Goal: Task Accomplishment & Management: Manage account settings

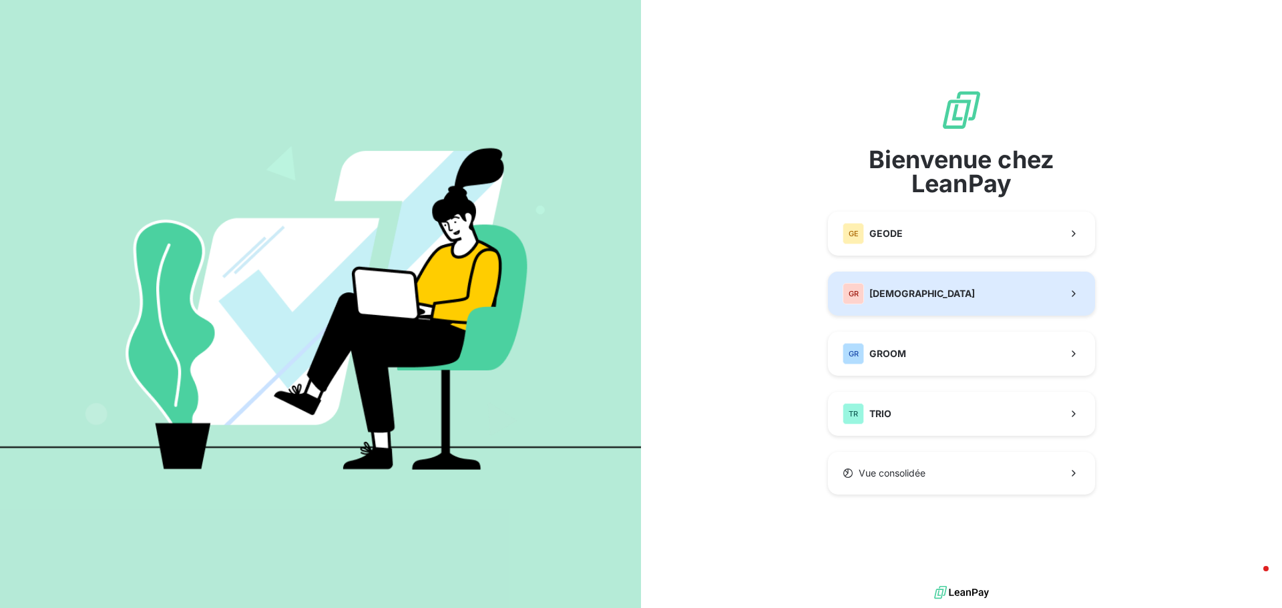
click at [924, 286] on div "GR GREENWISHES" at bounding box center [908, 293] width 132 height 21
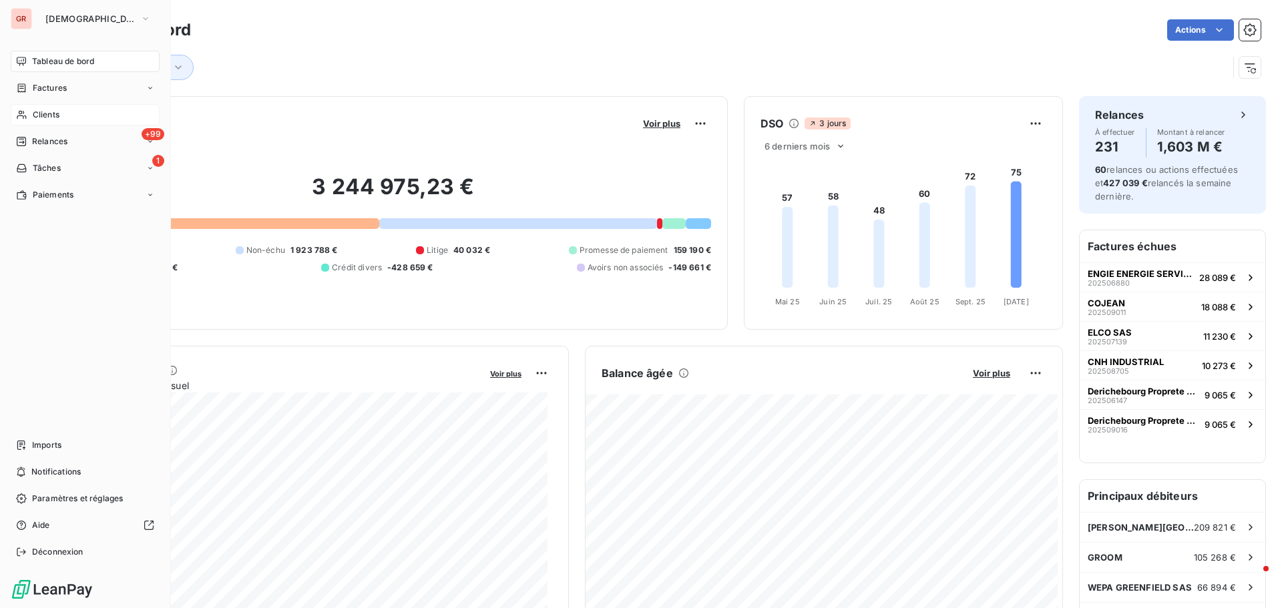
click at [50, 117] on span "Clients" at bounding box center [46, 115] width 27 height 12
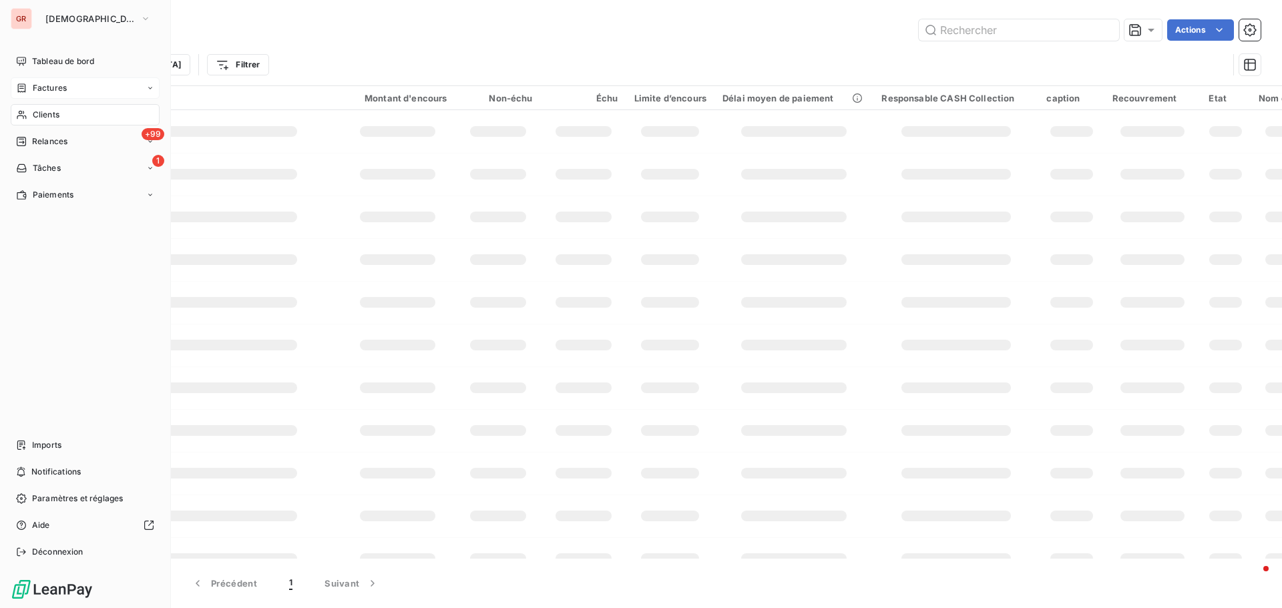
click at [59, 86] on span "Factures" at bounding box center [50, 88] width 34 height 12
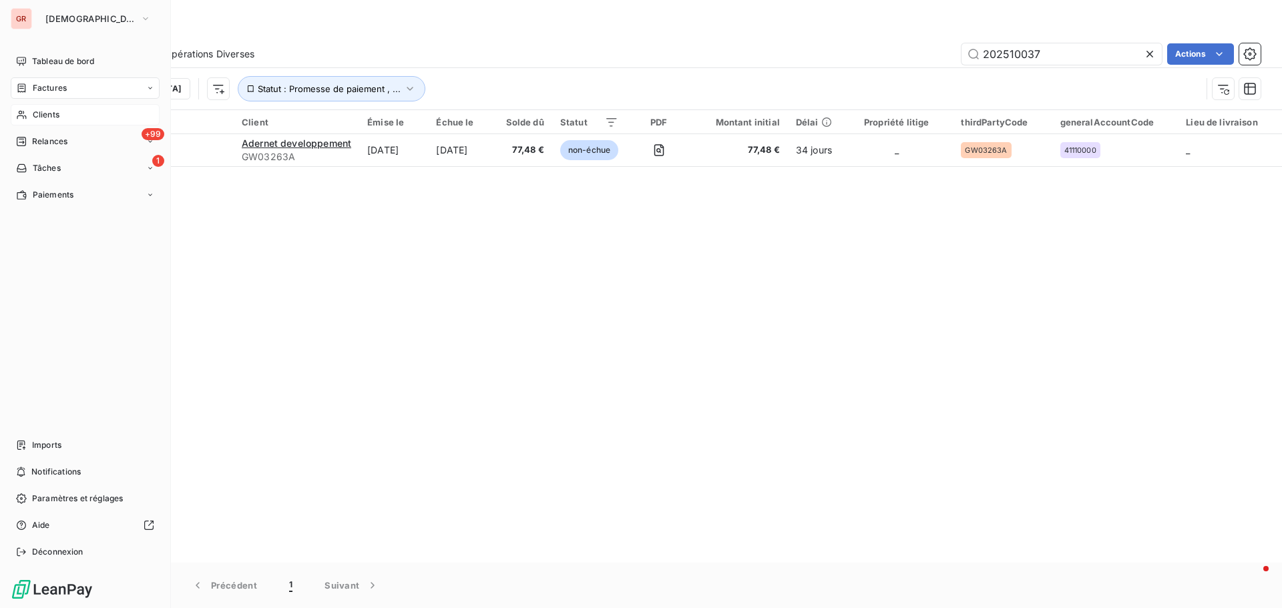
drag, startPoint x: 51, startPoint y: 112, endPoint x: 85, endPoint y: 113, distance: 34.7
click at [51, 112] on span "Clients" at bounding box center [46, 115] width 27 height 12
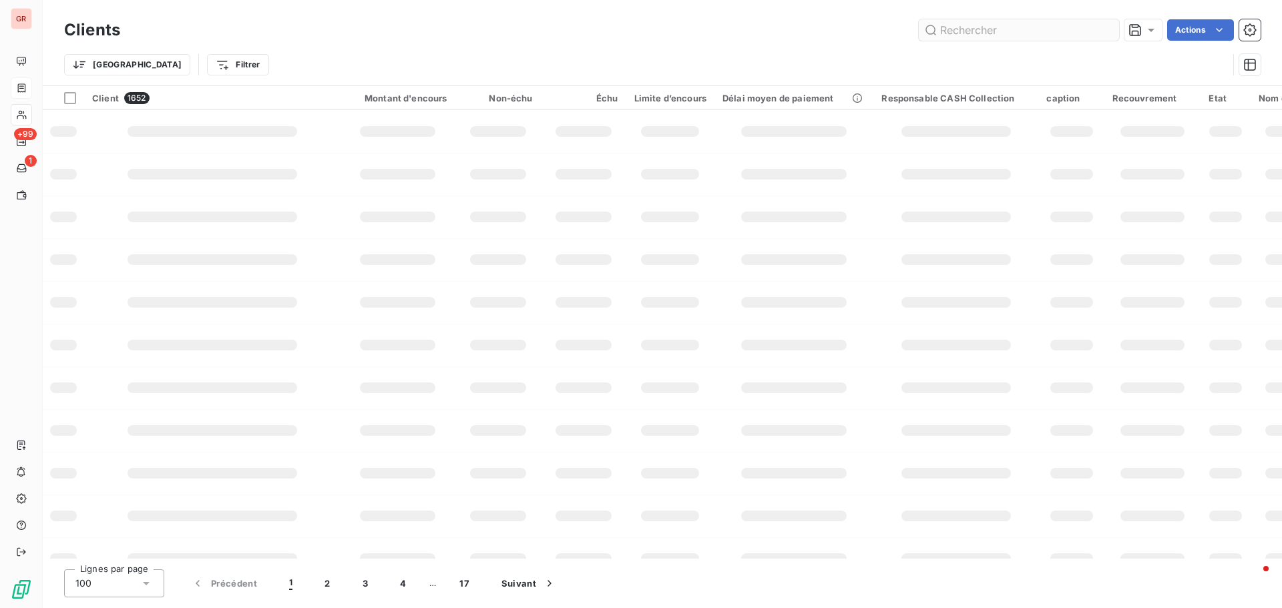
click at [992, 26] on input "text" at bounding box center [1018, 29] width 200 height 21
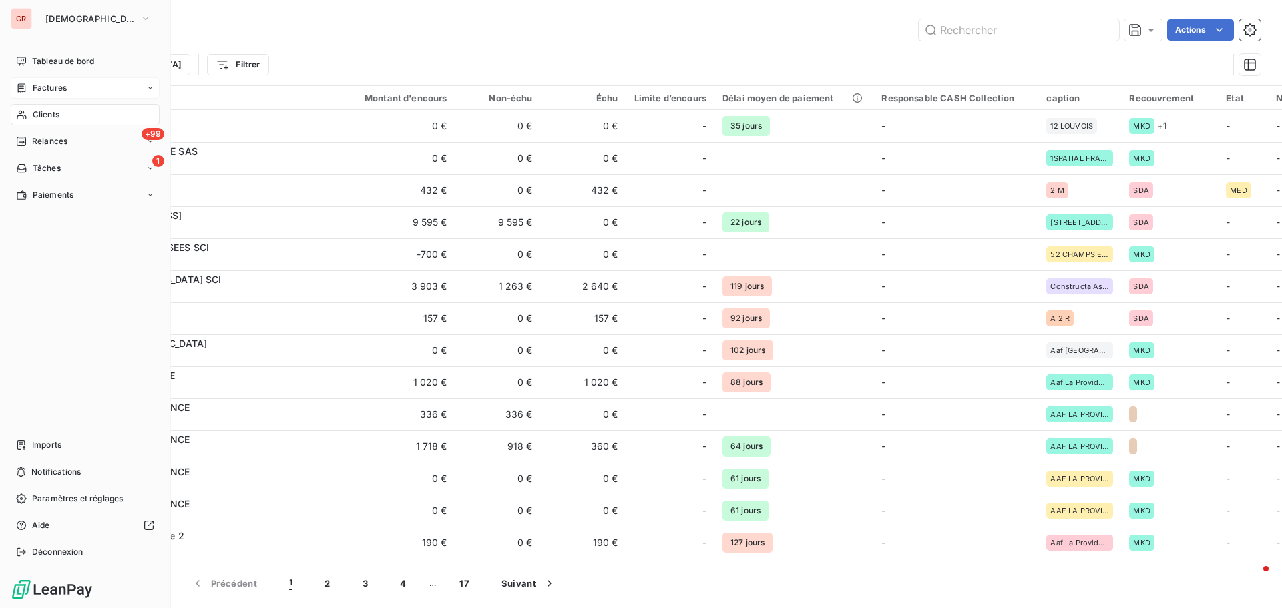
click at [61, 89] on span "Factures" at bounding box center [50, 88] width 34 height 12
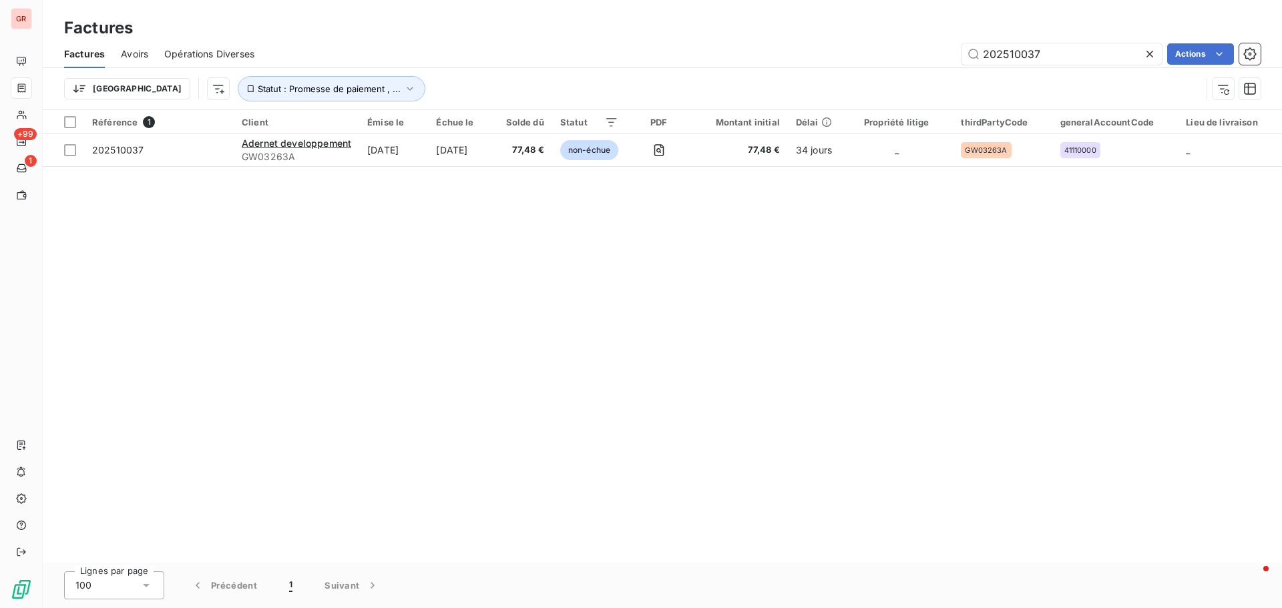
drag, startPoint x: 1059, startPoint y: 51, endPoint x: 521, endPoint y: 117, distance: 542.7
click at [712, 55] on div "202510037 Actions" at bounding box center [765, 53] width 990 height 21
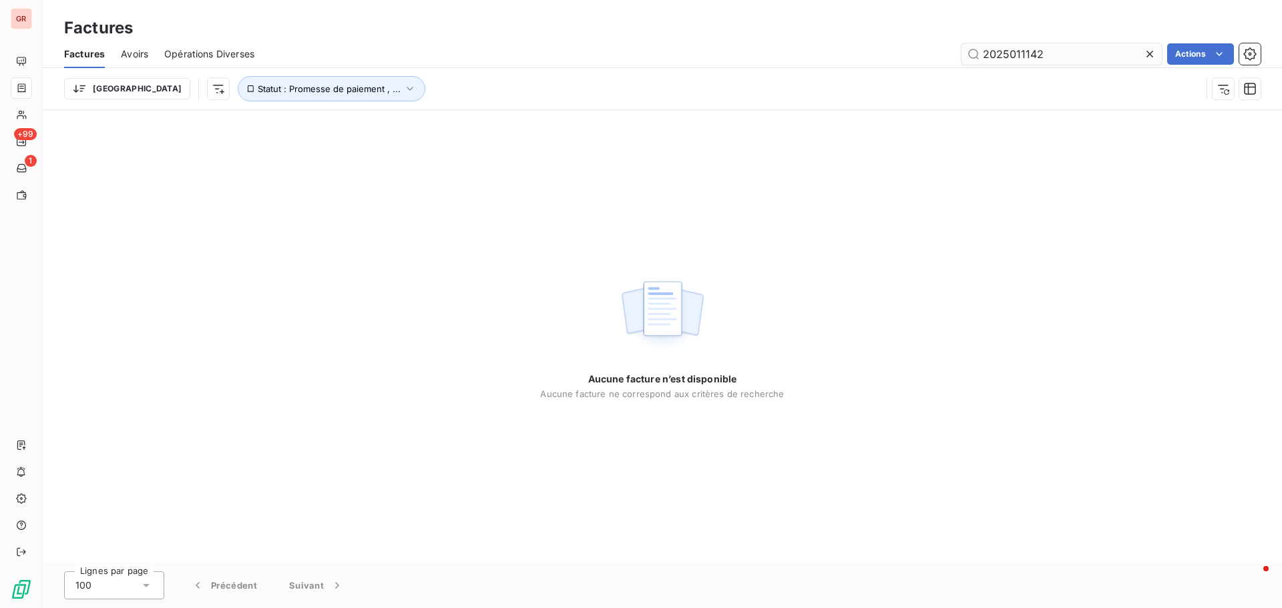
click at [1029, 54] on input "2025011142" at bounding box center [1061, 53] width 200 height 21
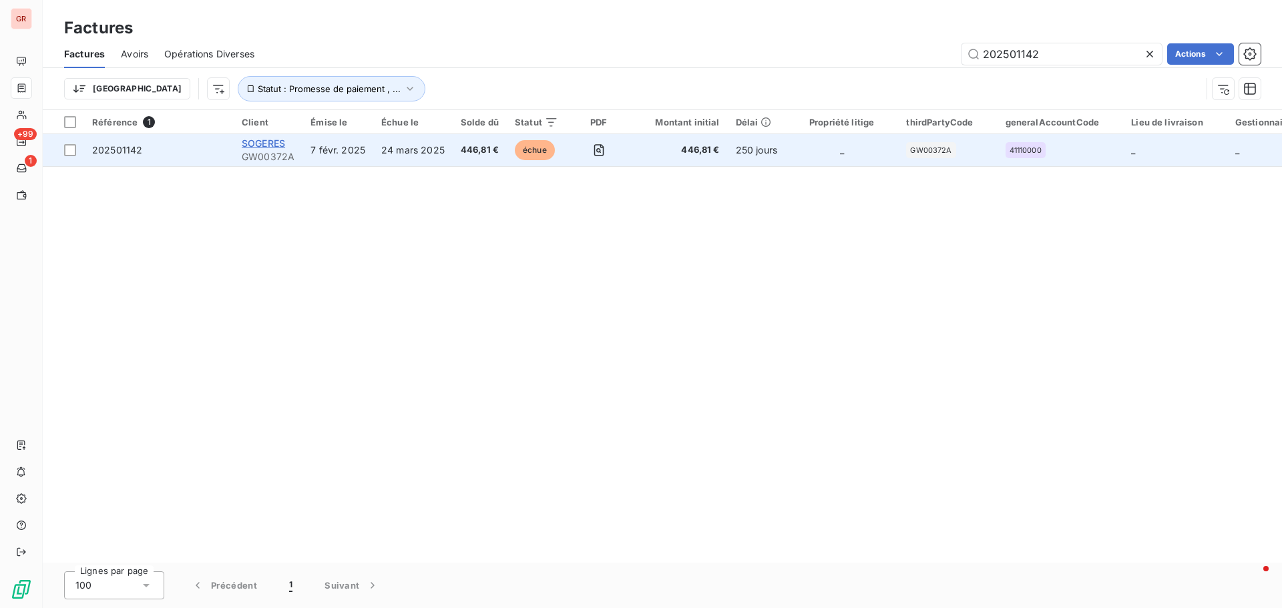
type input "202501142"
click at [263, 145] on span "SOGERES" at bounding box center [263, 143] width 43 height 11
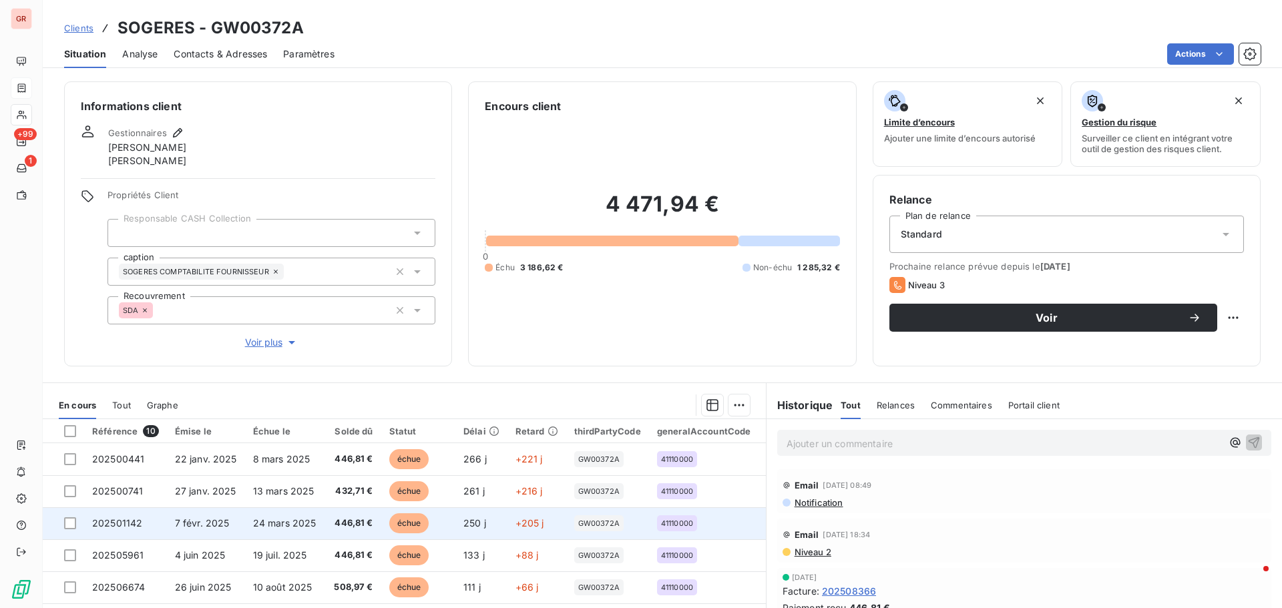
drag, startPoint x: 68, startPoint y: 522, endPoint x: 84, endPoint y: 525, distance: 16.4
click at [68, 522] on div at bounding box center [70, 523] width 12 height 12
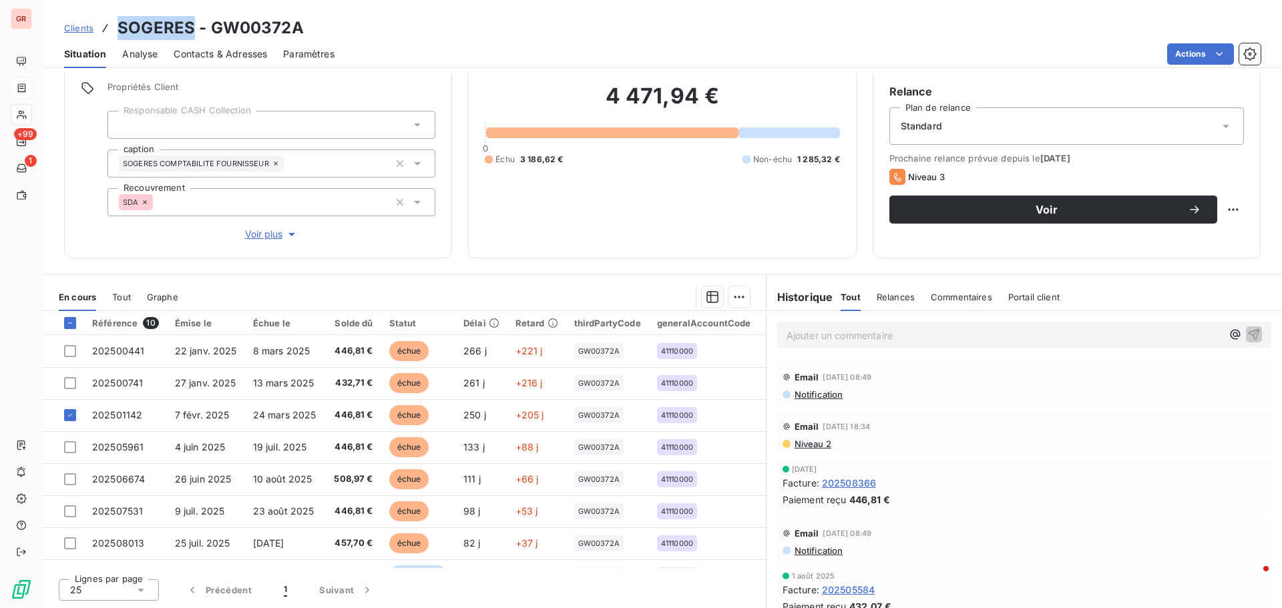
drag, startPoint x: 193, startPoint y: 31, endPoint x: 117, endPoint y: 31, distance: 75.4
click at [117, 31] on h3 "SOGERES - GW00372A" at bounding box center [210, 28] width 186 height 24
copy h3 "SOGERES"
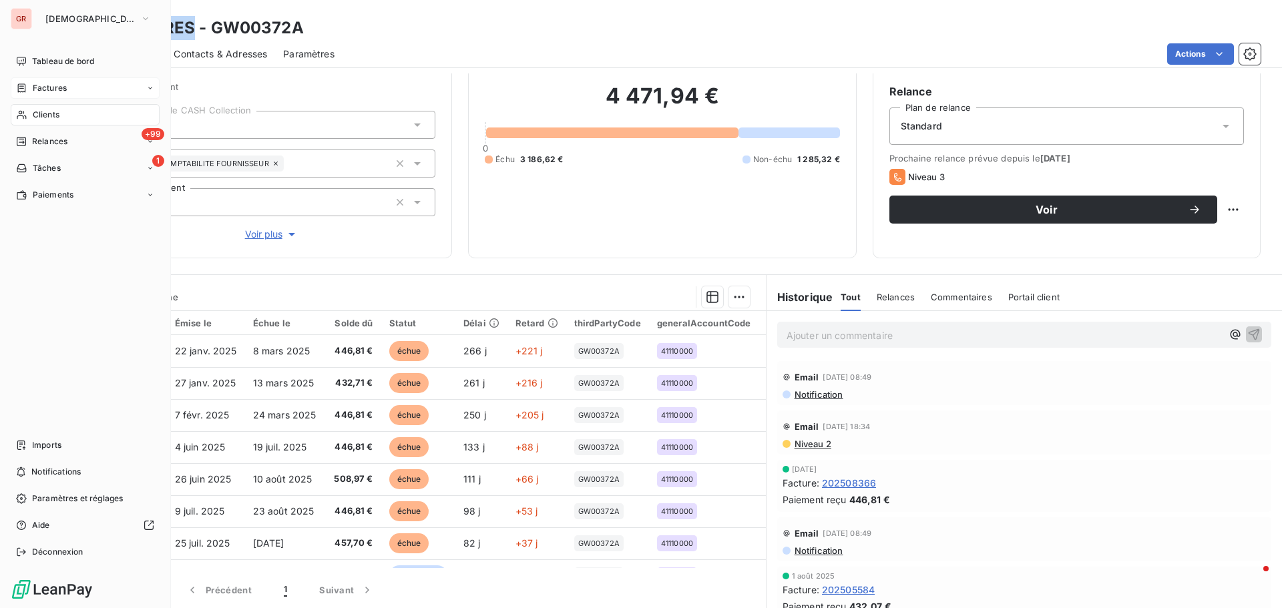
click at [59, 92] on span "Factures" at bounding box center [50, 88] width 34 height 12
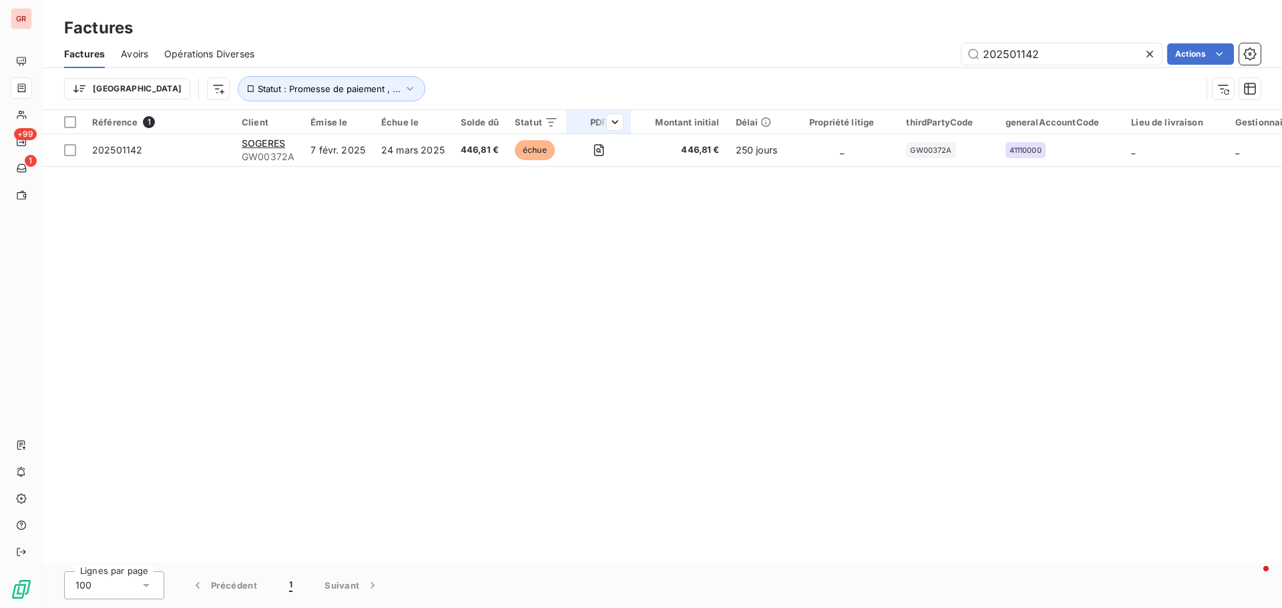
drag, startPoint x: 1065, startPoint y: 58, endPoint x: 567, endPoint y: 119, distance: 501.7
click at [712, 84] on div "Factures Avoirs Opérations Diverses 202501142 Actions Trier Statut : Promesse d…" at bounding box center [662, 74] width 1239 height 69
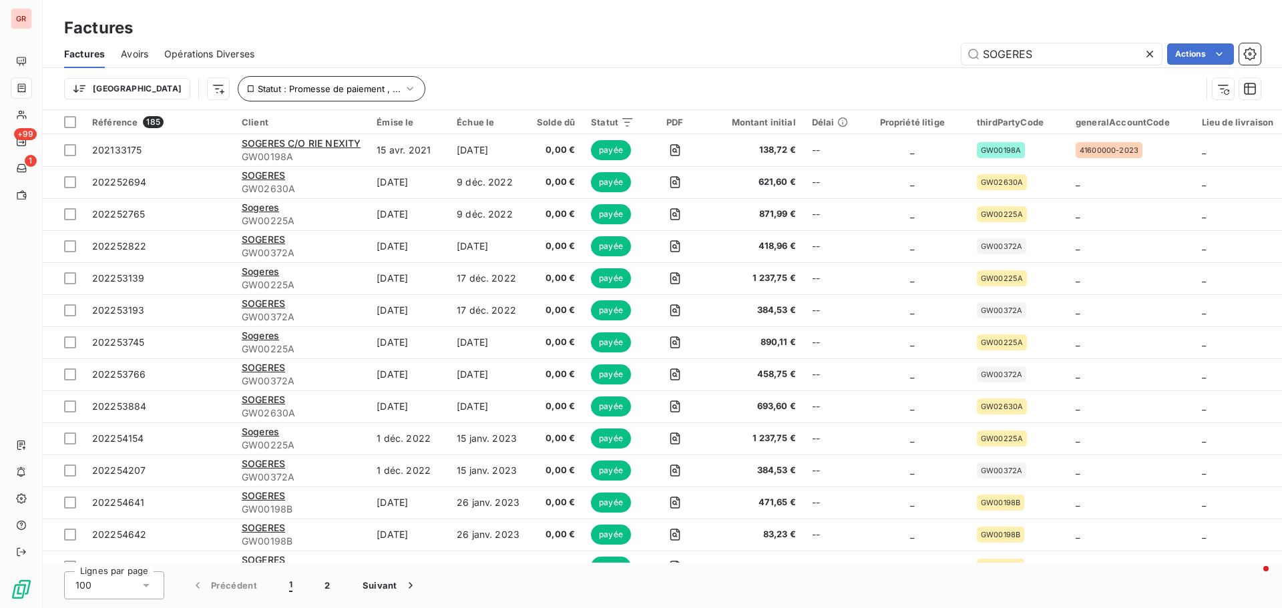
type input "SOGERES"
click at [347, 87] on button "Statut : Promesse de paiement , ..." at bounding box center [332, 88] width 188 height 25
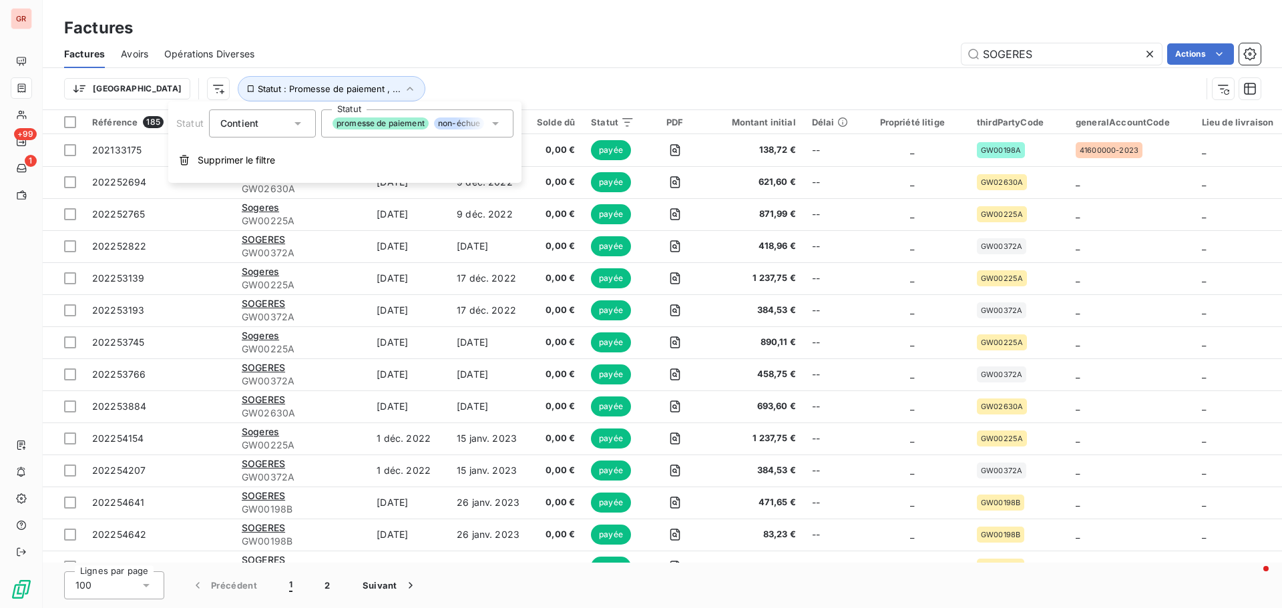
click at [497, 120] on icon at bounding box center [495, 123] width 13 height 13
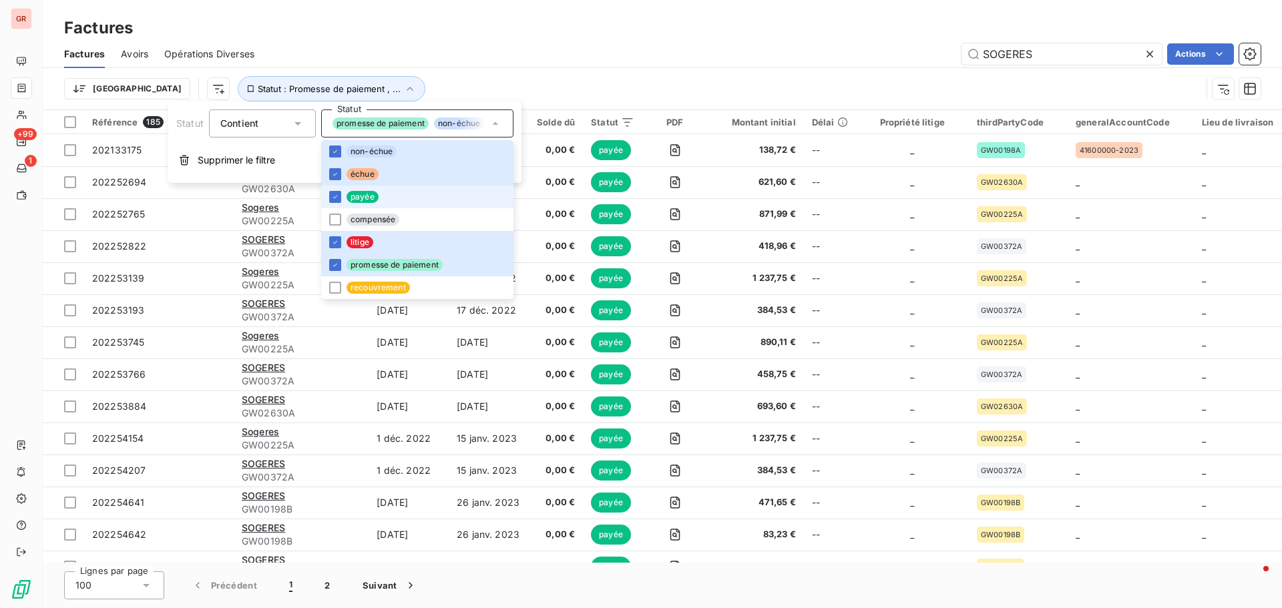
click at [342, 196] on li "payée" at bounding box center [417, 197] width 192 height 23
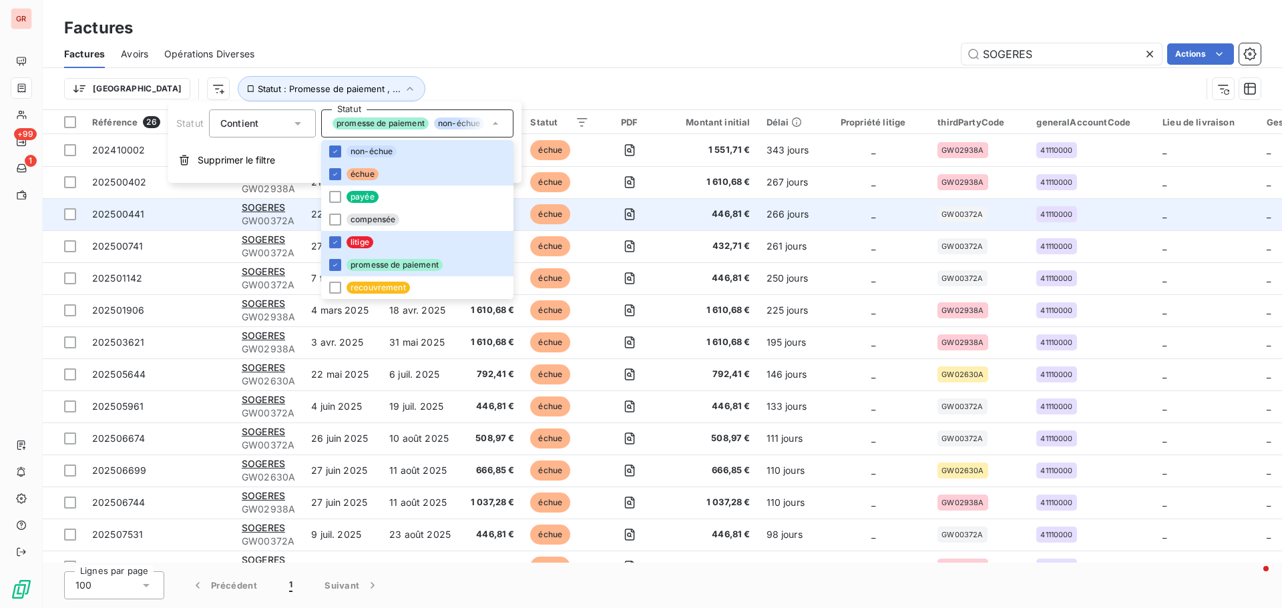
click at [625, 230] on td at bounding box center [629, 214] width 65 height 32
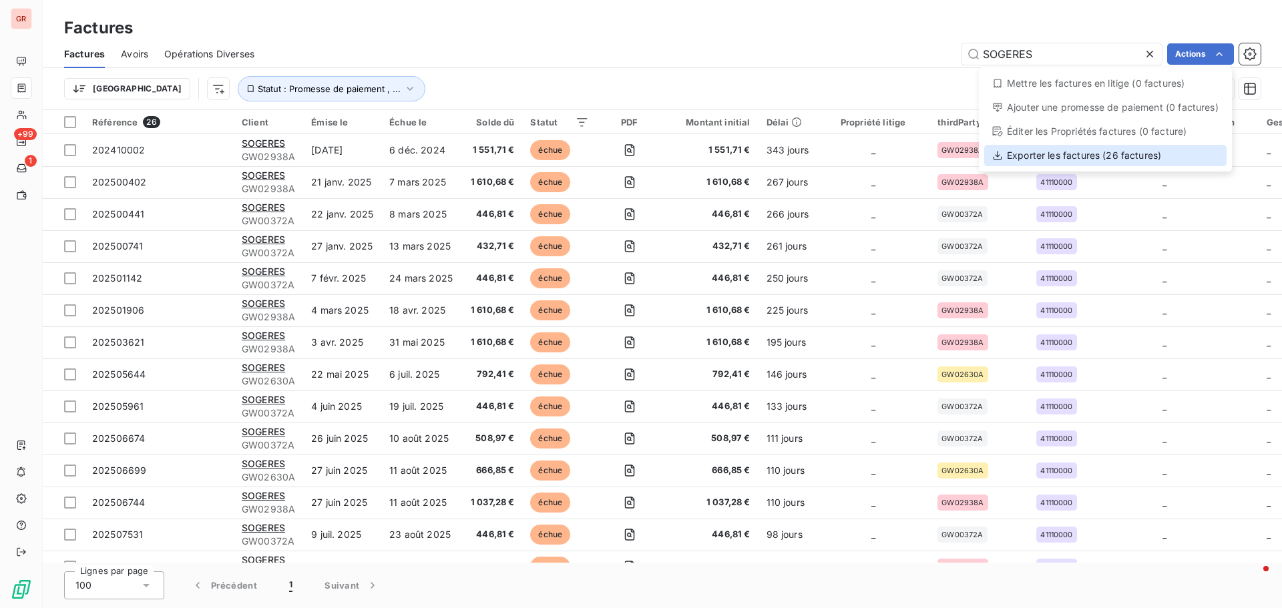
click at [1075, 154] on div "Exporter les factures (26 factures)" at bounding box center [1105, 155] width 242 height 21
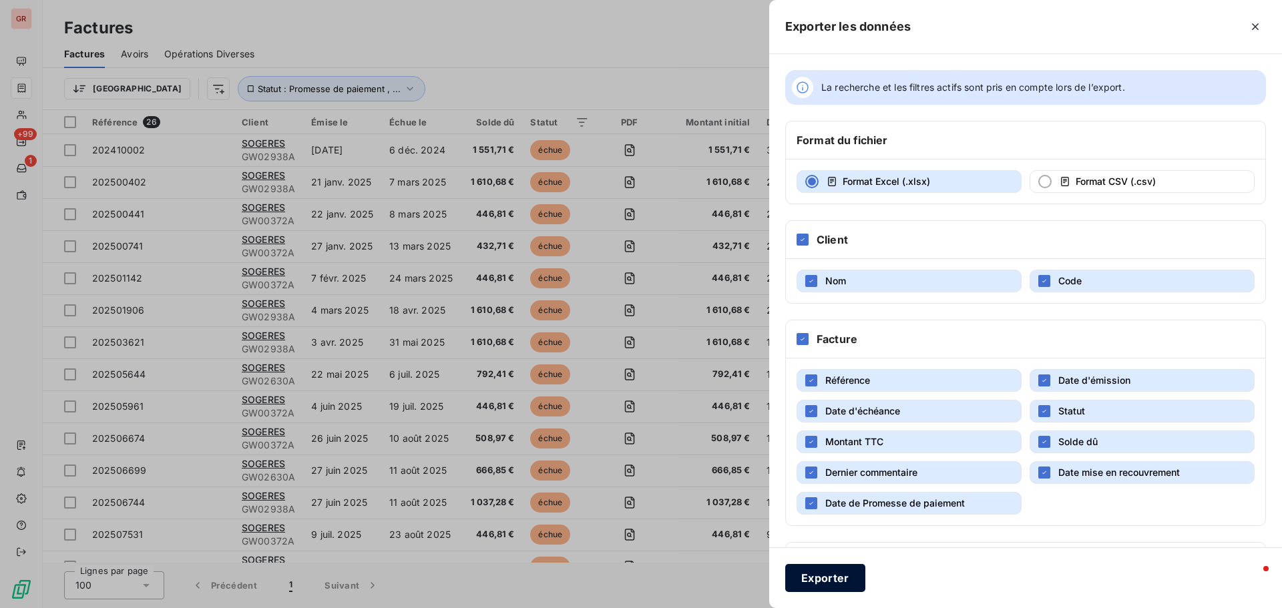
click at [829, 577] on button "Exporter" at bounding box center [825, 578] width 80 height 28
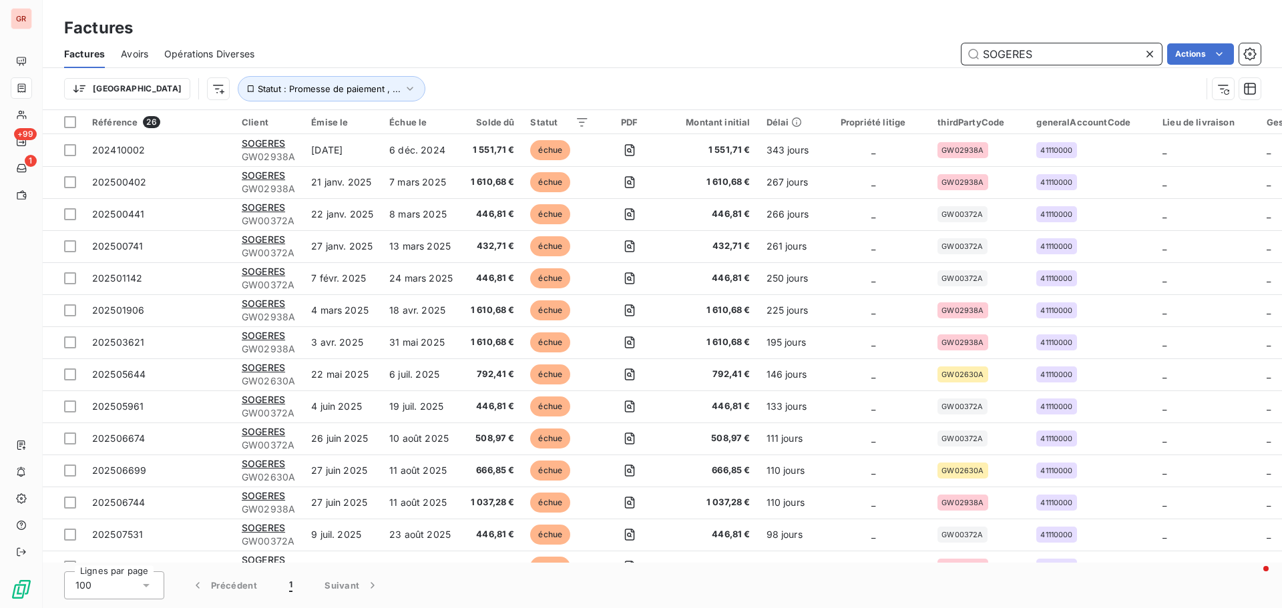
drag, startPoint x: 1054, startPoint y: 58, endPoint x: 812, endPoint y: 70, distance: 242.6
click at [815, 69] on div "Factures Avoirs Opérations Diverses SOGERES Actions Trier Statut : Promesse de …" at bounding box center [662, 74] width 1239 height 69
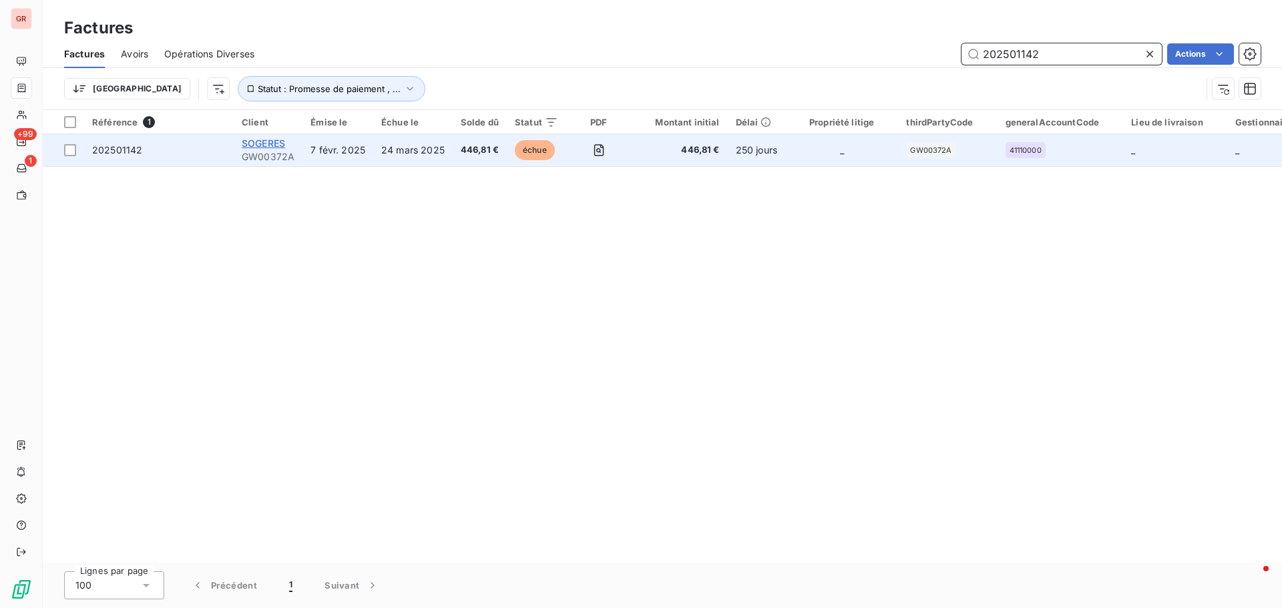
type input "202501142"
click at [284, 142] on span "SOGERES" at bounding box center [263, 143] width 43 height 11
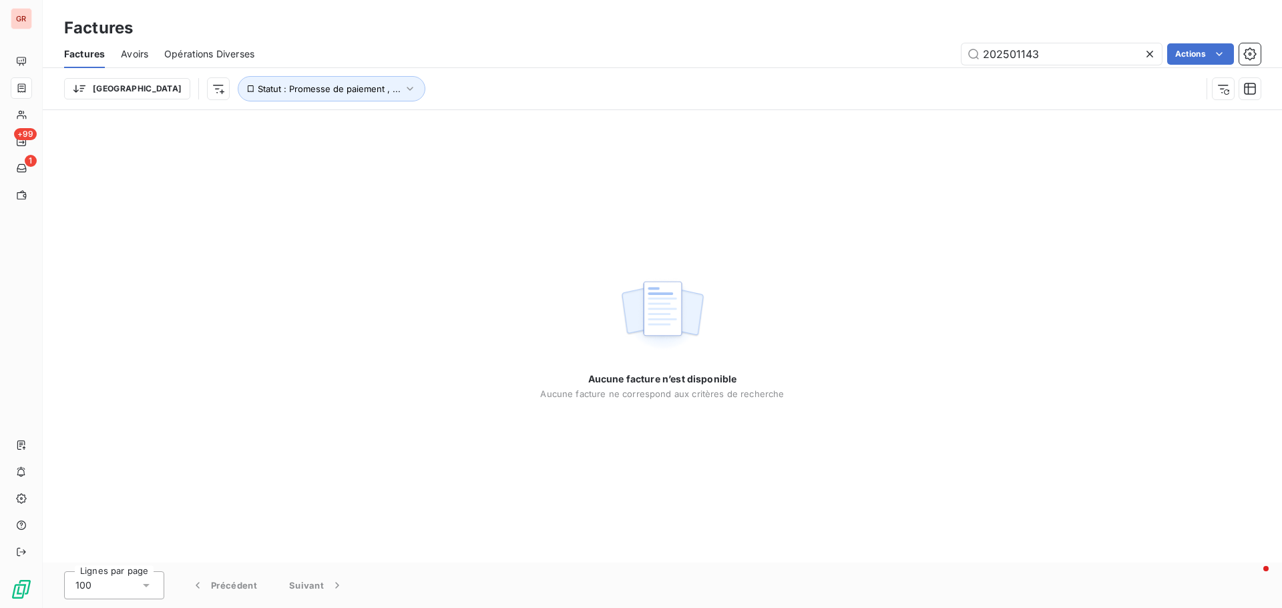
drag, startPoint x: 1059, startPoint y: 53, endPoint x: 797, endPoint y: 87, distance: 263.8
click at [797, 87] on div "Factures Avoirs Opérations Diverses 202501143 Actions Trier Statut : Promesse d…" at bounding box center [662, 74] width 1239 height 69
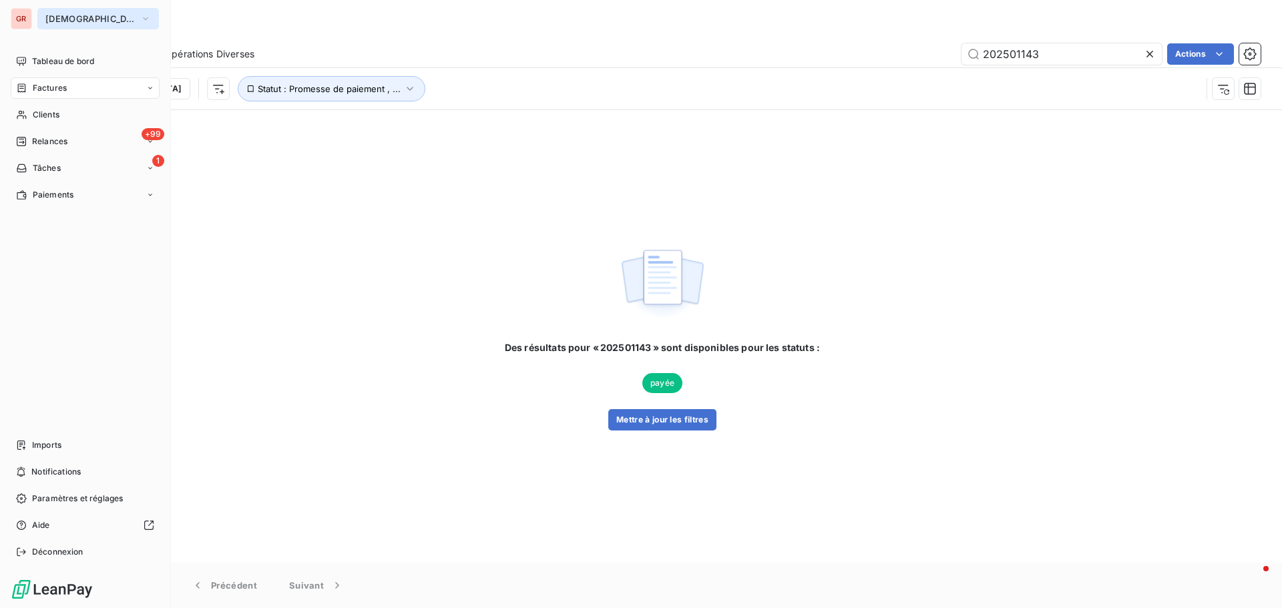
type input "202501143"
click at [140, 19] on icon "button" at bounding box center [145, 18] width 11 height 13
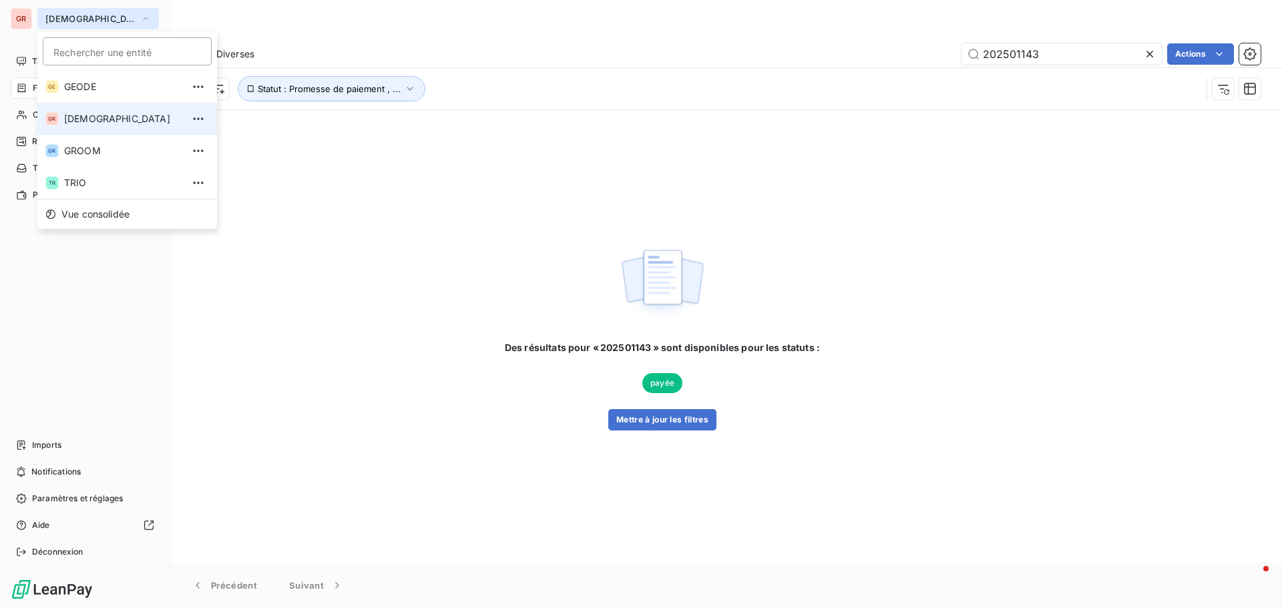
click at [115, 116] on span "[DEMOGRAPHIC_DATA]" at bounding box center [123, 118] width 118 height 13
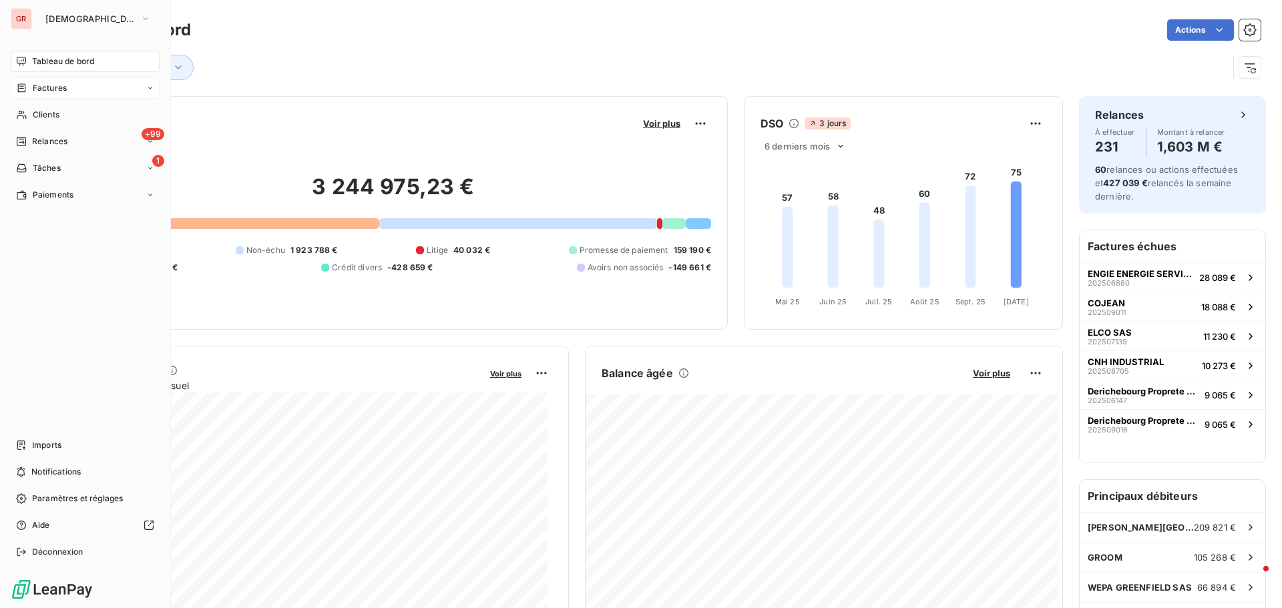
click at [72, 86] on div "Factures" at bounding box center [85, 87] width 149 height 21
drag, startPoint x: -7, startPoint y: 48, endPoint x: -35, endPoint y: 48, distance: 28.0
click at [0, 48] on html "GR GREENWISHES Tableau de bord Factures Clients +99 Relances 1 Tâches Paiements…" at bounding box center [641, 304] width 1282 height 608
click at [62, 87] on span "Factures" at bounding box center [50, 88] width 34 height 12
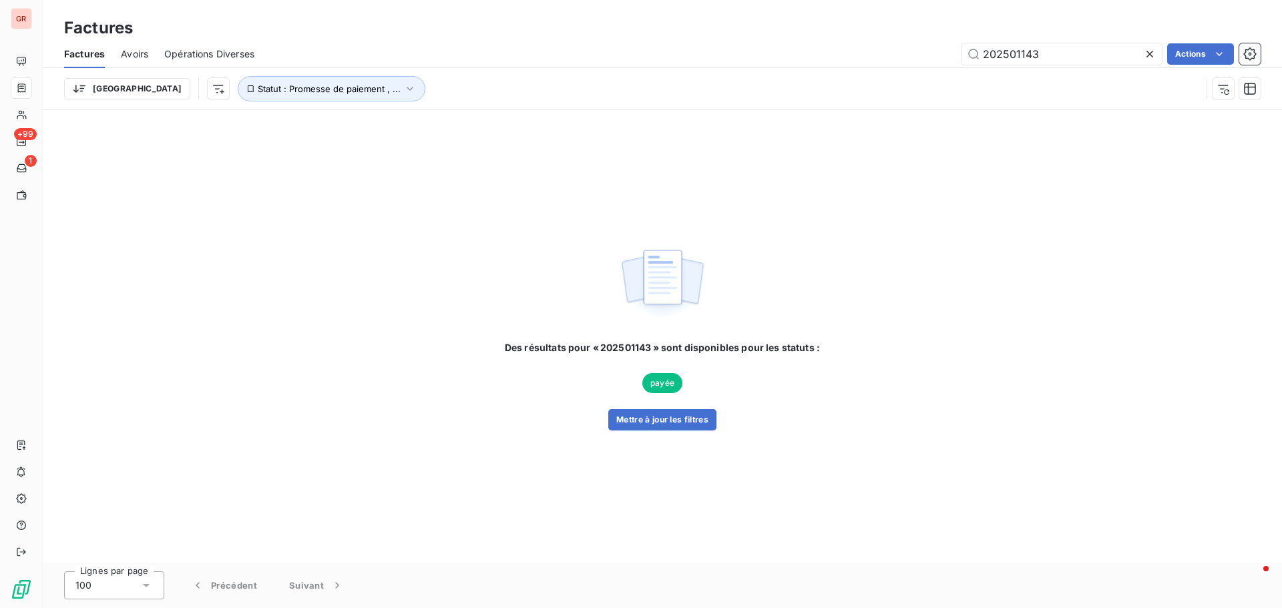
drag, startPoint x: 1049, startPoint y: 53, endPoint x: 554, endPoint y: 133, distance: 501.0
click at [618, 117] on div "Factures Factures Avoirs Opérations Diverses 202501143 Actions Trier Statut : P…" at bounding box center [662, 304] width 1239 height 608
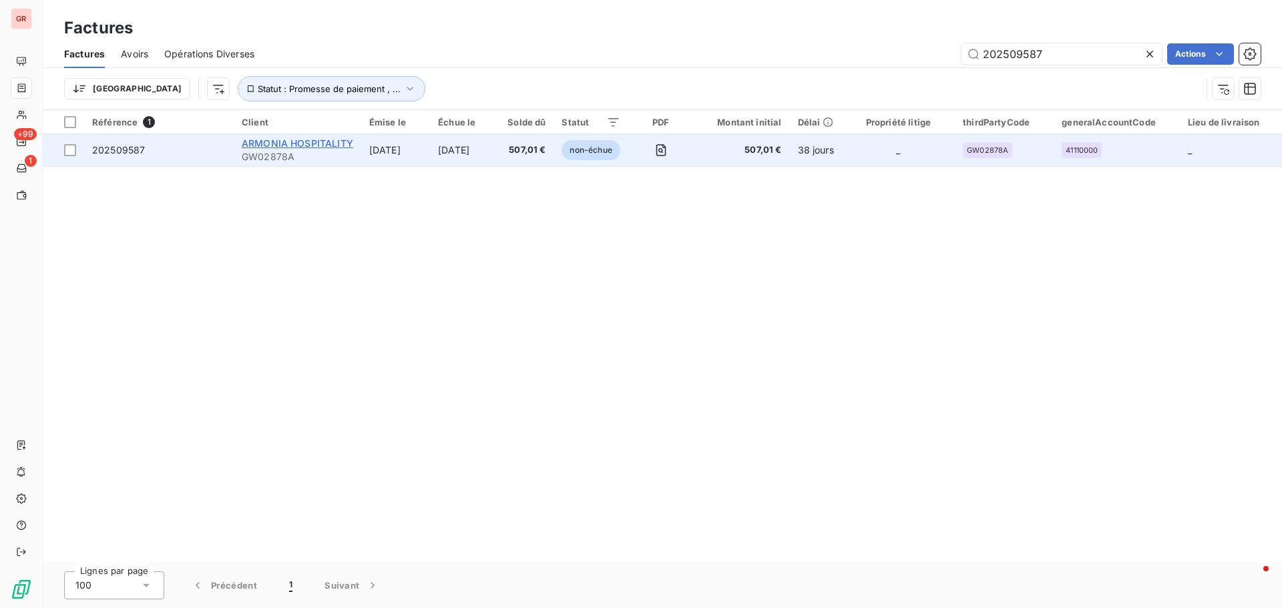
type input "202509587"
click at [327, 146] on span "ARMONIA HOSPITALITY" at bounding box center [297, 143] width 111 height 11
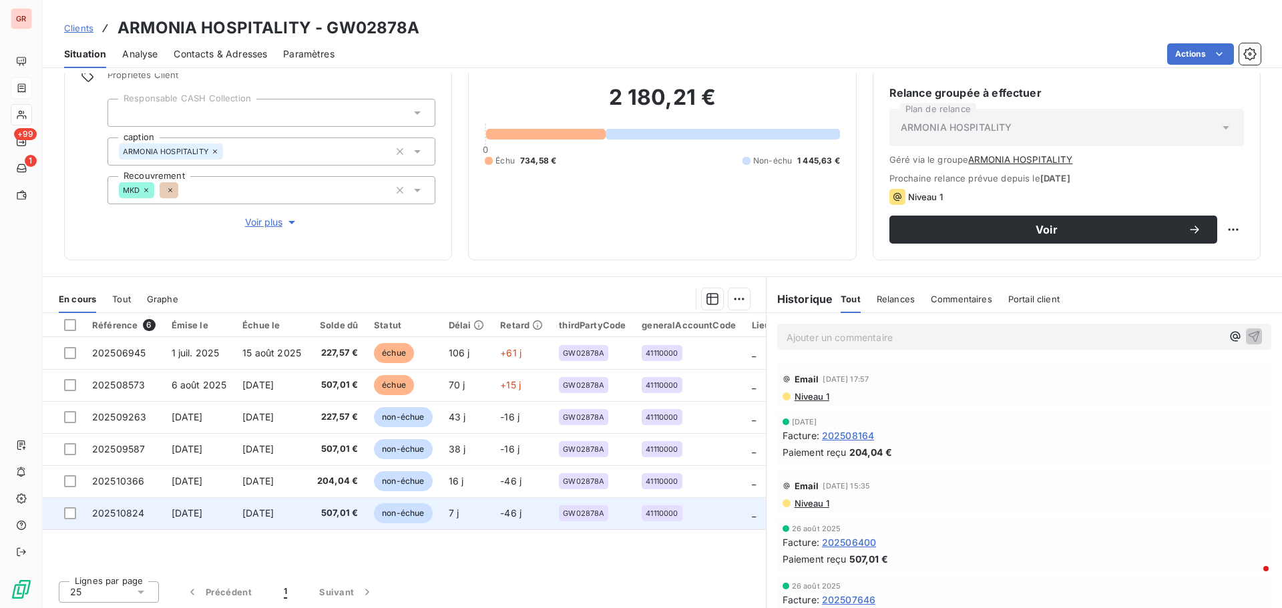
scroll to position [109, 0]
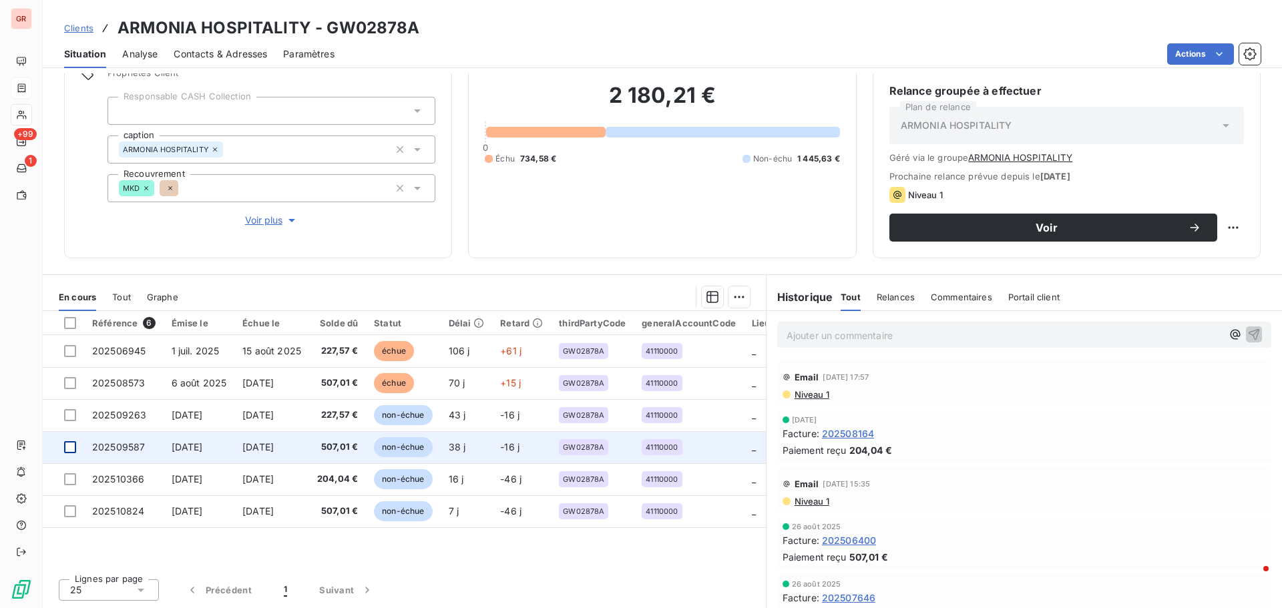
drag, startPoint x: 65, startPoint y: 444, endPoint x: 75, endPoint y: 447, distance: 11.2
click at [65, 444] on div at bounding box center [70, 447] width 12 height 12
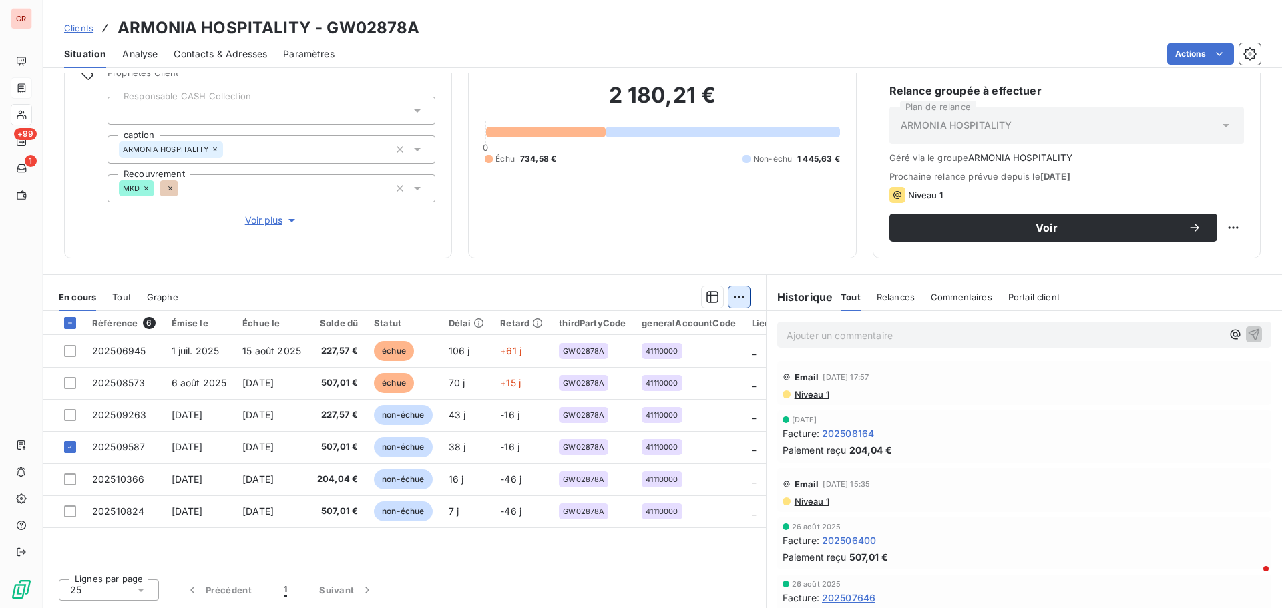
click at [742, 294] on html "GR +99 1 Clients ARMONIA HOSPITALITY - GW02878A Situation Analyse Contacts & Ad…" at bounding box center [641, 304] width 1282 height 608
click at [650, 349] on div "Ajouter une promesse de paiement (1 facture)" at bounding box center [619, 350] width 236 height 21
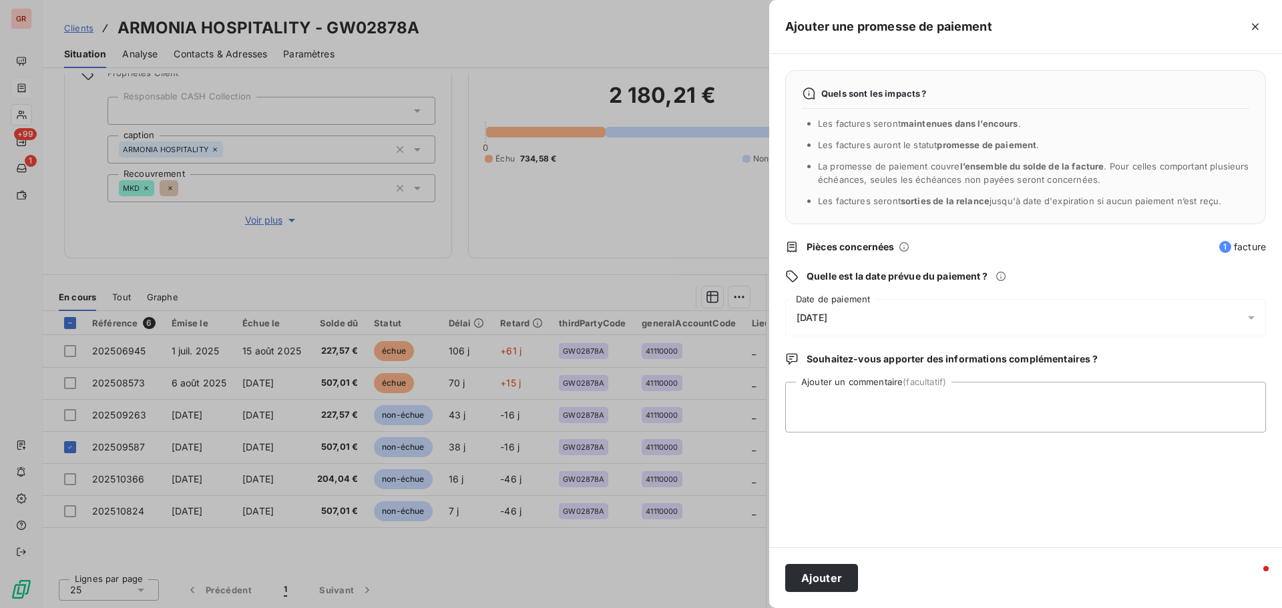
drag, startPoint x: 877, startPoint y: 317, endPoint x: 760, endPoint y: 319, distance: 116.8
click at [762, 607] on div "Ajouter une promesse de paiement Quels sont les impacts ? Les factures seront m…" at bounding box center [641, 608] width 1282 height 0
click at [831, 396] on textarea "Ajouter un commentaire (facultatif)" at bounding box center [1025, 407] width 481 height 51
click at [1249, 319] on icon at bounding box center [1250, 317] width 13 height 13
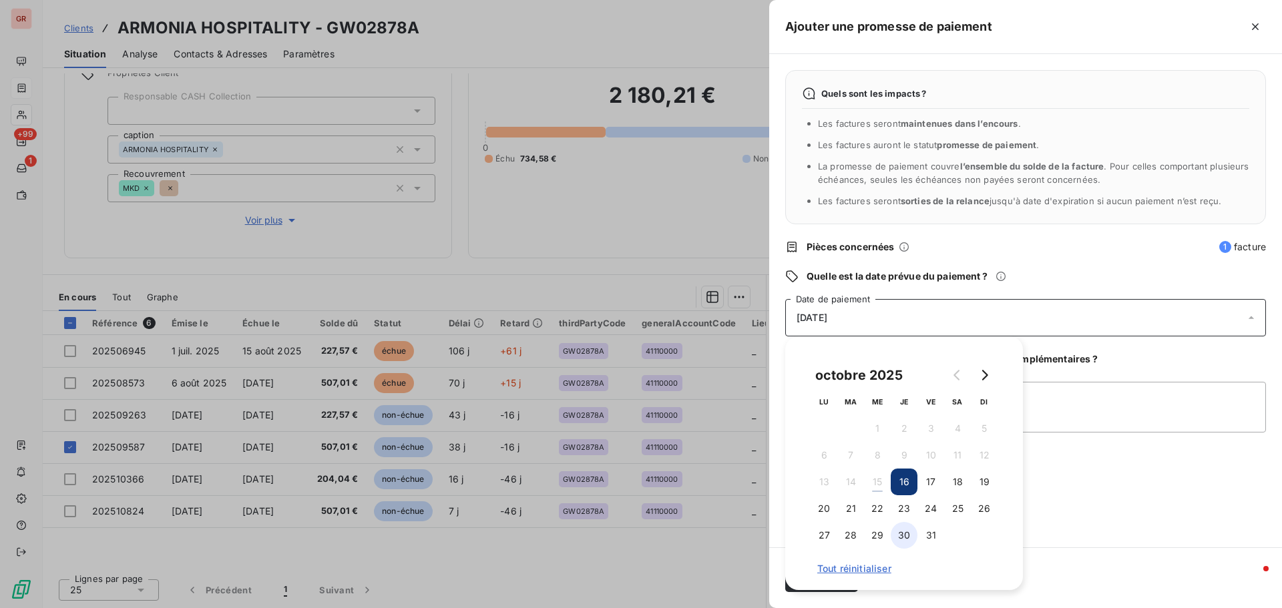
click at [902, 534] on button "30" at bounding box center [903, 535] width 27 height 27
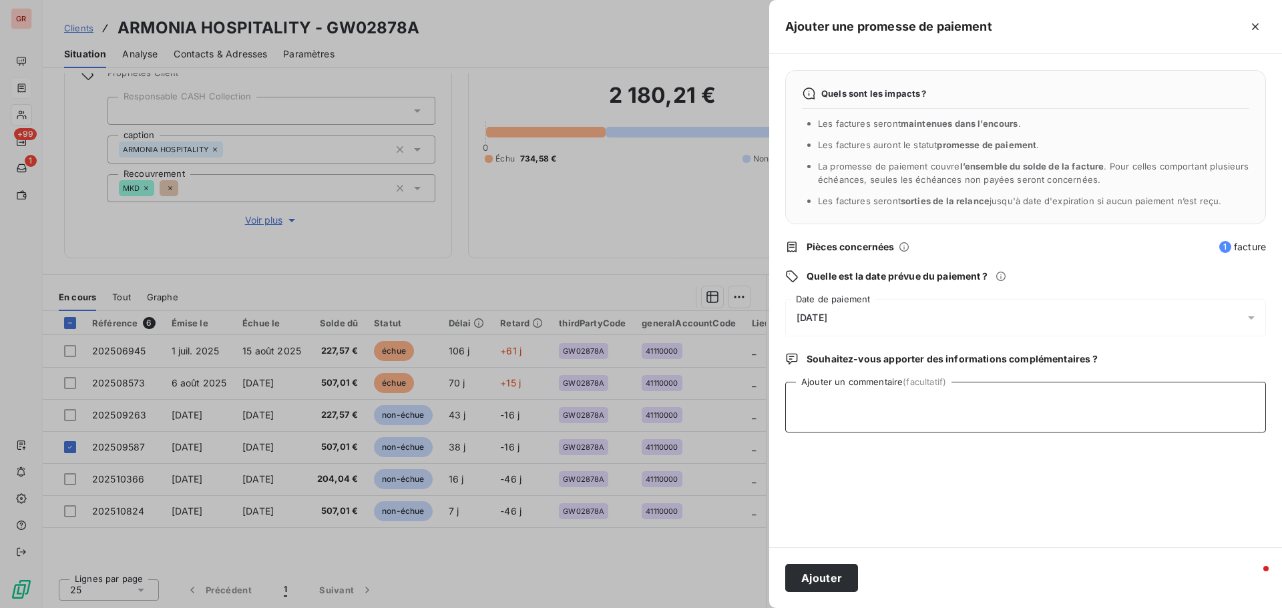
click at [1065, 403] on textarea "Ajouter un commentaire (facultatif)" at bounding box center [1025, 407] width 481 height 51
click at [1011, 406] on textarea "aVIS DE VIRMENT DU 15/10/25 2 425.27 €" at bounding box center [1025, 407] width 481 height 51
paste textarea "noreply@sofinord.com"
type textarea "aVIS DE VIRMENT DU 15/10/25 2 425.27 € noreply@sofinord.com"
click at [834, 579] on button "Ajouter" at bounding box center [821, 578] width 73 height 28
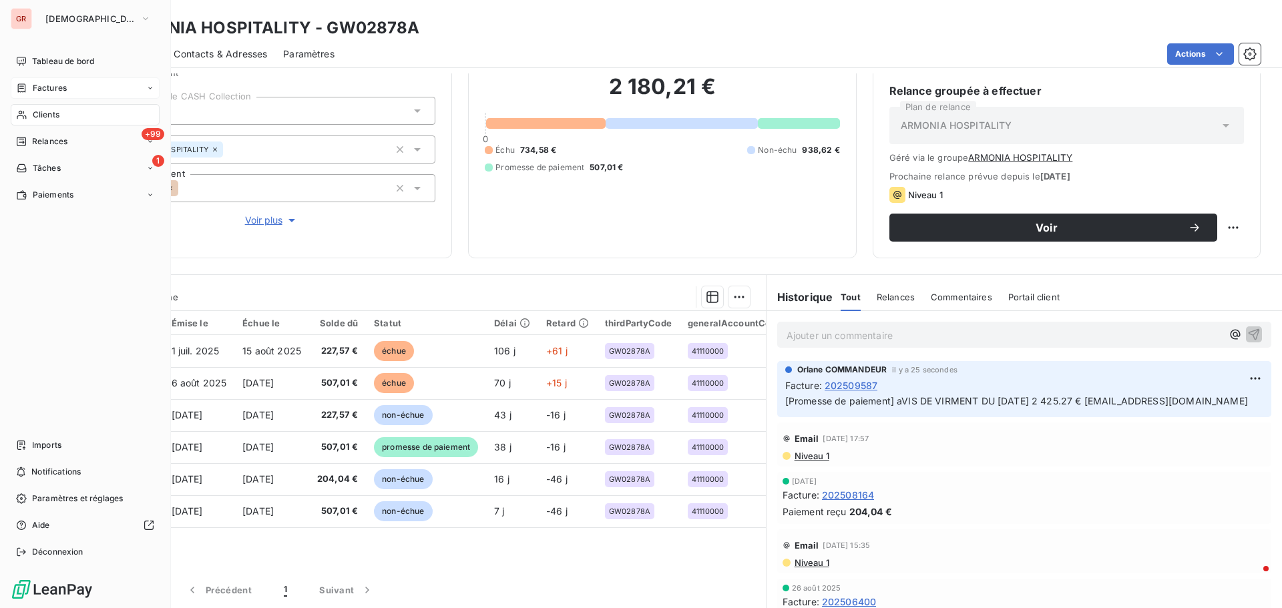
click at [39, 88] on span "Factures" at bounding box center [50, 88] width 34 height 12
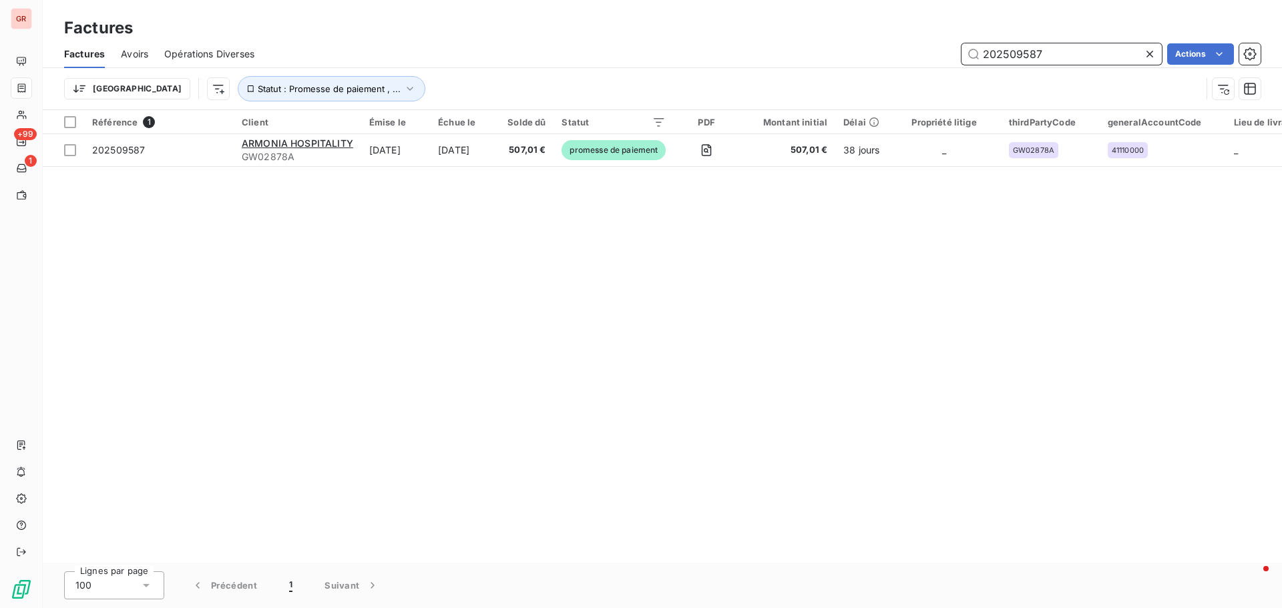
drag, startPoint x: 1066, startPoint y: 51, endPoint x: 856, endPoint y: 92, distance: 213.5
click at [856, 91] on div "Factures Avoirs Opérations Diverses 202509587 Actions Trier Statut : Promesse d…" at bounding box center [662, 74] width 1239 height 69
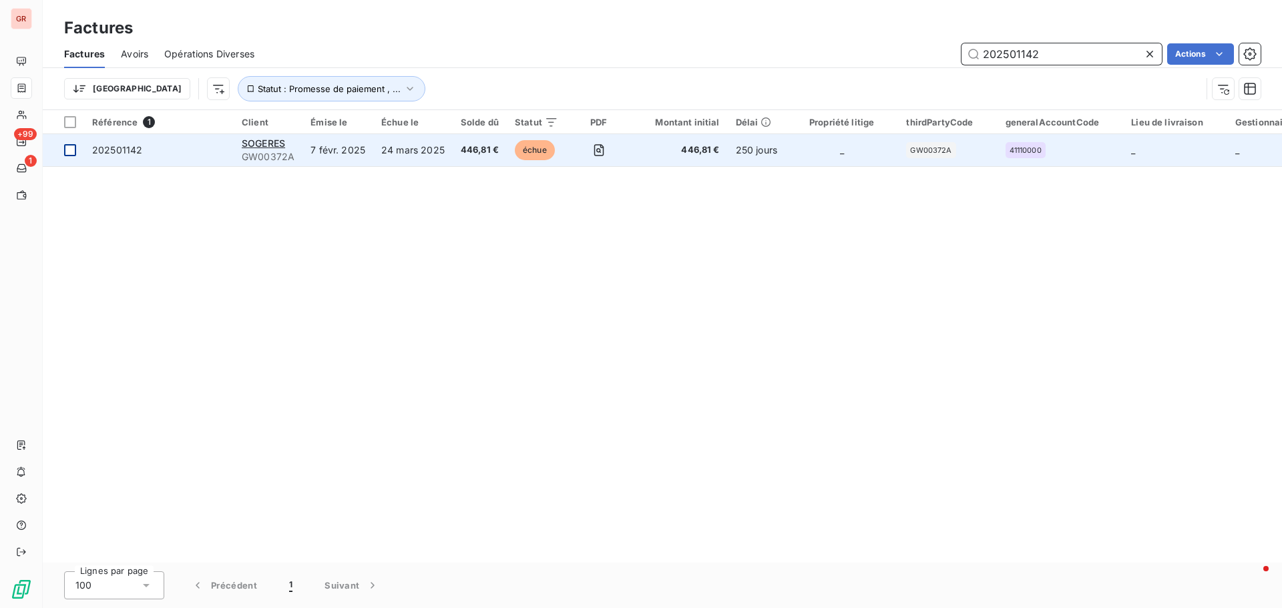
type input "202501142"
click at [69, 147] on div at bounding box center [70, 150] width 12 height 12
click at [266, 142] on span "SOGERES" at bounding box center [263, 143] width 43 height 11
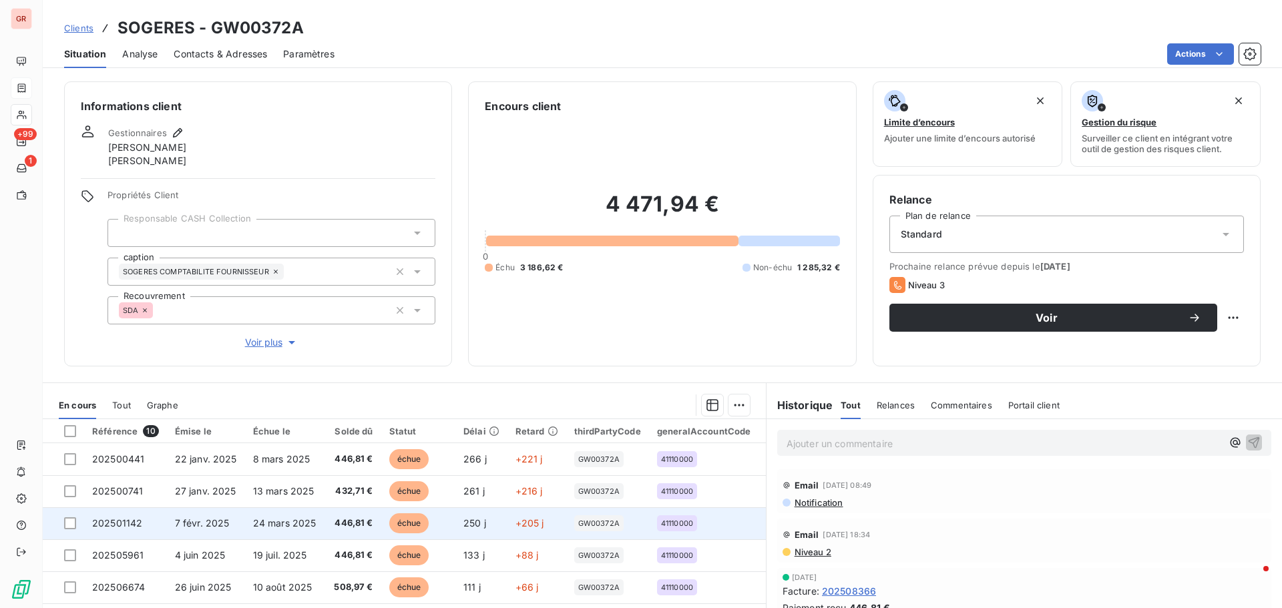
click at [63, 525] on td at bounding box center [63, 523] width 41 height 32
click at [73, 521] on div at bounding box center [70, 523] width 12 height 12
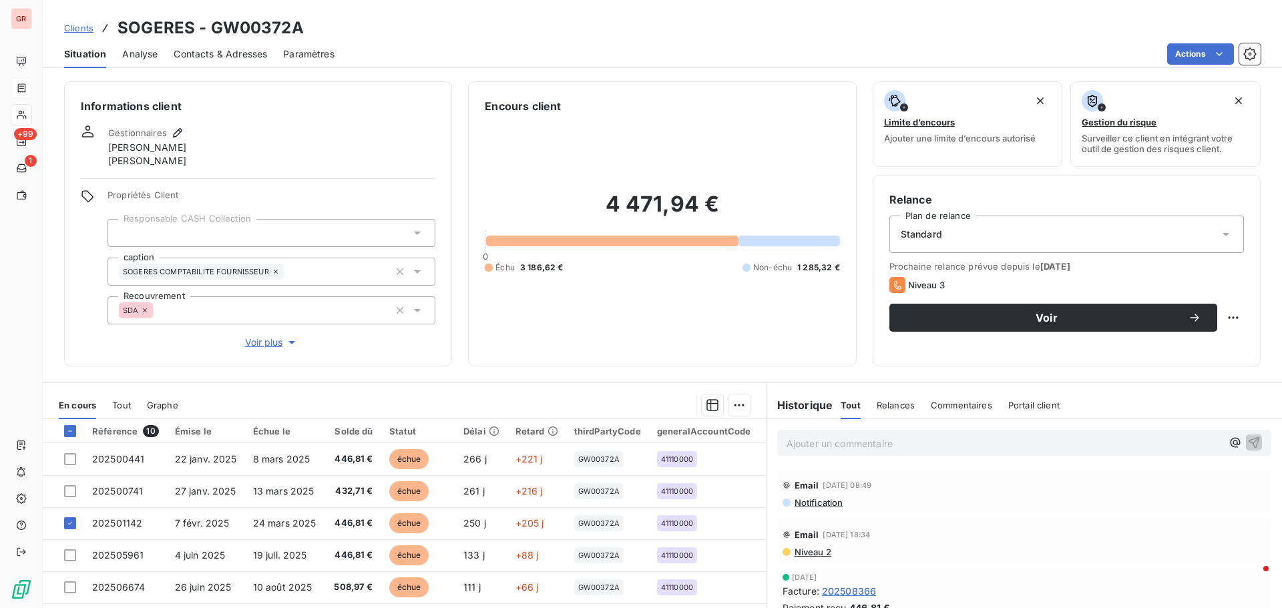
click at [745, 400] on div "En cours Tout Graphe" at bounding box center [404, 405] width 723 height 28
click at [736, 402] on html "GR +99 1 Clients SOGERES - GW00372A Situation Analyse Contacts & Adresses Param…" at bounding box center [641, 304] width 1282 height 608
click at [647, 457] on div "Ajouter une promesse de paiement (1 facture)" at bounding box center [619, 458] width 236 height 21
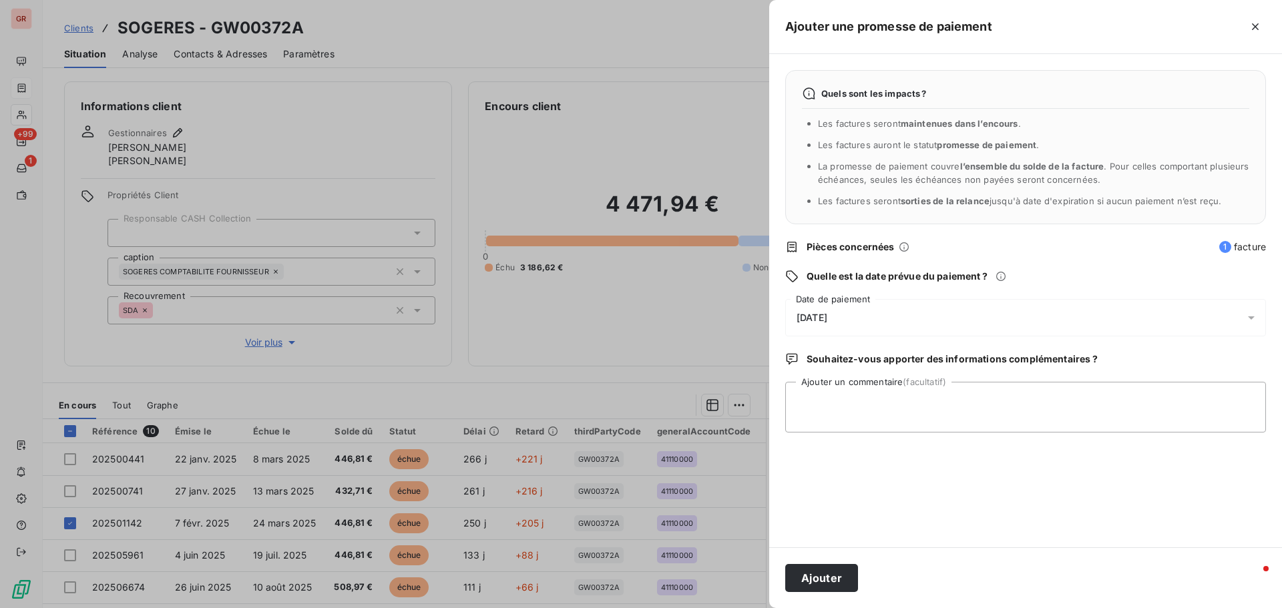
click at [1251, 318] on icon at bounding box center [1251, 317] width 7 height 3
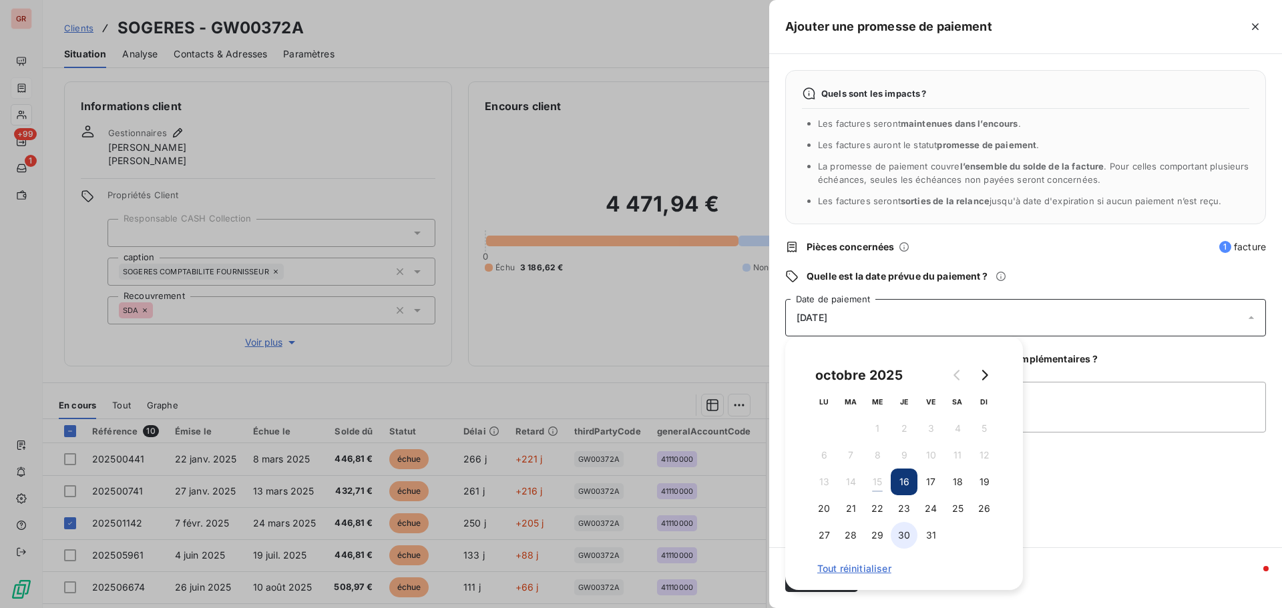
click at [898, 534] on button "30" at bounding box center [903, 535] width 27 height 27
click at [1064, 409] on textarea "Ajouter un commentaire (facultatif)" at bounding box center [1025, 407] width 481 height 51
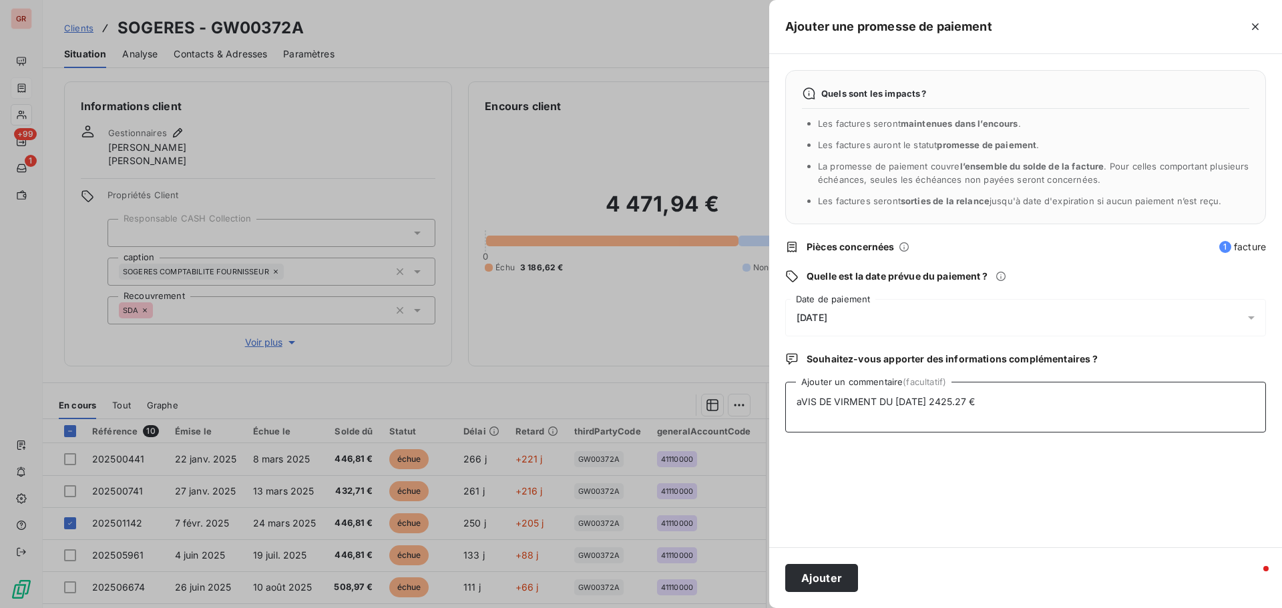
click at [1045, 408] on textarea "aVIS DE VIRMENT DU 15/10/25 2425.27 €" at bounding box center [1025, 407] width 481 height 51
paste textarea ""eric.dornberger@infor.com" <eric.dornberger@infor.com>"
drag, startPoint x: 1119, startPoint y: 402, endPoint x: 982, endPoint y: 408, distance: 137.0
click at [982, 408] on textarea "aVIS DE VIRMENT DU 15/10/25 2425.27 € "eric.dornberger@infor.com" <eric.dornber…" at bounding box center [1025, 407] width 481 height 51
click at [1109, 402] on textarea "aVIS DE VIRMENT DU 15/10/25 2425.27 € eric.dornberger@infor.com>" at bounding box center [1025, 407] width 481 height 51
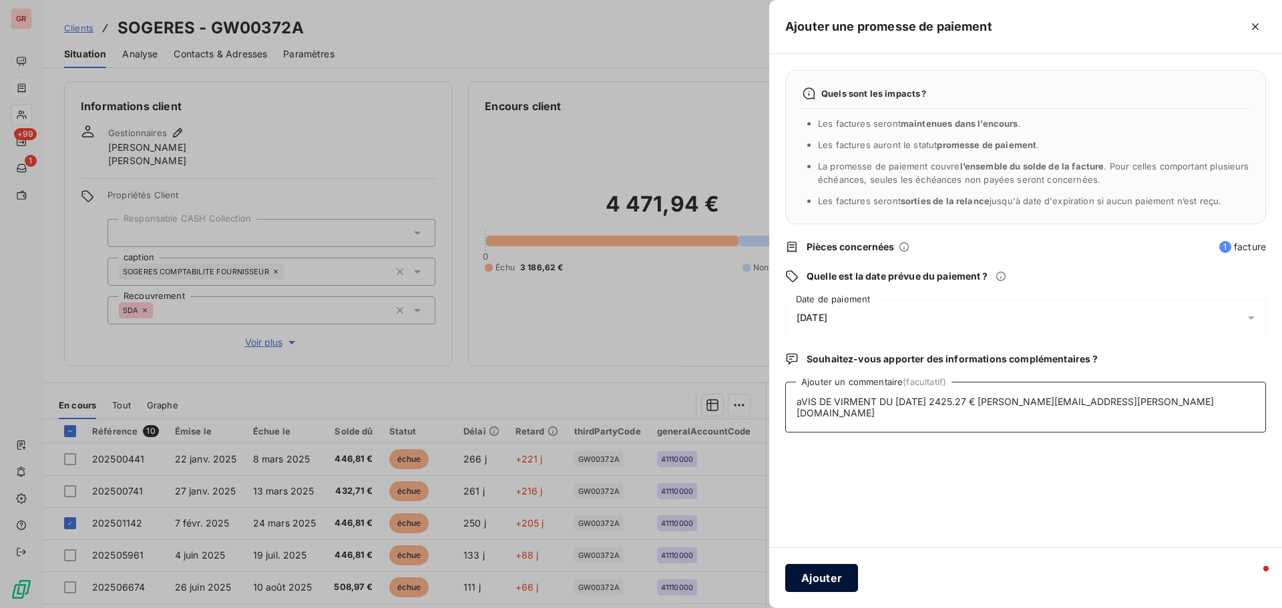
type textarea "aVIS DE VIRMENT DU 15/10/25 2425.27 € eric.dornberger@infor.com"
click at [816, 578] on button "Ajouter" at bounding box center [821, 578] width 73 height 28
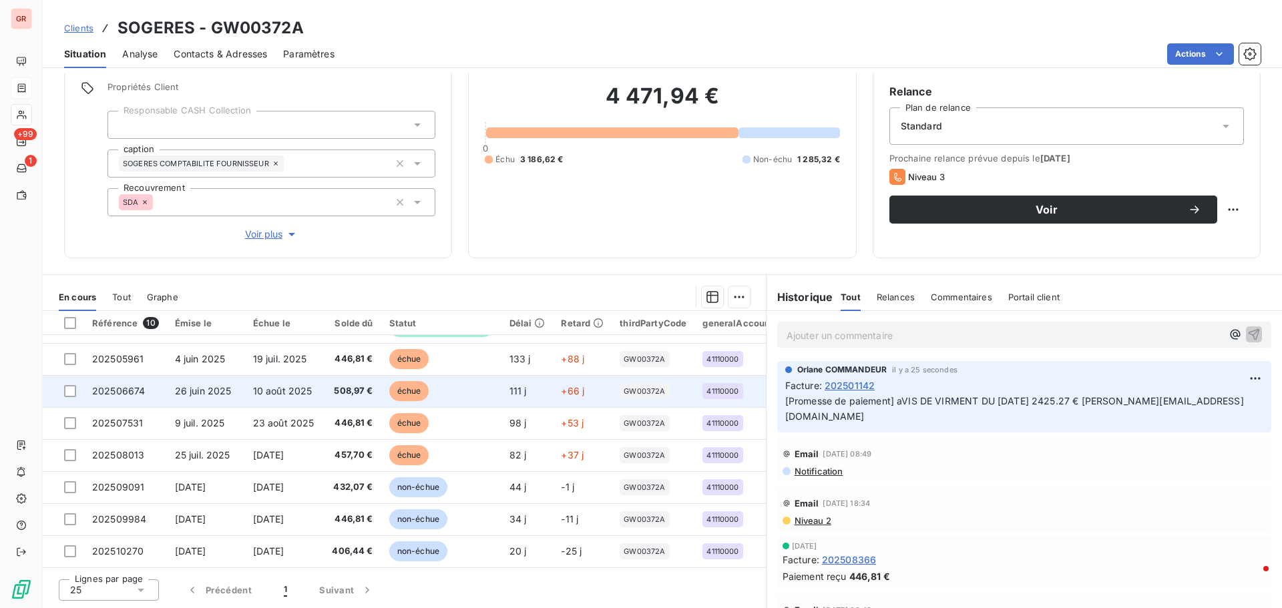
scroll to position [93, 0]
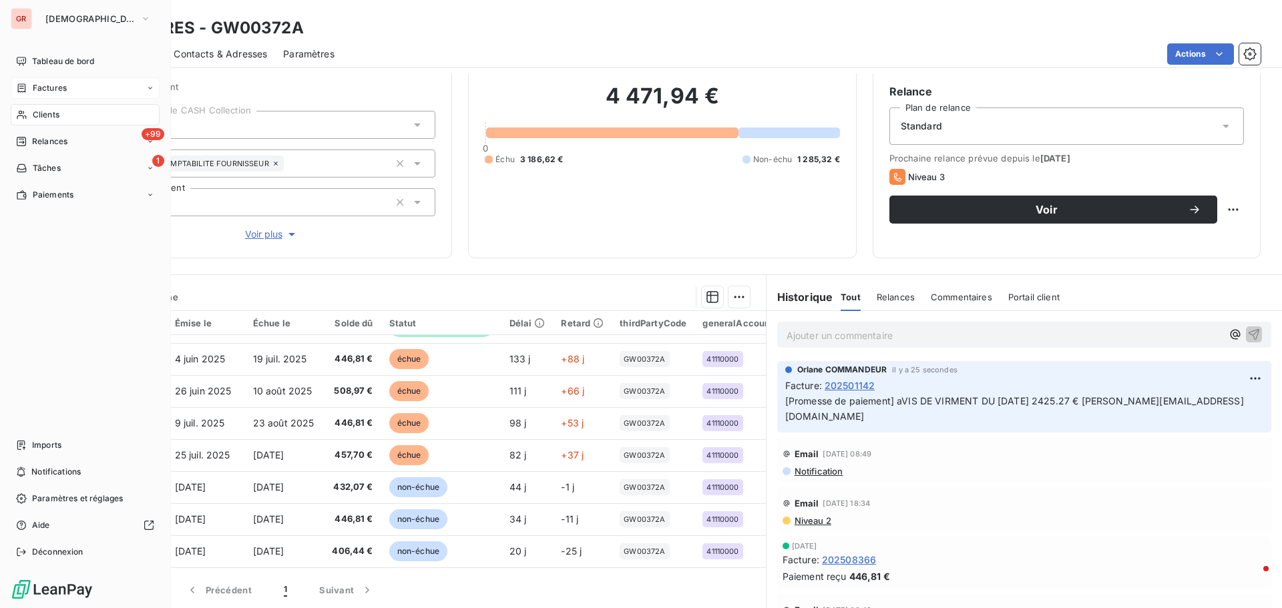
click at [63, 87] on span "Factures" at bounding box center [50, 88] width 34 height 12
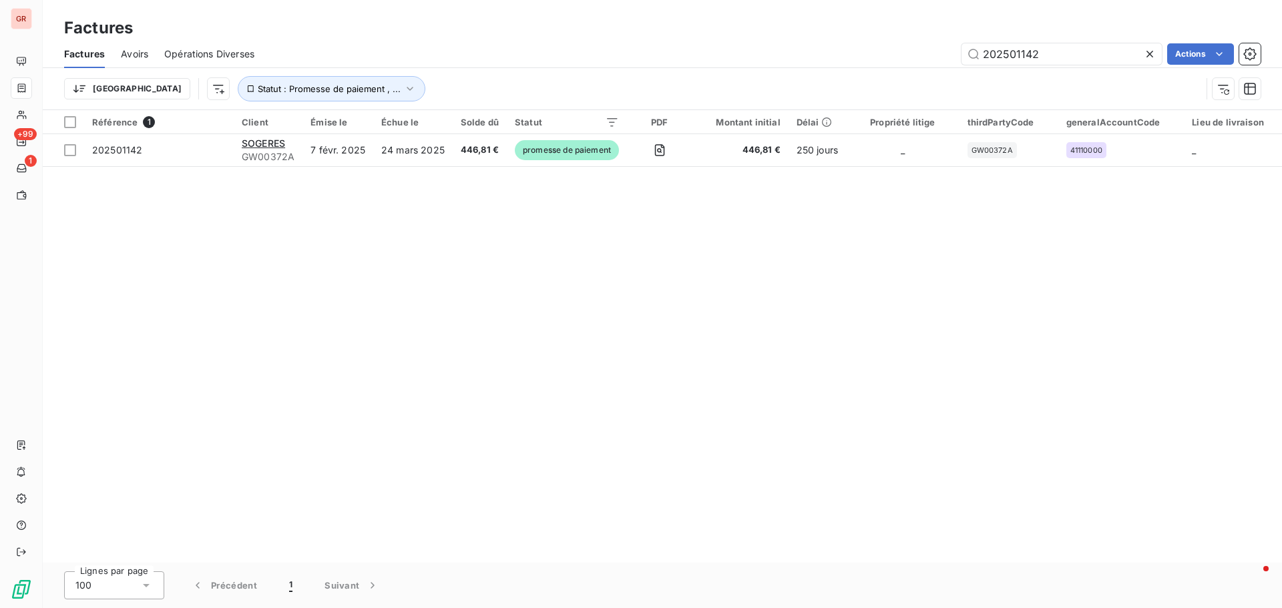
drag, startPoint x: 1056, startPoint y: 54, endPoint x: 792, endPoint y: 74, distance: 264.4
click at [811, 71] on div "Factures Avoirs Opérations Diverses 202501142 Actions Trier Statut : Promesse d…" at bounding box center [662, 74] width 1239 height 69
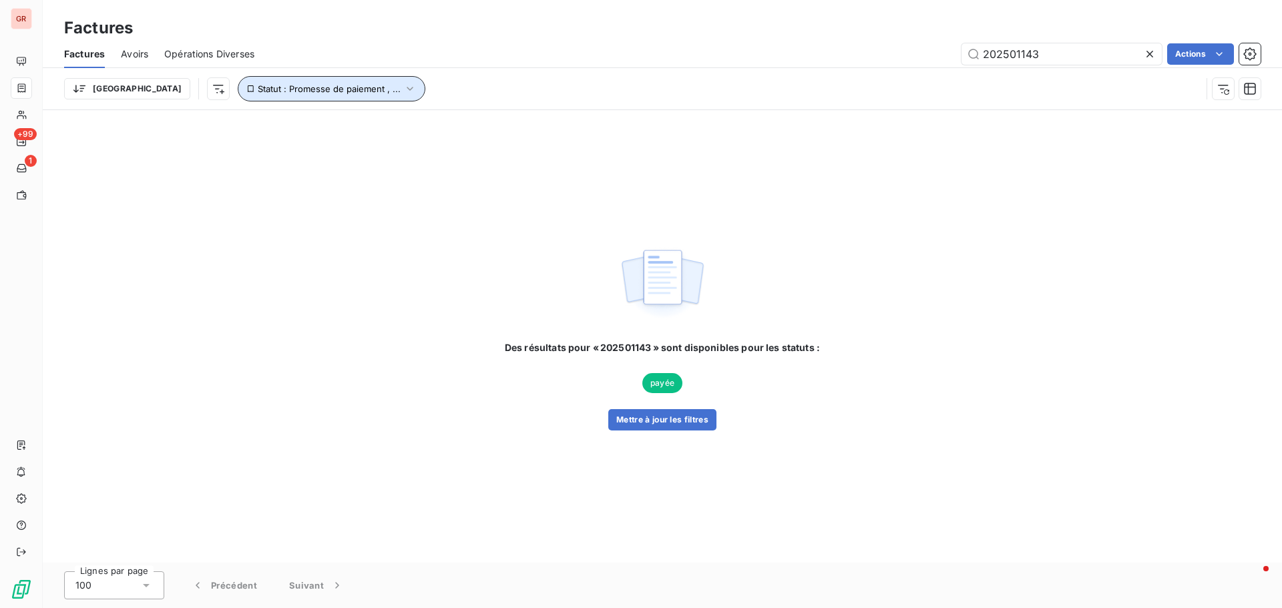
click at [403, 90] on icon "button" at bounding box center [409, 88] width 13 height 13
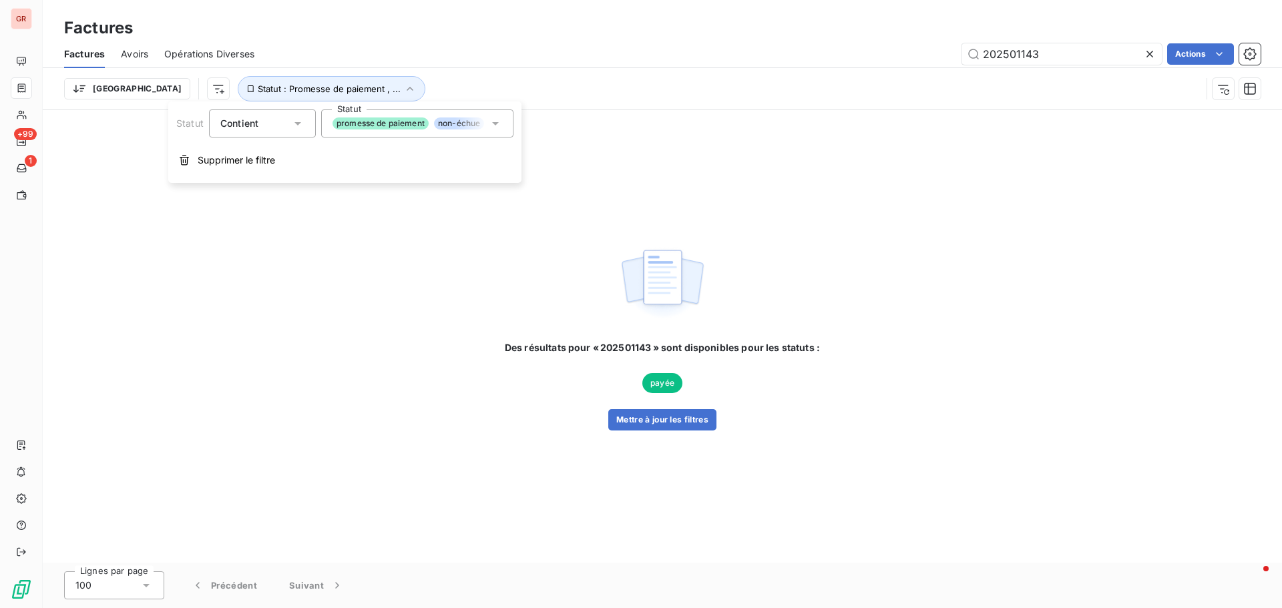
click at [499, 123] on icon at bounding box center [495, 123] width 13 height 13
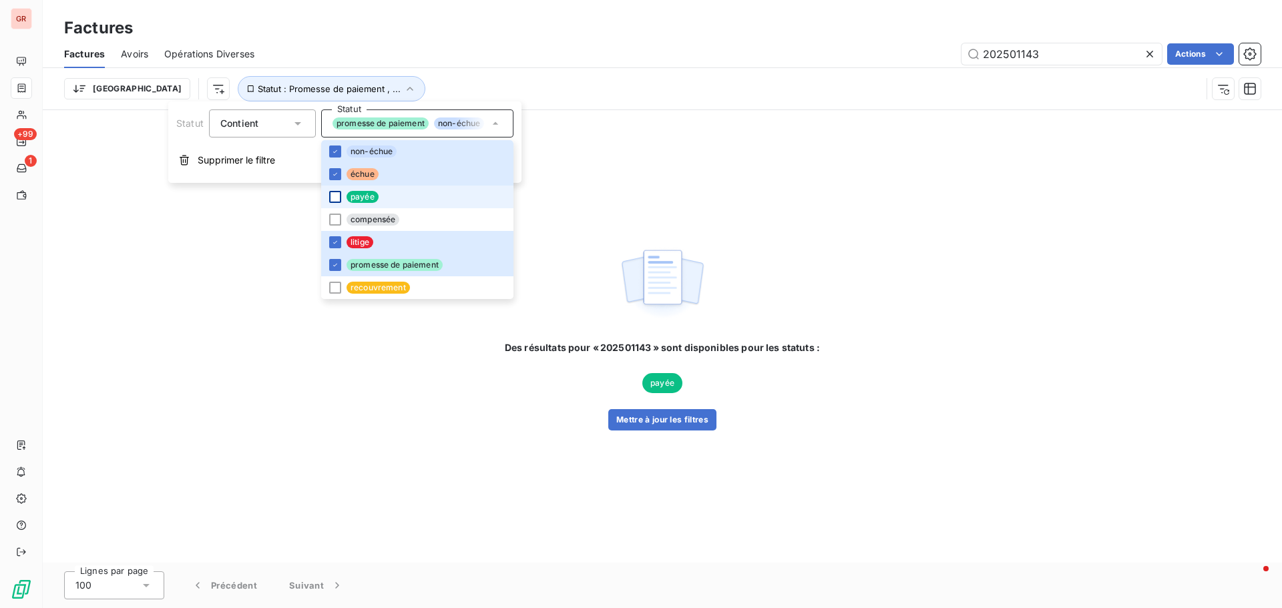
click at [339, 198] on div at bounding box center [335, 197] width 12 height 12
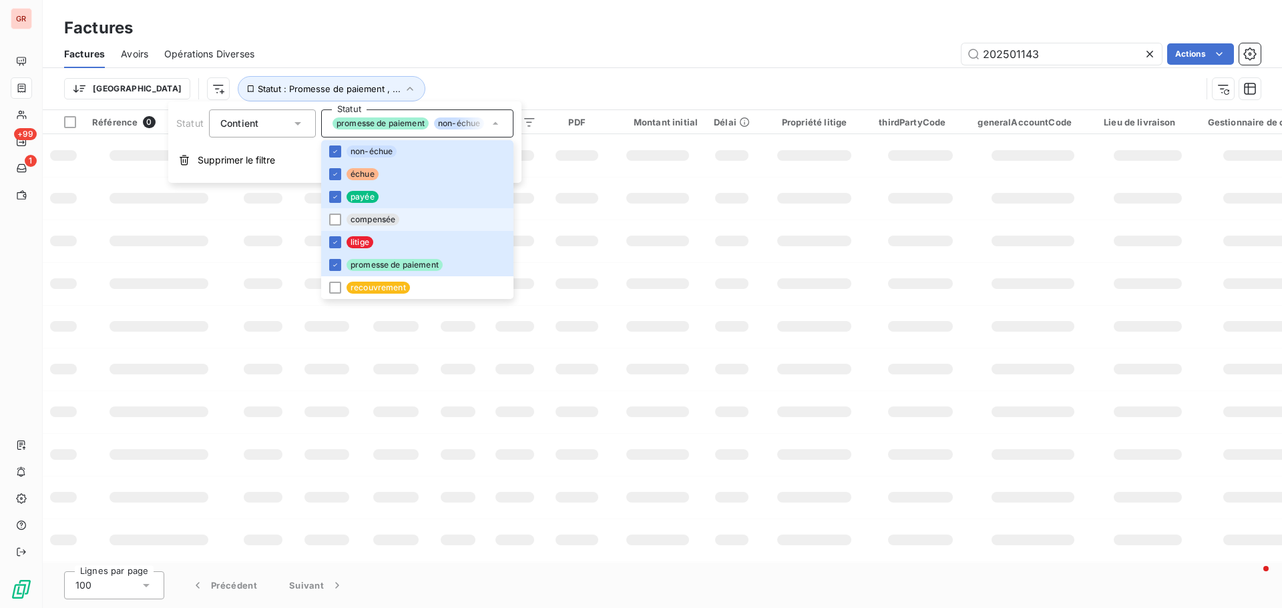
click at [340, 220] on li "compensée" at bounding box center [417, 219] width 192 height 23
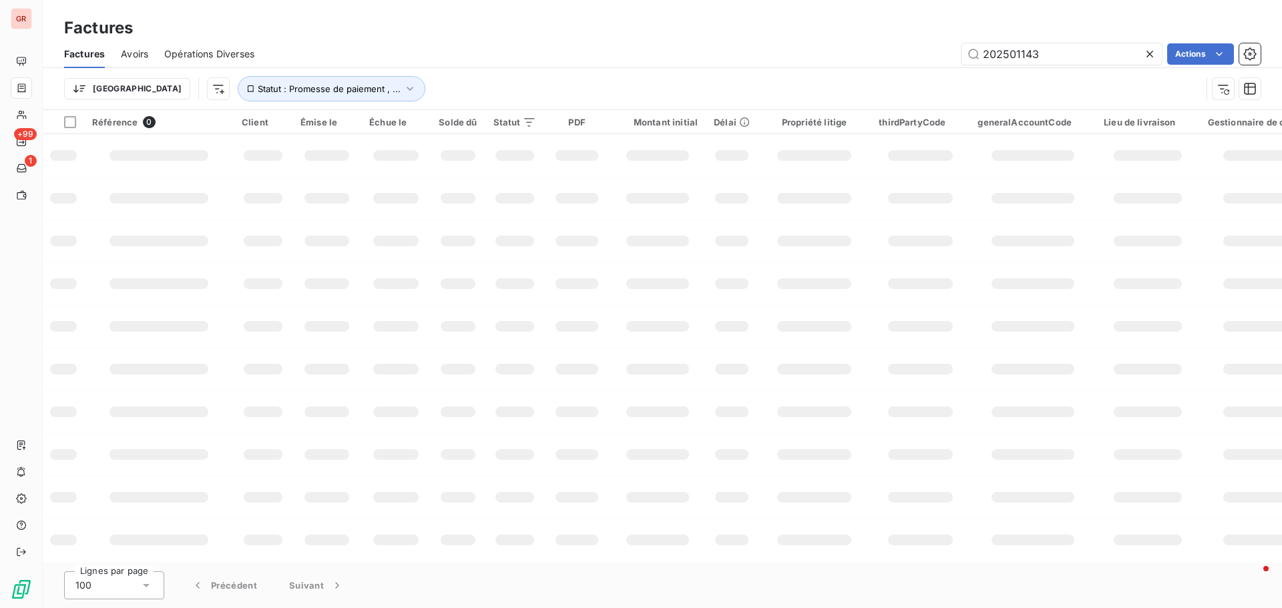
click at [706, 184] on td at bounding box center [732, 198] width 52 height 43
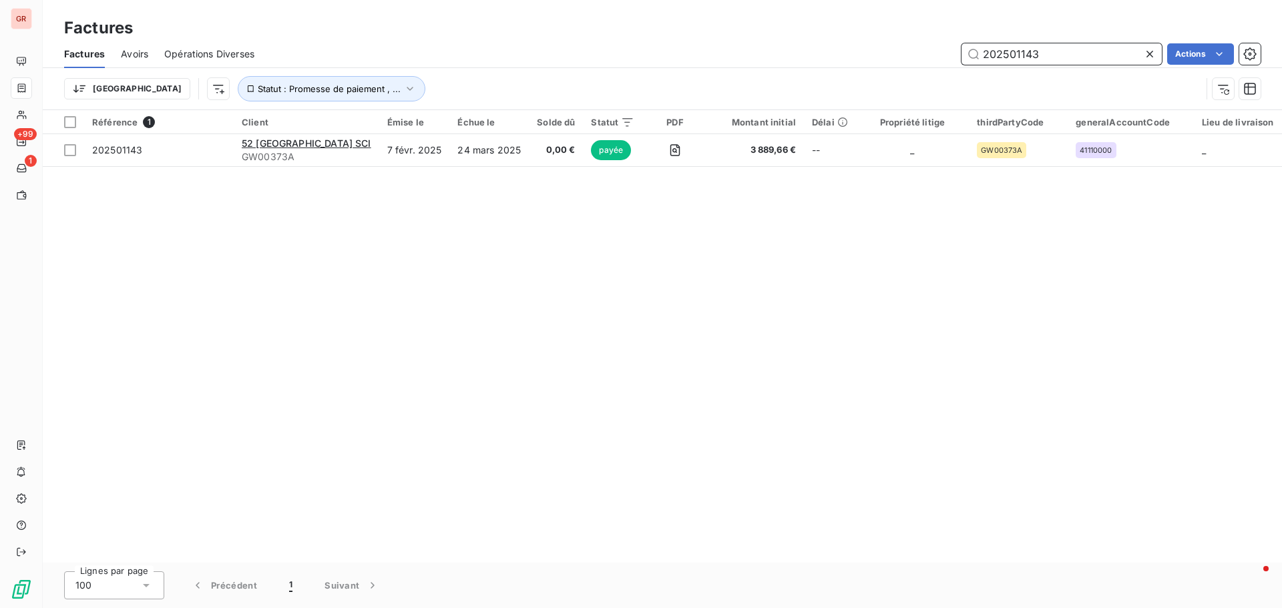
drag, startPoint x: 1075, startPoint y: 52, endPoint x: 780, endPoint y: 77, distance: 295.4
click at [806, 71] on div "Factures Avoirs Opérations Diverses 202501143 Actions Trier Statut : Promesse d…" at bounding box center [662, 74] width 1239 height 69
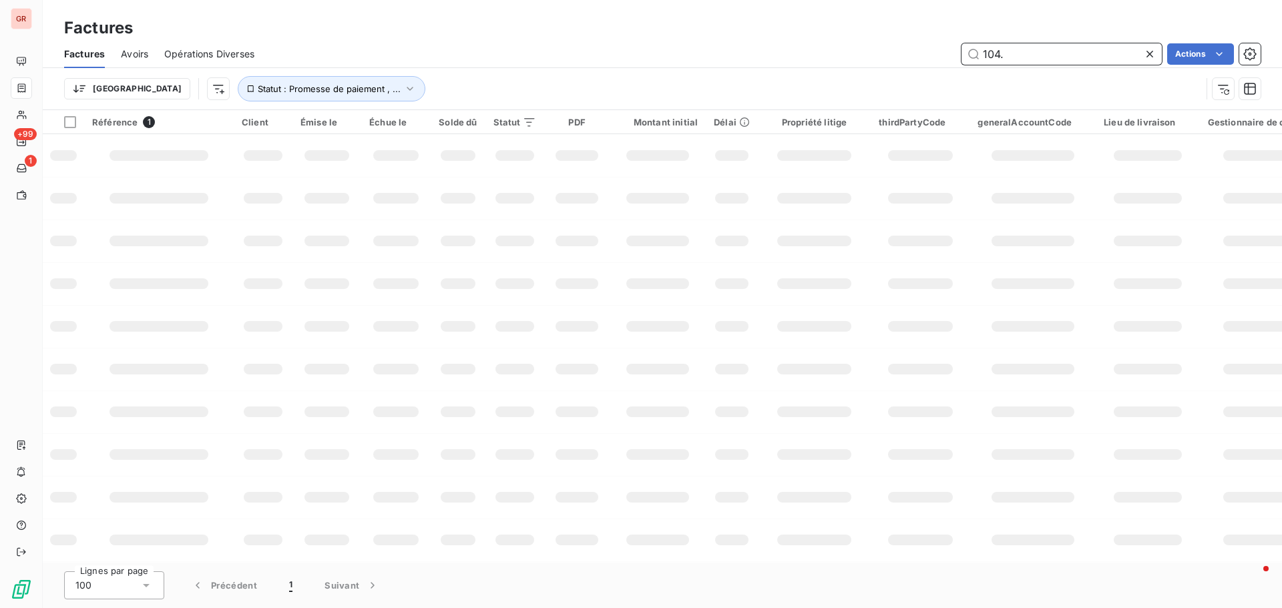
type input "104.8"
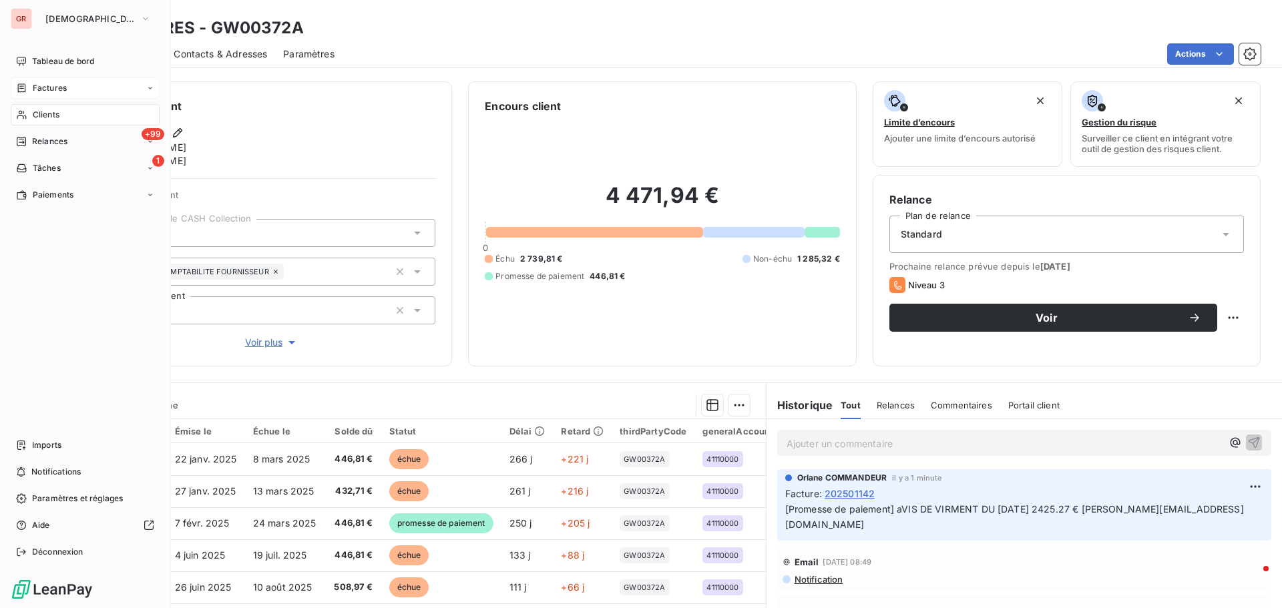
click at [64, 85] on span "Factures" at bounding box center [50, 88] width 34 height 12
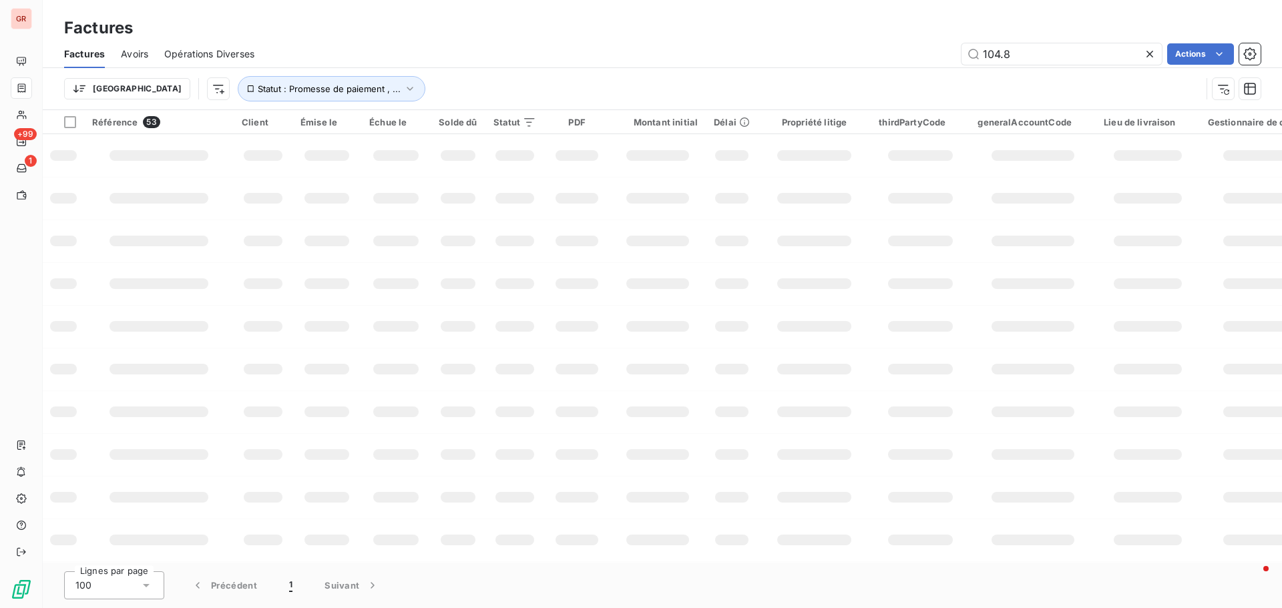
drag, startPoint x: 806, startPoint y: 49, endPoint x: 623, endPoint y: 76, distance: 184.3
click at [714, 61] on div "104.8 Actions" at bounding box center [765, 53] width 990 height 21
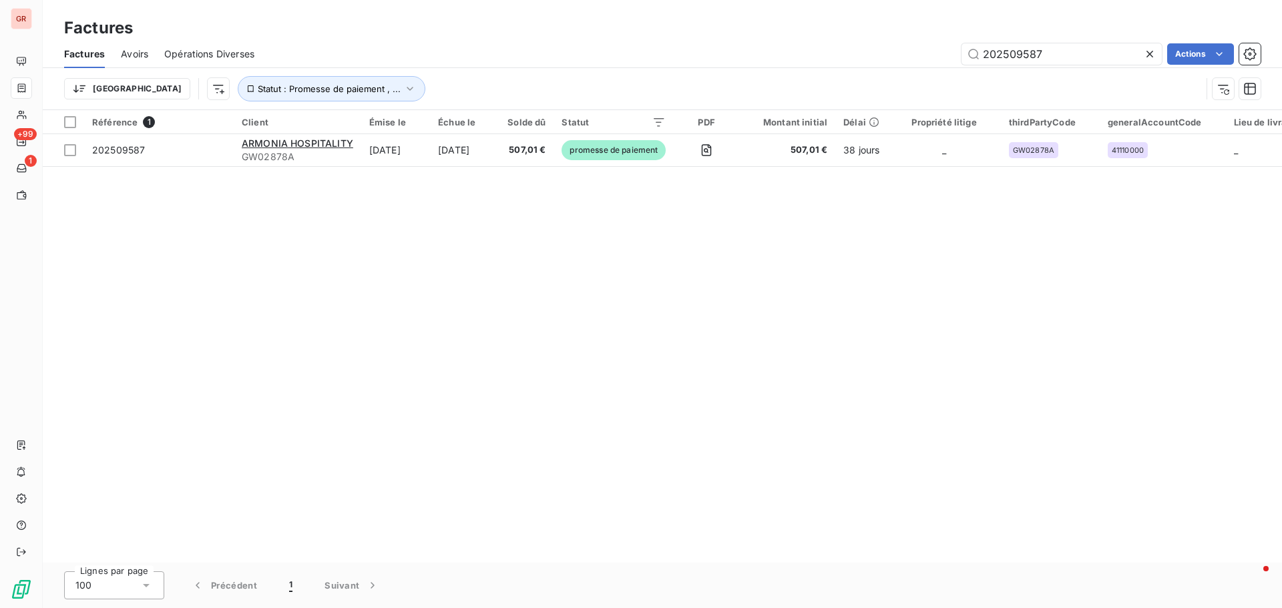
drag, startPoint x: 1073, startPoint y: 55, endPoint x: 477, endPoint y: 57, distance: 596.1
click at [679, 55] on div "202509587 Actions" at bounding box center [765, 53] width 990 height 21
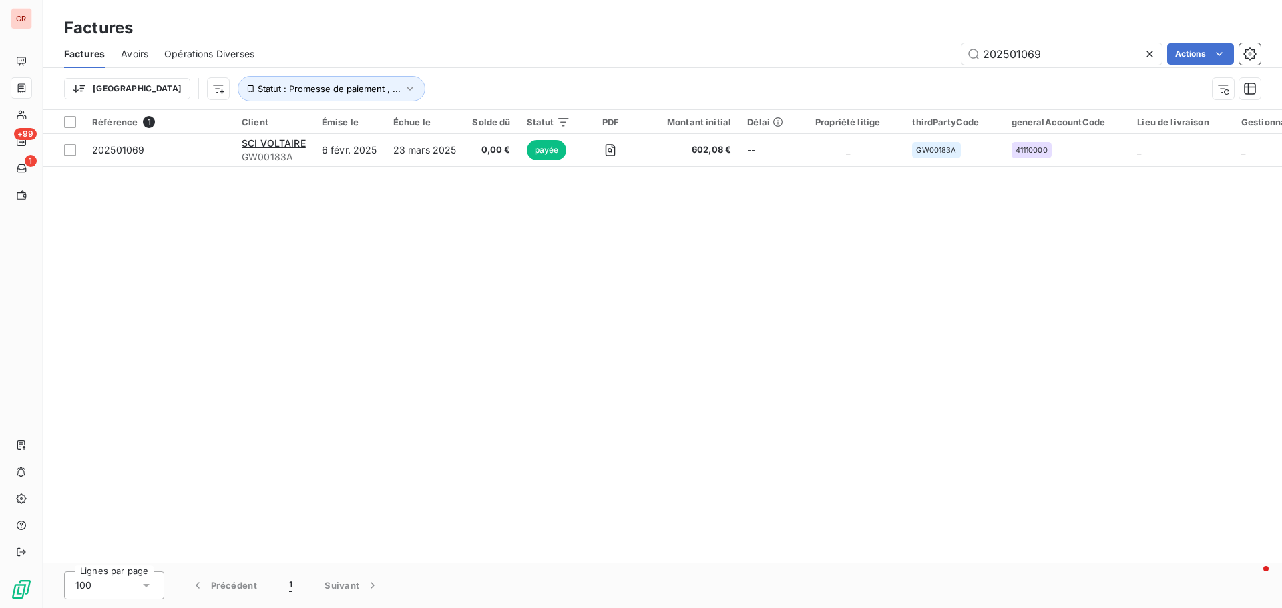
drag, startPoint x: 1059, startPoint y: 47, endPoint x: 858, endPoint y: 74, distance: 202.7
click at [864, 73] on div "Factures Avoirs Opérations Diverses 202501069 Actions Trier Statut : Promesse d…" at bounding box center [662, 74] width 1239 height 69
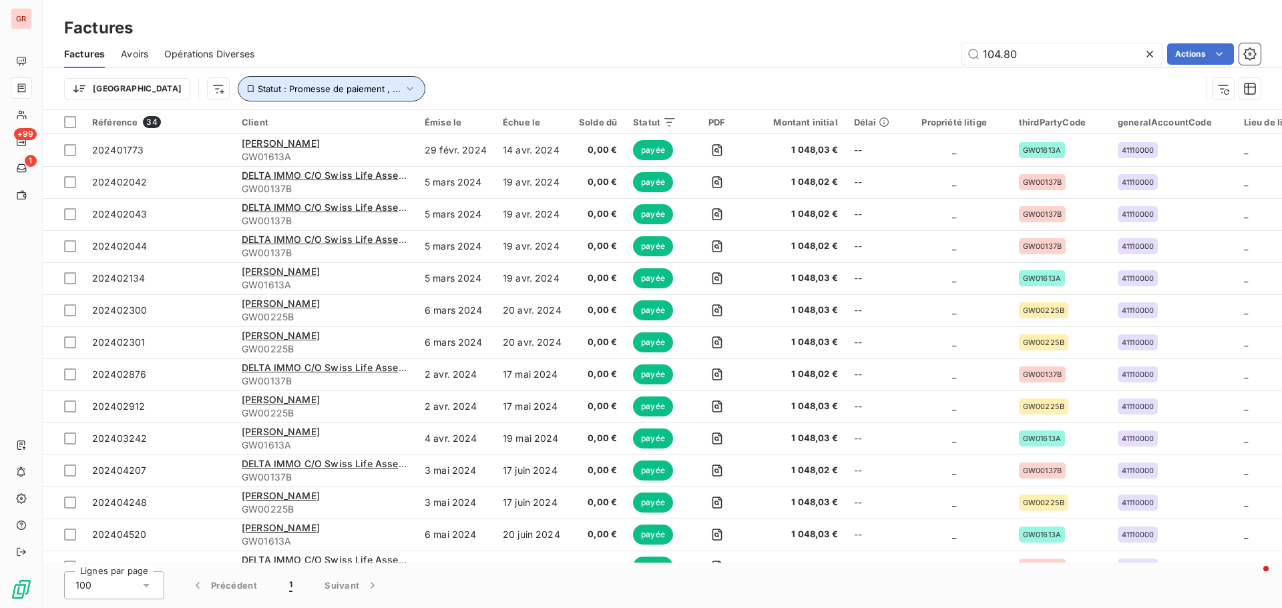
click at [403, 87] on icon "button" at bounding box center [409, 88] width 13 height 13
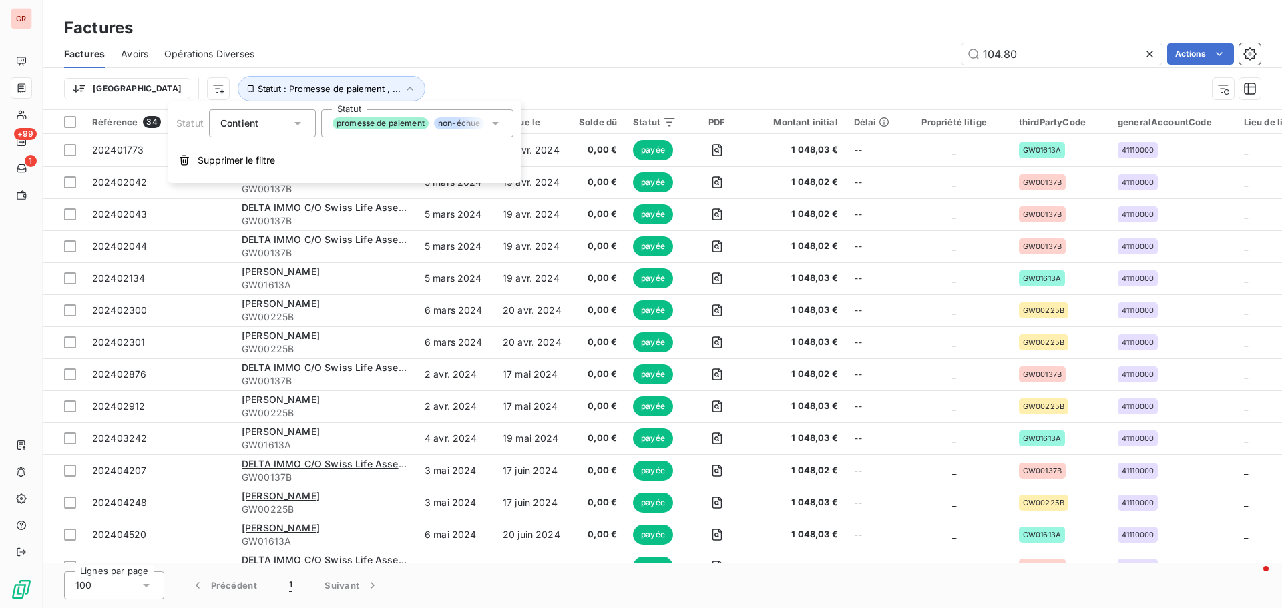
click at [499, 119] on icon at bounding box center [495, 123] width 13 height 13
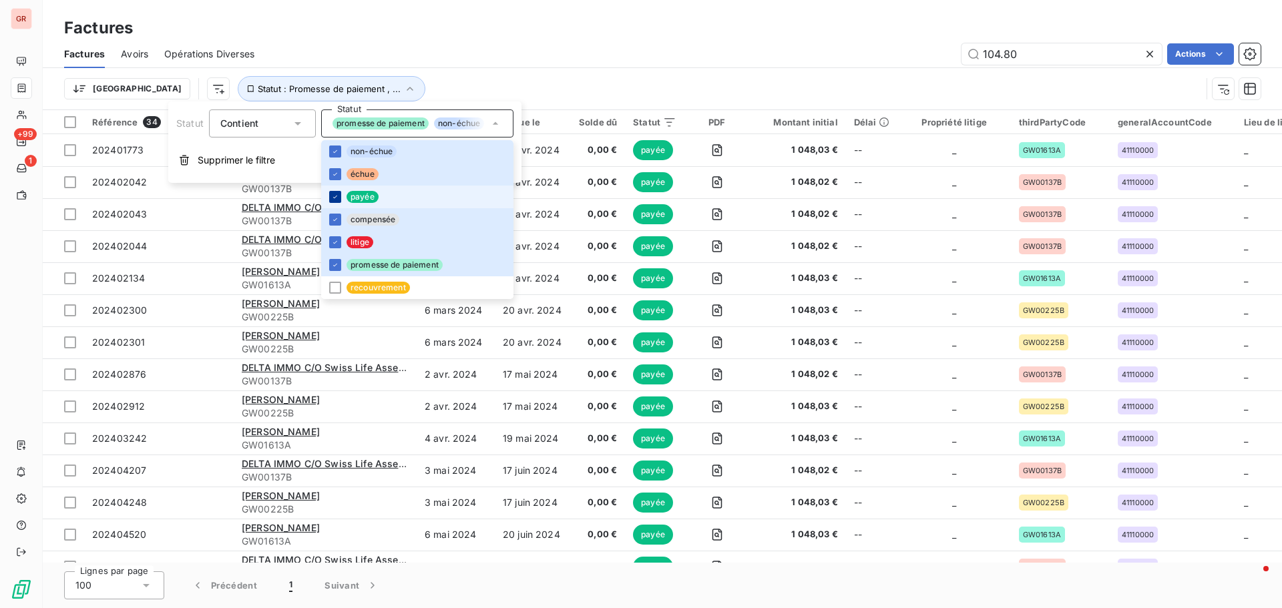
click at [338, 196] on div at bounding box center [335, 197] width 12 height 12
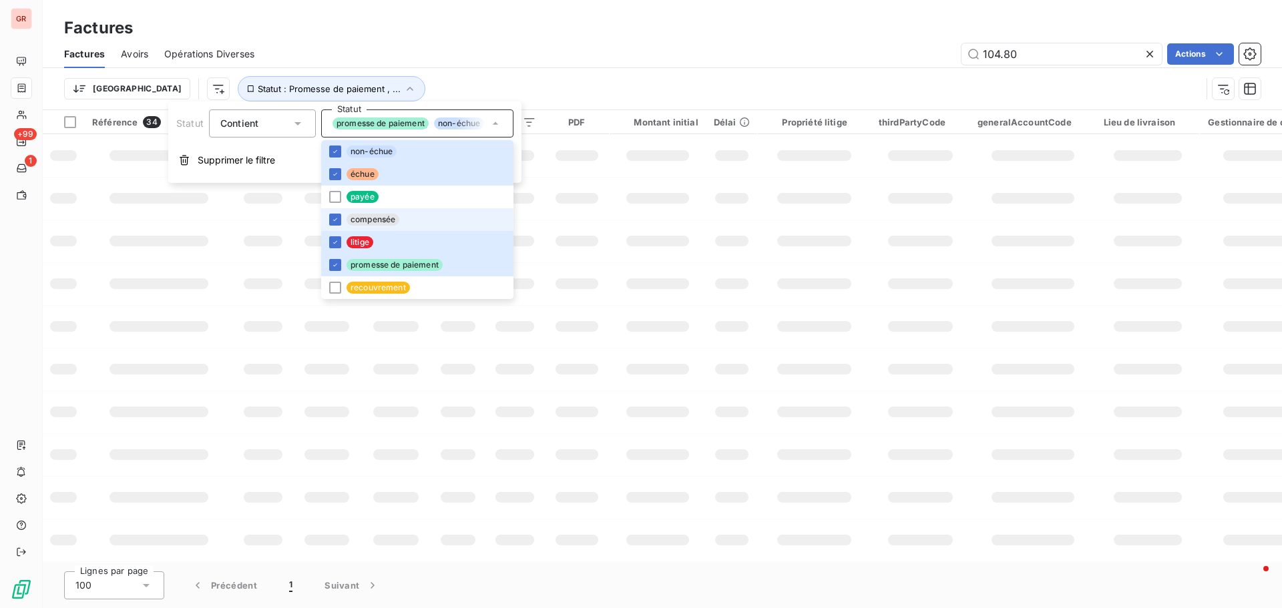
click at [347, 220] on span "compensée" at bounding box center [372, 220] width 53 height 12
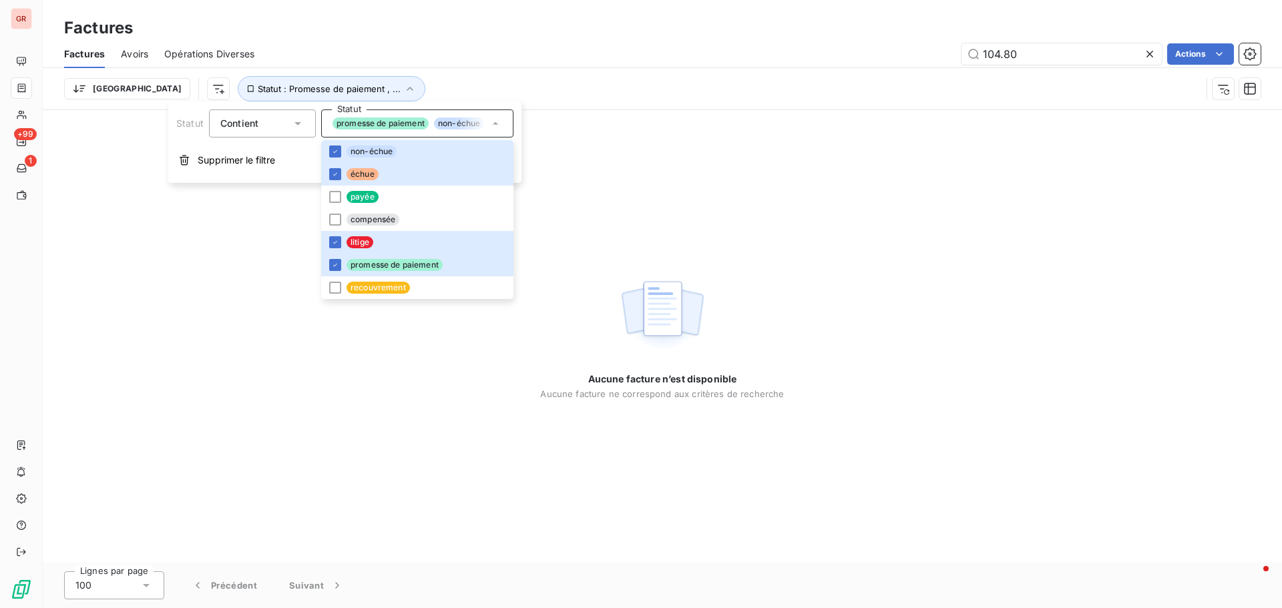
click at [775, 210] on div "Aucune facture n’est disponible Aucune facture ne correspond aux critères de re…" at bounding box center [662, 336] width 1239 height 453
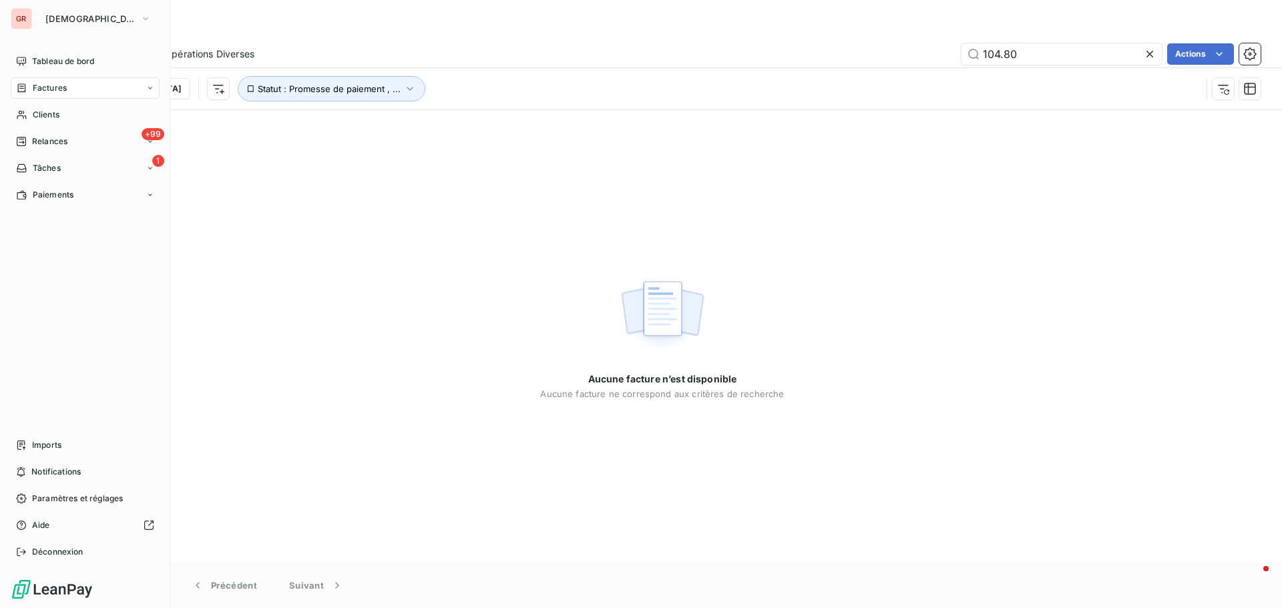
drag, startPoint x: 57, startPoint y: 87, endPoint x: 74, endPoint y: 87, distance: 16.7
click at [58, 87] on span "Factures" at bounding box center [50, 88] width 34 height 12
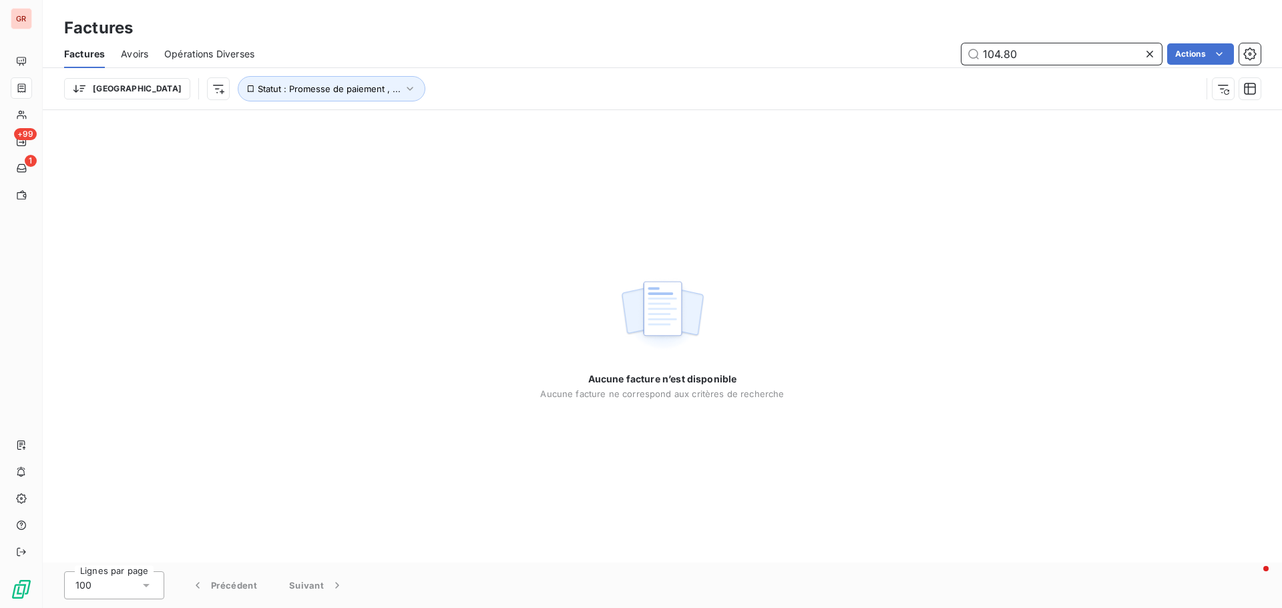
drag, startPoint x: 1045, startPoint y: 57, endPoint x: 836, endPoint y: 57, distance: 208.9
click at [836, 57] on div "104.80 Actions" at bounding box center [765, 53] width 990 height 21
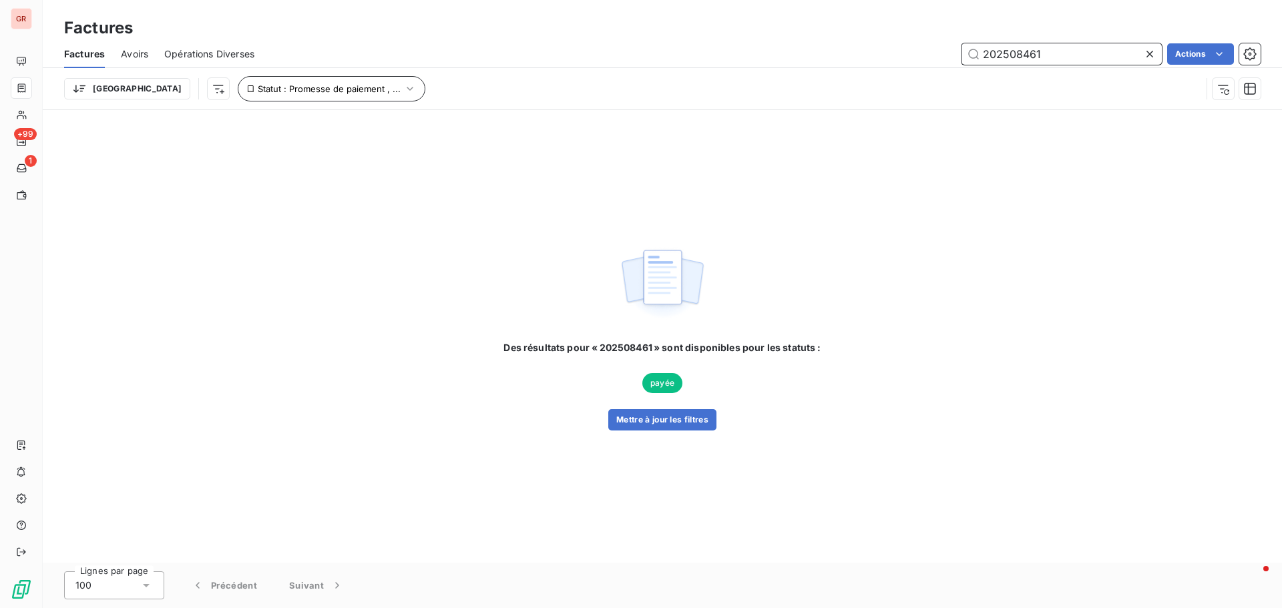
type input "202508461"
click at [403, 87] on icon "button" at bounding box center [409, 88] width 13 height 13
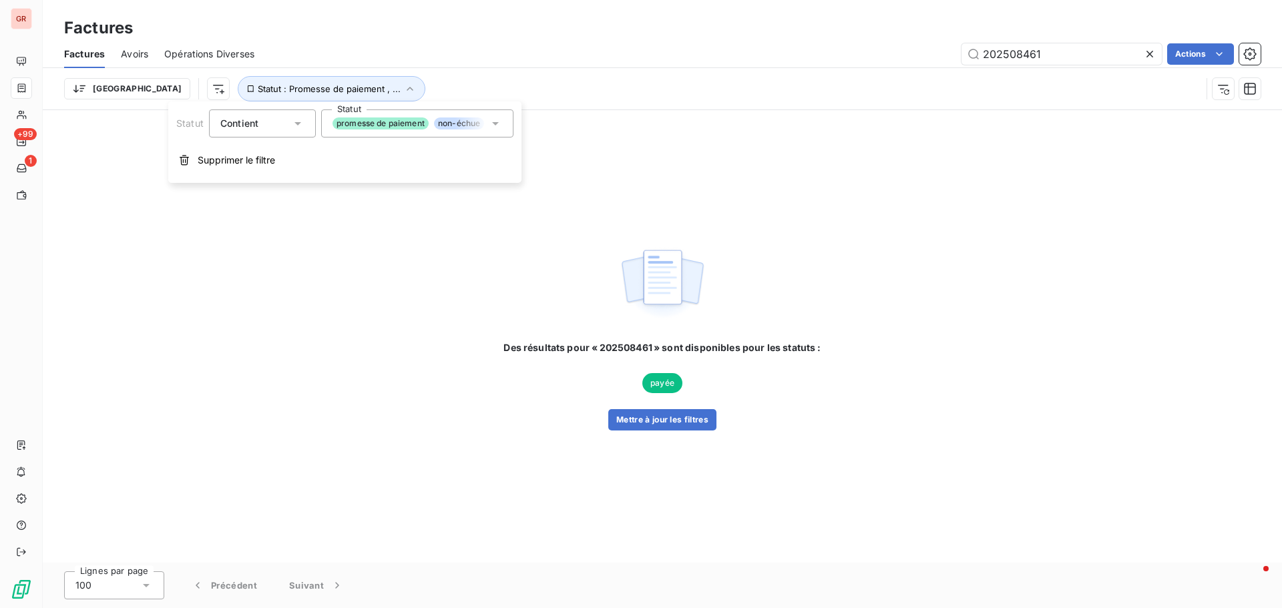
click at [500, 117] on icon at bounding box center [495, 123] width 13 height 13
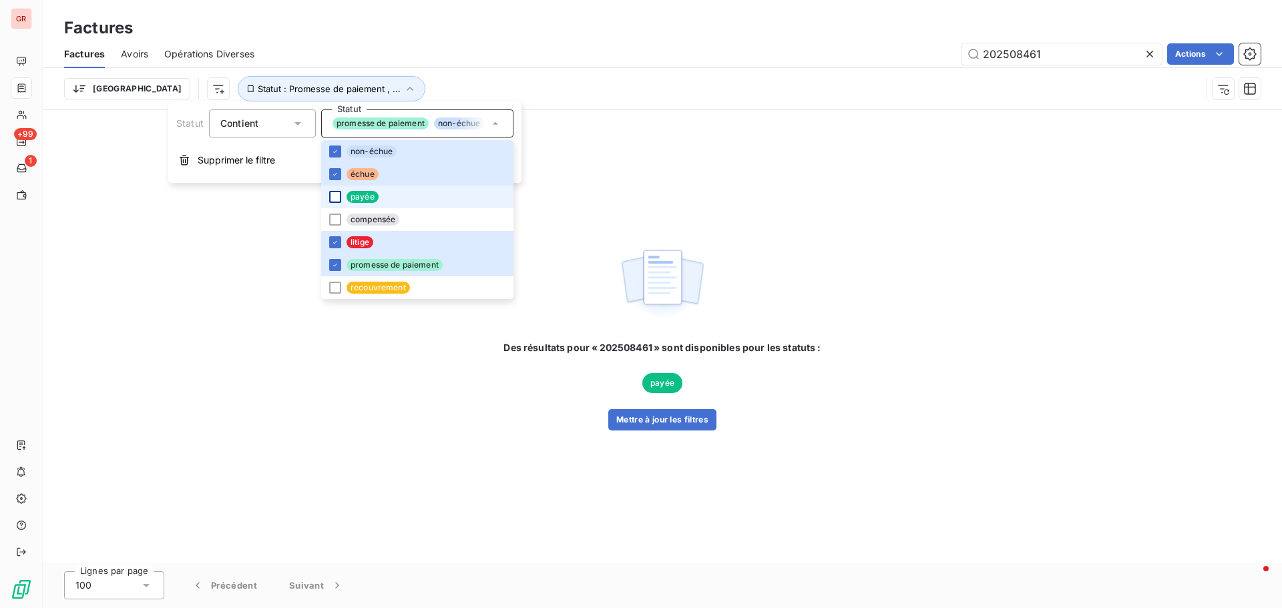
click at [336, 196] on div at bounding box center [335, 197] width 12 height 12
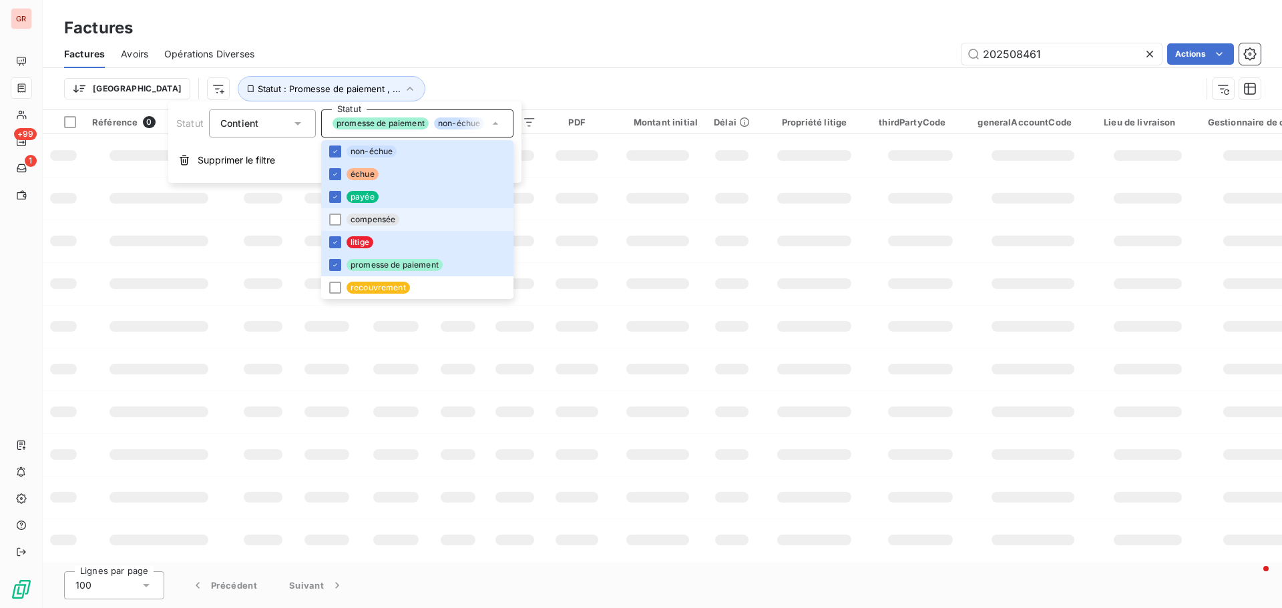
click at [340, 219] on li "compensée" at bounding box center [417, 219] width 192 height 23
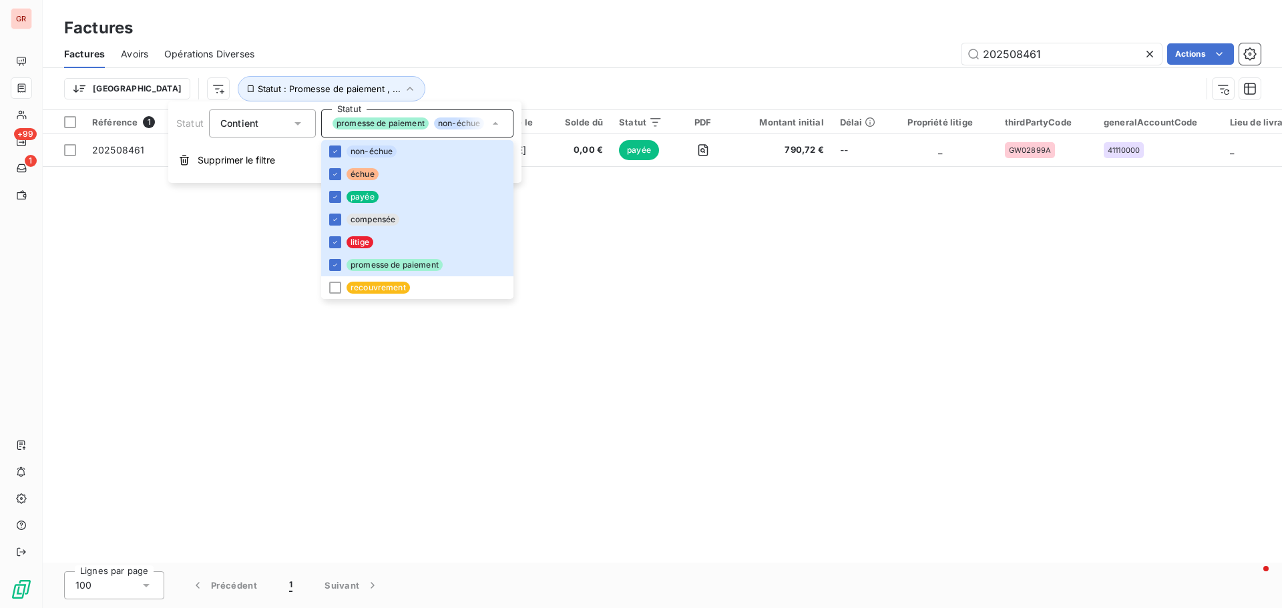
click at [614, 235] on div "Référence 1 Client Émise le Échue le Solde dû Statut PDF Montant initial Délai …" at bounding box center [662, 336] width 1239 height 453
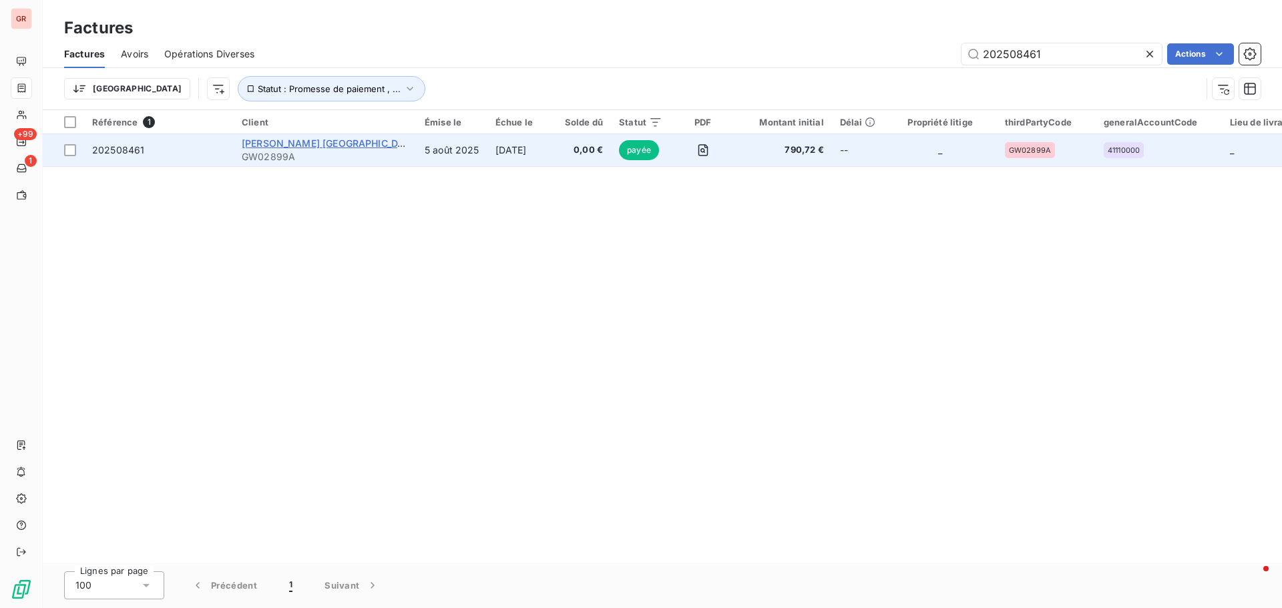
click at [301, 144] on span "[PERSON_NAME] [GEOGRAPHIC_DATA]" at bounding box center [331, 143] width 178 height 11
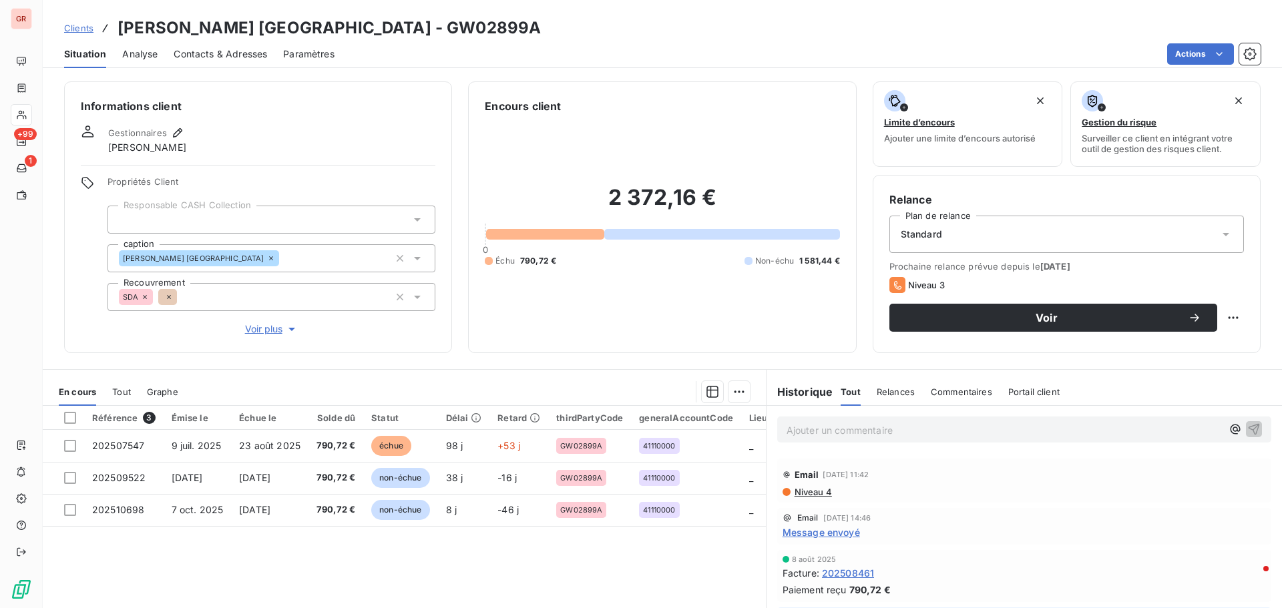
scroll to position [133, 0]
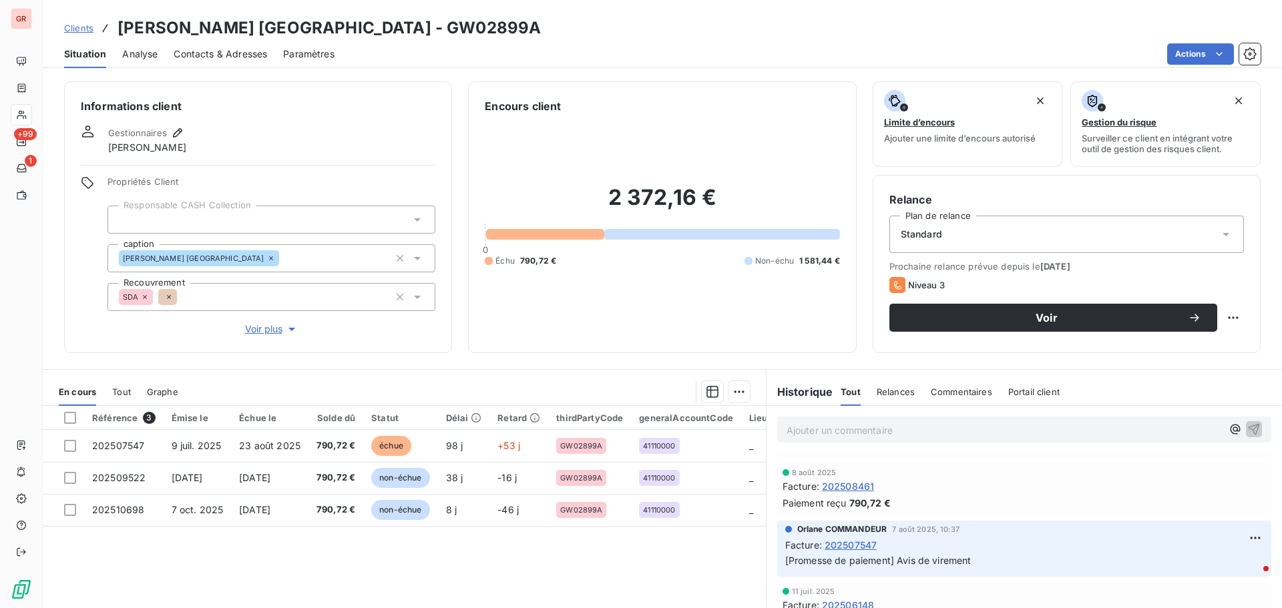
click at [862, 485] on span "202508461" at bounding box center [848, 486] width 52 height 14
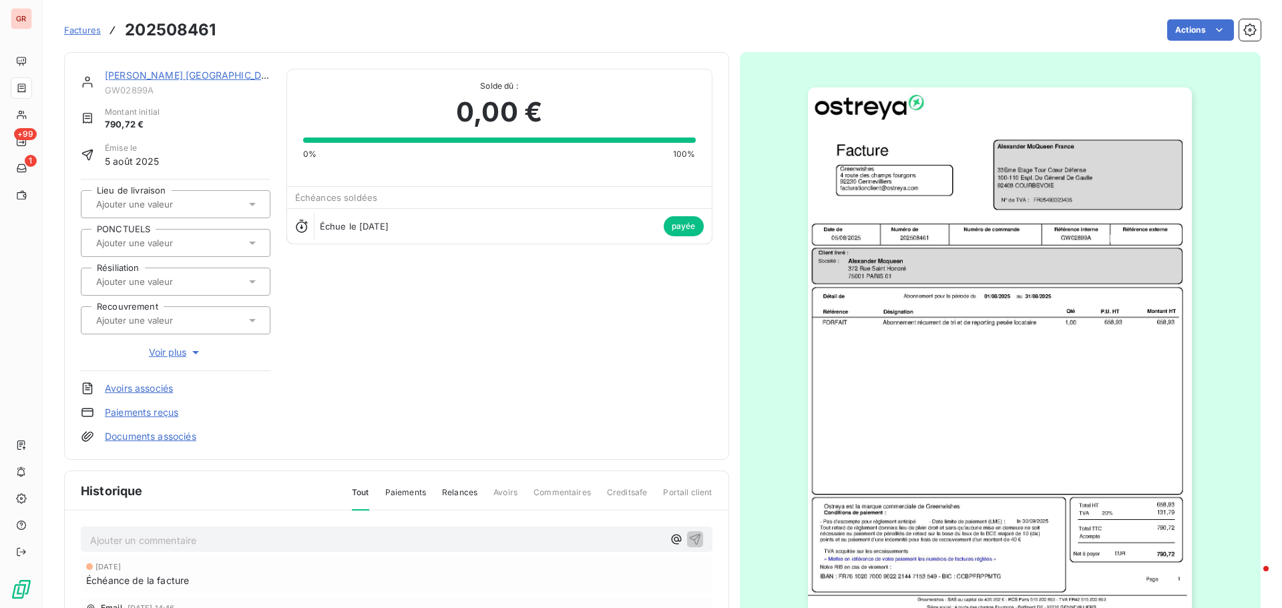
click at [1040, 342] on img "button" at bounding box center [1000, 358] width 384 height 543
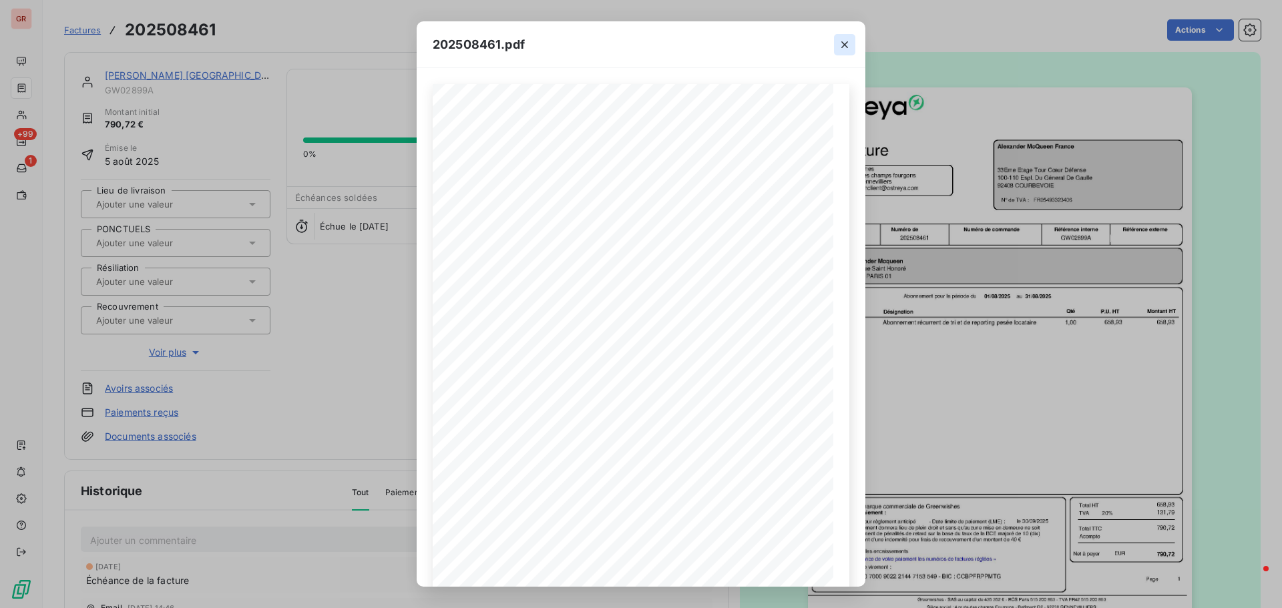
click at [846, 45] on icon "button" at bounding box center [844, 44] width 7 height 7
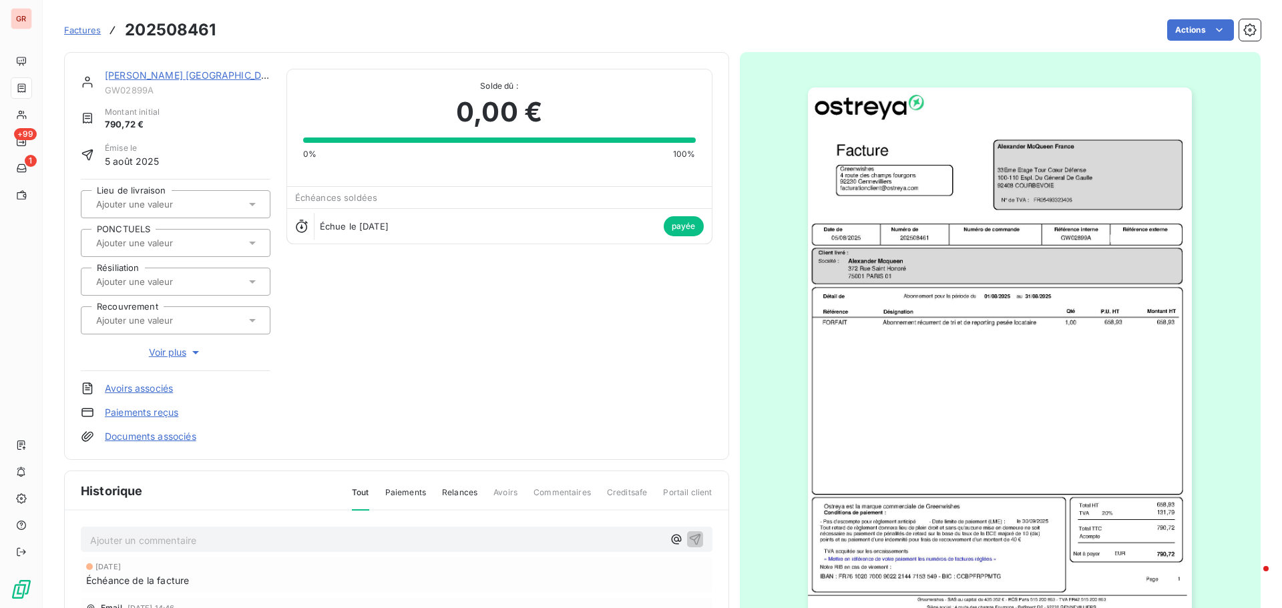
click at [179, 71] on link "[PERSON_NAME] [GEOGRAPHIC_DATA]" at bounding box center [194, 74] width 178 height 11
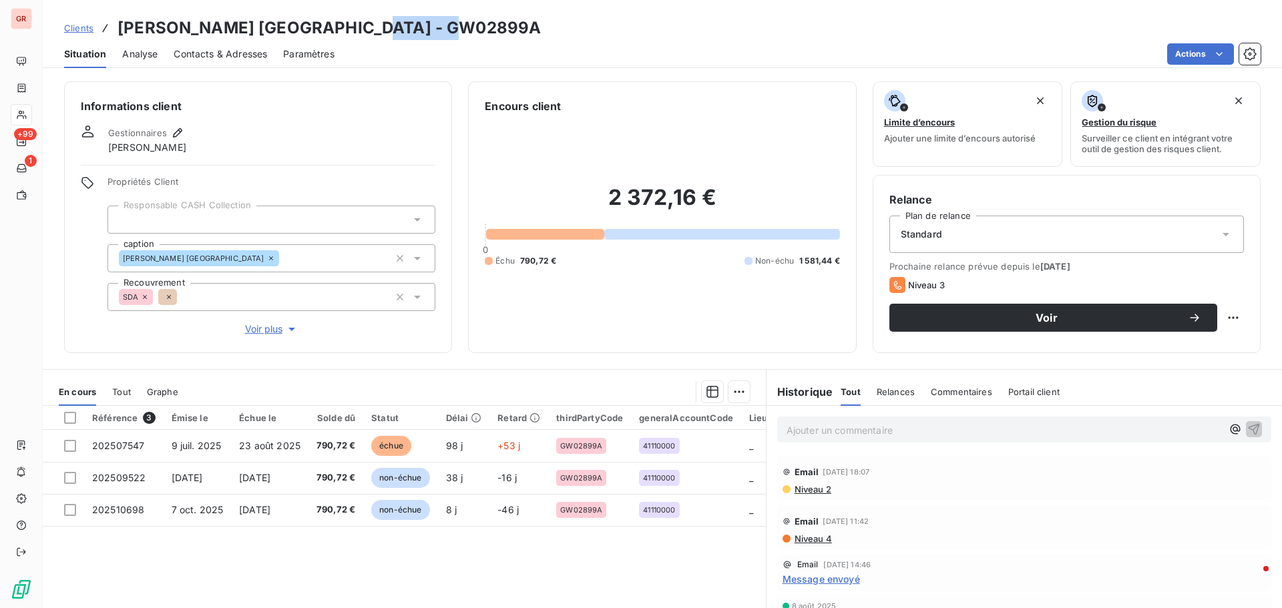
drag, startPoint x: 455, startPoint y: 34, endPoint x: 353, endPoint y: 31, distance: 101.5
click at [353, 31] on div "Clients Alexander McQueen France - GW02899A" at bounding box center [662, 28] width 1239 height 24
copy h3 "GW02899A"
click at [796, 431] on p "Ajouter un commentaire ﻿" at bounding box center [1003, 430] width 435 height 17
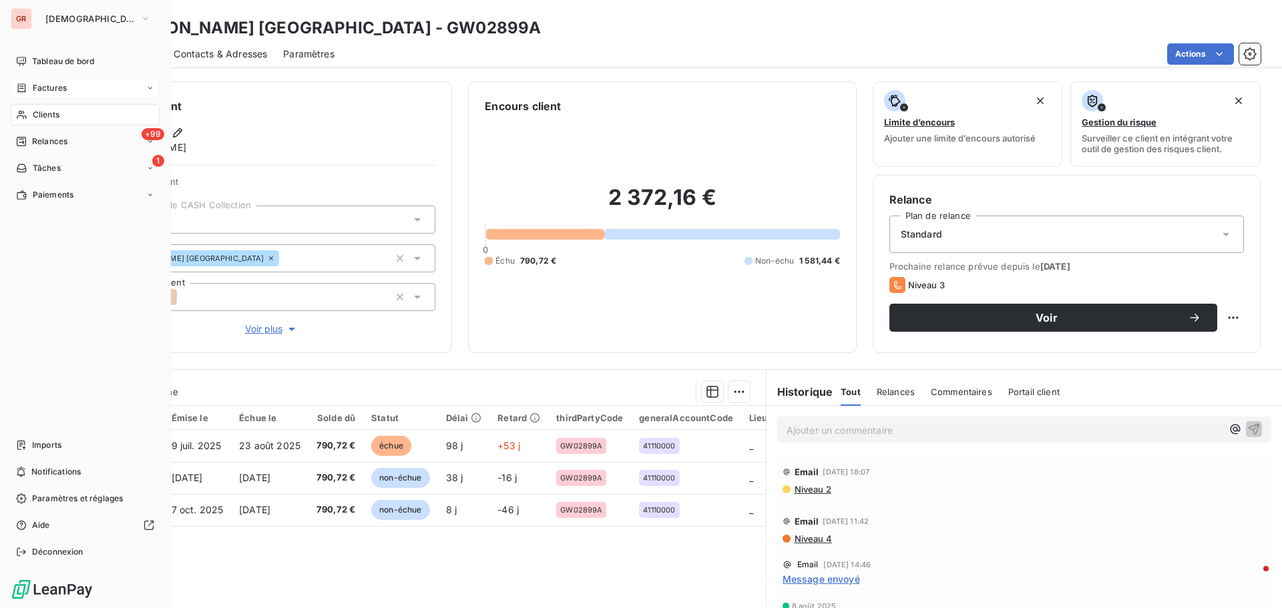
drag, startPoint x: 61, startPoint y: 88, endPoint x: 123, endPoint y: 92, distance: 62.9
click at [61, 88] on span "Factures" at bounding box center [50, 88] width 34 height 12
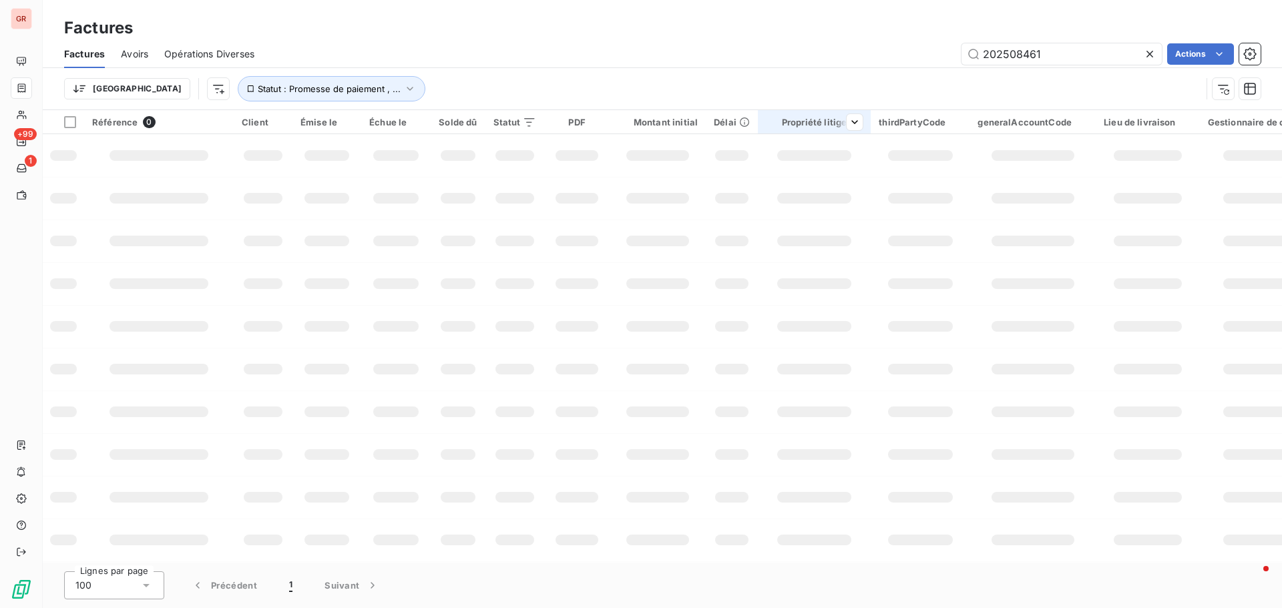
drag, startPoint x: 1069, startPoint y: 53, endPoint x: 783, endPoint y: 111, distance: 291.5
click at [786, 110] on div "Factures Factures Avoirs Opérations Diverses 202508461 Actions Trier Statut : P…" at bounding box center [662, 304] width 1239 height 608
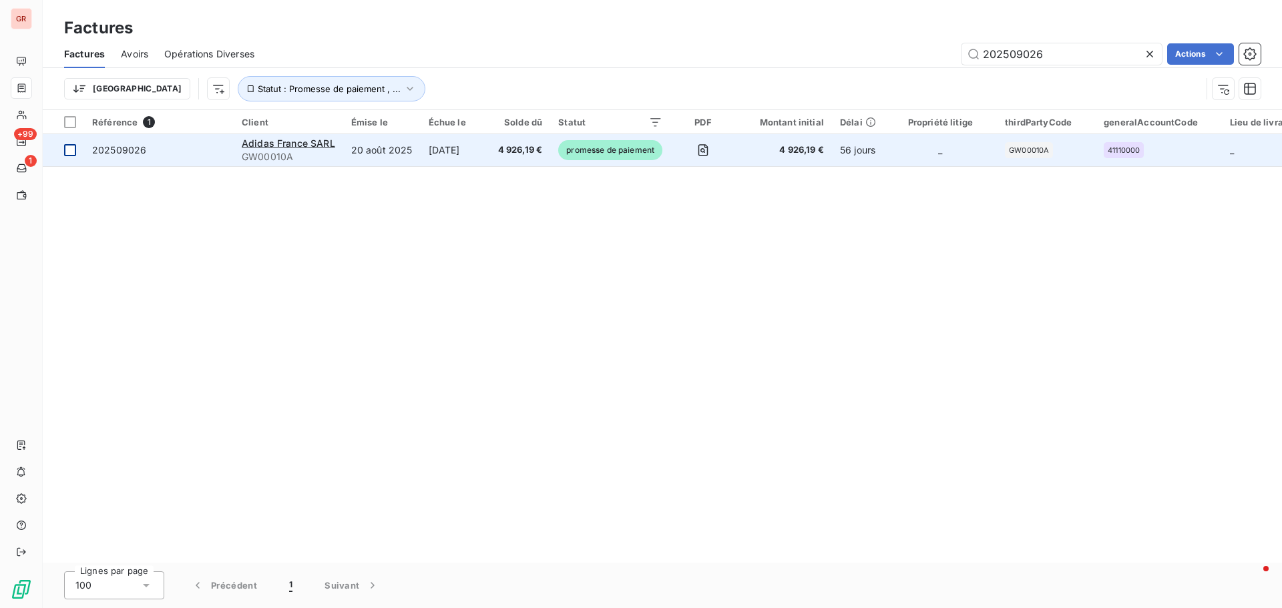
click at [68, 154] on div at bounding box center [70, 150] width 12 height 12
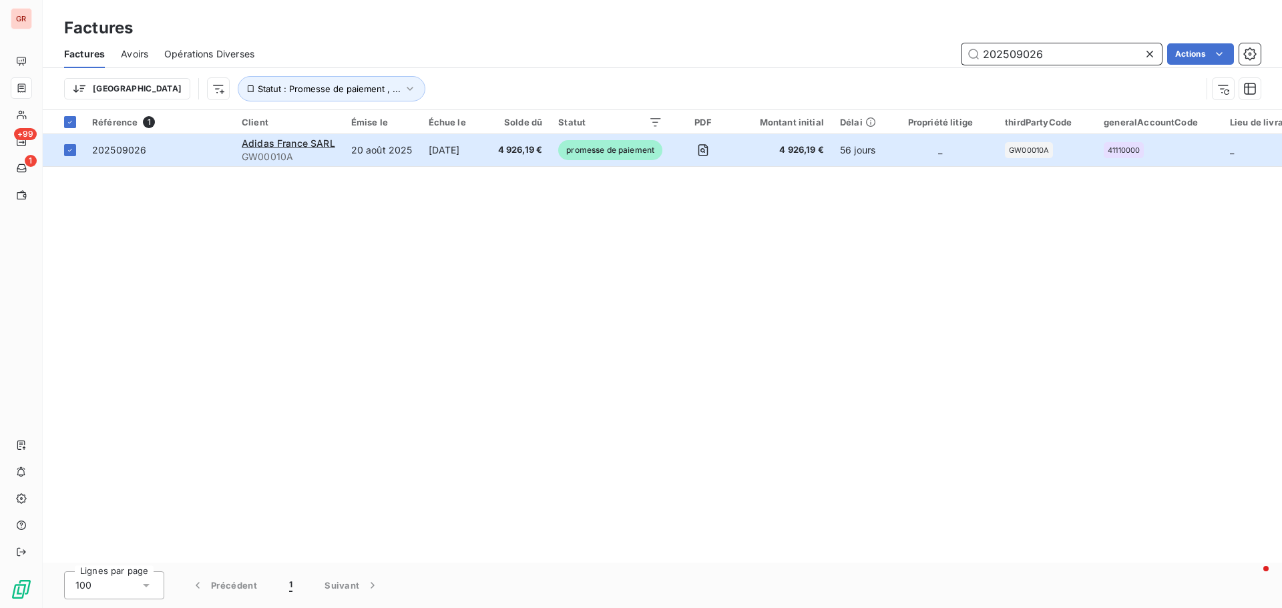
drag, startPoint x: 1066, startPoint y: 64, endPoint x: 738, endPoint y: 102, distance: 329.9
click at [784, 91] on div "Factures Avoirs Opérations Diverses 202509026 Actions Trier Statut : Promesse d…" at bounding box center [662, 74] width 1239 height 69
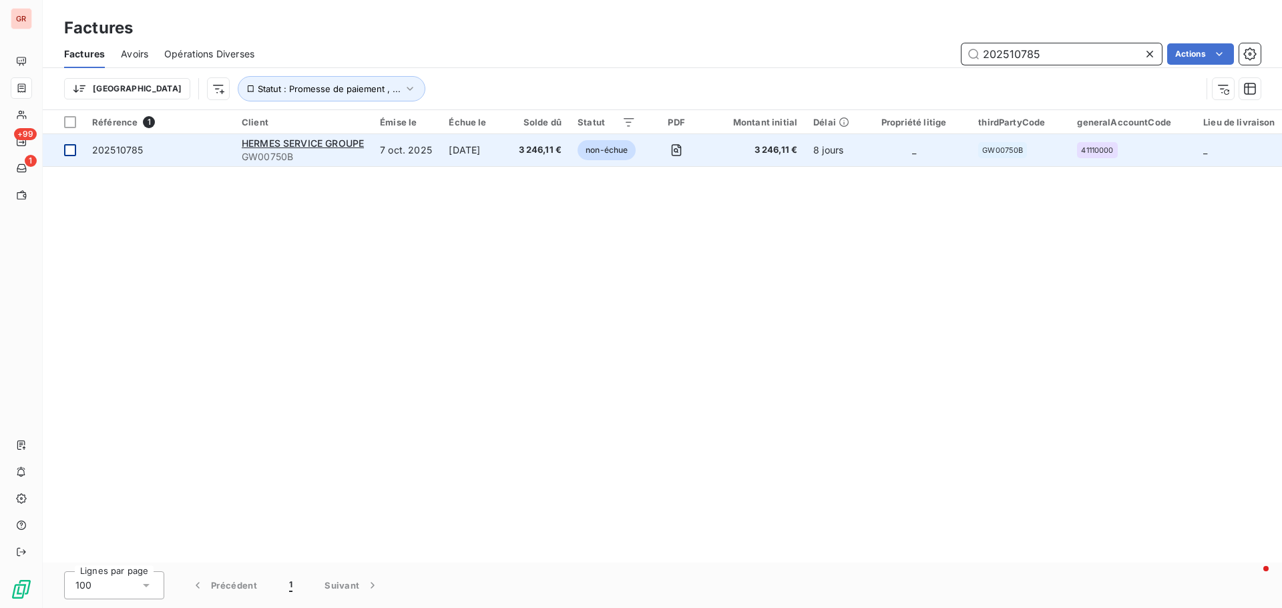
type input "202510785"
click at [74, 151] on div at bounding box center [70, 150] width 12 height 12
drag, startPoint x: 69, startPoint y: 149, endPoint x: 154, endPoint y: 145, distance: 84.9
click at [69, 148] on icon at bounding box center [70, 150] width 8 height 8
click at [314, 140] on span "HERMES SERVICE GROUPE" at bounding box center [303, 143] width 122 height 11
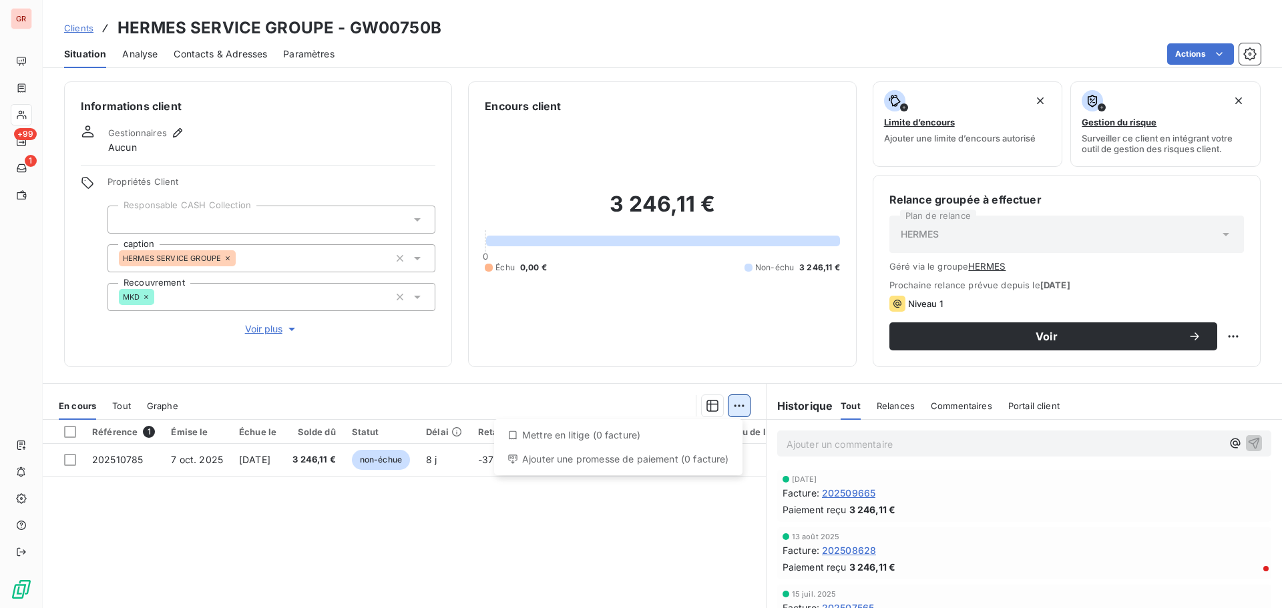
click at [736, 400] on html "GR +99 1 Clients HERMES SERVICE GROUPE - GW00750B Situation Analyse Contacts & …" at bounding box center [641, 304] width 1282 height 608
click at [65, 461] on html "GR +99 1 Clients HERMES SERVICE GROUPE - GW00750B Situation Analyse Contacts & …" at bounding box center [641, 304] width 1282 height 608
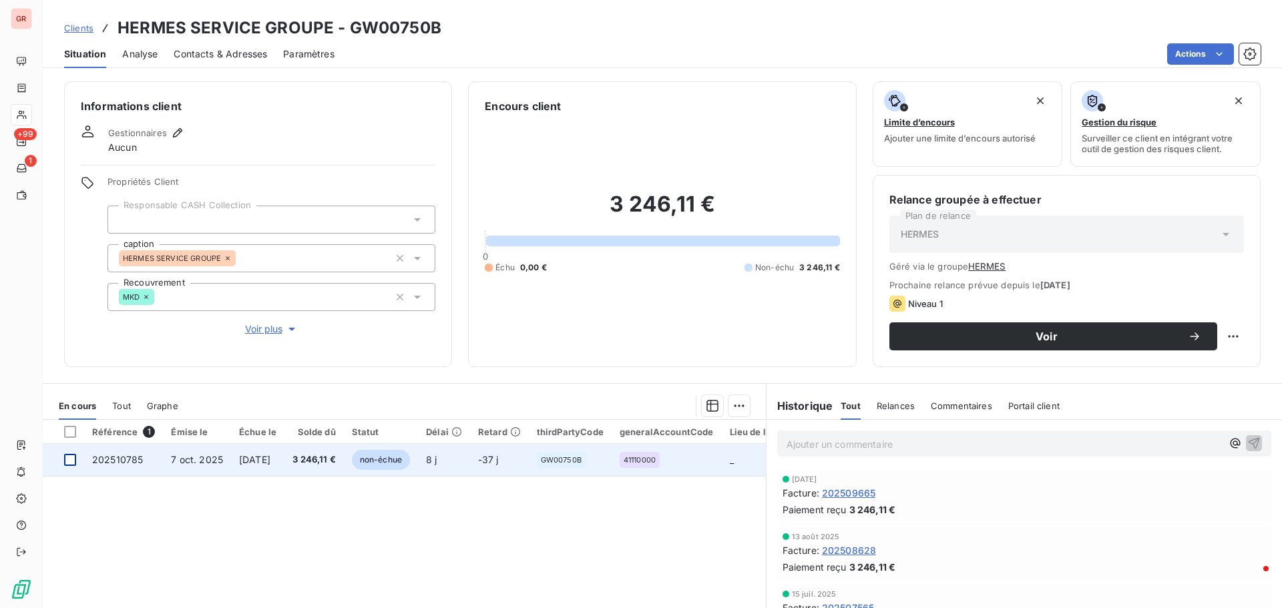
click at [69, 460] on div at bounding box center [70, 460] width 12 height 12
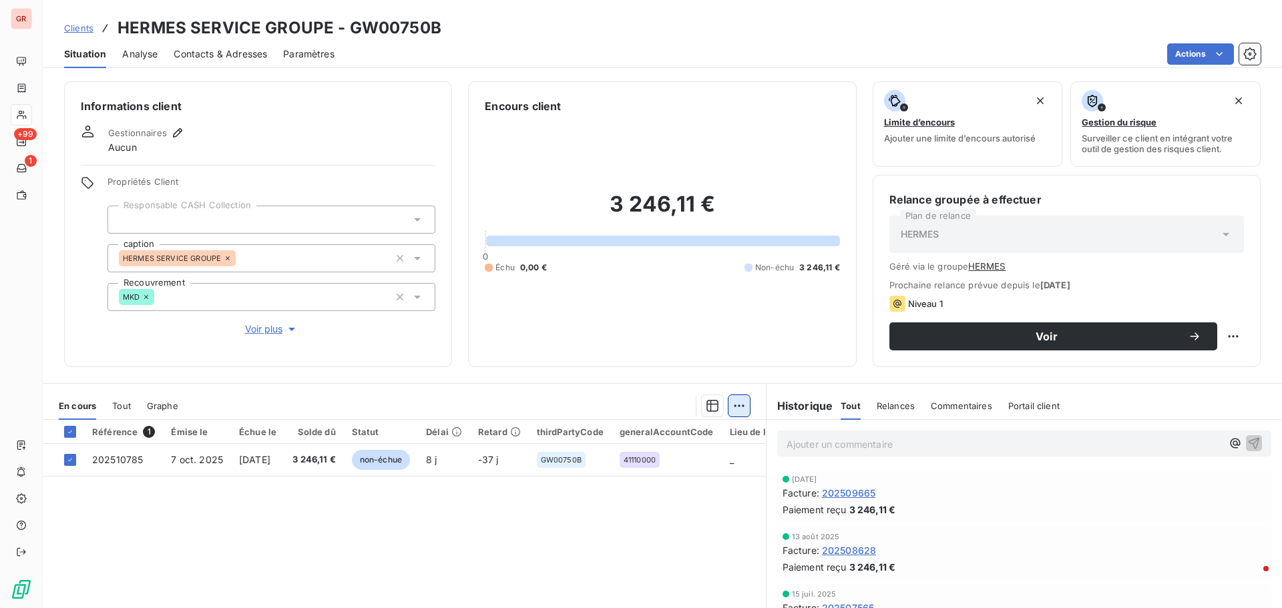
click at [736, 400] on html "GR +99 1 Clients HERMES SERVICE GROUPE - GW00750B Situation Analyse Contacts & …" at bounding box center [641, 304] width 1282 height 608
click at [657, 461] on div "Ajouter une promesse de paiement (1 facture)" at bounding box center [619, 459] width 236 height 21
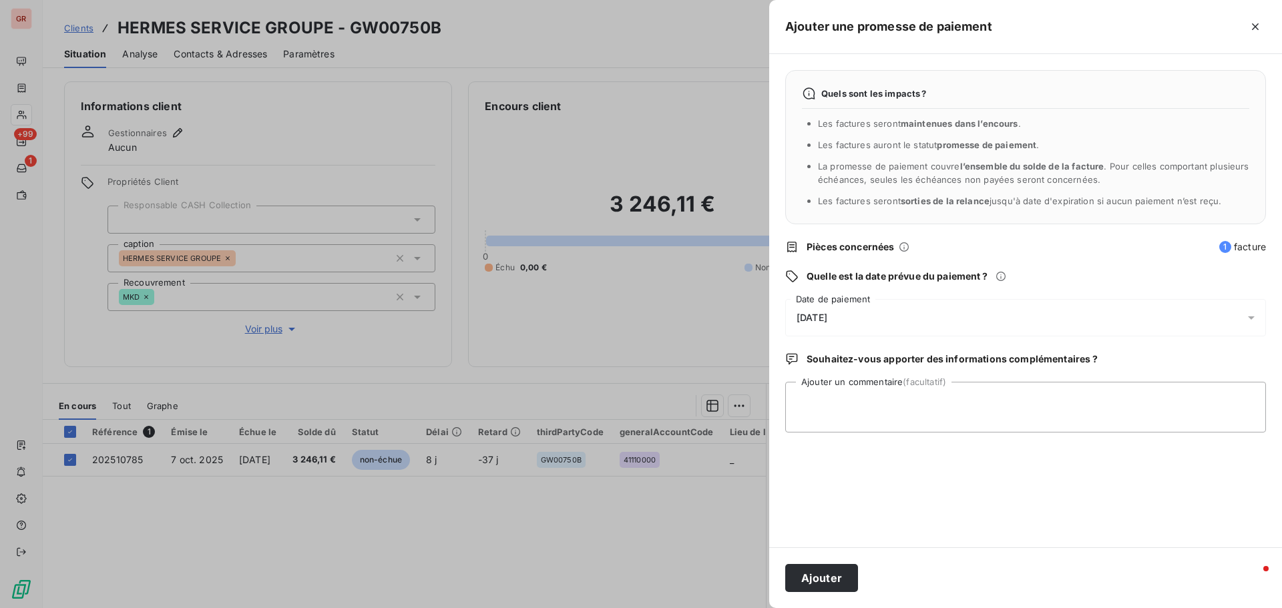
click at [1250, 320] on icon at bounding box center [1250, 317] width 13 height 13
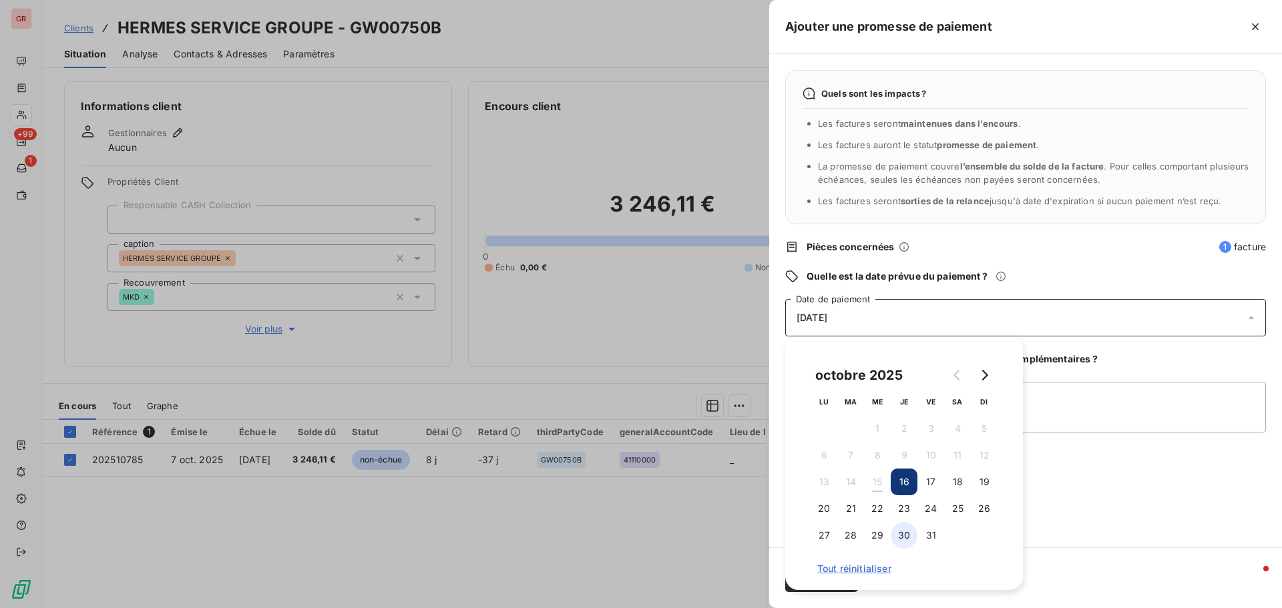
click at [913, 531] on button "30" at bounding box center [903, 535] width 27 height 27
click at [1081, 387] on textarea "Ajouter un commentaire (facultatif)" at bounding box center [1025, 407] width 481 height 51
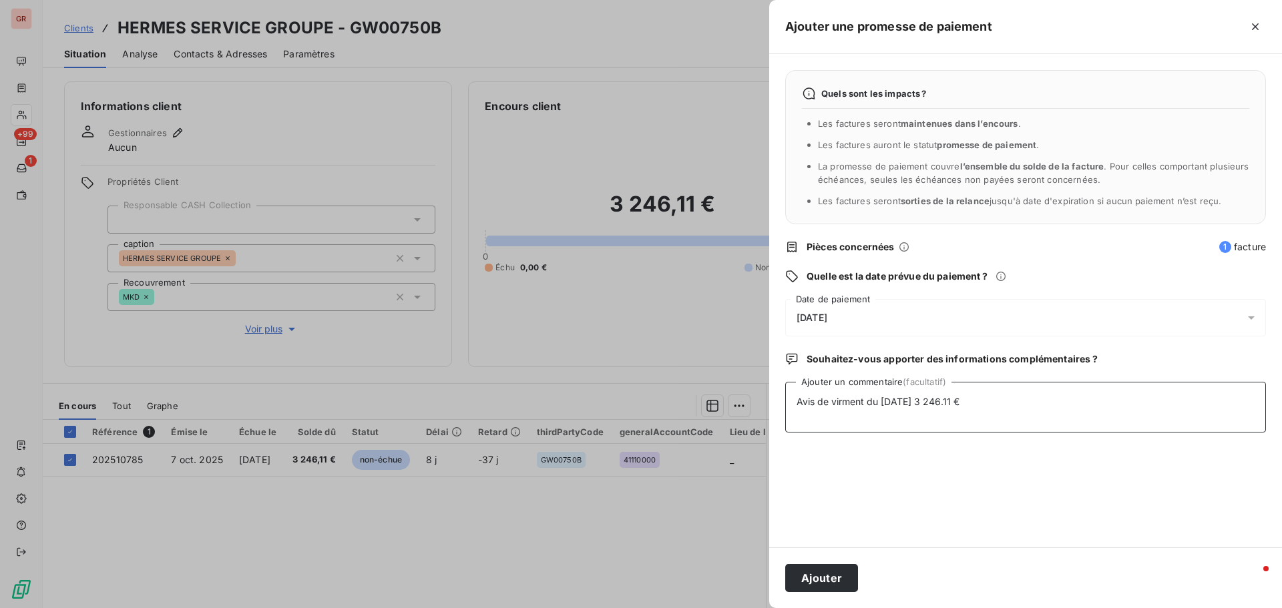
click at [842, 404] on textarea "Avis de virment du 15/10/25 3 246.11 €" at bounding box center [1025, 407] width 481 height 51
drag, startPoint x: 1007, startPoint y: 400, endPoint x: 1033, endPoint y: 396, distance: 26.9
click at [1007, 400] on textarea "Avis de virrment du 15/10/25 3 246.11 €" at bounding box center [1025, 407] width 481 height 51
click at [1005, 407] on textarea "Avis de virrment du 15/10/25 3 246.11 €" at bounding box center [1025, 407] width 481 height 51
paste textarea "paiement.H010.hsellier@hermes.com"
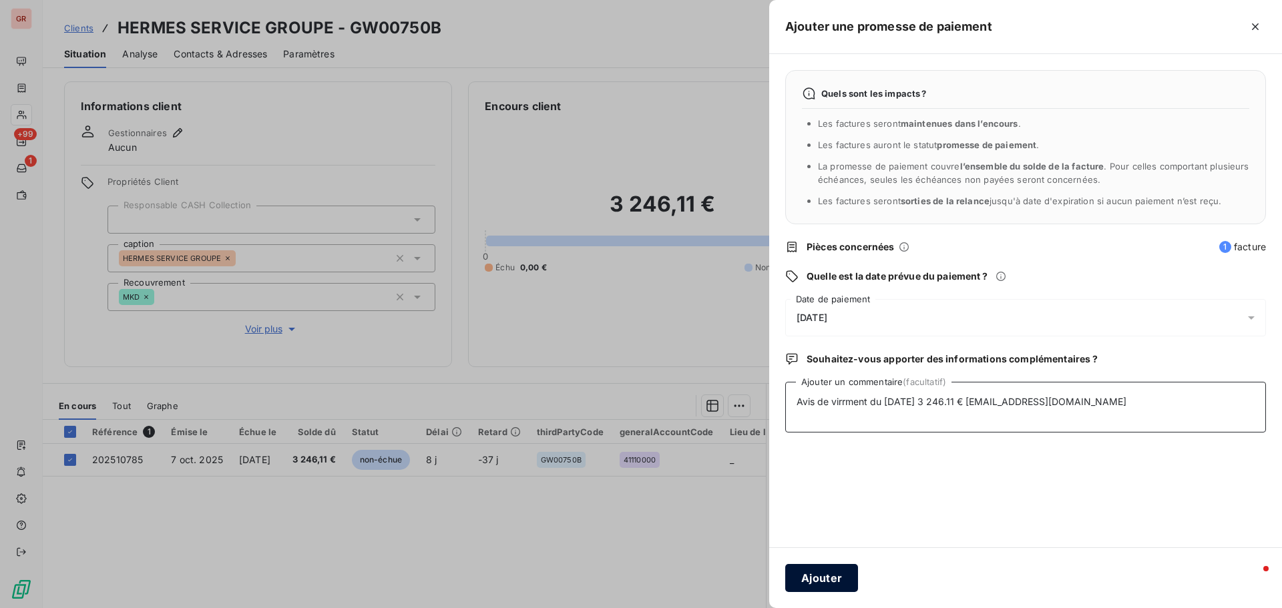
type textarea "Avis de virrment du 15/10/25 3 246.11 € paiement.H010.hsellier@hermes.com"
click at [821, 579] on button "Ajouter" at bounding box center [821, 578] width 73 height 28
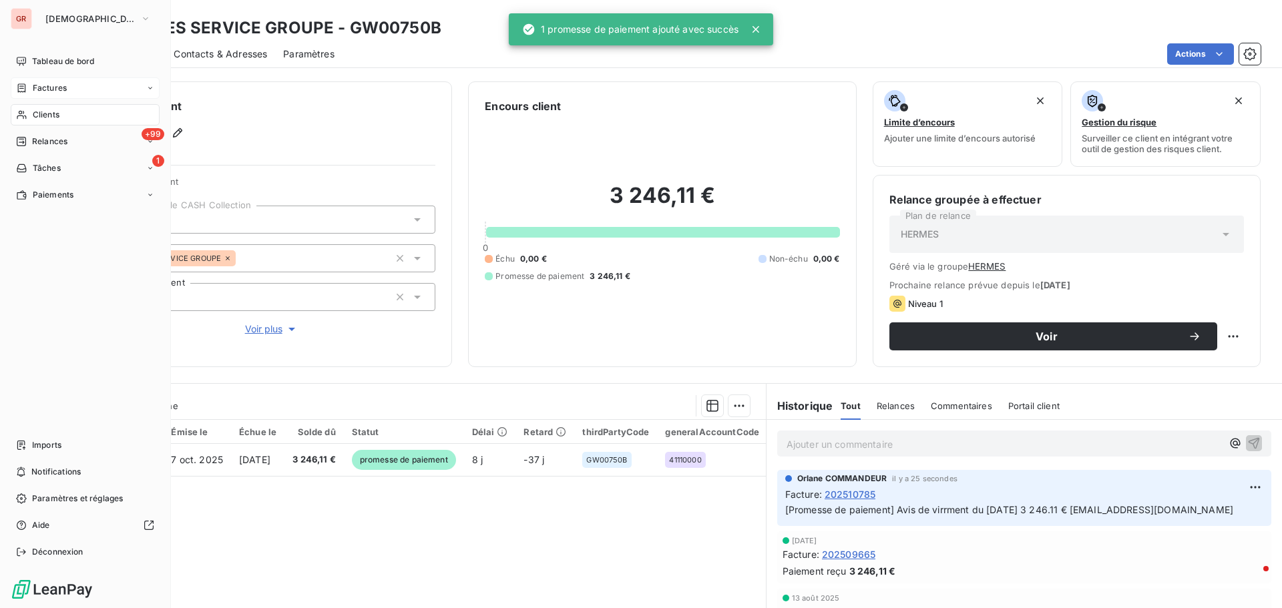
click at [52, 89] on span "Factures" at bounding box center [50, 88] width 34 height 12
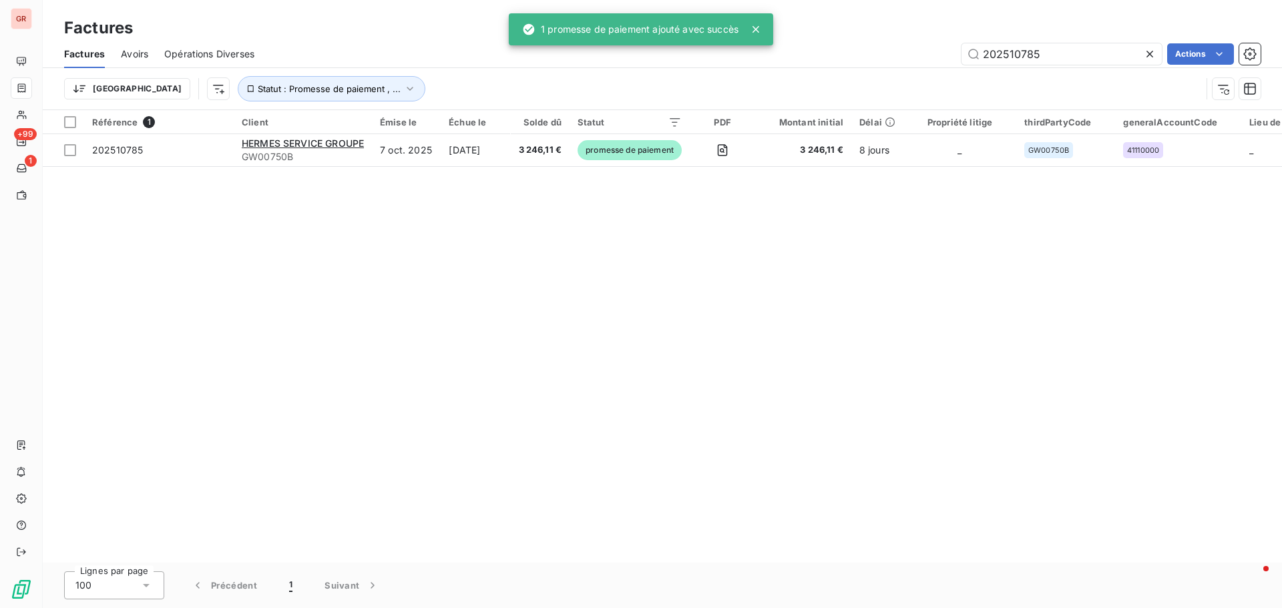
drag, startPoint x: 1079, startPoint y: 52, endPoint x: 690, endPoint y: 87, distance: 390.7
click at [709, 86] on div "Factures Avoirs Opérations Diverses 202510785 Actions Trier Statut : Promesse d…" at bounding box center [662, 74] width 1239 height 69
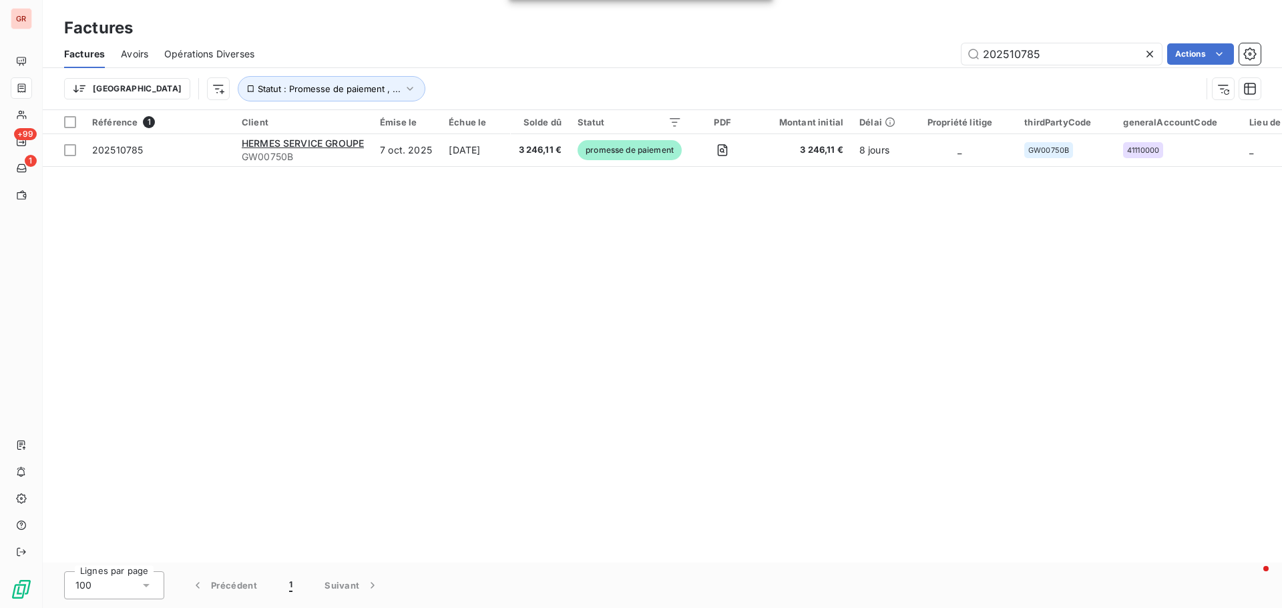
type input "paiement.H010.hsellier@hermes.com"
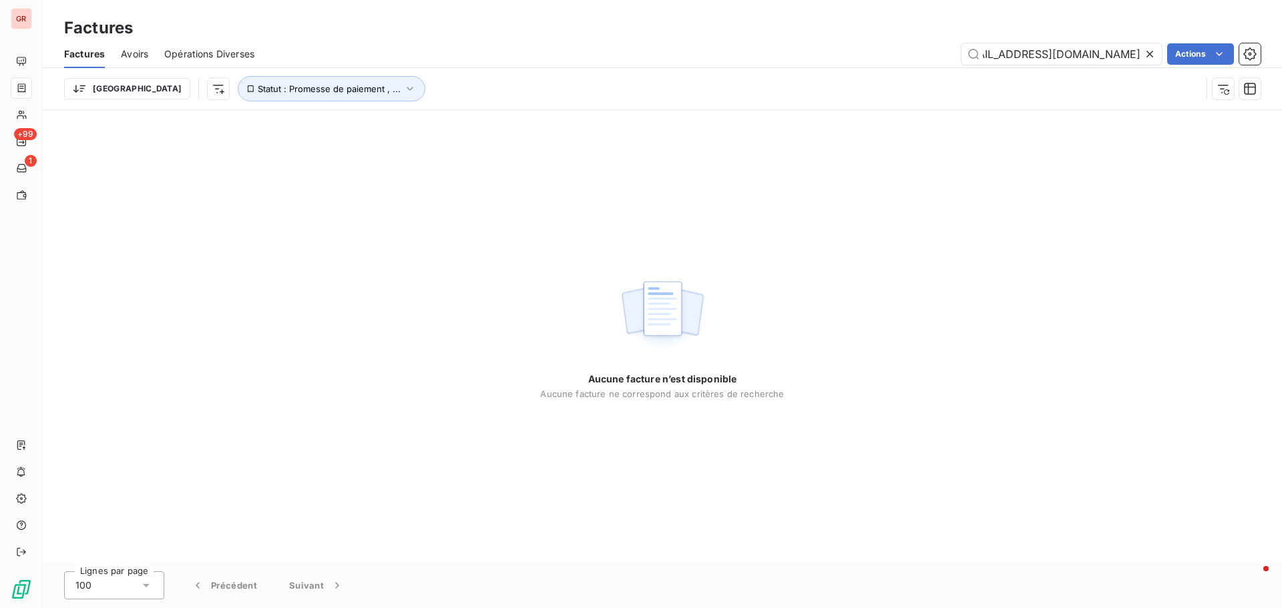
drag, startPoint x: 1141, startPoint y: 55, endPoint x: 882, endPoint y: 62, distance: 258.4
click at [888, 62] on div "paiement.H010.hsellier@hermes.com Actions" at bounding box center [765, 53] width 990 height 21
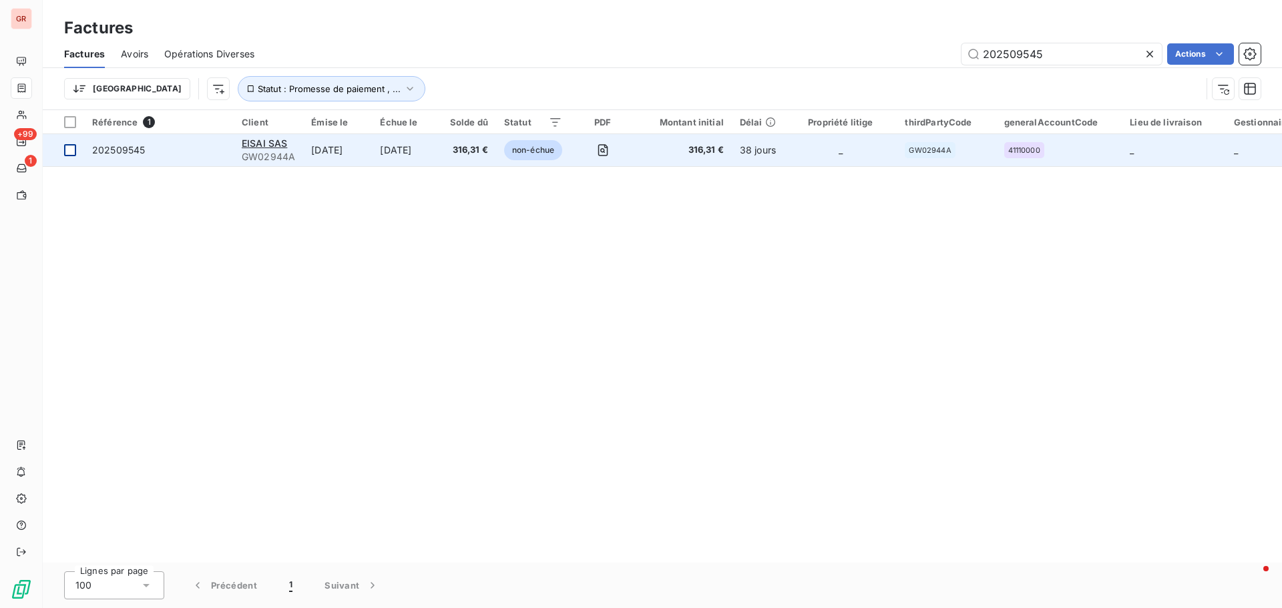
type input "202509545"
click at [67, 151] on div at bounding box center [70, 150] width 12 height 12
click at [68, 152] on icon at bounding box center [70, 150] width 8 height 8
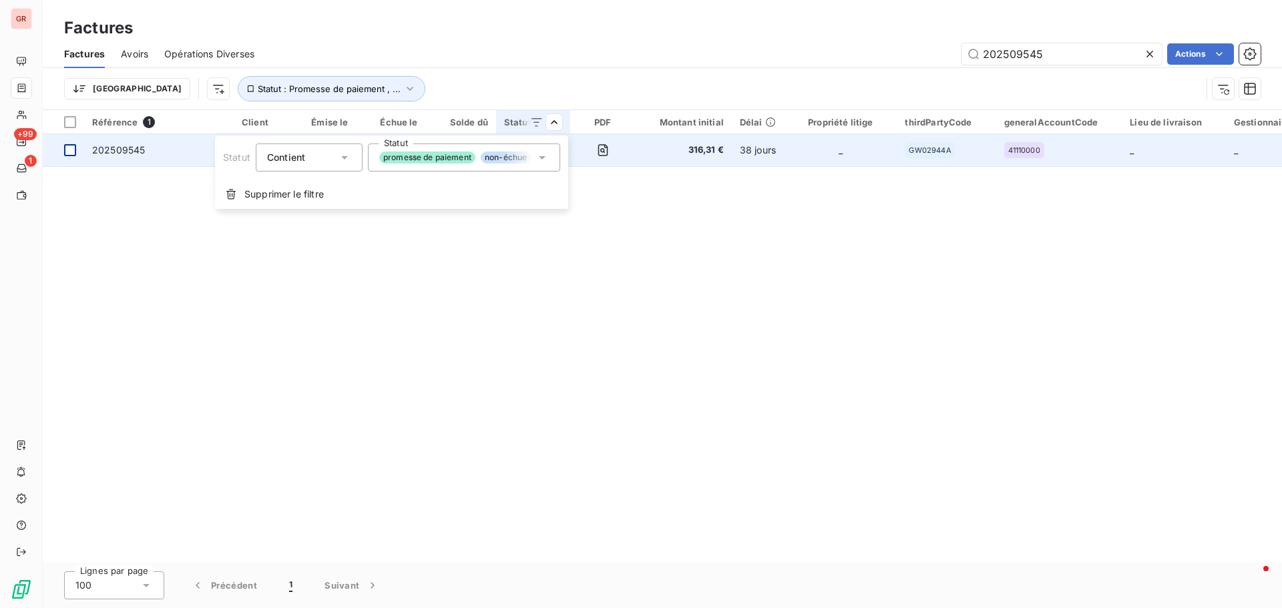
click at [677, 247] on html "GR +99 1 Factures Factures Avoirs Opérations Diverses 202509545 Actions Trier S…" at bounding box center [641, 304] width 1282 height 608
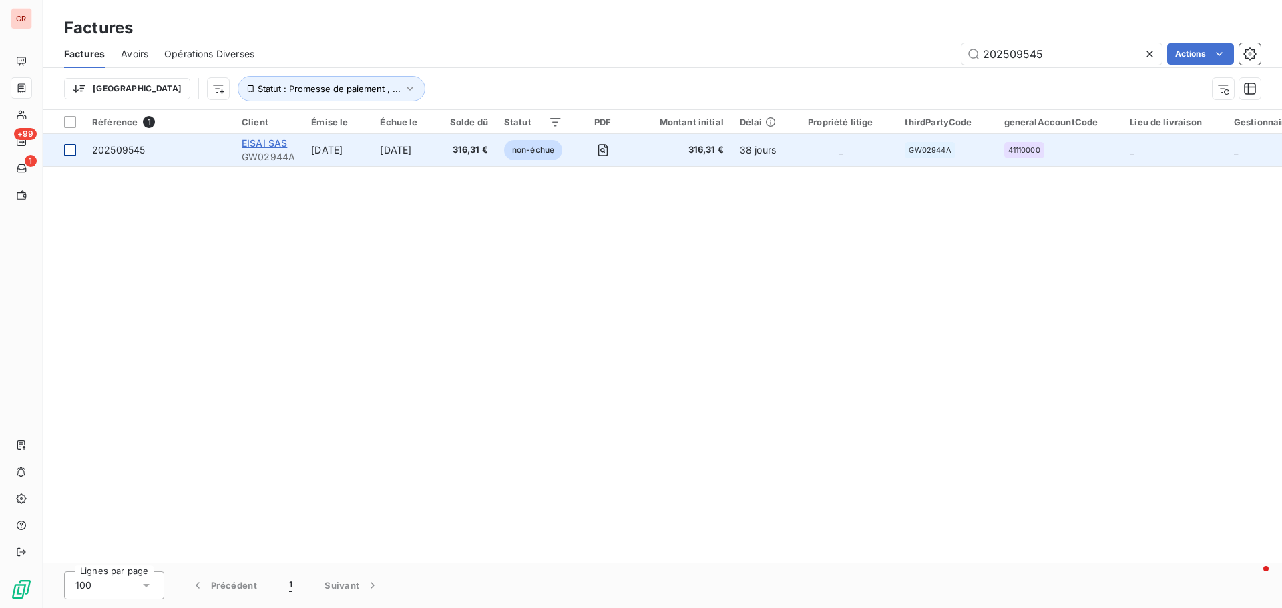
click at [269, 138] on span "EISAI SAS" at bounding box center [264, 143] width 45 height 11
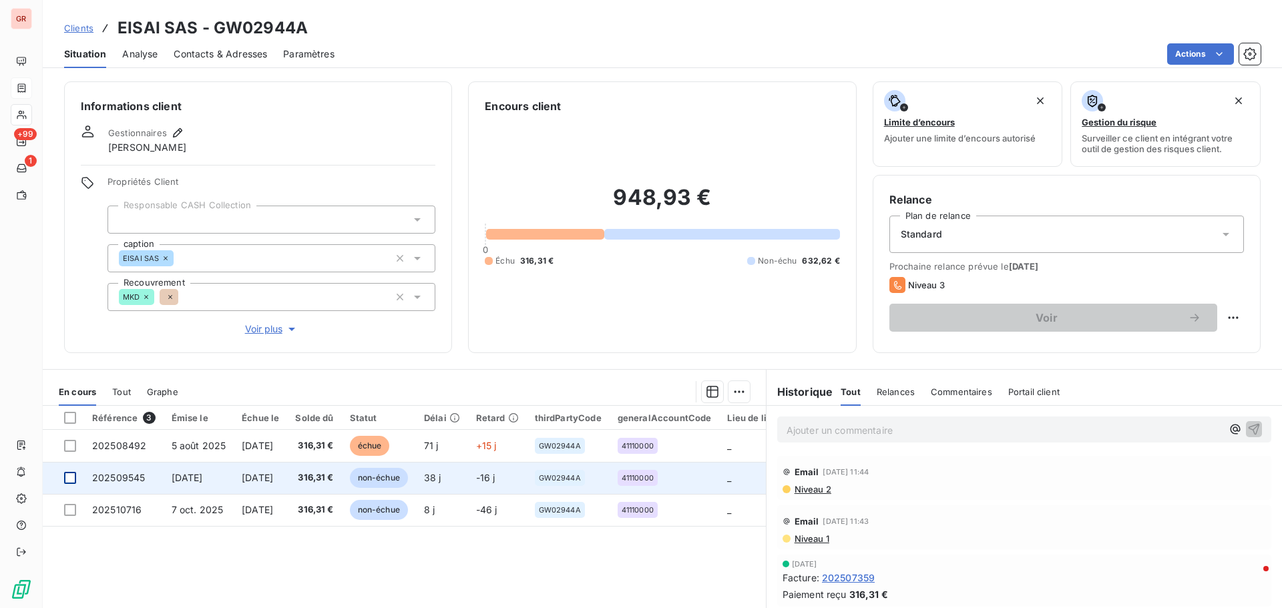
click at [68, 480] on div at bounding box center [70, 478] width 12 height 12
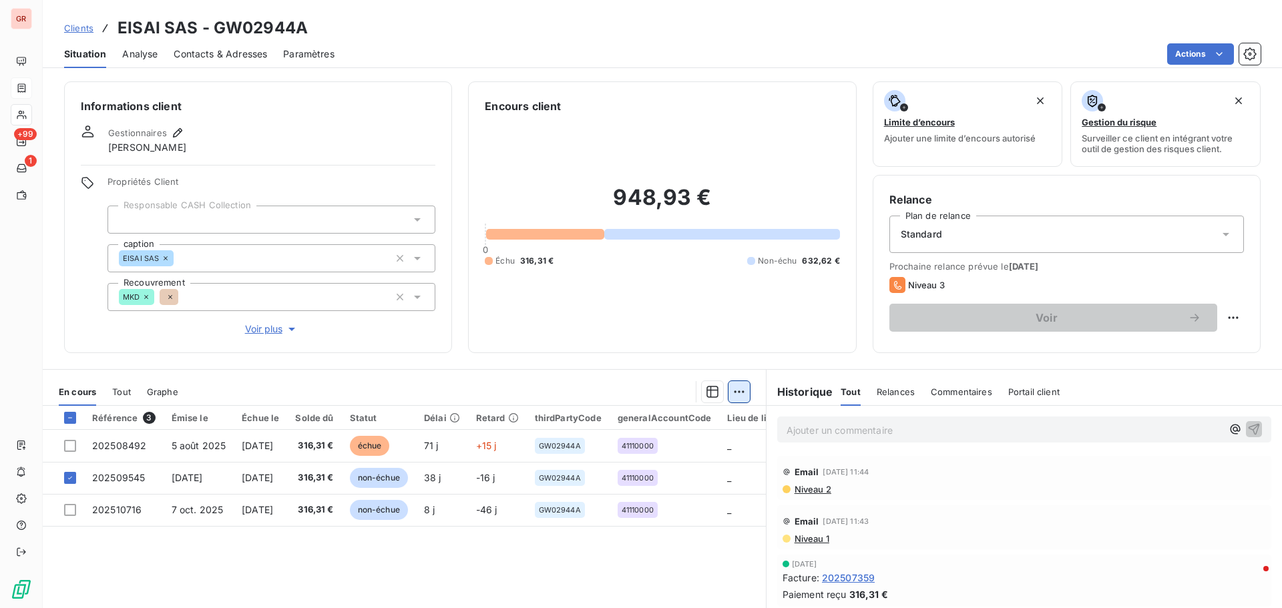
click at [735, 390] on html "GR +99 1 Clients EISAI SAS - GW02944A Situation Analyse Contacts & Adresses Par…" at bounding box center [641, 304] width 1282 height 608
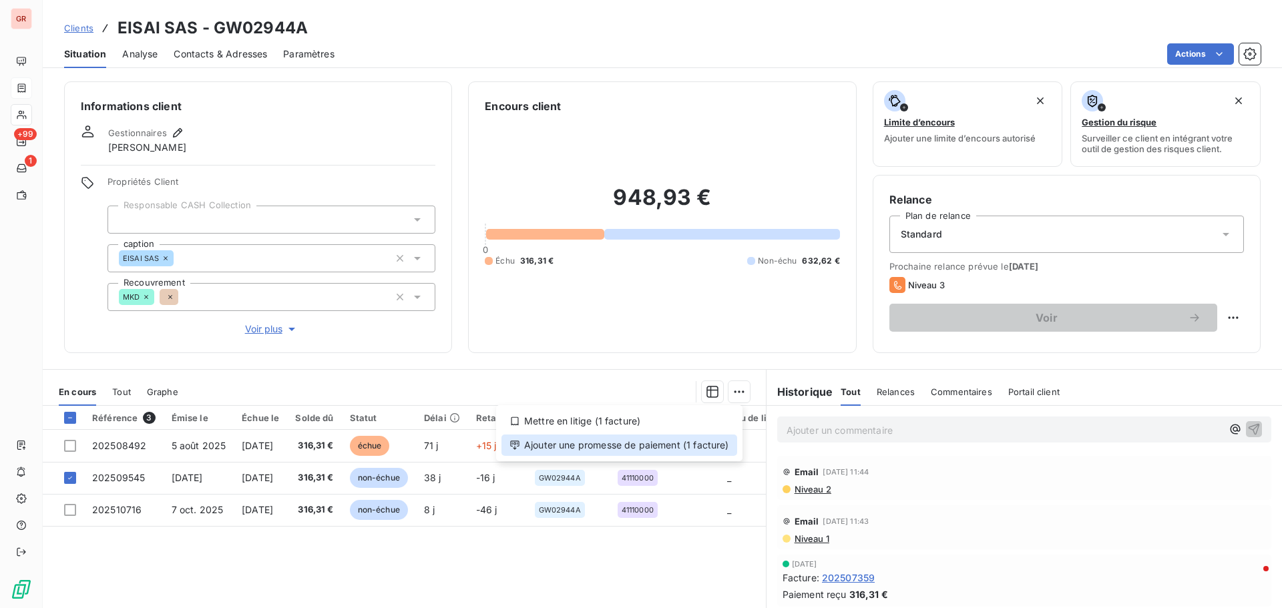
click at [653, 440] on div "Ajouter une promesse de paiement (1 facture)" at bounding box center [619, 445] width 236 height 21
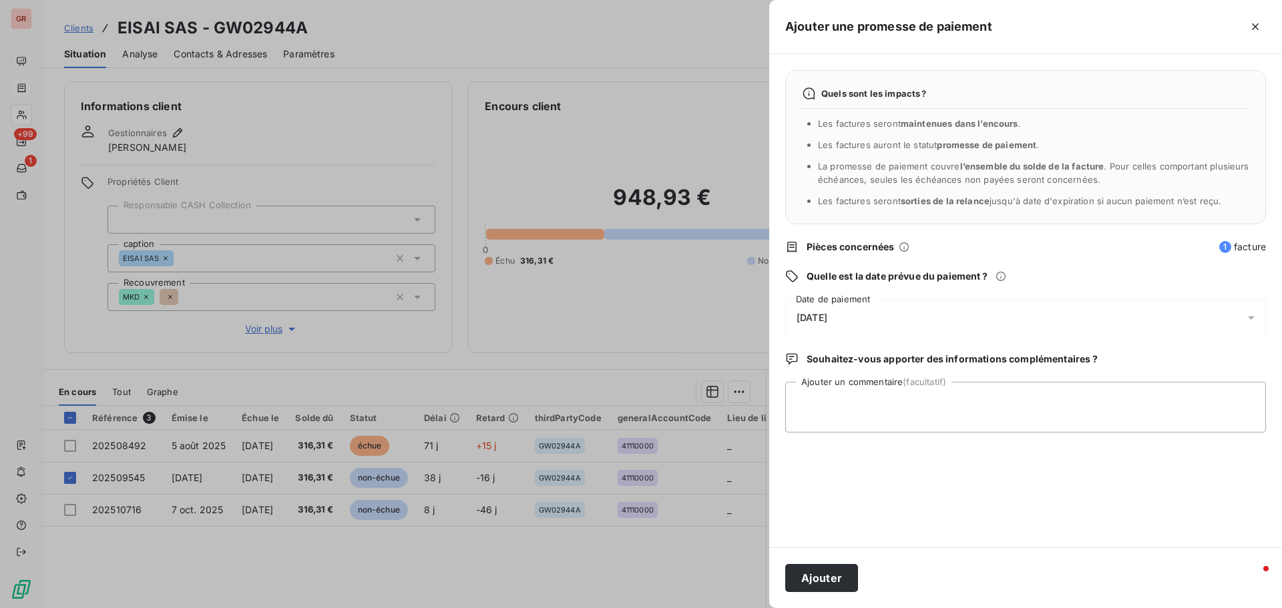
click at [1254, 324] on icon at bounding box center [1250, 317] width 13 height 13
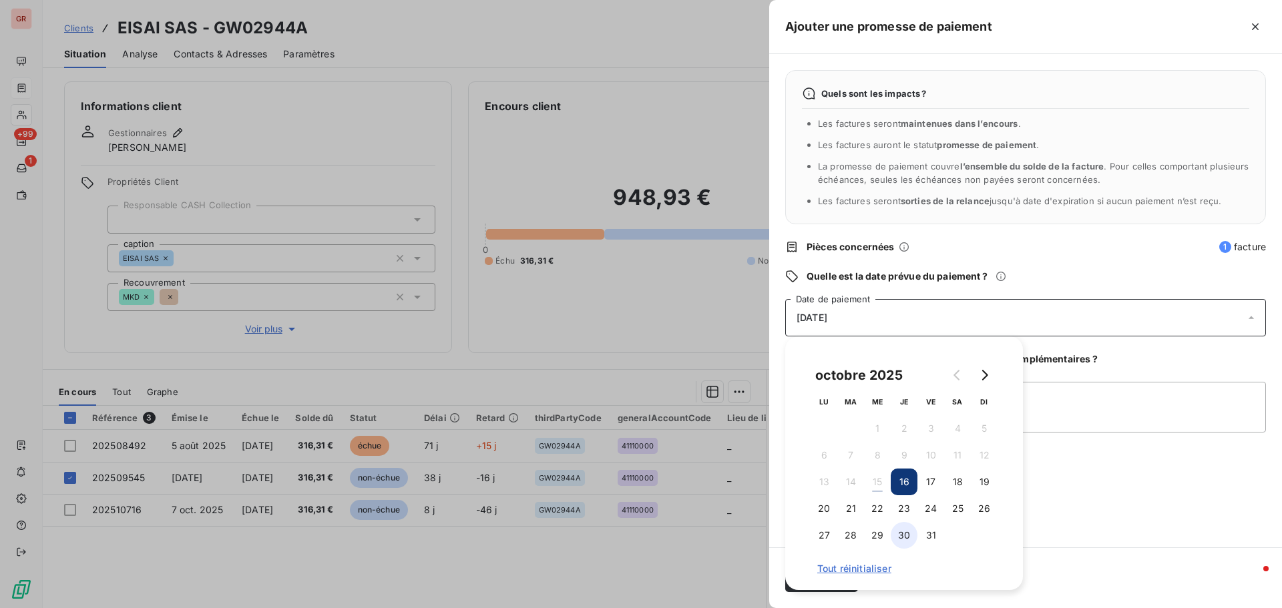
click at [906, 535] on button "30" at bounding box center [903, 535] width 27 height 27
click at [1083, 461] on div "Quels sont les impacts ? Les factures seront maintenues dans l’encours . Les fa…" at bounding box center [1025, 300] width 513 height 493
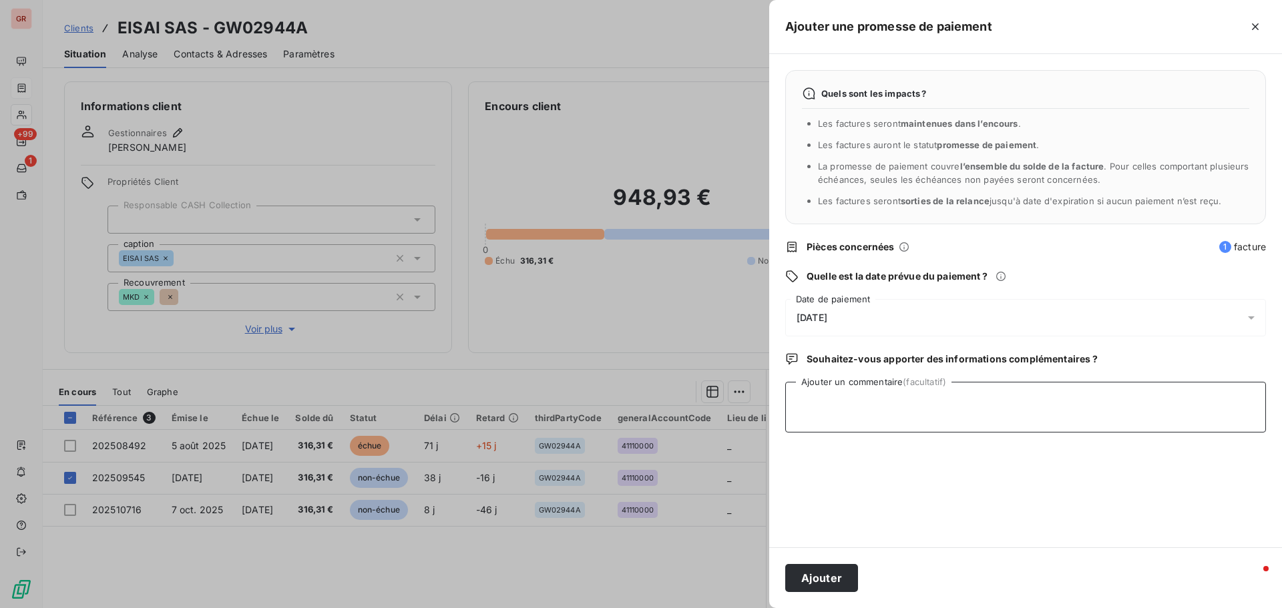
click at [994, 406] on textarea "Ajouter un commentaire (facultatif)" at bounding box center [1025, 407] width 481 height 51
click at [842, 404] on textarea "Avis de virment du" at bounding box center [1025, 407] width 481 height 51
drag, startPoint x: 889, startPoint y: 402, endPoint x: 925, endPoint y: 402, distance: 36.0
click at [890, 402] on textarea "Avis de virsment du" at bounding box center [1025, 407] width 481 height 51
click at [847, 402] on textarea "Avis de virsment du" at bounding box center [1025, 407] width 481 height 51
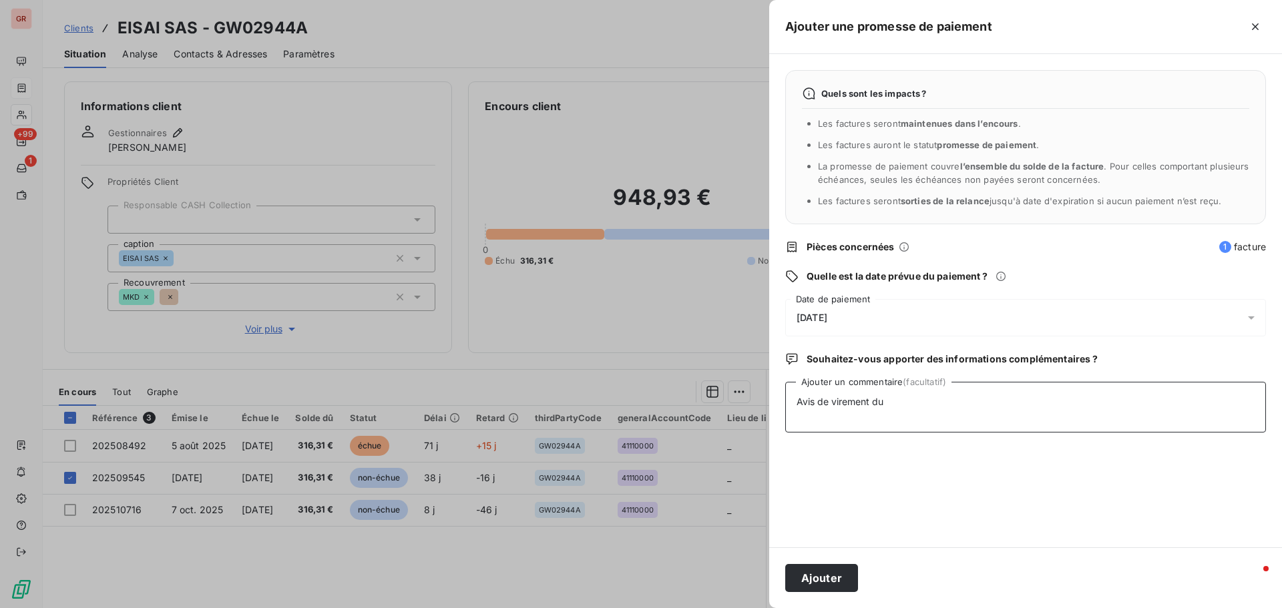
click at [917, 400] on textarea "Avis de virement du" at bounding box center [1025, 407] width 481 height 51
click at [981, 398] on textarea "Avis de virement du 15/10/25 316.11 €" at bounding box center [1025, 407] width 481 height 51
click at [984, 404] on textarea "Avis de virement du 15/10/25 316.11 € factuation client" at bounding box center [1025, 407] width 481 height 51
type textarea "Avis de virement du 15/10/25 316.11 € facturation client"
click at [823, 577] on button "Ajouter" at bounding box center [821, 578] width 73 height 28
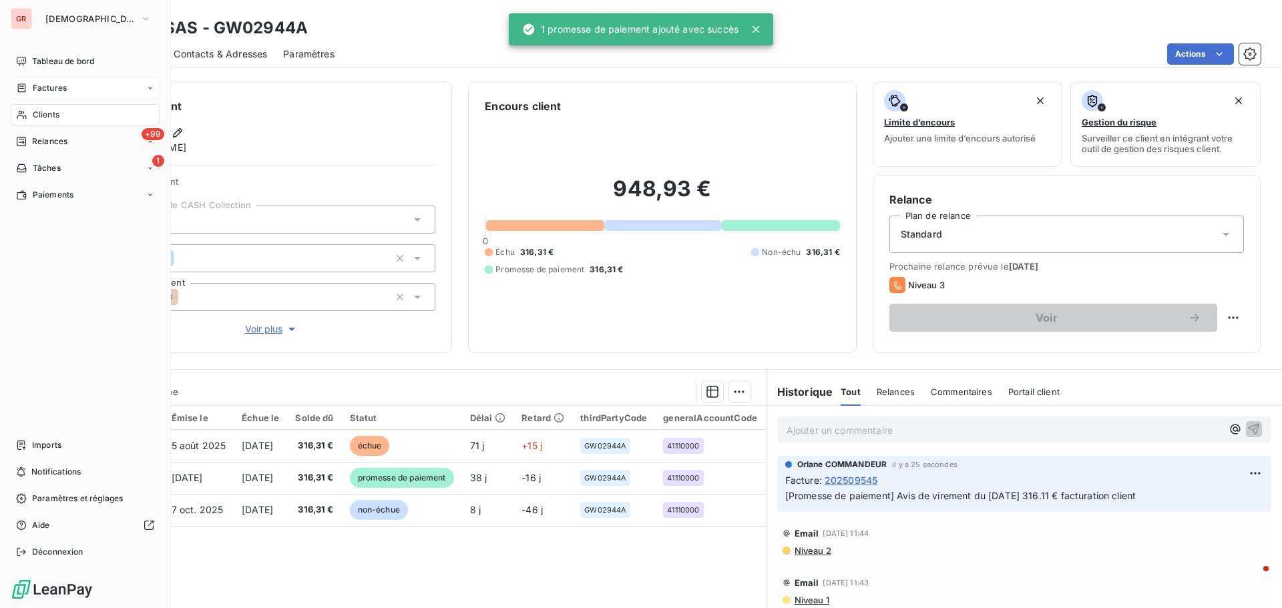
click at [62, 86] on span "Factures" at bounding box center [50, 88] width 34 height 12
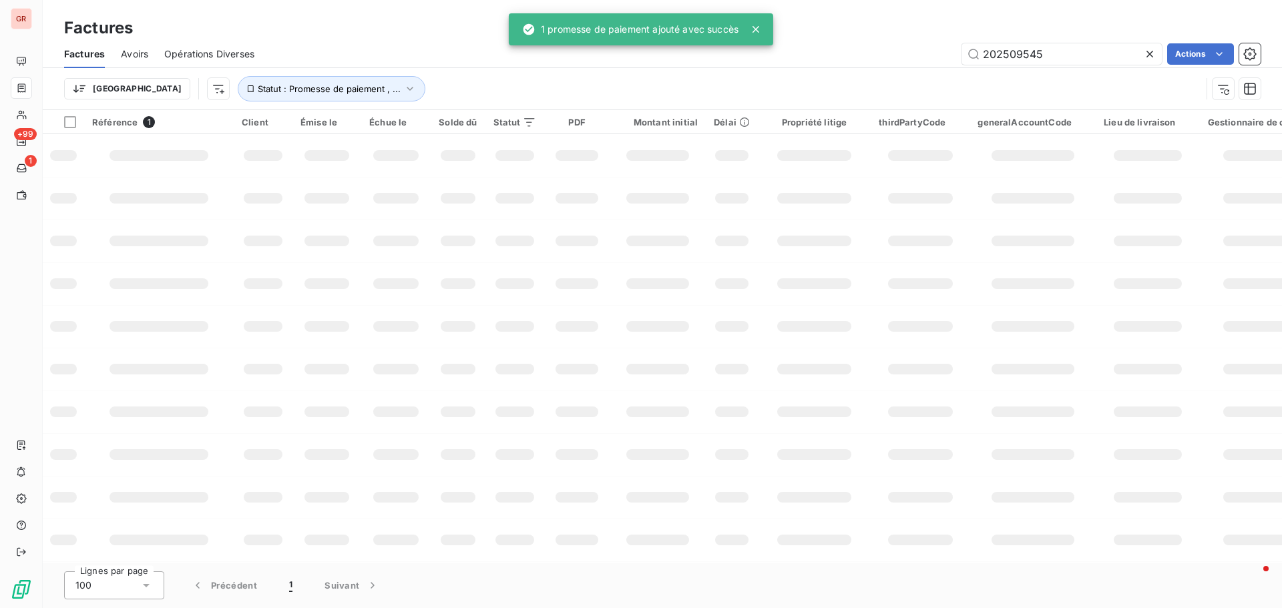
drag, startPoint x: 1063, startPoint y: 55, endPoint x: 837, endPoint y: 71, distance: 226.9
click at [840, 71] on div "Factures Avoirs Opérations Diverses 202509545 Actions Trier Statut : Promesse d…" at bounding box center [662, 74] width 1239 height 69
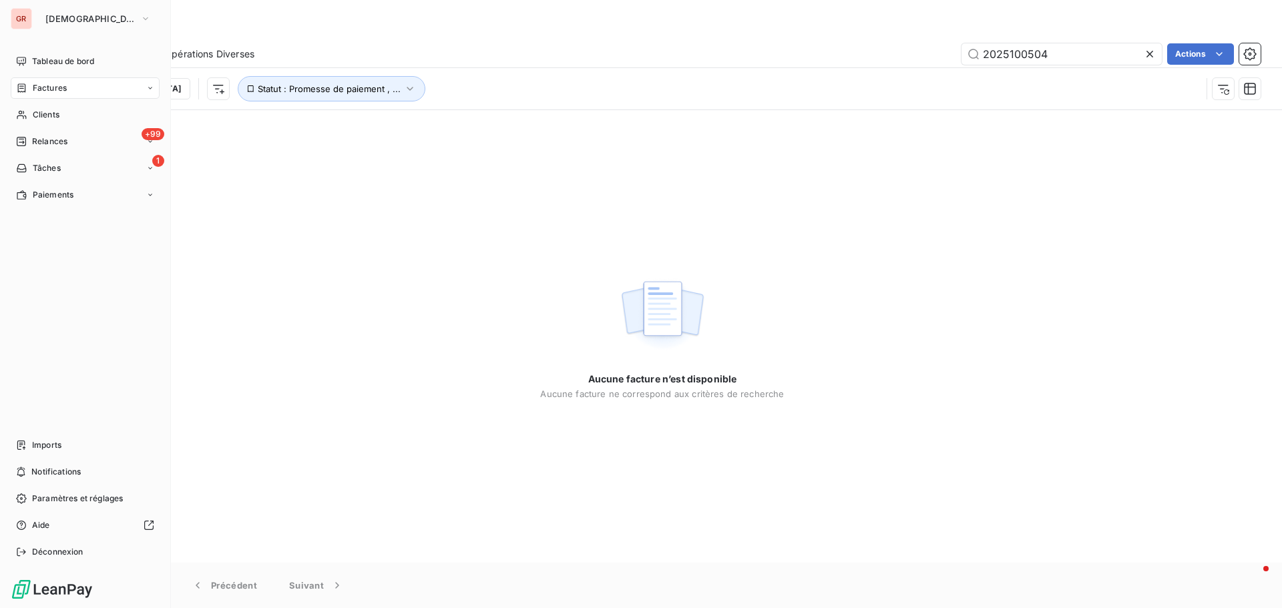
click at [67, 85] on div "Factures" at bounding box center [85, 87] width 149 height 21
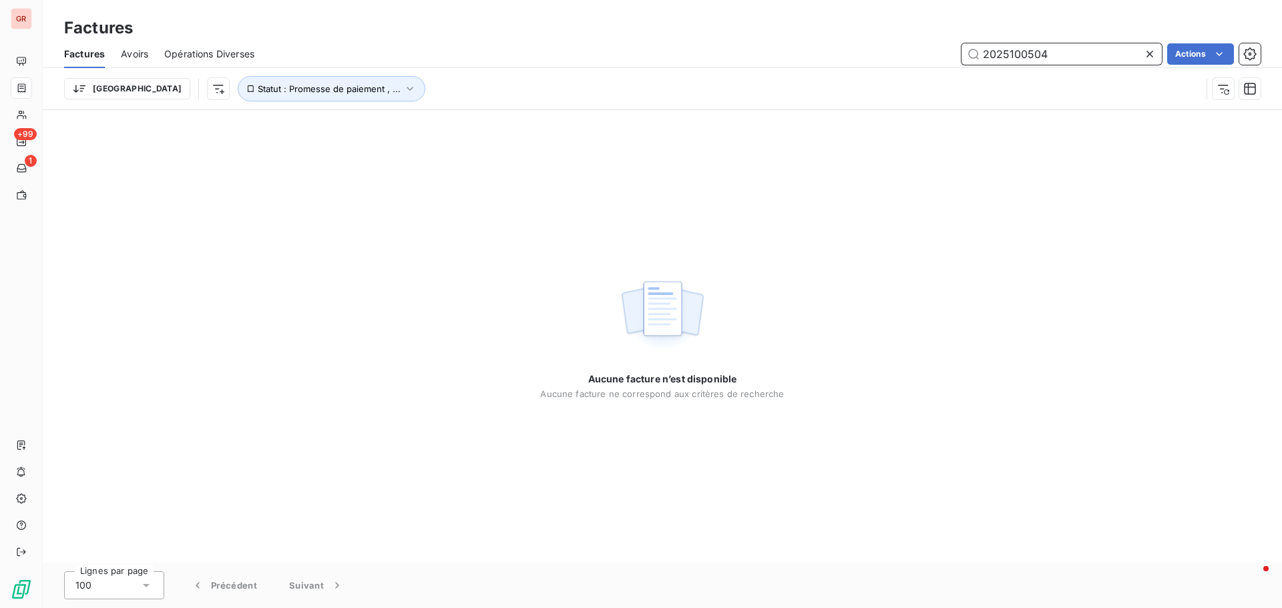
drag, startPoint x: 1056, startPoint y: 59, endPoint x: 791, endPoint y: 83, distance: 266.0
click at [792, 82] on div "Factures Avoirs Opérations Diverses 2025100504 Actions Trier Statut : Promesse …" at bounding box center [662, 74] width 1239 height 69
drag, startPoint x: 1043, startPoint y: 59, endPoint x: 832, endPoint y: 69, distance: 211.2
click at [832, 69] on div "Factures Avoirs Opérations Diverses 1172.28 Actions Trier Statut : Promesse de …" at bounding box center [662, 74] width 1239 height 69
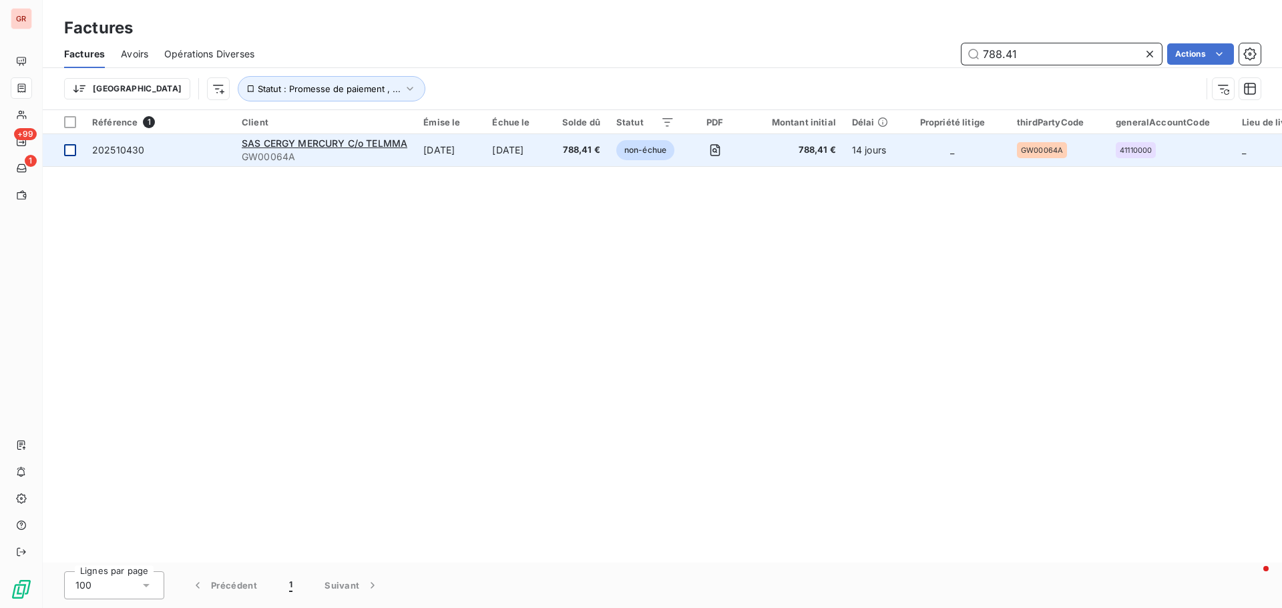
type input "788.41"
drag, startPoint x: 67, startPoint y: 154, endPoint x: 78, endPoint y: 154, distance: 10.7
click at [68, 154] on div at bounding box center [70, 150] width 12 height 12
click at [71, 148] on icon at bounding box center [70, 150] width 8 height 8
click at [327, 149] on div "SAS CERGY MERCURY C/o TELMMA" at bounding box center [325, 143] width 166 height 13
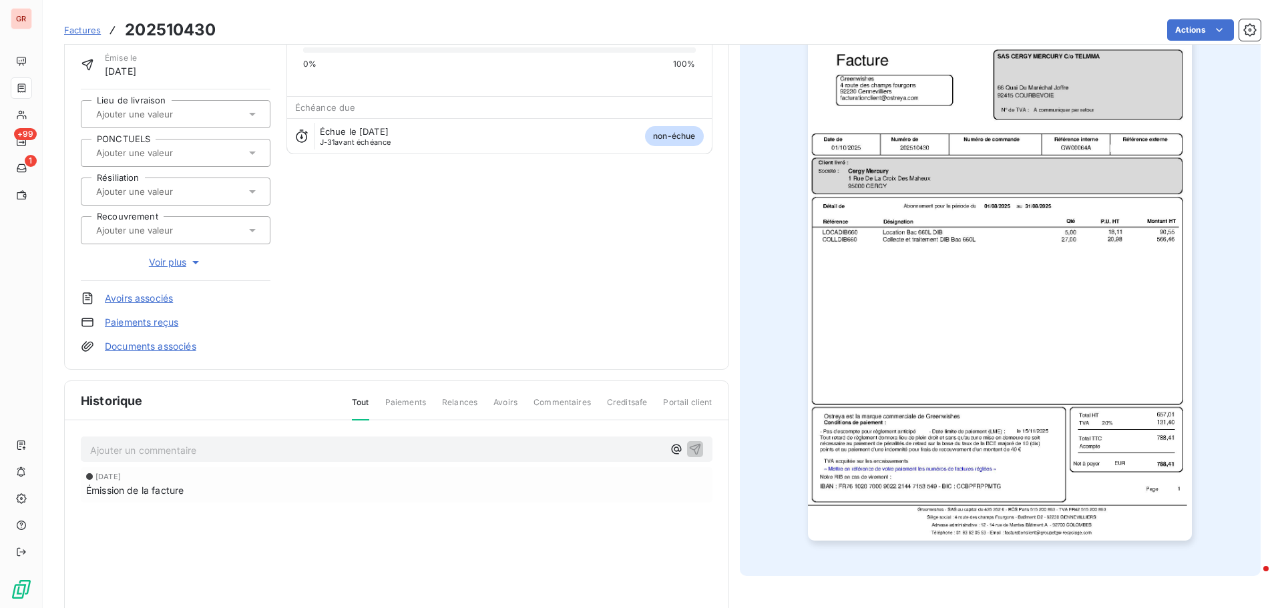
scroll to position [195, 0]
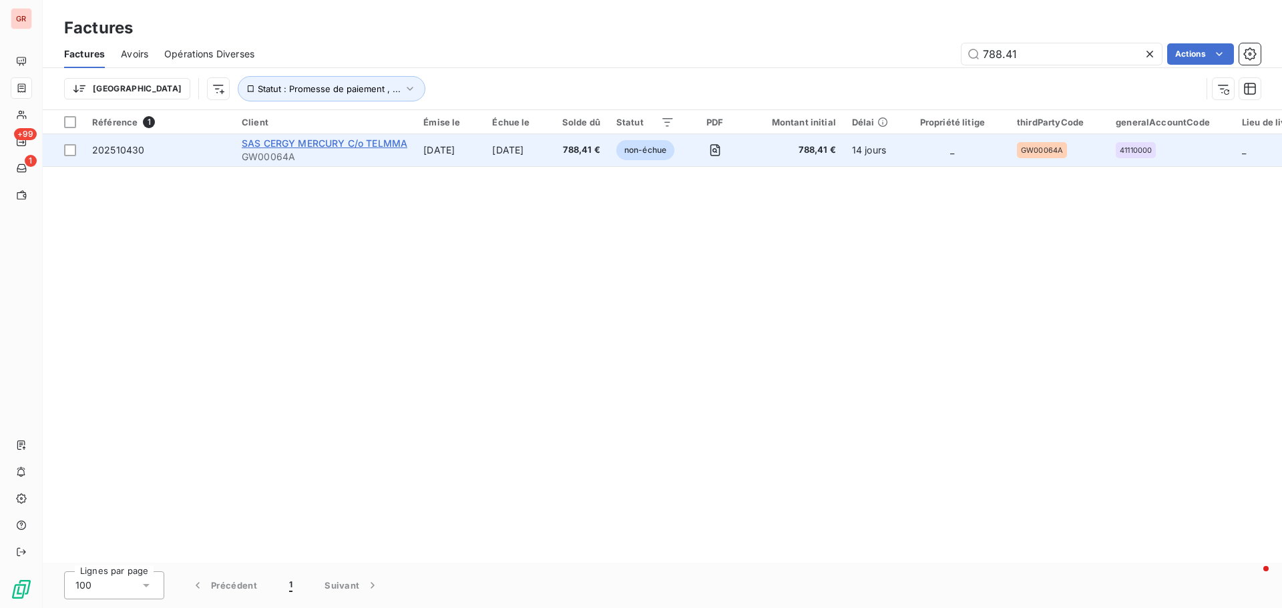
click at [258, 148] on span "SAS CERGY MERCURY C/o TELMMA" at bounding box center [325, 143] width 166 height 11
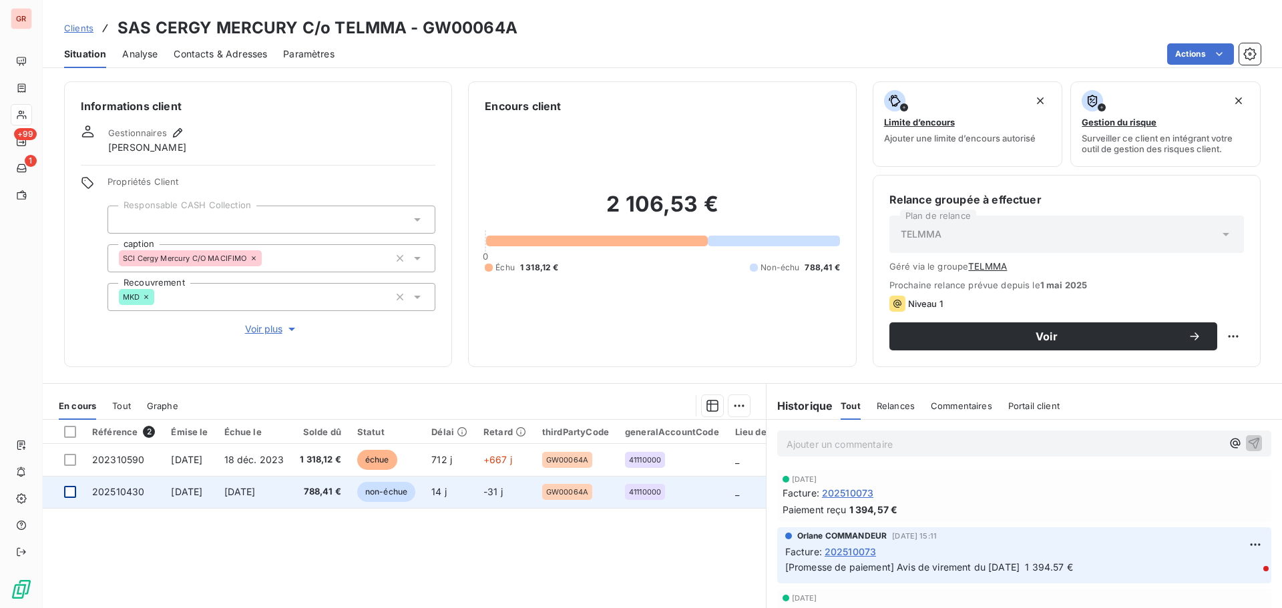
click at [74, 490] on div at bounding box center [70, 492] width 12 height 12
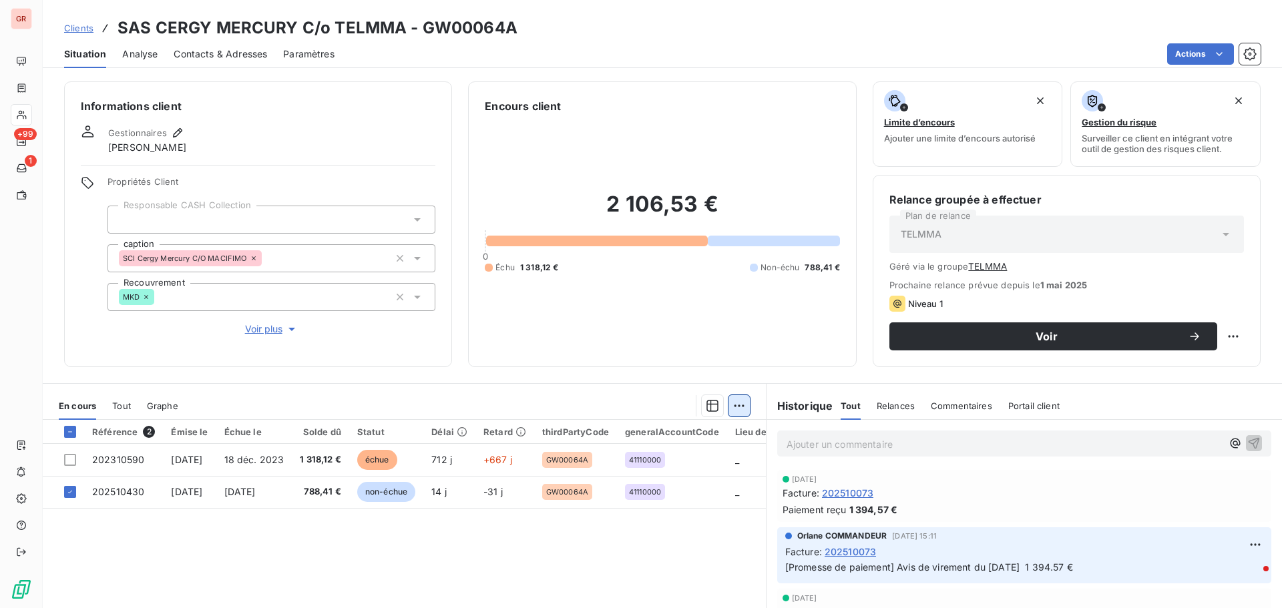
click at [730, 400] on html "GR +99 1 Clients SAS CERGY MERCURY C/o TELMMA - GW00064A Situation Analyse Cont…" at bounding box center [641, 304] width 1282 height 608
click at [641, 462] on div "Ajouter une promesse de paiement (1 facture)" at bounding box center [619, 459] width 236 height 21
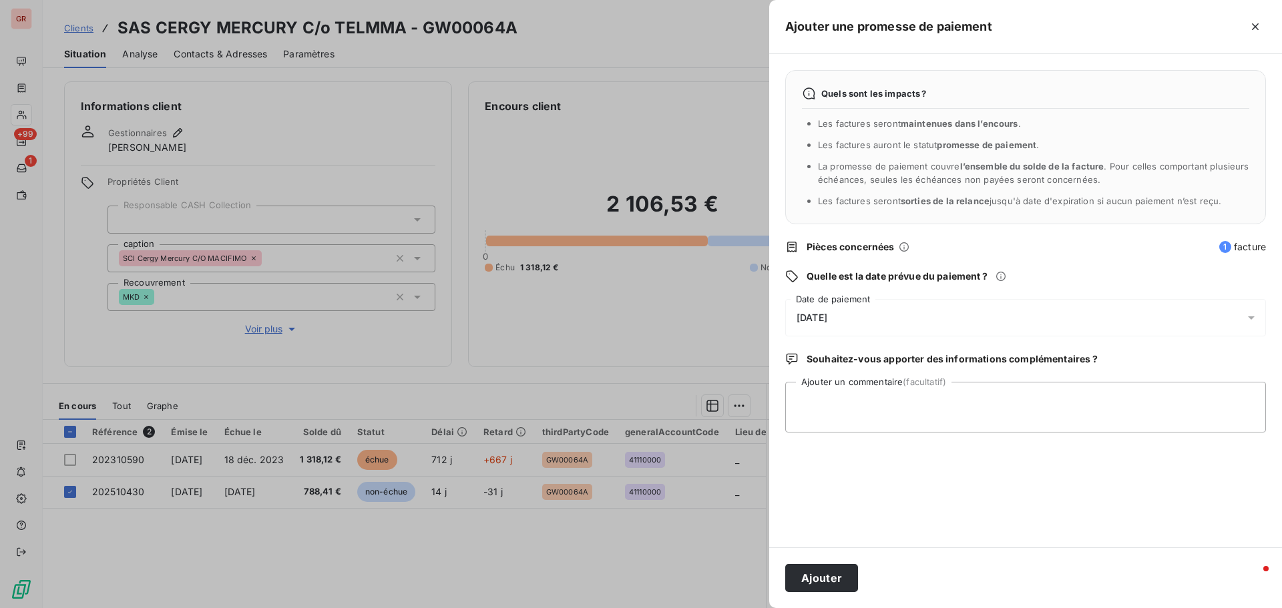
click at [1252, 314] on icon at bounding box center [1250, 317] width 13 height 13
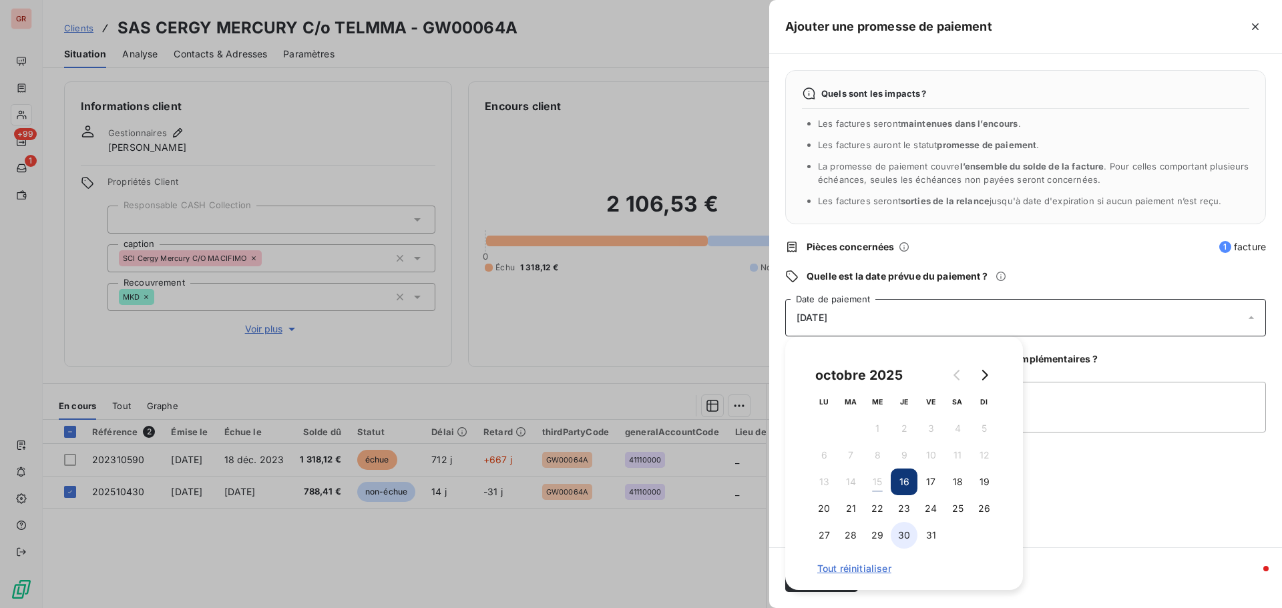
click at [903, 537] on button "30" at bounding box center [903, 535] width 27 height 27
click at [1047, 413] on textarea "Ajouter un commentaire (facultatif)" at bounding box center [1025, 407] width 481 height 51
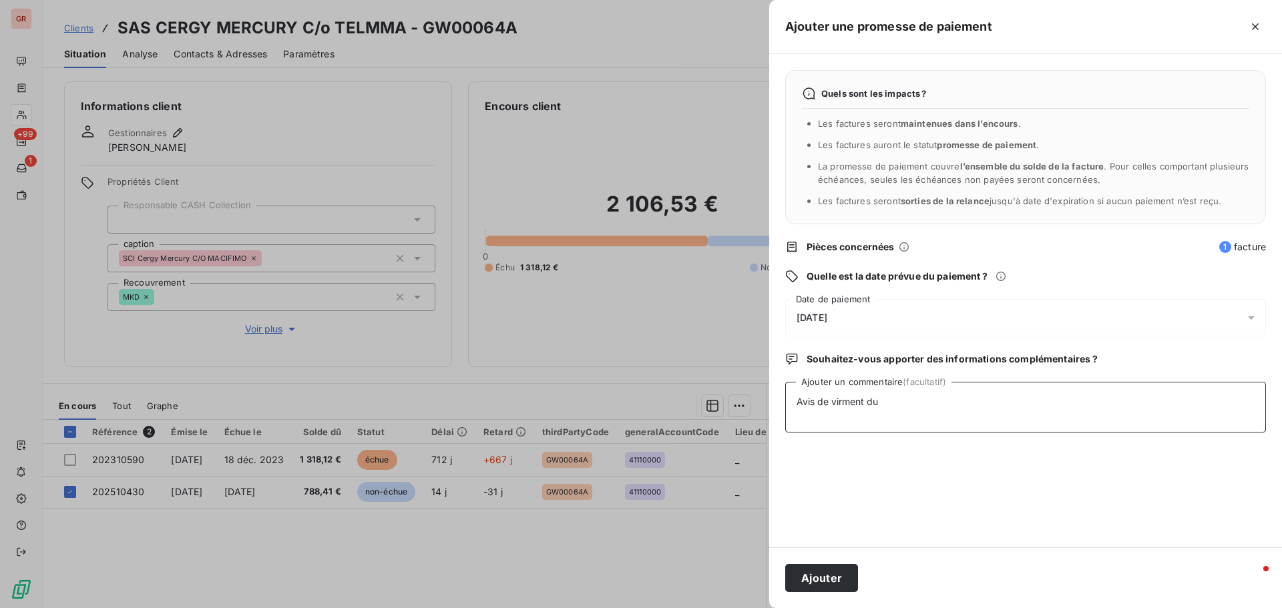
click at [842, 404] on textarea "Avis de virment du" at bounding box center [1025, 407] width 481 height 51
click at [908, 400] on textarea "Avis de virement du" at bounding box center [1025, 407] width 481 height 51
type textarea "Avis de virement du 15/10/25 788.41 € Laudin"
click at [832, 574] on button "Ajouter" at bounding box center [821, 578] width 73 height 28
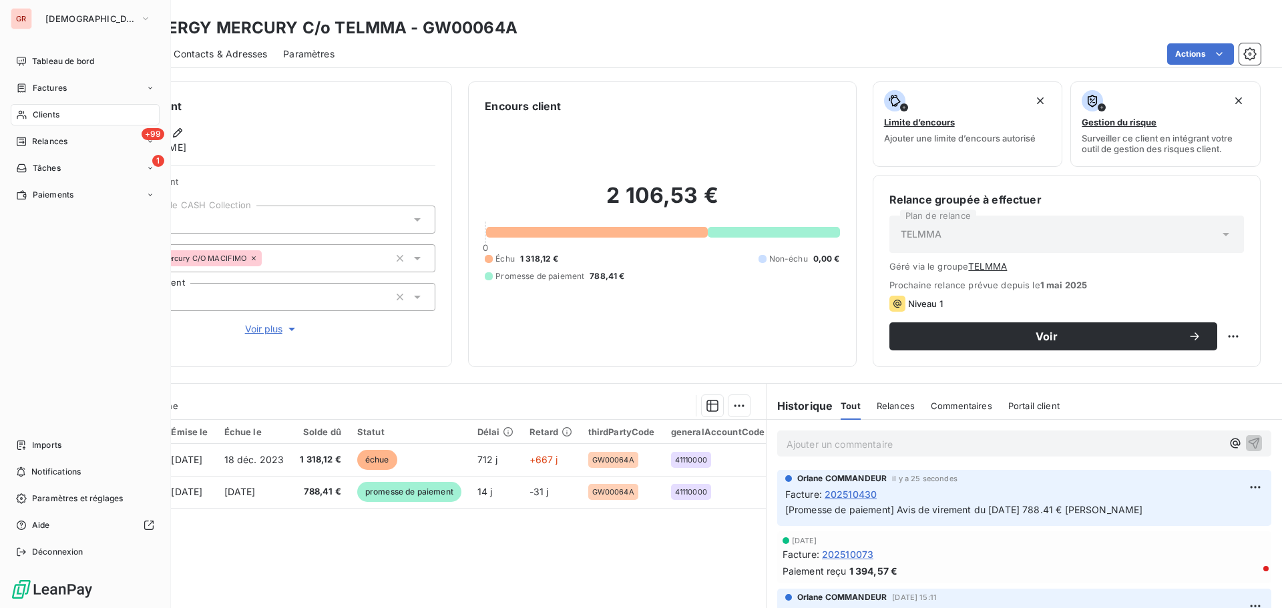
click at [54, 87] on span "Factures" at bounding box center [50, 88] width 34 height 12
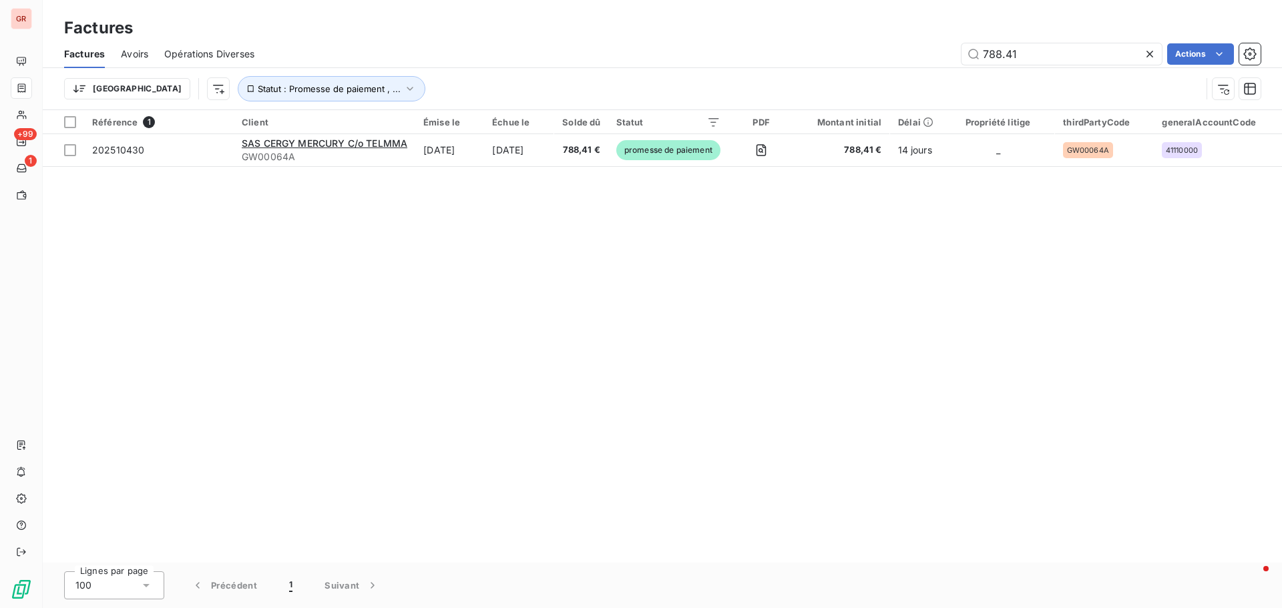
drag, startPoint x: 1049, startPoint y: 53, endPoint x: 690, endPoint y: 76, distance: 359.9
click at [690, 76] on div "Factures Avoirs Opérations Diverses 788.41 Actions Trier Statut : Promesse de p…" at bounding box center [662, 74] width 1239 height 69
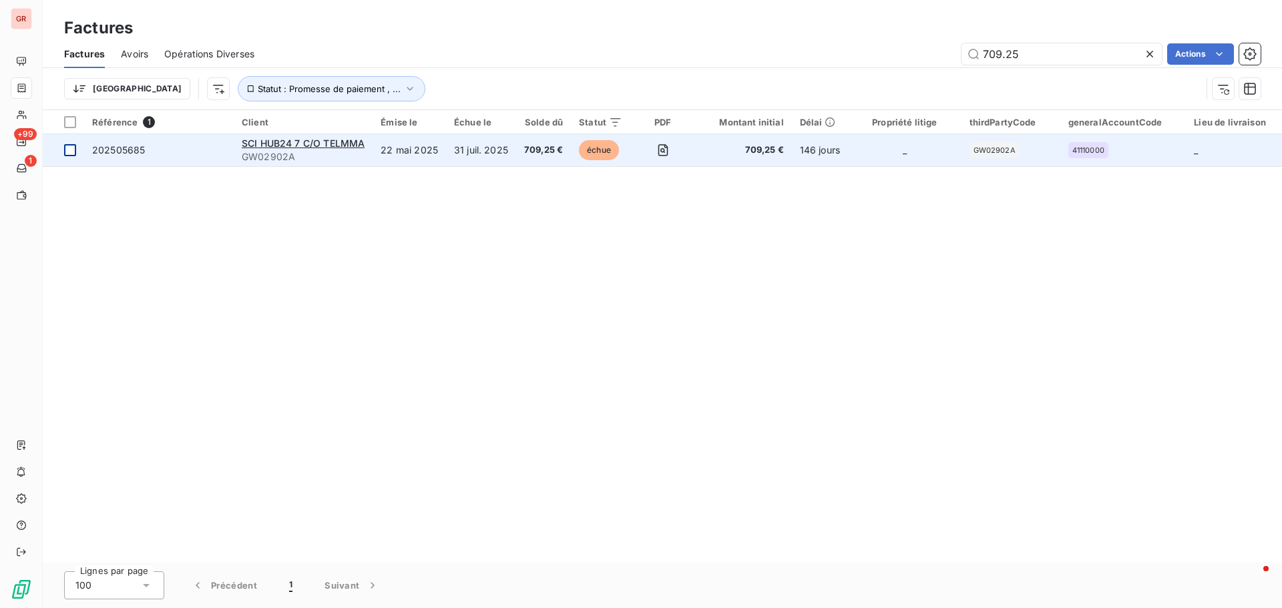
type input "709.25"
click at [73, 150] on div at bounding box center [70, 150] width 12 height 12
click at [75, 150] on div at bounding box center [70, 150] width 12 height 12
click at [330, 145] on span "SCI HUB24 7 C/O TELMMA" at bounding box center [303, 143] width 123 height 11
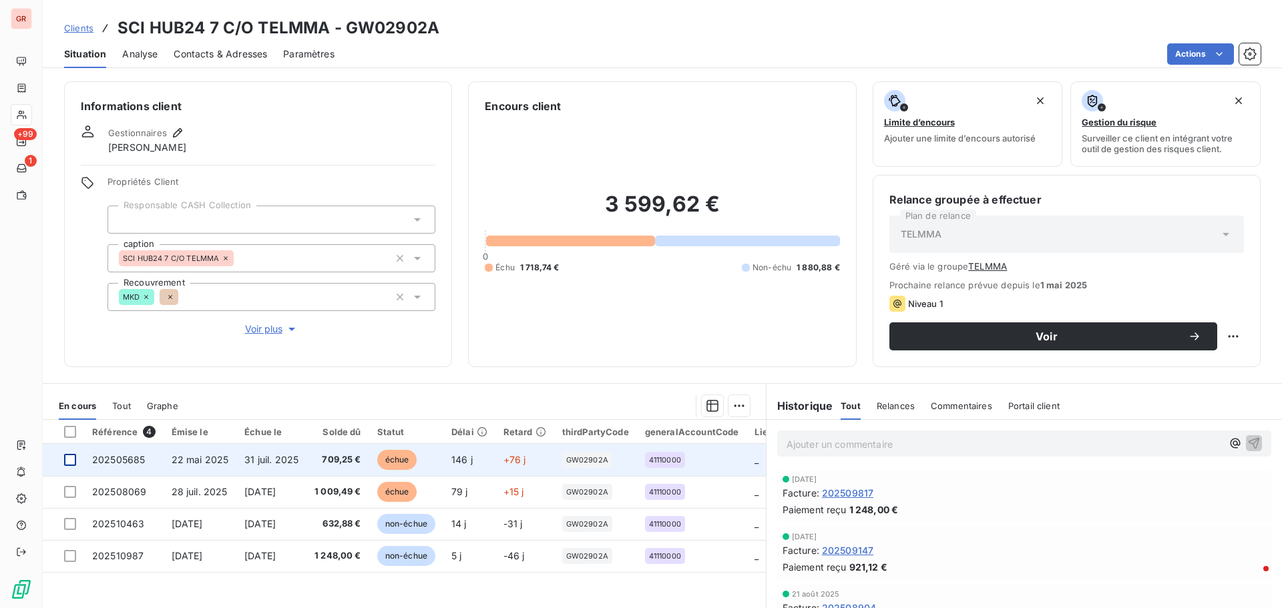
click at [74, 457] on div at bounding box center [70, 460] width 12 height 12
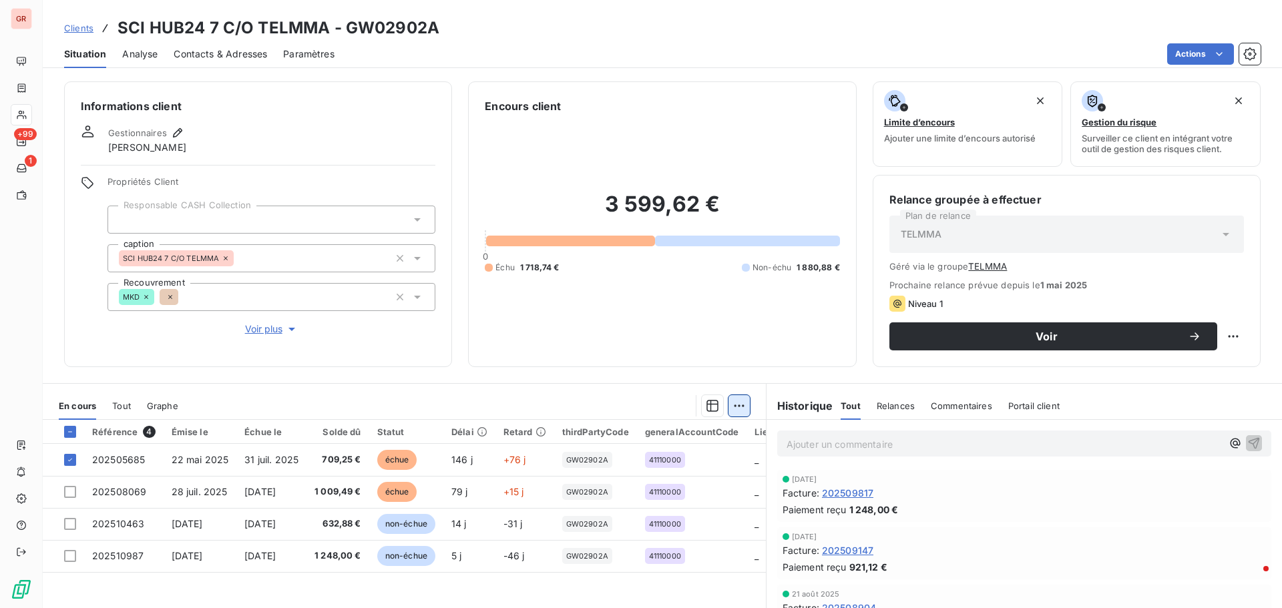
click at [736, 402] on html "GR +99 1 Clients SCI HUB24 7 C/O TELMMA - GW02902A Situation Analyse Contacts &…" at bounding box center [641, 304] width 1282 height 608
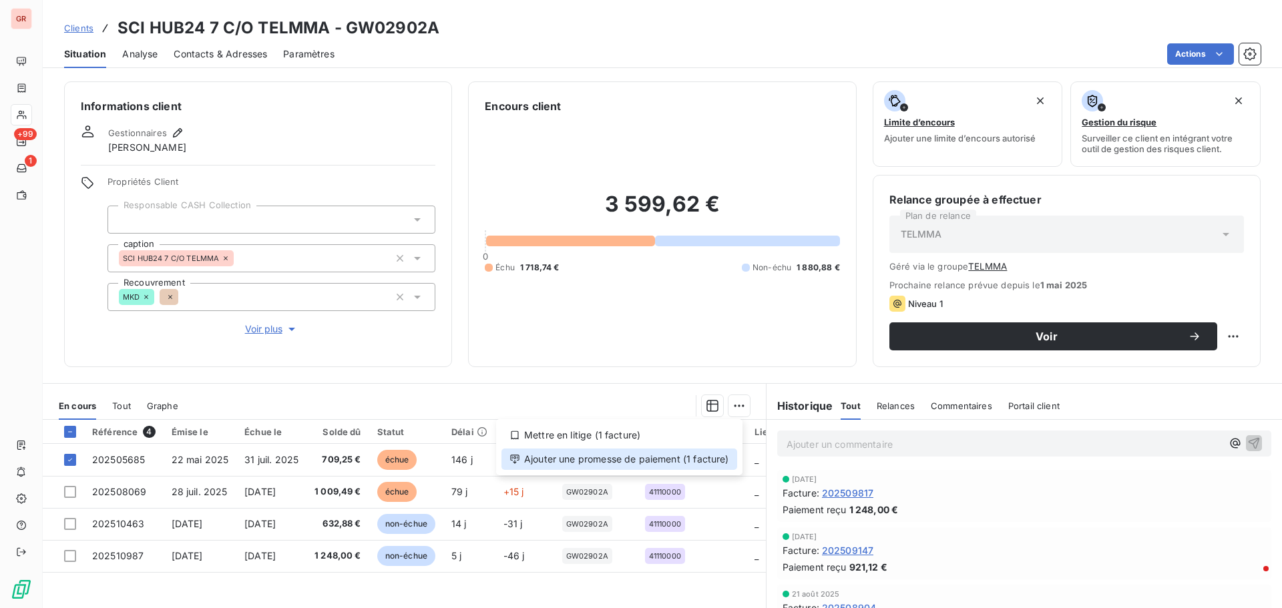
click at [643, 459] on div "Ajouter une promesse de paiement (1 facture)" at bounding box center [619, 459] width 236 height 21
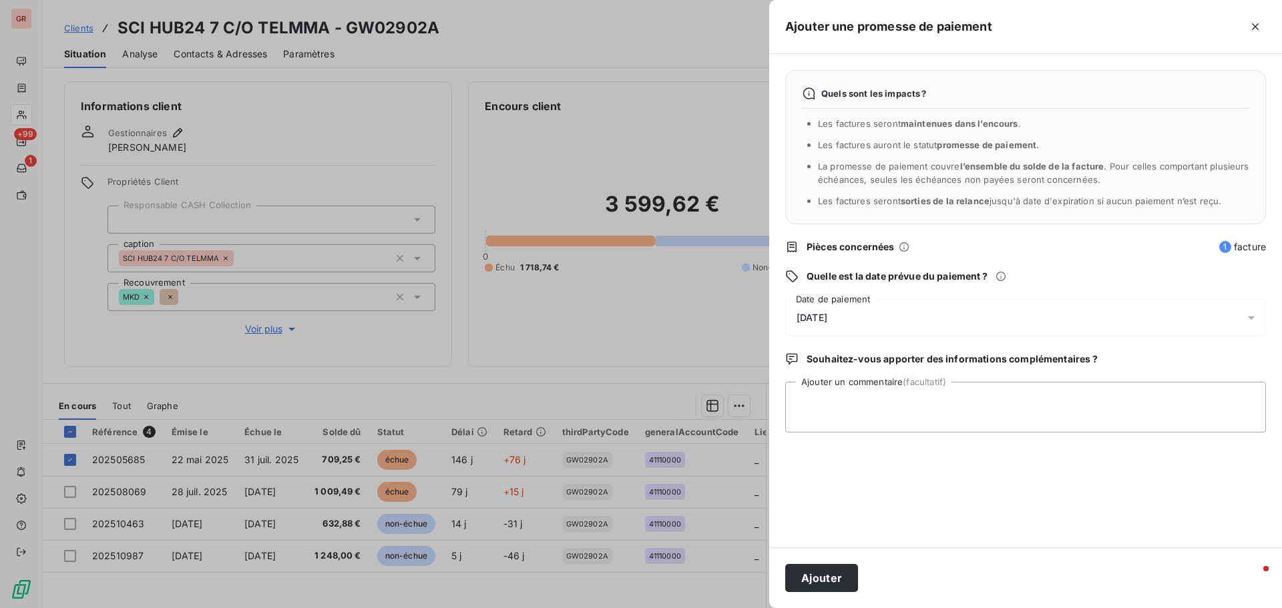
drag, startPoint x: 1252, startPoint y: 317, endPoint x: 1240, endPoint y: 320, distance: 12.5
click at [1253, 317] on icon at bounding box center [1251, 317] width 7 height 3
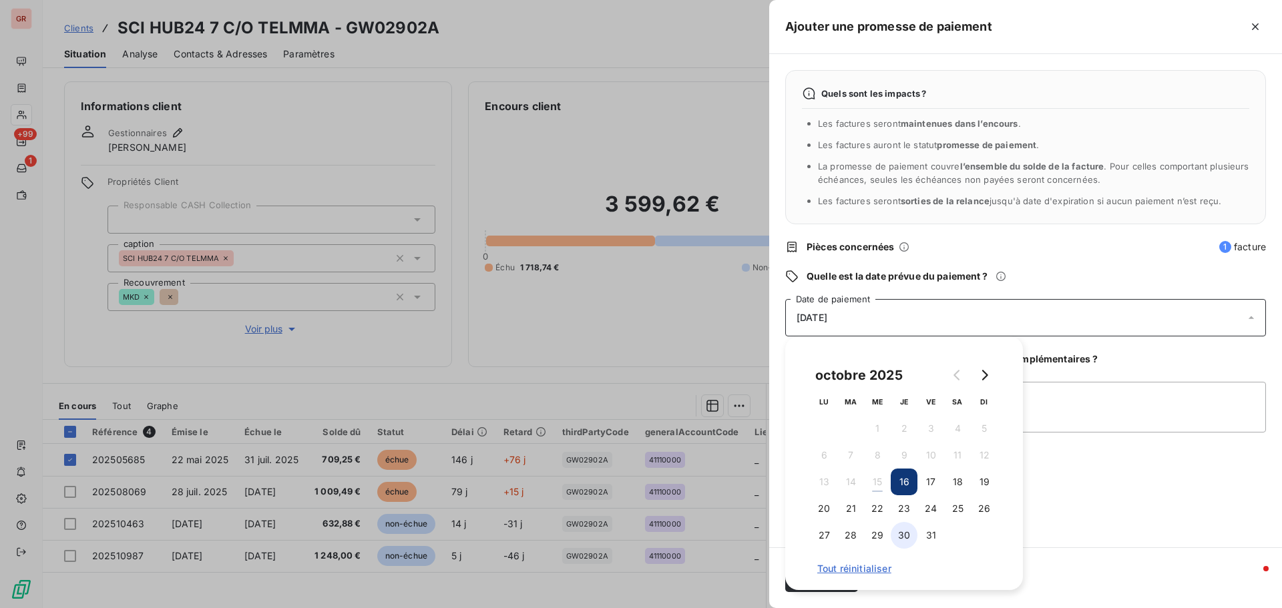
click at [902, 533] on button "30" at bounding box center [903, 535] width 27 height 27
click at [1050, 400] on textarea "Ajouter un commentaire (facultatif)" at bounding box center [1025, 407] width 481 height 51
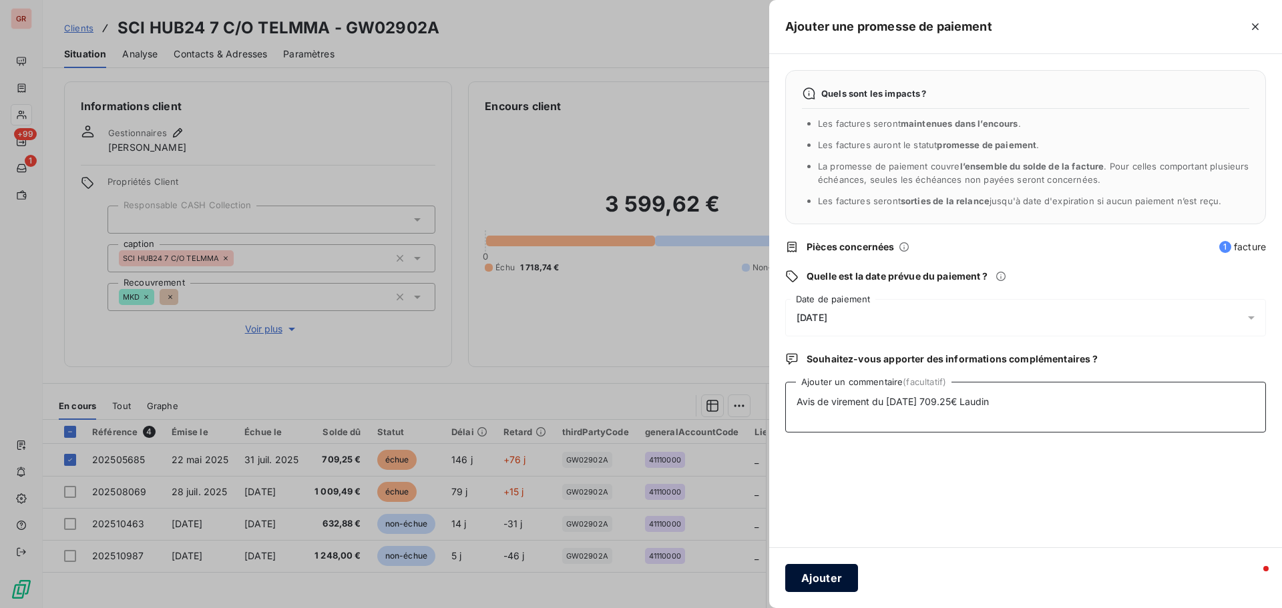
type textarea "Avis de virement du 15/10/25 709.25€ Laudin"
click at [833, 583] on button "Ajouter" at bounding box center [821, 578] width 73 height 28
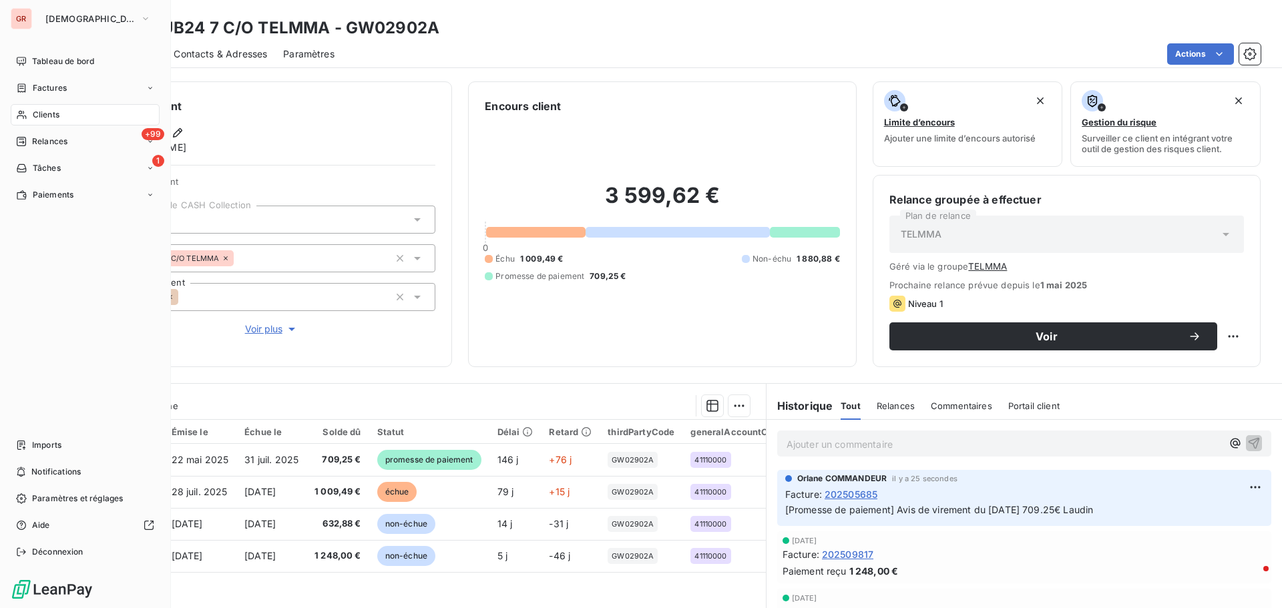
click at [65, 85] on span "Factures" at bounding box center [50, 88] width 34 height 12
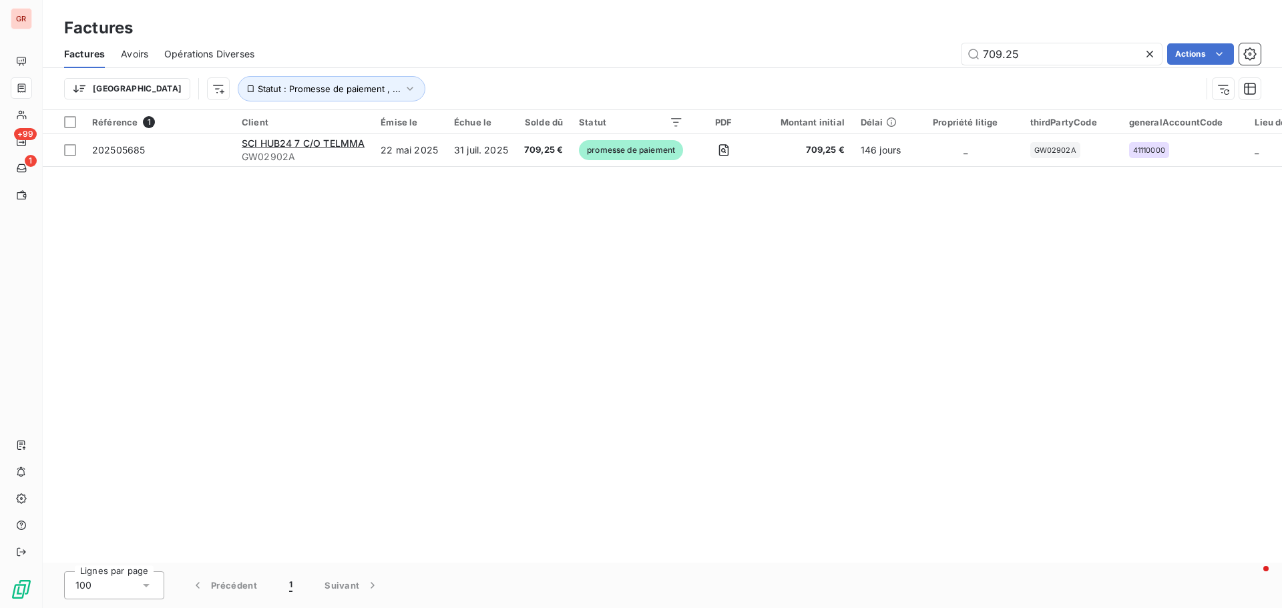
drag, startPoint x: 1037, startPoint y: 54, endPoint x: 818, endPoint y: 64, distance: 219.2
click at [818, 64] on div "709.25 Actions" at bounding box center [765, 53] width 990 height 21
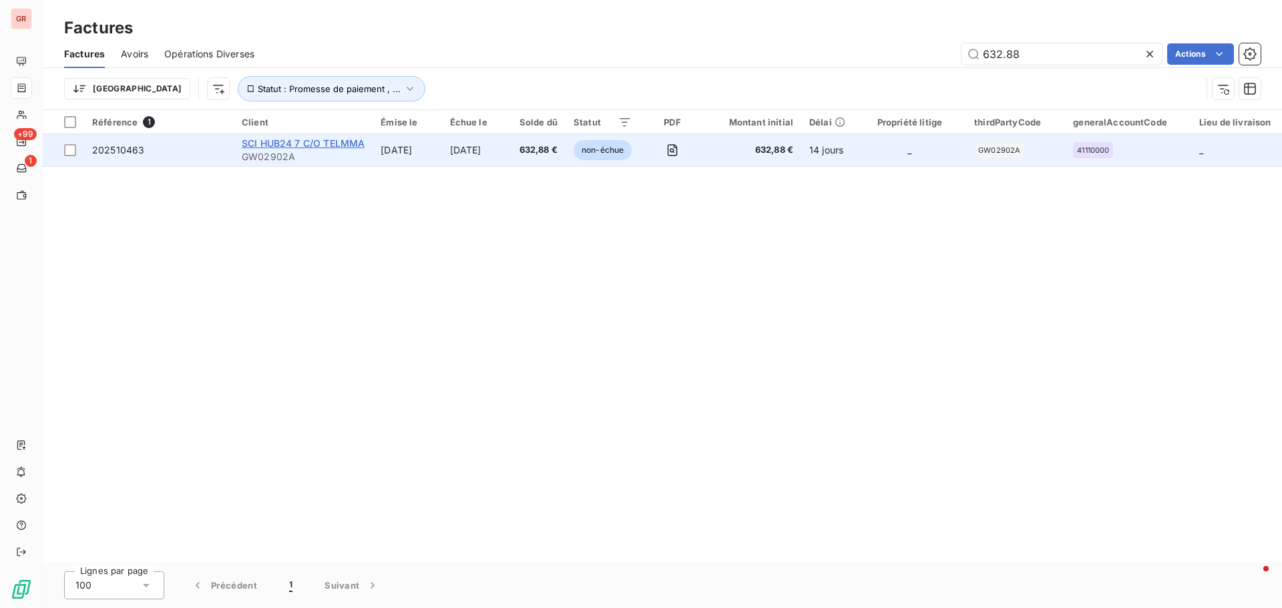
type input "632.88"
click at [292, 142] on span "SCI HUB24 7 C/O TELMMA" at bounding box center [303, 143] width 123 height 11
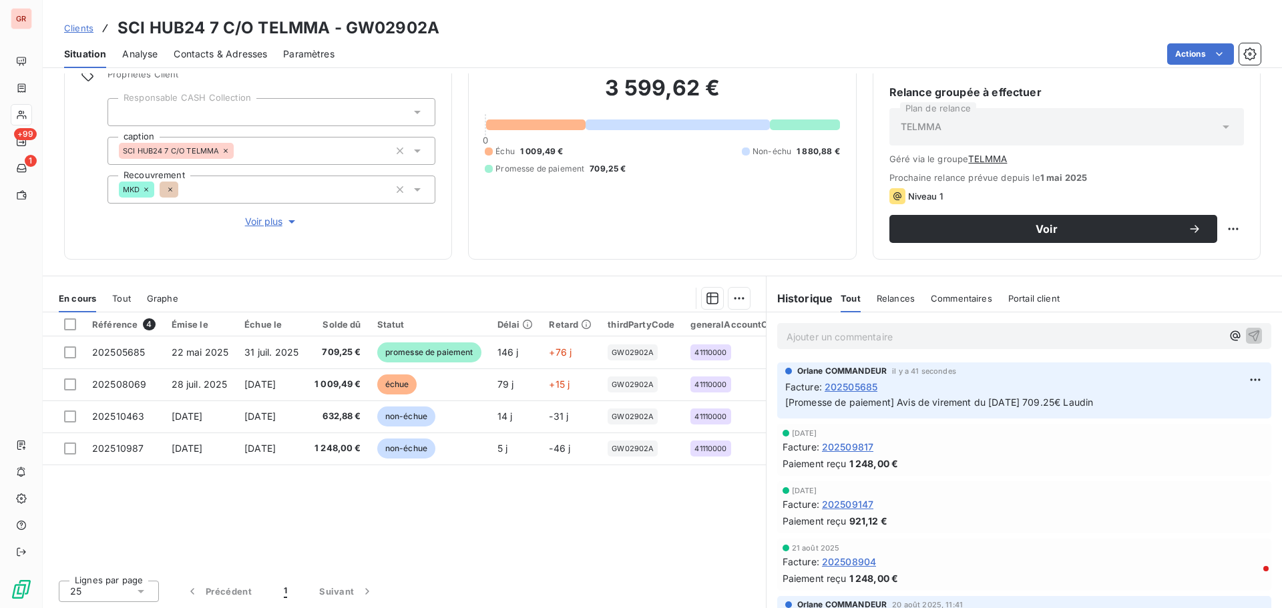
scroll to position [109, 0]
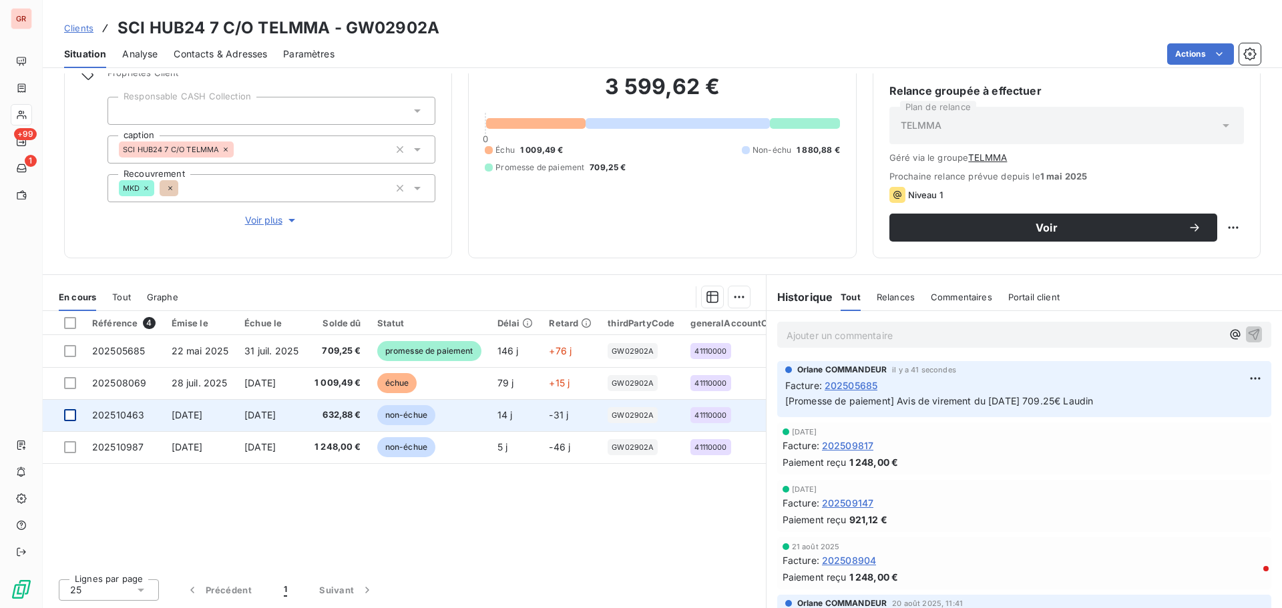
click at [67, 414] on div at bounding box center [70, 415] width 12 height 12
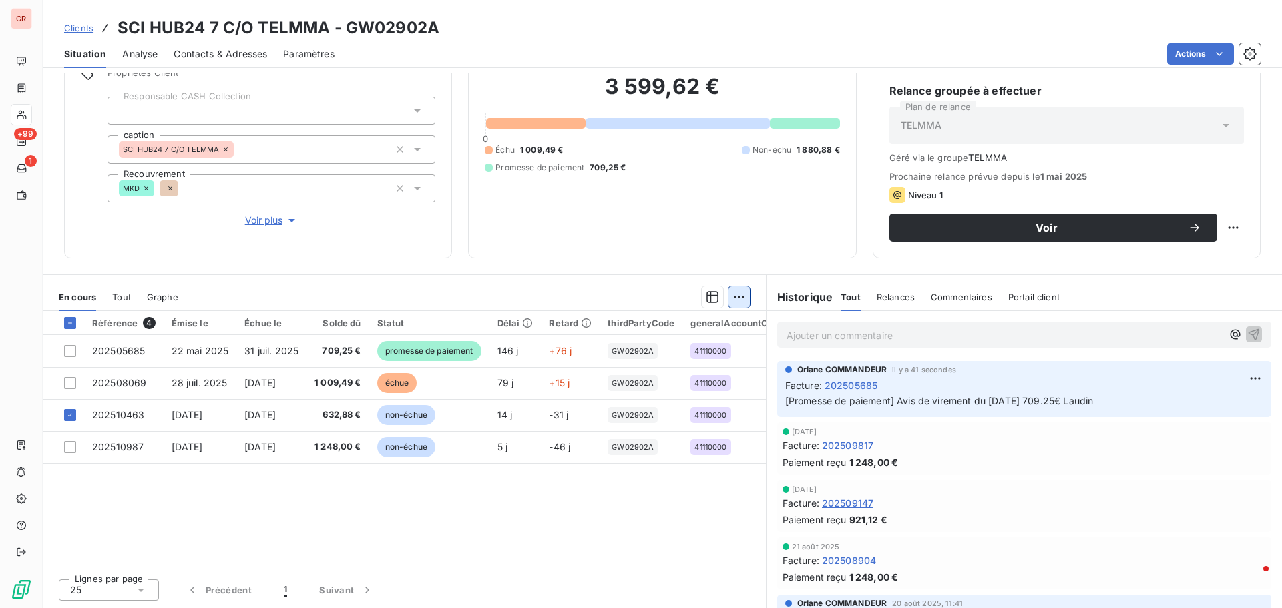
click at [734, 296] on html "GR +99 1 Clients SCI HUB24 7 C/O TELMMA - GW02902A Situation Analyse Contacts &…" at bounding box center [641, 304] width 1282 height 608
click at [607, 347] on div "Ajouter une promesse de paiement (1 facture)" at bounding box center [619, 350] width 236 height 21
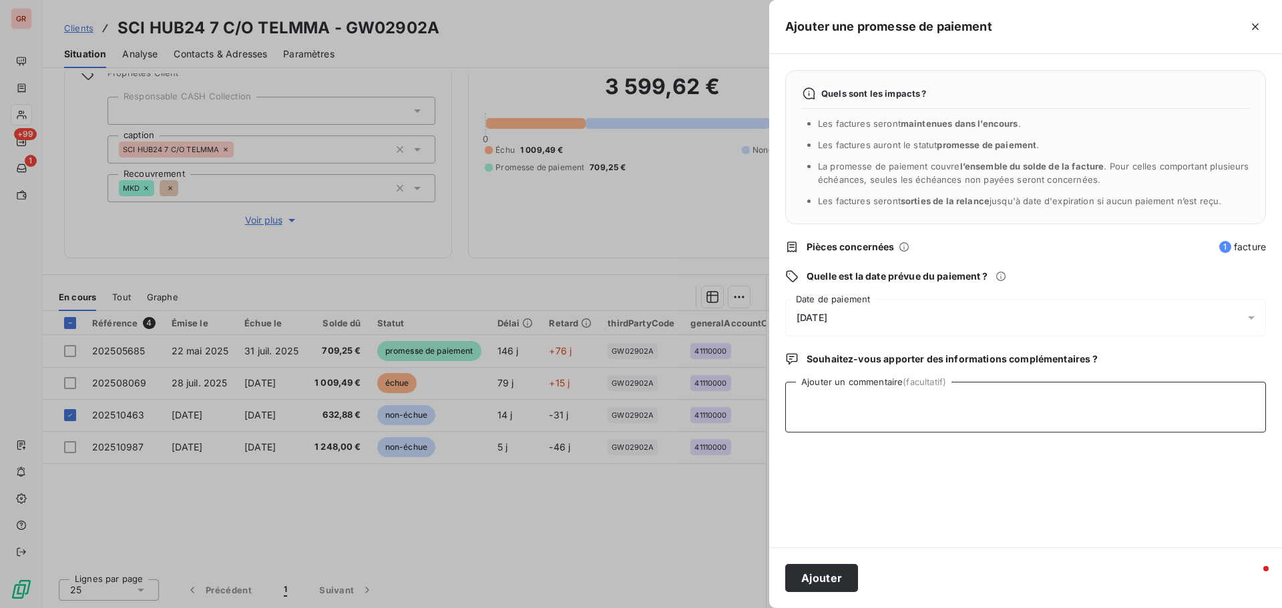
click at [825, 399] on textarea "Ajouter un commentaire (facultatif)" at bounding box center [1025, 407] width 481 height 51
click at [1252, 313] on icon at bounding box center [1250, 317] width 13 height 13
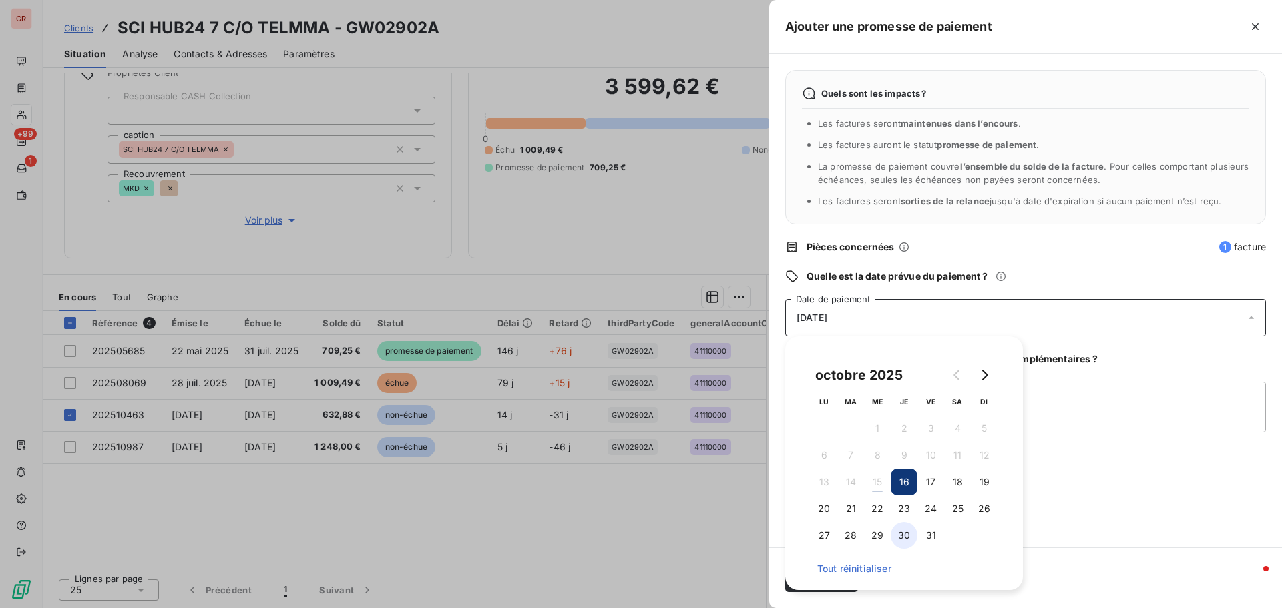
drag, startPoint x: 909, startPoint y: 535, endPoint x: 977, endPoint y: 503, distance: 74.4
click at [908, 535] on button "30" at bounding box center [903, 535] width 27 height 27
click at [1106, 420] on textarea "Ajouter un commentaire (facultatif)" at bounding box center [1025, 407] width 481 height 51
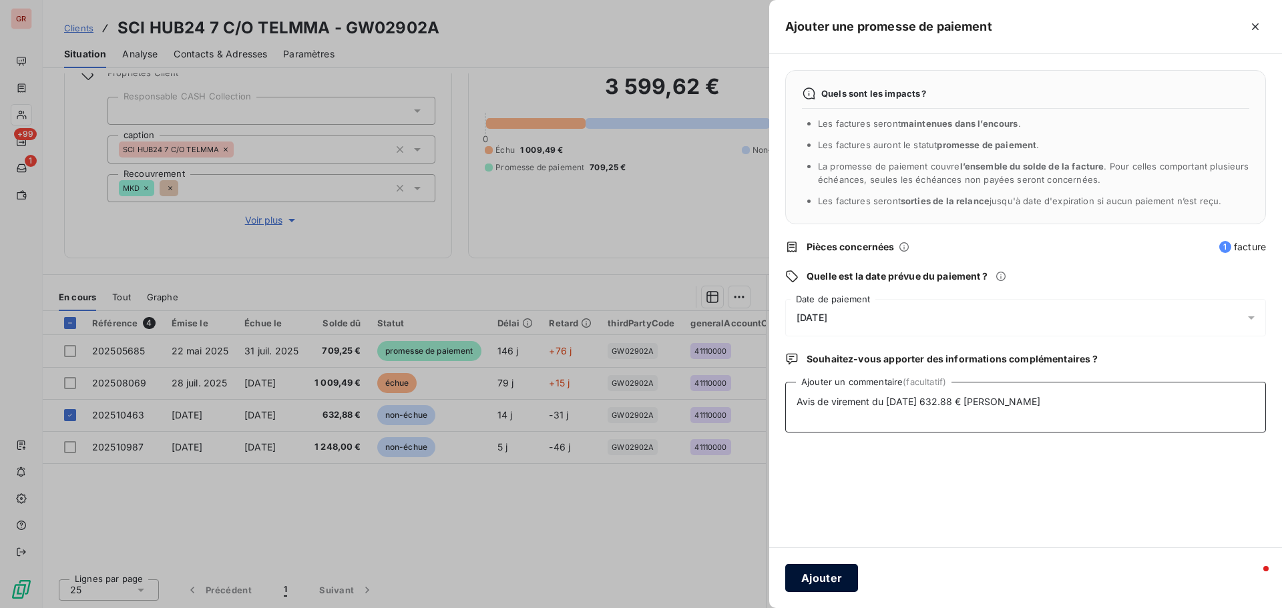
type textarea "Avis de virement du 15/10/25 632.88 € laudin"
click at [818, 581] on button "Ajouter" at bounding box center [821, 578] width 73 height 28
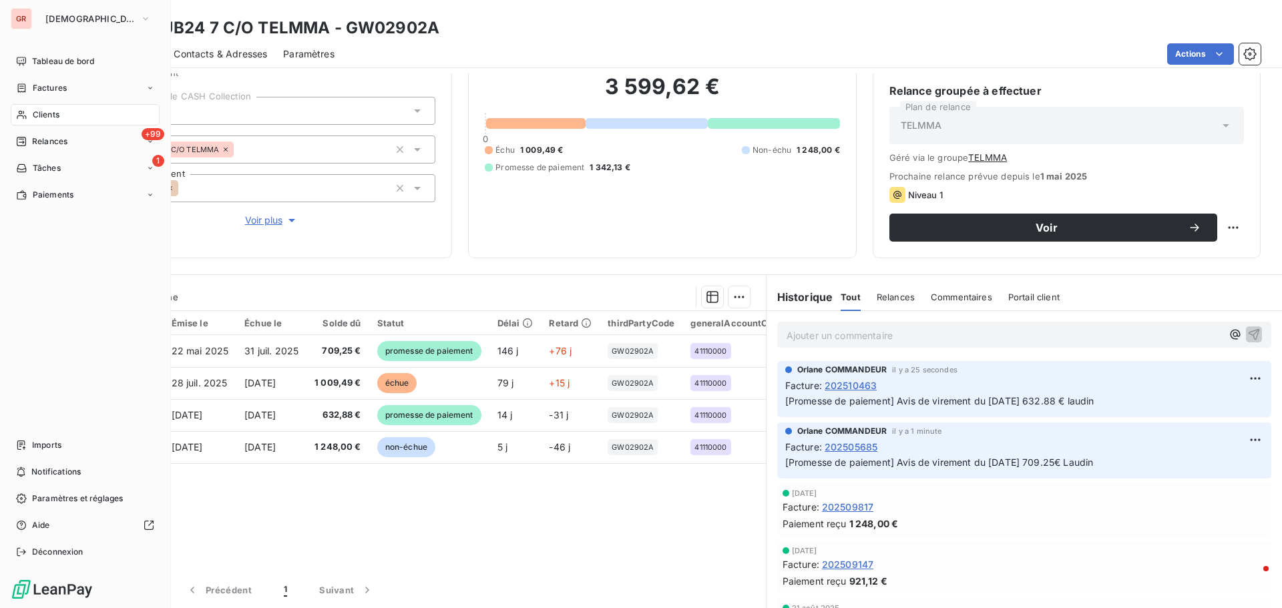
click at [45, 87] on span "Factures" at bounding box center [50, 88] width 34 height 12
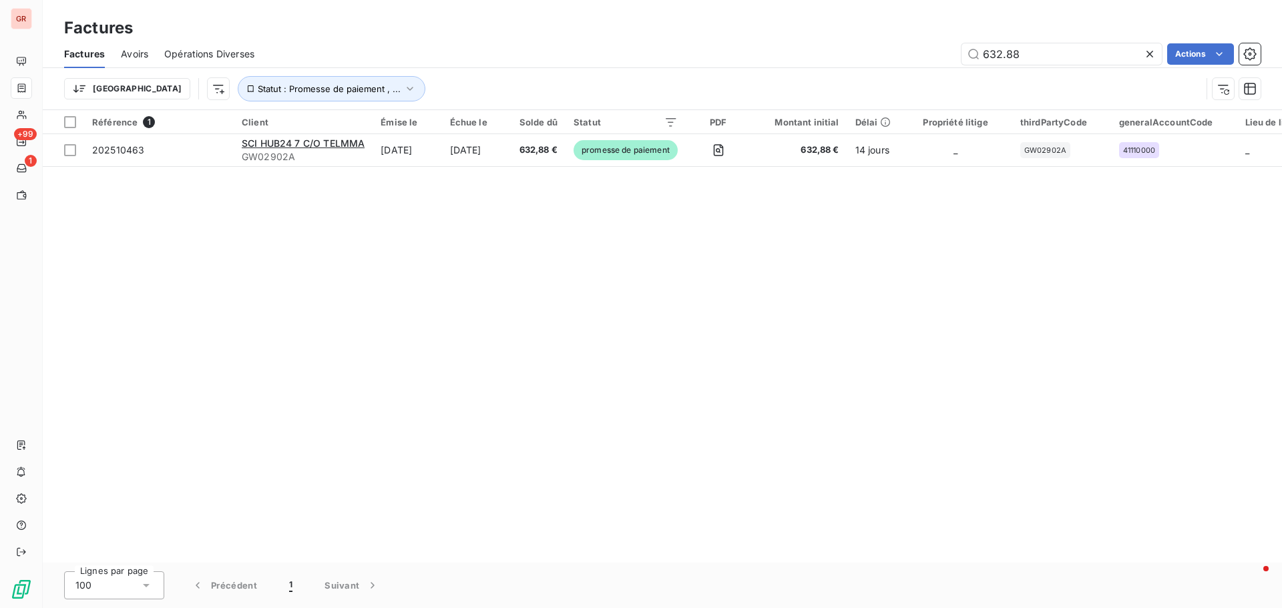
drag, startPoint x: 1015, startPoint y: 59, endPoint x: 641, endPoint y: 63, distance: 374.5
click at [739, 62] on div "632.88 Actions" at bounding box center [765, 53] width 990 height 21
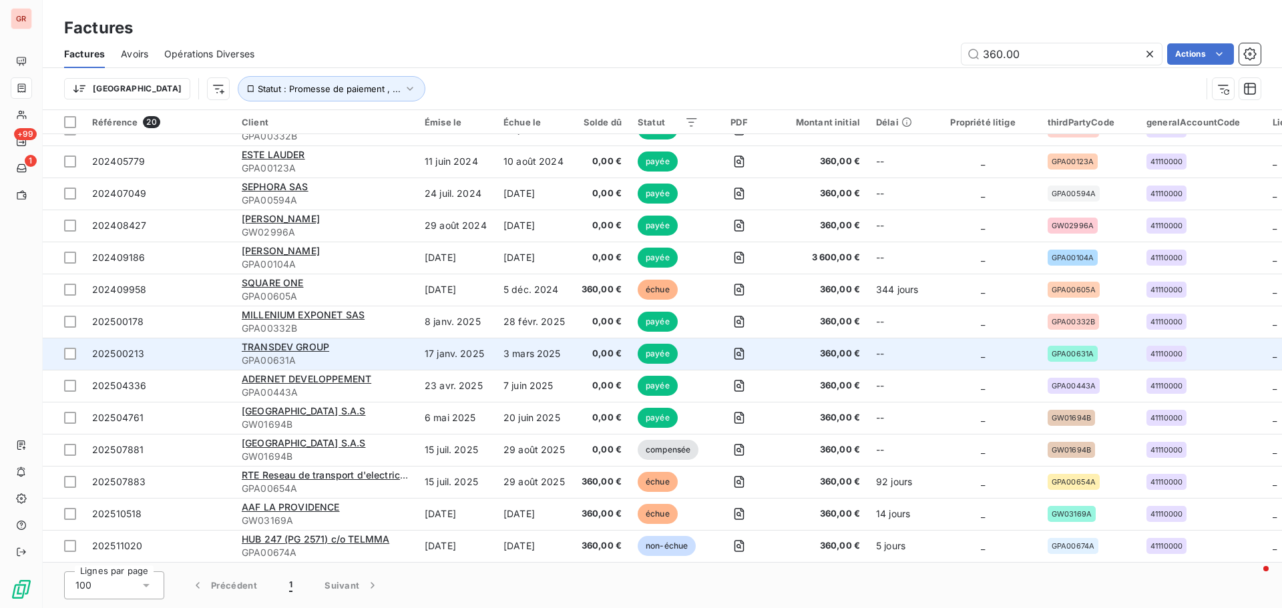
scroll to position [218, 0]
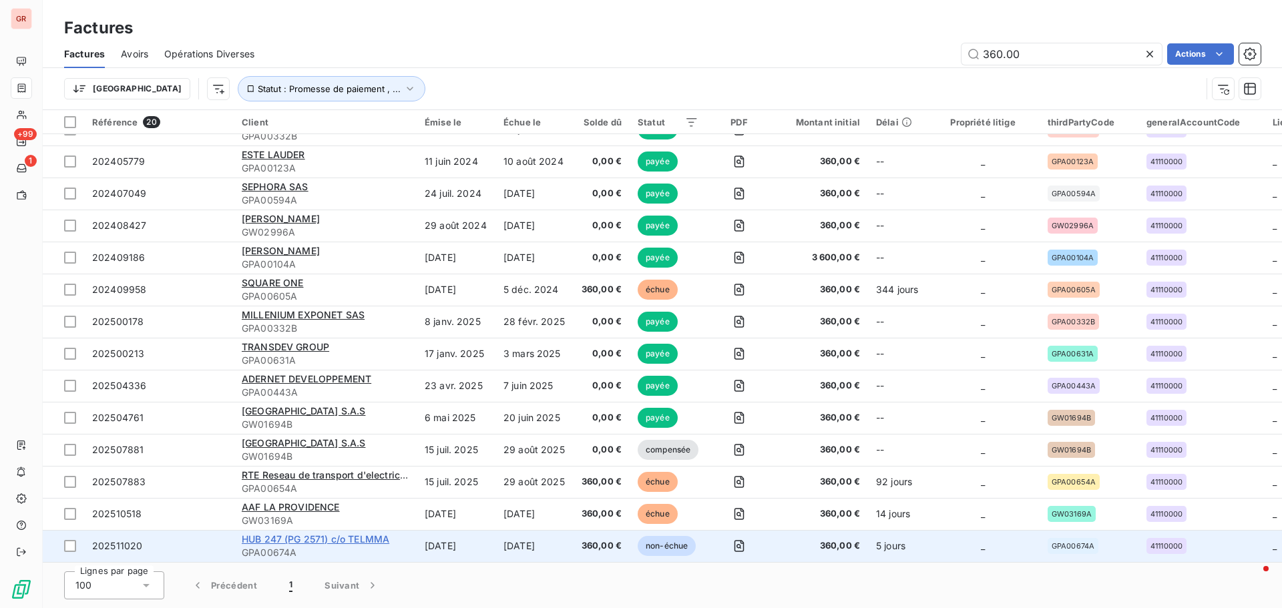
type input "360.00"
click at [340, 538] on span "HUB 247 (PG 2571) c/o TELMMA" at bounding box center [316, 538] width 148 height 11
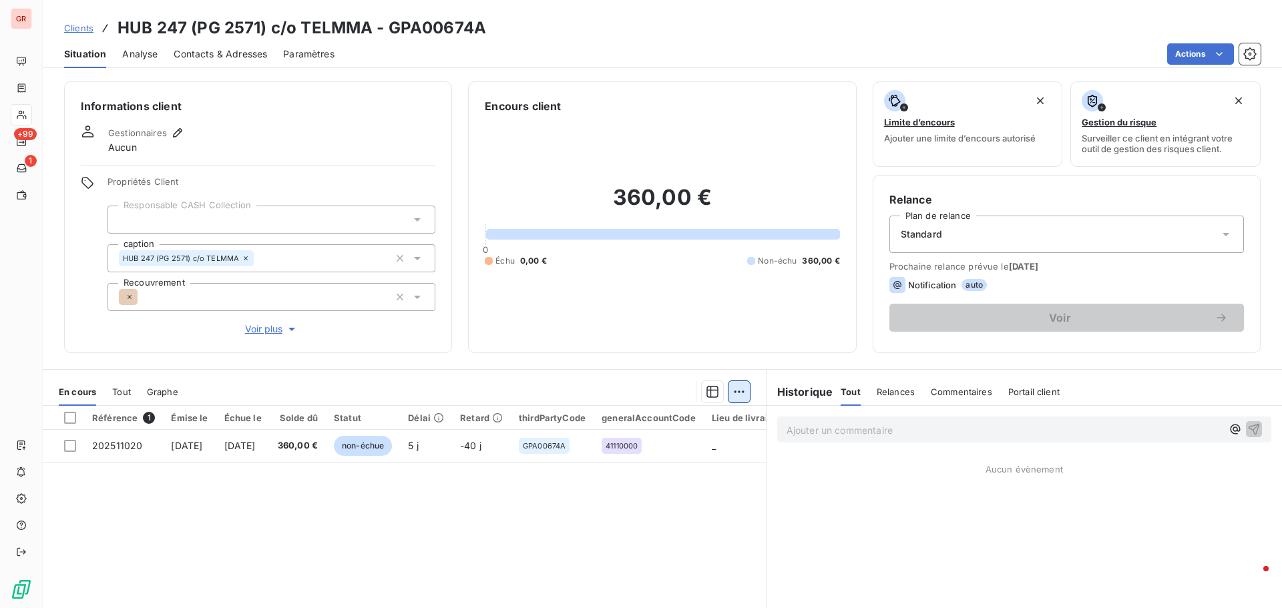
click at [735, 390] on html "GR +99 1 Clients HUB 247 (PG 2571) c/o TELMMA - GPA00674A Situation Analyse Con…" at bounding box center [641, 304] width 1282 height 608
click at [71, 446] on html "GR +99 1 Clients HUB 247 (PG 2571) c/o TELMMA - GPA00674A Situation Analyse Con…" at bounding box center [641, 304] width 1282 height 608
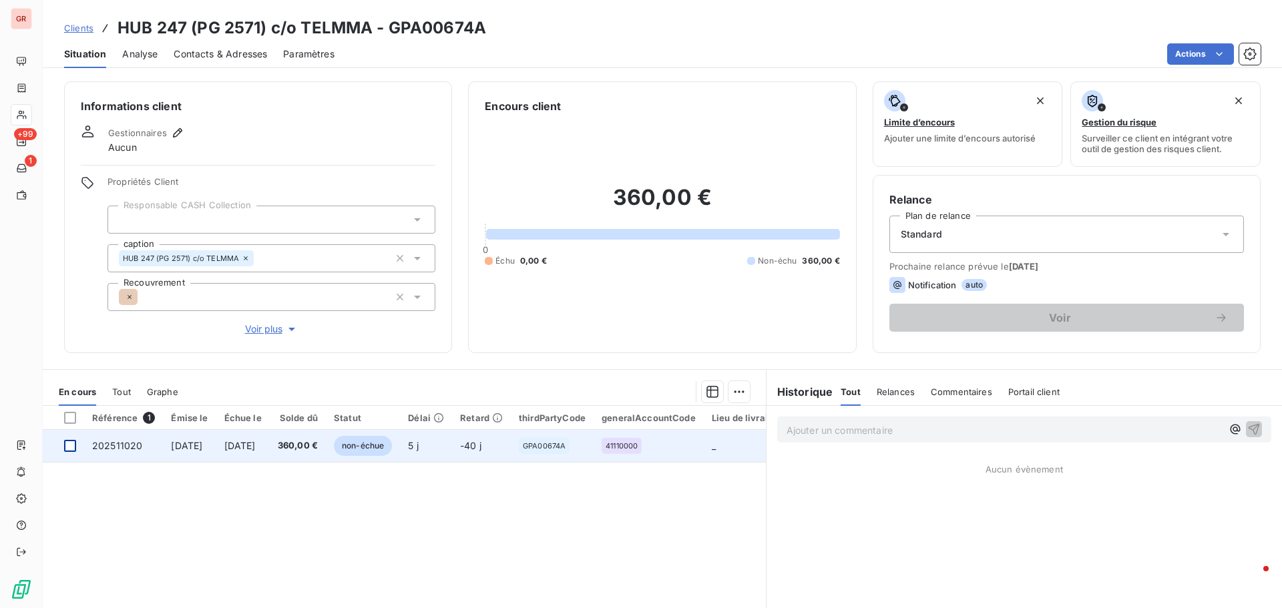
click at [73, 447] on div at bounding box center [70, 446] width 12 height 12
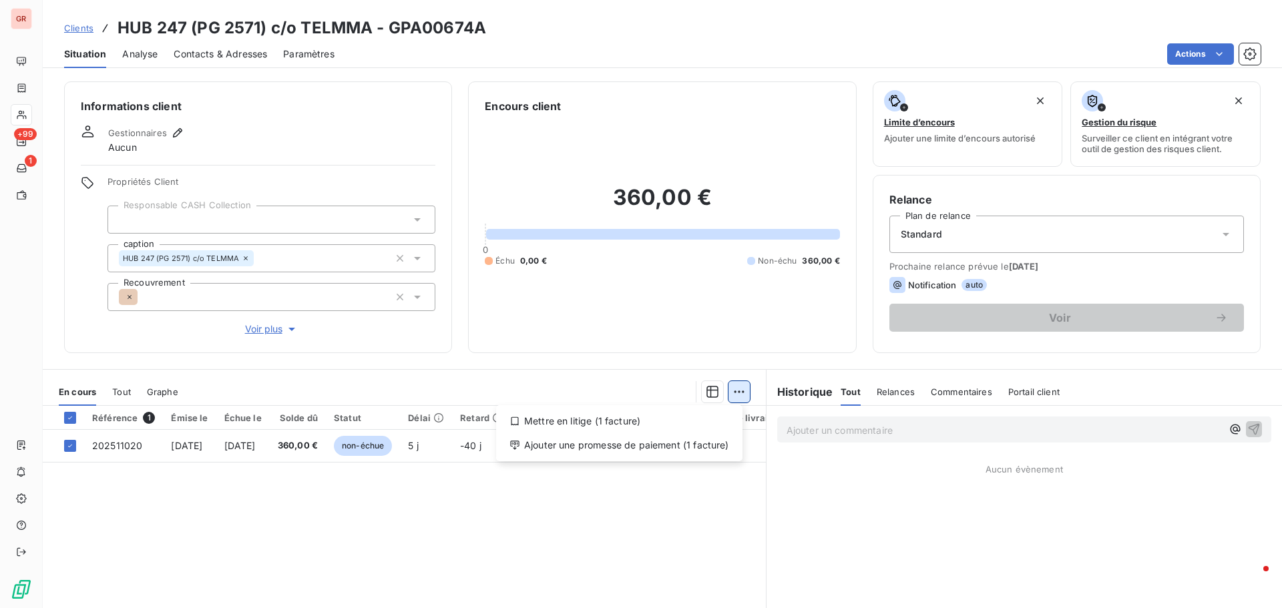
click at [736, 393] on html "GR +99 1 Clients HUB 247 (PG 2571) c/o TELMMA - GPA00674A Situation Analyse Con…" at bounding box center [641, 304] width 1282 height 608
click at [678, 443] on div "Ajouter une promesse de paiement (1 facture)" at bounding box center [619, 445] width 236 height 21
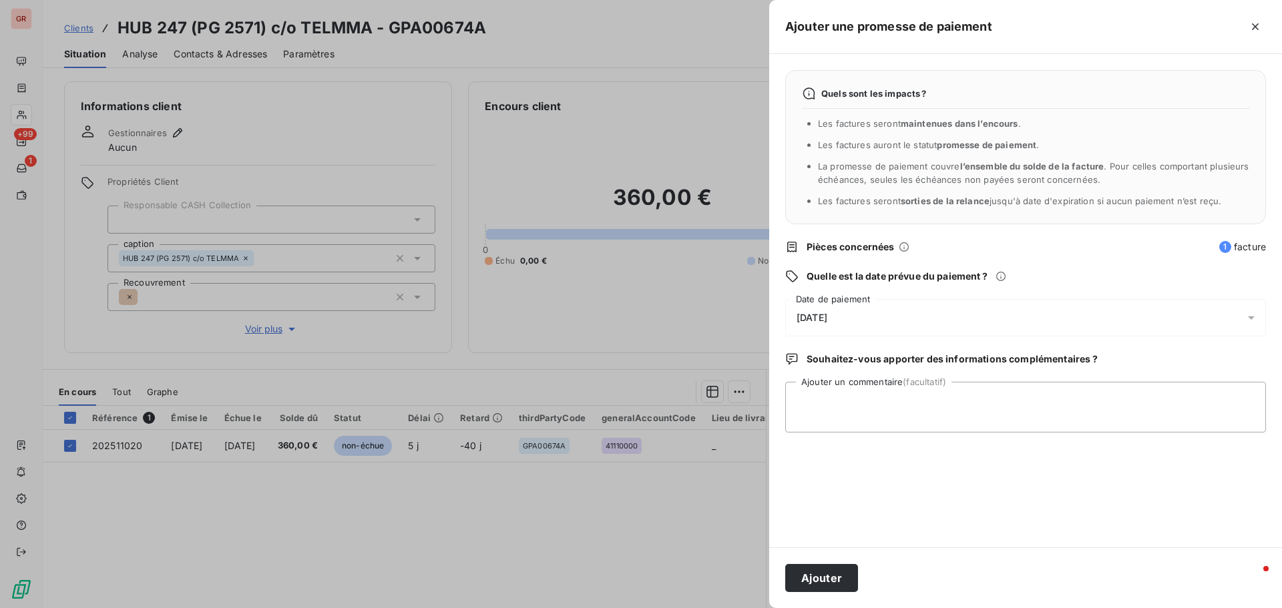
click at [1251, 319] on icon at bounding box center [1251, 317] width 7 height 3
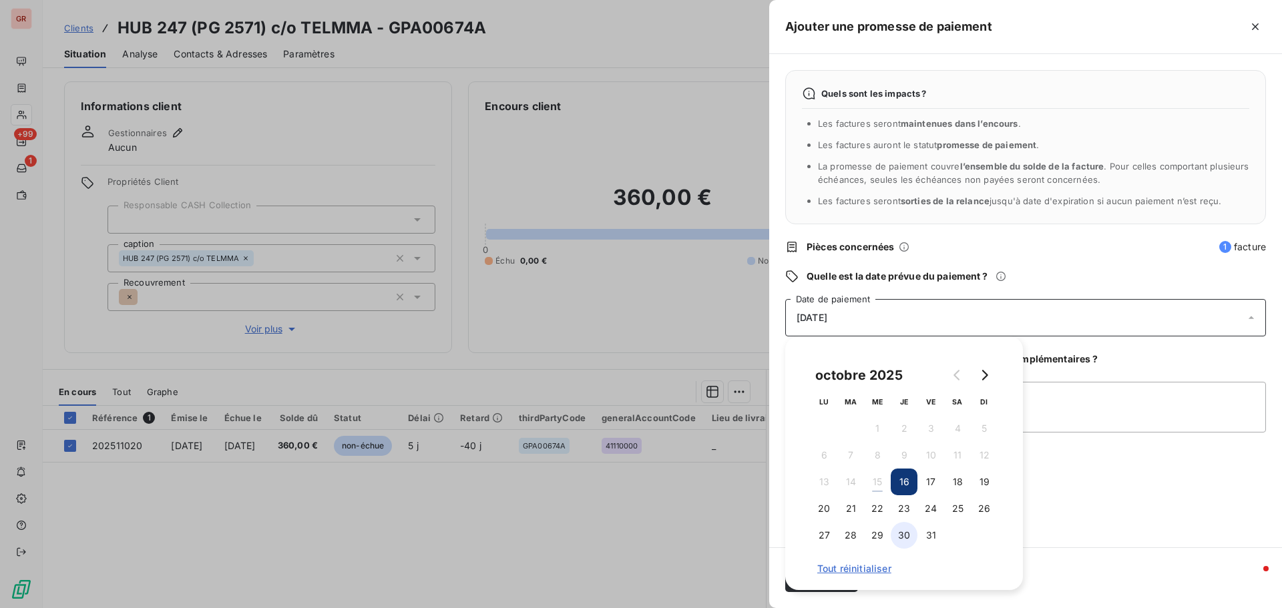
click at [902, 534] on button "30" at bounding box center [903, 535] width 27 height 27
click at [1128, 388] on textarea "Ajouter un commentaire (facultatif)" at bounding box center [1025, 407] width 481 height 51
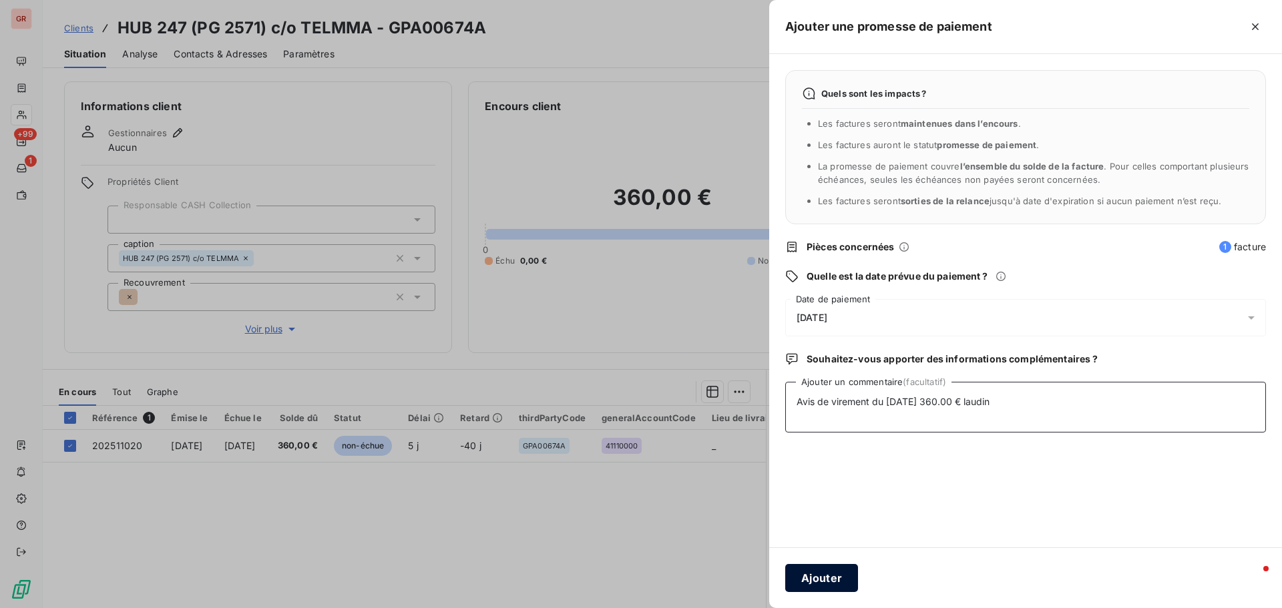
type textarea "Avis de virement du 15/10/25 360.00 € laudin"
click at [825, 579] on button "Ajouter" at bounding box center [821, 578] width 73 height 28
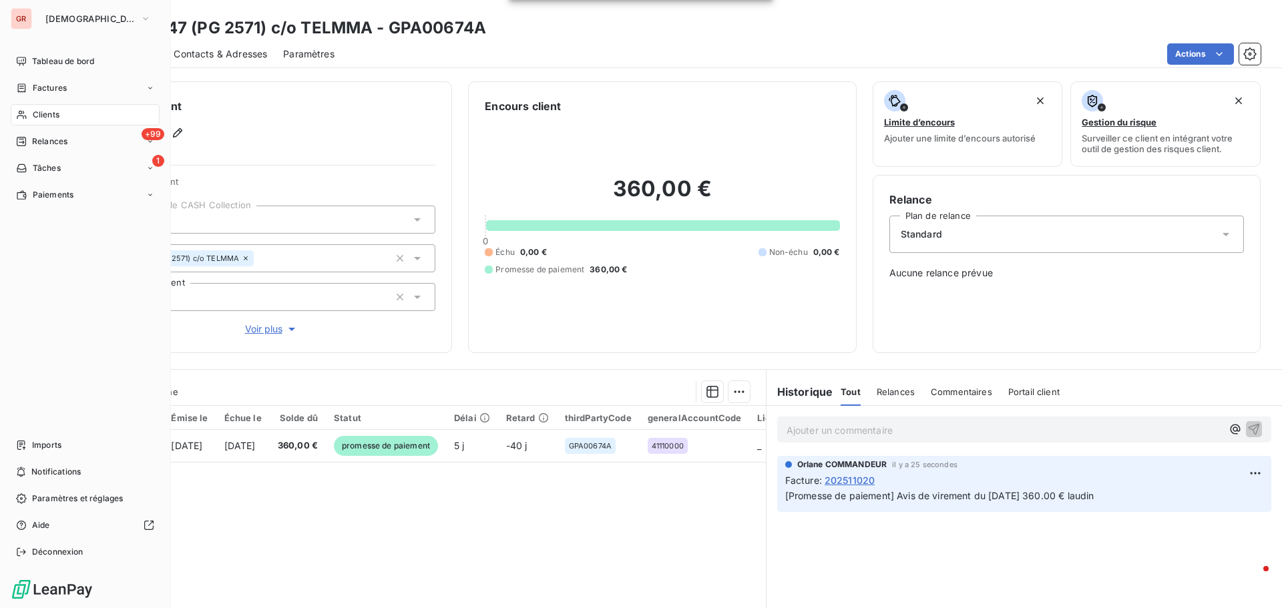
click at [53, 86] on span "Factures" at bounding box center [50, 88] width 34 height 12
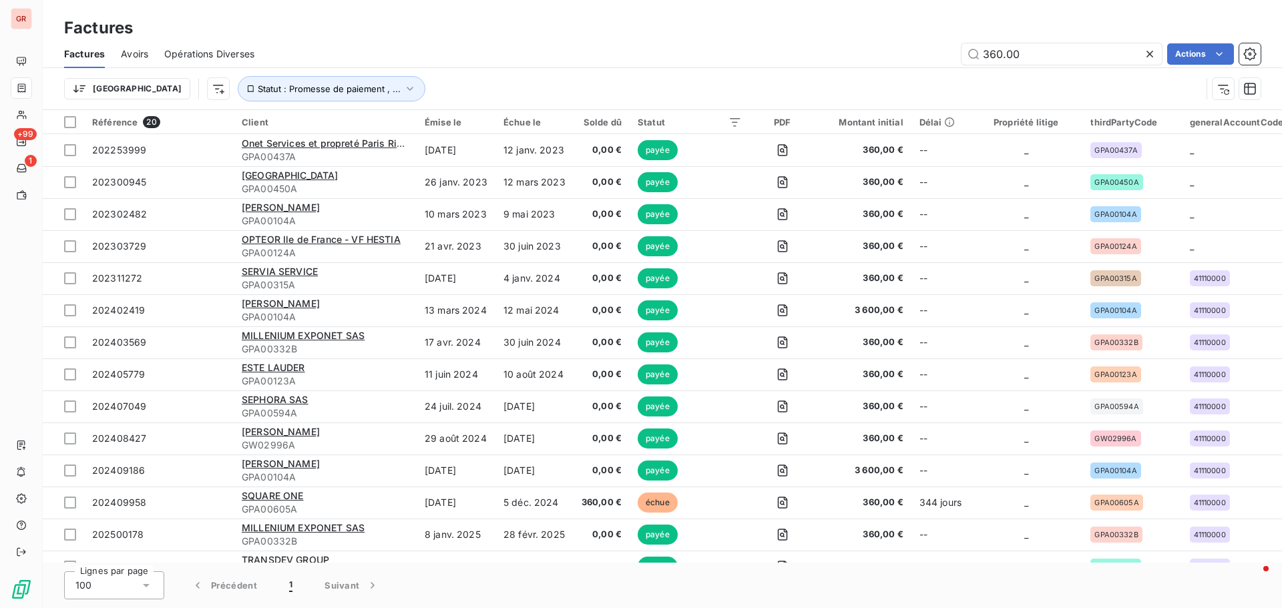
drag, startPoint x: 1025, startPoint y: 56, endPoint x: 765, endPoint y: 83, distance: 261.1
click at [772, 83] on div "Factures Avoirs Opérations Diverses 360.00 Actions Trier Statut : Promesse de p…" at bounding box center [662, 74] width 1239 height 69
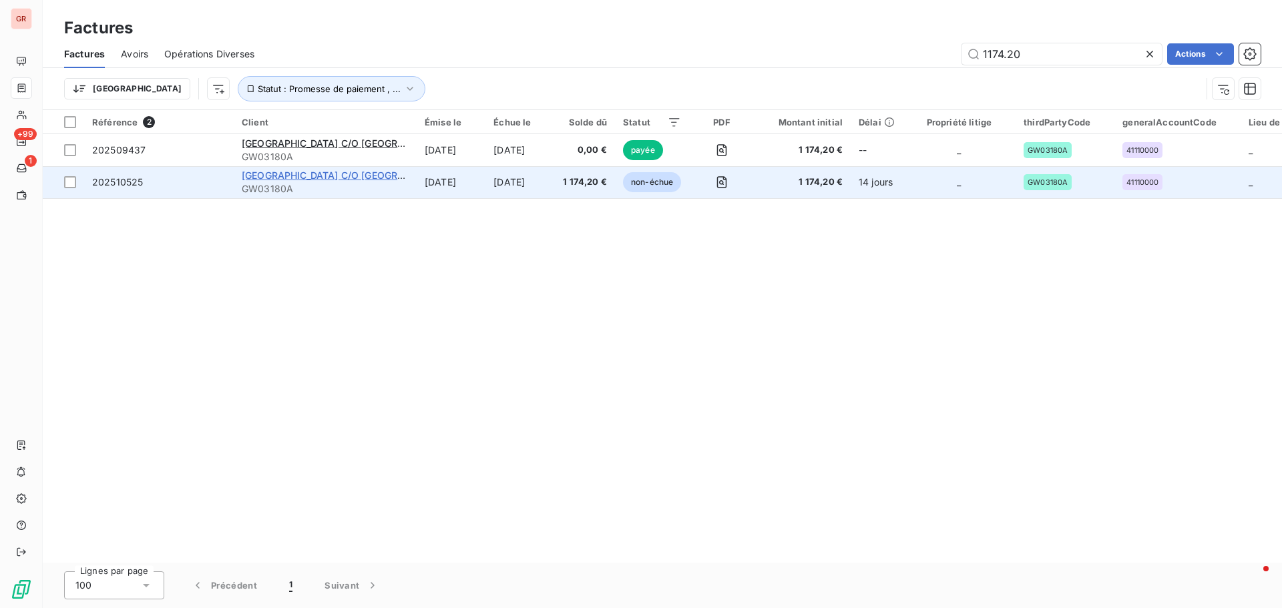
type input "1174.20"
click at [308, 178] on span "MASSY SOUTH STATION C/O TELMMA" at bounding box center [350, 175] width 216 height 11
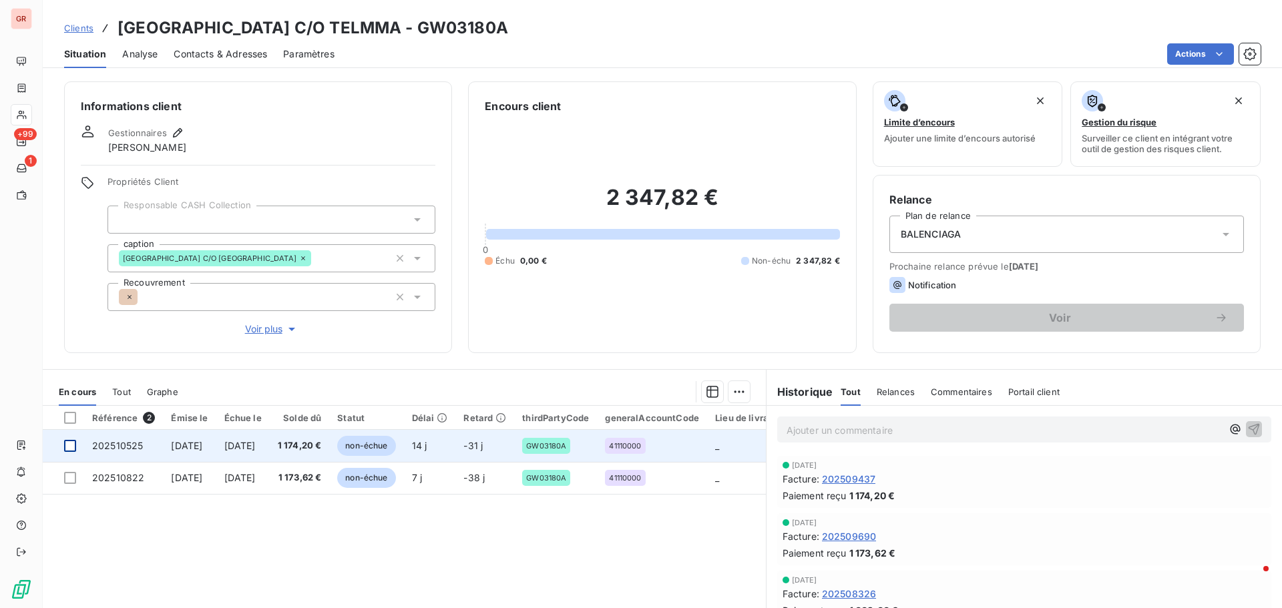
click at [70, 444] on div at bounding box center [70, 446] width 12 height 12
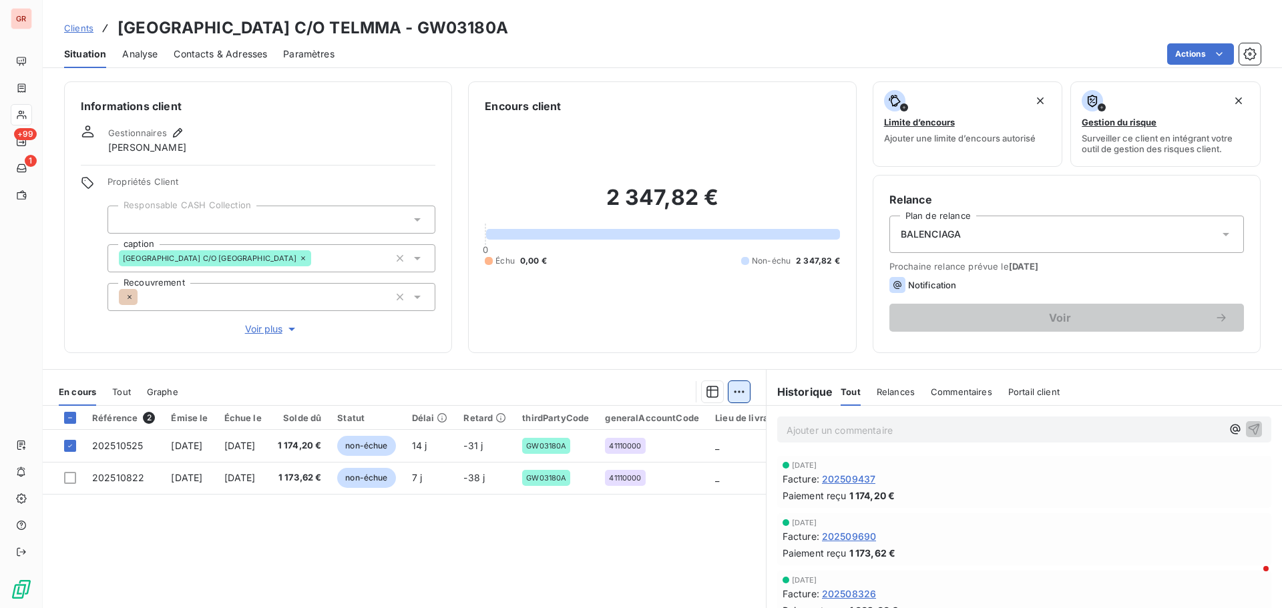
click at [733, 388] on html "GR +99 1 Clients MASSY SOUTH STATION C/O TELMMA - GW03180A Situation Analyse Co…" at bounding box center [641, 304] width 1282 height 608
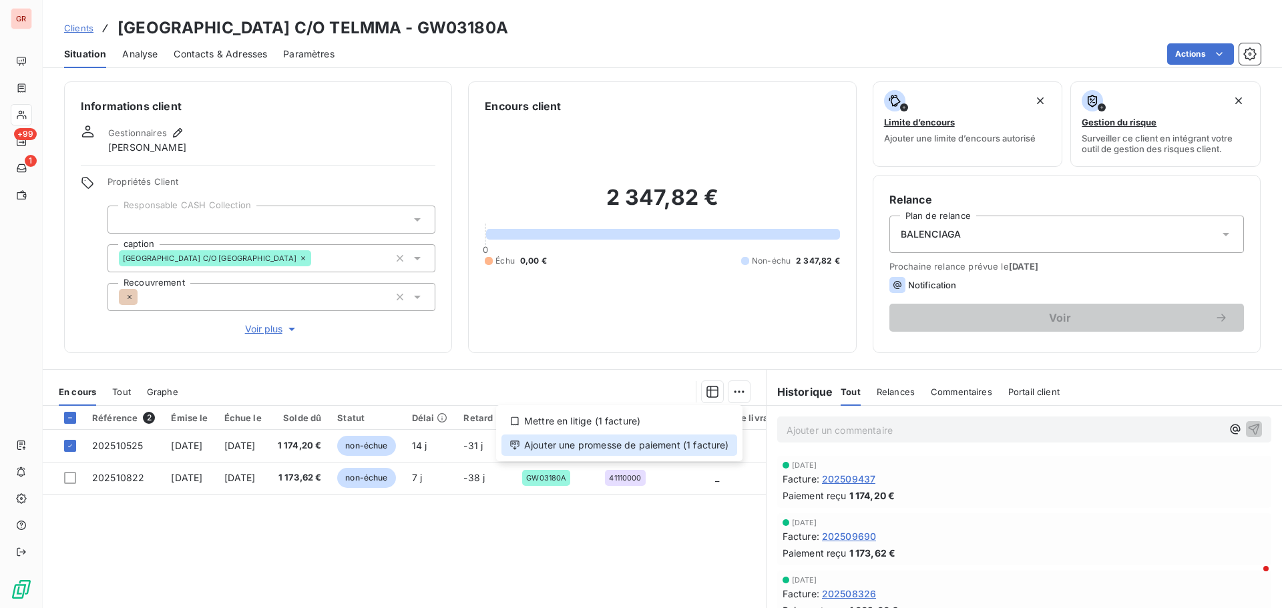
click at [643, 443] on div "Ajouter une promesse de paiement (1 facture)" at bounding box center [619, 445] width 236 height 21
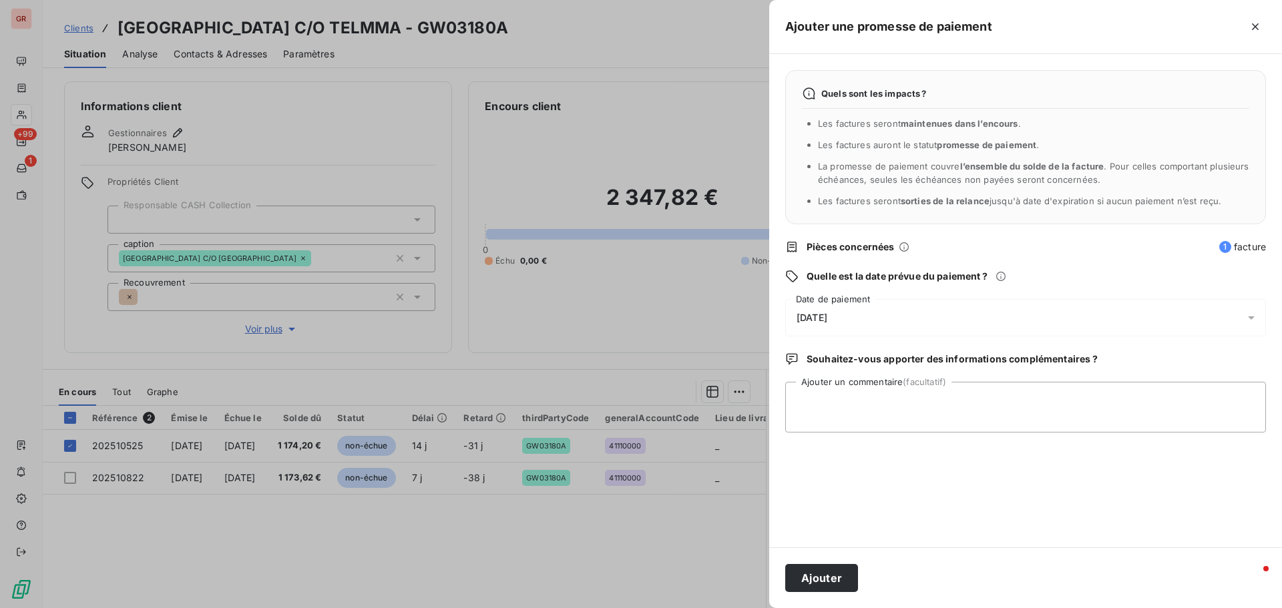
drag, startPoint x: 1253, startPoint y: 316, endPoint x: 1183, endPoint y: 324, distance: 69.9
click at [1252, 316] on icon at bounding box center [1250, 317] width 13 height 13
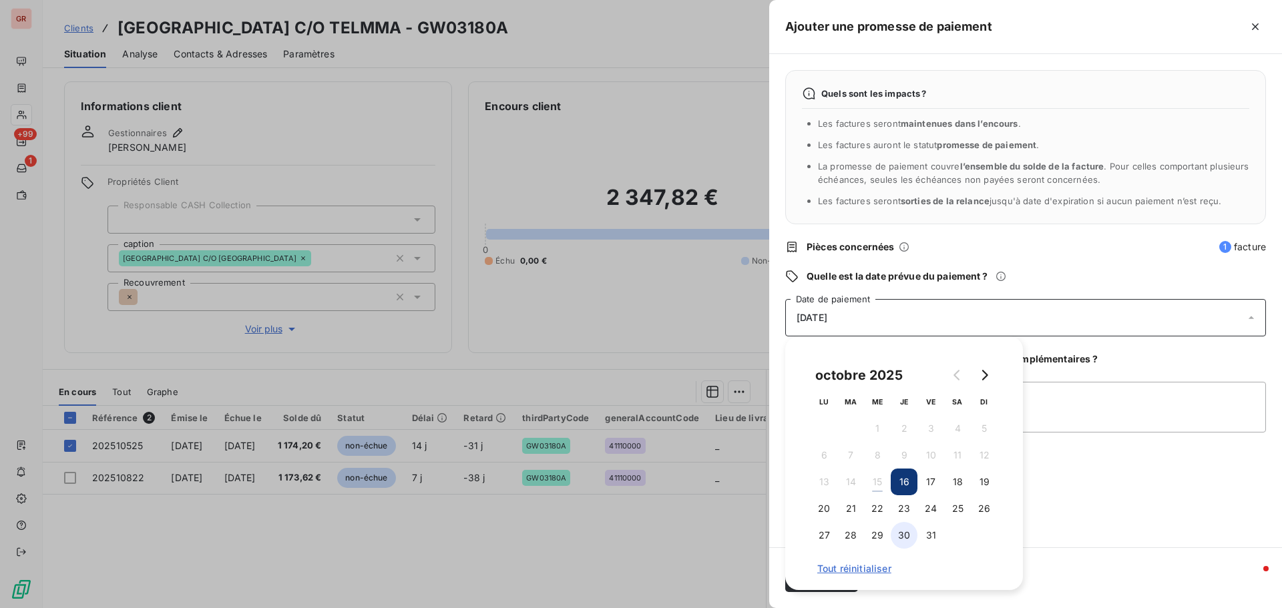
click at [906, 535] on button "30" at bounding box center [903, 535] width 27 height 27
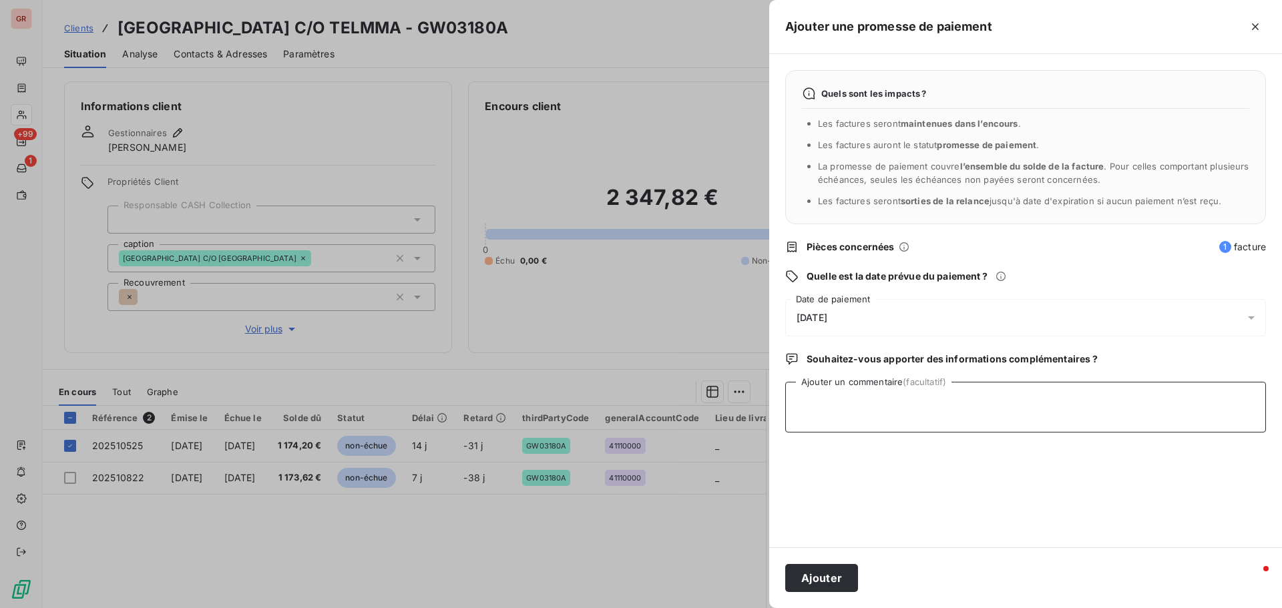
click at [1073, 400] on textarea "Ajouter un commentaire (facultatif)" at bounding box center [1025, 407] width 481 height 51
type textarea "Avis de virement du 15/10/25 1 174.20 € Laudin"
click at [837, 583] on button "Ajouter" at bounding box center [821, 578] width 73 height 28
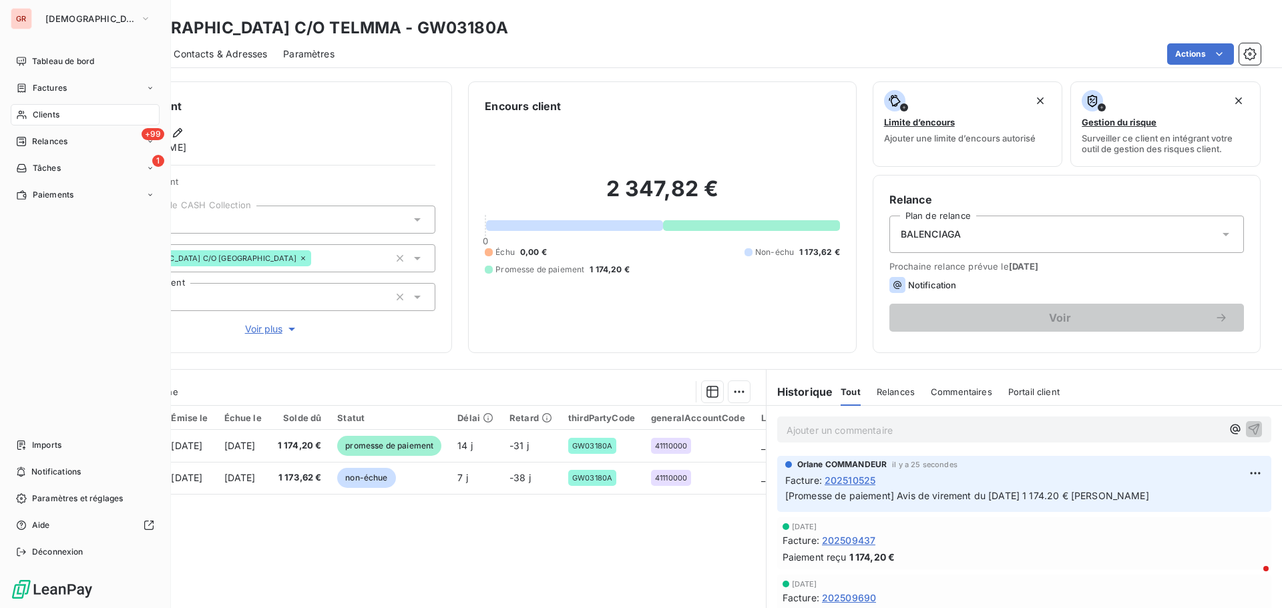
click at [54, 87] on span "Factures" at bounding box center [50, 88] width 34 height 12
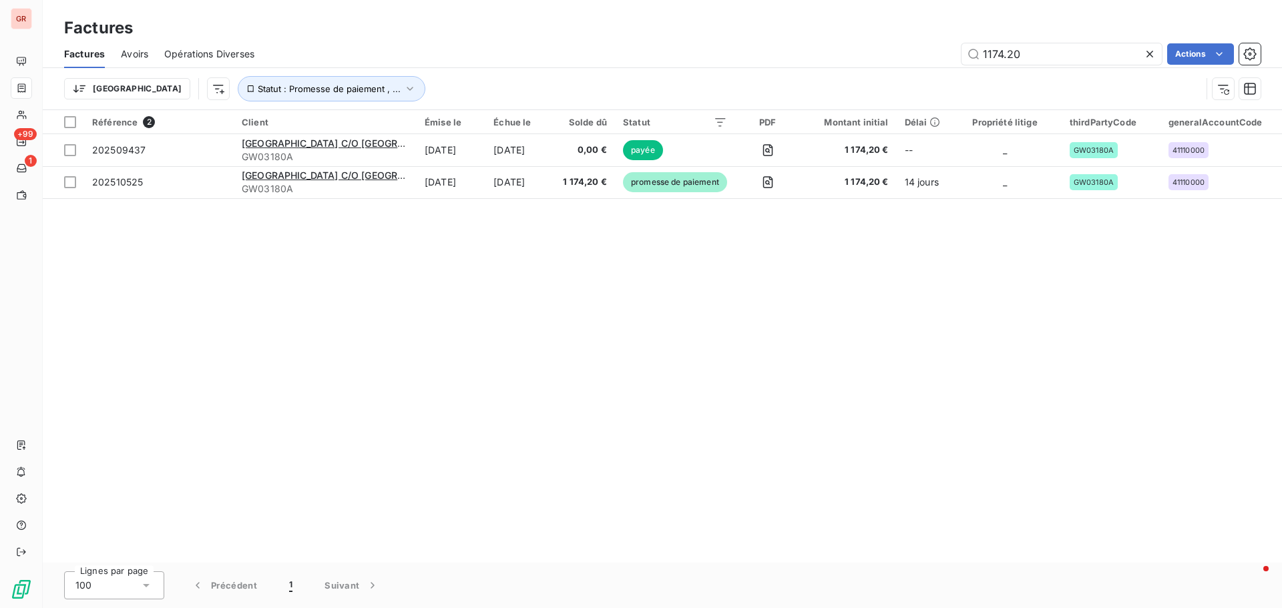
drag, startPoint x: 985, startPoint y: 59, endPoint x: 712, endPoint y: 63, distance: 272.4
click at [802, 60] on div "1174.20 Actions" at bounding box center [765, 53] width 990 height 21
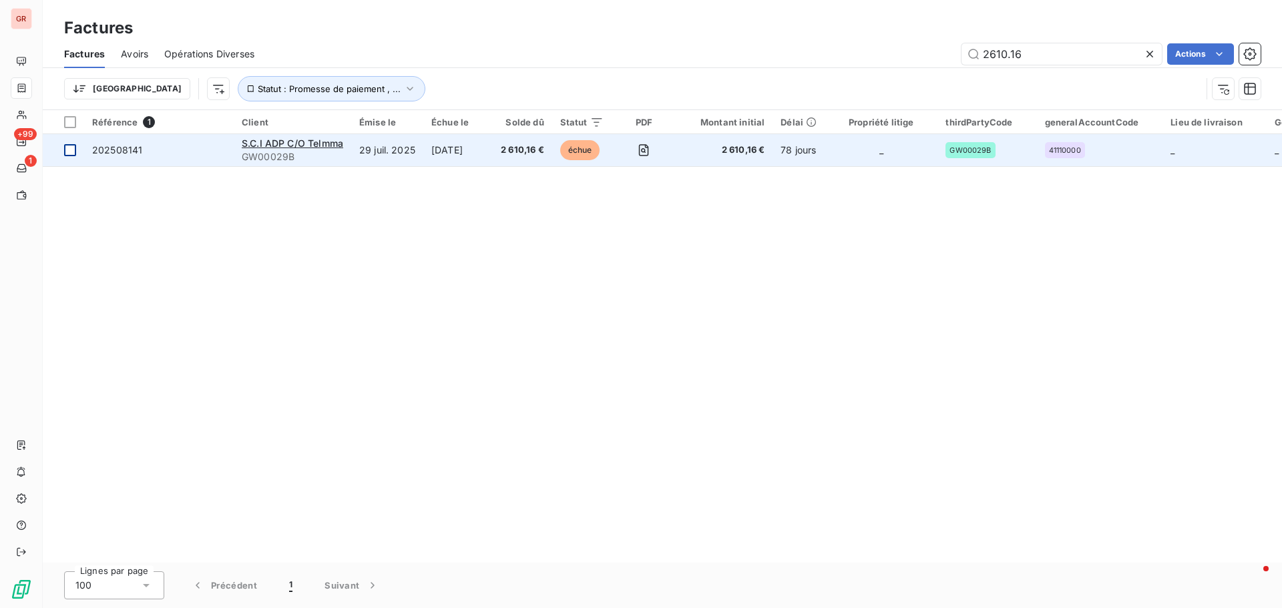
type input "2610.16"
click at [72, 150] on div at bounding box center [70, 150] width 12 height 12
click at [312, 141] on span "S.C.I ADP C/O Telmma" at bounding box center [292, 143] width 101 height 11
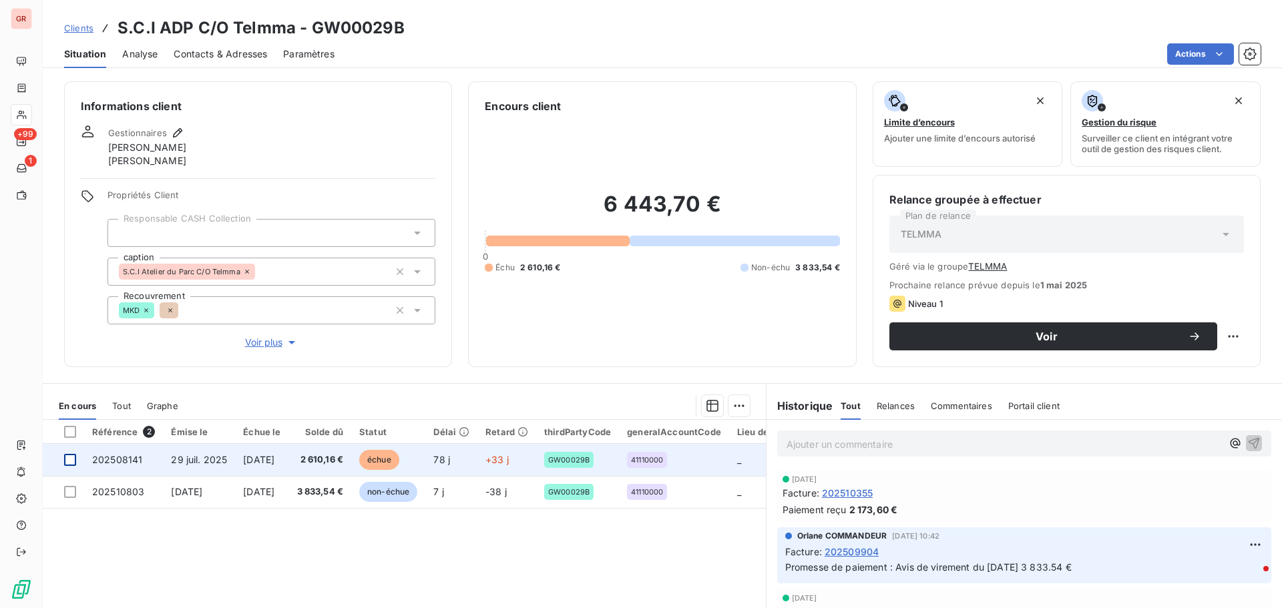
click at [73, 459] on div at bounding box center [70, 460] width 12 height 12
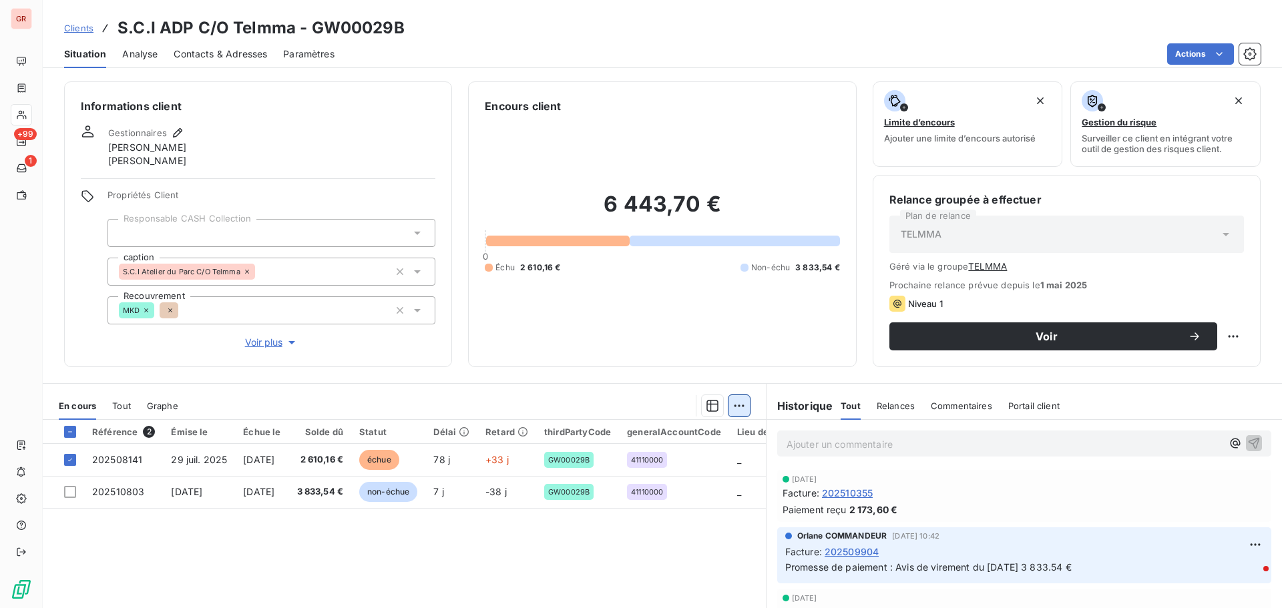
click at [738, 400] on html "GR +99 1 Clients S.C.I ADP C/O Telmma - GW00029B Situation Analyse Contacts & A…" at bounding box center [641, 304] width 1282 height 608
click at [672, 460] on div "Ajouter une promesse de paiement (1 facture)" at bounding box center [619, 459] width 236 height 21
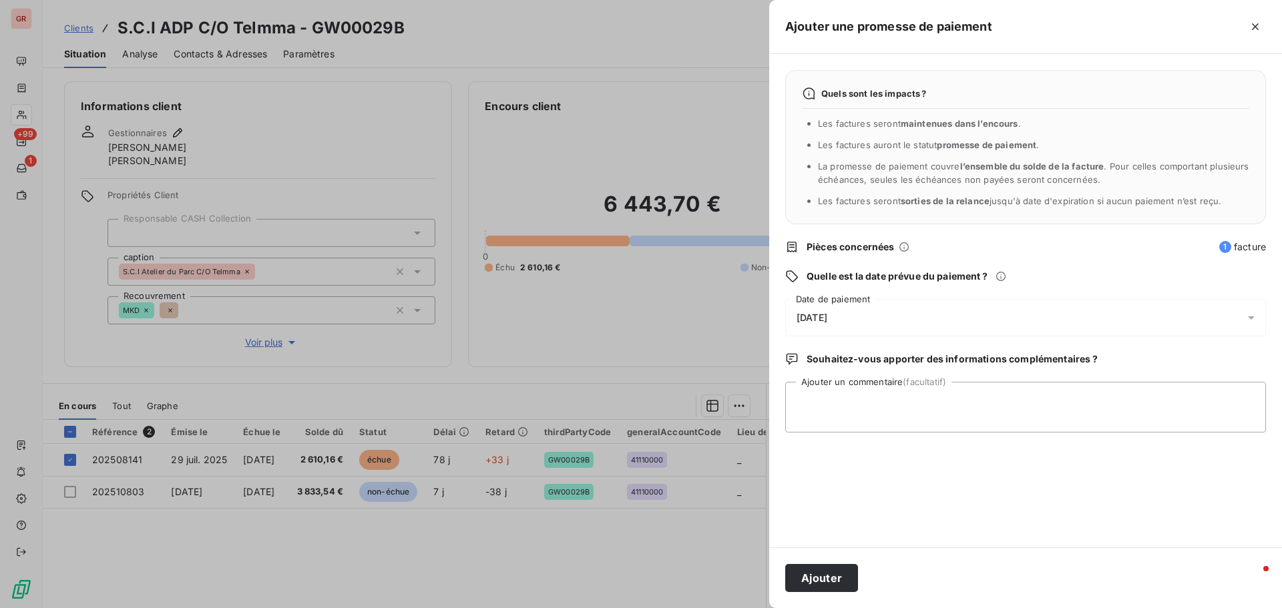
click at [1248, 319] on icon at bounding box center [1250, 317] width 13 height 13
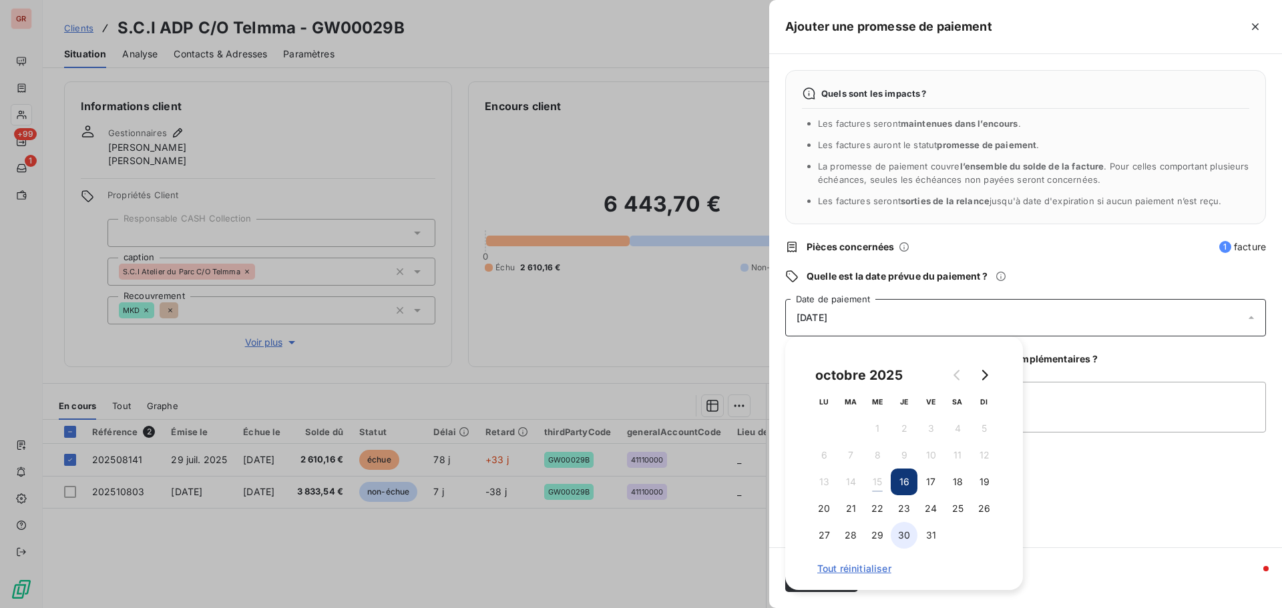
click at [900, 535] on button "30" at bounding box center [903, 535] width 27 height 27
click at [1095, 400] on textarea "Ajouter un commentaire (facultatif)" at bounding box center [1025, 407] width 481 height 51
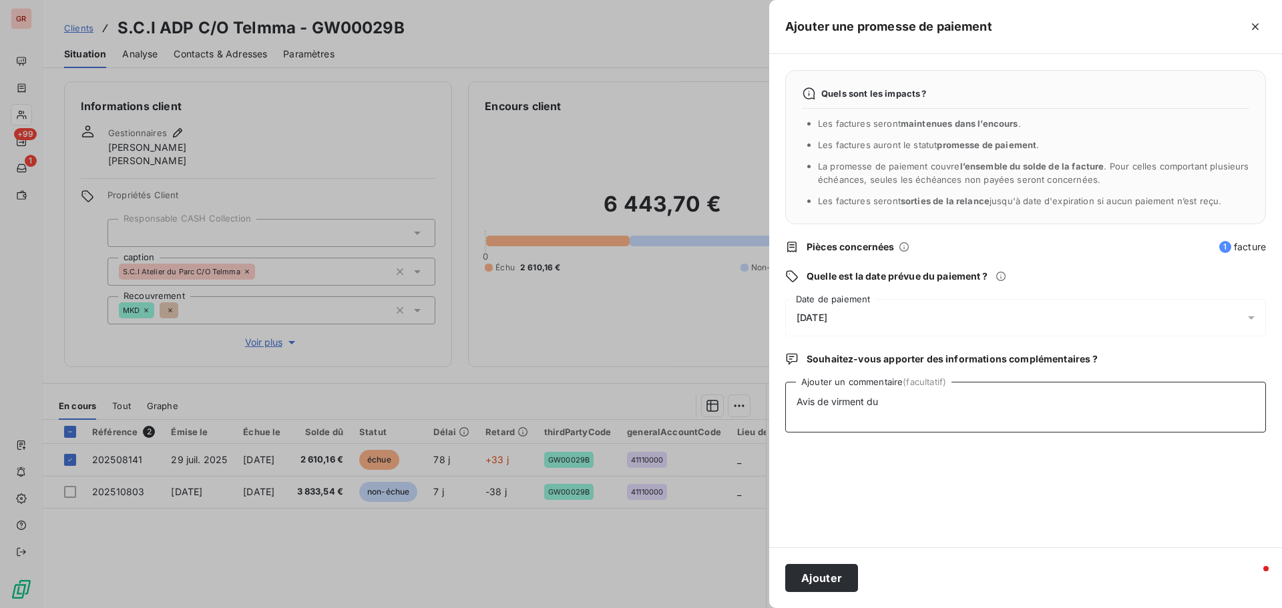
click at [842, 400] on textarea "Avis de virment du" at bounding box center [1025, 407] width 481 height 51
click at [909, 400] on textarea "Avis de virement du" at bounding box center [1025, 407] width 481 height 51
type textarea "Avis de virement du 15/10/25 2 610.16 € Laudin"
click at [820, 571] on button "Ajouter" at bounding box center [821, 578] width 73 height 28
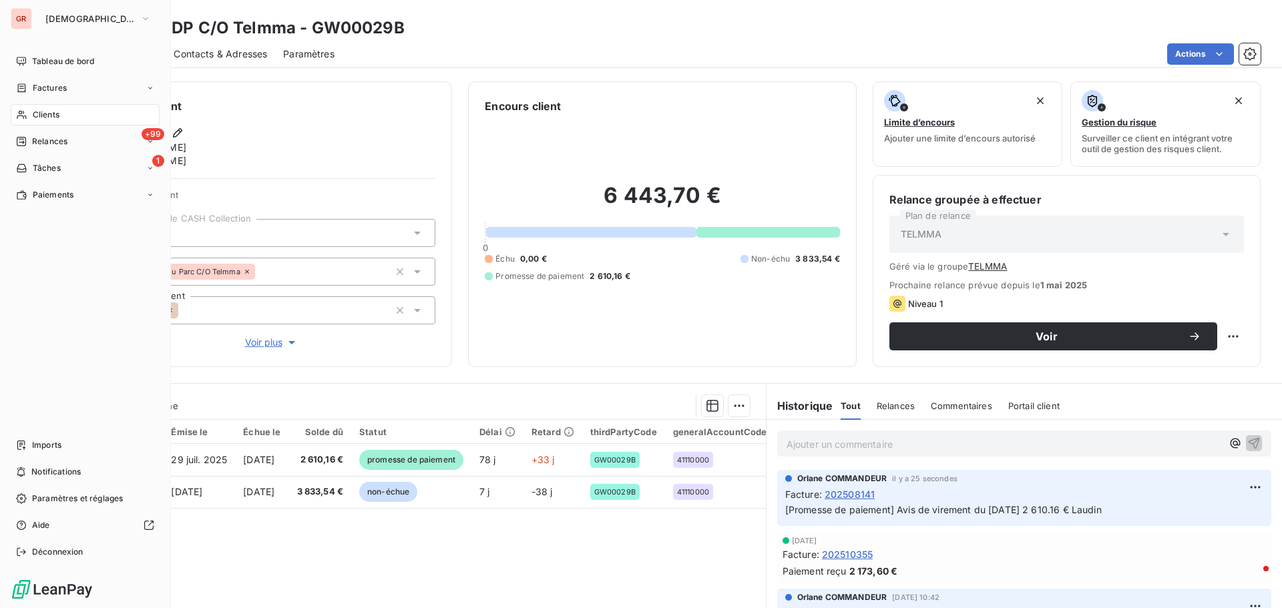
click at [60, 88] on span "Factures" at bounding box center [50, 88] width 34 height 12
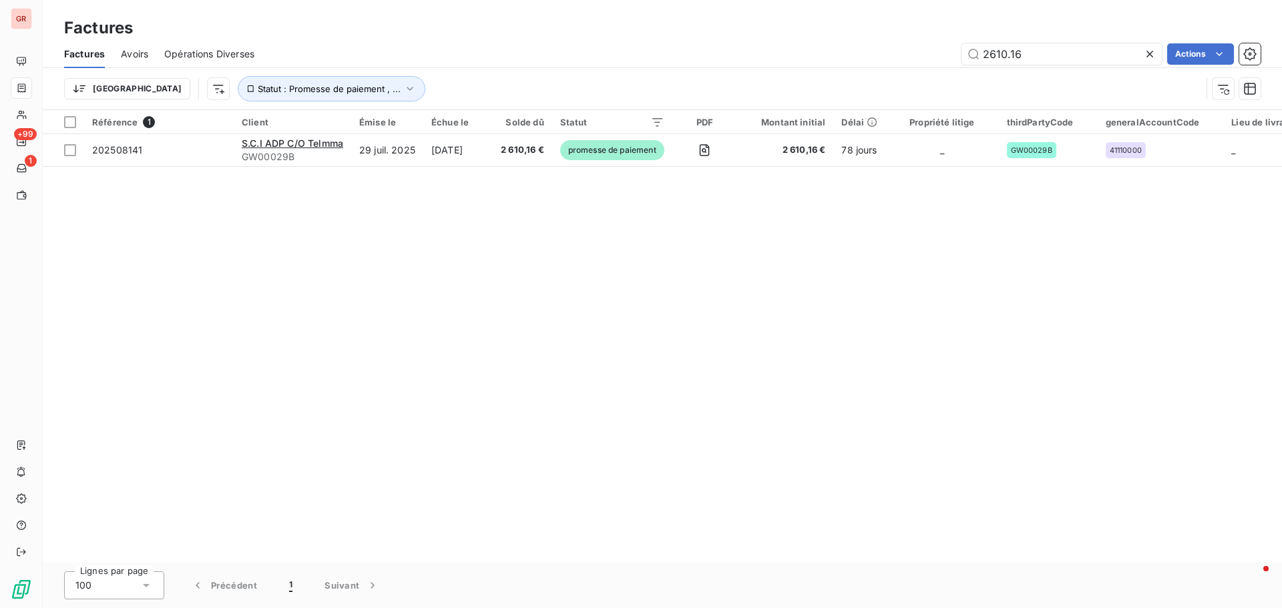
drag, startPoint x: 930, startPoint y: 59, endPoint x: 762, endPoint y: 59, distance: 168.2
click at [805, 59] on div "2610.16 Actions" at bounding box center [765, 53] width 990 height 21
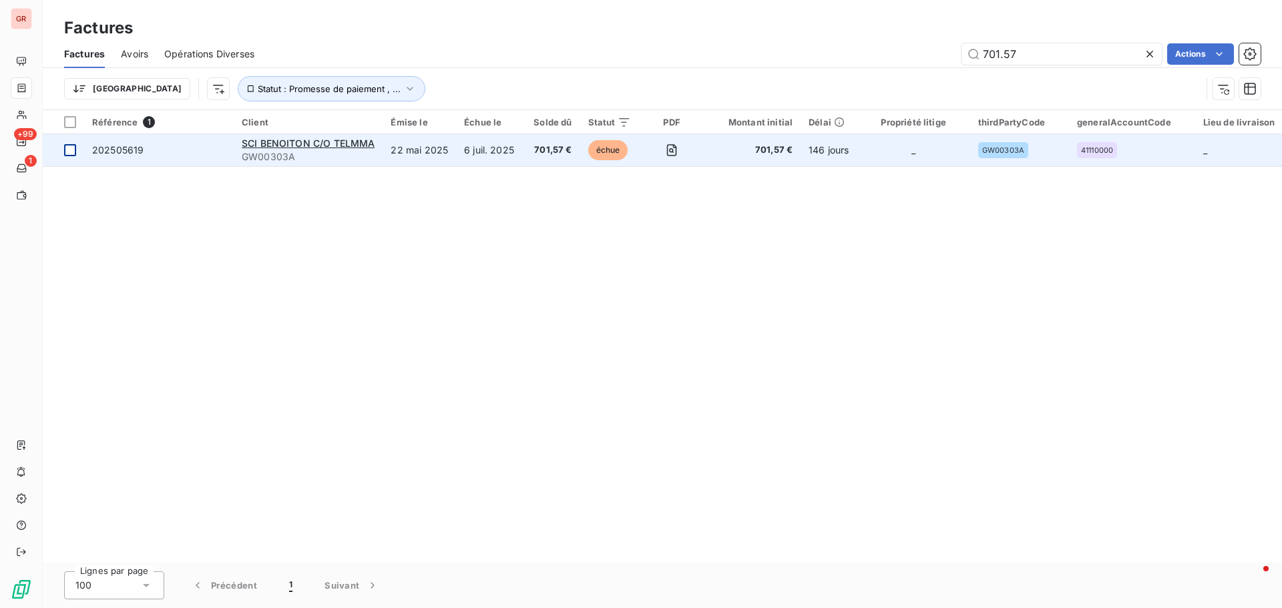
type input "701.57"
click at [69, 154] on div at bounding box center [70, 150] width 12 height 12
click at [282, 142] on span "SCI BENOITON C/O TELMMA" at bounding box center [308, 143] width 133 height 11
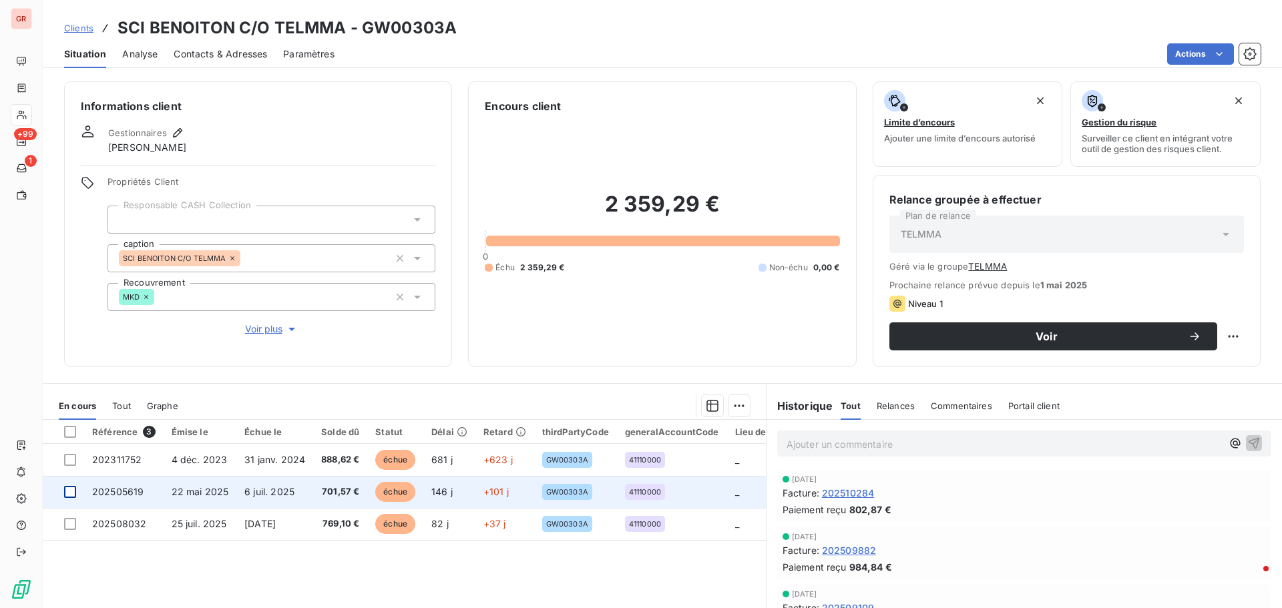
click at [70, 491] on div at bounding box center [70, 492] width 12 height 12
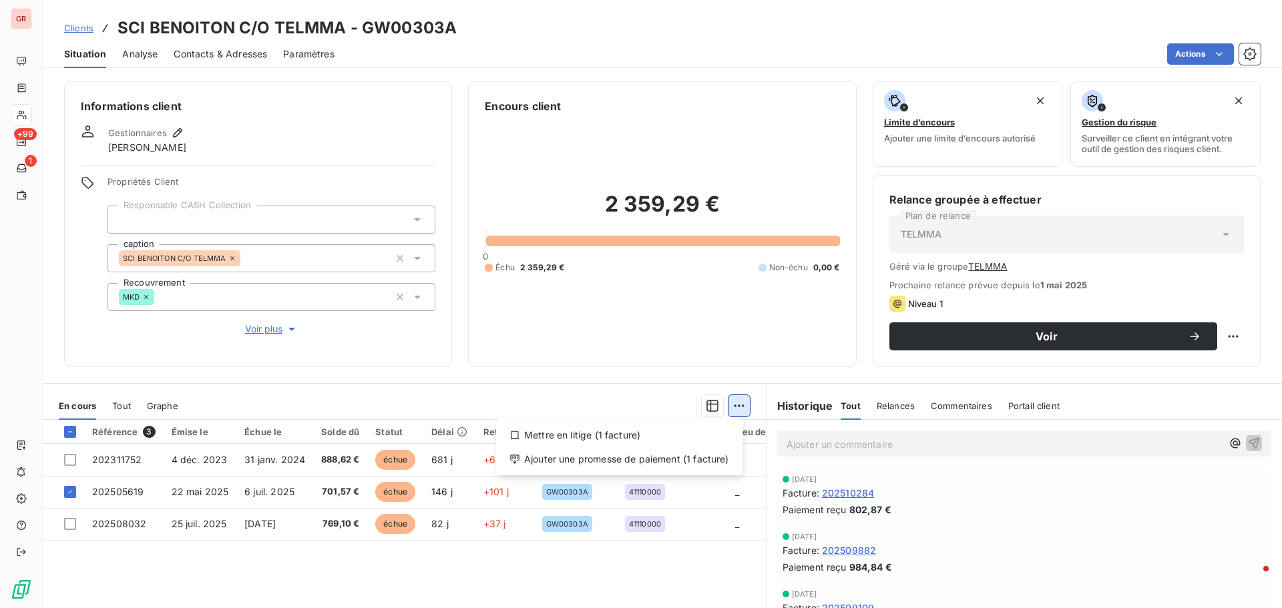
click at [735, 404] on html "GR +99 1 Clients SCI BENOITON C/O TELMMA - GW00303A Situation Analyse Contacts …" at bounding box center [641, 304] width 1282 height 608
click at [667, 464] on div "Ajouter une promesse de paiement (1 facture)" at bounding box center [619, 459] width 236 height 21
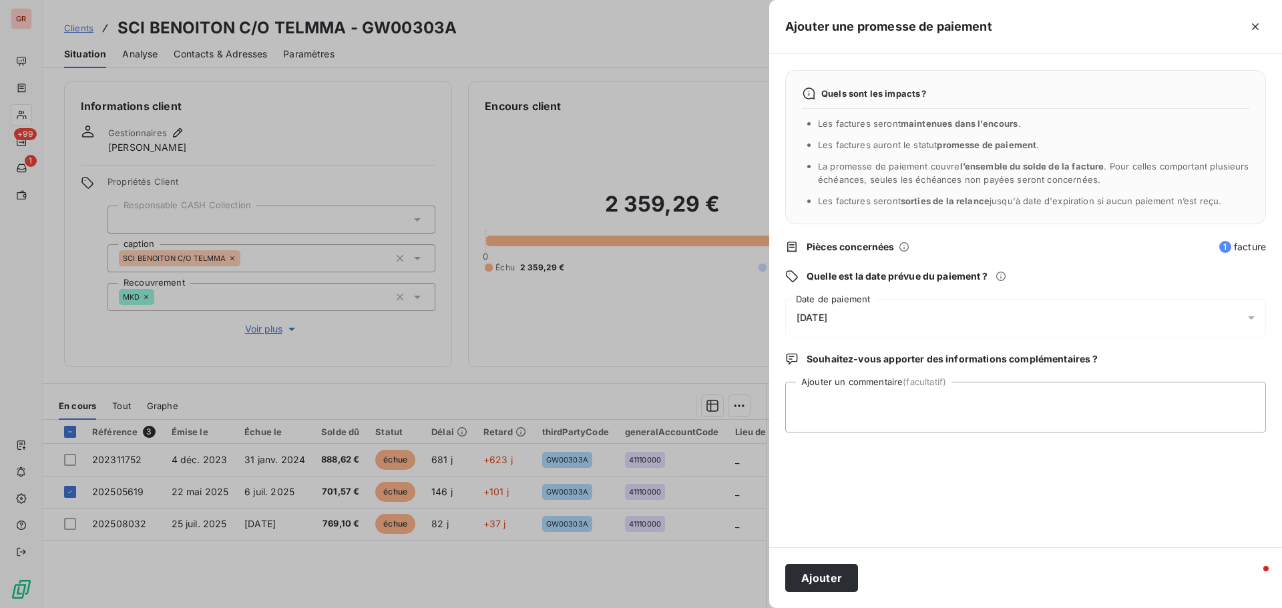
click at [1252, 320] on icon at bounding box center [1250, 317] width 13 height 13
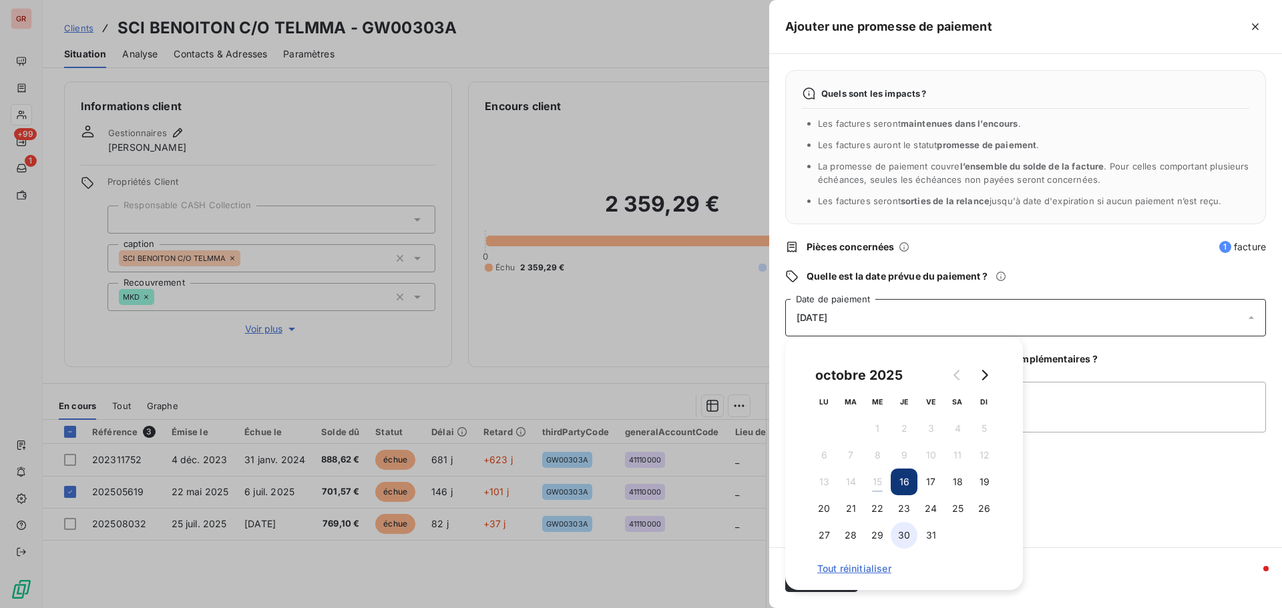
click at [907, 530] on button "30" at bounding box center [903, 535] width 27 height 27
click at [1066, 408] on textarea "Ajouter un commentaire (facultatif)" at bounding box center [1025, 407] width 481 height 51
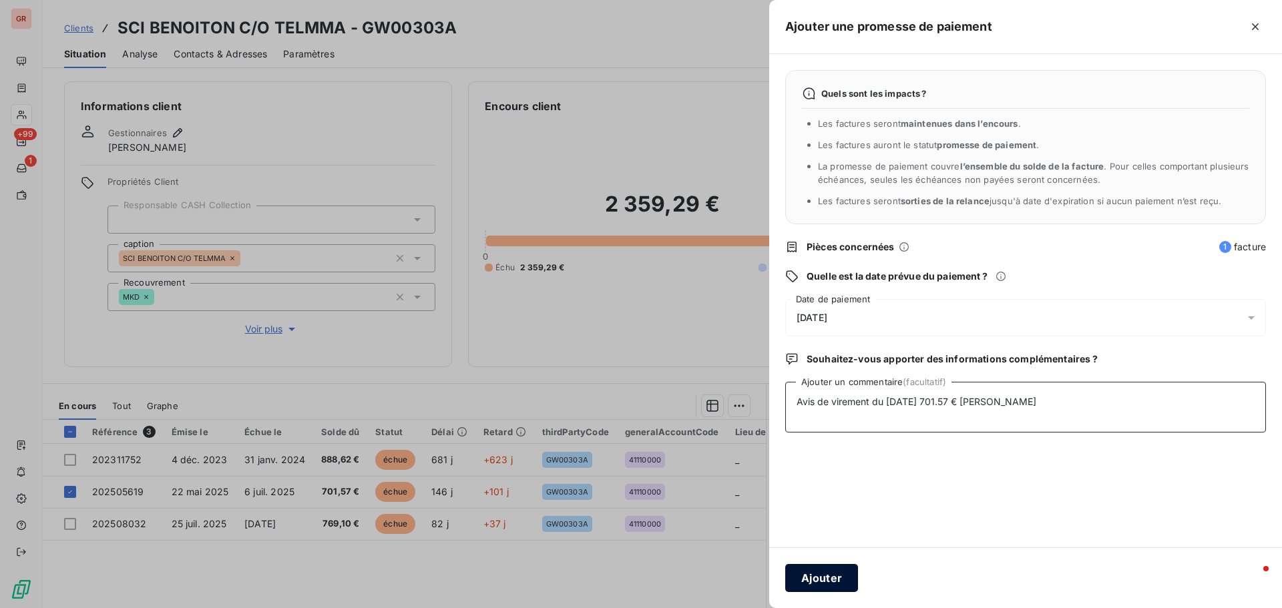
type textarea "Avis de virement du 15/10/25 701.57 € Laudin"
click at [825, 581] on button "Ajouter" at bounding box center [821, 578] width 73 height 28
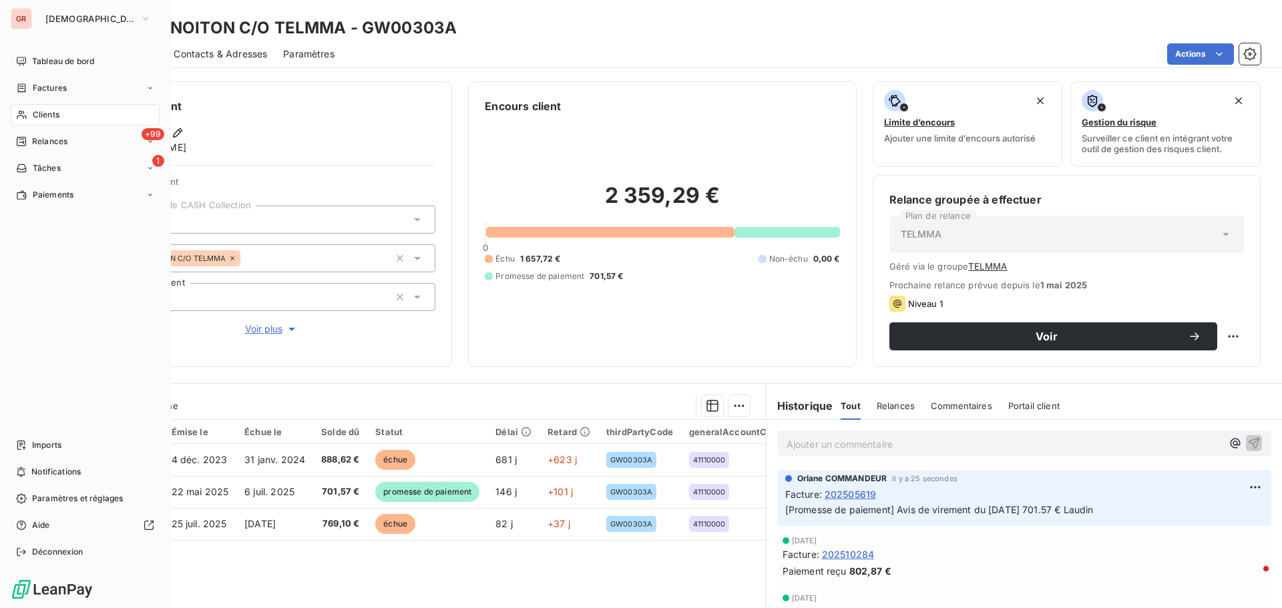
drag, startPoint x: 37, startPoint y: 85, endPoint x: 96, endPoint y: 86, distance: 58.7
click at [38, 85] on span "Factures" at bounding box center [50, 88] width 34 height 12
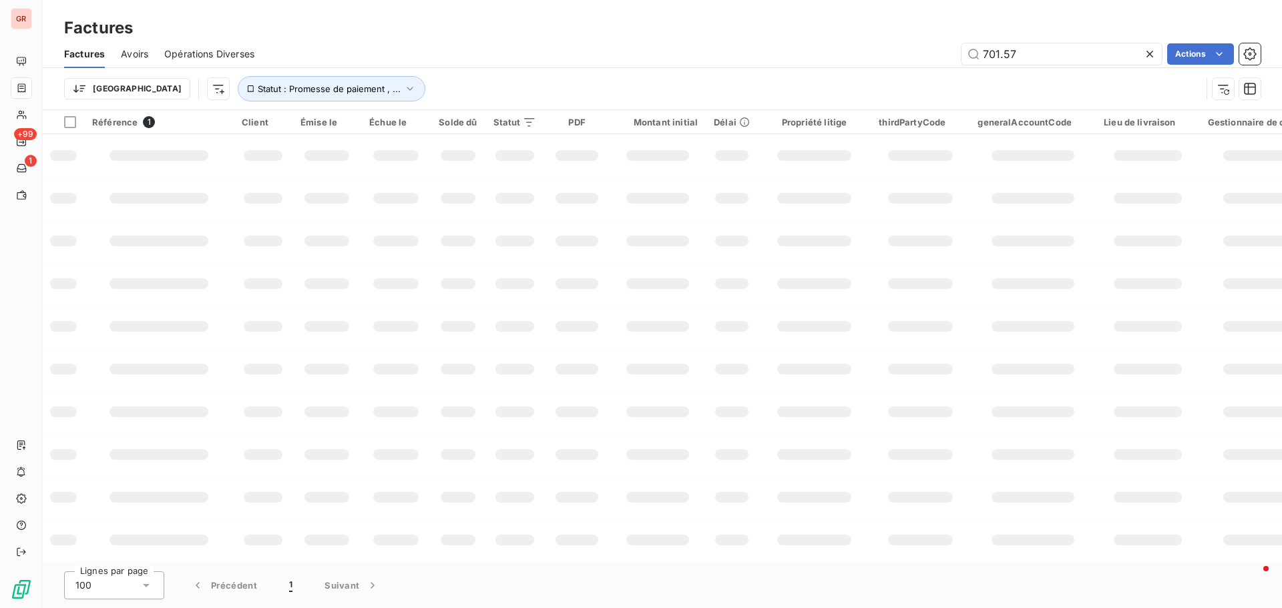
drag, startPoint x: 1029, startPoint y: 53, endPoint x: 748, endPoint y: 72, distance: 281.7
click at [789, 70] on div "Factures Avoirs Opérations Diverses 701.57 Actions Trier Statut : Promesse de p…" at bounding box center [662, 74] width 1239 height 69
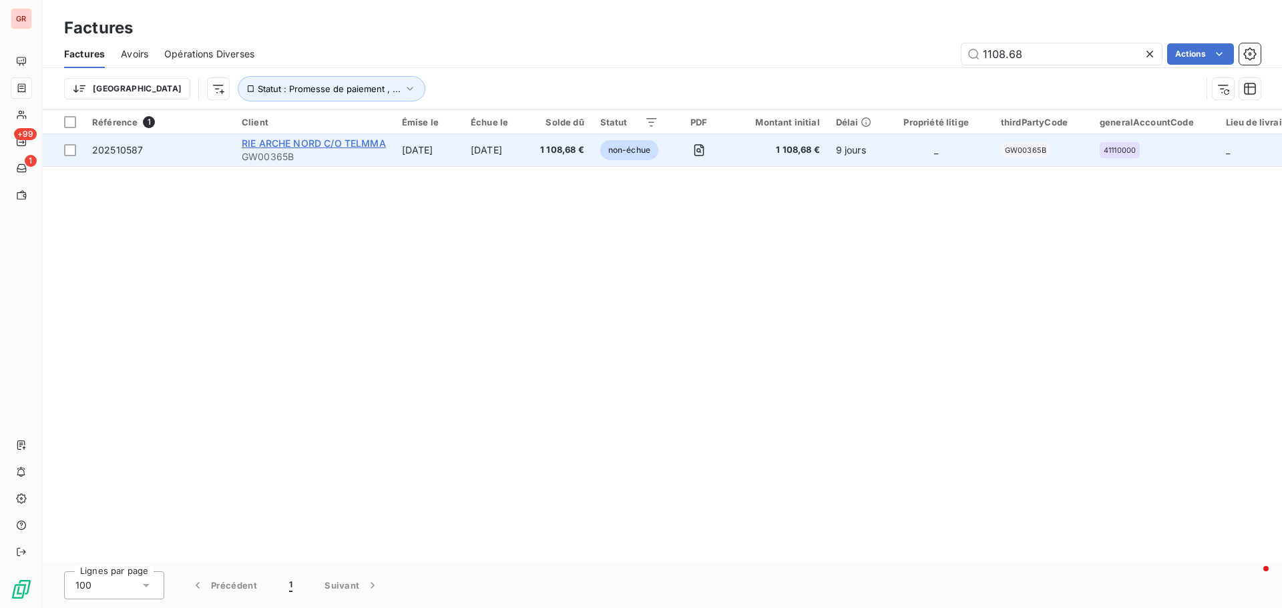
type input "1108.68"
click at [308, 141] on span "RIE ARCHE NORD C/O TELMMA" at bounding box center [314, 143] width 144 height 11
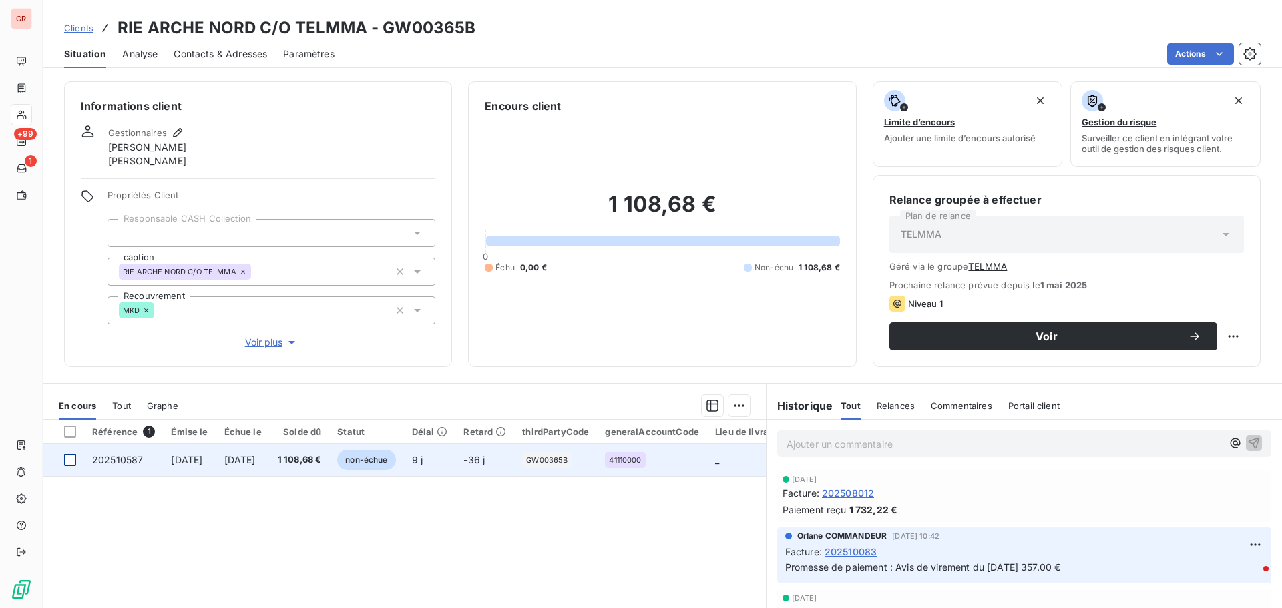
click at [72, 454] on div at bounding box center [70, 460] width 12 height 12
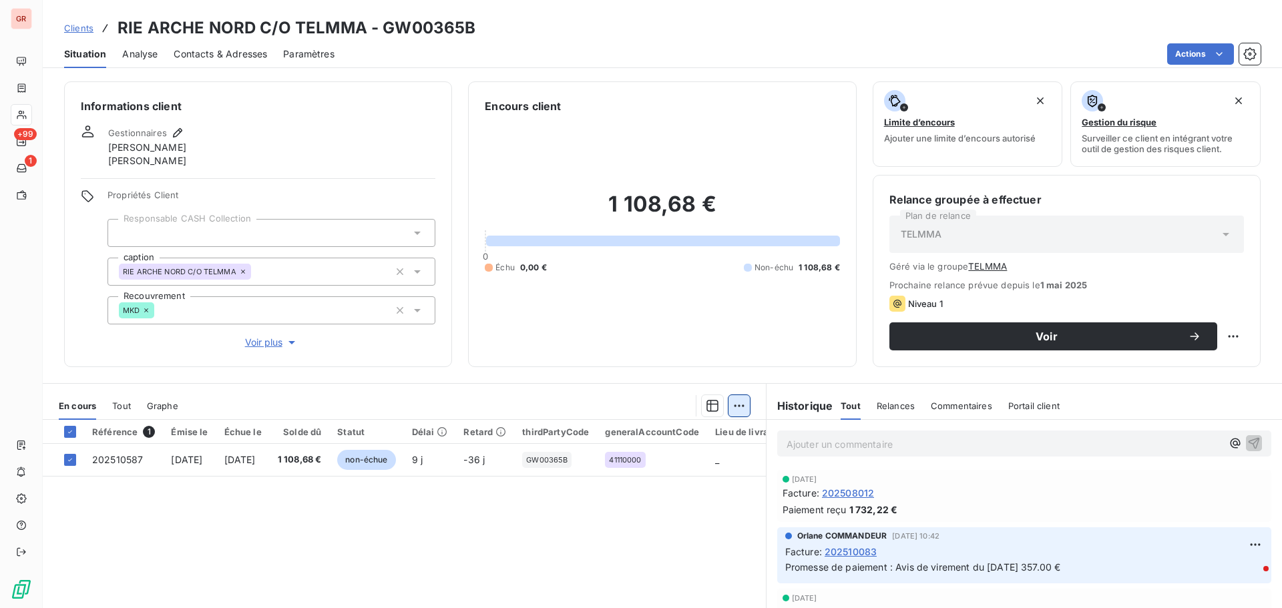
click at [738, 401] on html "GR +99 1 Clients RIE ARCHE NORD C/O TELMMA - GW00365B Situation Analyse Contact…" at bounding box center [641, 304] width 1282 height 608
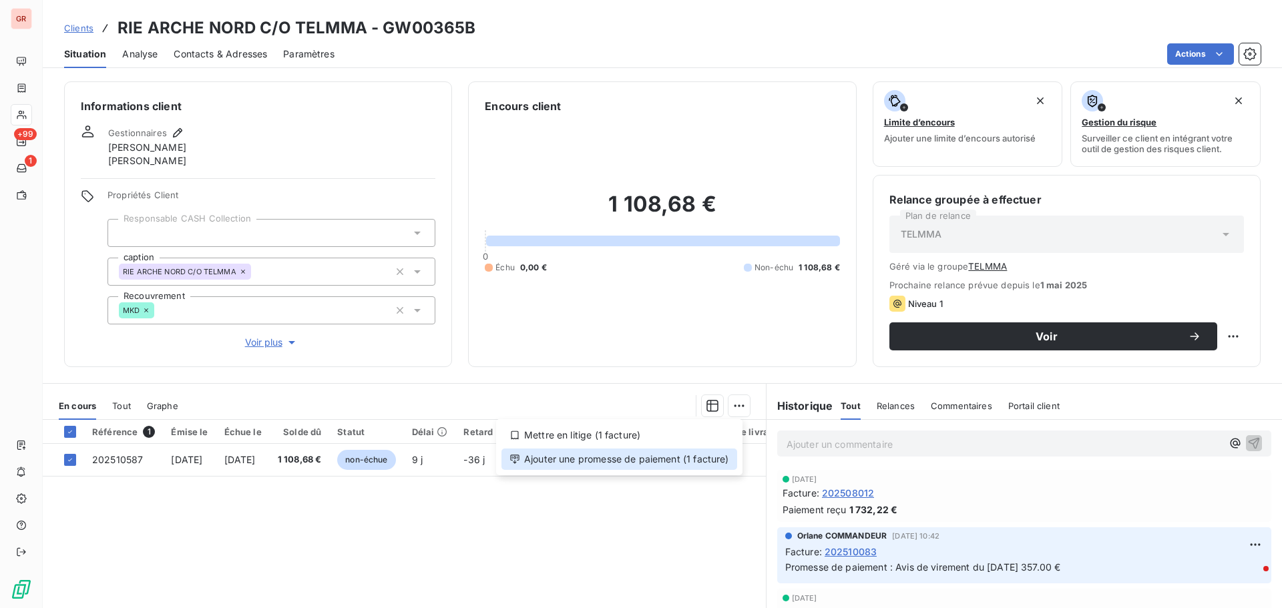
click at [649, 461] on div "Ajouter une promesse de paiement (1 facture)" at bounding box center [619, 459] width 236 height 21
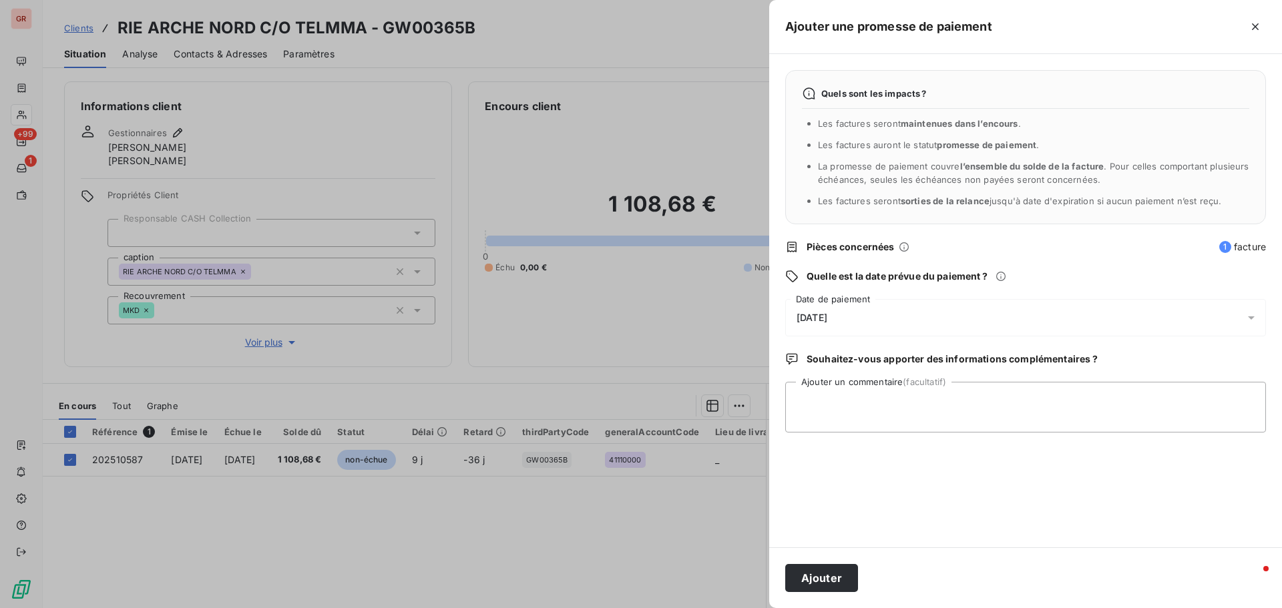
drag, startPoint x: 864, startPoint y: 311, endPoint x: 724, endPoint y: 332, distance: 141.8
click at [725, 607] on div "Ajouter une promesse de paiement Quels sont les impacts ? Les factures seront m…" at bounding box center [641, 608] width 1282 height 0
click at [870, 321] on div "[DATE]" at bounding box center [1025, 317] width 481 height 37
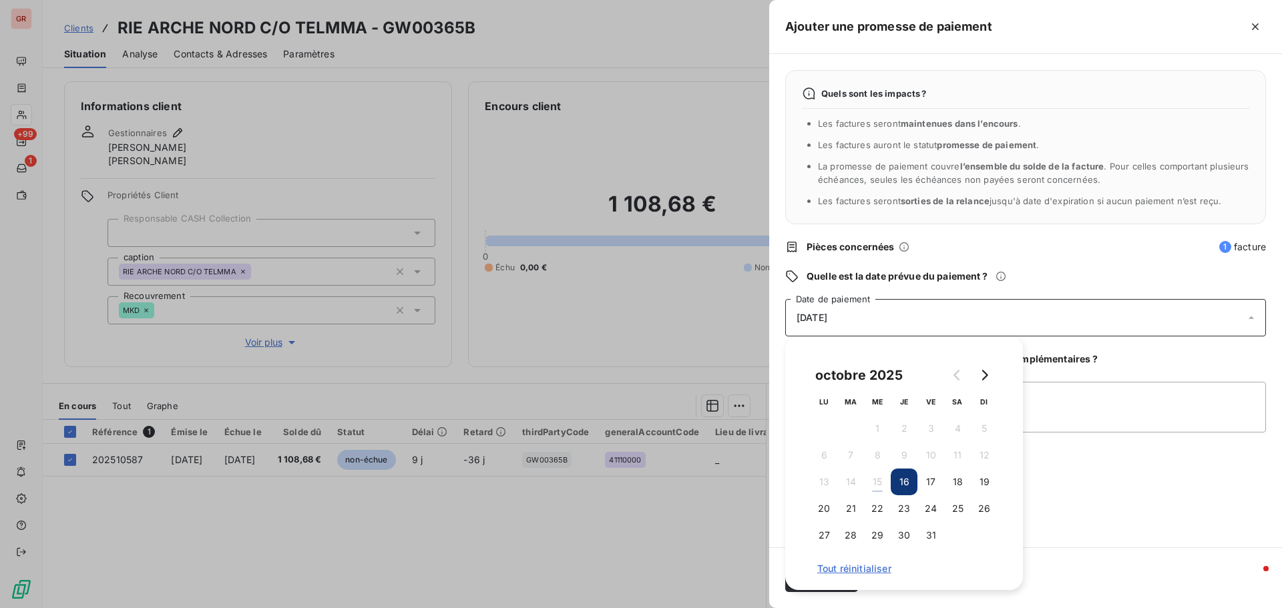
drag, startPoint x: 843, startPoint y: 317, endPoint x: 808, endPoint y: 322, distance: 35.7
click at [812, 322] on span "[DATE]" at bounding box center [811, 317] width 31 height 11
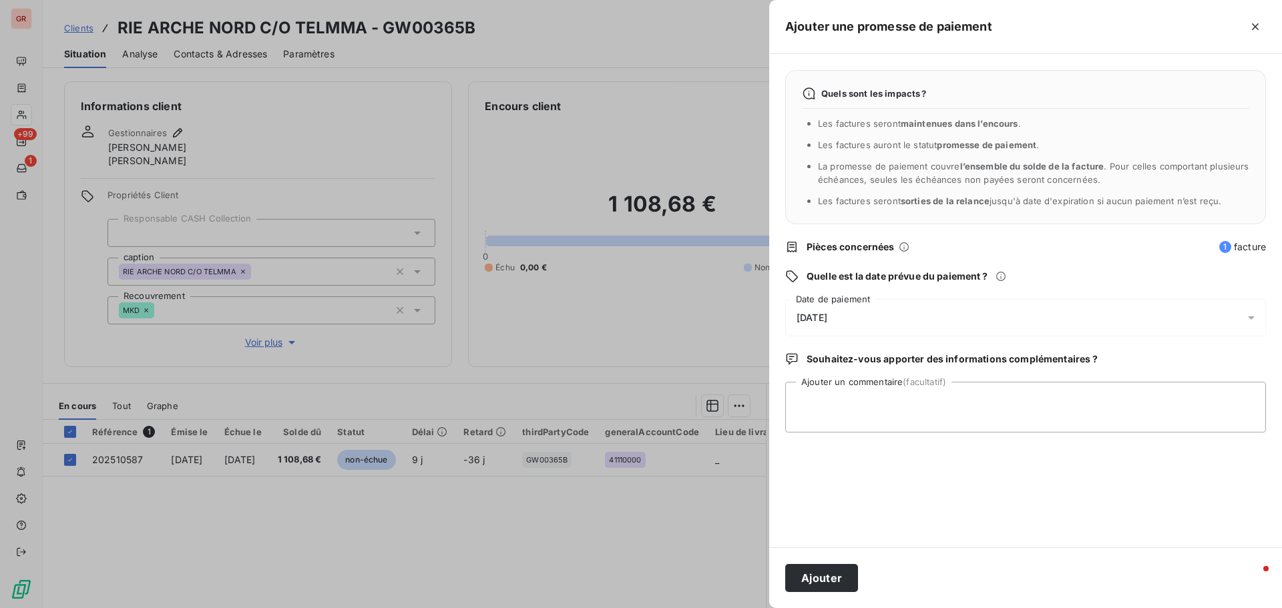
click at [859, 321] on div "[DATE]" at bounding box center [1025, 317] width 481 height 37
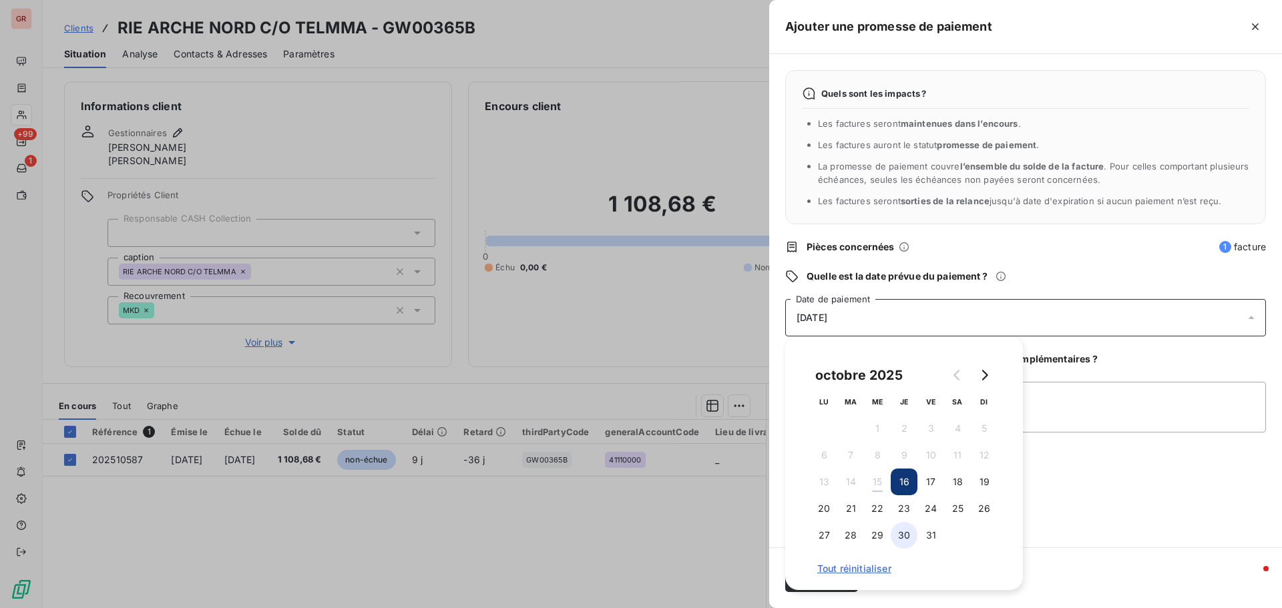
click at [908, 531] on button "30" at bounding box center [903, 535] width 27 height 27
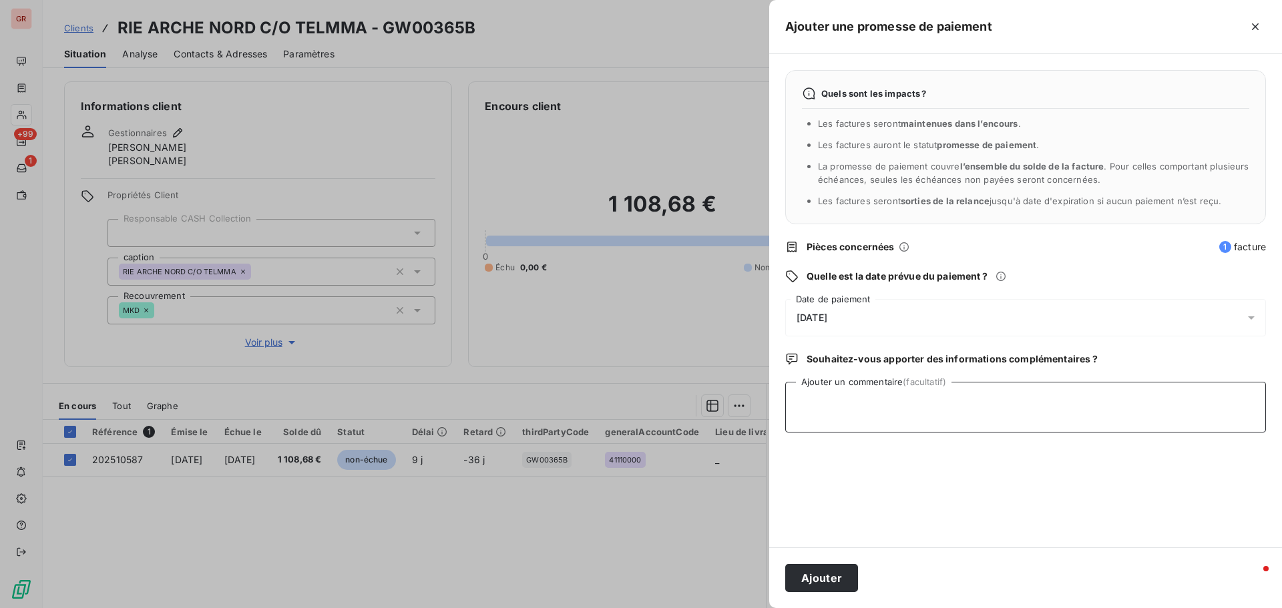
click at [1075, 412] on textarea "Ajouter un commentaire (facultatif)" at bounding box center [1025, 407] width 481 height 51
click at [842, 403] on textarea "Avis de virment du" at bounding box center [1025, 407] width 481 height 51
click at [903, 397] on textarea "Avis de virement du" at bounding box center [1025, 407] width 481 height 51
type textarea "Avis de virement du 15/10/25 1108.68 €"
click at [840, 578] on button "Ajouter" at bounding box center [821, 578] width 73 height 28
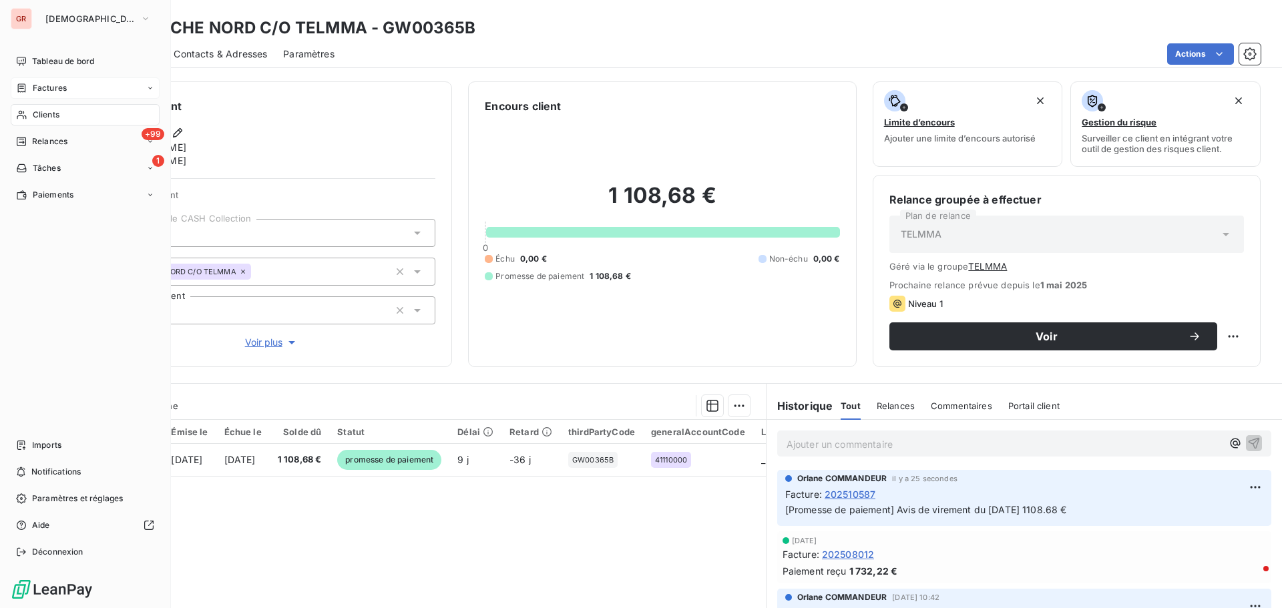
click at [54, 83] on span "Factures" at bounding box center [50, 88] width 34 height 12
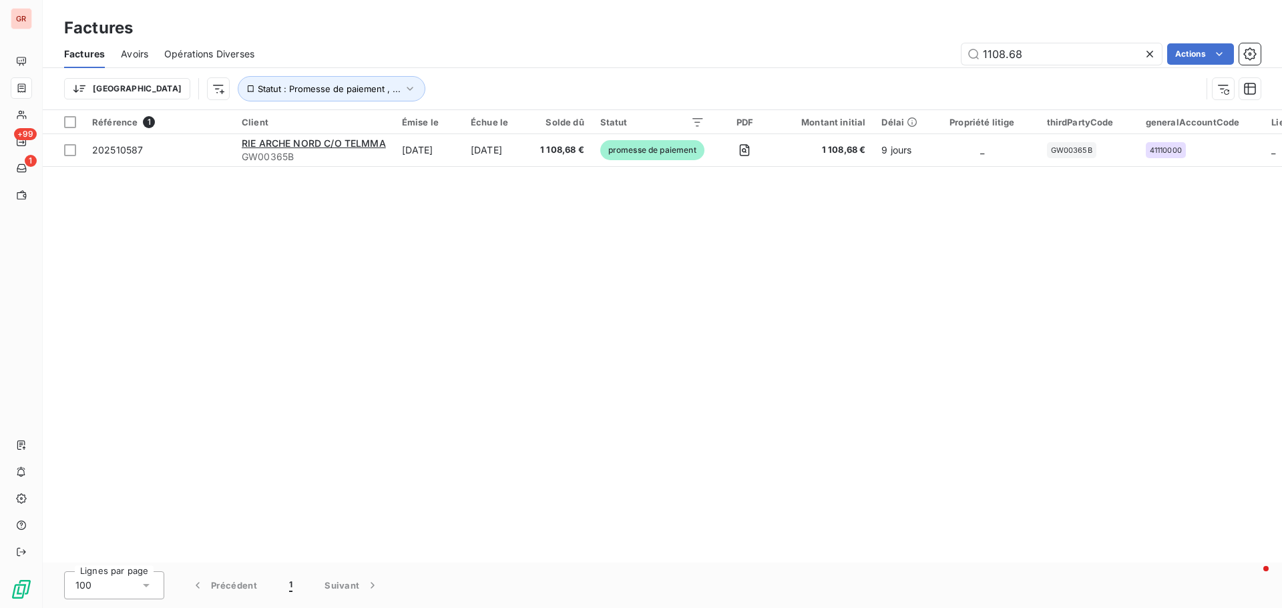
drag, startPoint x: 1048, startPoint y: 55, endPoint x: 766, endPoint y: 63, distance: 281.8
click at [768, 63] on div "1108.68 Actions" at bounding box center [765, 53] width 990 height 21
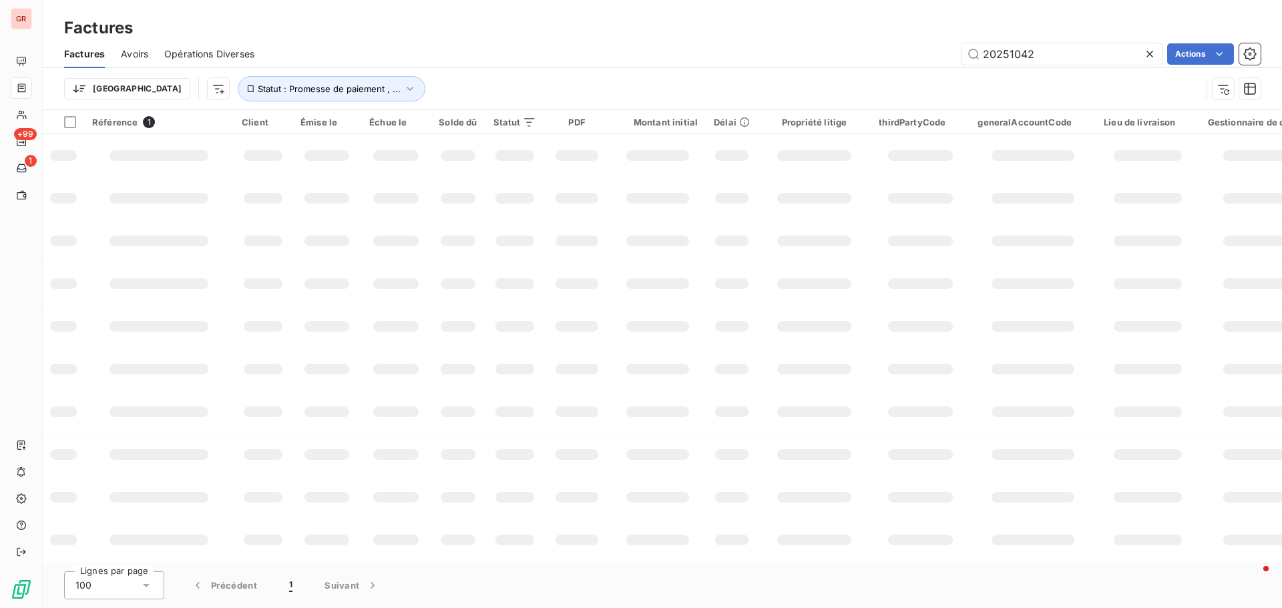
type input "202510422"
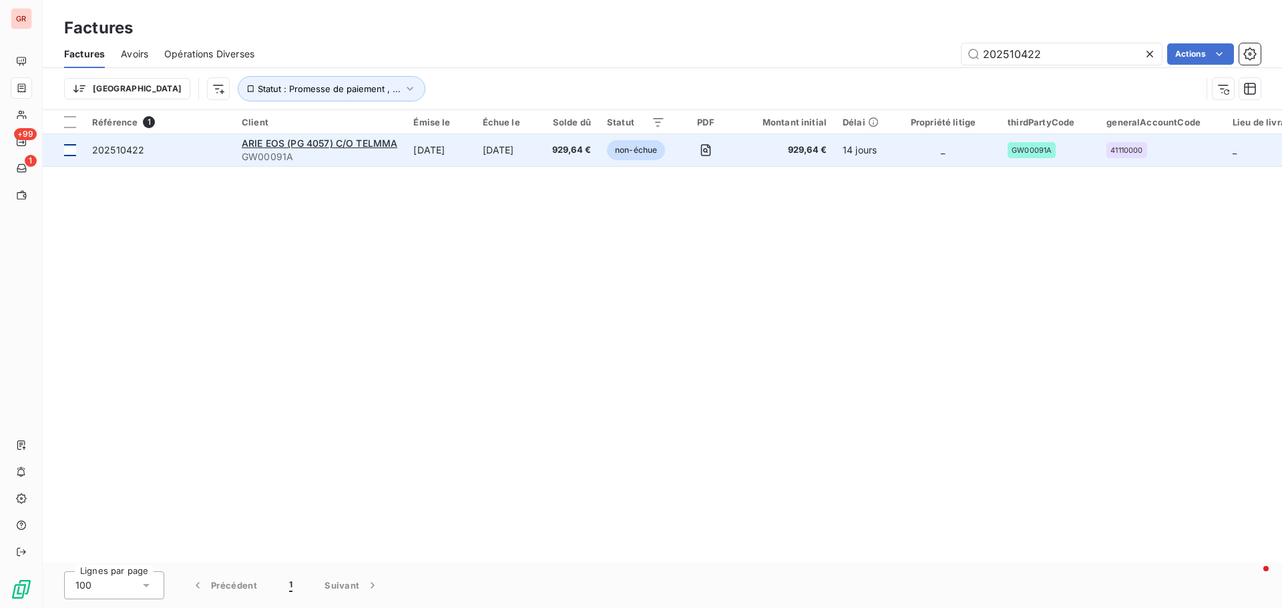
type input "202510422"
click at [67, 152] on div at bounding box center [70, 150] width 12 height 12
click at [340, 146] on span "ARIE EOS (PG 4057) C/O TELMMA" at bounding box center [320, 143] width 156 height 11
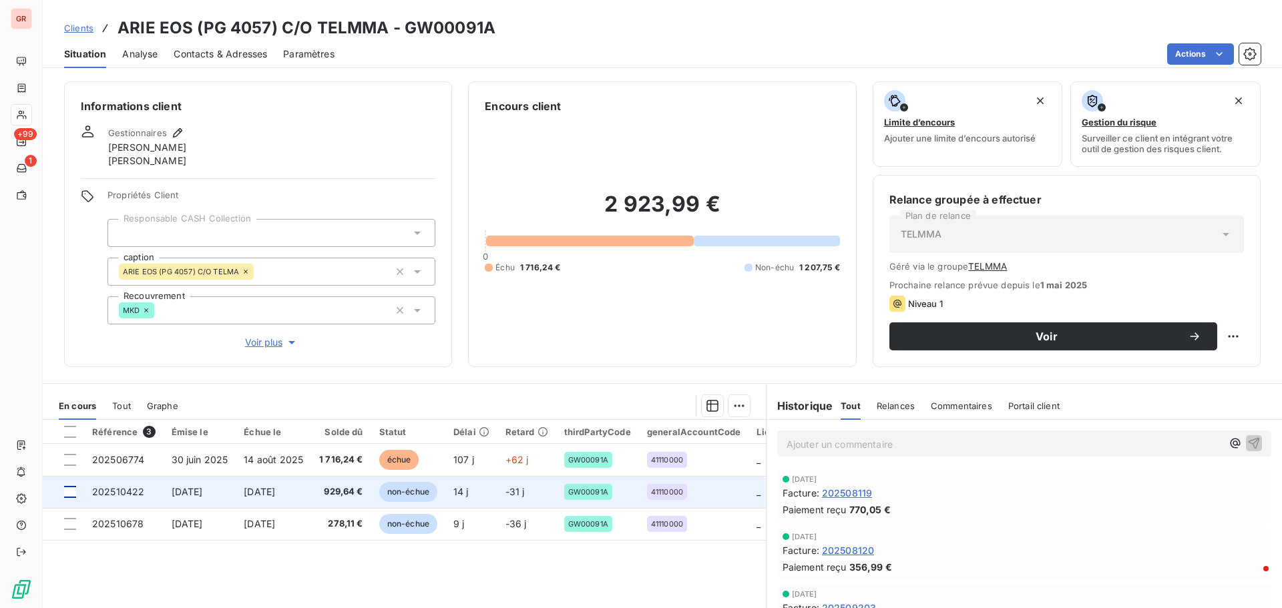
click at [73, 488] on div at bounding box center [70, 492] width 12 height 12
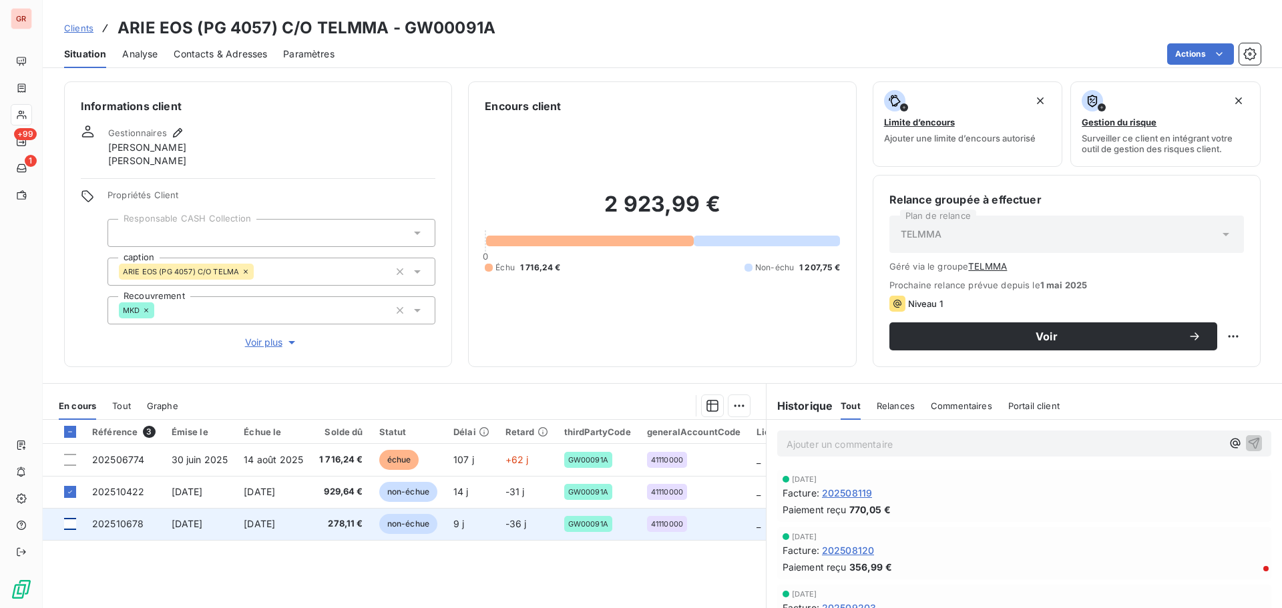
click at [69, 523] on div at bounding box center [70, 524] width 12 height 12
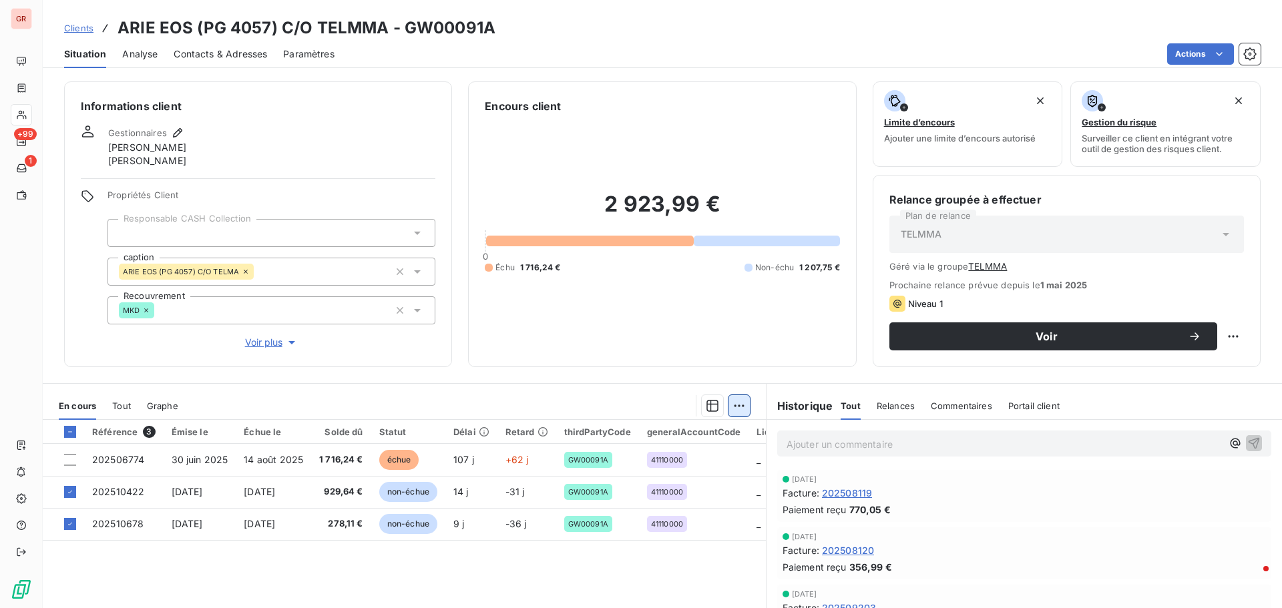
click at [739, 402] on html "GR +99 1 Clients ARIE EOS (PG 4057) C/O TELMMA - GW00091A Situation Analyse Con…" at bounding box center [641, 304] width 1282 height 608
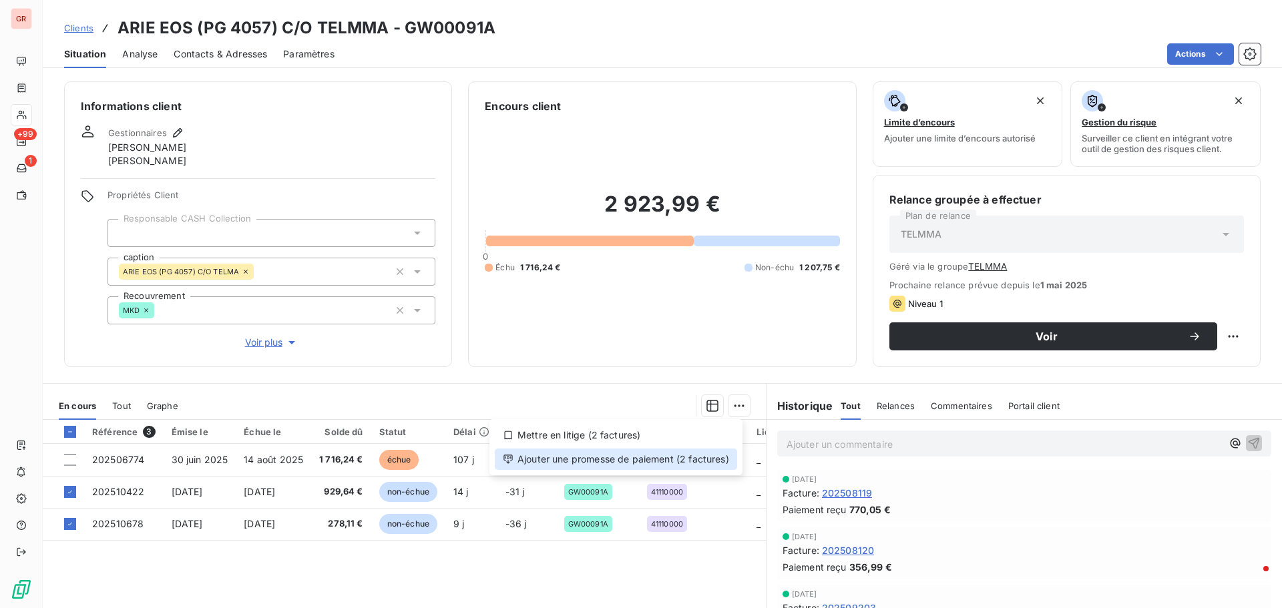
click at [661, 455] on div "Ajouter une promesse de paiement (2 factures)" at bounding box center [616, 459] width 242 height 21
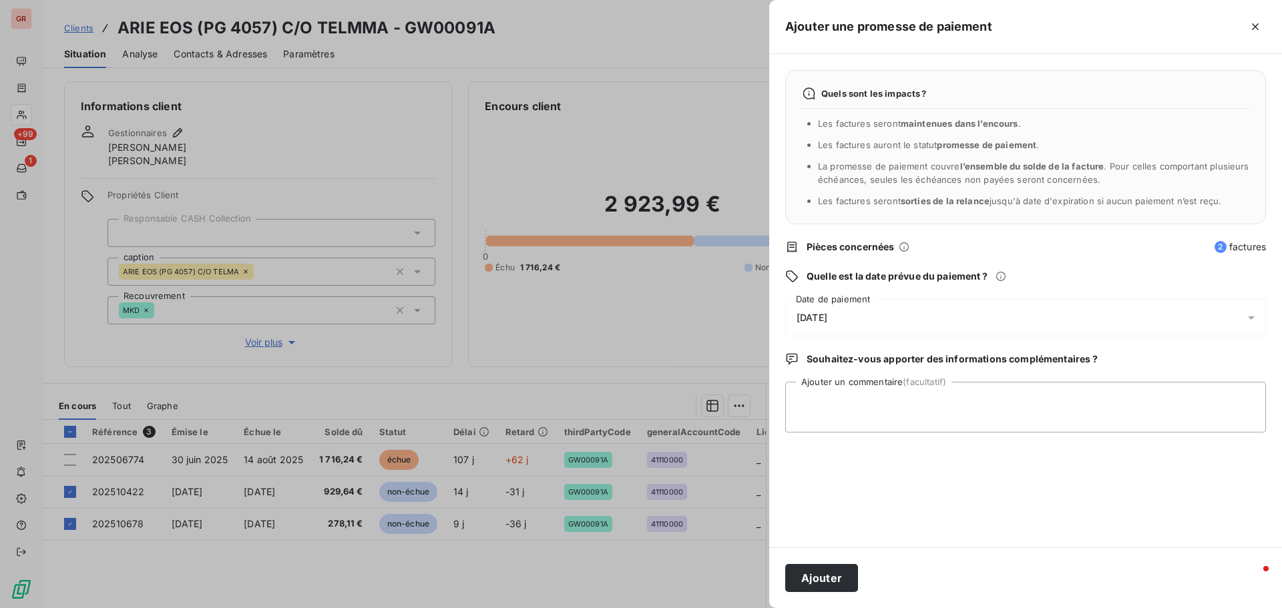
click at [1254, 314] on icon at bounding box center [1250, 317] width 13 height 13
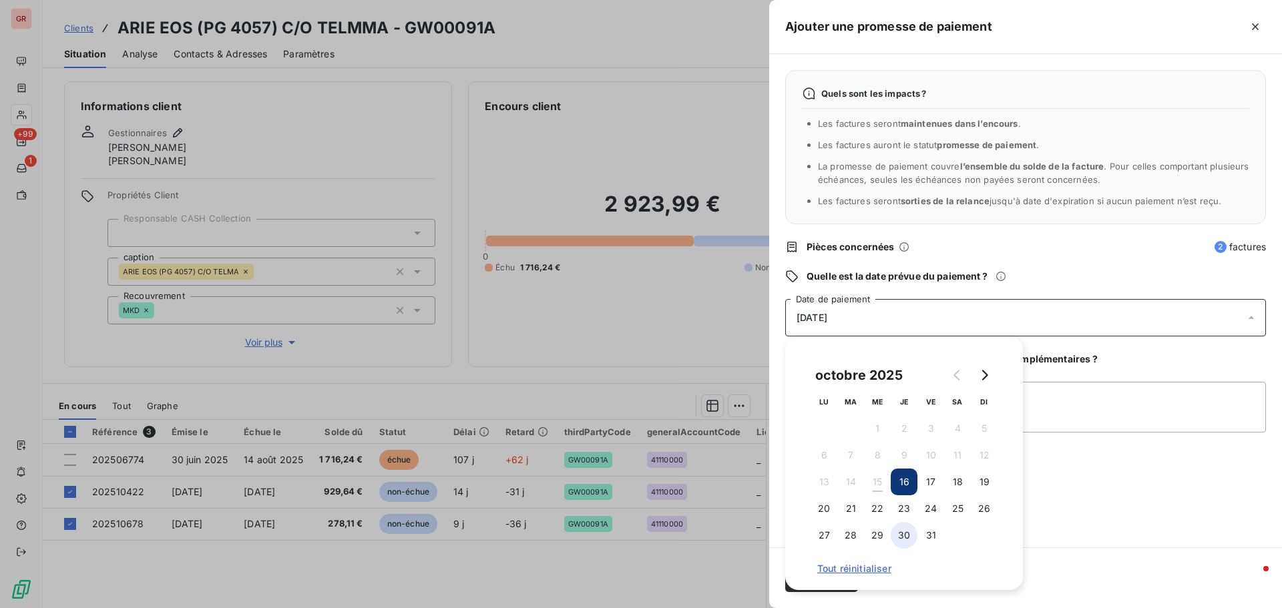
click at [904, 533] on button "30" at bounding box center [903, 535] width 27 height 27
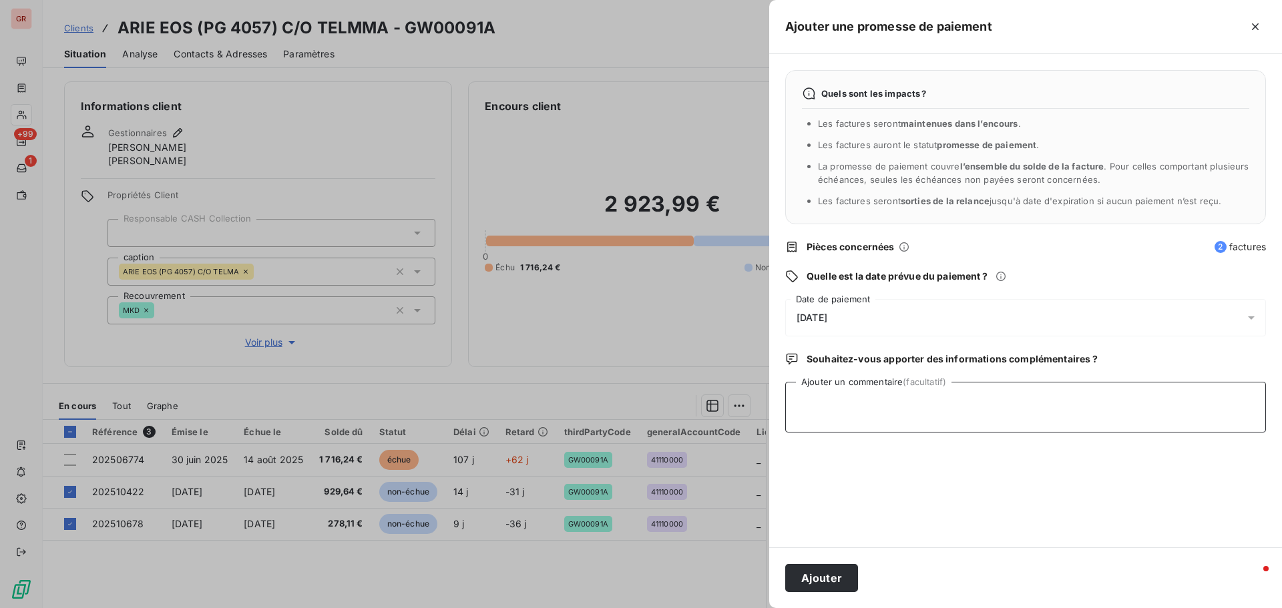
click at [1061, 393] on textarea "Ajouter un commentaire (facultatif)" at bounding box center [1025, 407] width 481 height 51
type textarea "Avis de virement du [DATE] 1207.75 € laudin"
click at [826, 578] on button "Ajouter" at bounding box center [821, 578] width 73 height 28
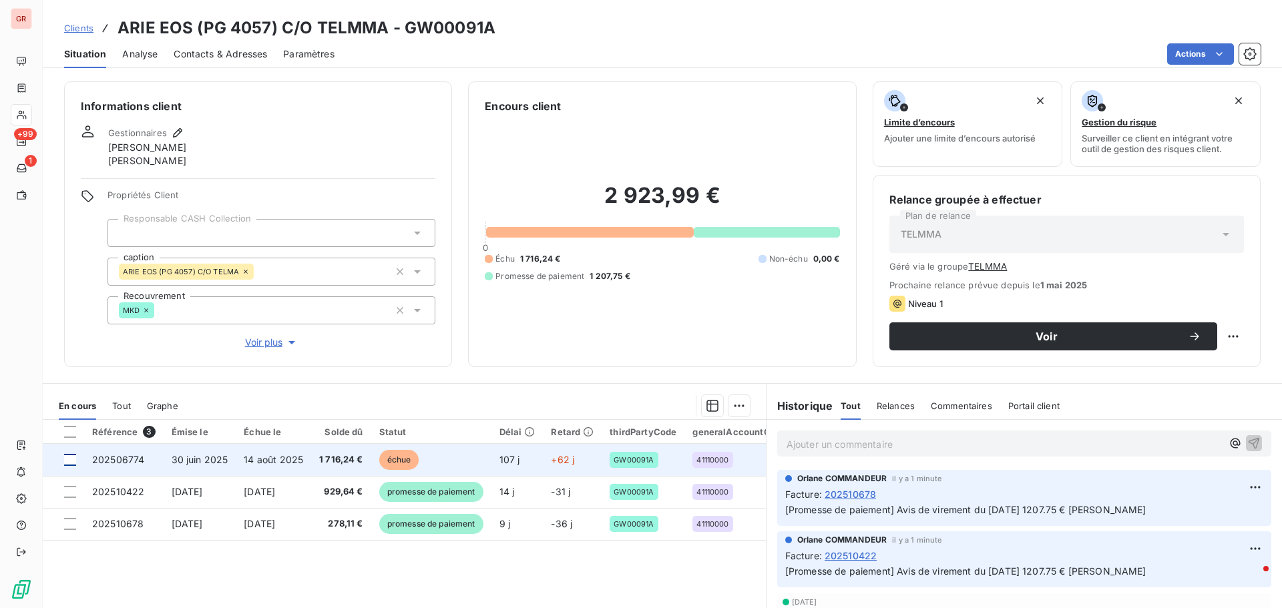
click at [73, 460] on div at bounding box center [70, 460] width 12 height 12
click at [121, 453] on td "202506774" at bounding box center [123, 460] width 79 height 32
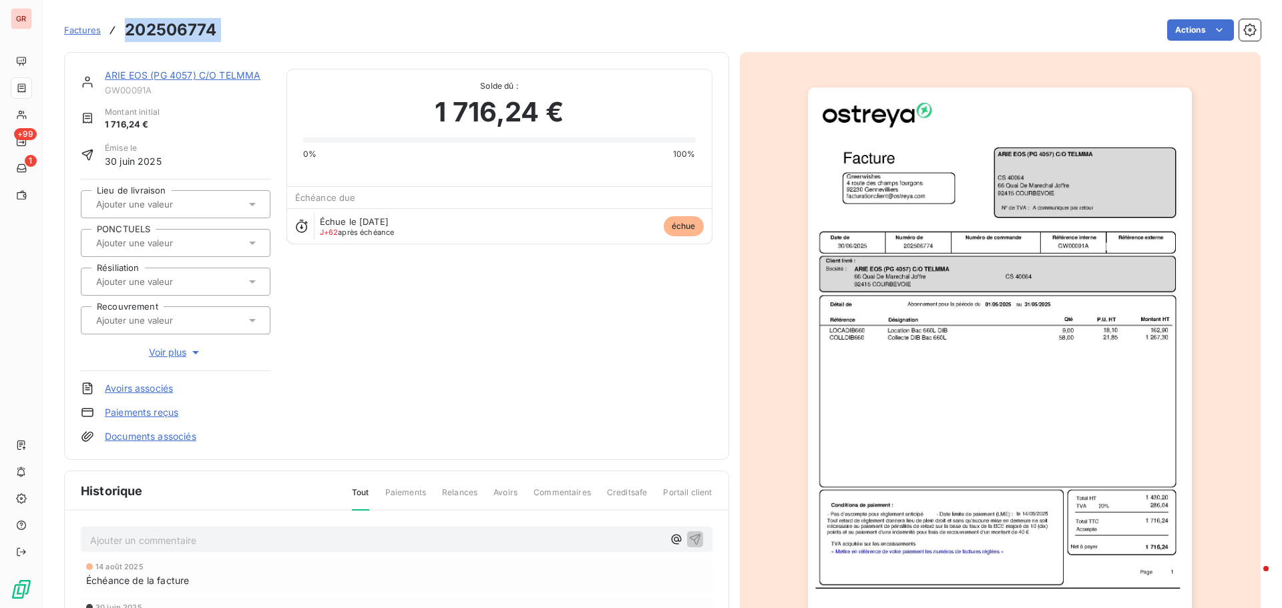
drag, startPoint x: 224, startPoint y: 35, endPoint x: 119, endPoint y: 38, distance: 105.5
click at [119, 37] on div "Factures 202506774 Actions" at bounding box center [662, 30] width 1196 height 28
copy section "202506774 Actions"
click at [181, 73] on link "ARIE EOS (PG 4057) C/O TELMMA" at bounding box center [183, 74] width 156 height 11
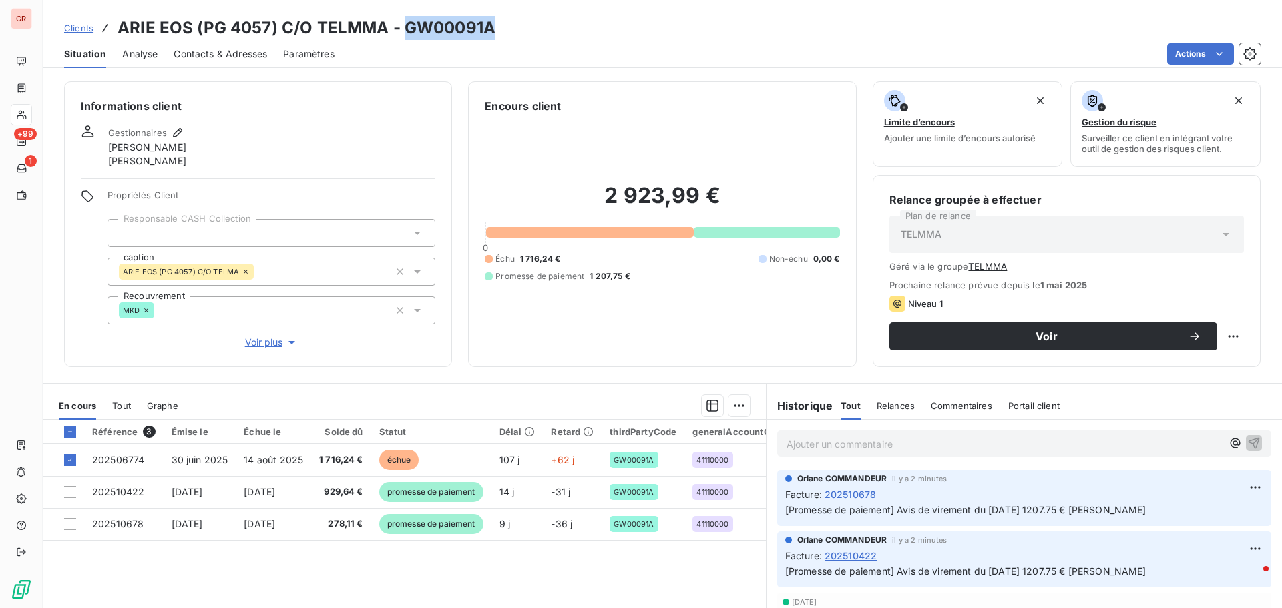
drag, startPoint x: 485, startPoint y: 39, endPoint x: 403, endPoint y: 36, distance: 82.2
click at [403, 36] on h3 "ARIE EOS (PG 4057) C/O TELMMA - GW00091A" at bounding box center [306, 28] width 378 height 24
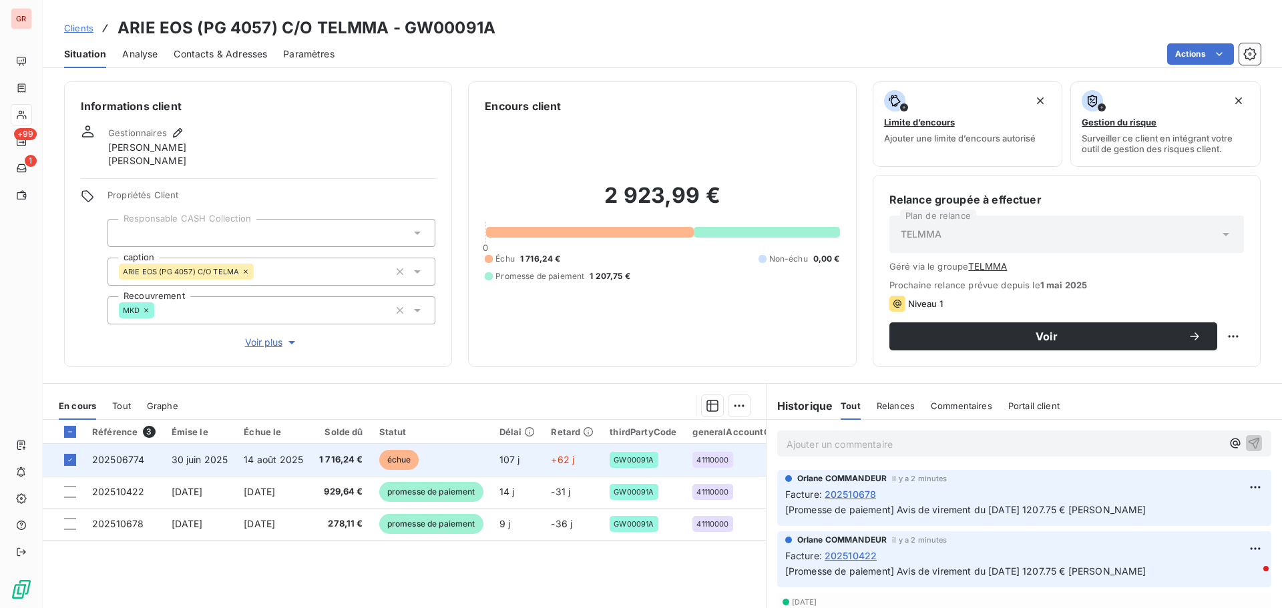
click at [193, 459] on span "30 juin 2025" at bounding box center [200, 459] width 57 height 11
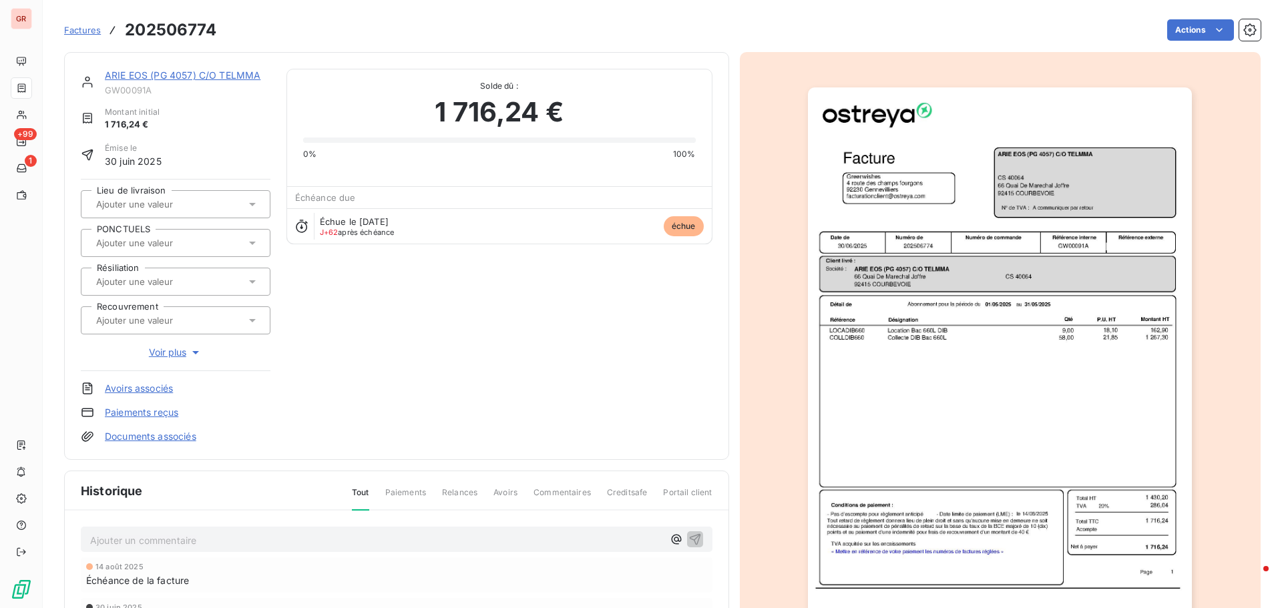
click at [1001, 285] on img "button" at bounding box center [1000, 358] width 384 height 543
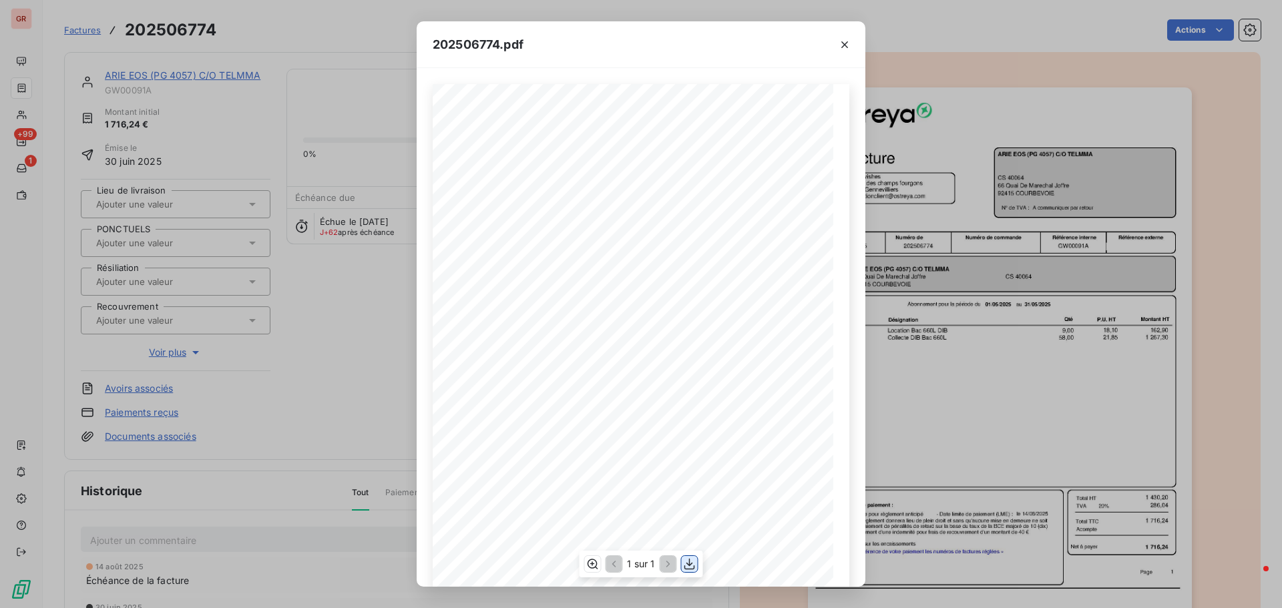
click at [688, 561] on icon "button" at bounding box center [689, 563] width 13 height 13
click at [843, 47] on icon "button" at bounding box center [844, 44] width 13 height 13
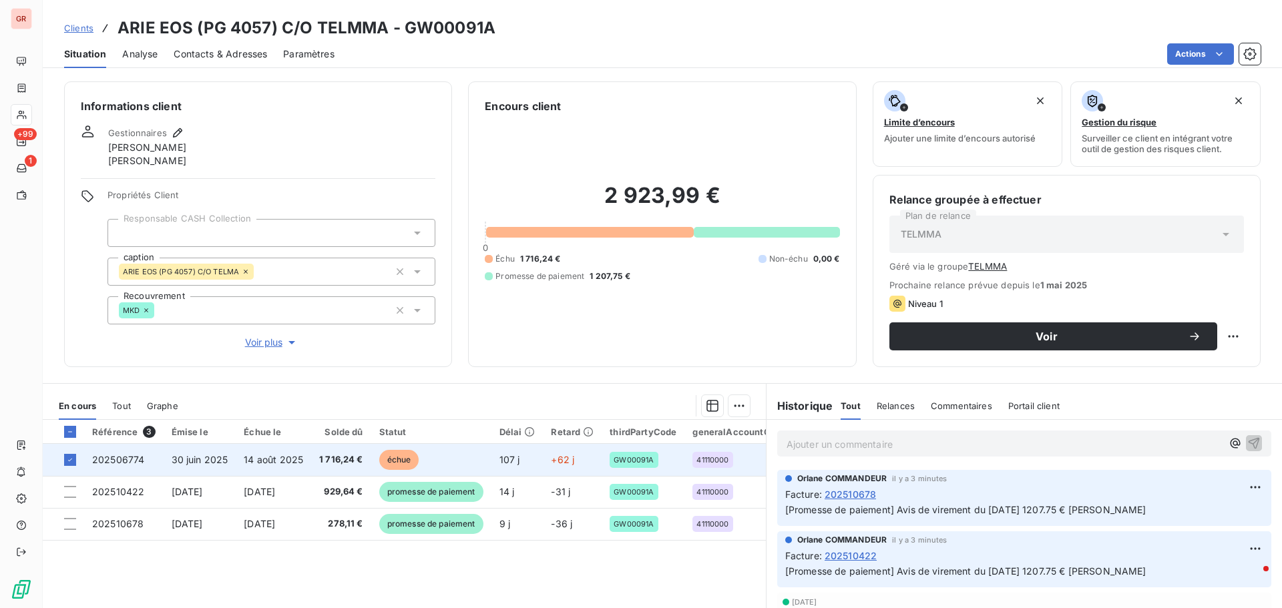
click at [292, 461] on span "14 août 2025" at bounding box center [273, 459] width 59 height 11
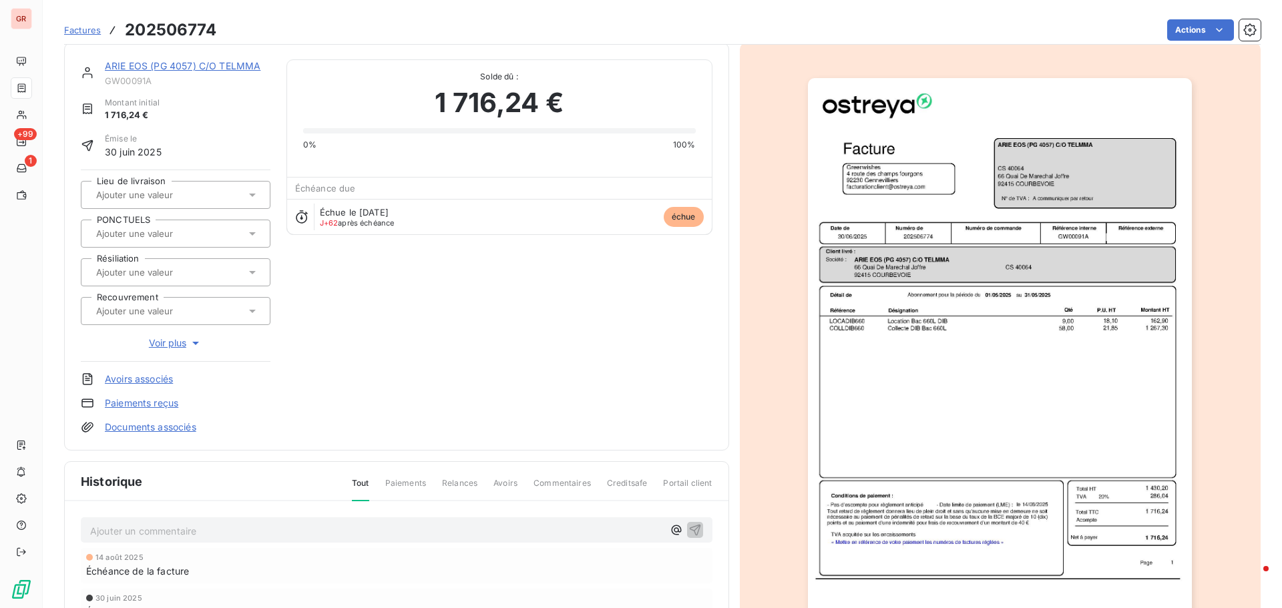
scroll to position [69, 0]
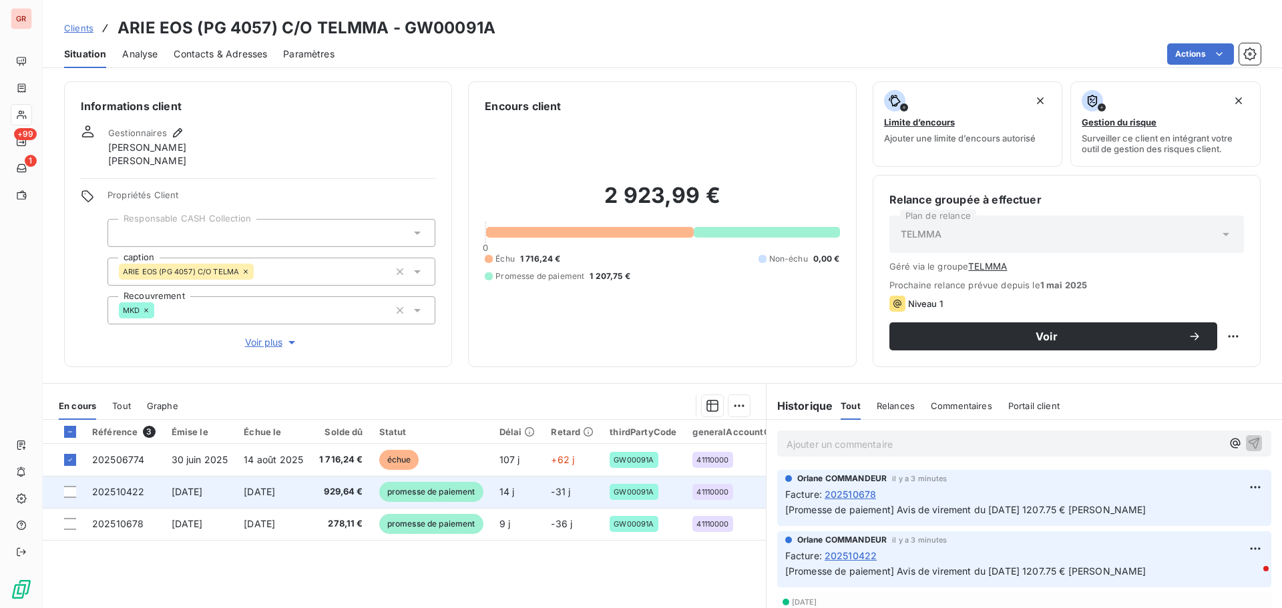
click at [226, 495] on td "[DATE]" at bounding box center [200, 492] width 73 height 32
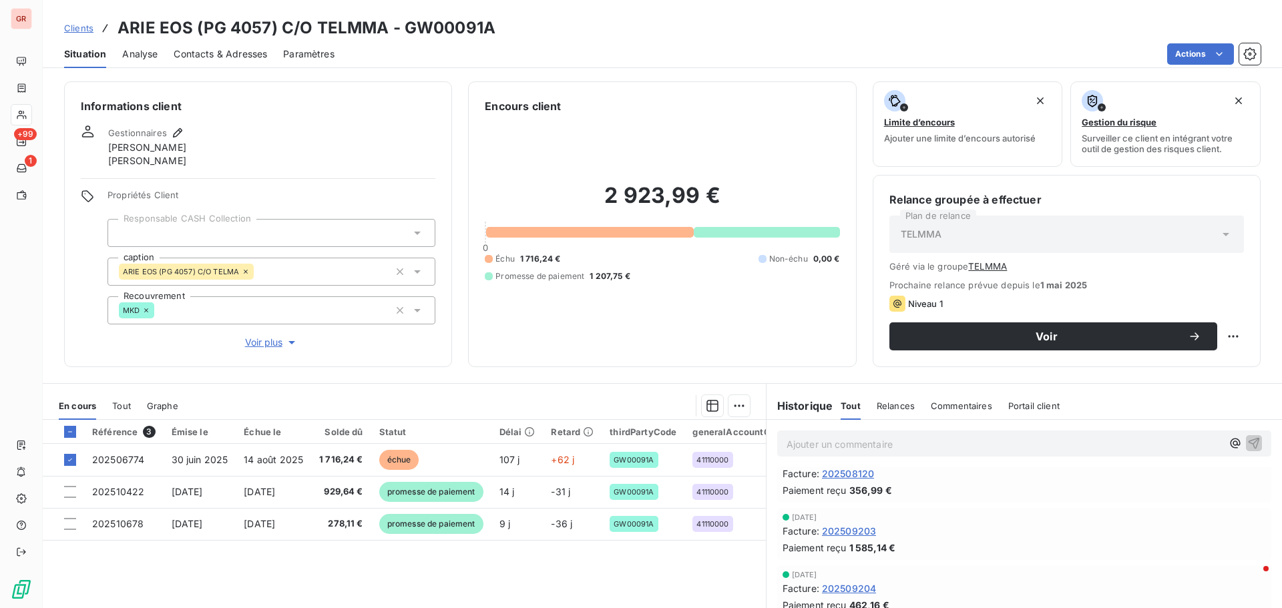
scroll to position [200, 0]
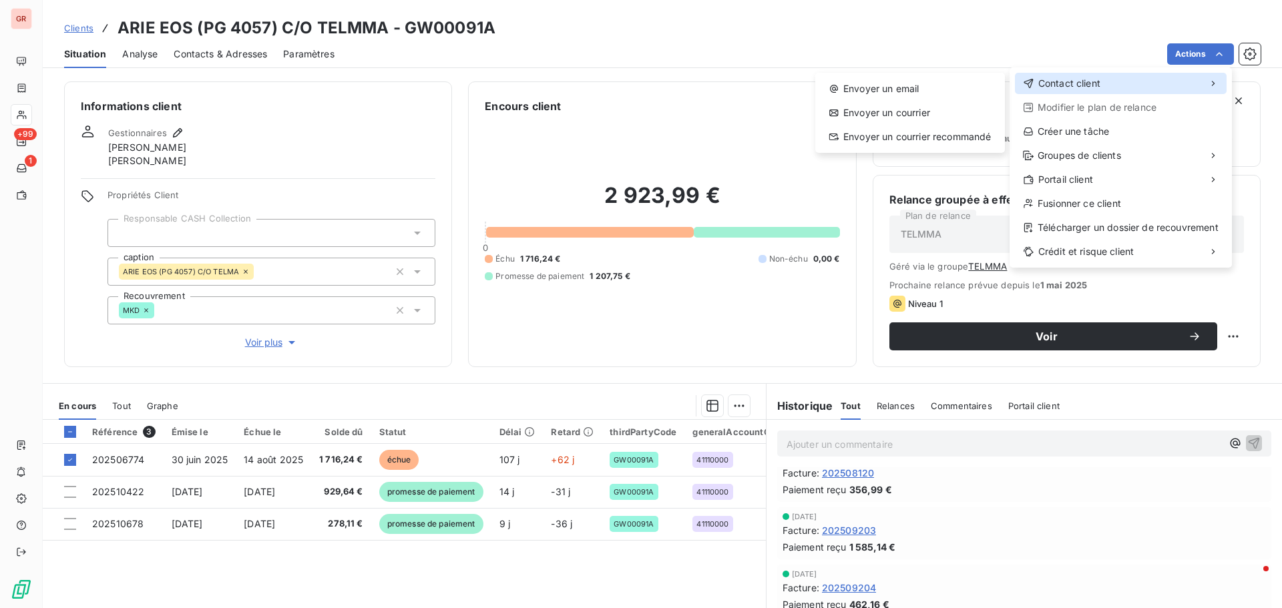
click at [1084, 81] on span "Contact client" at bounding box center [1069, 83] width 62 height 13
click at [908, 86] on div "Envoyer un email" at bounding box center [909, 88] width 179 height 21
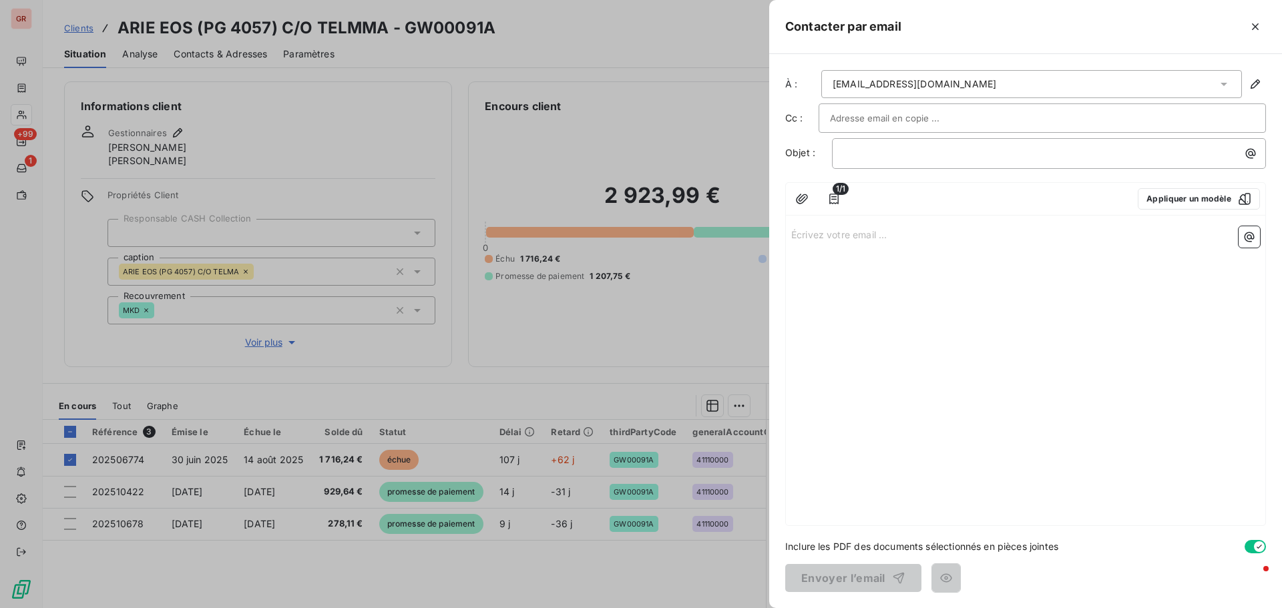
click at [1001, 86] on div "[EMAIL_ADDRESS][DOMAIN_NAME]" at bounding box center [1031, 84] width 421 height 28
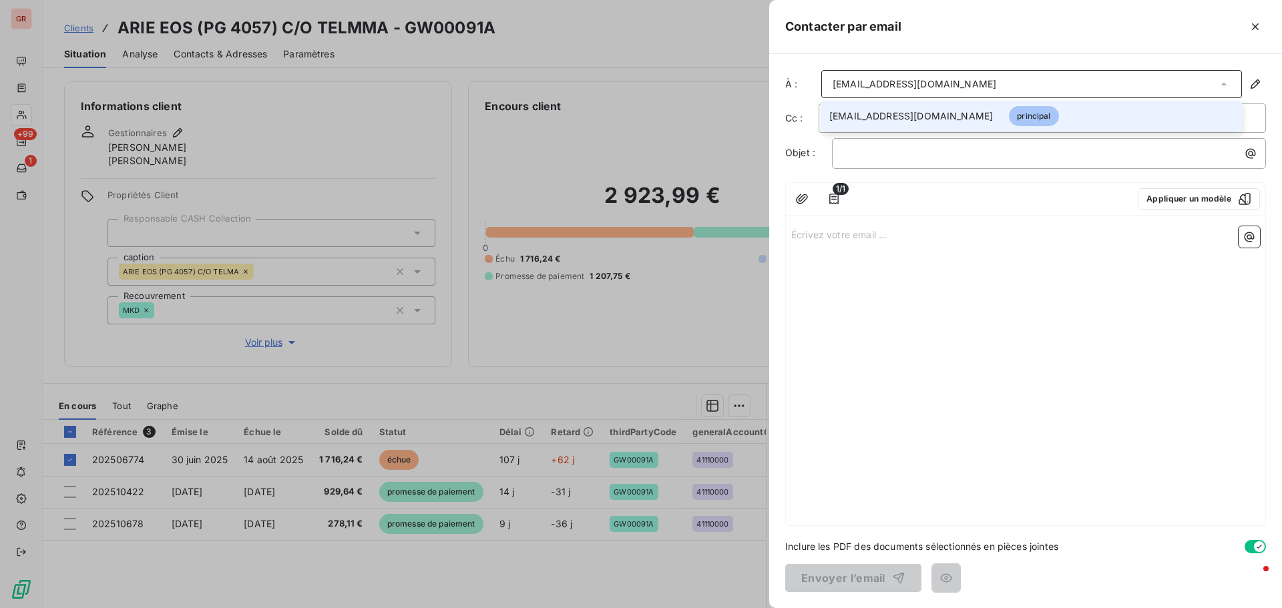
click at [1001, 86] on div "[EMAIL_ADDRESS][DOMAIN_NAME]" at bounding box center [1031, 84] width 421 height 28
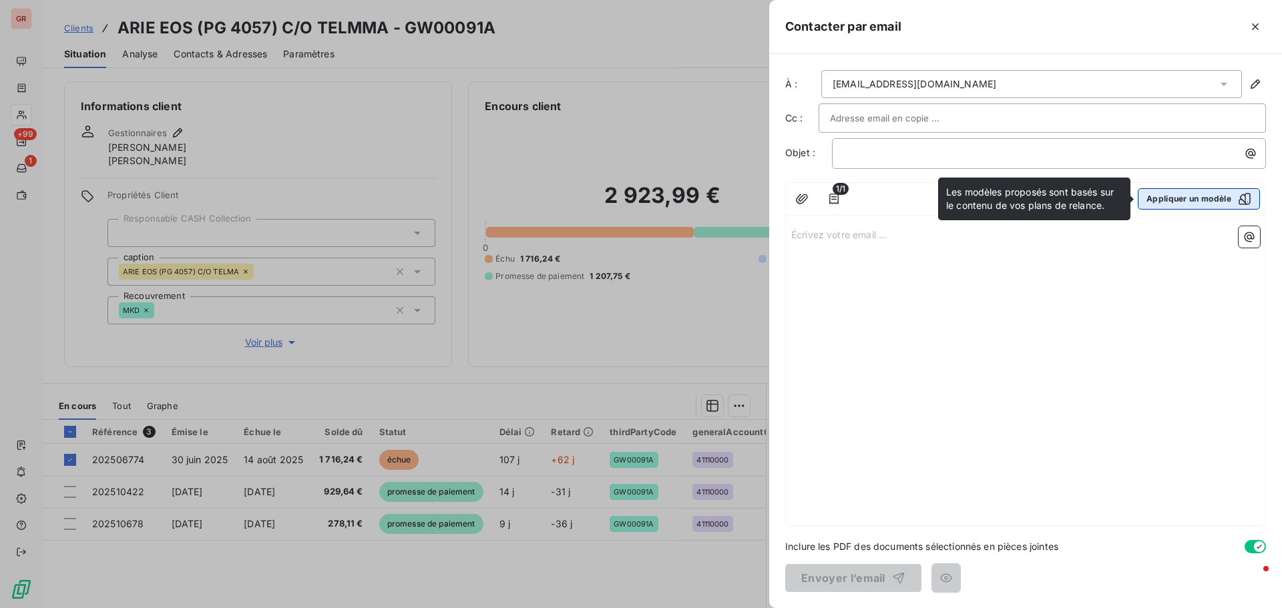
click at [1244, 200] on icon "button" at bounding box center [1244, 198] width 13 height 13
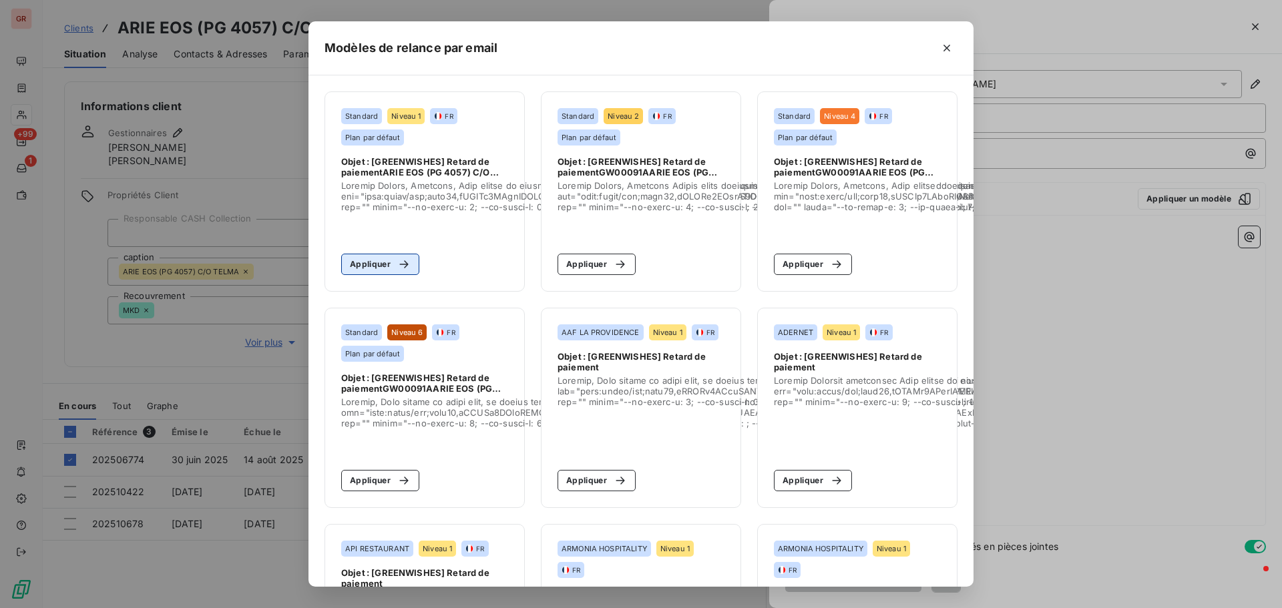
click at [382, 264] on button "Appliquer" at bounding box center [380, 264] width 78 height 21
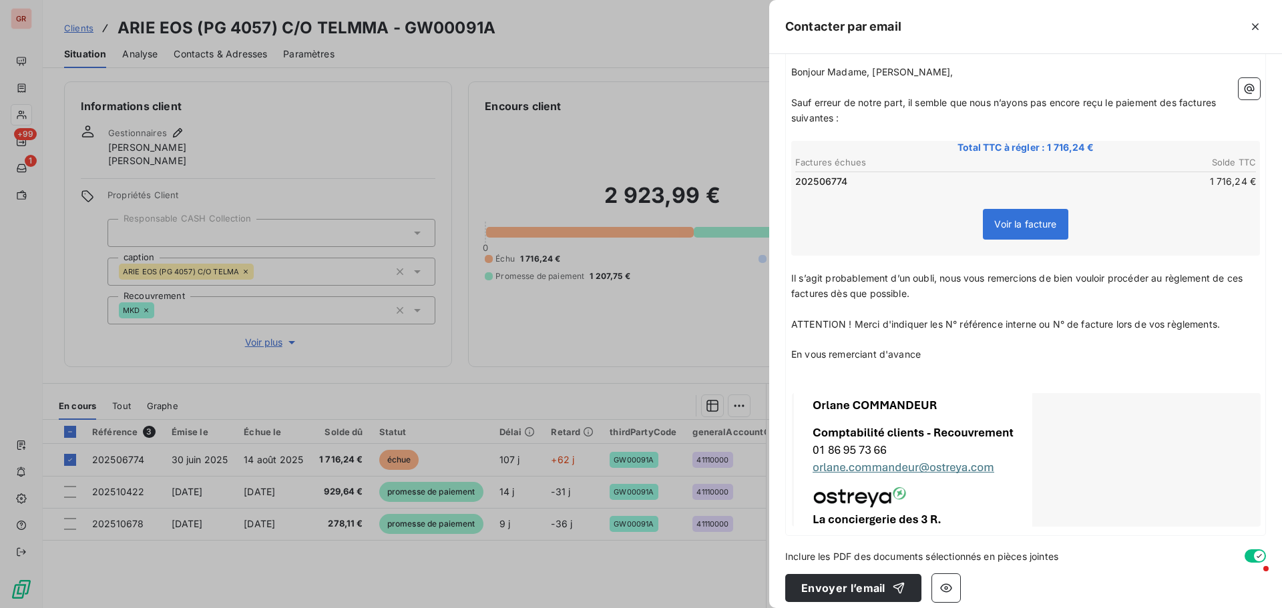
scroll to position [172, 0]
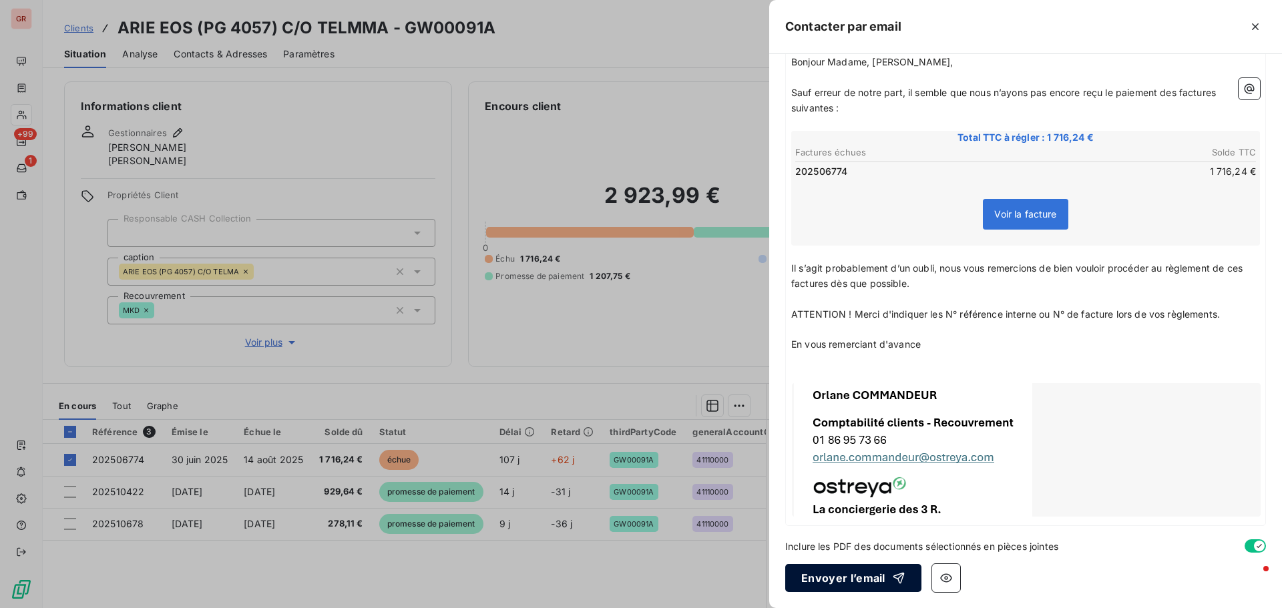
click at [838, 583] on button "Envoyer l’email" at bounding box center [853, 578] width 136 height 28
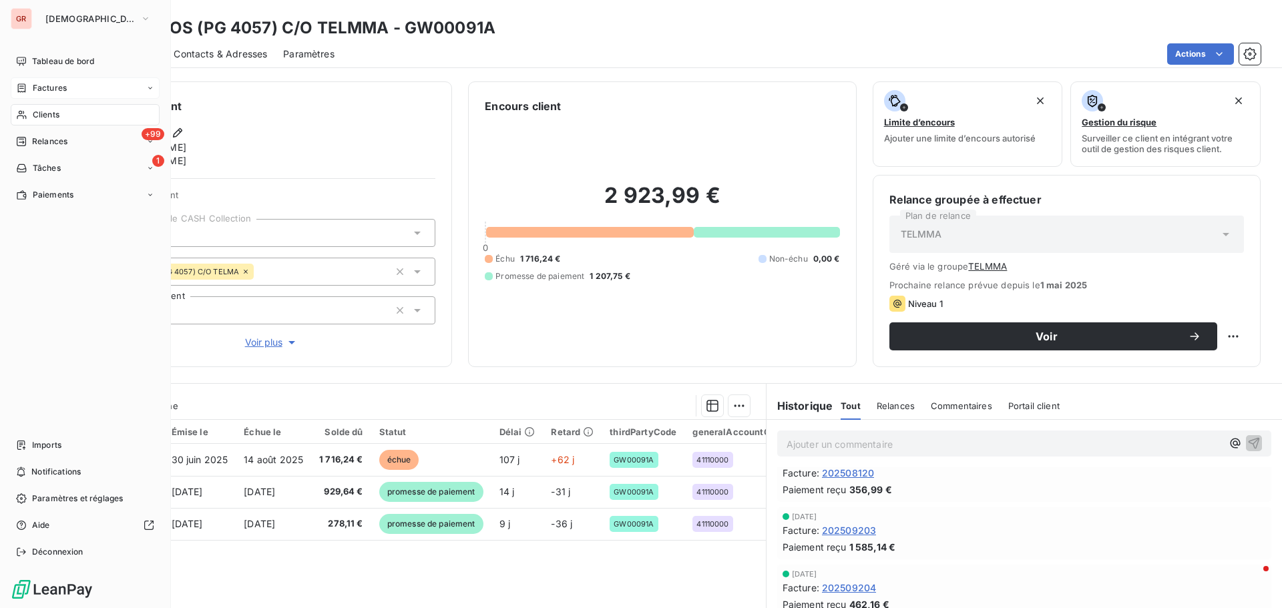
click at [45, 86] on span "Factures" at bounding box center [50, 88] width 34 height 12
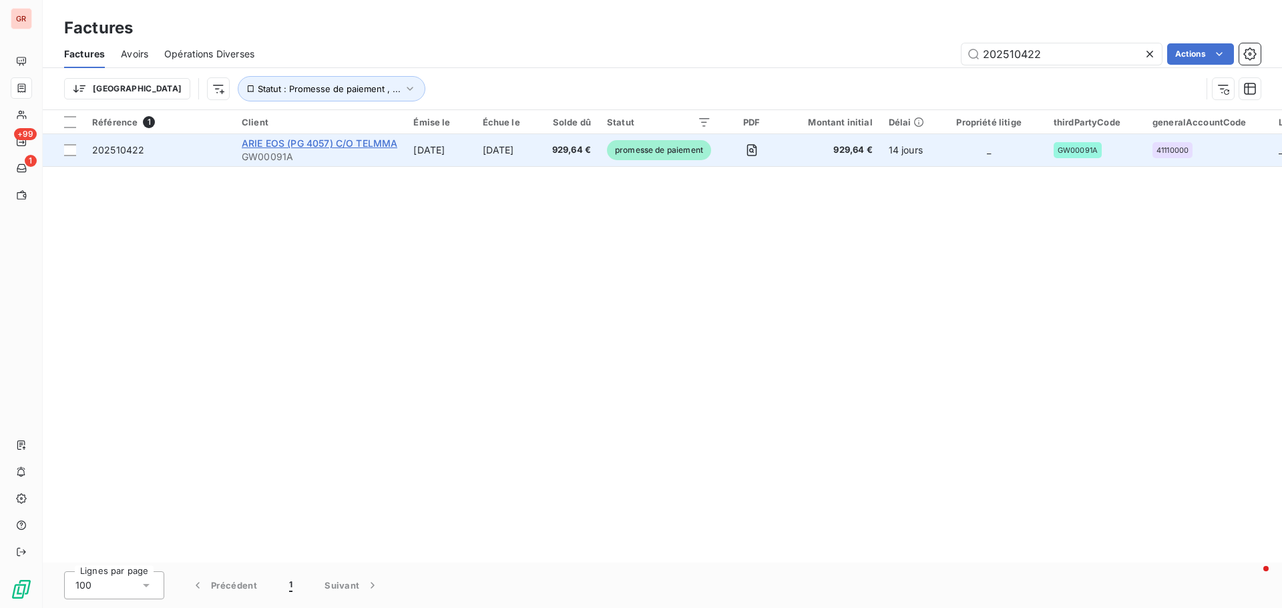
click at [333, 141] on span "ARIE EOS (PG 4057) C/O TELMMA" at bounding box center [320, 143] width 156 height 11
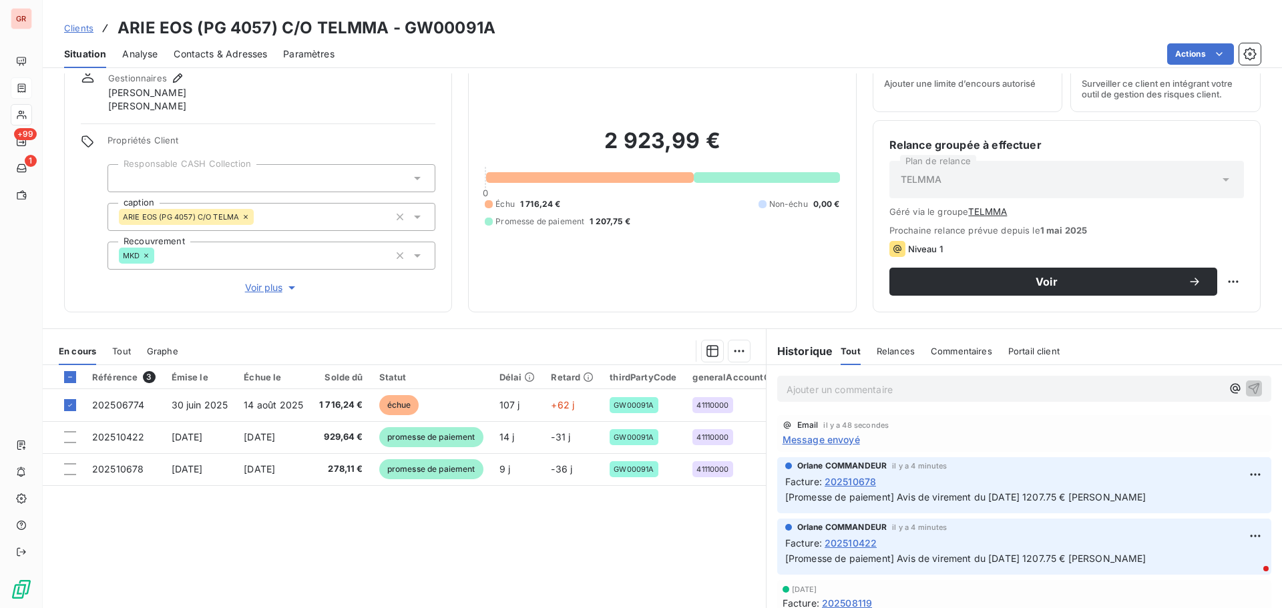
scroll to position [109, 0]
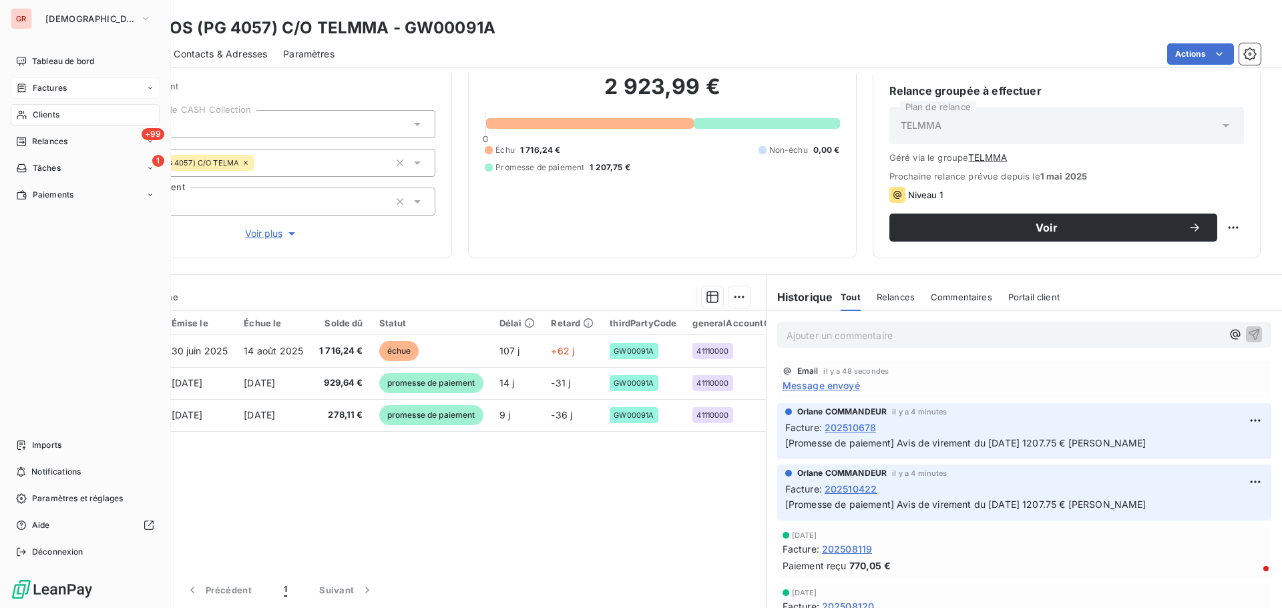
drag, startPoint x: 63, startPoint y: 86, endPoint x: 97, endPoint y: 93, distance: 34.0
click at [63, 86] on span "Factures" at bounding box center [50, 88] width 34 height 12
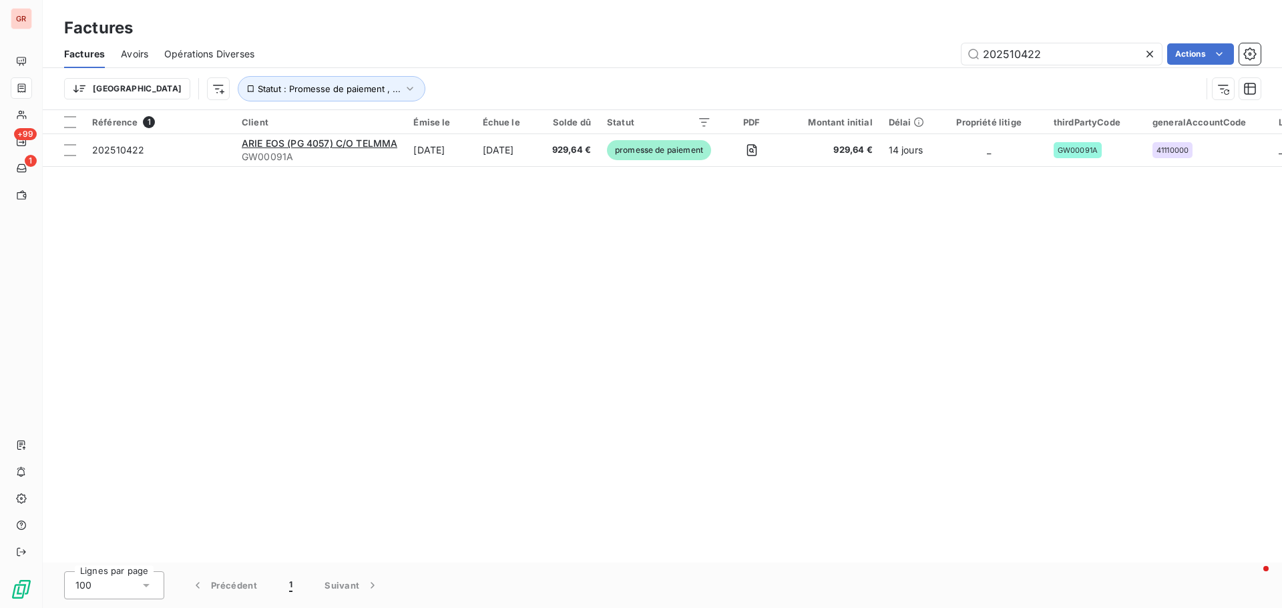
drag, startPoint x: 1057, startPoint y: 54, endPoint x: 577, endPoint y: 100, distance: 482.8
click at [635, 85] on div "Factures Avoirs Opérations Diverses 202510422 Actions Trier Statut : Promesse d…" at bounding box center [662, 74] width 1239 height 69
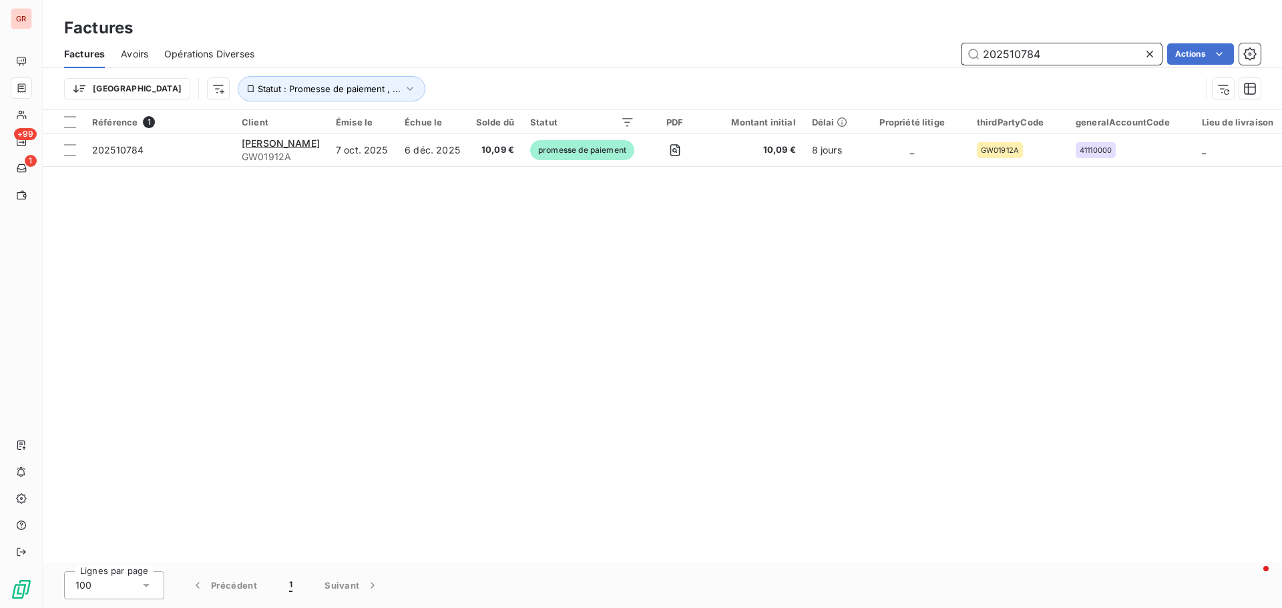
drag, startPoint x: 1056, startPoint y: 58, endPoint x: 785, endPoint y: 107, distance: 275.5
click at [793, 106] on div "Factures Avoirs Opérations Diverses 202510784 Actions Trier Statut : Promesse d…" at bounding box center [662, 74] width 1239 height 69
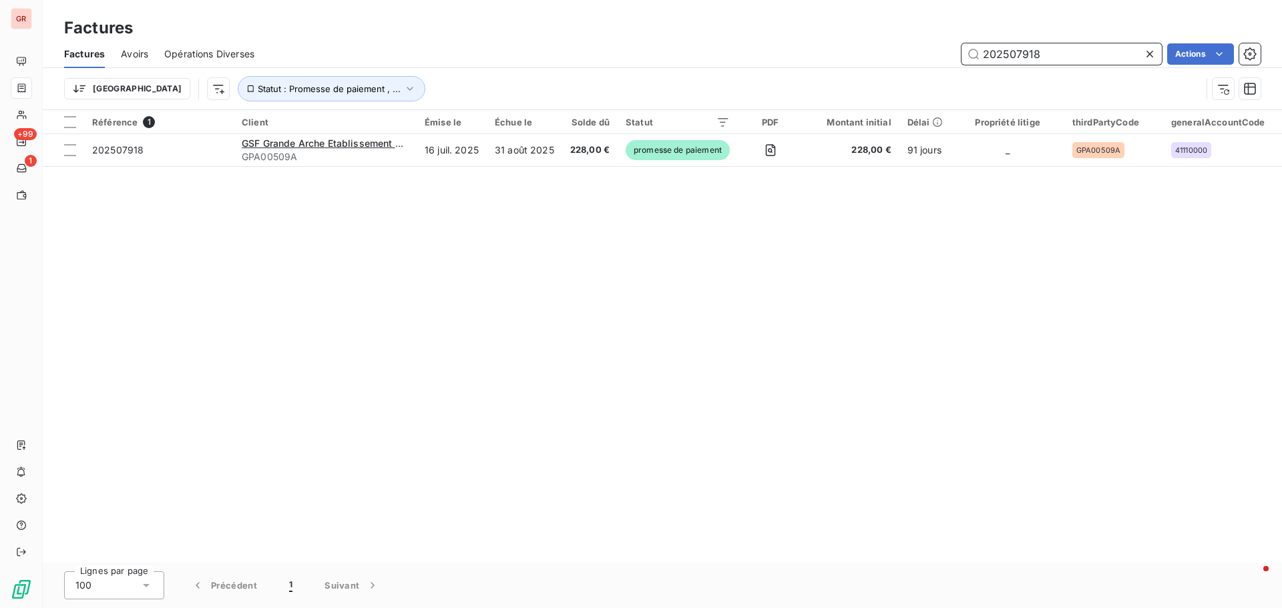
type input "202507918"
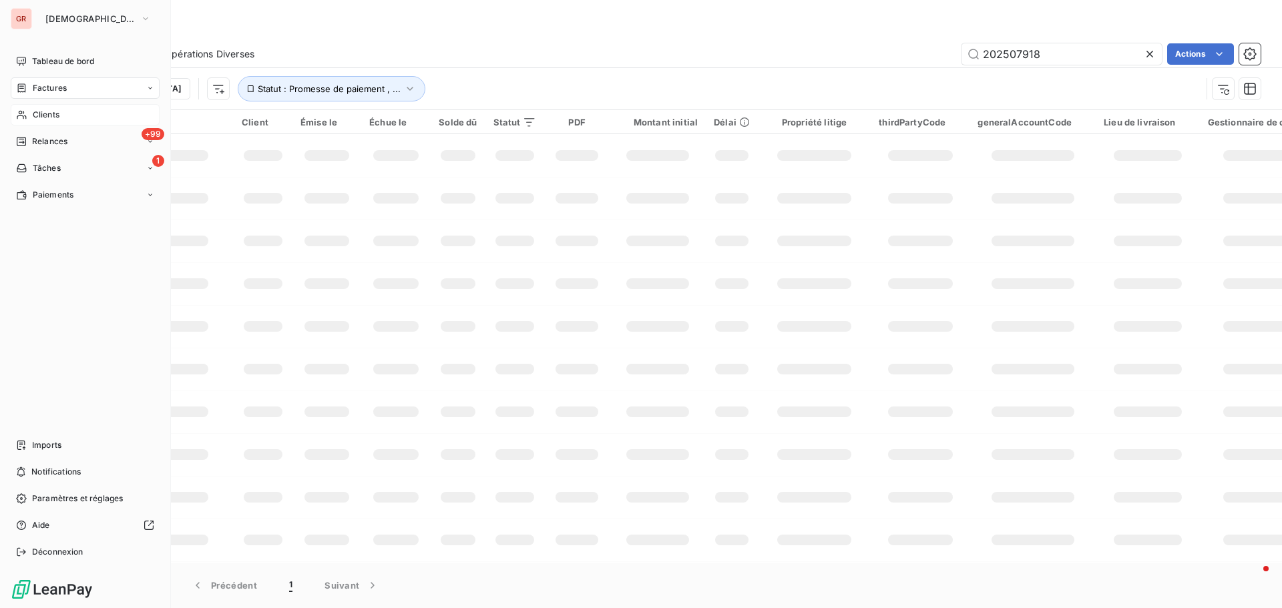
click at [47, 109] on span "Clients" at bounding box center [46, 115] width 27 height 12
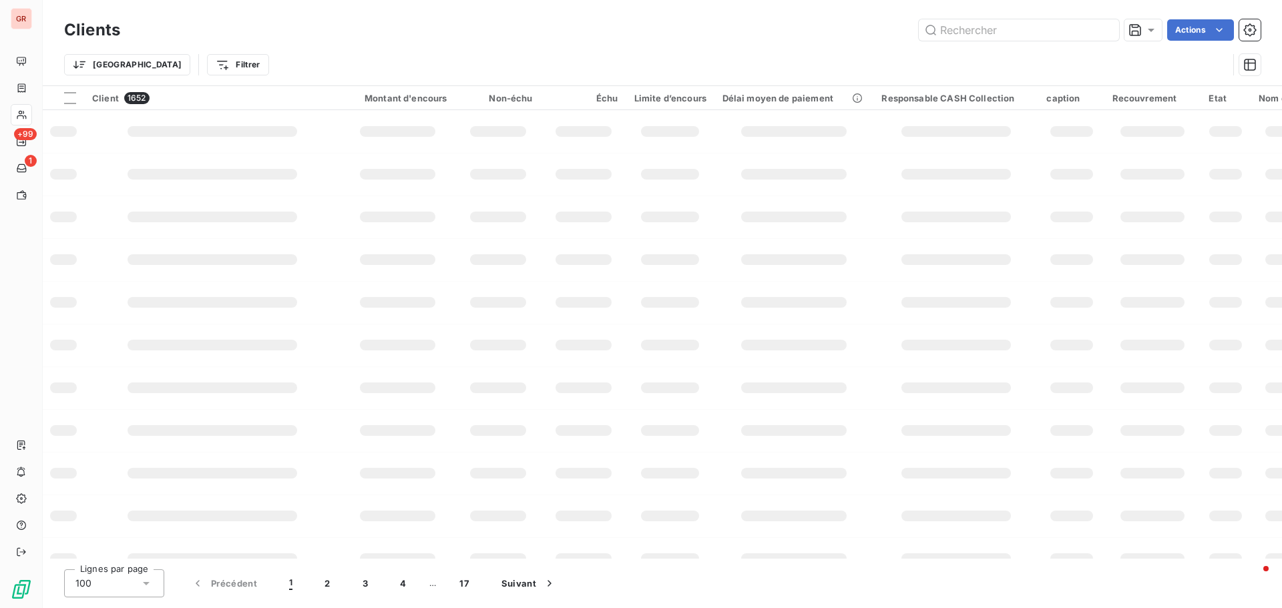
drag, startPoint x: 1012, startPoint y: 59, endPoint x: 908, endPoint y: 52, distance: 103.7
click at [900, 60] on div "Trier Filtrer" at bounding box center [662, 64] width 1196 height 41
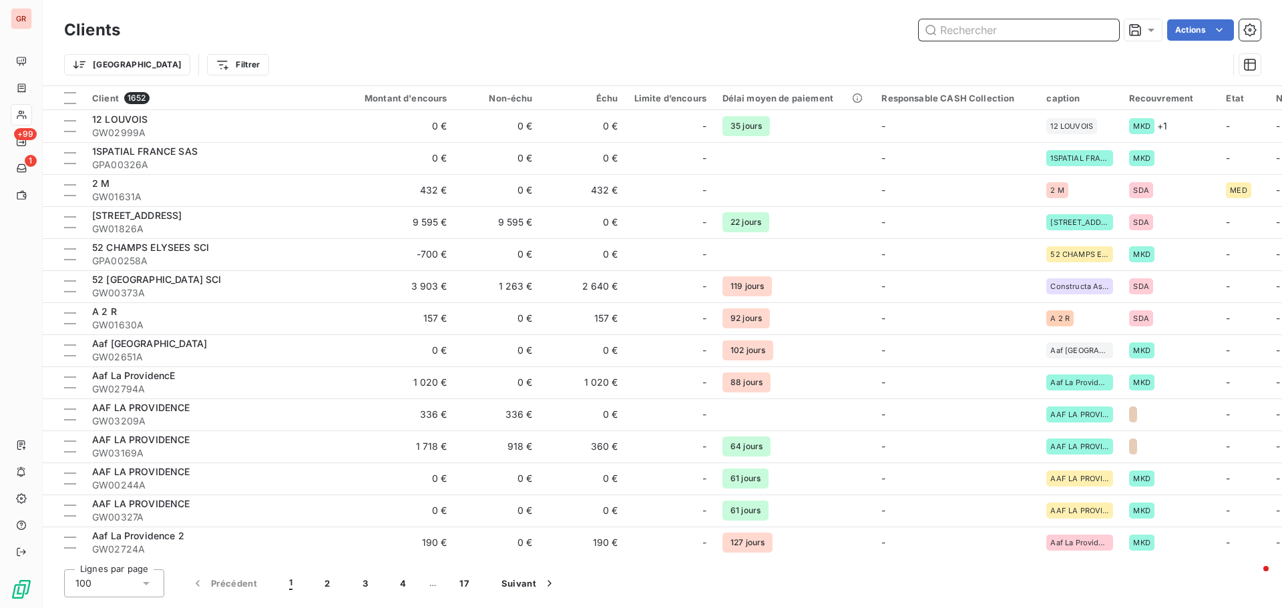
click at [981, 25] on input "text" at bounding box center [1018, 29] width 200 height 21
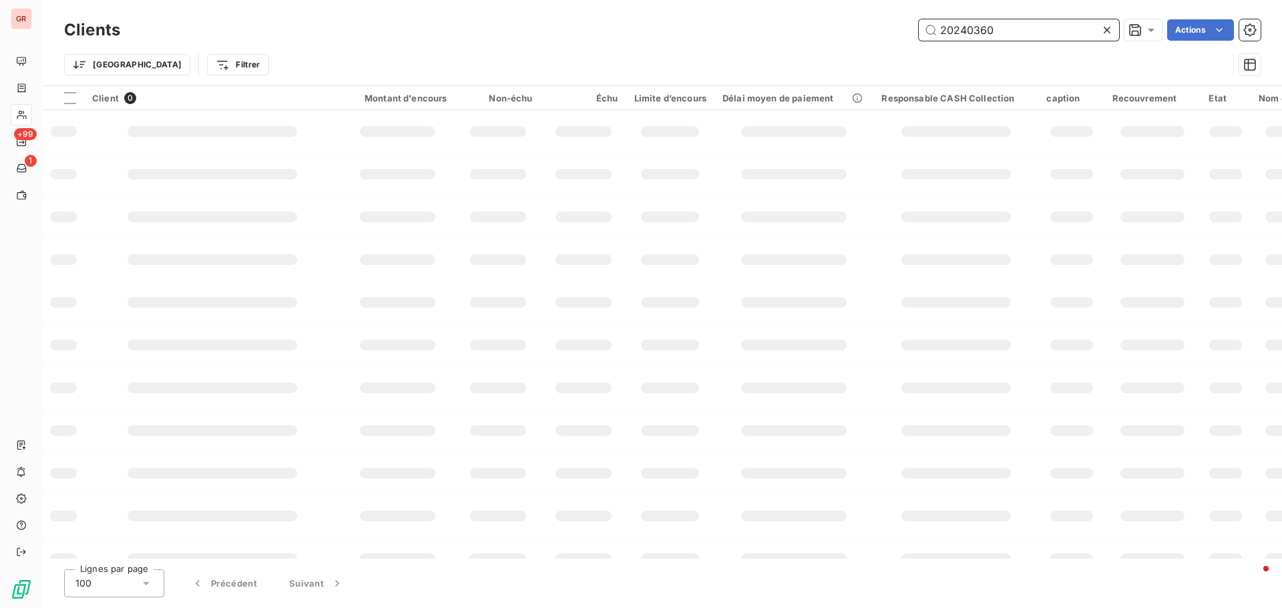
type input "202403606"
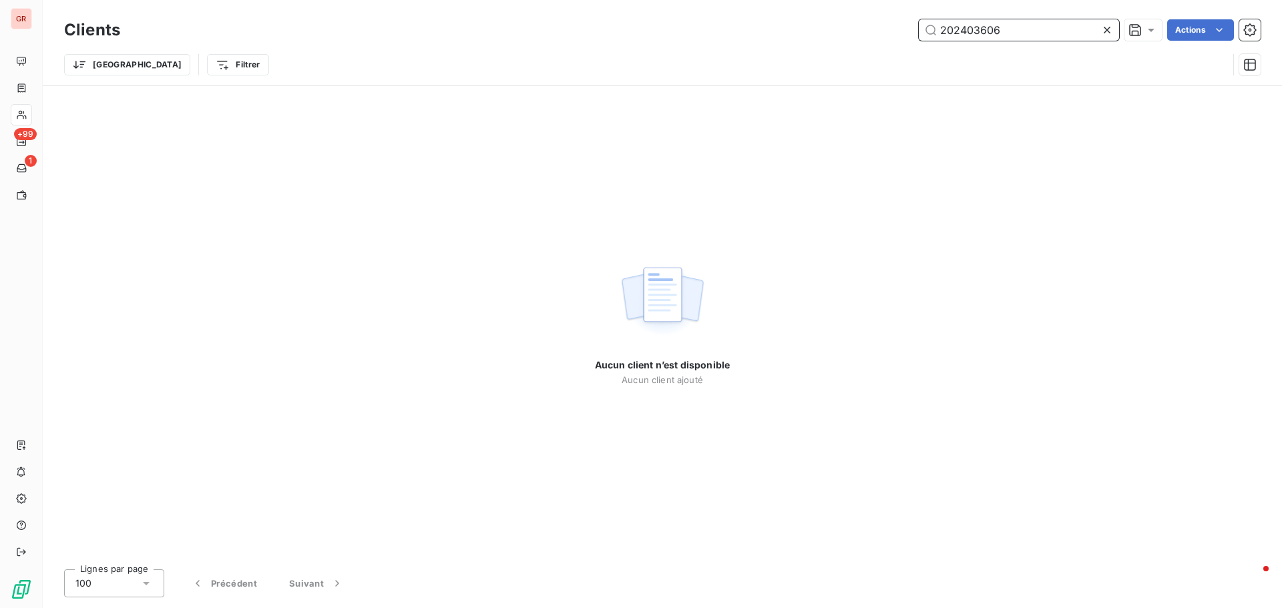
click at [941, 29] on input "202403606" at bounding box center [1018, 29] width 200 height 21
click at [1016, 27] on input "202403606" at bounding box center [1018, 29] width 200 height 21
drag, startPoint x: 1017, startPoint y: 28, endPoint x: 709, endPoint y: 108, distance: 318.0
click at [731, 101] on div "Clients 202403606 Actions Trier Filtrer Aucun client n’est disponible Aucun cli…" at bounding box center [662, 304] width 1239 height 608
type input "1155.00"
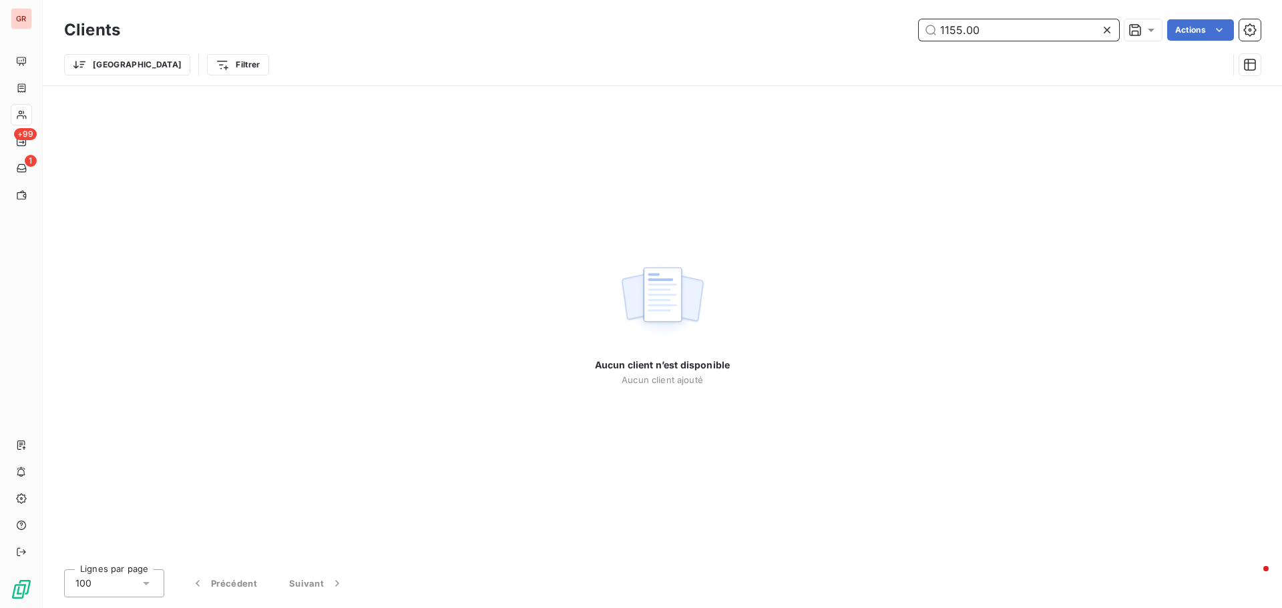
click at [979, 25] on input "1155.00" at bounding box center [1018, 29] width 200 height 21
drag, startPoint x: 946, startPoint y: 31, endPoint x: 681, endPoint y: 99, distance: 273.6
click at [770, 77] on div "Clients 1155.00 Actions Trier Filtrer" at bounding box center [662, 50] width 1196 height 69
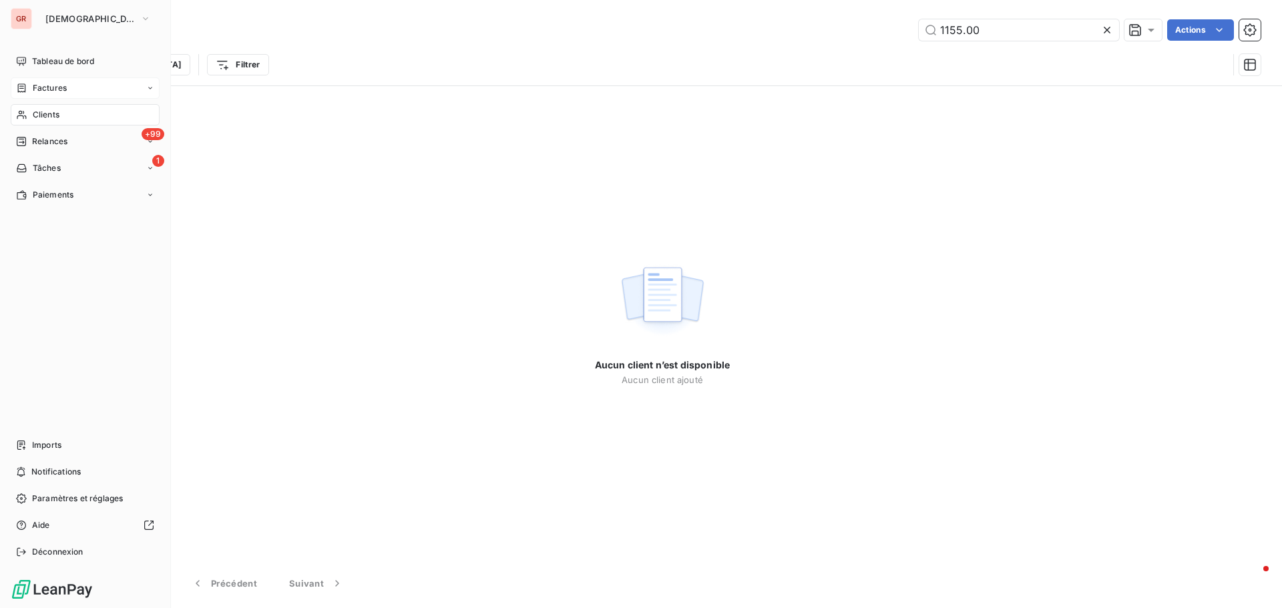
click at [69, 86] on div "Factures" at bounding box center [85, 87] width 149 height 21
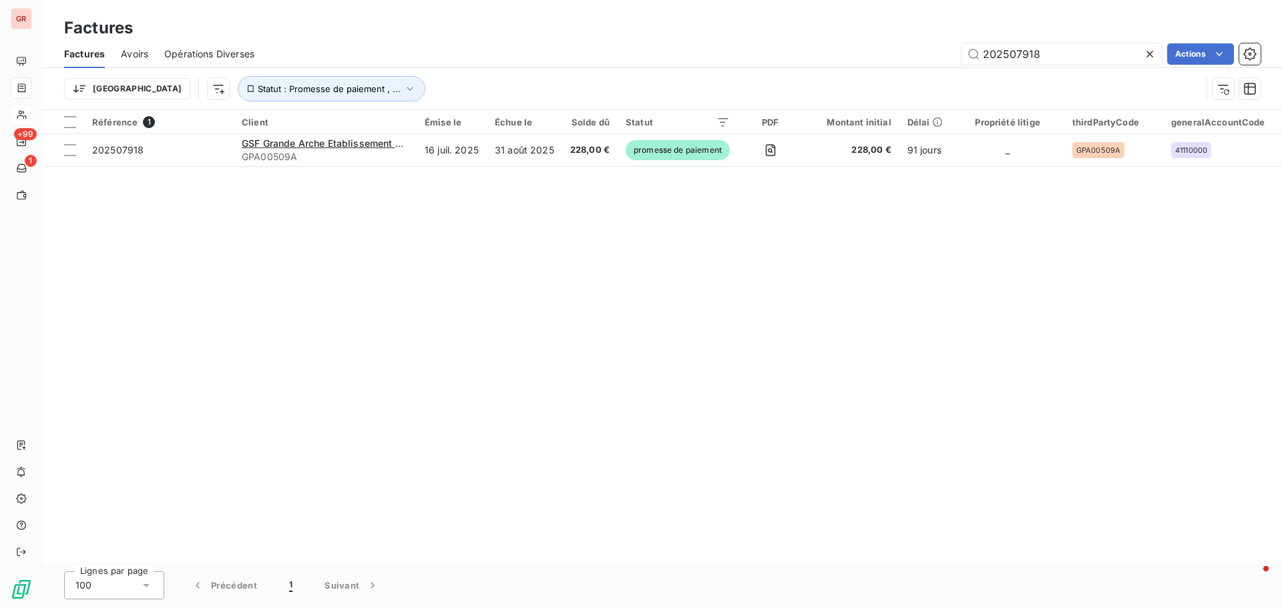
drag, startPoint x: 974, startPoint y: 63, endPoint x: 846, endPoint y: 74, distance: 128.7
click at [846, 74] on div "Factures Avoirs Opérations Diverses 202507918 Actions Trier Statut : Promesse d…" at bounding box center [662, 74] width 1239 height 69
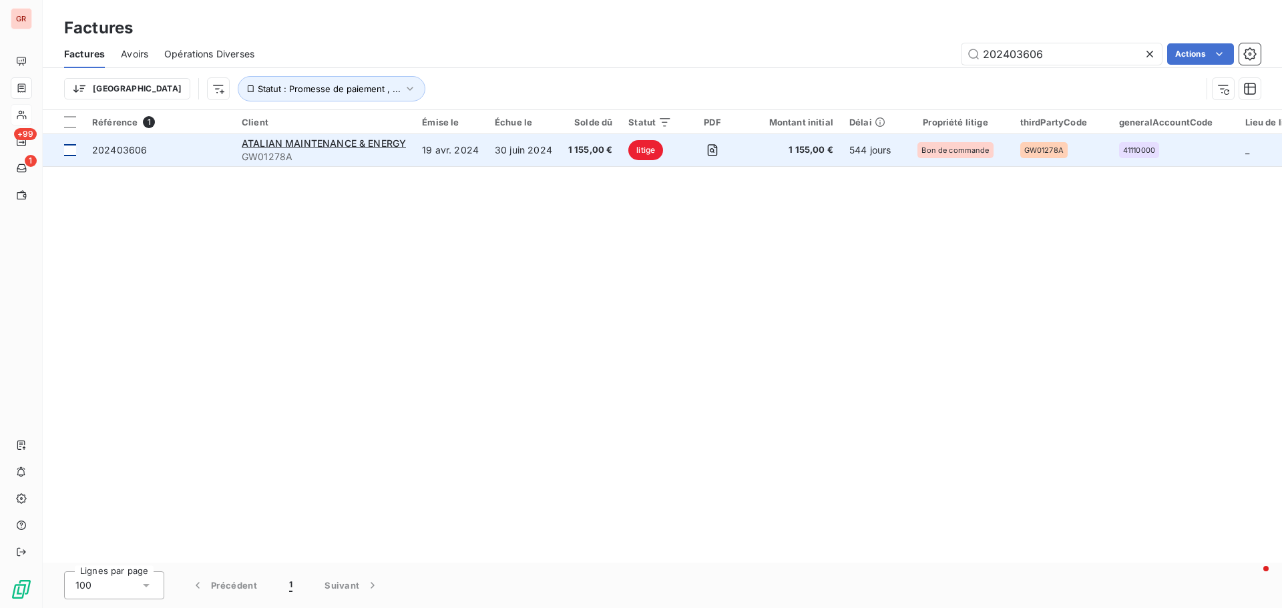
type input "202403606"
click at [70, 150] on div at bounding box center [70, 150] width 12 height 12
click at [326, 144] on span "ATALIAN MAINTENANCE & ENERGY" at bounding box center [324, 143] width 164 height 11
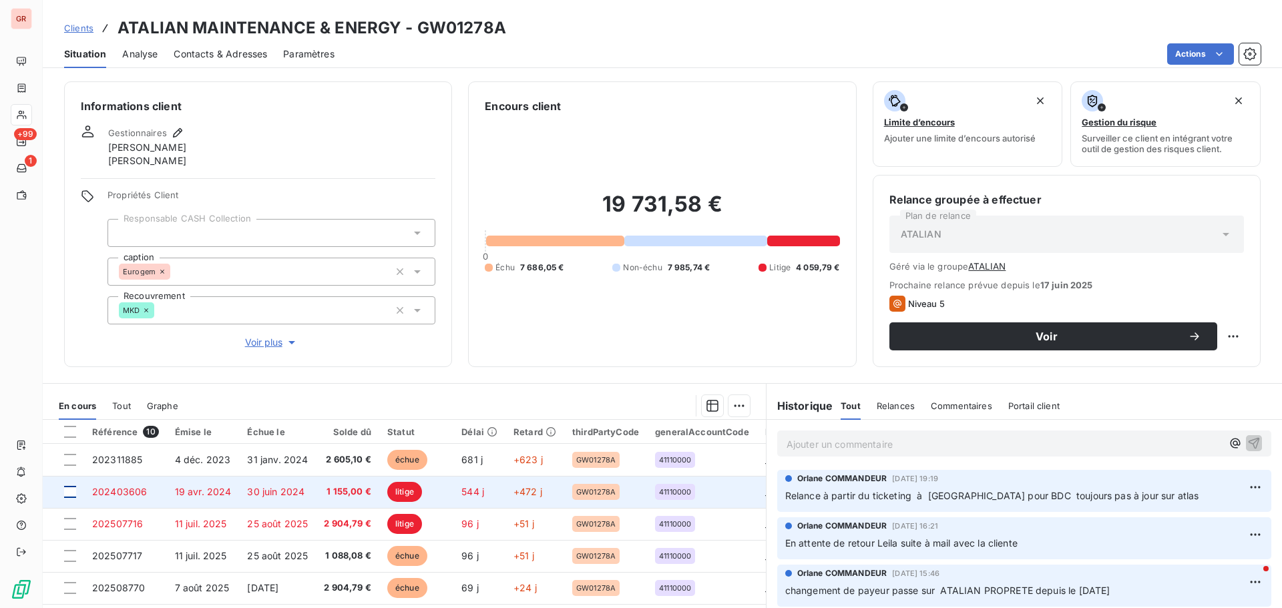
click at [68, 491] on div at bounding box center [70, 492] width 12 height 12
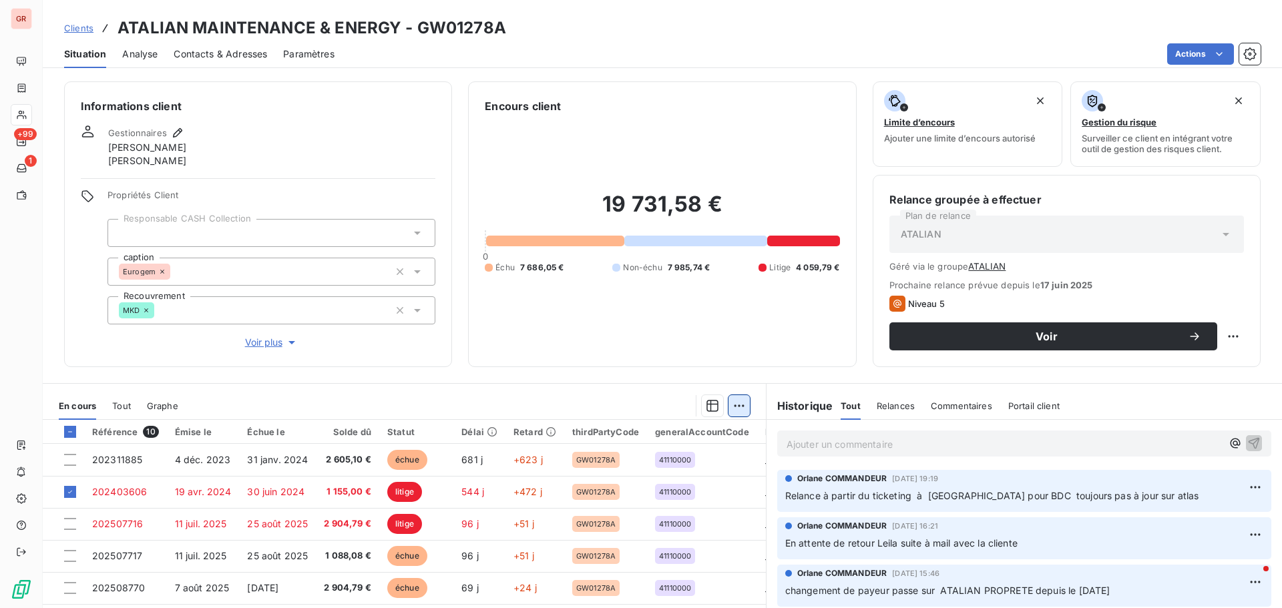
click at [734, 399] on html "GR +99 1 Clients ATALIAN MAINTENANCE & ENERGY - GW01278A Situation Analyse Cont…" at bounding box center [641, 304] width 1282 height 608
click at [600, 458] on div "Ajouter une promesse de paiement (1 facture)" at bounding box center [619, 459] width 236 height 21
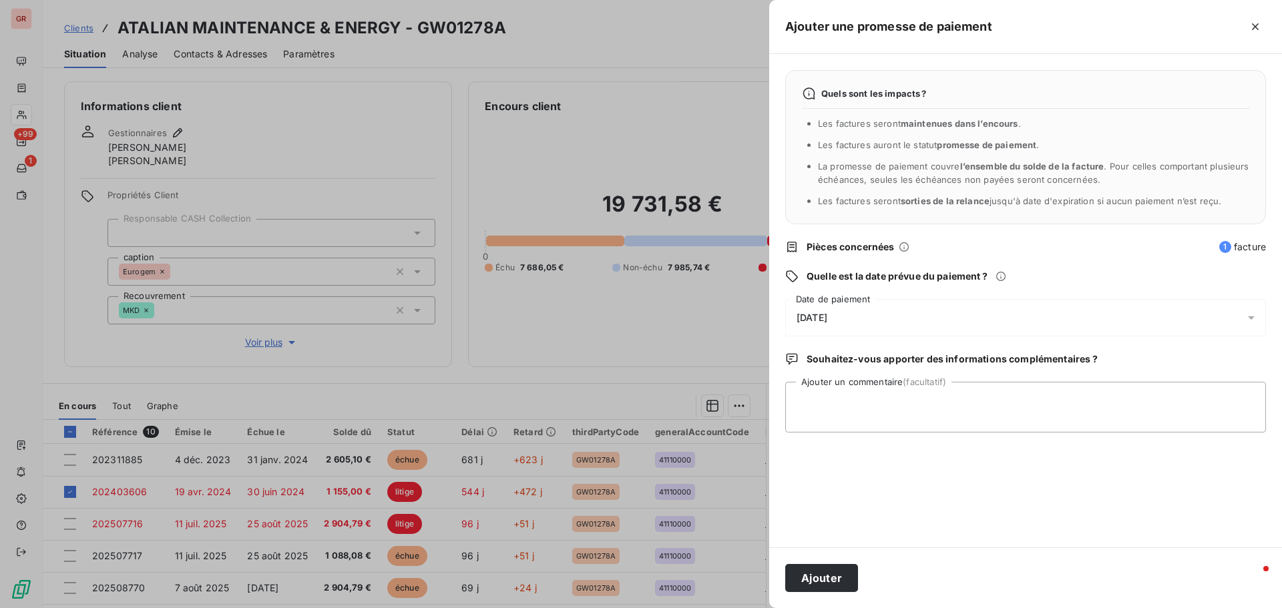
click at [1253, 315] on icon at bounding box center [1250, 317] width 13 height 13
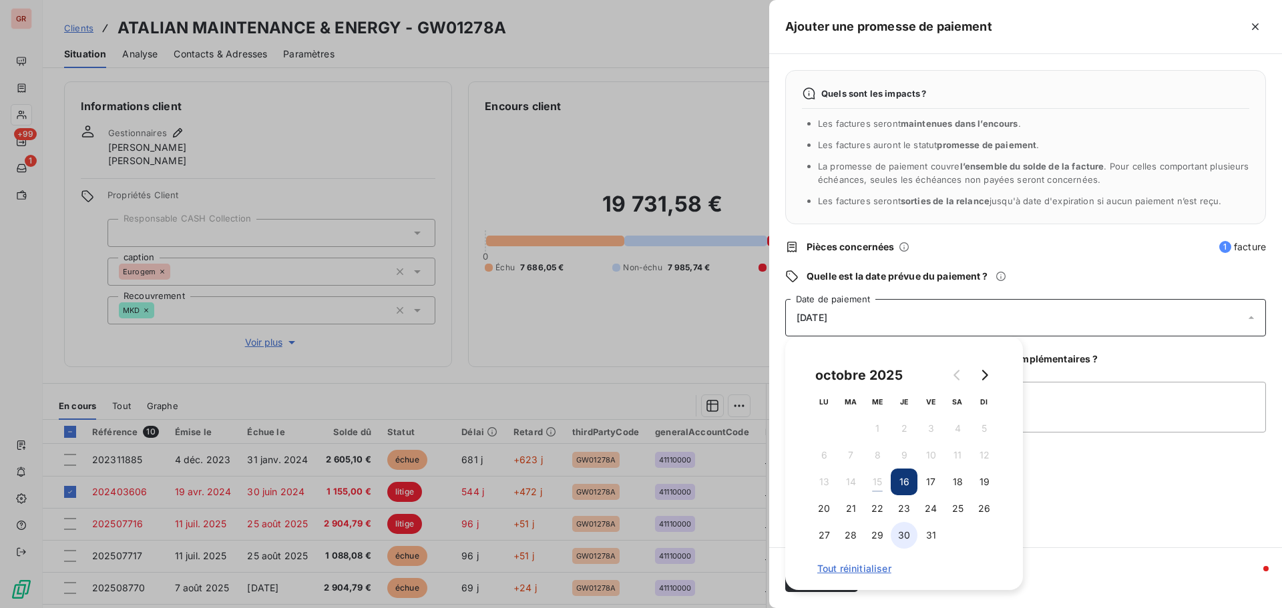
click at [908, 533] on button "30" at bounding box center [903, 535] width 27 height 27
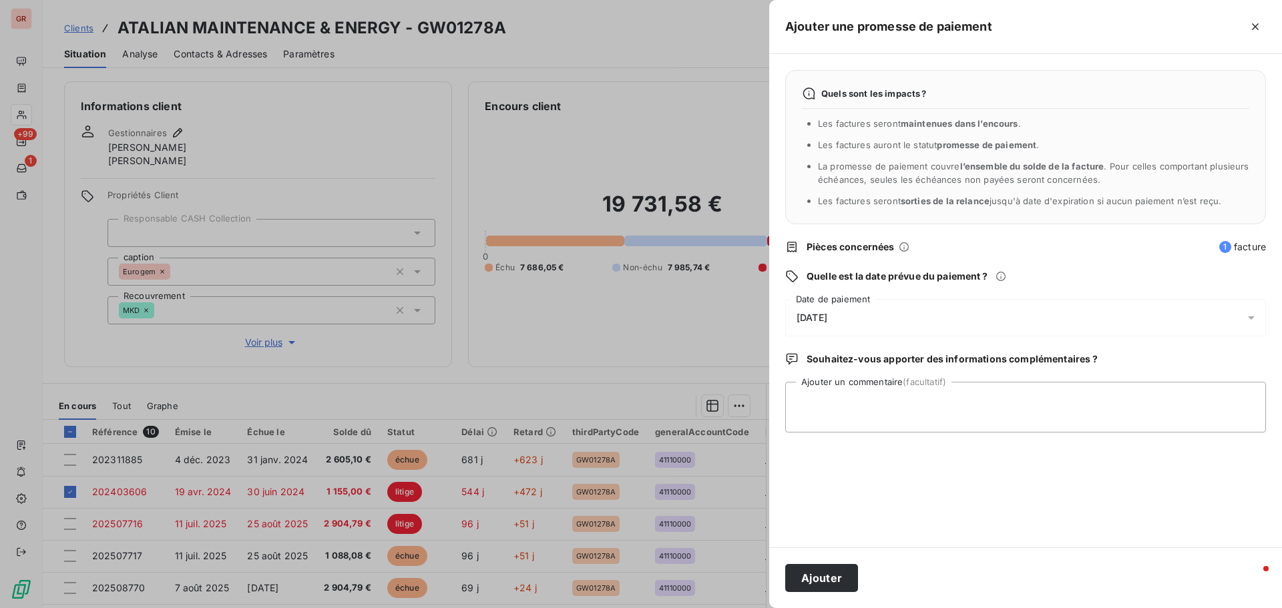
click at [1119, 374] on div "Quels sont les impacts ? Les factures seront maintenues dans l’encours . Les fa…" at bounding box center [1025, 300] width 513 height 493
click at [1097, 398] on textarea "Ajouter un commentaire (facultatif)" at bounding box center [1025, 407] width 481 height 51
type textarea "a"
click at [897, 404] on textarea "avis de virement du" at bounding box center [1025, 407] width 481 height 51
type textarea "avis de virement du [DATE] 1155.00 € FERRON"
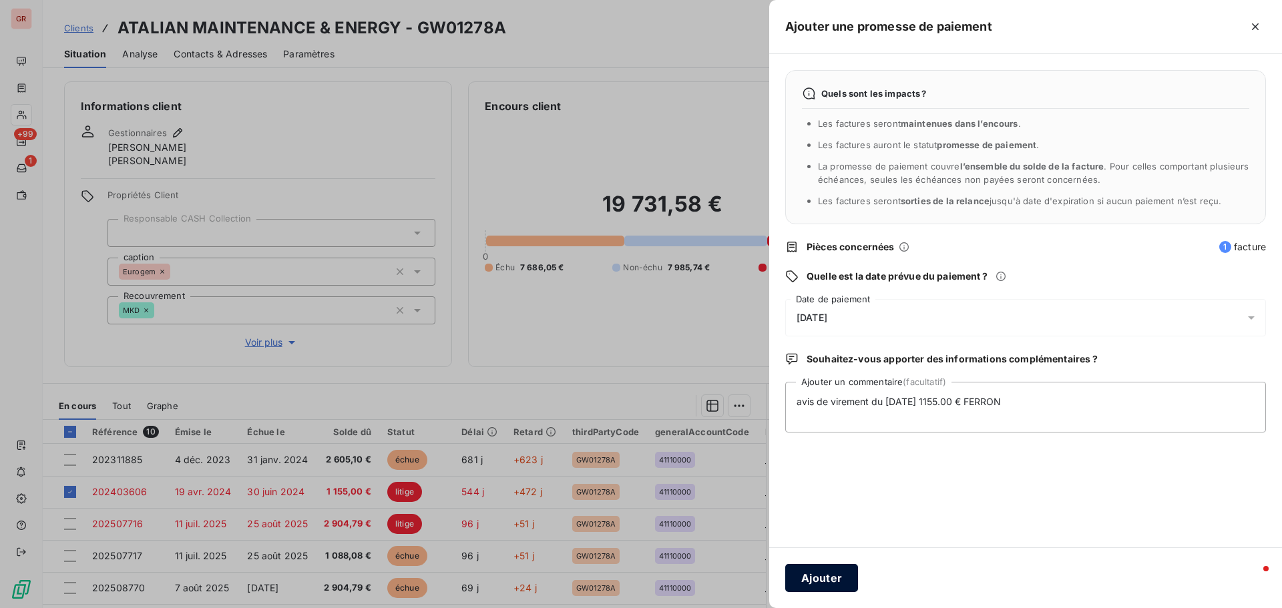
click at [823, 581] on button "Ajouter" at bounding box center [821, 578] width 73 height 28
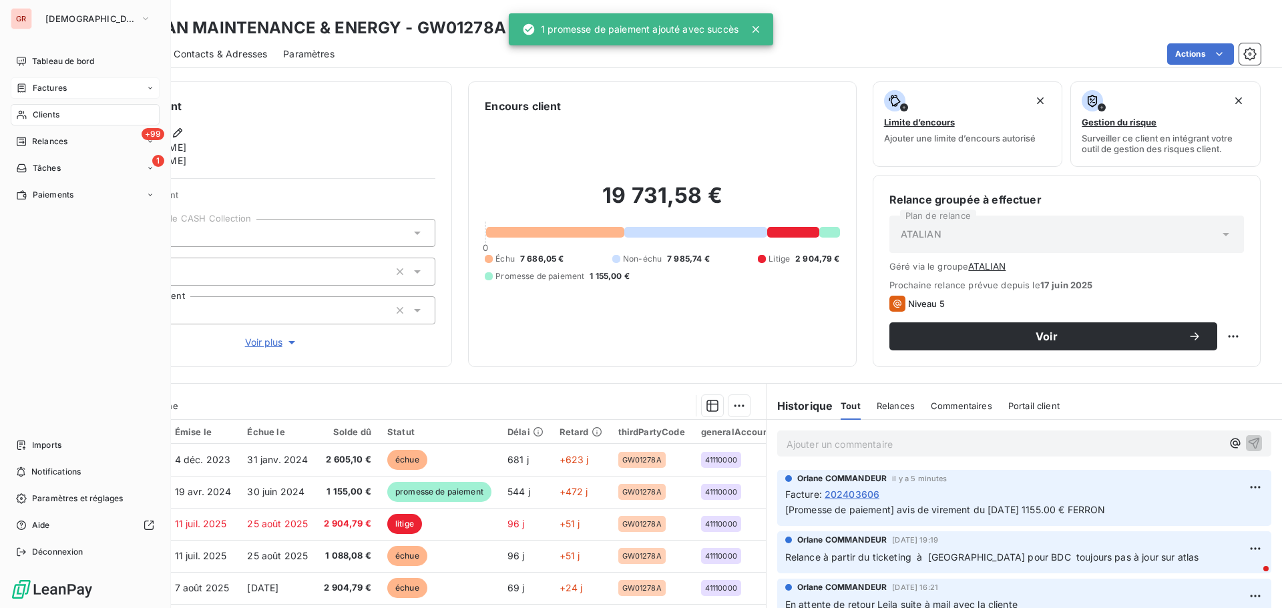
click at [57, 82] on span "Factures" at bounding box center [50, 88] width 34 height 12
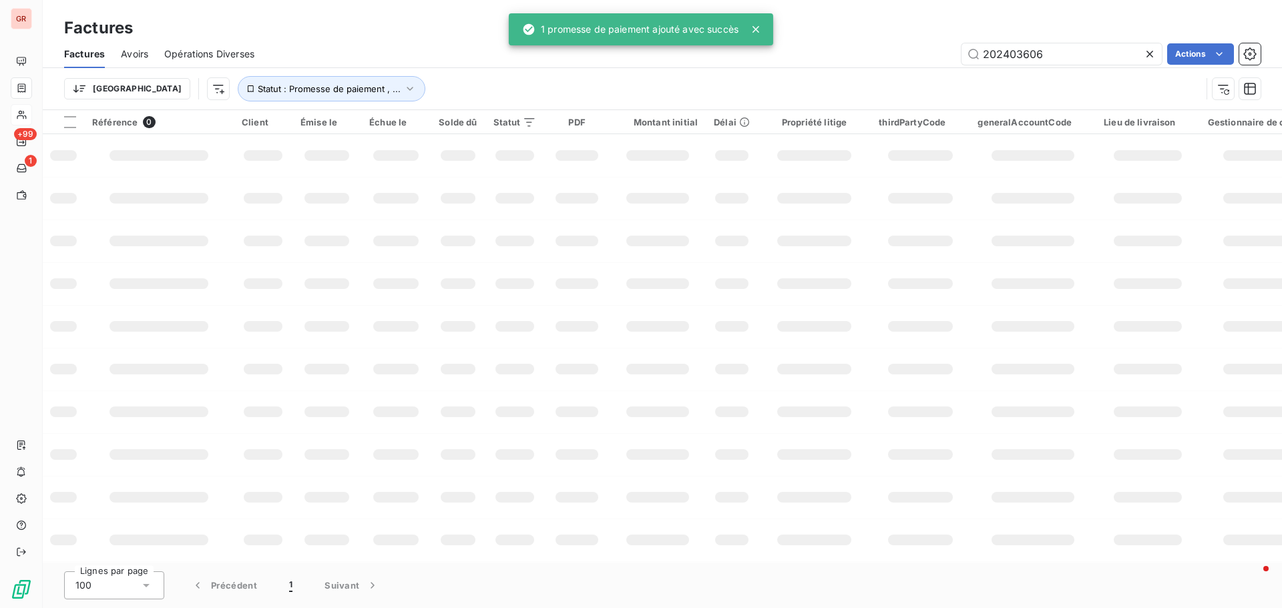
drag, startPoint x: 1061, startPoint y: 54, endPoint x: 846, endPoint y: 71, distance: 215.6
click at [851, 70] on div "Factures Avoirs Opérations Diverses 202403606 Actions Trier Statut : Promesse d…" at bounding box center [662, 74] width 1239 height 69
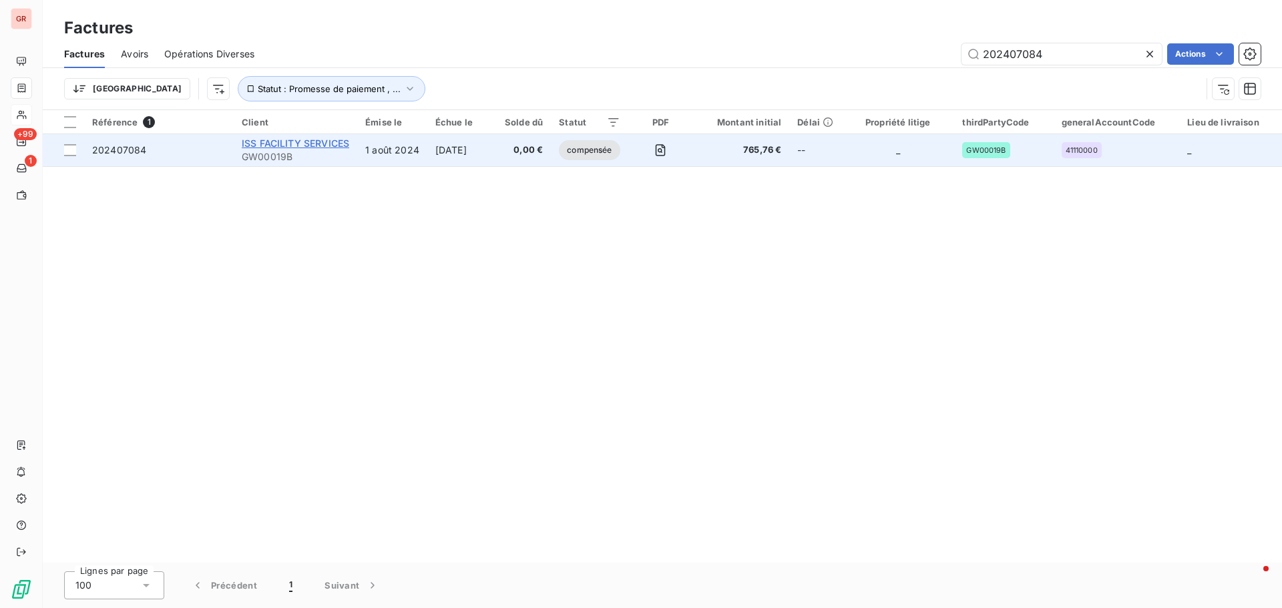
type input "202407084"
click at [311, 144] on span "ISS FACILITY SERVICES" at bounding box center [295, 143] width 107 height 11
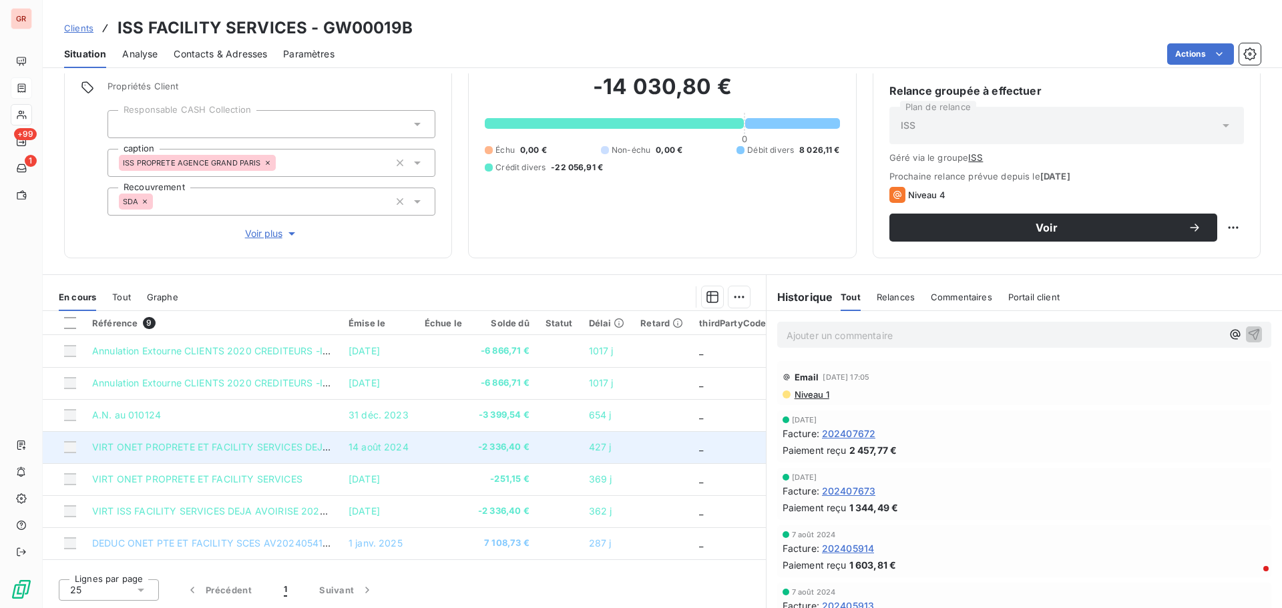
scroll to position [61, 0]
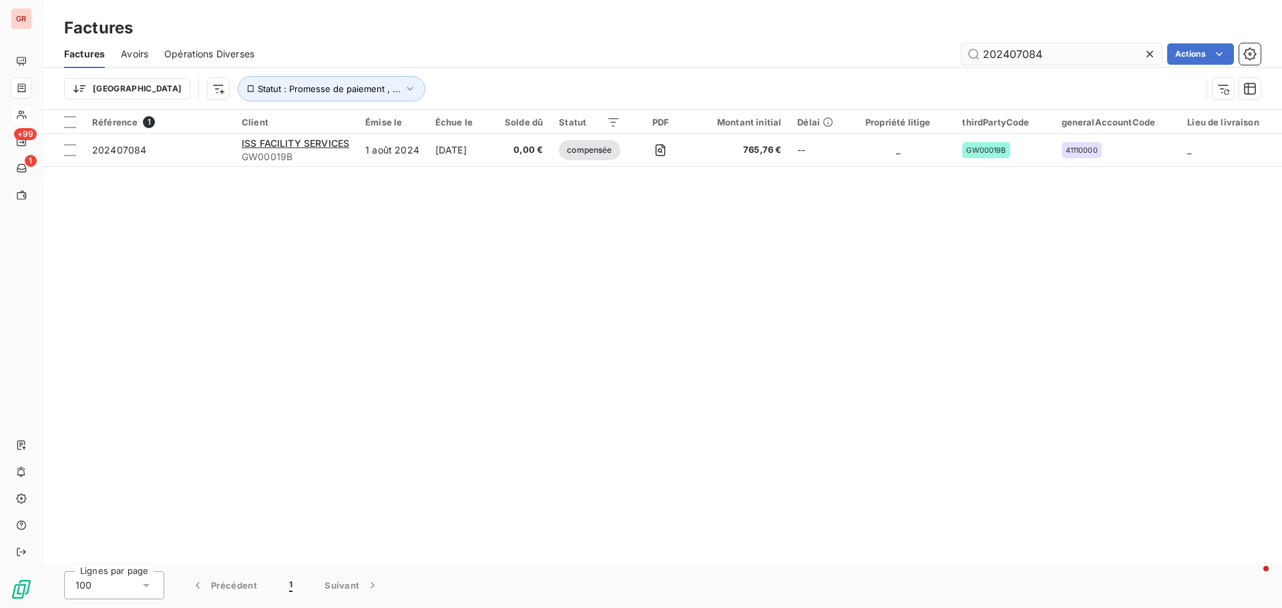
click at [1051, 54] on input "202407084" at bounding box center [1061, 53] width 200 height 21
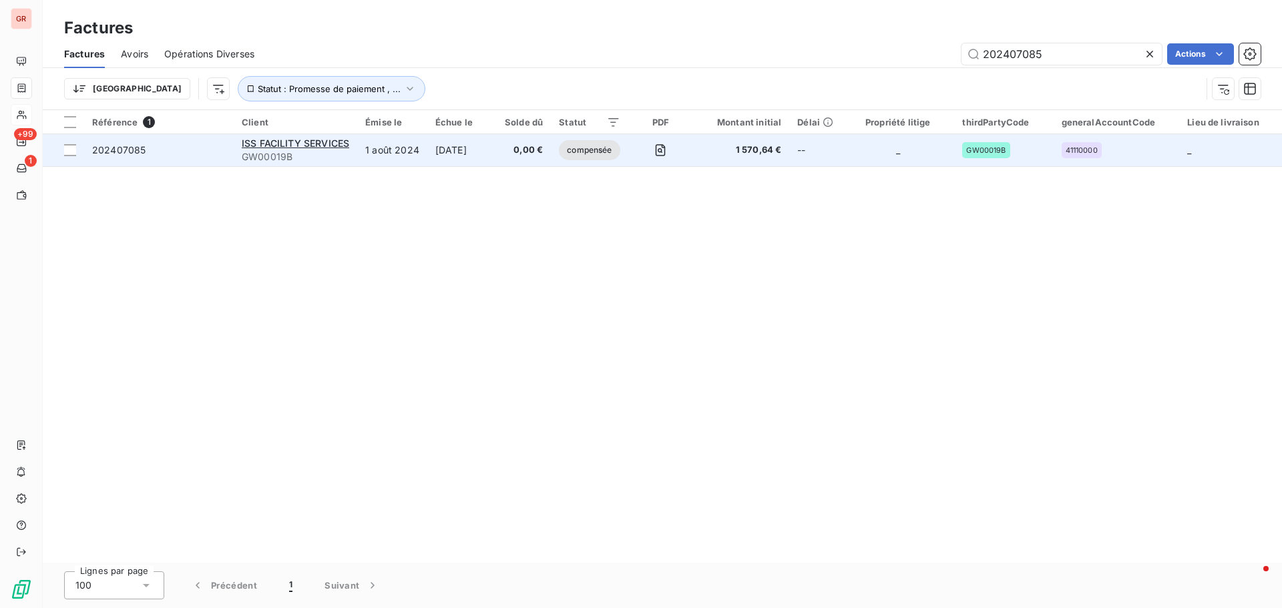
drag, startPoint x: 1052, startPoint y: 56, endPoint x: 754, endPoint y: 135, distance: 308.8
click at [762, 133] on div "Factures Factures Avoirs Opérations Diverses 202407085 Actions Trier Statut : P…" at bounding box center [662, 304] width 1239 height 608
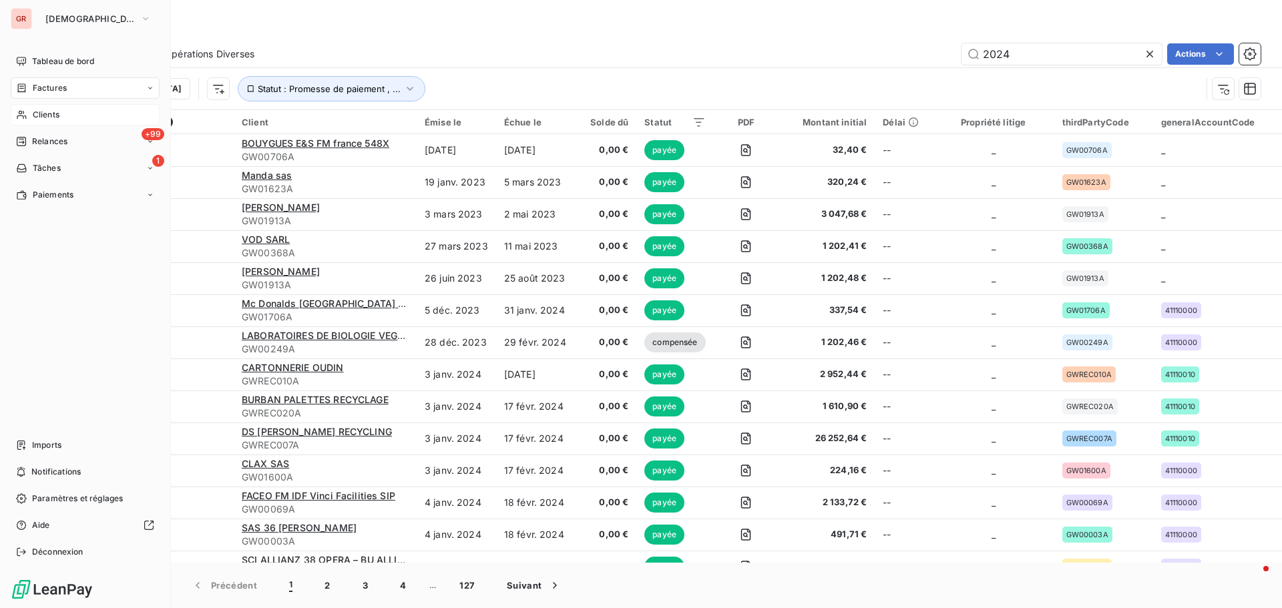
drag, startPoint x: 55, startPoint y: 87, endPoint x: 214, endPoint y: 69, distance: 159.2
click at [55, 87] on span "Factures" at bounding box center [50, 88] width 34 height 12
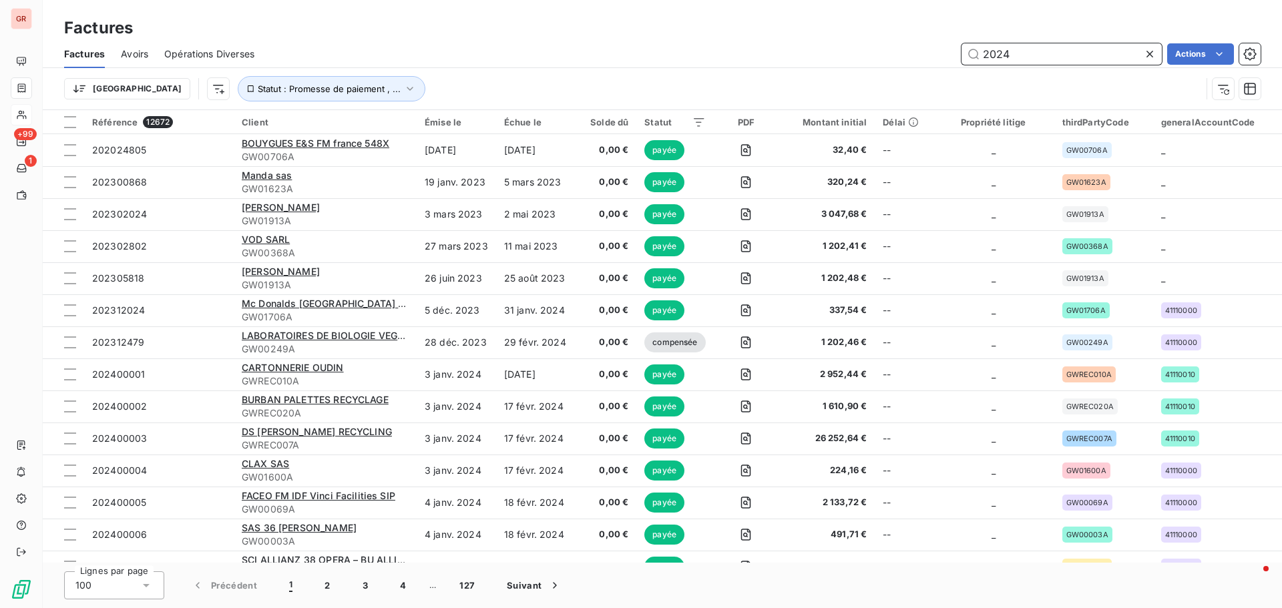
drag, startPoint x: 956, startPoint y: 65, endPoint x: 835, endPoint y: 83, distance: 122.8
click at [859, 81] on div "Factures Avoirs Opérations Diverses 2024 Actions [GEOGRAPHIC_DATA] Statut : Pro…" at bounding box center [662, 74] width 1239 height 69
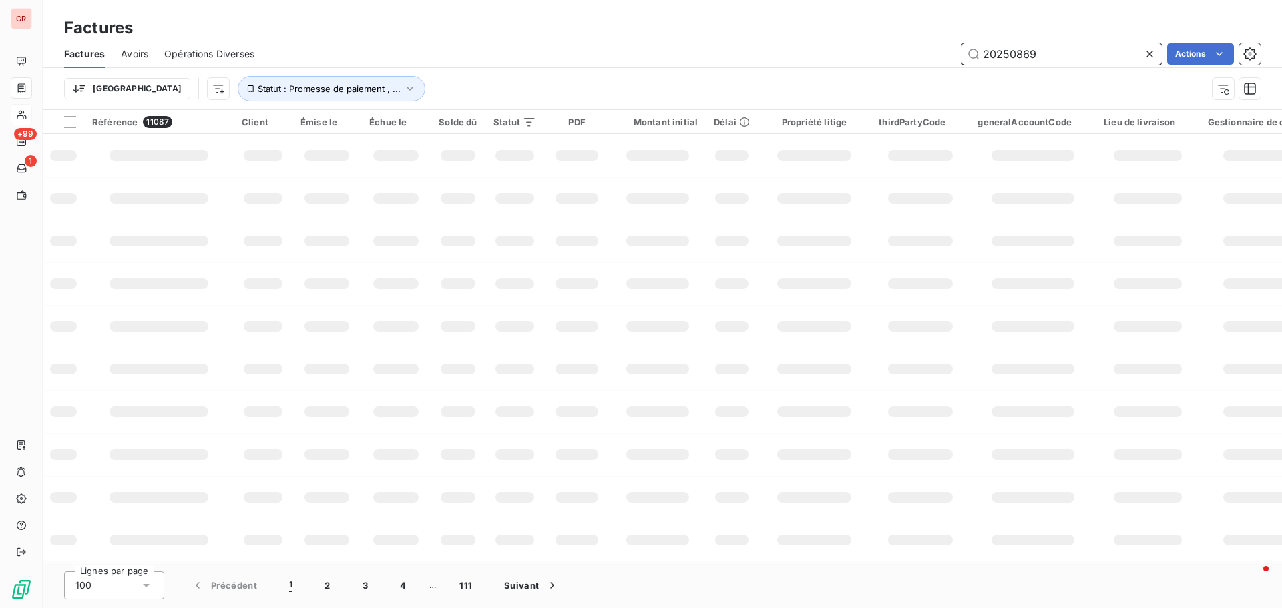
type input "202508698"
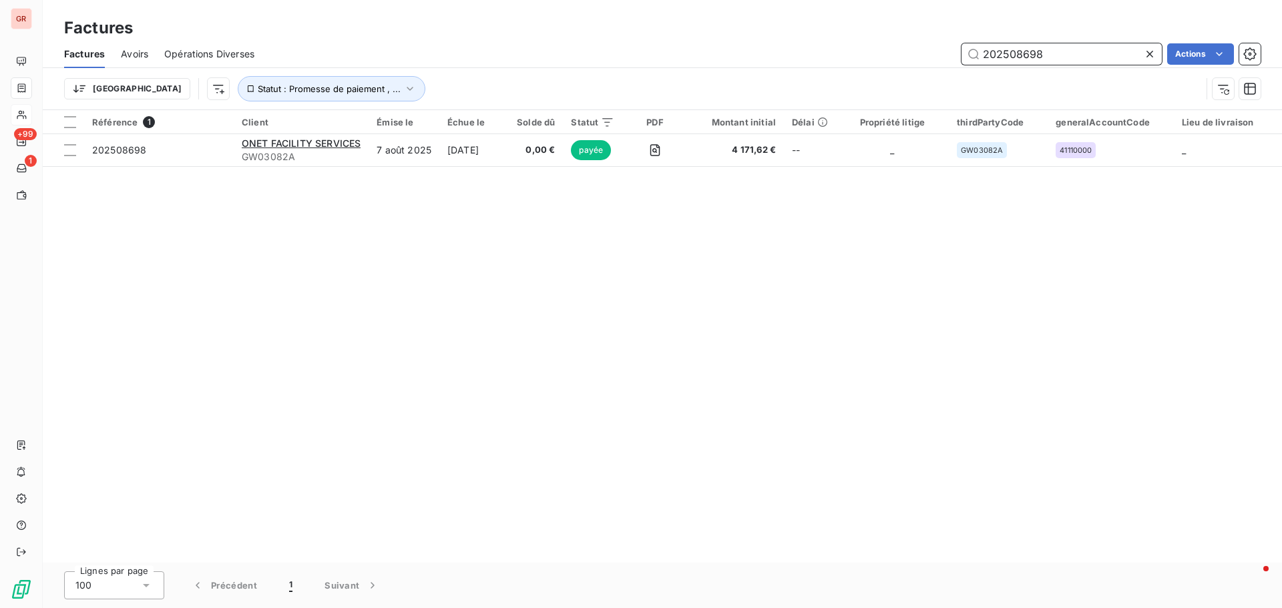
drag, startPoint x: 1073, startPoint y: 59, endPoint x: 860, endPoint y: 65, distance: 213.0
click at [871, 64] on div "202508698 Actions" at bounding box center [765, 53] width 990 height 21
click at [1058, 61] on input "202508805" at bounding box center [1061, 53] width 200 height 21
drag, startPoint x: 1059, startPoint y: 61, endPoint x: 887, endPoint y: 75, distance: 172.1
click at [887, 75] on div "Factures Avoirs Opérations Diverses 202508805 Actions Trier Statut : Promesse d…" at bounding box center [662, 74] width 1239 height 69
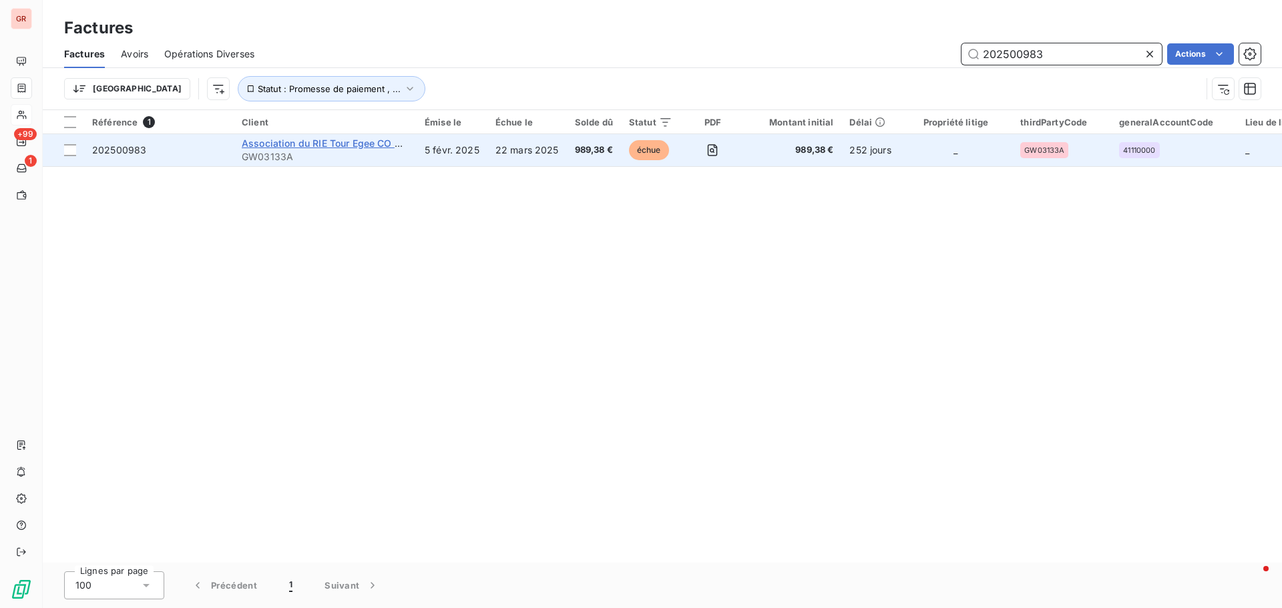
type input "202500983"
click at [312, 142] on span "Association du RIE Tour Egee CO Constructa" at bounding box center [343, 143] width 202 height 11
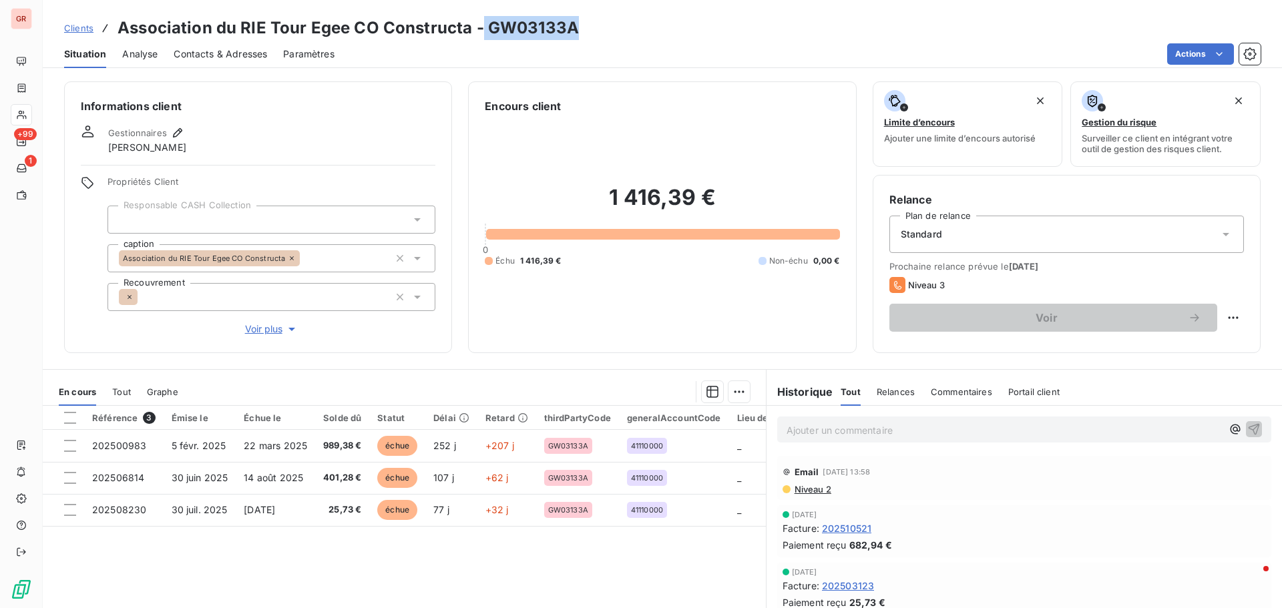
drag, startPoint x: 583, startPoint y: 29, endPoint x: 481, endPoint y: 32, distance: 102.8
click at [481, 32] on div "Clients Association du RIE Tour Egee CO Constructa - GW03133A" at bounding box center [662, 28] width 1239 height 24
drag, startPoint x: 500, startPoint y: 27, endPoint x: 590, endPoint y: 17, distance: 90.6
click at [598, 19] on div "Clients Association du RIE Tour Egee CO Constructa - GW03133A" at bounding box center [662, 28] width 1239 height 24
drag, startPoint x: 571, startPoint y: 26, endPoint x: 486, endPoint y: 31, distance: 84.9
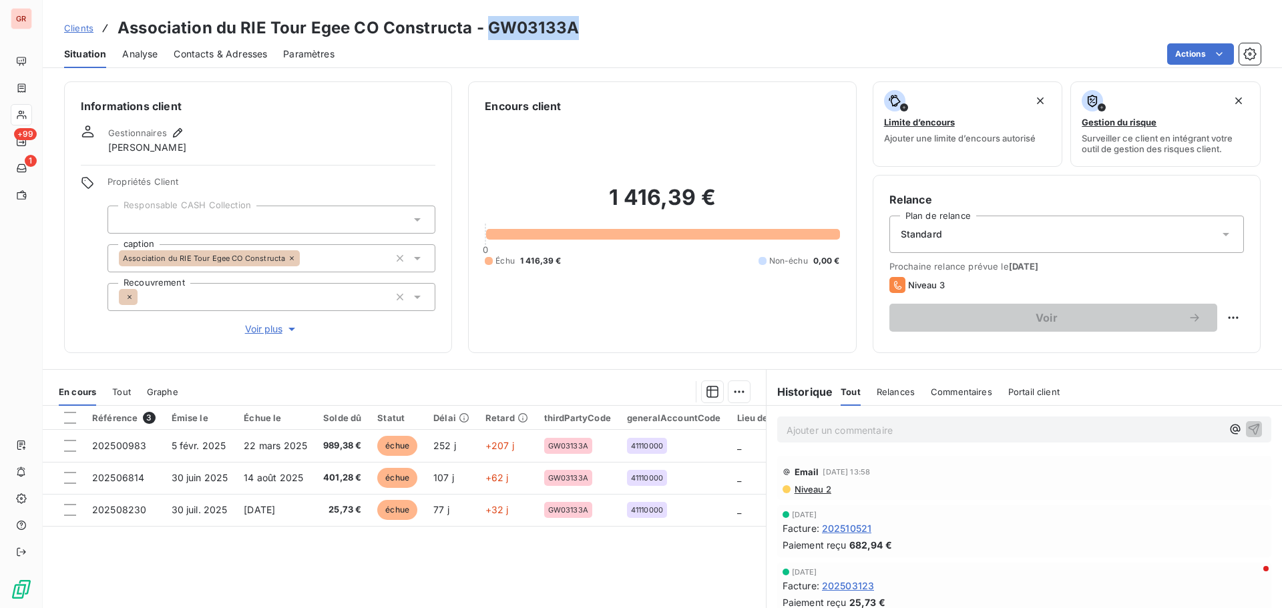
click at [483, 31] on h3 "Association du RIE Tour Egee CO Constructa - GW03133A" at bounding box center [347, 28] width 461 height 24
copy h3 "GW03133A"
click at [220, 49] on span "Contacts & Adresses" at bounding box center [220, 53] width 93 height 13
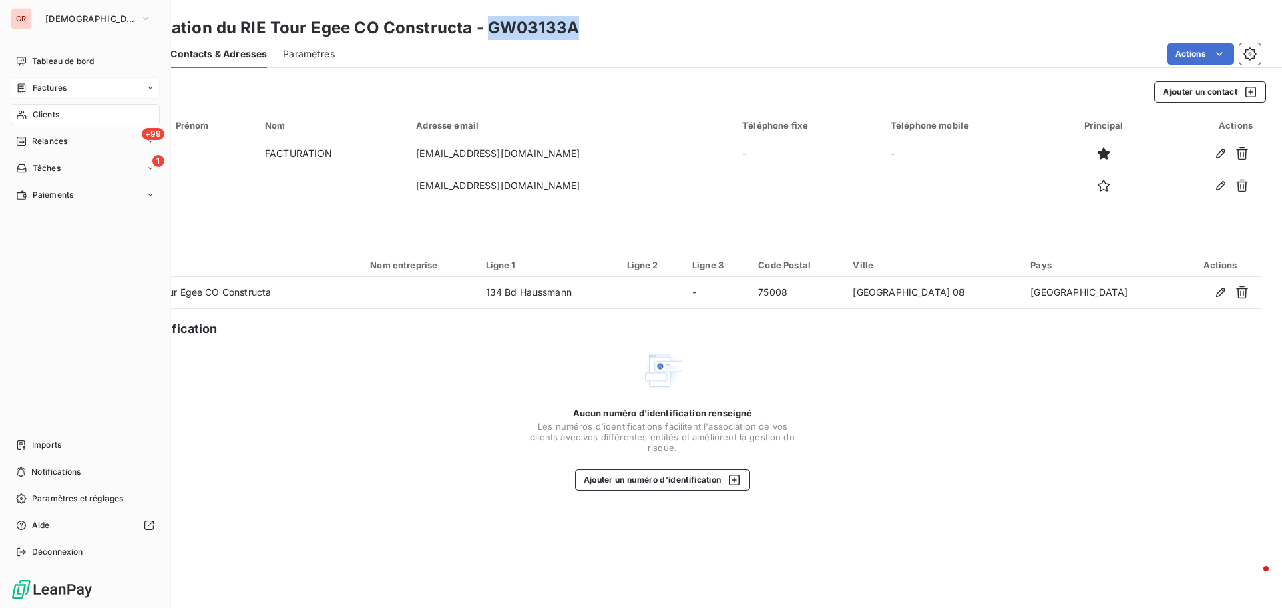
click at [45, 89] on span "Factures" at bounding box center [50, 88] width 34 height 12
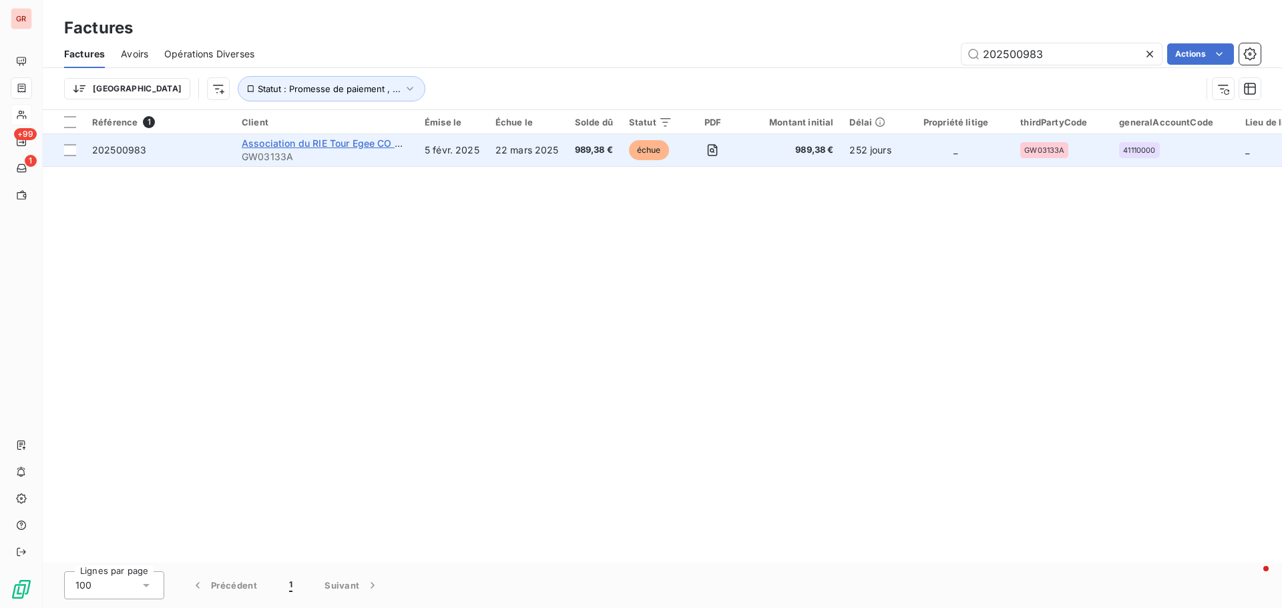
click at [346, 145] on span "Association du RIE Tour Egee CO Constructa" at bounding box center [343, 143] width 202 height 11
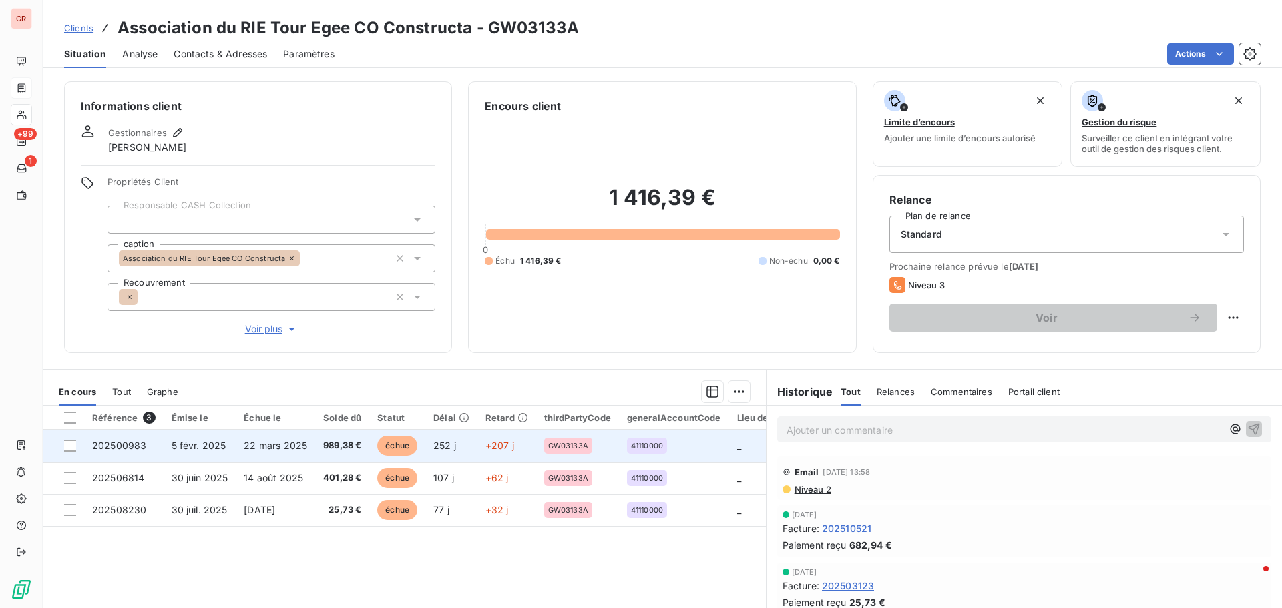
click at [346, 443] on span "989,38 €" at bounding box center [342, 445] width 38 height 13
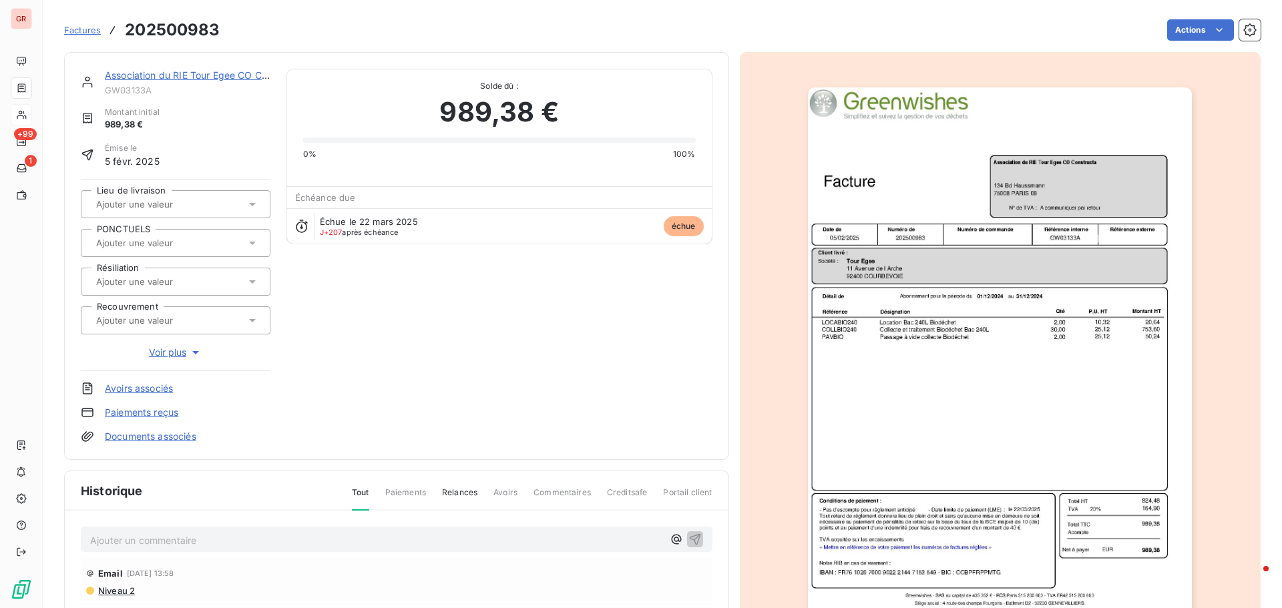
click at [941, 378] on img "button" at bounding box center [1000, 358] width 384 height 543
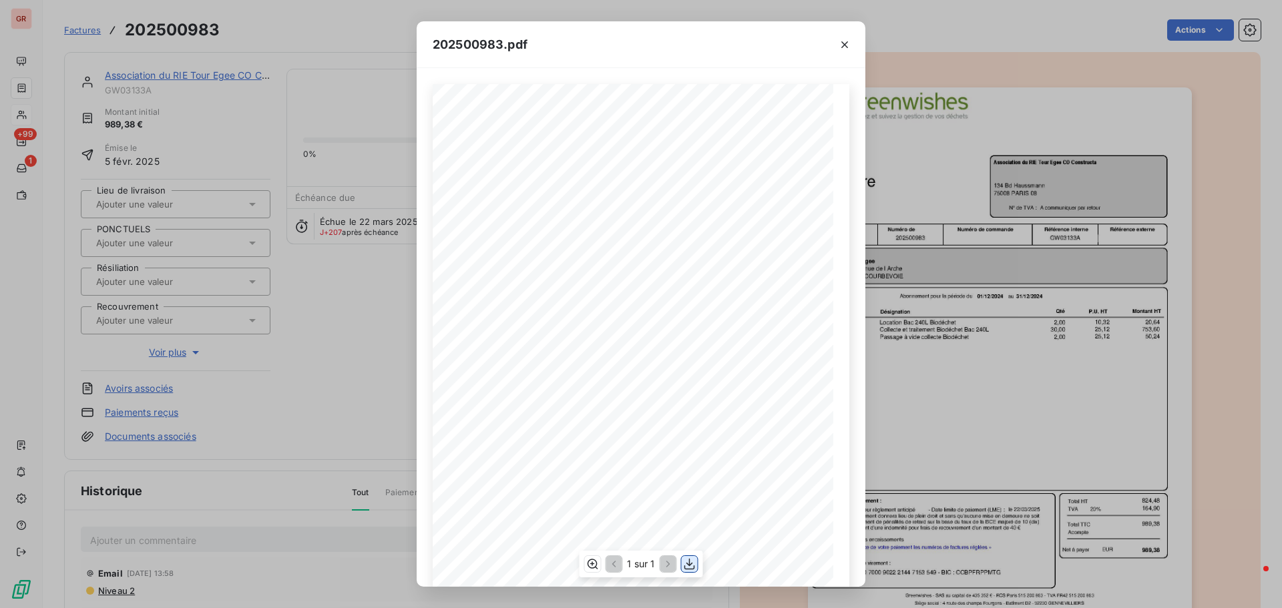
click at [688, 565] on icon "button" at bounding box center [689, 564] width 11 height 11
click at [845, 47] on icon "button" at bounding box center [844, 44] width 13 height 13
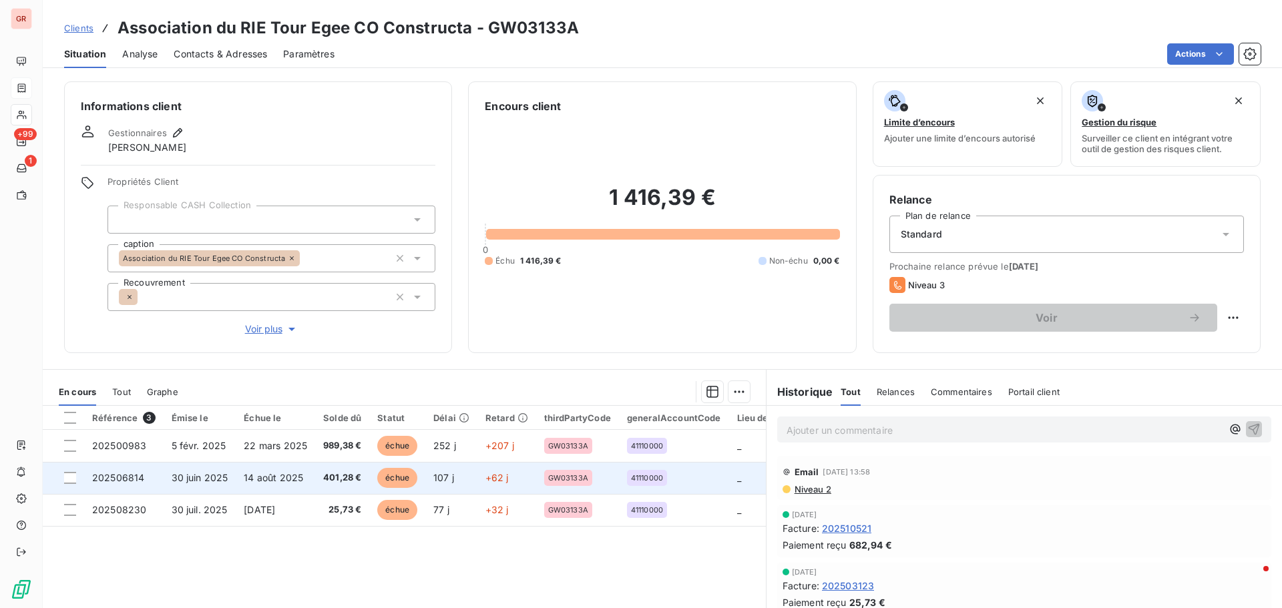
click at [276, 479] on span "14 août 2025" at bounding box center [273, 477] width 59 height 11
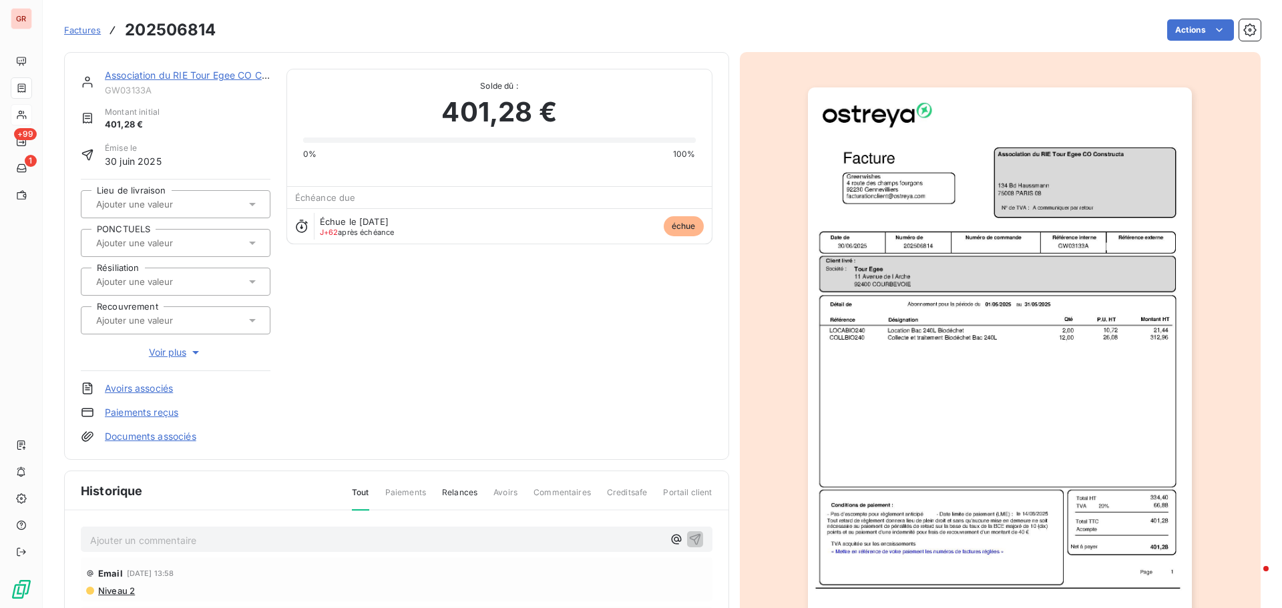
click at [884, 318] on img "button" at bounding box center [1000, 358] width 384 height 543
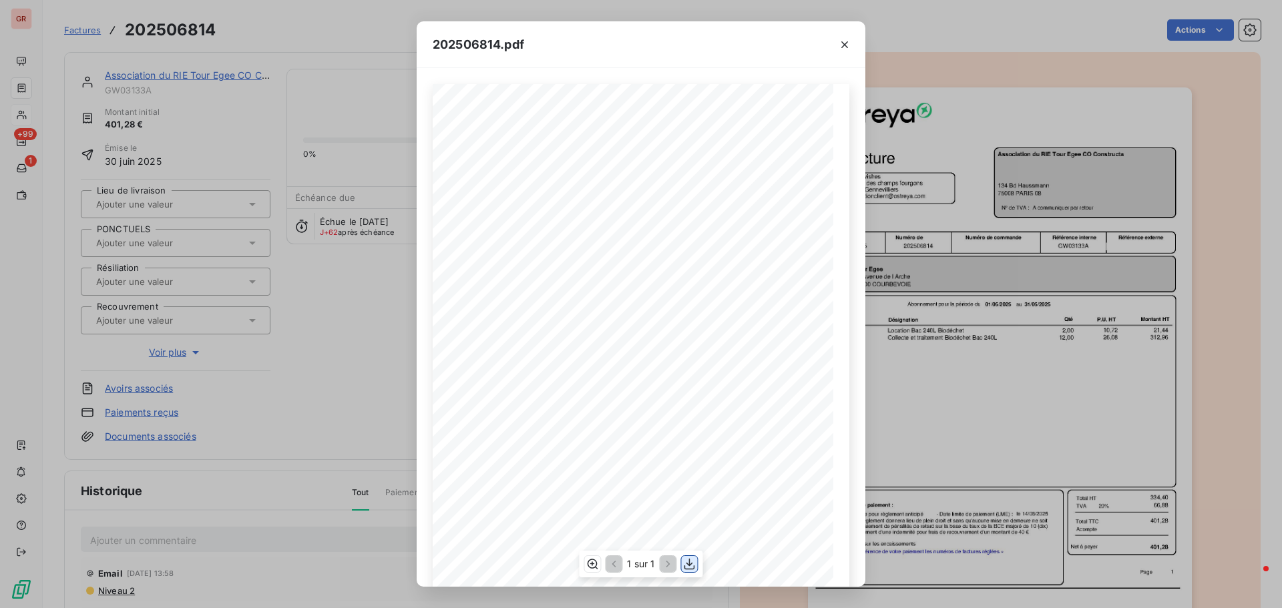
click at [688, 559] on icon "button" at bounding box center [689, 563] width 13 height 13
drag, startPoint x: 846, startPoint y: 42, endPoint x: 838, endPoint y: 42, distance: 8.0
click at [844, 42] on icon "button" at bounding box center [844, 44] width 13 height 13
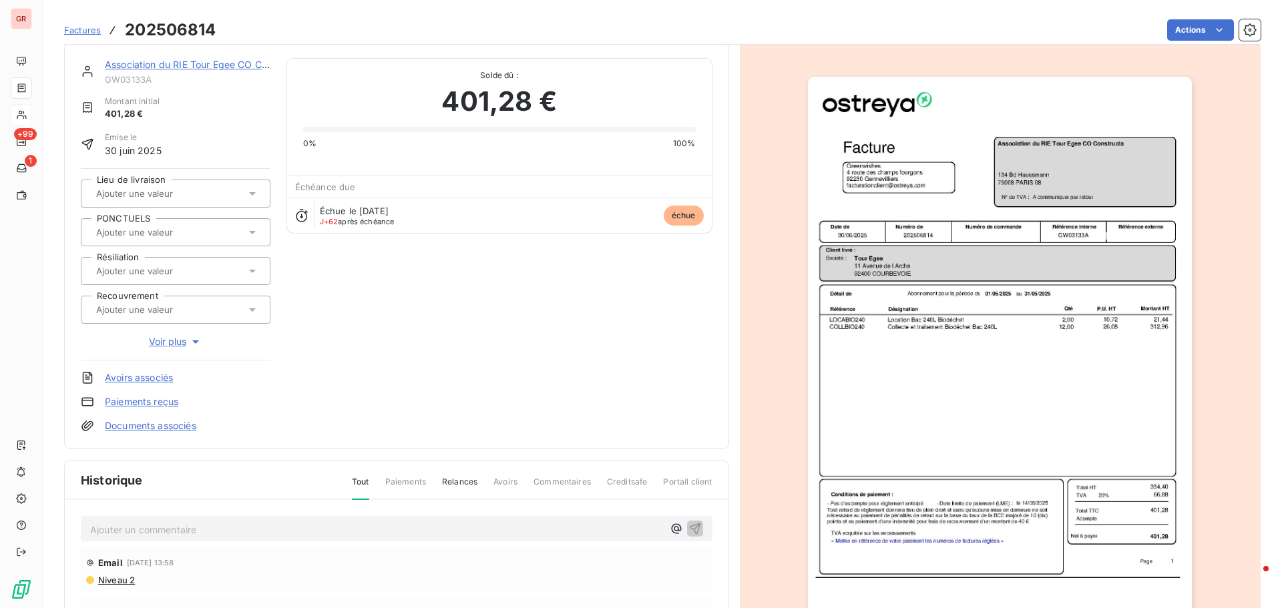
scroll to position [195, 0]
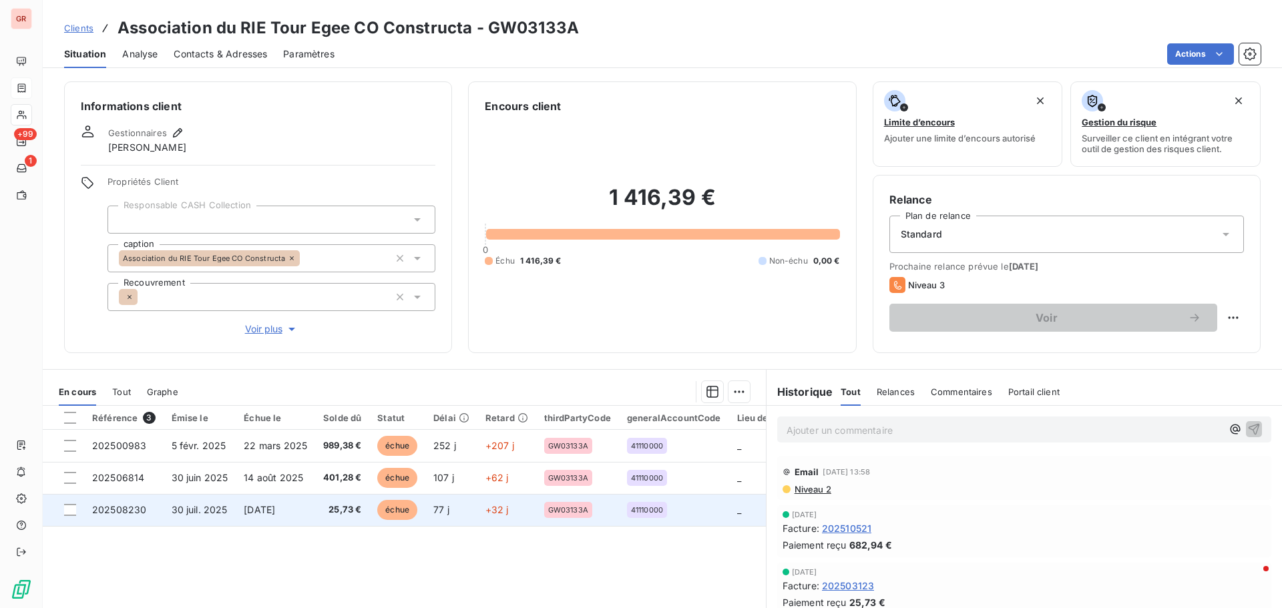
click at [198, 507] on span "30 juil. 2025" at bounding box center [200, 509] width 56 height 11
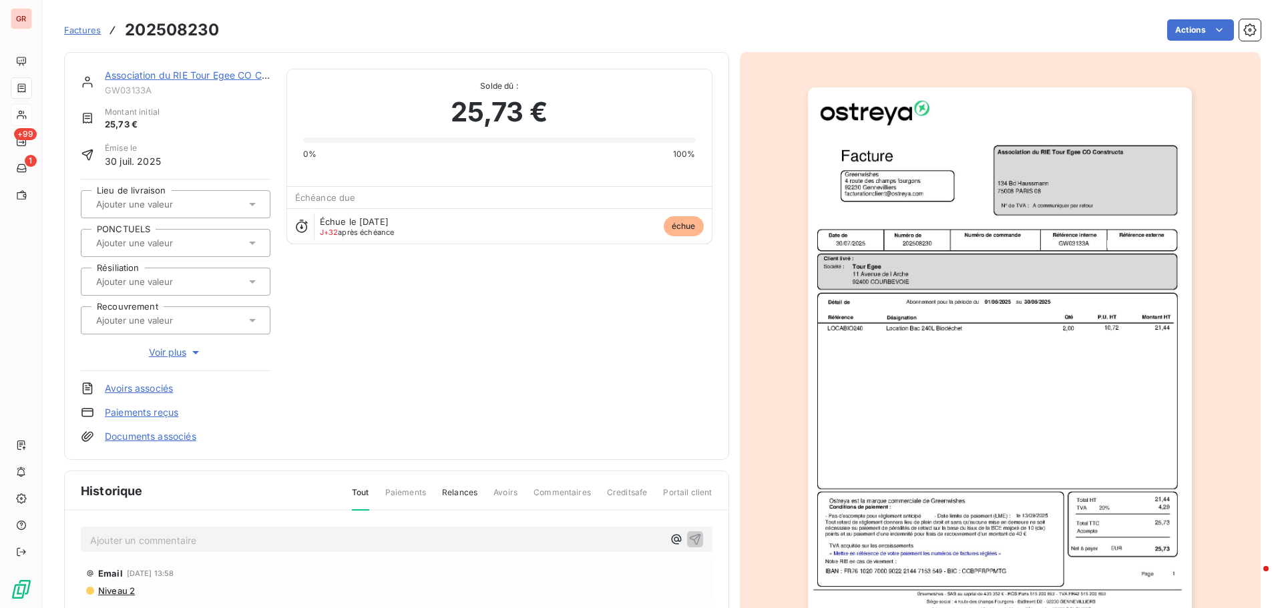
click at [949, 274] on img "button" at bounding box center [1000, 358] width 384 height 543
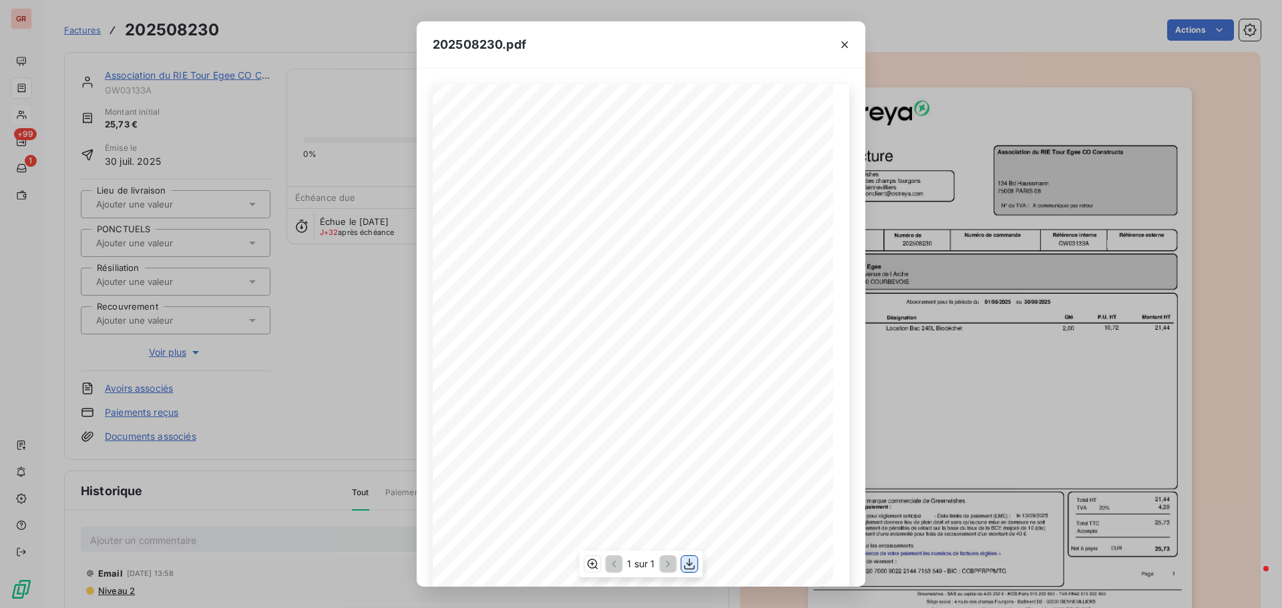
click at [687, 561] on icon "button" at bounding box center [689, 563] width 13 height 13
click at [844, 45] on icon "button" at bounding box center [844, 44] width 7 height 7
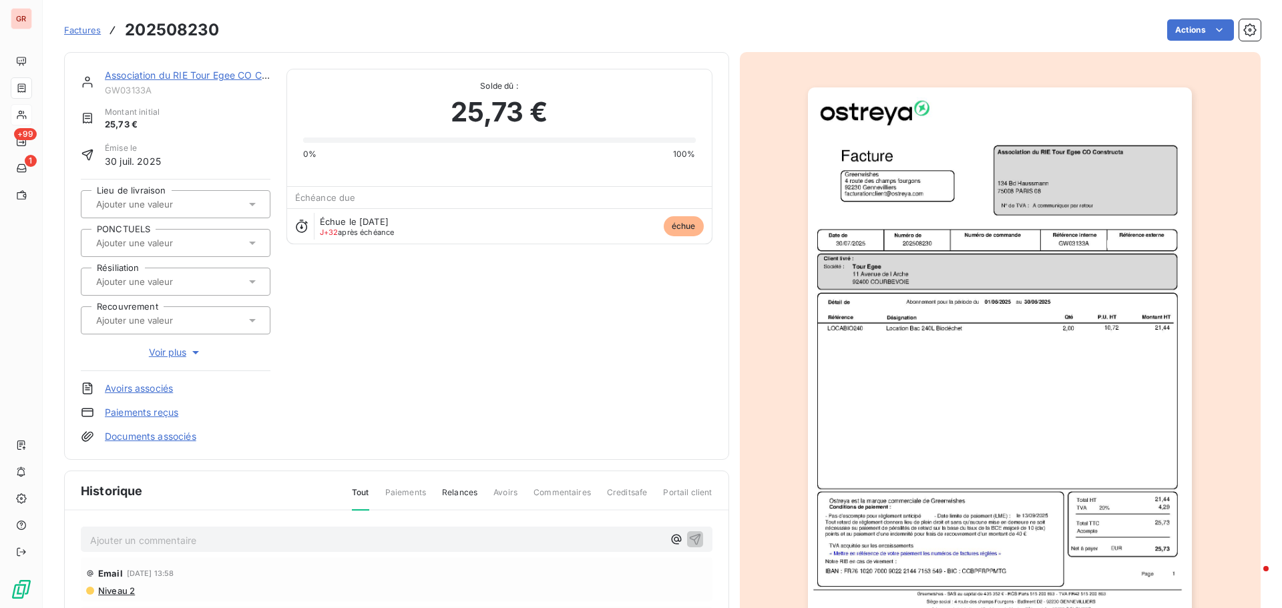
click at [171, 75] on link "Association du RIE Tour Egee CO Constructa" at bounding box center [204, 74] width 199 height 11
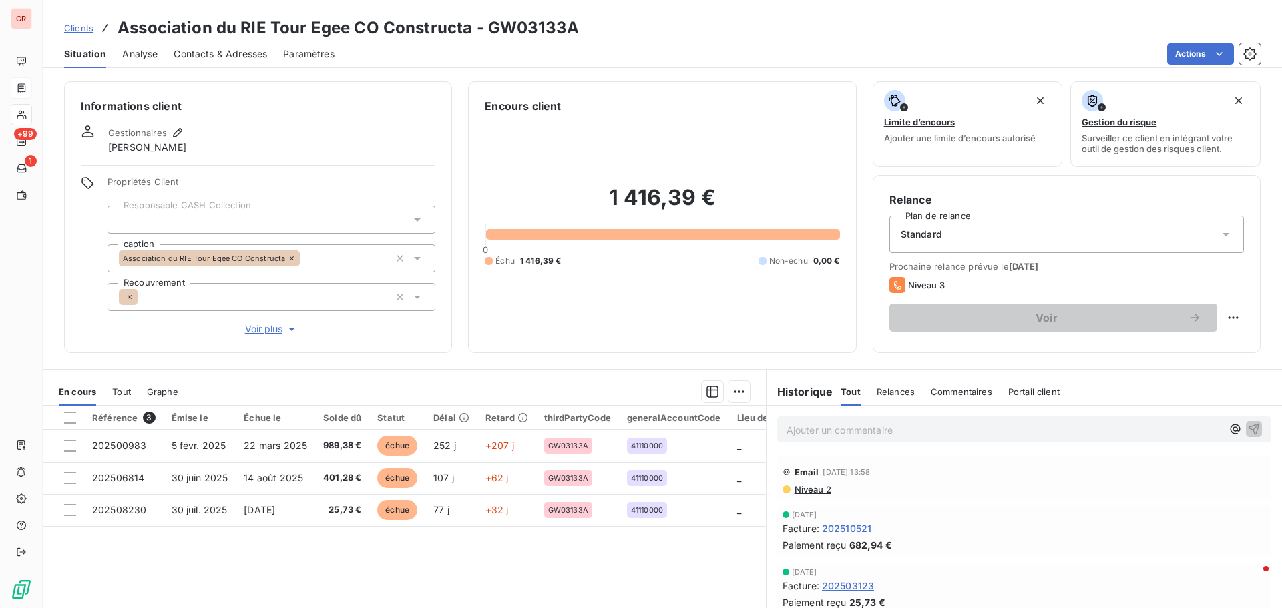
click at [221, 52] on span "Contacts & Adresses" at bounding box center [220, 53] width 93 height 13
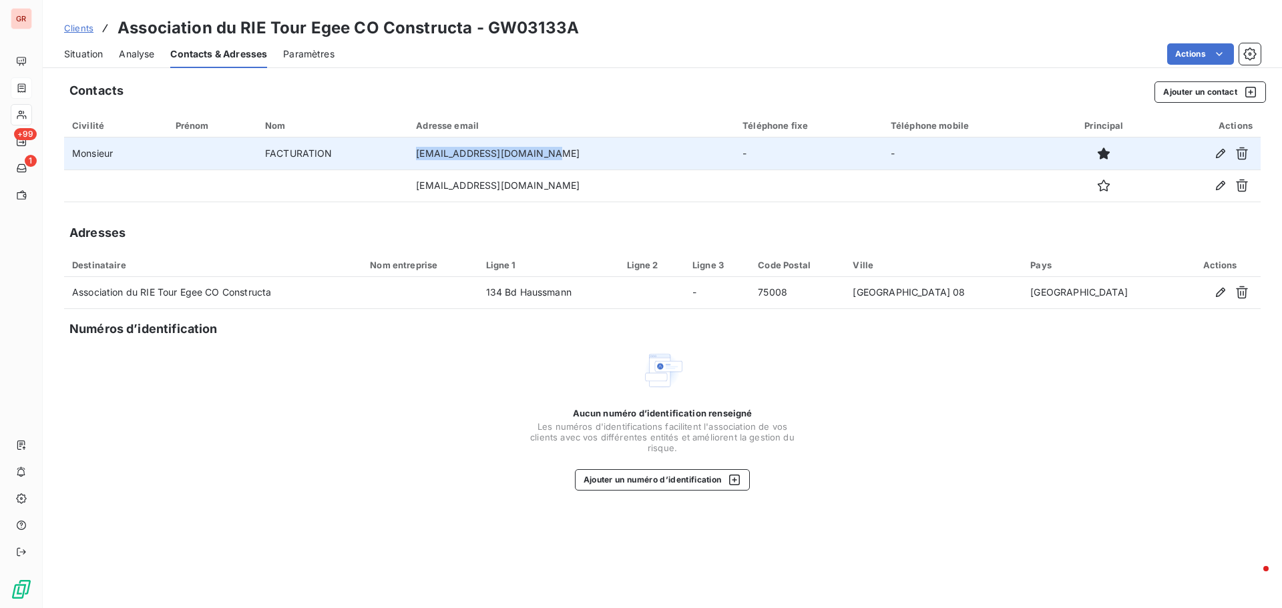
drag, startPoint x: 571, startPoint y: 152, endPoint x: 429, endPoint y: 158, distance: 141.6
click at [429, 158] on tr "Monsieur FACTURATION [EMAIL_ADDRESS][DOMAIN_NAME] - -" at bounding box center [662, 154] width 1196 height 32
copy tr "[EMAIL_ADDRESS][DOMAIN_NAME]"
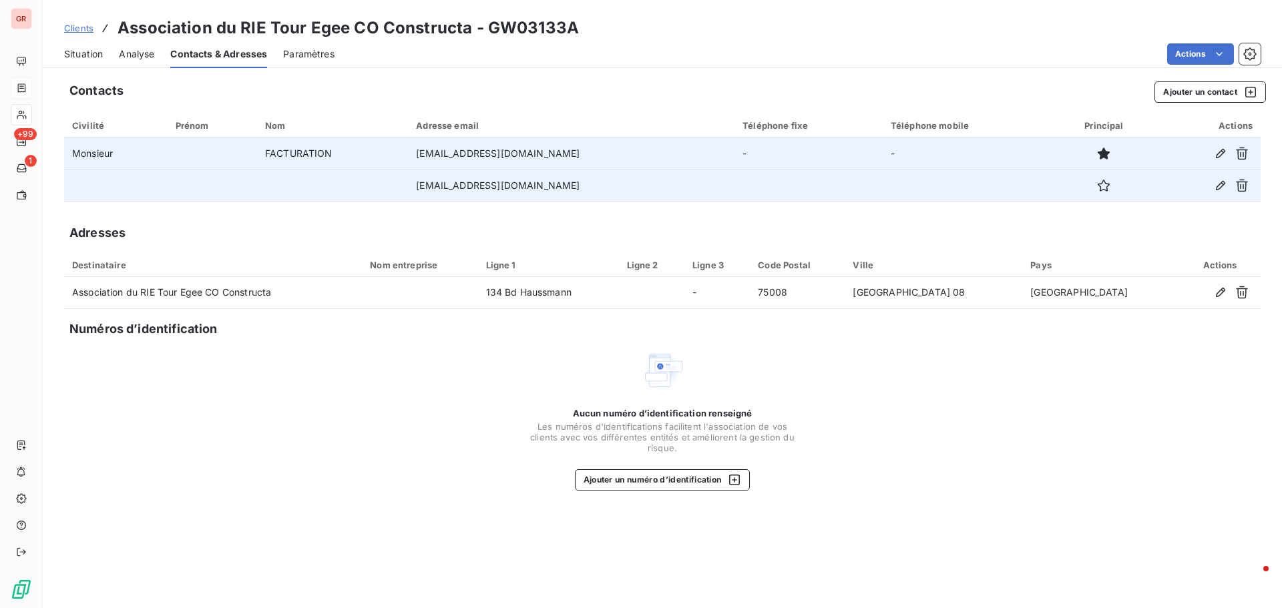
click at [519, 187] on td "[EMAIL_ADDRESS][DOMAIN_NAME]" at bounding box center [571, 186] width 326 height 32
click at [484, 187] on td "[EMAIL_ADDRESS][DOMAIN_NAME]" at bounding box center [571, 186] width 326 height 32
drag, startPoint x: 549, startPoint y: 186, endPoint x: 419, endPoint y: 190, distance: 130.9
click at [419, 190] on tr "[EMAIL_ADDRESS][DOMAIN_NAME]" at bounding box center [662, 186] width 1196 height 32
copy tr "[EMAIL_ADDRESS][DOMAIN_NAME]"
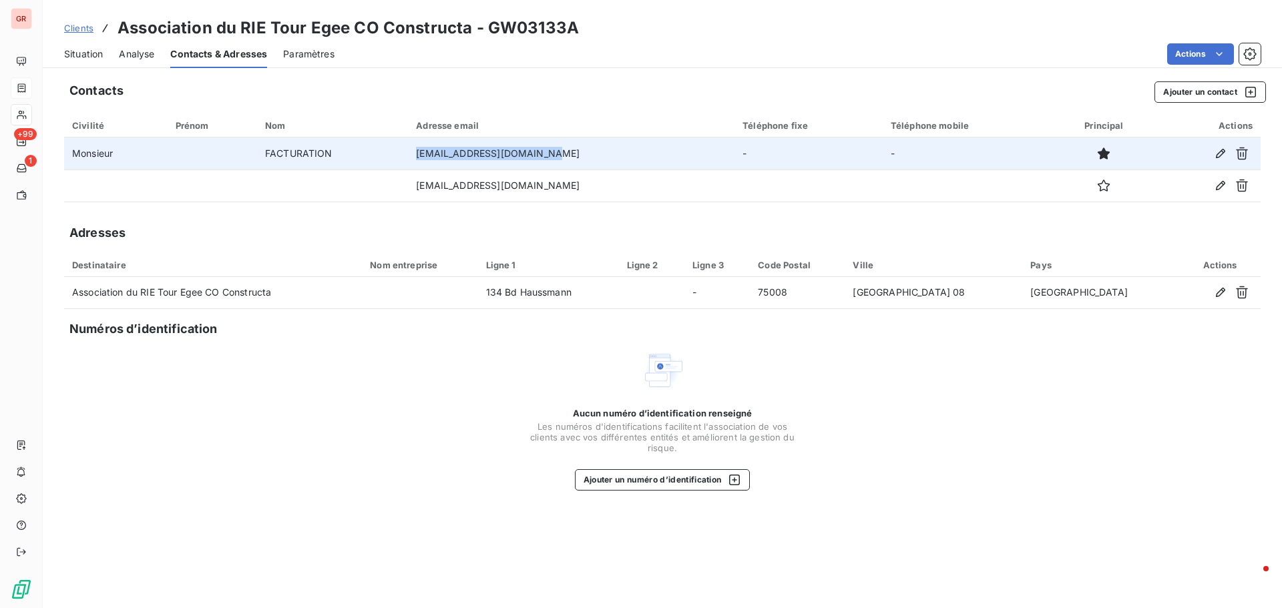
drag, startPoint x: 565, startPoint y: 154, endPoint x: 429, endPoint y: 156, distance: 136.2
click at [429, 156] on tr "Monsieur FACTURATION [EMAIL_ADDRESS][DOMAIN_NAME] - -" at bounding box center [662, 154] width 1196 height 32
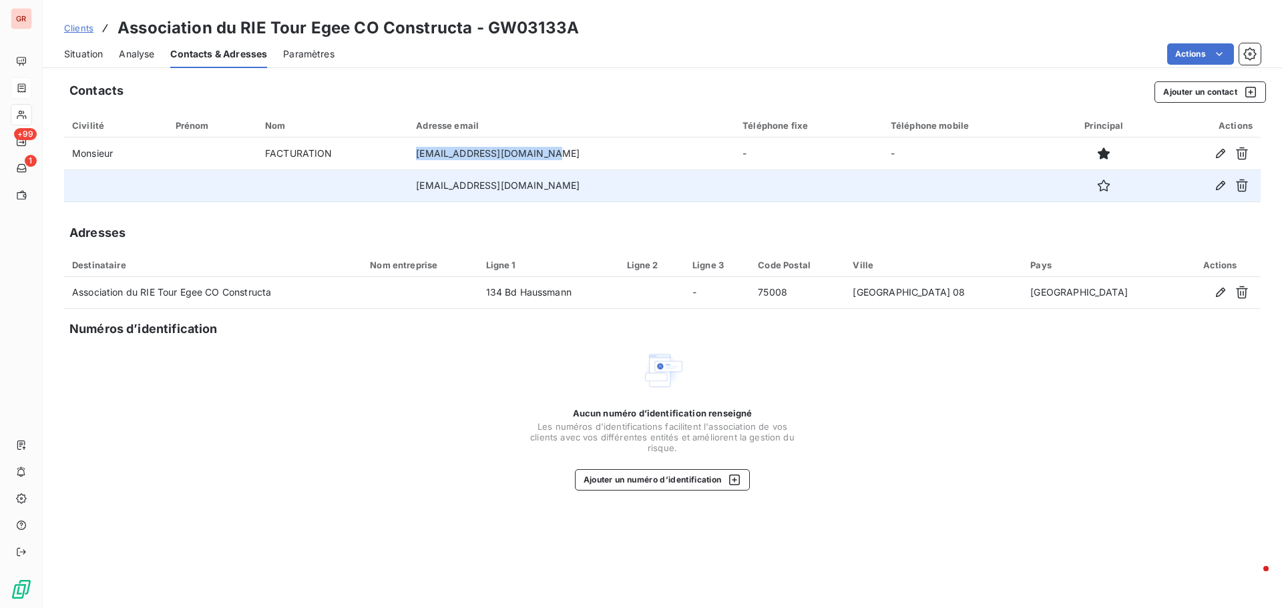
copy tr "[EMAIL_ADDRESS][DOMAIN_NAME]"
drag, startPoint x: 551, startPoint y: 192, endPoint x: 398, endPoint y: 191, distance: 152.2
click at [398, 191] on tr "[EMAIL_ADDRESS][DOMAIN_NAME]" at bounding box center [662, 186] width 1196 height 32
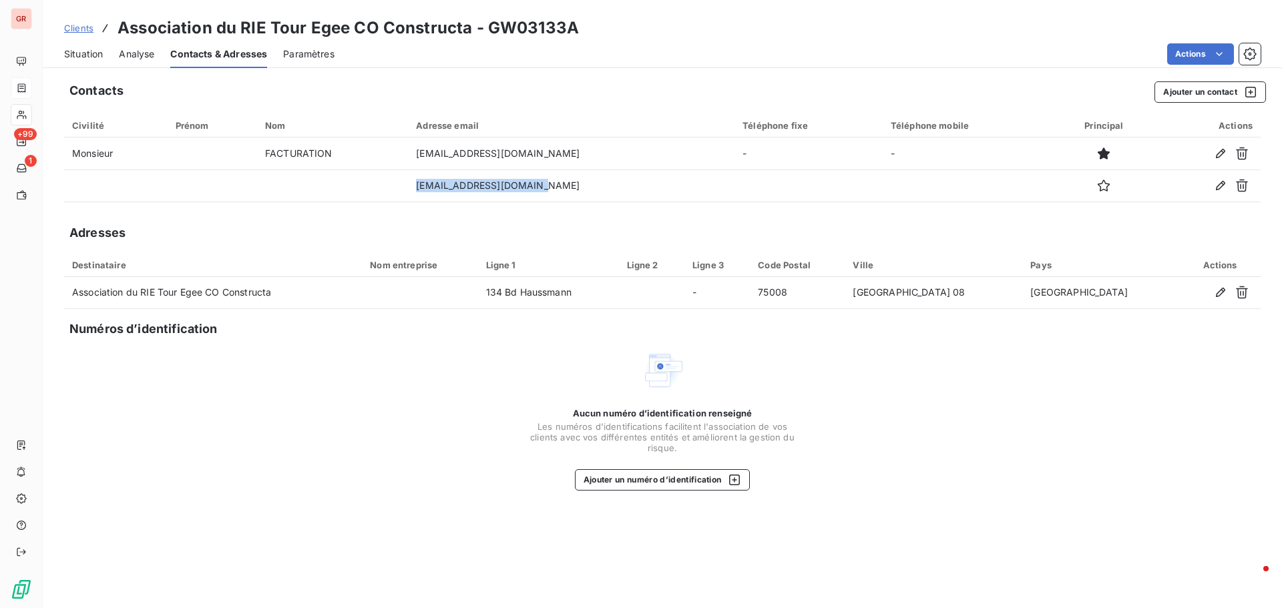
copy tr "[EMAIL_ADDRESS][DOMAIN_NAME]"
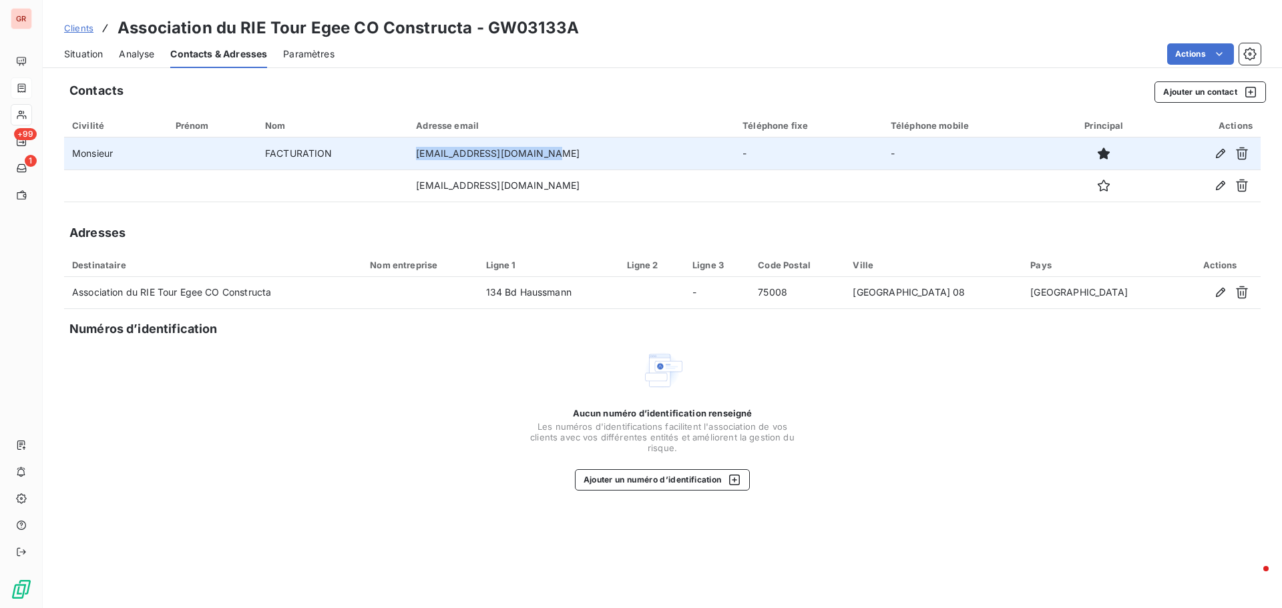
drag, startPoint x: 569, startPoint y: 157, endPoint x: 429, endPoint y: 161, distance: 140.2
click at [429, 160] on tr "Monsieur FACTURATION [EMAIL_ADDRESS][DOMAIN_NAME] - -" at bounding box center [662, 154] width 1196 height 32
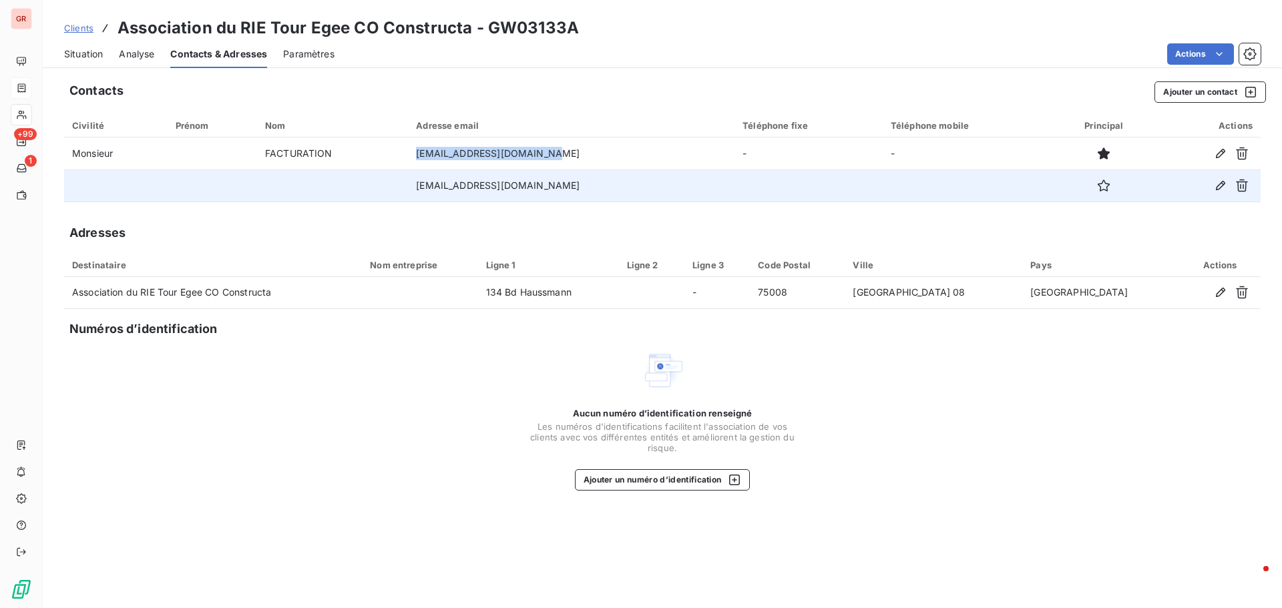
copy tr "[EMAIL_ADDRESS][DOMAIN_NAME]"
drag, startPoint x: 551, startPoint y: 187, endPoint x: 421, endPoint y: 199, distance: 131.4
click at [421, 199] on tr "[EMAIL_ADDRESS][DOMAIN_NAME]" at bounding box center [662, 186] width 1196 height 32
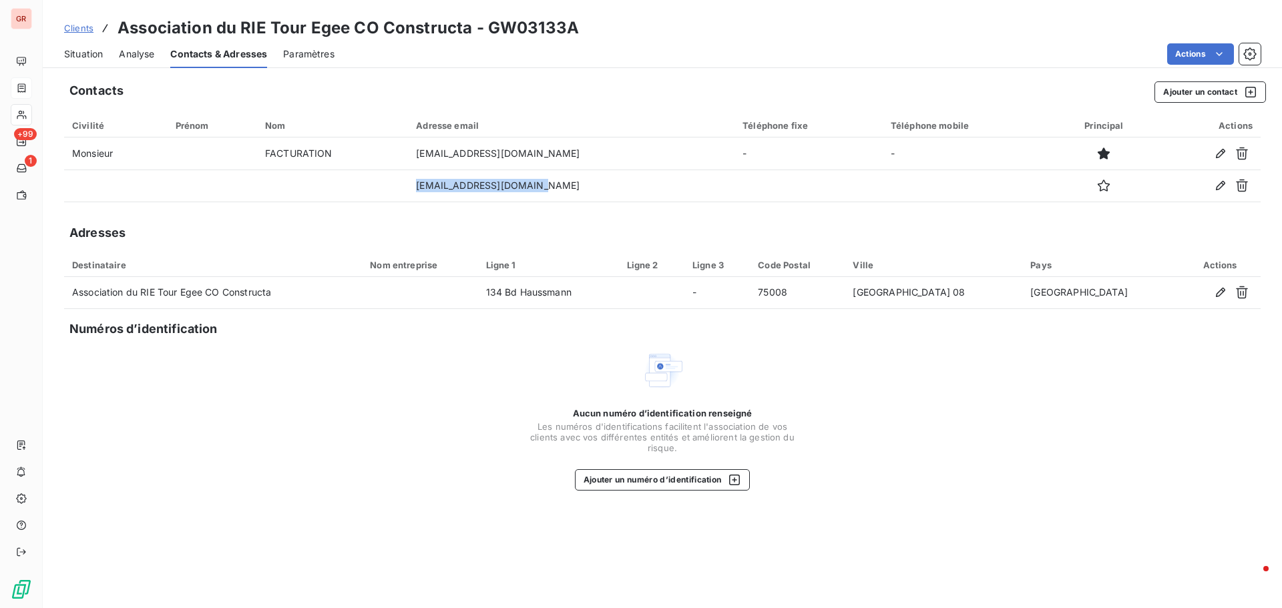
copy tr "[EMAIL_ADDRESS][DOMAIN_NAME]"
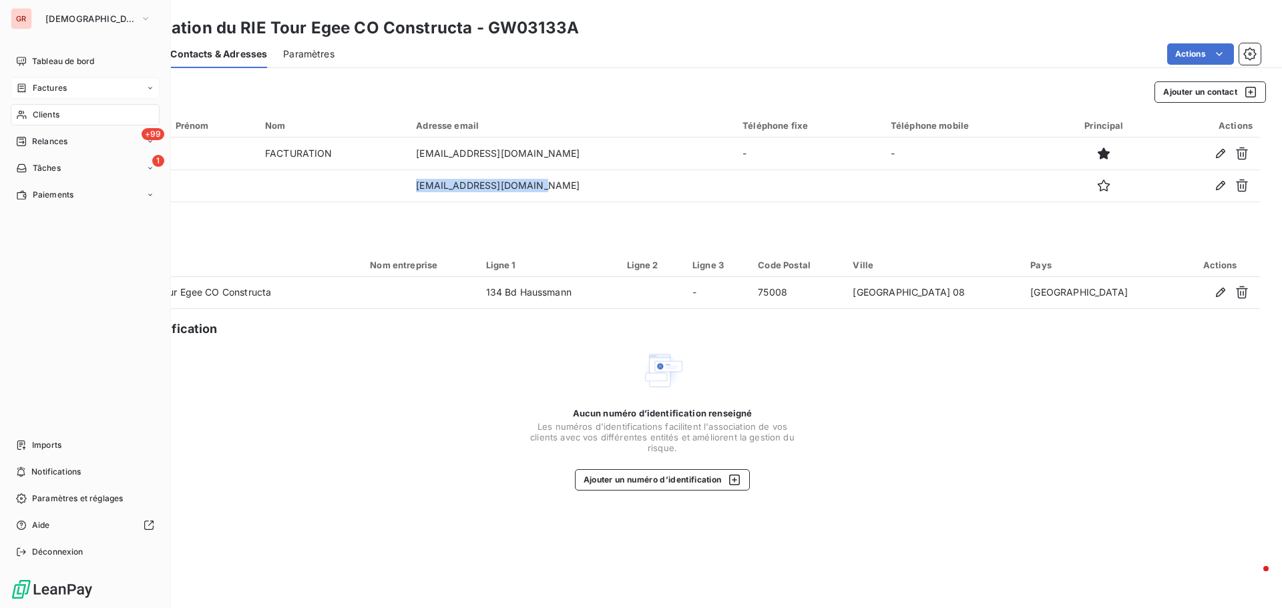
click at [49, 83] on span "Factures" at bounding box center [50, 88] width 34 height 12
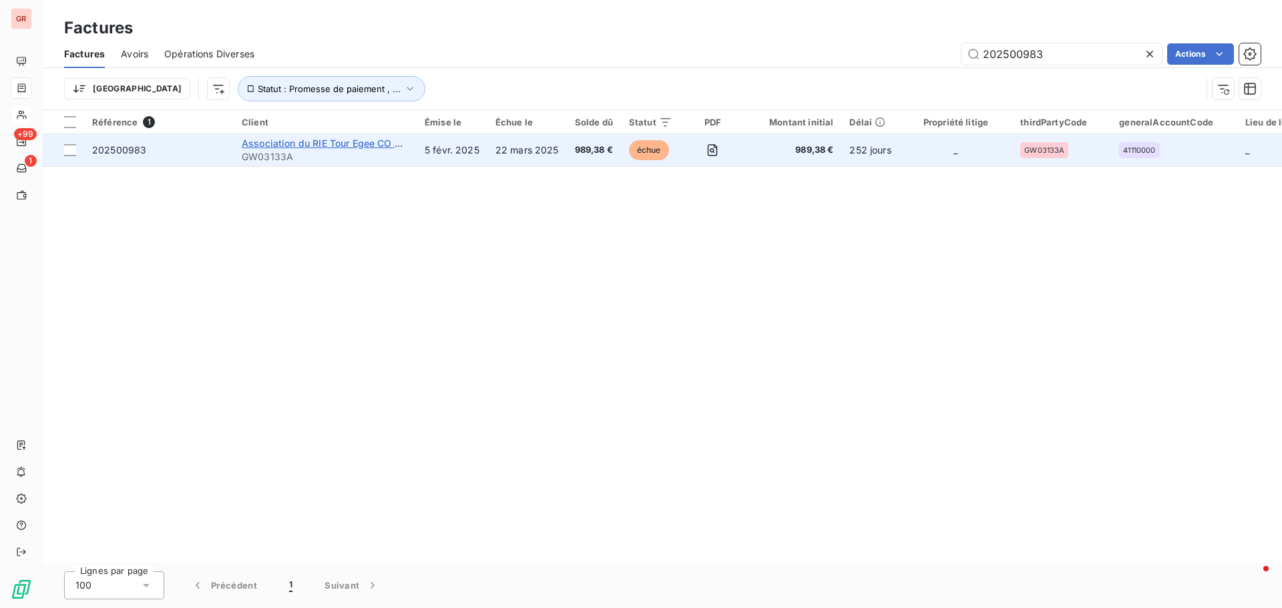
click at [301, 140] on span "Association du RIE Tour Egee CO Constructa" at bounding box center [343, 143] width 202 height 11
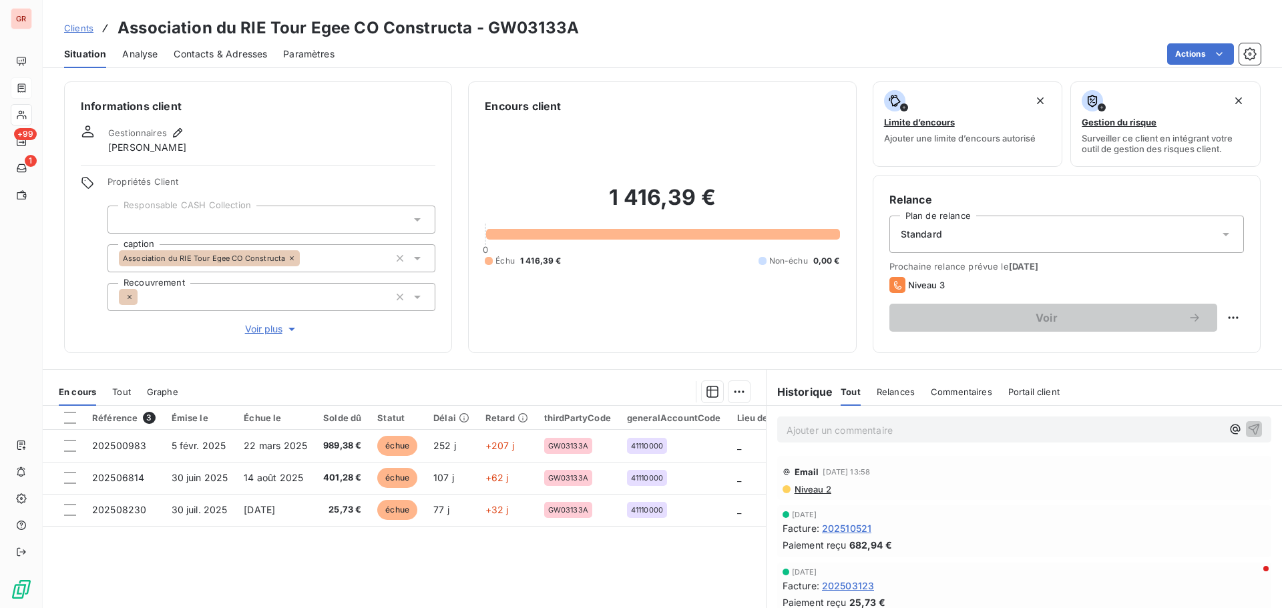
click at [818, 436] on p "Ajouter un commentaire ﻿" at bounding box center [1003, 430] width 435 height 17
click at [838, 419] on div "Mail de" at bounding box center [1024, 429] width 494 height 25
click at [837, 427] on p "Mail de" at bounding box center [1003, 429] width 435 height 15
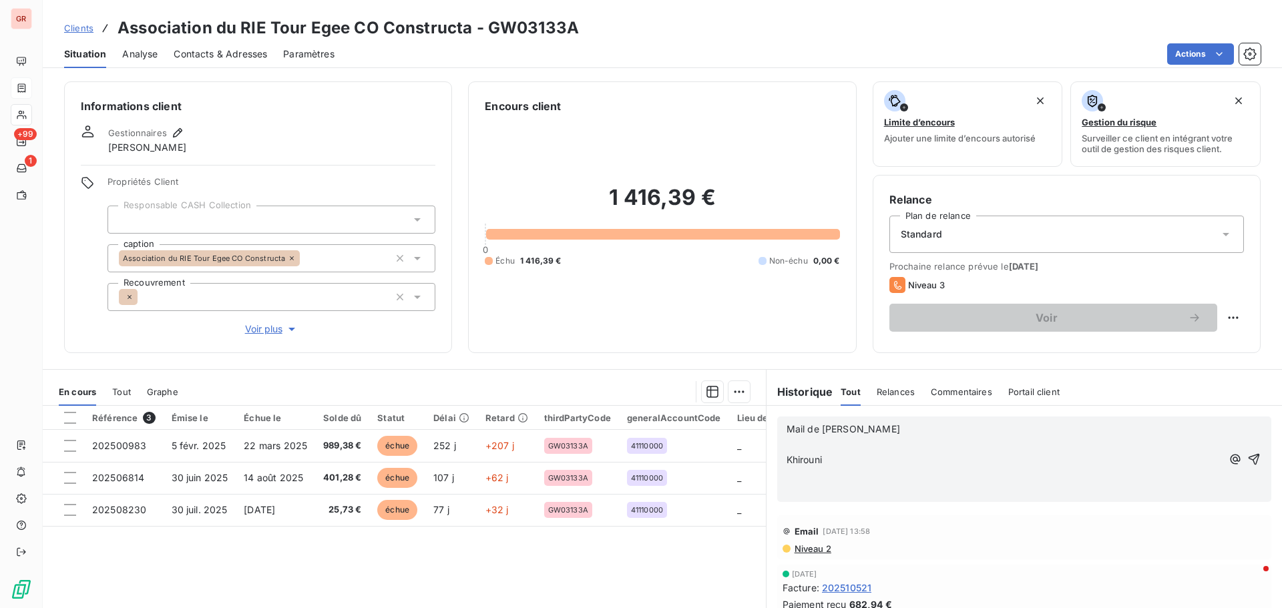
click at [853, 429] on p "Mail de [PERSON_NAME]" at bounding box center [1003, 429] width 435 height 15
drag, startPoint x: 810, startPoint y: 430, endPoint x: 833, endPoint y: 465, distance: 42.4
click at [833, 465] on div "Mail de [PERSON_NAME] ﻿ ﻿" at bounding box center [1003, 460] width 435 height 76
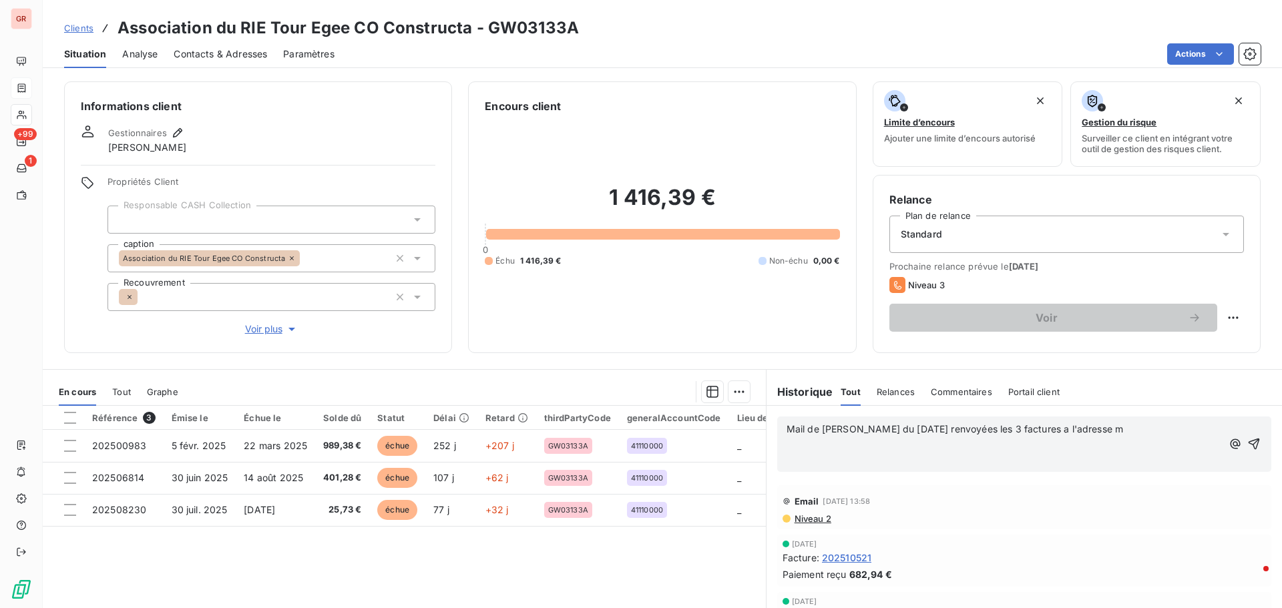
click at [1227, 436] on button "button" at bounding box center [1235, 444] width 16 height 16
click at [1113, 429] on p "Mail de [PERSON_NAME] du [DATE] renvoyées les 3 factures a l'adresse m" at bounding box center [1003, 429] width 435 height 15
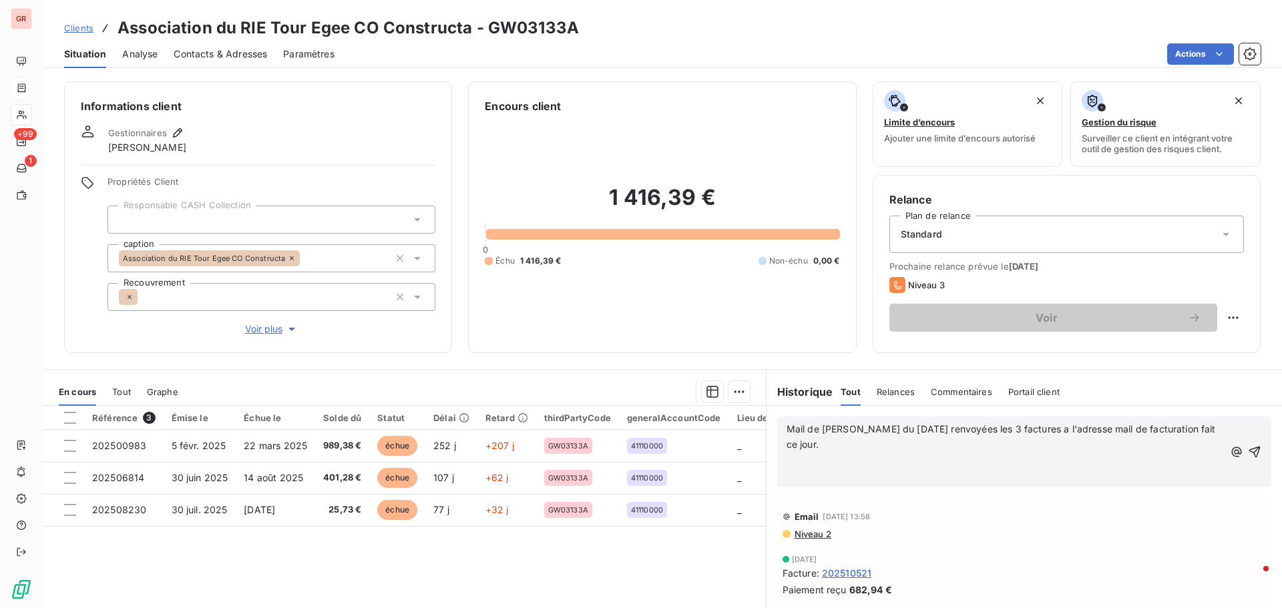
drag, startPoint x: 1055, startPoint y: 429, endPoint x: 1054, endPoint y: 440, distance: 11.4
click at [1055, 429] on span "Mail de [PERSON_NAME] du [DATE] renvoyées les 3 factures a l'adresse mail de fa…" at bounding box center [1002, 436] width 432 height 27
drag, startPoint x: 577, startPoint y: 33, endPoint x: 488, endPoint y: 27, distance: 88.9
click at [488, 27] on div "Clients Association du RIE Tour Egee CO Constructa - GW03133A" at bounding box center [662, 28] width 1239 height 24
copy h3 "GW03133A"
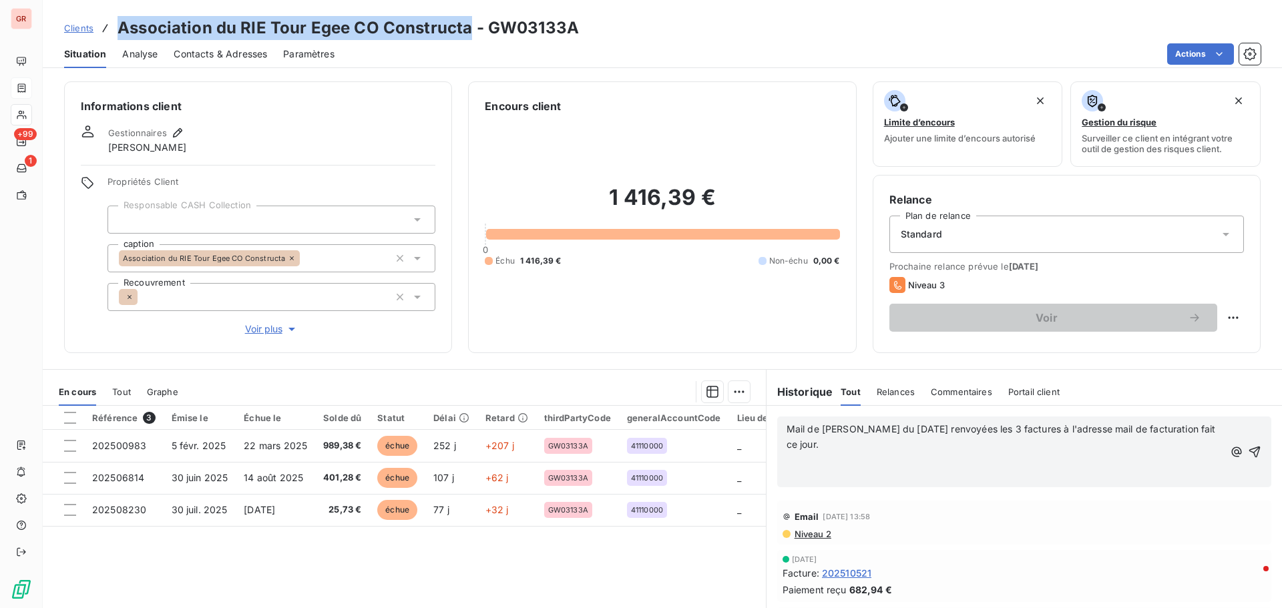
drag, startPoint x: 468, startPoint y: 29, endPoint x: 117, endPoint y: 38, distance: 350.5
click at [116, 35] on div "Clients Association du RIE Tour Egee CO Constructa - GW03133A" at bounding box center [321, 28] width 515 height 24
copy h3 "Association du RIE Tour Egee CO Constructa"
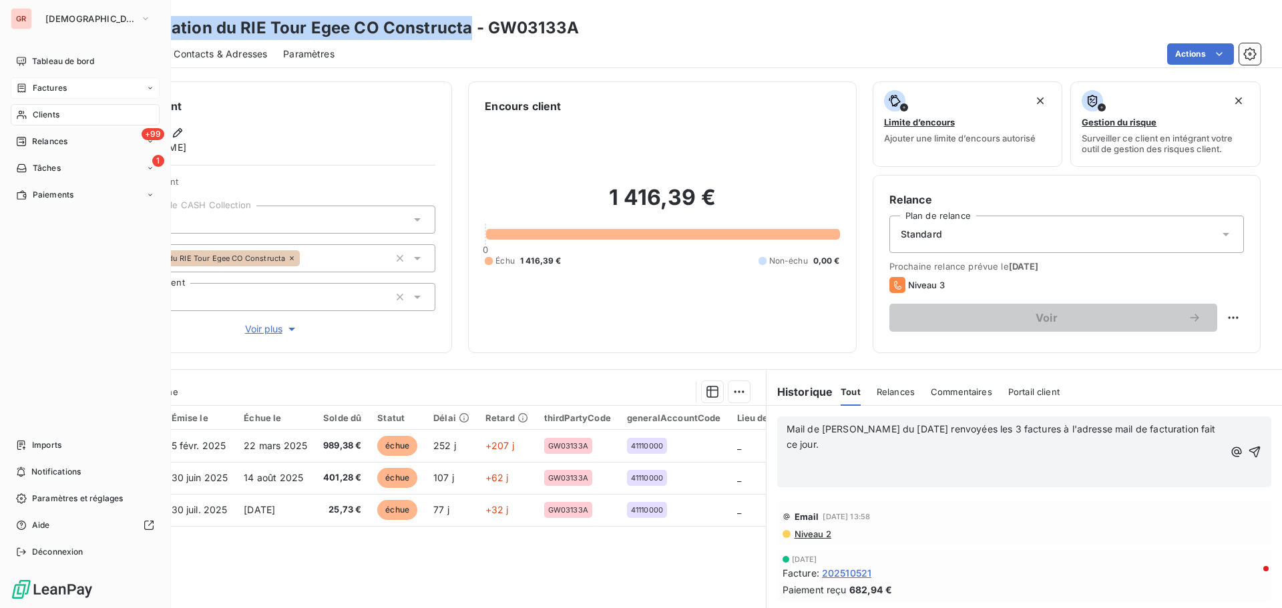
click at [49, 87] on span "Factures" at bounding box center [50, 88] width 34 height 12
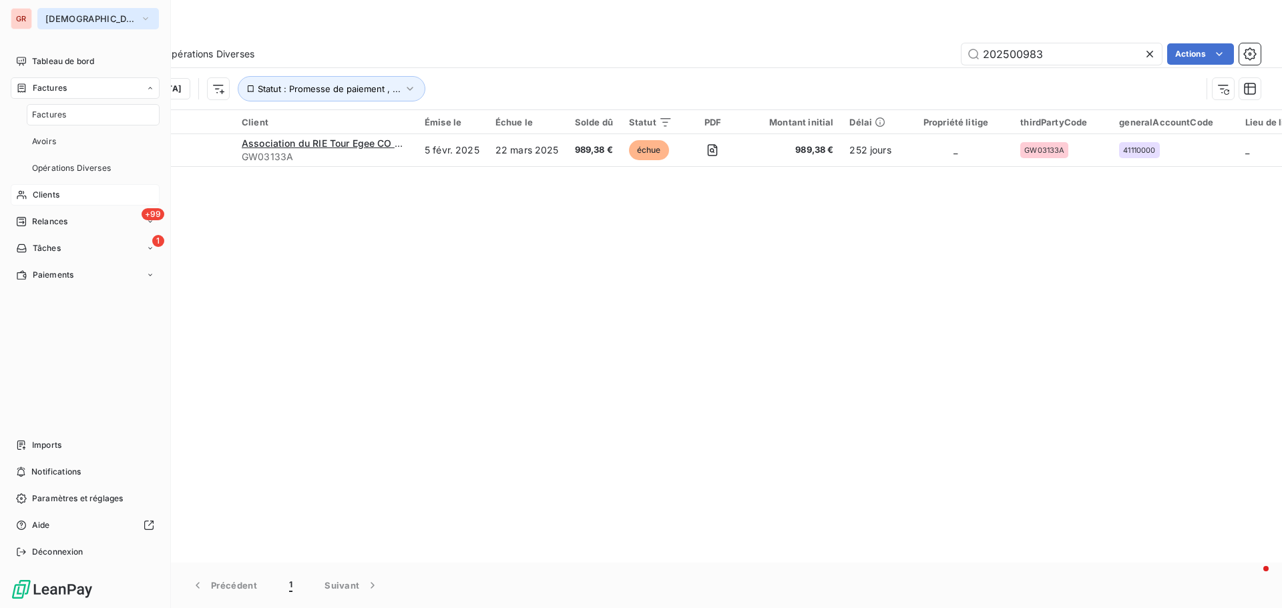
click at [140, 24] on icon "button" at bounding box center [145, 18] width 11 height 13
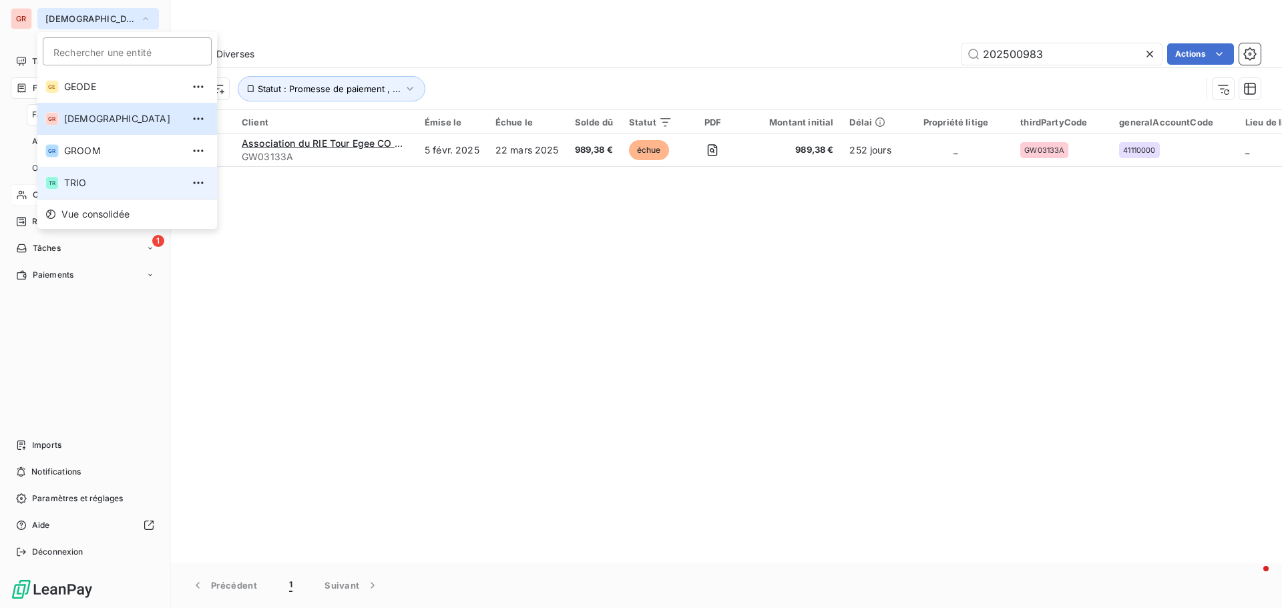
click at [89, 184] on span "TRIO" at bounding box center [123, 182] width 118 height 13
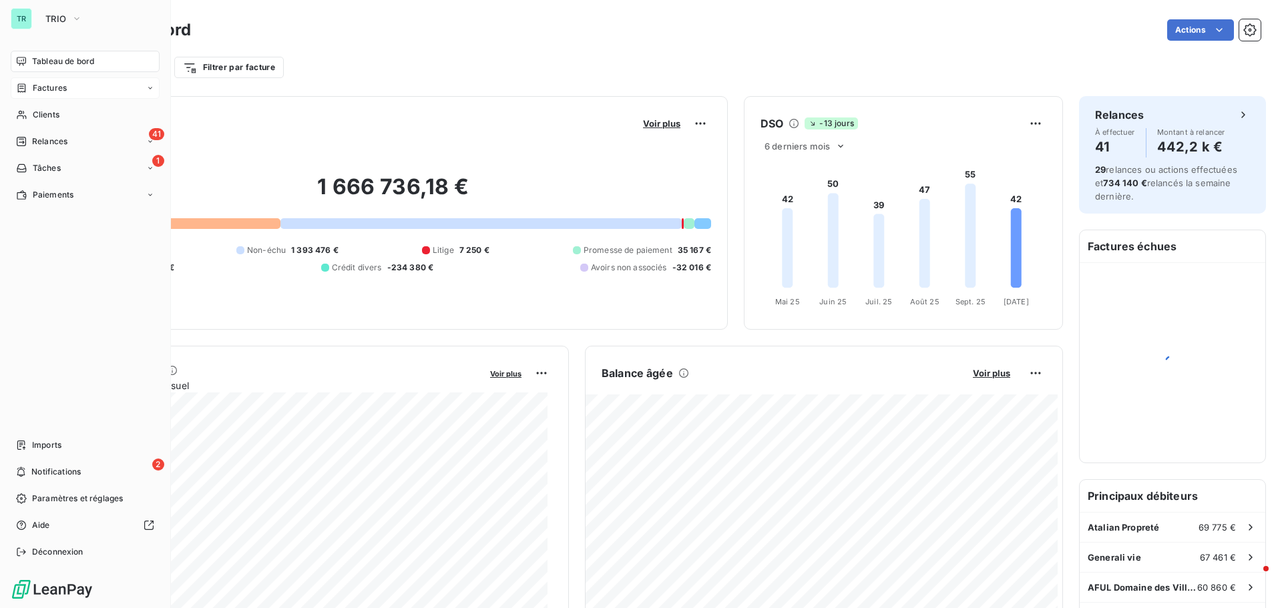
click at [65, 85] on span "Factures" at bounding box center [50, 88] width 34 height 12
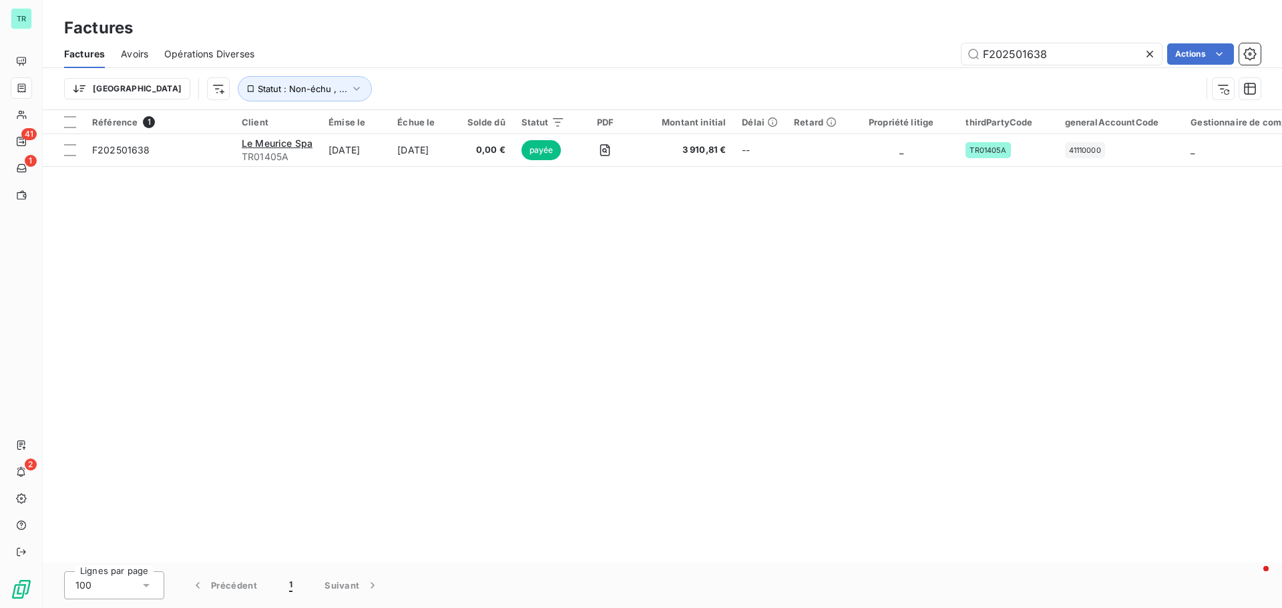
drag, startPoint x: 1069, startPoint y: 55, endPoint x: 728, endPoint y: 84, distance: 342.3
click at [791, 69] on div "Factures Avoirs Opérations Diverses F202501638 Actions Trier Statut : Non-échu …" at bounding box center [662, 74] width 1239 height 69
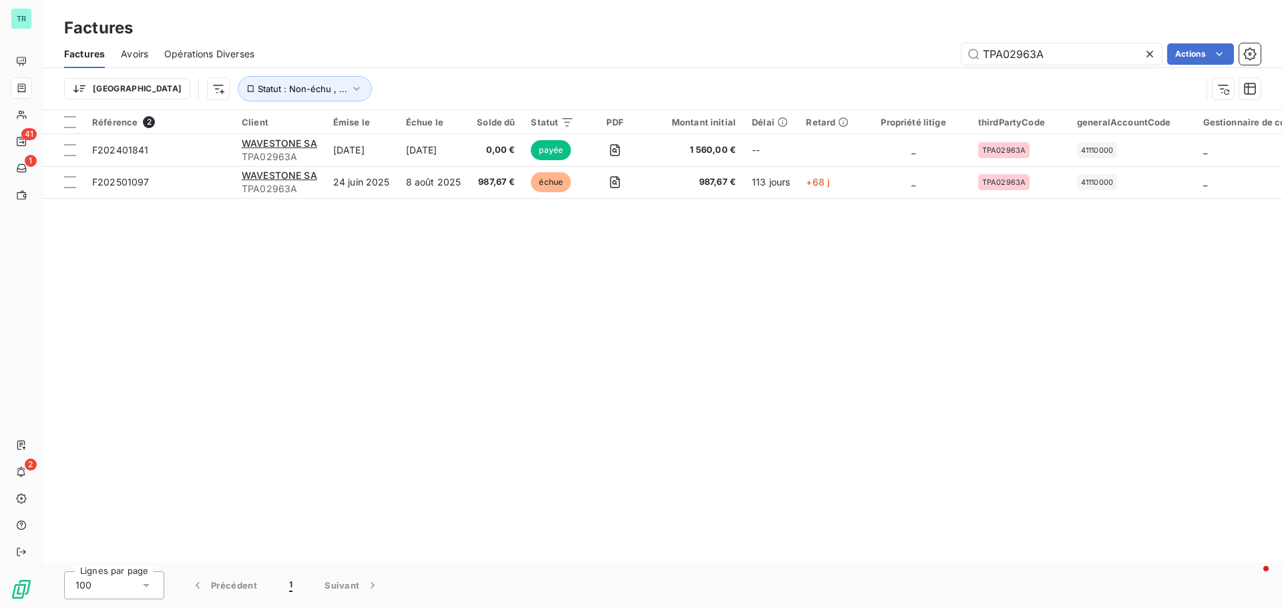
type input "TPA02963A"
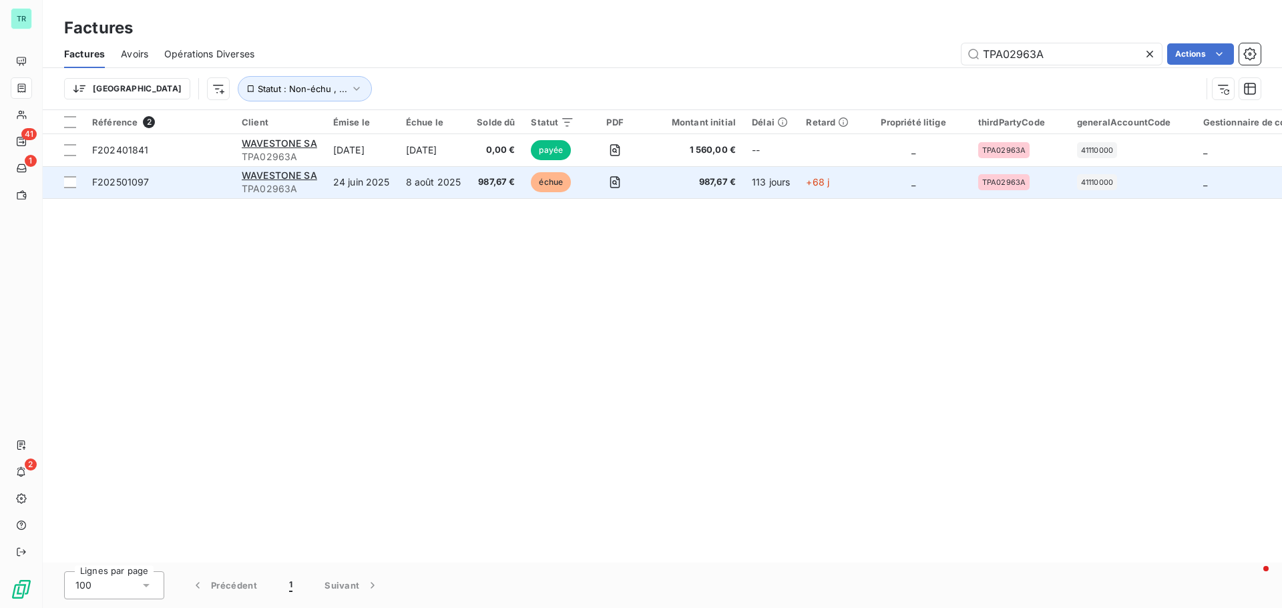
click at [282, 182] on span "TPA02963A" at bounding box center [279, 188] width 75 height 13
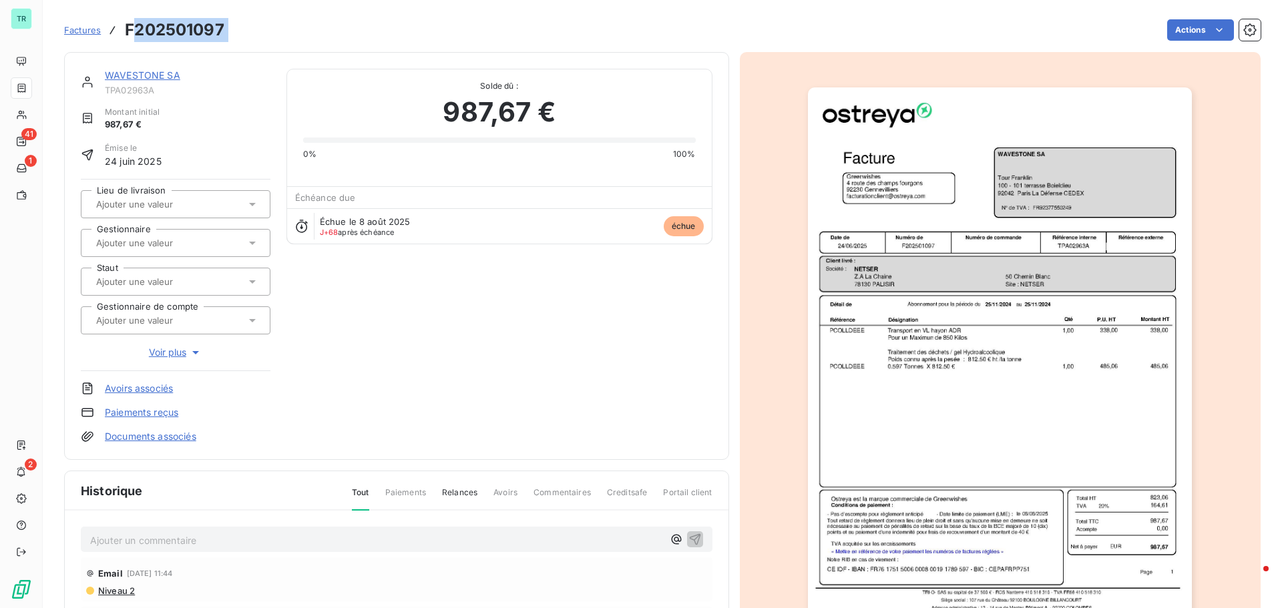
drag, startPoint x: 228, startPoint y: 29, endPoint x: 138, endPoint y: 29, distance: 89.4
click at [138, 29] on div "Factures F202501097 Actions" at bounding box center [662, 30] width 1196 height 28
click at [160, 79] on link "WAVESTONE SA" at bounding box center [142, 74] width 75 height 11
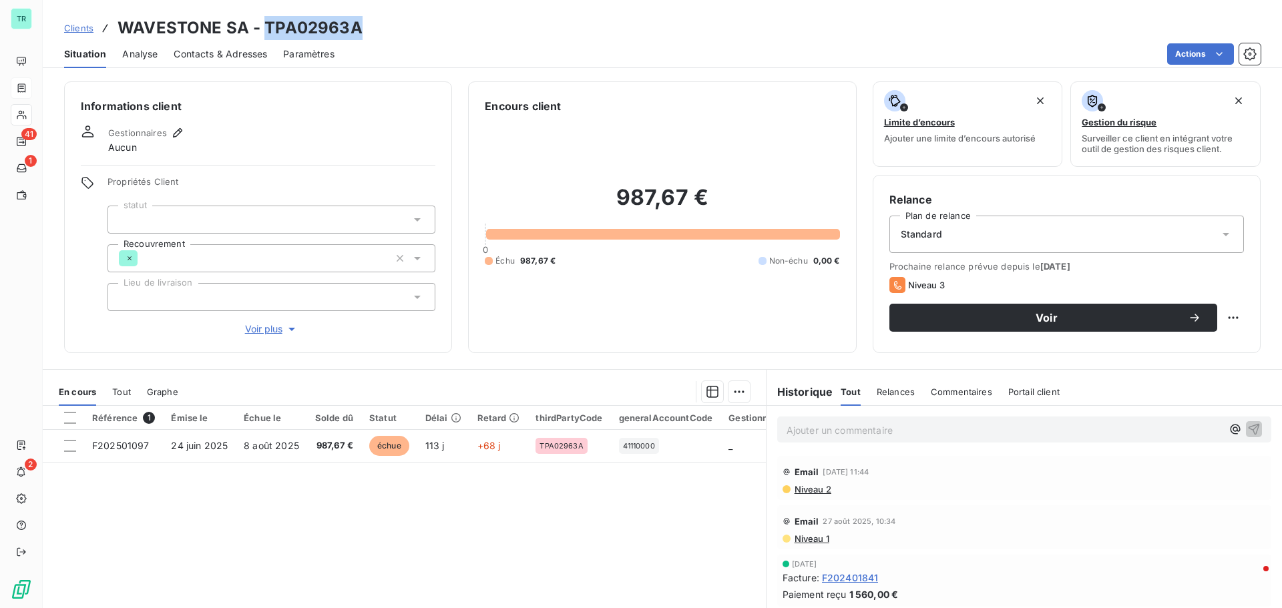
drag, startPoint x: 343, startPoint y: 27, endPoint x: 263, endPoint y: 28, distance: 80.1
click at [263, 28] on div "Clients WAVESTONE SA - TPA02963A" at bounding box center [662, 28] width 1239 height 24
click at [834, 435] on p "Ajouter un commentaire ﻿" at bounding box center [1003, 430] width 435 height 17
click at [1249, 426] on icon "button" at bounding box center [1253, 428] width 13 height 13
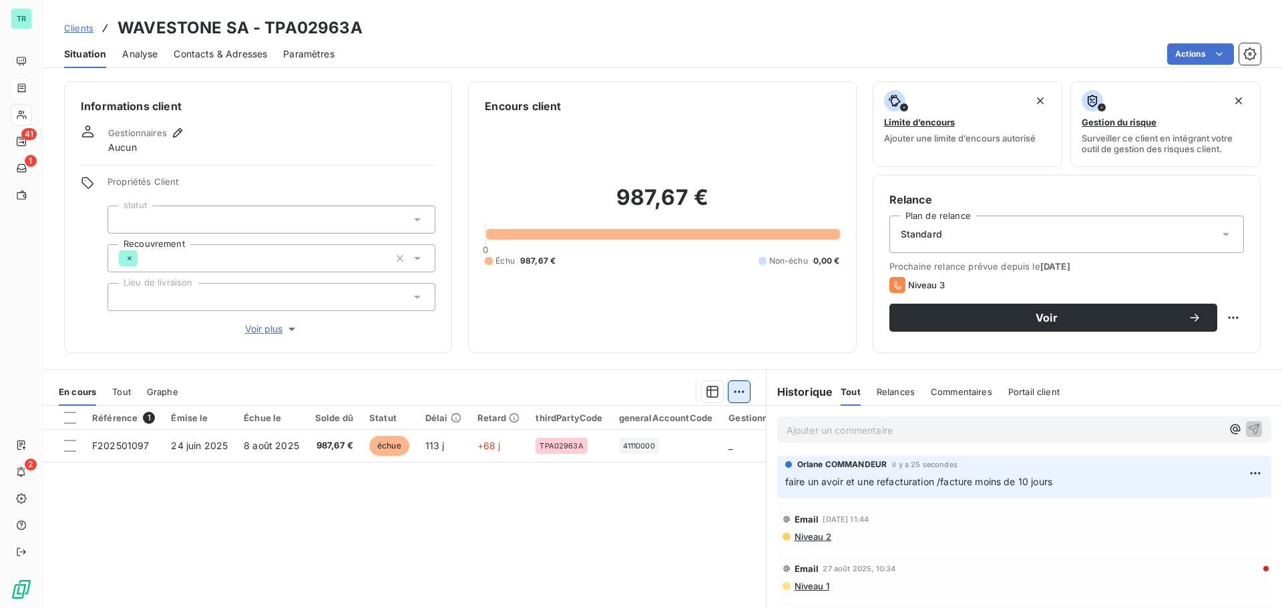
click at [736, 390] on html "TR 41 1 2 Clients WAVESTONE SA - TPA02963A Situation Analyse Contacts & Adresse…" at bounding box center [641, 304] width 1282 height 608
click at [71, 449] on html "TR 41 1 2 Clients WAVESTONE SA - TPA02963A Situation Analyse Contacts & Adresse…" at bounding box center [641, 304] width 1282 height 608
click at [71, 449] on div at bounding box center [70, 446] width 12 height 12
click at [735, 394] on html "TR 41 1 2 Clients WAVESTONE SA - TPA02963A Situation Analyse Contacts & Adresse…" at bounding box center [641, 304] width 1282 height 608
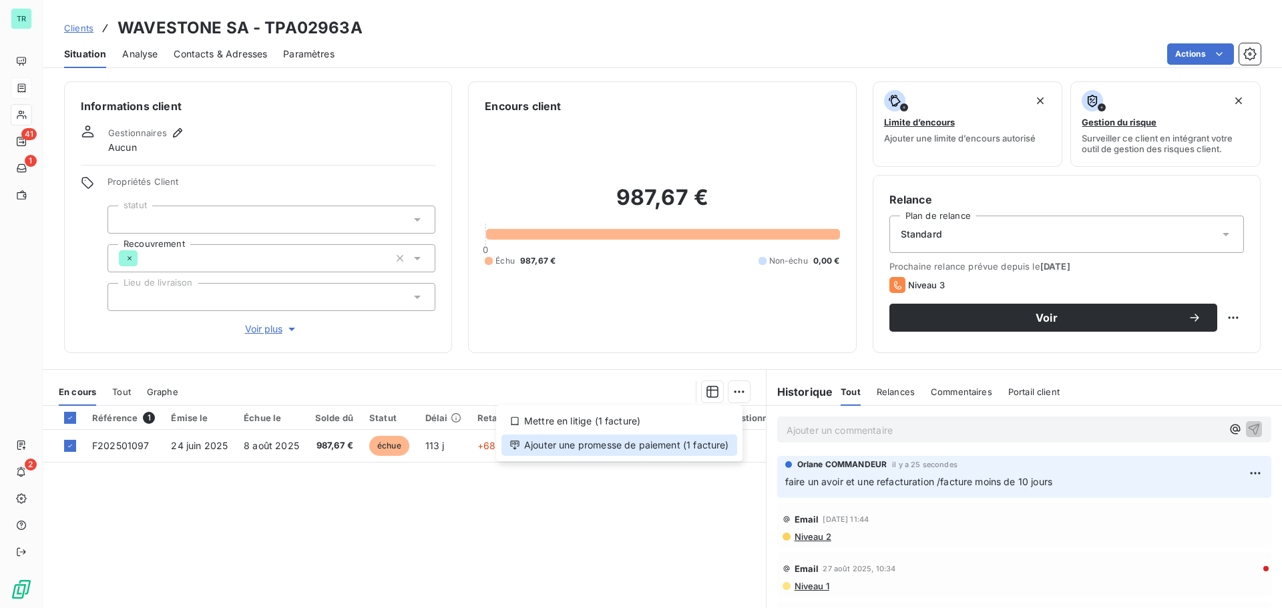
click at [668, 450] on div "Ajouter une promesse de paiement (1 facture)" at bounding box center [619, 445] width 236 height 21
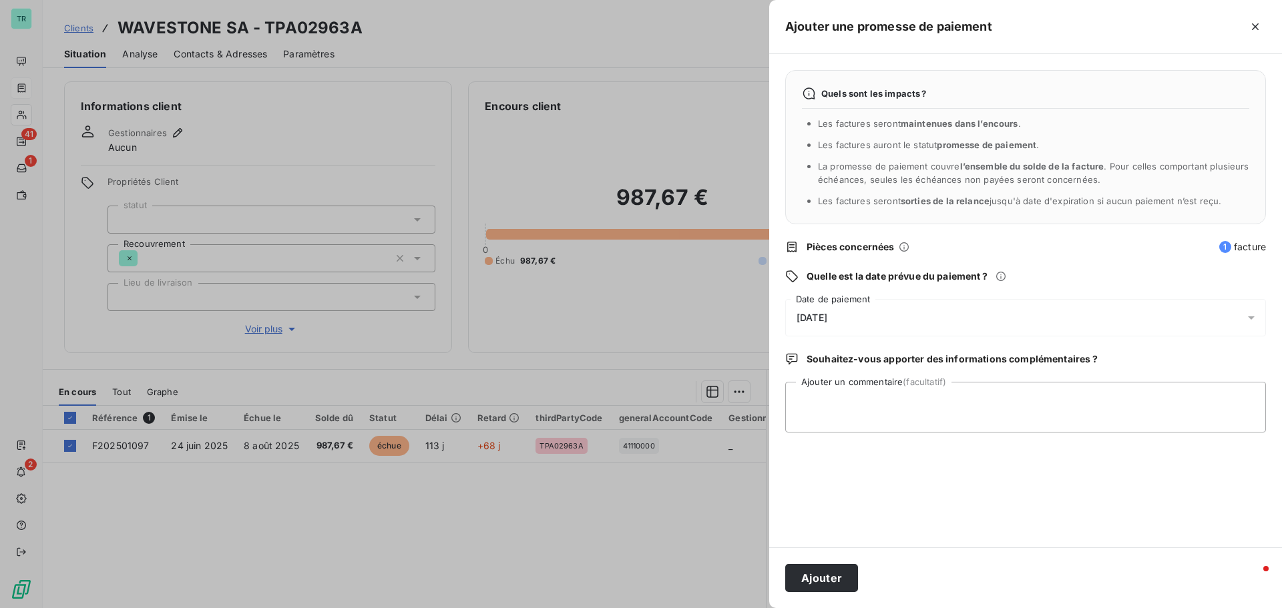
drag, startPoint x: 491, startPoint y: 516, endPoint x: 667, endPoint y: 479, distance: 179.3
click at [494, 517] on div at bounding box center [641, 304] width 1282 height 608
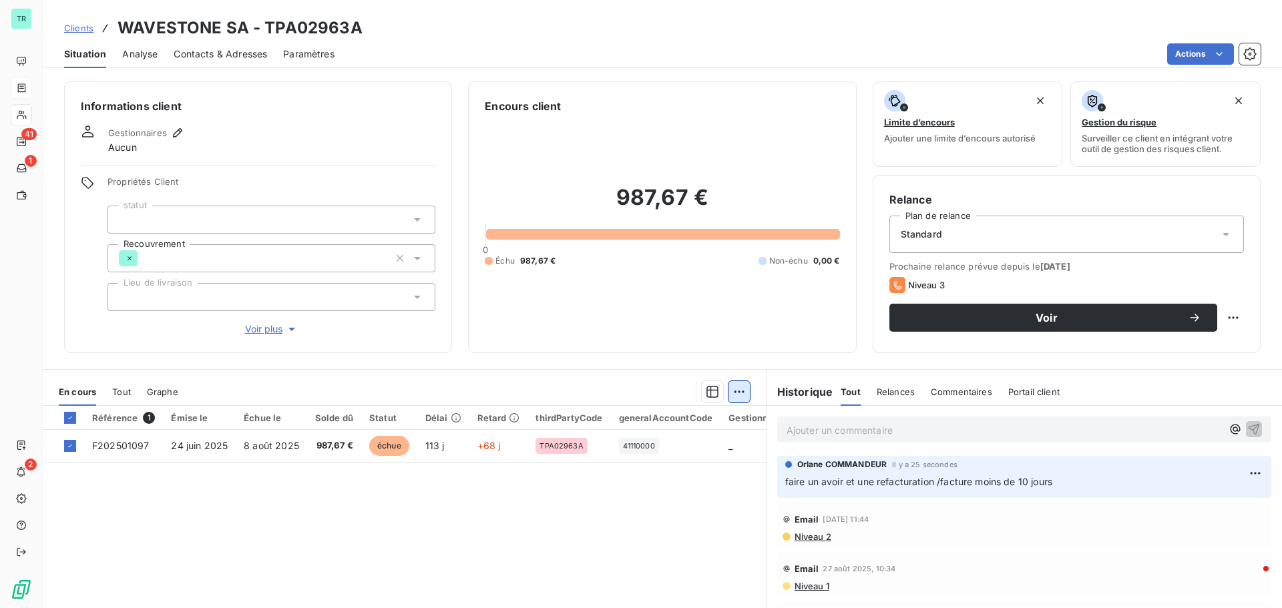
click at [738, 392] on html "TR 41 1 2 Clients WAVESTONE SA - TPA02963A Situation Analyse Contacts & Adresse…" at bounding box center [641, 304] width 1282 height 608
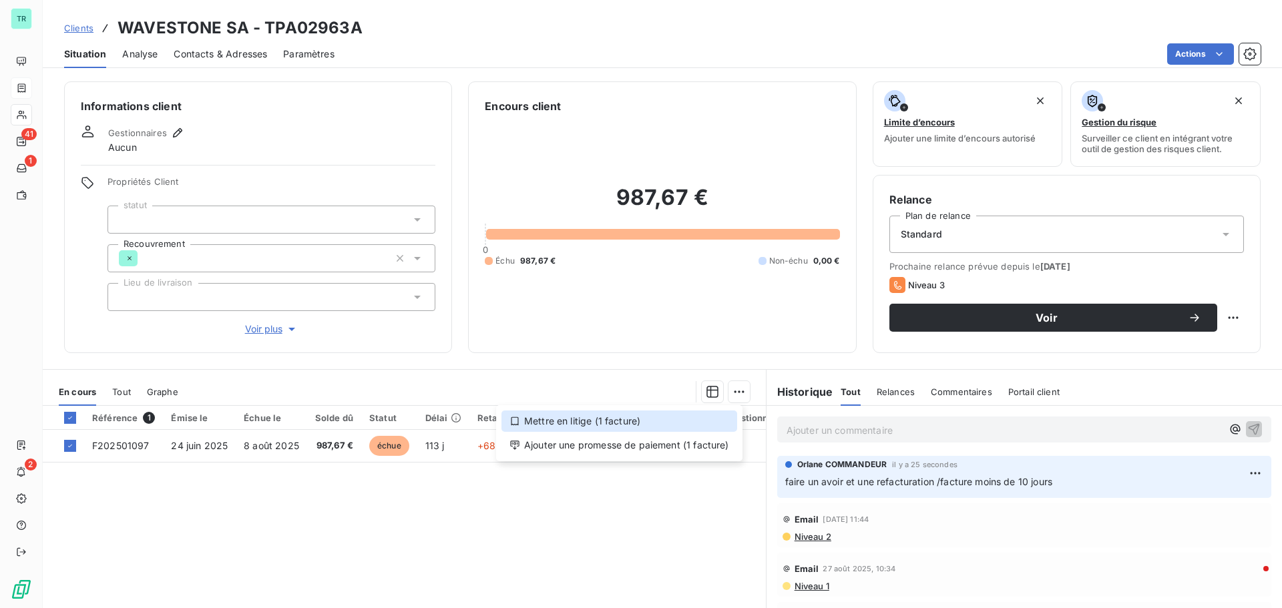
click at [608, 419] on div "Mettre en litige (1 facture)" at bounding box center [619, 420] width 236 height 21
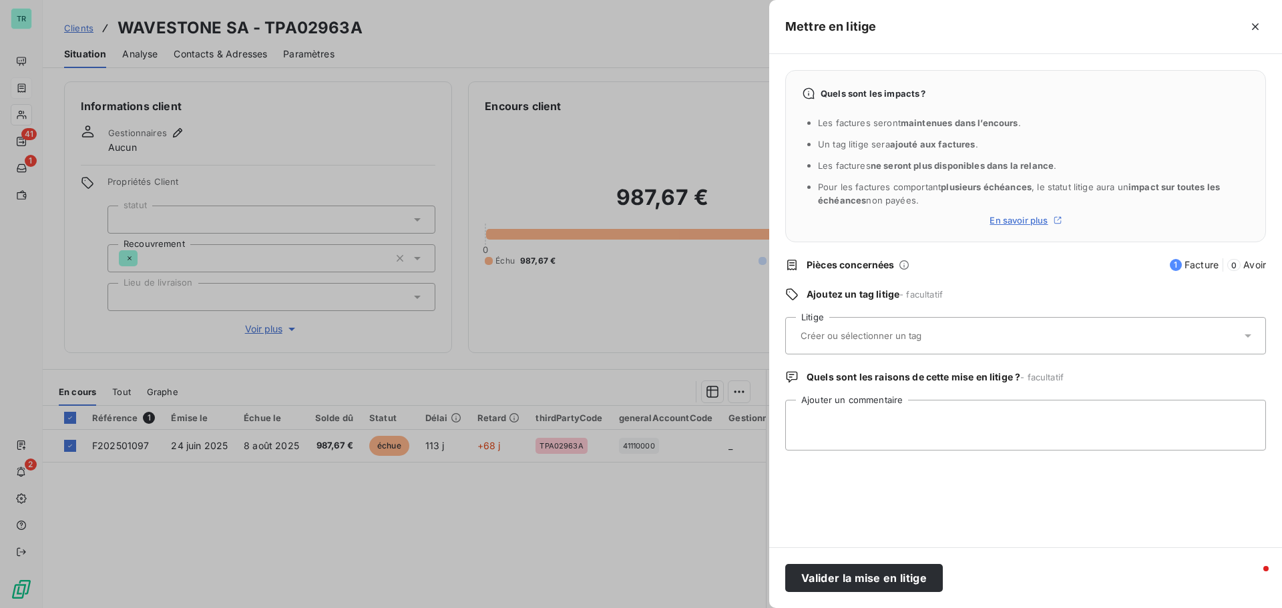
click at [942, 338] on input "text" at bounding box center [896, 336] width 194 height 12
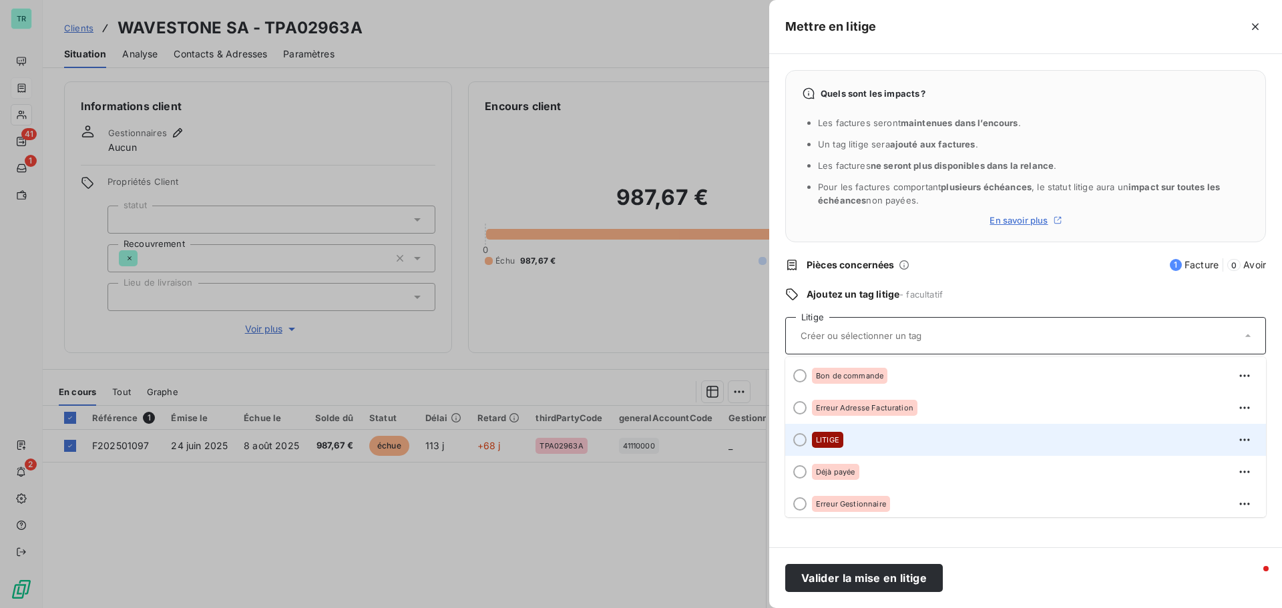
click at [820, 440] on span "LITIGE" at bounding box center [827, 440] width 23 height 8
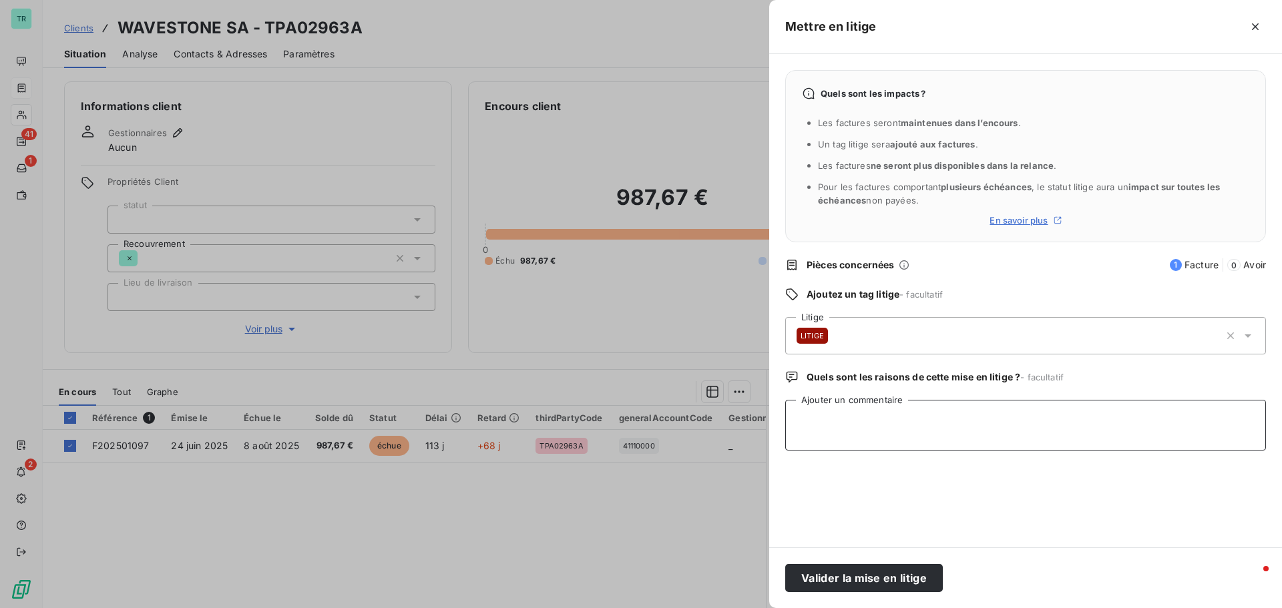
click at [883, 419] on textarea "Ajouter un commentaire" at bounding box center [1025, 425] width 481 height 51
drag, startPoint x: 824, startPoint y: 419, endPoint x: 830, endPoint y: 451, distance: 32.7
click at [824, 420] on textarea "Avoir a faire et" at bounding box center [1025, 425] width 481 height 51
click at [826, 421] on textarea "Avoir a faire et" at bounding box center [1025, 425] width 481 height 51
click at [885, 419] on textarea "Avoir à faire et" at bounding box center [1025, 425] width 481 height 51
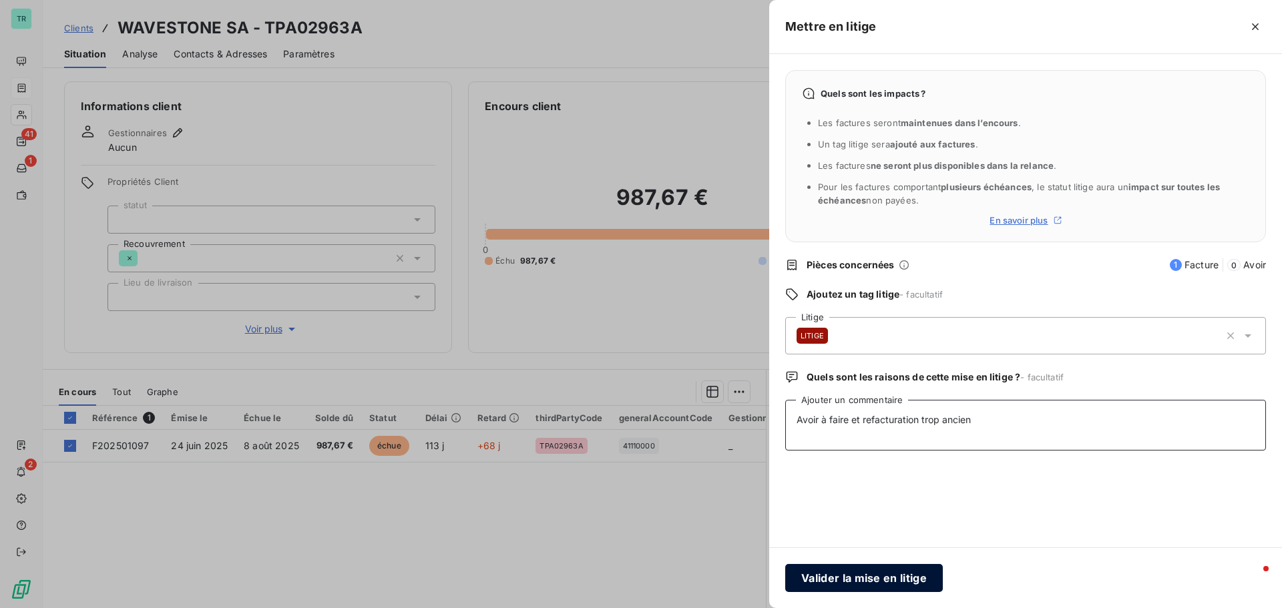
type textarea "Avoir à faire et refacturation trop ancien"
click at [868, 576] on button "Valider la mise en litige" at bounding box center [864, 578] width 158 height 28
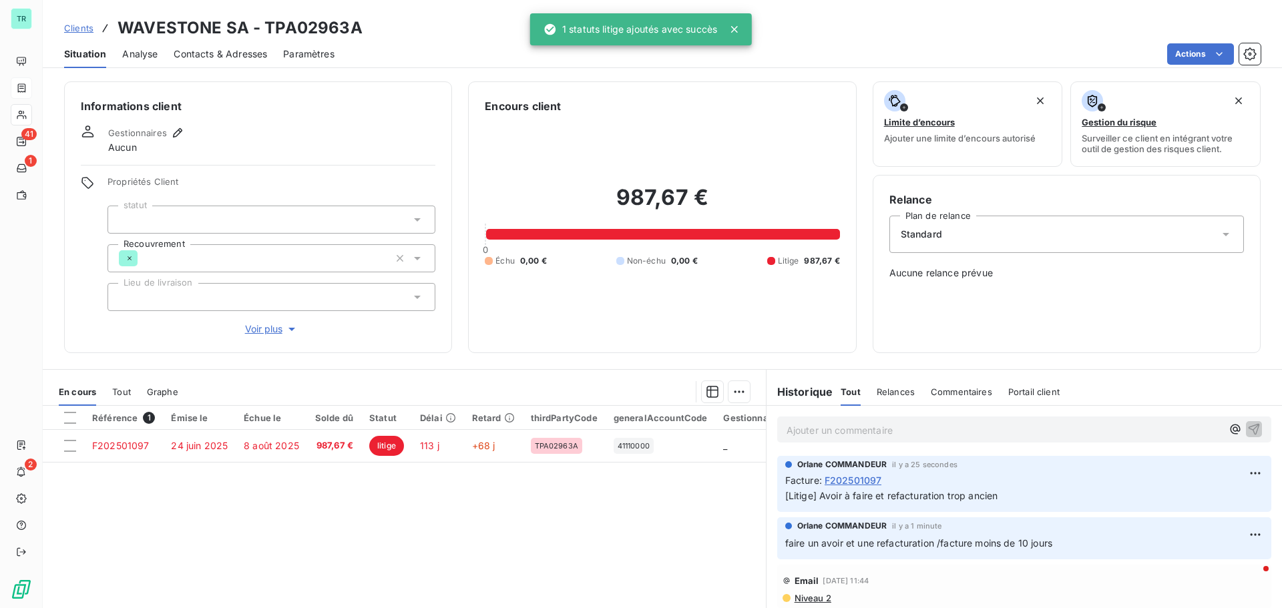
click at [848, 480] on span "F202501097" at bounding box center [852, 480] width 57 height 14
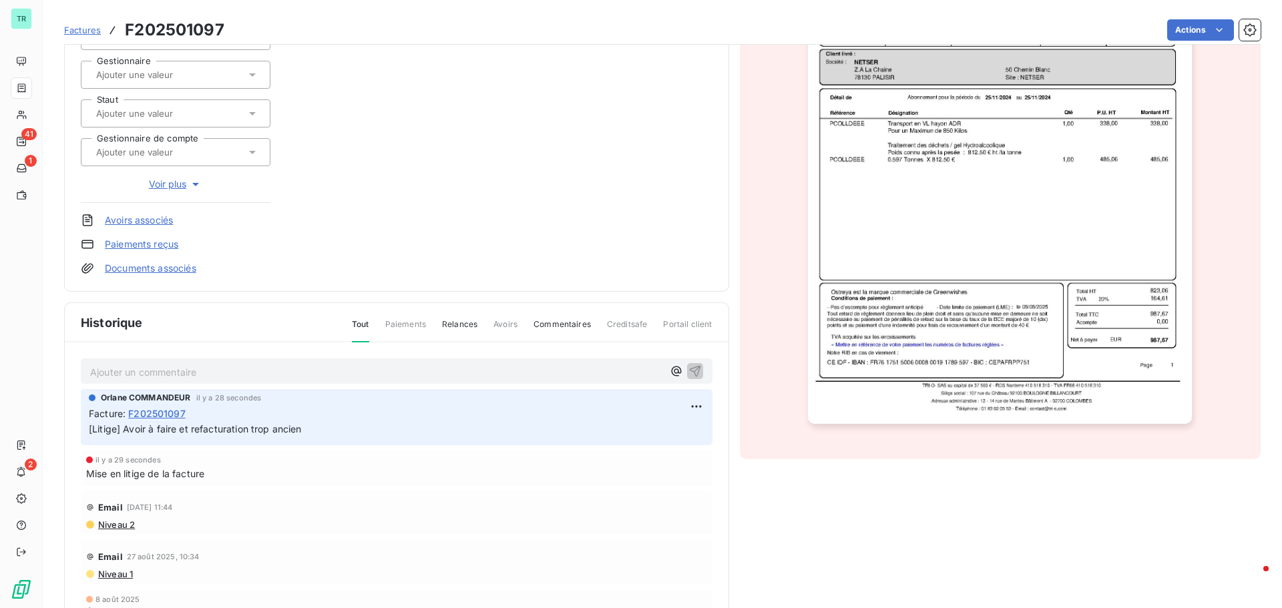
scroll to position [234, 0]
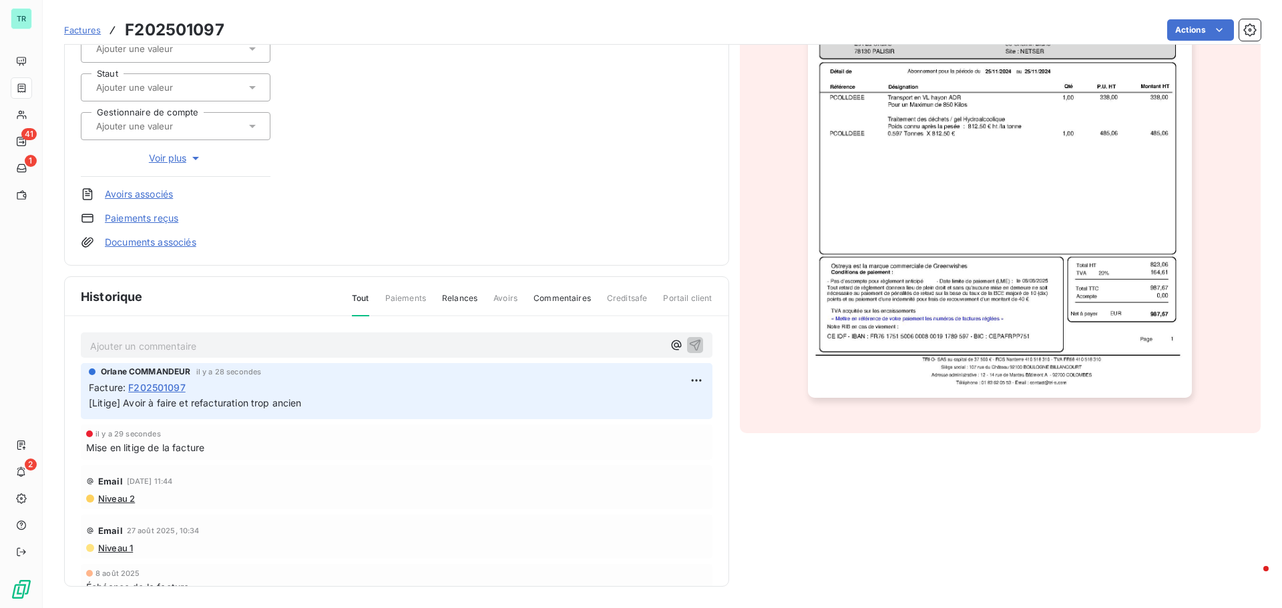
click at [338, 406] on p "[Litige] Avoir à faire et refacturation trop ancien" at bounding box center [396, 403] width 615 height 15
click at [684, 378] on html "TR 41 1 2 Factures F202501097 Actions WAVESTONE SA TPA02963A Montant initial 98…" at bounding box center [641, 304] width 1282 height 608
click at [639, 412] on div "Editer" at bounding box center [648, 409] width 75 height 21
click at [340, 402] on p "[Litige] Avoir à faire et refacturation trop ancien" at bounding box center [387, 403] width 597 height 15
click at [690, 403] on icon "button" at bounding box center [696, 402] width 13 height 13
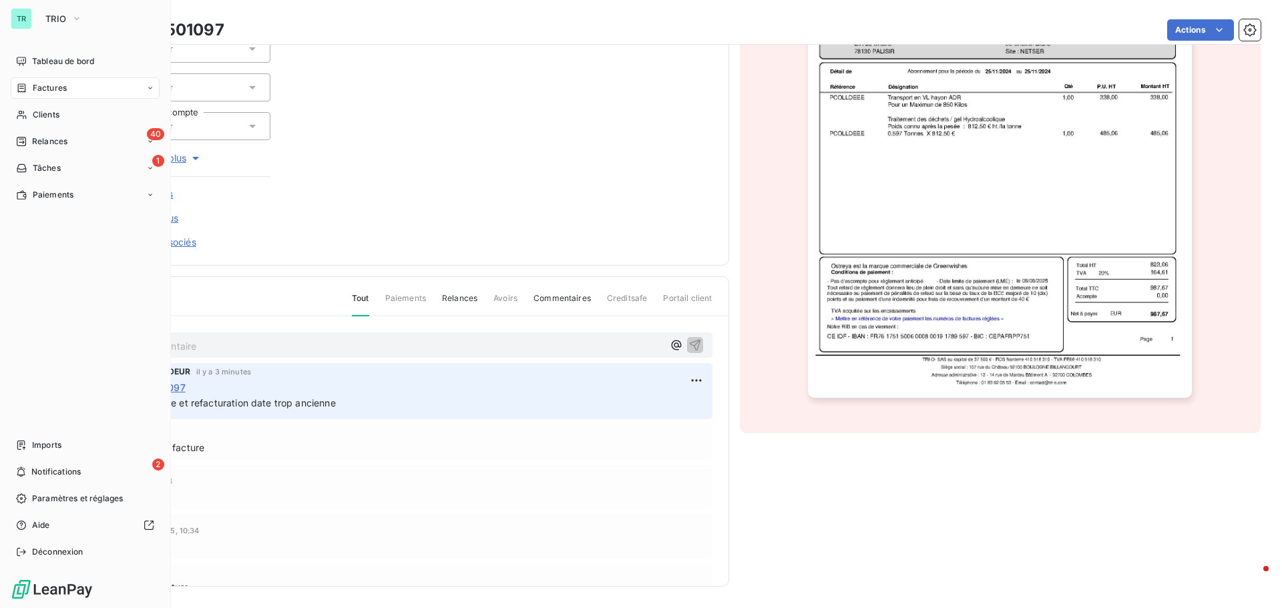
click at [61, 89] on span "Factures" at bounding box center [50, 88] width 34 height 12
click at [55, 191] on span "Clients" at bounding box center [46, 195] width 27 height 12
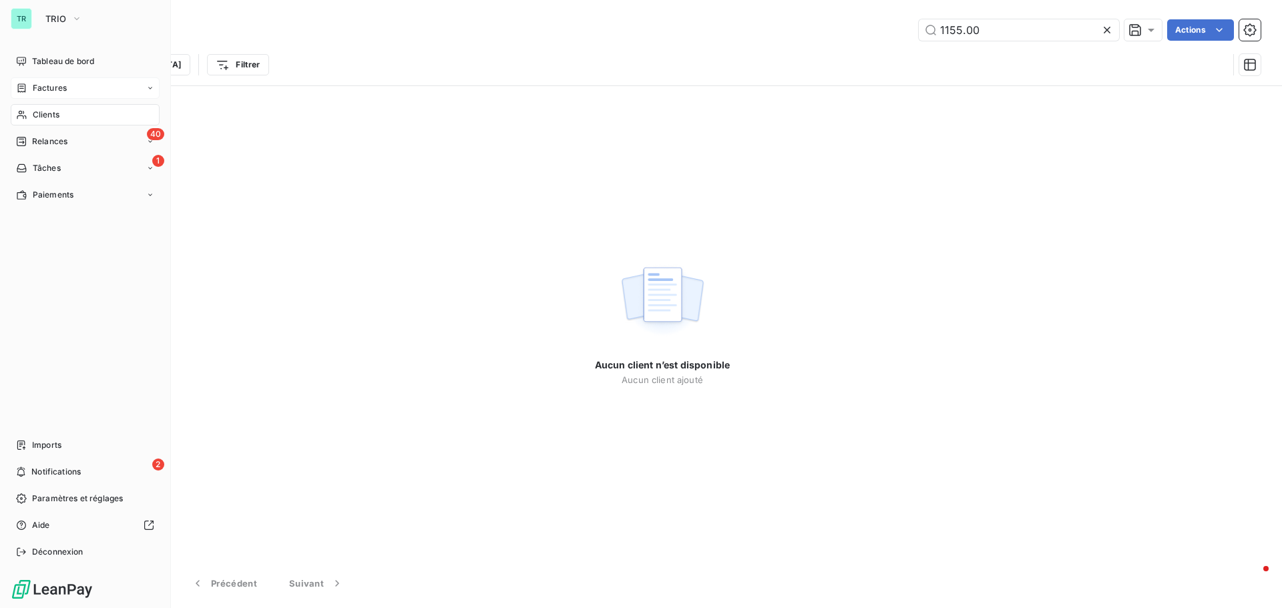
click at [77, 87] on div "Factures" at bounding box center [85, 87] width 149 height 21
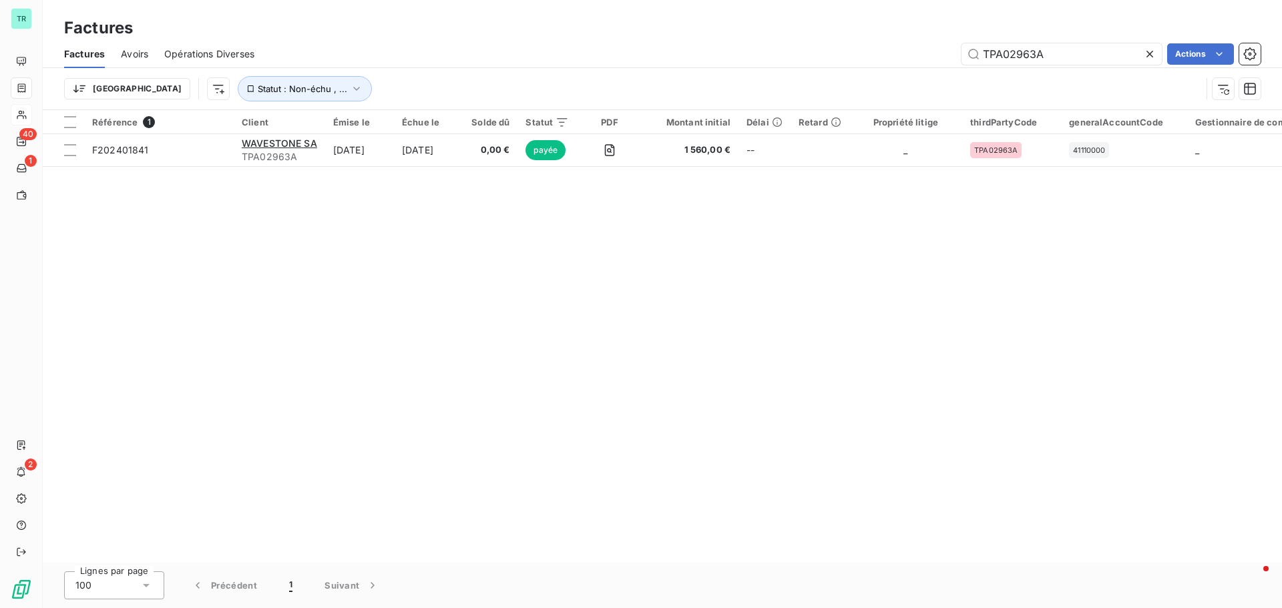
drag, startPoint x: 1041, startPoint y: 60, endPoint x: 853, endPoint y: 101, distance: 192.6
click at [897, 91] on div "Factures Avoirs Opérations Diverses TPA02963A Actions Trier Statut : Non-échu ,…" at bounding box center [662, 74] width 1239 height 69
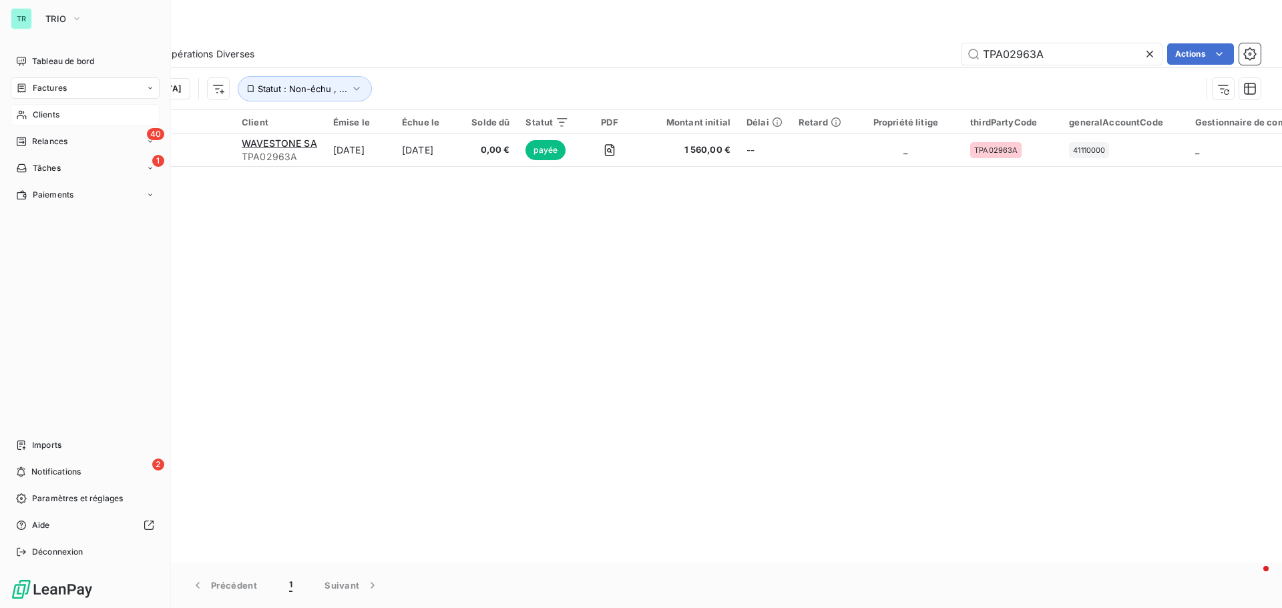
click at [61, 87] on span "Factures" at bounding box center [50, 88] width 34 height 12
click at [79, 63] on span "Tableau de bord" at bounding box center [63, 61] width 62 height 12
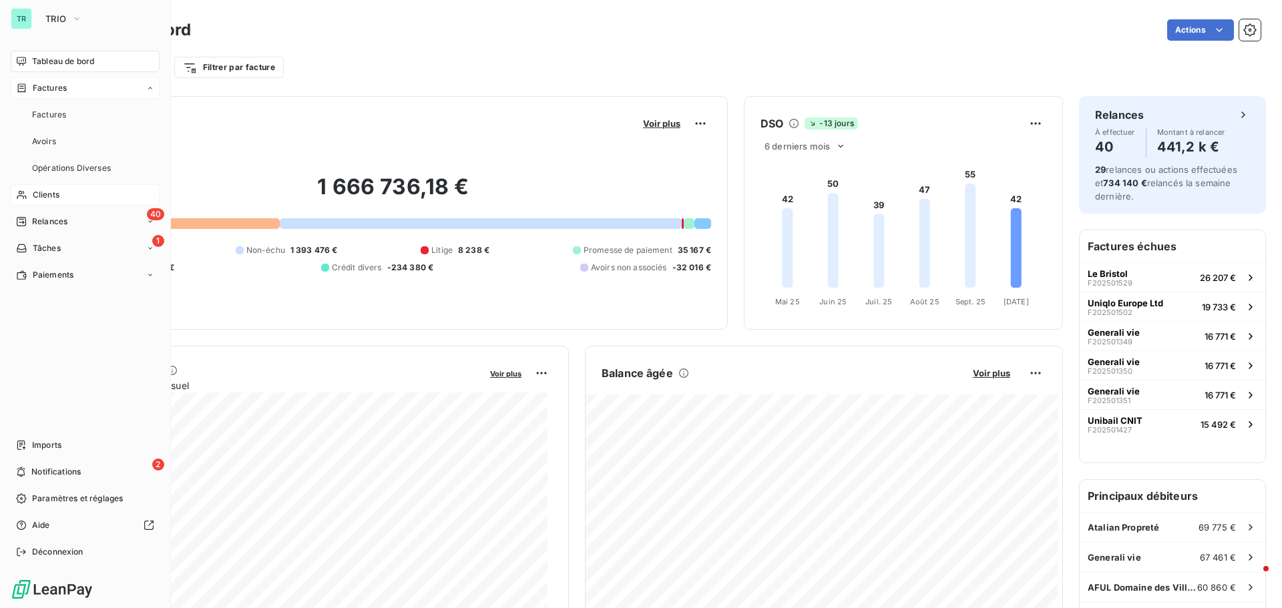
click at [55, 93] on span "Factures" at bounding box center [50, 88] width 34 height 12
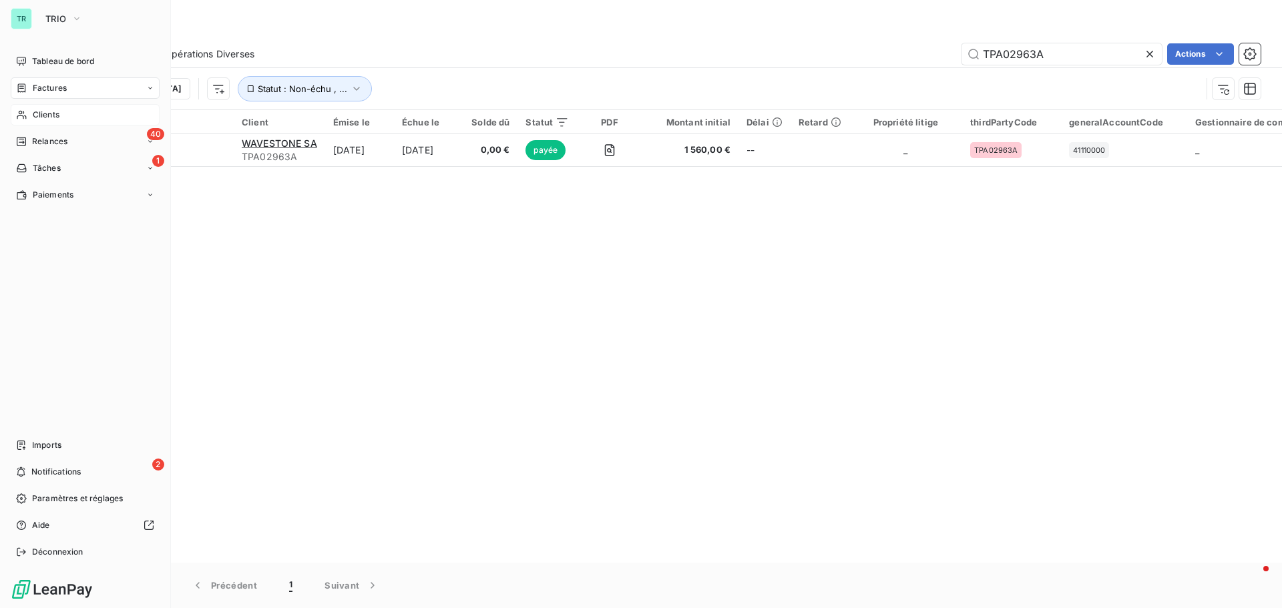
click at [151, 88] on icon at bounding box center [150, 88] width 4 height 2
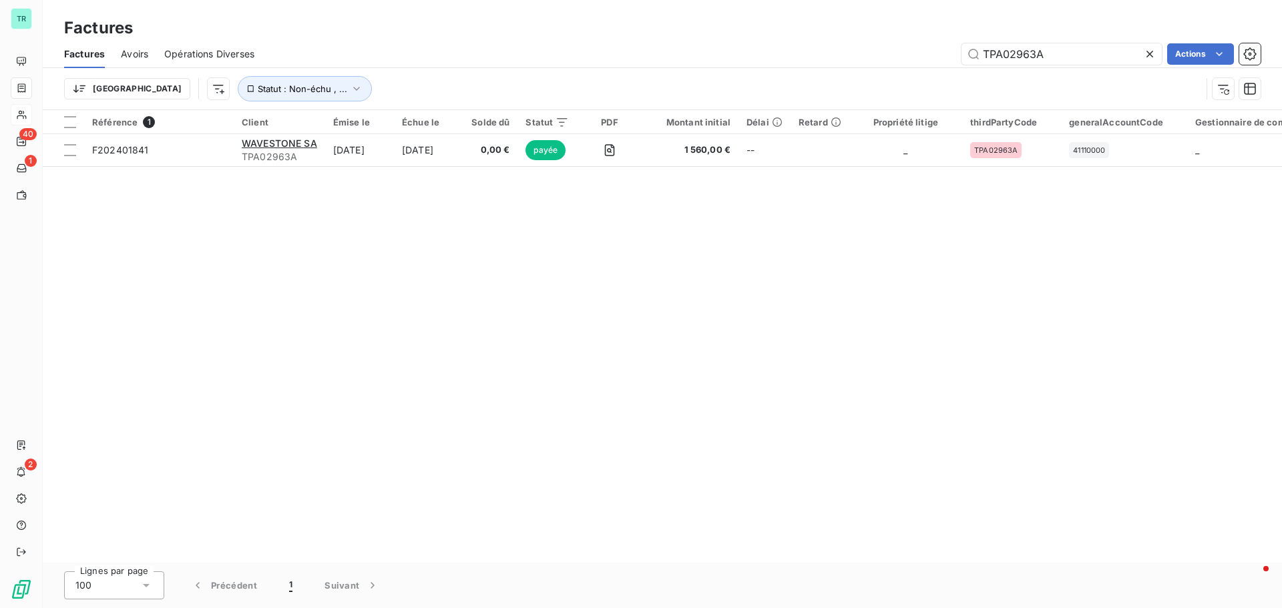
click at [342, 61] on div "TPA02963A Actions" at bounding box center [765, 53] width 990 height 21
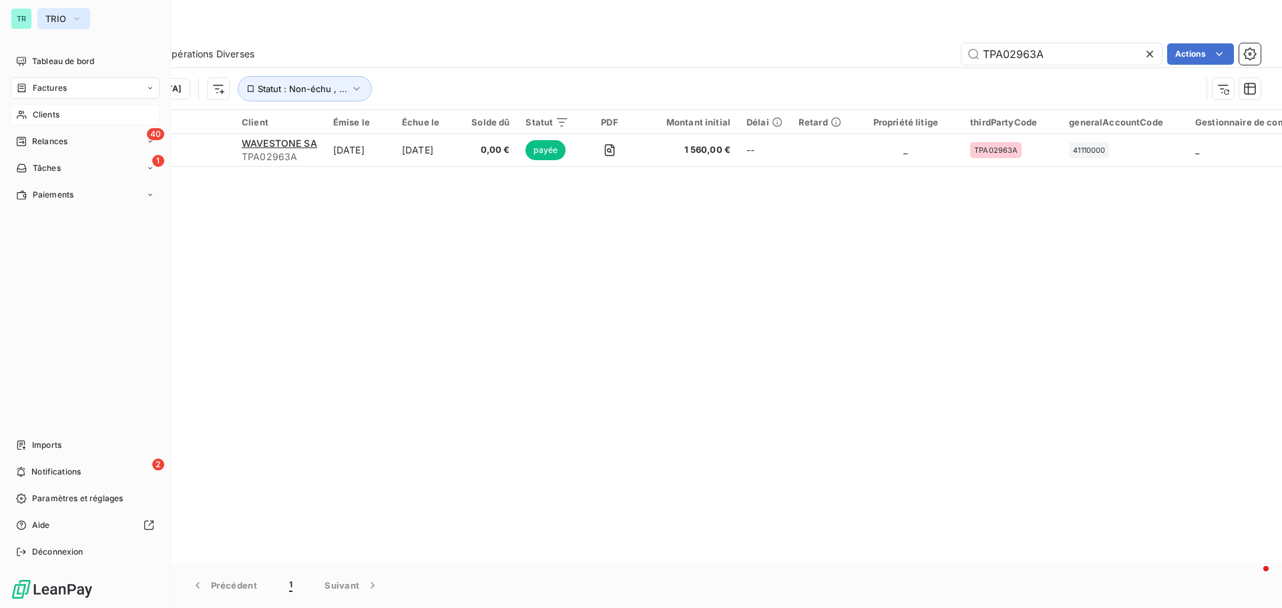
click at [89, 20] on button "TRIO" at bounding box center [63, 18] width 53 height 21
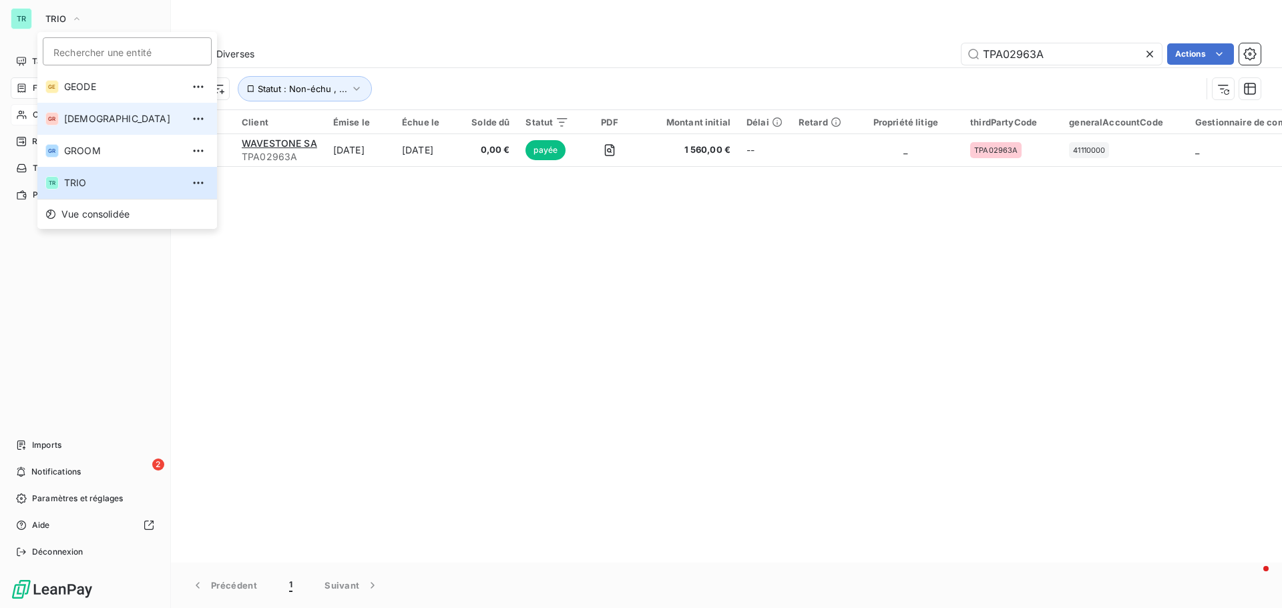
click at [113, 122] on span "[DEMOGRAPHIC_DATA]" at bounding box center [123, 118] width 118 height 13
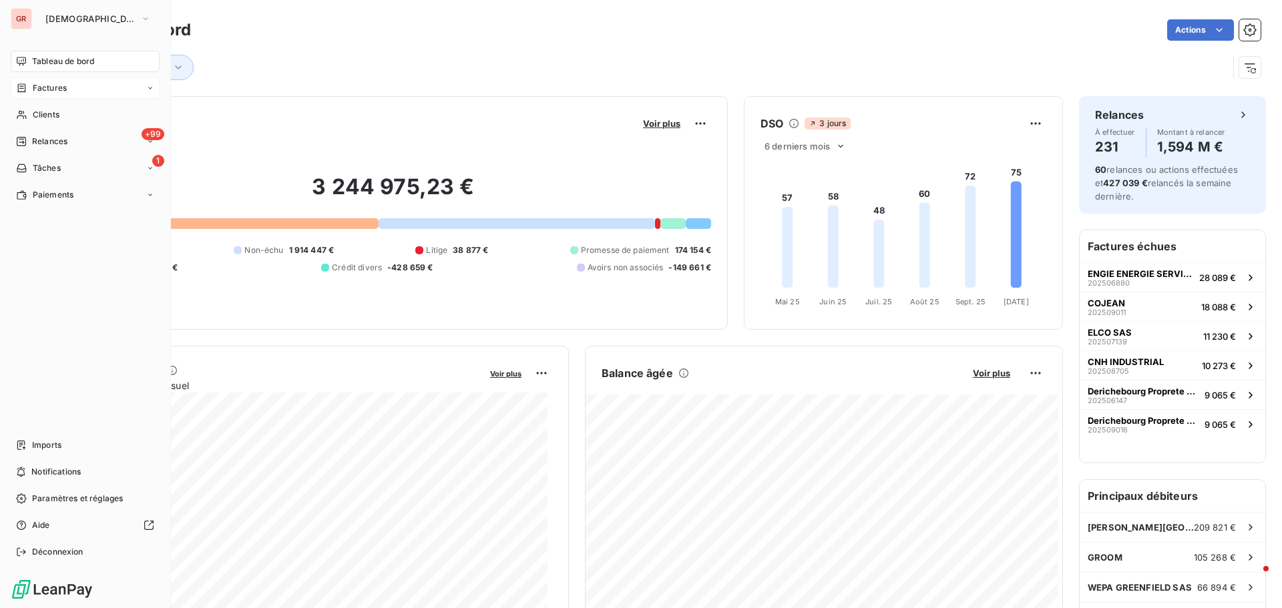
click at [60, 87] on span "Factures" at bounding box center [50, 88] width 34 height 12
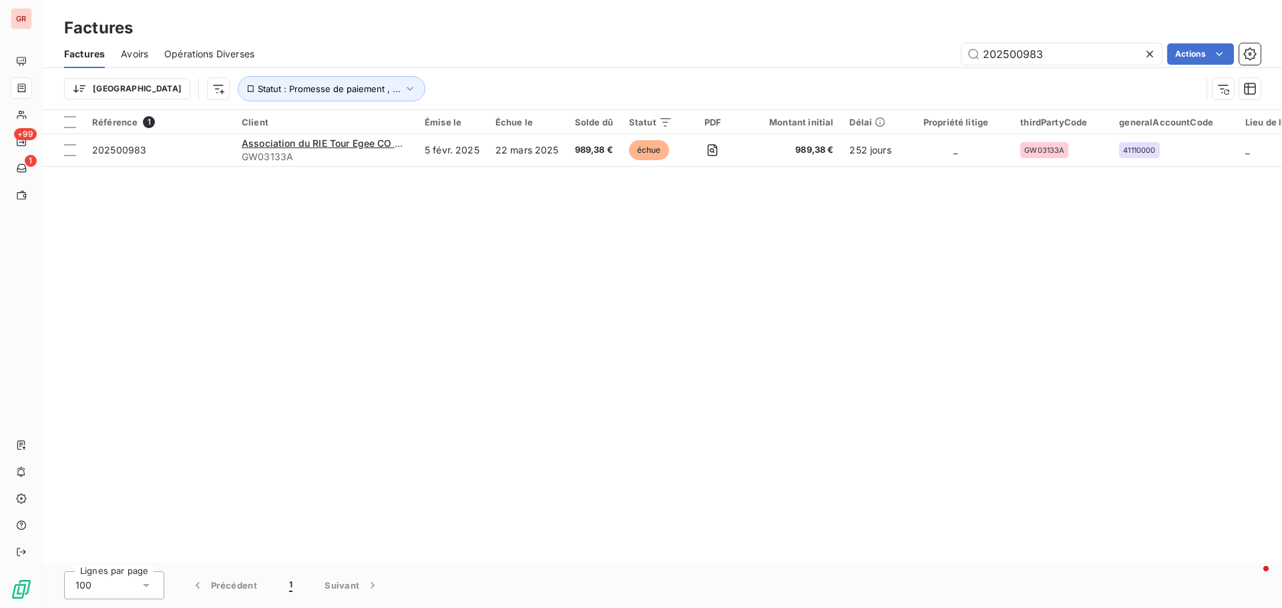
drag, startPoint x: 1075, startPoint y: 51, endPoint x: 667, endPoint y: 73, distance: 408.4
click at [701, 71] on div "Factures Avoirs Opérations Diverses 202500983 Actions Trier Statut : Promesse d…" at bounding box center [662, 74] width 1239 height 69
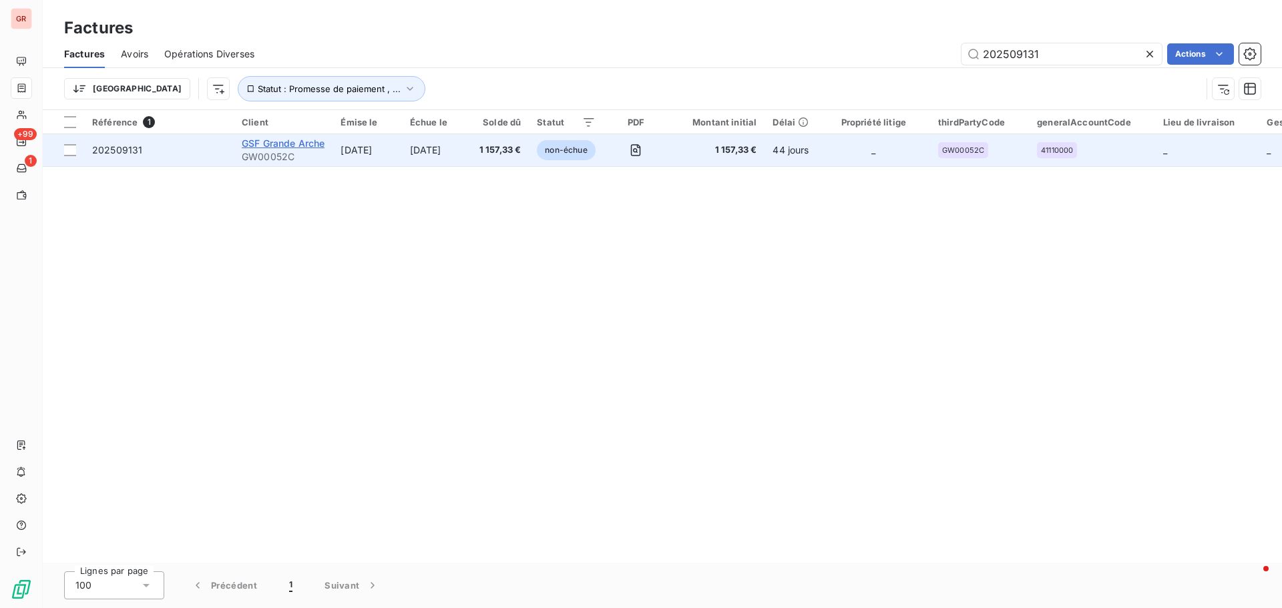
type input "202509131"
click at [308, 144] on span "GSF Grande Arche" at bounding box center [283, 143] width 83 height 11
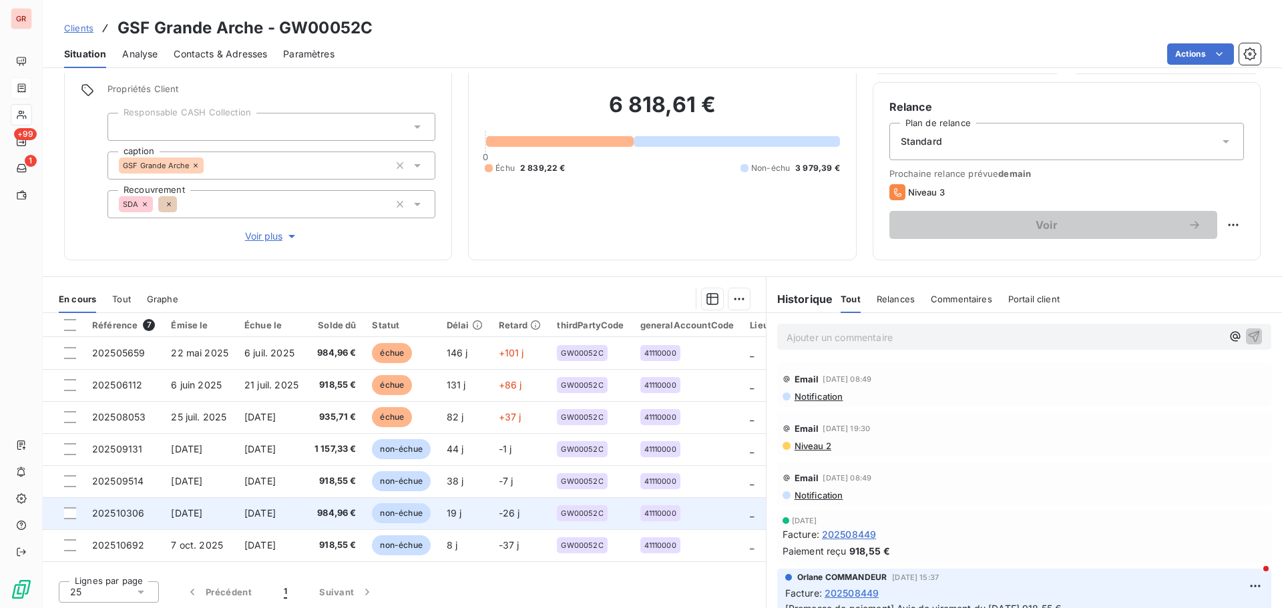
scroll to position [95, 0]
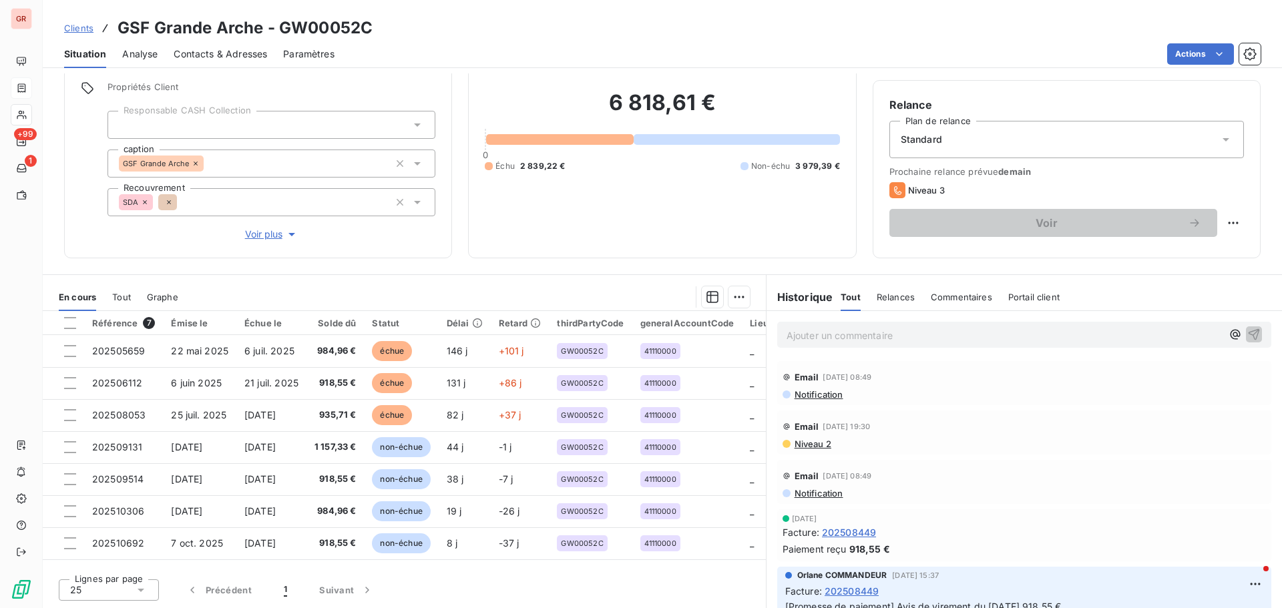
click at [246, 55] on span "Contacts & Adresses" at bounding box center [220, 53] width 93 height 13
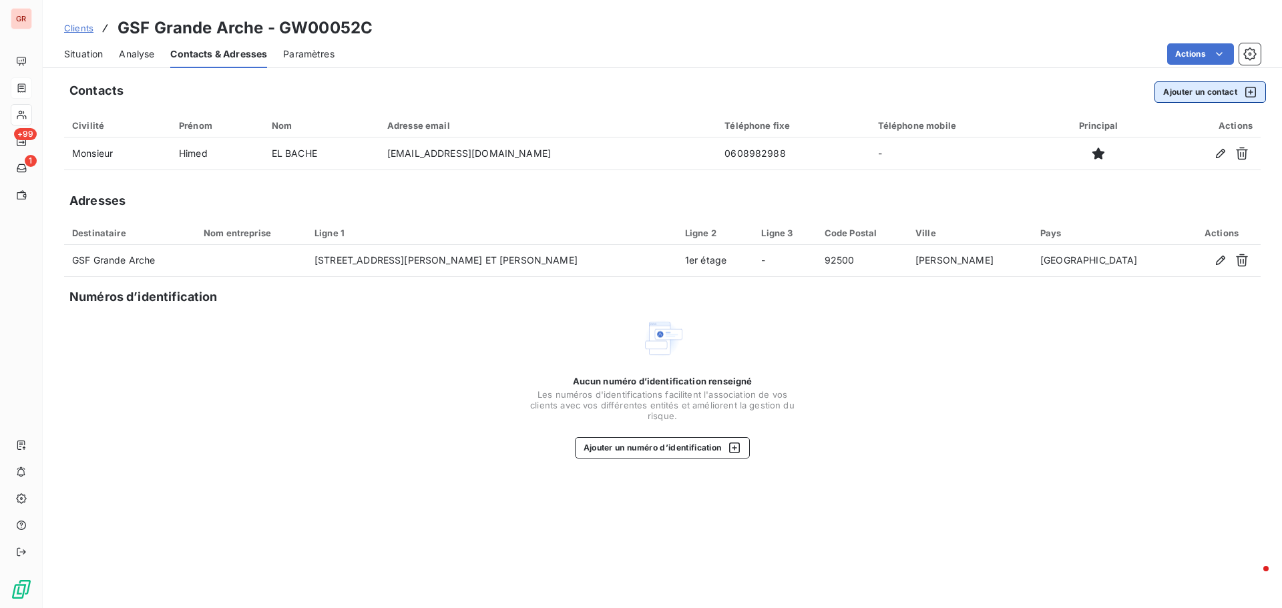
click at [1248, 87] on icon "button" at bounding box center [1250, 92] width 11 height 11
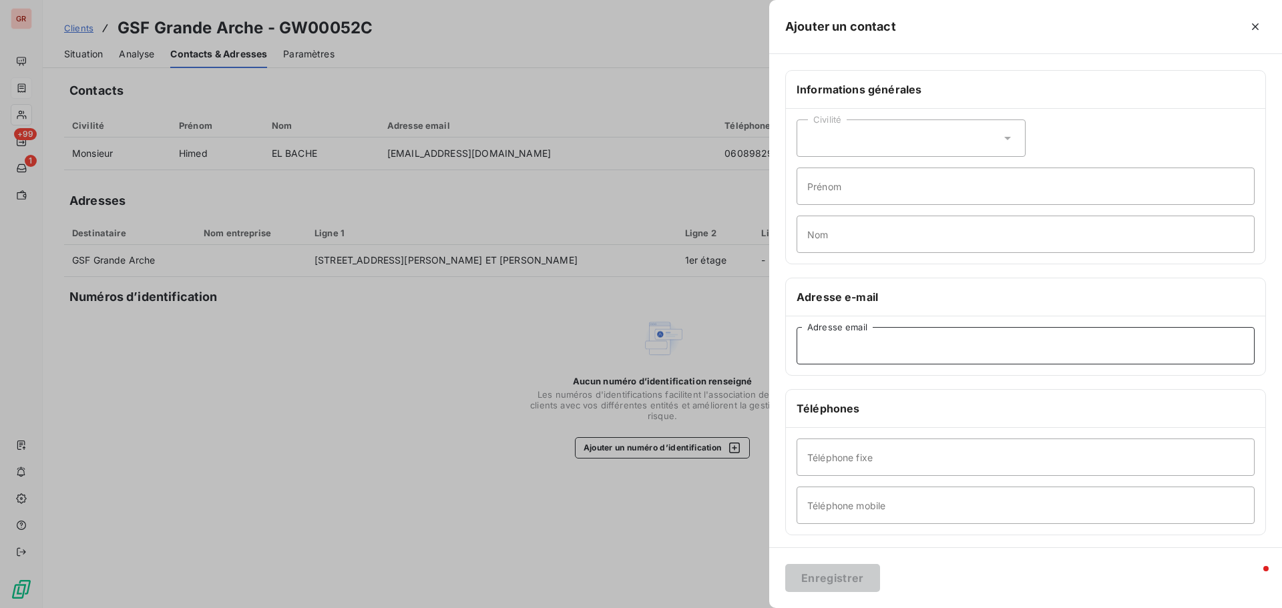
click at [849, 344] on input "Adresse email" at bounding box center [1025, 345] width 458 height 37
paste input ""[PERSON_NAME]" <[EMAIL_ADDRESS][DOMAIN_NAME]>"
drag, startPoint x: 964, startPoint y: 344, endPoint x: 792, endPoint y: 362, distance: 173.1
click at [792, 362] on div ""[PERSON_NAME]" <[EMAIL_ADDRESS][DOMAIN_NAME]> Adresse email" at bounding box center [1025, 345] width 479 height 59
click at [942, 348] on input "[EMAIL_ADDRESS][DOMAIN_NAME]>" at bounding box center [1025, 345] width 458 height 37
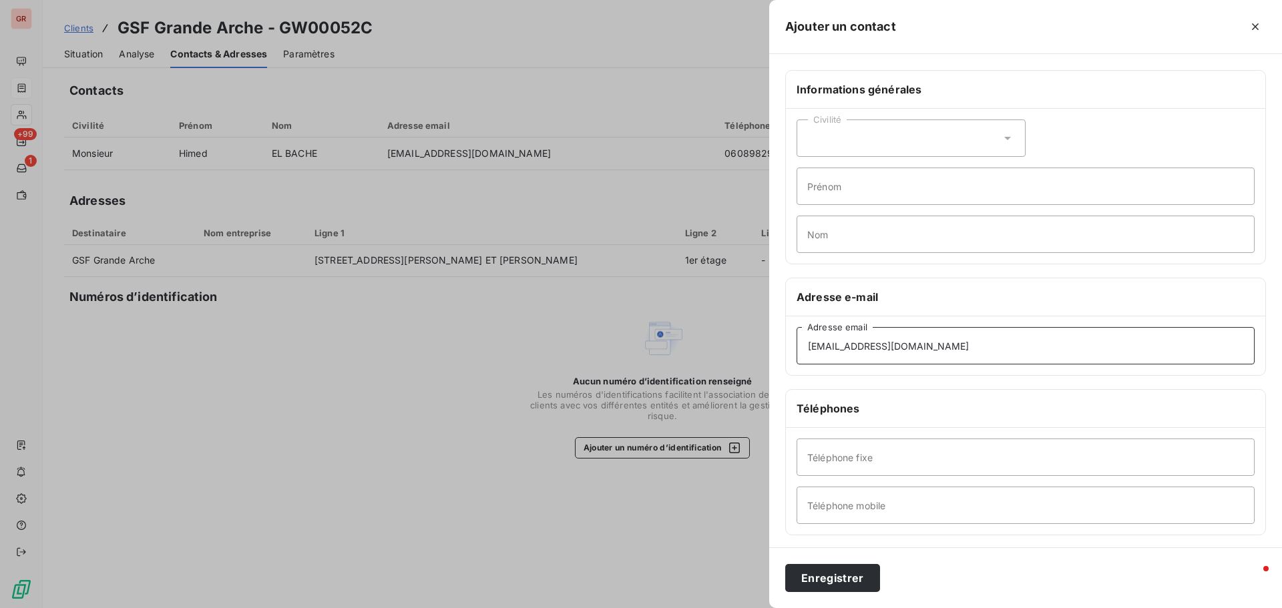
click at [807, 347] on input "[EMAIL_ADDRESS][DOMAIN_NAME]" at bounding box center [1025, 345] width 458 height 37
type input "[EMAIL_ADDRESS][DOMAIN_NAME]"
click at [829, 571] on button "Enregistrer" at bounding box center [832, 578] width 95 height 28
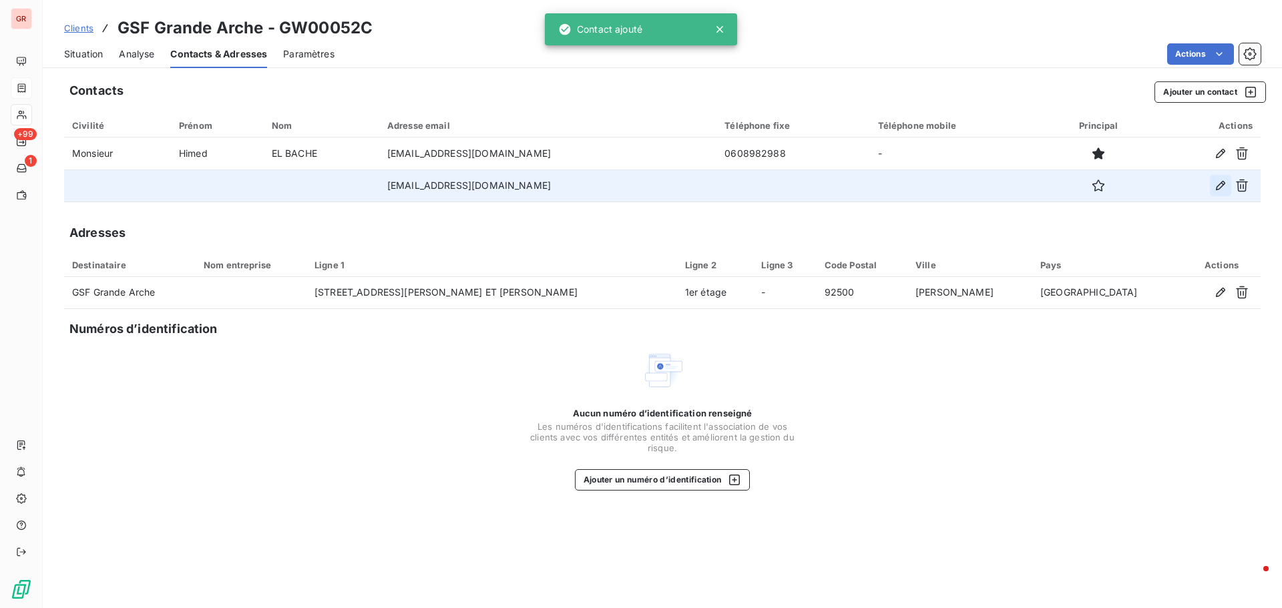
click at [1221, 182] on icon "button" at bounding box center [1219, 185] width 13 height 13
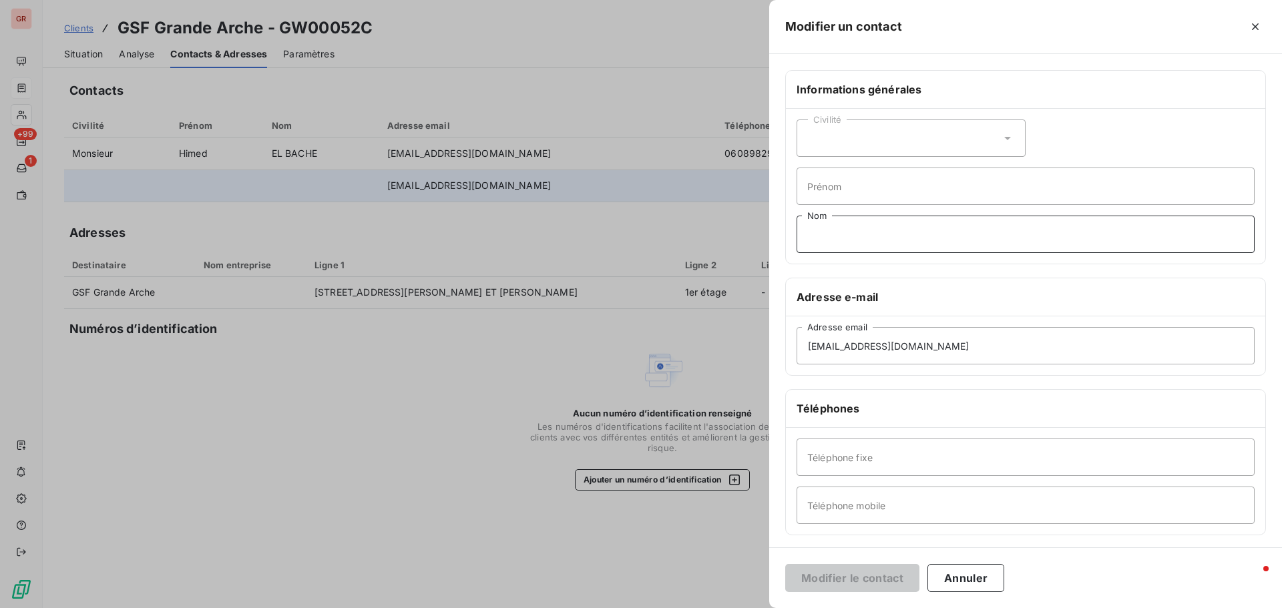
click at [848, 230] on input "Nom" at bounding box center [1025, 234] width 458 height 37
type input "copie"
click at [875, 581] on button "Modifier le contact" at bounding box center [852, 578] width 134 height 28
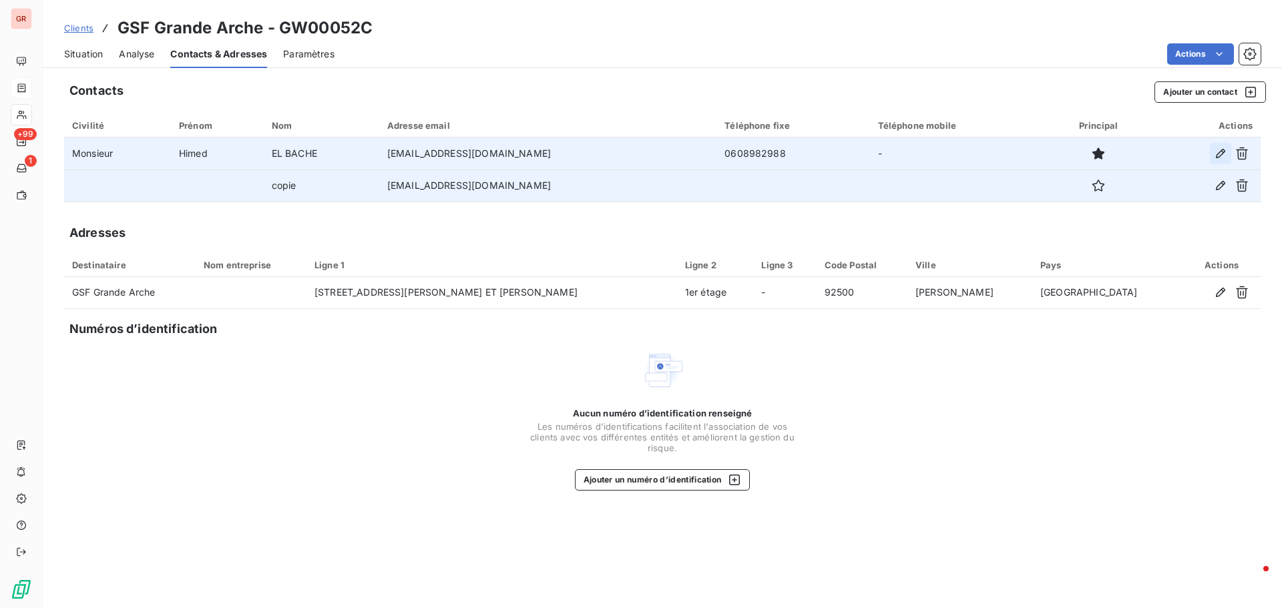
click at [1217, 155] on icon "button" at bounding box center [1219, 153] width 13 height 13
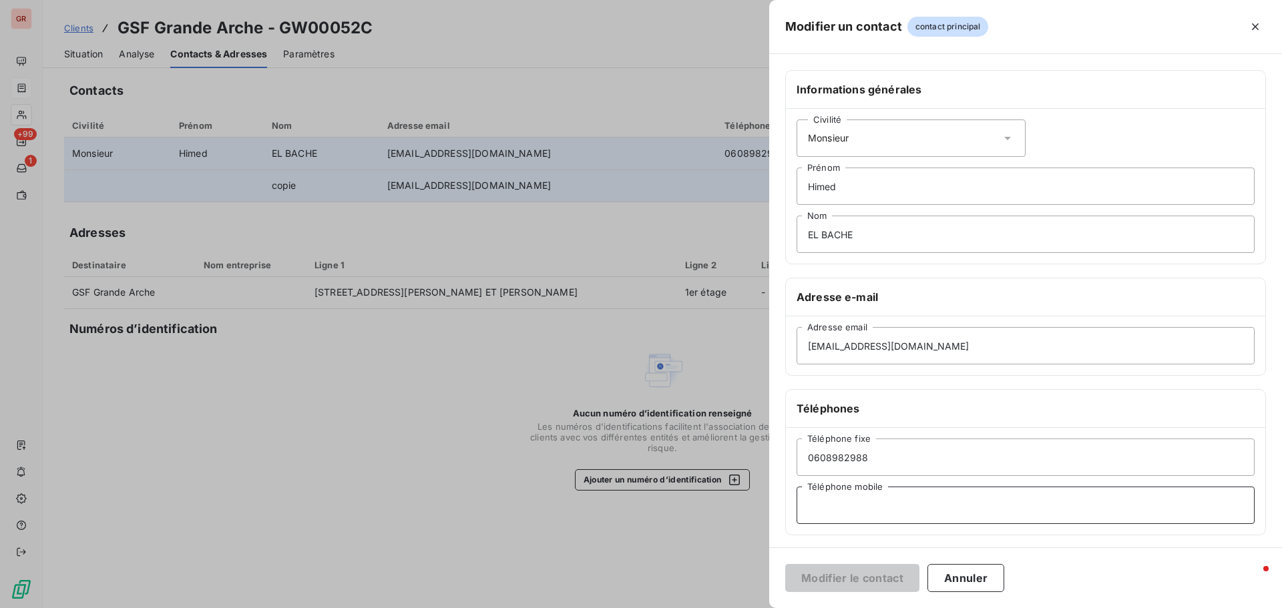
click at [841, 506] on input "Téléphone mobile" at bounding box center [1025, 505] width 458 height 37
paste input "01 71 13 39 90"
type input "01 71 13 39 90"
click at [840, 575] on button "Modifier le contact" at bounding box center [852, 578] width 134 height 28
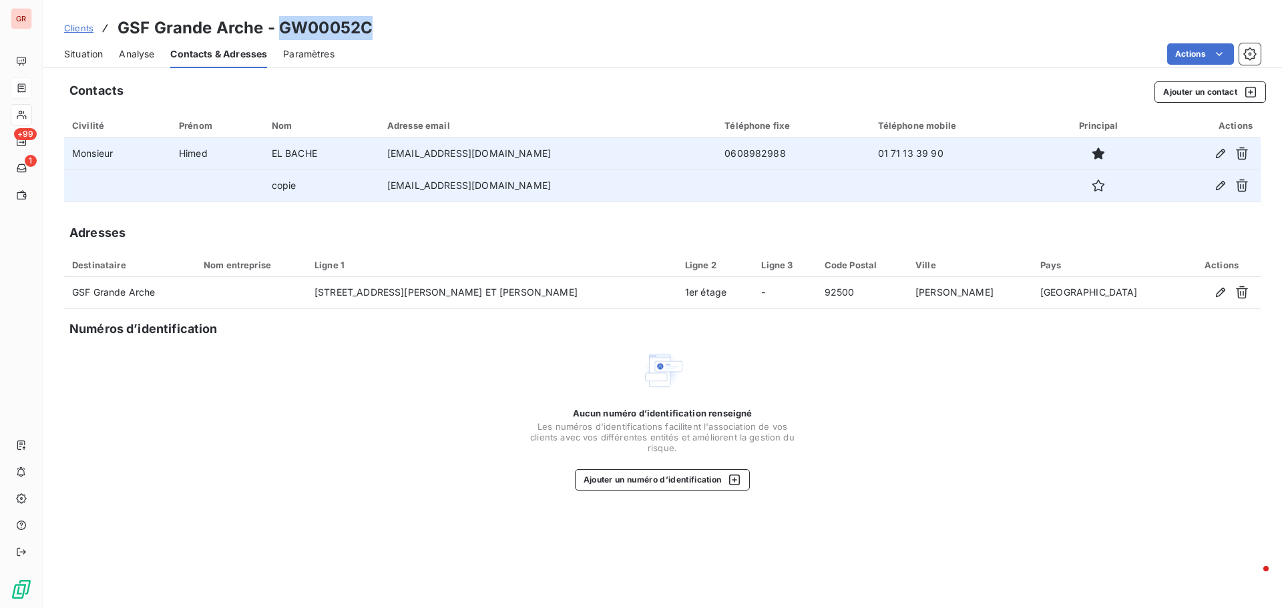
drag, startPoint x: 378, startPoint y: 29, endPoint x: 282, endPoint y: 35, distance: 96.9
click at [282, 35] on div "Clients GSF Grande Arche - GW00052C" at bounding box center [662, 28] width 1239 height 24
drag, startPoint x: 261, startPoint y: 31, endPoint x: 117, endPoint y: 33, distance: 143.5
click at [117, 33] on h3 "GSF Grande Arche - GW00052C" at bounding box center [244, 28] width 255 height 24
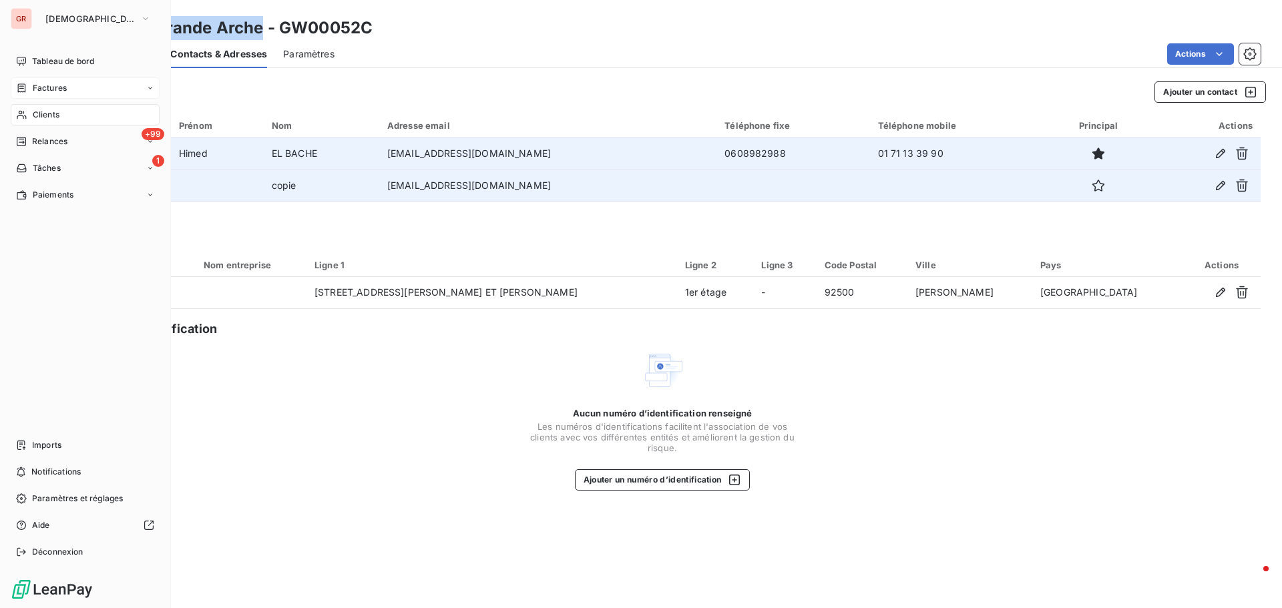
click at [57, 87] on span "Factures" at bounding box center [50, 88] width 34 height 12
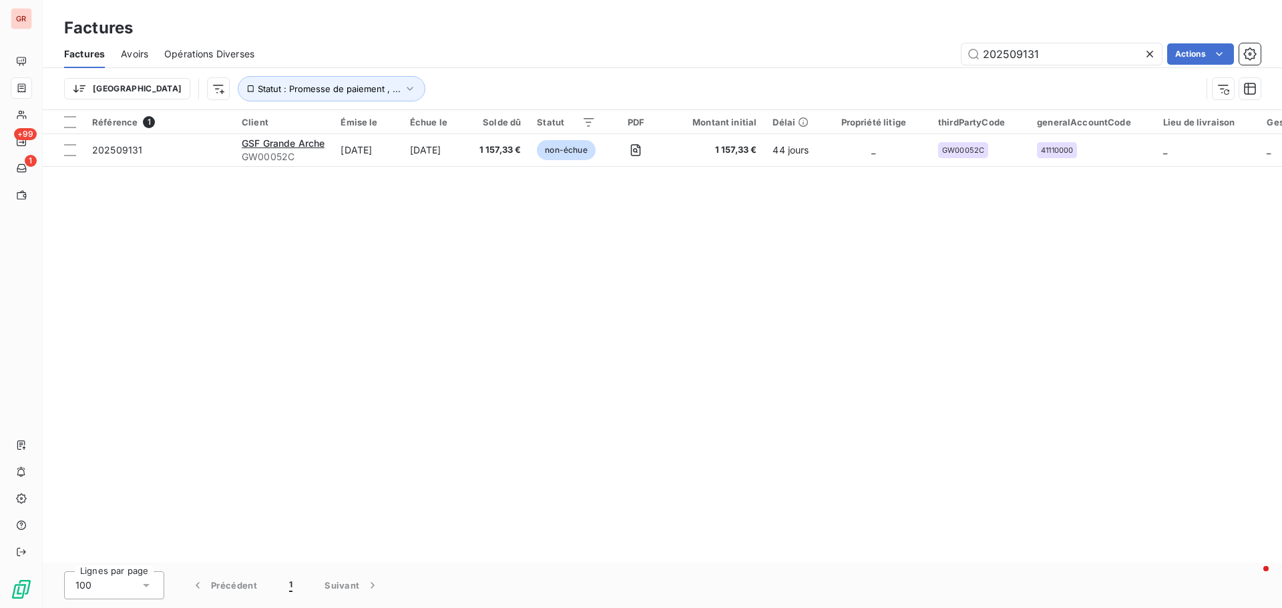
drag, startPoint x: 1064, startPoint y: 59, endPoint x: 770, endPoint y: 66, distance: 293.8
click at [778, 64] on div "202509131 Actions" at bounding box center [765, 53] width 990 height 21
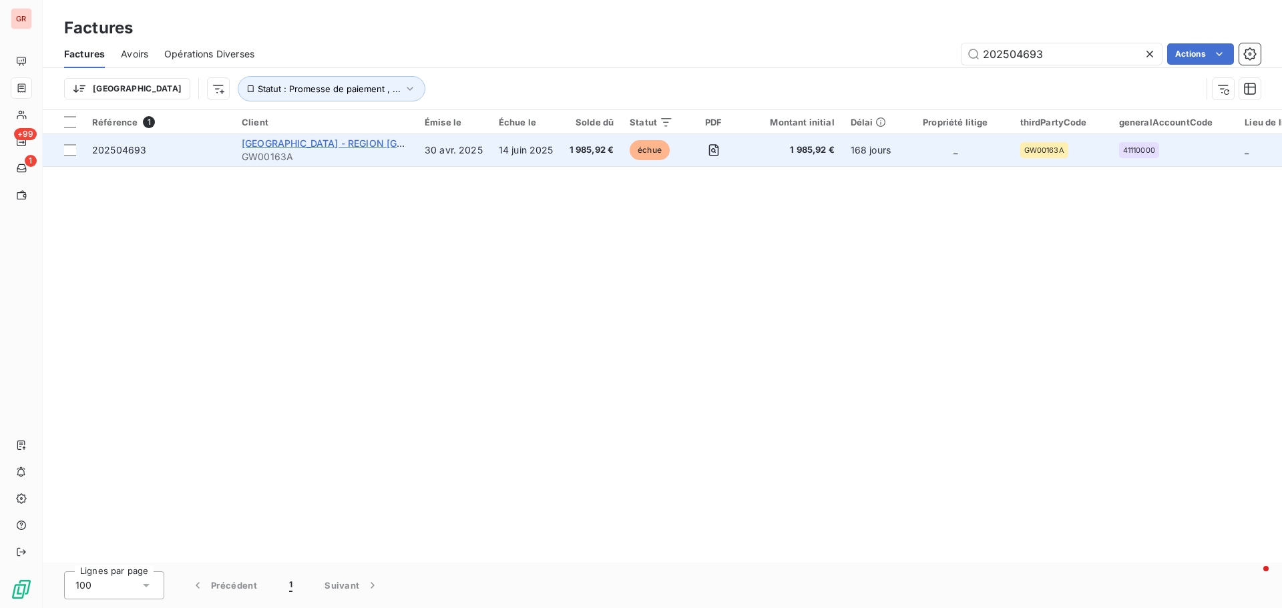
type input "202504693"
click at [309, 145] on span "[GEOGRAPHIC_DATA] - REGION [GEOGRAPHIC_DATA] (71350)" at bounding box center [381, 143] width 278 height 11
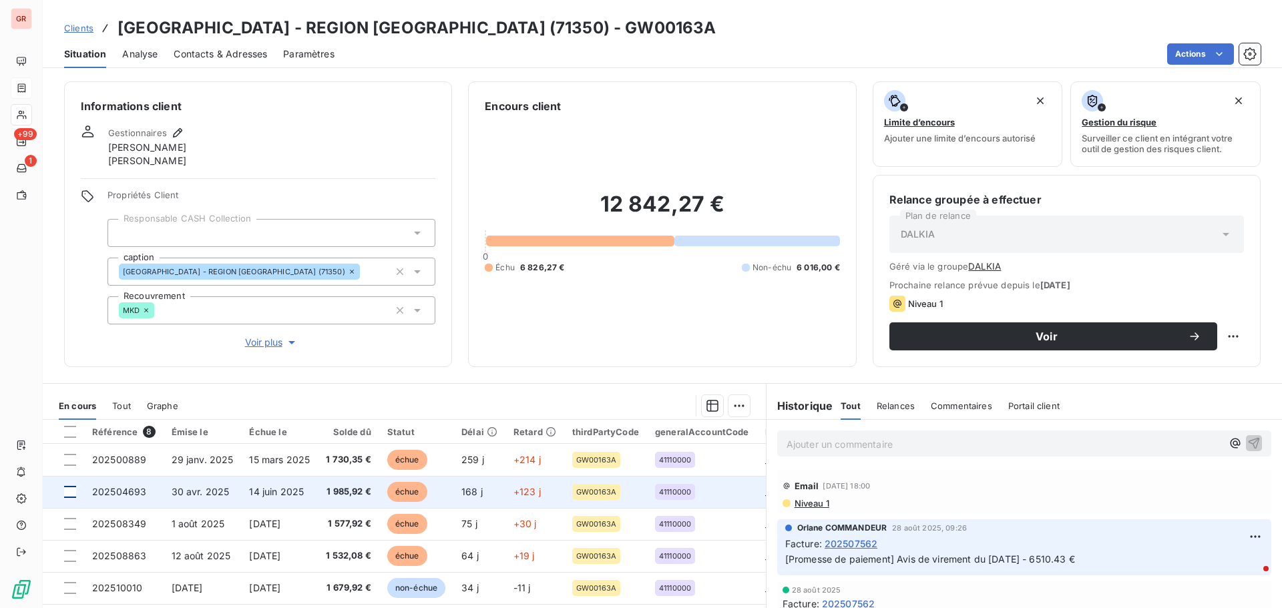
drag, startPoint x: 67, startPoint y: 493, endPoint x: 95, endPoint y: 497, distance: 27.7
click at [68, 493] on div at bounding box center [70, 492] width 12 height 12
click at [140, 493] on span "202504693" at bounding box center [119, 491] width 54 height 11
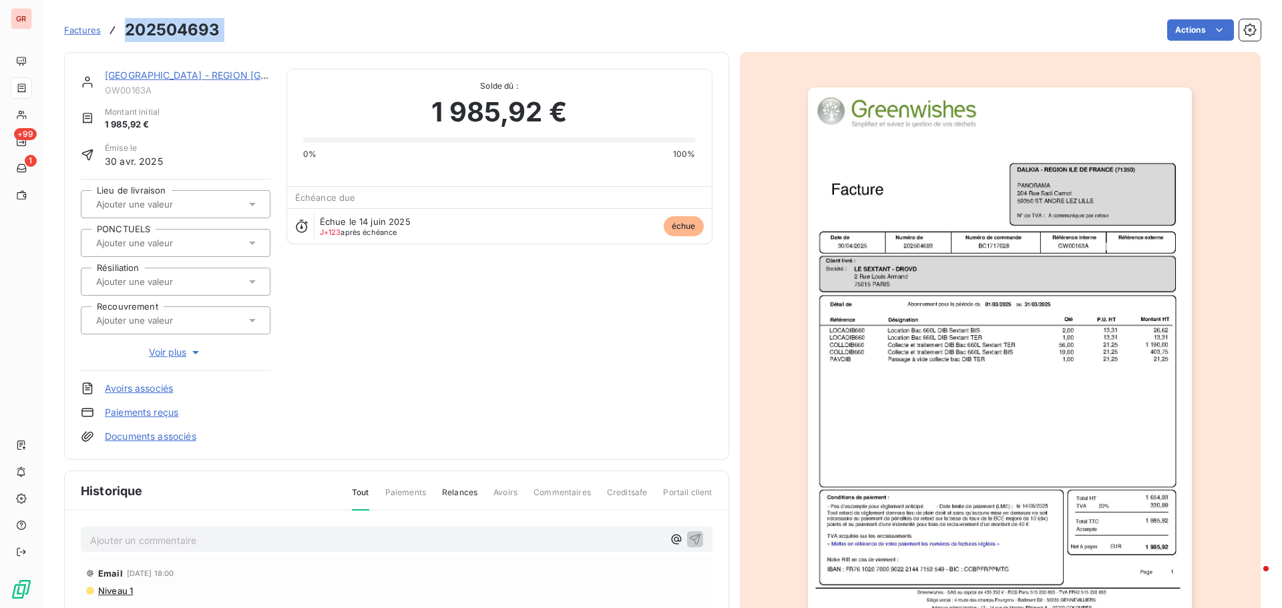
drag, startPoint x: 211, startPoint y: 29, endPoint x: 138, endPoint y: 25, distance: 72.9
click at [113, 25] on div "Factures 202504693 Actions" at bounding box center [662, 30] width 1196 height 28
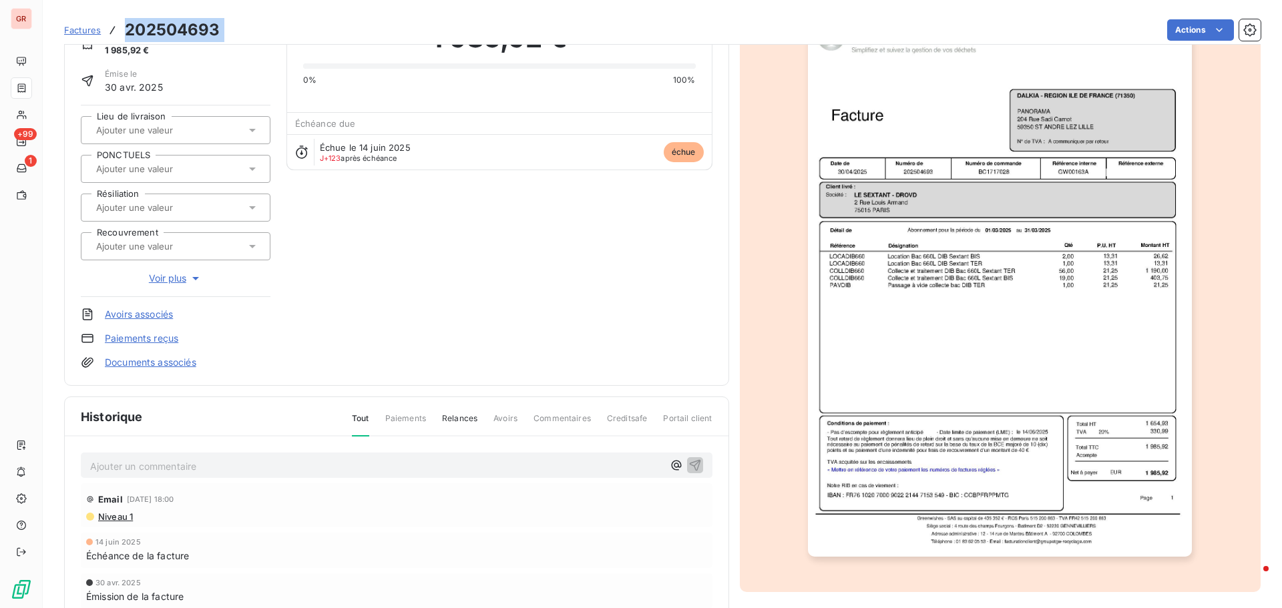
scroll to position [135, 0]
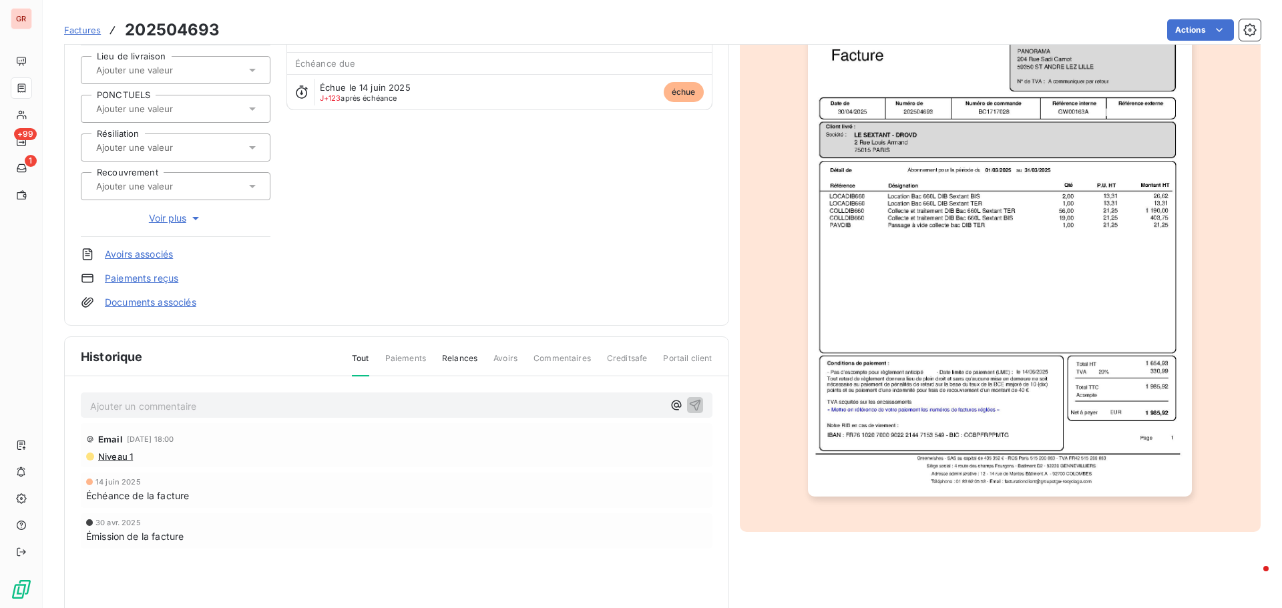
click at [179, 402] on p "Ajouter un commentaire ﻿" at bounding box center [376, 406] width 573 height 17
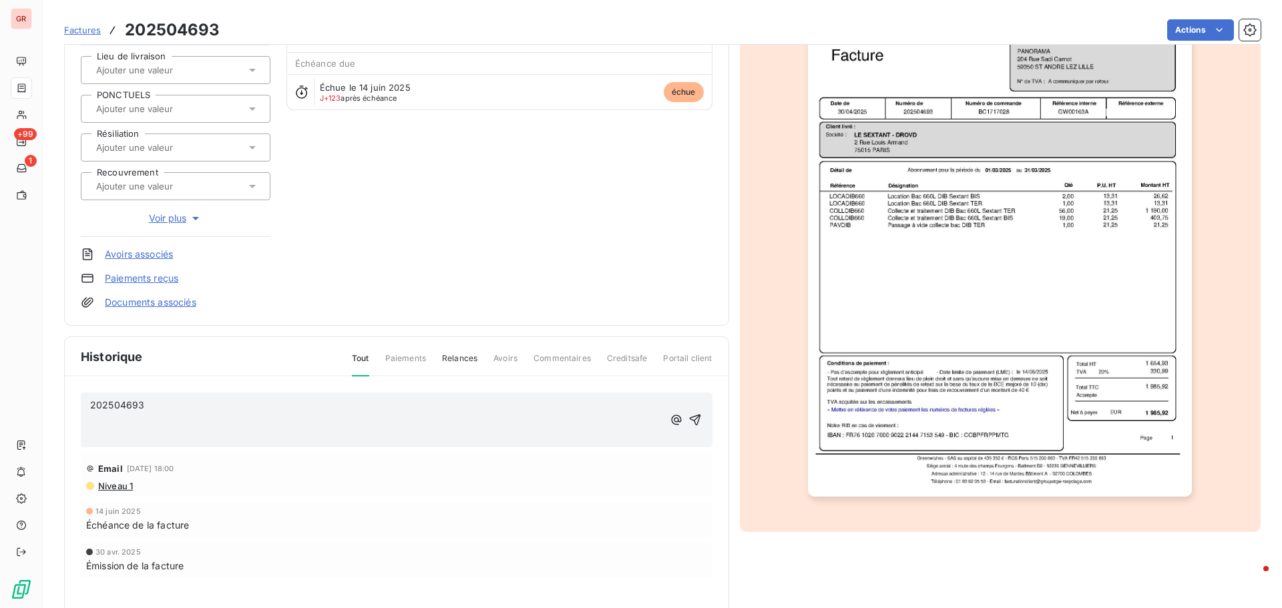
click at [158, 409] on p "202504693" at bounding box center [376, 405] width 573 height 15
click at [145, 404] on span "202504693 envoyé" at bounding box center [134, 404] width 89 height 11
click at [192, 406] on p "202504693 /envoyé" at bounding box center [376, 405] width 573 height 15
click at [341, 410] on p "202504693 /envoyé ce jour à l'adresse suivante" at bounding box center [376, 405] width 573 height 15
click at [963, 281] on img "button" at bounding box center [1000, 224] width 384 height 543
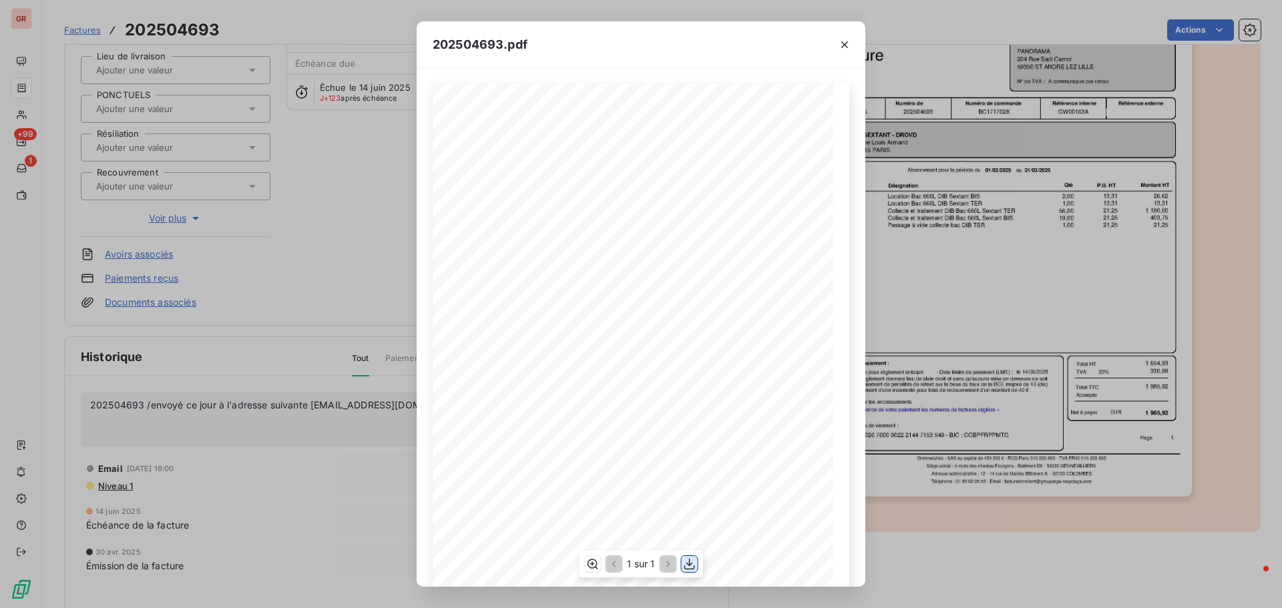
click at [687, 563] on icon "button" at bounding box center [689, 563] width 13 height 13
click at [846, 44] on icon "button" at bounding box center [844, 44] width 13 height 13
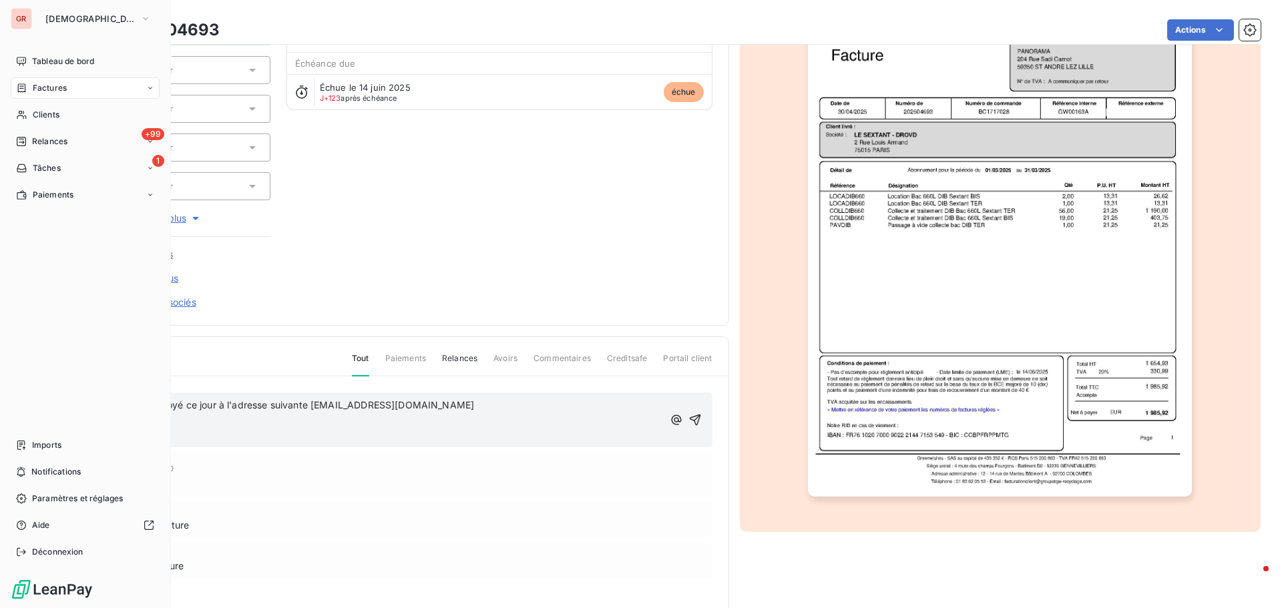
drag, startPoint x: 56, startPoint y: 86, endPoint x: 86, endPoint y: 94, distance: 31.1
click at [56, 86] on span "Factures" at bounding box center [50, 88] width 34 height 12
click at [58, 87] on span "Factures" at bounding box center [50, 88] width 34 height 12
click at [61, 89] on span "Factures" at bounding box center [50, 88] width 34 height 12
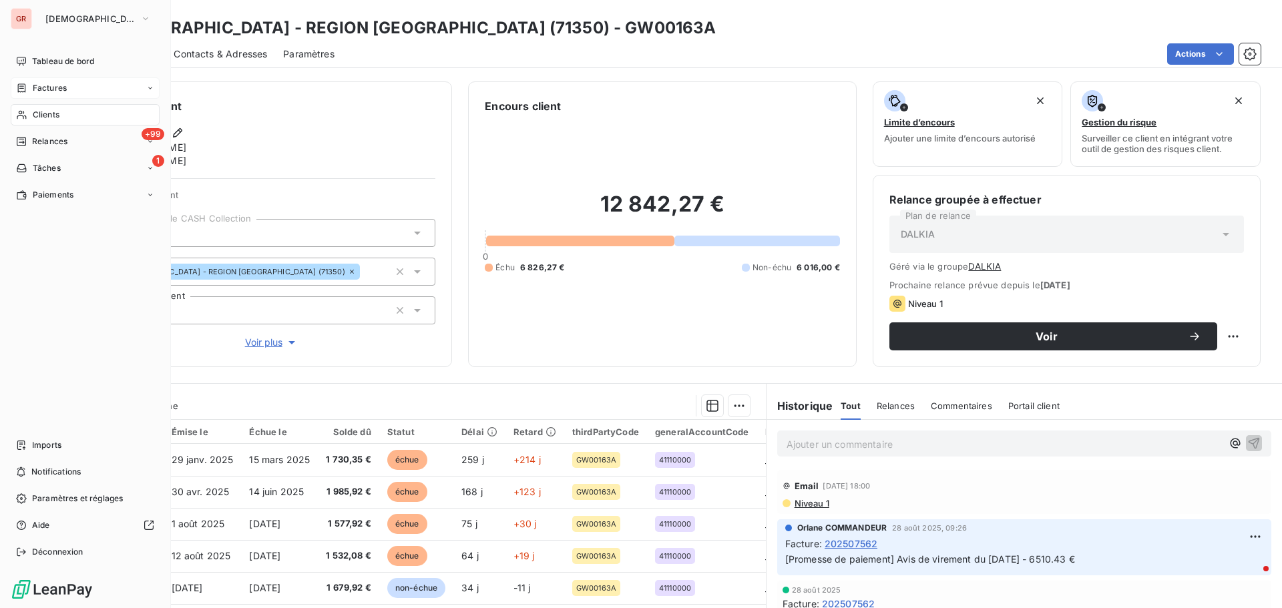
click at [55, 86] on span "Factures" at bounding box center [50, 88] width 34 height 12
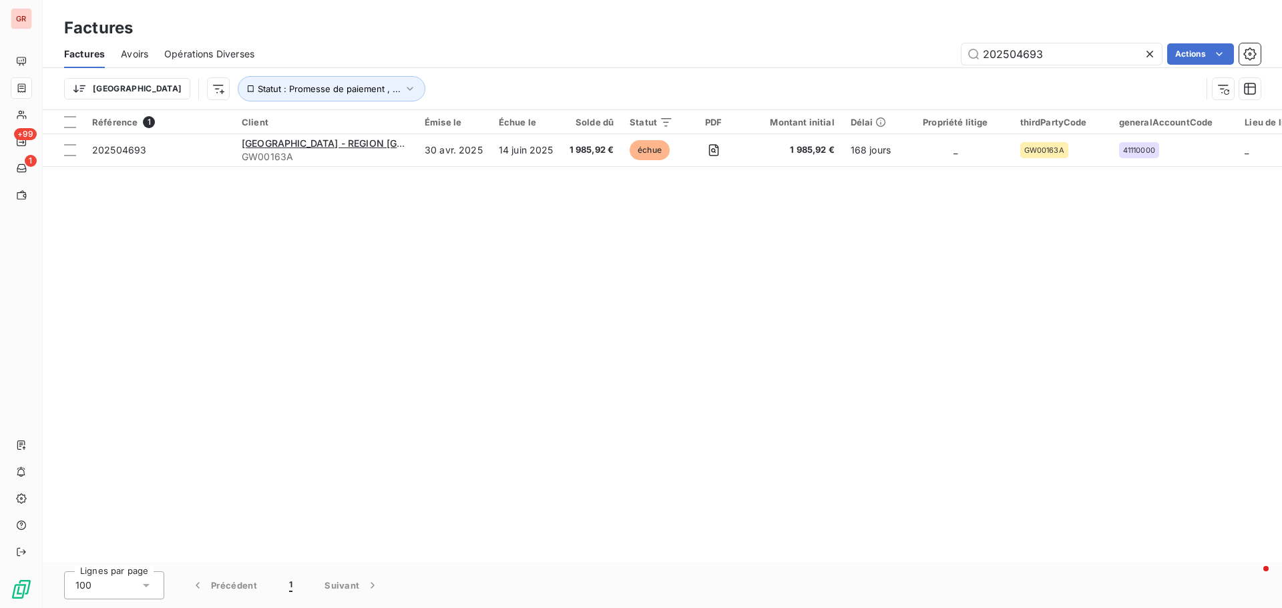
drag, startPoint x: 1061, startPoint y: 56, endPoint x: 776, endPoint y: 70, distance: 284.7
click at [801, 65] on div "Factures Avoirs Opérations Diverses 202504693 Actions" at bounding box center [662, 54] width 1239 height 28
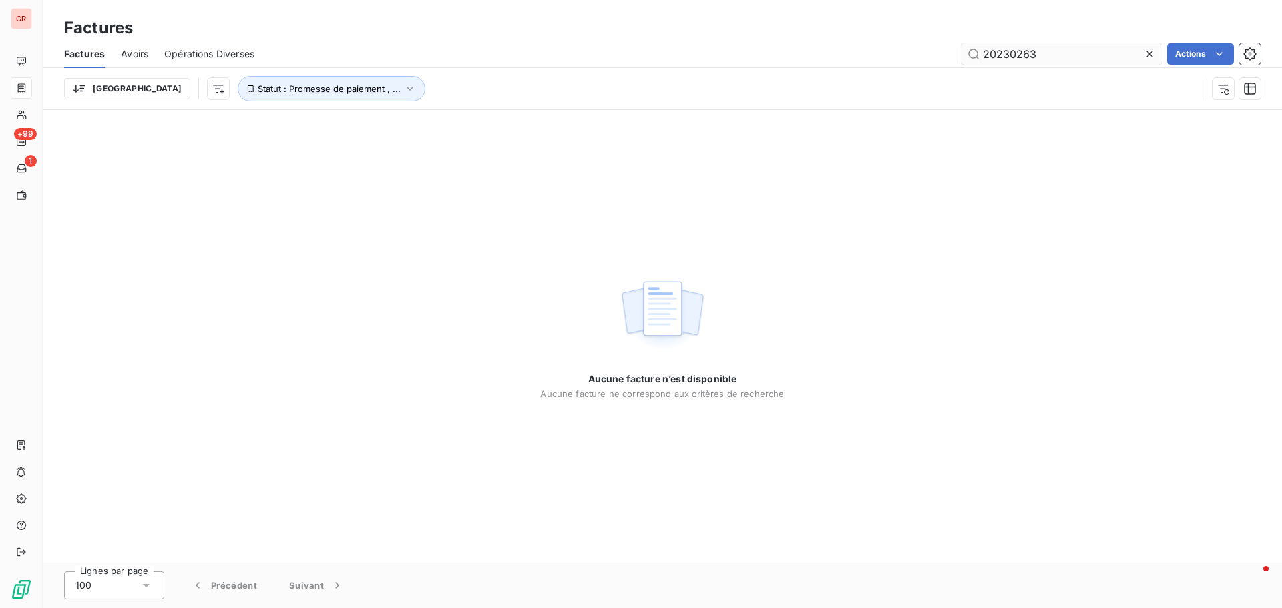
click at [985, 53] on input "20230263" at bounding box center [1061, 53] width 200 height 21
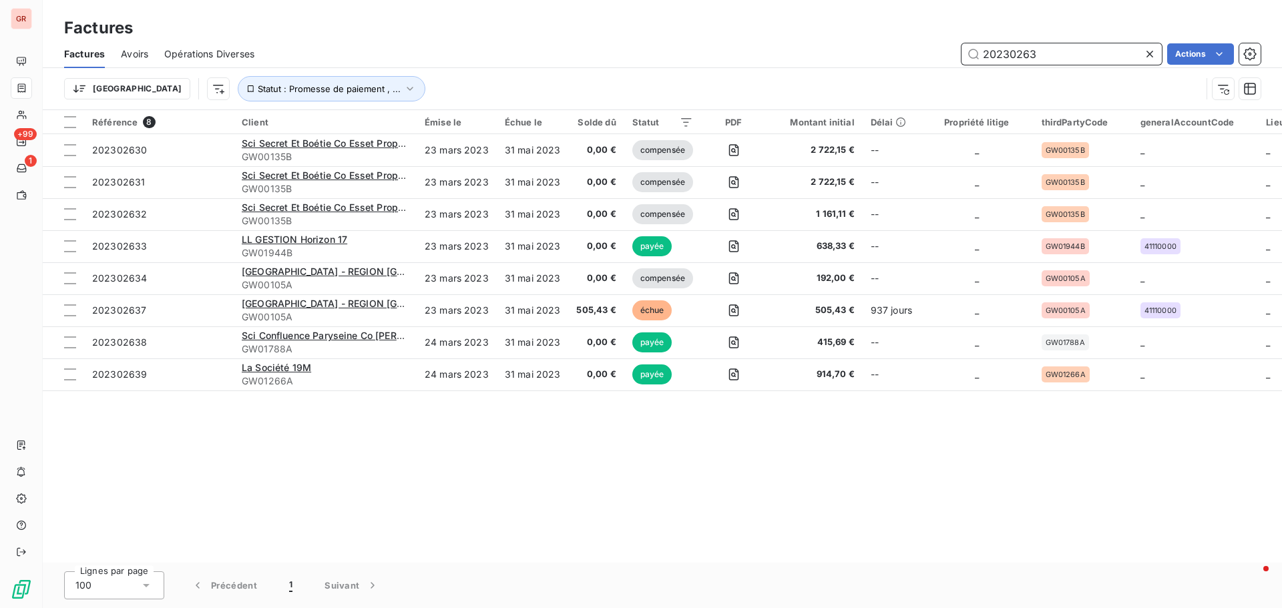
drag, startPoint x: 1037, startPoint y: 60, endPoint x: 912, endPoint y: 68, distance: 125.7
click at [919, 67] on div "Factures Avoirs Opérations Diverses 20230263 Actions" at bounding box center [662, 54] width 1239 height 28
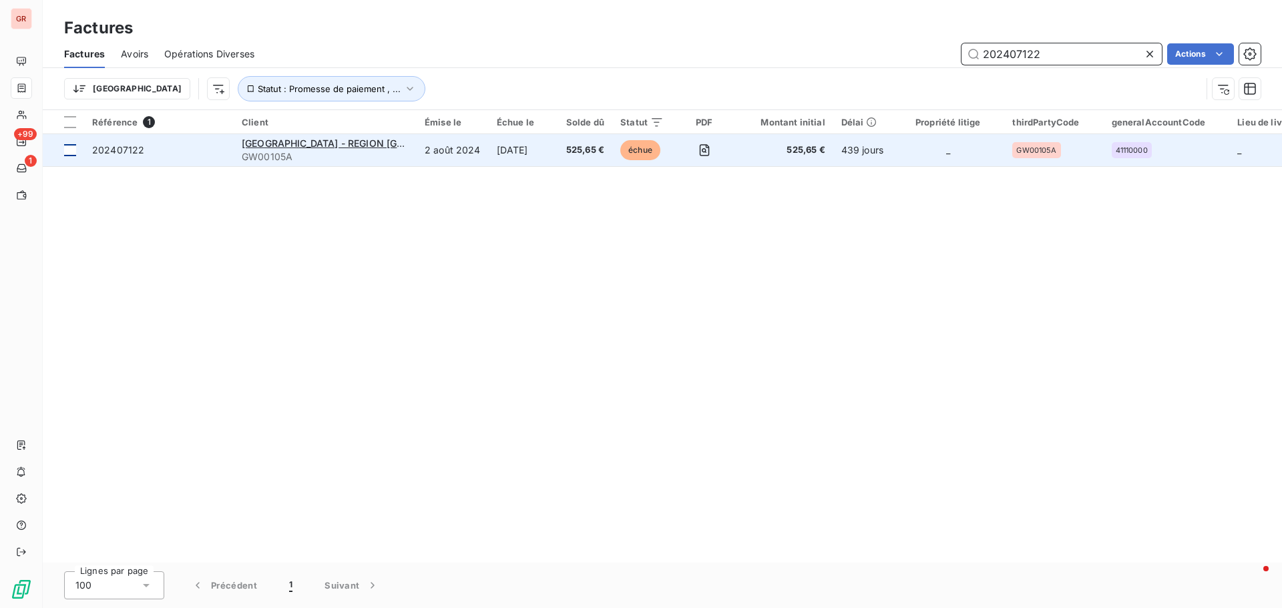
type input "202407122"
drag, startPoint x: 67, startPoint y: 150, endPoint x: 163, endPoint y: 151, distance: 96.1
click at [67, 151] on div at bounding box center [70, 150] width 12 height 12
click at [340, 143] on span "[GEOGRAPHIC_DATA] - REGION [GEOGRAPHIC_DATA] (71350)" at bounding box center [381, 143] width 278 height 11
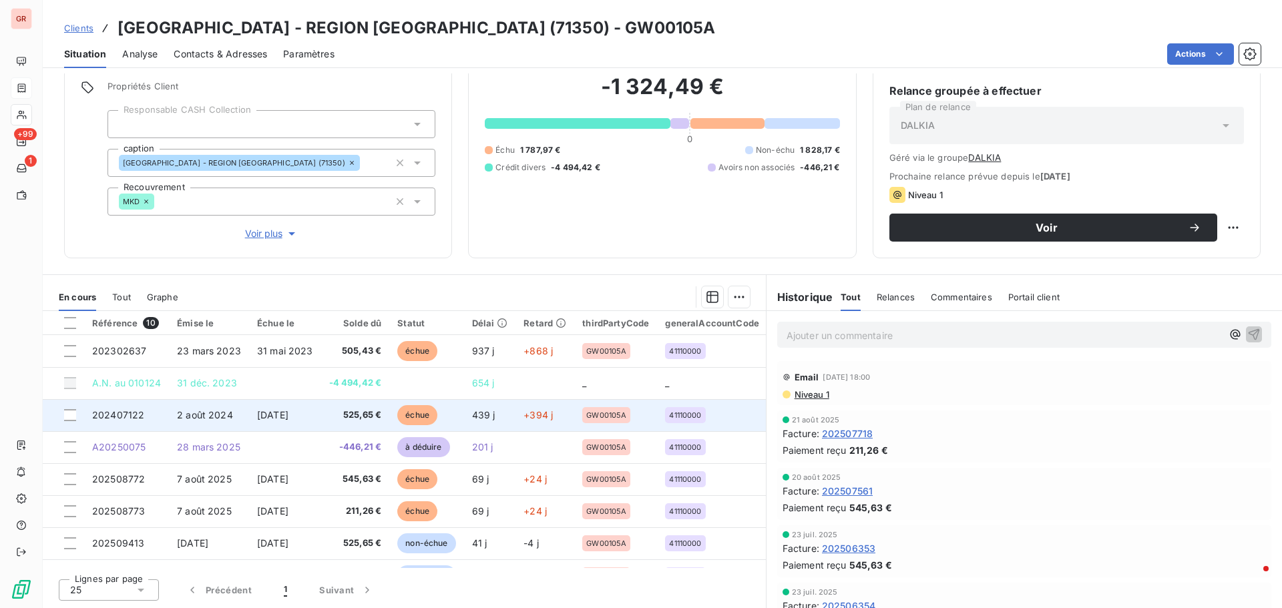
click at [61, 415] on td at bounding box center [63, 415] width 41 height 32
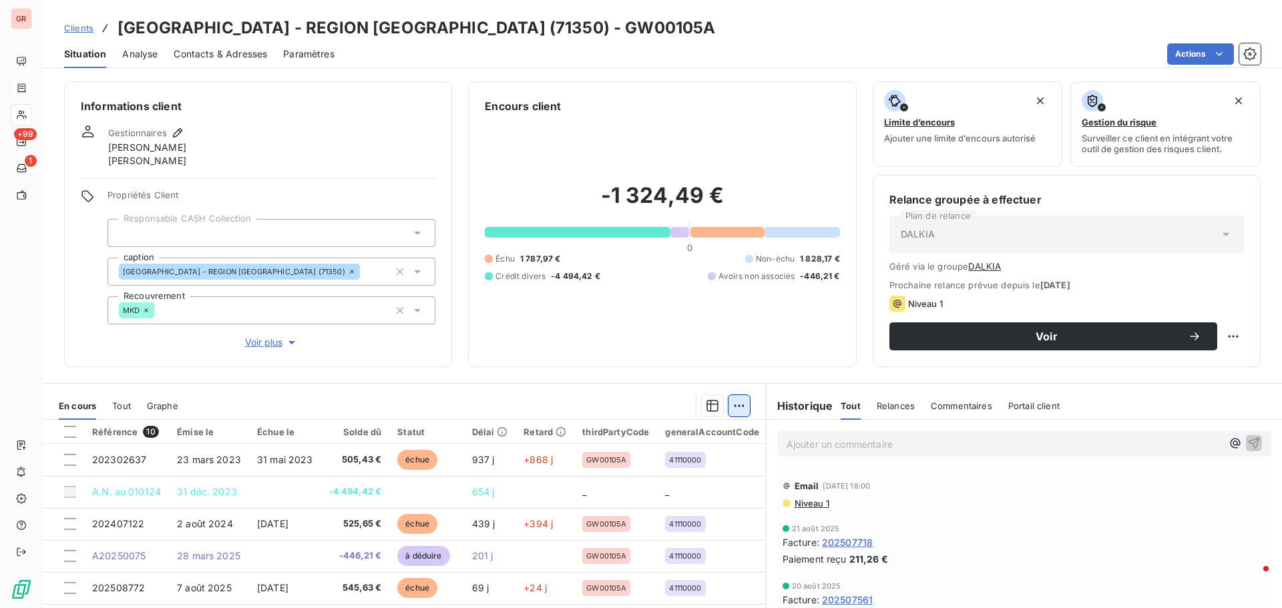
click at [734, 408] on html "GR +99 1 Clients [GEOGRAPHIC_DATA] - REGION ILE DE [GEOGRAPHIC_DATA] (71350) - …" at bounding box center [641, 304] width 1282 height 608
click at [69, 524] on html "GR +99 1 Clients [GEOGRAPHIC_DATA] - REGION ILE DE [GEOGRAPHIC_DATA] (71350) - …" at bounding box center [641, 304] width 1282 height 608
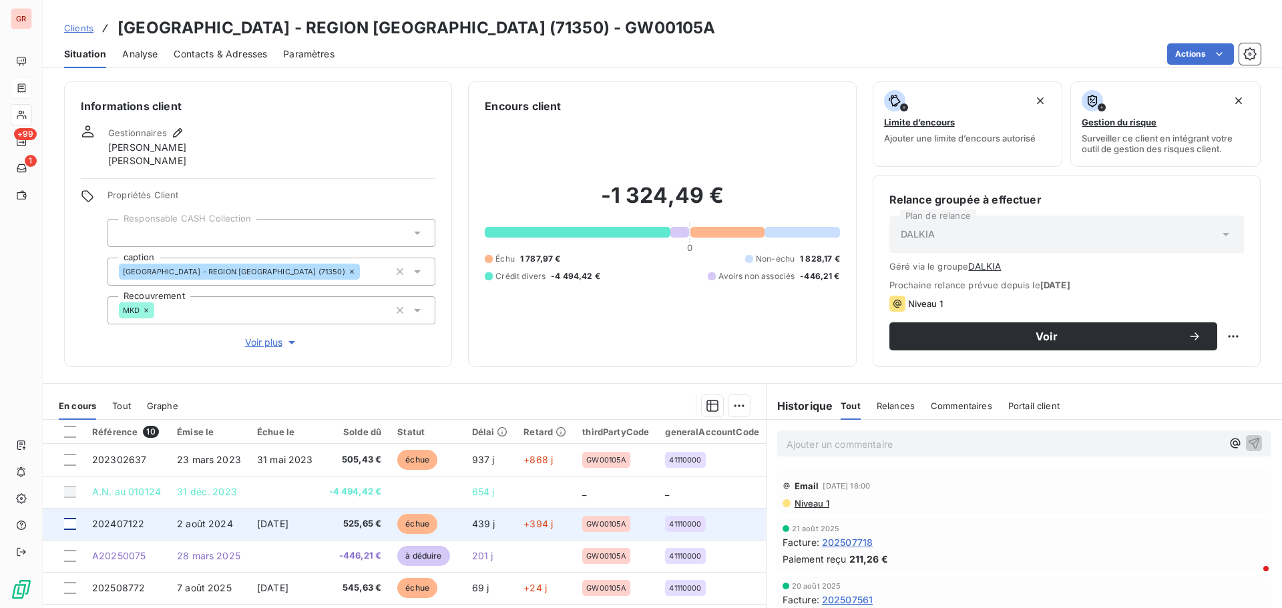
click at [73, 523] on div at bounding box center [70, 524] width 12 height 12
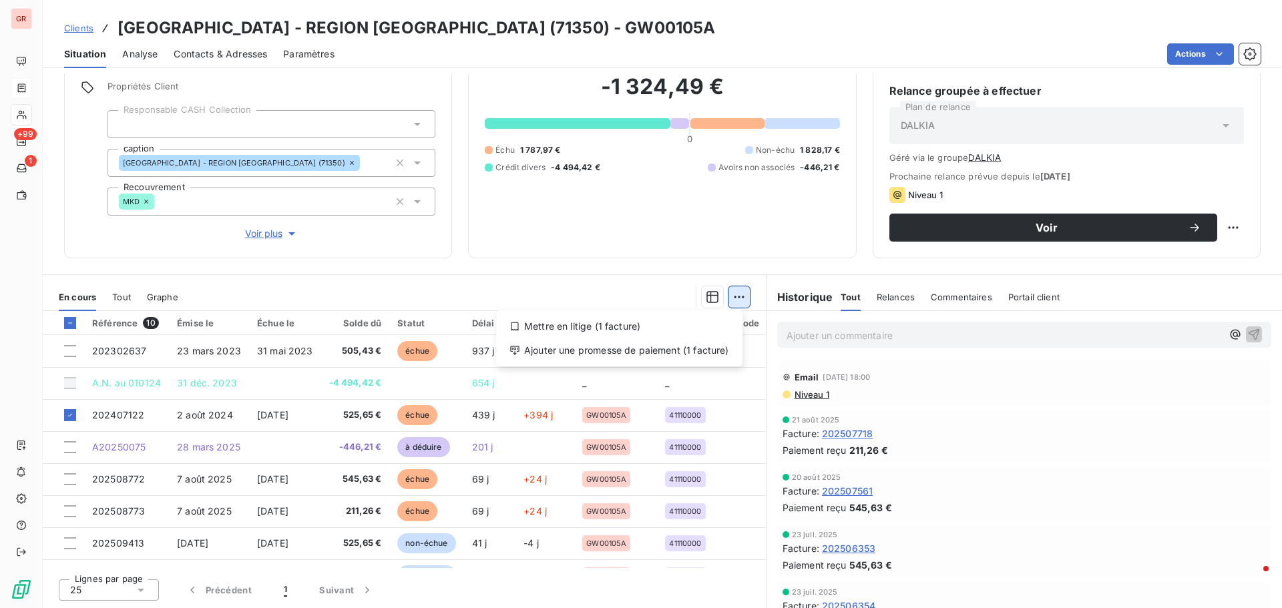
click at [733, 295] on html "GR +99 1 Clients [GEOGRAPHIC_DATA] - REGION ILE DE [GEOGRAPHIC_DATA] (71350) - …" at bounding box center [641, 304] width 1282 height 608
click at [595, 325] on div "Mettre en litige (1 facture)" at bounding box center [619, 326] width 236 height 21
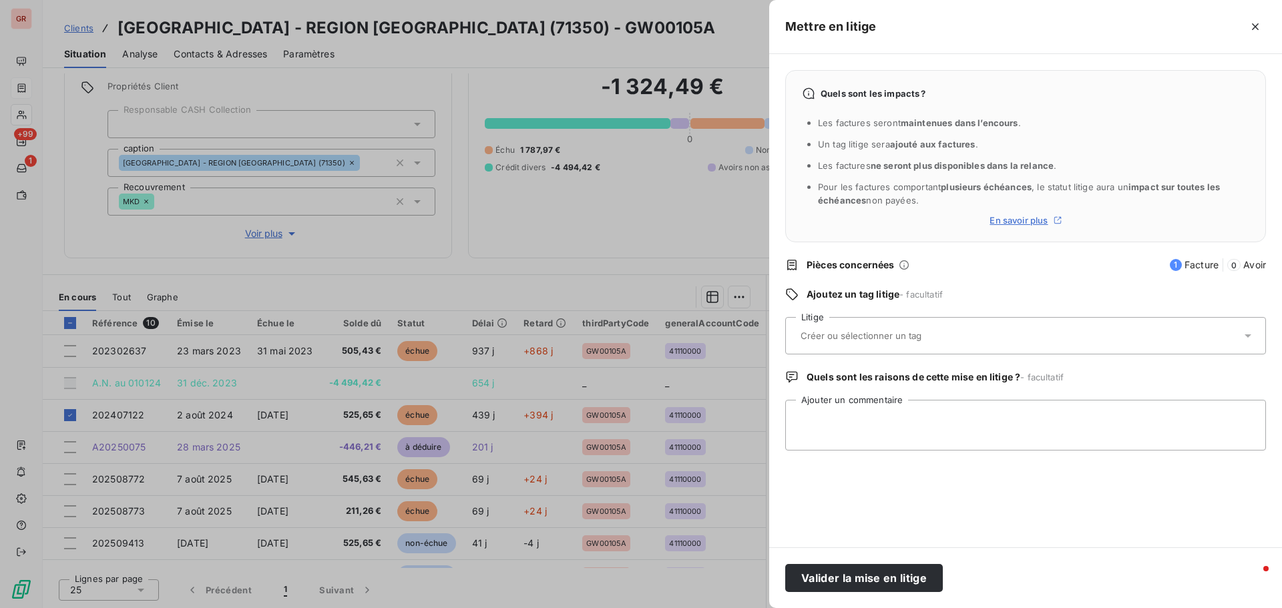
click at [1250, 334] on icon at bounding box center [1247, 335] width 13 height 13
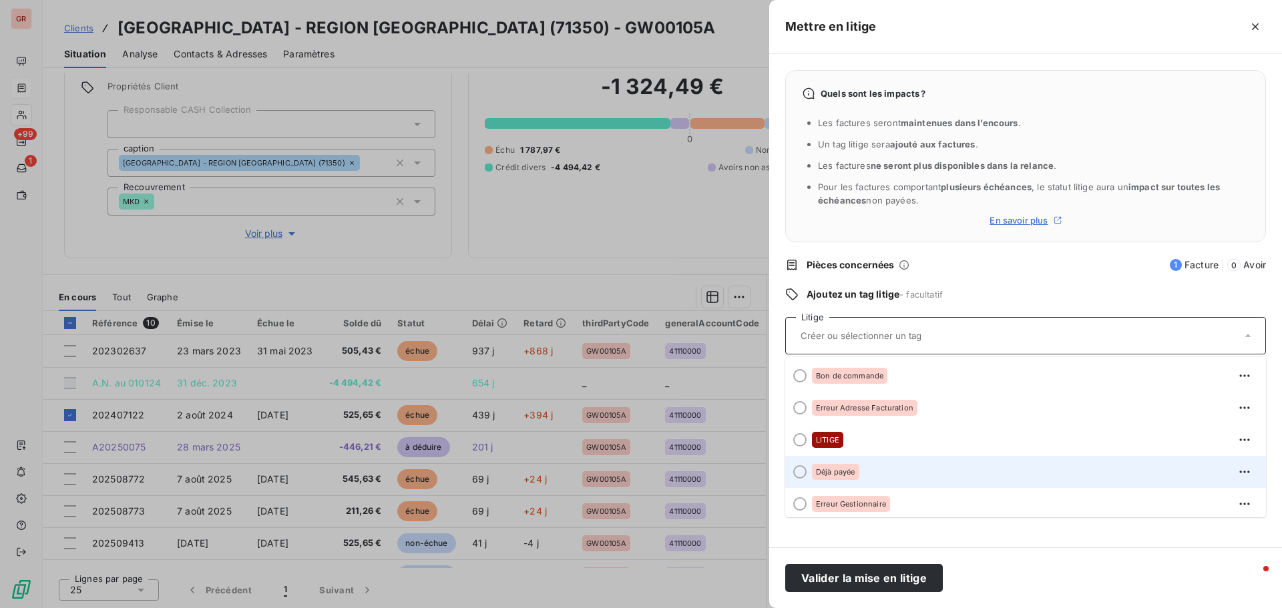
click at [801, 471] on div at bounding box center [799, 471] width 13 height 13
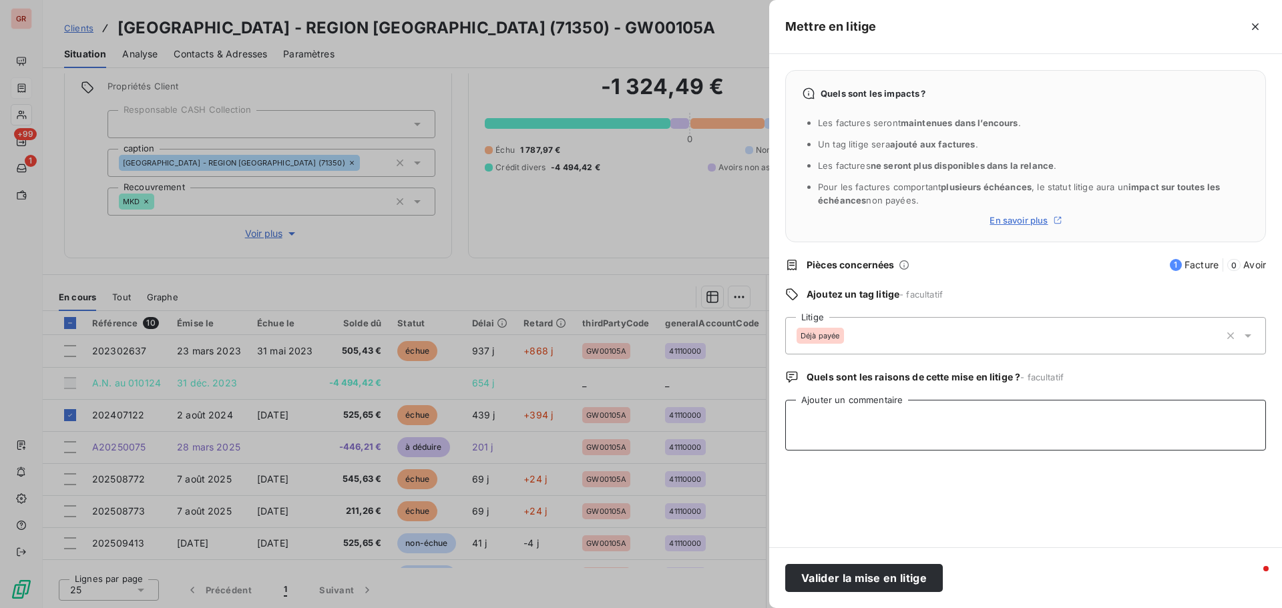
click at [820, 417] on textarea "Ajouter un commentaire" at bounding box center [1025, 425] width 481 height 51
click at [850, 421] on textarea "Mail de" at bounding box center [1025, 425] width 481 height 51
paste textarea "Dalkia, OASIS"
click at [1008, 417] on textarea "Mail de Dalkia, OASIS du [DATE] facture déjà reglée" at bounding box center [1025, 425] width 481 height 51
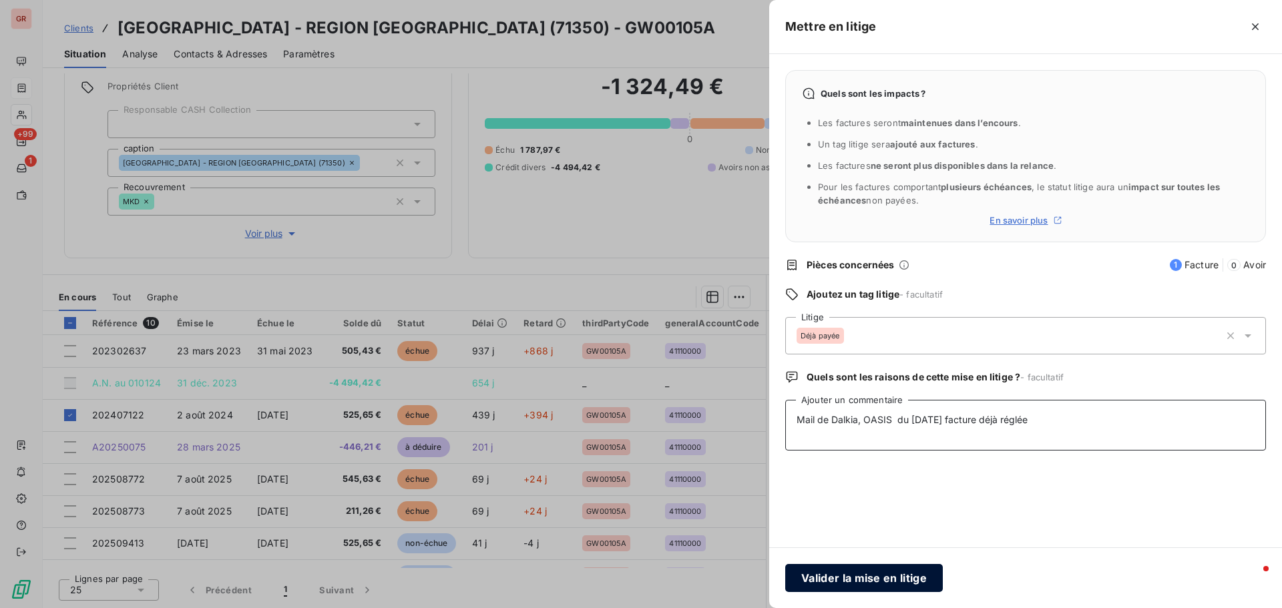
type textarea "Mail de Dalkia, OASIS du [DATE] facture déjà réglée"
click at [872, 577] on button "Valider la mise en litige" at bounding box center [864, 578] width 158 height 28
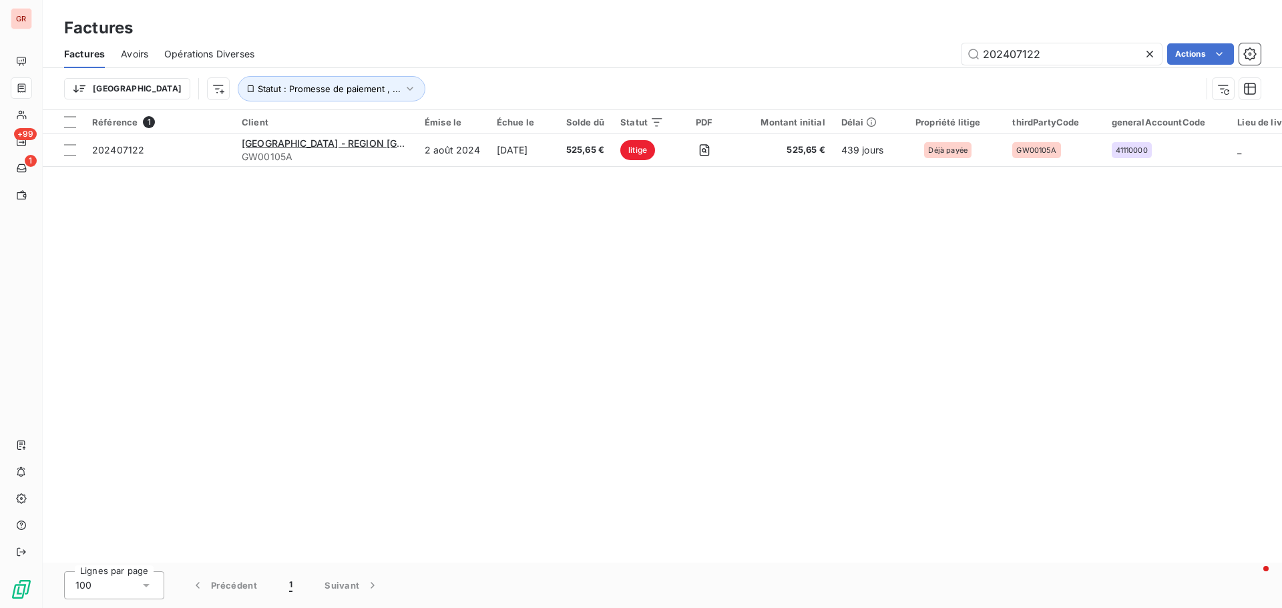
drag, startPoint x: 1050, startPoint y: 61, endPoint x: 810, endPoint y: 75, distance: 240.0
click at [820, 73] on div "Factures Avoirs Opérations Diverses 202407122 Actions Trier Statut : Promesse d…" at bounding box center [662, 74] width 1239 height 69
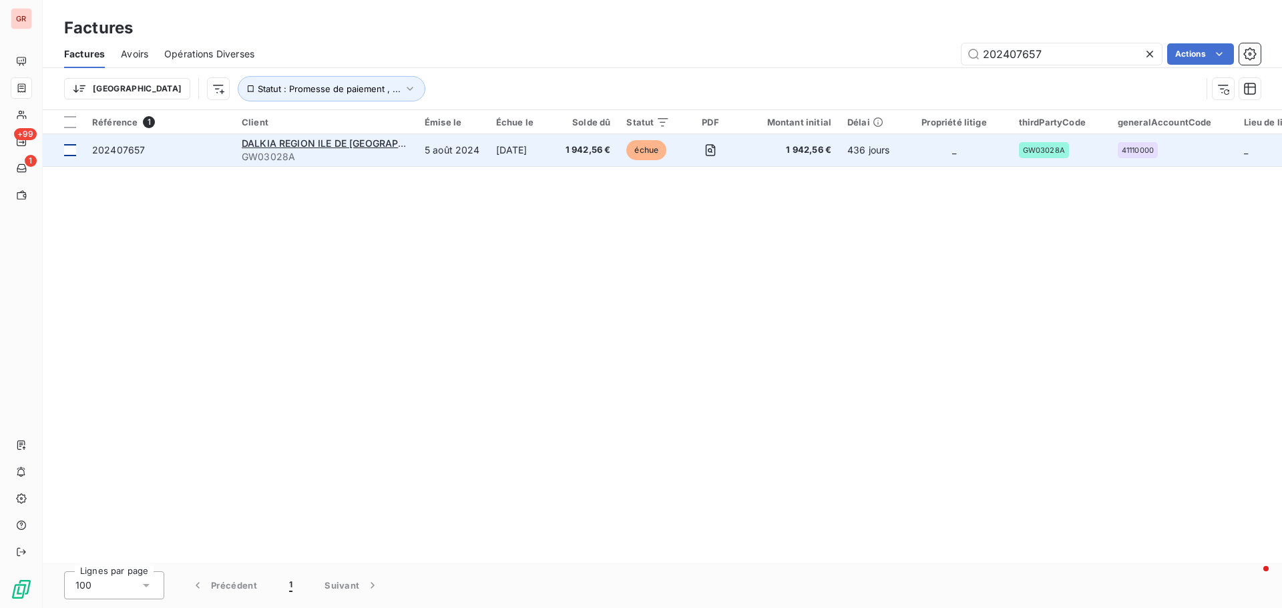
type input "202407657"
click at [67, 149] on div at bounding box center [70, 150] width 12 height 12
click at [323, 142] on span "DALKIA REGION ILE DE [GEOGRAPHIC_DATA]" at bounding box center [344, 143] width 204 height 11
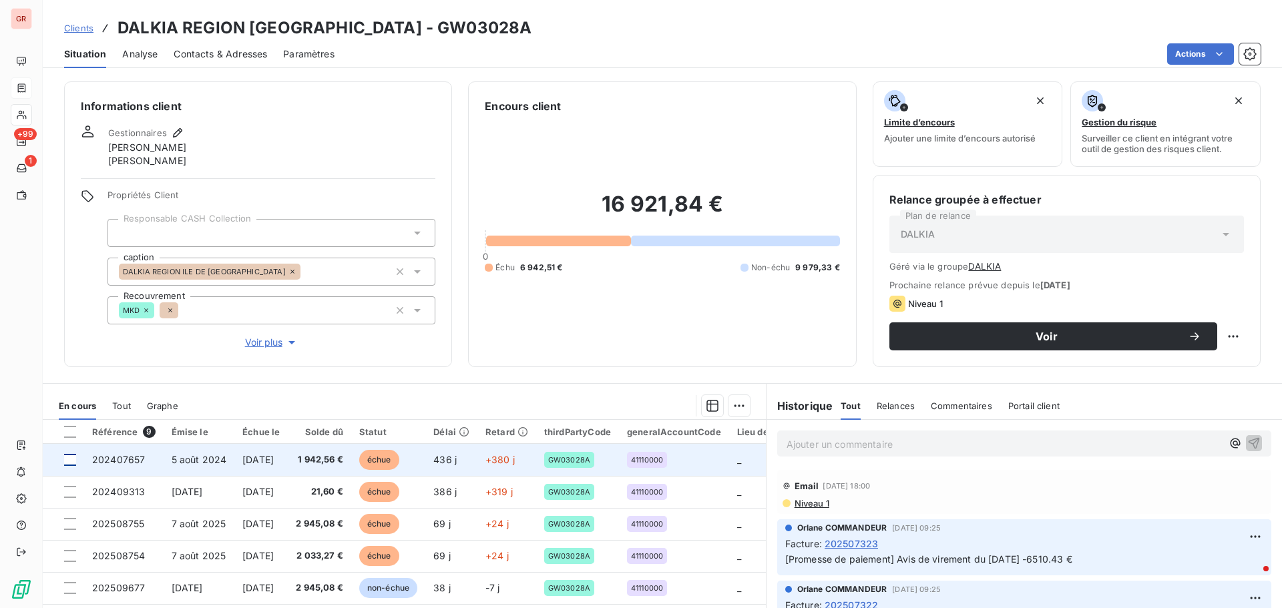
click at [68, 457] on div at bounding box center [70, 460] width 12 height 12
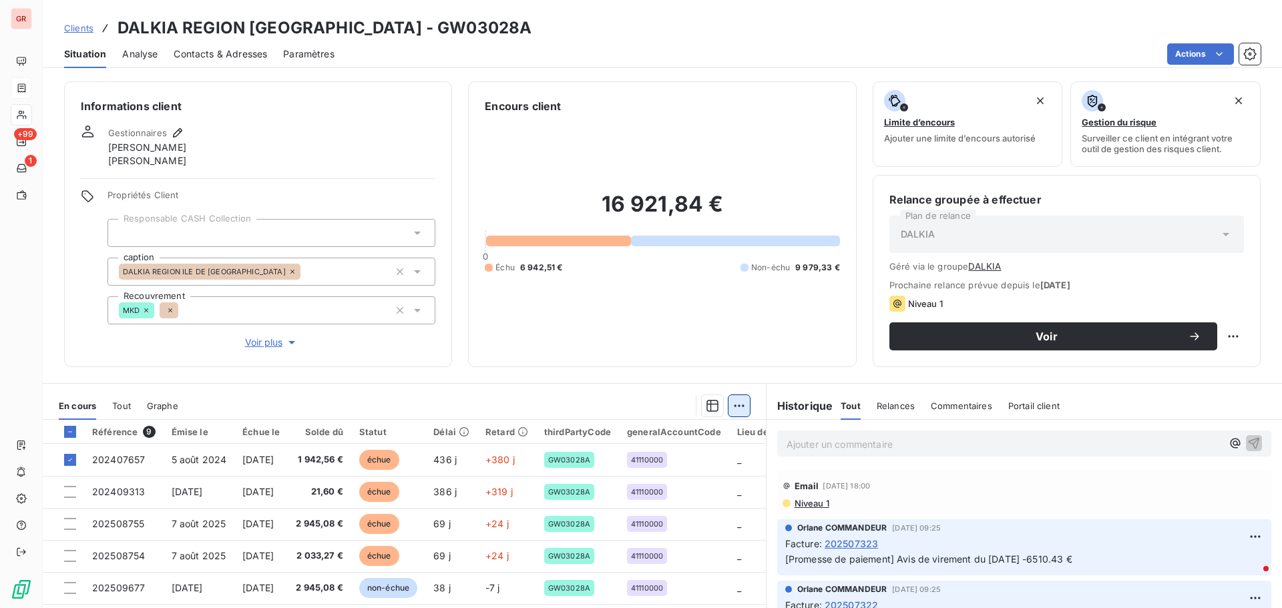
click at [735, 405] on html "GR +99 1 Clients DALKIA REGION ILE DE [GEOGRAPHIC_DATA] - GW03028A Situation An…" at bounding box center [641, 304] width 1282 height 608
click at [658, 461] on div "Ajouter une promesse de paiement (1 facture)" at bounding box center [619, 459] width 236 height 21
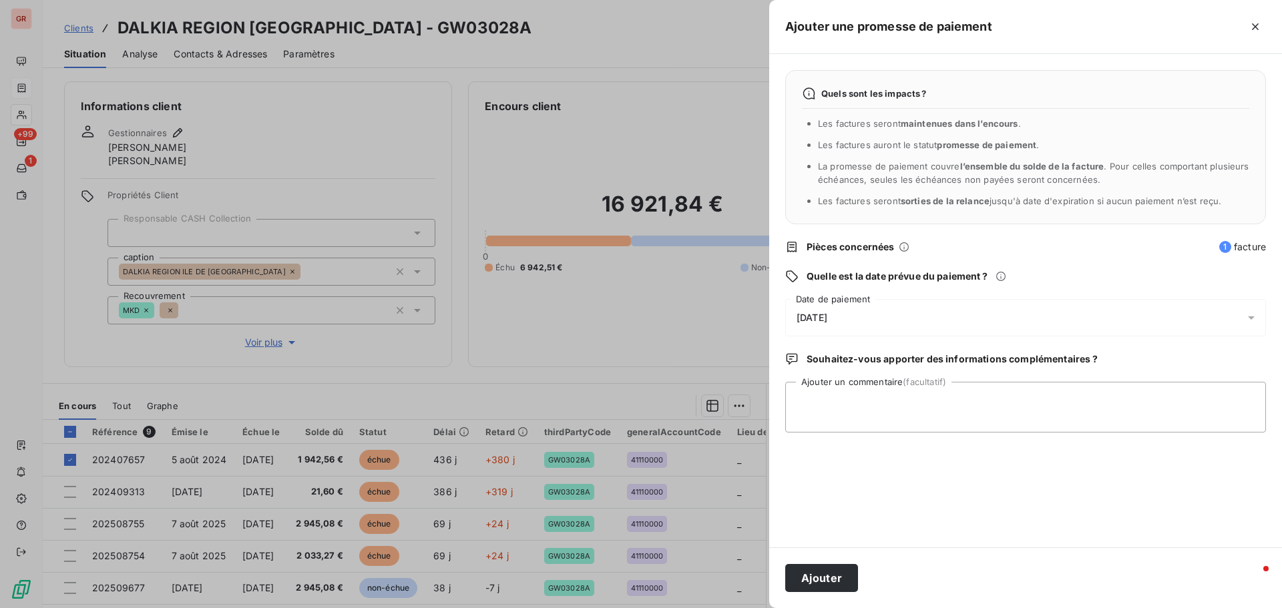
click at [708, 338] on div at bounding box center [641, 304] width 1282 height 608
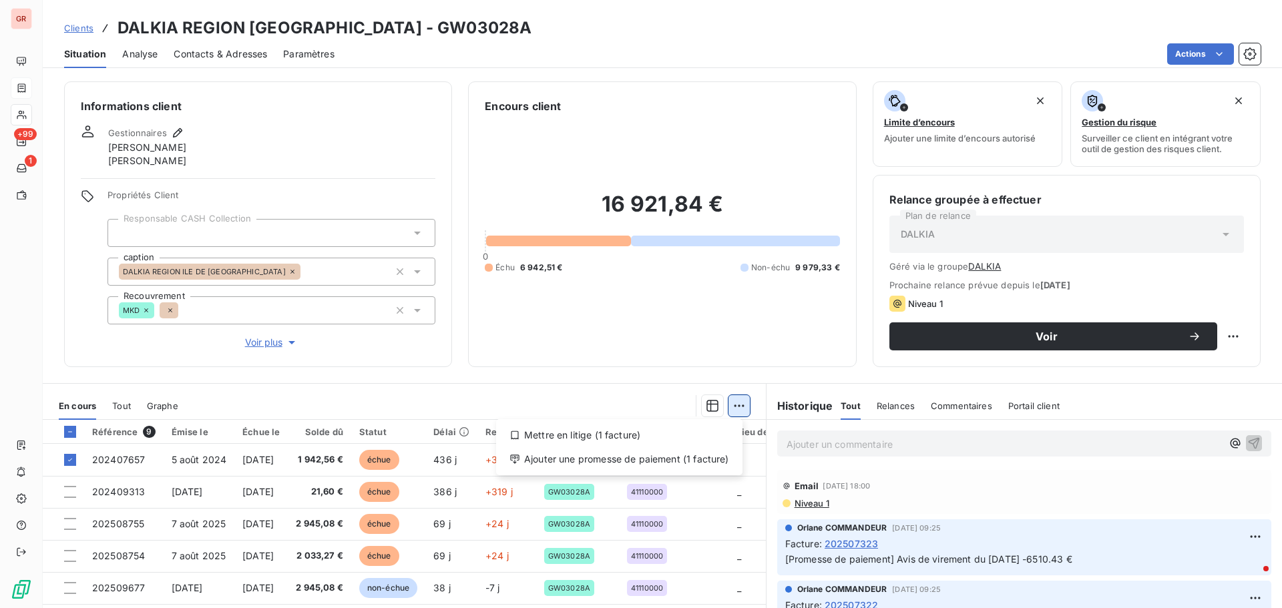
click at [738, 402] on html "GR +99 1 Clients DALKIA REGION ILE DE [GEOGRAPHIC_DATA] - GW03028A Situation An…" at bounding box center [641, 304] width 1282 height 608
click at [591, 435] on div "Mettre en litige (1 facture)" at bounding box center [619, 435] width 236 height 21
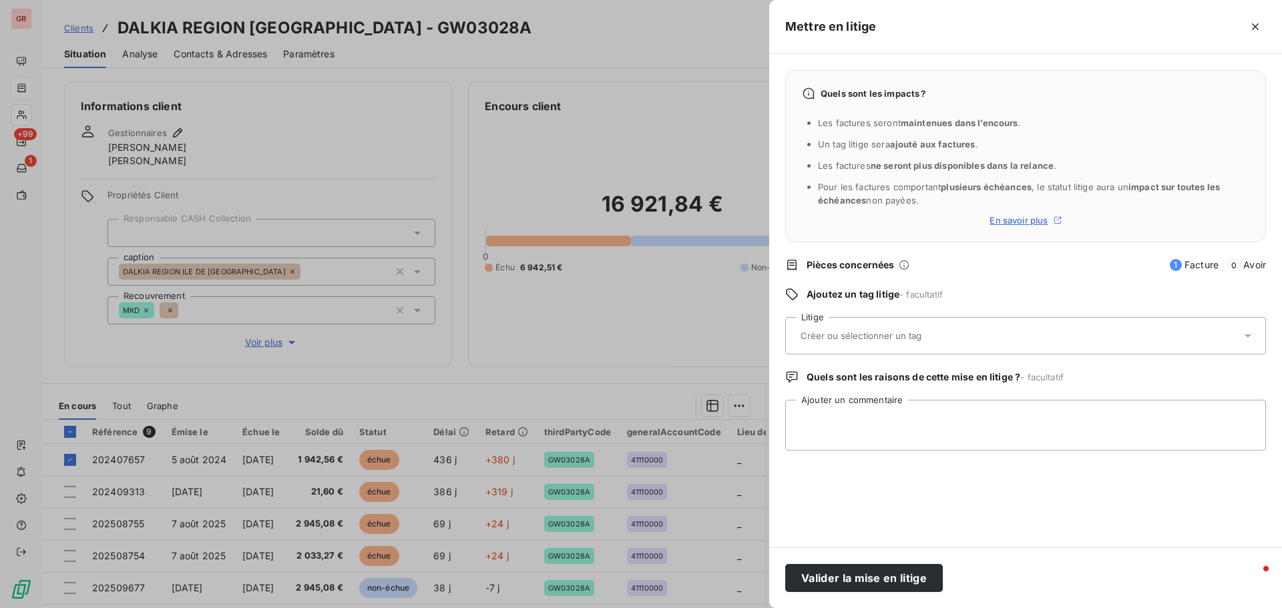
click at [944, 328] on div at bounding box center [1018, 336] width 445 height 28
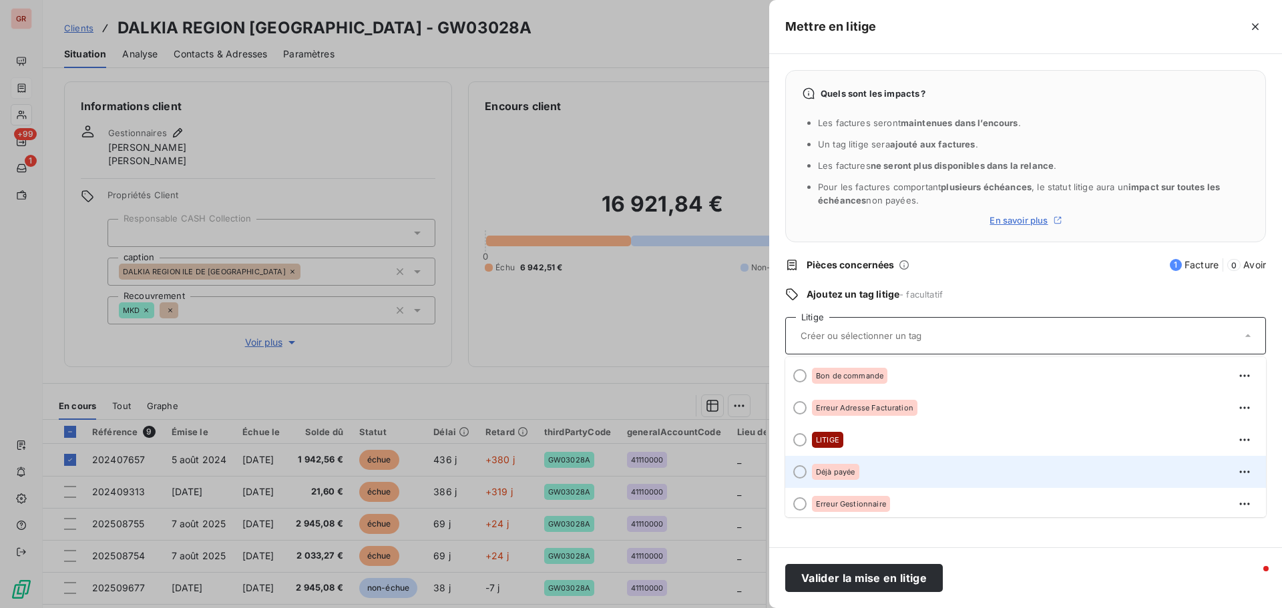
click at [802, 470] on div at bounding box center [799, 471] width 13 height 13
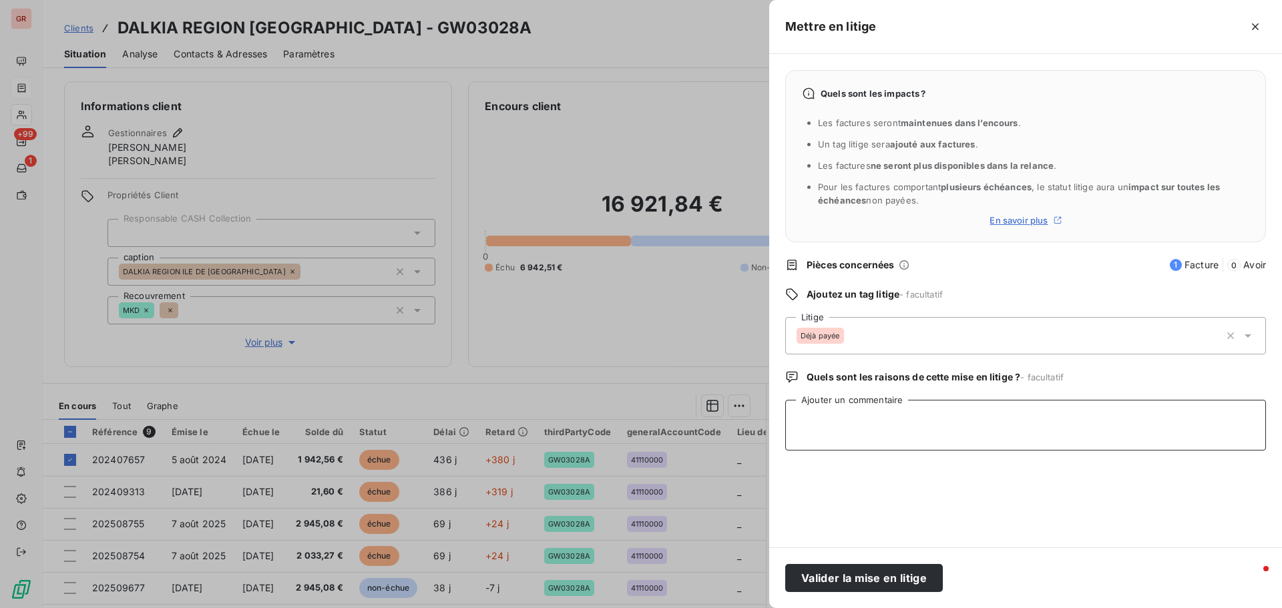
click at [951, 415] on textarea "Ajouter un commentaire" at bounding box center [1025, 425] width 481 height 51
click at [884, 421] on textarea "Mail du [DATE]" at bounding box center [1025, 425] width 481 height 51
paste textarea "Dalkia, OASIS"
click at [982, 421] on textarea "Mail du [DATE] Dalkia, OASIS facture dejà reglée" at bounding box center [1025, 425] width 481 height 51
click at [979, 421] on textarea "Mail du [DATE] Dalkia, OASIS facture deéjà reglée" at bounding box center [1025, 425] width 481 height 51
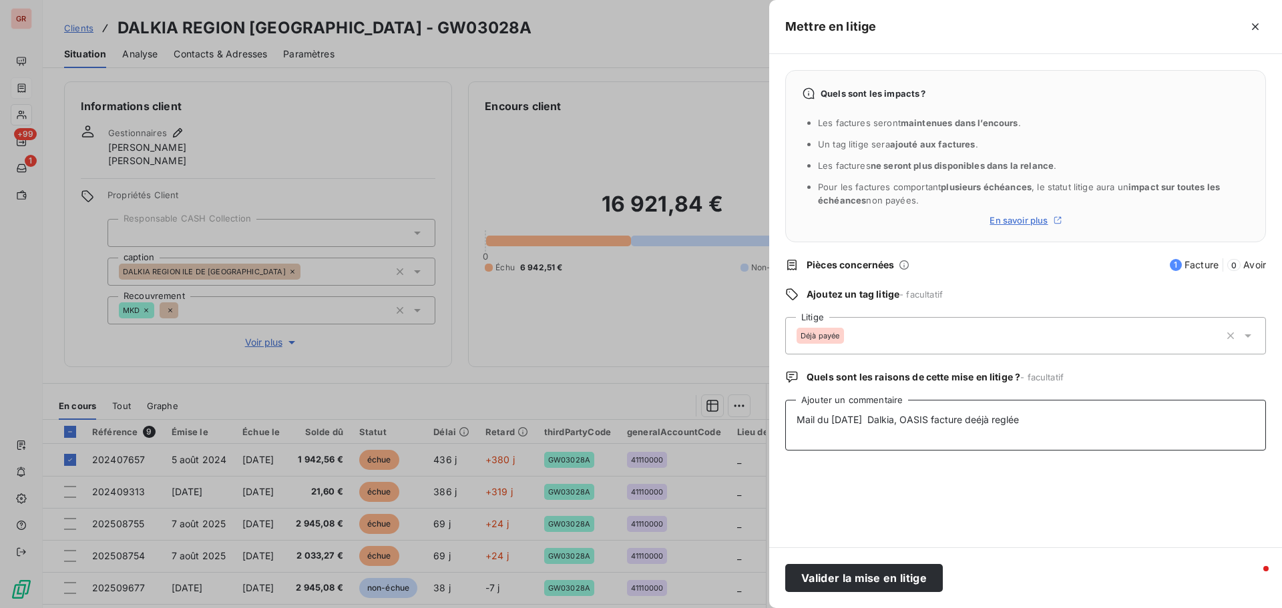
click at [981, 418] on textarea "Mail du [DATE] Dalkia, OASIS facture deéjà reglée" at bounding box center [1025, 425] width 481 height 51
type textarea "Mail du [DATE] Dalkia, OASIS facture déjà reglée"
click at [882, 585] on button "Valider la mise en litige" at bounding box center [864, 578] width 158 height 28
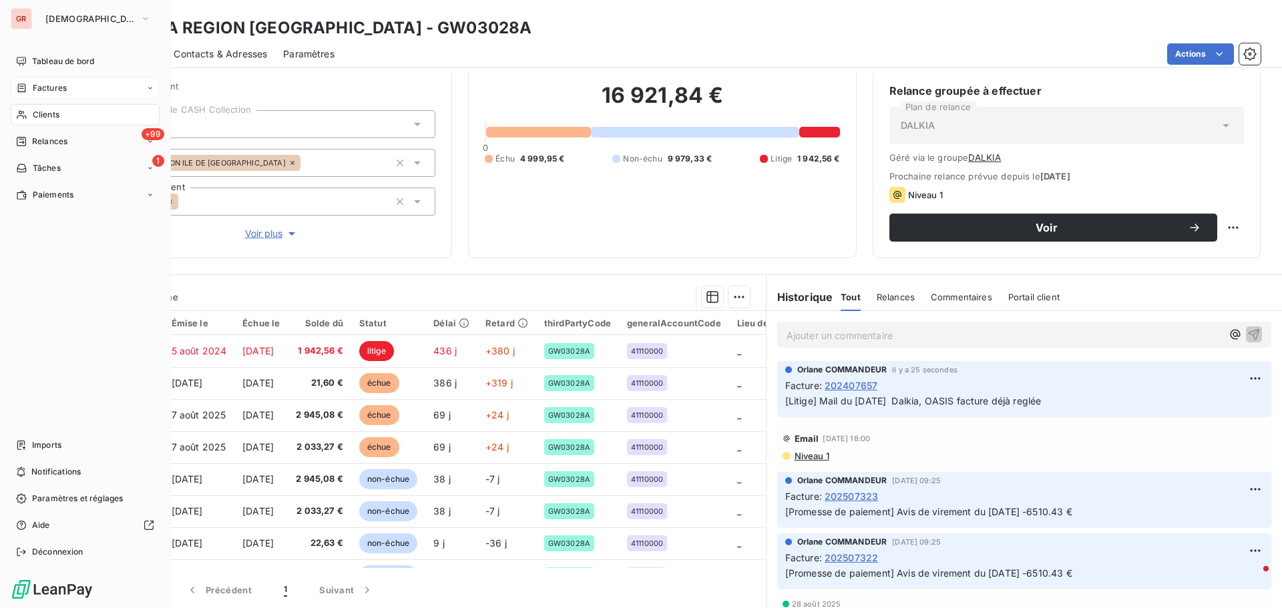
click at [63, 87] on span "Factures" at bounding box center [50, 88] width 34 height 12
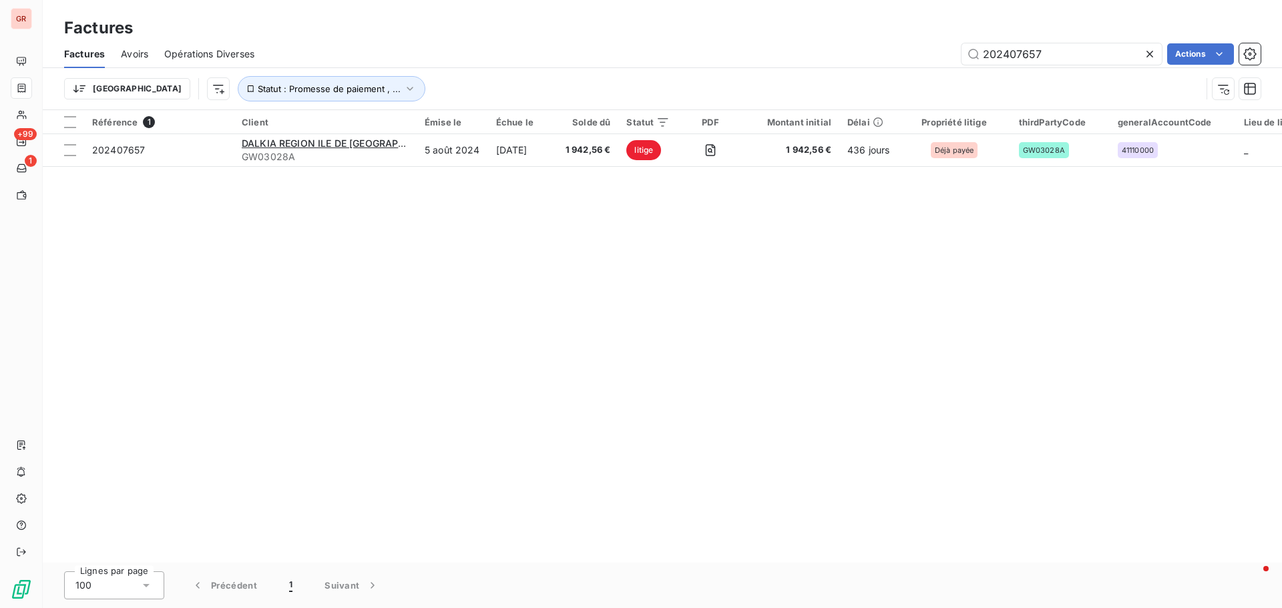
drag, startPoint x: 1068, startPoint y: 59, endPoint x: 769, endPoint y: 80, distance: 299.8
click at [769, 80] on div "Factures Avoirs Opérations Diverses 202407657 Actions Trier Statut : Promesse d…" at bounding box center [662, 74] width 1239 height 69
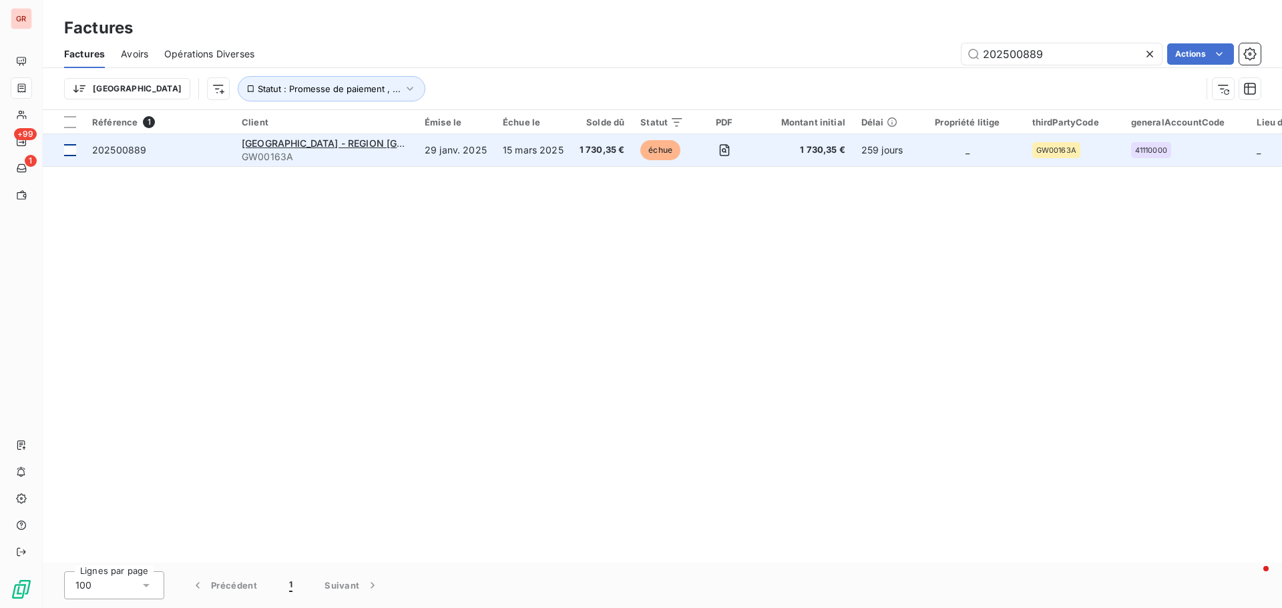
type input "202500889"
click at [72, 149] on div at bounding box center [70, 150] width 12 height 12
click at [334, 141] on span "[GEOGRAPHIC_DATA] - REGION [GEOGRAPHIC_DATA] (71350)" at bounding box center [381, 143] width 278 height 11
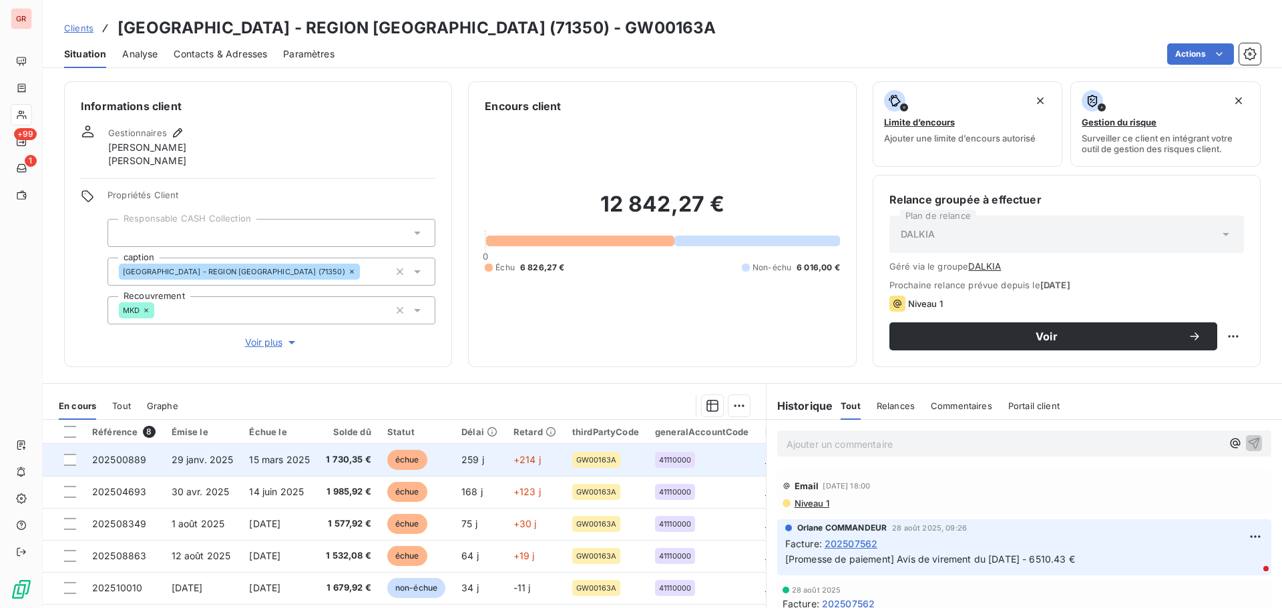
drag, startPoint x: 65, startPoint y: 461, endPoint x: 107, endPoint y: 462, distance: 42.1
click at [67, 461] on div at bounding box center [70, 460] width 12 height 12
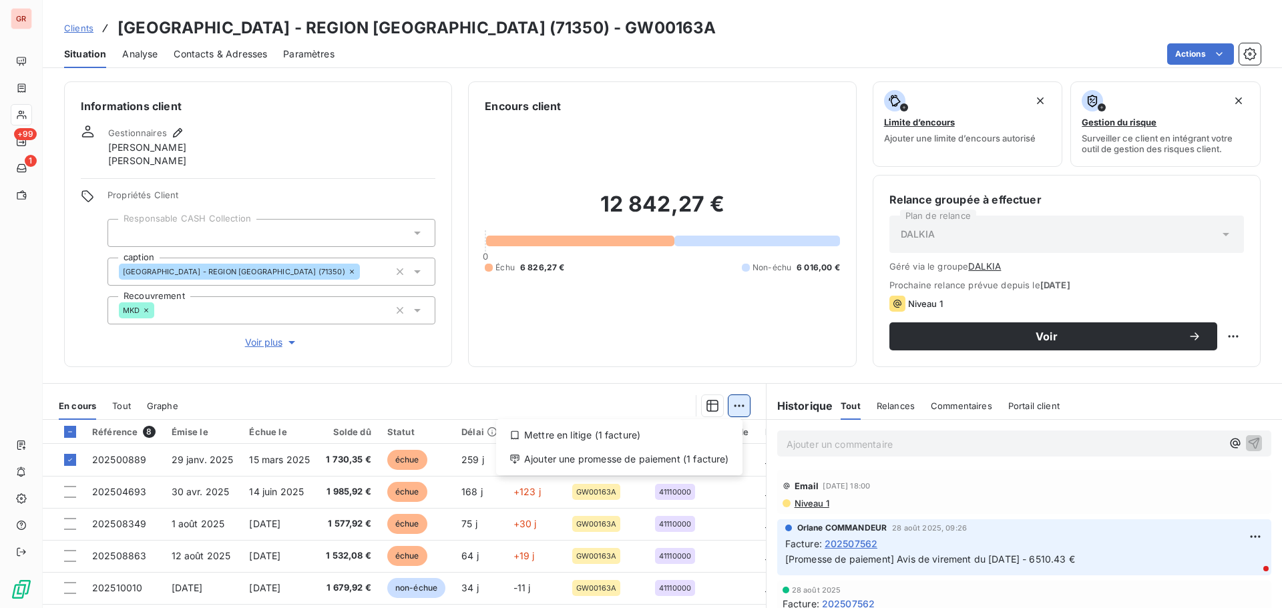
click at [734, 404] on html "GR +99 1 Clients [GEOGRAPHIC_DATA] - REGION ILE DE [GEOGRAPHIC_DATA] (71350) - …" at bounding box center [641, 304] width 1282 height 608
click at [590, 439] on div "Mettre en litige (1 facture)" at bounding box center [619, 435] width 236 height 21
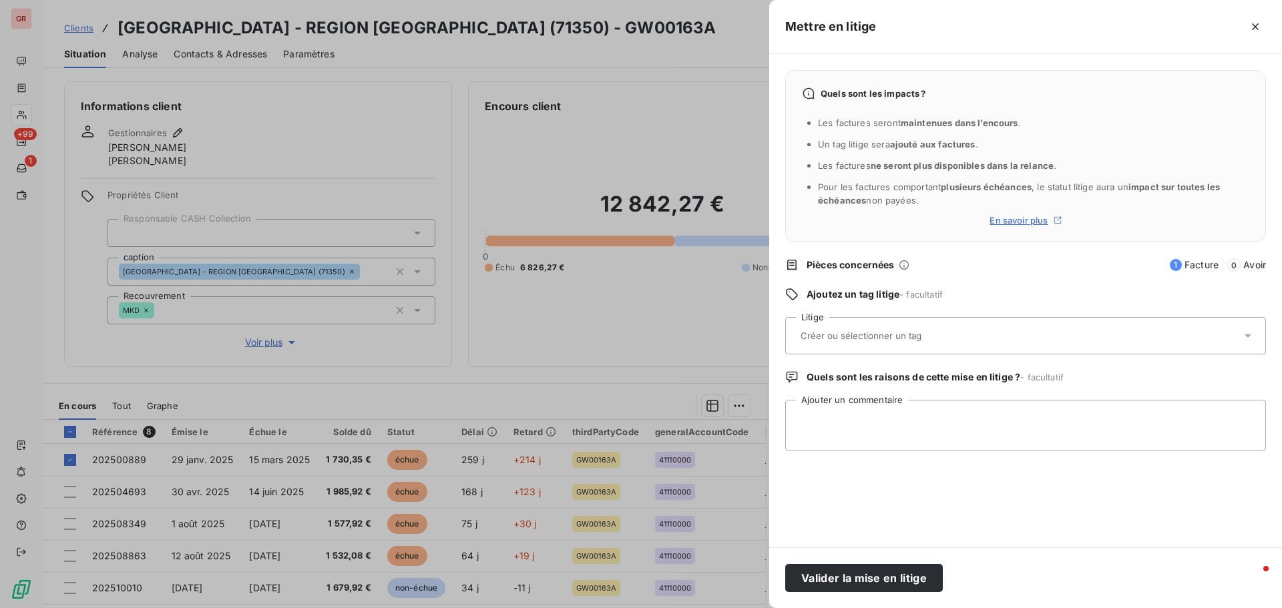
click at [1003, 338] on div at bounding box center [1018, 336] width 445 height 28
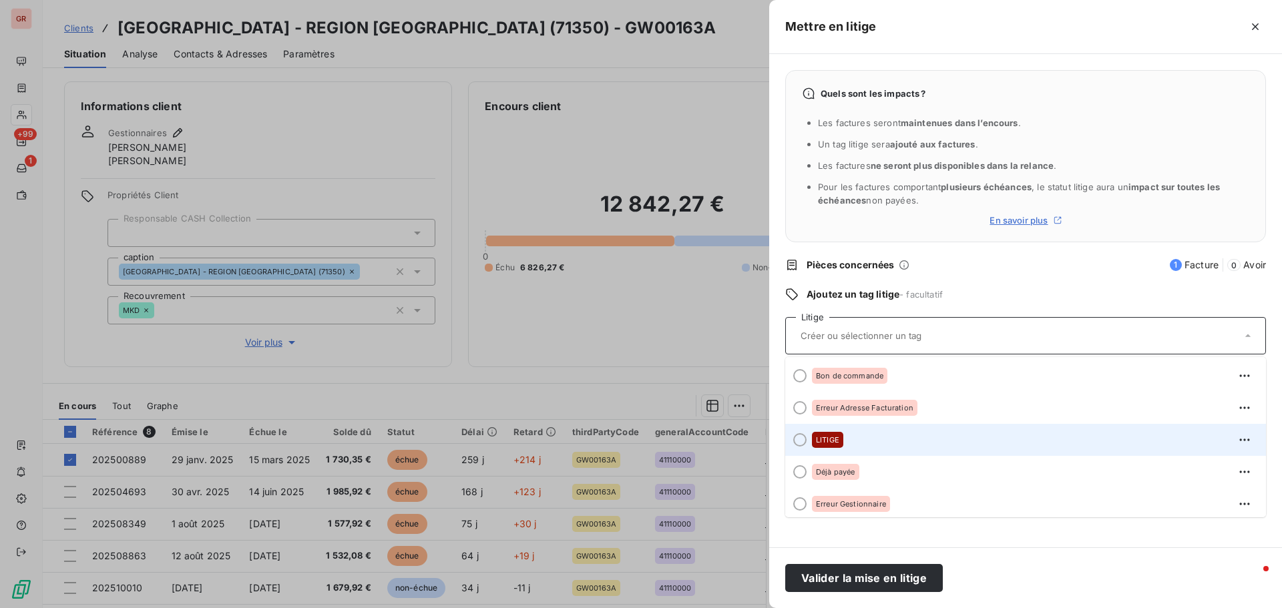
click at [838, 444] on span "LITIGE" at bounding box center [827, 440] width 23 height 8
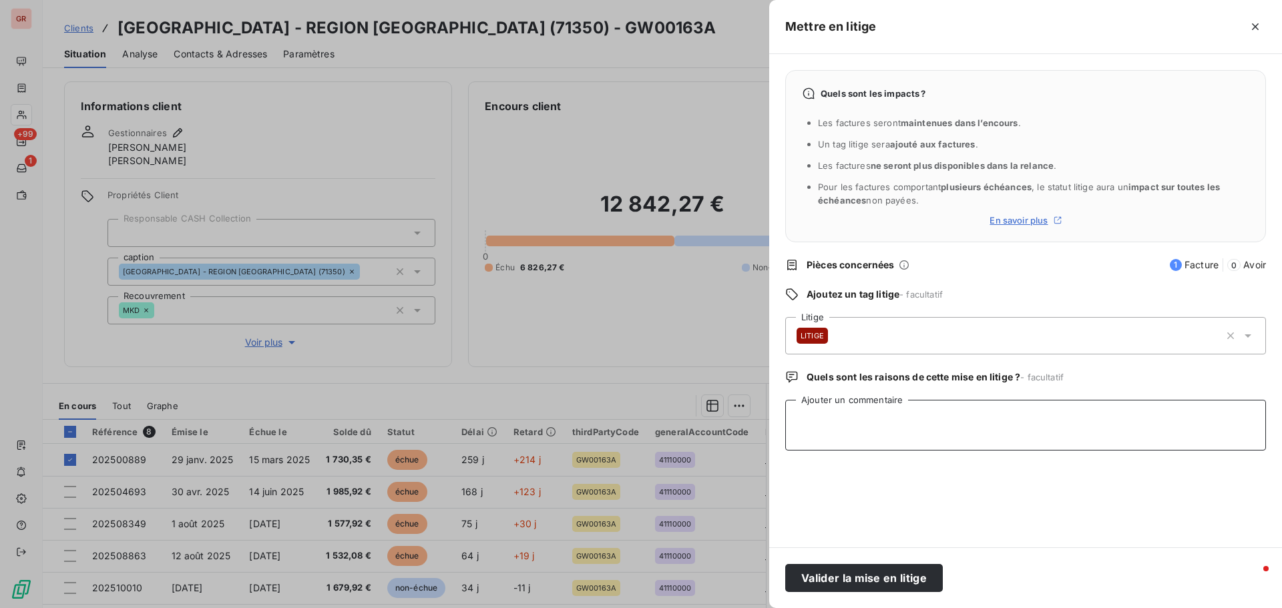
click at [866, 413] on textarea "Ajouter un commentaire" at bounding box center [1025, 425] width 481 height 51
click at [806, 413] on textarea "Ajouter un commentaire" at bounding box center [1025, 425] width 481 height 51
paste textarea "Votre facture 202500889 a été mise en litige par de l'exploitant."
click at [816, 439] on textarea "Votre facture 202500889 a été mise en litige par de l'exploitant." at bounding box center [1025, 425] width 481 height 51
click at [806, 436] on textarea "Votre facture 202500889 a été mise en litige par de l'exploitant." at bounding box center [1025, 425] width 481 height 51
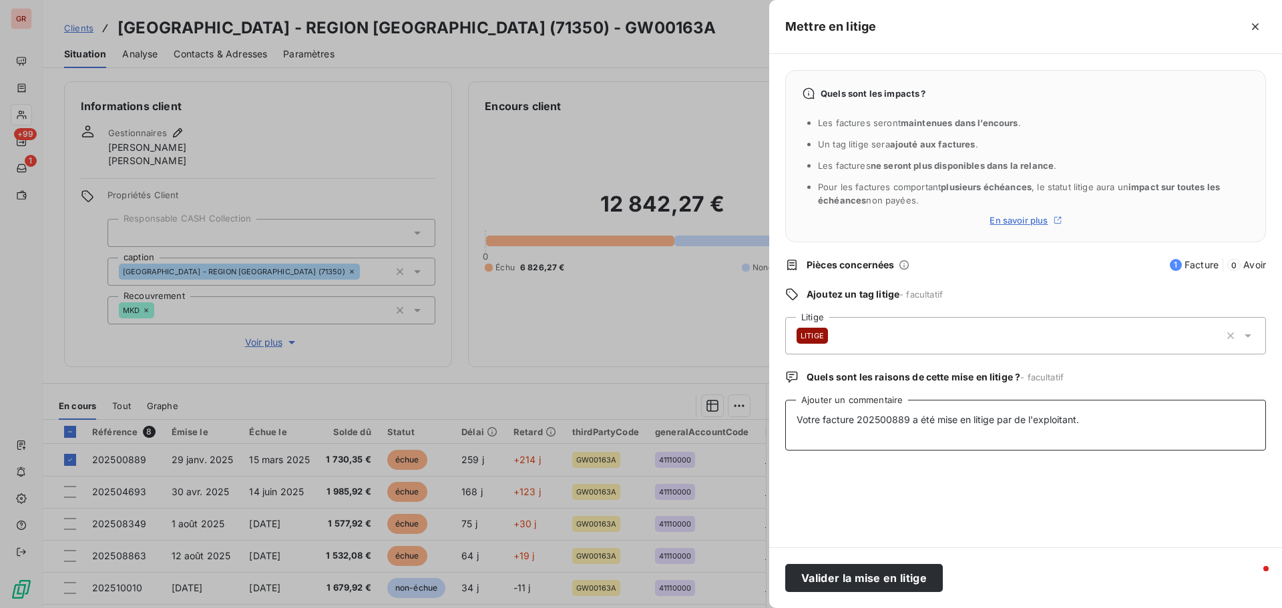
click at [796, 418] on textarea "Votre facture 202500889 a été mise en litige par de l'exploitant." at bounding box center [1025, 425] width 481 height 51
paste textarea "De : Dalkia, OASIS <[EMAIL_ADDRESS][DOMAIN_NAME]>"
drag, startPoint x: 816, startPoint y: 420, endPoint x: 778, endPoint y: 420, distance: 37.4
click at [778, 420] on div "Quels sont les impacts ? Les factures seront maintenues dans l’encours . Un tag…" at bounding box center [1025, 300] width 513 height 493
click at [804, 415] on textarea "Dalkia, OASIS <[EMAIL_ADDRESS][DOMAIN_NAME] Mail du [DATE] Votre facture 202500…" at bounding box center [1025, 425] width 481 height 51
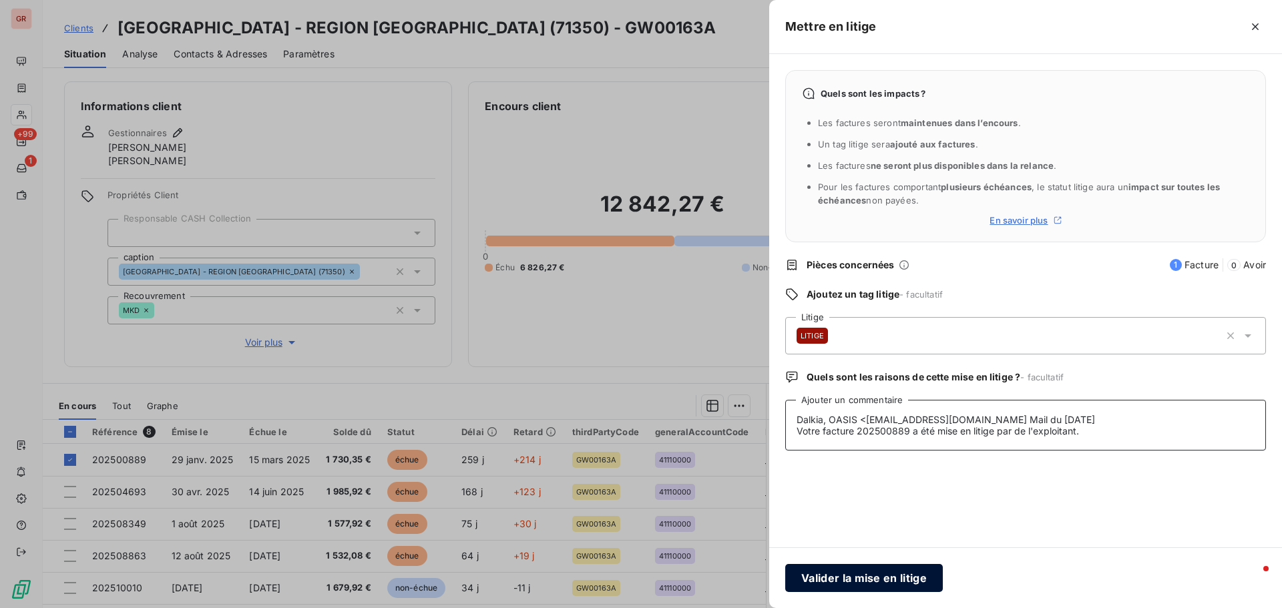
type textarea "Dalkia, OASIS <[EMAIL_ADDRESS][DOMAIN_NAME] Mail du [DATE] Votre facture 202500…"
click at [907, 575] on button "Valider la mise en litige" at bounding box center [864, 578] width 158 height 28
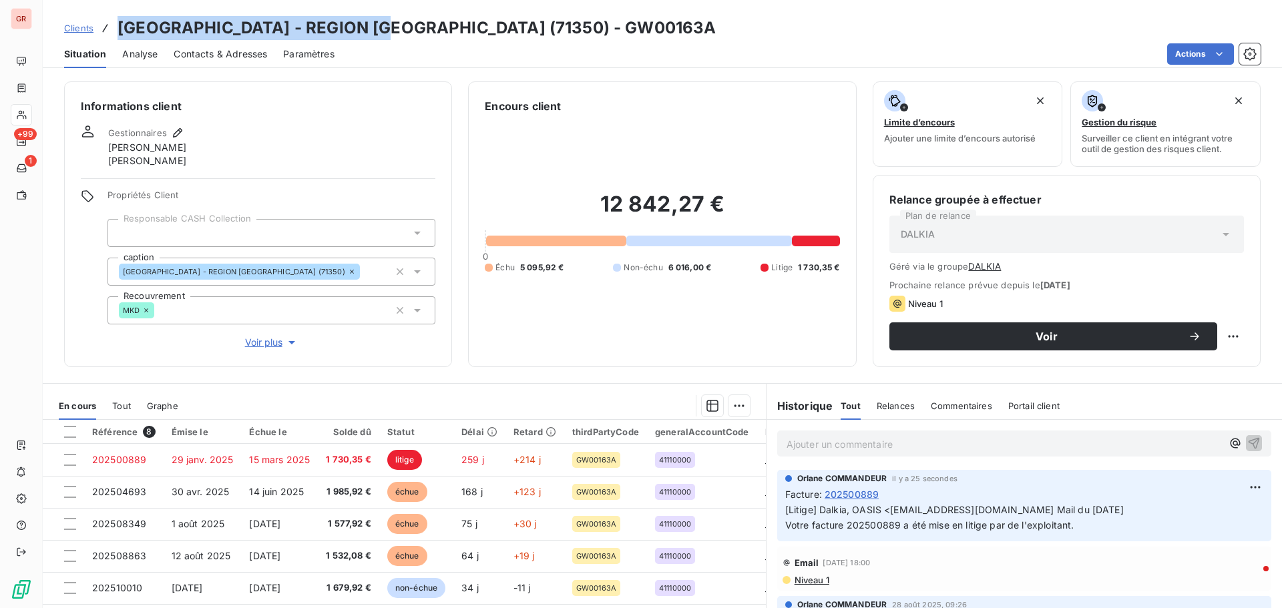
drag, startPoint x: 378, startPoint y: 24, endPoint x: 116, endPoint y: 38, distance: 262.0
click at [116, 38] on div "Clients [GEOGRAPHIC_DATA] - REGION [GEOGRAPHIC_DATA] (71350) - GW00163A" at bounding box center [390, 28] width 652 height 24
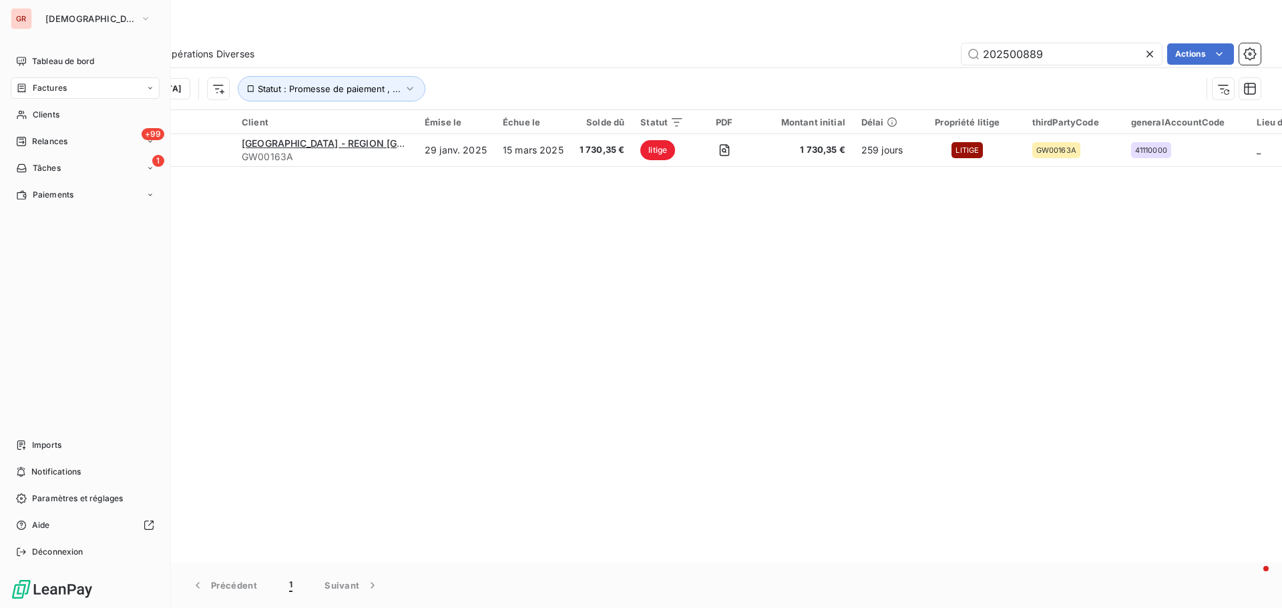
click at [64, 87] on span "Factures" at bounding box center [50, 88] width 34 height 12
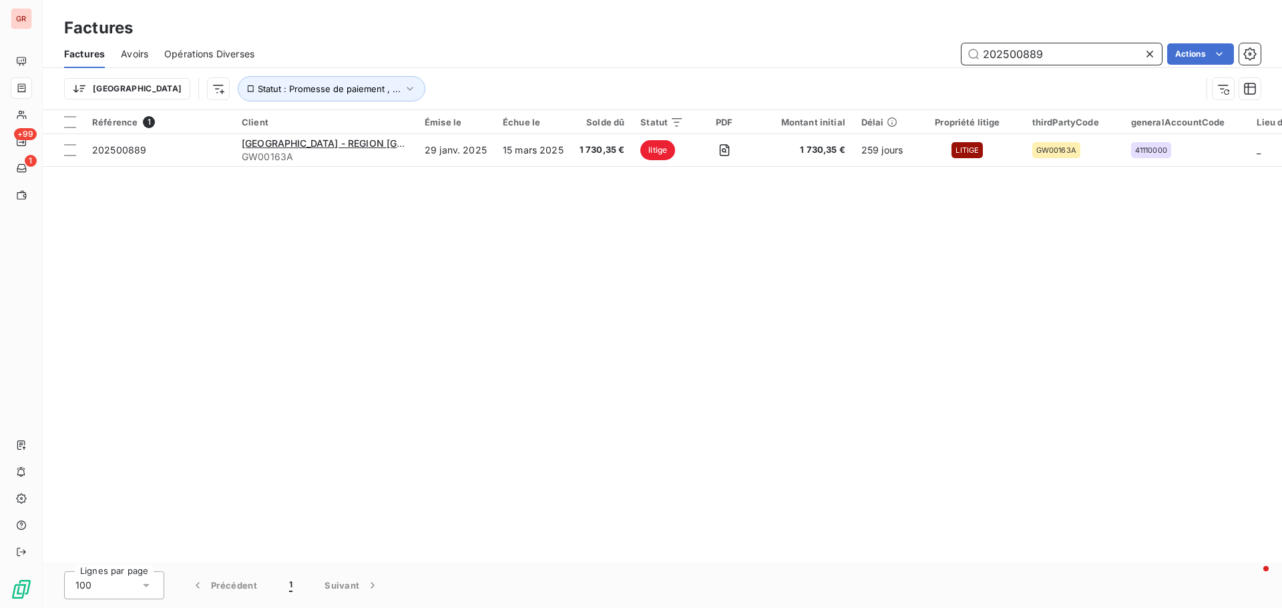
drag, startPoint x: 1067, startPoint y: 58, endPoint x: 712, endPoint y: 92, distance: 356.1
click at [720, 91] on div "Factures Avoirs Opérations Diverses 202500889 Actions Trier Statut : Promesse d…" at bounding box center [662, 74] width 1239 height 69
paste input "834"
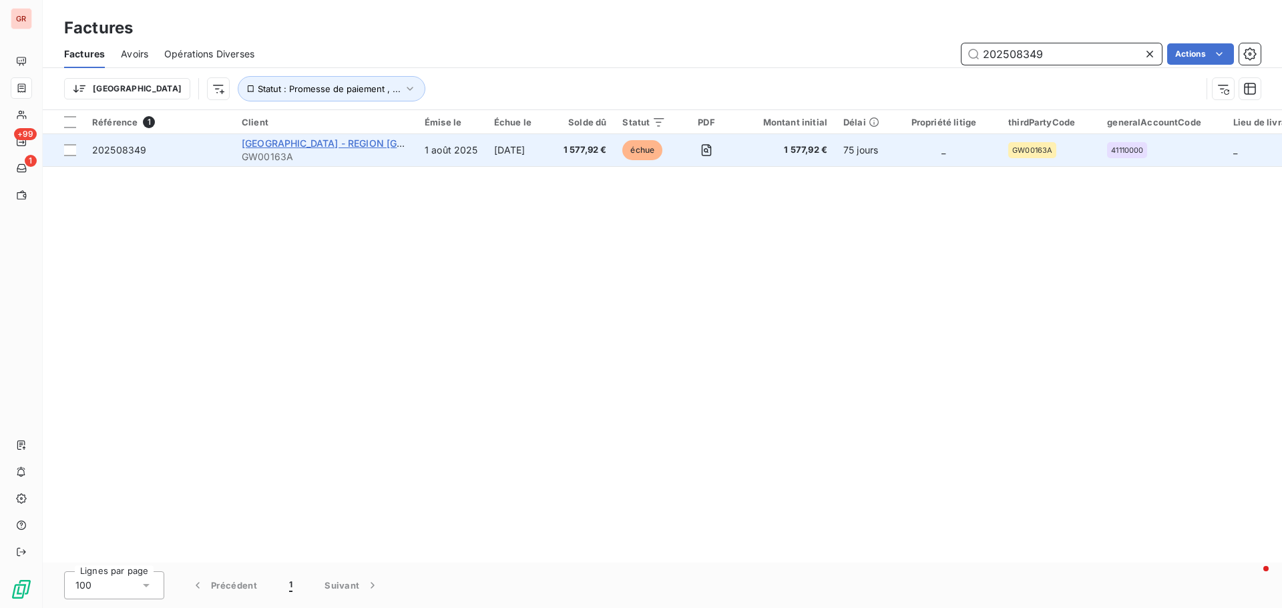
type input "202508349"
click at [348, 144] on span "[GEOGRAPHIC_DATA] - REGION [GEOGRAPHIC_DATA] (71350)" at bounding box center [381, 143] width 278 height 11
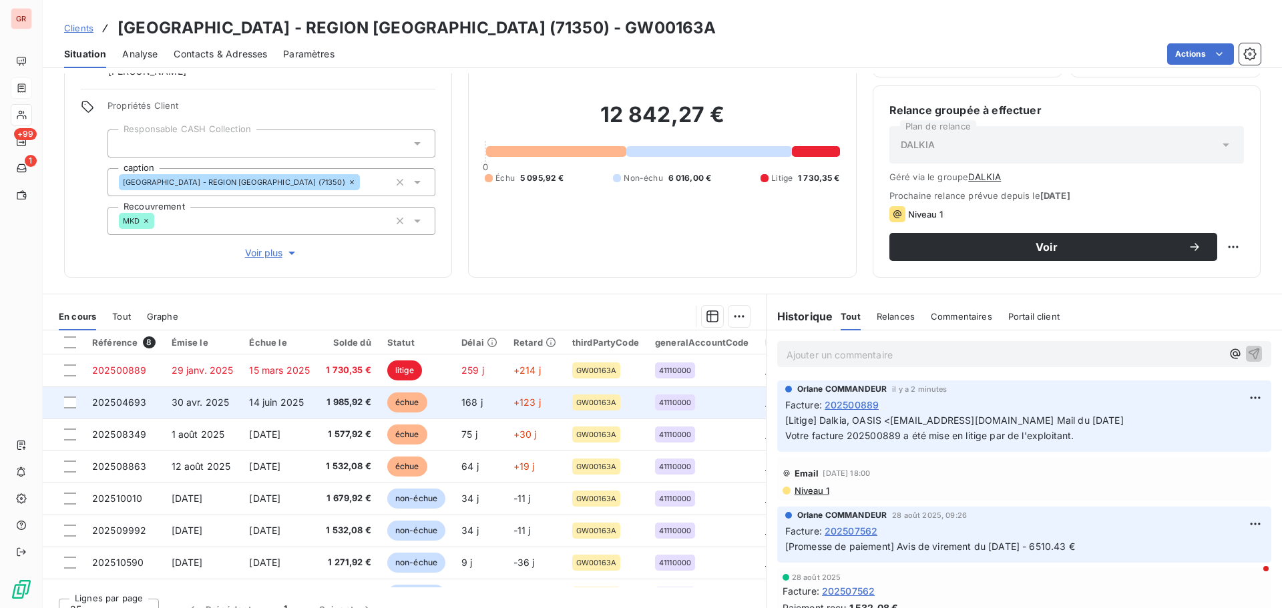
scroll to position [109, 0]
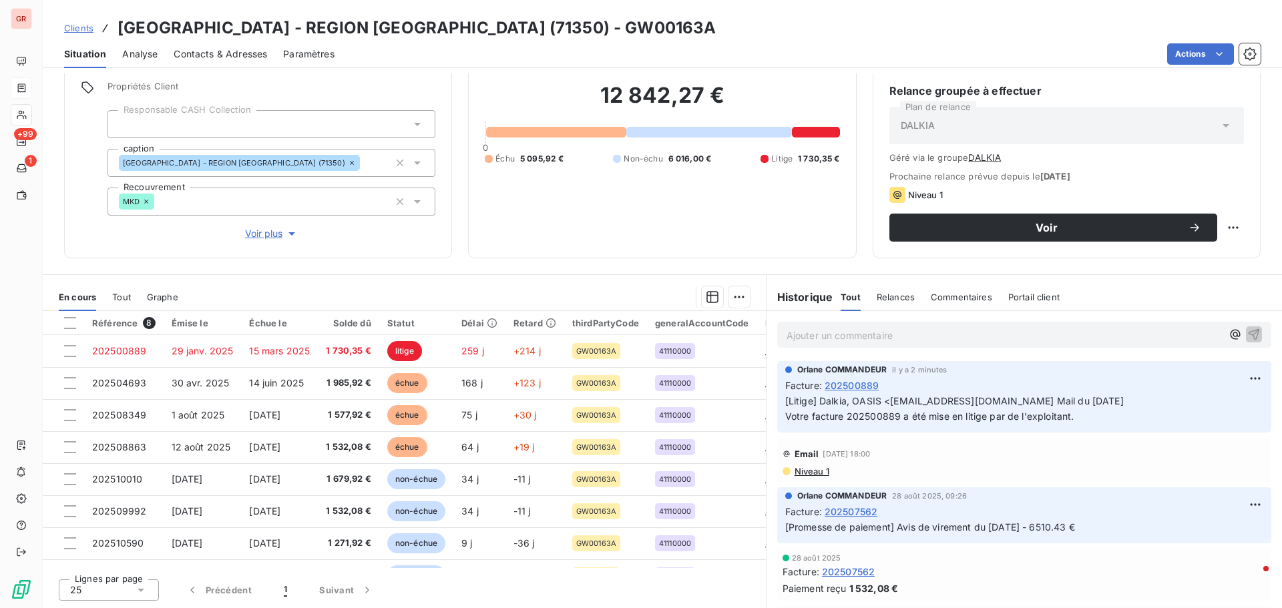
click at [806, 338] on p "Ajouter un commentaire ﻿" at bounding box center [1003, 335] width 435 height 17
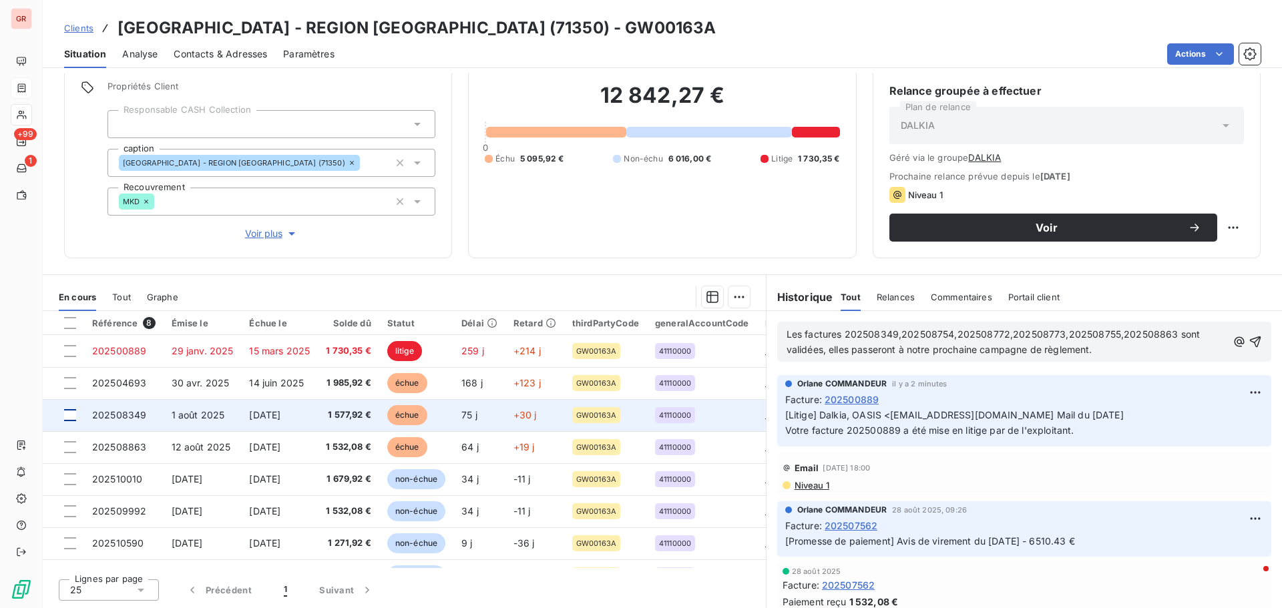
click at [71, 417] on div at bounding box center [70, 415] width 12 height 12
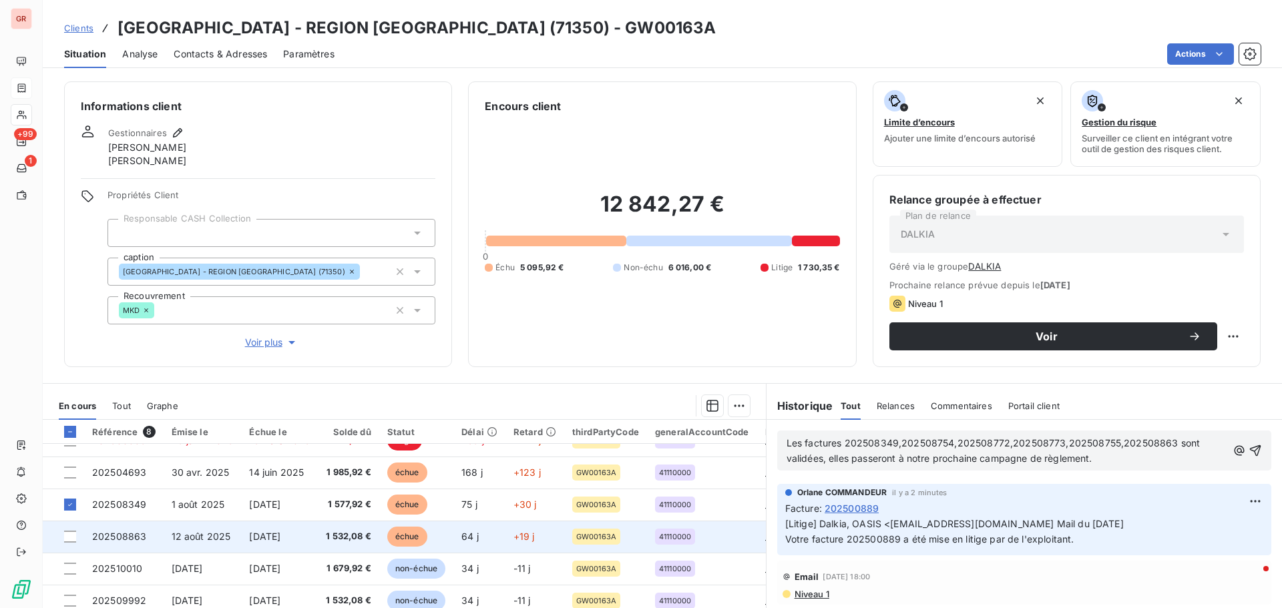
scroll to position [29, 0]
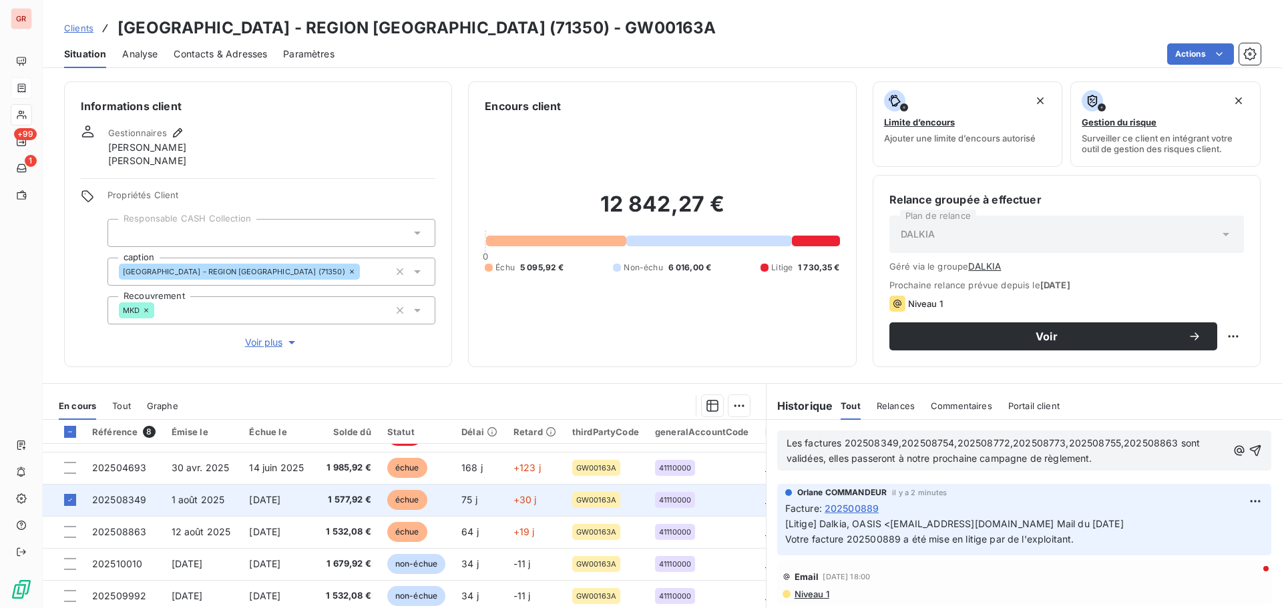
click at [77, 495] on td at bounding box center [63, 500] width 41 height 32
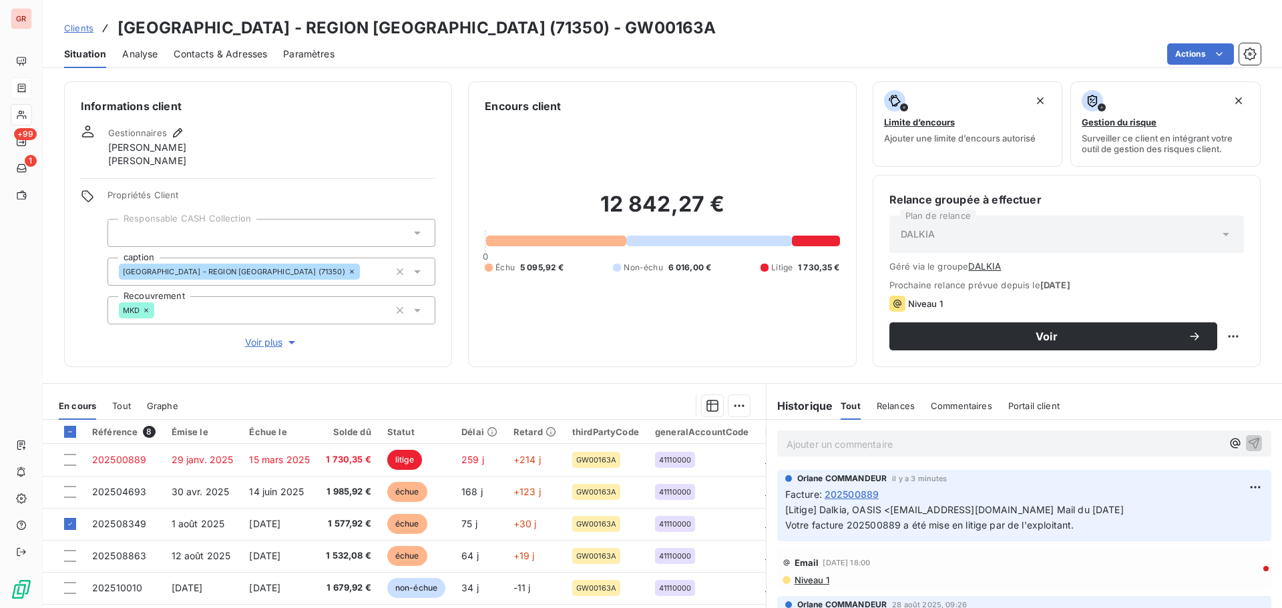
click at [1039, 558] on div "Email [DATE] 18:00" at bounding box center [1023, 562] width 483 height 21
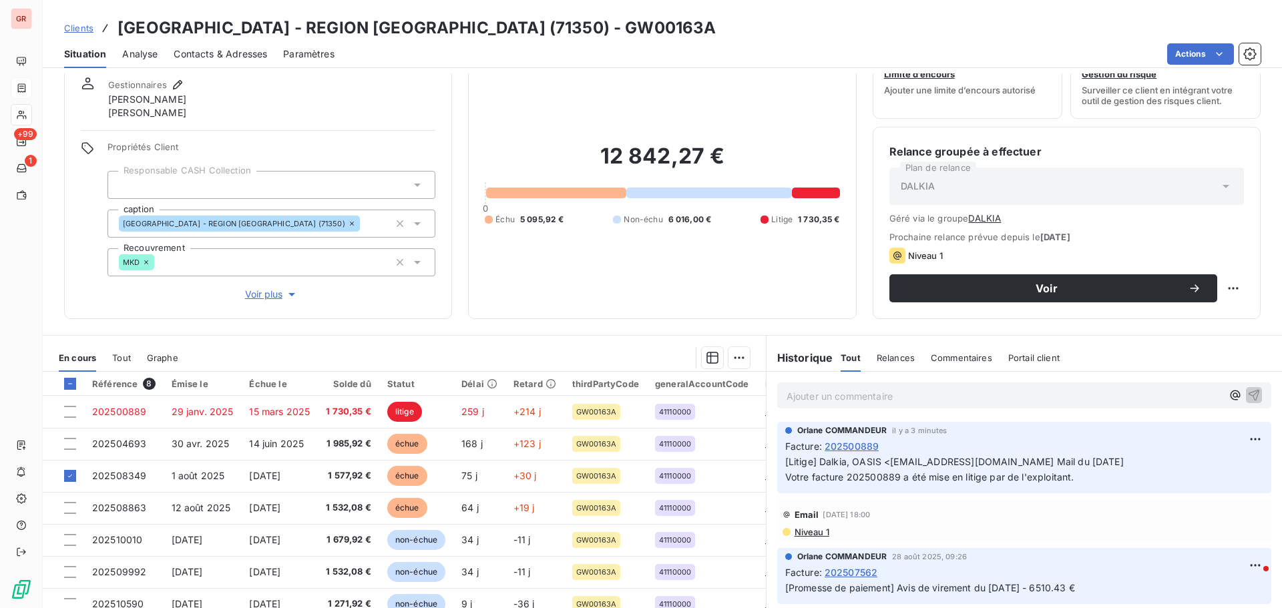
scroll to position [109, 0]
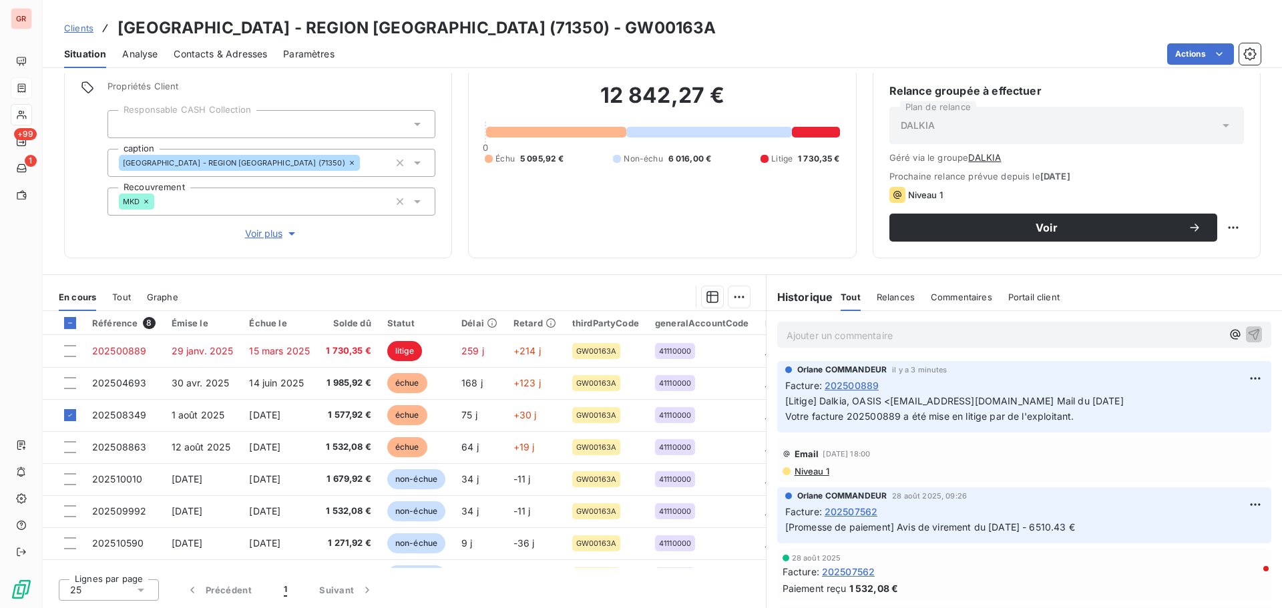
click at [965, 330] on p "Ajouter un commentaire ﻿" at bounding box center [1003, 335] width 435 height 17
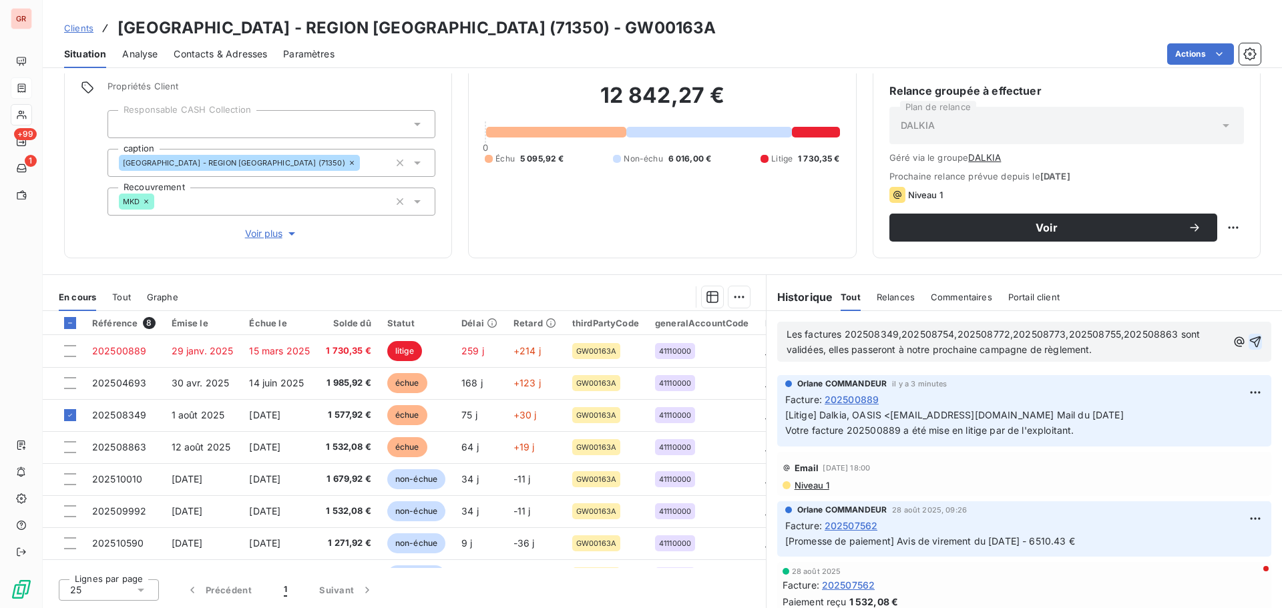
click at [1250, 337] on icon "button" at bounding box center [1255, 341] width 11 height 11
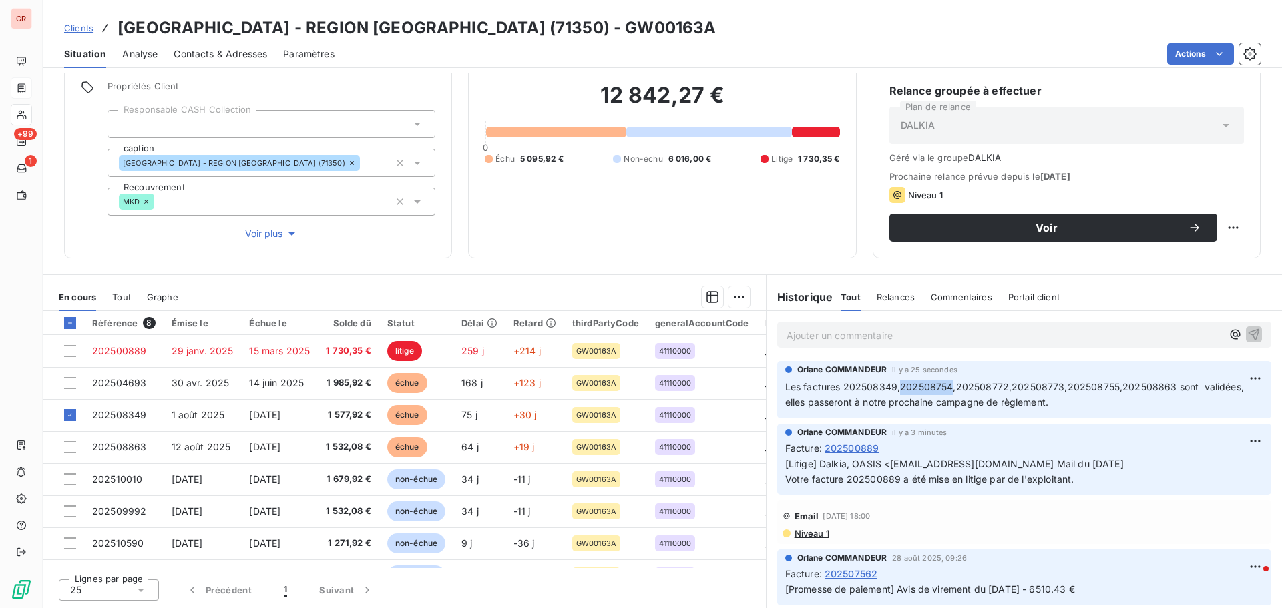
drag, startPoint x: 944, startPoint y: 390, endPoint x: 893, endPoint y: 390, distance: 50.7
click at [893, 390] on span "Les factures 202508349,202508754,202508772,202508773,202508755,202508863 sont v…" at bounding box center [1015, 394] width 461 height 27
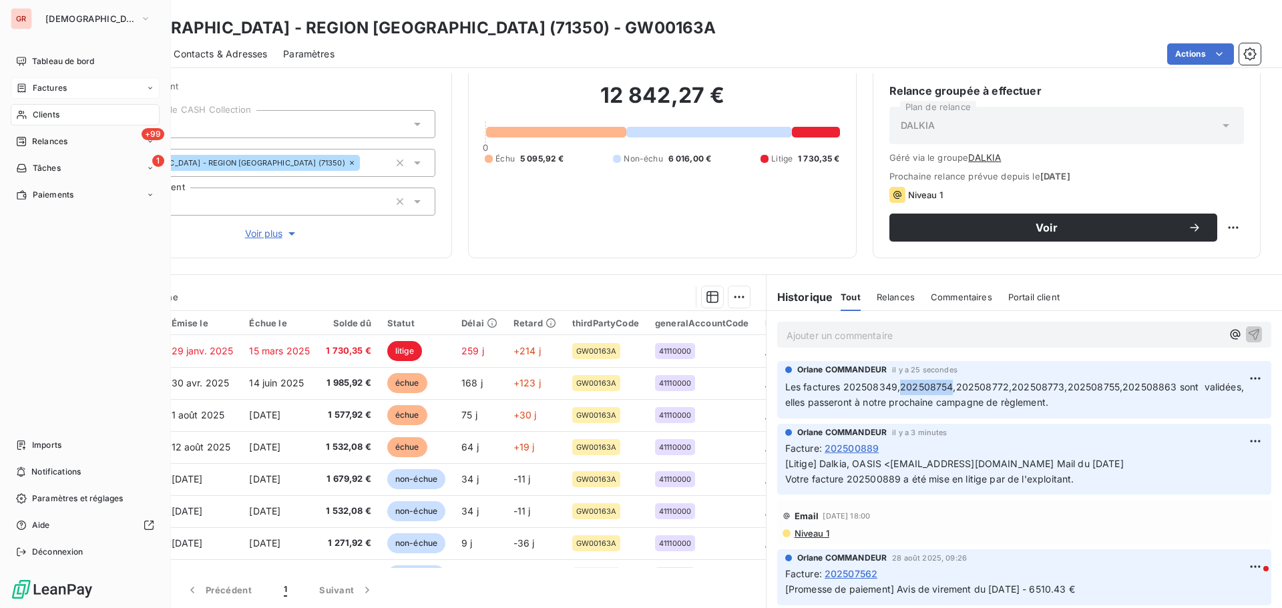
click at [56, 86] on span "Factures" at bounding box center [50, 88] width 34 height 12
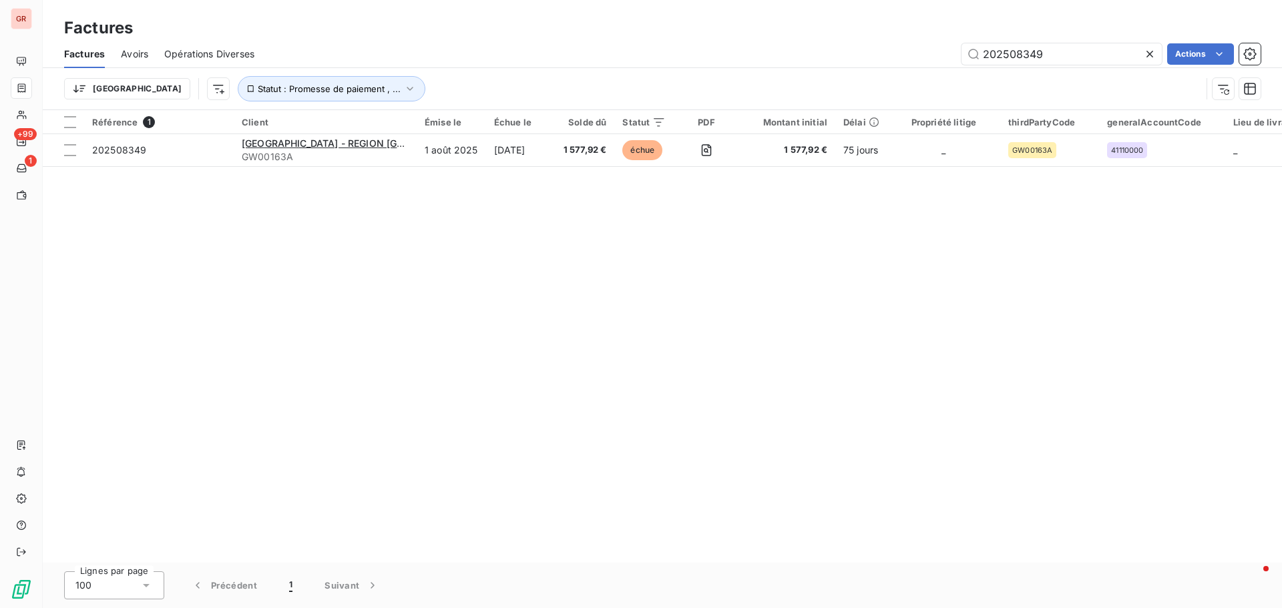
drag, startPoint x: 1046, startPoint y: 59, endPoint x: 875, endPoint y: 75, distance: 171.7
click at [880, 72] on div "Factures Avoirs Opérations Diverses 202508349 Actions Trier Statut : Promesse d…" at bounding box center [662, 74] width 1239 height 69
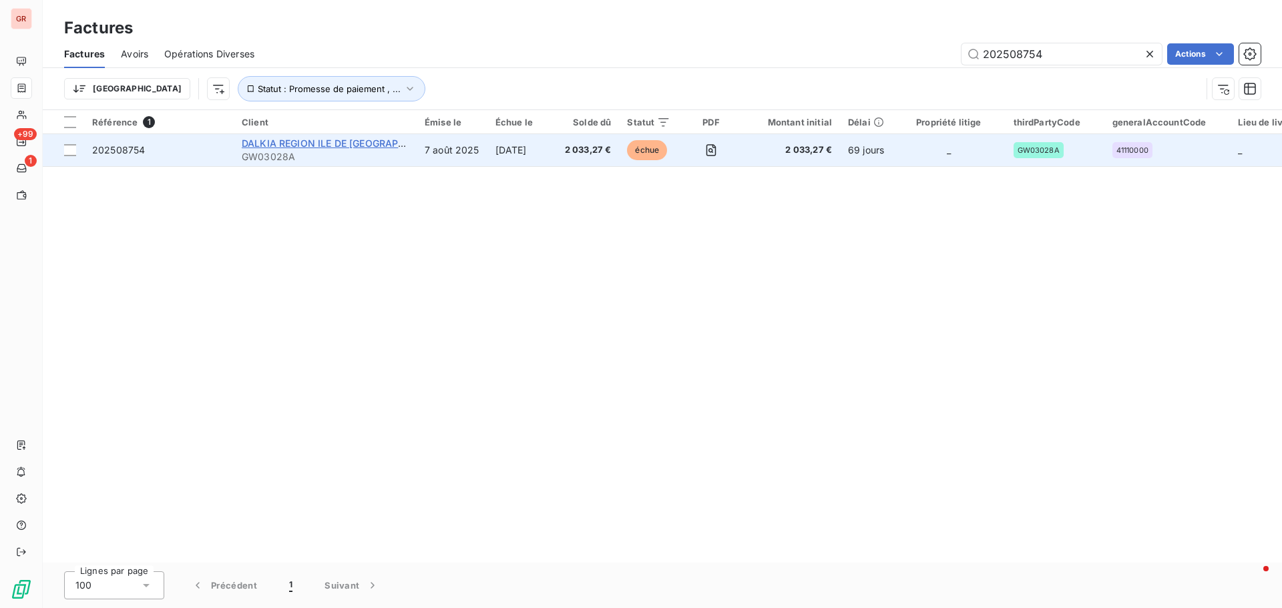
type input "202508754"
click at [352, 141] on span "DALKIA REGION ILE DE [GEOGRAPHIC_DATA]" at bounding box center [344, 143] width 204 height 11
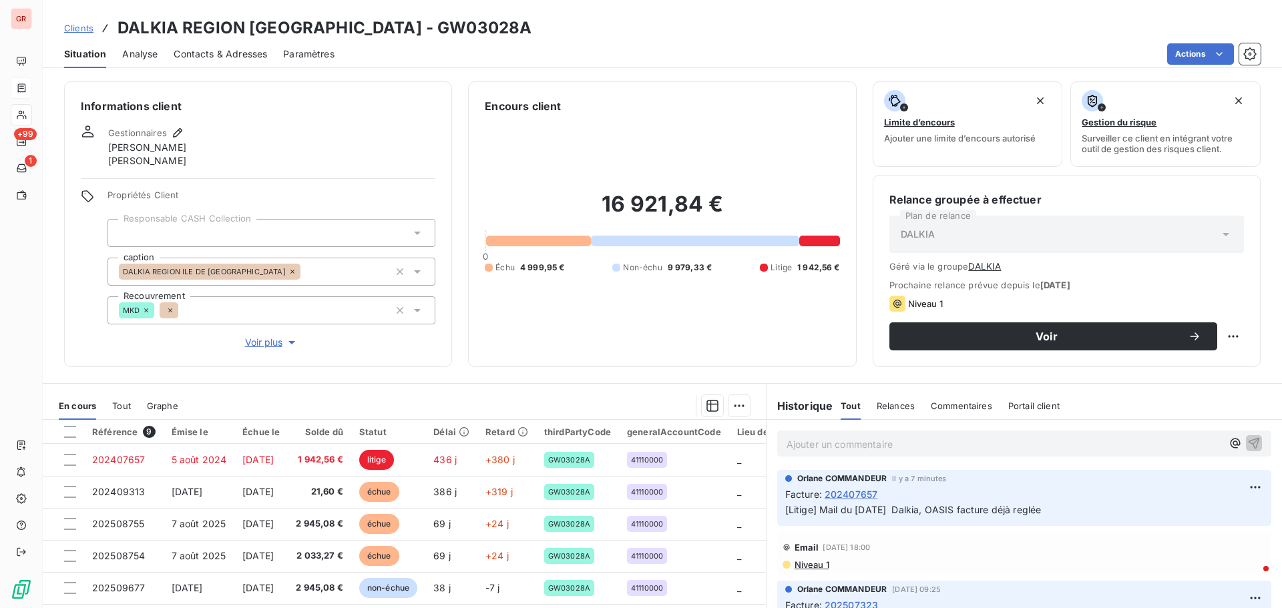
click at [842, 442] on p "Ajouter un commentaire ﻿" at bounding box center [1003, 444] width 435 height 17
drag, startPoint x: 840, startPoint y: 444, endPoint x: 754, endPoint y: 453, distance: 85.9
click at [754, 453] on div "En cours Tout Graphe Référence 9 Émise le Échue le Solde dû Statut Délai Retard…" at bounding box center [662, 550] width 1239 height 334
click at [834, 443] on p "Ajouter un commentaire ﻿" at bounding box center [1003, 444] width 435 height 17
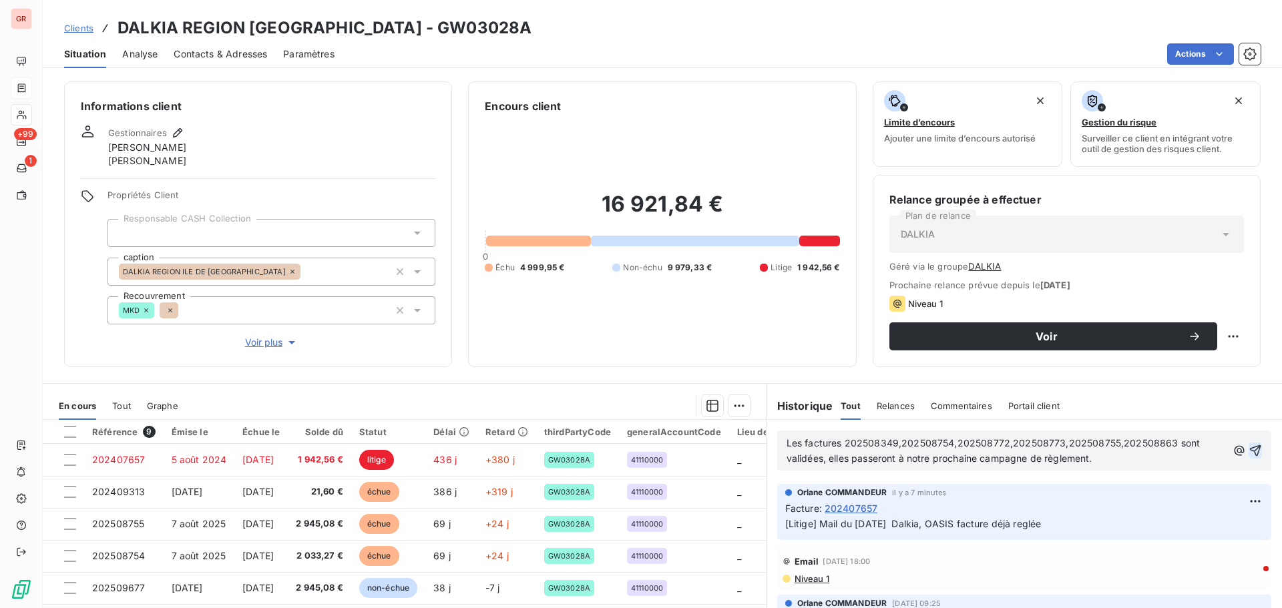
click at [1250, 450] on icon "button" at bounding box center [1255, 450] width 11 height 11
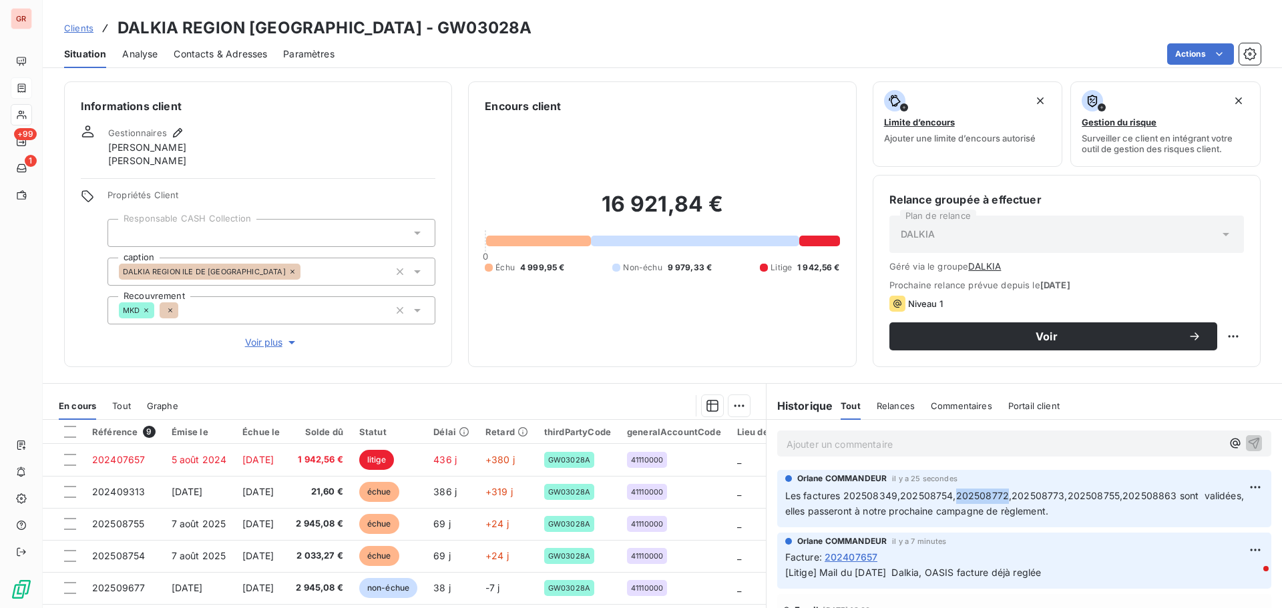
drag, startPoint x: 999, startPoint y: 496, endPoint x: 948, endPoint y: 496, distance: 50.7
click at [948, 496] on span "Les factures 202508349,202508754,202508772,202508773,202508755,202508863 sont v…" at bounding box center [1015, 503] width 461 height 27
drag, startPoint x: 475, startPoint y: 32, endPoint x: 381, endPoint y: 33, distance: 93.5
click at [381, 33] on h3 "DALKIA REGION [GEOGRAPHIC_DATA] - GW03028A" at bounding box center [324, 28] width 414 height 24
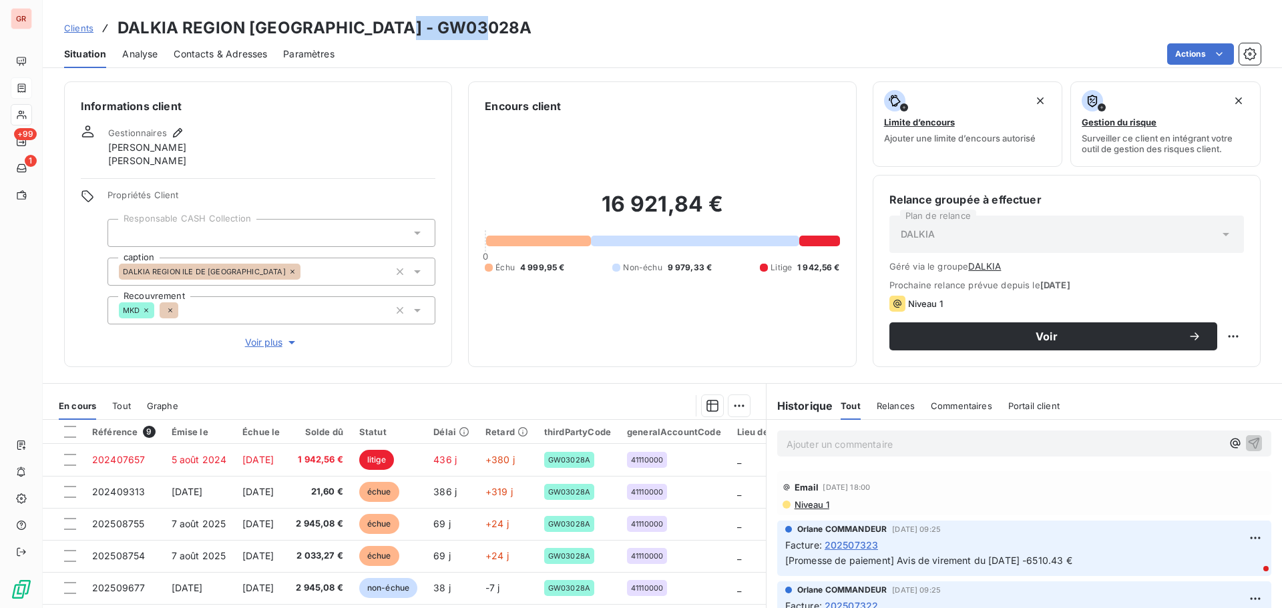
scroll to position [133, 0]
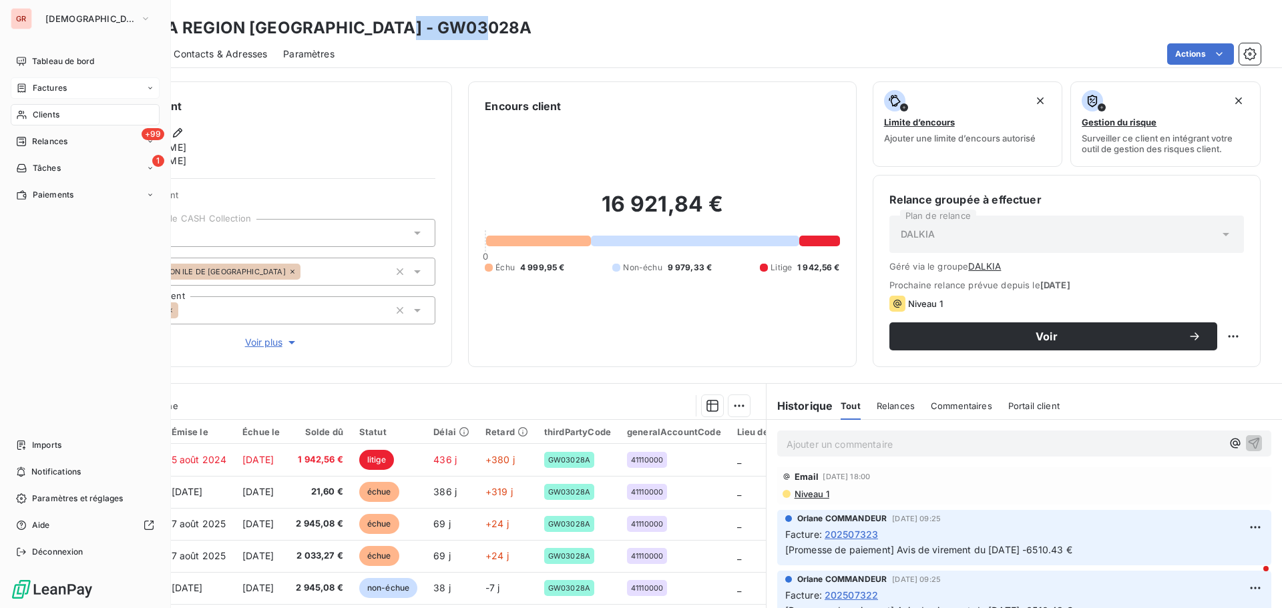
click at [42, 88] on span "Factures" at bounding box center [50, 88] width 34 height 12
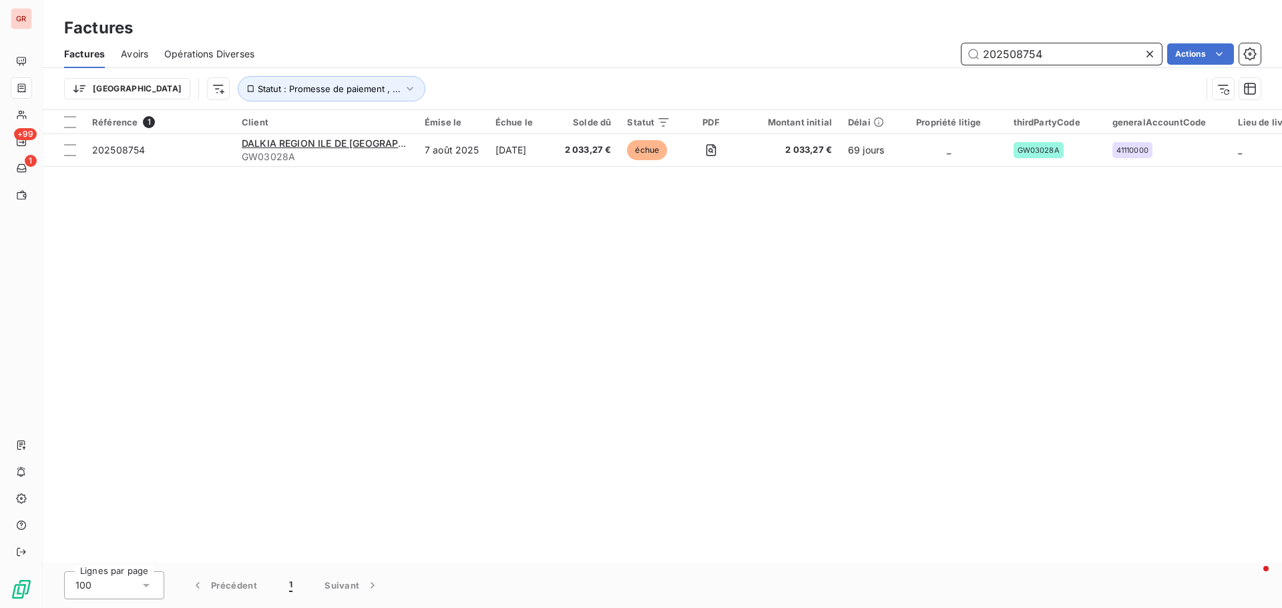
click at [1059, 59] on input "202508754" at bounding box center [1061, 53] width 200 height 21
drag, startPoint x: 1013, startPoint y: 57, endPoint x: 846, endPoint y: 79, distance: 167.7
click at [860, 74] on div "Factures Avoirs Opérations Diverses 202508754 Actions Trier Statut : Promesse d…" at bounding box center [662, 74] width 1239 height 69
paste input "GW00704A"
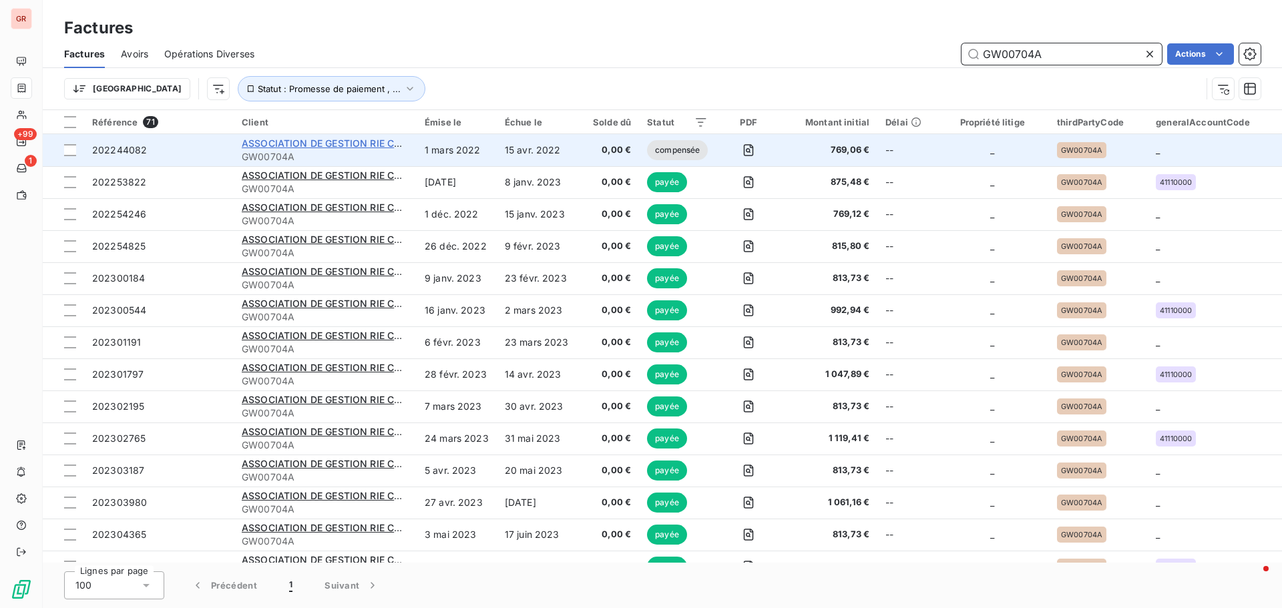
type input "GW00704A"
click at [319, 144] on span "ASSOCIATION DE GESTION RIE CARRE DAUMESNIL CNES" at bounding box center [374, 143] width 264 height 11
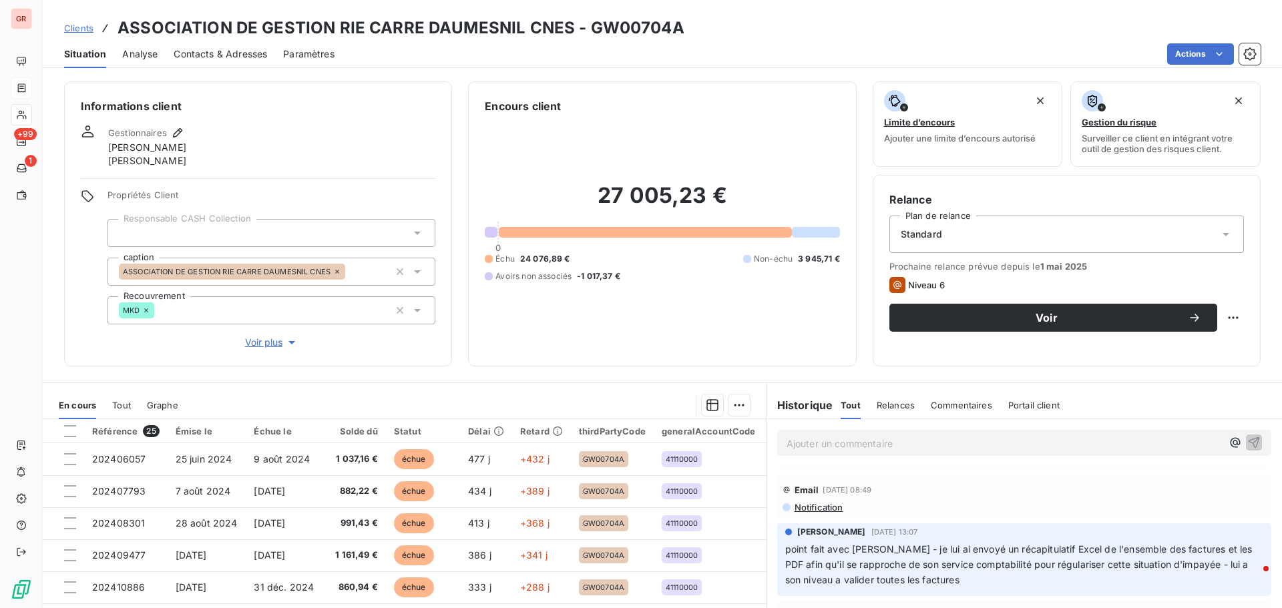
scroll to position [67, 0]
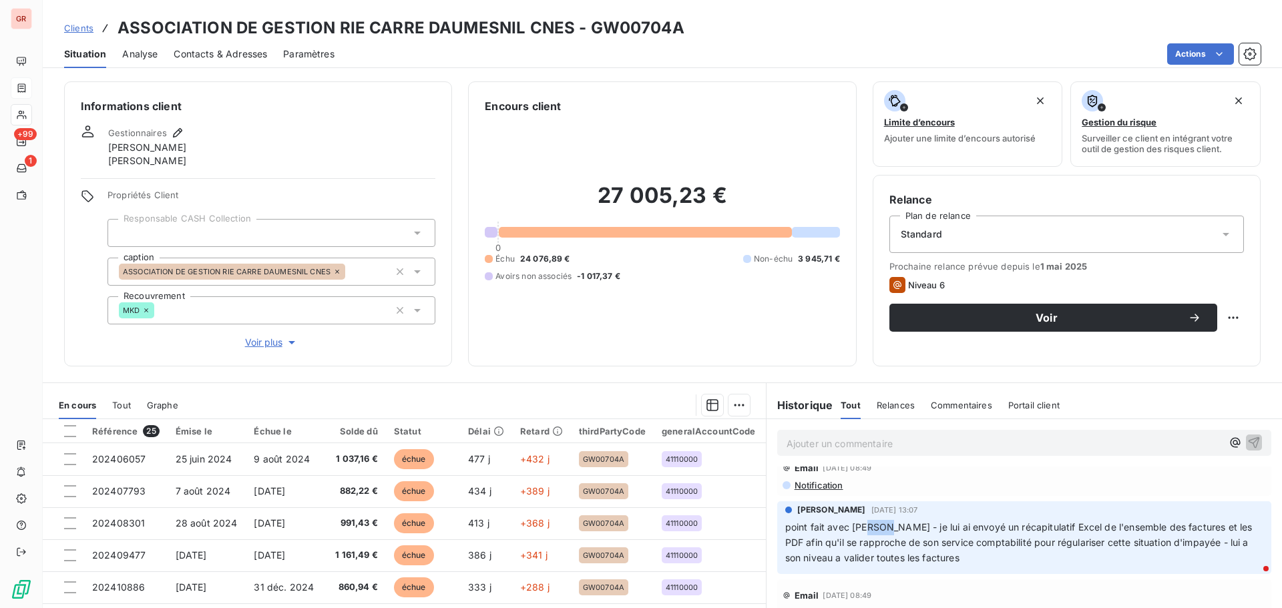
drag, startPoint x: 886, startPoint y: 526, endPoint x: 859, endPoint y: 532, distance: 28.0
click at [859, 532] on span "point fait avec [PERSON_NAME] - je lui ai envoyé un récapitulatif Excel de l'en…" at bounding box center [1020, 542] width 470 height 42
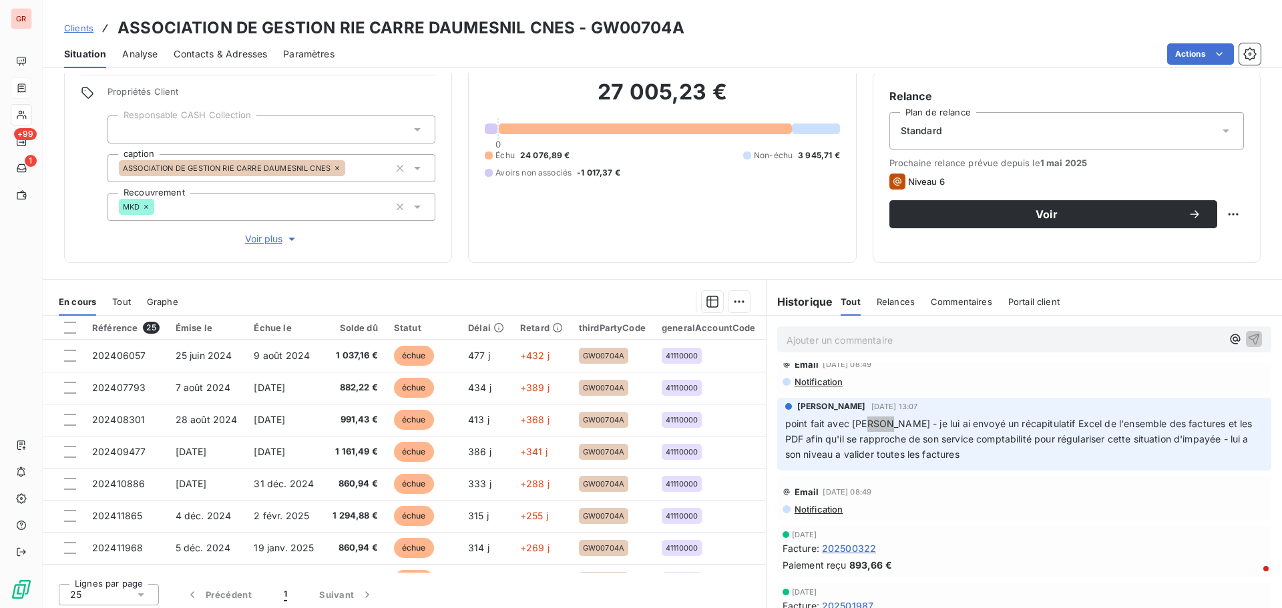
scroll to position [108, 0]
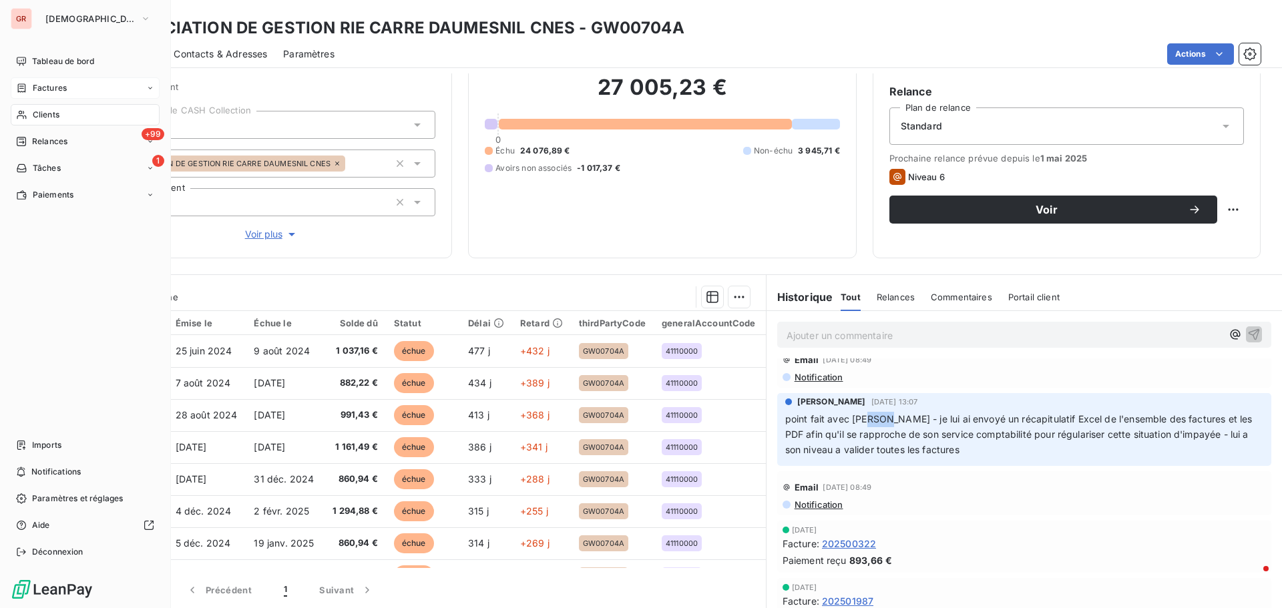
drag, startPoint x: 59, startPoint y: 111, endPoint x: 158, endPoint y: 111, distance: 99.5
click at [59, 111] on span "Clients" at bounding box center [46, 115] width 27 height 12
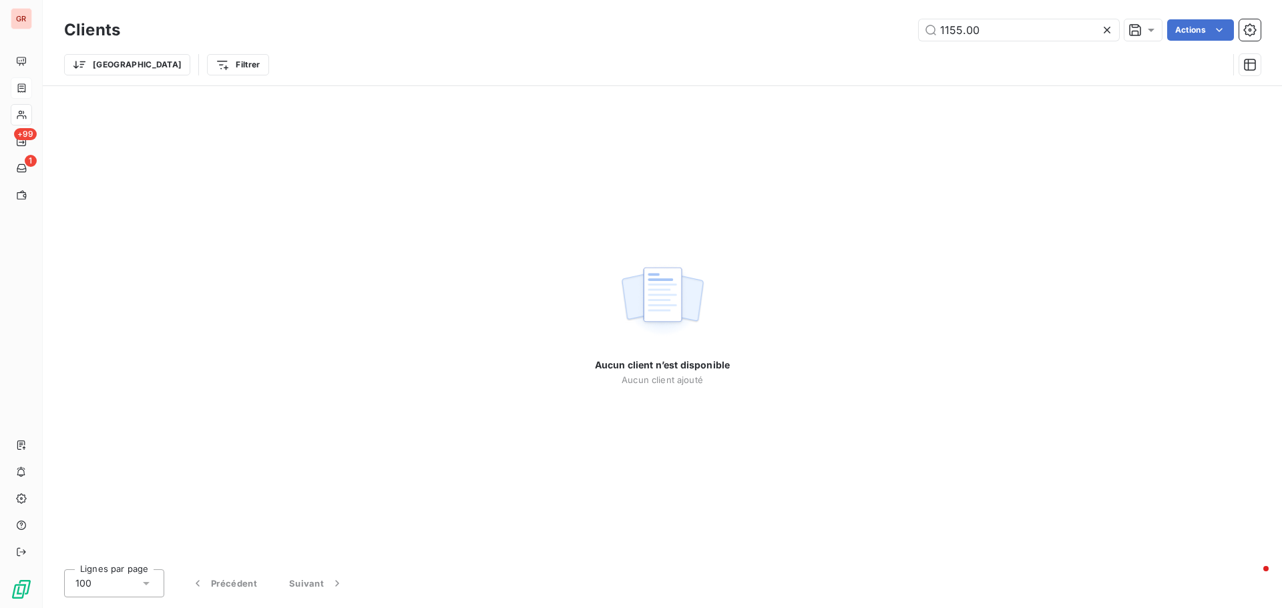
drag, startPoint x: 975, startPoint y: 29, endPoint x: 853, endPoint y: 60, distance: 125.5
click at [868, 53] on div "Clients 1155.00 Actions Trier Filtrer" at bounding box center [662, 50] width 1196 height 69
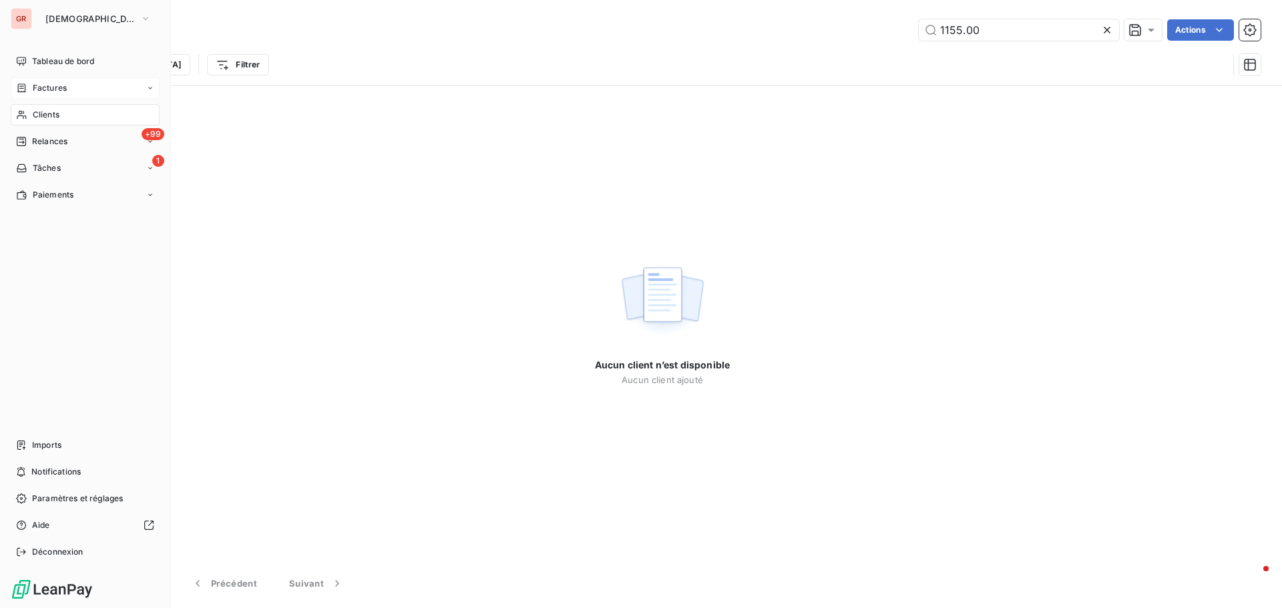
drag, startPoint x: 57, startPoint y: 115, endPoint x: 140, endPoint y: 110, distance: 82.3
click at [57, 115] on span "Clients" at bounding box center [46, 115] width 27 height 12
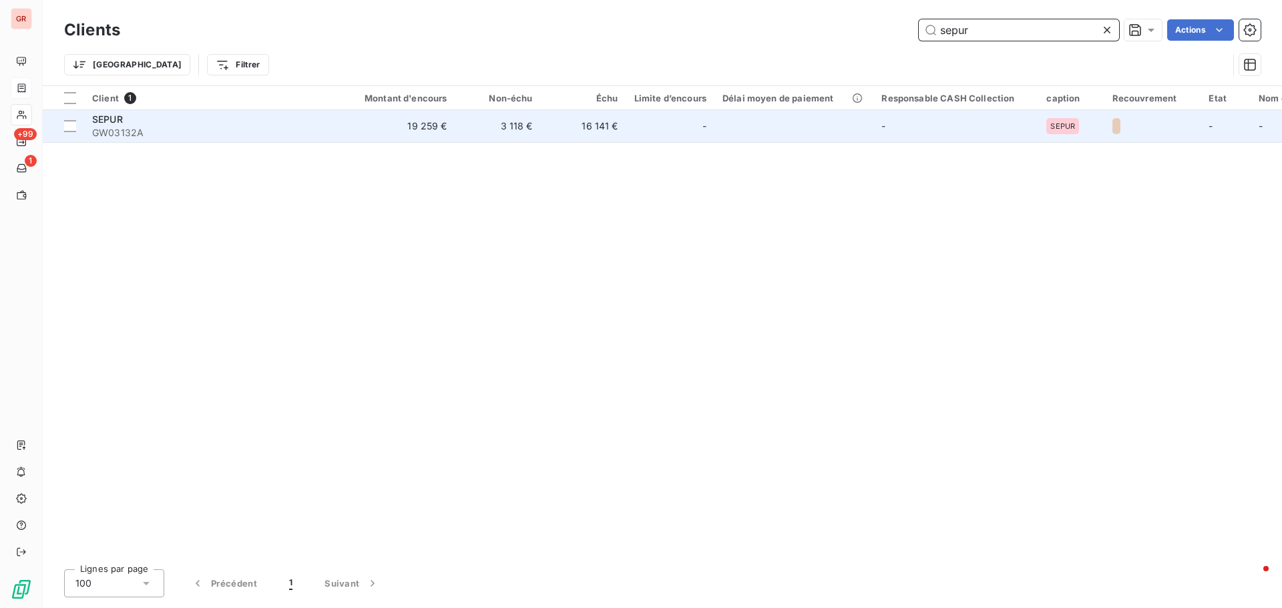
type input "sepur"
click at [109, 119] on span "SEPUR" at bounding box center [107, 118] width 31 height 11
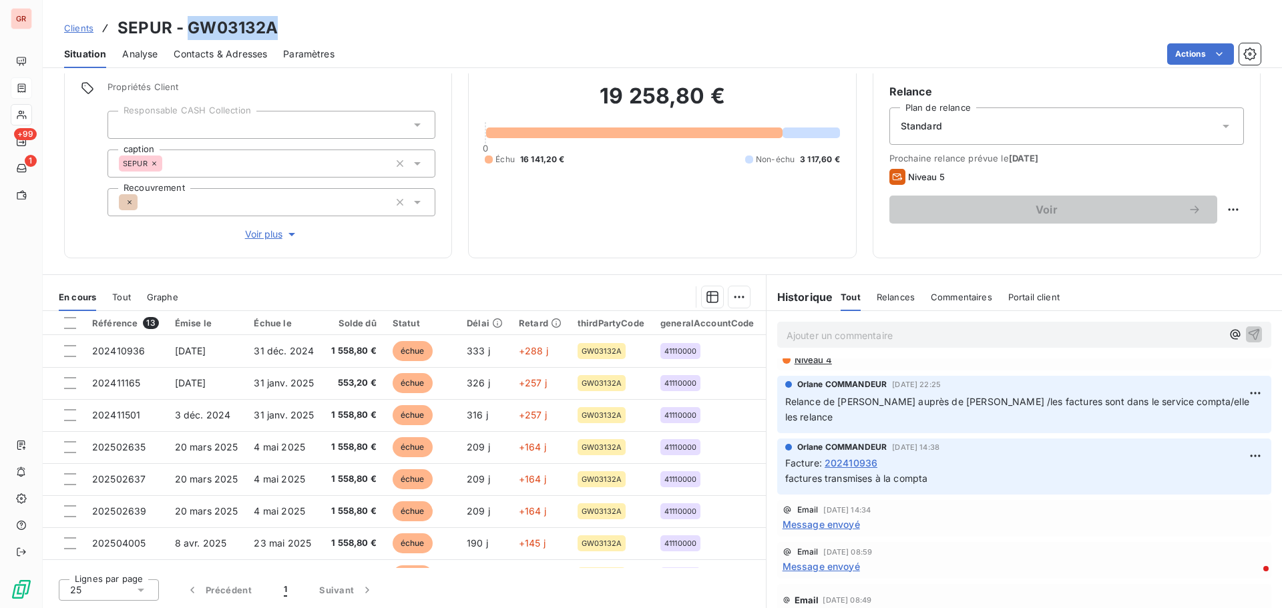
drag, startPoint x: 278, startPoint y: 27, endPoint x: 191, endPoint y: 36, distance: 87.9
click at [191, 36] on div "Clients SEPUR - GW03132A" at bounding box center [662, 28] width 1239 height 24
drag, startPoint x: 163, startPoint y: 29, endPoint x: 113, endPoint y: 38, distance: 50.9
click at [113, 38] on div "Clients SEPUR - GW03132A" at bounding box center [171, 28] width 214 height 24
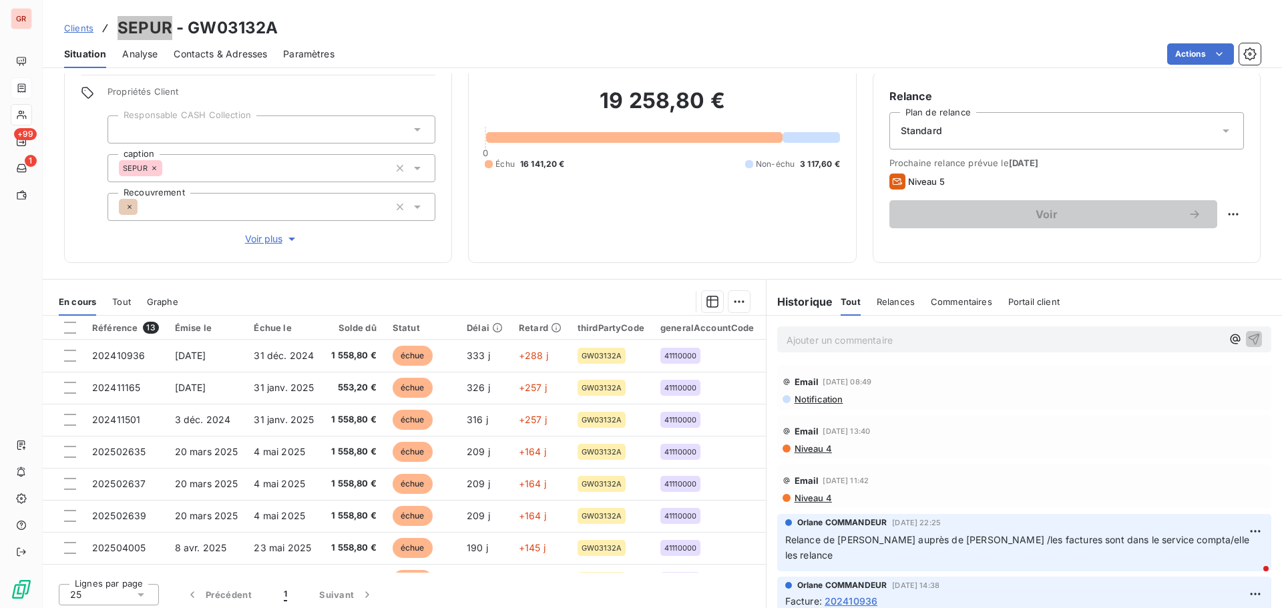
scroll to position [108, 0]
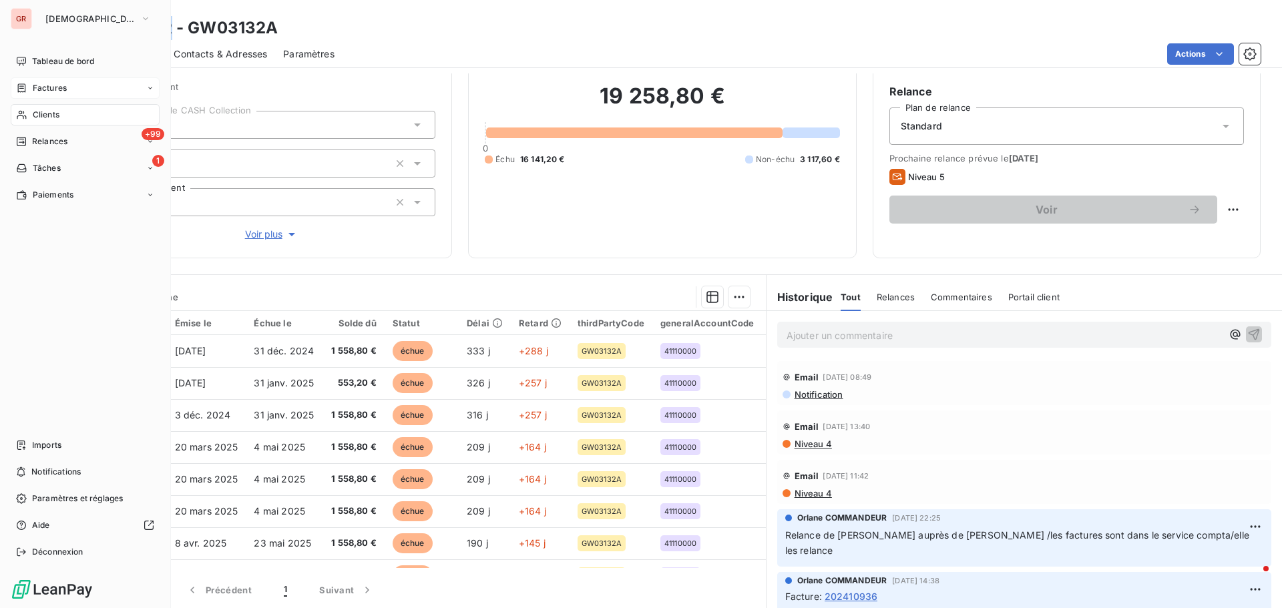
click at [52, 85] on span "Factures" at bounding box center [50, 88] width 34 height 12
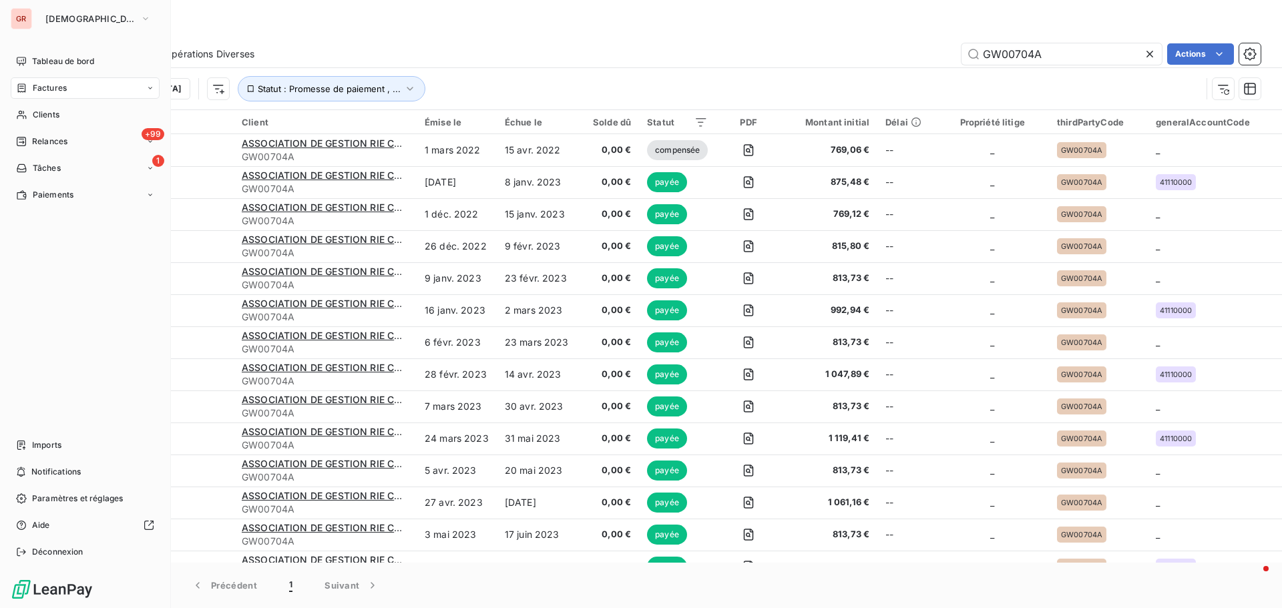
click at [53, 83] on span "Factures" at bounding box center [50, 88] width 34 height 12
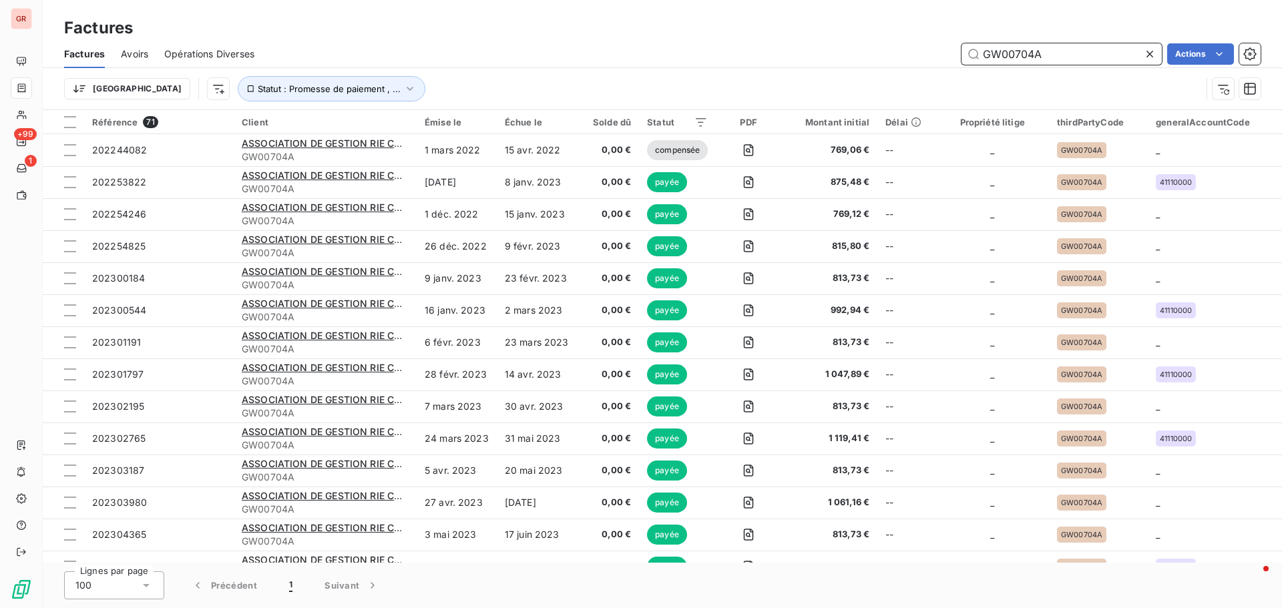
drag, startPoint x: 1055, startPoint y: 61, endPoint x: 785, endPoint y: 77, distance: 270.1
click at [815, 73] on div "Factures Avoirs Opérations Diverses GW00704A Actions Trier Statut : Promesse de…" at bounding box center [662, 74] width 1239 height 69
paste input "2950"
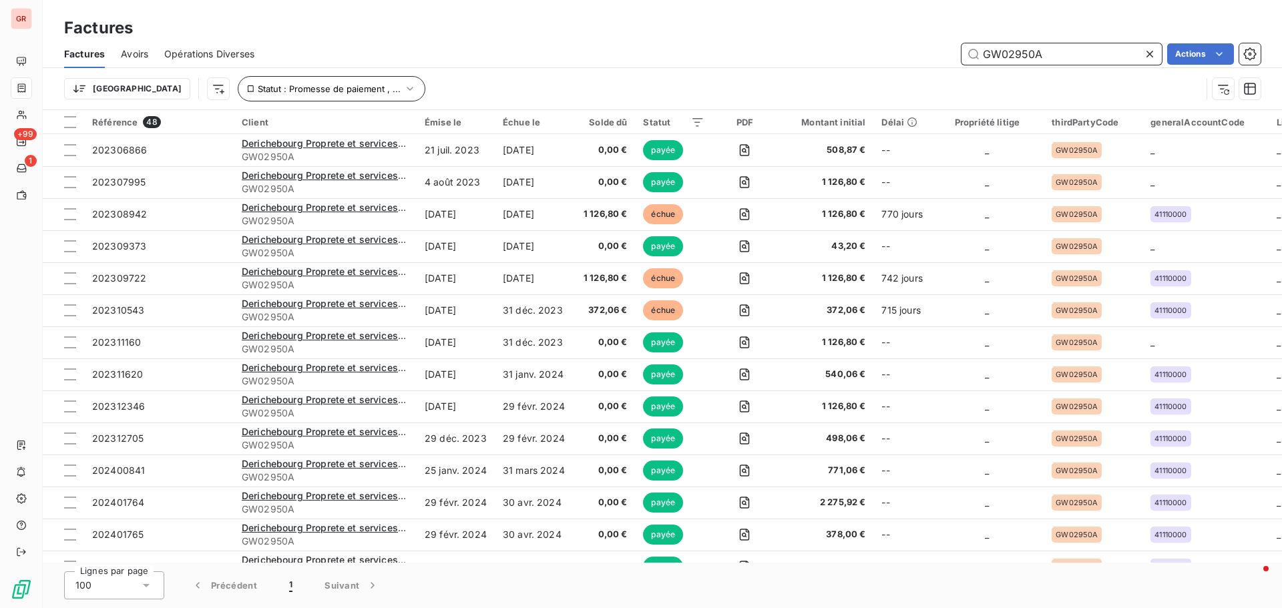
type input "GW02950A"
click at [406, 89] on icon "button" at bounding box center [409, 89] width 6 height 4
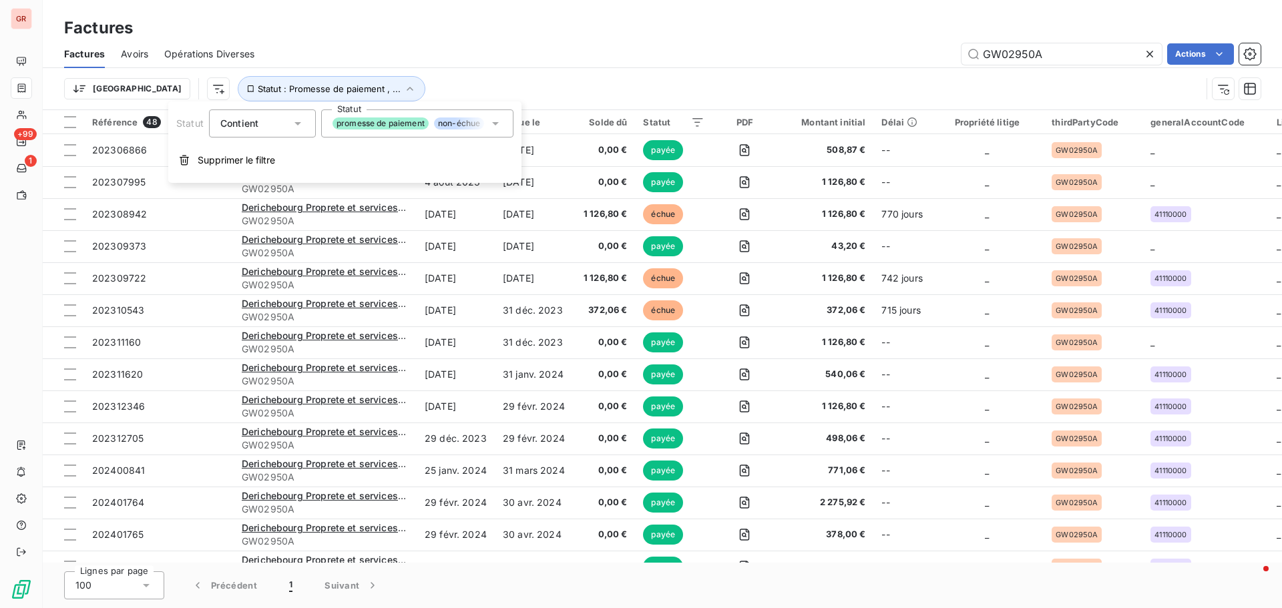
click at [497, 125] on icon at bounding box center [495, 123] width 13 height 13
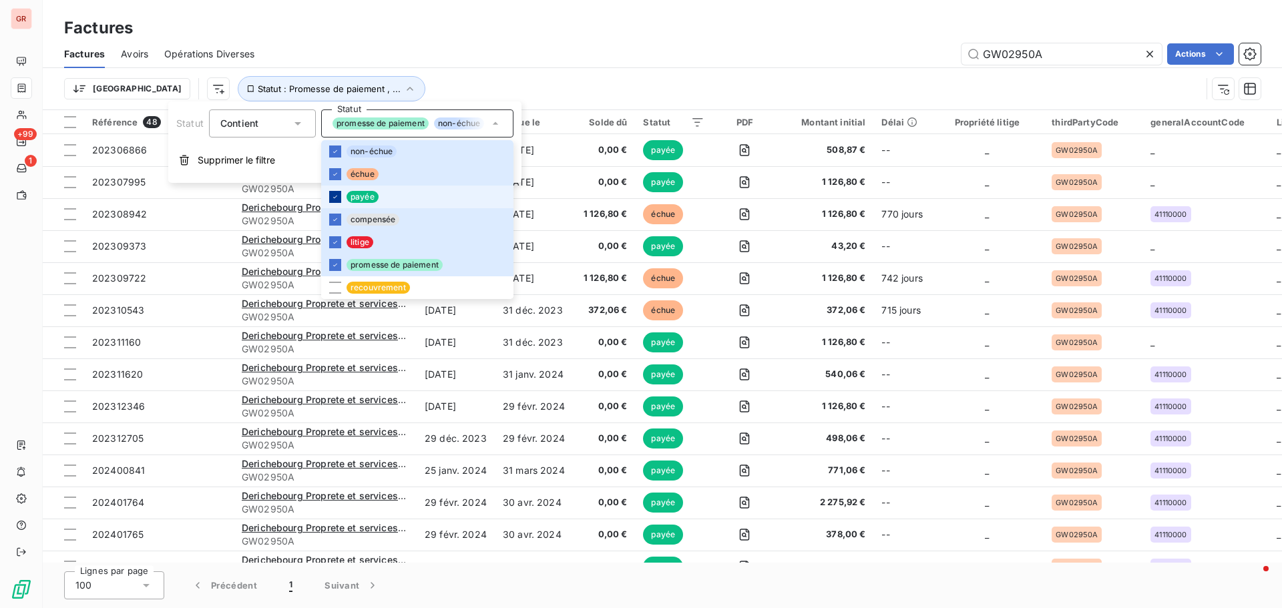
click at [337, 196] on icon at bounding box center [335, 197] width 8 height 8
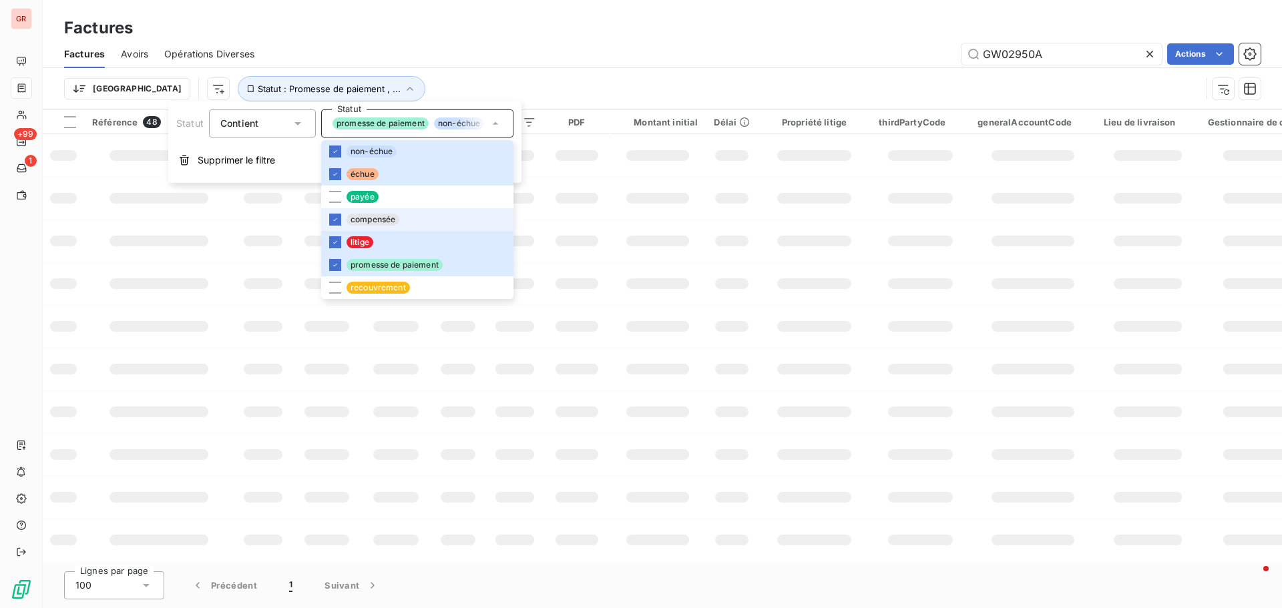
click at [336, 216] on icon at bounding box center [335, 220] width 8 height 8
click at [721, 218] on td at bounding box center [732, 198] width 52 height 43
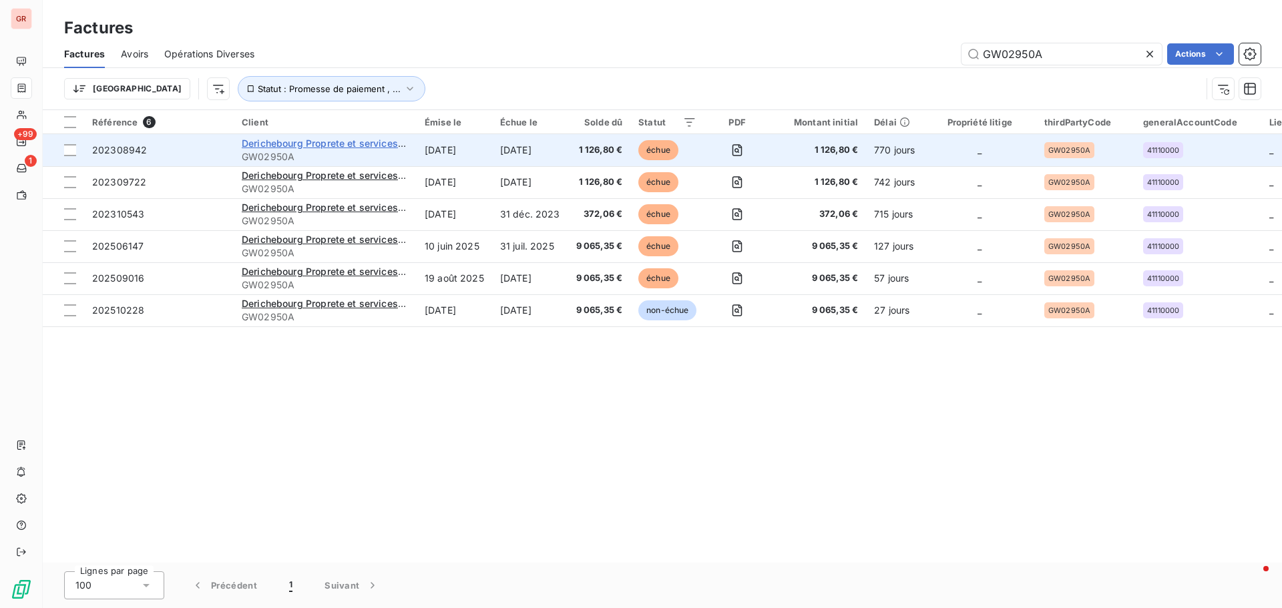
click at [310, 148] on span "Derichebourg Proprete et services associes" at bounding box center [342, 143] width 200 height 11
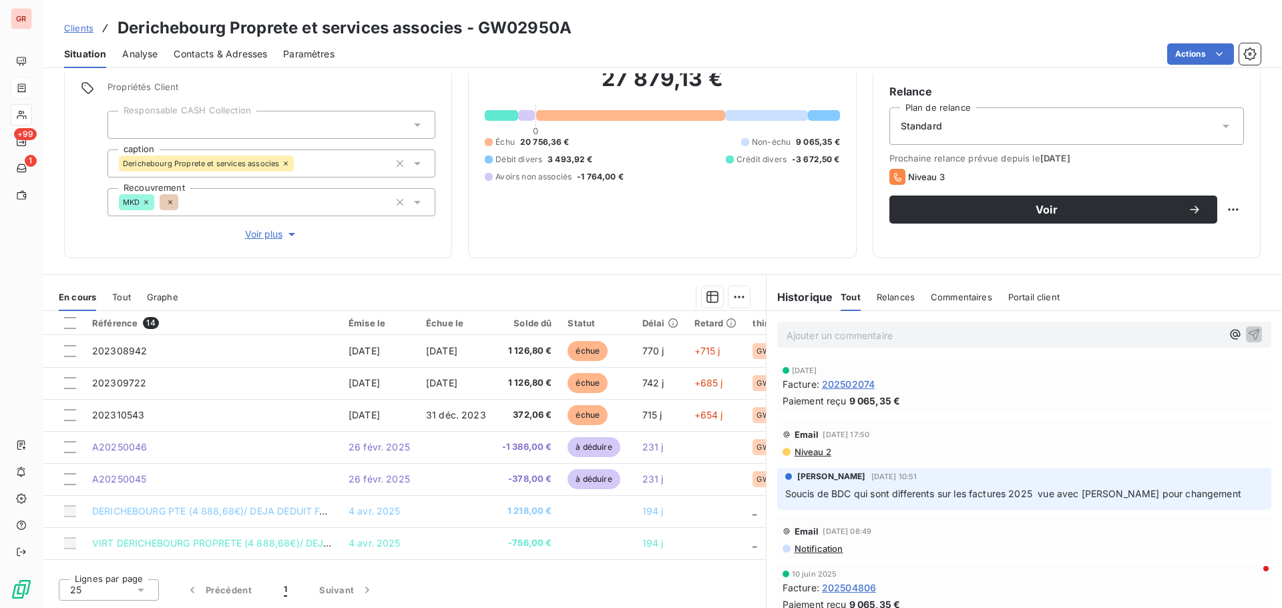
scroll to position [67, 0]
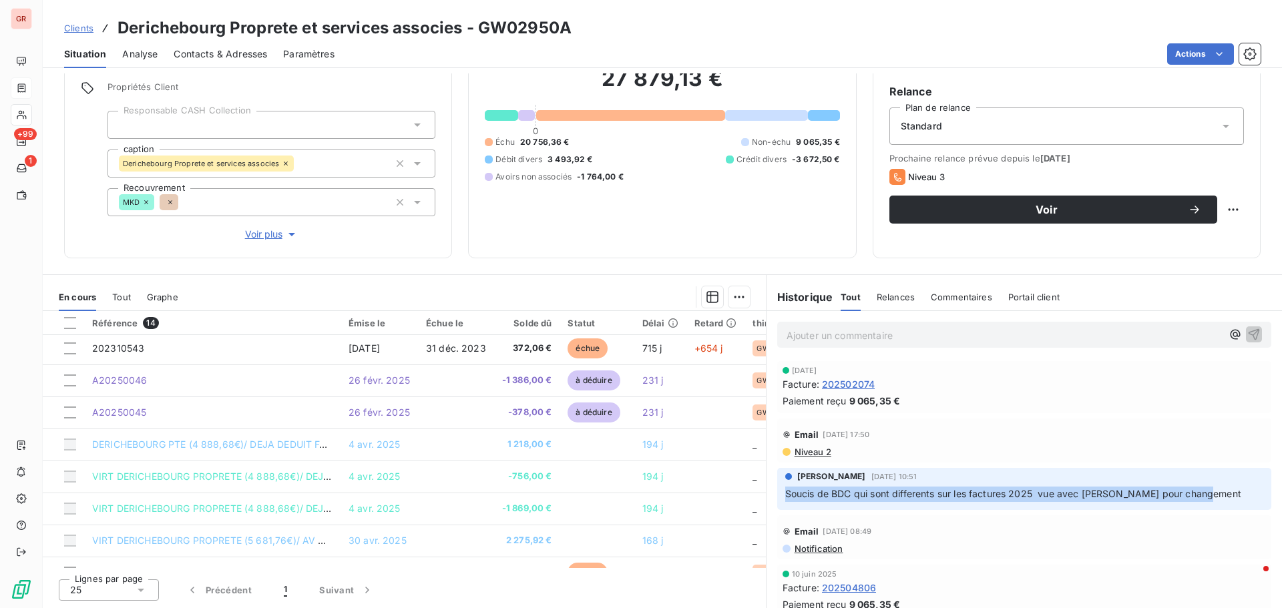
drag, startPoint x: 1191, startPoint y: 493, endPoint x: 774, endPoint y: 491, distance: 417.8
click at [777, 491] on div "[PERSON_NAME] [DATE] 10:51 Soucis de BDC qui sont differents sur les factures 2…" at bounding box center [1024, 489] width 494 height 42
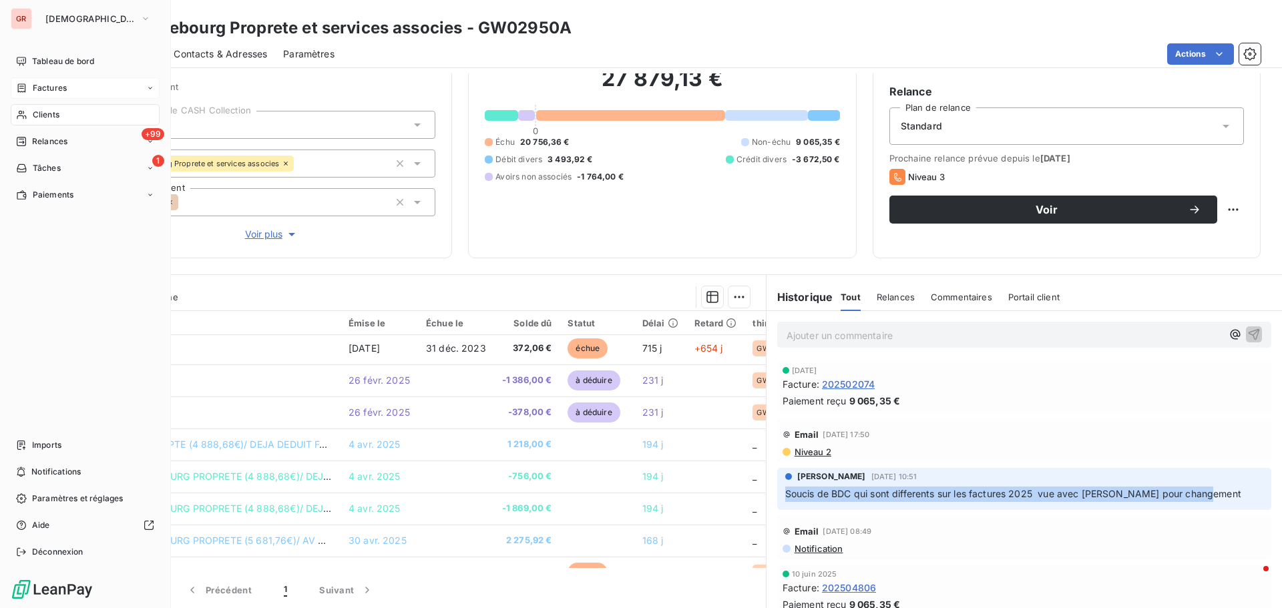
click at [57, 87] on span "Factures" at bounding box center [50, 88] width 34 height 12
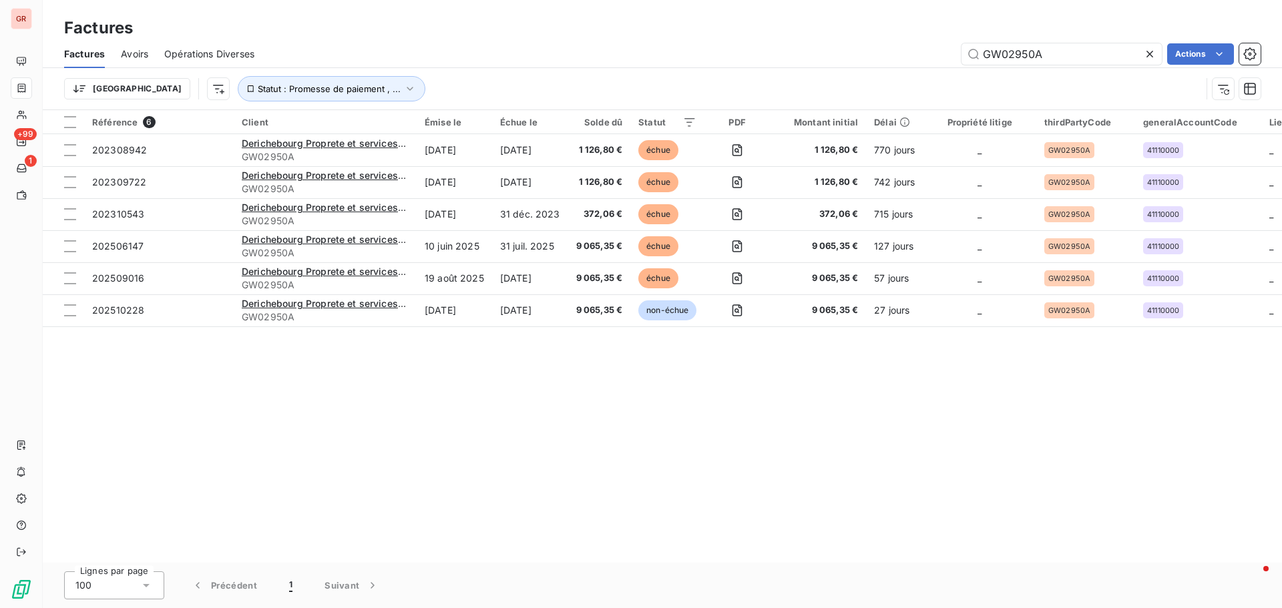
drag, startPoint x: 1053, startPoint y: 52, endPoint x: 798, endPoint y: 57, distance: 254.4
click at [802, 57] on div "GW02950A Actions" at bounding box center [765, 53] width 990 height 21
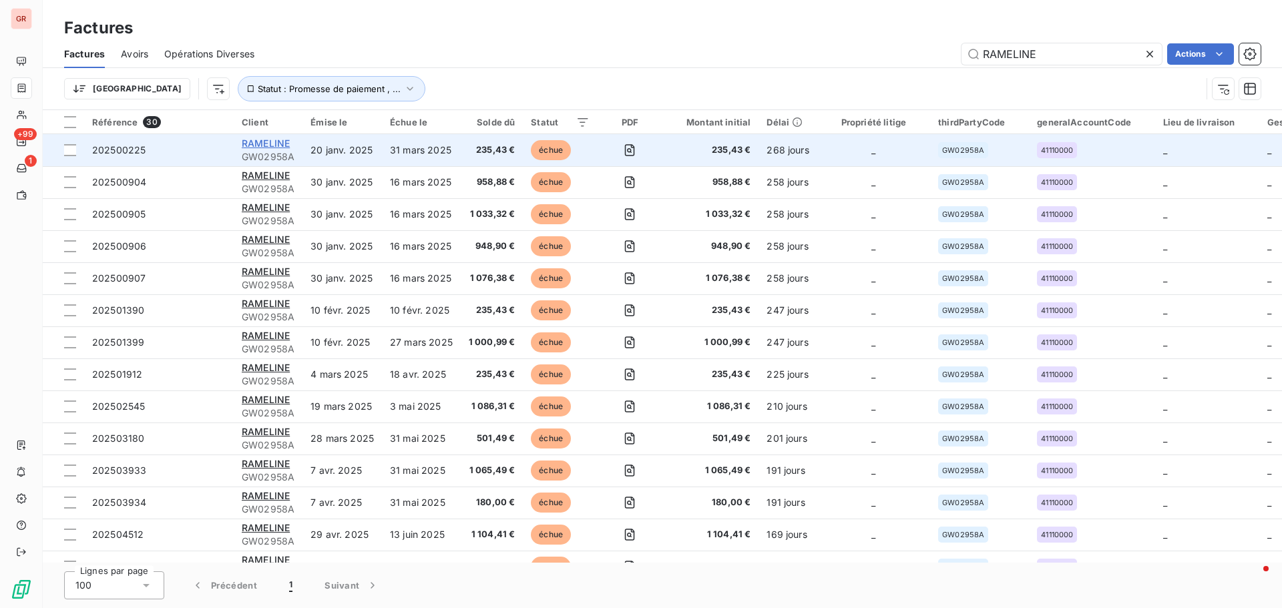
type input "RAMELINE"
click at [278, 141] on span "RAMELINE" at bounding box center [266, 143] width 48 height 11
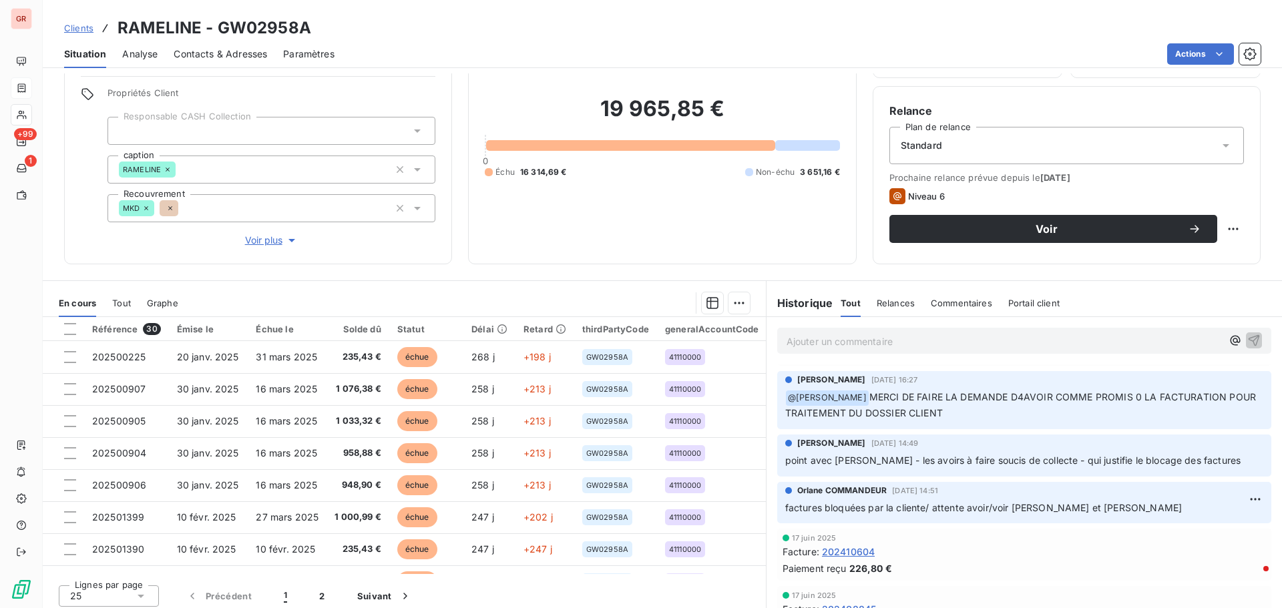
scroll to position [95, 0]
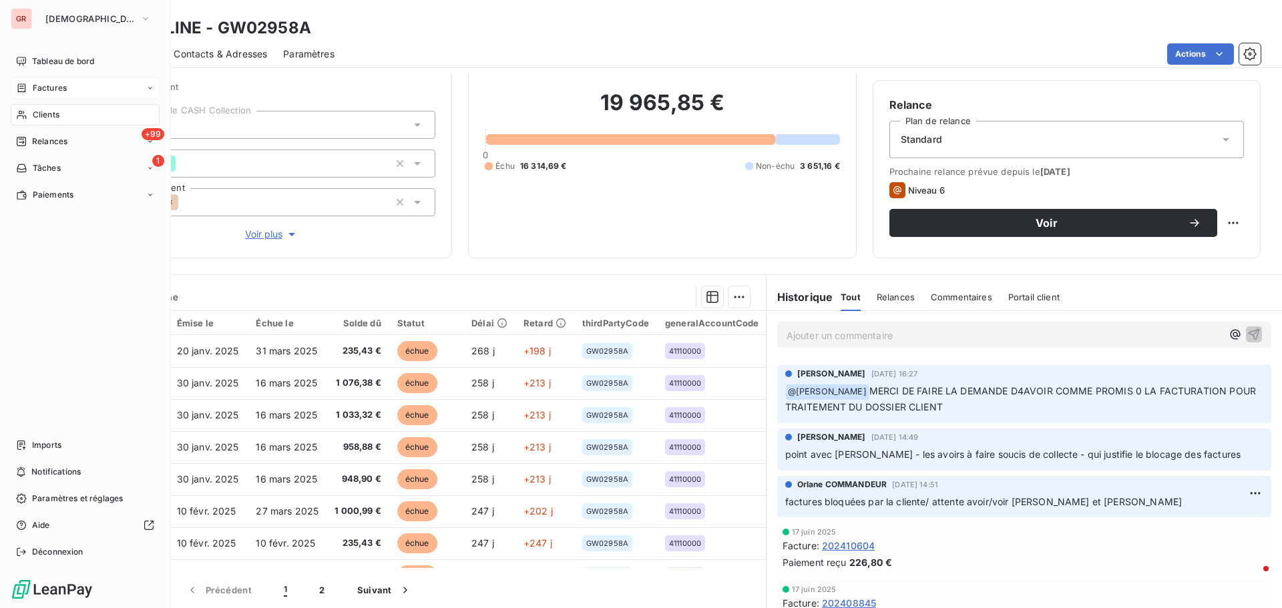
click at [59, 81] on div "Factures" at bounding box center [85, 87] width 149 height 21
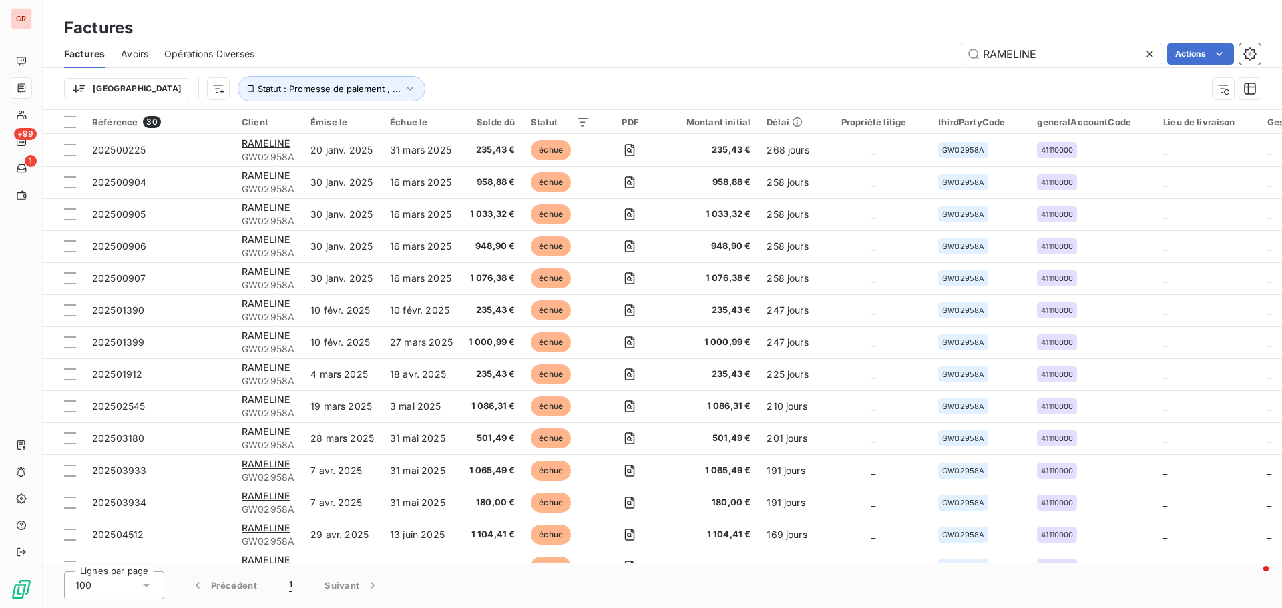
drag, startPoint x: 1055, startPoint y: 47, endPoint x: 861, endPoint y: 71, distance: 195.1
click at [880, 69] on div "Factures Avoirs Opérations Diverses RAMELINE Actions Trier Statut : Promesse de…" at bounding box center [662, 74] width 1239 height 69
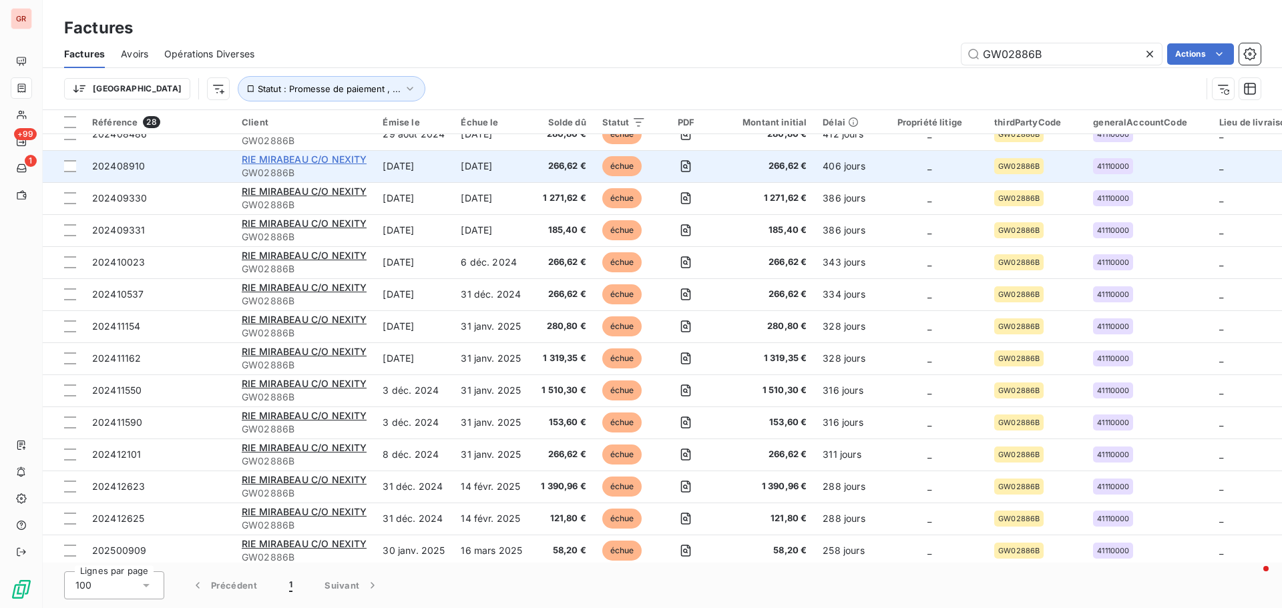
scroll to position [475, 0]
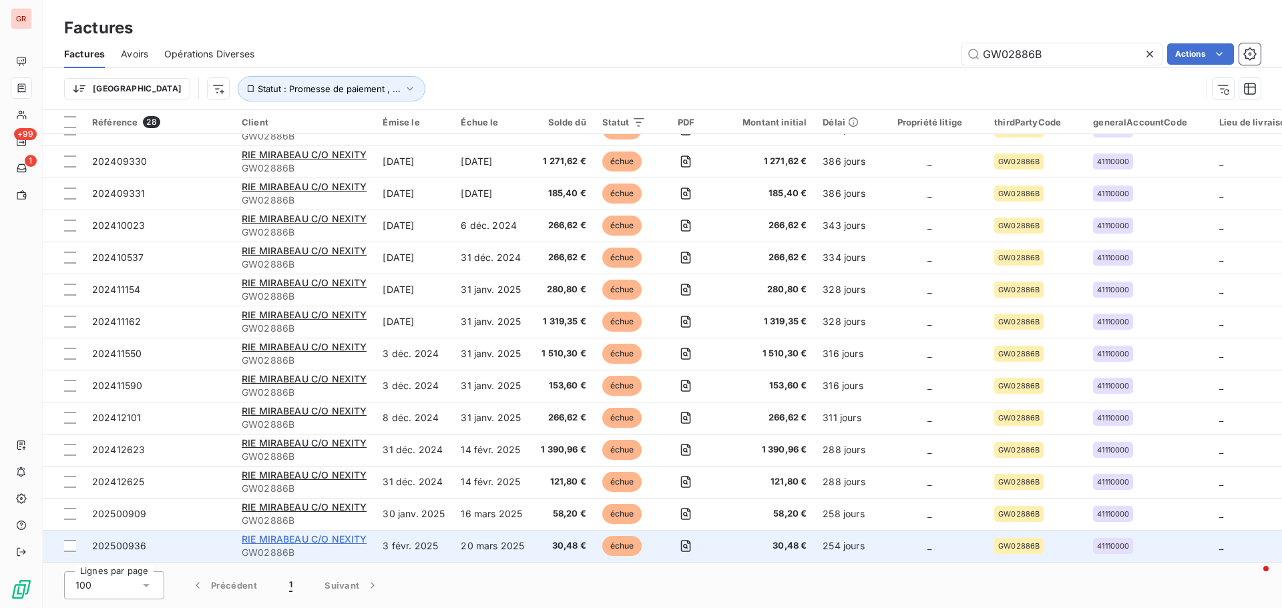
type input "GW02886B"
click at [322, 534] on span "RIE MIRABEAU C/O NEXITY" at bounding box center [304, 538] width 125 height 11
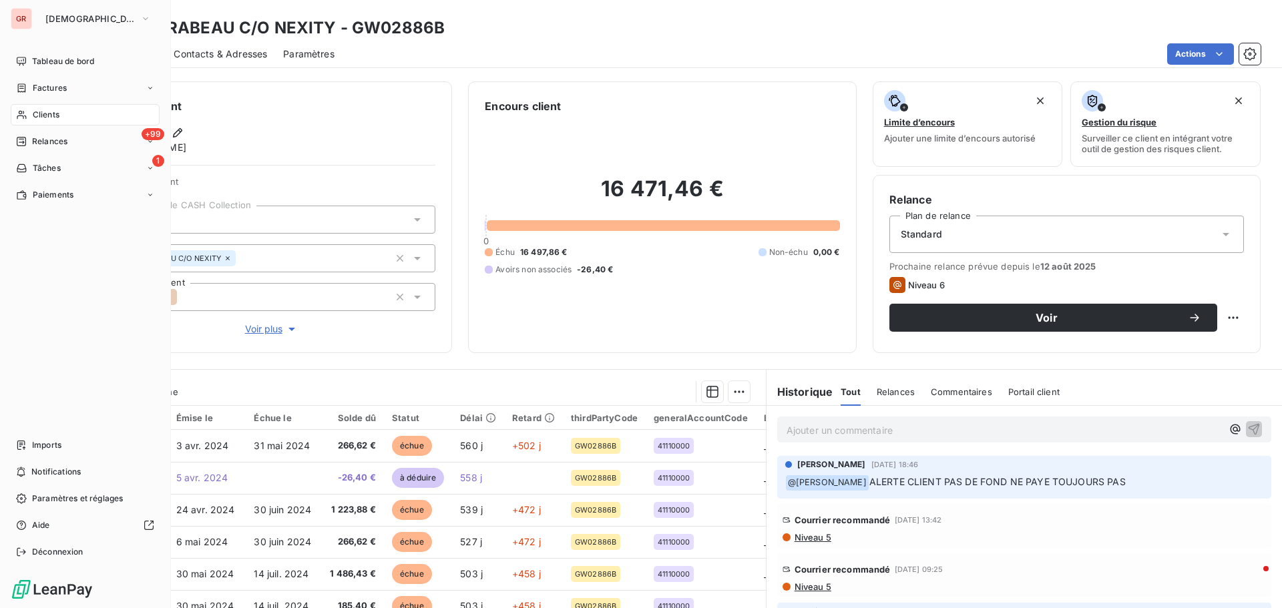
click at [58, 87] on span "Factures" at bounding box center [50, 88] width 34 height 12
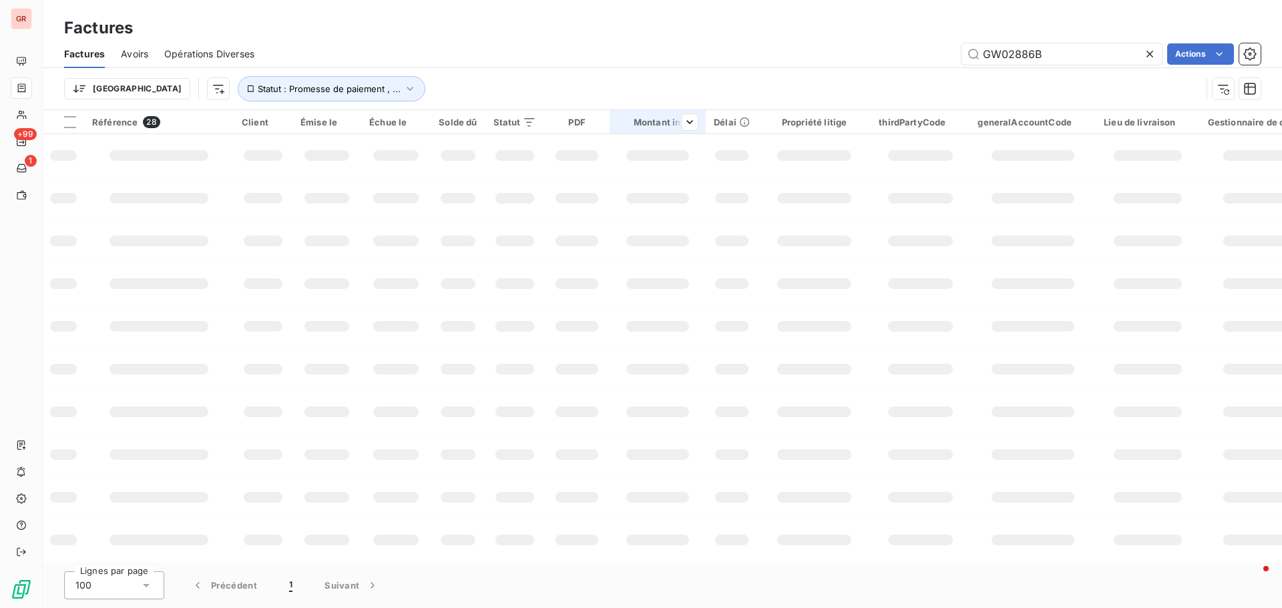
drag, startPoint x: 998, startPoint y: 65, endPoint x: 735, endPoint y: 125, distance: 269.8
click at [797, 109] on div "Factures Factures Avoirs Opérations Diverses GW02886B Actions Trier Statut : Pr…" at bounding box center [662, 55] width 1239 height 110
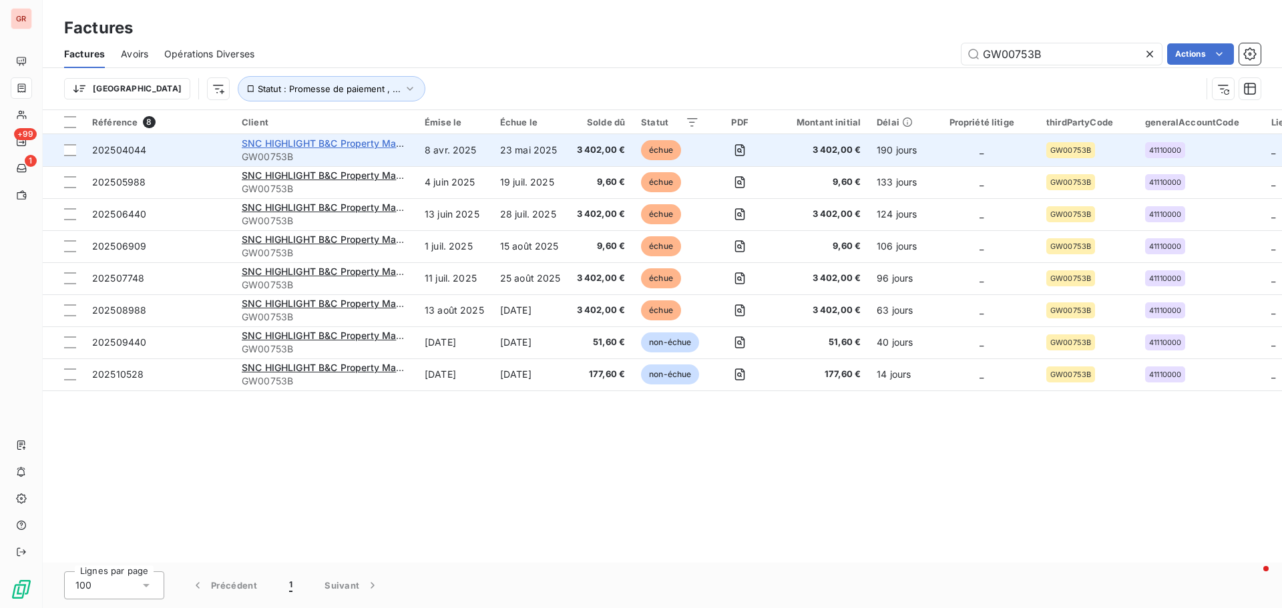
type input "GW00753B"
click at [354, 147] on span "SNC HIGHLIGHT B&C Property Management" at bounding box center [342, 143] width 200 height 11
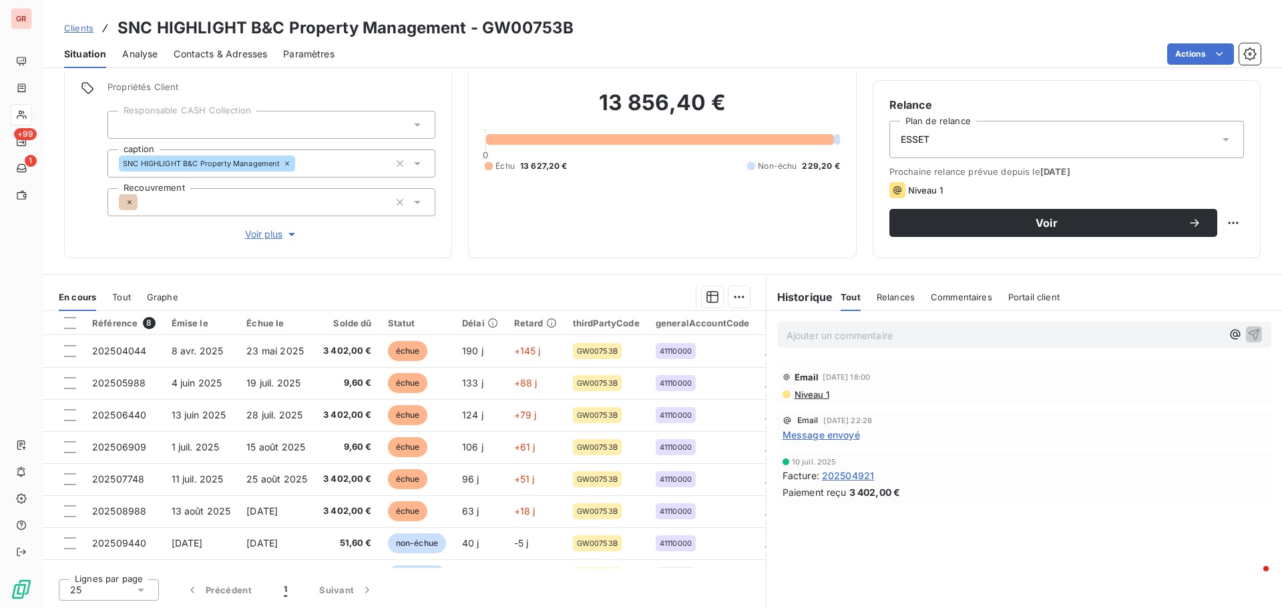
click at [234, 53] on span "Contacts & Adresses" at bounding box center [220, 53] width 93 height 13
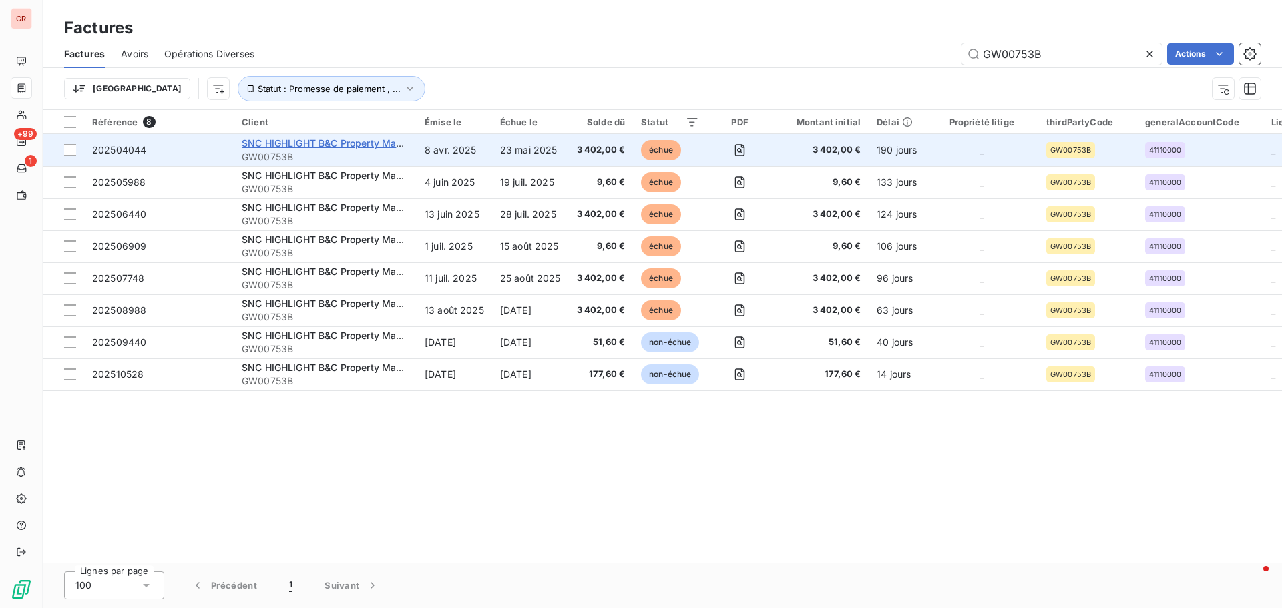
click at [298, 144] on span "SNC HIGHLIGHT B&C Property Management" at bounding box center [342, 143] width 200 height 11
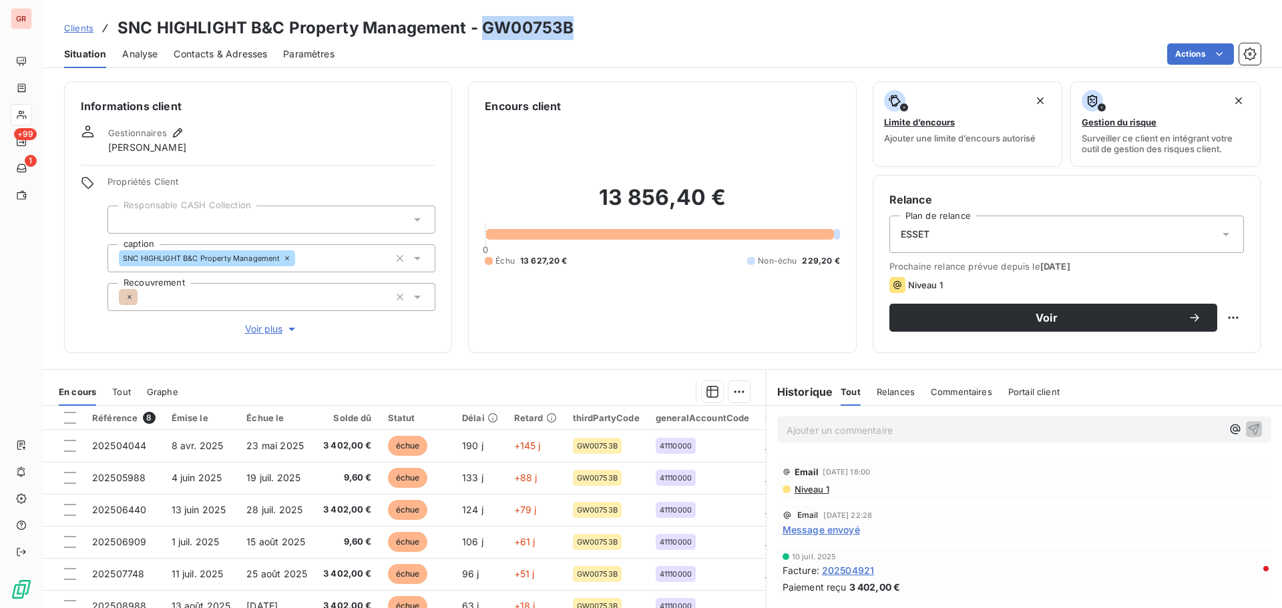
drag, startPoint x: 571, startPoint y: 28, endPoint x: 480, endPoint y: 39, distance: 92.1
click at [480, 39] on div "Clients SNC HIGHLIGHT B&C Property Management - GW00753B" at bounding box center [662, 28] width 1239 height 24
click at [847, 424] on p "Ajouter un commentaire ﻿" at bounding box center [1003, 430] width 435 height 17
click at [786, 427] on span "en attente de kbis" at bounding box center [826, 428] width 81 height 11
click at [918, 427] on p "En attente de kbis" at bounding box center [1003, 429] width 435 height 15
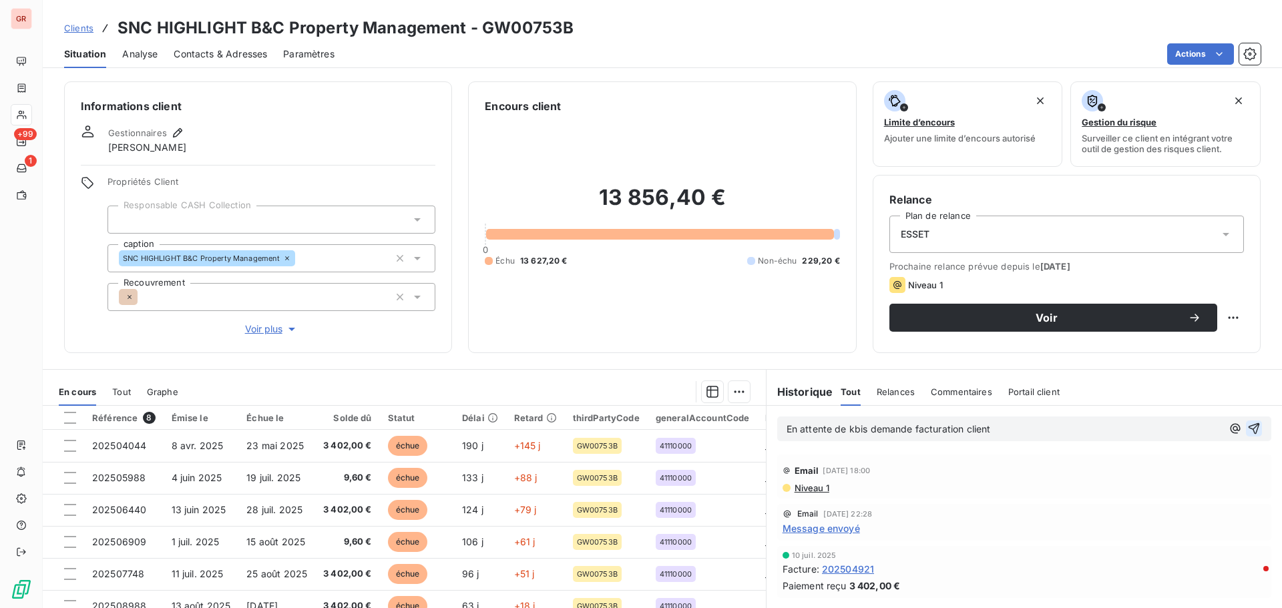
click at [1247, 429] on icon "button" at bounding box center [1253, 428] width 13 height 13
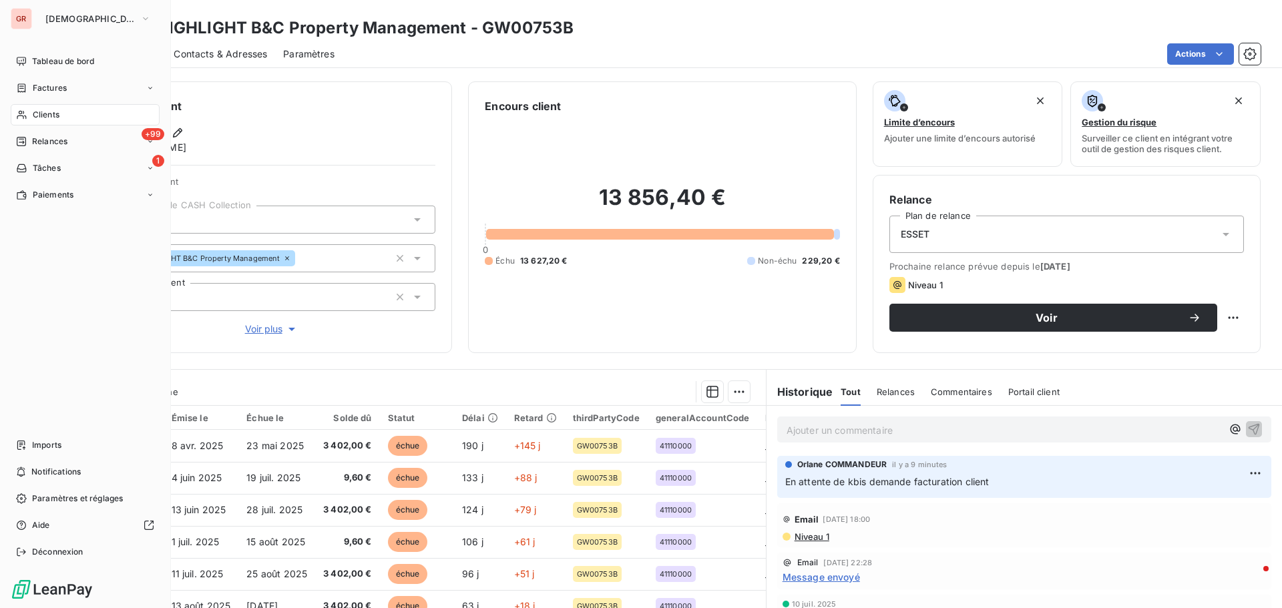
click at [52, 113] on span "Clients" at bounding box center [46, 115] width 27 height 12
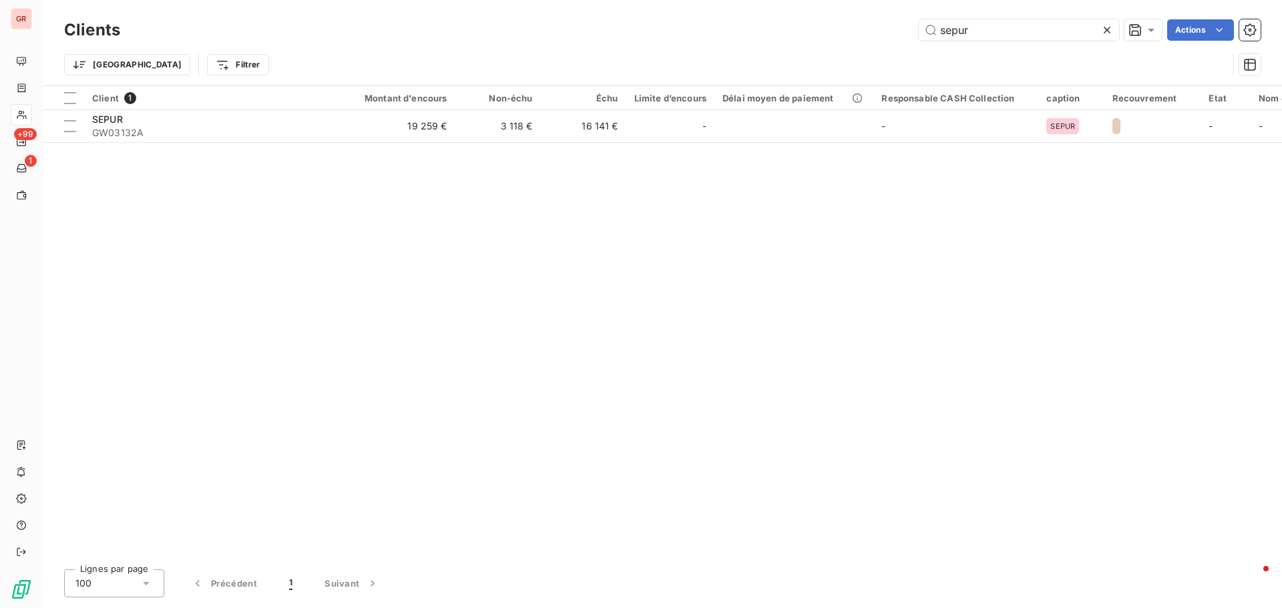
drag, startPoint x: 989, startPoint y: 27, endPoint x: 798, endPoint y: 49, distance: 192.8
click at [836, 41] on div "Clients sepur Actions" at bounding box center [662, 30] width 1196 height 28
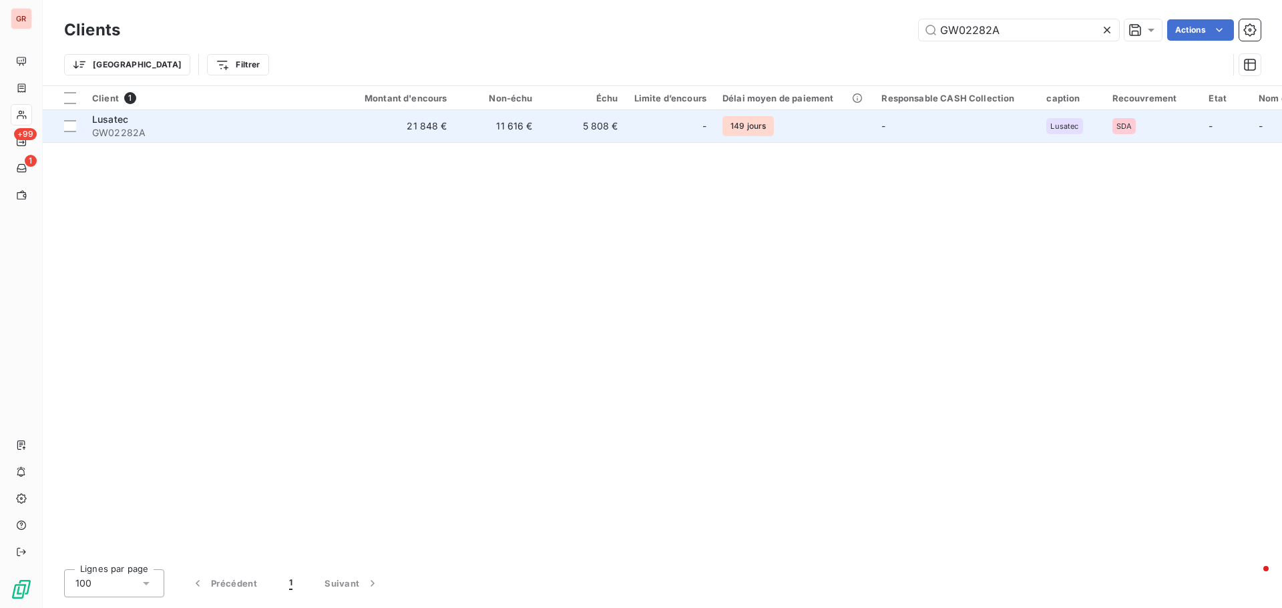
type input "GW02282A"
click at [116, 129] on span "GW02282A" at bounding box center [212, 132] width 240 height 13
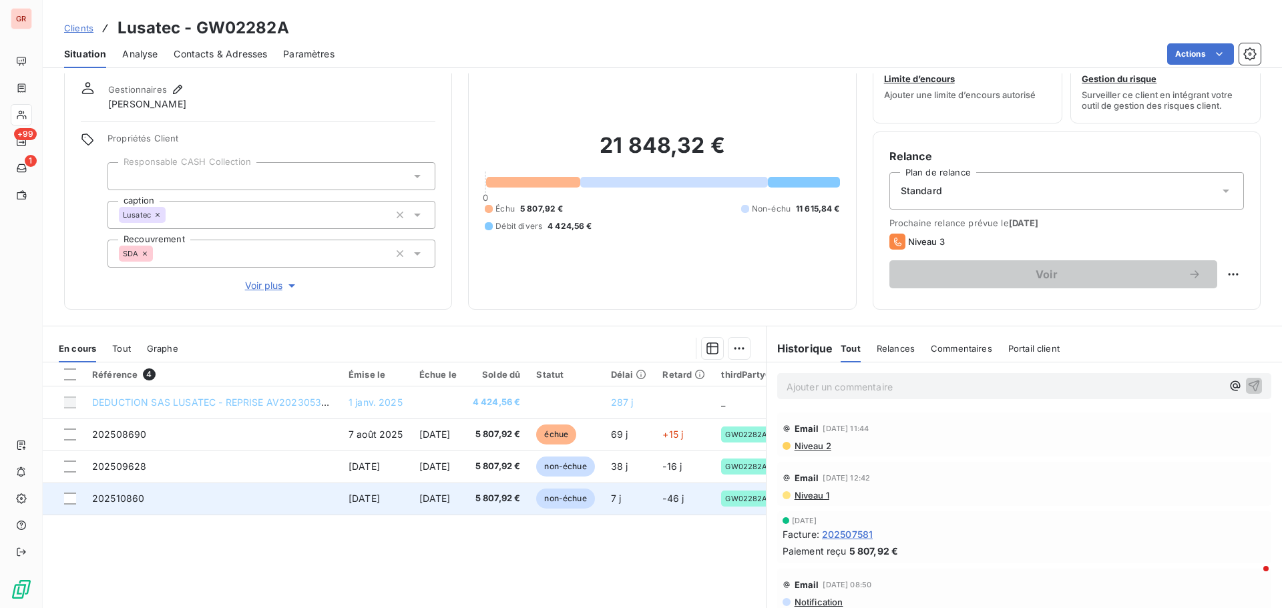
scroll to position [95, 0]
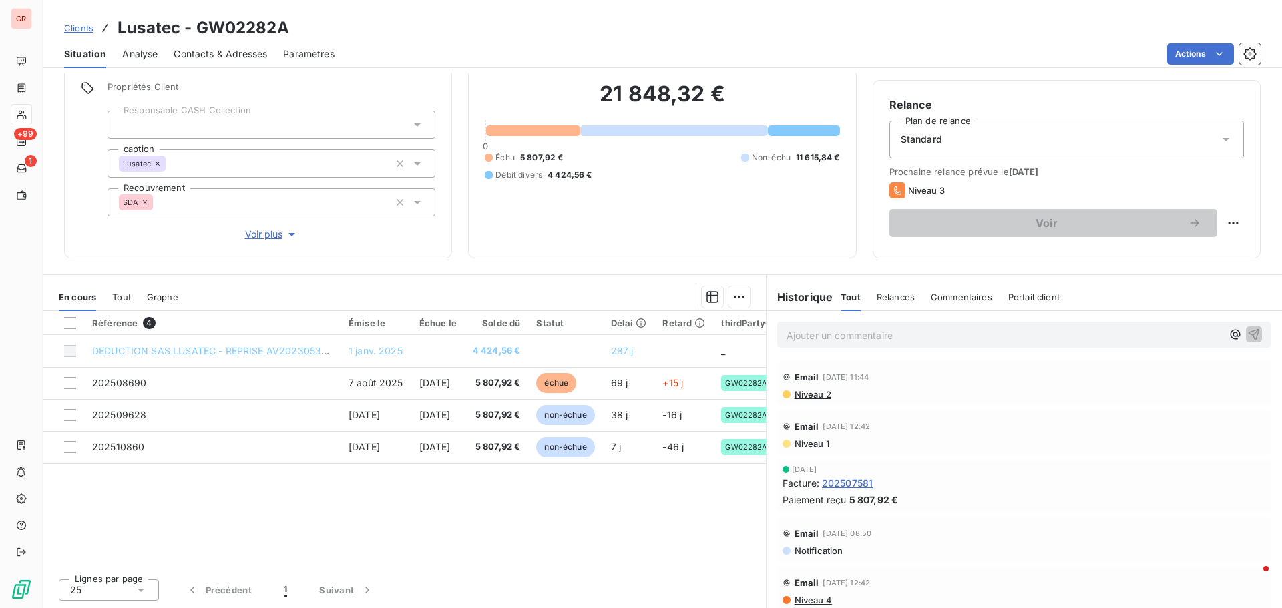
click at [815, 396] on span "Niveau 2" at bounding box center [812, 394] width 38 height 11
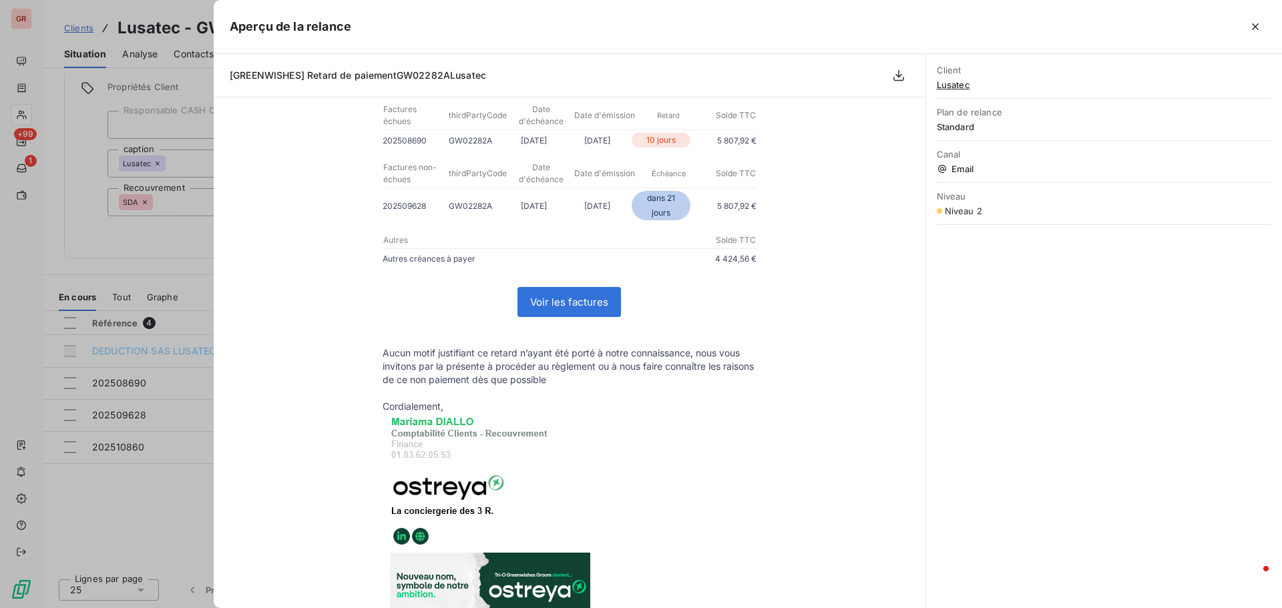
scroll to position [200, 0]
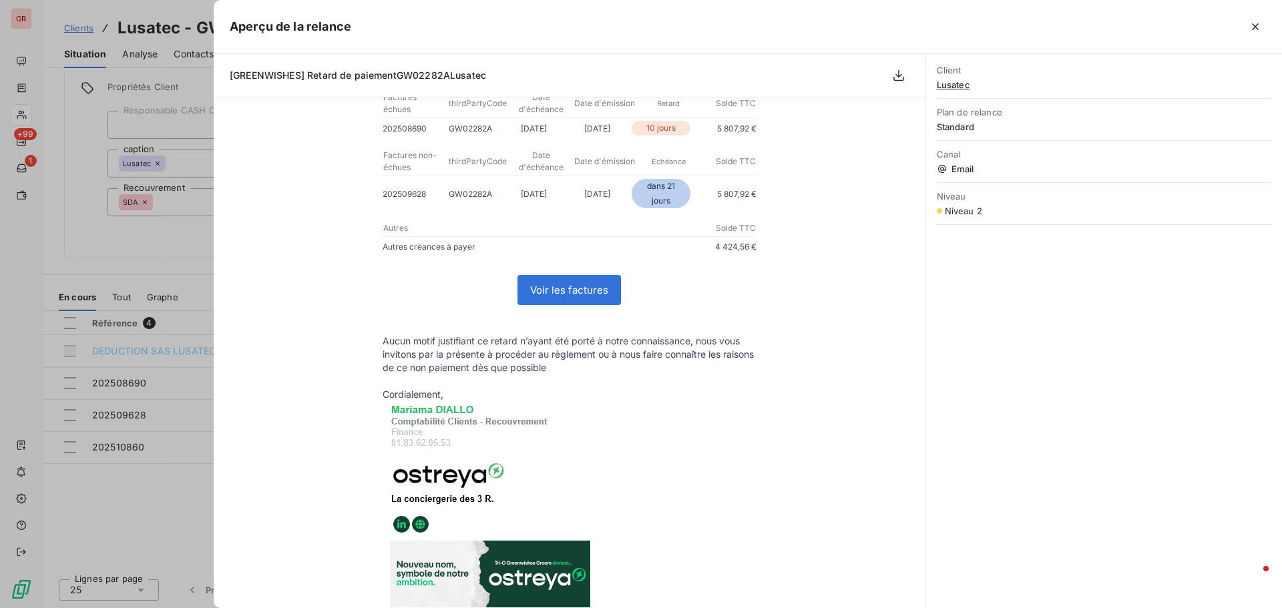
click at [155, 254] on div at bounding box center [641, 304] width 1282 height 608
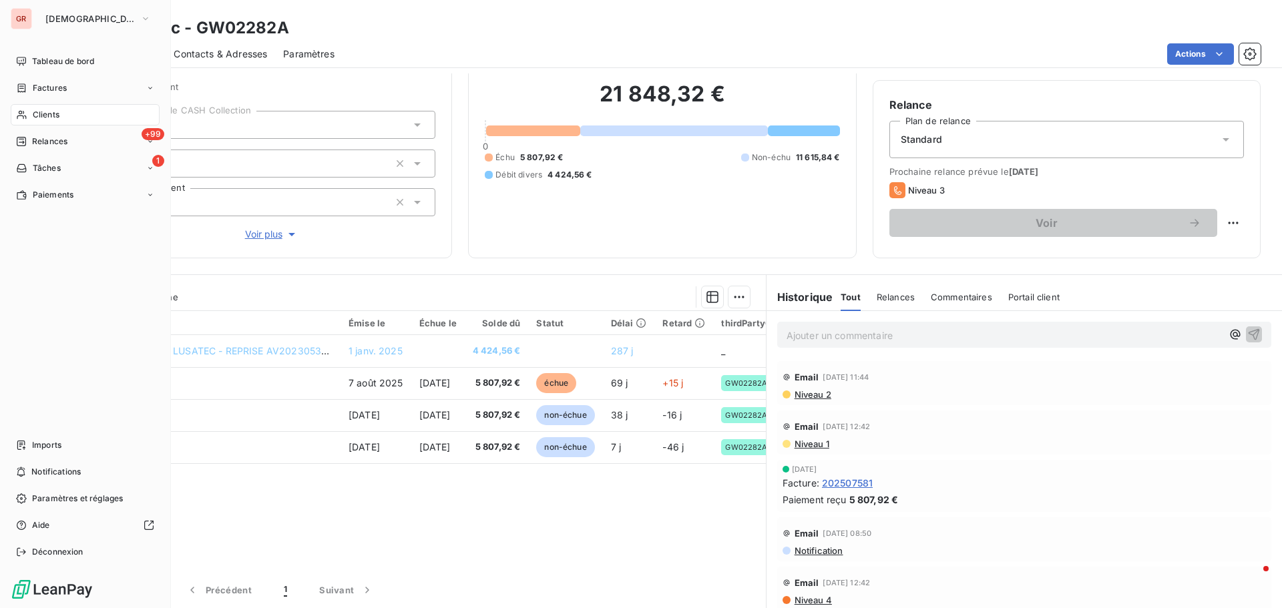
click at [63, 84] on span "Factures" at bounding box center [50, 88] width 34 height 12
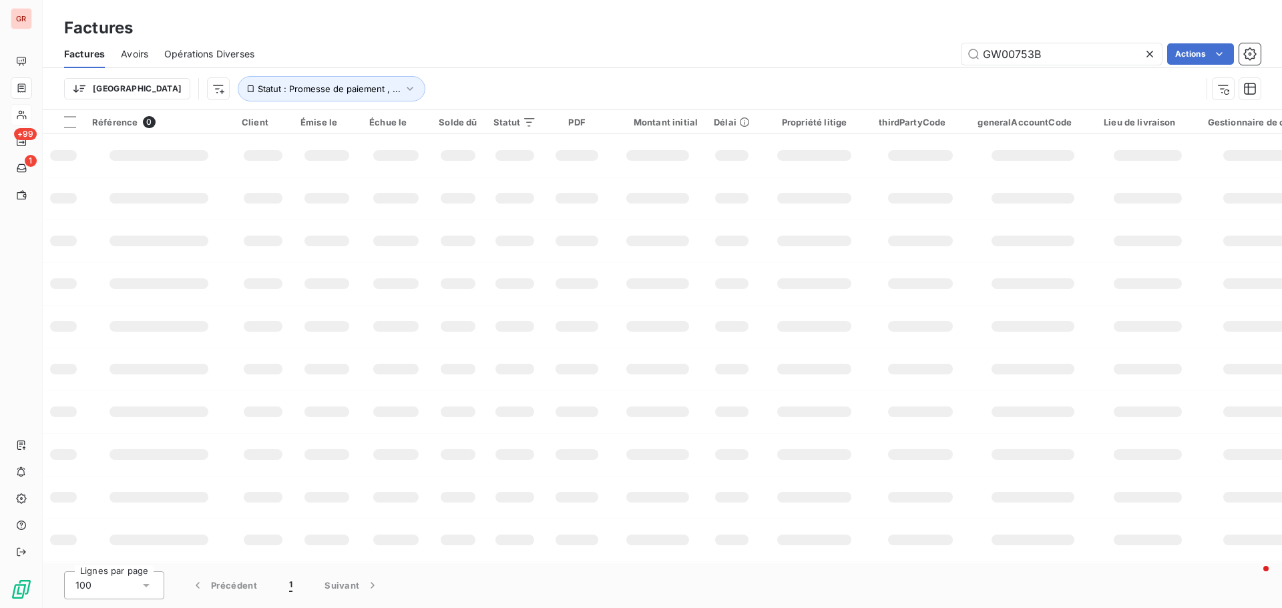
drag, startPoint x: 1038, startPoint y: 55, endPoint x: 842, endPoint y: 60, distance: 195.6
click at [858, 60] on div "GW00753B Actions" at bounding box center [765, 53] width 990 height 21
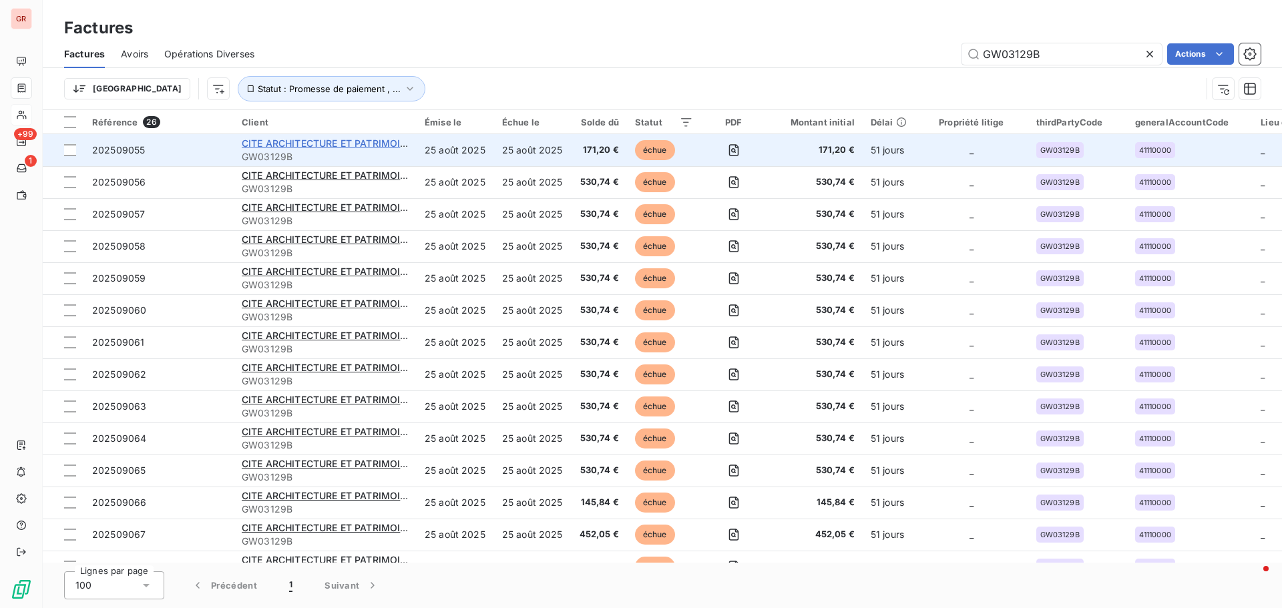
type input "GW03129B"
click at [322, 146] on span "CITE ARCHITECTURE ET PATRIMOINE" at bounding box center [328, 143] width 172 height 11
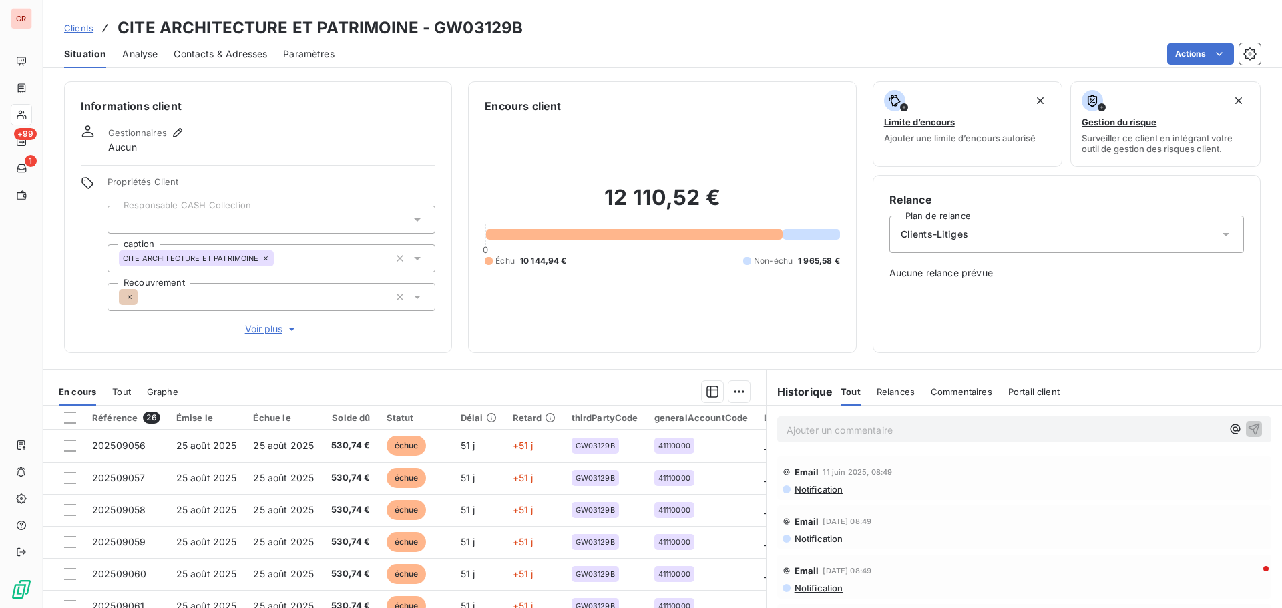
click at [241, 52] on span "Contacts & Adresses" at bounding box center [220, 53] width 93 height 13
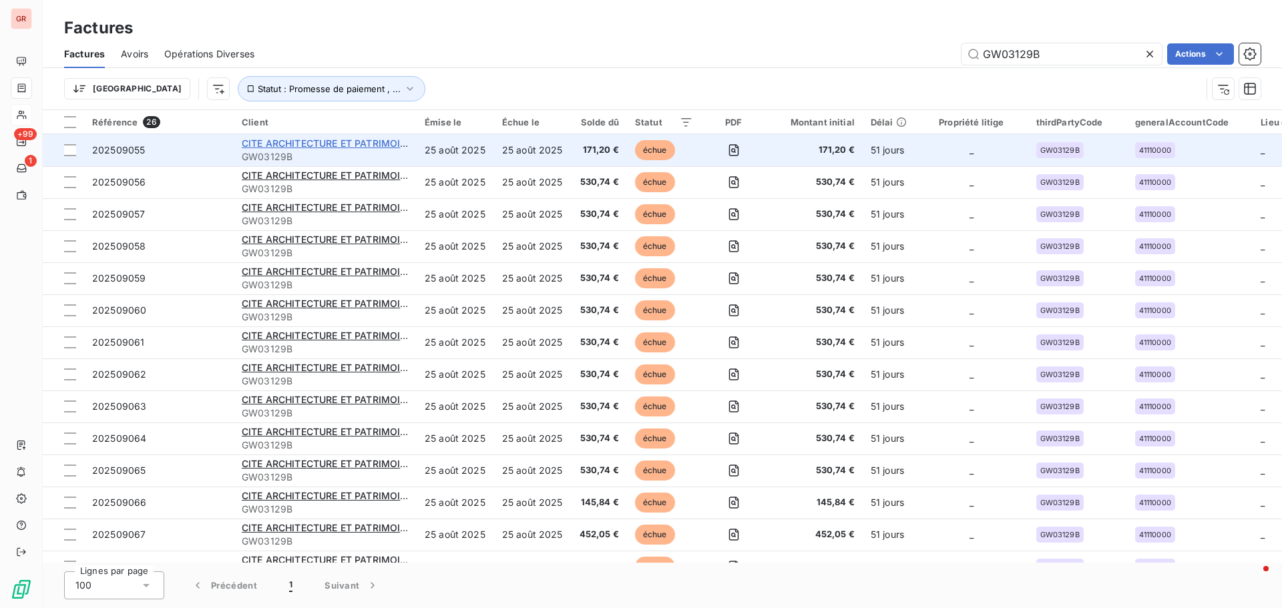
click at [346, 141] on span "CITE ARCHITECTURE ET PATRIMOINE" at bounding box center [328, 143] width 172 height 11
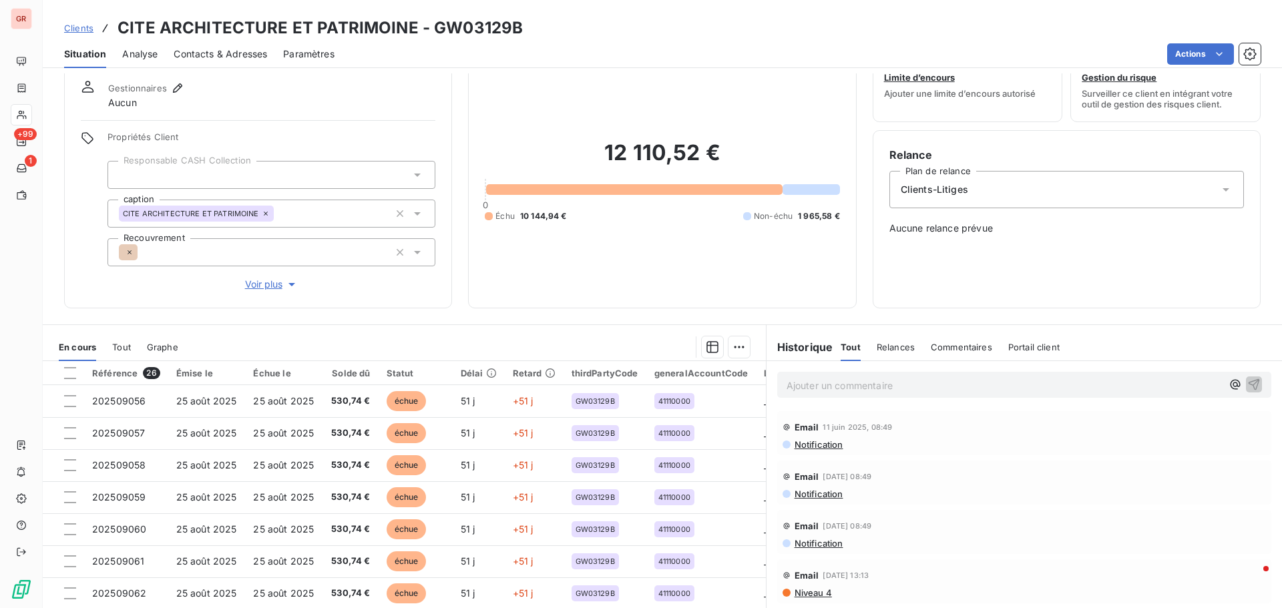
scroll to position [95, 0]
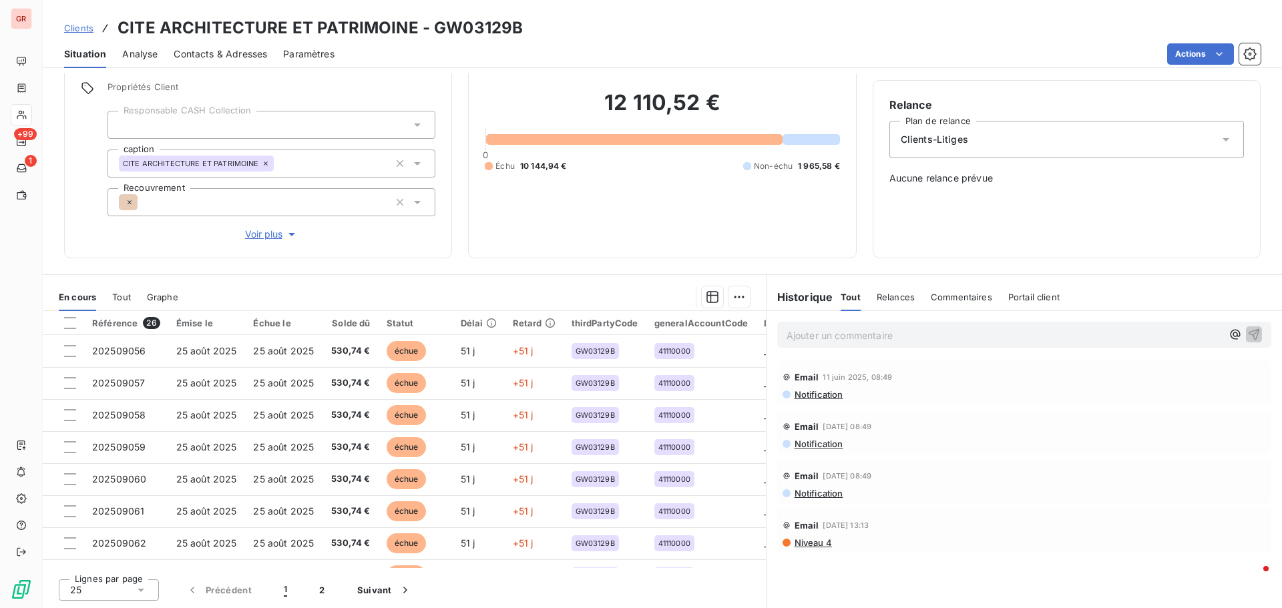
click at [1222, 139] on icon at bounding box center [1225, 139] width 7 height 3
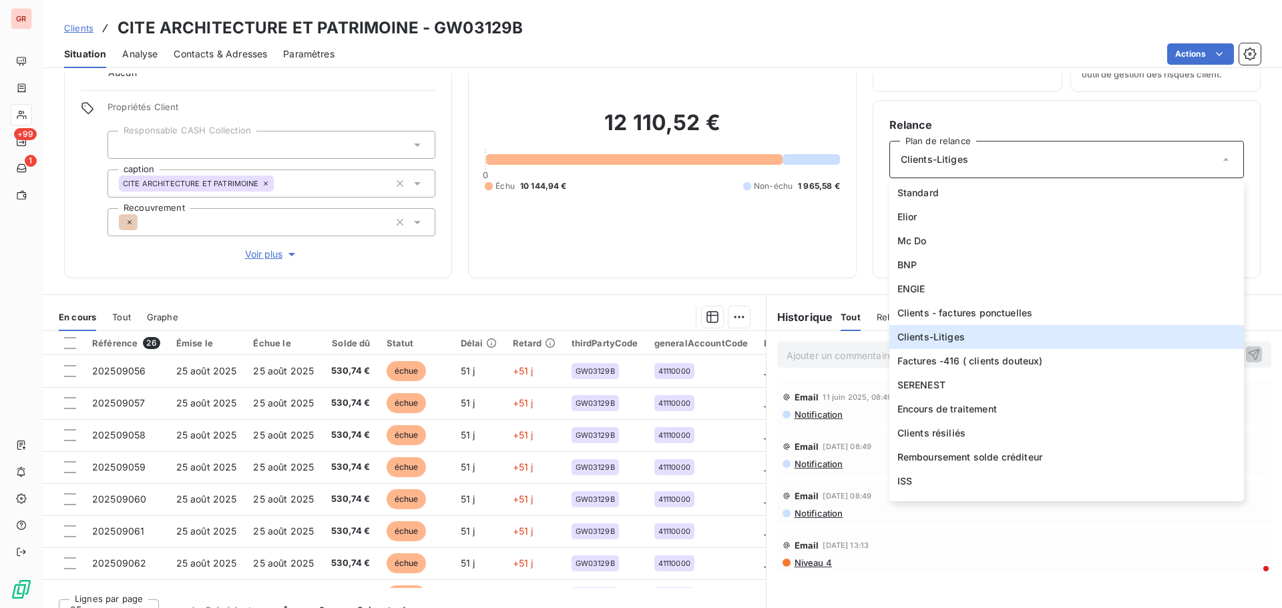
scroll to position [28, 0]
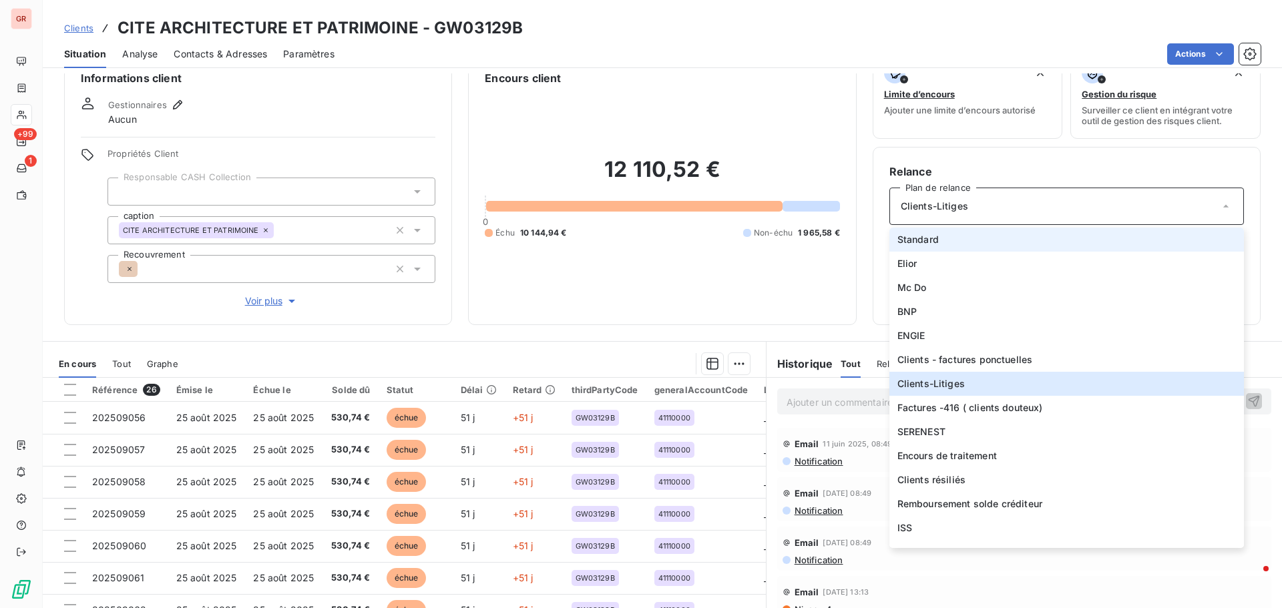
click at [926, 237] on span "Standard" at bounding box center [917, 239] width 41 height 13
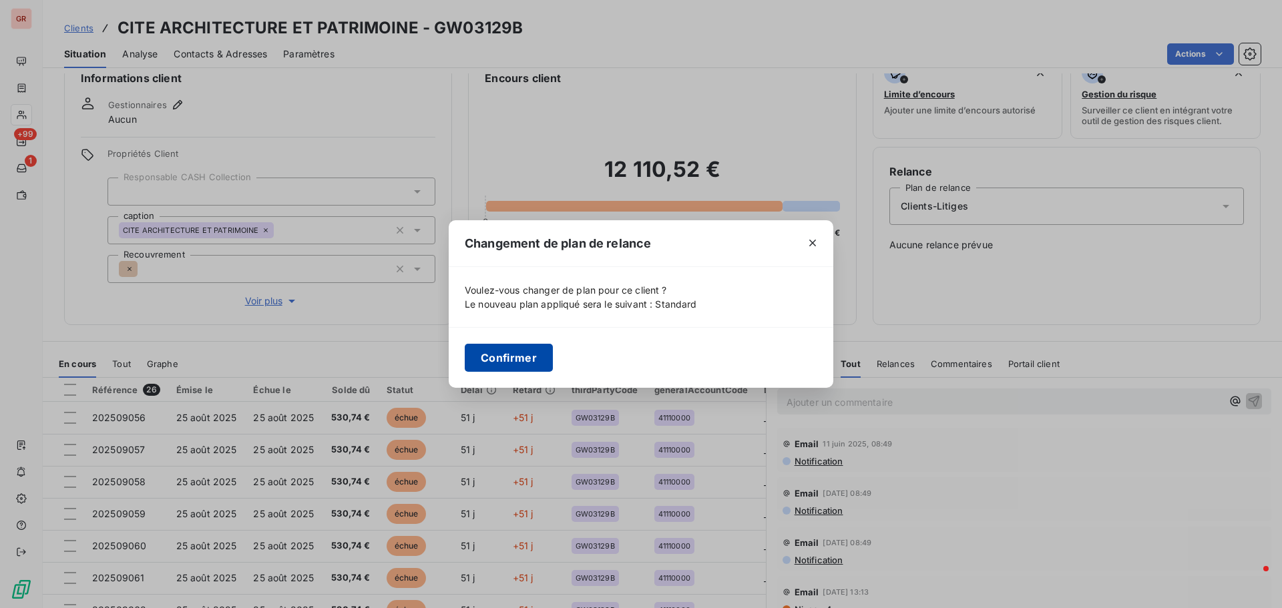
click at [537, 362] on button "Confirmer" at bounding box center [509, 358] width 88 height 28
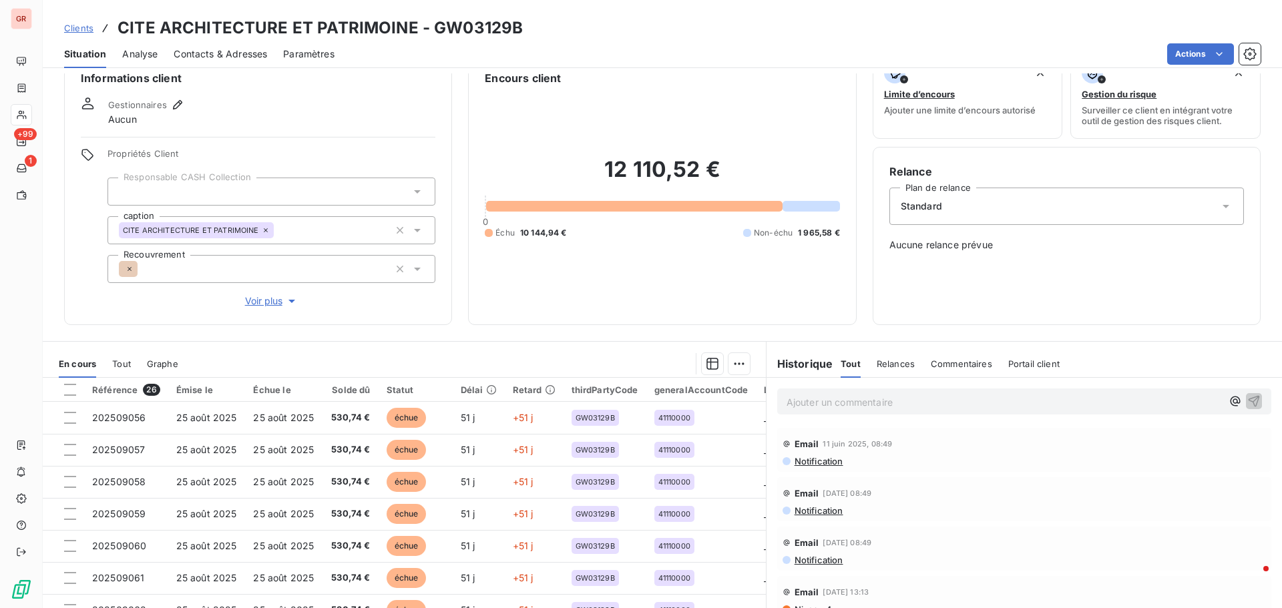
click at [242, 55] on span "Contacts & Adresses" at bounding box center [220, 53] width 93 height 13
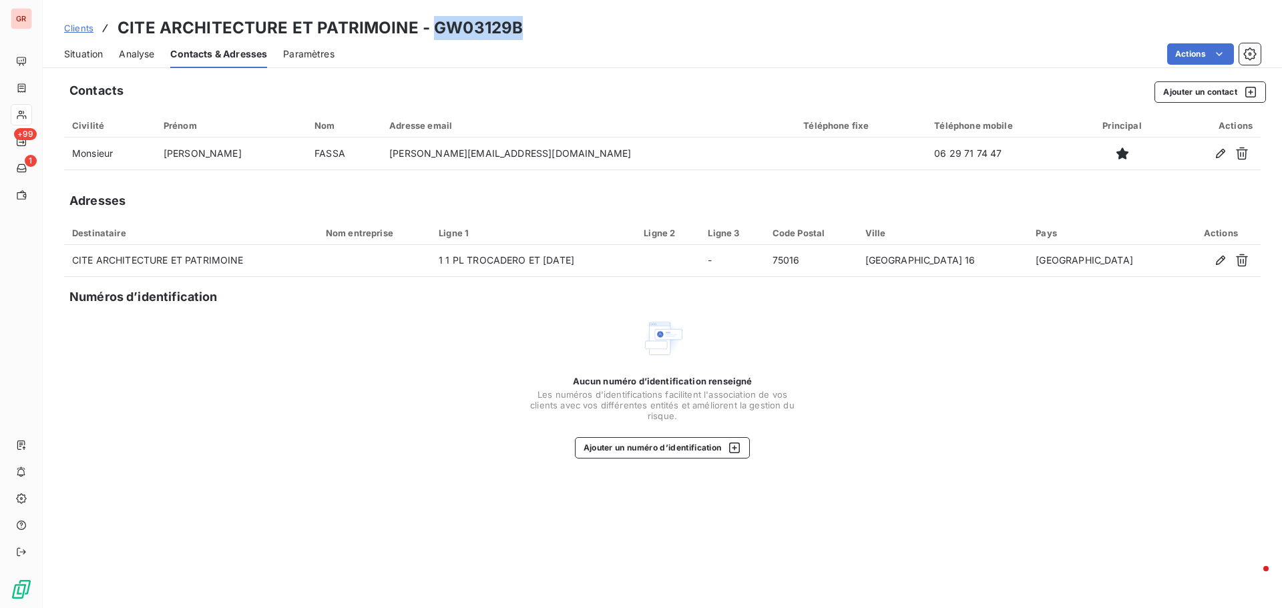
drag, startPoint x: 518, startPoint y: 26, endPoint x: 435, endPoint y: 32, distance: 83.7
click at [433, 32] on div "Clients CITE ARCHITECTURE ET PATRIMOINE - GW03129B" at bounding box center [662, 28] width 1239 height 24
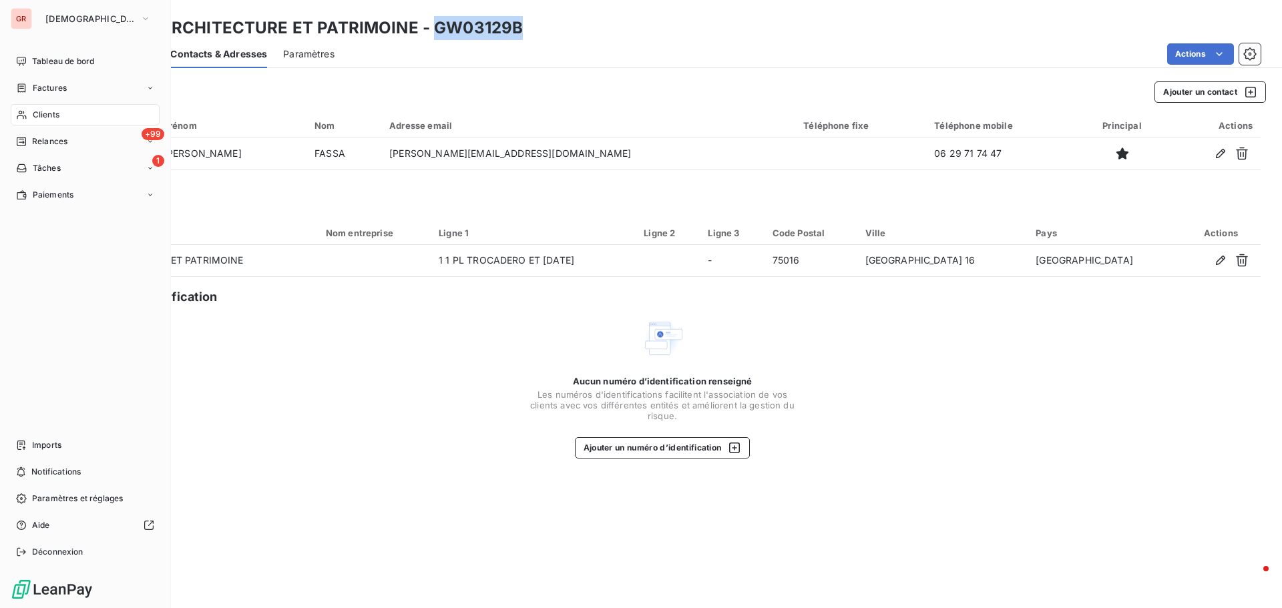
click at [52, 86] on span "Factures" at bounding box center [50, 88] width 34 height 12
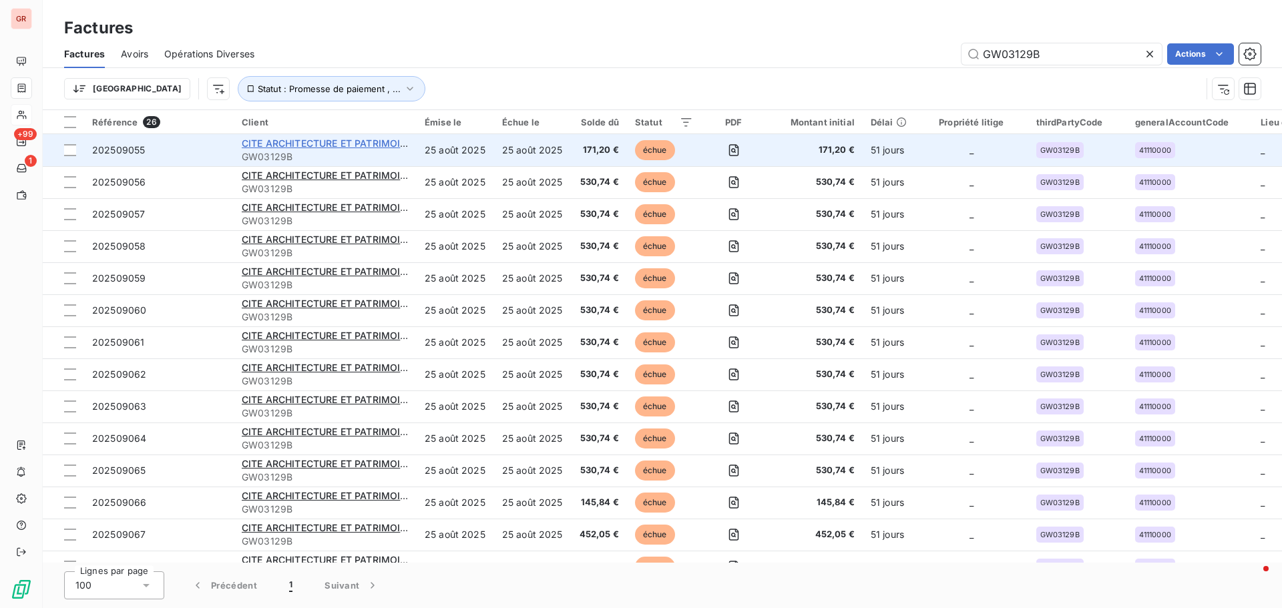
click at [323, 138] on span "CITE ARCHITECTURE ET PATRIMOINE" at bounding box center [328, 143] width 172 height 11
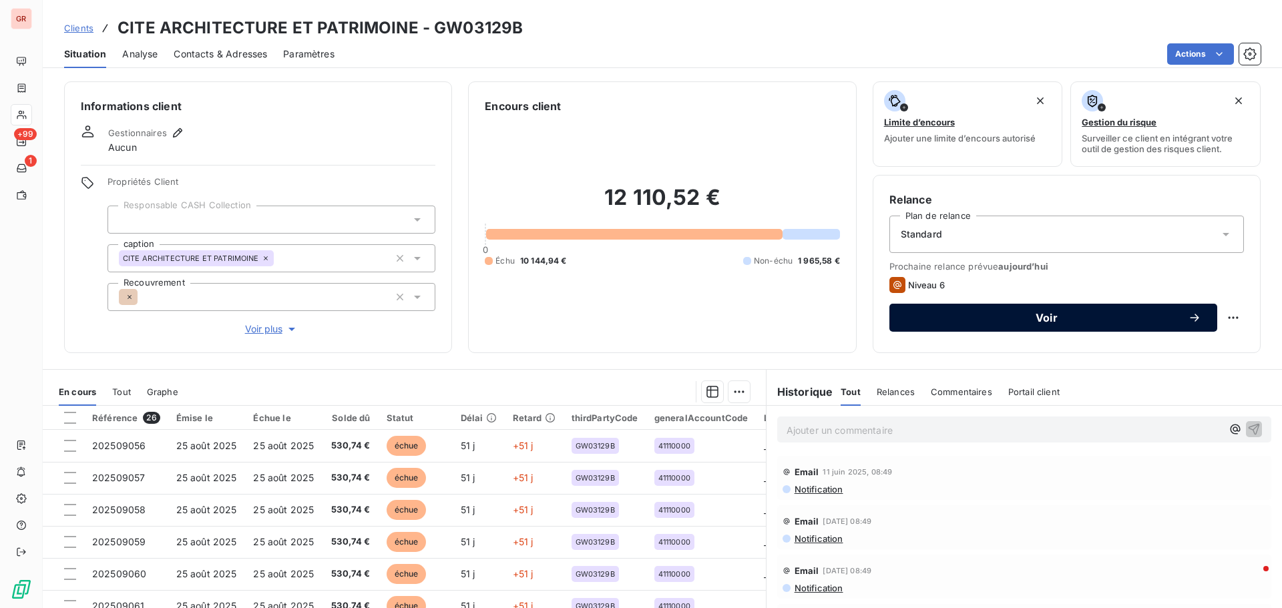
click at [1052, 315] on span "Voir" at bounding box center [1046, 317] width 282 height 11
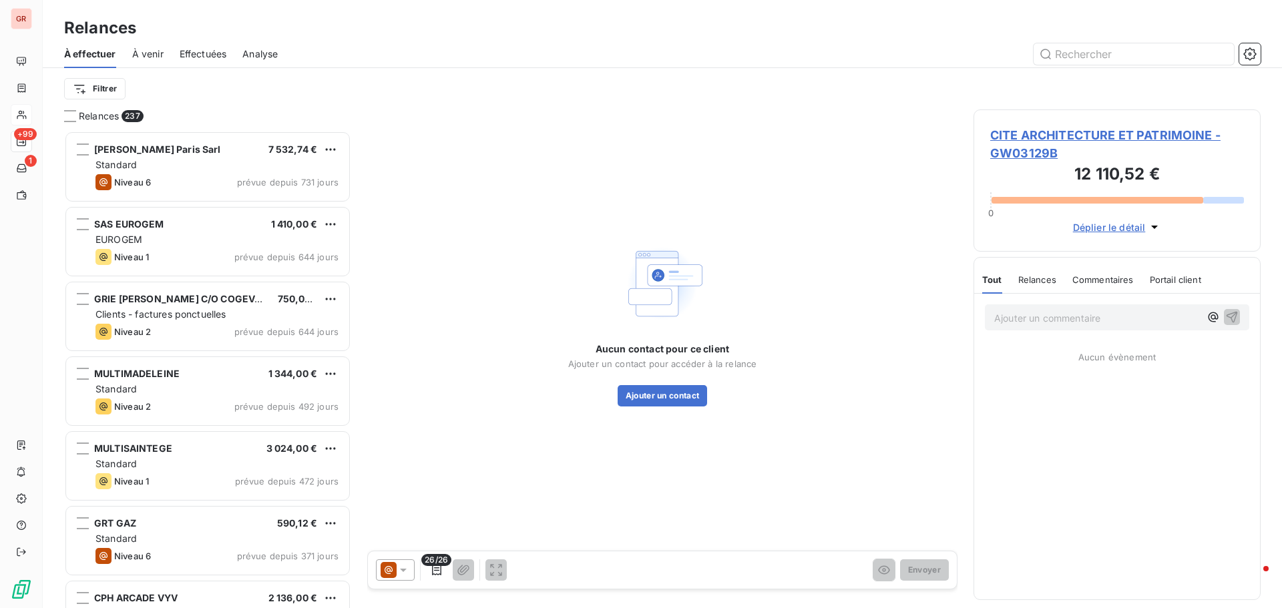
scroll to position [467, 277]
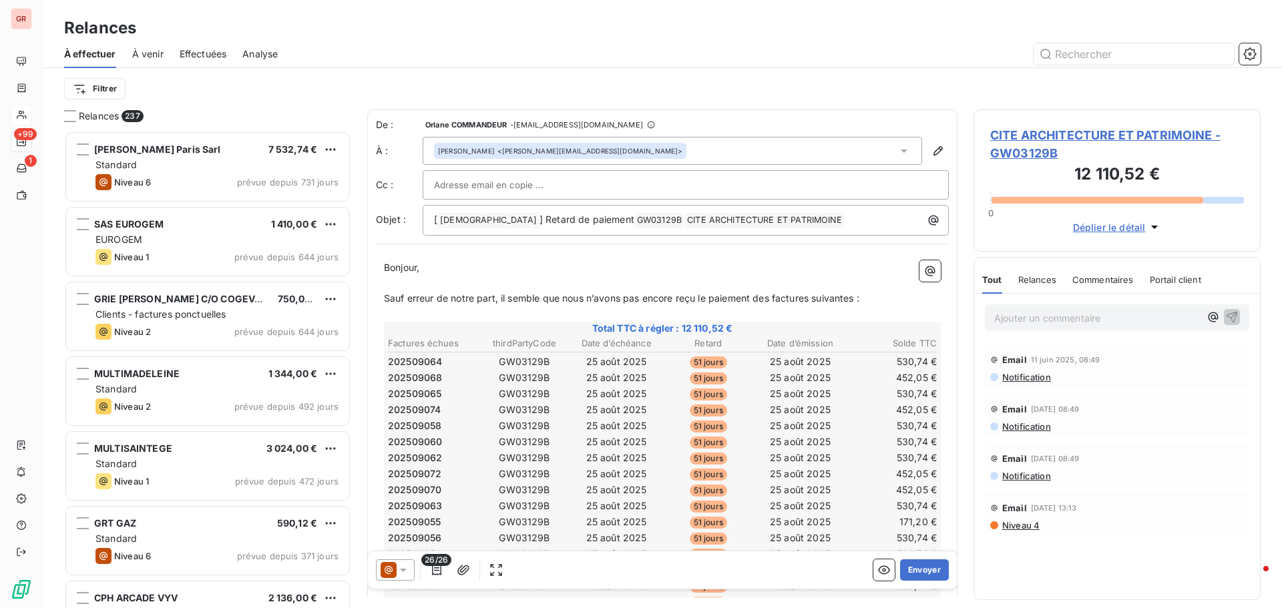
click at [400, 568] on icon at bounding box center [402, 569] width 13 height 13
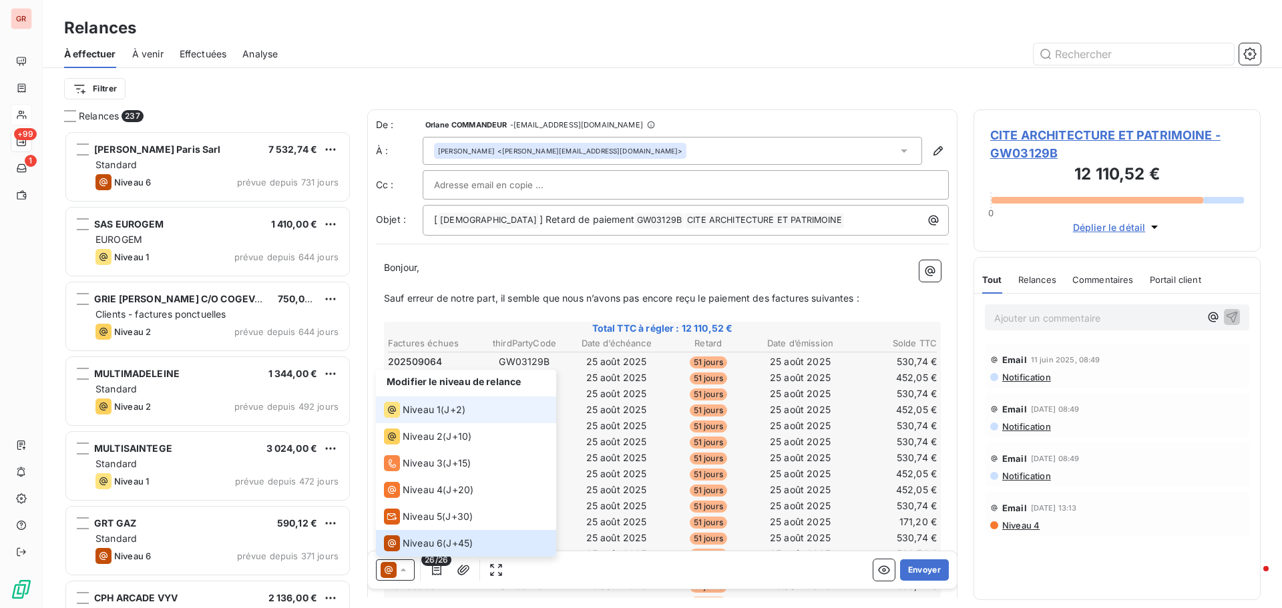
click at [422, 409] on span "Niveau 1" at bounding box center [421, 409] width 38 height 13
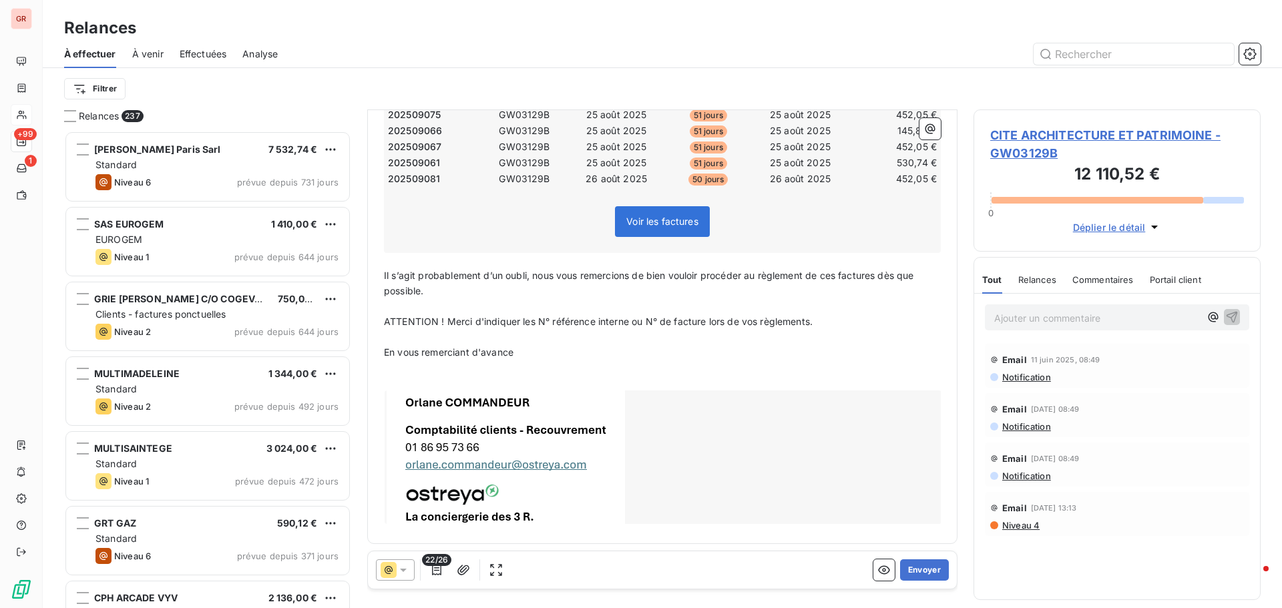
scroll to position [521, 0]
click at [910, 571] on button "Envoyer" at bounding box center [924, 569] width 49 height 21
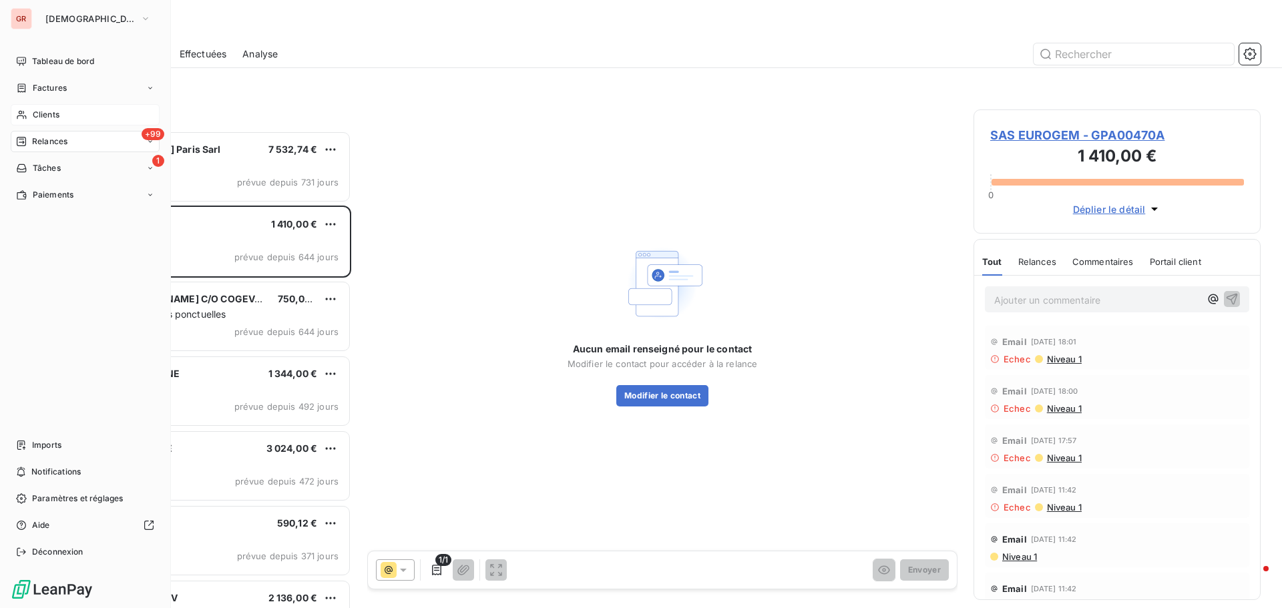
click at [53, 87] on span "Factures" at bounding box center [50, 88] width 34 height 12
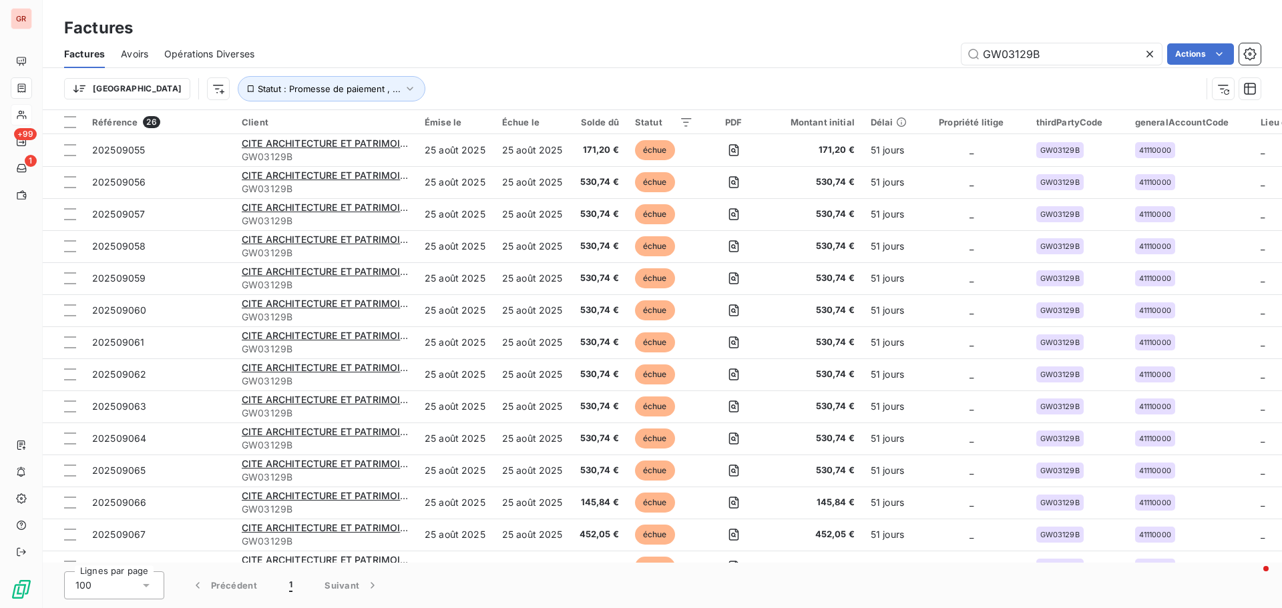
drag, startPoint x: 973, startPoint y: 50, endPoint x: 838, endPoint y: 59, distance: 135.1
click at [850, 58] on div "GW03129B Actions" at bounding box center [765, 53] width 990 height 21
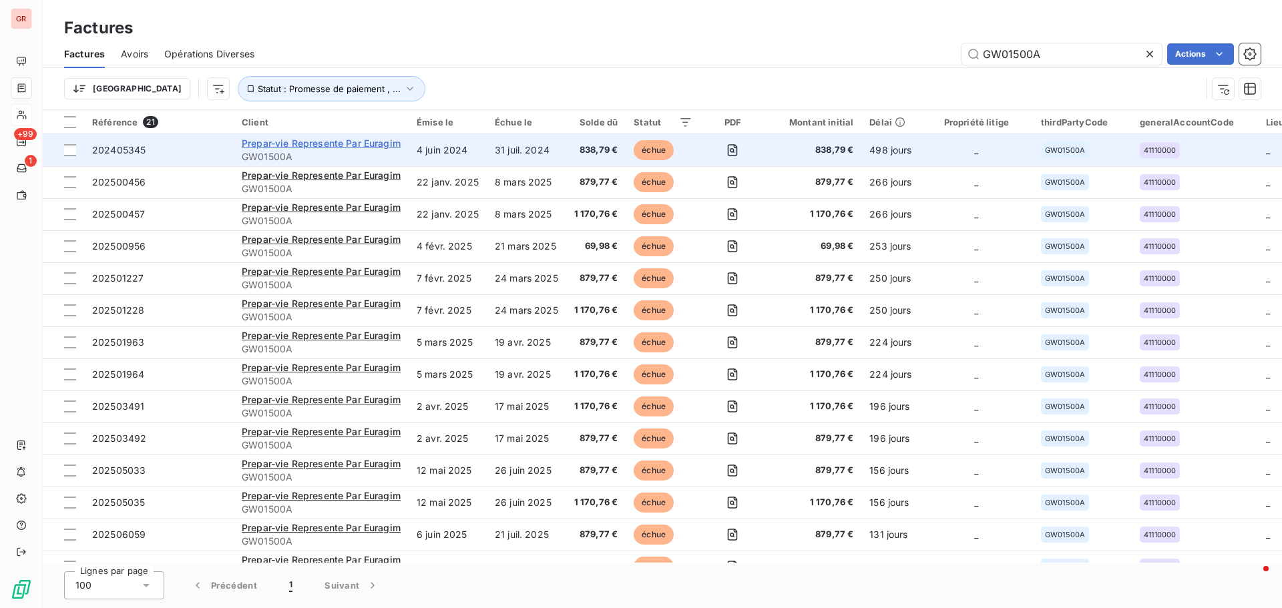
type input "GW01500A"
click at [322, 144] on span "Prepar-vie Represente Par Euragim" at bounding box center [321, 143] width 159 height 11
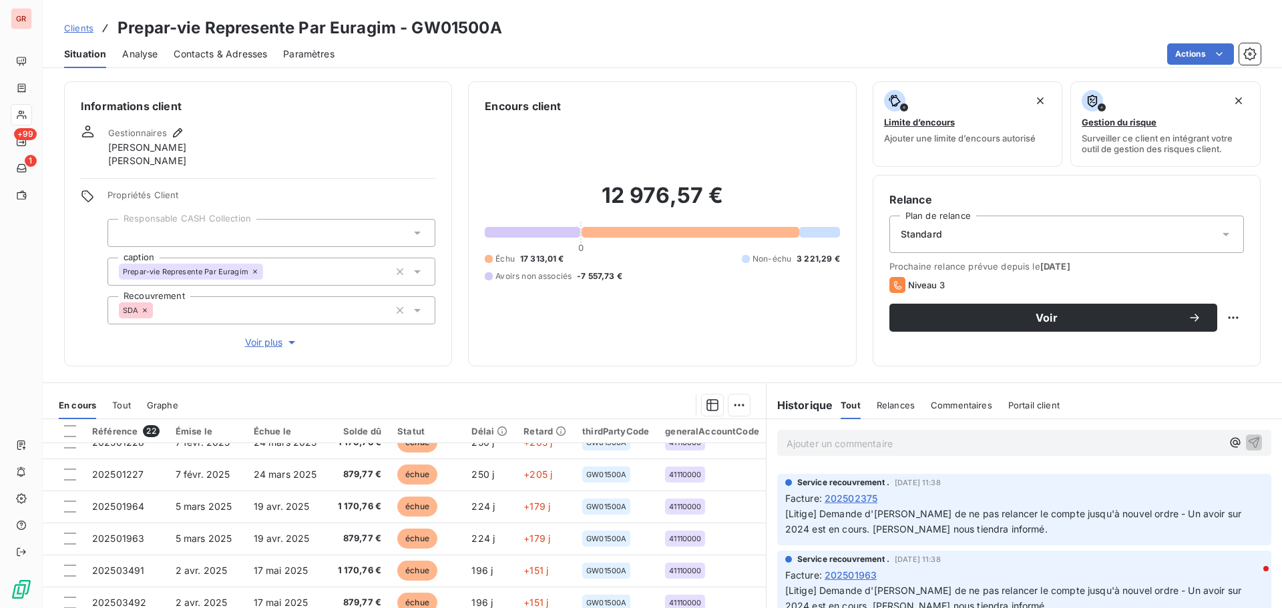
scroll to position [133, 0]
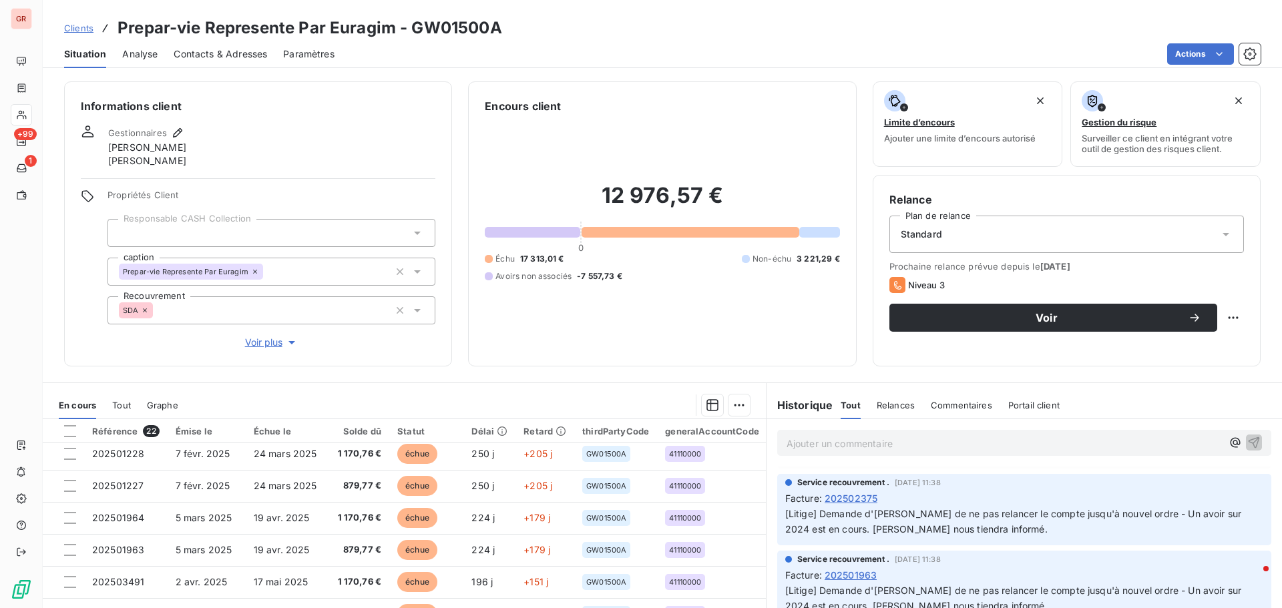
click at [211, 53] on span "Contacts & Adresses" at bounding box center [220, 53] width 93 height 13
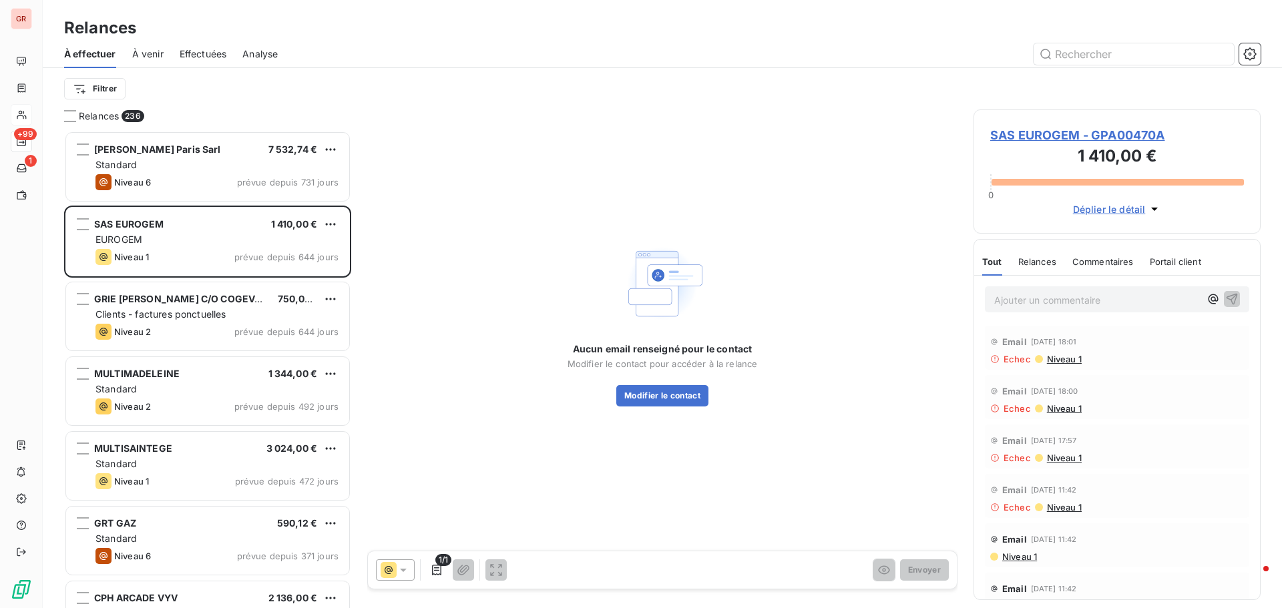
scroll to position [467, 277]
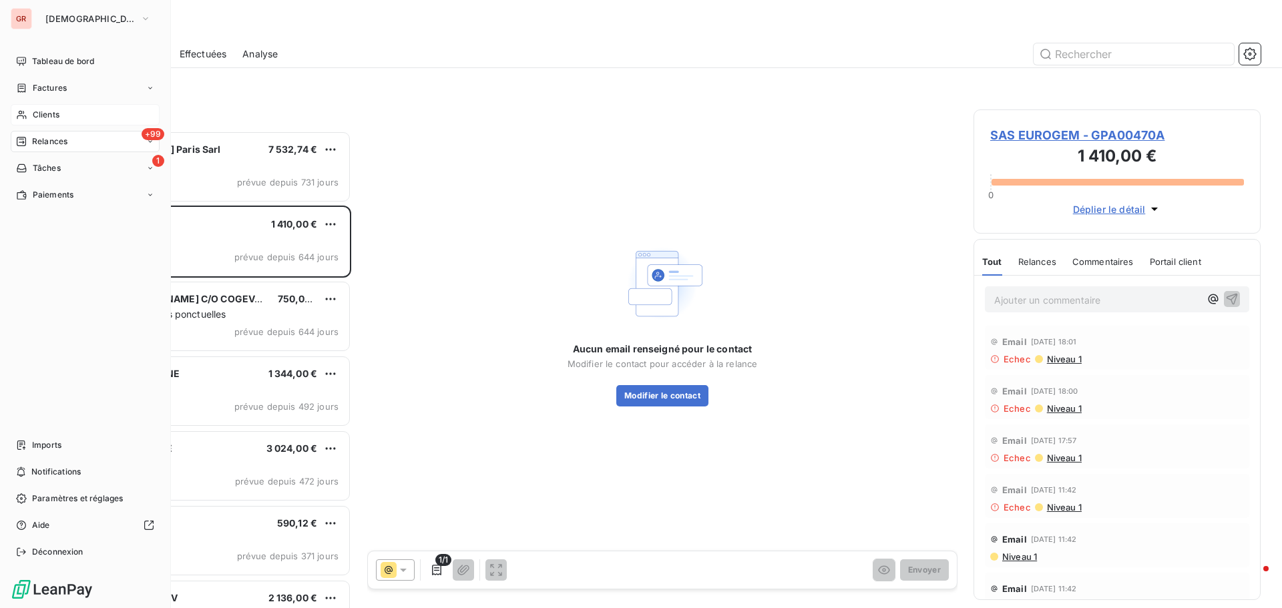
click at [54, 111] on span "Clients" at bounding box center [46, 115] width 27 height 12
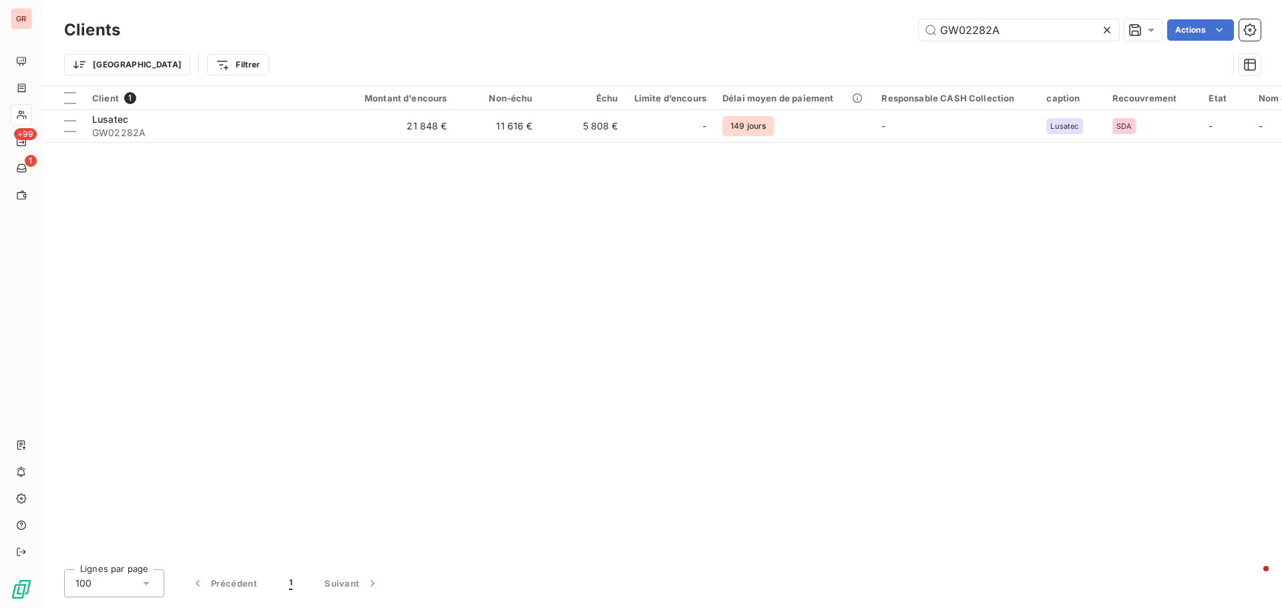
drag, startPoint x: 1004, startPoint y: 32, endPoint x: 818, endPoint y: 35, distance: 186.3
click at [822, 34] on div "GW02282A Actions" at bounding box center [698, 29] width 1124 height 21
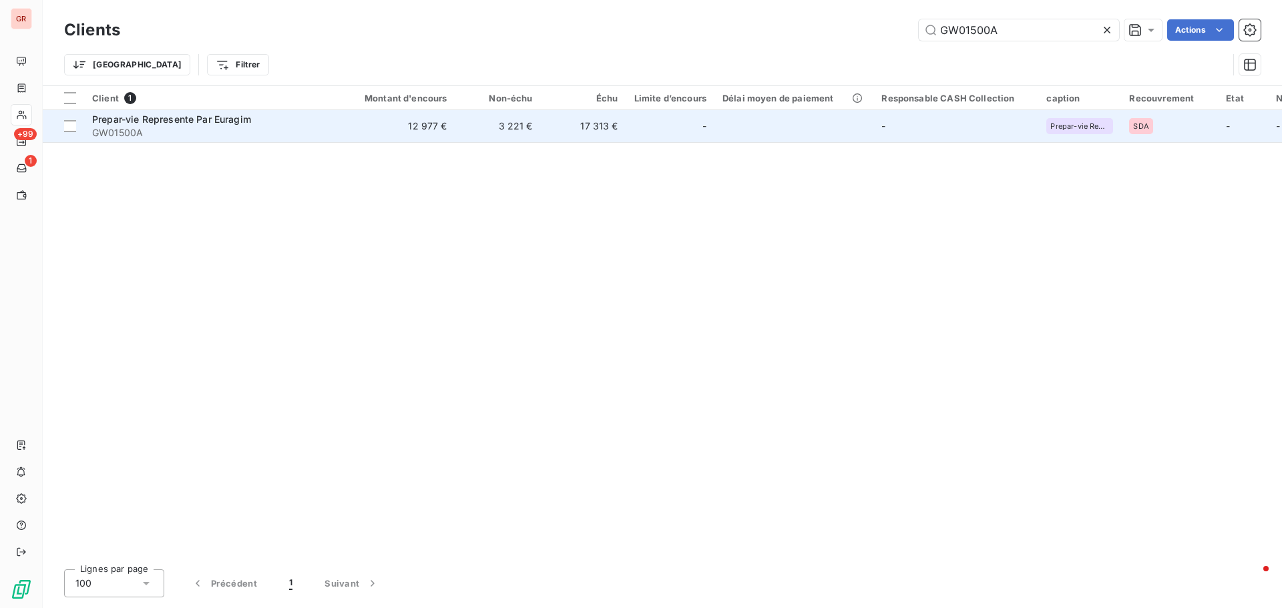
type input "GW01500A"
drag, startPoint x: 225, startPoint y: 121, endPoint x: 238, endPoint y: 120, distance: 12.7
click at [225, 120] on span "Prepar-vie Represente Par Euragim" at bounding box center [171, 118] width 159 height 11
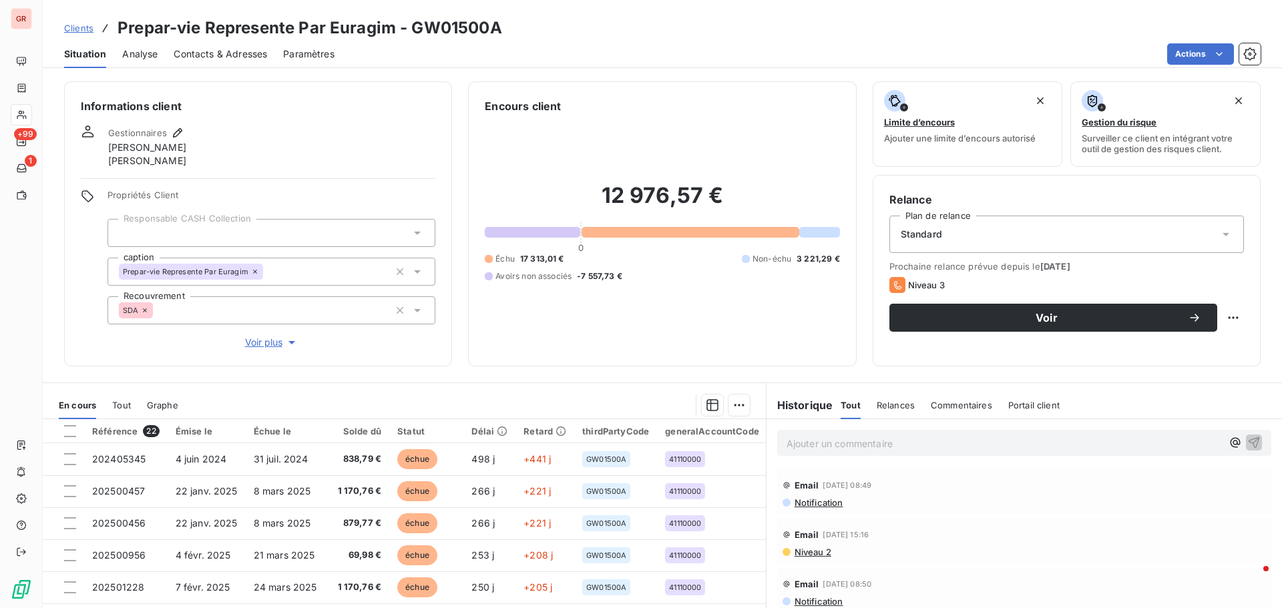
click at [244, 51] on span "Contacts & Adresses" at bounding box center [220, 53] width 93 height 13
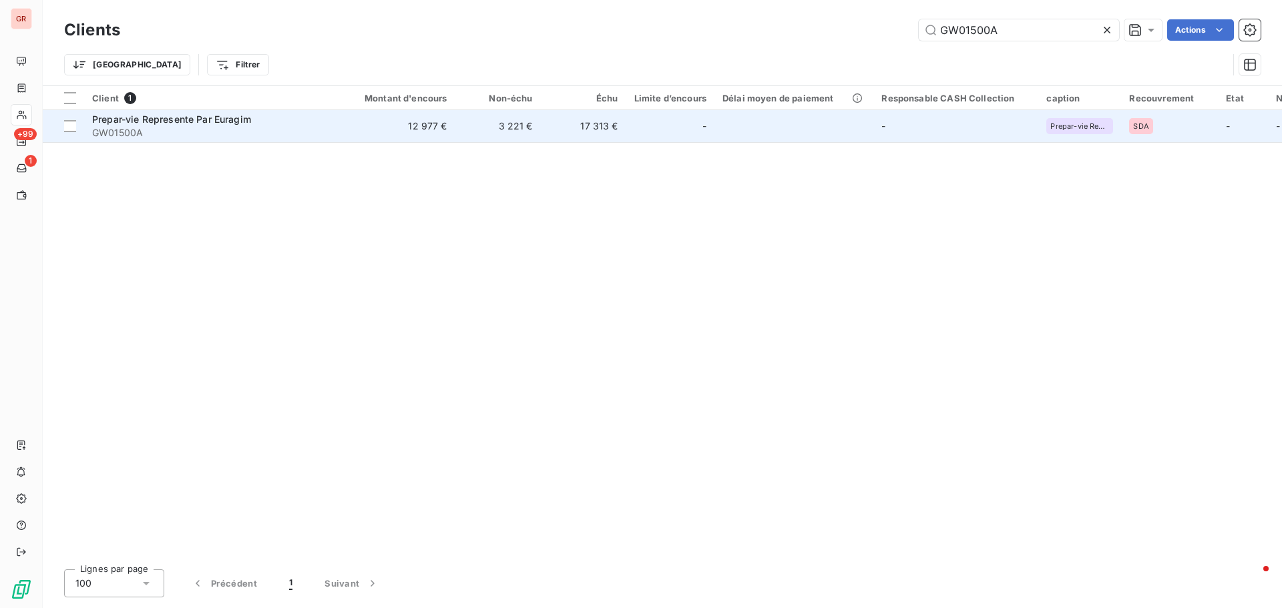
click at [227, 119] on span "Prepar-vie Represente Par Euragim" at bounding box center [171, 118] width 159 height 11
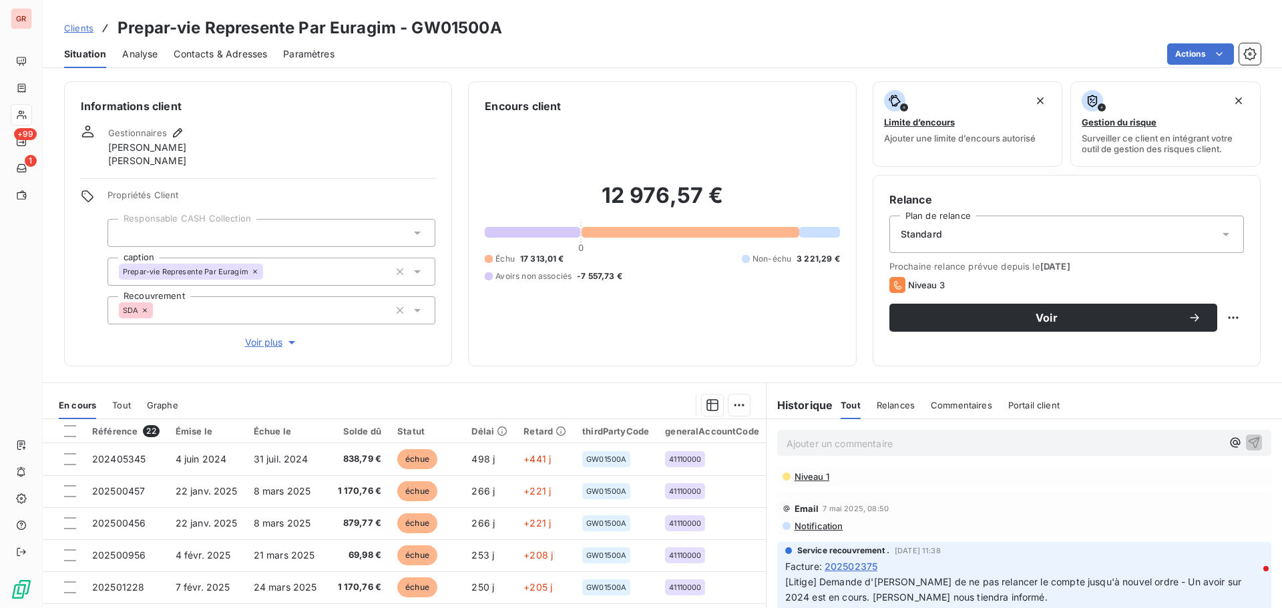
scroll to position [267, 0]
click at [1050, 316] on span "Voir" at bounding box center [1046, 317] width 282 height 11
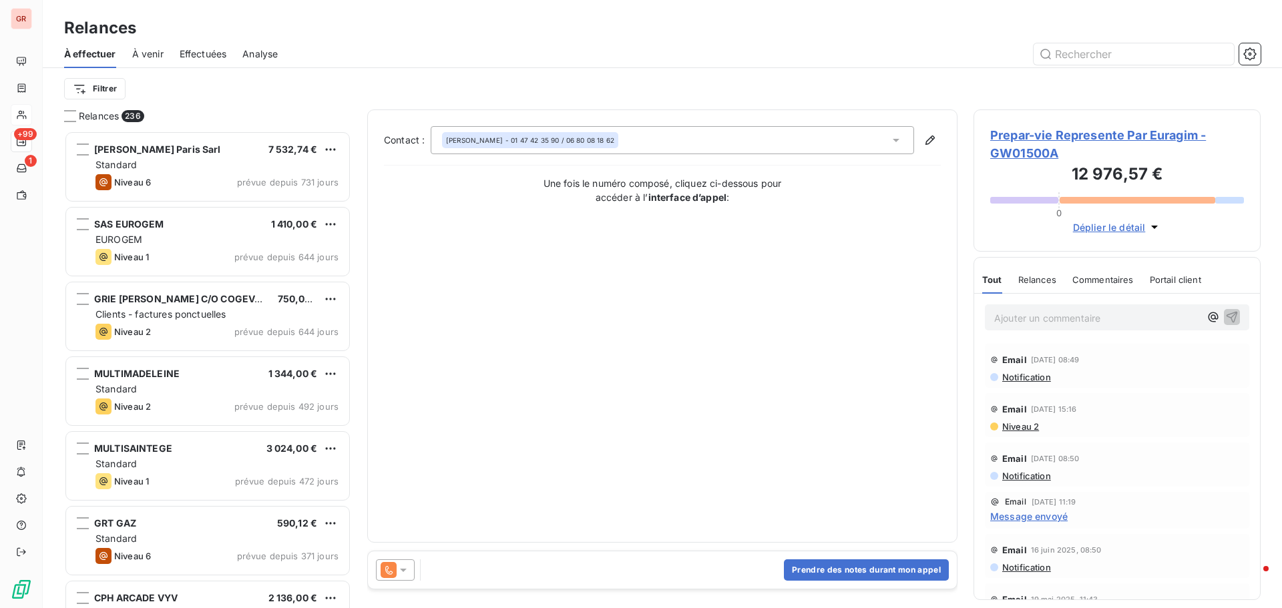
scroll to position [467, 277]
click at [403, 571] on icon at bounding box center [403, 570] width 7 height 3
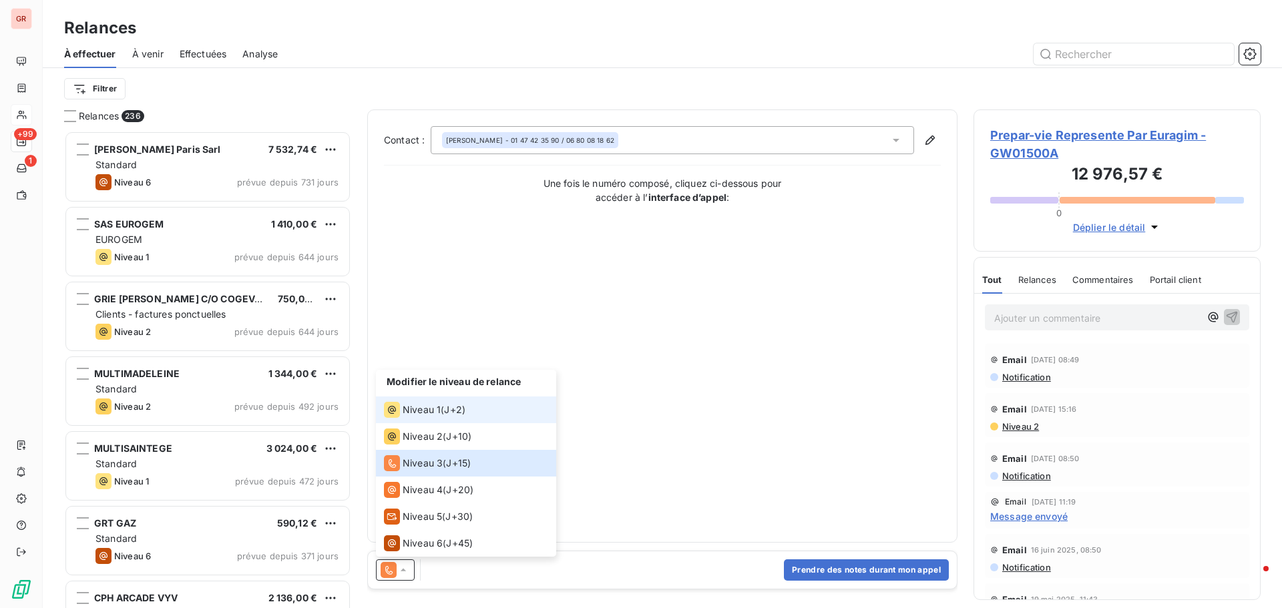
click at [424, 414] on span "Niveau 1" at bounding box center [421, 409] width 38 height 13
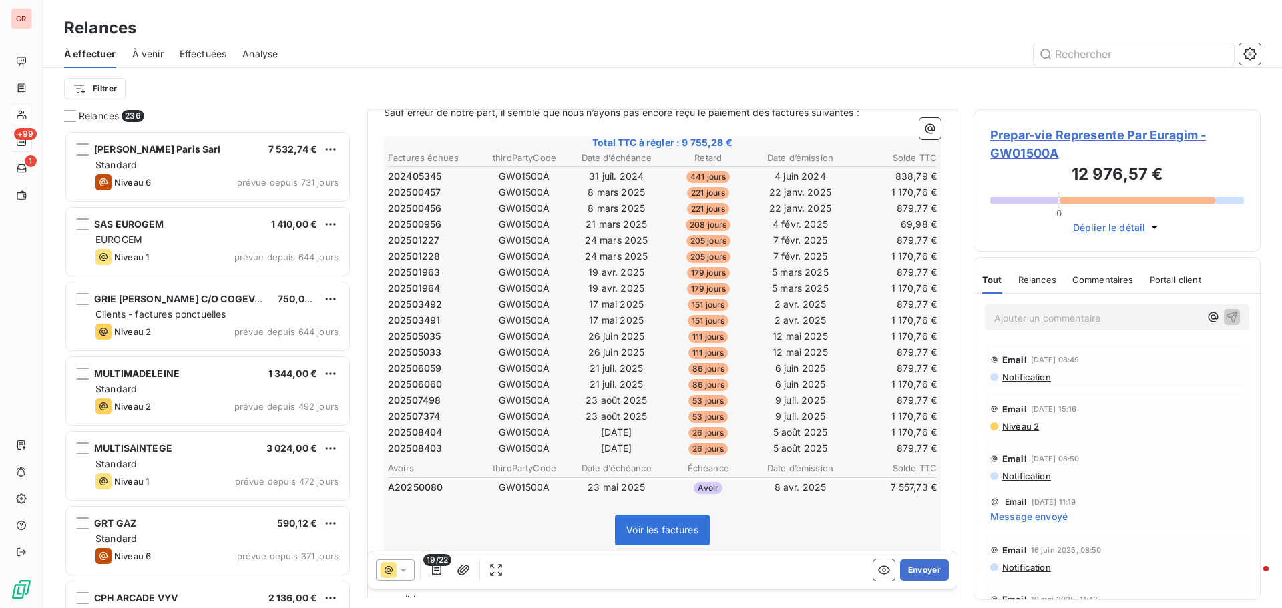
scroll to position [201, 0]
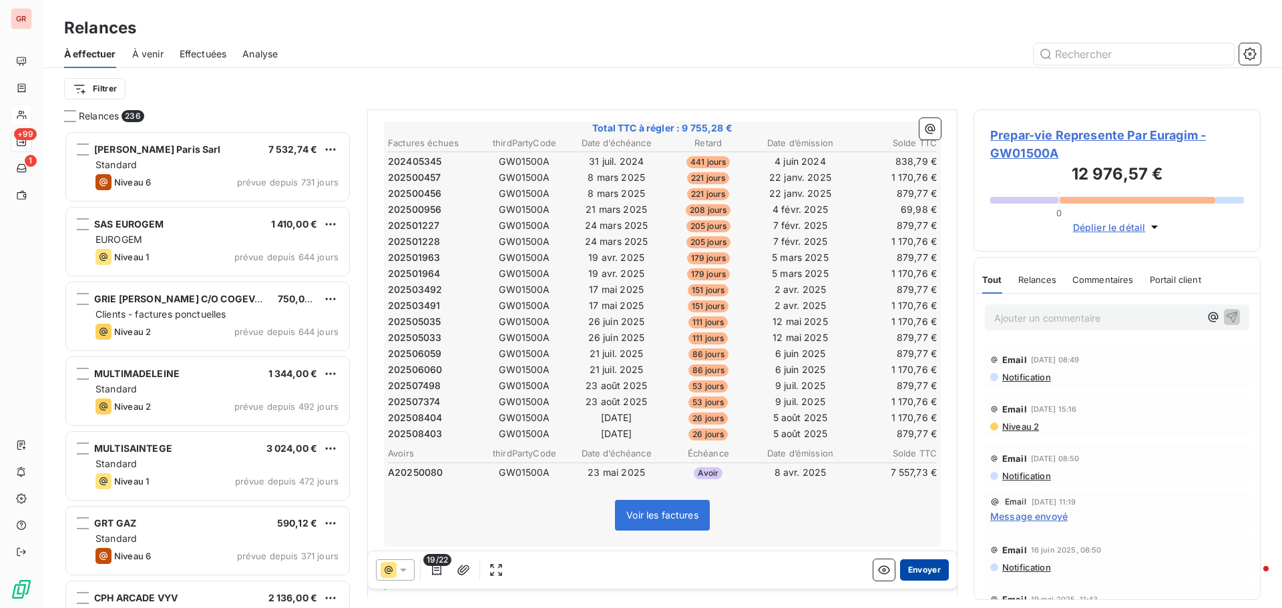
click at [926, 569] on button "Envoyer" at bounding box center [924, 569] width 49 height 21
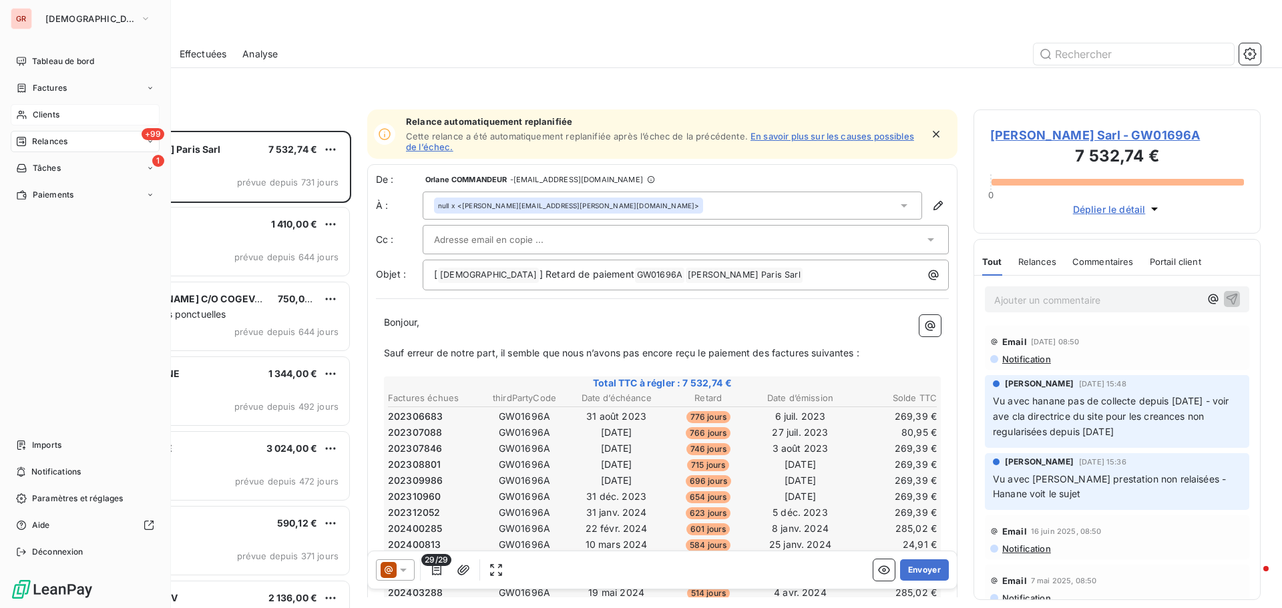
click at [57, 89] on span "Factures" at bounding box center [50, 88] width 34 height 12
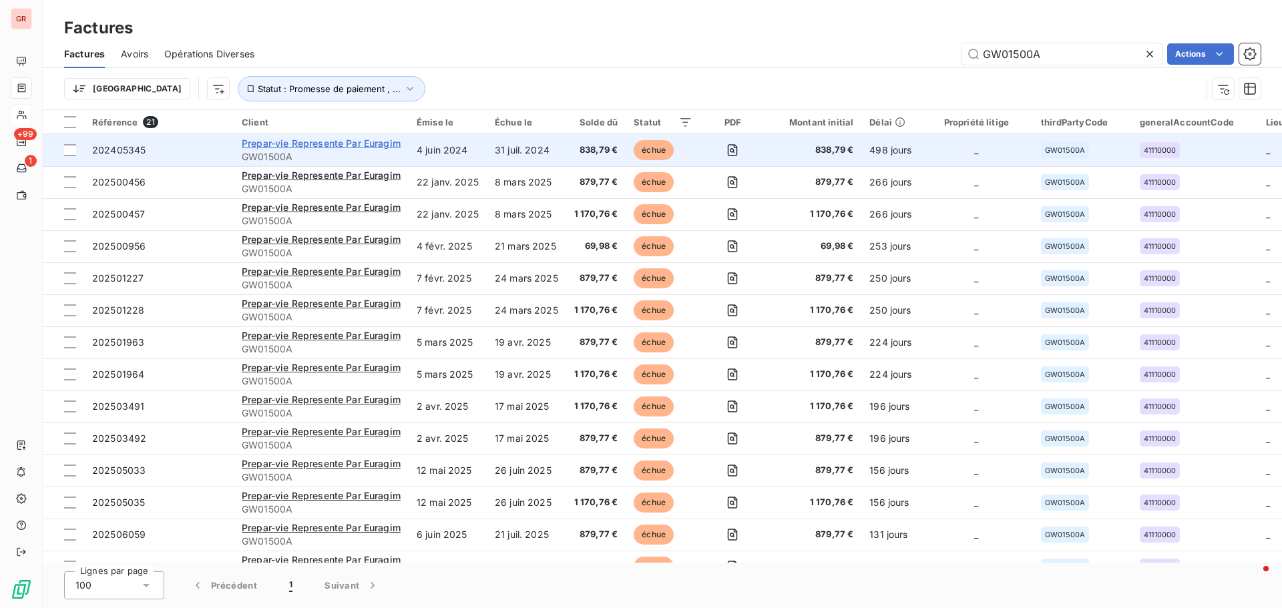
click at [310, 148] on span "Prepar-vie Represente Par Euragim" at bounding box center [321, 143] width 159 height 11
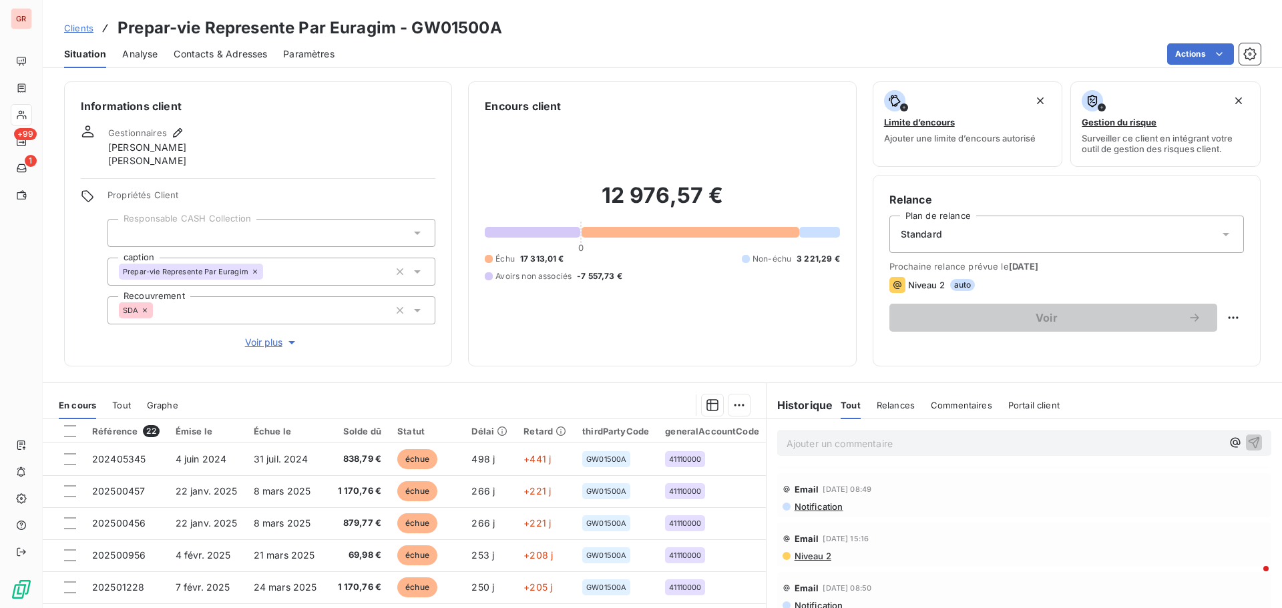
scroll to position [67, 0]
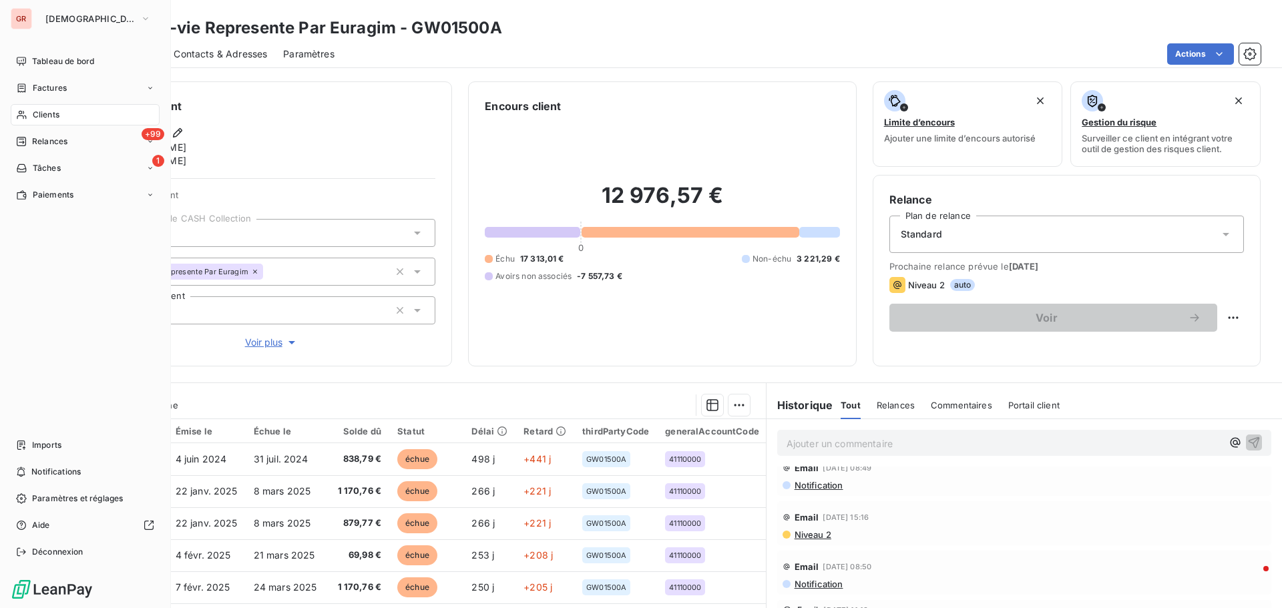
click at [57, 89] on span "Factures" at bounding box center [50, 88] width 34 height 12
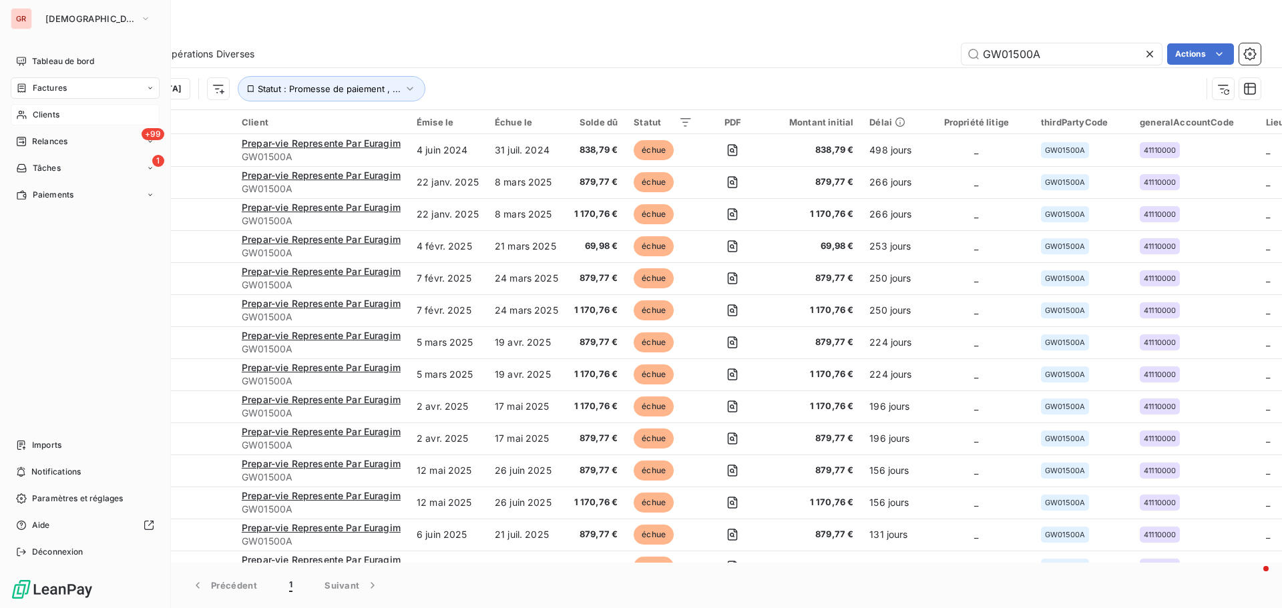
click at [57, 112] on span "Clients" at bounding box center [46, 115] width 27 height 12
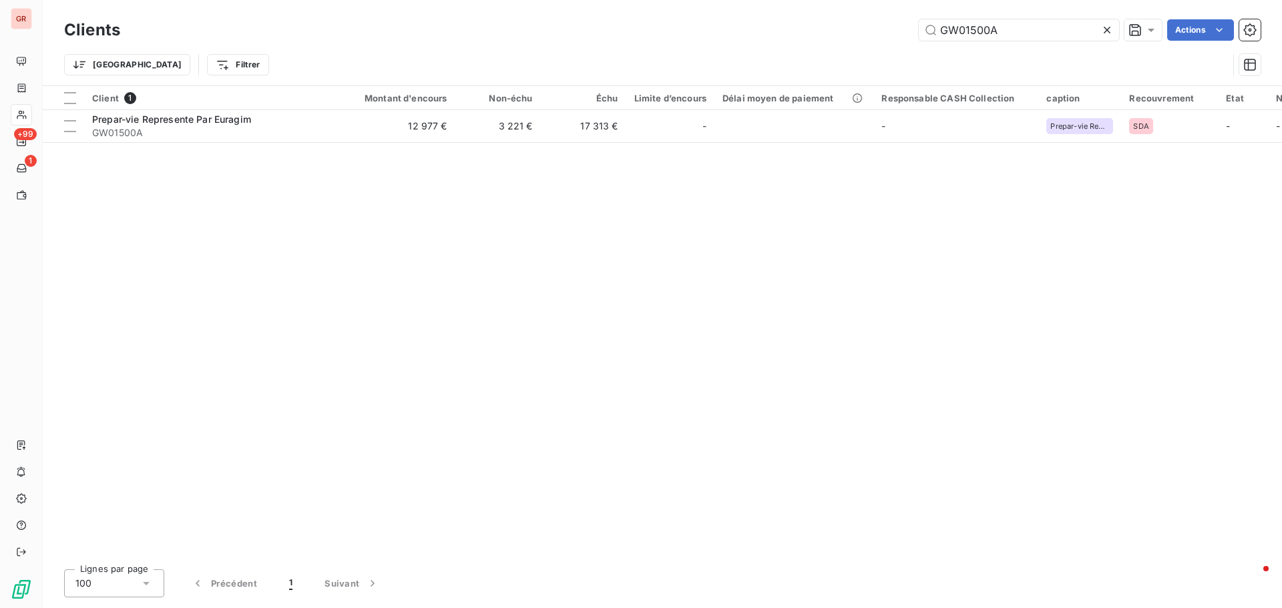
drag, startPoint x: 1017, startPoint y: 31, endPoint x: 776, endPoint y: 36, distance: 241.7
click at [794, 35] on div "GW01500A Actions" at bounding box center [698, 29] width 1124 height 21
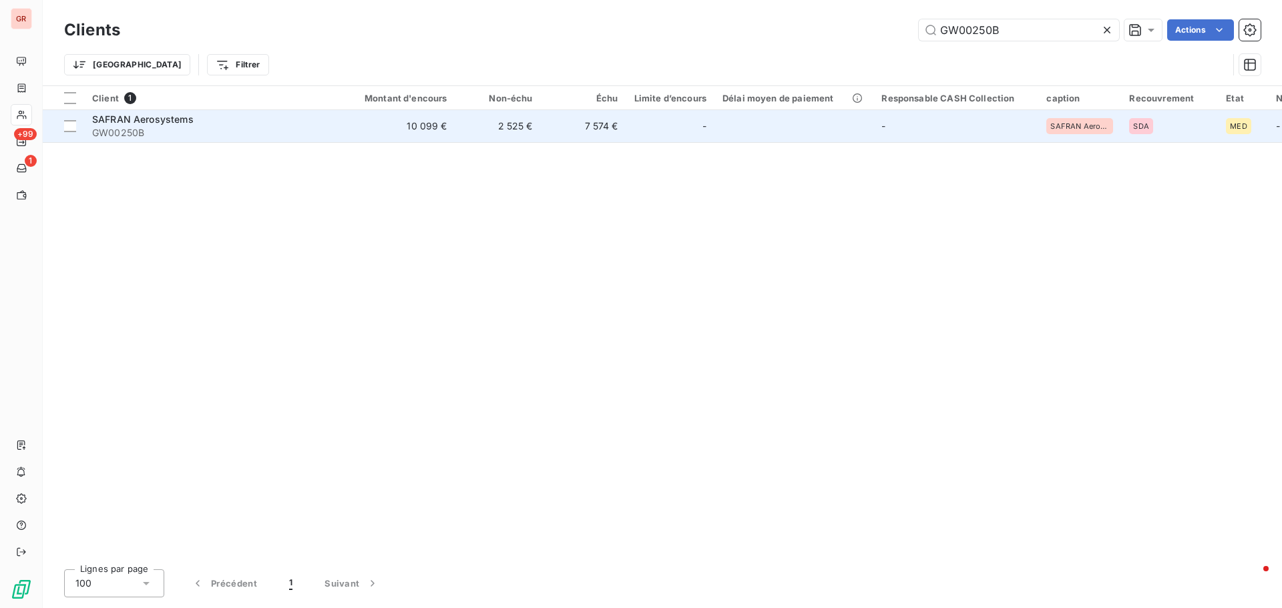
type input "GW00250B"
click at [151, 125] on div "SAFRAN Aerosystems" at bounding box center [212, 119] width 240 height 13
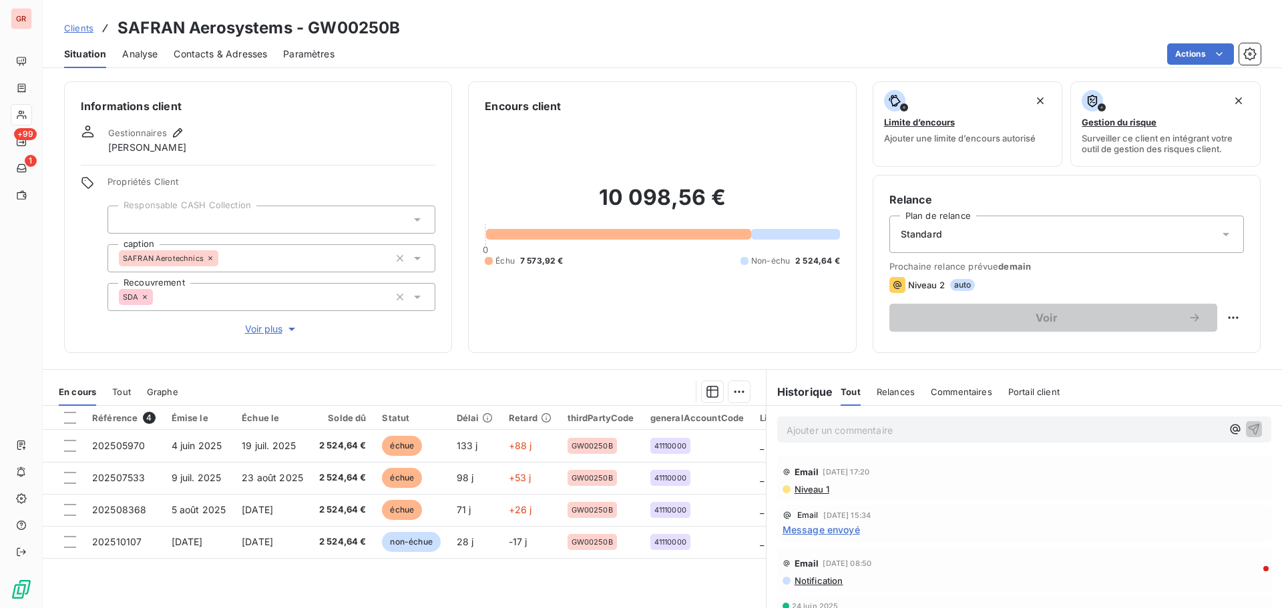
click at [248, 53] on span "Contacts & Adresses" at bounding box center [220, 53] width 93 height 13
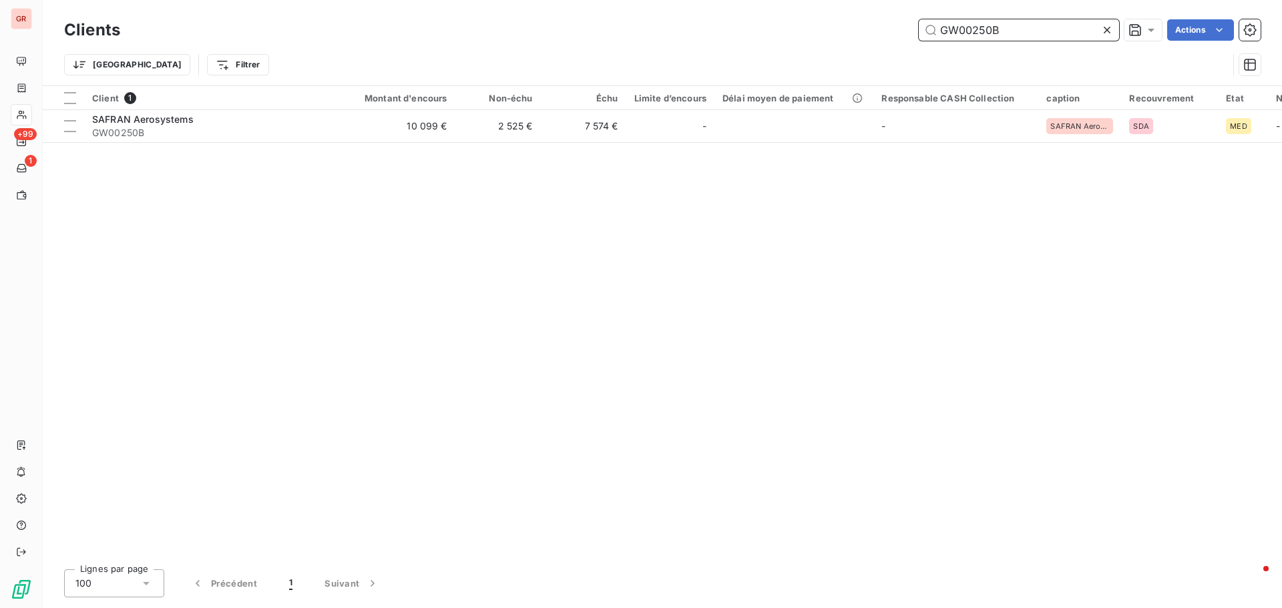
drag, startPoint x: 1022, startPoint y: 29, endPoint x: 796, endPoint y: 41, distance: 225.9
click at [796, 41] on div "Clients GW00250B Actions" at bounding box center [662, 30] width 1196 height 28
paste input "2782"
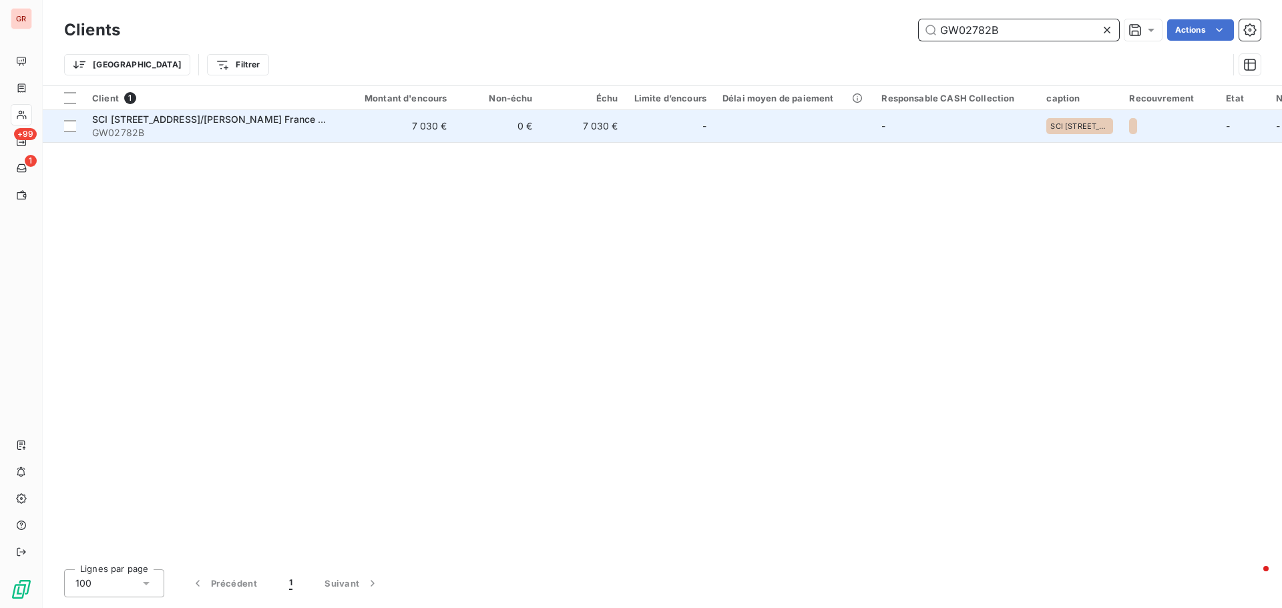
type input "GW02782B"
click at [219, 119] on span "SCI [STREET_ADDRESS]/[PERSON_NAME] France MANAGEMENT SERVICES" at bounding box center [263, 118] width 343 height 11
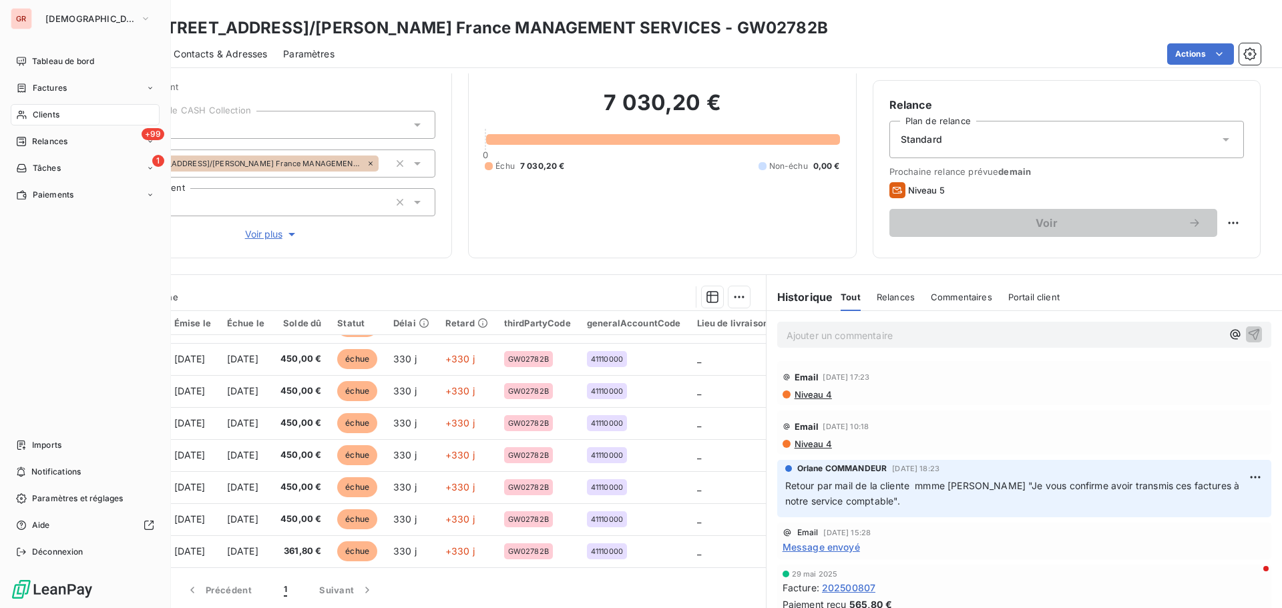
click at [39, 113] on span "Clients" at bounding box center [46, 115] width 27 height 12
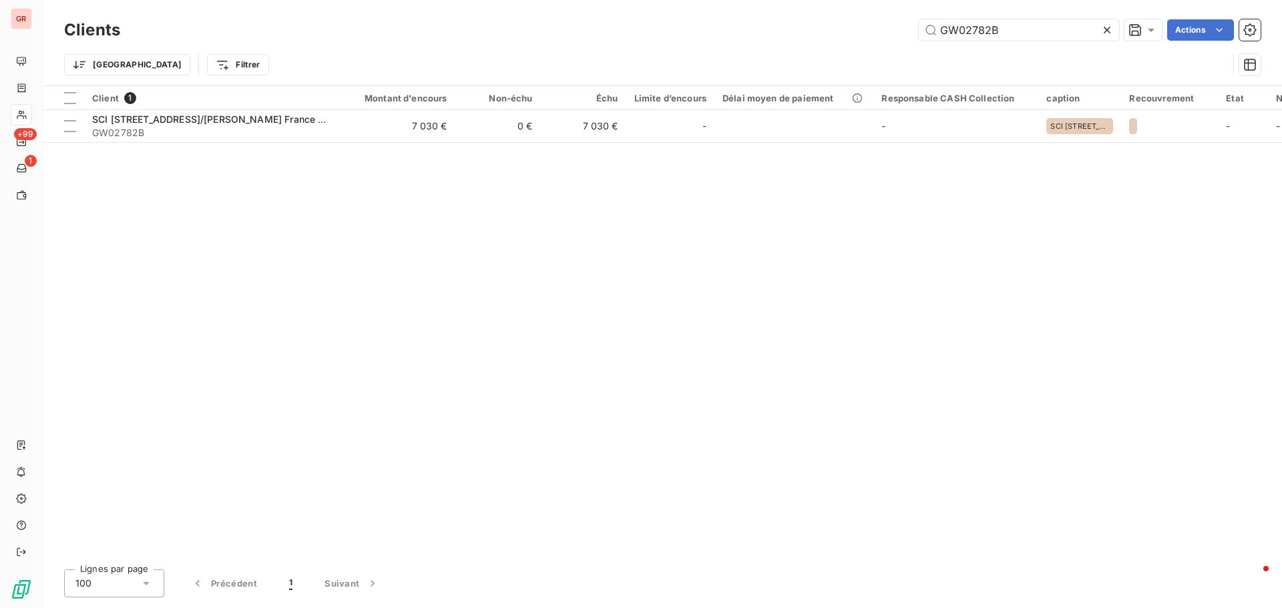
drag, startPoint x: 1005, startPoint y: 32, endPoint x: 850, endPoint y: 37, distance: 155.6
click at [866, 36] on div "GW02782B Actions" at bounding box center [698, 29] width 1124 height 21
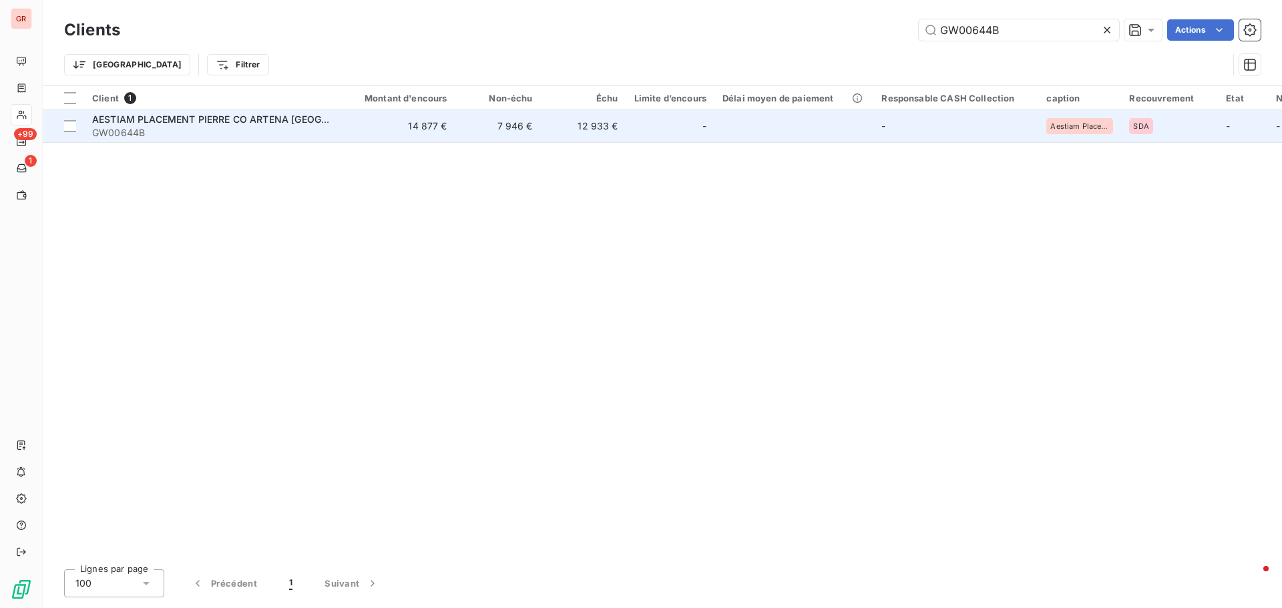
type input "GW00644B"
click at [244, 119] on span "AESTIAM PLACEMENT PIERRE CO ARTENA [GEOGRAPHIC_DATA]" at bounding box center [240, 118] width 296 height 11
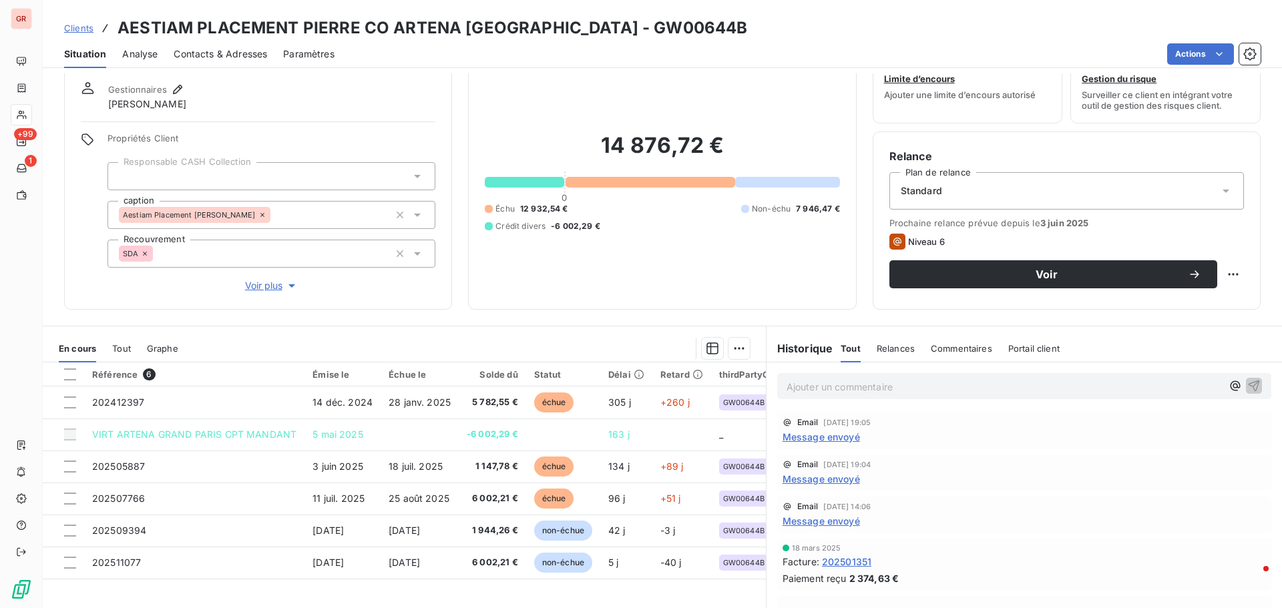
scroll to position [67, 0]
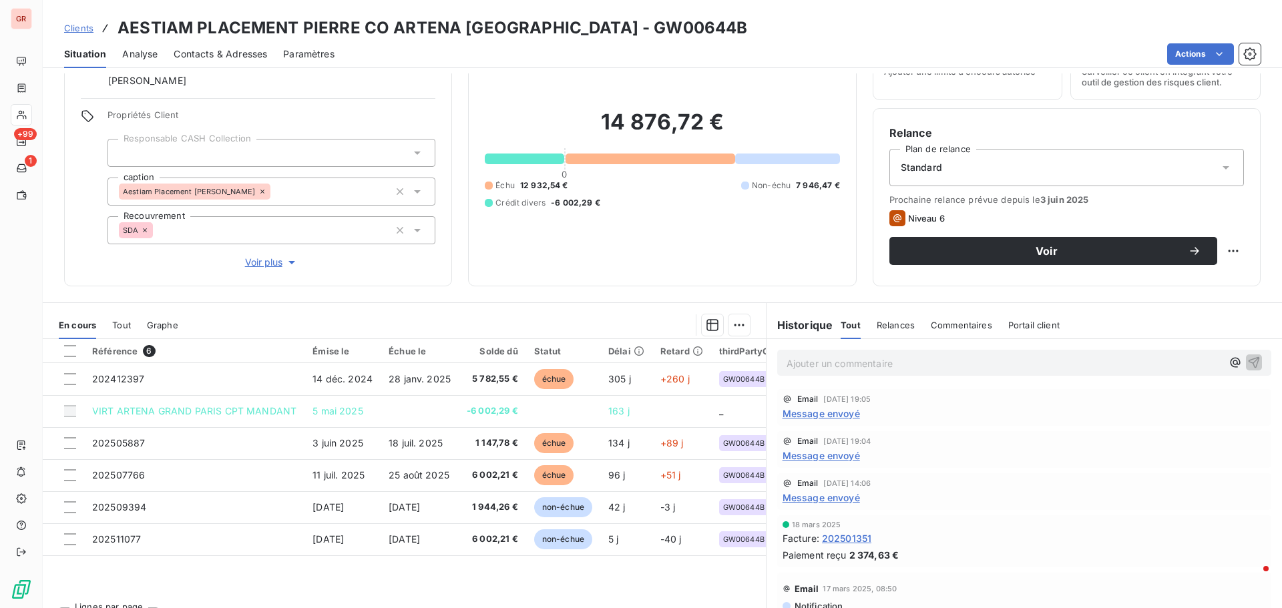
click at [837, 414] on span "Message envoyé" at bounding box center [820, 413] width 77 height 14
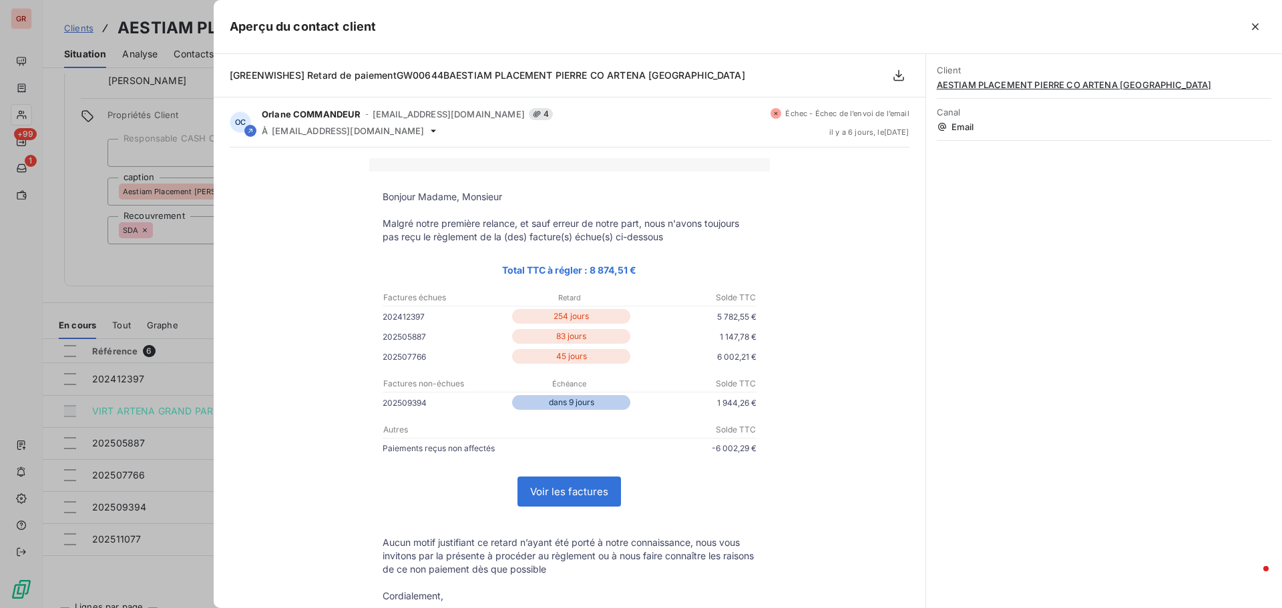
click at [174, 266] on div at bounding box center [641, 304] width 1282 height 608
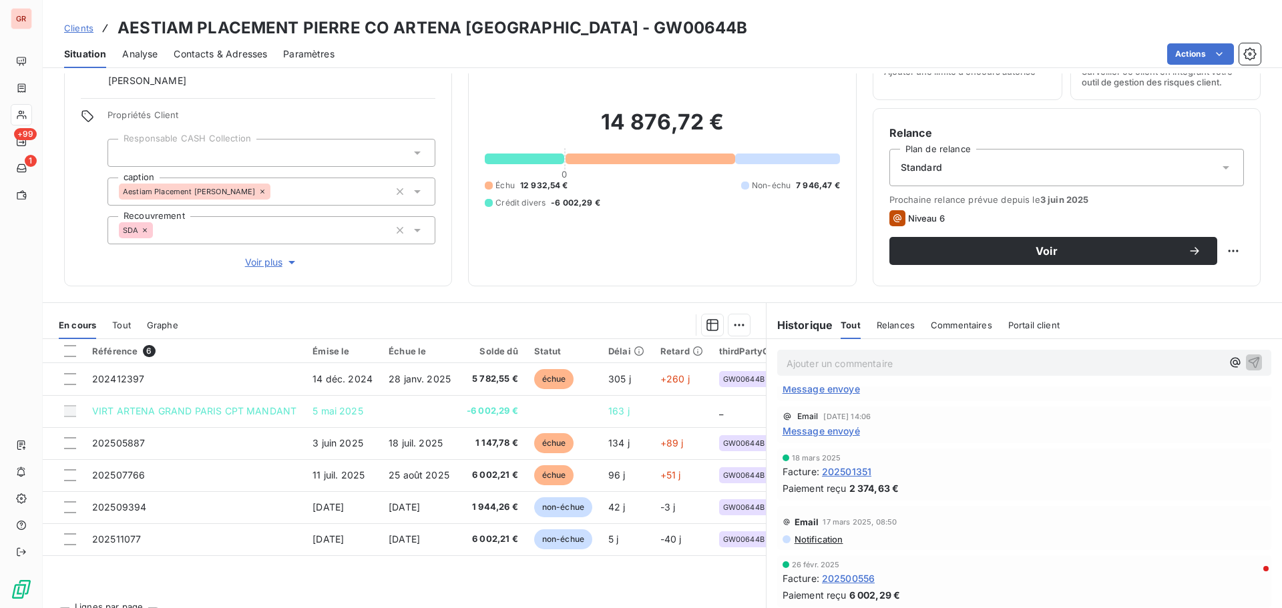
click at [831, 431] on span "Message envoyé" at bounding box center [820, 431] width 77 height 14
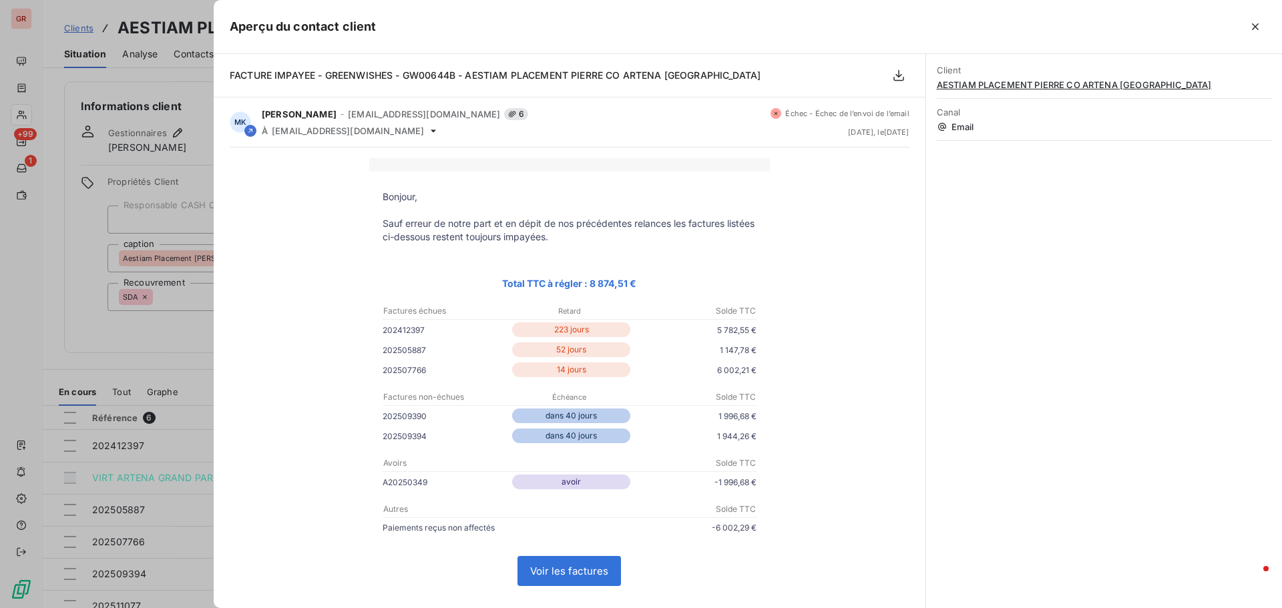
scroll to position [67, 0]
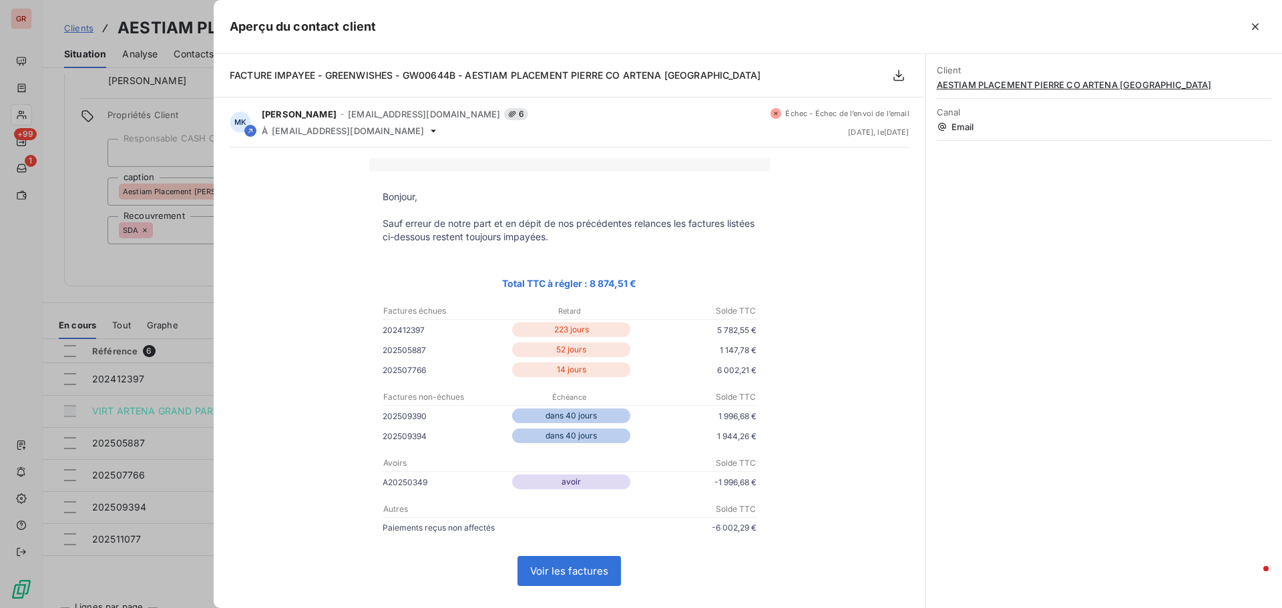
click at [178, 260] on div at bounding box center [641, 304] width 1282 height 608
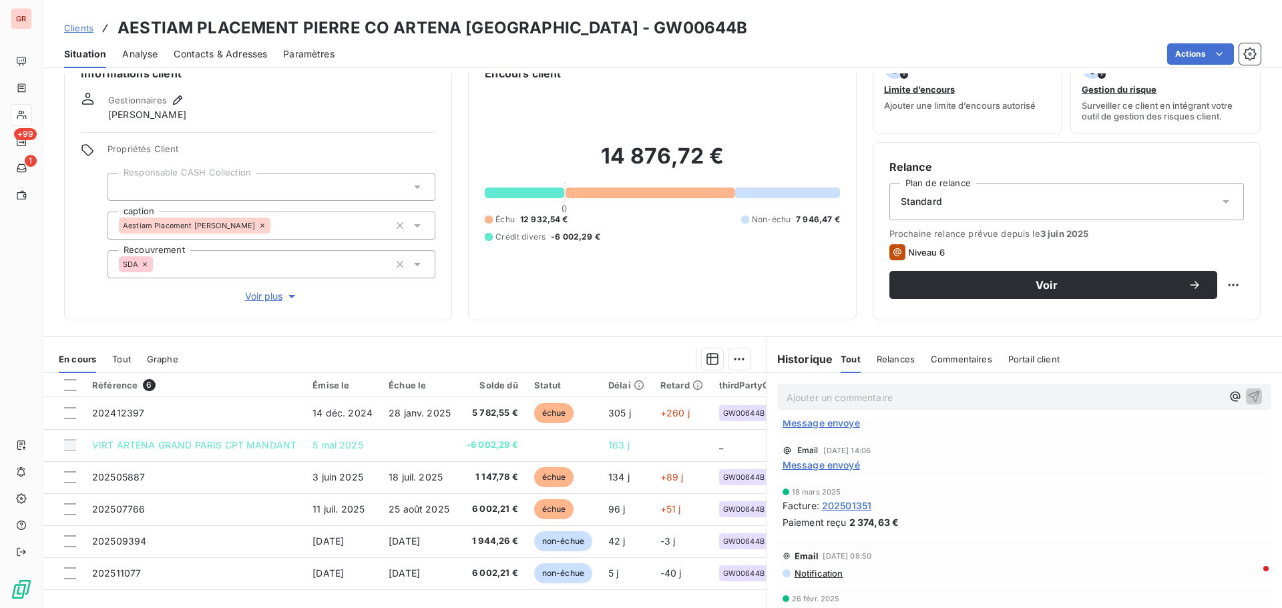
scroll to position [0, 0]
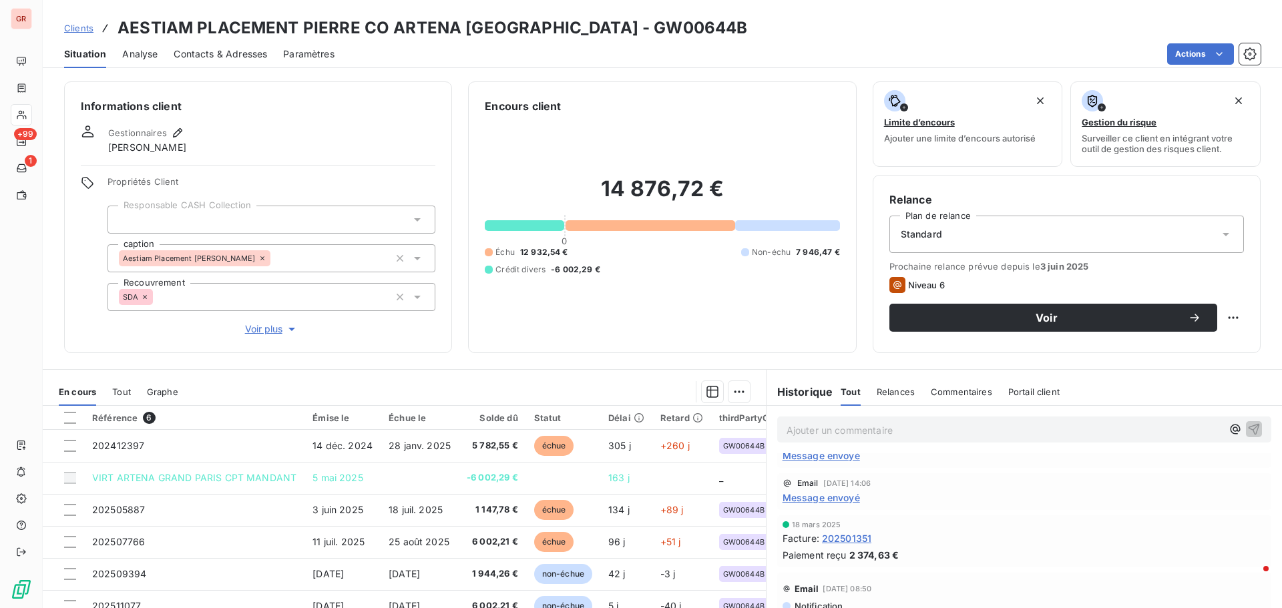
click at [217, 48] on span "Contacts & Adresses" at bounding box center [220, 53] width 93 height 13
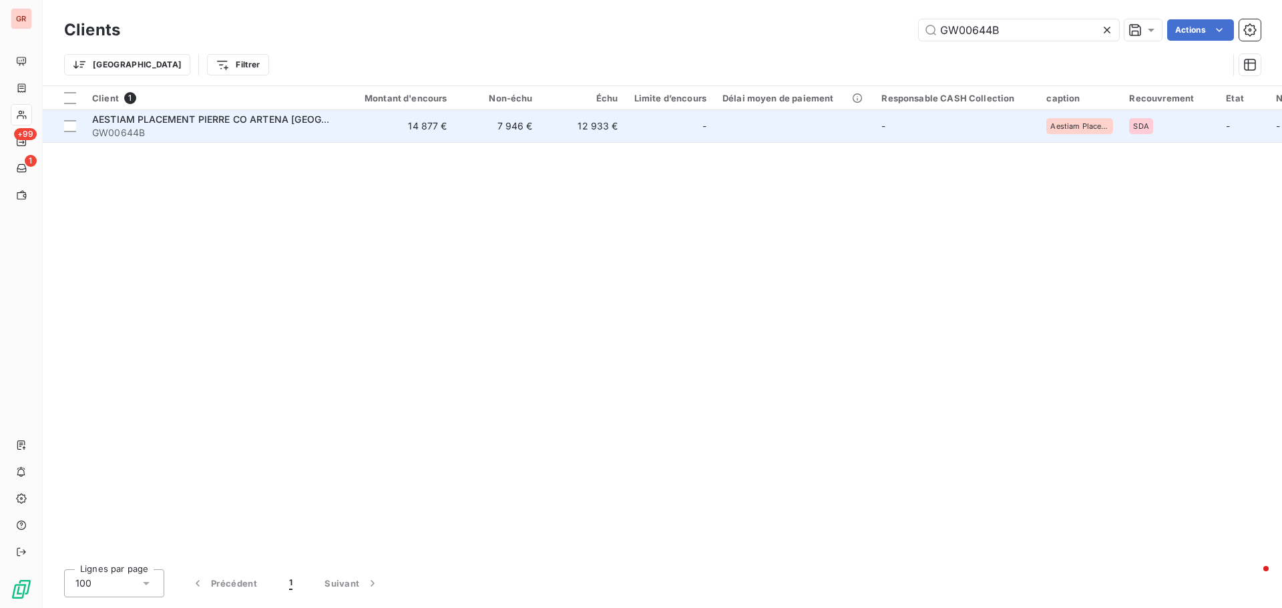
click at [189, 118] on span "AESTIAM PLACEMENT PIERRE CO ARTENA [GEOGRAPHIC_DATA]" at bounding box center [240, 118] width 296 height 11
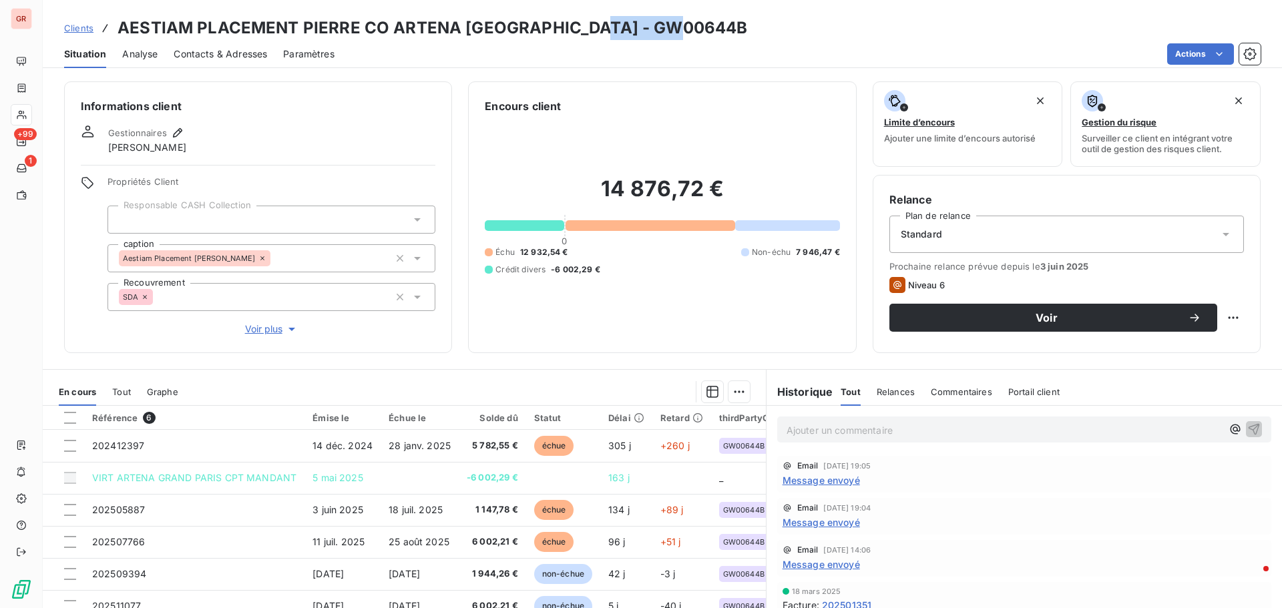
drag, startPoint x: 684, startPoint y: 29, endPoint x: 588, endPoint y: 35, distance: 96.3
click at [588, 35] on div "Clients AESTIAM PLACEMENT PIERRE CO ARTENA GRAND PARIS - GW00644B" at bounding box center [662, 28] width 1239 height 24
copy h3 "GW00644B"
click at [236, 52] on span "Contacts & Adresses" at bounding box center [220, 53] width 93 height 13
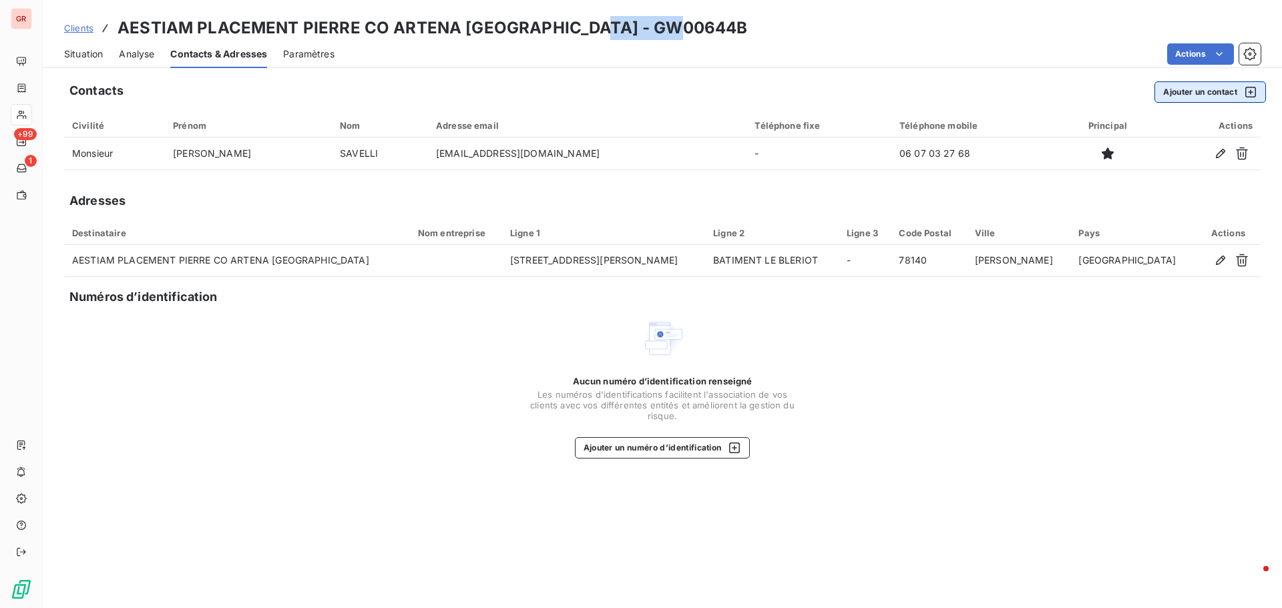
click at [1242, 97] on div "button" at bounding box center [1247, 91] width 20 height 13
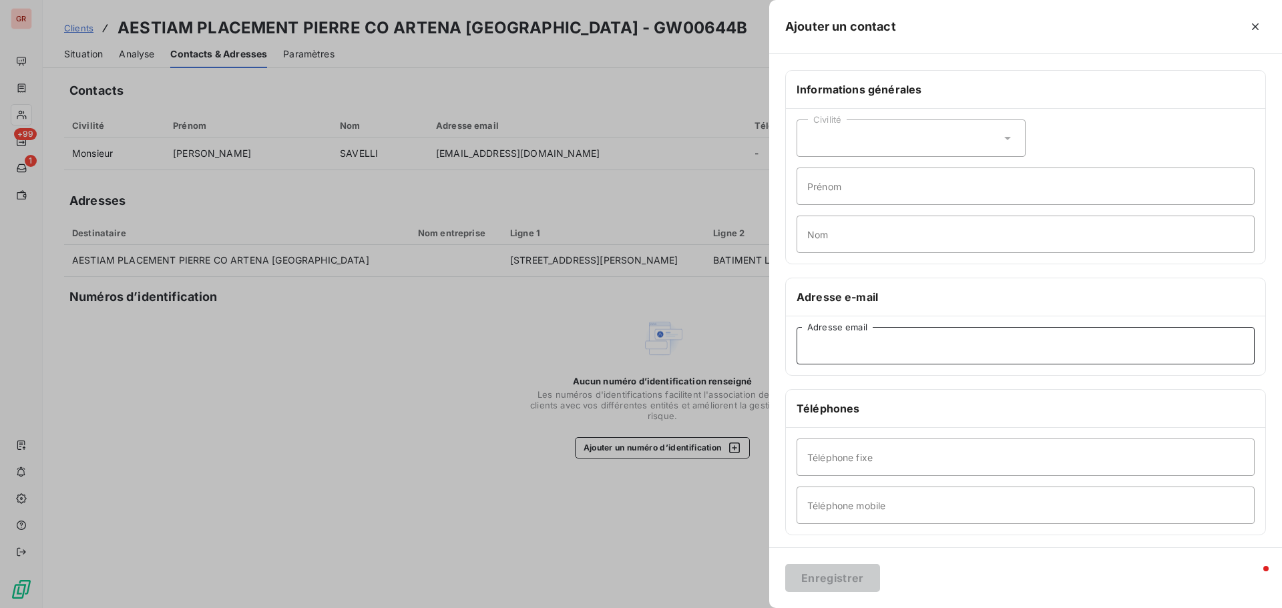
click at [850, 354] on input "Adresse email" at bounding box center [1025, 345] width 458 height 37
paste input "facturesparis@artenasas.fr"
click at [806, 348] on input "facturesparis@artenasas.fr" at bounding box center [1025, 345] width 458 height 37
type input "facturesparis@artenasas.fr"
click at [844, 574] on button "Enregistrer" at bounding box center [832, 578] width 95 height 28
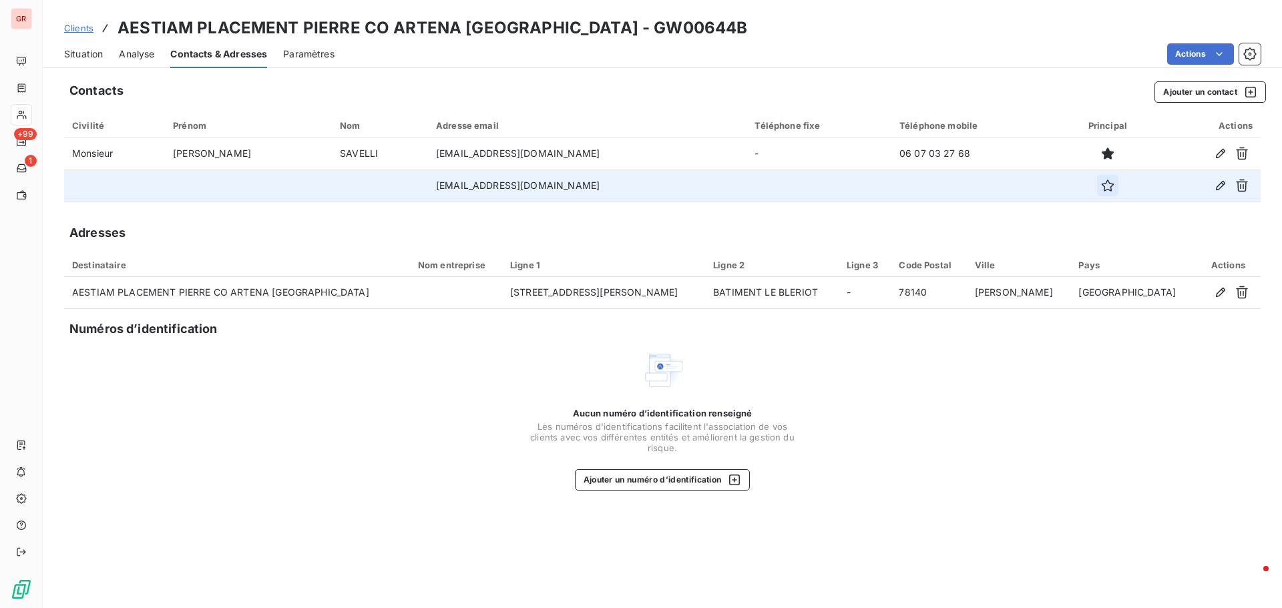
click at [1101, 184] on icon "button" at bounding box center [1107, 186] width 12 height 12
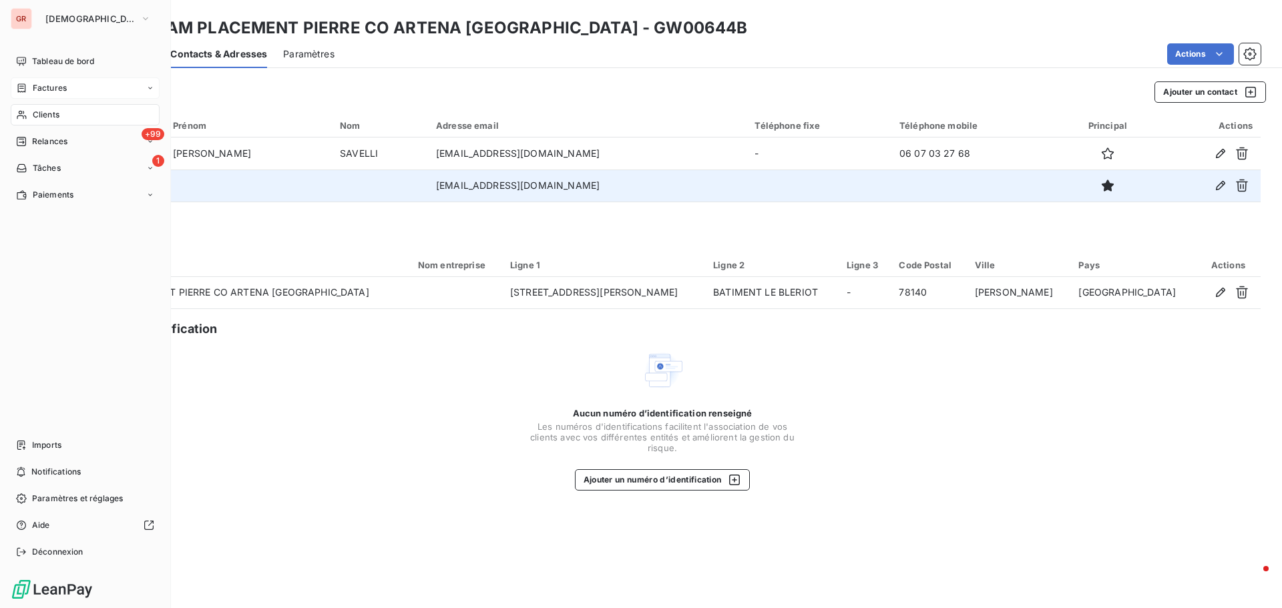
drag, startPoint x: 42, startPoint y: 91, endPoint x: 34, endPoint y: 86, distance: 9.6
click at [34, 86] on span "Factures" at bounding box center [50, 88] width 34 height 12
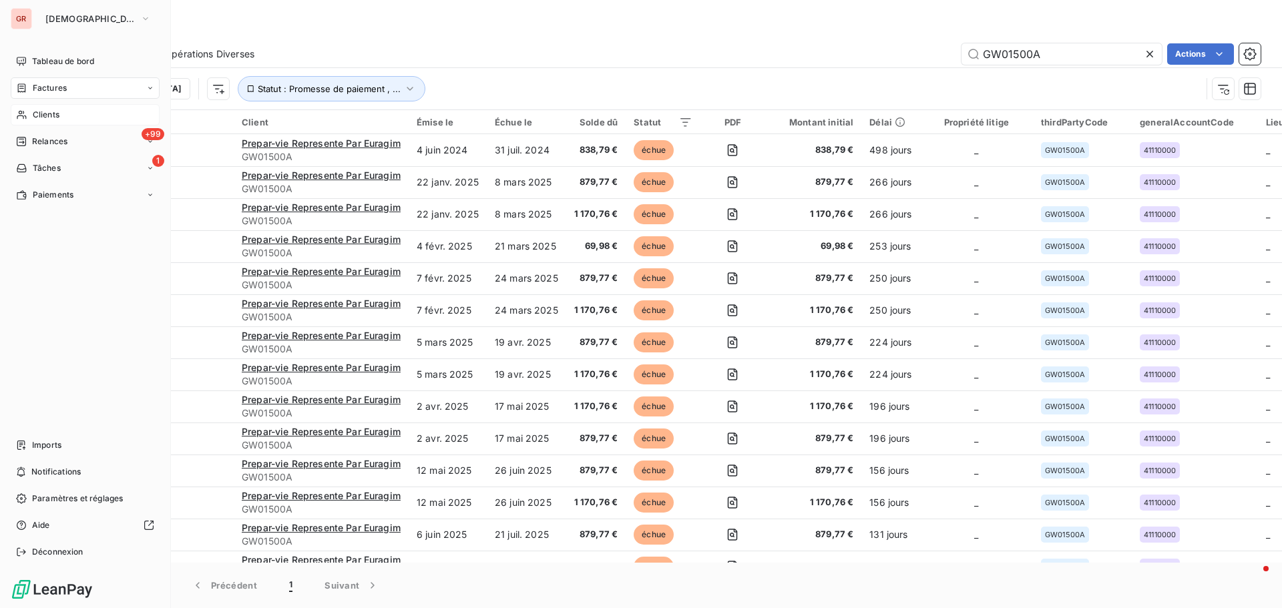
click at [53, 115] on span "Clients" at bounding box center [46, 115] width 27 height 12
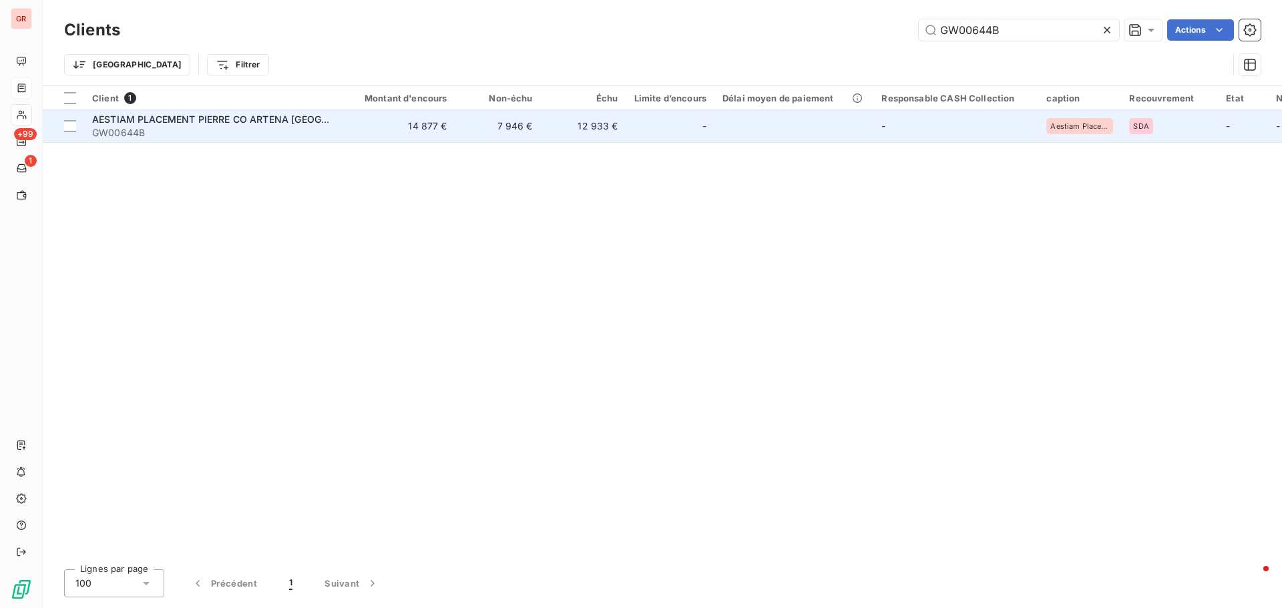
click at [292, 121] on span "AESTIAM PLACEMENT PIERRE CO ARTENA [GEOGRAPHIC_DATA]" at bounding box center [240, 118] width 296 height 11
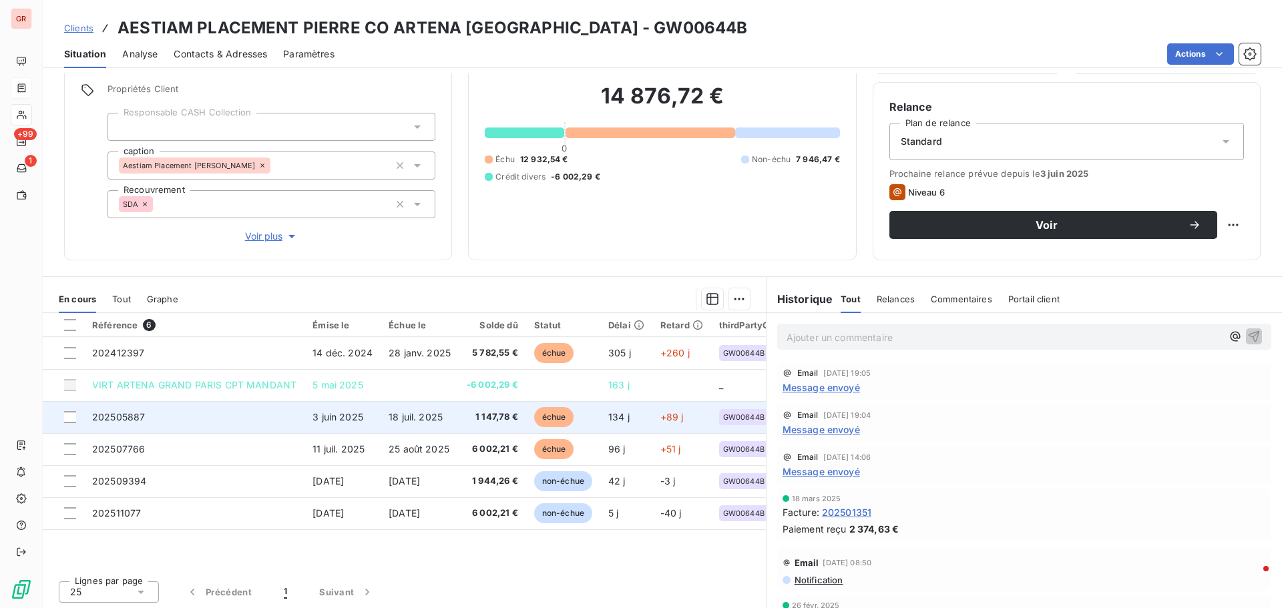
scroll to position [95, 0]
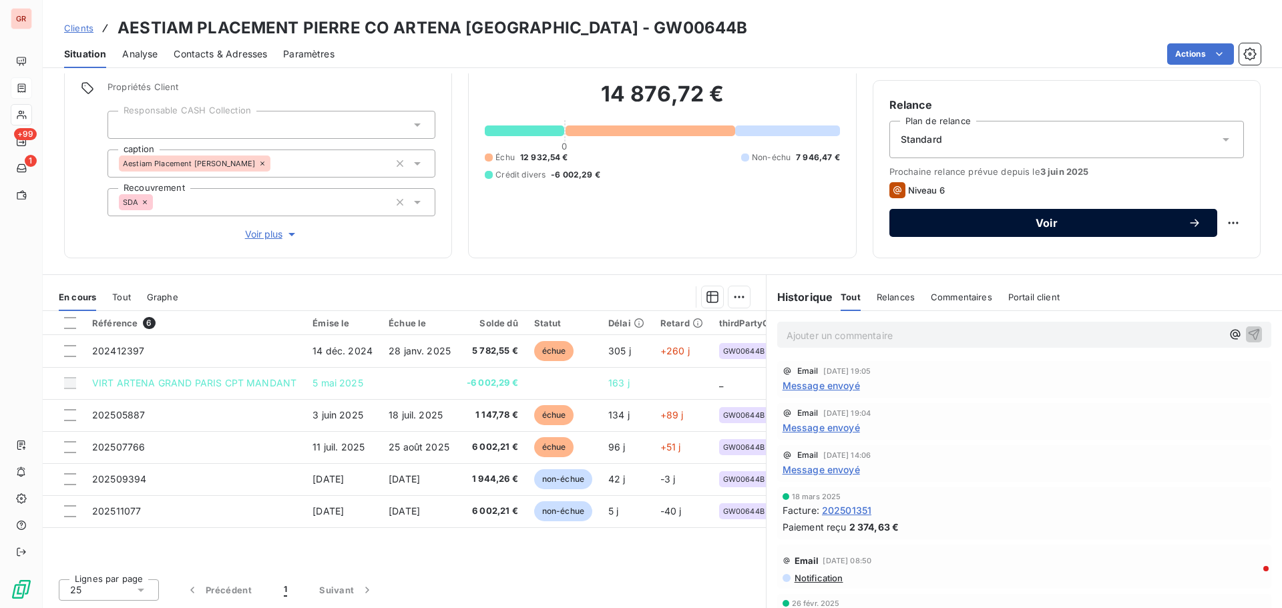
click at [1046, 221] on span "Voir" at bounding box center [1046, 223] width 282 height 11
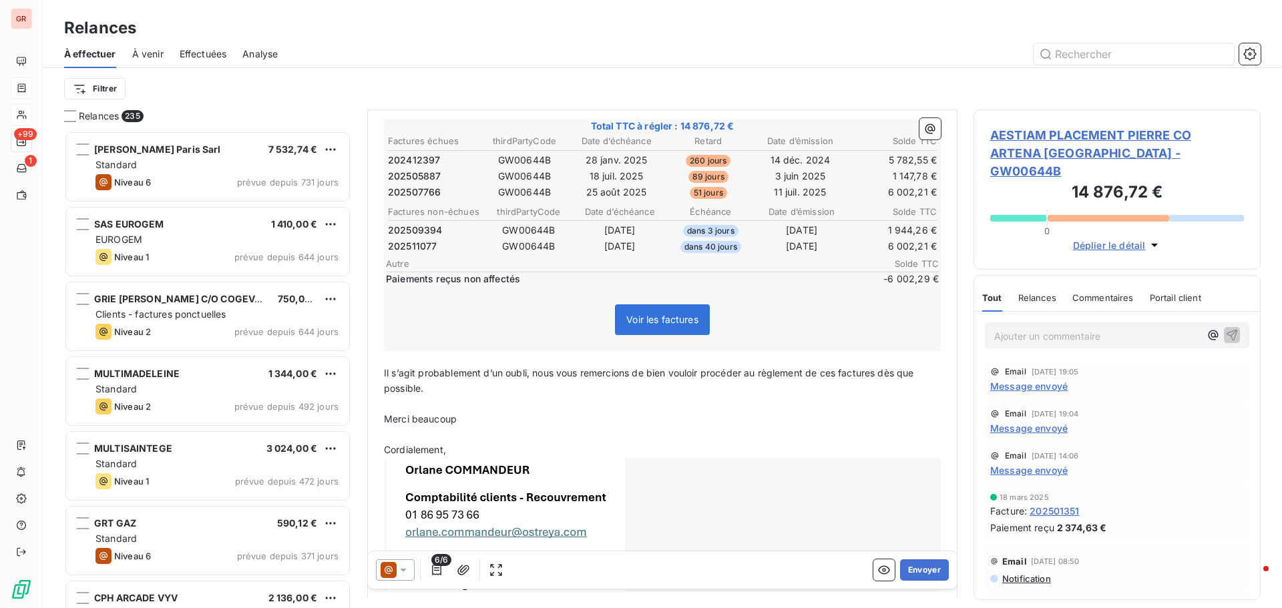
scroll to position [201, 0]
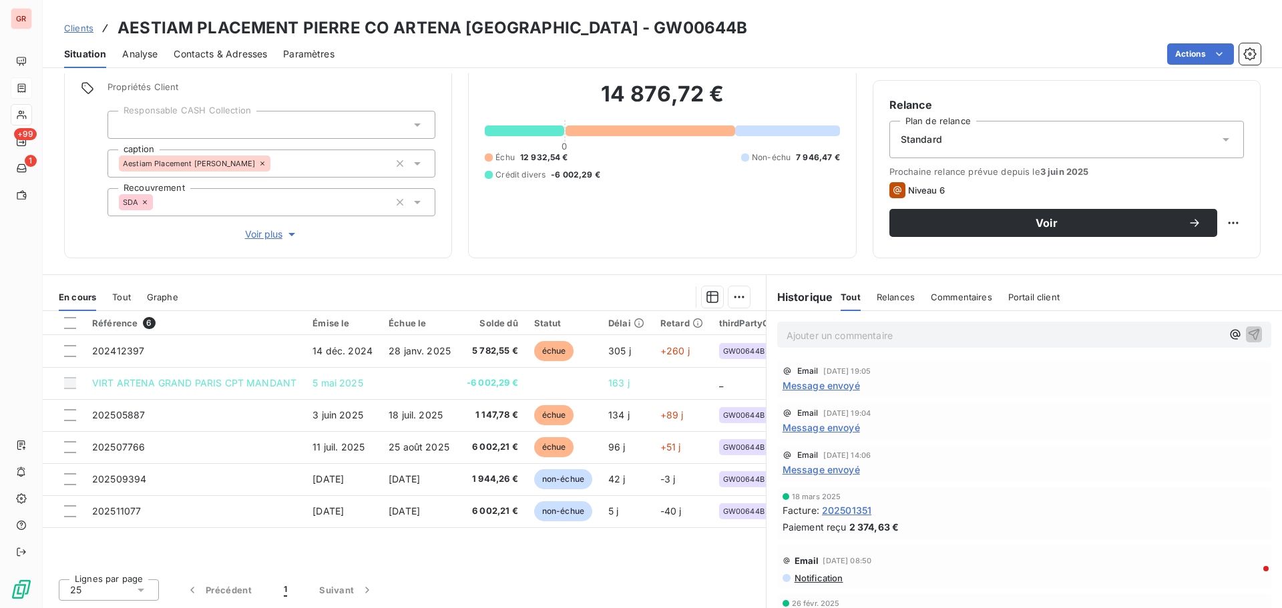
click at [821, 386] on span "Message envoyé" at bounding box center [820, 385] width 77 height 14
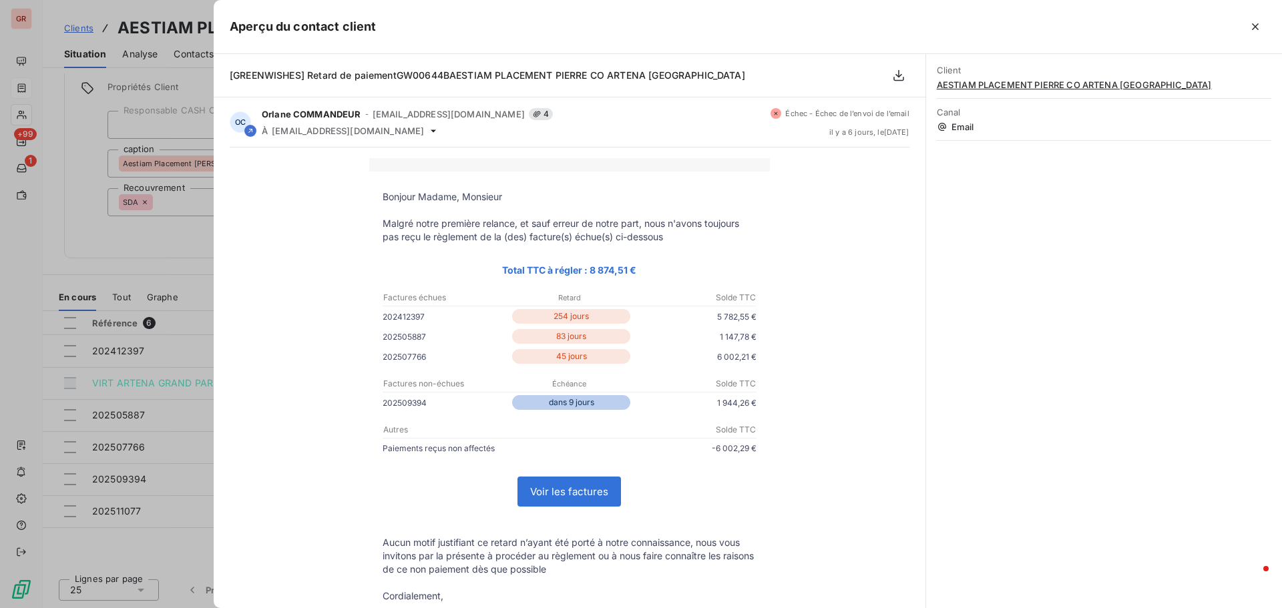
click at [134, 272] on div at bounding box center [641, 304] width 1282 height 608
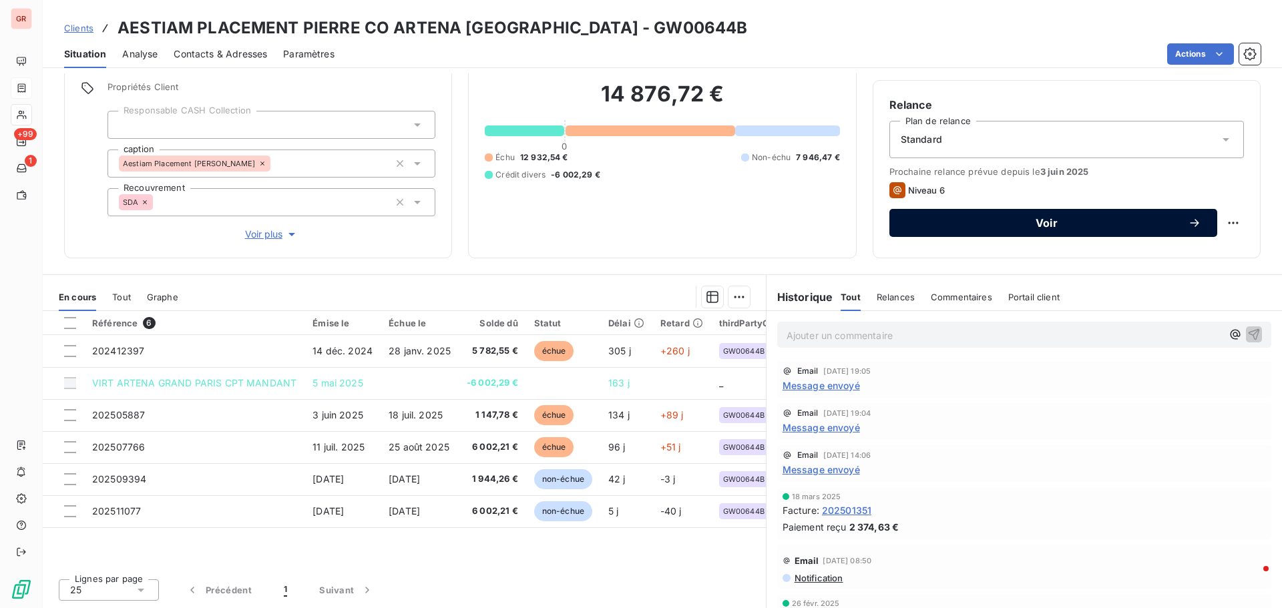
click at [1048, 222] on span "Voir" at bounding box center [1046, 223] width 282 height 11
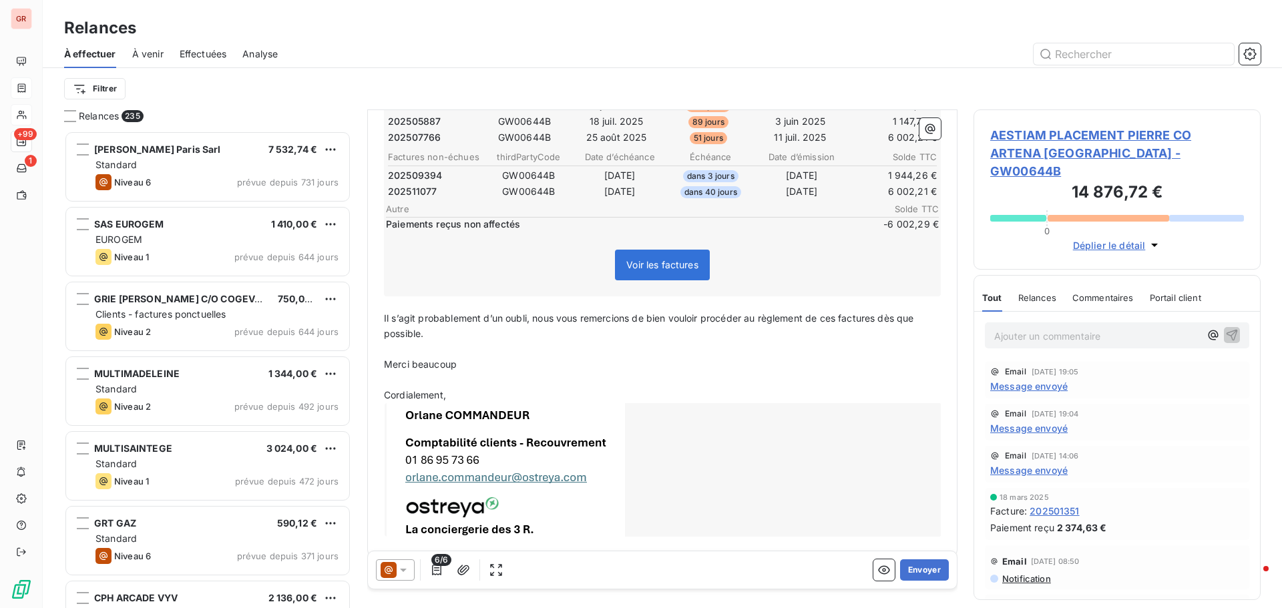
scroll to position [271, 0]
click at [915, 568] on button "Envoyer" at bounding box center [924, 569] width 49 height 21
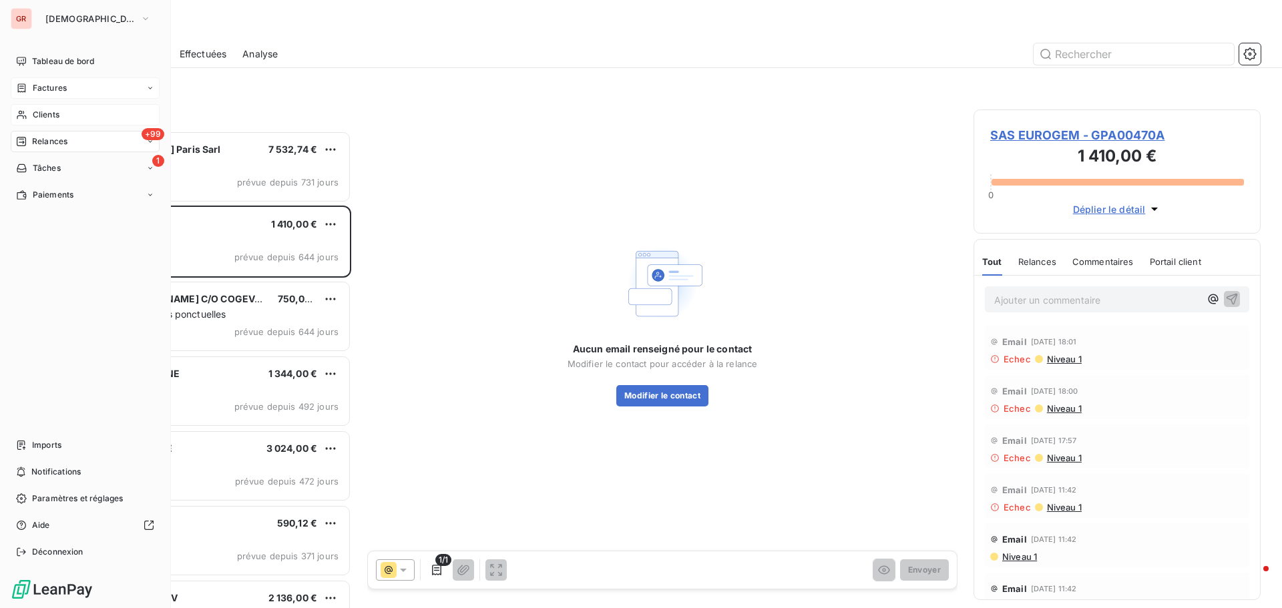
click at [53, 114] on span "Clients" at bounding box center [46, 115] width 27 height 12
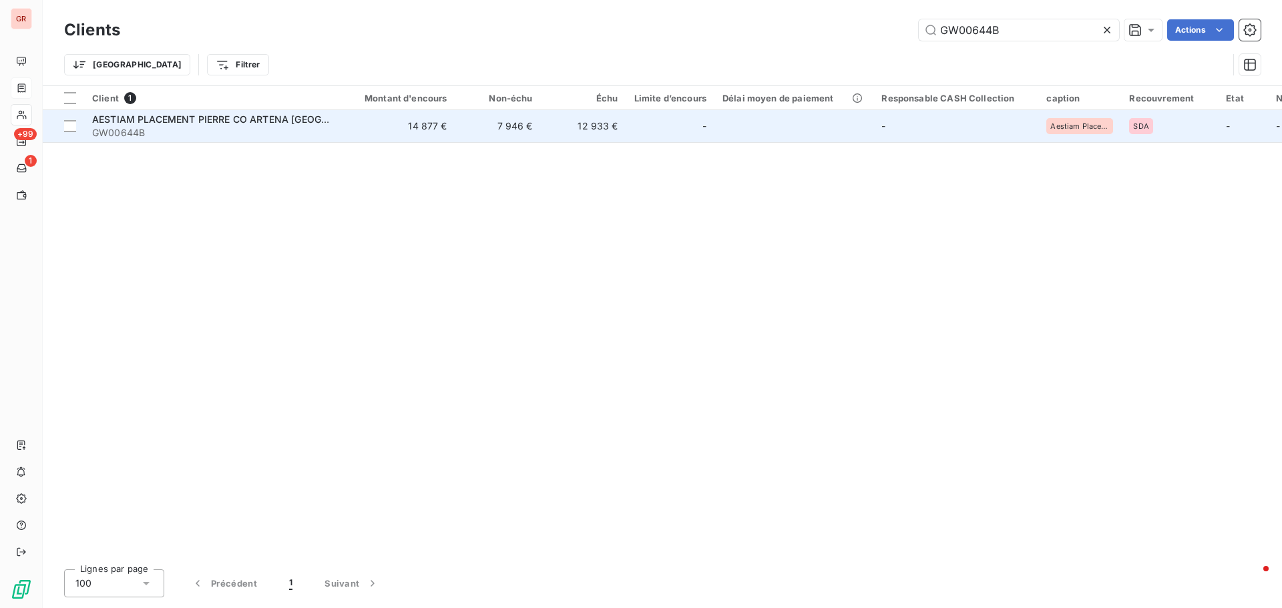
click at [302, 115] on span "AESTIAM PLACEMENT PIERRE CO ARTENA [GEOGRAPHIC_DATA]" at bounding box center [240, 118] width 296 height 11
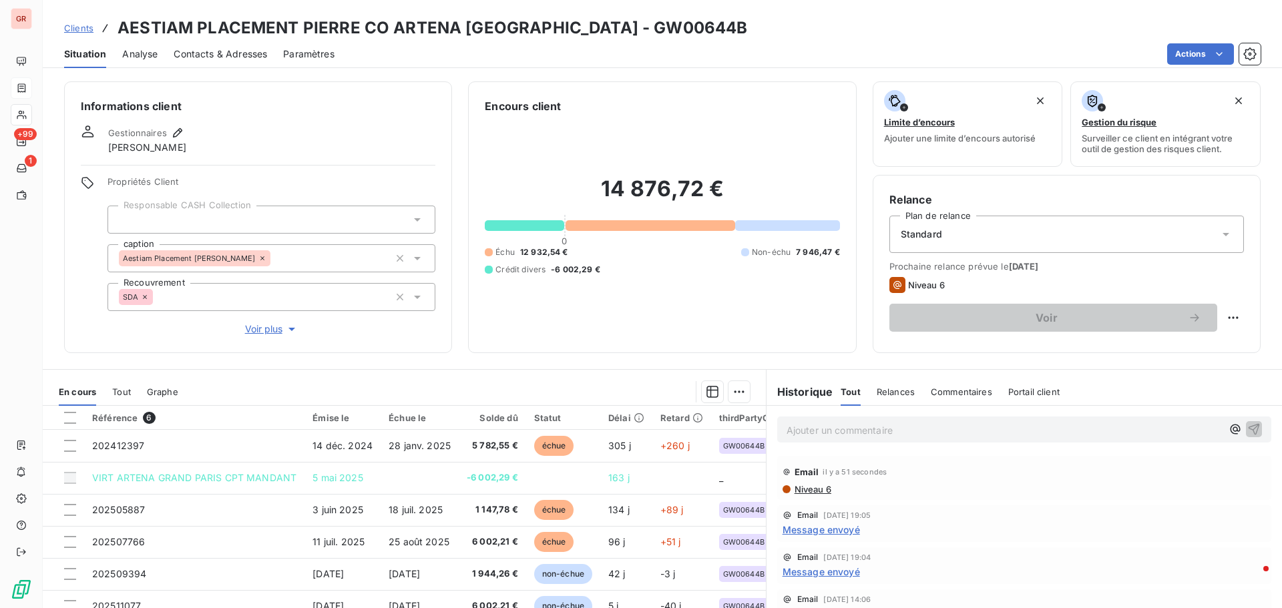
click at [808, 491] on span "Niveau 6" at bounding box center [812, 489] width 38 height 11
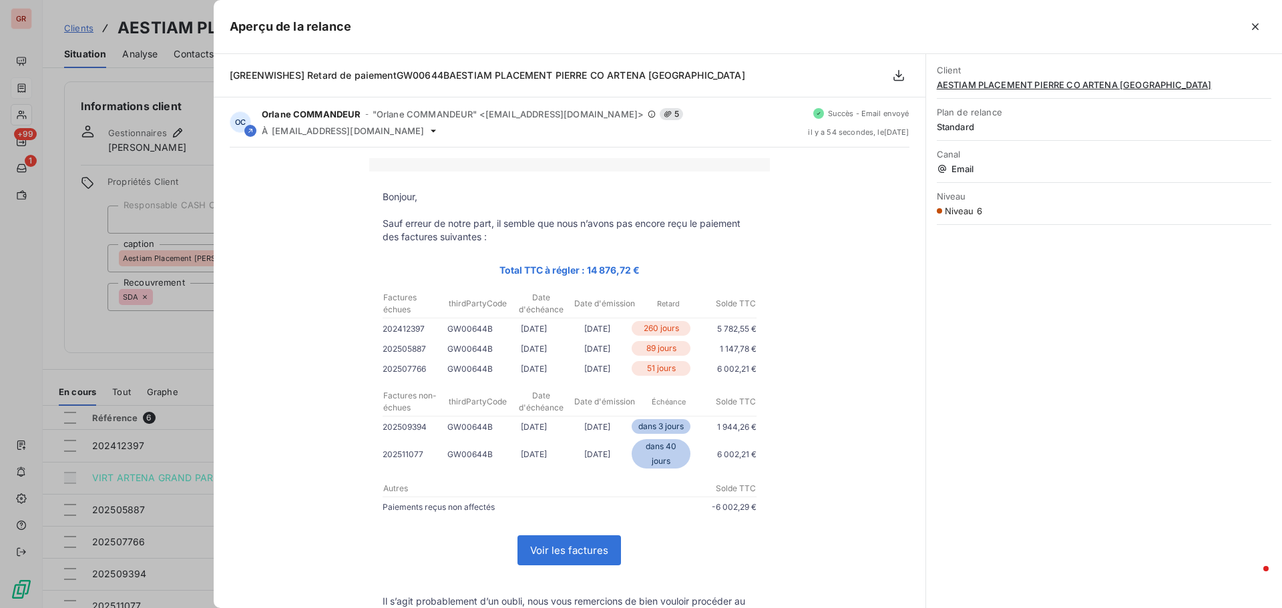
click at [136, 332] on div at bounding box center [641, 304] width 1282 height 608
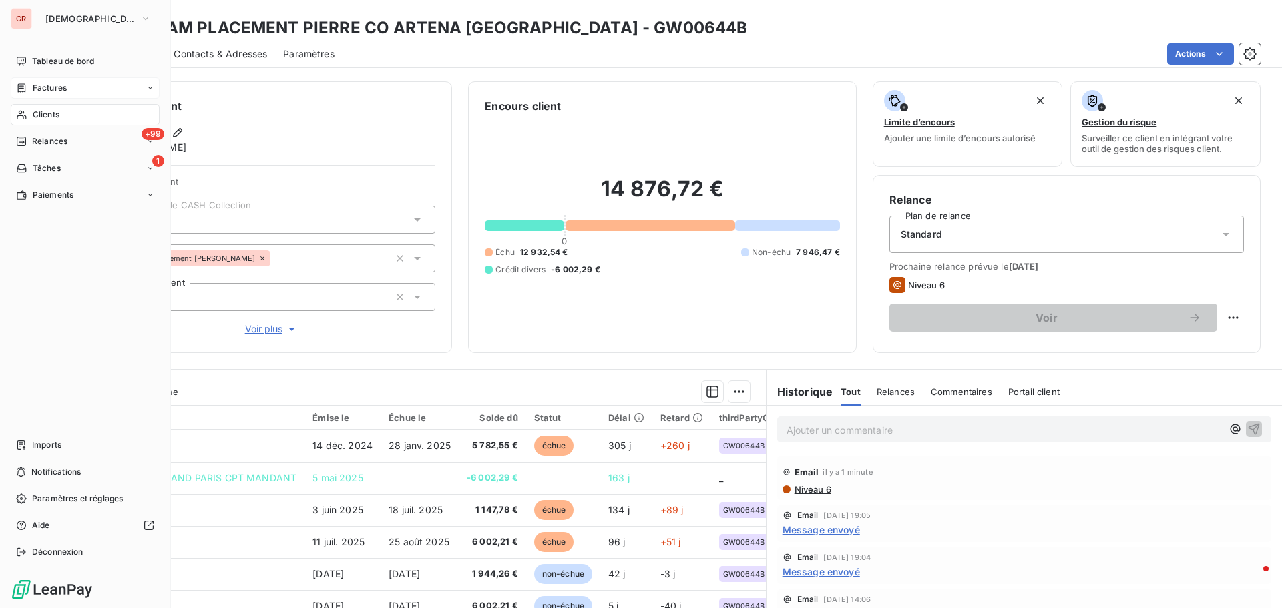
click at [65, 86] on span "Factures" at bounding box center [50, 88] width 34 height 12
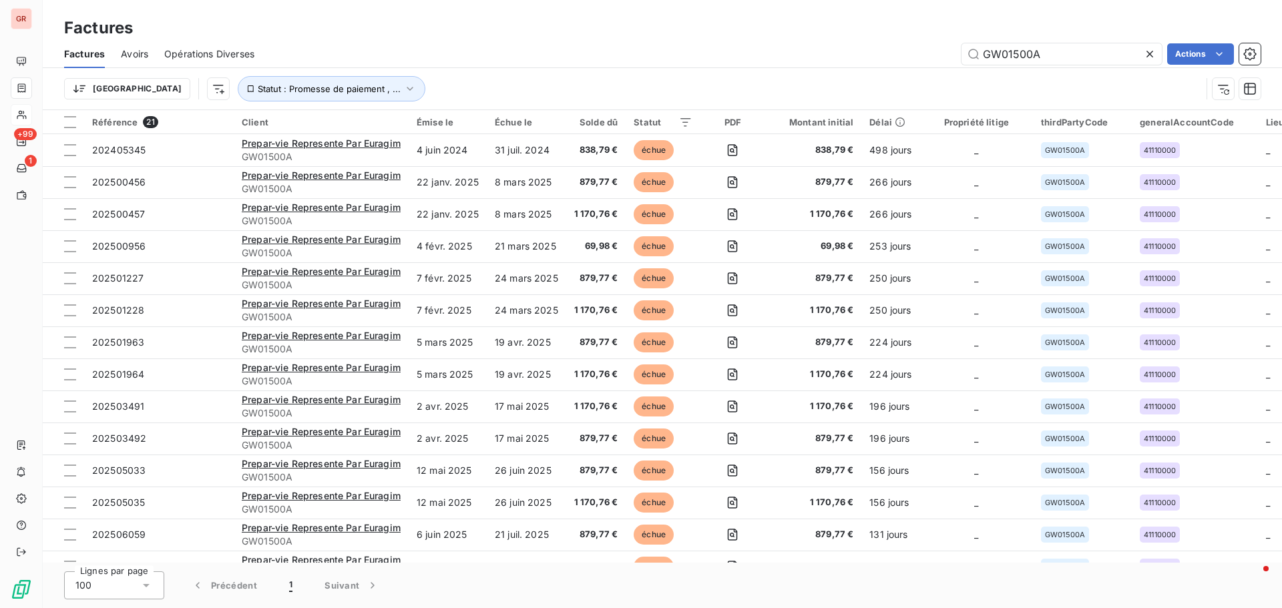
drag, startPoint x: 1052, startPoint y: 59, endPoint x: 800, endPoint y: 88, distance: 253.3
click at [822, 87] on div "Factures Avoirs Opérations Diverses GW01500A Actions Trier Statut : Promesse de…" at bounding box center [662, 74] width 1239 height 69
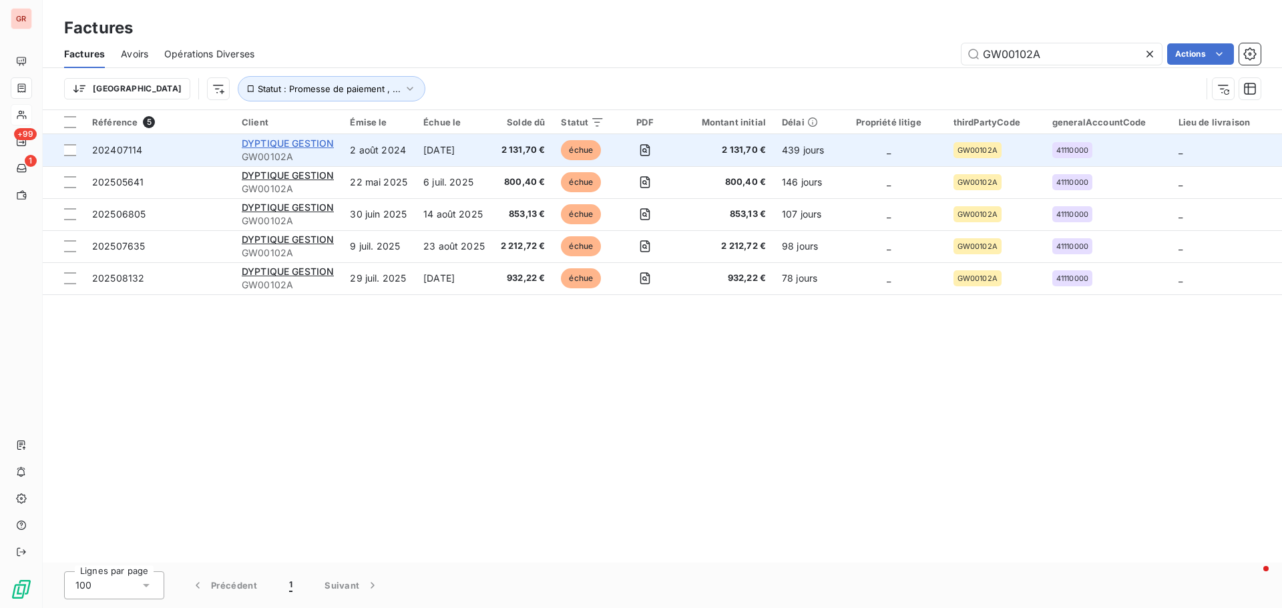
type input "GW00102A"
click at [312, 139] on span "DYPTIQUE GESTION" at bounding box center [288, 143] width 92 height 11
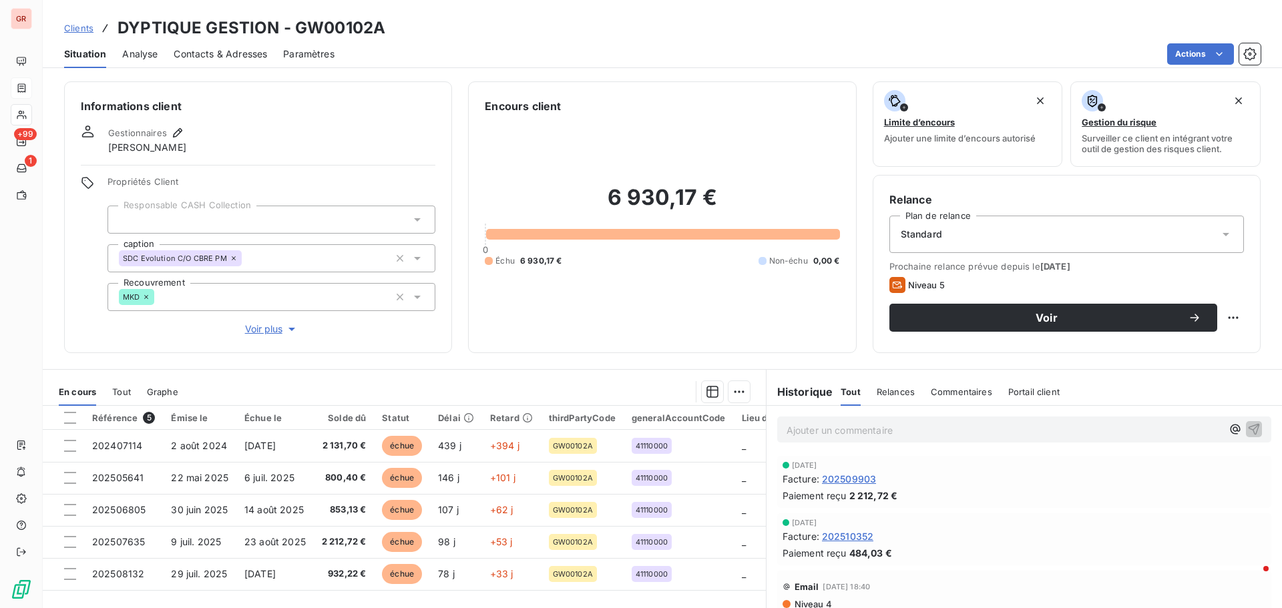
click at [801, 604] on span "Niveau 4" at bounding box center [812, 604] width 39 height 11
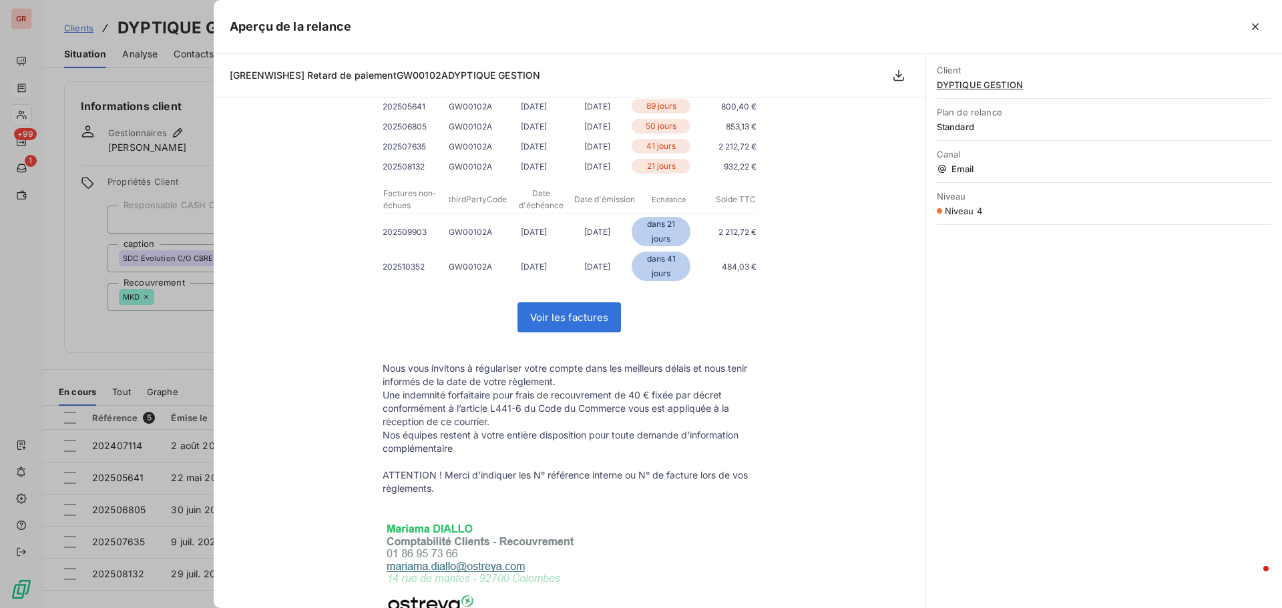
scroll to position [267, 0]
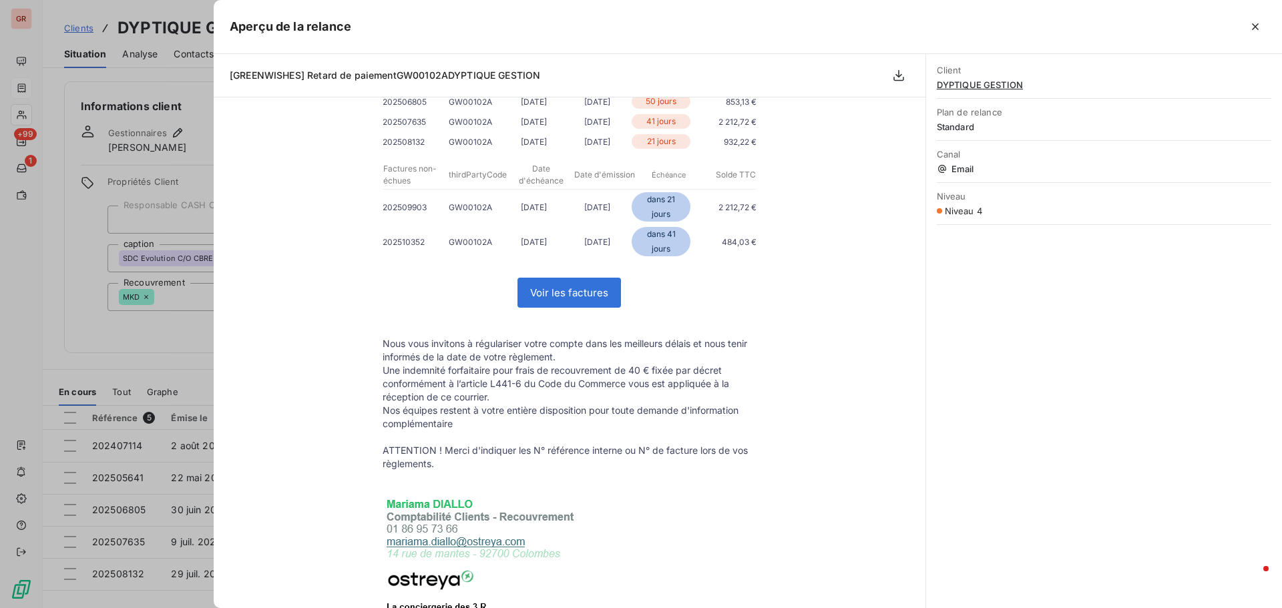
click at [125, 357] on div at bounding box center [641, 304] width 1282 height 608
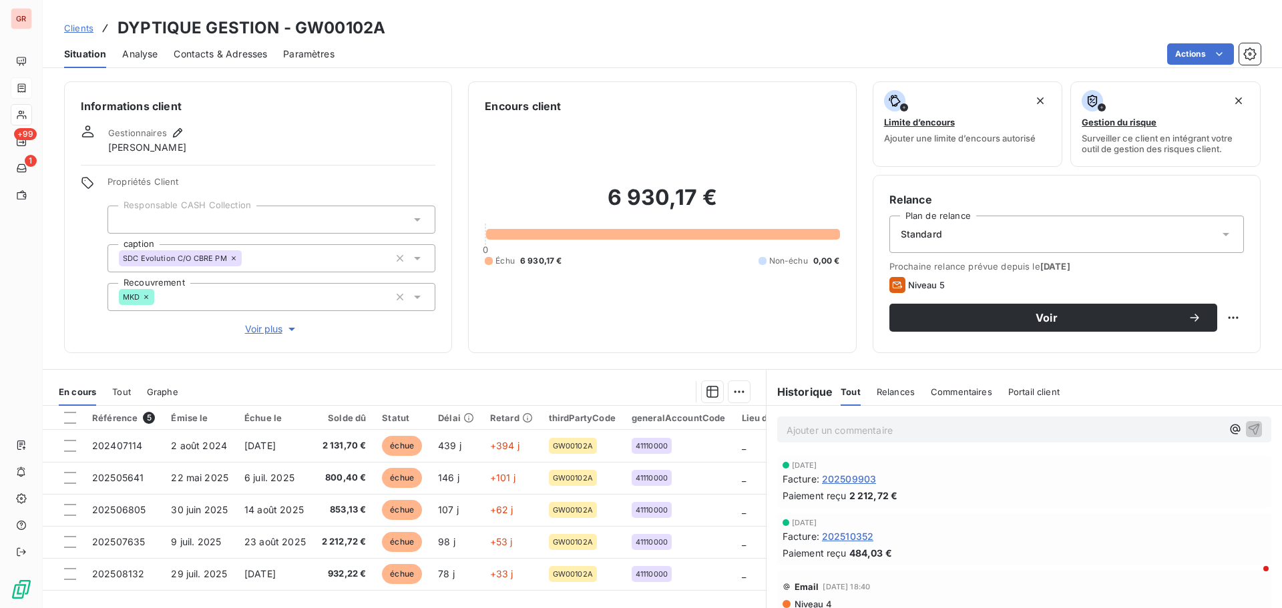
click at [217, 51] on span "Contacts & Adresses" at bounding box center [220, 53] width 93 height 13
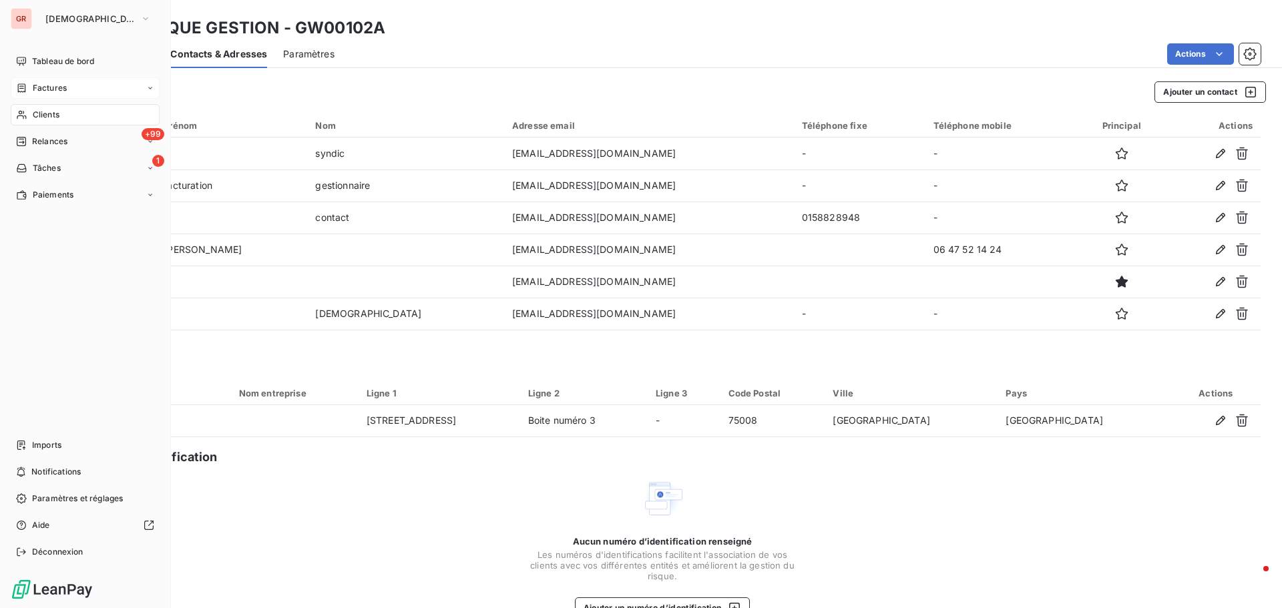
click at [50, 91] on span "Factures" at bounding box center [50, 88] width 34 height 12
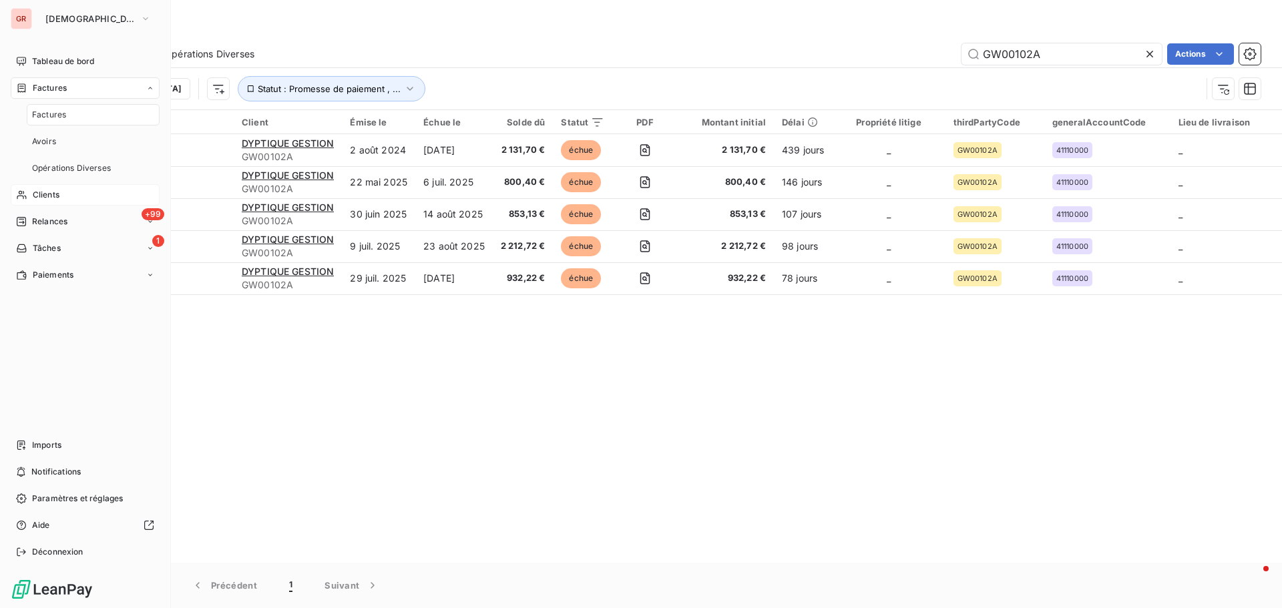
click at [47, 193] on span "Clients" at bounding box center [46, 195] width 27 height 12
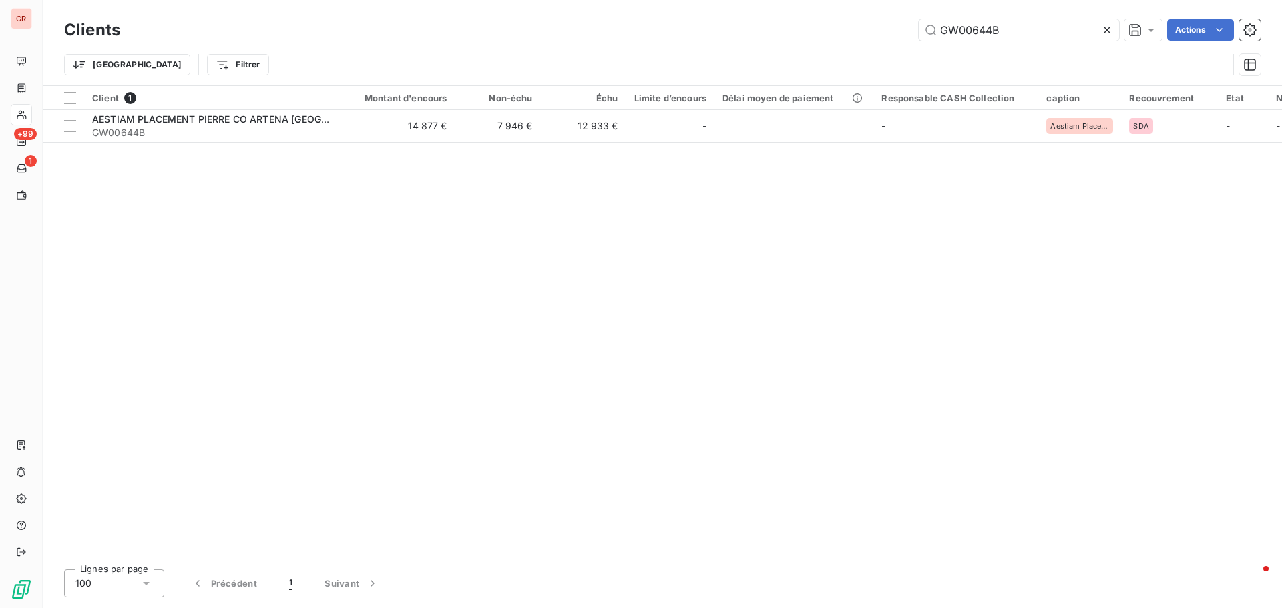
drag, startPoint x: 1019, startPoint y: 27, endPoint x: 752, endPoint y: 53, distance: 268.3
click at [788, 47] on div "Clients GW00644B Actions Trier Filtrer" at bounding box center [662, 50] width 1196 height 69
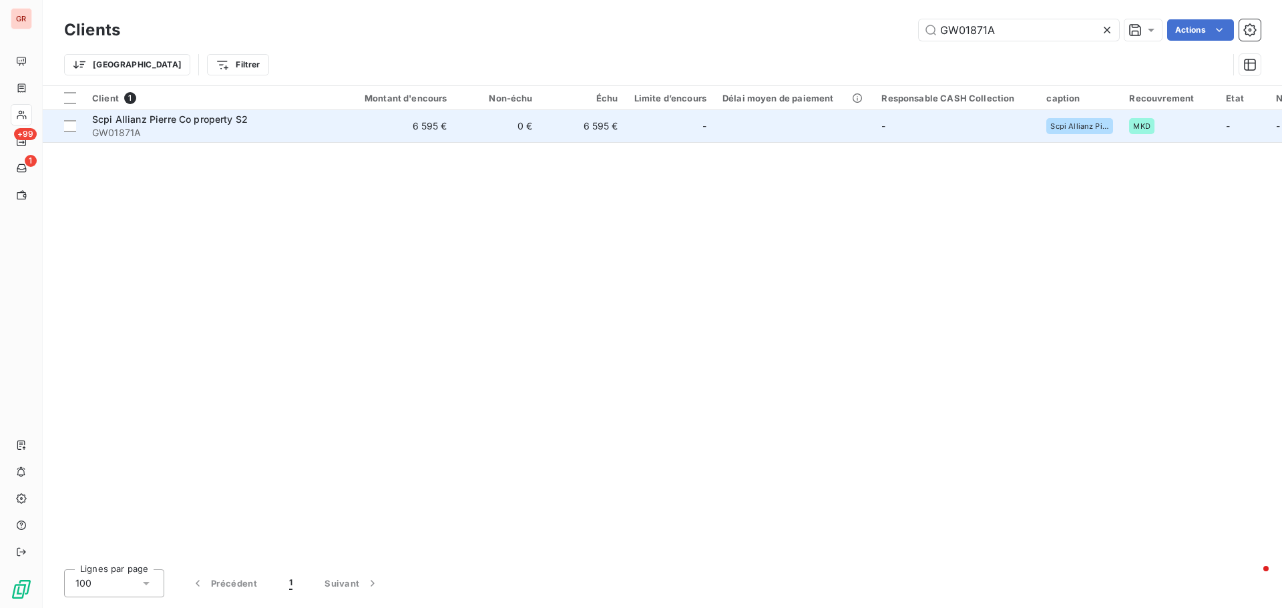
type input "GW01871A"
click at [156, 123] on span "Scpi Allianz Pierre Co property S2" at bounding box center [170, 118] width 156 height 11
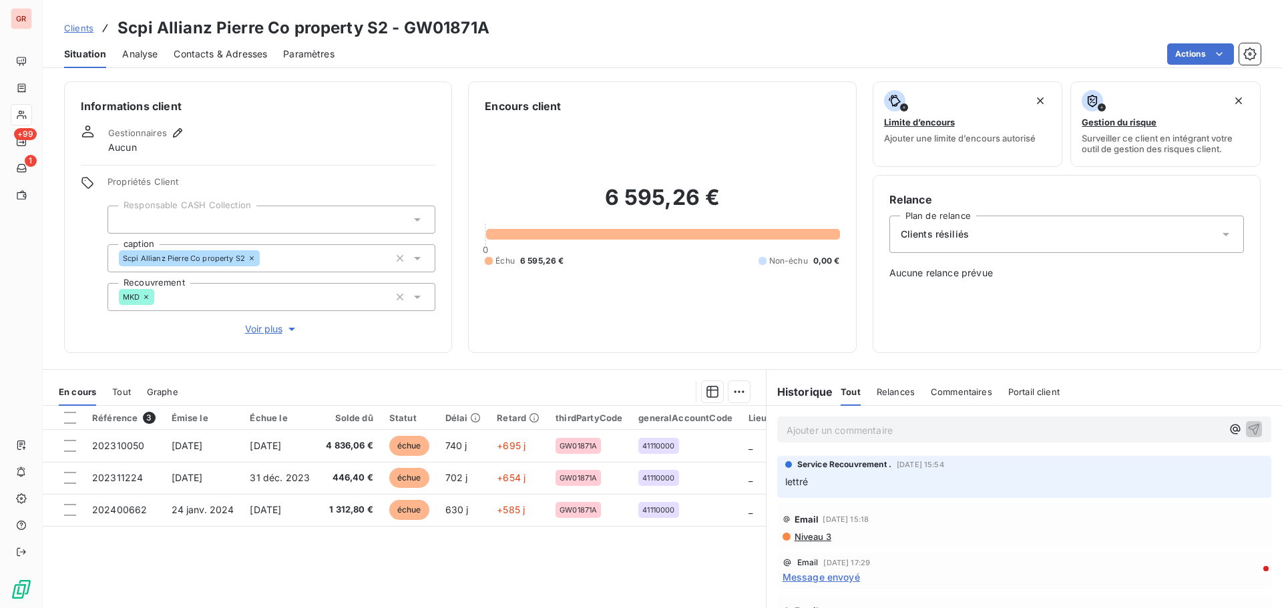
click at [227, 49] on span "Contacts & Adresses" at bounding box center [220, 53] width 93 height 13
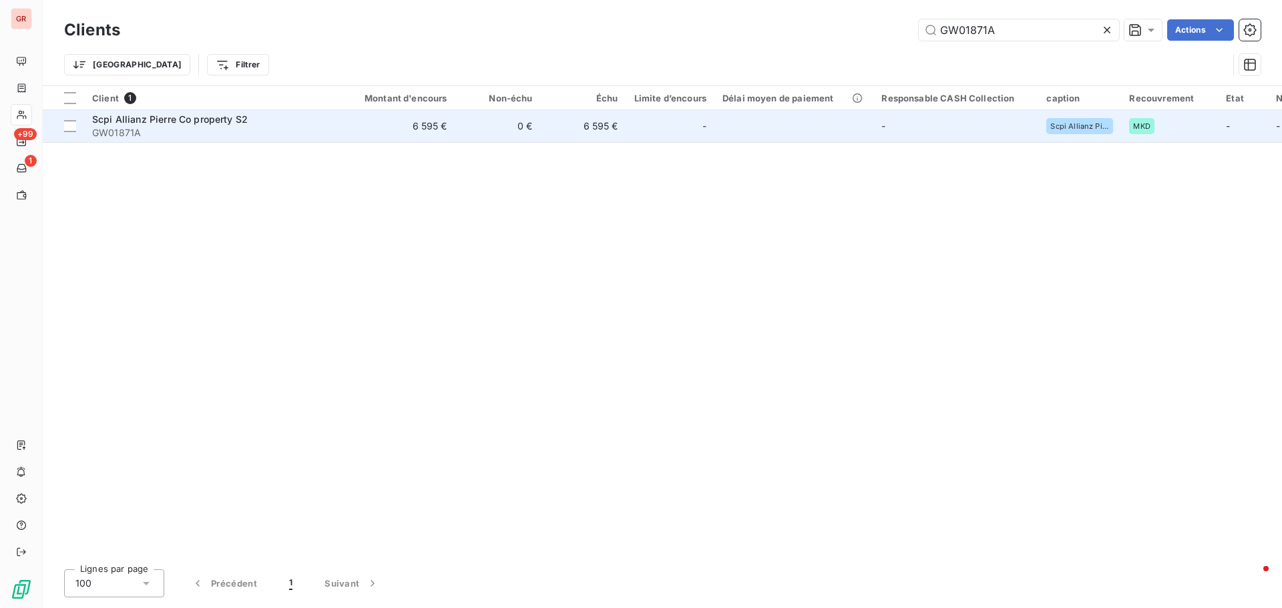
click at [228, 115] on span "Scpi Allianz Pierre Co property S2" at bounding box center [170, 118] width 156 height 11
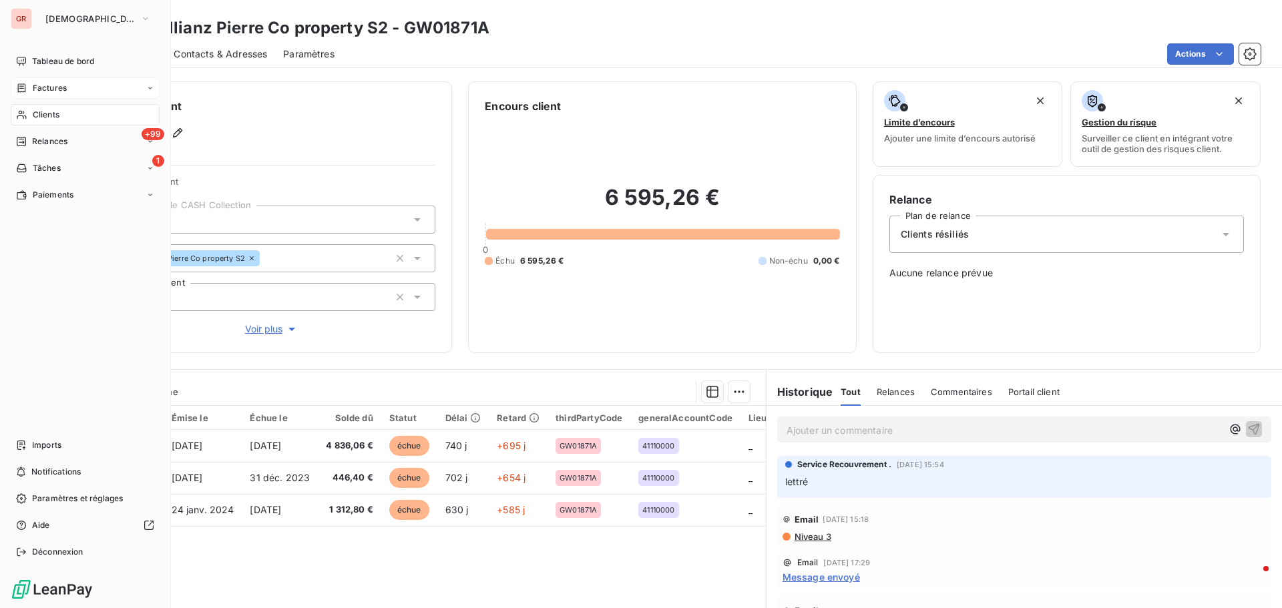
click at [59, 86] on span "Factures" at bounding box center [50, 88] width 34 height 12
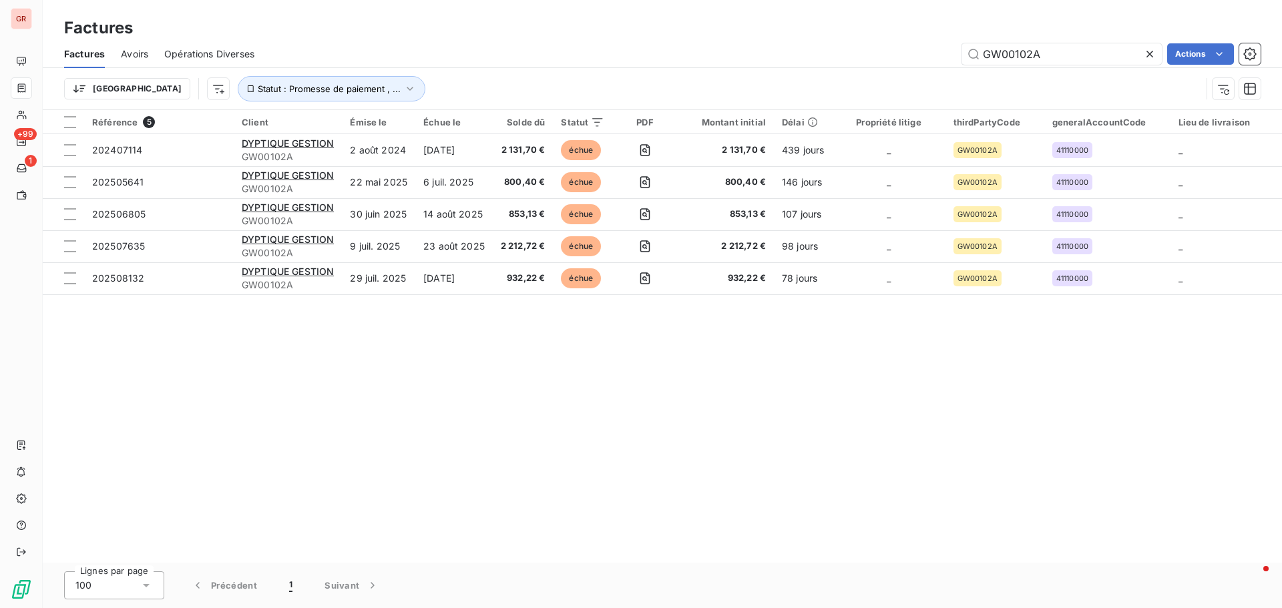
drag, startPoint x: 1053, startPoint y: 62, endPoint x: 895, endPoint y: 65, distance: 158.2
click at [907, 64] on div "GW00102A Actions" at bounding box center [765, 53] width 990 height 21
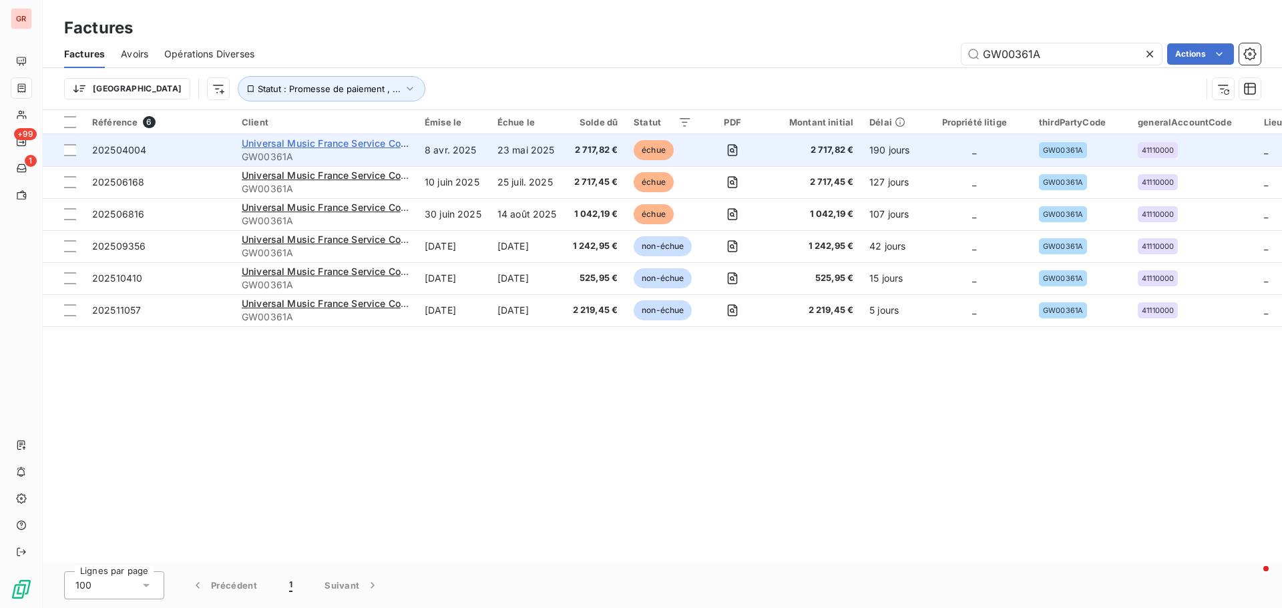
type input "GW00361A"
click at [337, 145] on span "Universal Music France Service Comptabilité Fournisseurs" at bounding box center [375, 143] width 266 height 11
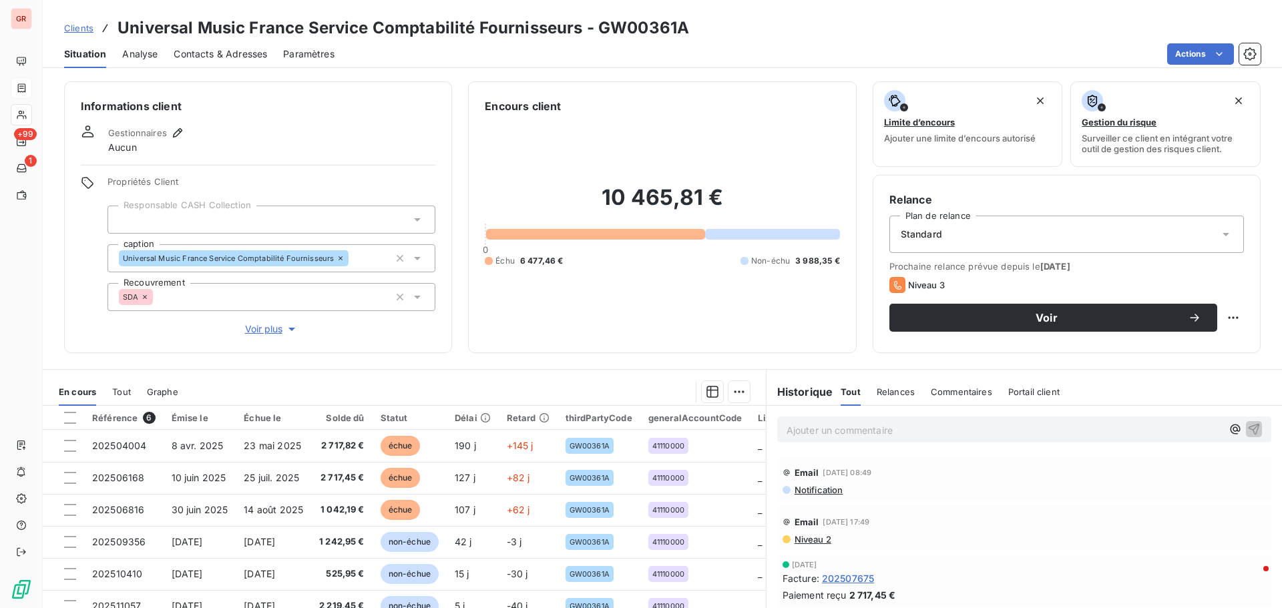
scroll to position [95, 0]
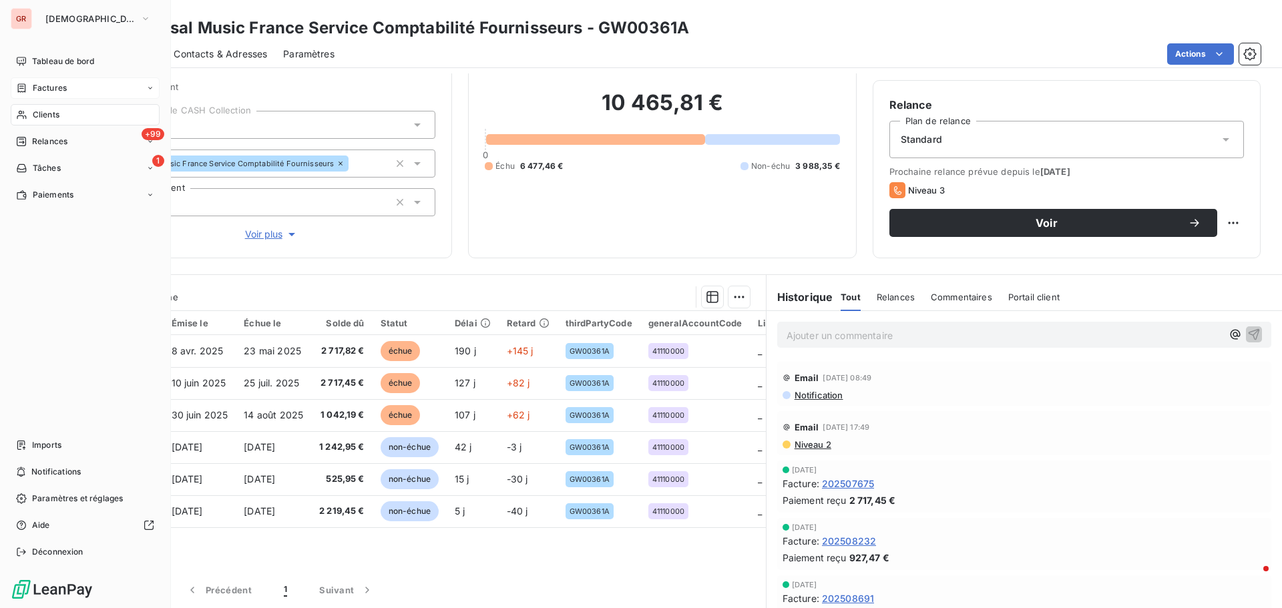
click at [56, 109] on span "Clients" at bounding box center [46, 115] width 27 height 12
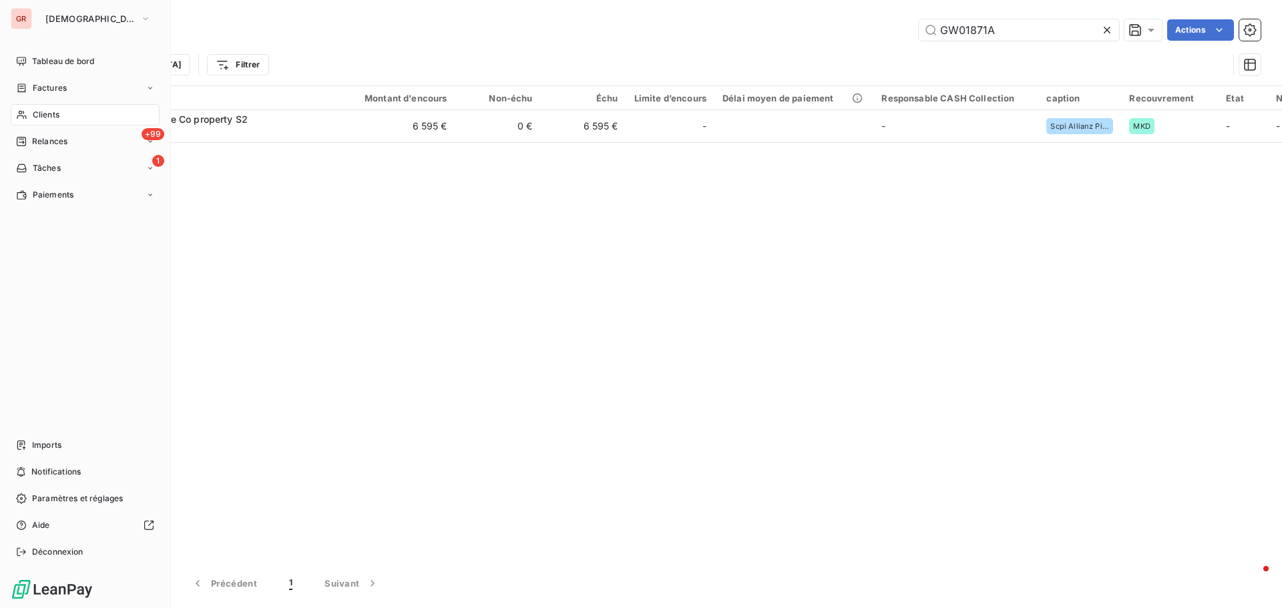
drag, startPoint x: 56, startPoint y: 87, endPoint x: 162, endPoint y: 89, distance: 106.1
click at [56, 87] on span "Factures" at bounding box center [50, 88] width 34 height 12
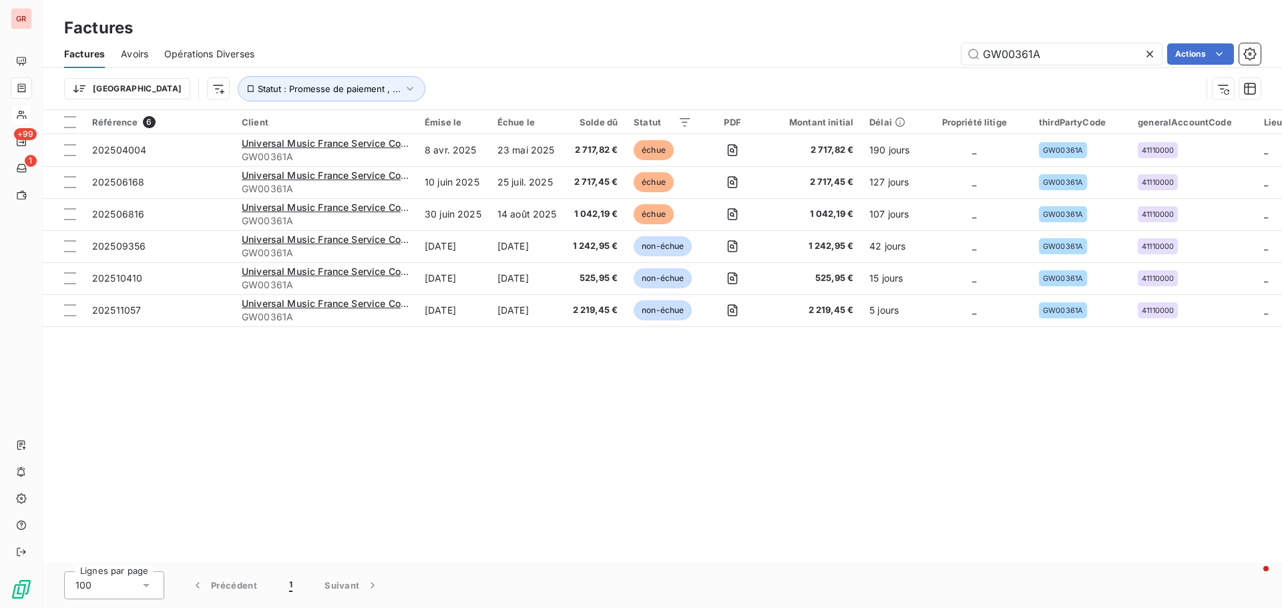
drag, startPoint x: 1059, startPoint y: 58, endPoint x: 758, endPoint y: 69, distance: 300.6
click at [775, 68] on div "Factures Avoirs Opérations Diverses GW00361A Actions Trier Statut : Promesse de…" at bounding box center [662, 74] width 1239 height 69
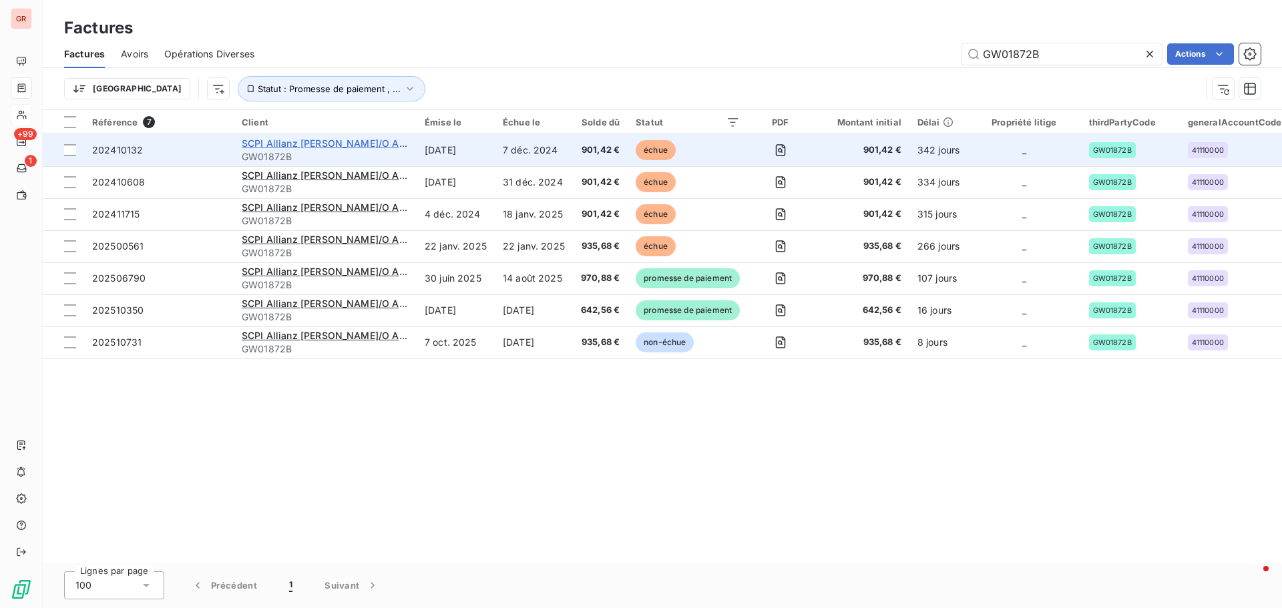
type input "GW01872B"
click at [330, 141] on span "SCPI Allianz Pierre C/O Allianz Immovalor" at bounding box center [358, 143] width 232 height 11
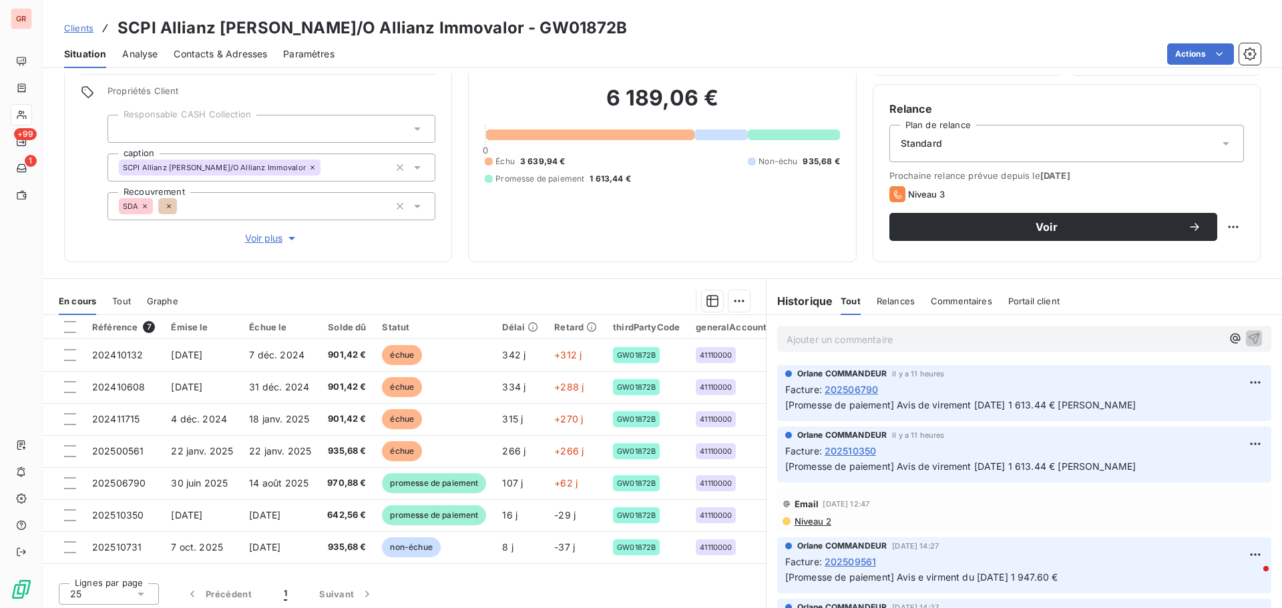
scroll to position [95, 0]
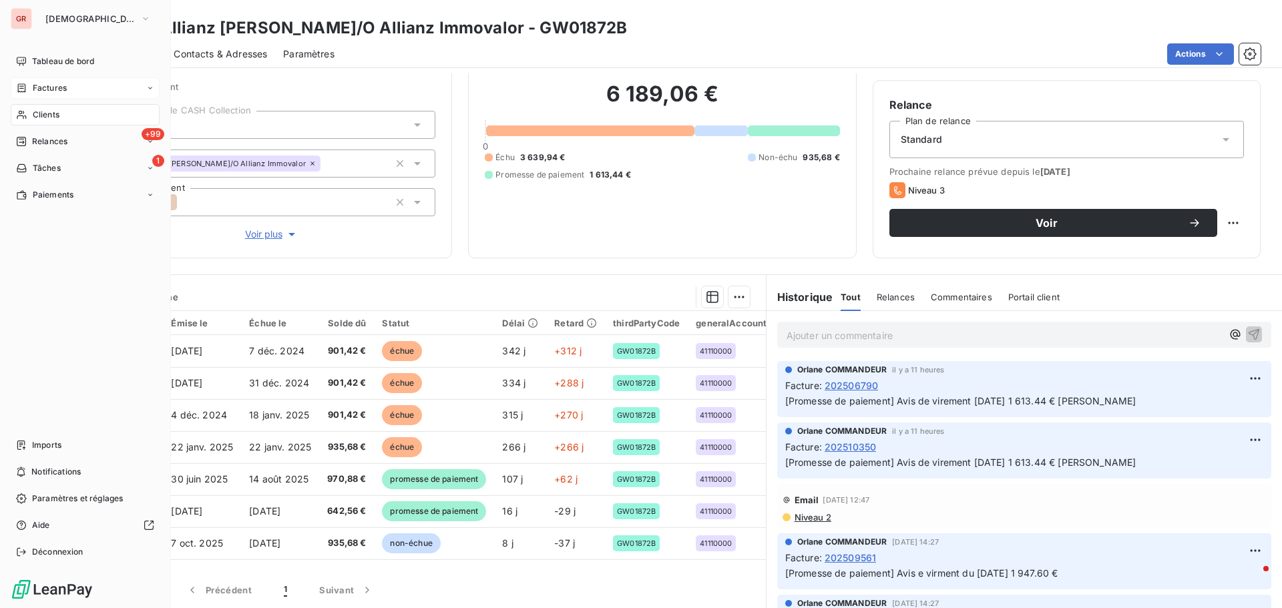
click at [53, 89] on span "Factures" at bounding box center [50, 88] width 34 height 12
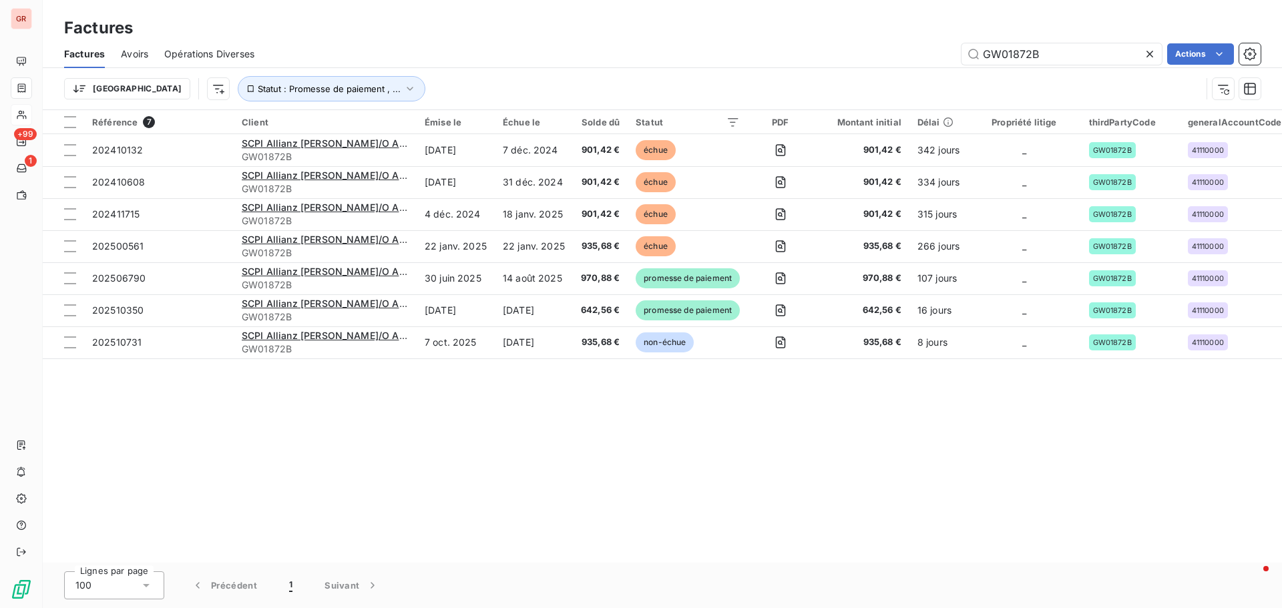
drag, startPoint x: 1052, startPoint y: 56, endPoint x: 742, endPoint y: 85, distance: 311.8
click at [753, 84] on div "Factures Avoirs Opérations Diverses GW01872B Actions Trier Statut : Promesse de…" at bounding box center [662, 74] width 1239 height 69
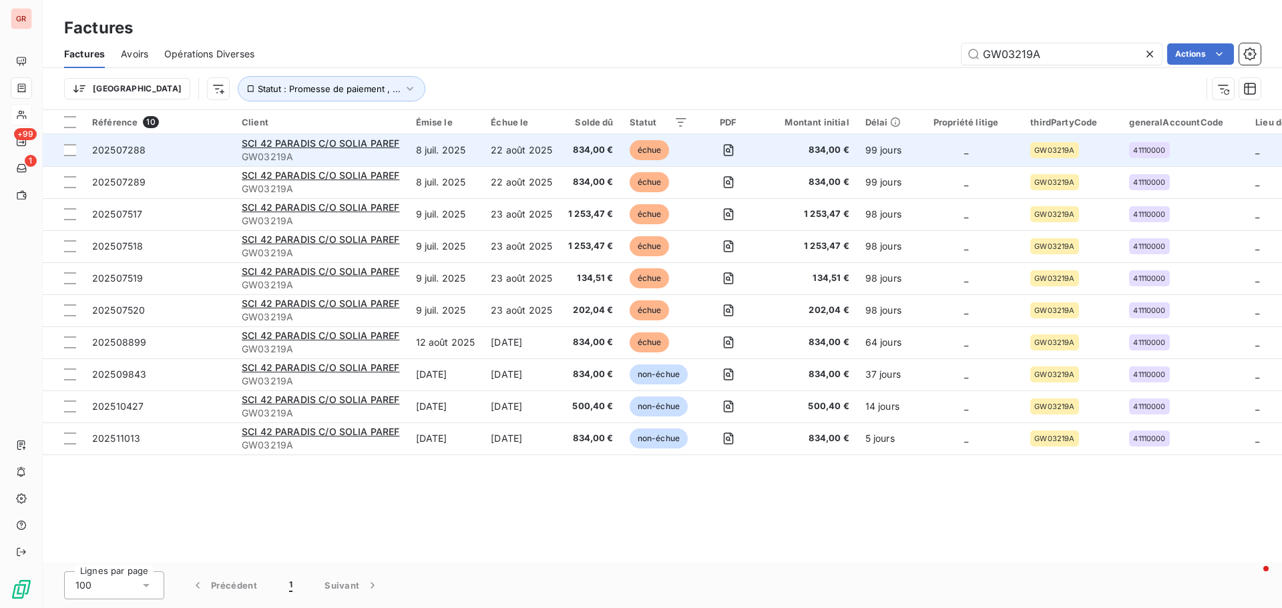
type input "GW03219A"
click at [342, 149] on div "SCI 42 PARADIS C/O SOLIA PAREF" at bounding box center [321, 143] width 158 height 13
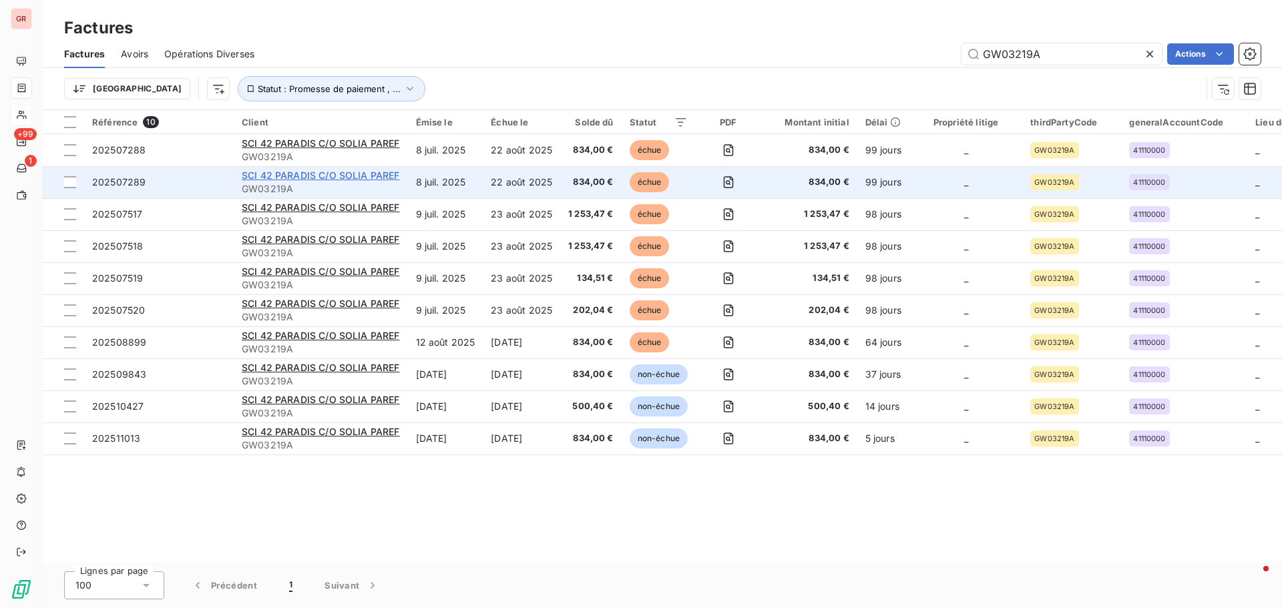
click at [249, 173] on span "SCI 42 PARADIS C/O SOLIA PAREF" at bounding box center [321, 175] width 158 height 11
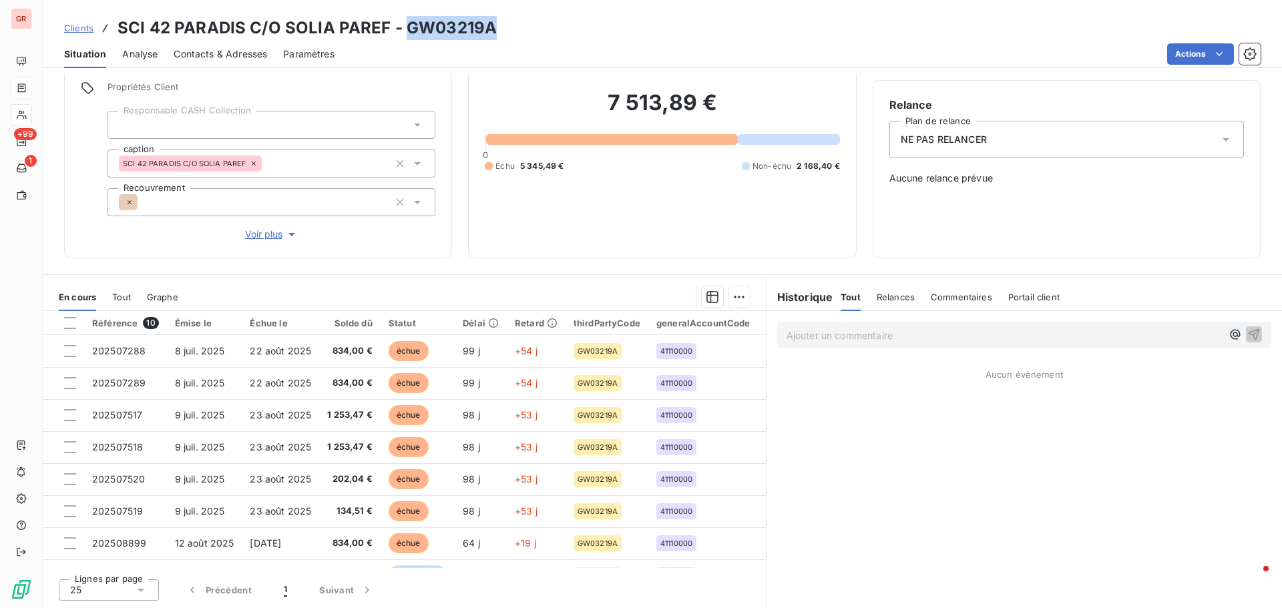
drag, startPoint x: 495, startPoint y: 29, endPoint x: 404, endPoint y: 21, distance: 91.8
click at [404, 21] on div "Clients SCI 42 PARADIS C/O SOLIA PAREF - GW03219A" at bounding box center [662, 28] width 1239 height 24
copy h3 "GW03219A"
click at [226, 49] on span "Contacts & Adresses" at bounding box center [220, 53] width 93 height 13
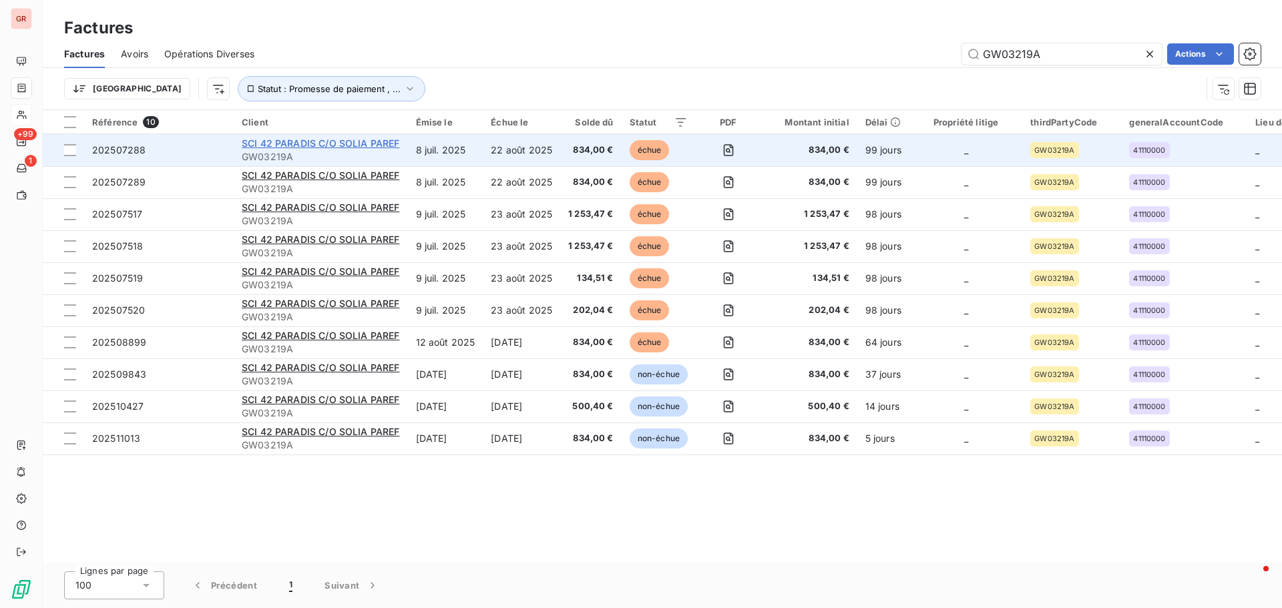
click at [363, 142] on span "SCI 42 PARADIS C/O SOLIA PAREF" at bounding box center [321, 143] width 158 height 11
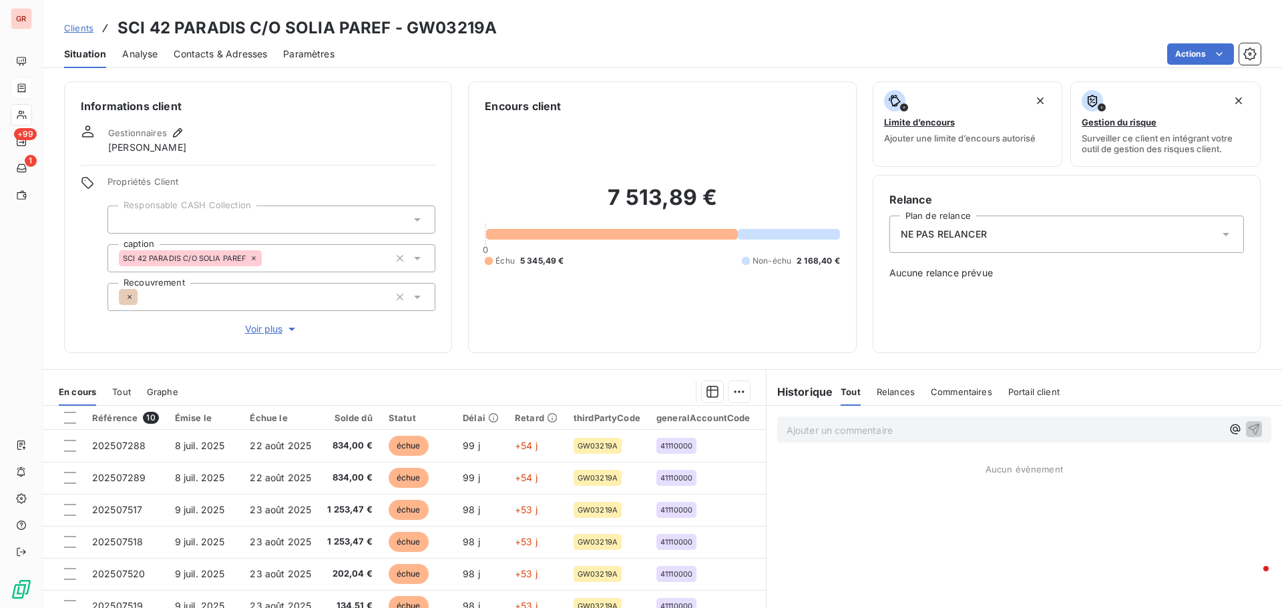
click at [1219, 234] on icon at bounding box center [1225, 234] width 13 height 13
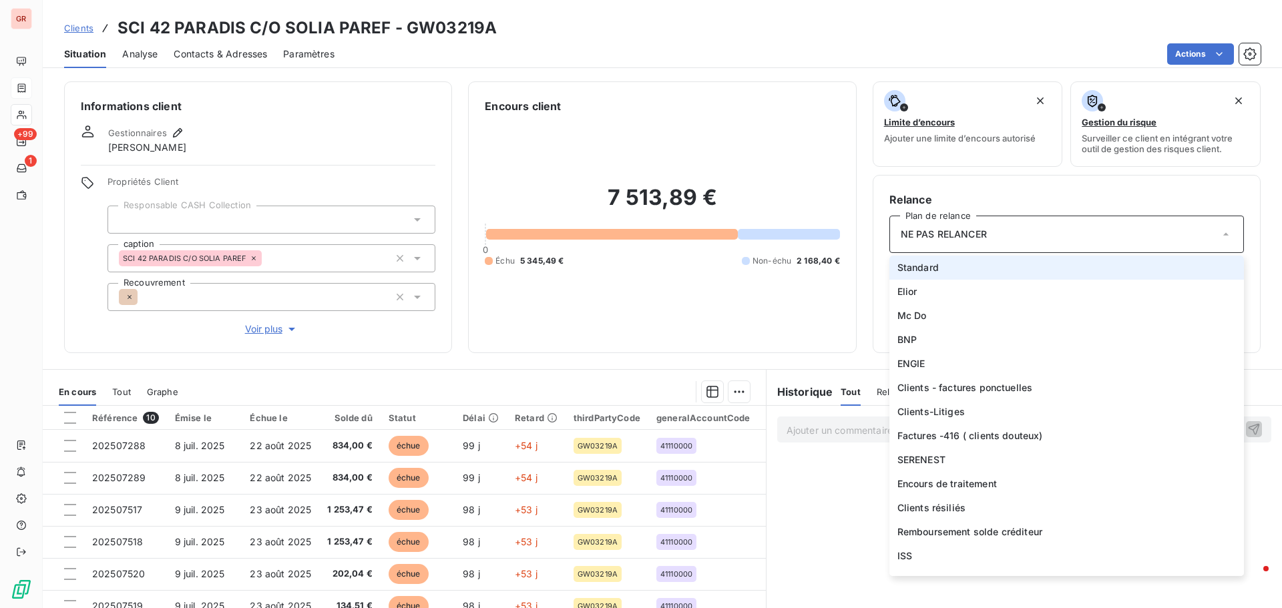
click at [950, 257] on li "Standard" at bounding box center [1066, 268] width 354 height 24
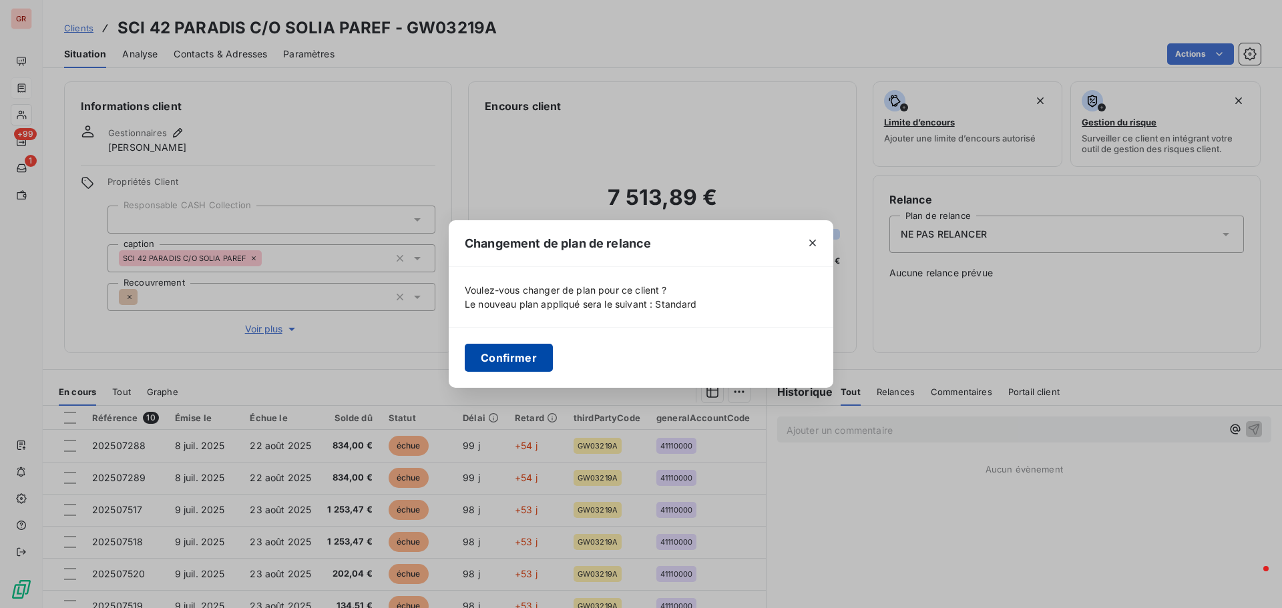
click at [517, 363] on button "Confirmer" at bounding box center [509, 358] width 88 height 28
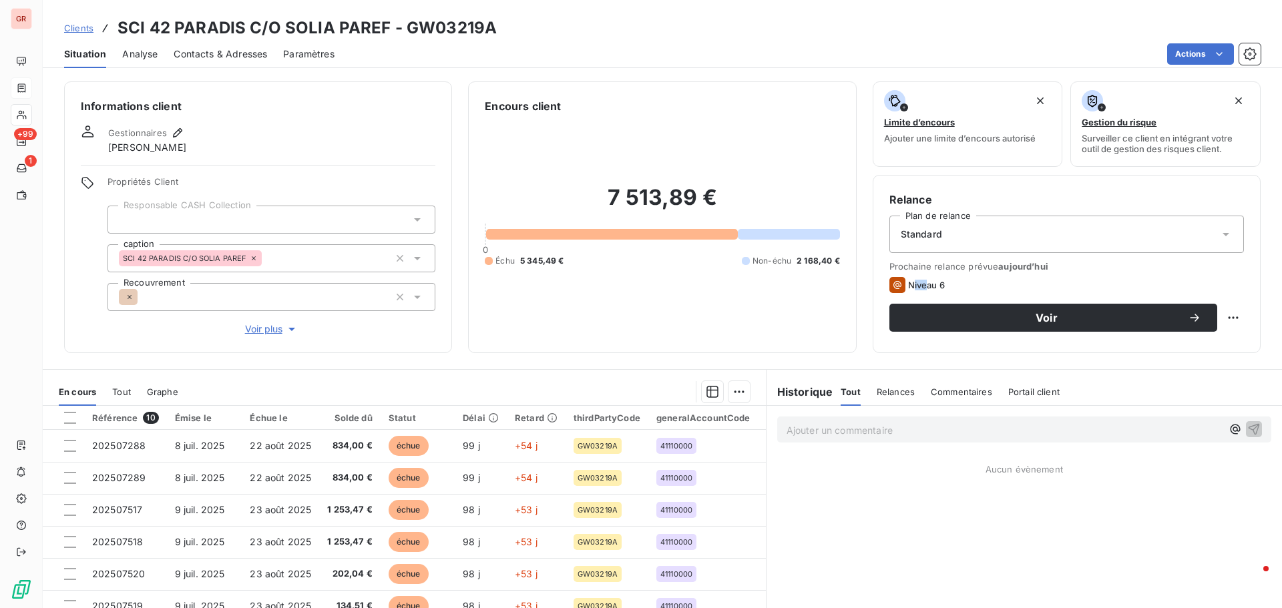
drag, startPoint x: 914, startPoint y: 286, endPoint x: 904, endPoint y: 286, distance: 9.3
click at [908, 286] on span "Niveau 6" at bounding box center [926, 285] width 37 height 11
click at [893, 286] on icon at bounding box center [897, 285] width 8 height 8
click at [1045, 319] on span "Voir" at bounding box center [1046, 317] width 282 height 11
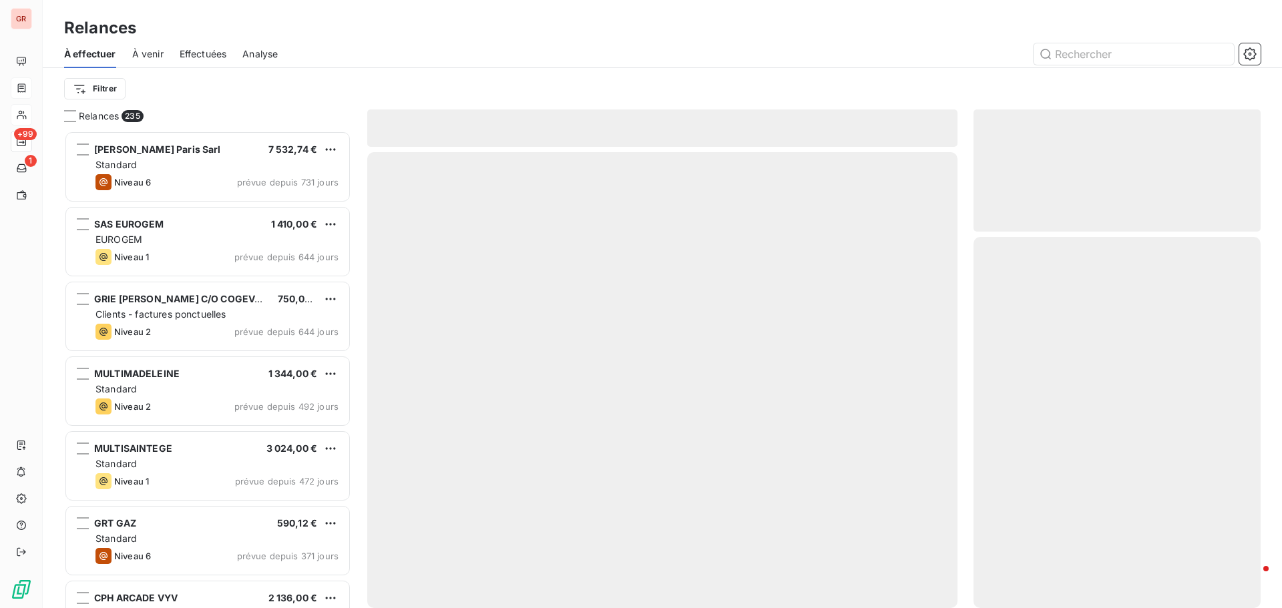
scroll to position [467, 277]
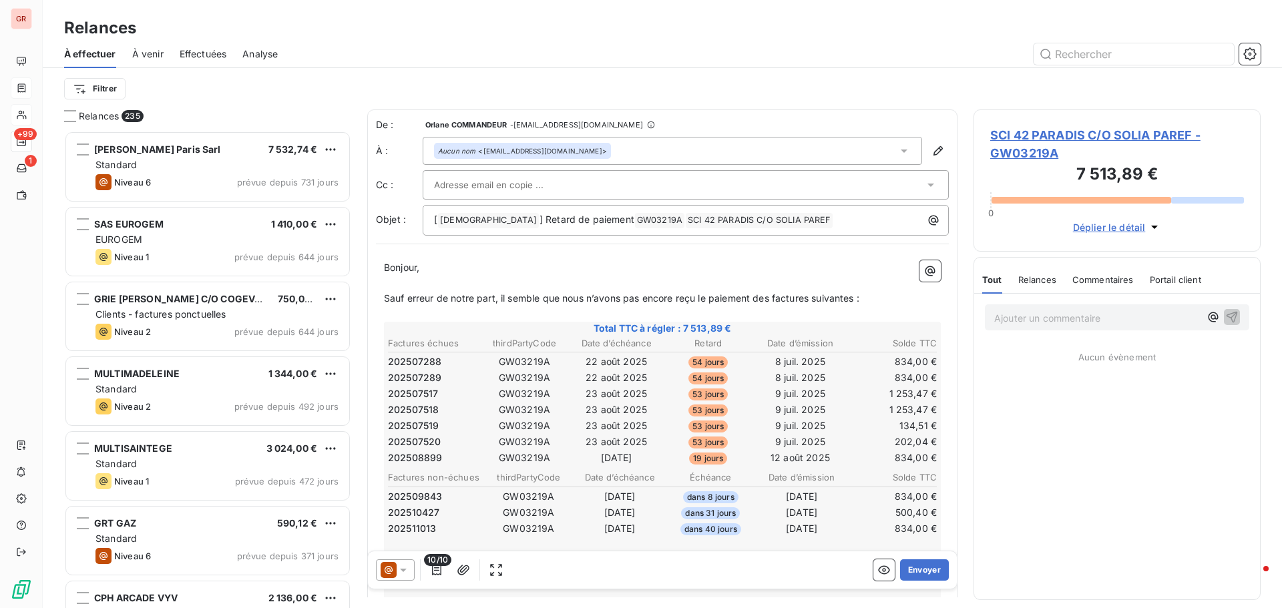
click at [400, 571] on icon at bounding box center [402, 569] width 13 height 13
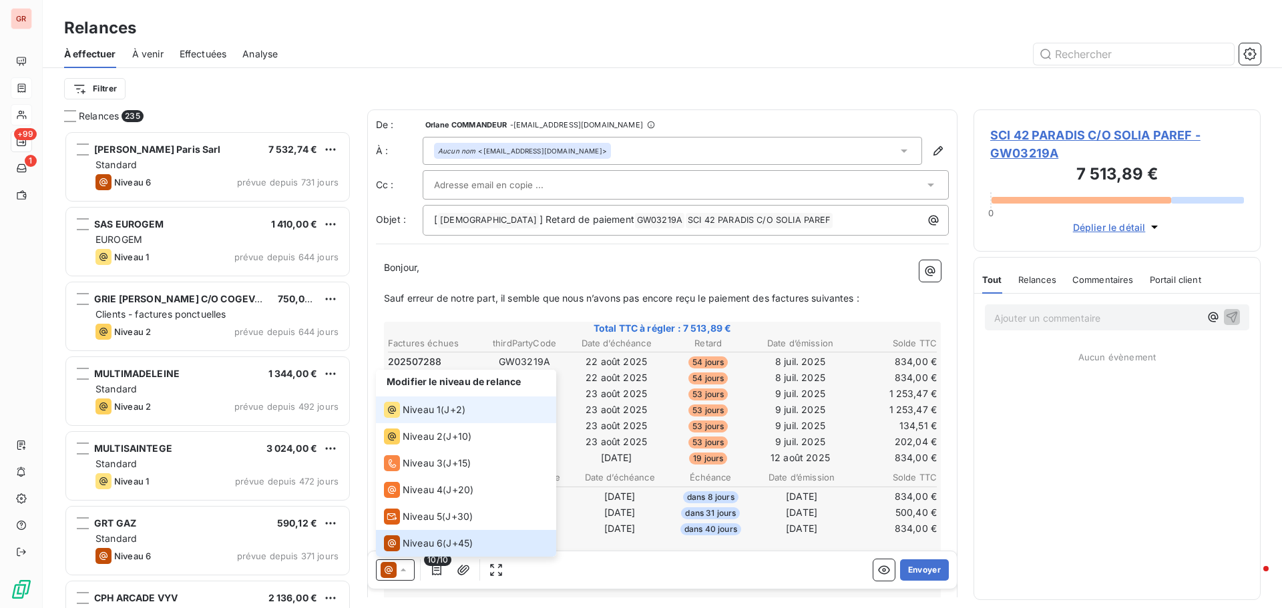
click at [414, 405] on span "Niveau 1" at bounding box center [421, 409] width 38 height 13
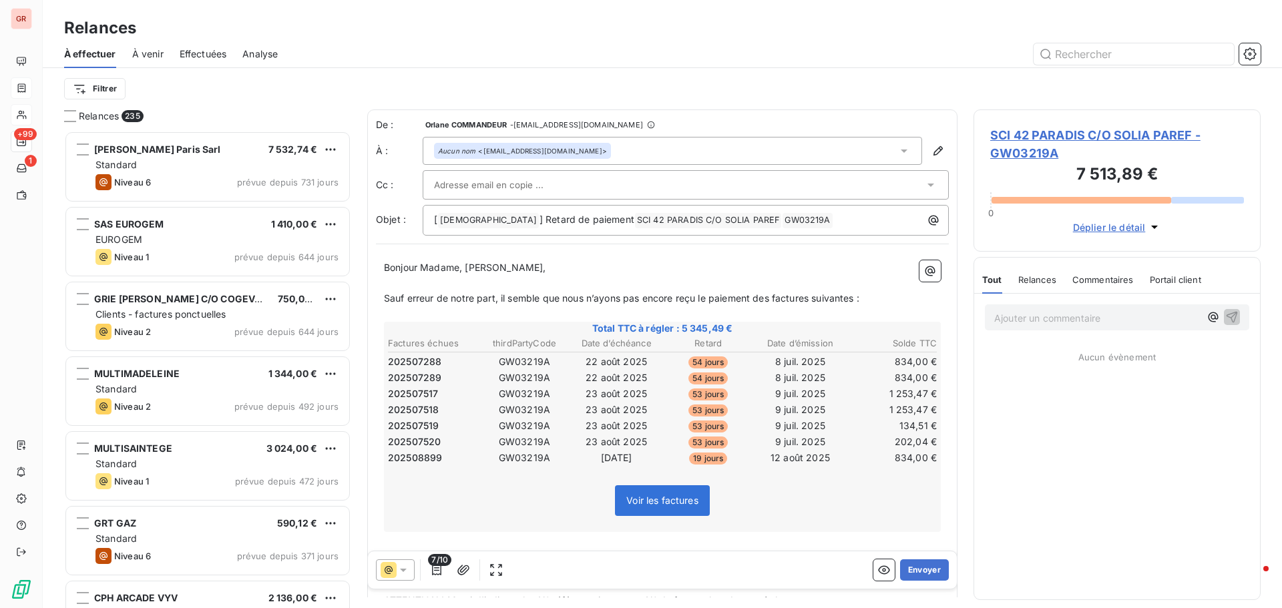
click at [623, 187] on div at bounding box center [679, 185] width 490 height 20
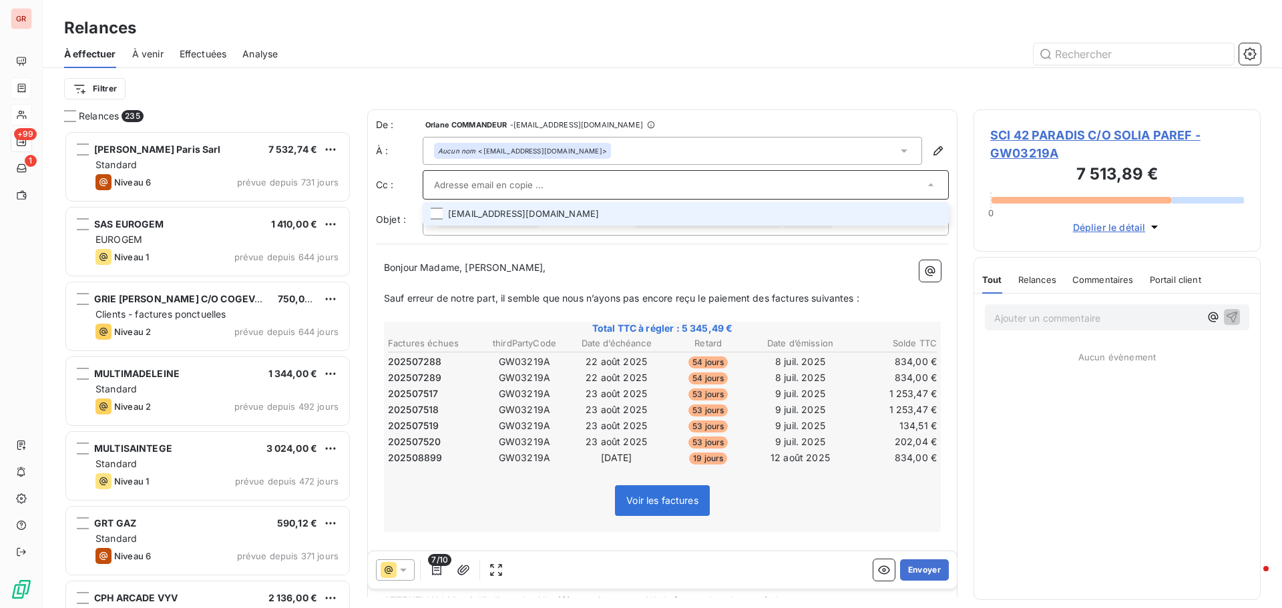
click at [561, 214] on li "maud.dingival@solia-paref.com" at bounding box center [686, 213] width 526 height 23
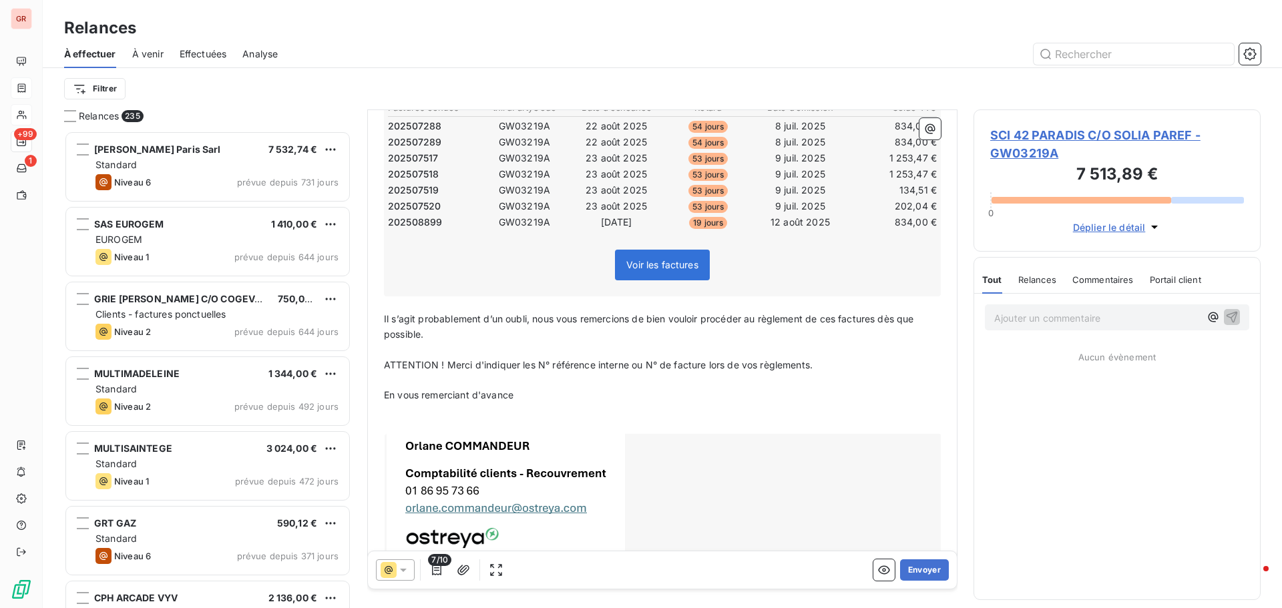
scroll to position [282, 0]
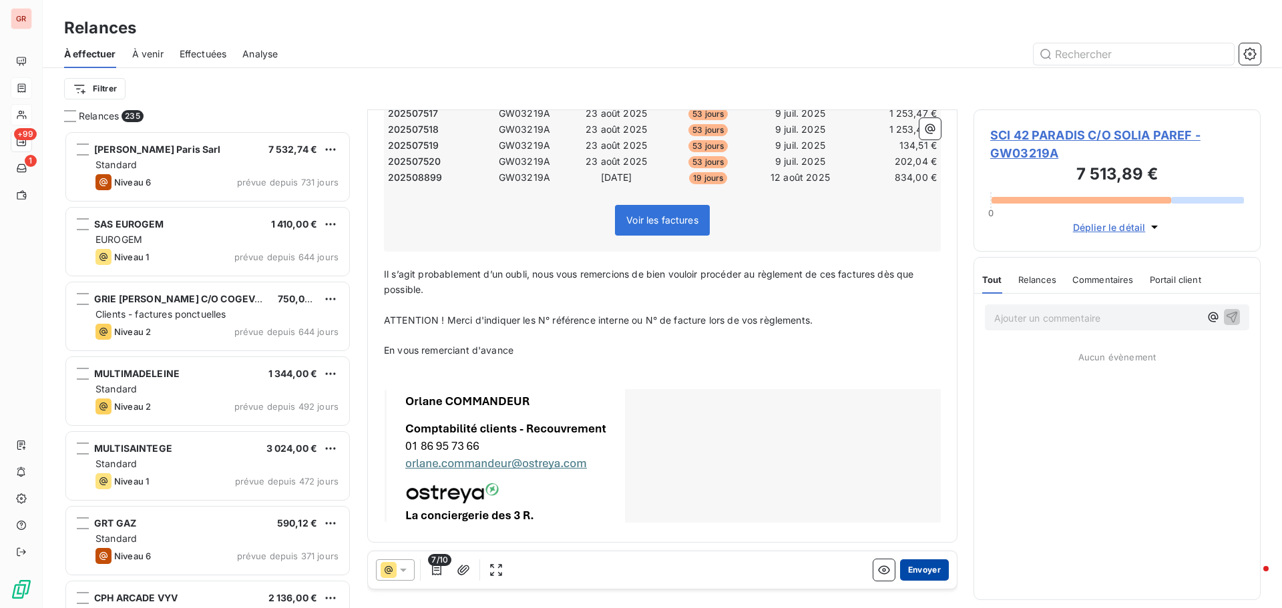
click at [924, 571] on button "Envoyer" at bounding box center [924, 569] width 49 height 21
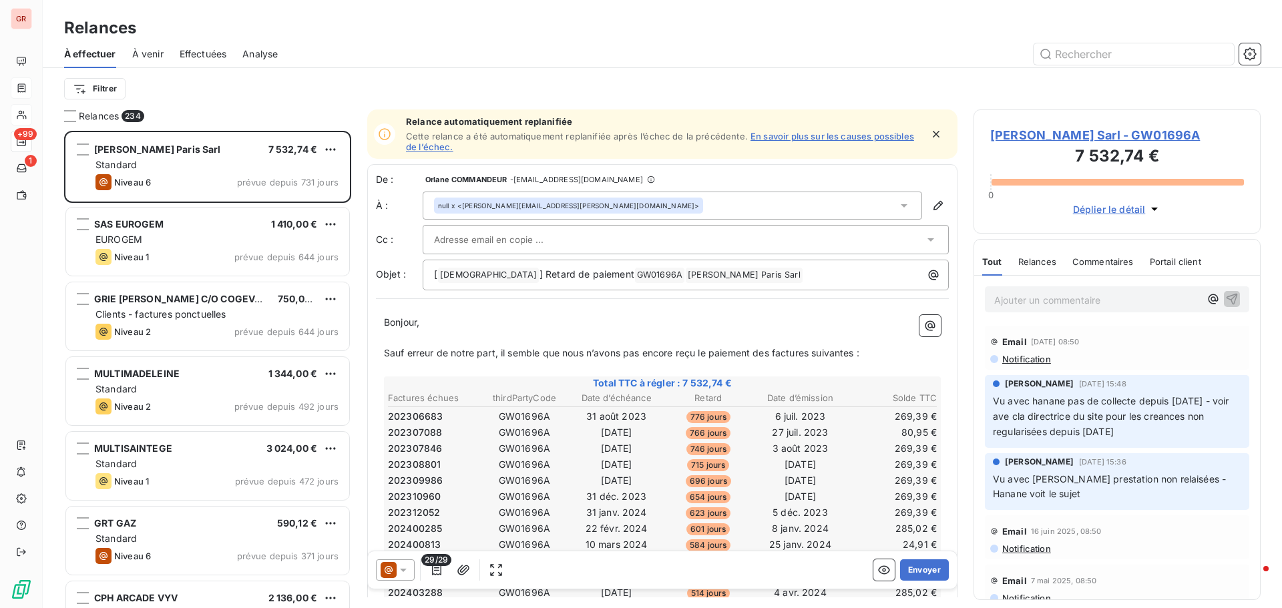
click at [1110, 135] on span "[PERSON_NAME] Sarl - GW01696A" at bounding box center [1117, 135] width 254 height 18
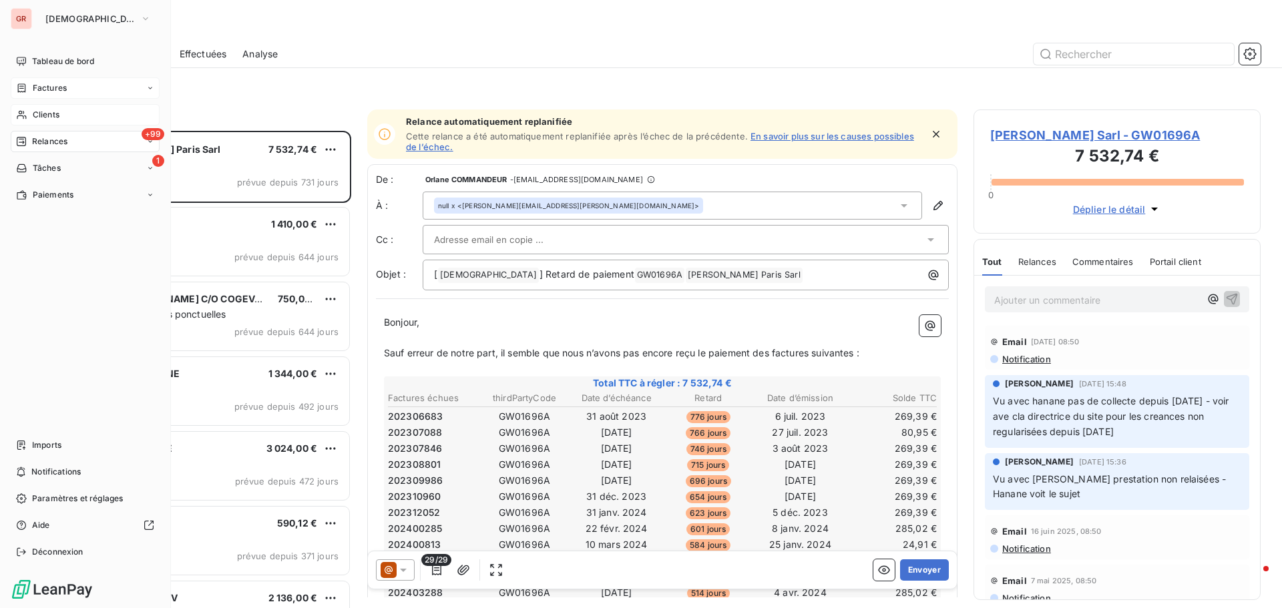
click at [57, 117] on span "Clients" at bounding box center [46, 115] width 27 height 12
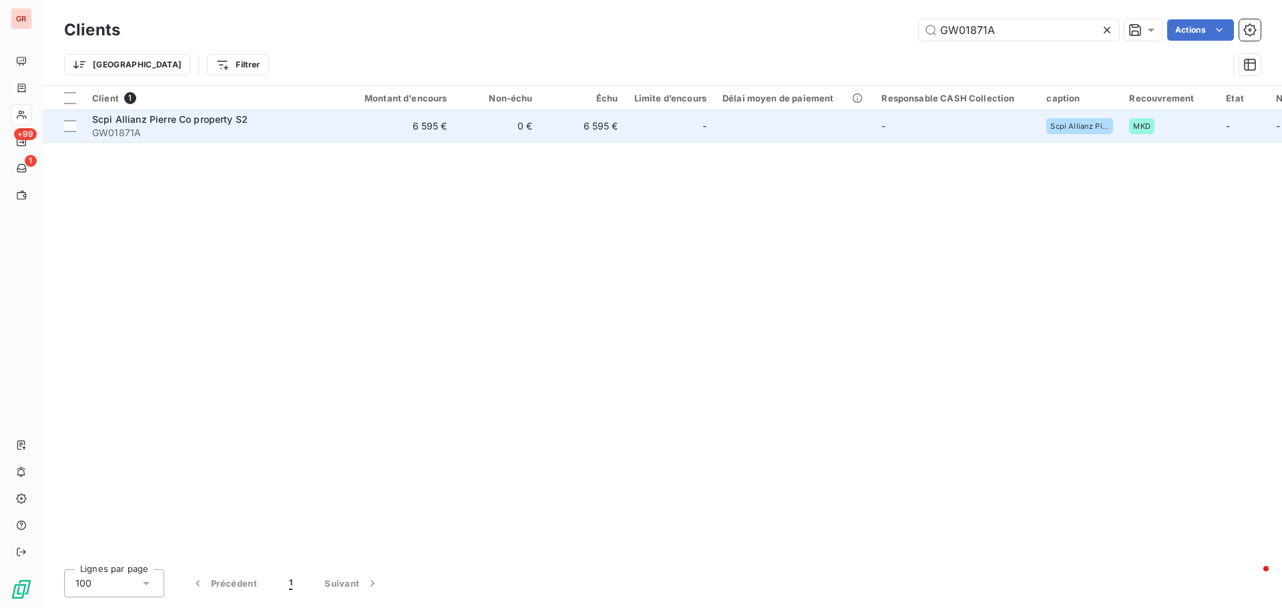
click at [210, 117] on span "Scpi Allianz Pierre Co property S2" at bounding box center [170, 118] width 156 height 11
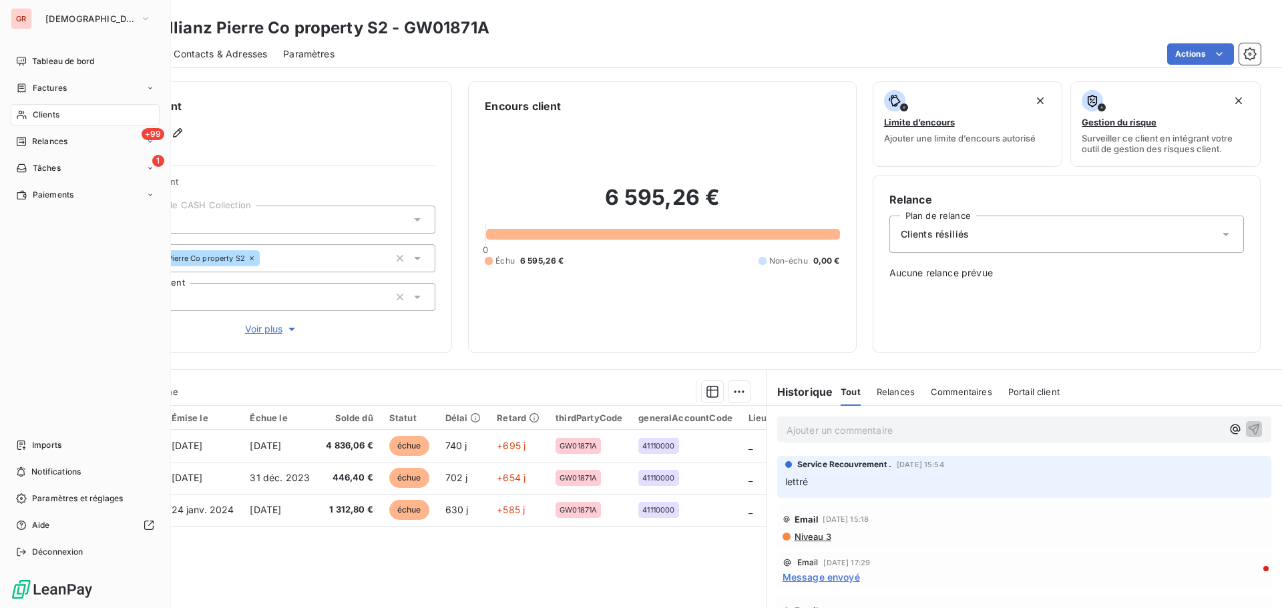
drag, startPoint x: 52, startPoint y: 87, endPoint x: 140, endPoint y: 73, distance: 89.1
click at [52, 87] on span "Factures" at bounding box center [50, 88] width 34 height 12
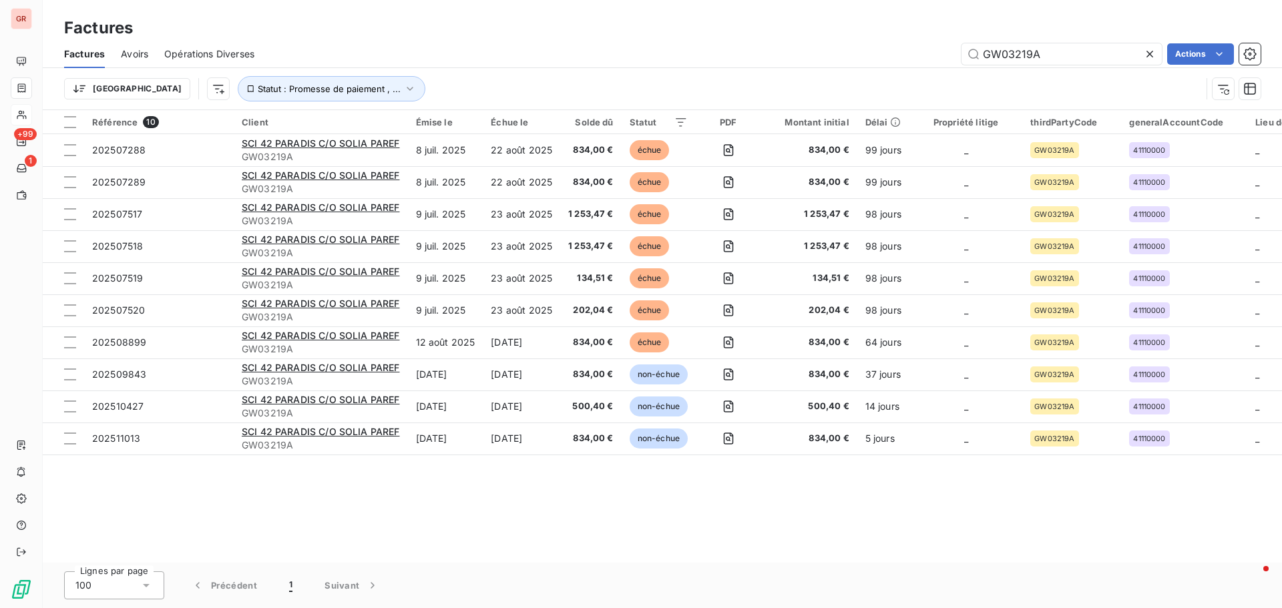
drag, startPoint x: 1027, startPoint y: 57, endPoint x: 800, endPoint y: 80, distance: 228.1
click at [821, 77] on div "Factures Avoirs Opérations Diverses GW03219A Actions Trier Statut : Promesse de…" at bounding box center [662, 74] width 1239 height 69
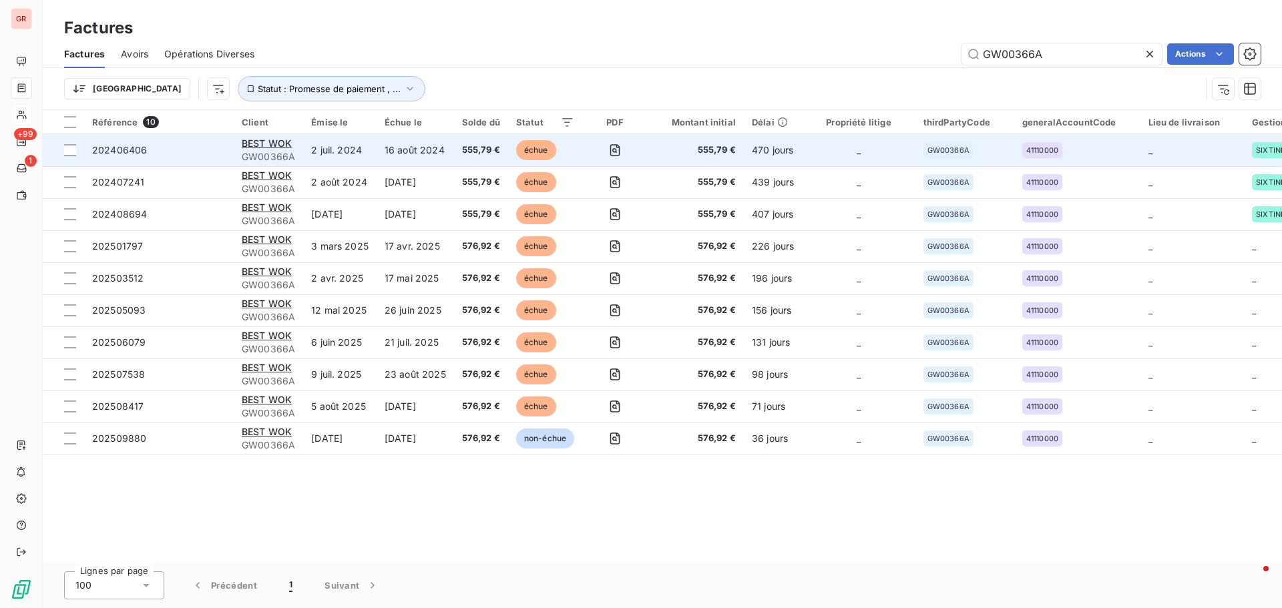
type input "GW00366A"
click at [272, 154] on span "GW00366A" at bounding box center [268, 156] width 53 height 13
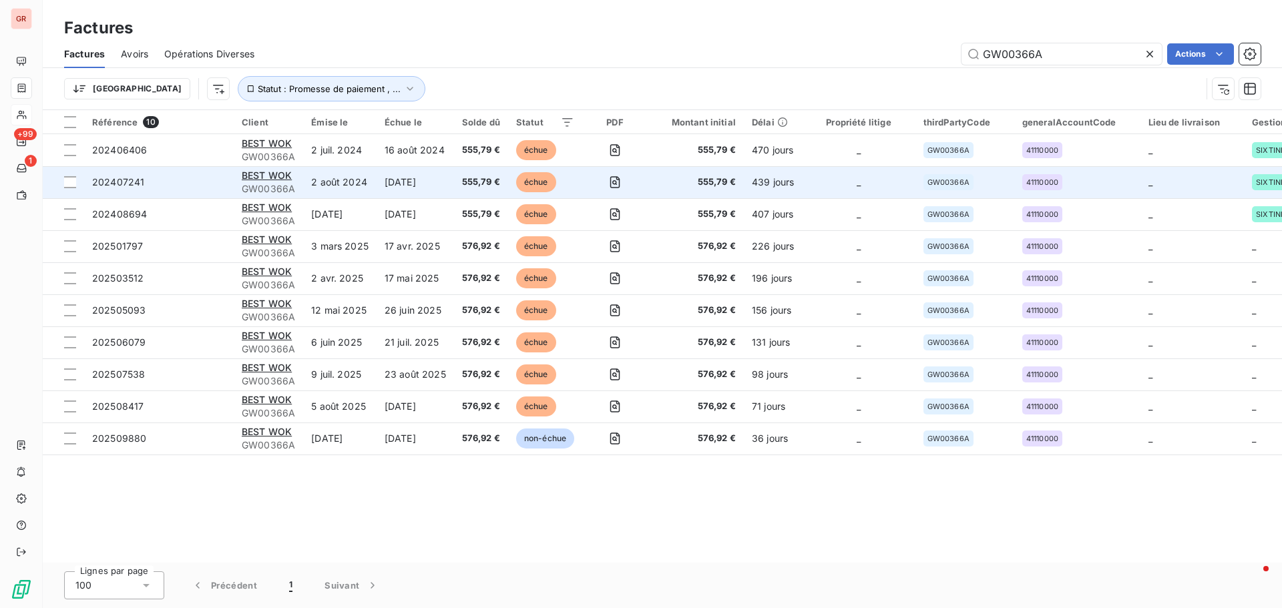
click at [274, 182] on span "GW00366A" at bounding box center [268, 188] width 53 height 13
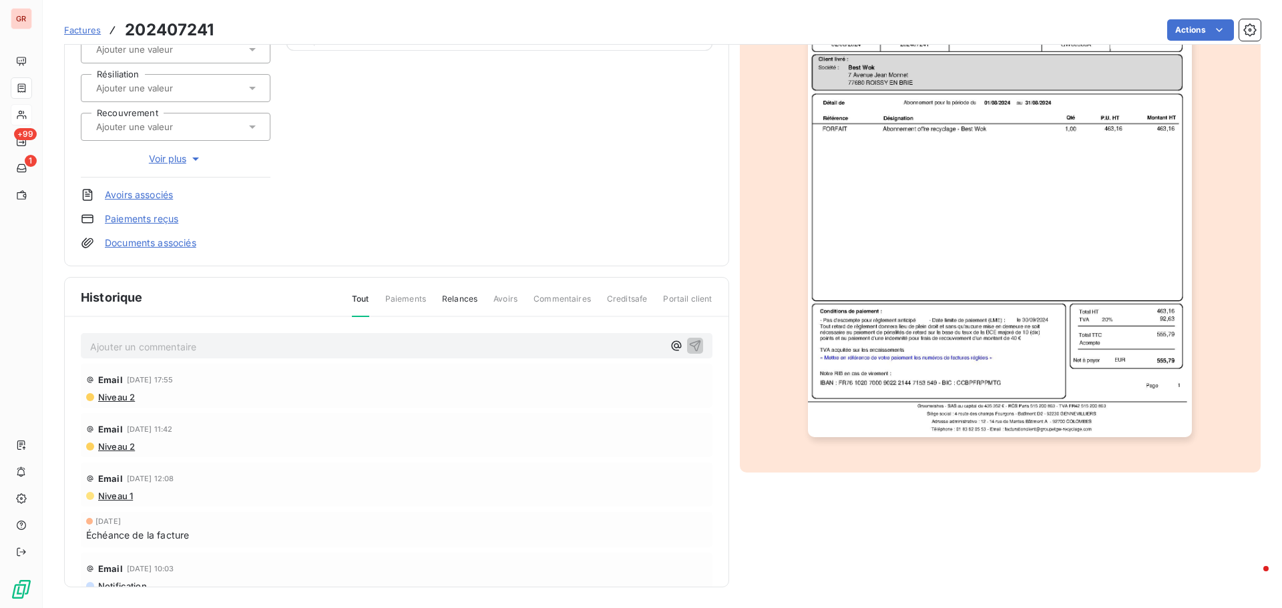
scroll to position [195, 0]
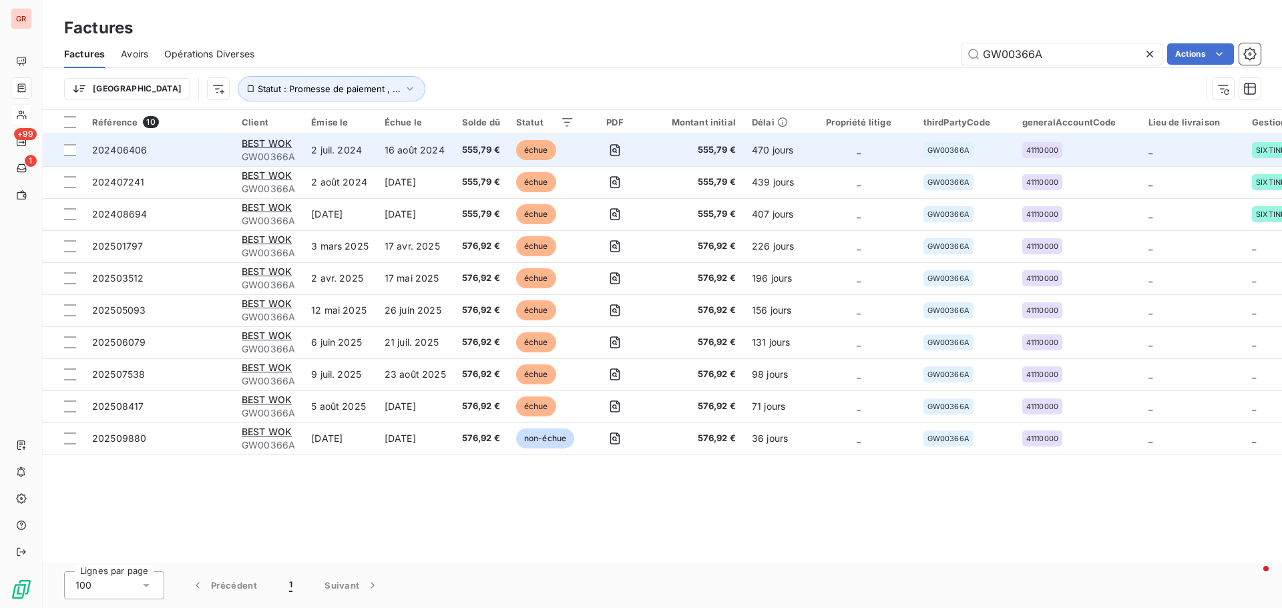
click at [276, 151] on span "GW00366A" at bounding box center [268, 156] width 53 height 13
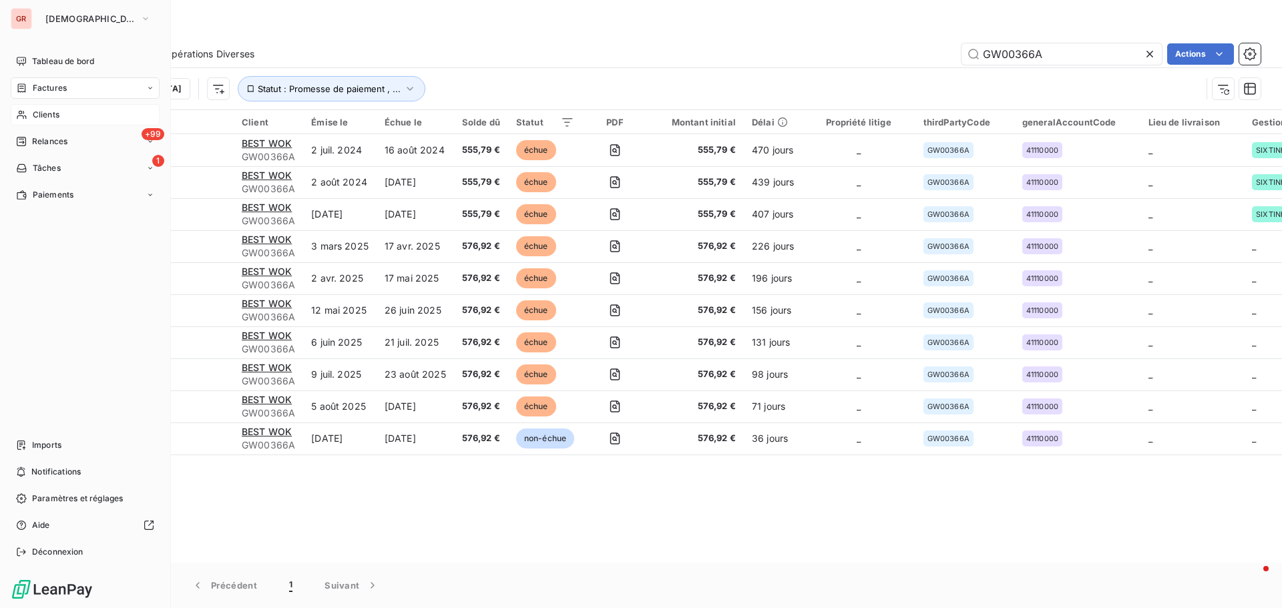
click at [57, 88] on span "Factures" at bounding box center [50, 88] width 34 height 12
click at [56, 113] on span "Clients" at bounding box center [46, 115] width 27 height 12
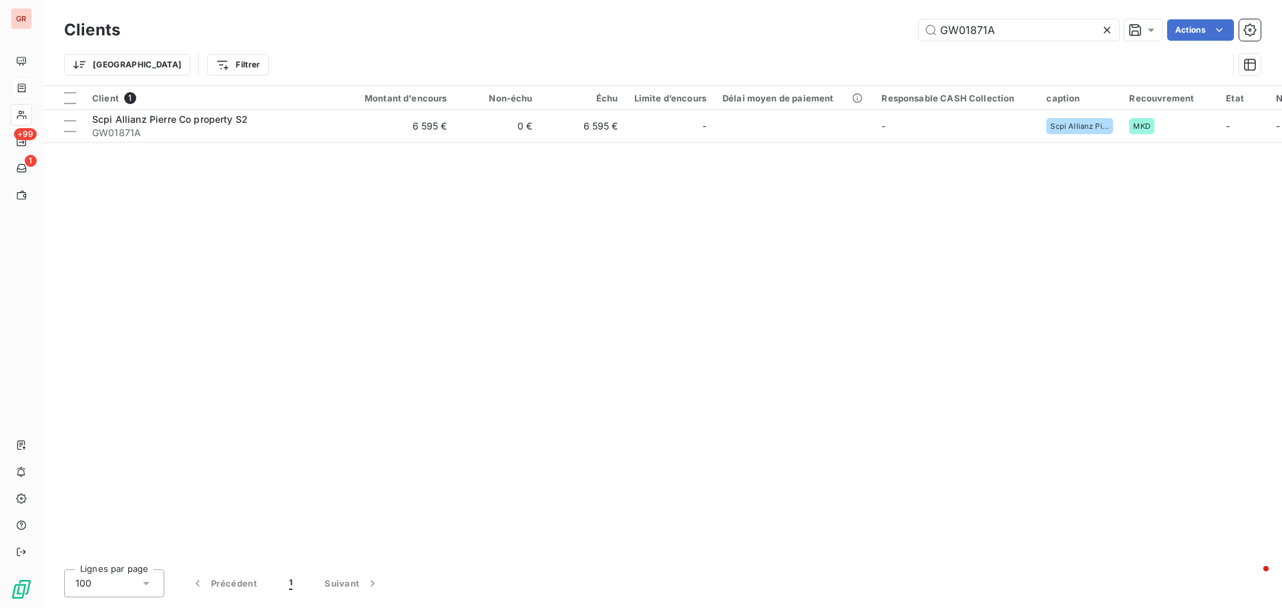
drag, startPoint x: 1013, startPoint y: 33, endPoint x: 775, endPoint y: 55, distance: 238.6
click at [849, 41] on div "Clients GW01871A Actions" at bounding box center [662, 30] width 1196 height 28
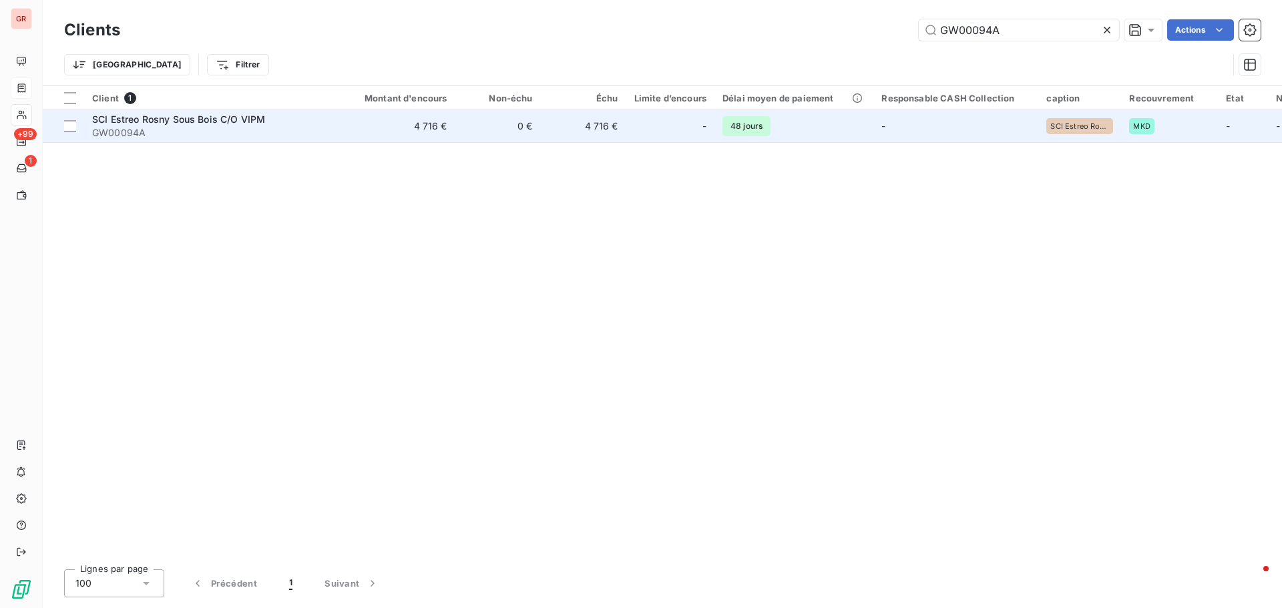
type input "GW00094A"
click at [163, 119] on span "SCI Estreo Rosny Sous Bois C/O VIPM" at bounding box center [178, 118] width 173 height 11
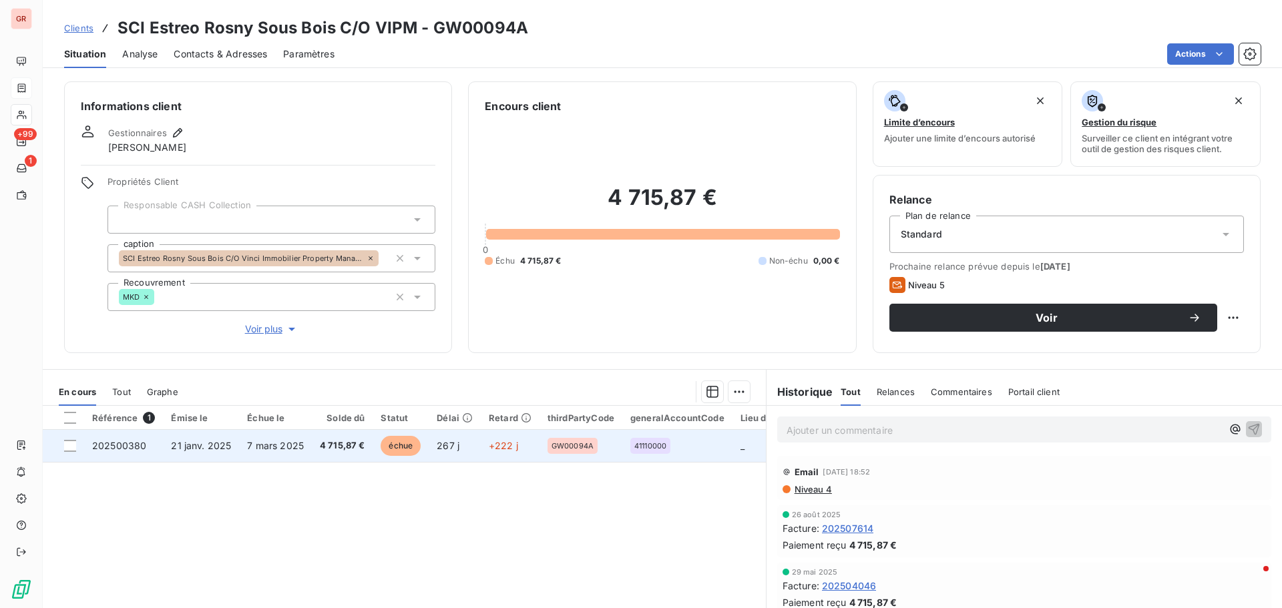
click at [242, 445] on td "7 mars 2025" at bounding box center [275, 446] width 73 height 32
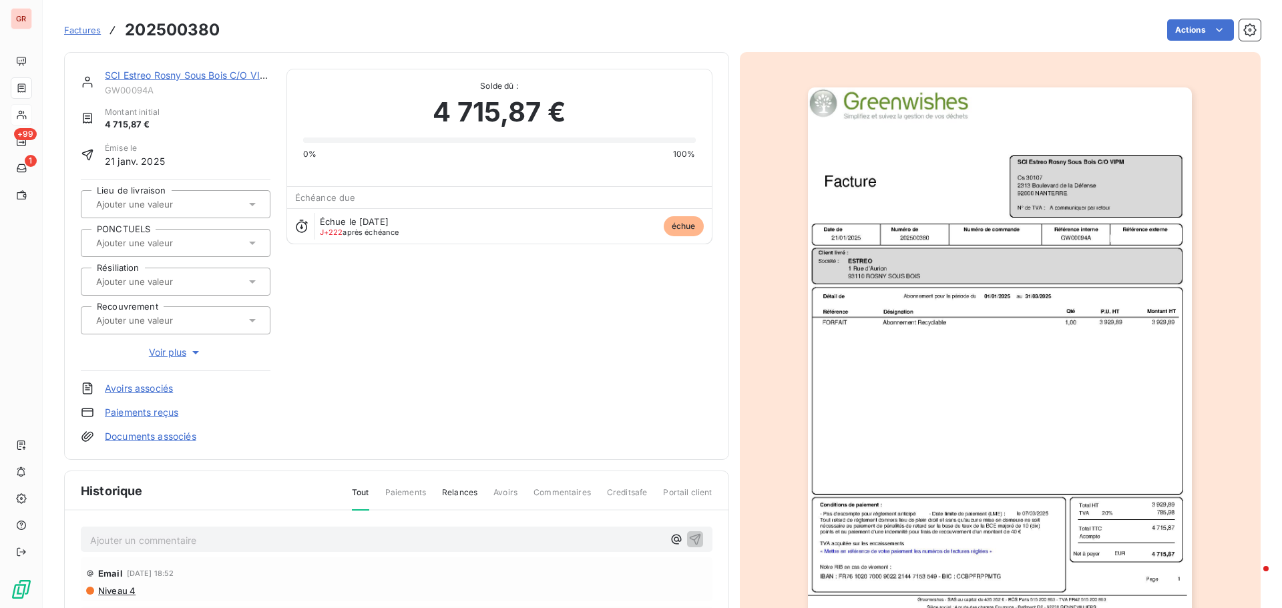
click at [192, 77] on link "SCI Estreo Rosny Sous Bois C/O VIPM" at bounding box center [190, 74] width 170 height 11
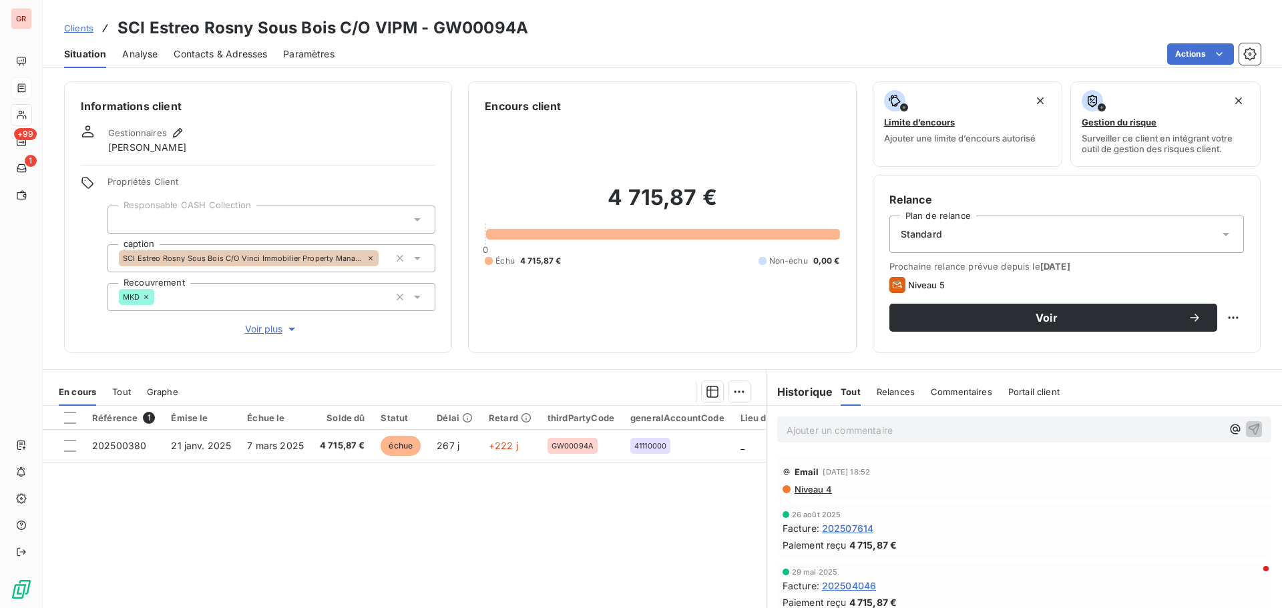
click at [231, 53] on span "Contacts & Adresses" at bounding box center [220, 53] width 93 height 13
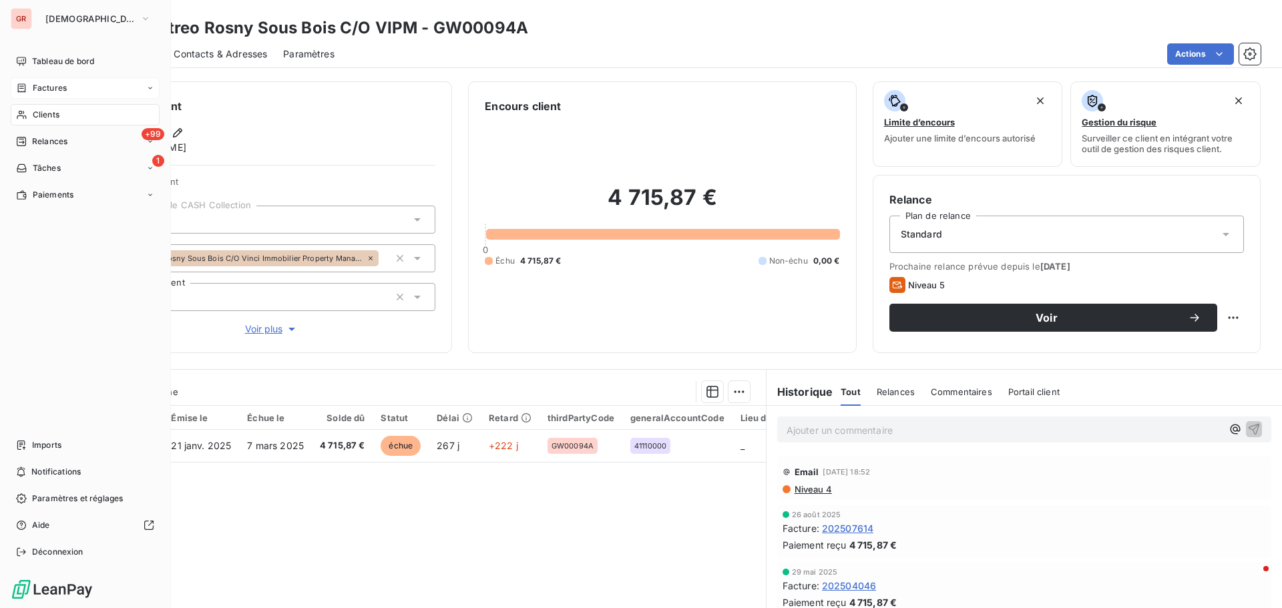
drag, startPoint x: 55, startPoint y: 113, endPoint x: 124, endPoint y: 105, distance: 69.9
click at [55, 113] on span "Clients" at bounding box center [46, 115] width 27 height 12
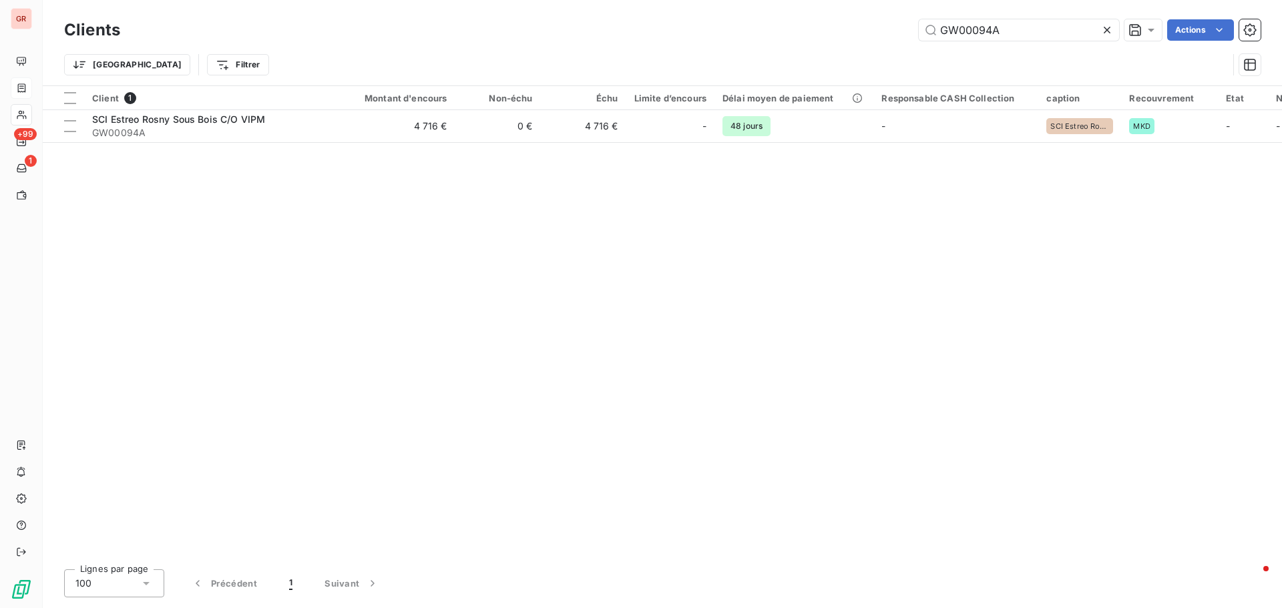
drag, startPoint x: 997, startPoint y: 33, endPoint x: 768, endPoint y: 49, distance: 229.5
click at [770, 49] on div "Clients GW00094A Actions Trier Filtrer" at bounding box center [662, 50] width 1196 height 69
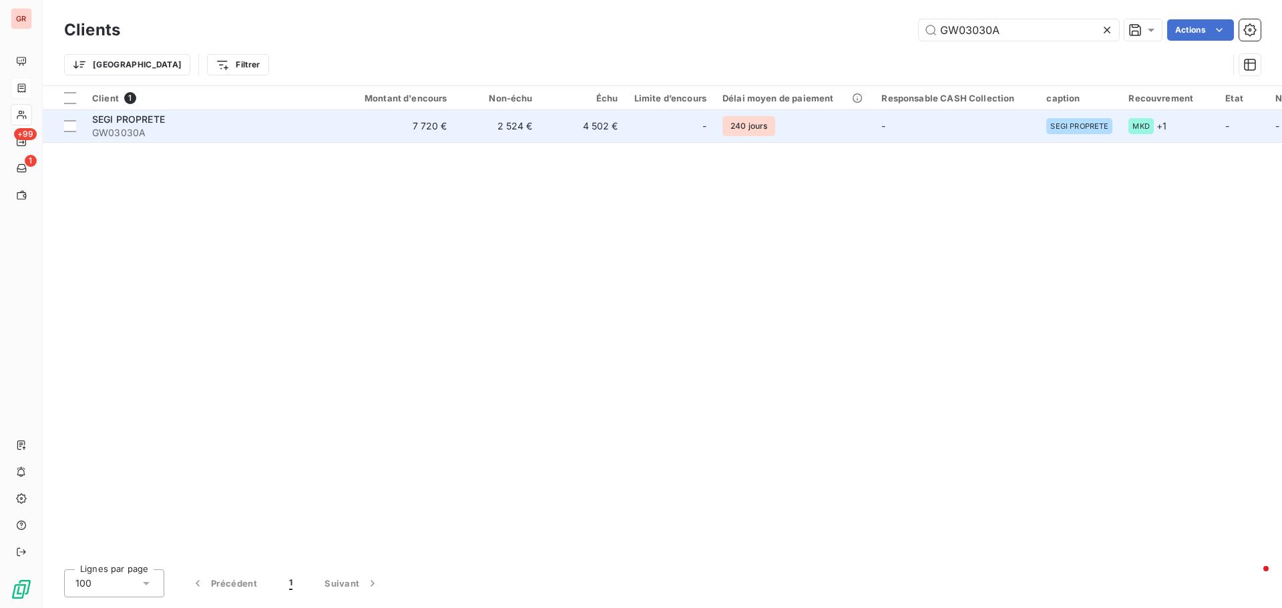
type input "GW03030A"
click at [123, 124] on span "SEGI PROPRETE" at bounding box center [128, 118] width 73 height 11
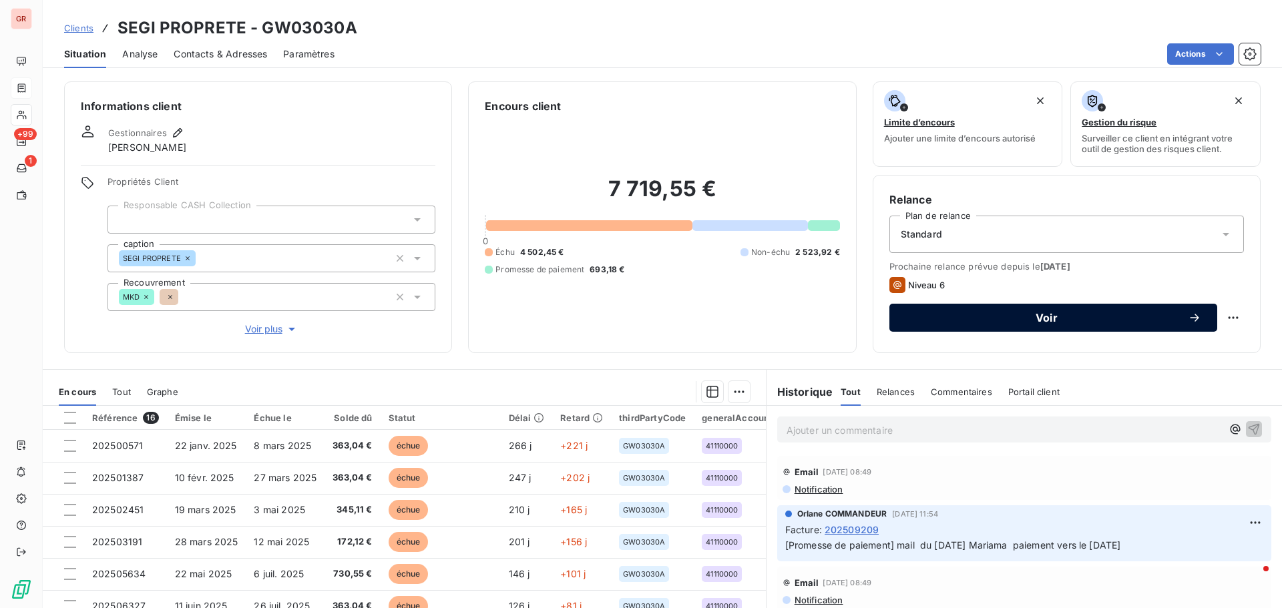
click at [1062, 309] on button "Voir" at bounding box center [1053, 318] width 328 height 28
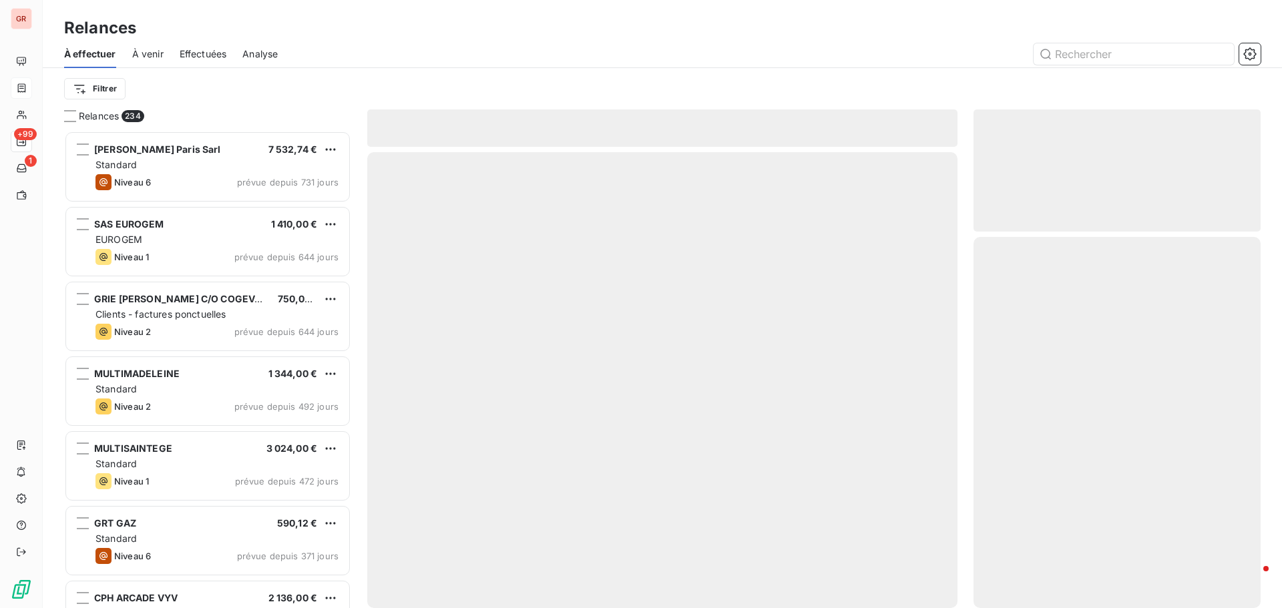
scroll to position [467, 277]
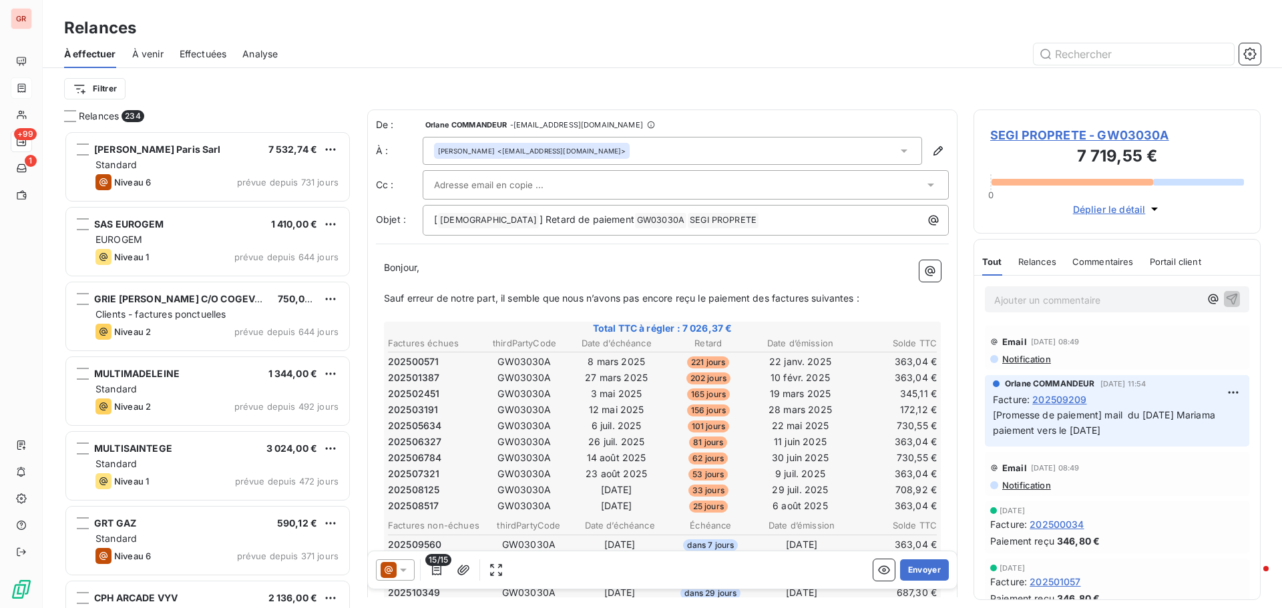
click at [406, 569] on icon at bounding box center [402, 569] width 13 height 13
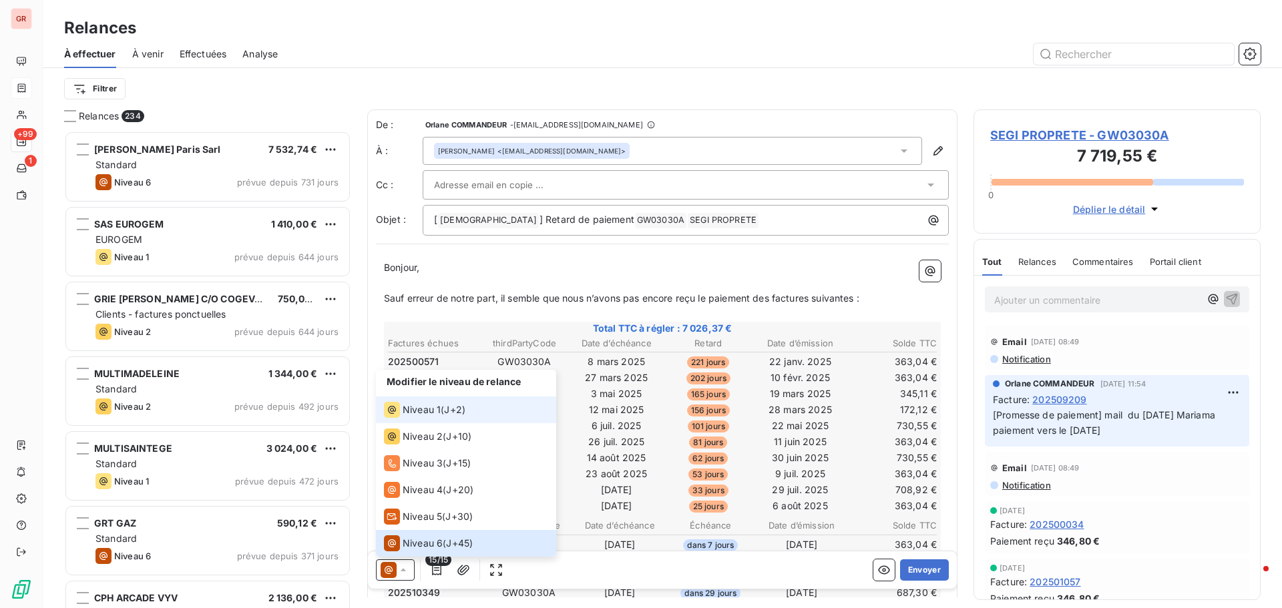
click at [408, 402] on div "Niveau 1" at bounding box center [412, 410] width 57 height 16
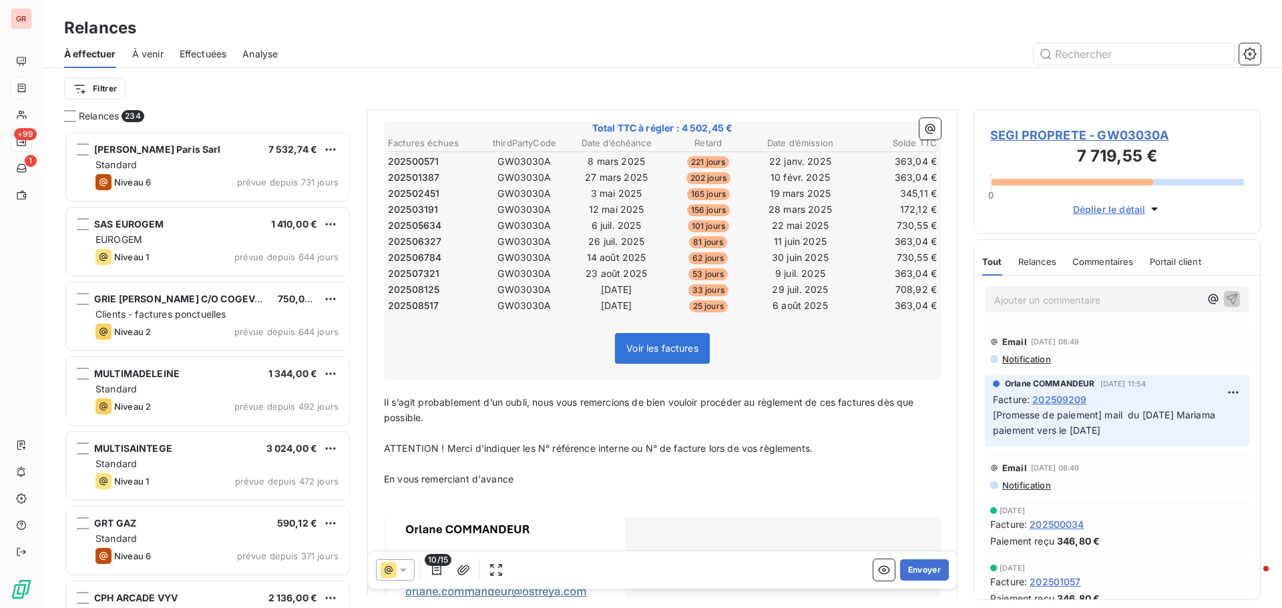
scroll to position [329, 0]
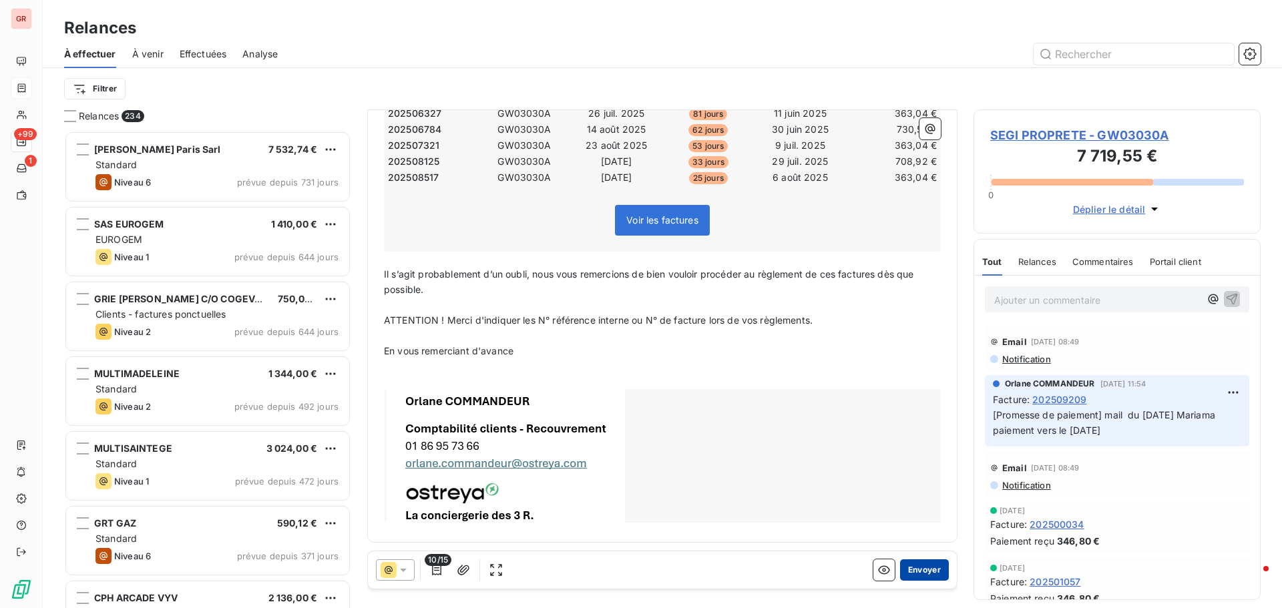
click at [919, 571] on button "Envoyer" at bounding box center [924, 569] width 49 height 21
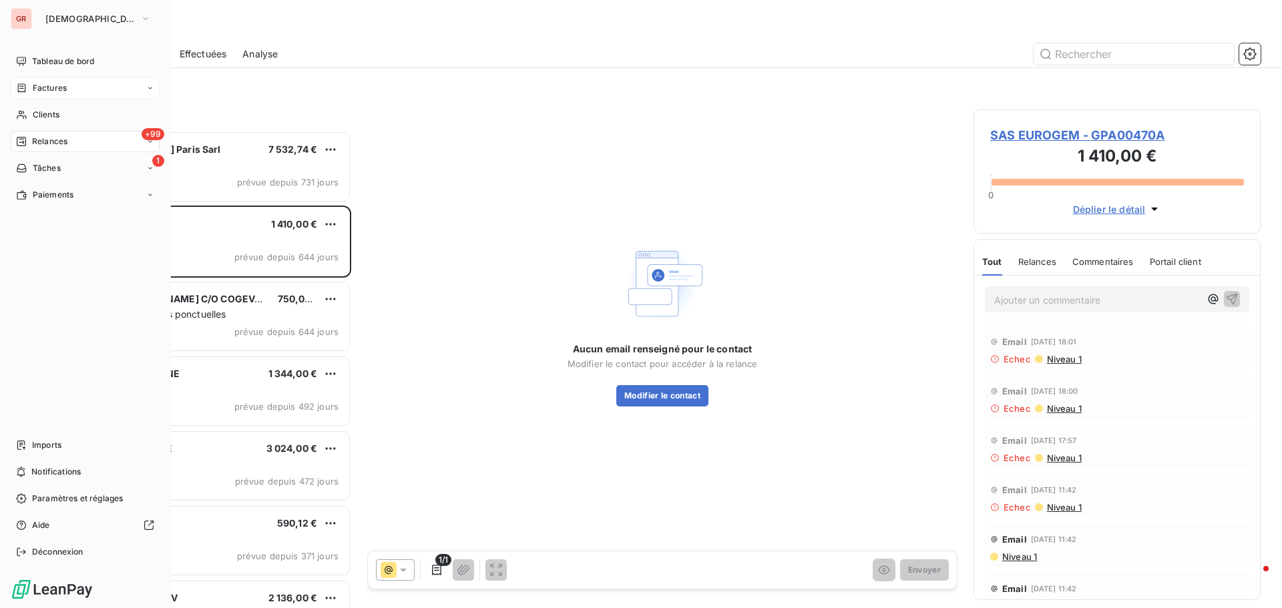
click at [62, 83] on span "Factures" at bounding box center [50, 88] width 34 height 12
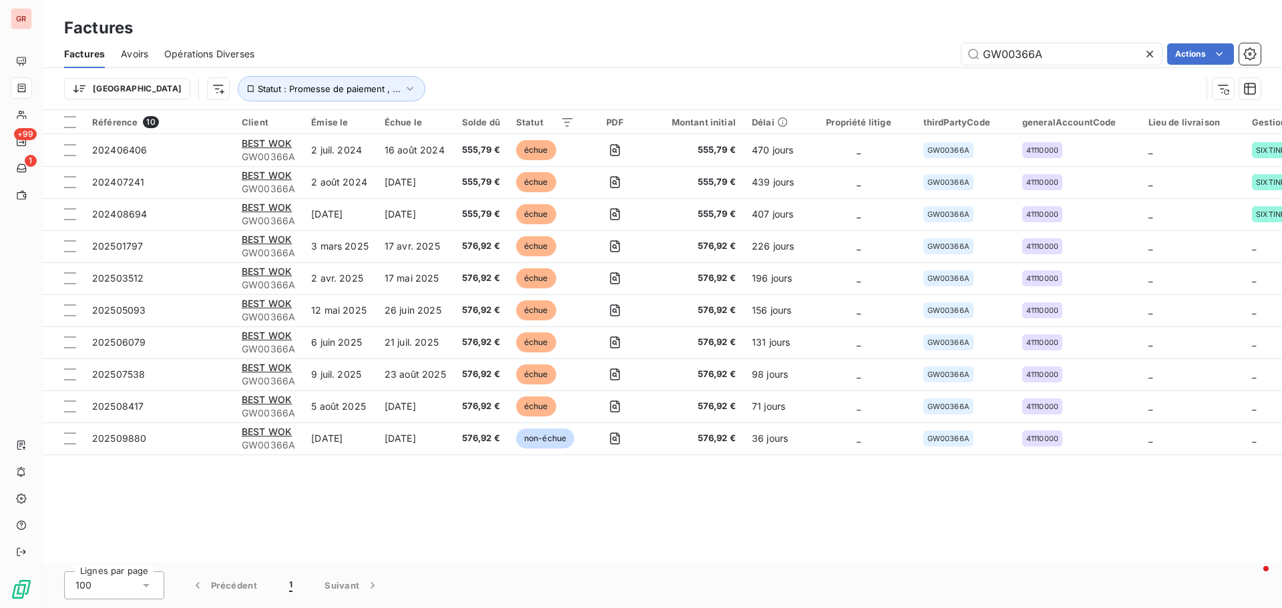
drag, startPoint x: 1059, startPoint y: 59, endPoint x: 792, endPoint y: 118, distance: 273.4
click at [810, 115] on div "Factures Factures Avoirs Opérations Diverses GW00366A Actions Trier Statut : Pr…" at bounding box center [662, 304] width 1239 height 608
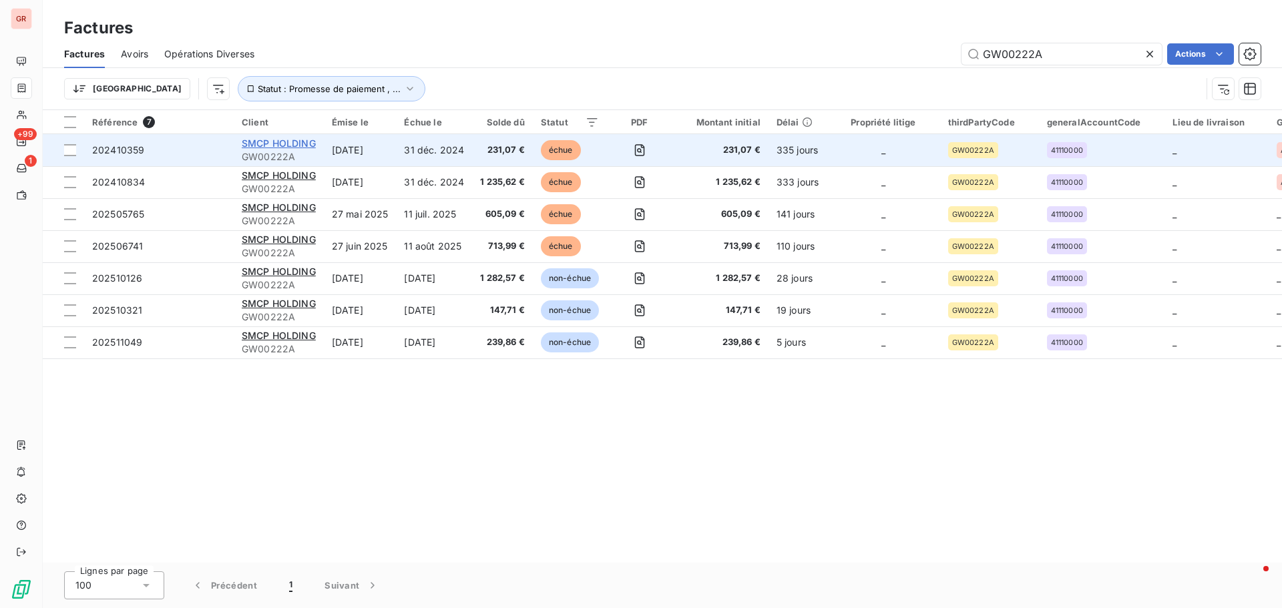
type input "GW00222A"
click at [283, 140] on span "SMCP HOLDING" at bounding box center [279, 143] width 74 height 11
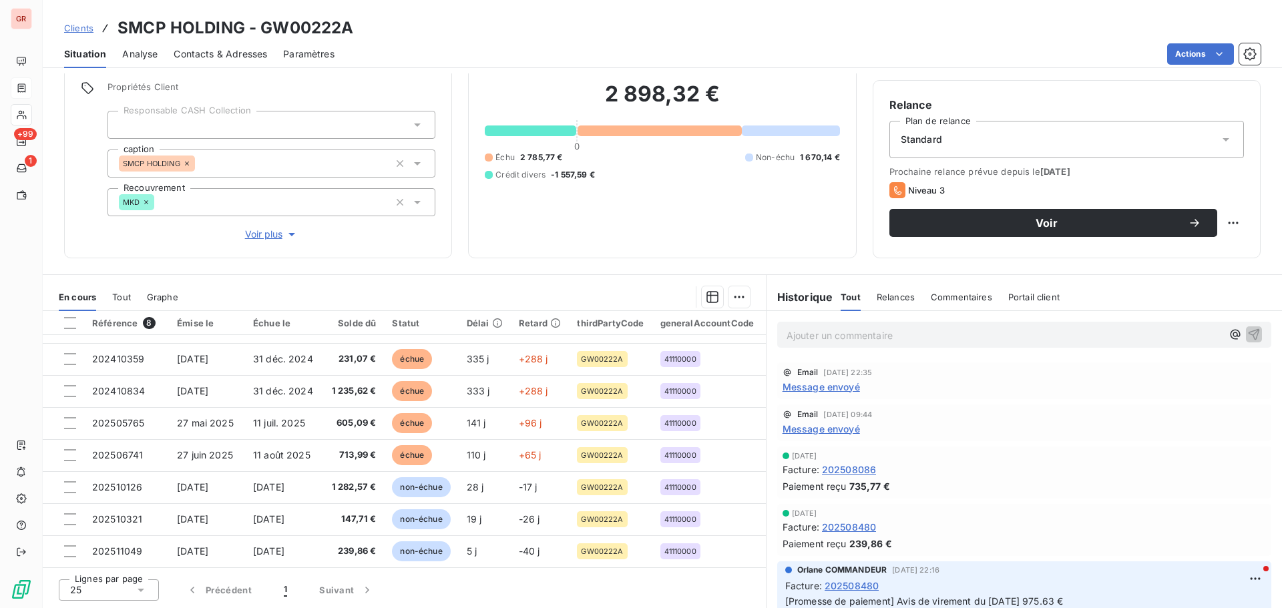
scroll to position [467, 0]
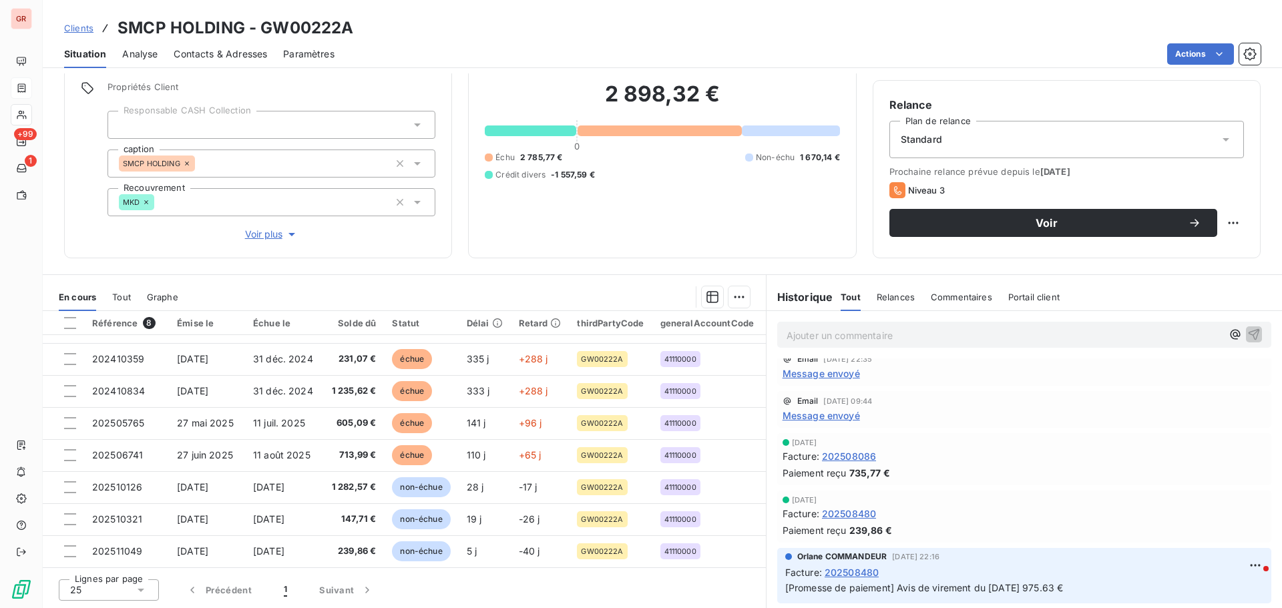
click at [811, 338] on span "Niveau 2" at bounding box center [812, 333] width 38 height 11
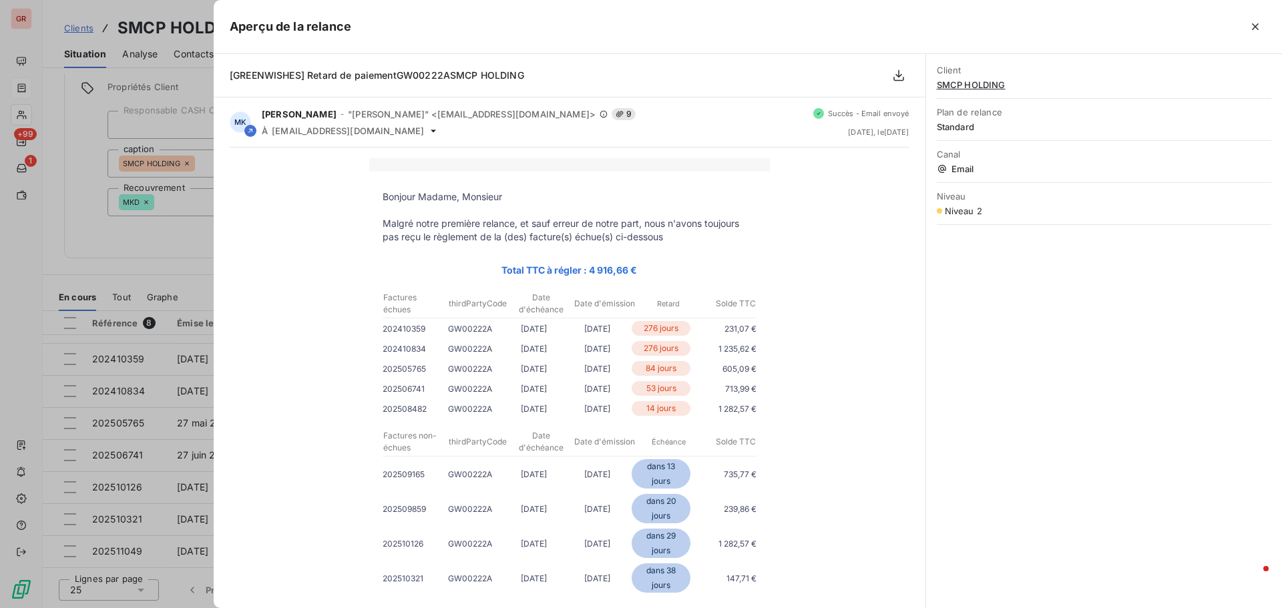
click at [184, 272] on div at bounding box center [641, 304] width 1282 height 608
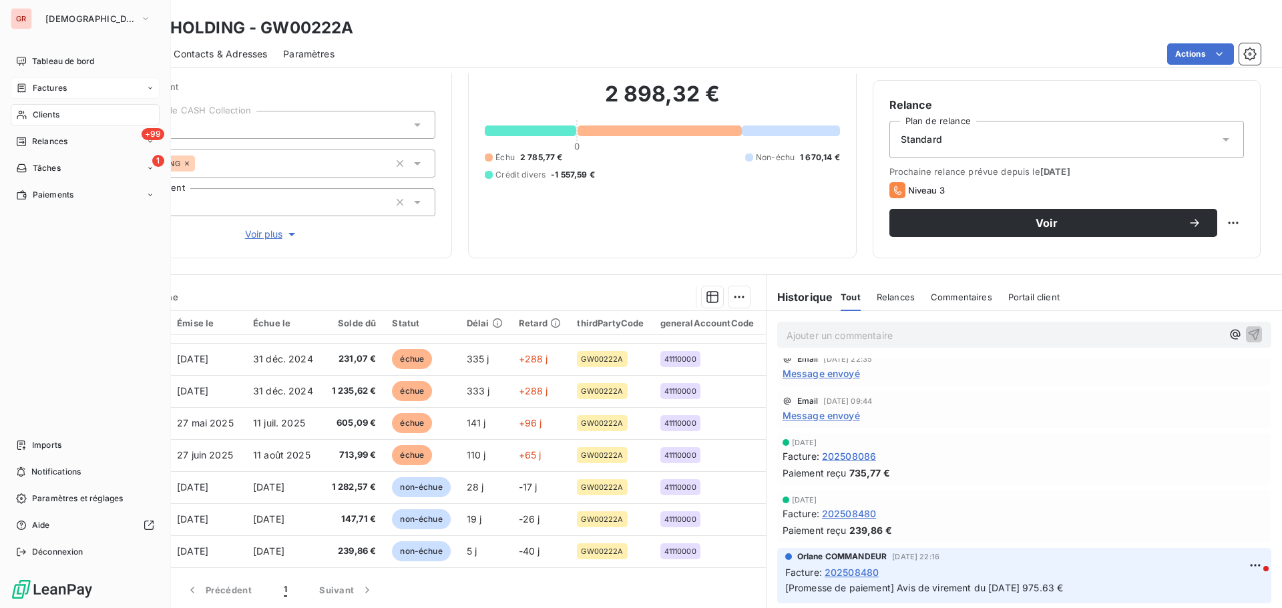
drag, startPoint x: 60, startPoint y: 108, endPoint x: 74, endPoint y: 111, distance: 14.4
click at [60, 109] on div "Clients" at bounding box center [85, 114] width 149 height 21
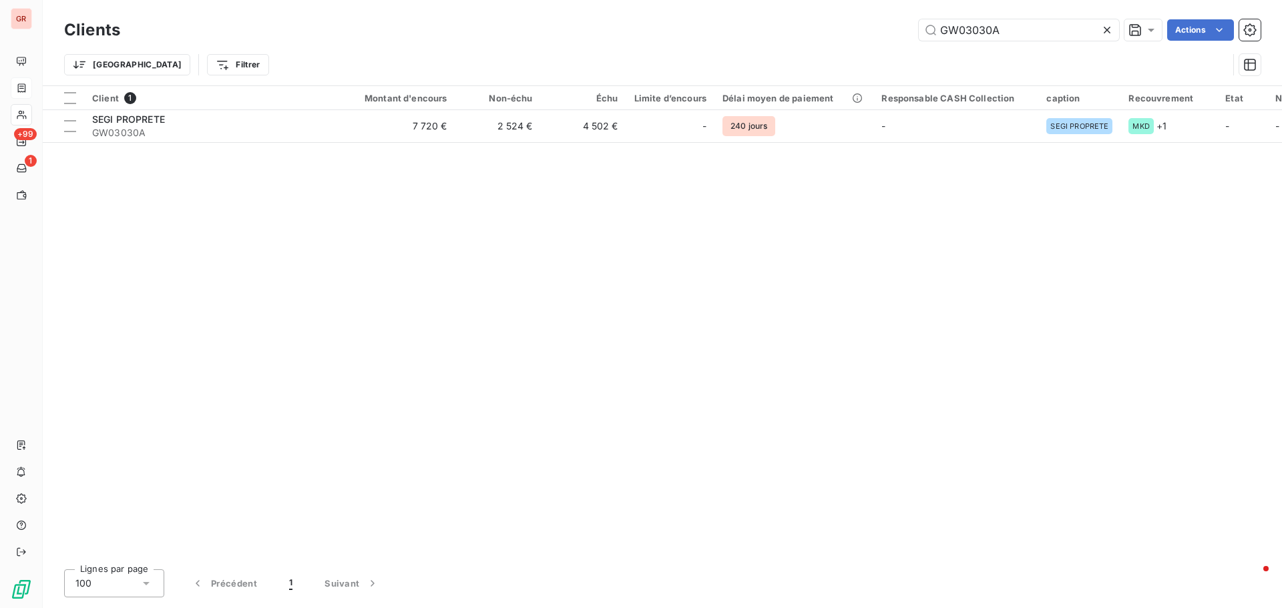
drag, startPoint x: 1011, startPoint y: 35, endPoint x: 712, endPoint y: 41, distance: 299.8
click at [736, 39] on div "GW03030A Actions" at bounding box center [698, 29] width 1124 height 21
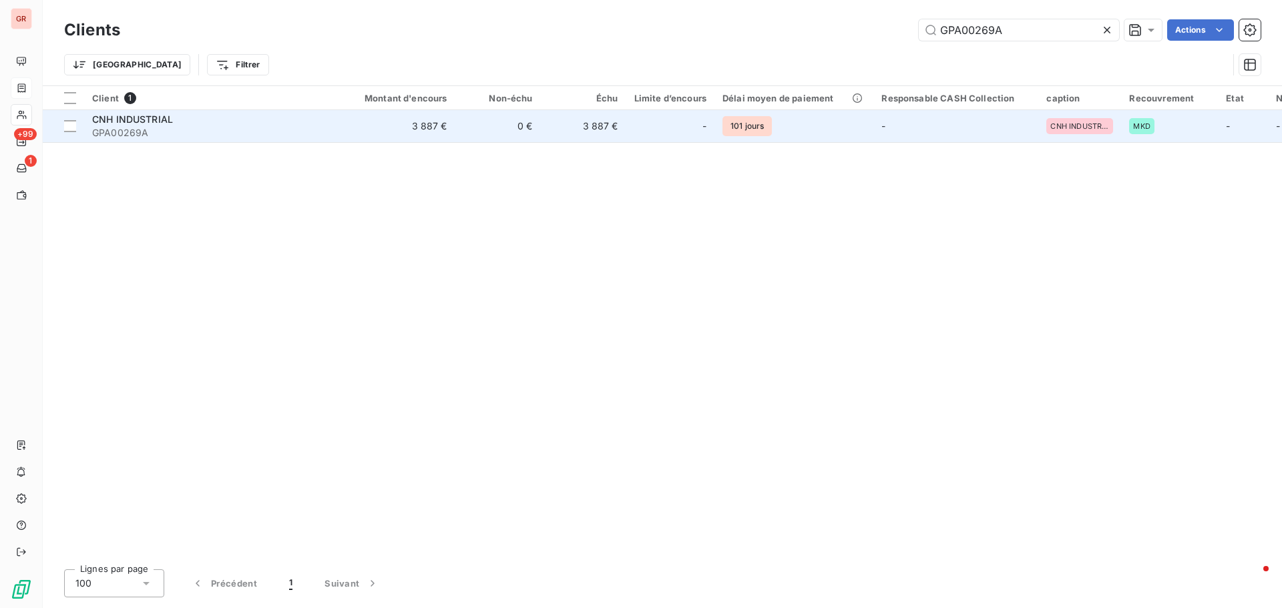
type input "GPA00269A"
click at [138, 124] on span "CNH INDUSTRIAL" at bounding box center [132, 118] width 81 height 11
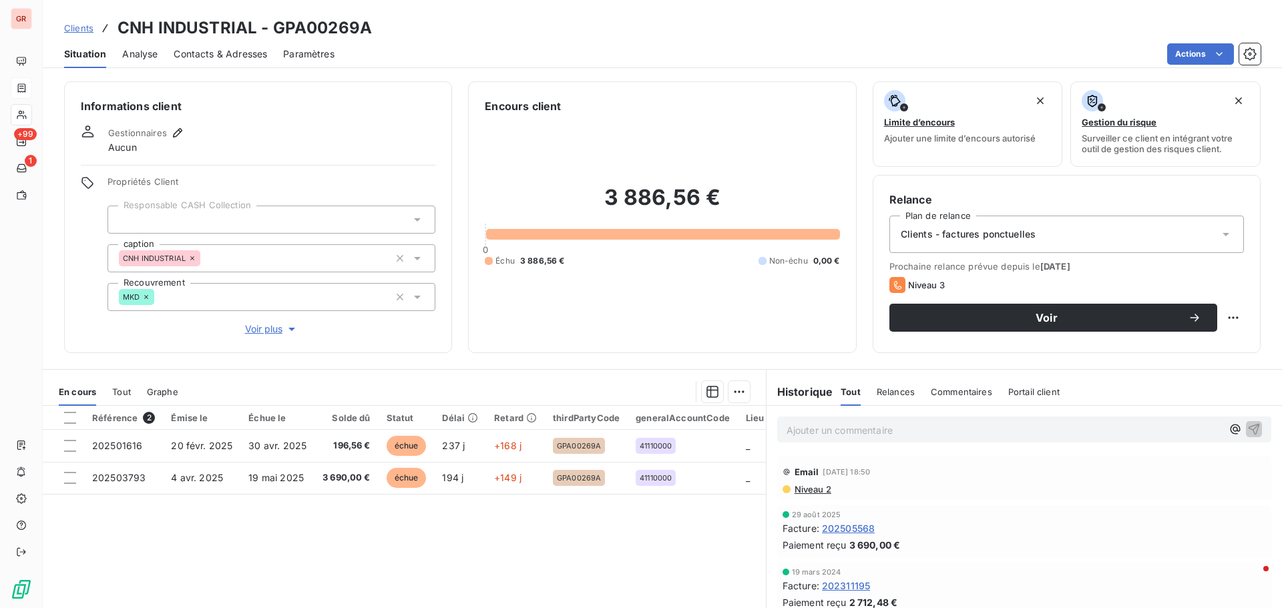
click at [812, 491] on span "Niveau 2" at bounding box center [812, 489] width 38 height 11
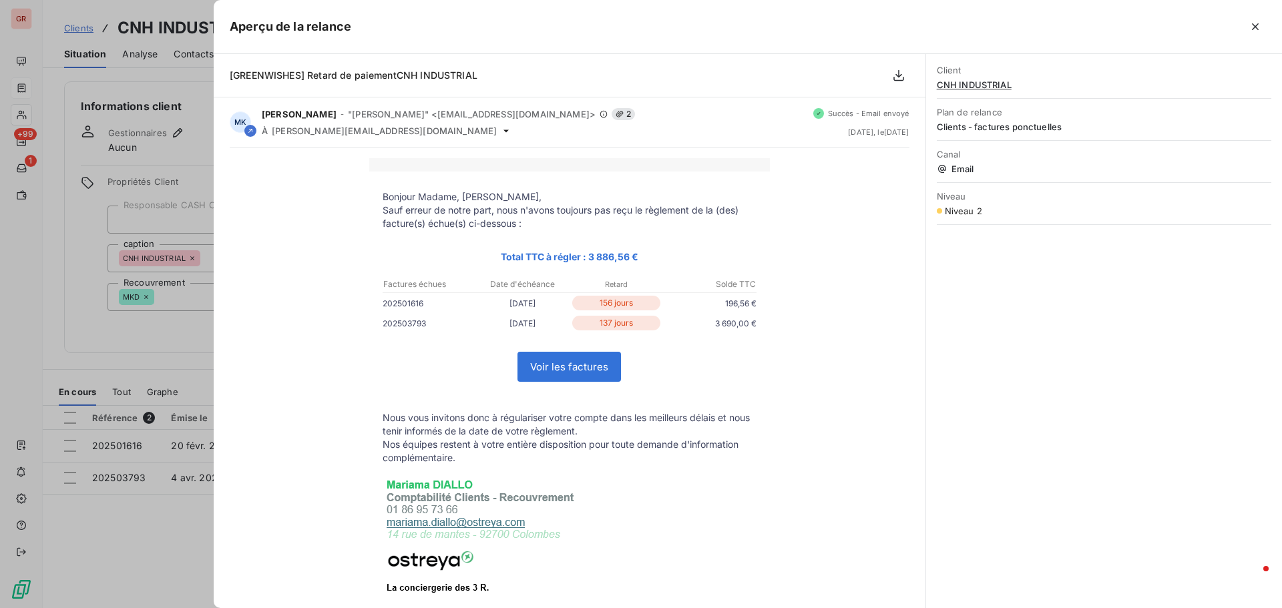
click at [184, 340] on div at bounding box center [641, 304] width 1282 height 608
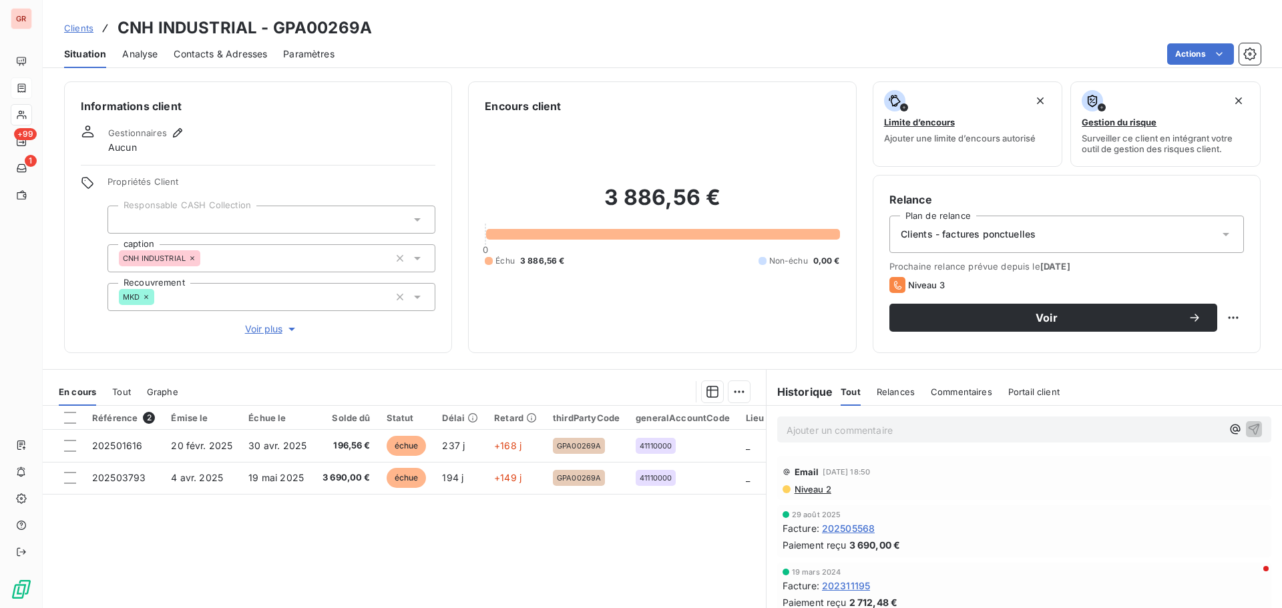
click at [247, 55] on span "Contacts & Adresses" at bounding box center [220, 53] width 93 height 13
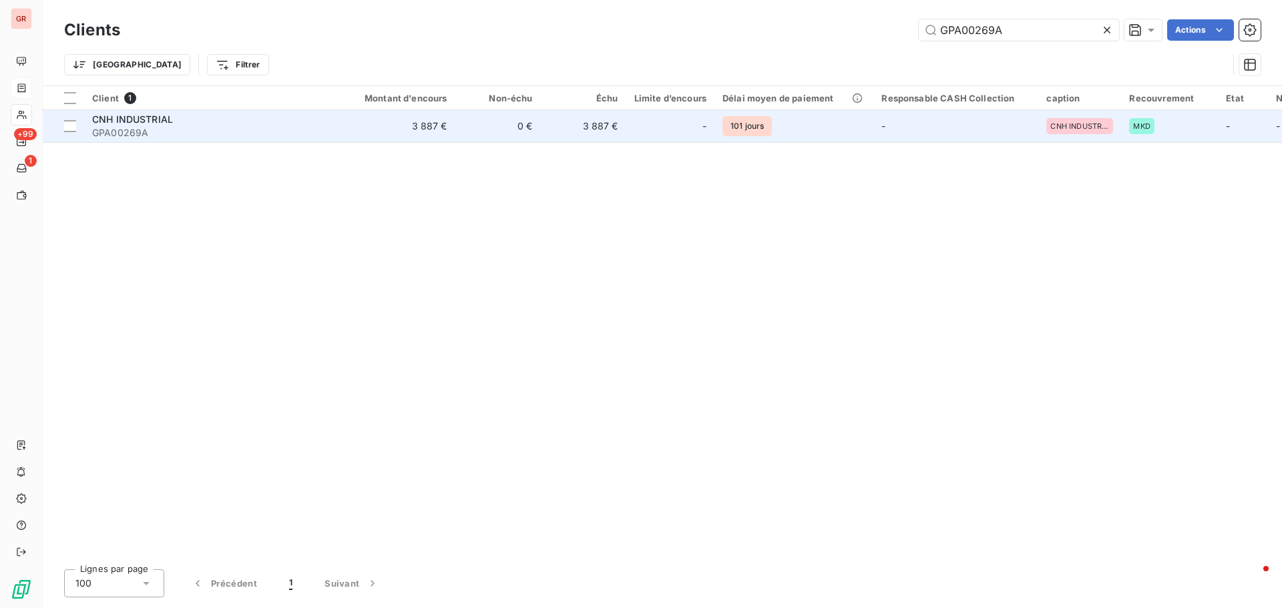
click at [160, 111] on table "Client 1 Montant d'encours Non-échu Échu Limite d’encours Délai moyen de paieme…" at bounding box center [957, 114] width 1829 height 57
click at [162, 123] on span "CNH INDUSTRIAL" at bounding box center [132, 118] width 81 height 11
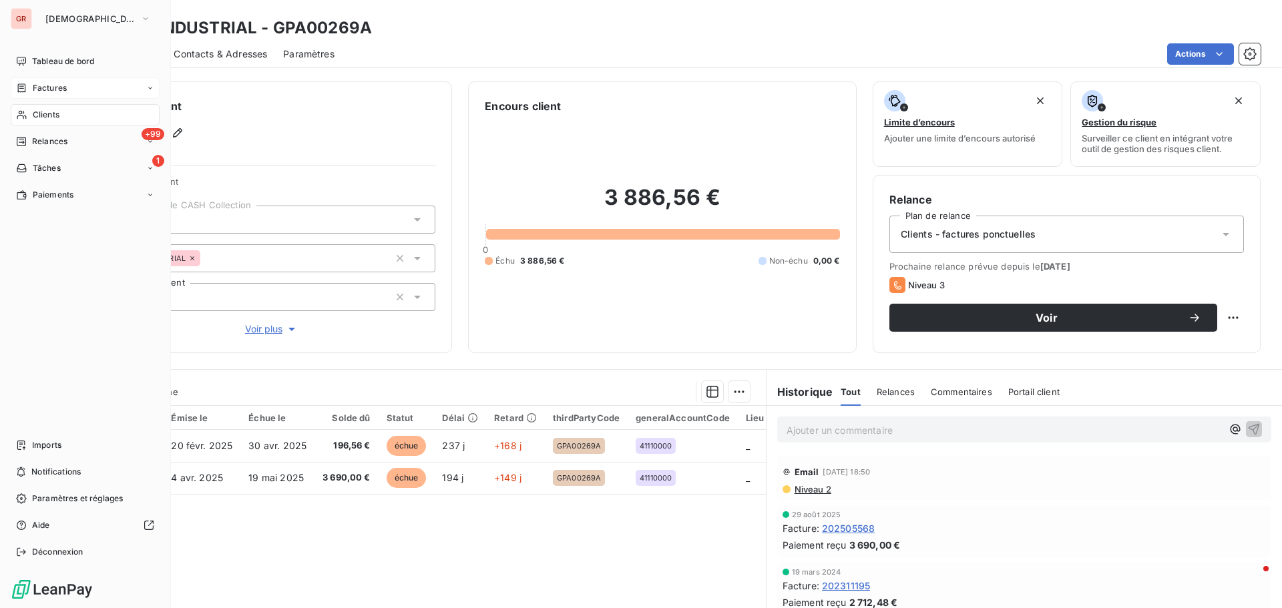
click at [57, 87] on span "Factures" at bounding box center [50, 88] width 34 height 12
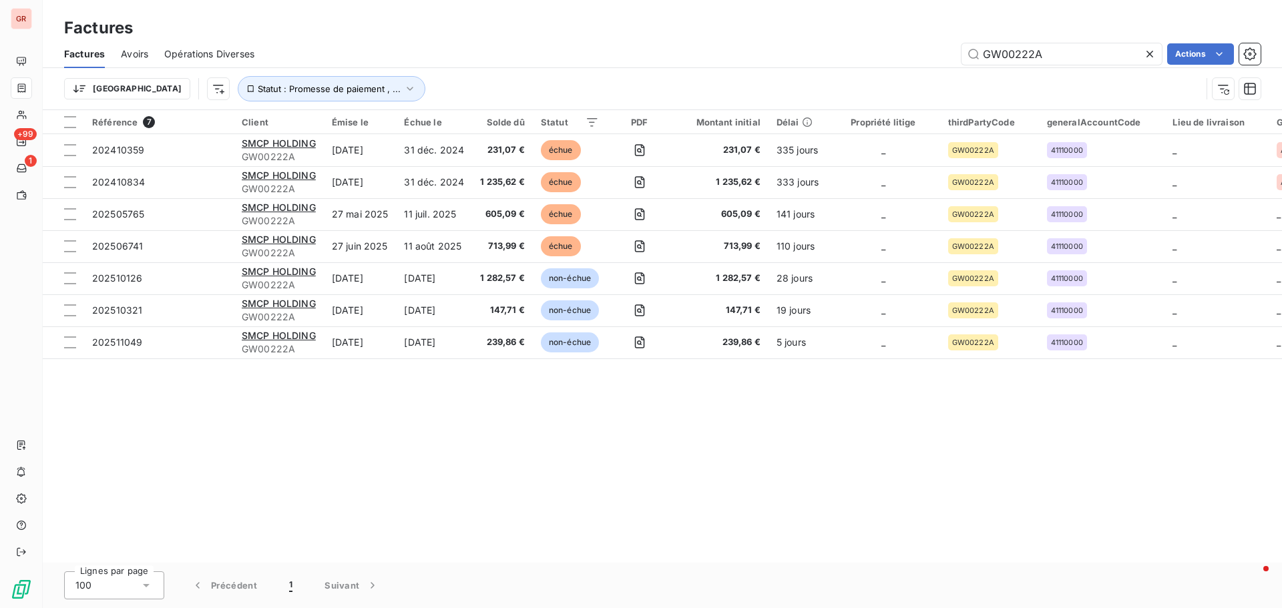
drag, startPoint x: 1041, startPoint y: 58, endPoint x: 702, endPoint y: 109, distance: 343.0
click at [760, 101] on div "Factures Avoirs Opérations Diverses GW00222A Actions Trier Statut : Promesse de…" at bounding box center [662, 74] width 1239 height 69
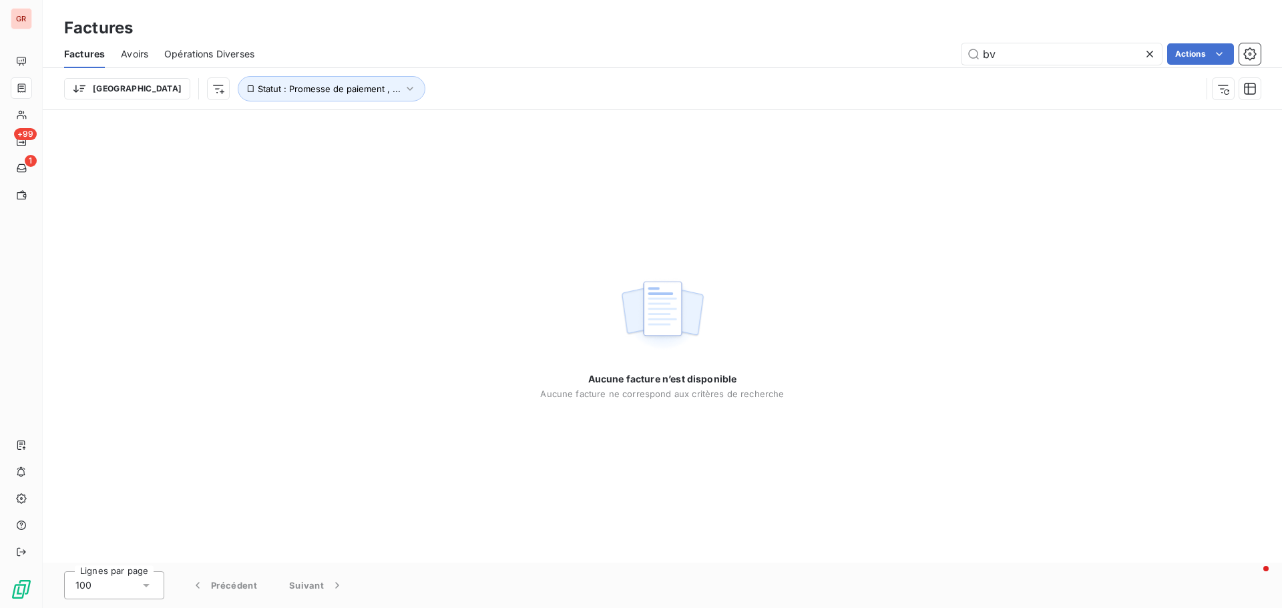
drag, startPoint x: 996, startPoint y: 55, endPoint x: 894, endPoint y: 61, distance: 102.3
click at [923, 60] on div "bv Actions" at bounding box center [765, 53] width 990 height 21
type input "v"
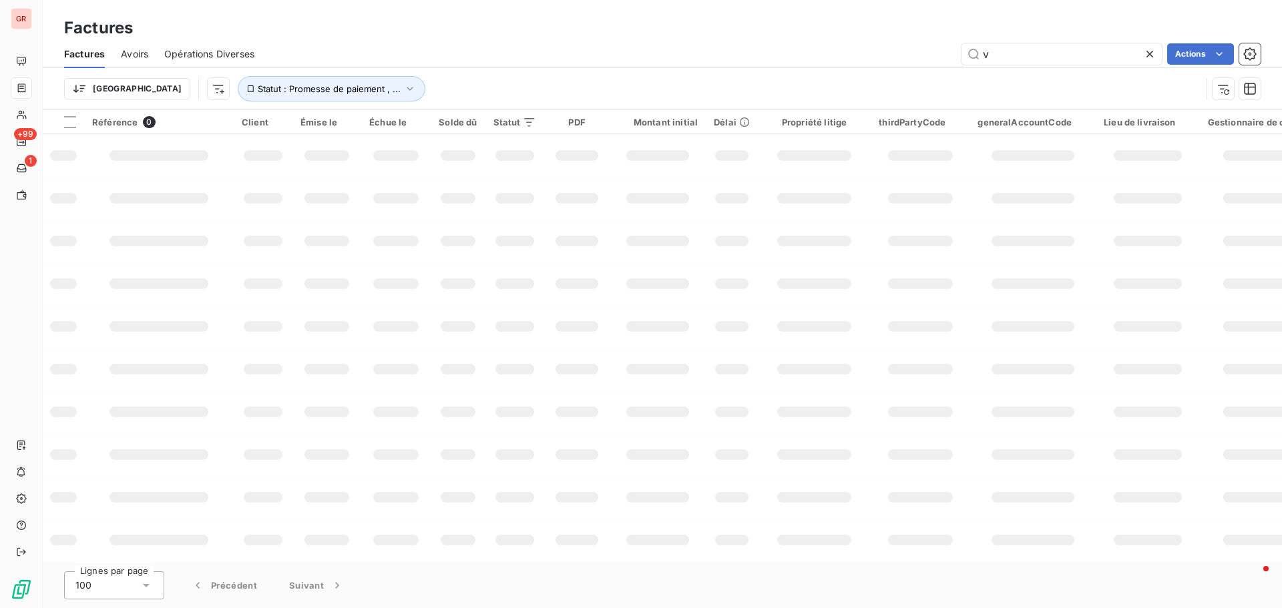
click at [939, 62] on div "v Actions" at bounding box center [765, 53] width 990 height 21
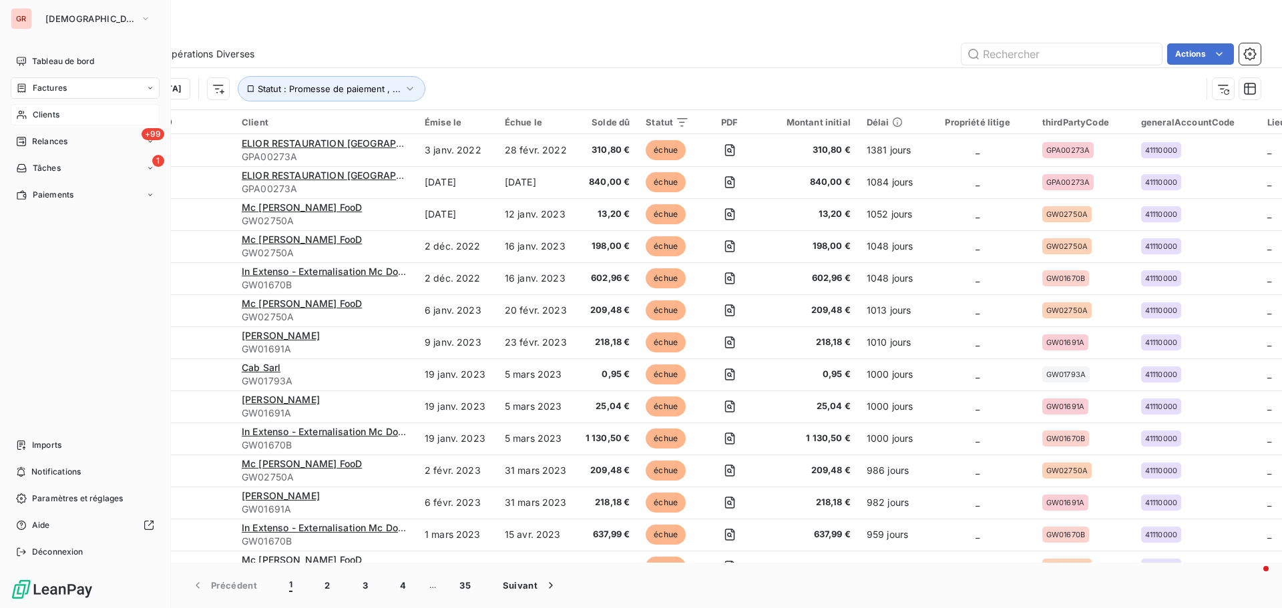
click at [51, 111] on span "Clients" at bounding box center [46, 115] width 27 height 12
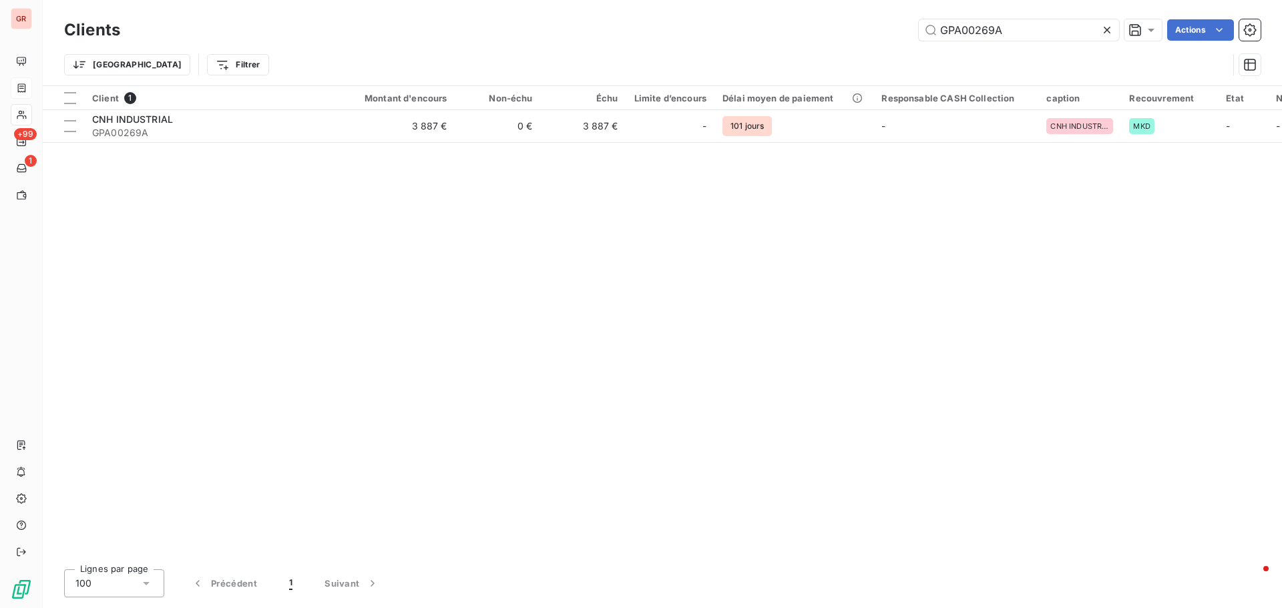
drag, startPoint x: 1017, startPoint y: 27, endPoint x: 704, endPoint y: 83, distance: 318.1
click at [736, 80] on div "Clients GPA00269A Actions Trier Filtrer" at bounding box center [662, 50] width 1196 height 69
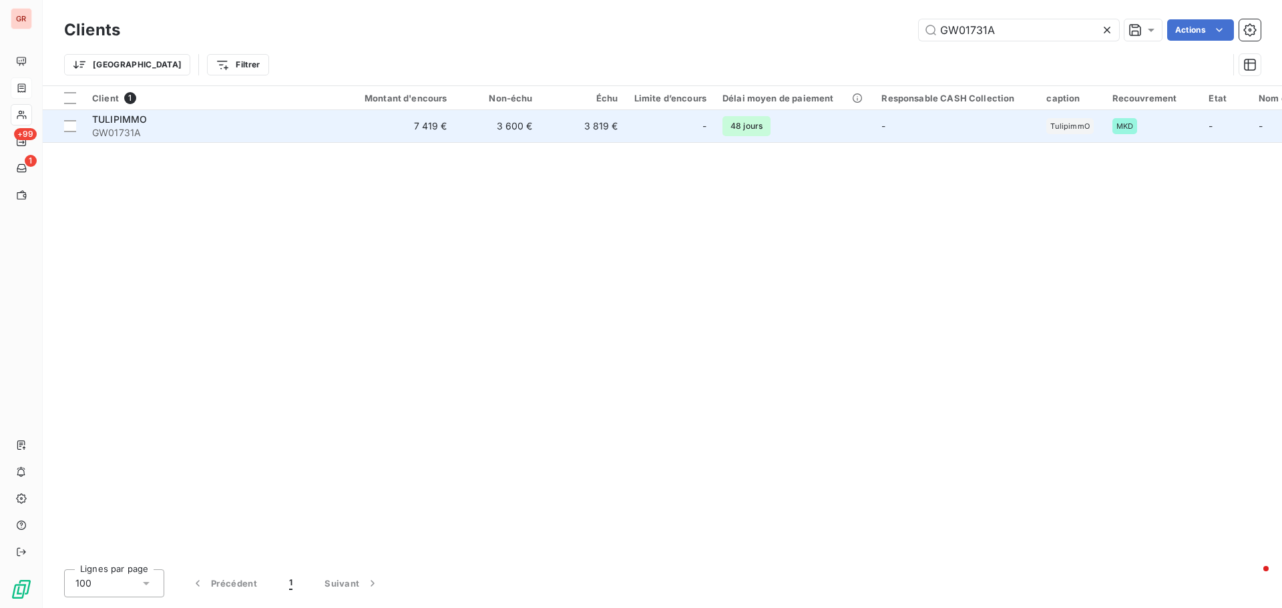
type input "GW01731A"
click at [125, 125] on div "TULIPIMMO" at bounding box center [212, 119] width 240 height 13
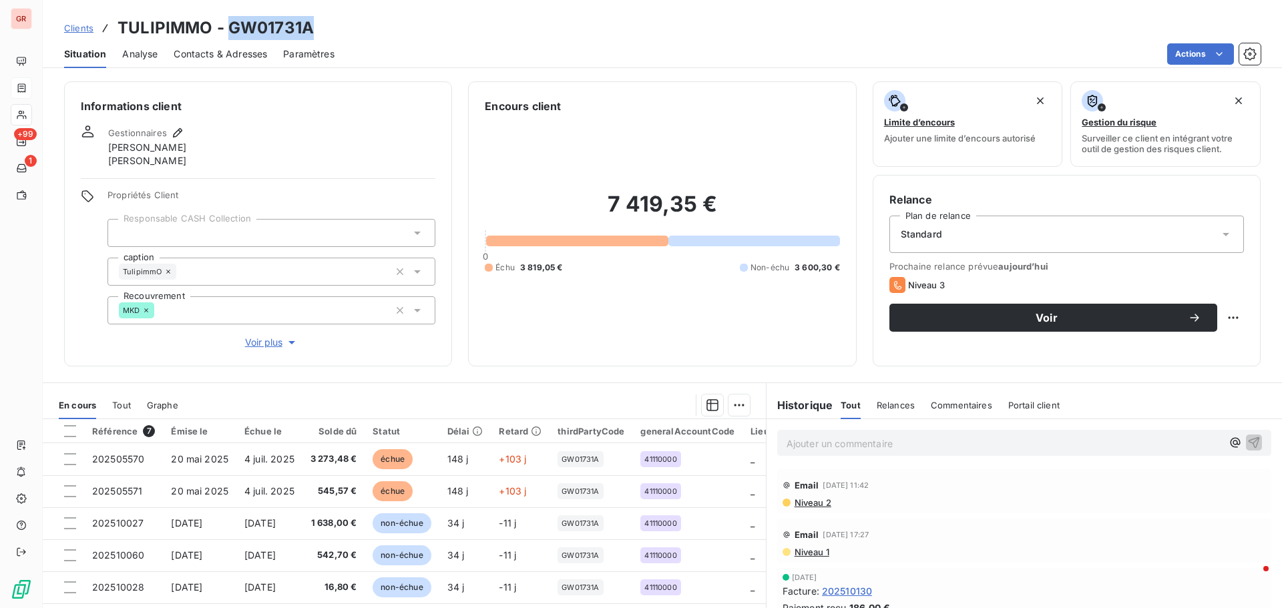
drag, startPoint x: 314, startPoint y: 29, endPoint x: 227, endPoint y: 31, distance: 86.8
click at [227, 31] on div "Clients TULIPIMMO - GW01731A" at bounding box center [662, 28] width 1239 height 24
drag, startPoint x: 208, startPoint y: 35, endPoint x: 121, endPoint y: 34, distance: 86.8
click at [121, 34] on h3 "TULIPIMMO - GW01731A" at bounding box center [215, 28] width 196 height 24
copy h3 "TULIPIMMO"
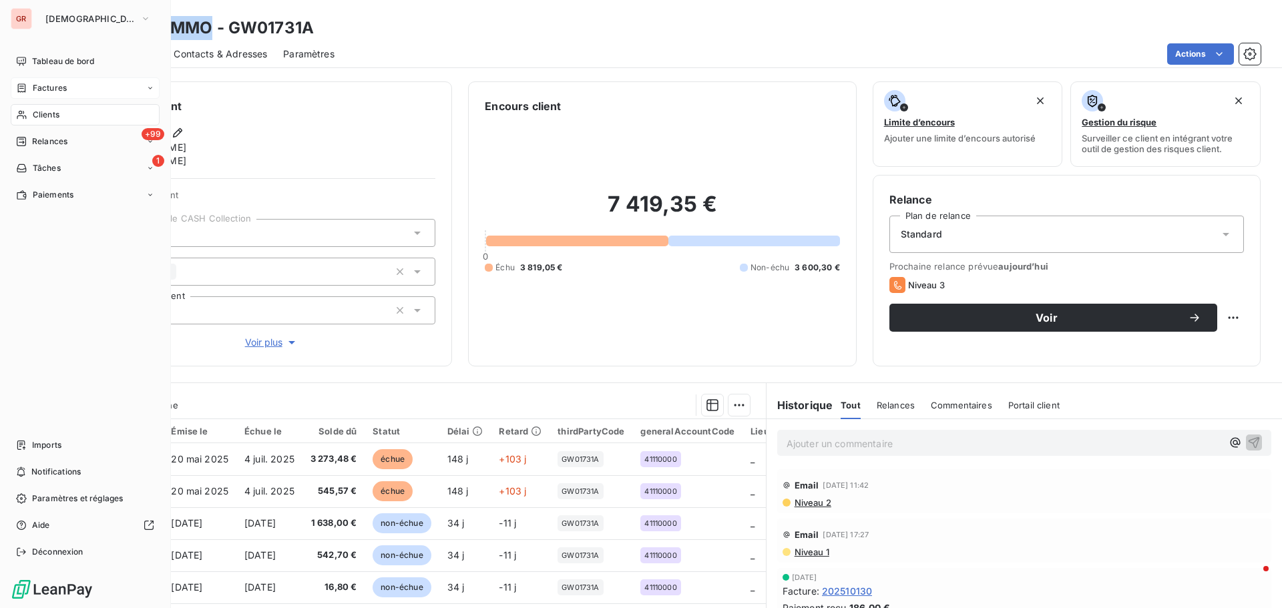
click at [59, 93] on span "Factures" at bounding box center [50, 88] width 34 height 12
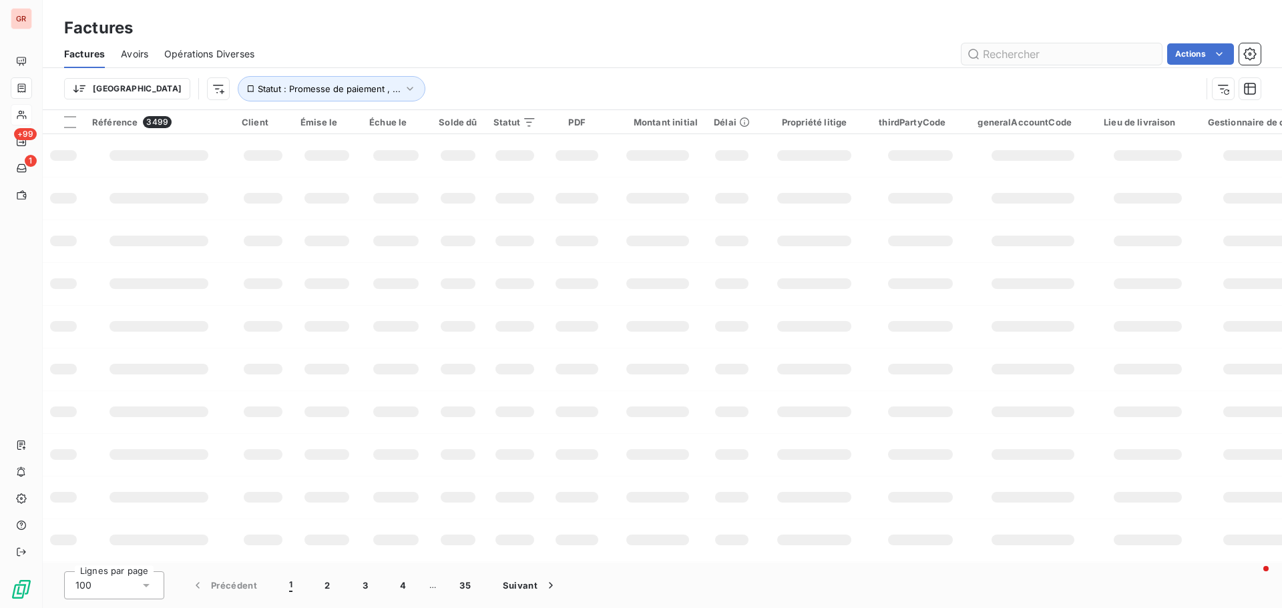
click at [1023, 49] on input "text" at bounding box center [1061, 53] width 200 height 21
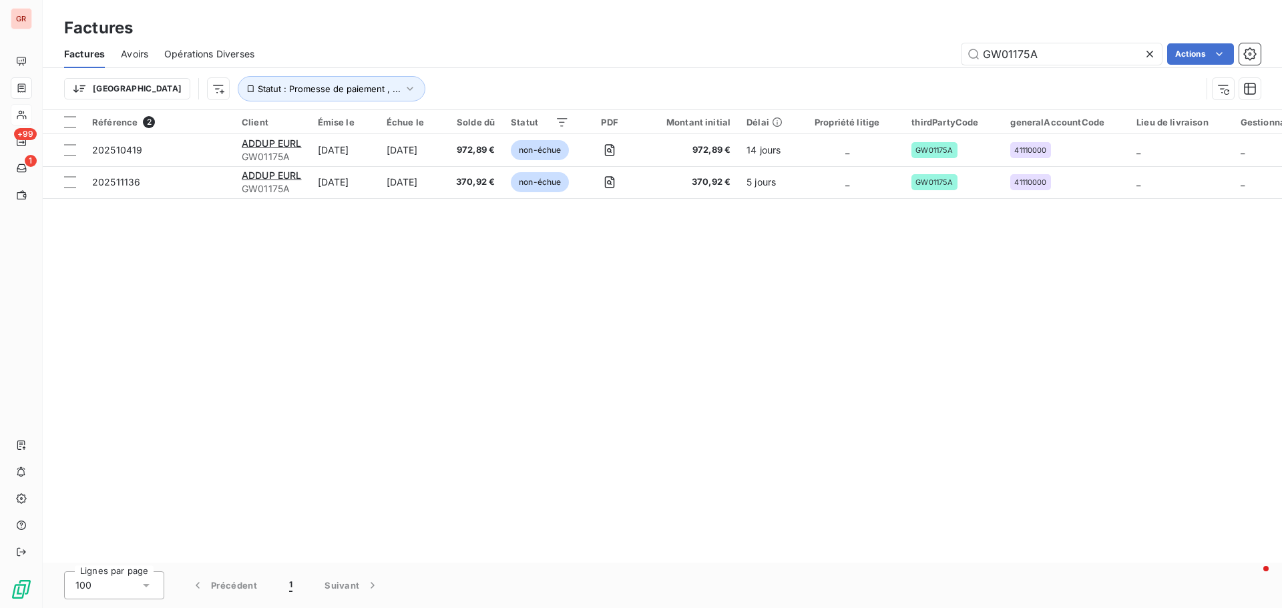
type input "GW01175A"
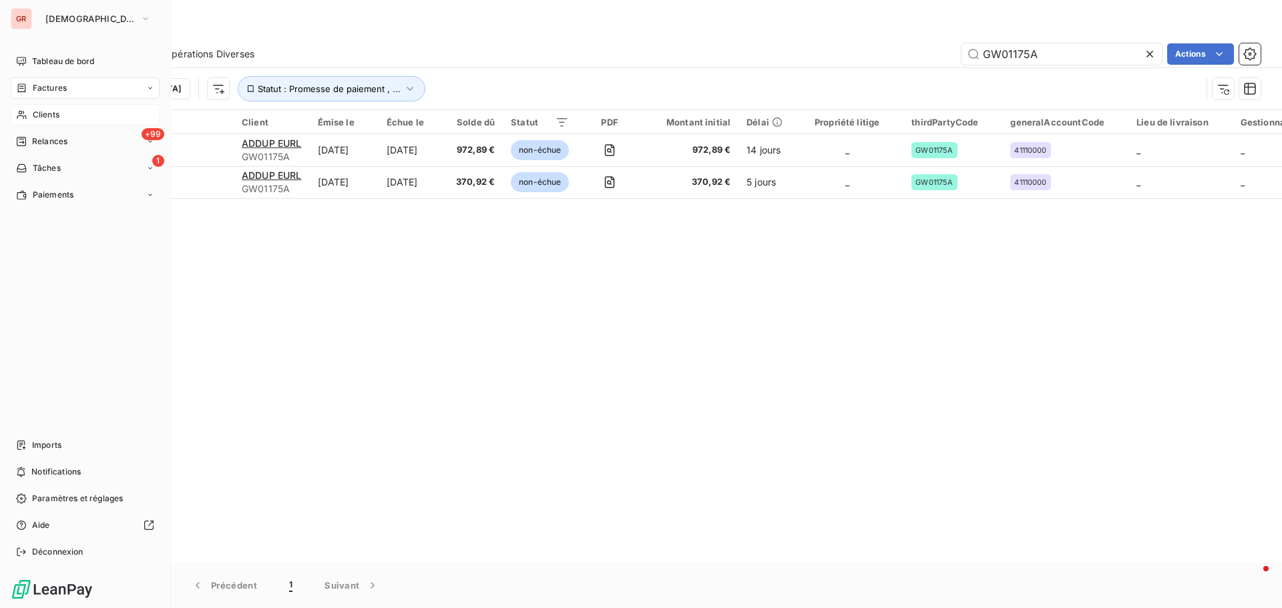
click at [53, 111] on span "Clients" at bounding box center [46, 115] width 27 height 12
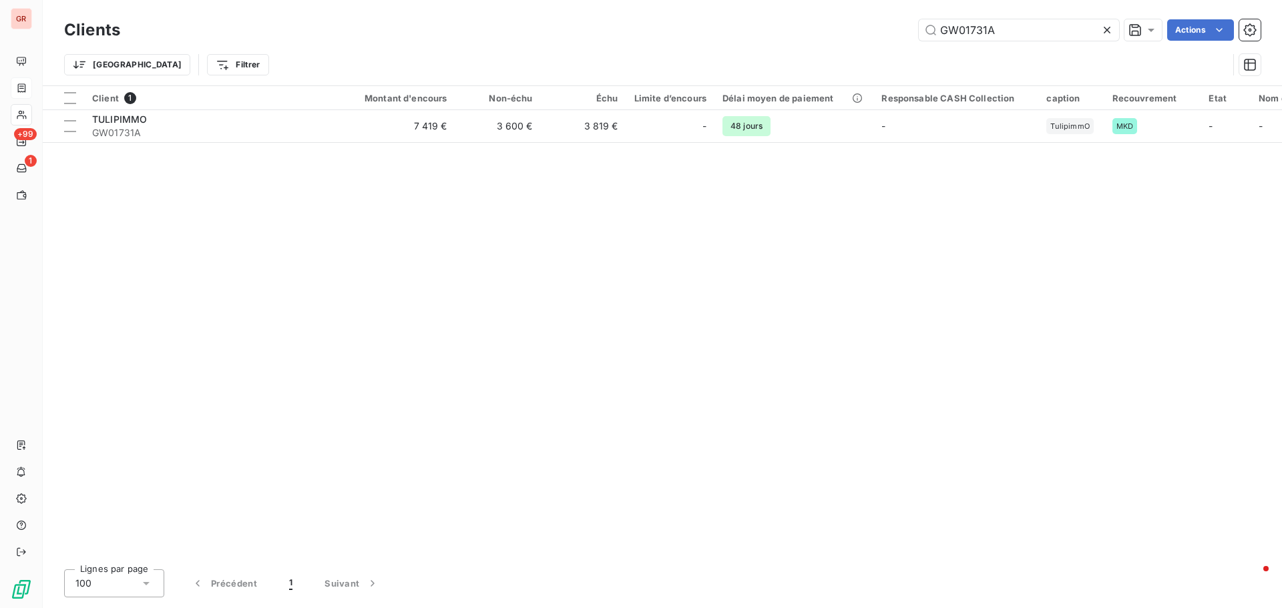
drag, startPoint x: 1004, startPoint y: 35, endPoint x: 810, endPoint y: 48, distance: 194.6
click at [810, 48] on div "Clients GW01731A Actions Trier Filtrer" at bounding box center [662, 50] width 1196 height 69
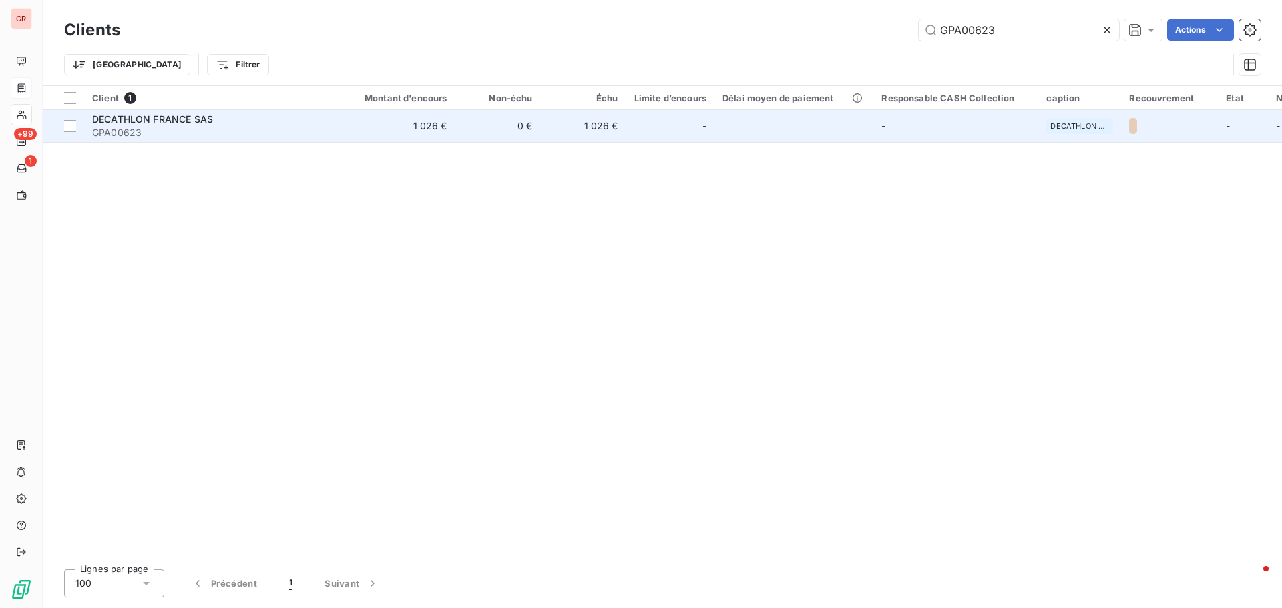
type input "GPA00623"
click at [156, 116] on span "DECATHLON FRANCE SAS" at bounding box center [152, 118] width 121 height 11
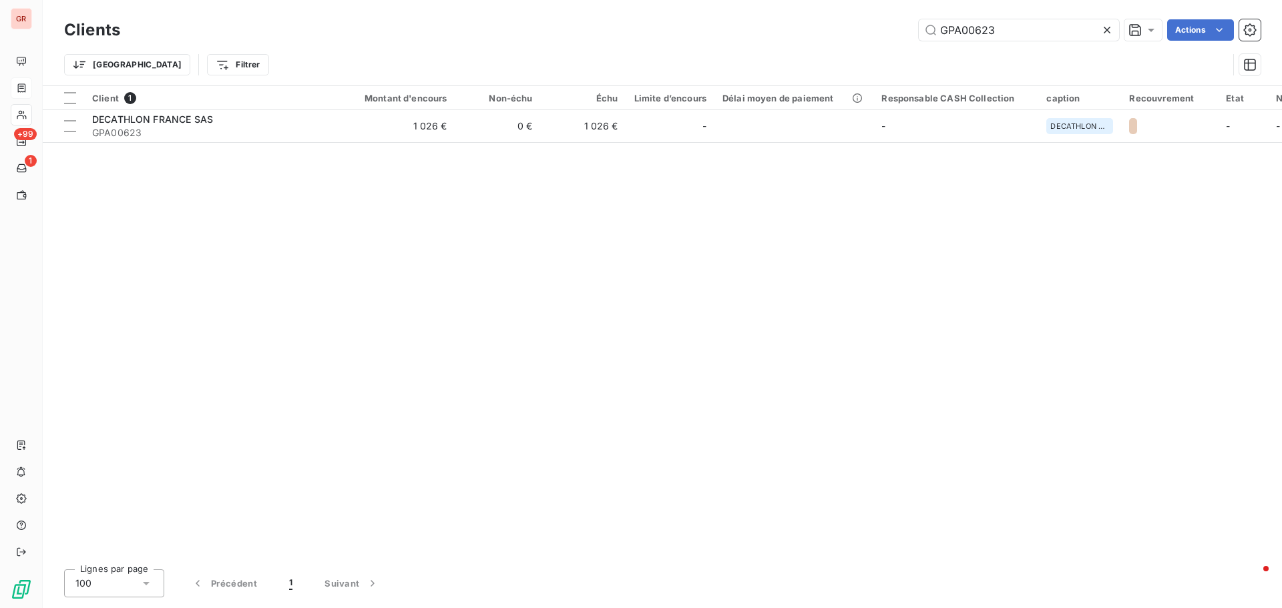
drag, startPoint x: 998, startPoint y: 31, endPoint x: 745, endPoint y: 73, distance: 256.3
click at [754, 70] on div "Clients GPA00623 Actions Trier Filtrer" at bounding box center [662, 50] width 1196 height 69
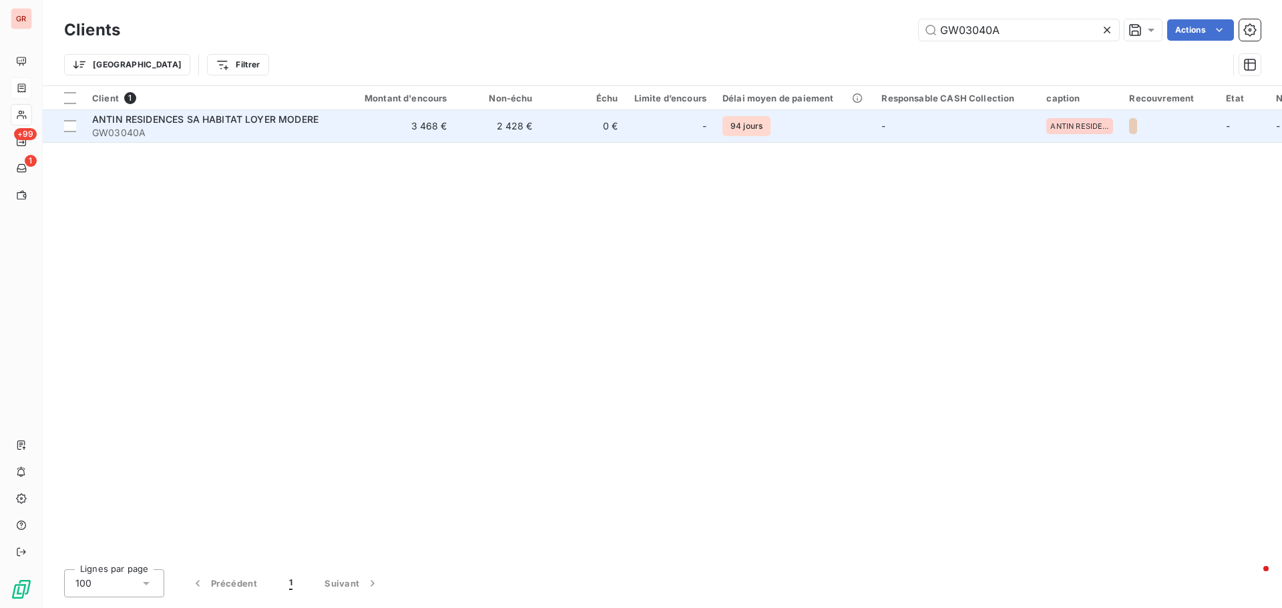
type input "GW03040A"
click at [184, 111] on td "ANTIN RESIDENCES SA HABITAT LOYER MODERE GW03040A" at bounding box center [212, 126] width 256 height 32
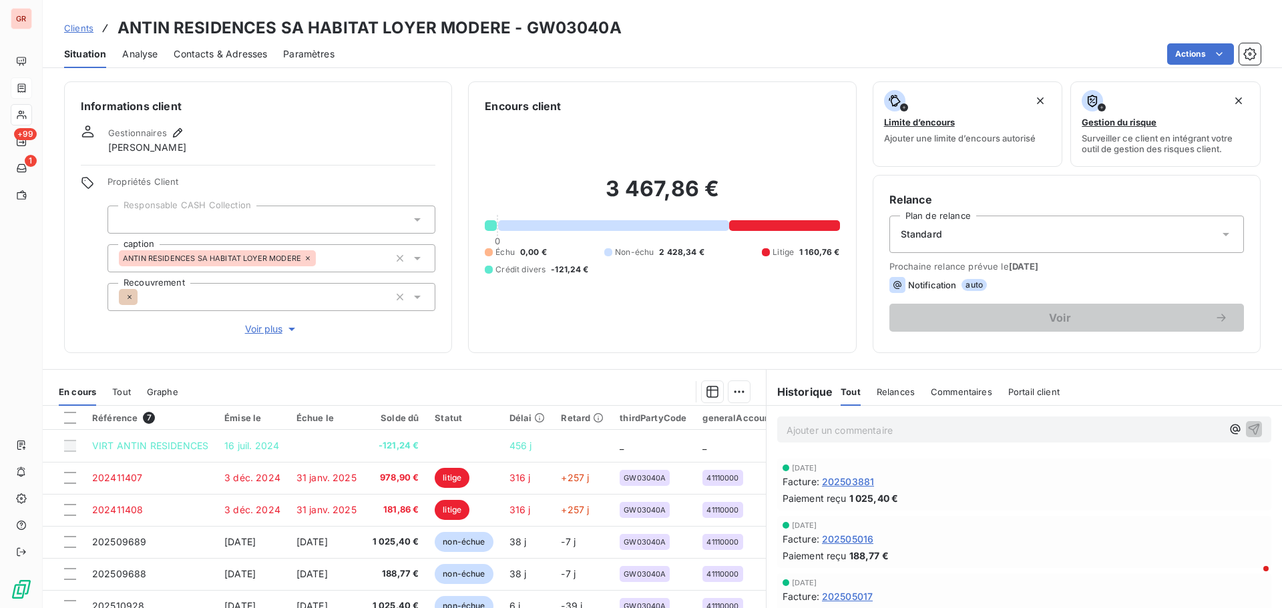
scroll to position [601, 0]
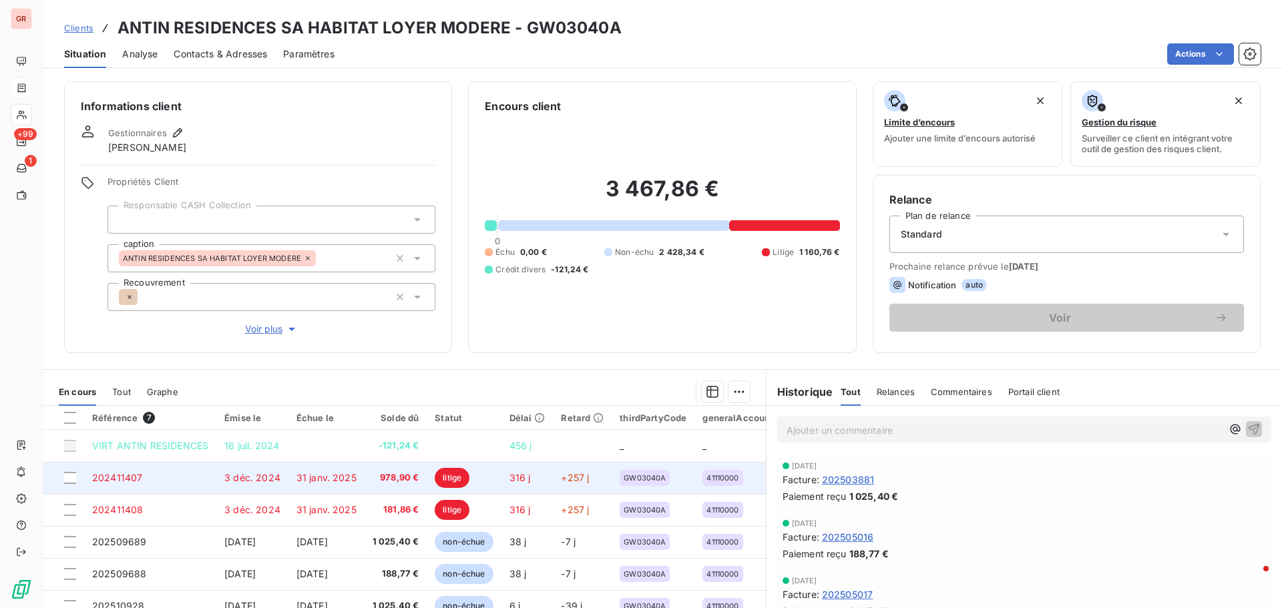
click at [253, 477] on span "3 déc. 2024" at bounding box center [252, 477] width 56 height 11
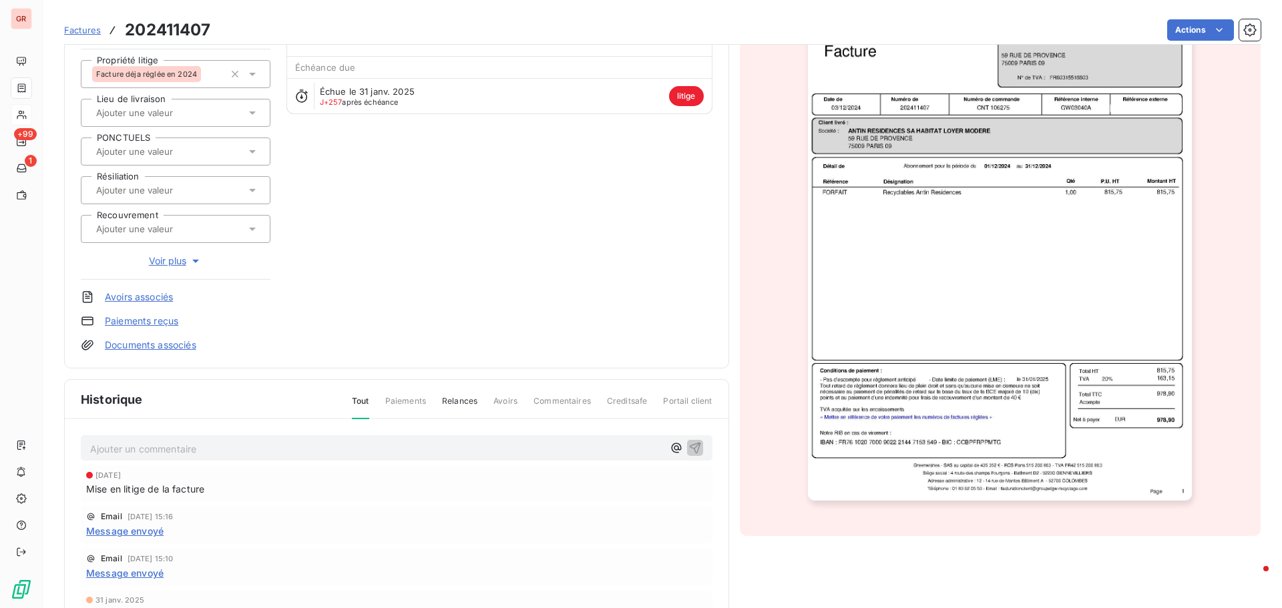
scroll to position [202, 0]
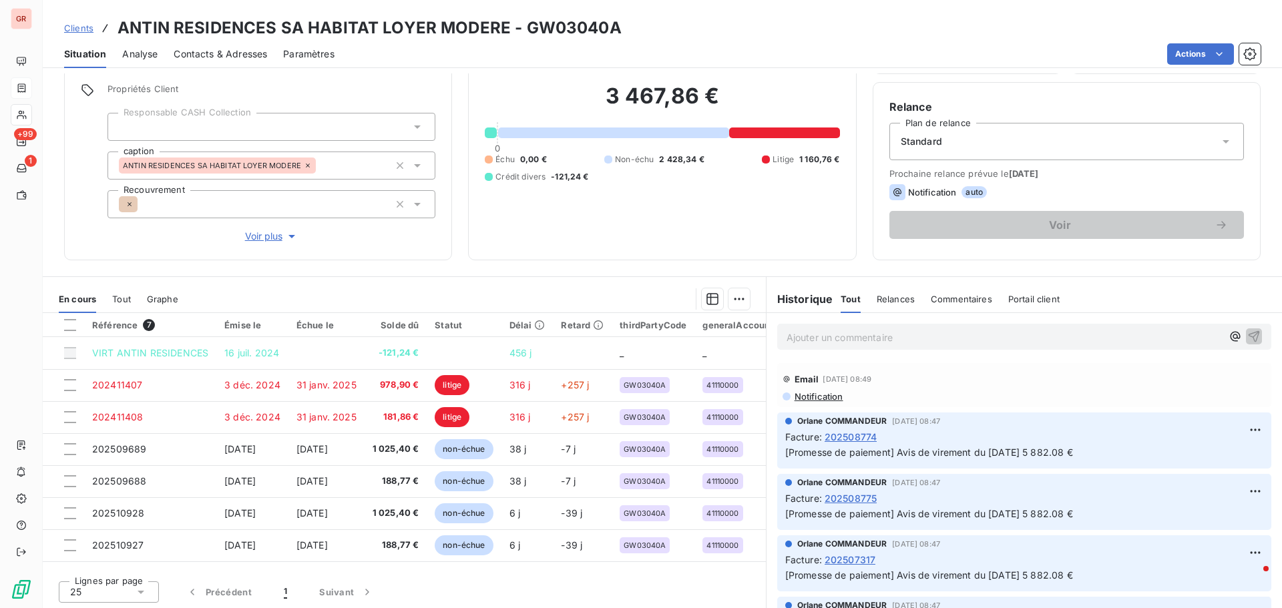
scroll to position [95, 0]
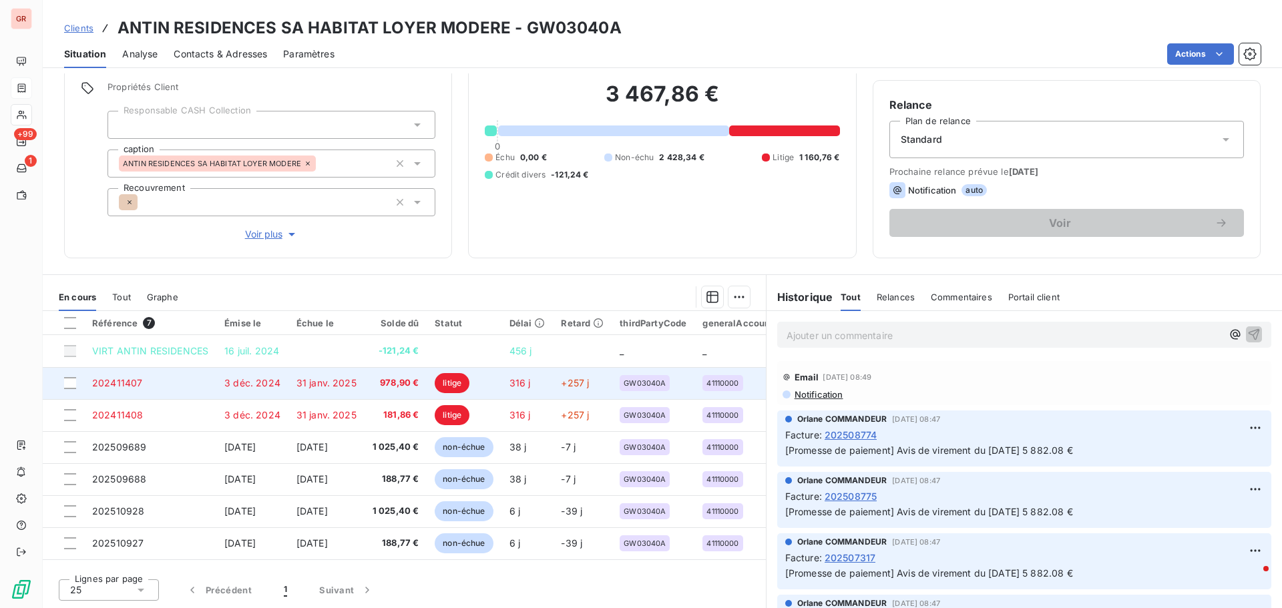
click at [118, 382] on span "202411407" at bounding box center [117, 382] width 50 height 11
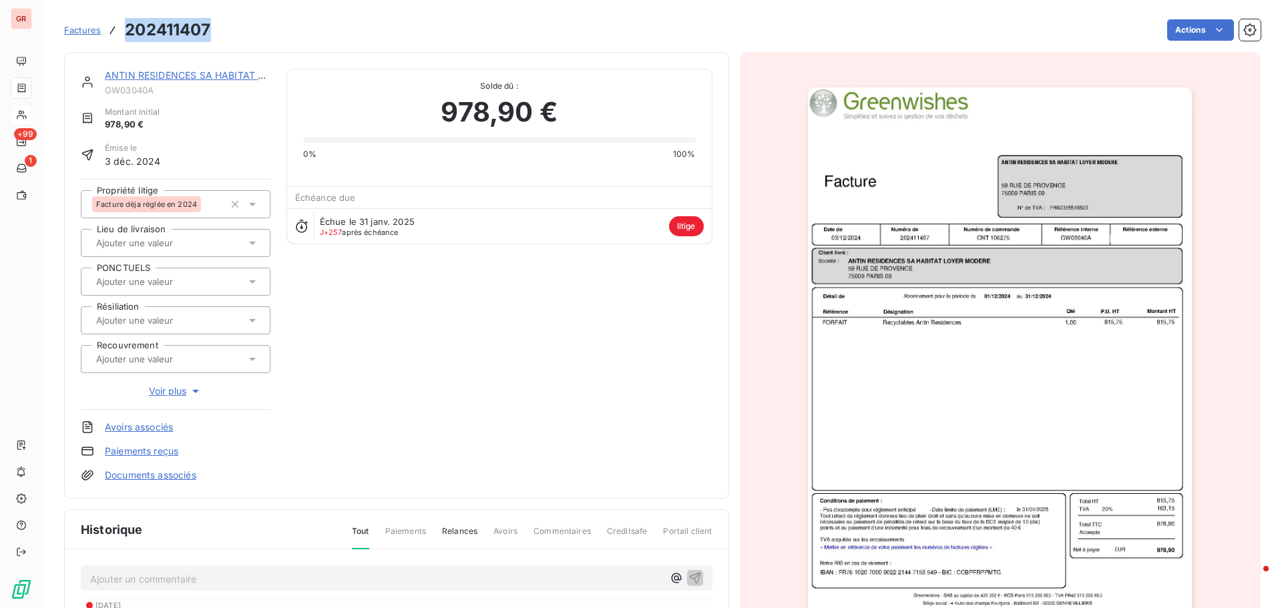
drag, startPoint x: 215, startPoint y: 27, endPoint x: 125, endPoint y: 29, distance: 90.1
click at [125, 29] on div "Factures 202411407 Actions" at bounding box center [662, 30] width 1196 height 28
copy h3 "202411407"
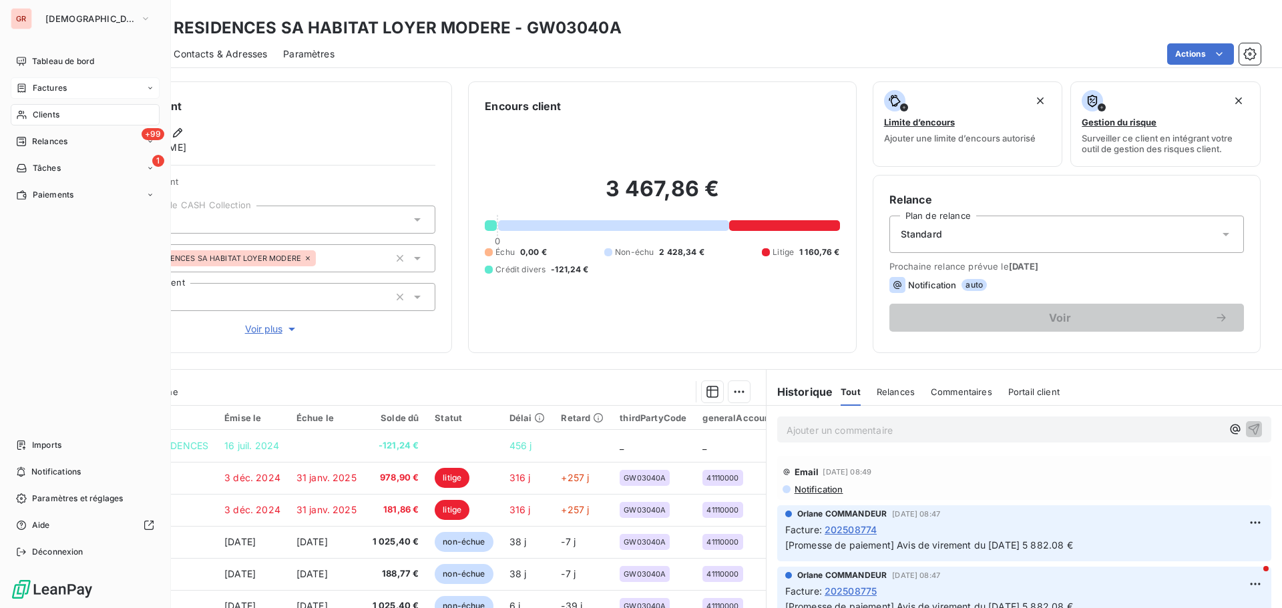
click at [57, 85] on span "Factures" at bounding box center [50, 88] width 34 height 12
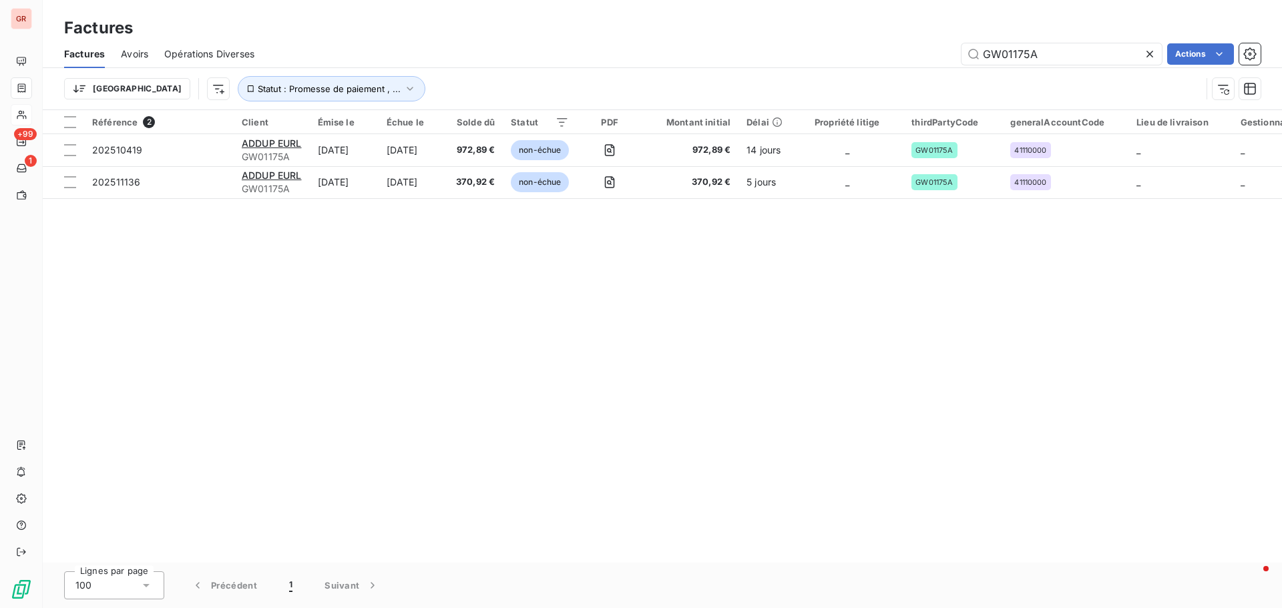
drag, startPoint x: 1043, startPoint y: 58, endPoint x: 952, endPoint y: 52, distance: 91.6
click at [954, 52] on div "GW01175A Actions" at bounding box center [765, 53] width 990 height 21
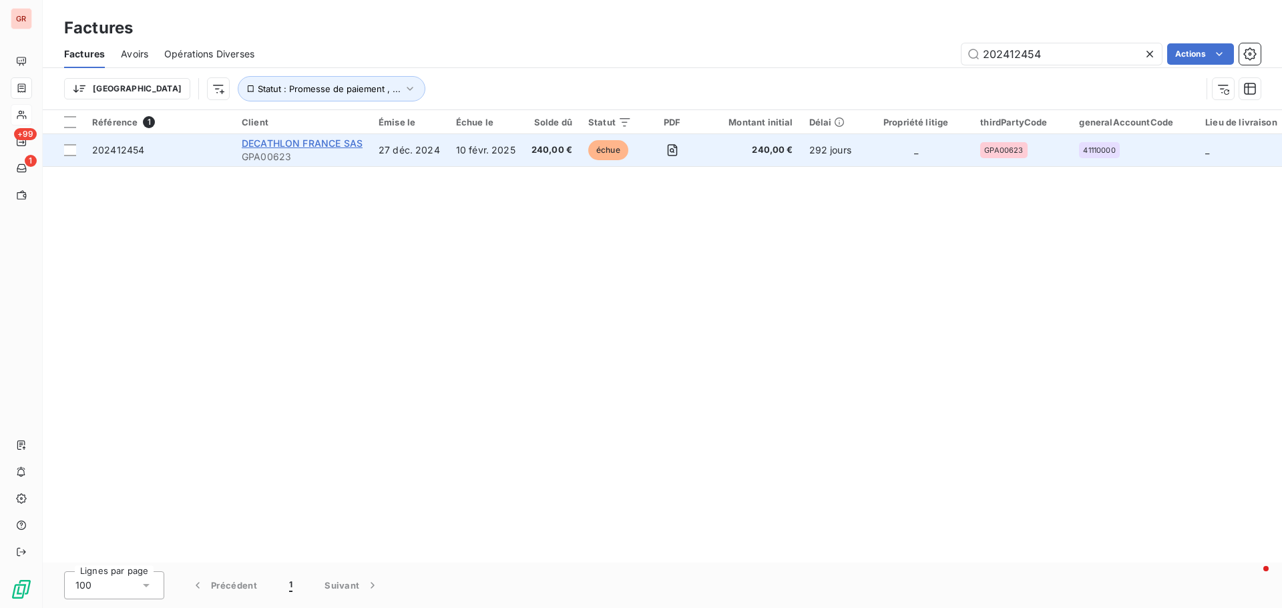
type input "202412454"
click at [293, 146] on span "DECATHLON FRANCE SAS" at bounding box center [302, 143] width 121 height 11
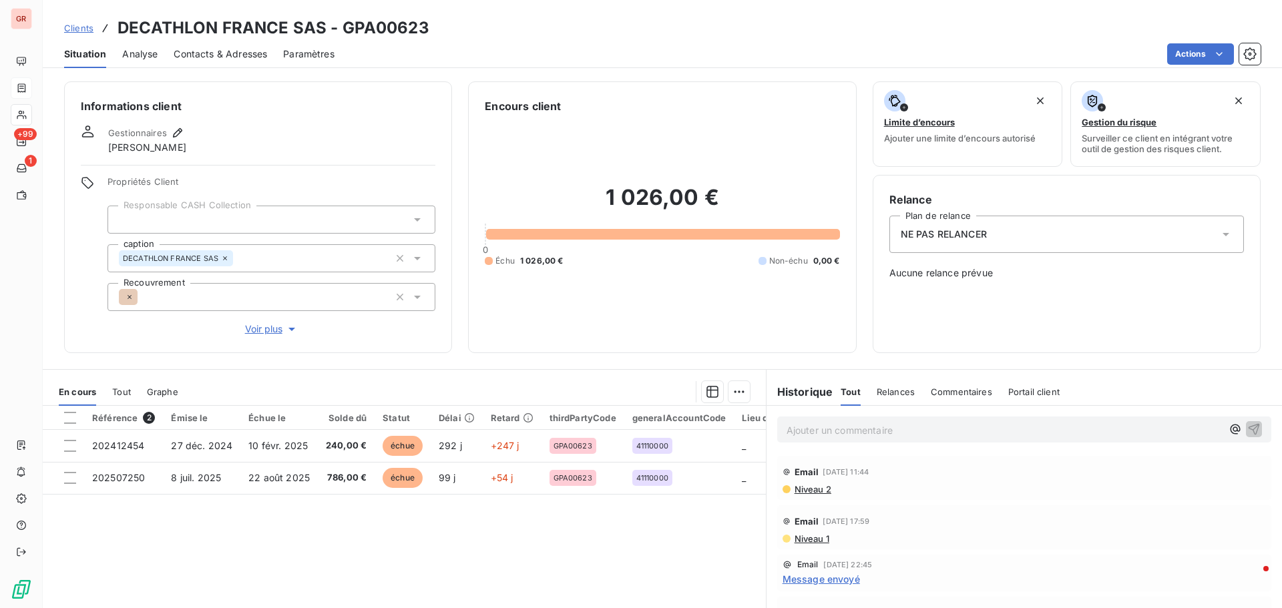
click at [240, 51] on span "Contacts & Adresses" at bounding box center [220, 53] width 93 height 13
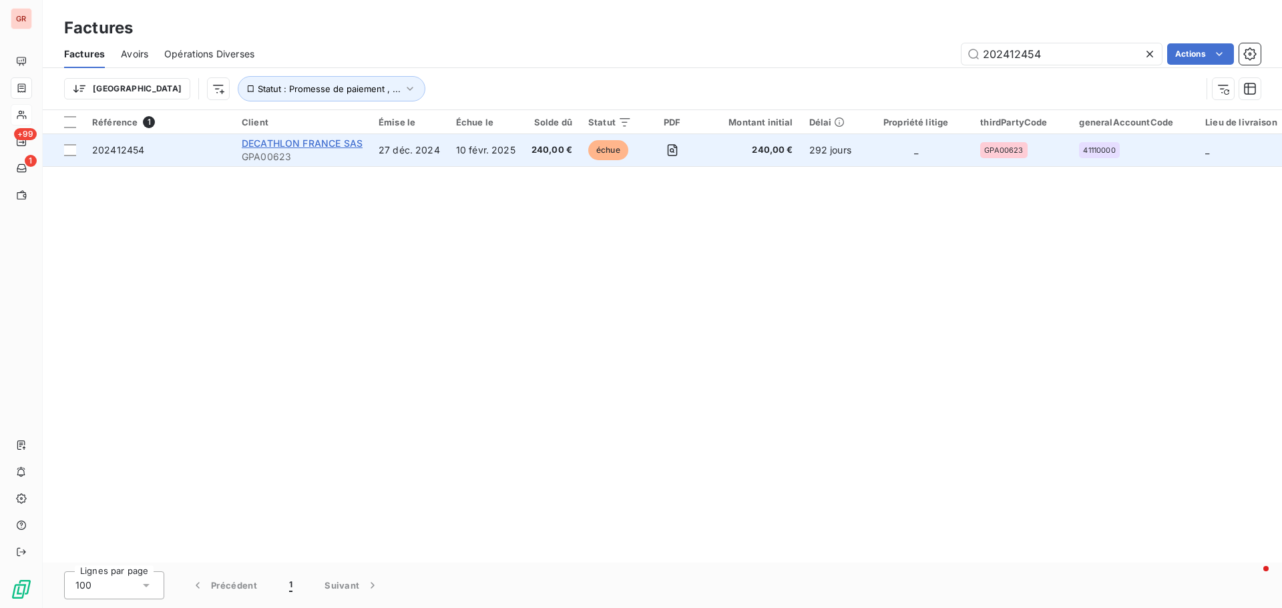
click at [294, 146] on span "DECATHLON FRANCE SAS" at bounding box center [302, 143] width 121 height 11
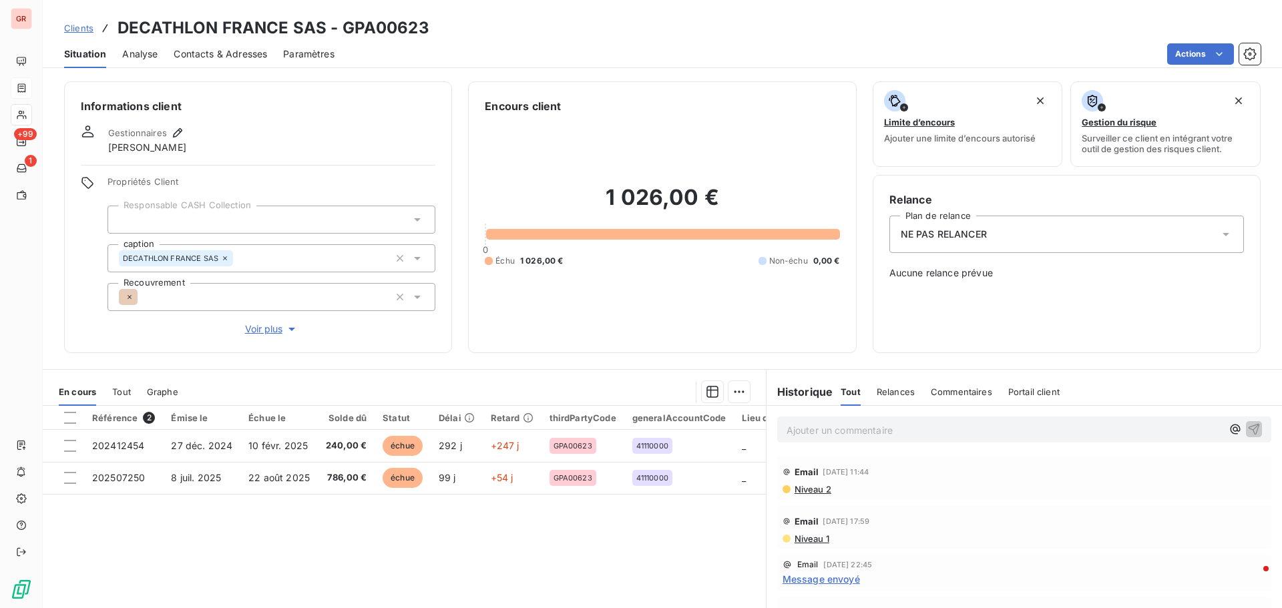
click at [1222, 234] on icon at bounding box center [1225, 234] width 7 height 3
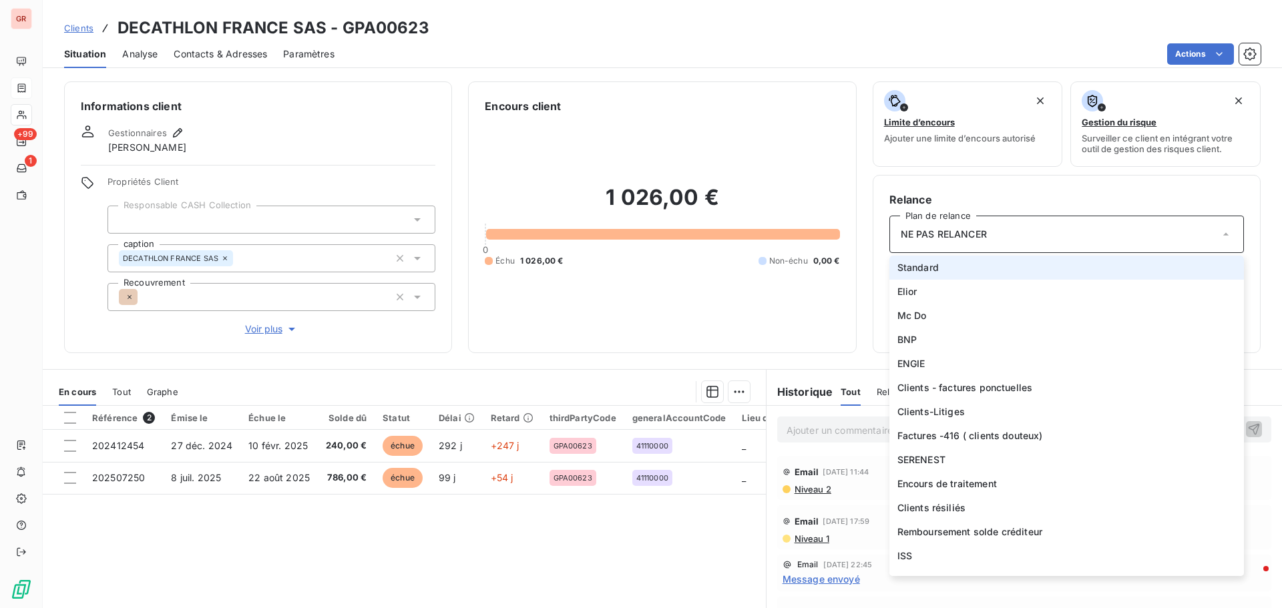
click at [940, 266] on li "Standard" at bounding box center [1066, 268] width 354 height 24
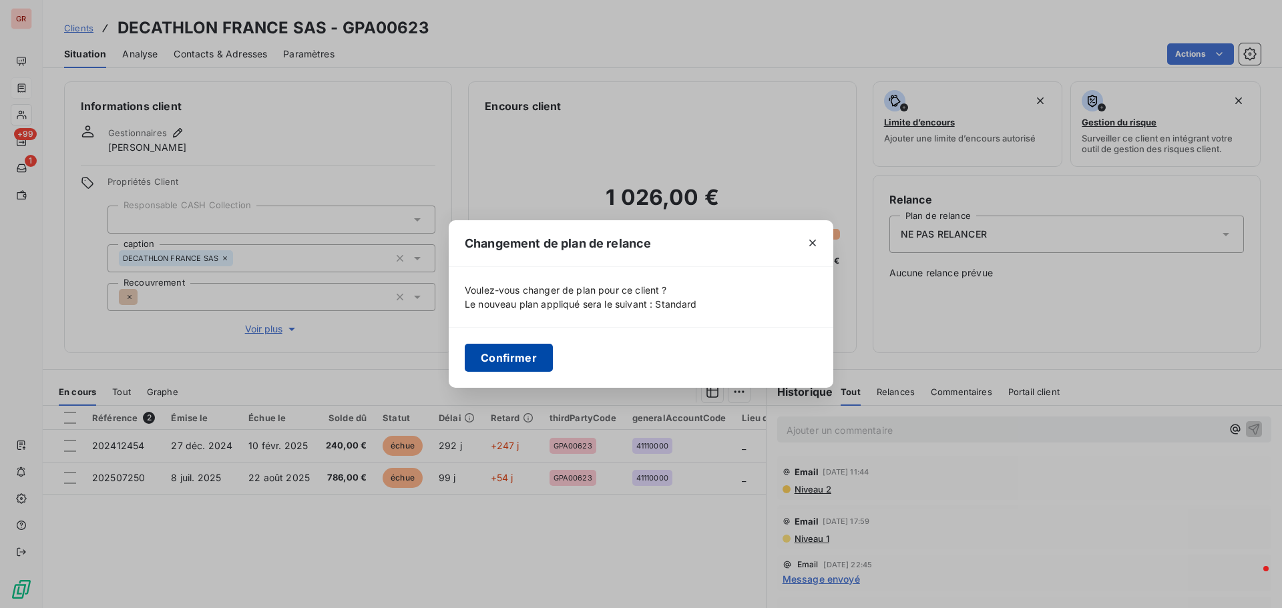
click at [517, 353] on button "Confirmer" at bounding box center [509, 358] width 88 height 28
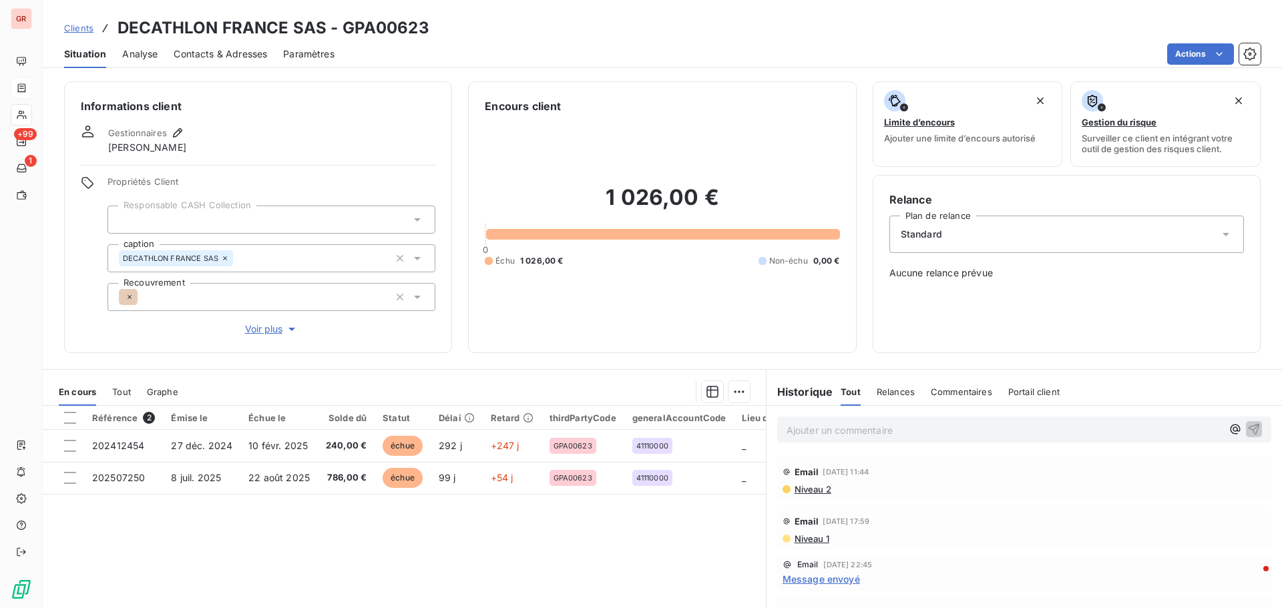
click at [809, 489] on span "Niveau 2" at bounding box center [812, 489] width 38 height 11
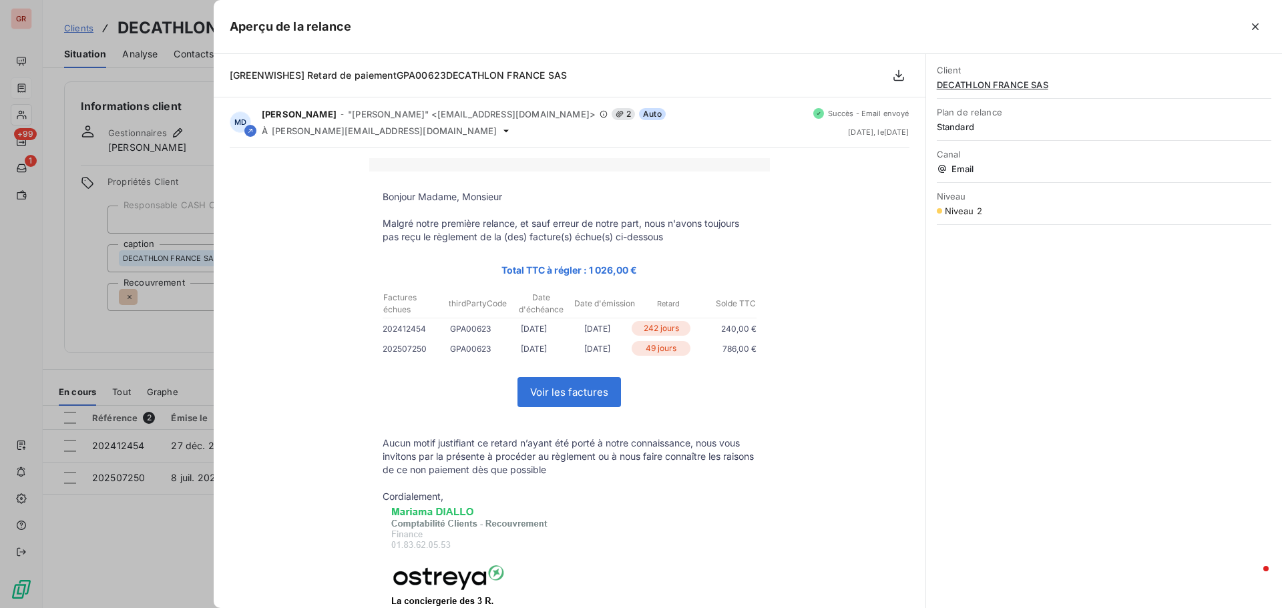
click at [140, 347] on div at bounding box center [641, 304] width 1282 height 608
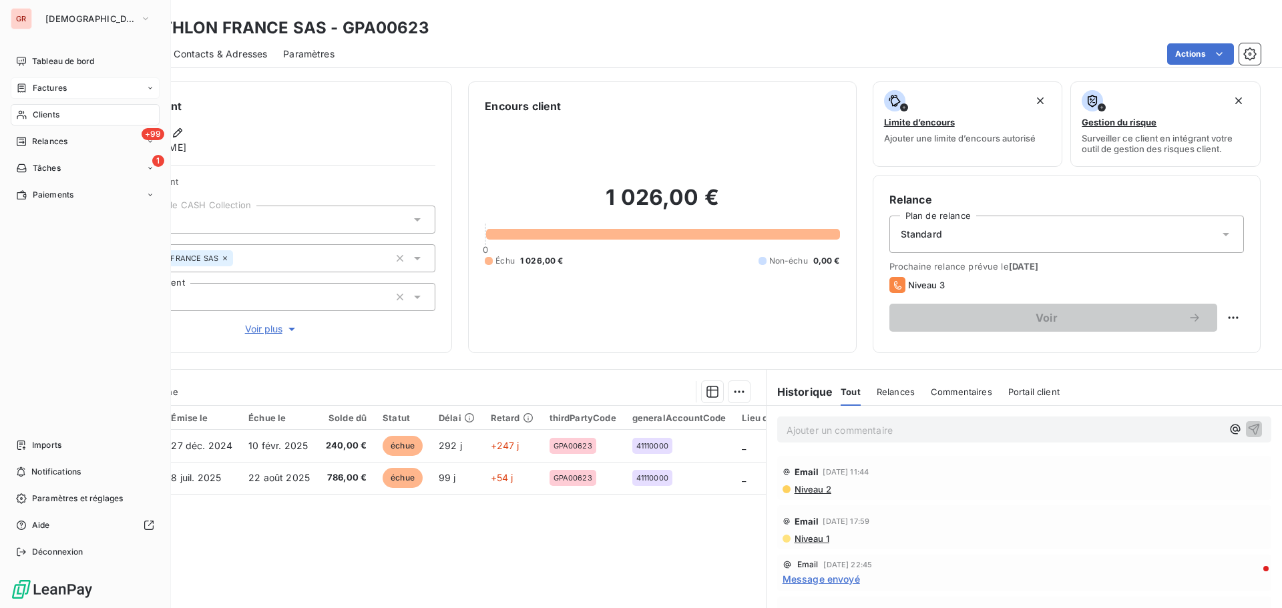
click at [69, 85] on div "Factures" at bounding box center [85, 87] width 149 height 21
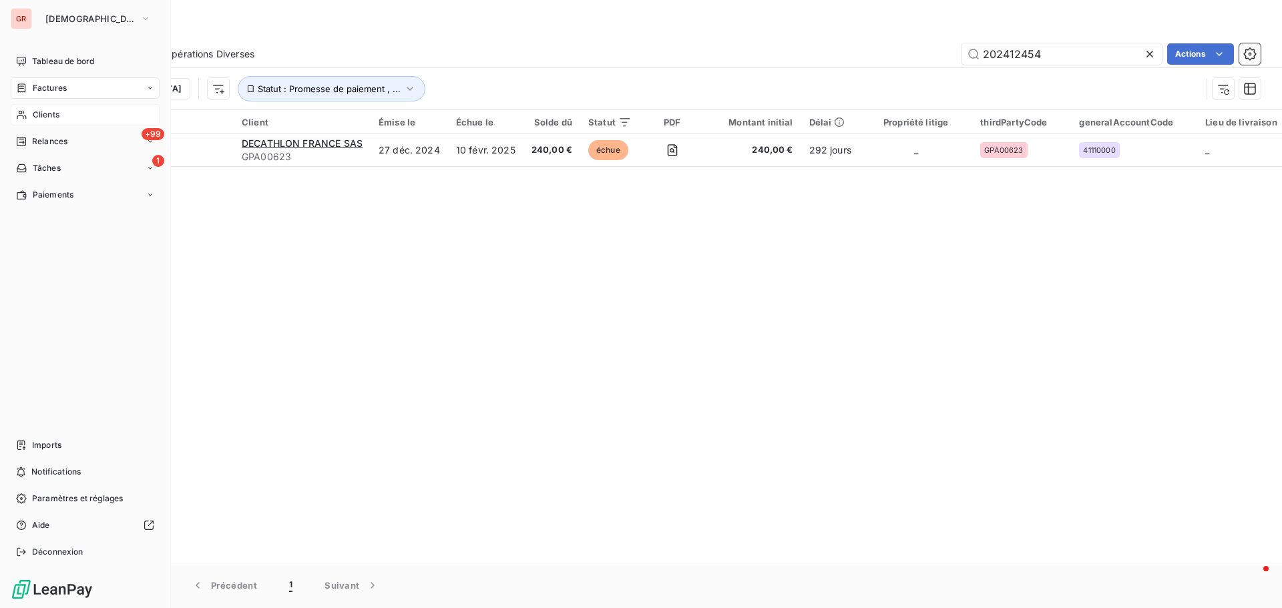
click at [51, 118] on span "Clients" at bounding box center [46, 115] width 27 height 12
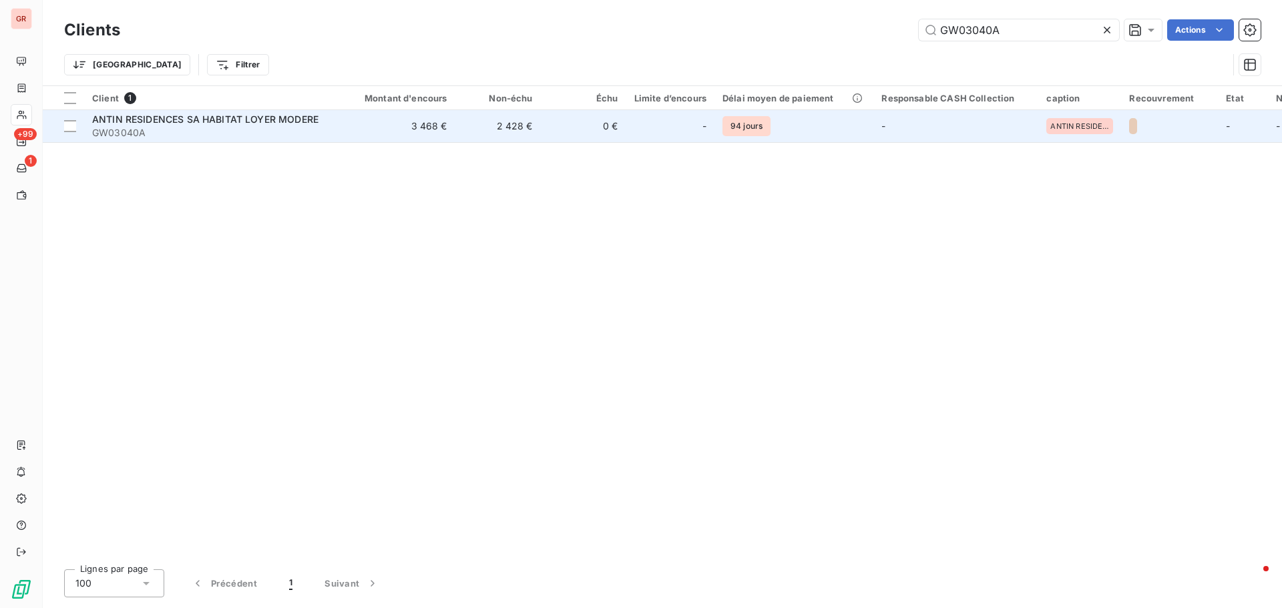
drag, startPoint x: 931, startPoint y: 45, endPoint x: 623, endPoint y: 112, distance: 315.7
click at [657, 101] on div "Clients GW03040A Actions Trier Filtrer Client 1 Montant d'encours Non-échu Échu…" at bounding box center [662, 304] width 1239 height 608
type input "GW00232A"
click at [174, 121] on span "SCI SEO C/O HUMAKEY" at bounding box center [146, 118] width 109 height 11
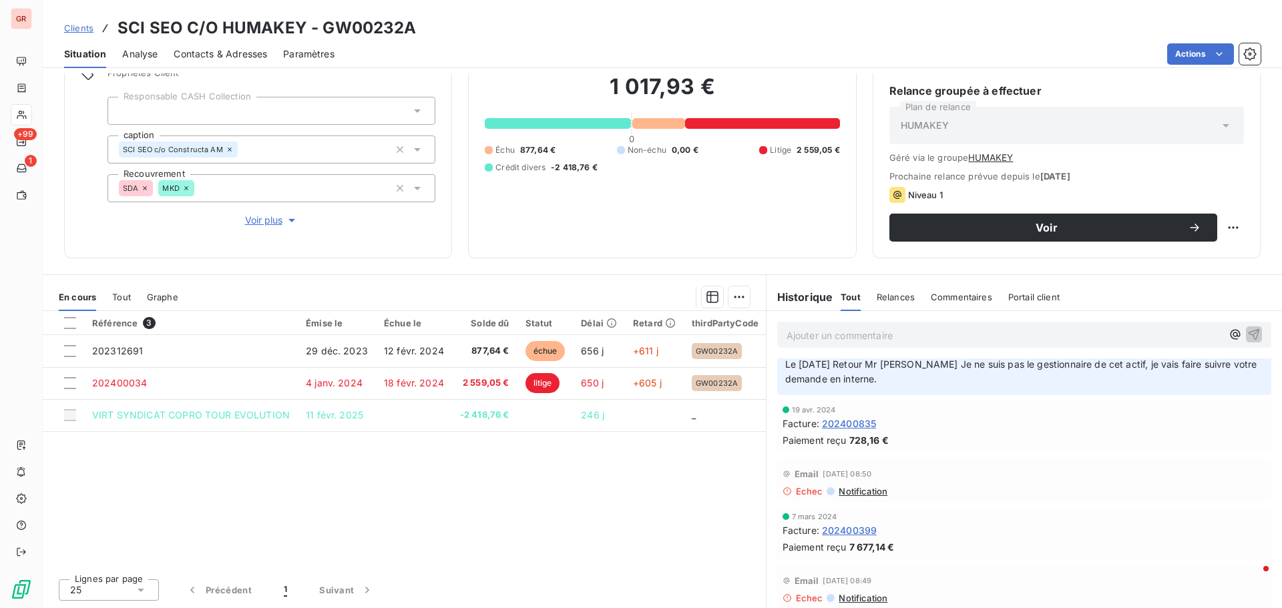
scroll to position [200, 0]
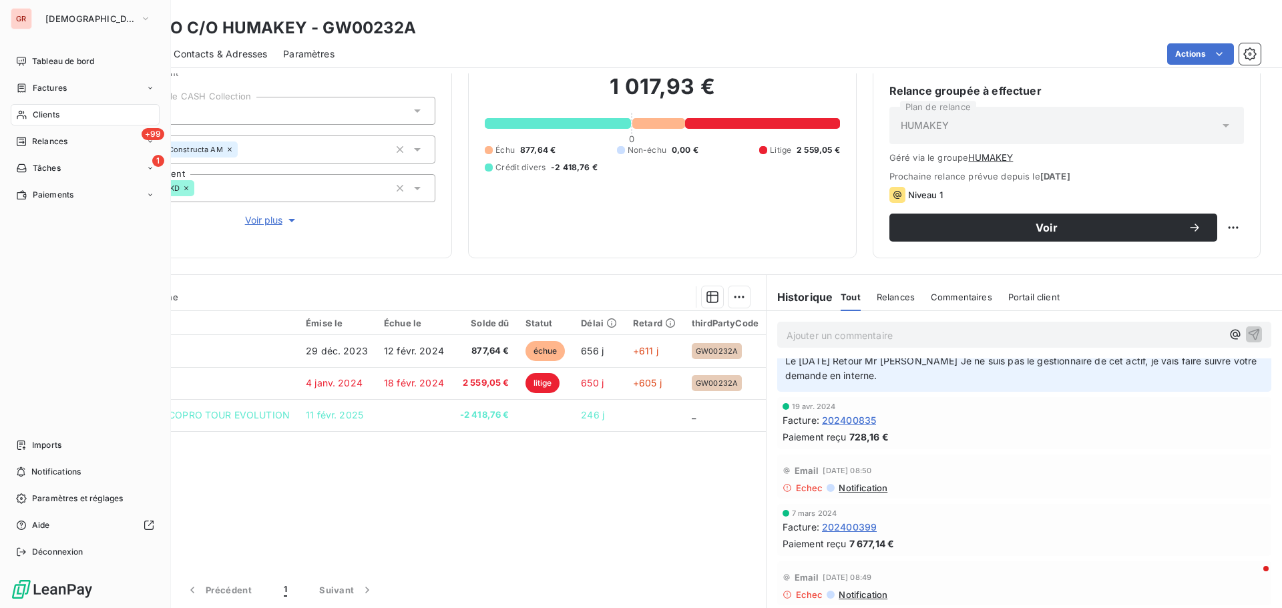
drag, startPoint x: 64, startPoint y: 87, endPoint x: 73, endPoint y: 87, distance: 8.7
click at [64, 87] on span "Factures" at bounding box center [50, 88] width 34 height 12
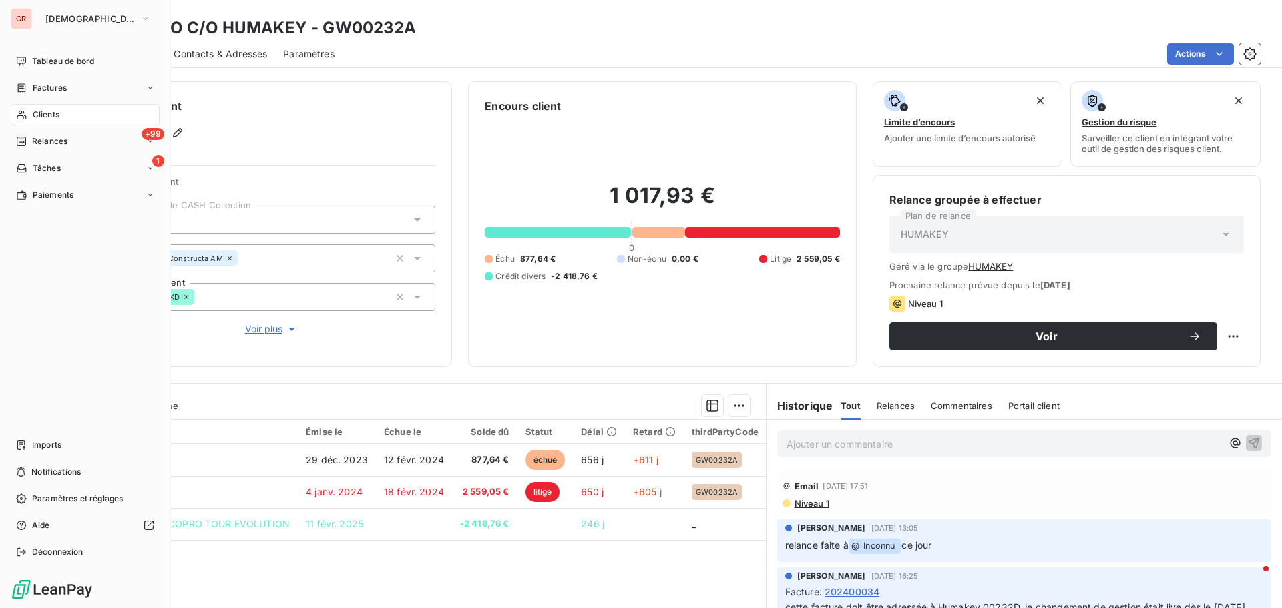
click at [59, 113] on span "Clients" at bounding box center [46, 115] width 27 height 12
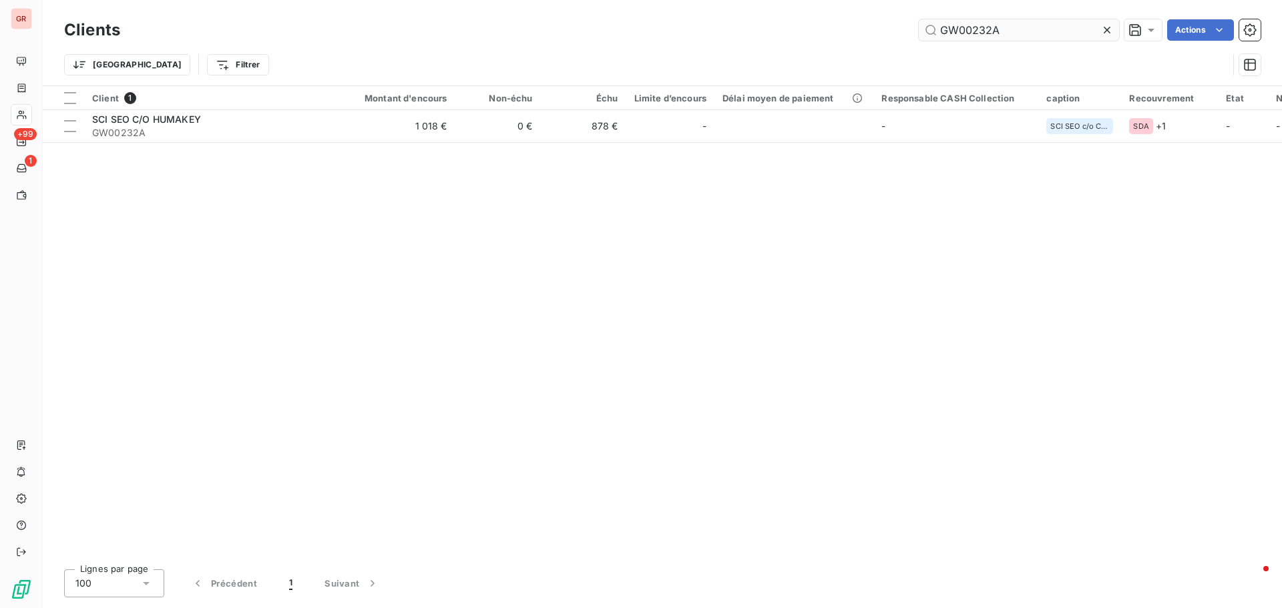
click at [1019, 27] on input "GW00232A" at bounding box center [1018, 29] width 200 height 21
drag, startPoint x: 989, startPoint y: 28, endPoint x: 715, endPoint y: 34, distance: 274.4
click at [760, 33] on div "GW00232A Actions" at bounding box center [698, 29] width 1124 height 21
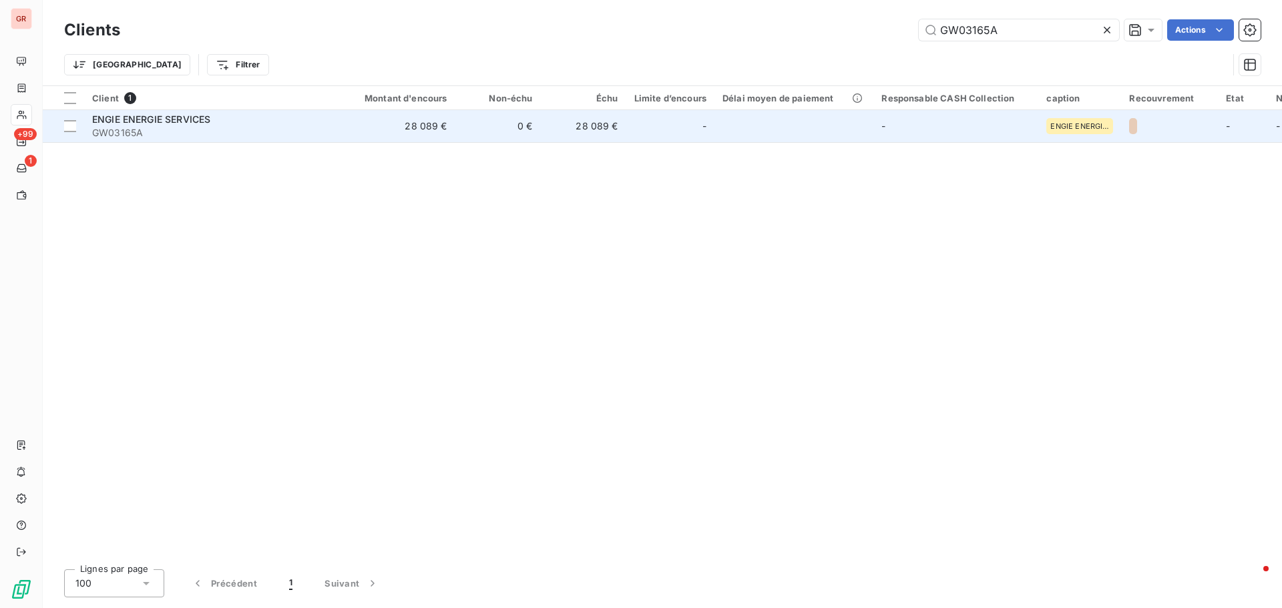
type input "GW03165A"
click at [174, 123] on span "ENGIE ENERGIE SERVICES" at bounding box center [151, 118] width 118 height 11
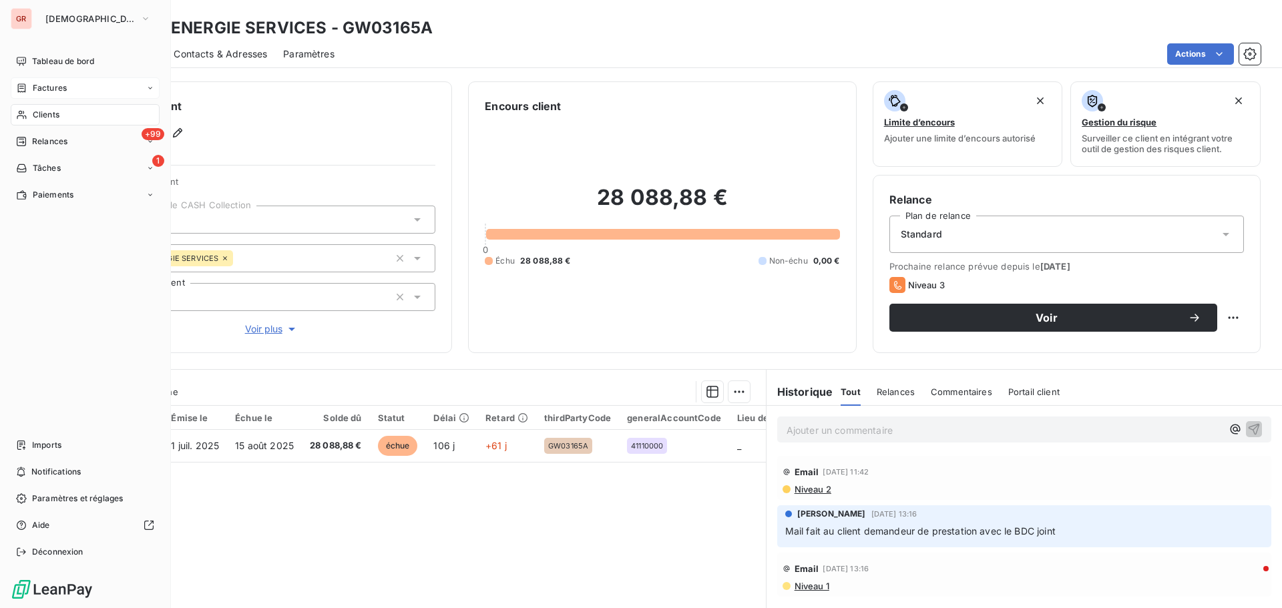
click at [52, 85] on span "Factures" at bounding box center [50, 88] width 34 height 12
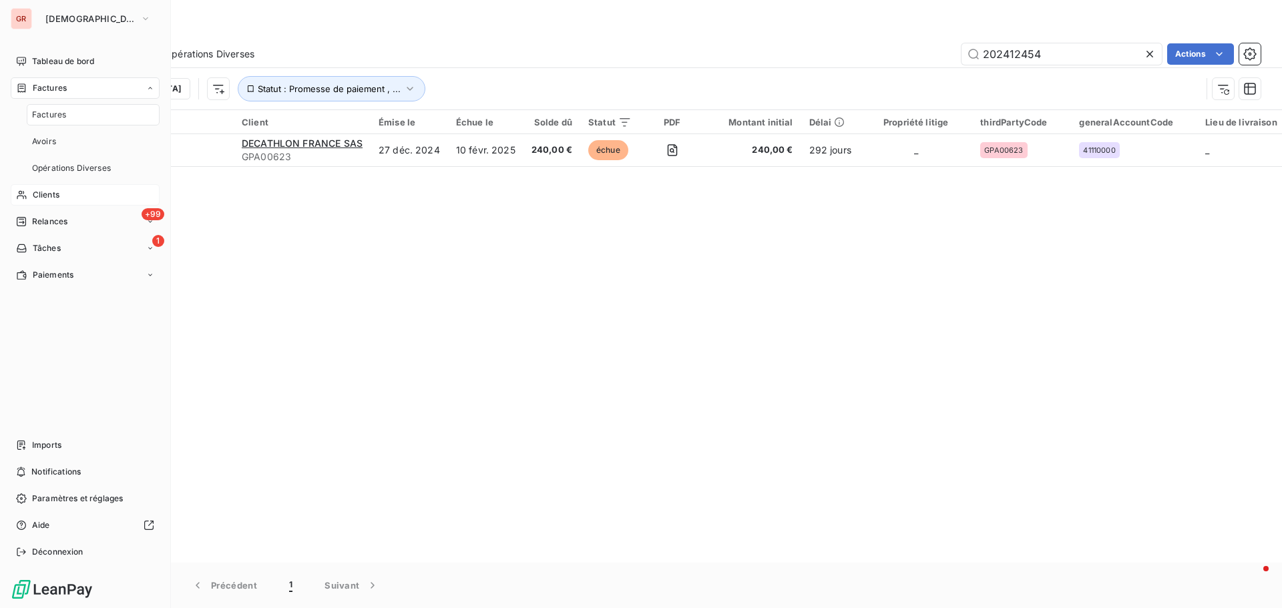
click at [60, 192] on div "Clients" at bounding box center [85, 194] width 149 height 21
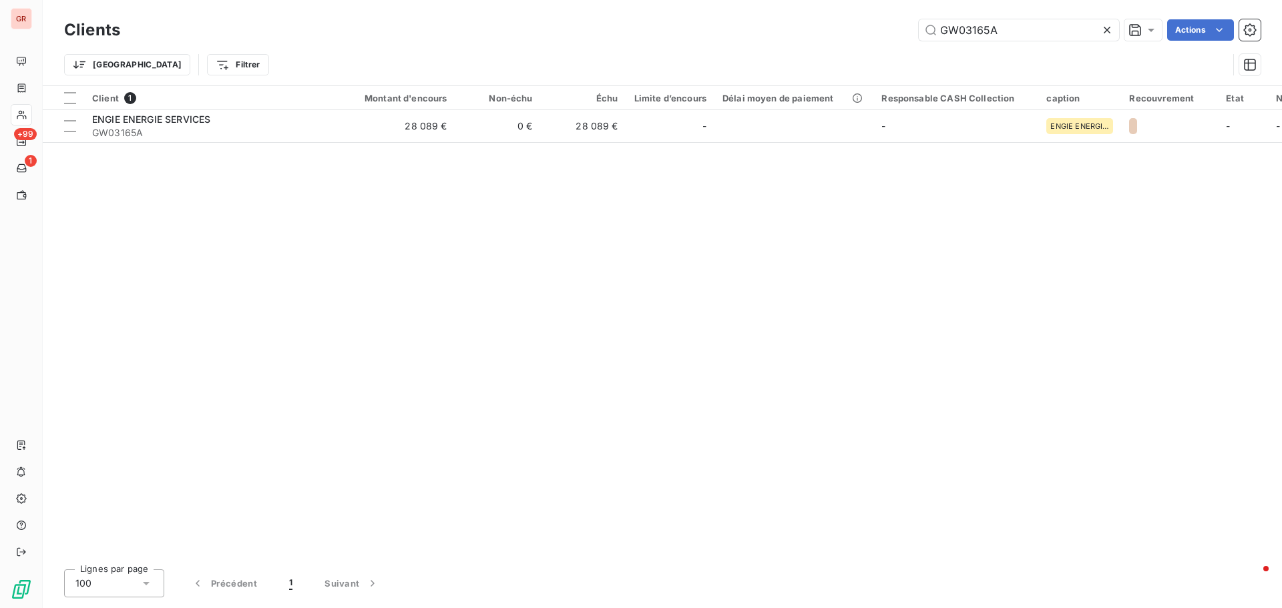
drag, startPoint x: 1001, startPoint y: 35, endPoint x: 836, endPoint y: 47, distance: 165.9
click at [844, 47] on div "Clients GW03165A Actions Trier Filtrer" at bounding box center [662, 50] width 1196 height 69
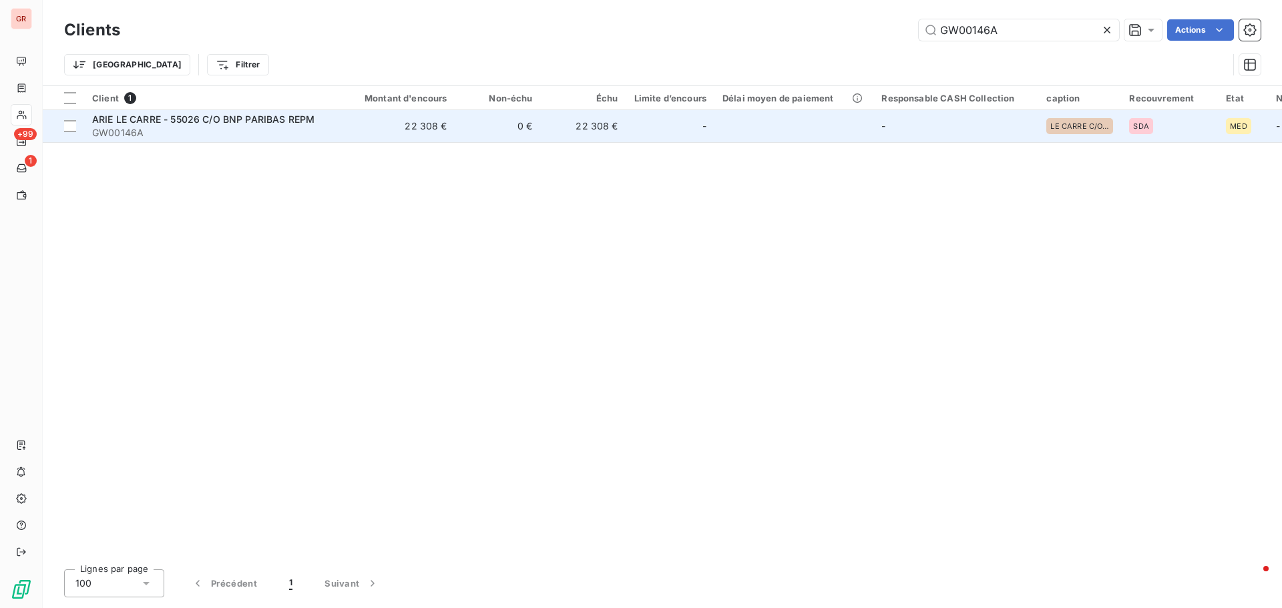
type input "GW00146A"
click at [159, 122] on span "ARIE LE CARRE - 55026 C/O BNP PARIBAS REPM" at bounding box center [203, 118] width 222 height 11
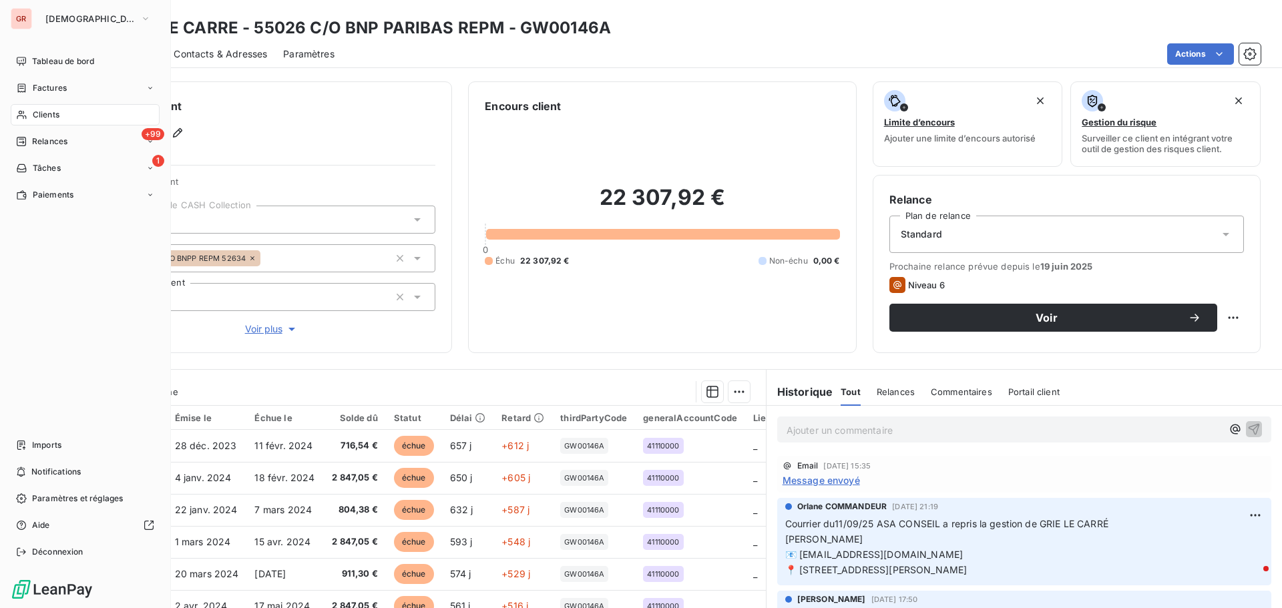
drag, startPoint x: 58, startPoint y: 112, endPoint x: 59, endPoint y: 105, distance: 7.4
click at [58, 112] on span "Clients" at bounding box center [46, 115] width 27 height 12
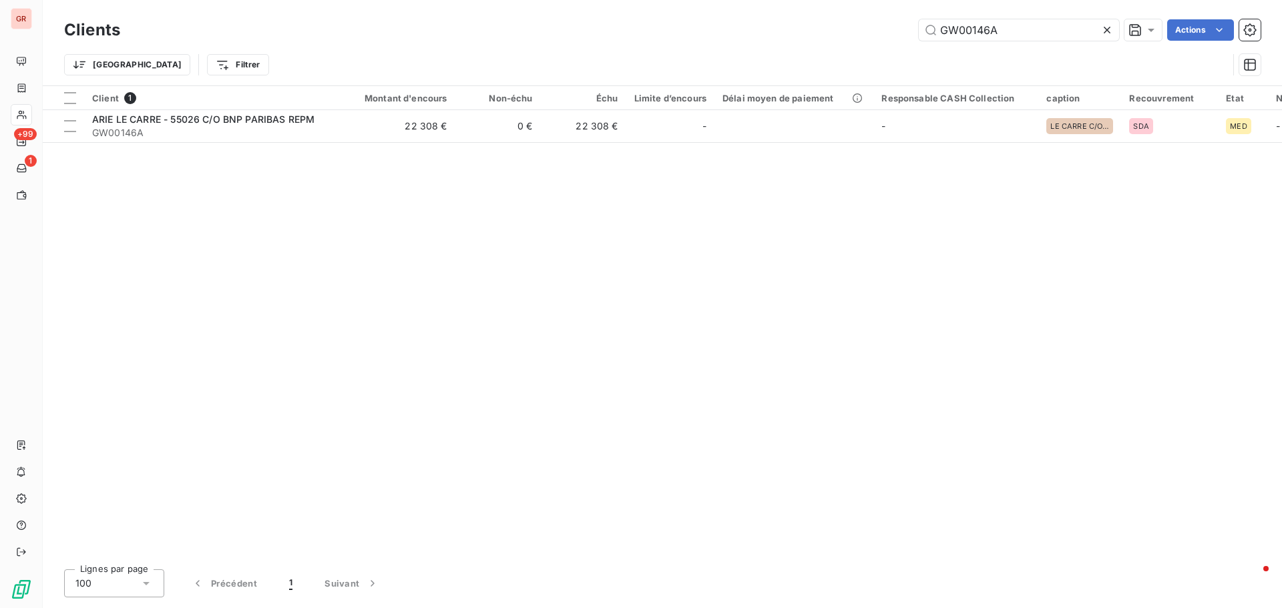
drag, startPoint x: 1003, startPoint y: 35, endPoint x: 816, endPoint y: 44, distance: 186.5
click at [822, 44] on div "Clients GW00146A Actions Trier Filtrer" at bounding box center [662, 50] width 1196 height 69
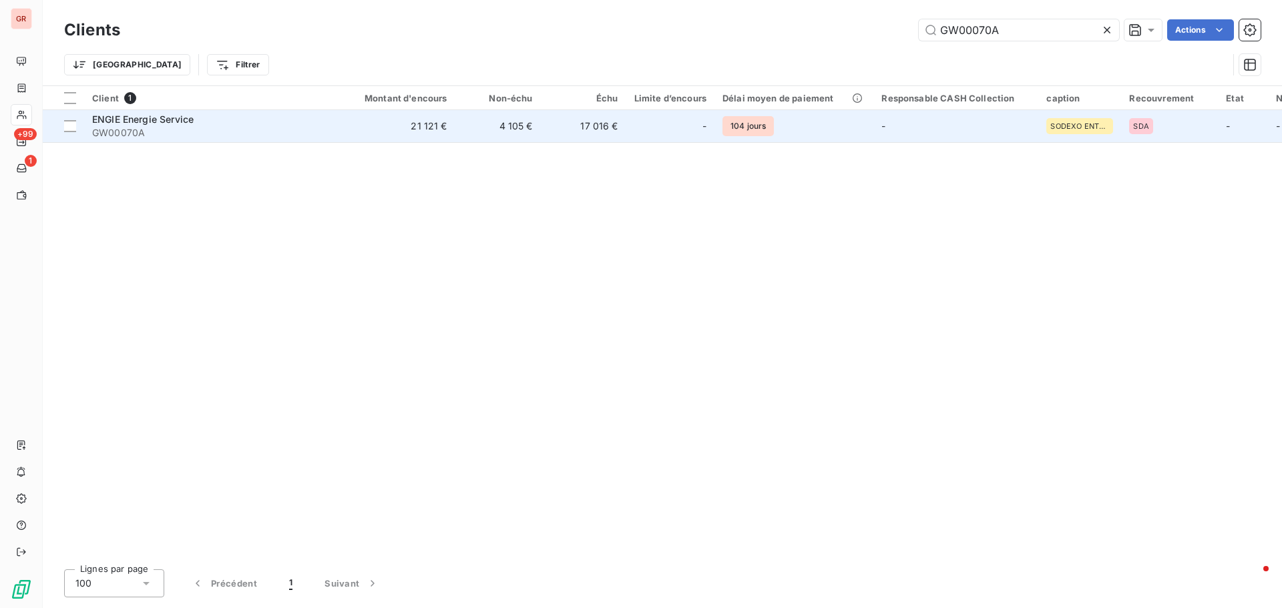
type input "GW00070A"
click at [156, 120] on span "ENGIE Energie Service" at bounding box center [142, 118] width 101 height 11
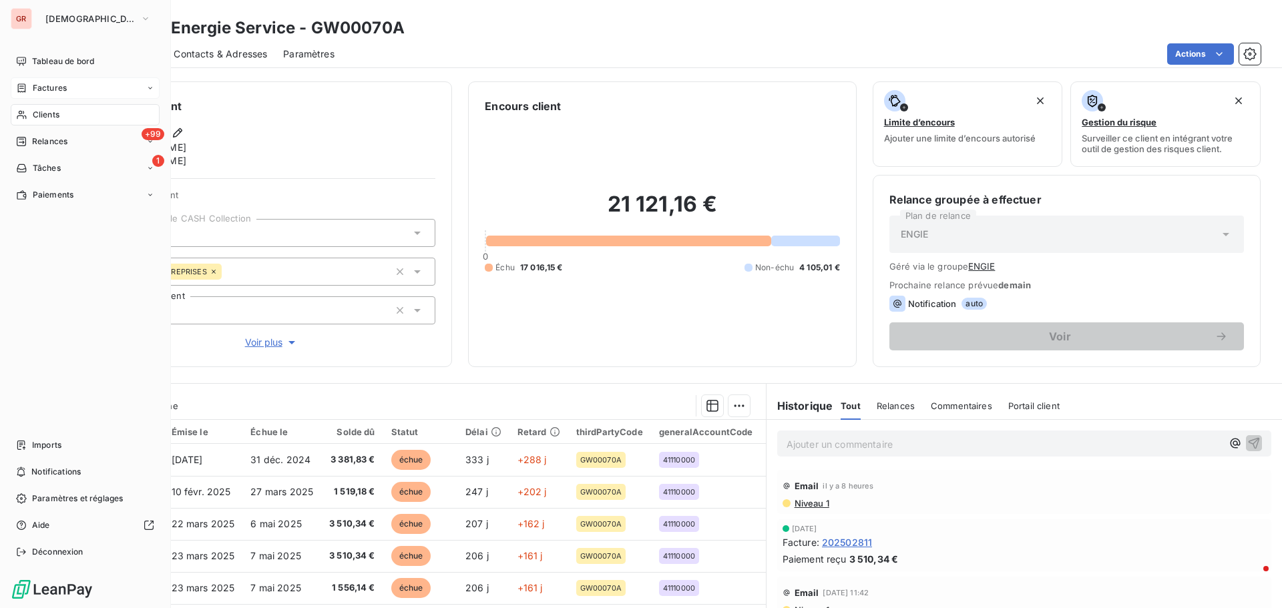
click at [53, 91] on span "Factures" at bounding box center [50, 88] width 34 height 12
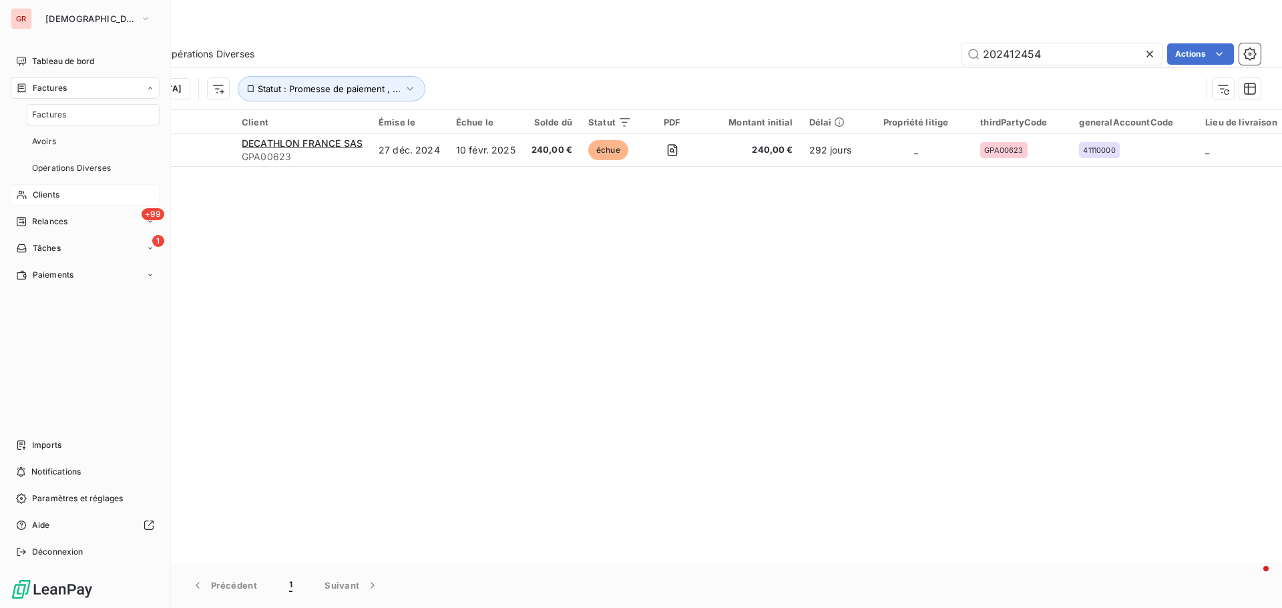
click at [49, 196] on span "Clients" at bounding box center [46, 195] width 27 height 12
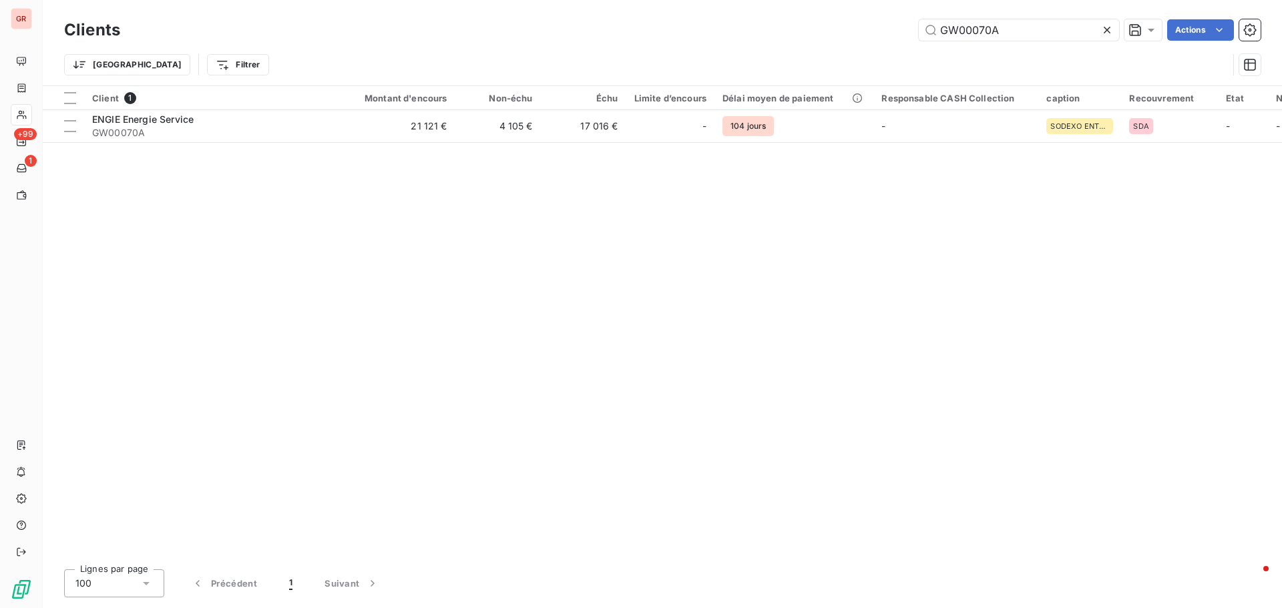
drag, startPoint x: 1005, startPoint y: 32, endPoint x: 699, endPoint y: 53, distance: 306.4
click at [712, 52] on div "Clients GW00070A Actions Trier Filtrer" at bounding box center [662, 50] width 1196 height 69
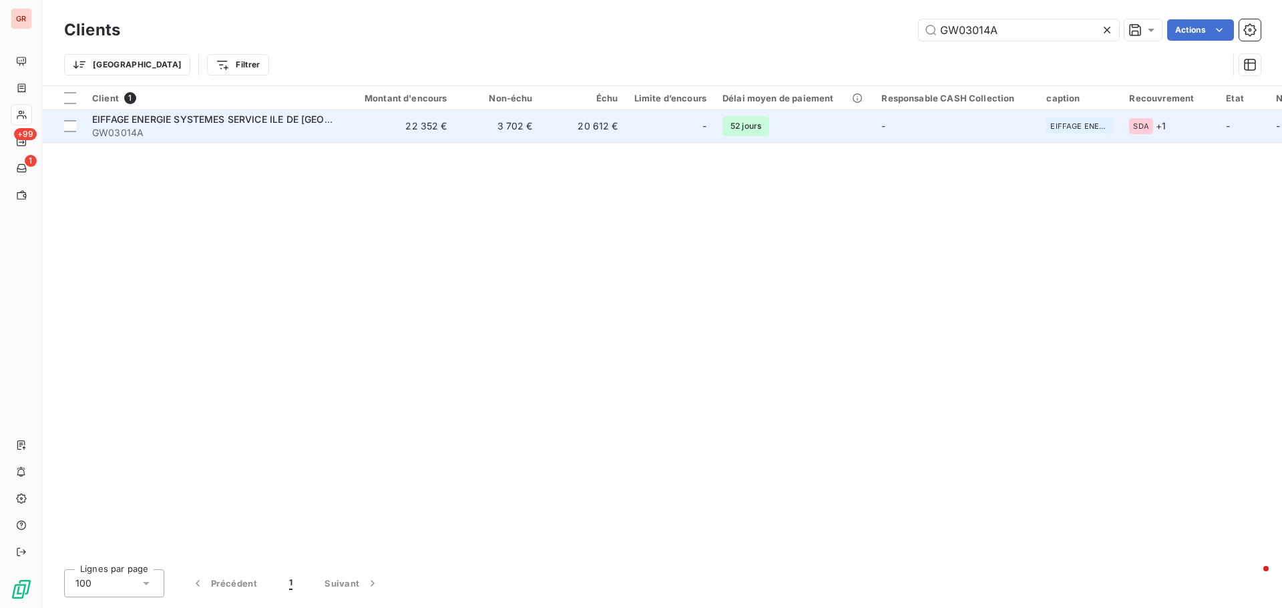
type input "GW03014A"
click at [305, 117] on span "EIFFAGE ENERGIE SYSTEMES SERVICE ILE DE [GEOGRAPHIC_DATA]" at bounding box center [245, 118] width 306 height 11
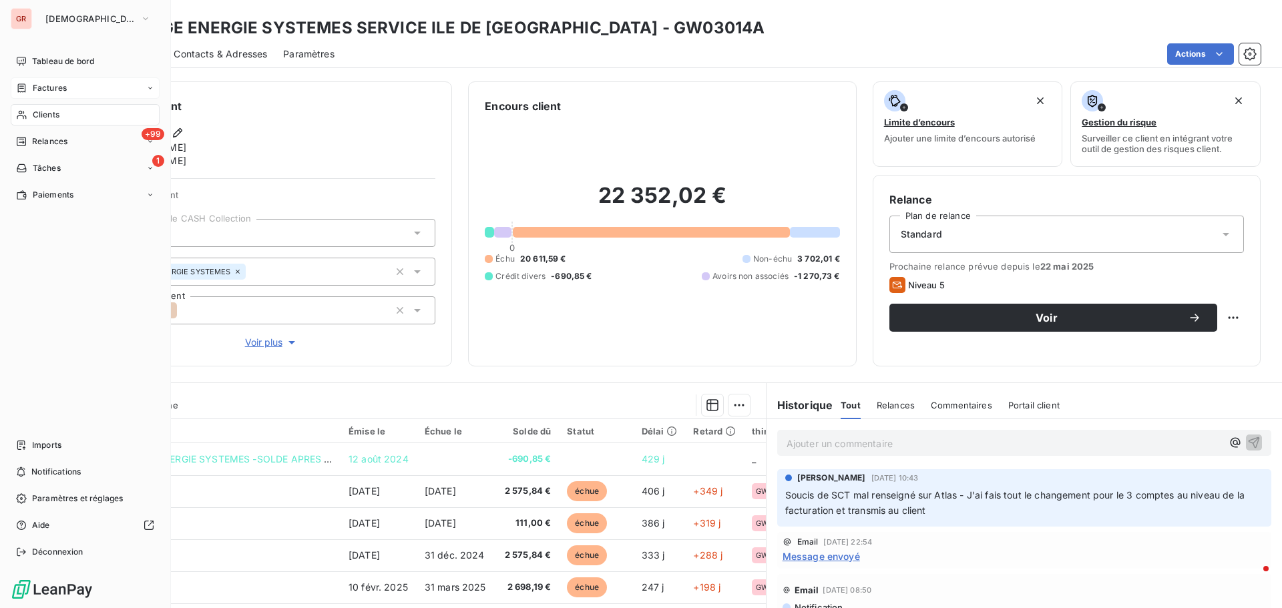
click at [46, 86] on span "Factures" at bounding box center [50, 88] width 34 height 12
click at [48, 111] on span "Clients" at bounding box center [46, 115] width 27 height 12
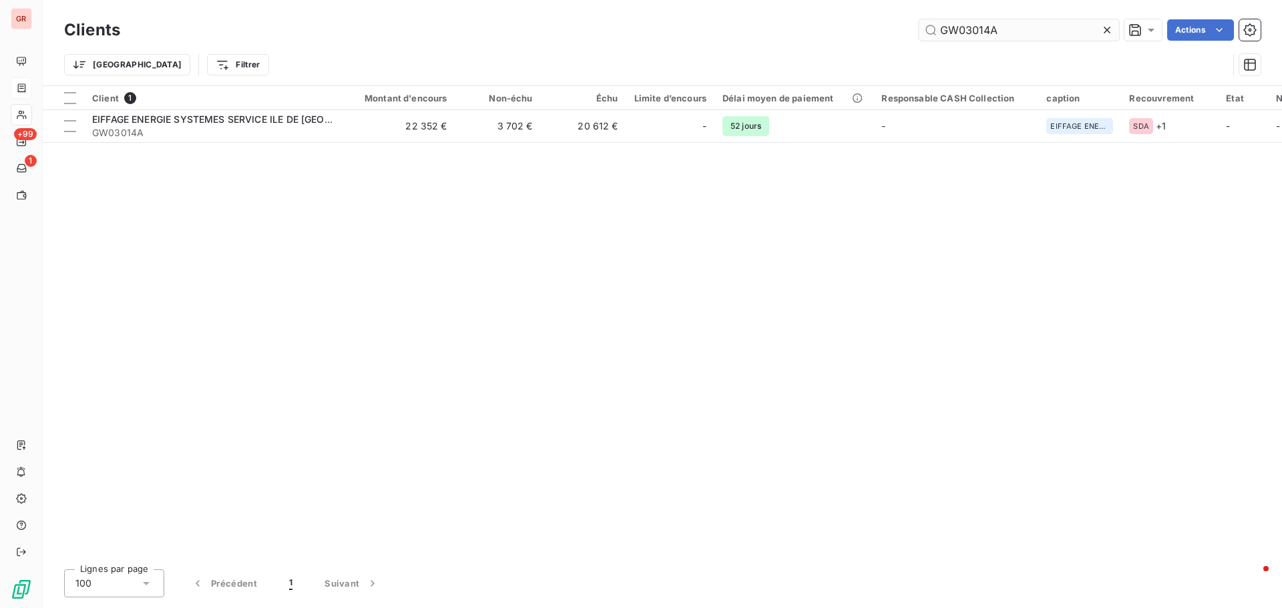
click at [1021, 37] on input "GW03014A" at bounding box center [1018, 29] width 200 height 21
drag, startPoint x: 893, startPoint y: 40, endPoint x: 723, endPoint y: 77, distance: 174.1
click at [804, 56] on div "Clients GW03014A Actions Trier Filtrer" at bounding box center [662, 50] width 1196 height 69
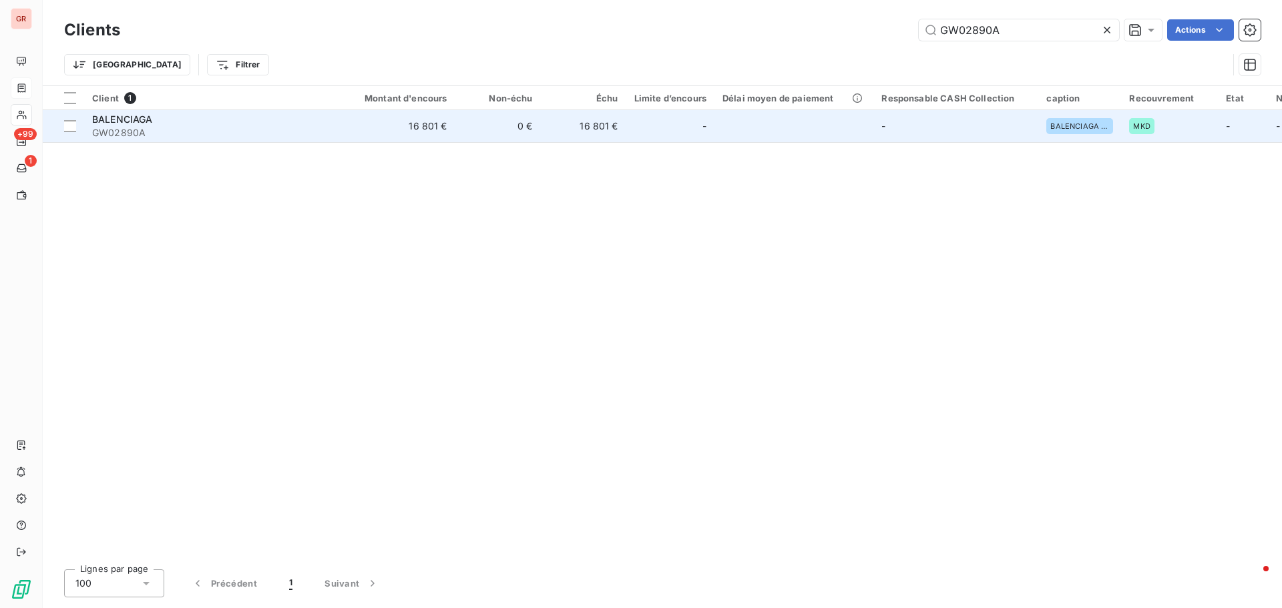
type input "GW02890A"
click at [113, 119] on span "BALENCIAGA" at bounding box center [122, 118] width 61 height 11
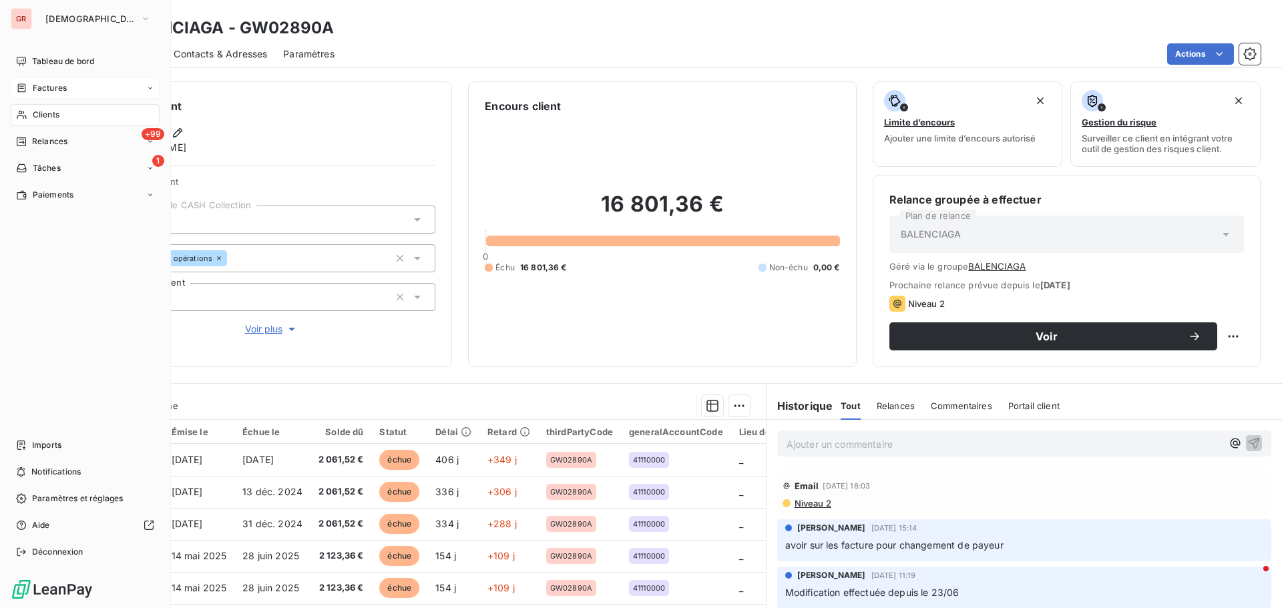
drag, startPoint x: 56, startPoint y: 91, endPoint x: 81, endPoint y: 91, distance: 24.7
click at [56, 91] on span "Factures" at bounding box center [50, 88] width 34 height 12
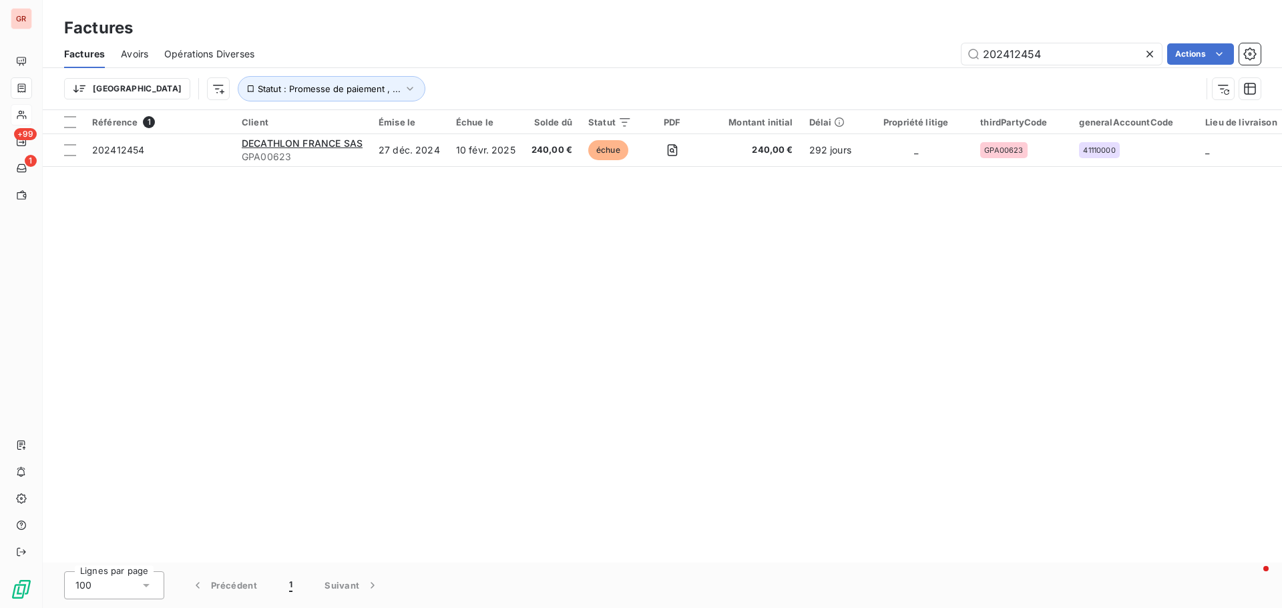
drag, startPoint x: 1048, startPoint y: 51, endPoint x: 860, endPoint y: 63, distance: 188.6
click at [862, 63] on div "202412454 Actions" at bounding box center [765, 53] width 990 height 21
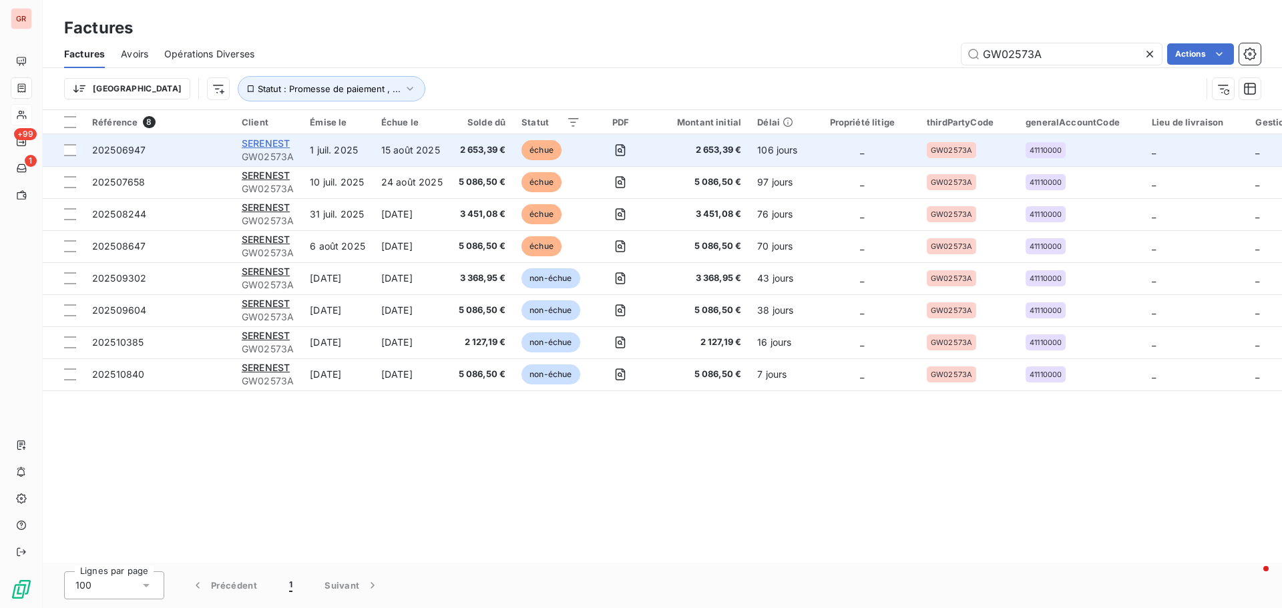
type input "GW02573A"
click at [273, 143] on span "SERENEST" at bounding box center [266, 143] width 48 height 11
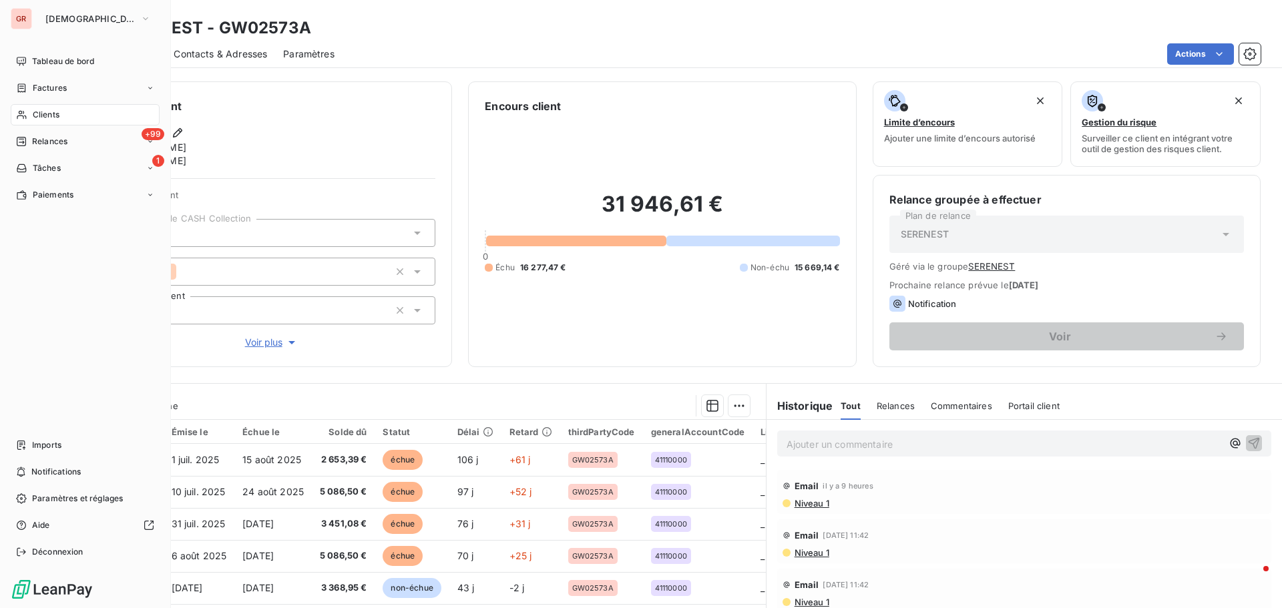
click at [49, 114] on span "Clients" at bounding box center [46, 115] width 27 height 12
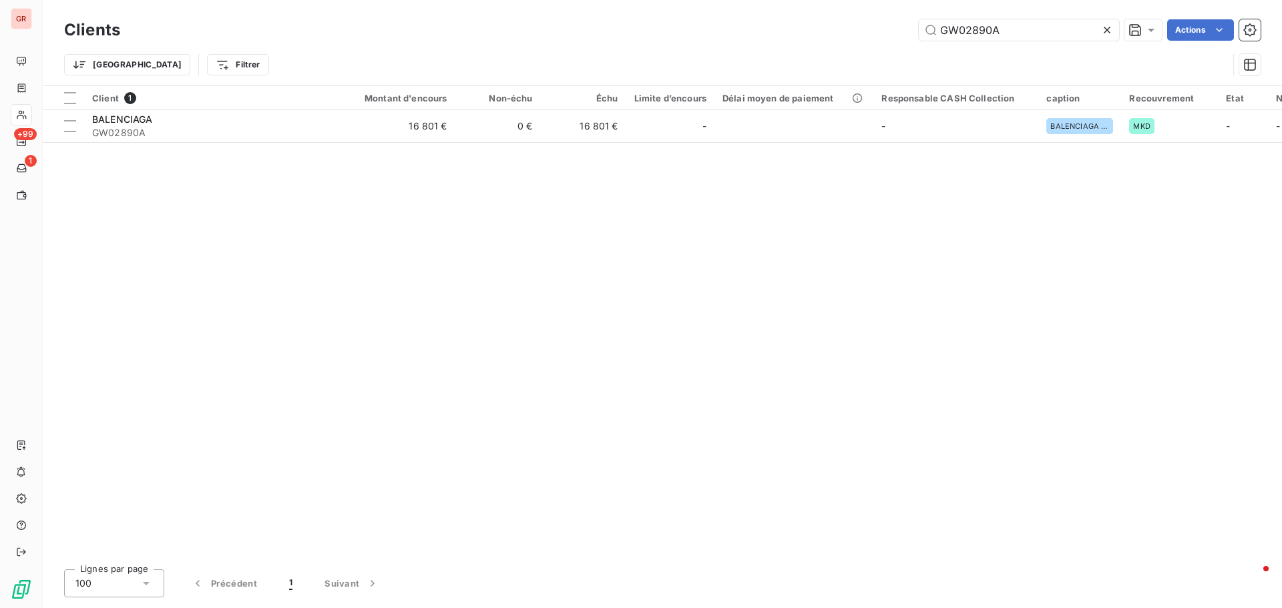
drag, startPoint x: 1015, startPoint y: 33, endPoint x: 827, endPoint y: 40, distance: 188.3
click at [832, 39] on div "GW02890A Actions" at bounding box center [698, 29] width 1124 height 21
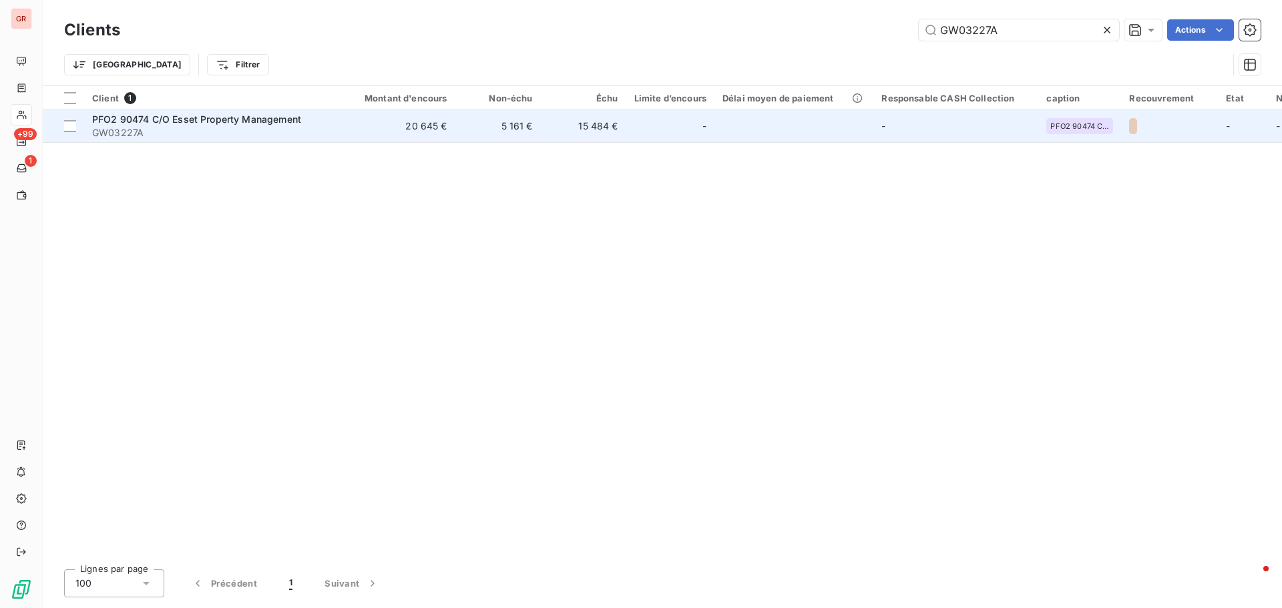
type input "GW03227A"
click at [209, 122] on span "PFO2 90474 C/O Esset Property Management" at bounding box center [196, 118] width 209 height 11
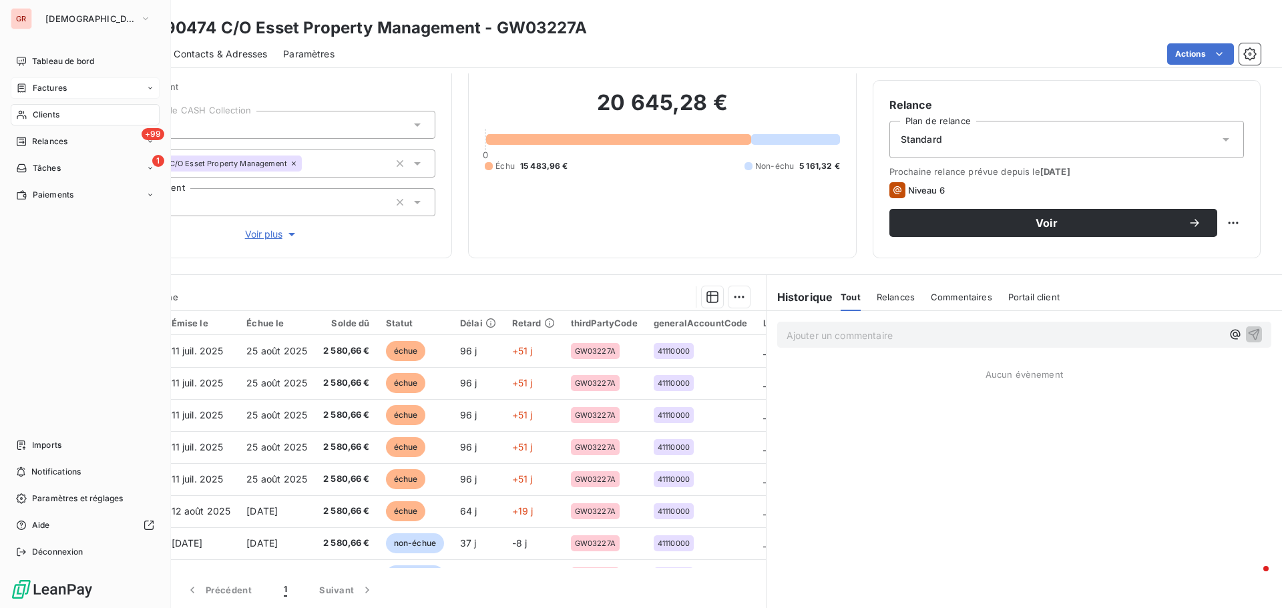
click at [58, 89] on span "Factures" at bounding box center [50, 88] width 34 height 12
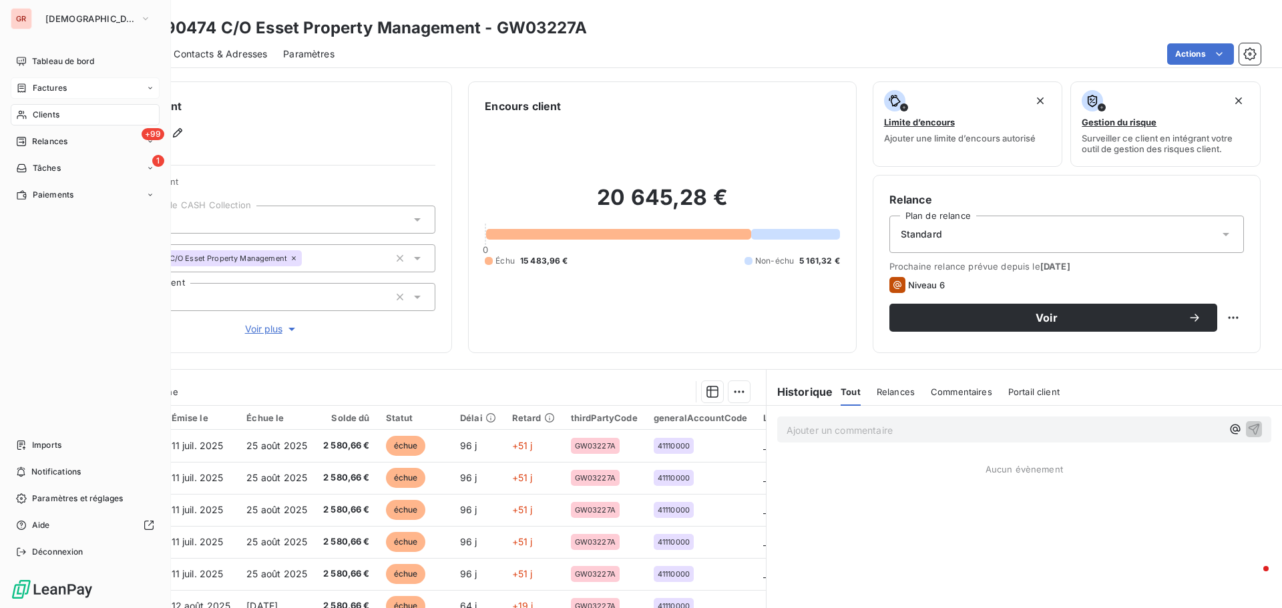
click at [58, 118] on span "Clients" at bounding box center [46, 115] width 27 height 12
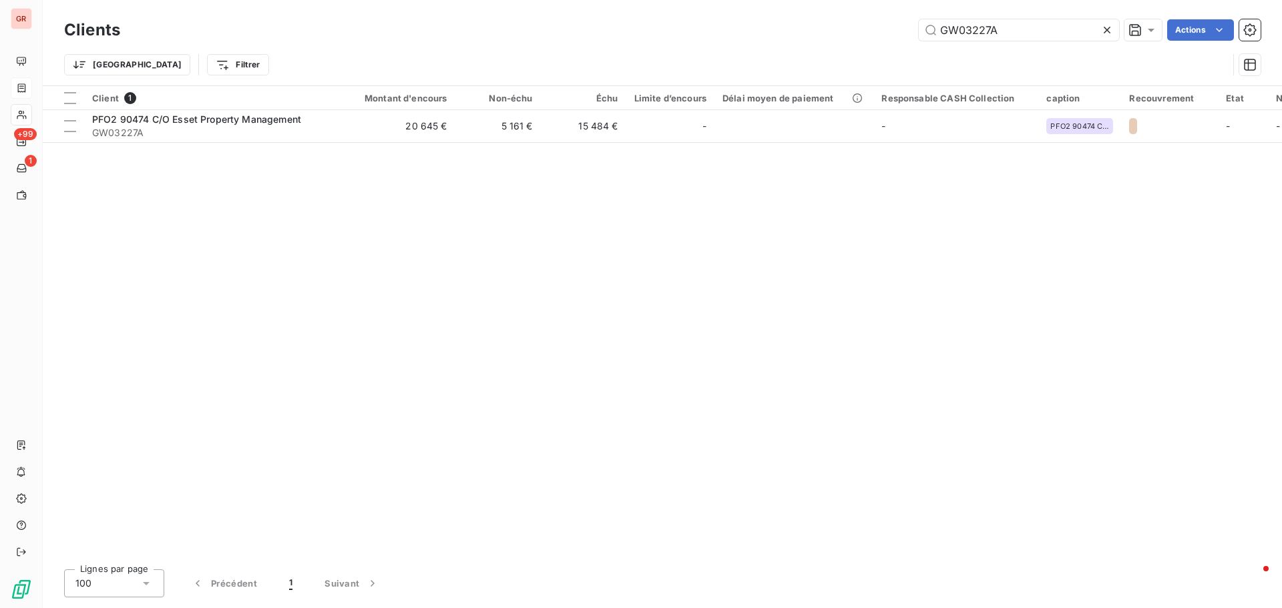
drag, startPoint x: 1016, startPoint y: 29, endPoint x: 794, endPoint y: 66, distance: 224.6
click at [805, 66] on div "Clients GW03227A Actions Trier Filtrer" at bounding box center [662, 50] width 1196 height 69
click at [1009, 27] on input "GW03227A" at bounding box center [1018, 29] width 200 height 21
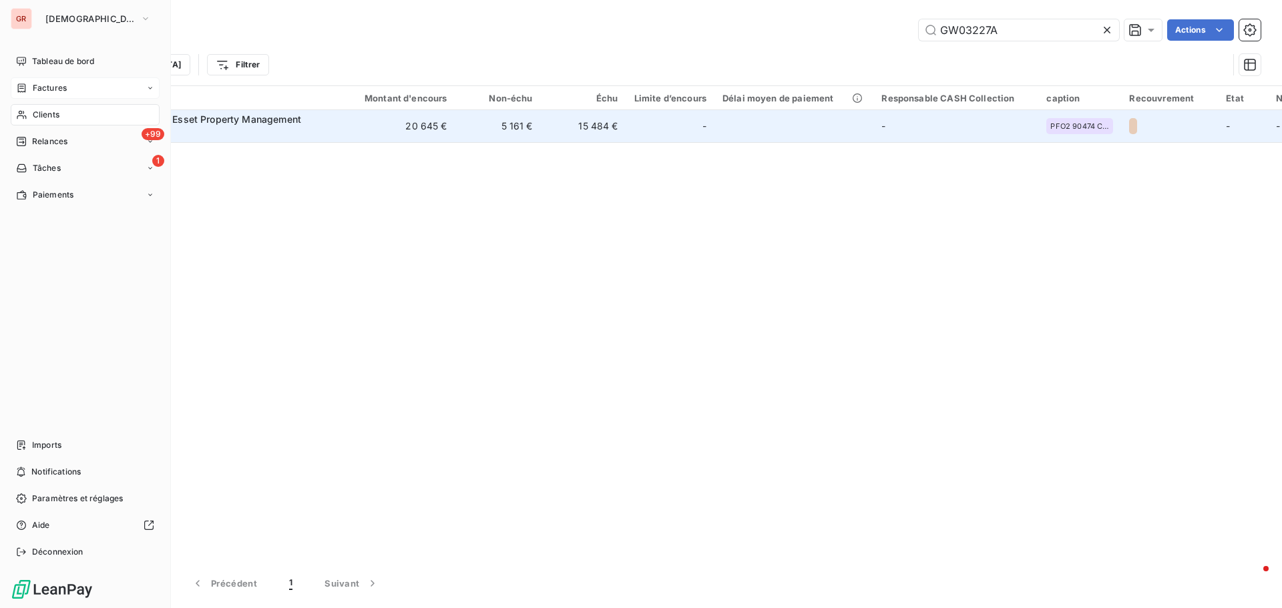
drag, startPoint x: 54, startPoint y: 117, endPoint x: 204, endPoint y: 117, distance: 150.2
click at [54, 117] on span "Clients" at bounding box center [46, 115] width 27 height 12
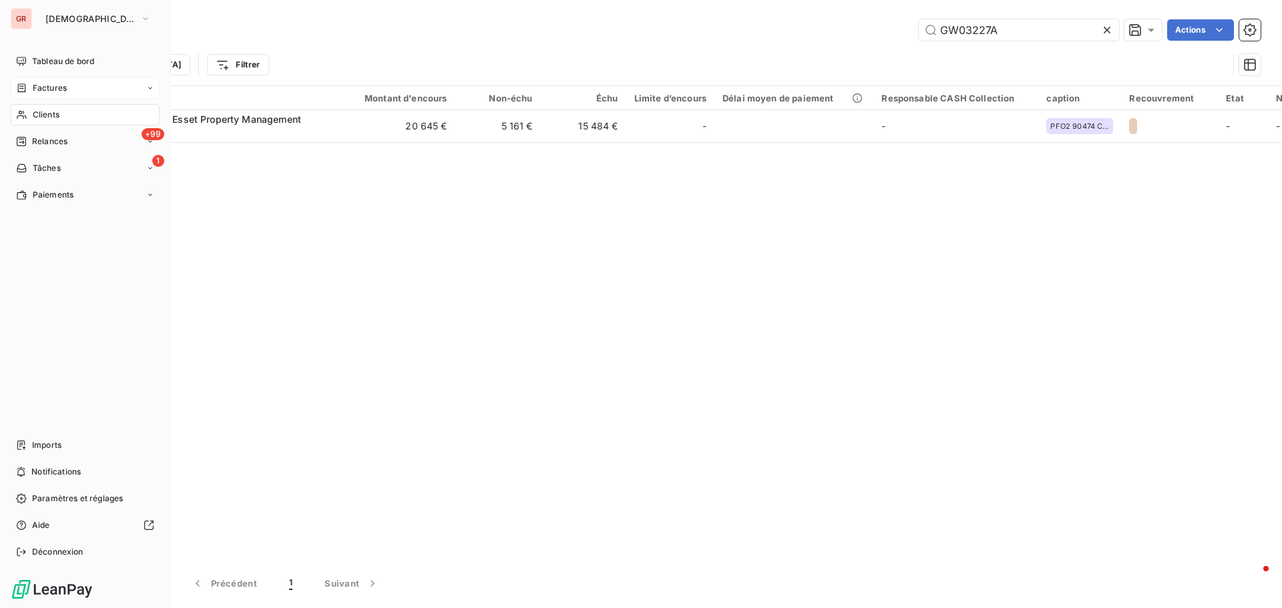
click at [55, 87] on span "Factures" at bounding box center [50, 88] width 34 height 12
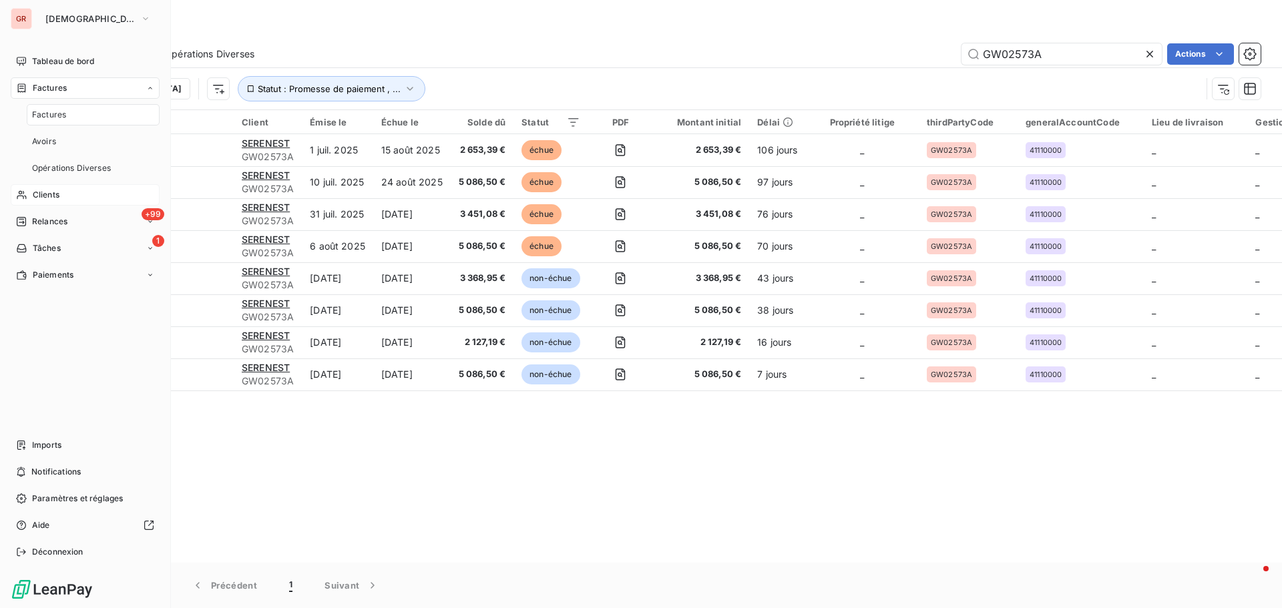
click at [53, 193] on span "Clients" at bounding box center [46, 195] width 27 height 12
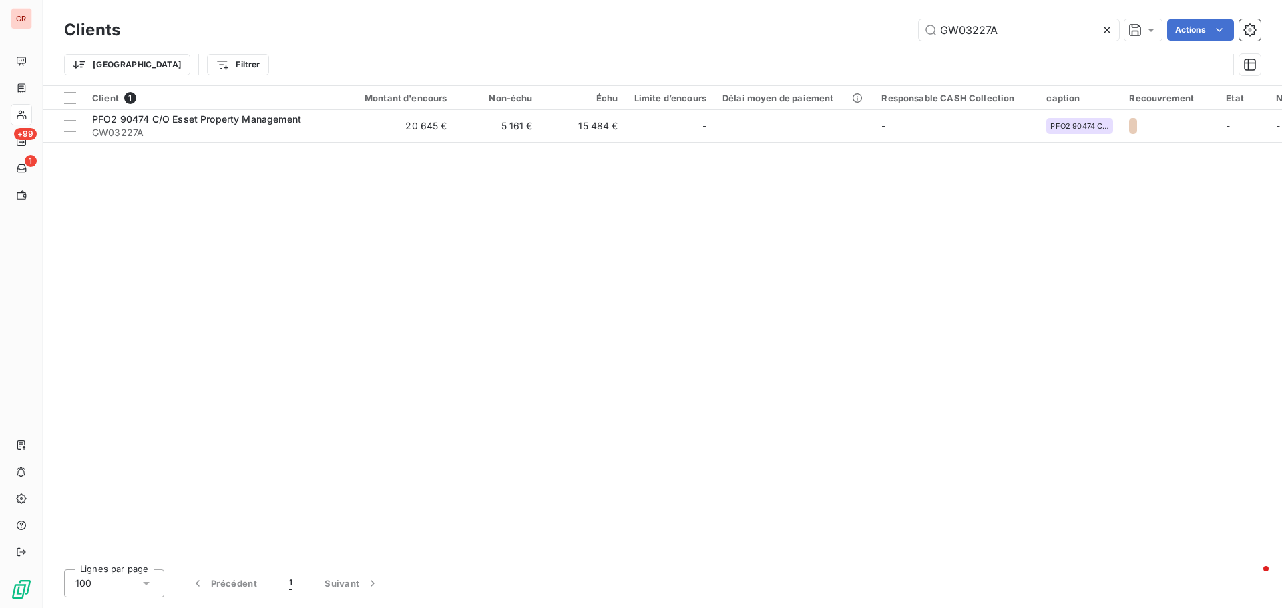
drag, startPoint x: 1007, startPoint y: 32, endPoint x: 780, endPoint y: 51, distance: 227.8
click at [816, 47] on div "Clients GW03227A Actions Trier Filtrer" at bounding box center [662, 50] width 1196 height 69
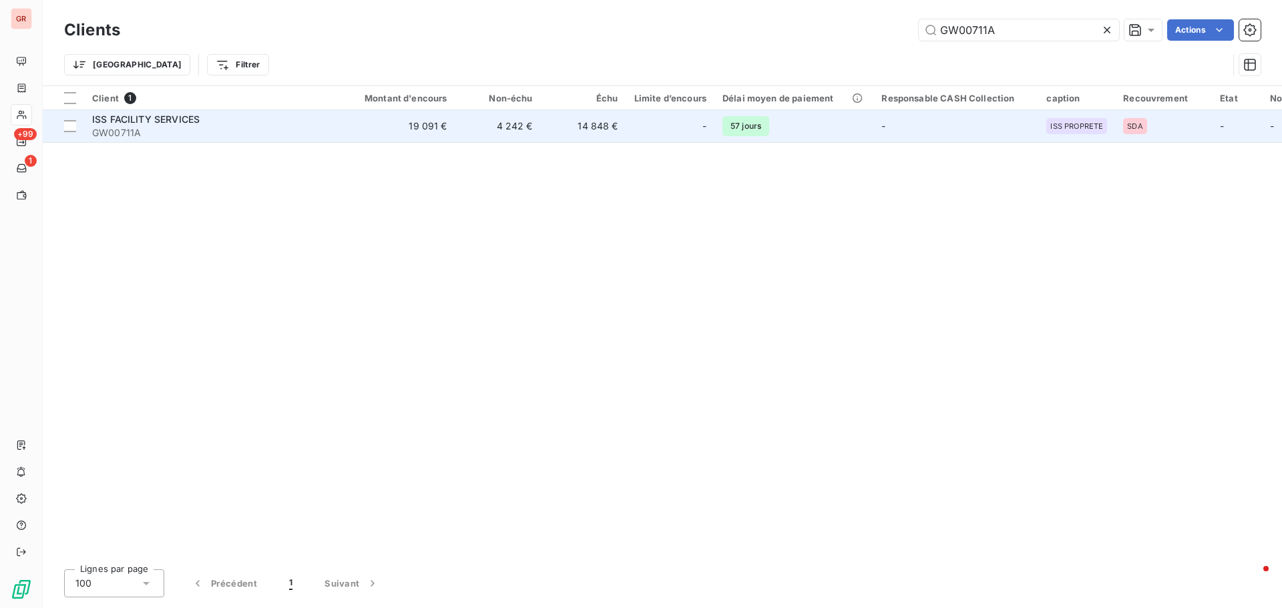
type input "GW00711A"
click at [154, 119] on span "ISS FACILITY SERVICES" at bounding box center [145, 118] width 107 height 11
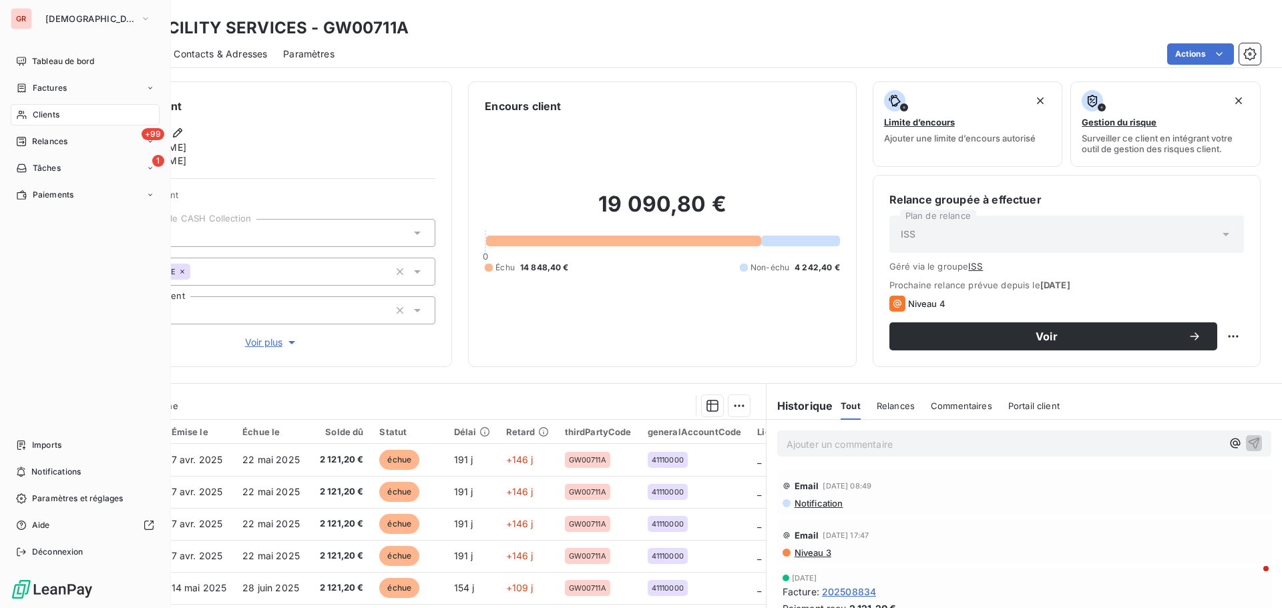
drag, startPoint x: 45, startPoint y: 114, endPoint x: 84, endPoint y: 114, distance: 38.7
click at [45, 114] on span "Clients" at bounding box center [46, 115] width 27 height 12
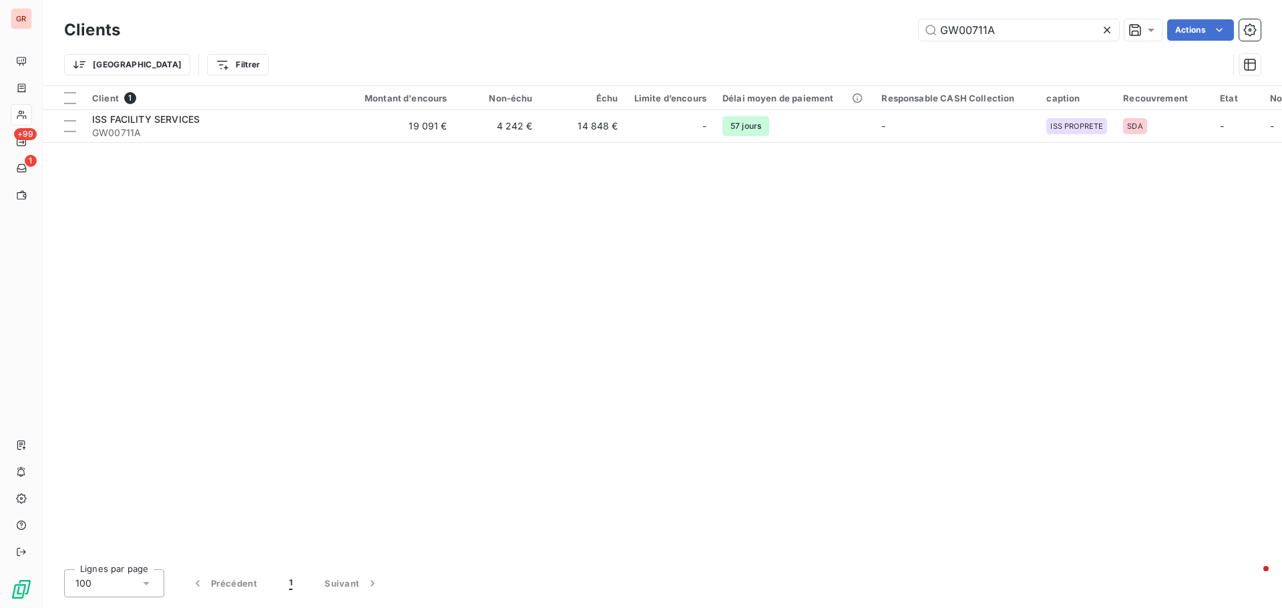
drag, startPoint x: 1002, startPoint y: 31, endPoint x: 707, endPoint y: 78, distance: 298.7
click at [740, 73] on div "Clients GW00711A Actions Trier Filtrer" at bounding box center [662, 50] width 1196 height 69
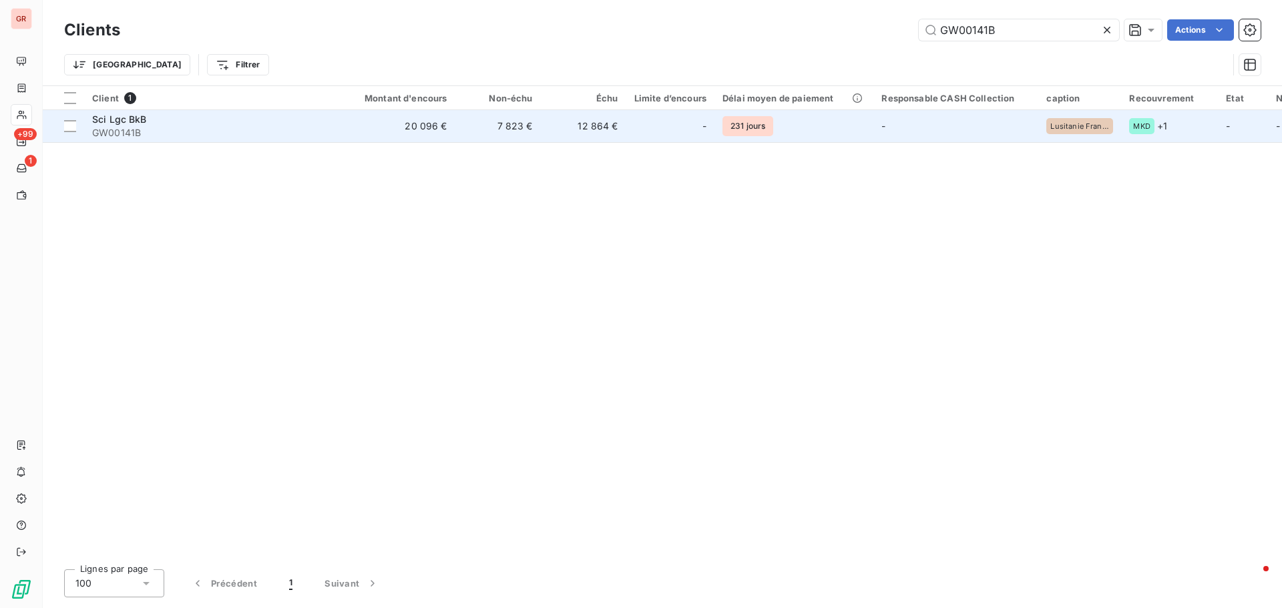
type input "GW00141B"
click at [121, 121] on span "Sci Lgc BkB" at bounding box center [119, 118] width 55 height 11
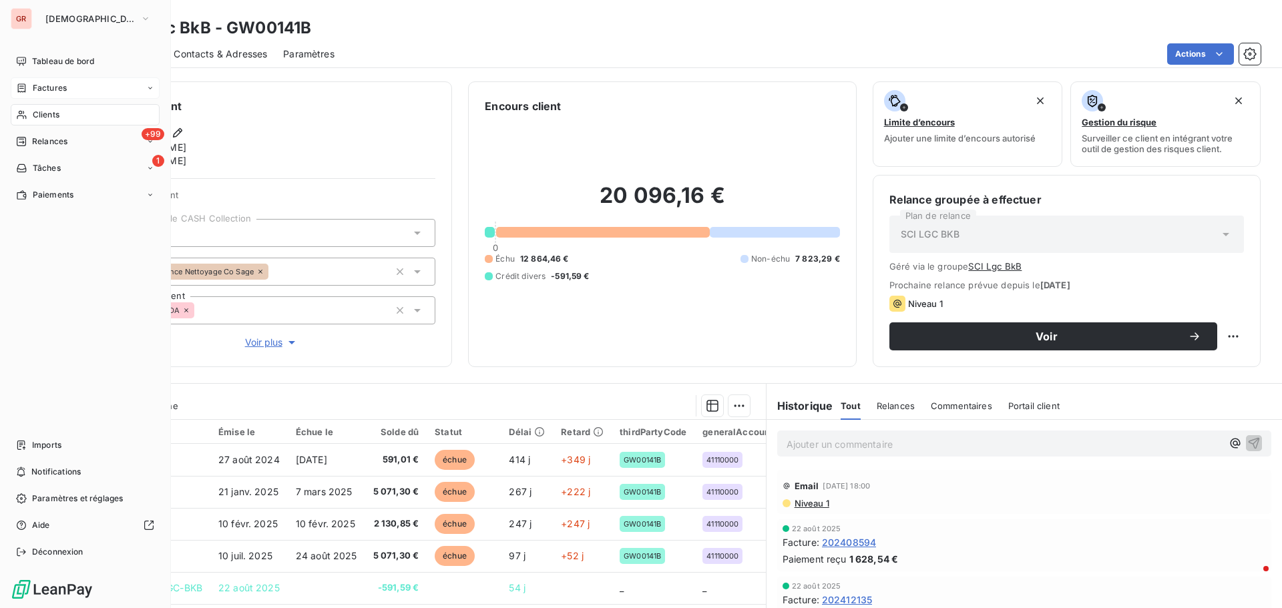
click at [54, 86] on span "Factures" at bounding box center [50, 88] width 34 height 12
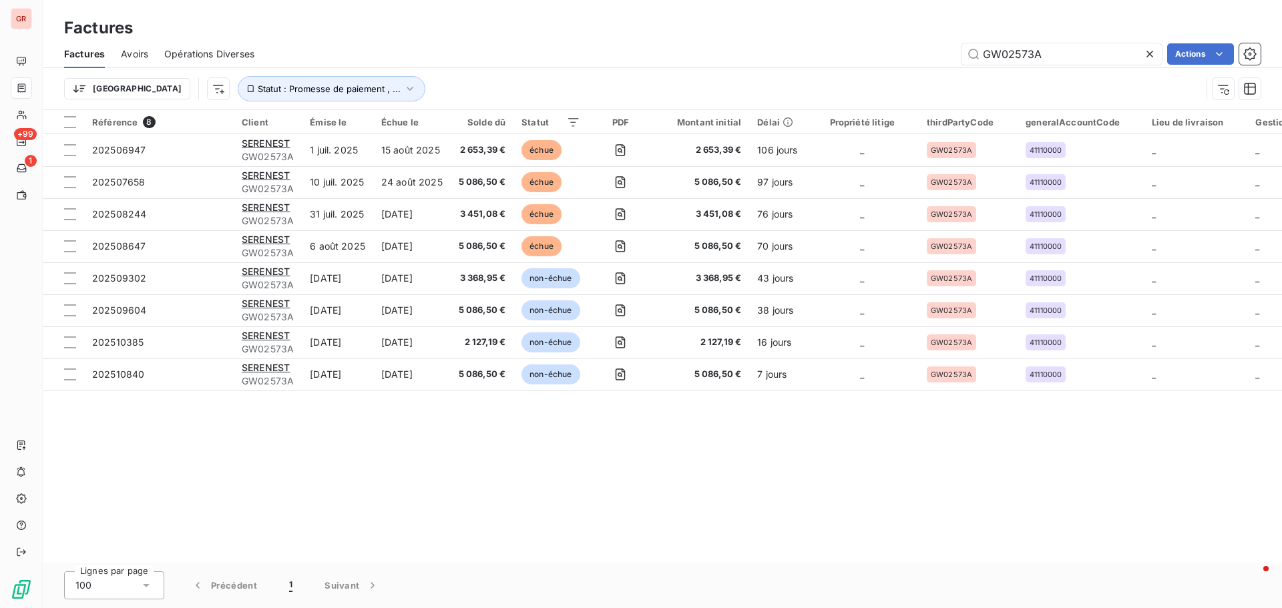
drag, startPoint x: 1065, startPoint y: 51, endPoint x: 863, endPoint y: 75, distance: 202.9
click at [874, 75] on div "Factures Avoirs Opérations Diverses GW02573A Actions Trier Statut : Promesse de…" at bounding box center [662, 74] width 1239 height 69
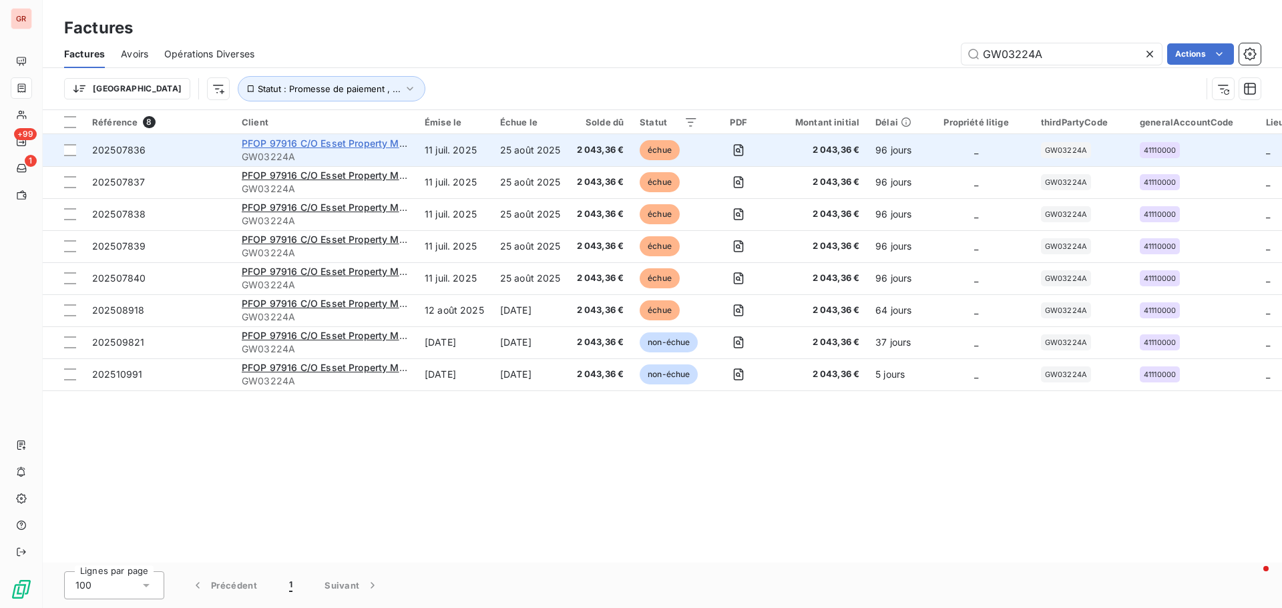
type input "GW03224A"
click at [284, 148] on span "PFOP 97916 C/O Esset Property Management" at bounding box center [346, 143] width 208 height 11
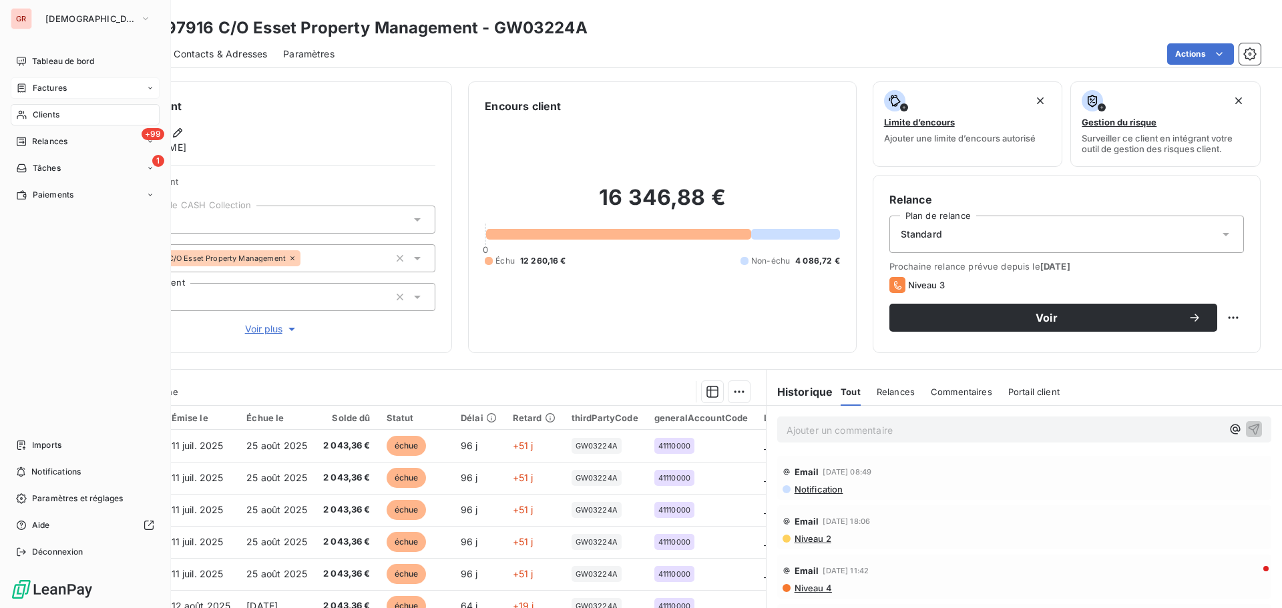
drag, startPoint x: 53, startPoint y: 115, endPoint x: 158, endPoint y: 99, distance: 105.9
click at [53, 115] on span "Clients" at bounding box center [46, 115] width 27 height 12
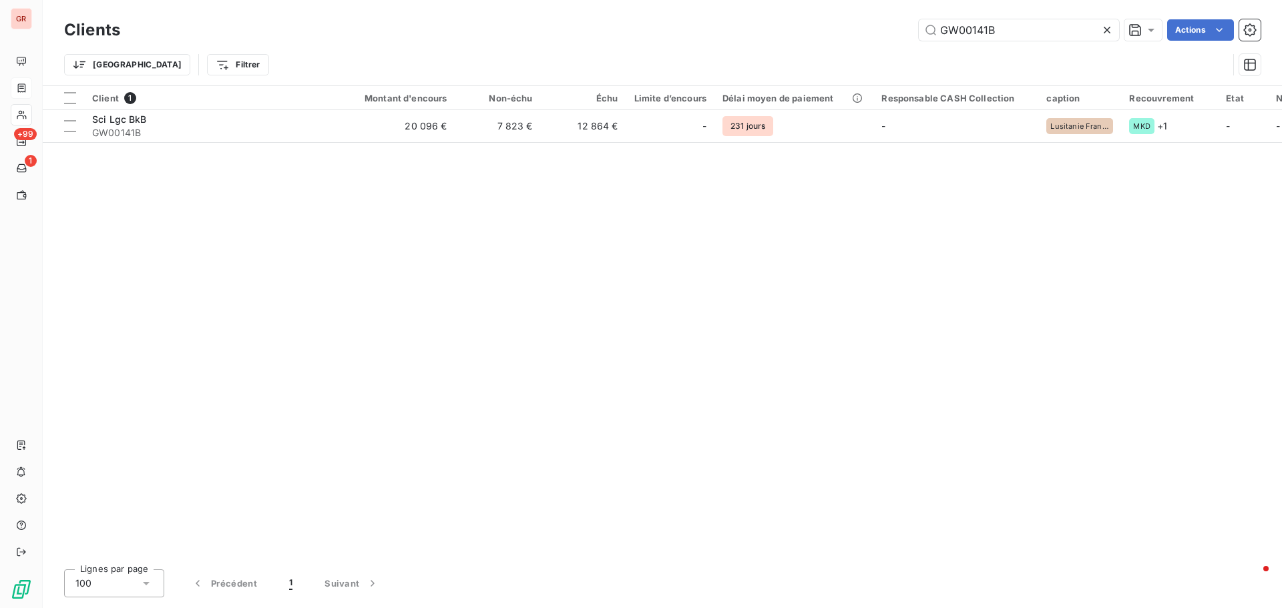
drag, startPoint x: 1002, startPoint y: 32, endPoint x: 647, endPoint y: 82, distance: 358.6
click at [647, 82] on div "Clients GW00141B Actions Trier Filtrer" at bounding box center [662, 50] width 1196 height 69
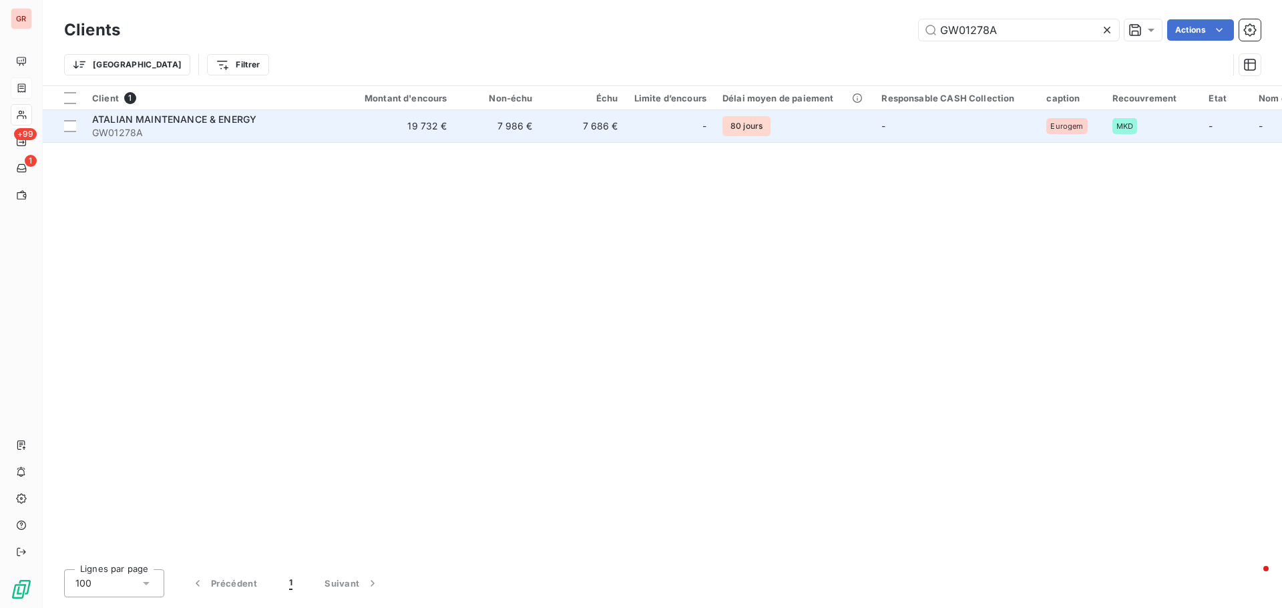
type input "GW01278A"
click at [121, 118] on span "ATALIAN MAINTENANCE & ENERGY" at bounding box center [174, 118] width 164 height 11
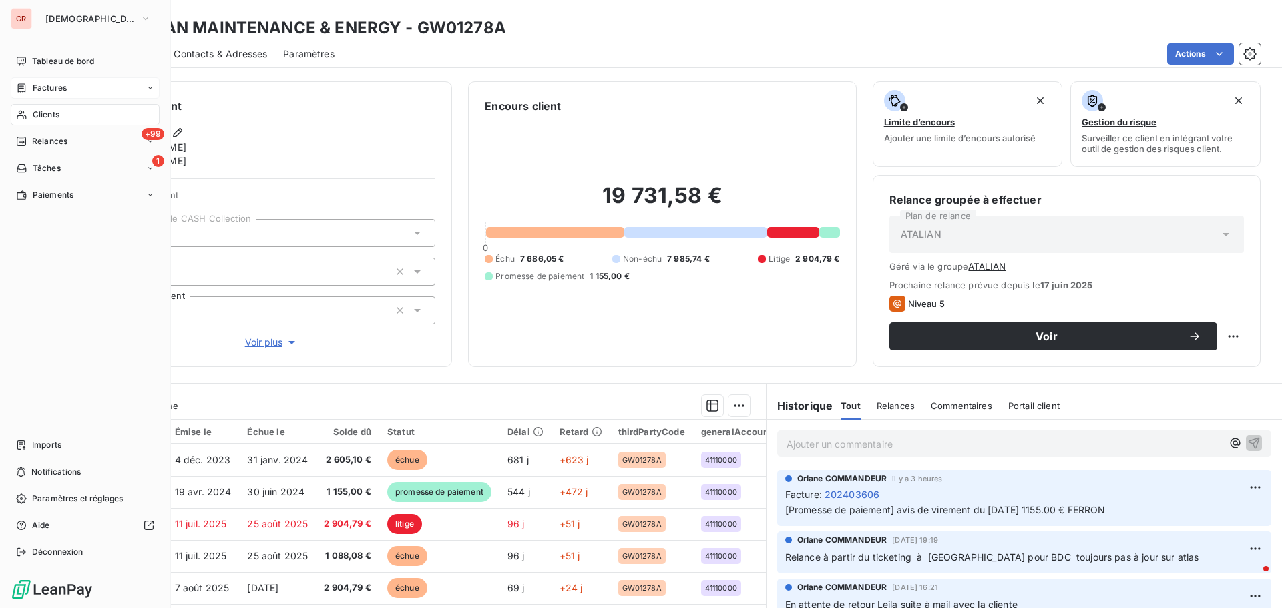
click at [55, 114] on span "Clients" at bounding box center [46, 115] width 27 height 12
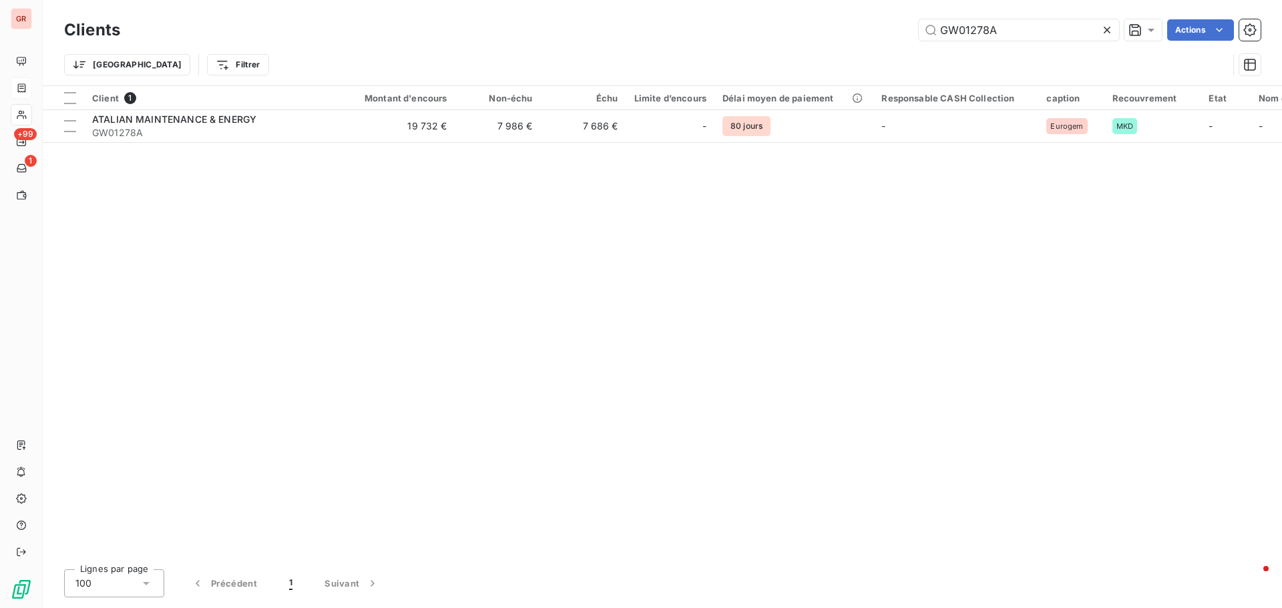
drag, startPoint x: 955, startPoint y: 33, endPoint x: 809, endPoint y: 41, distance: 146.4
click at [874, 33] on div "GW01278A Actions" at bounding box center [698, 29] width 1124 height 21
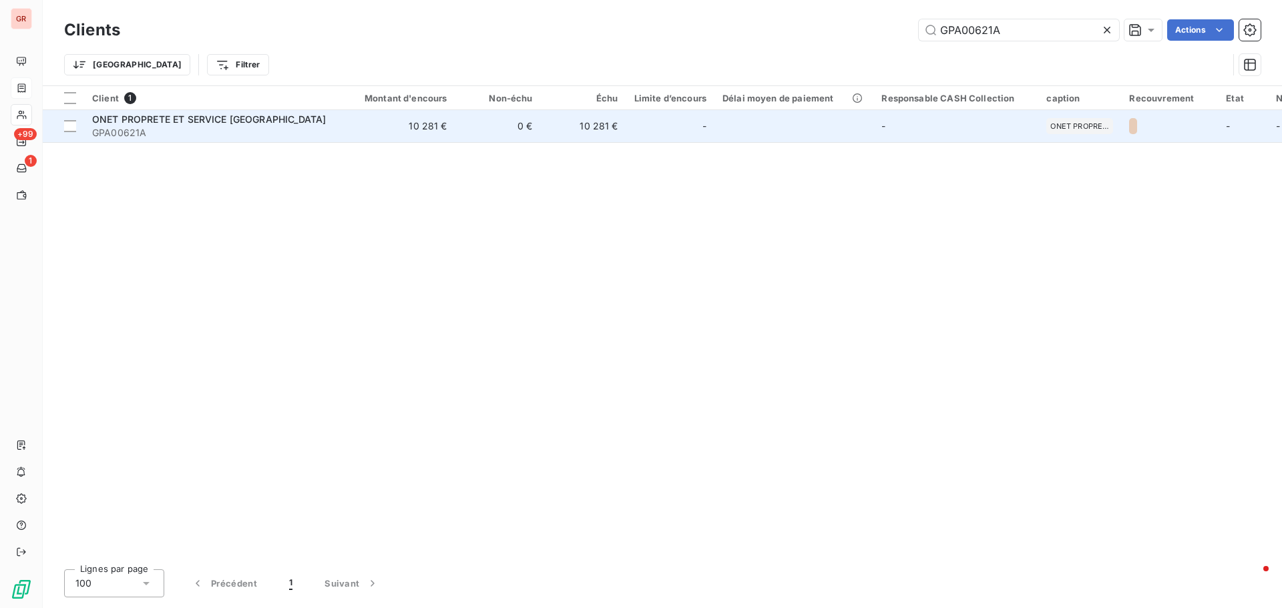
type input "GPA00621A"
click at [182, 115] on span "ONET PROPRETE ET SERVICE [GEOGRAPHIC_DATA]" at bounding box center [209, 118] width 234 height 11
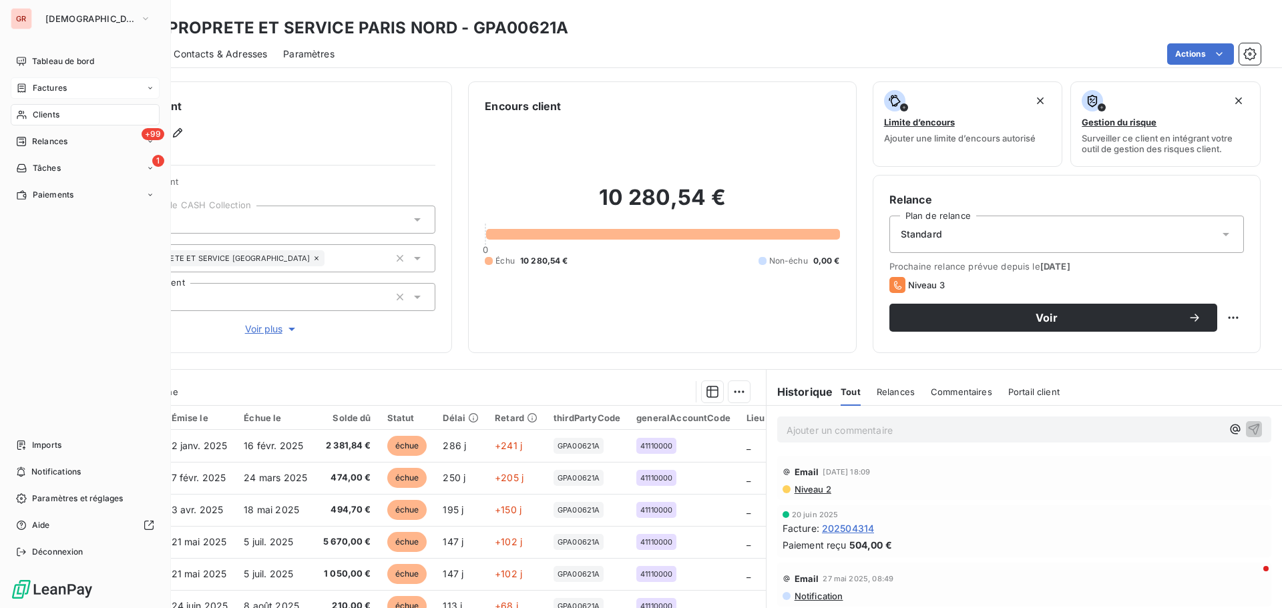
click at [56, 90] on span "Factures" at bounding box center [50, 88] width 34 height 12
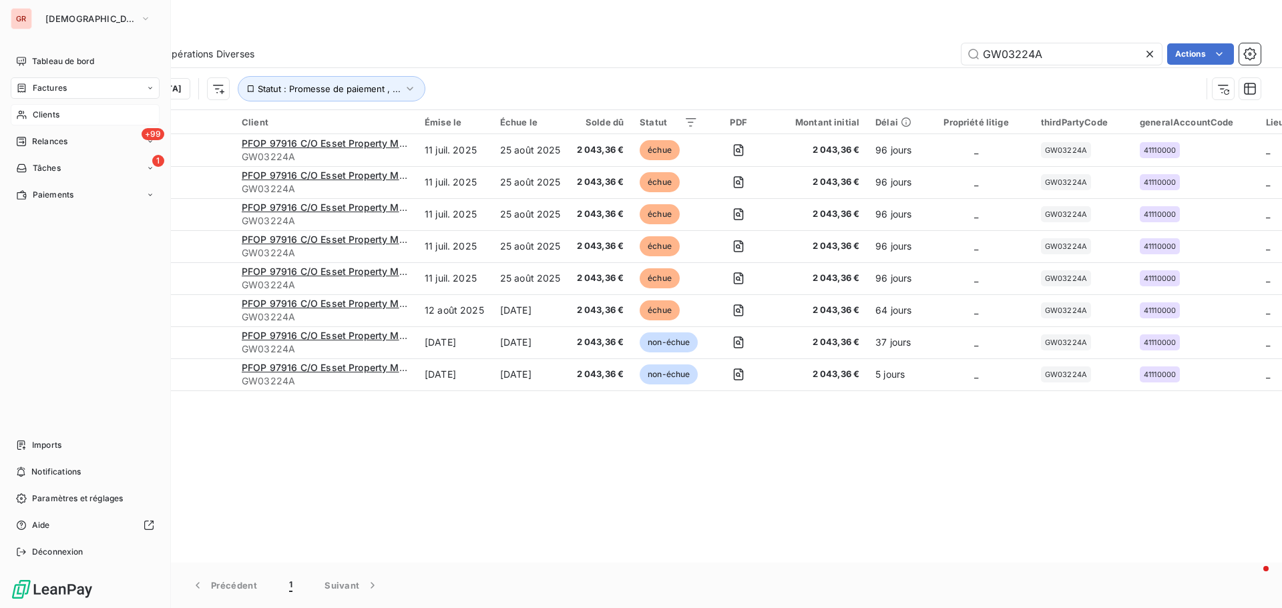
click at [56, 108] on div "Clients" at bounding box center [85, 114] width 149 height 21
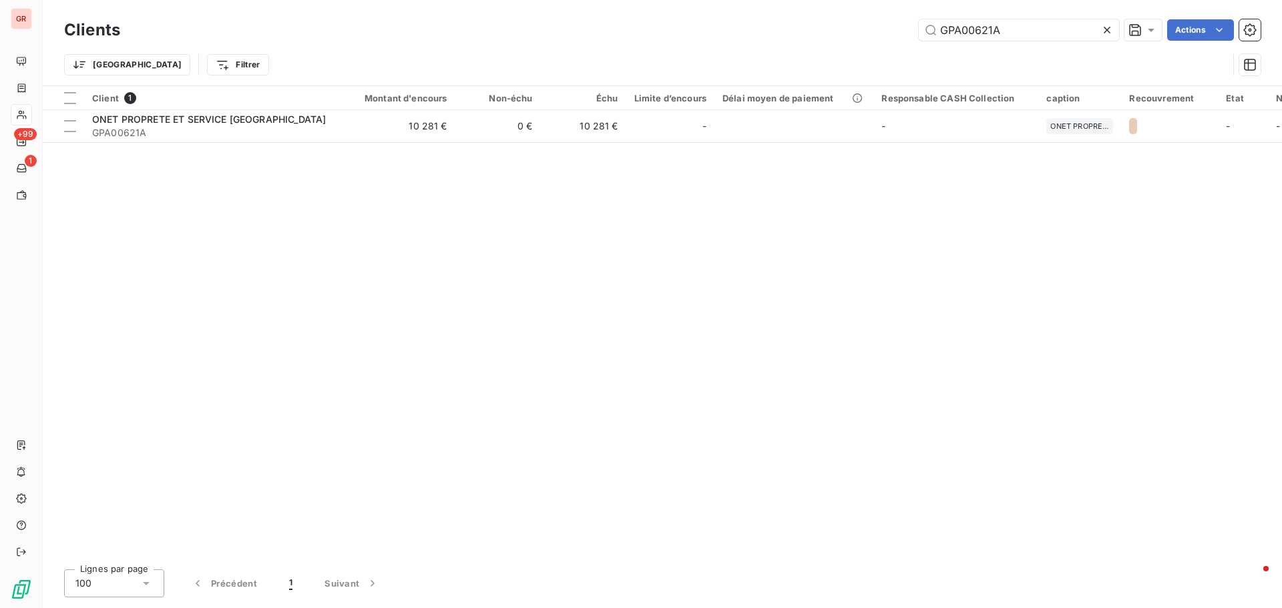
drag, startPoint x: 1010, startPoint y: 35, endPoint x: 721, endPoint y: 63, distance: 290.4
click at [732, 63] on div "Clients GPA00621A Actions Trier Filtrer" at bounding box center [662, 50] width 1196 height 69
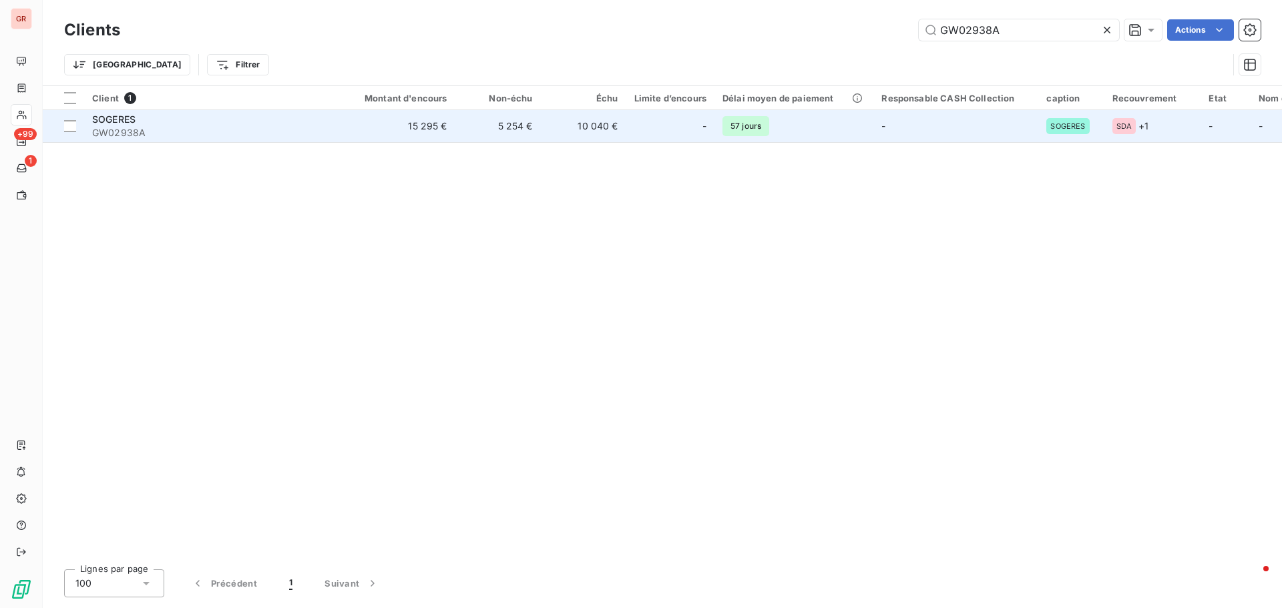
type input "GW02938A"
click at [123, 119] on span "SOGERES" at bounding box center [113, 118] width 43 height 11
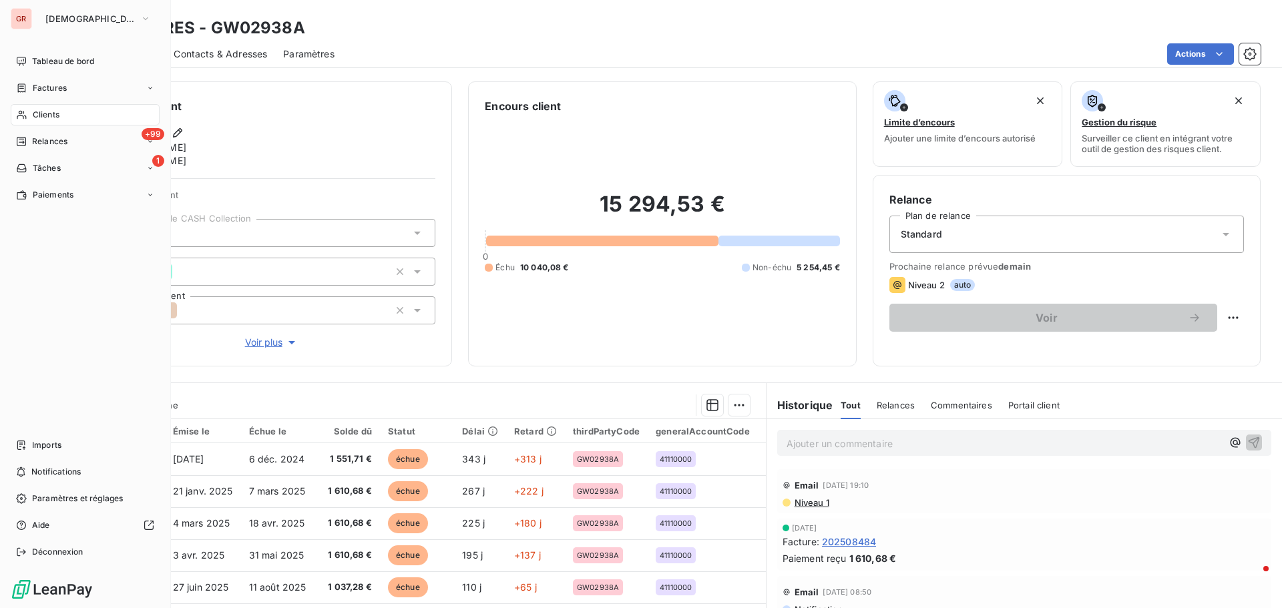
click at [61, 117] on div "Clients" at bounding box center [85, 114] width 149 height 21
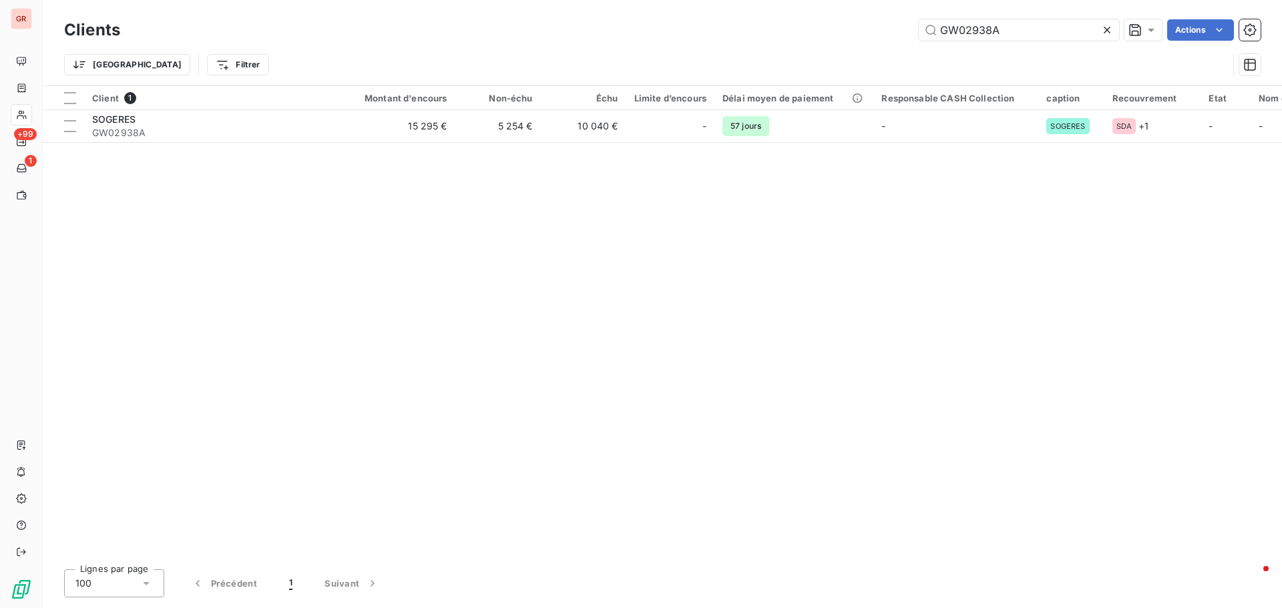
drag, startPoint x: 1008, startPoint y: 27, endPoint x: 838, endPoint y: 47, distance: 170.7
click at [847, 46] on div "Clients GW02938A Actions Trier Filtrer" at bounding box center [662, 50] width 1196 height 69
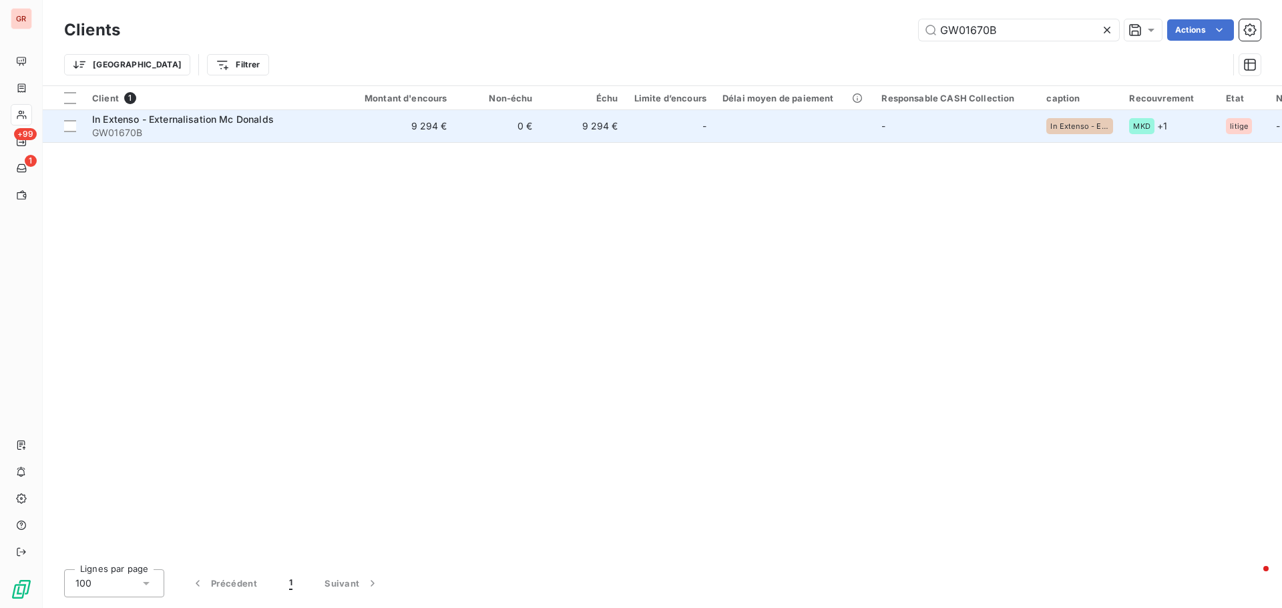
type input "GW01670B"
click at [179, 116] on span "In Extenso - Externalisation Mc Donalds" at bounding box center [183, 118] width 182 height 11
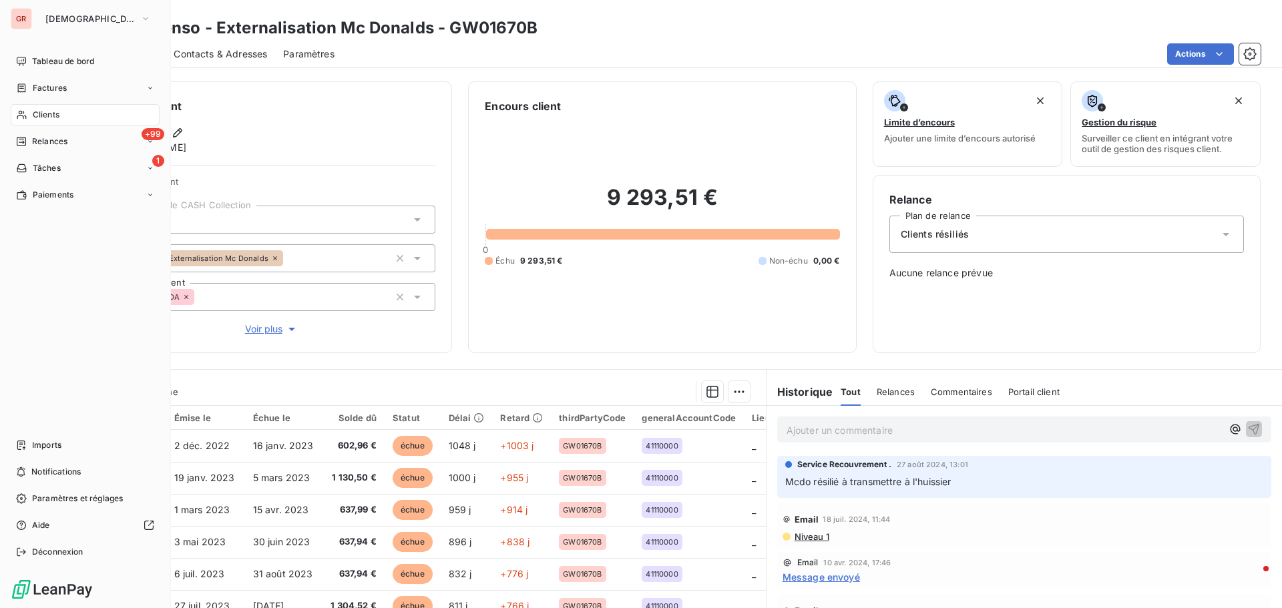
drag, startPoint x: 59, startPoint y: 112, endPoint x: 74, endPoint y: 111, distance: 14.7
click at [59, 112] on span "Clients" at bounding box center [46, 115] width 27 height 12
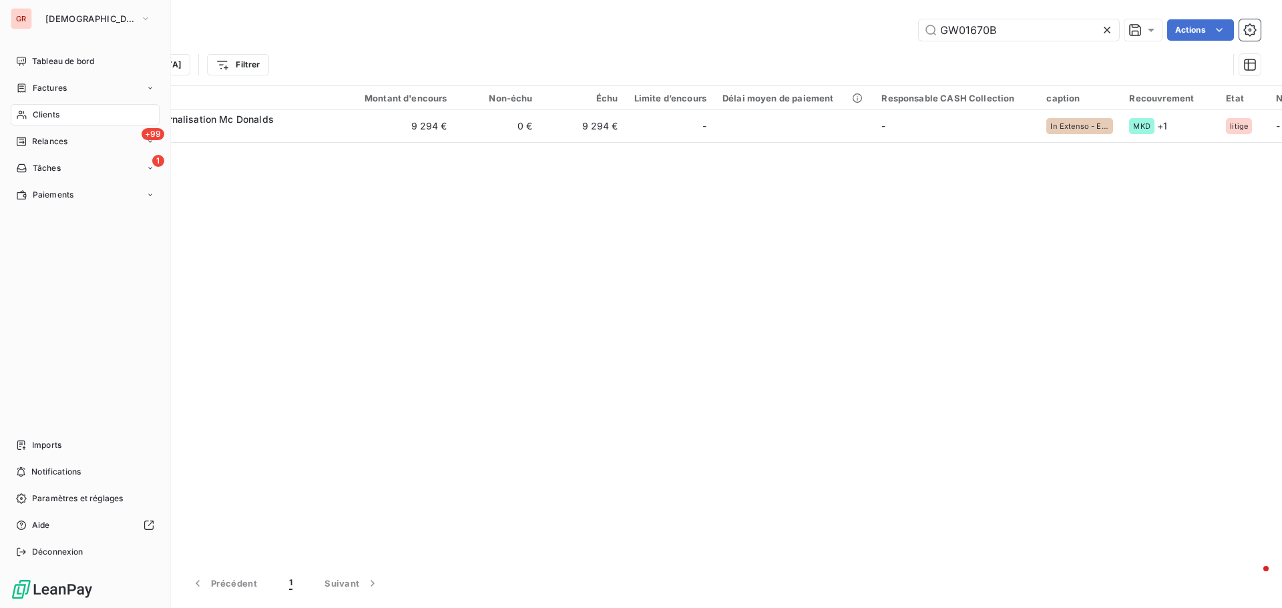
click at [54, 111] on span "Clients" at bounding box center [46, 115] width 27 height 12
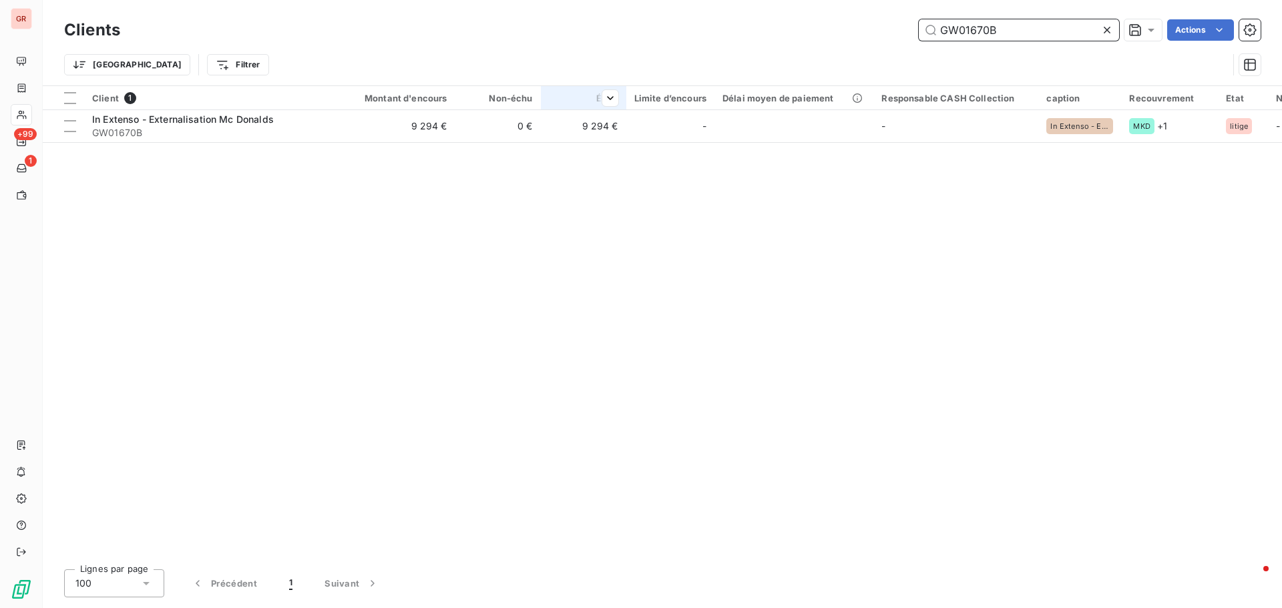
drag, startPoint x: 1017, startPoint y: 31, endPoint x: 591, endPoint y: 89, distance: 429.1
click at [673, 81] on div "Clients GW01670B Actions Trier Filtrer" at bounding box center [662, 50] width 1196 height 69
paste input "3174A"
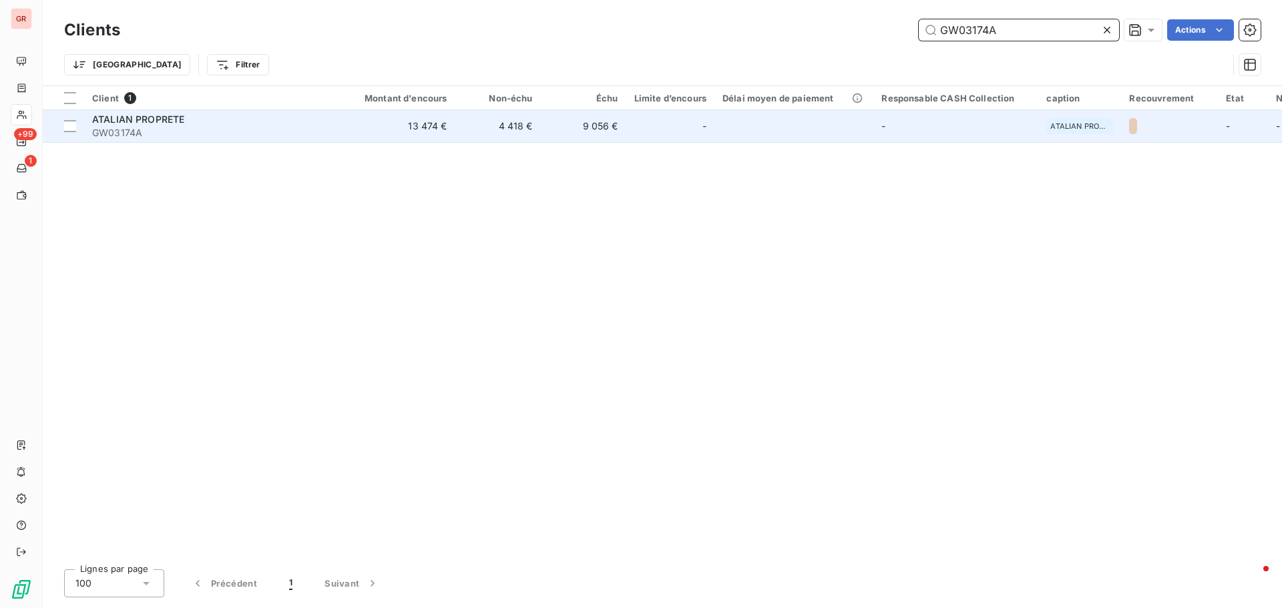
type input "GW03174A"
click at [167, 121] on span "ATALIAN PROPRETE" at bounding box center [138, 118] width 92 height 11
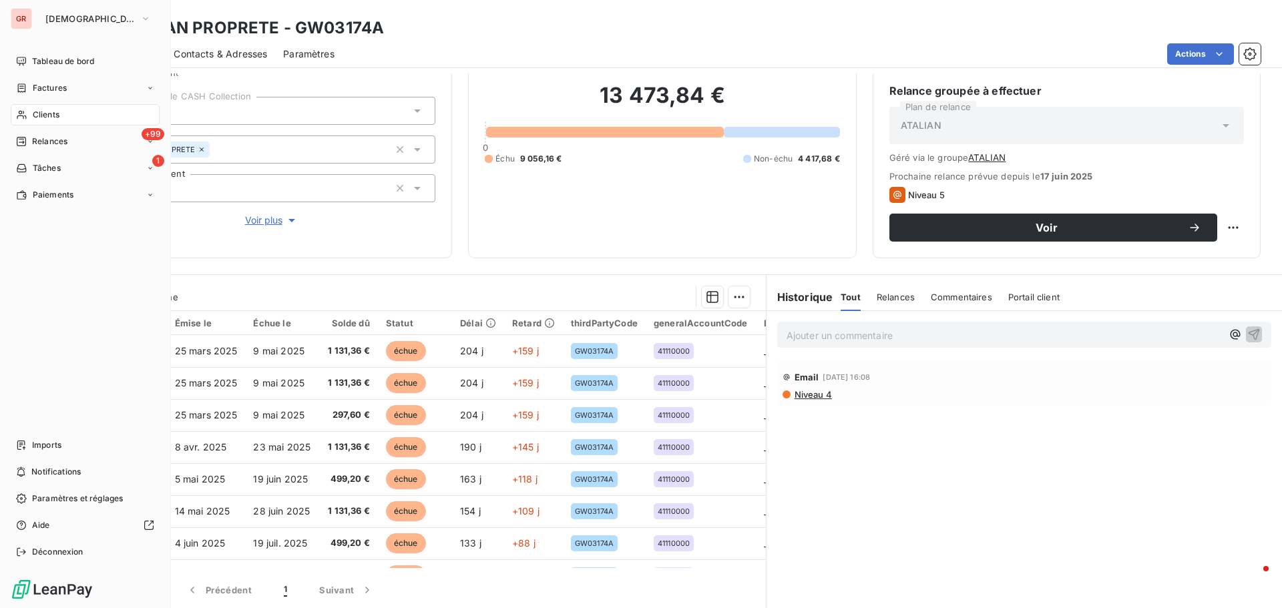
drag, startPoint x: 53, startPoint y: 83, endPoint x: 107, endPoint y: 83, distance: 54.7
click at [53, 83] on span "Factures" at bounding box center [50, 88] width 34 height 12
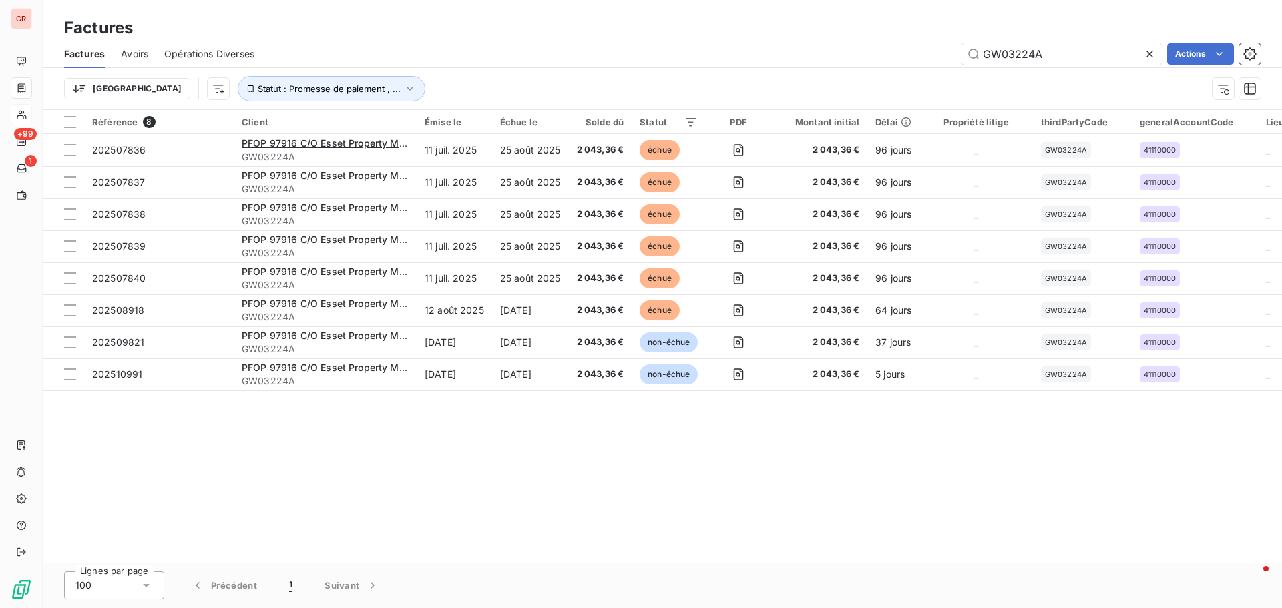
drag, startPoint x: 1067, startPoint y: 50, endPoint x: 728, endPoint y: 81, distance: 340.5
click at [753, 79] on div "Factures Avoirs Opérations Diverses GW03224A Actions Trier Statut : Promesse de…" at bounding box center [662, 74] width 1239 height 69
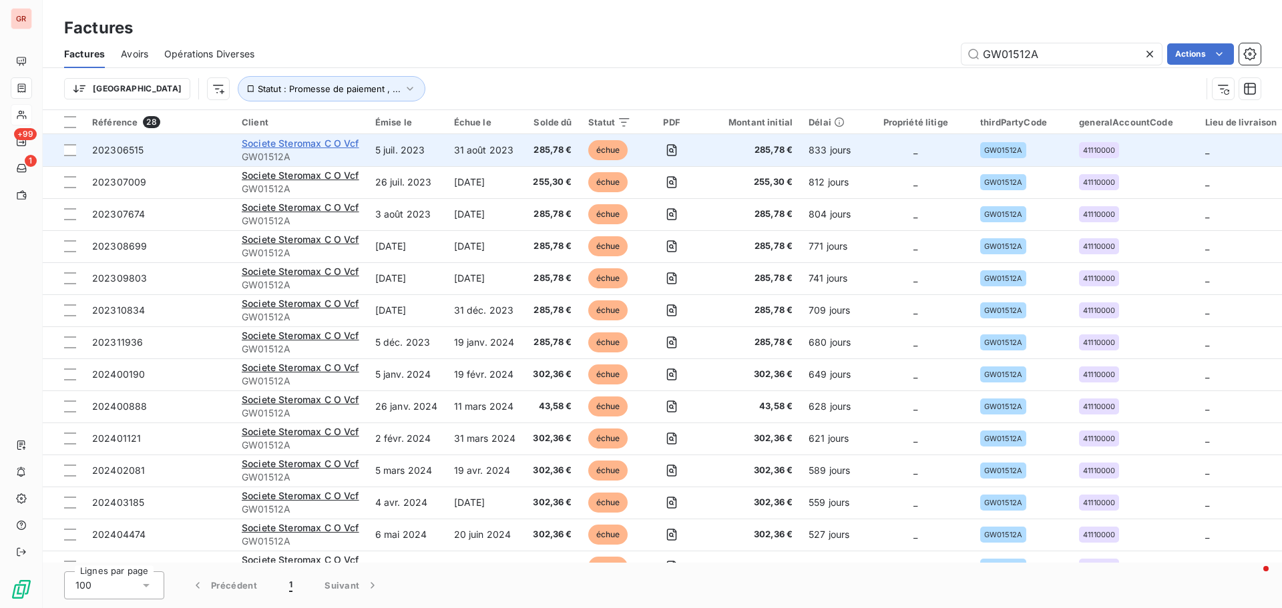
type input "GW01512A"
click at [318, 144] on span "Societe Steromax C O Vcf" at bounding box center [300, 143] width 117 height 11
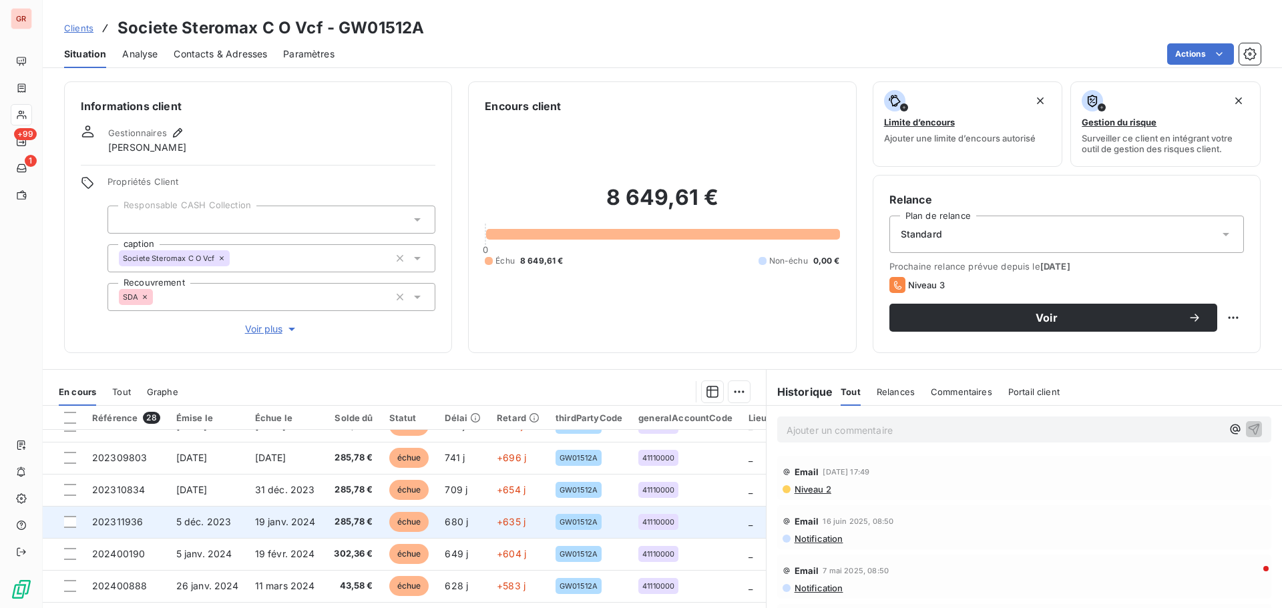
scroll to position [200, 0]
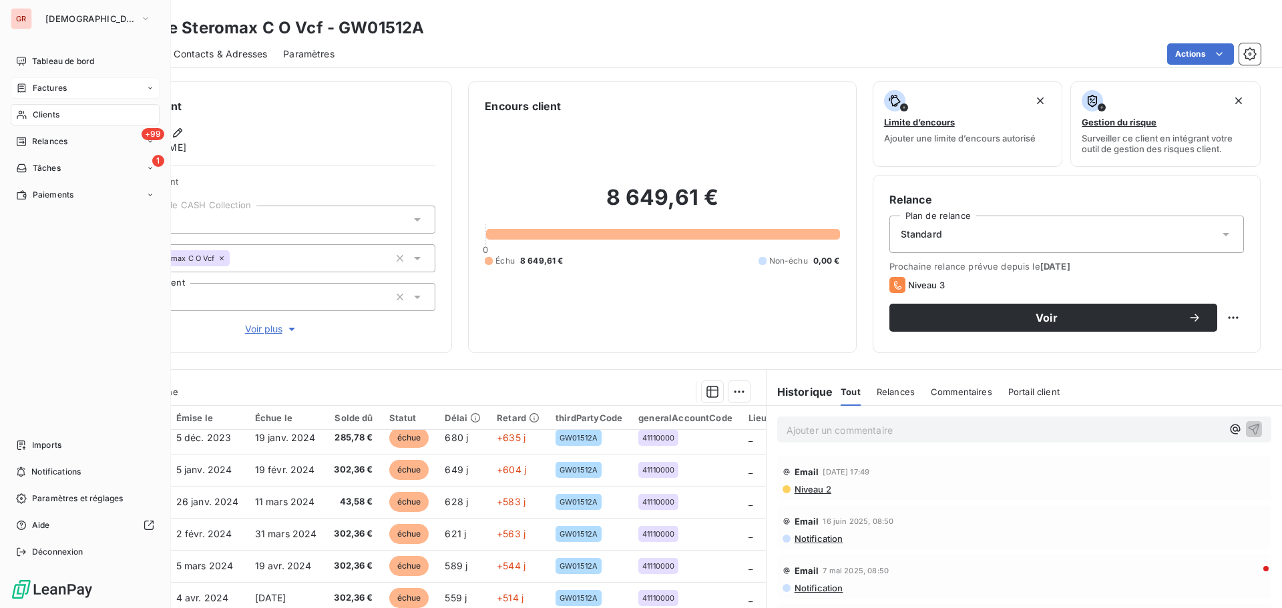
drag, startPoint x: 61, startPoint y: 85, endPoint x: 70, endPoint y: 85, distance: 9.3
click at [61, 85] on span "Factures" at bounding box center [50, 88] width 34 height 12
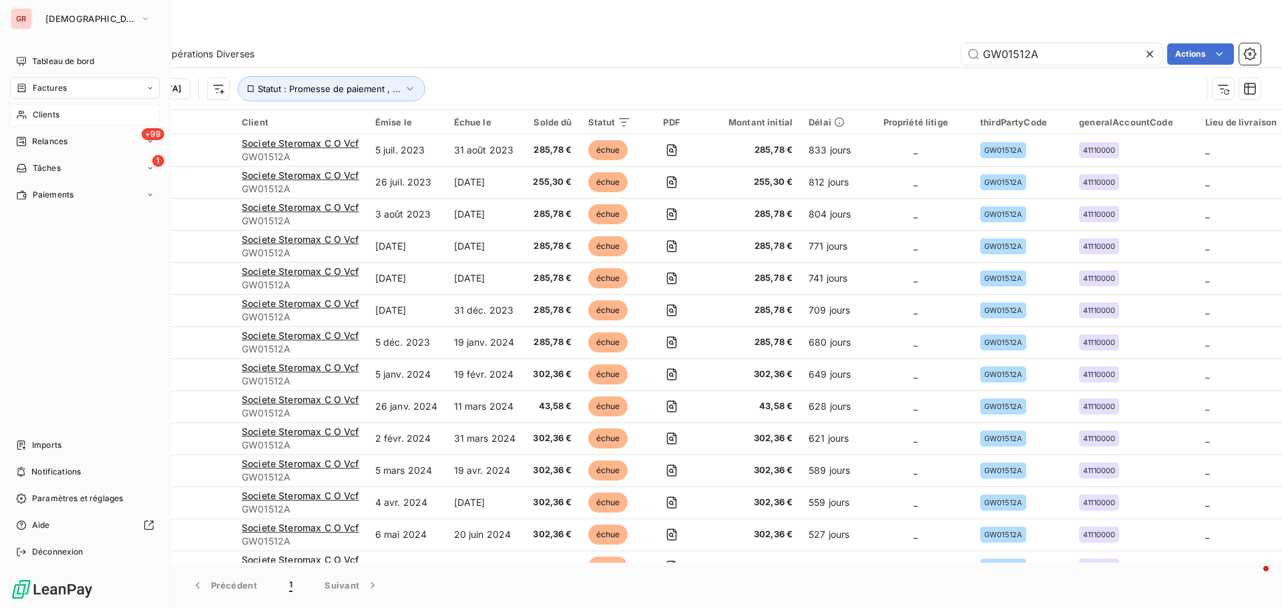
click at [47, 112] on span "Clients" at bounding box center [46, 115] width 27 height 12
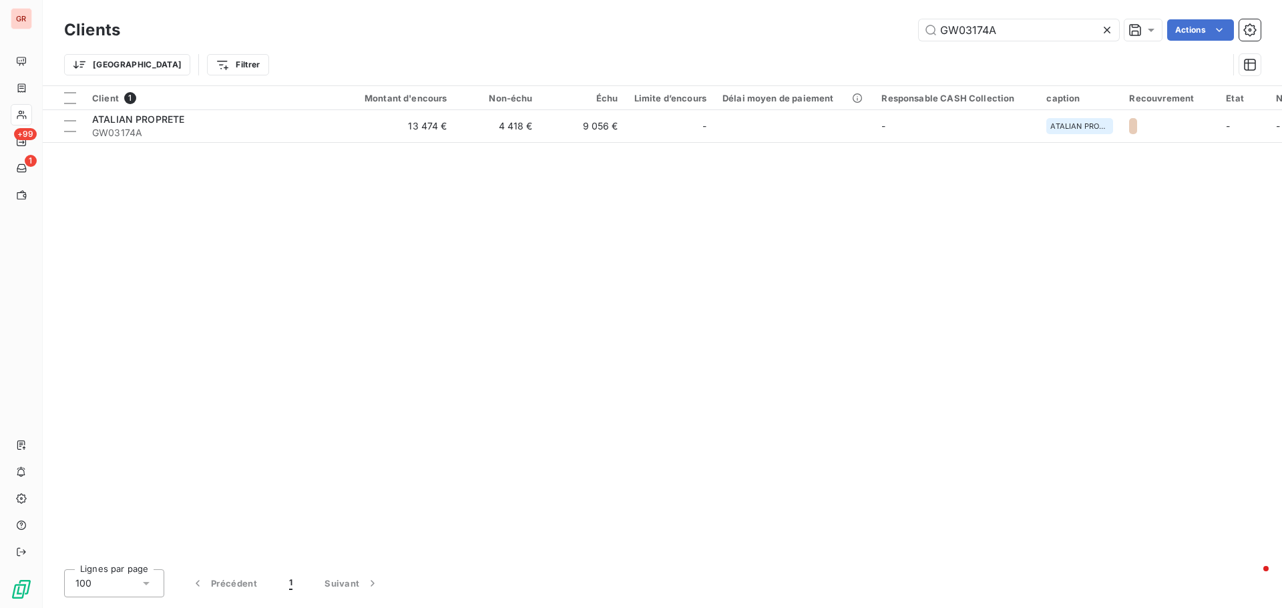
drag, startPoint x: 1003, startPoint y: 31, endPoint x: 663, endPoint y: 49, distance: 340.2
click at [706, 45] on div "Clients GW03174A Actions Trier Filtrer" at bounding box center [662, 50] width 1196 height 69
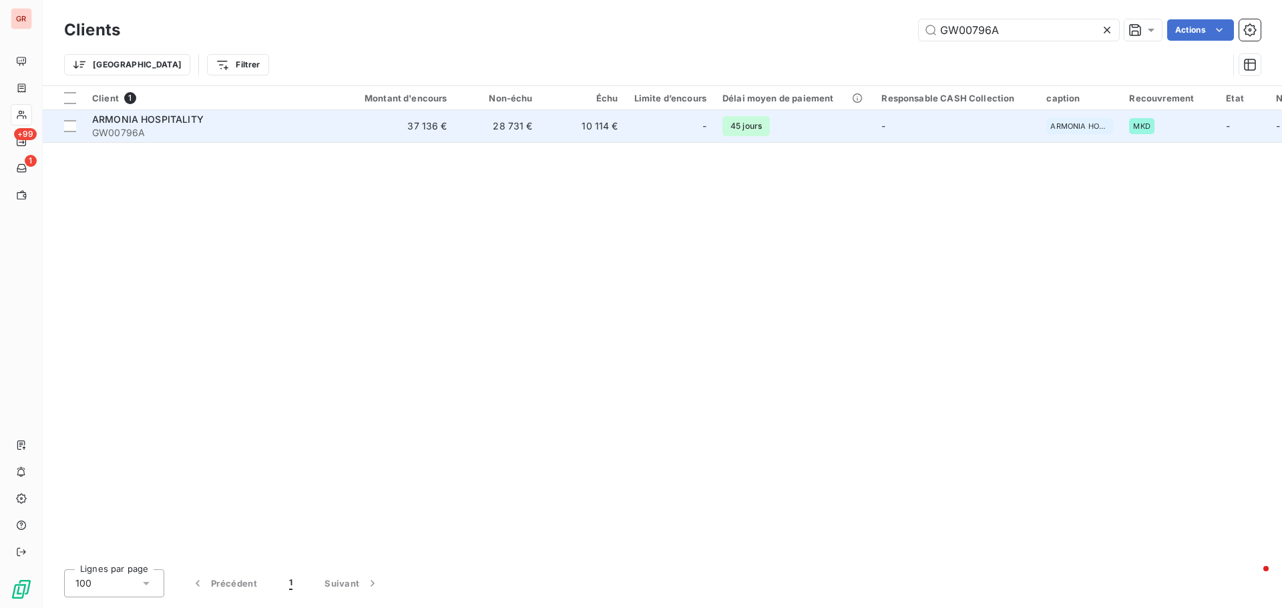
type input "GW00796A"
click at [175, 119] on span "ARMONIA HOSPITALITY" at bounding box center [147, 118] width 111 height 11
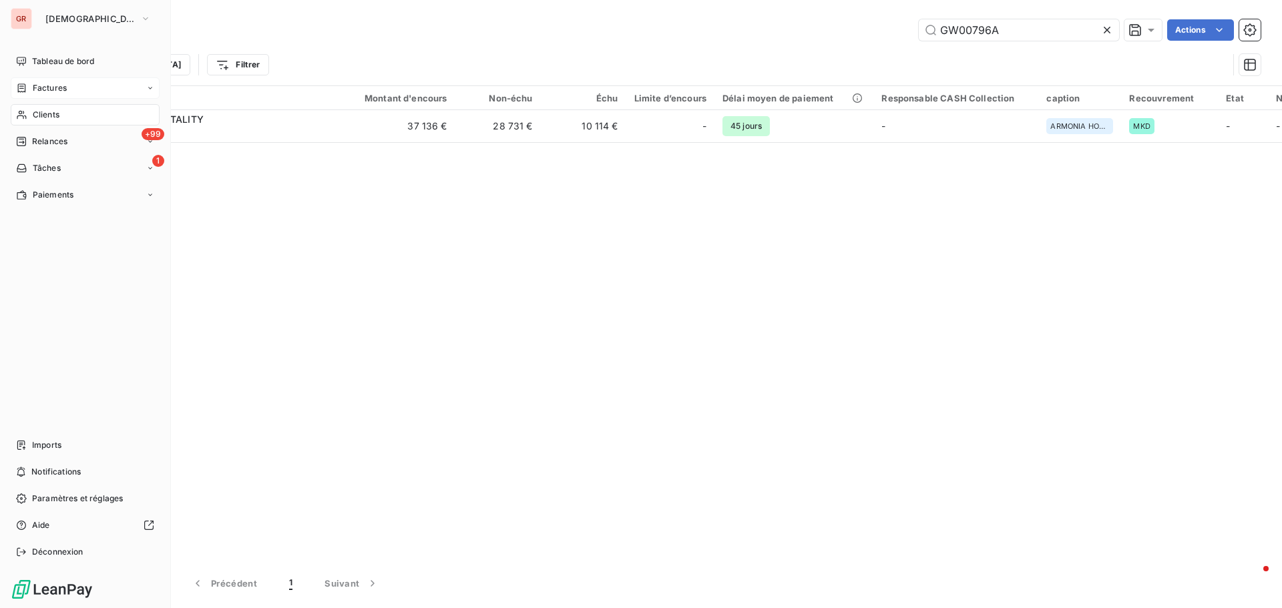
drag, startPoint x: 55, startPoint y: 82, endPoint x: 63, endPoint y: 84, distance: 8.3
click at [55, 82] on span "Factures" at bounding box center [50, 88] width 34 height 12
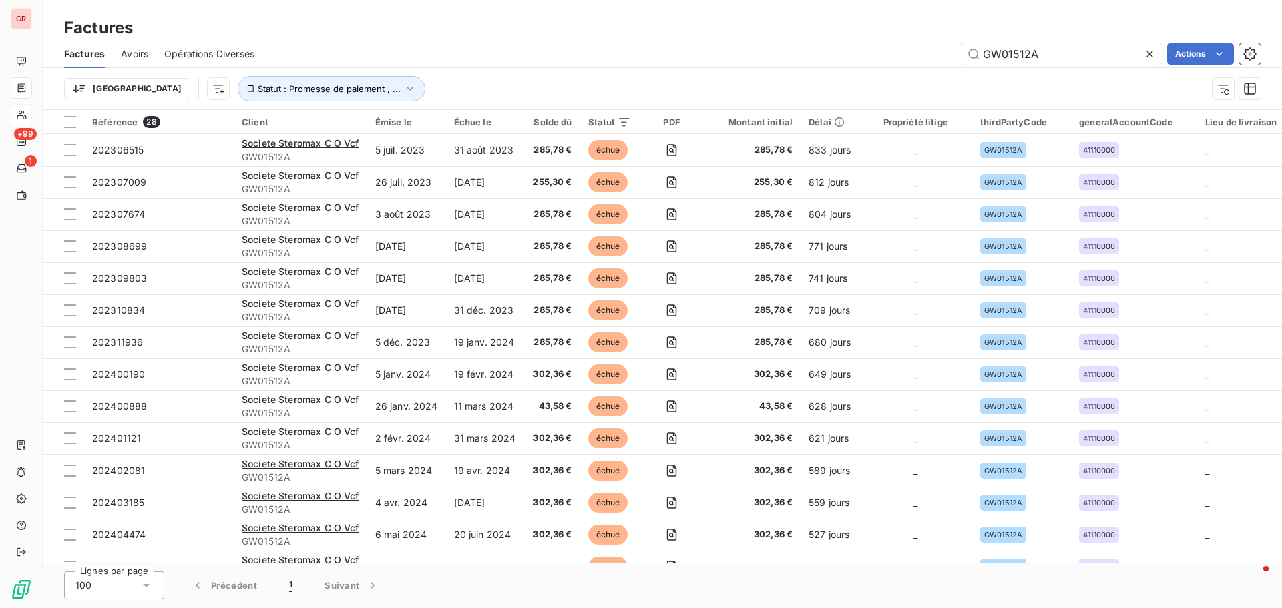
drag, startPoint x: 1043, startPoint y: 57, endPoint x: 720, endPoint y: 71, distance: 323.3
click at [734, 71] on div "Factures Avoirs Opérations Diverses GW01512A Actions Trier Statut : Promesse de…" at bounding box center [662, 74] width 1239 height 69
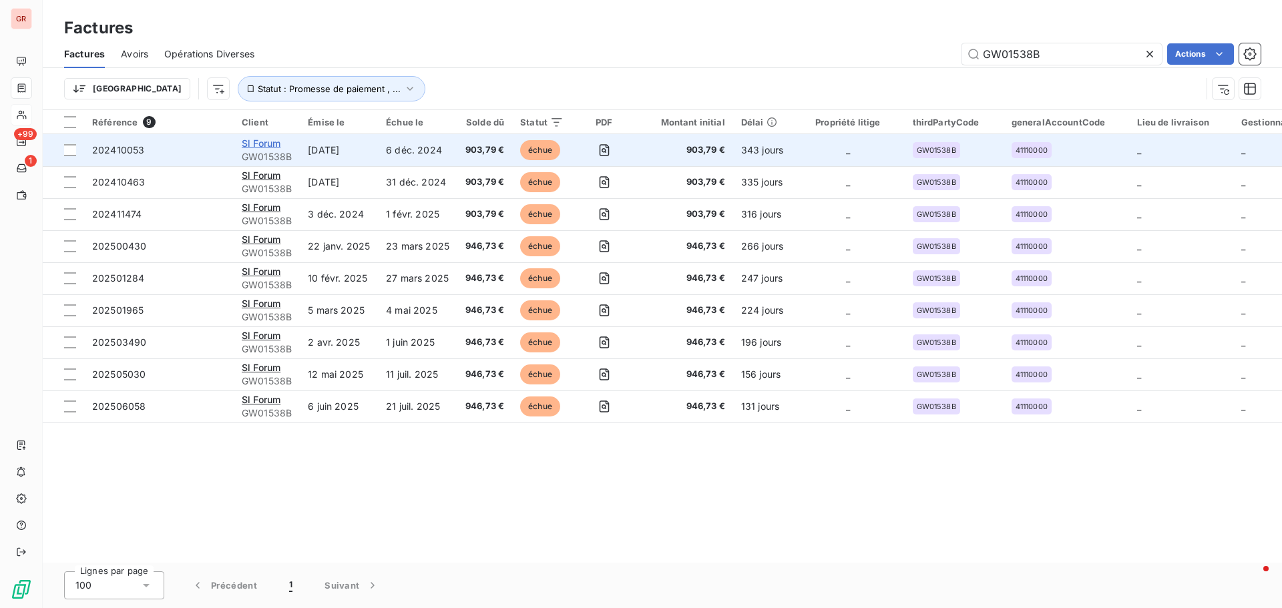
type input "GW01538B"
click at [269, 140] on span "Sl Forum" at bounding box center [261, 143] width 39 height 11
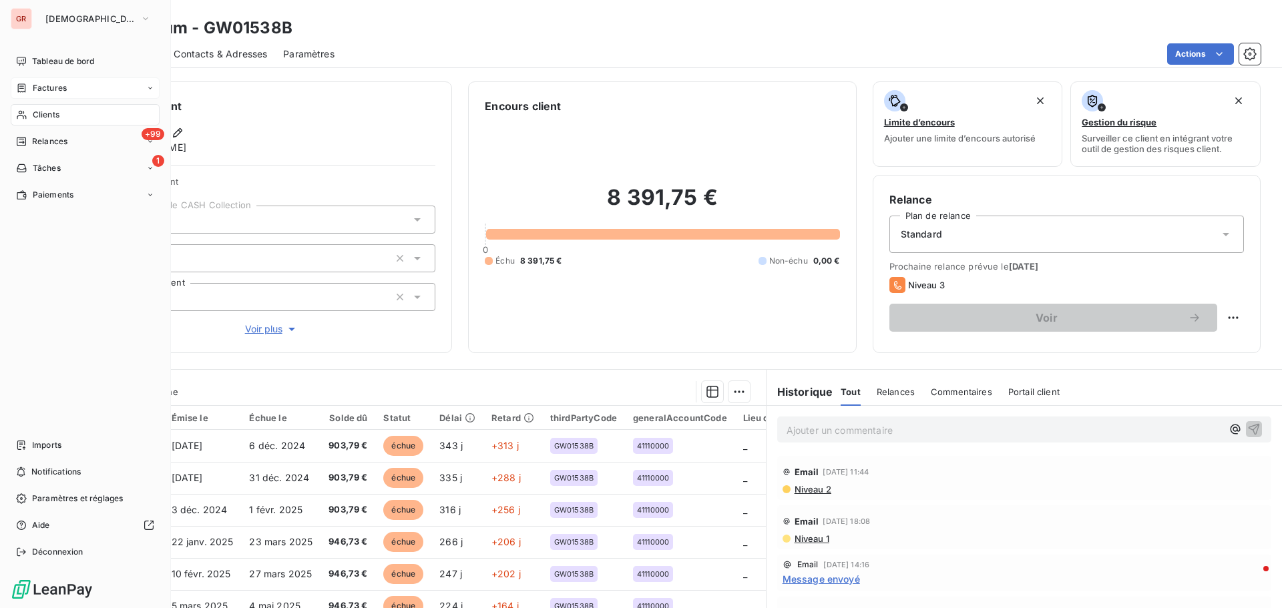
drag, startPoint x: 52, startPoint y: 92, endPoint x: 83, endPoint y: 92, distance: 31.4
click at [53, 92] on span "Factures" at bounding box center [50, 88] width 34 height 12
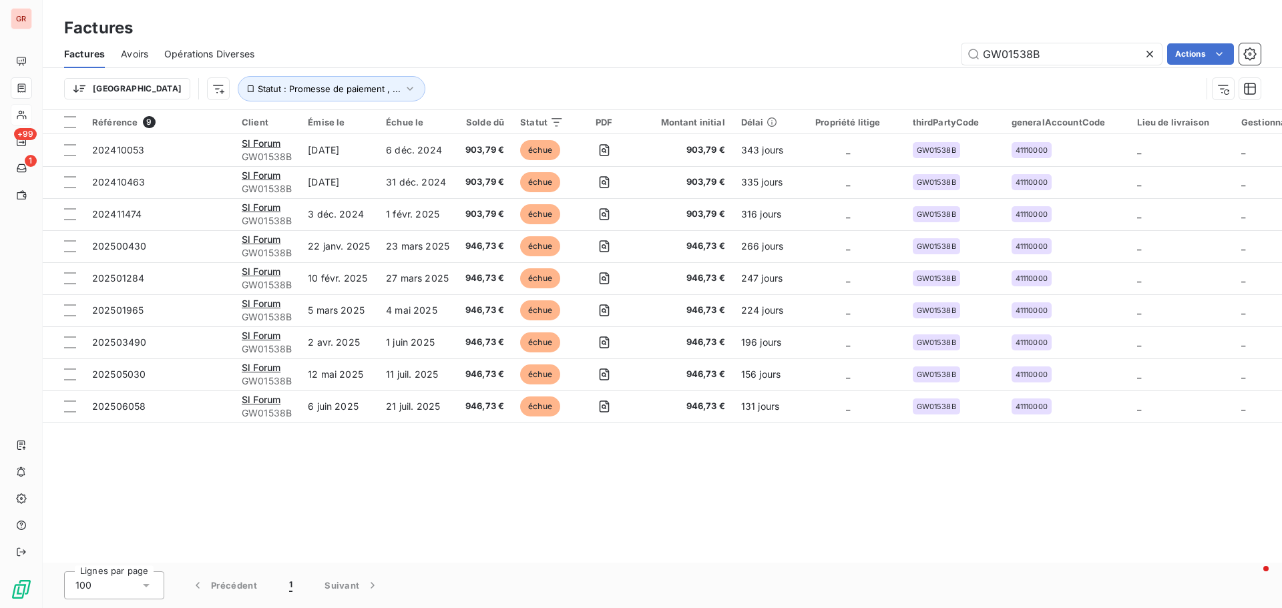
drag, startPoint x: 1031, startPoint y: 61, endPoint x: 854, endPoint y: 73, distance: 177.3
click at [856, 73] on div "Factures Avoirs Opérations Diverses GW01538B Actions Trier Statut : Promesse de…" at bounding box center [662, 74] width 1239 height 69
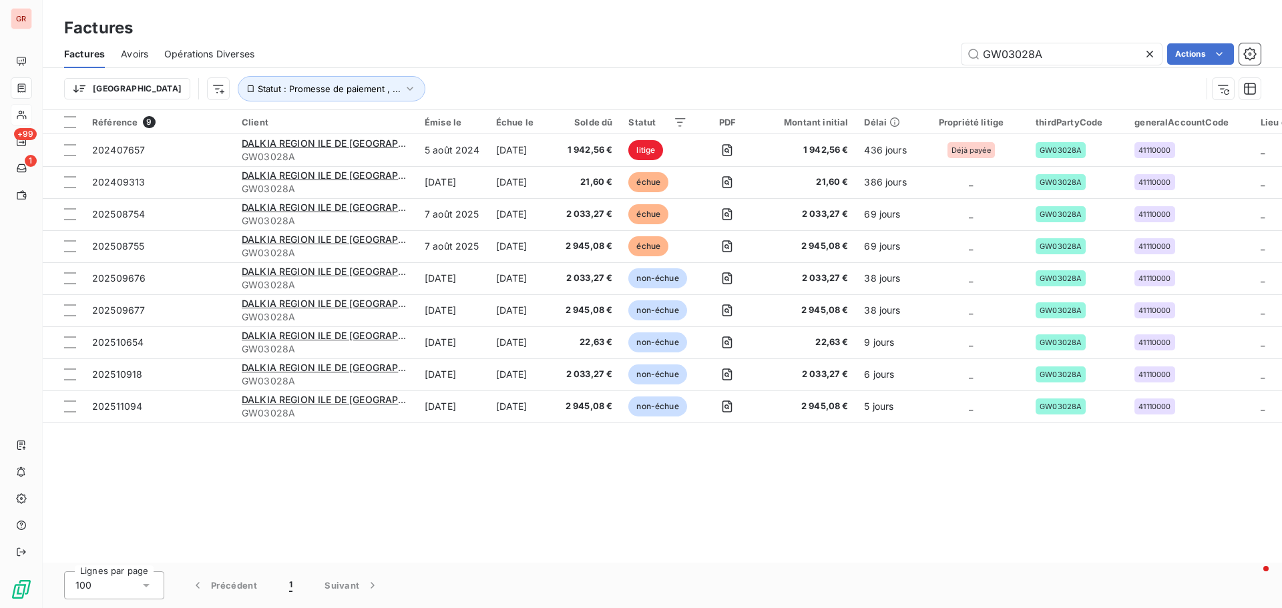
type input "GW03028A"
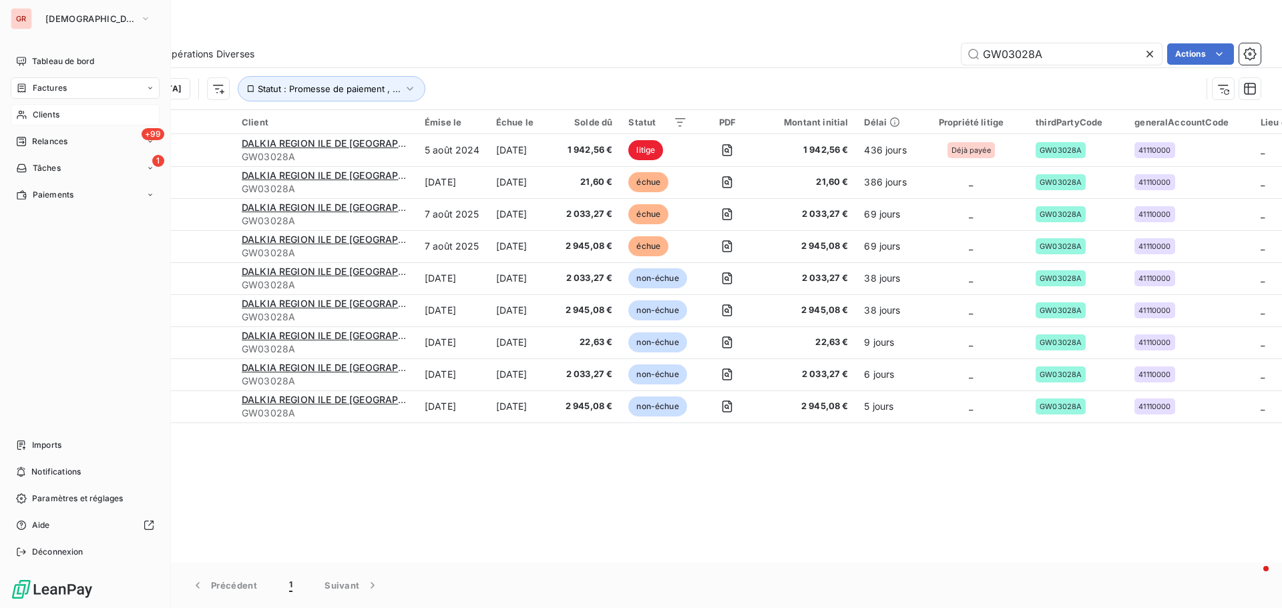
click at [61, 113] on div "Clients" at bounding box center [85, 114] width 149 height 21
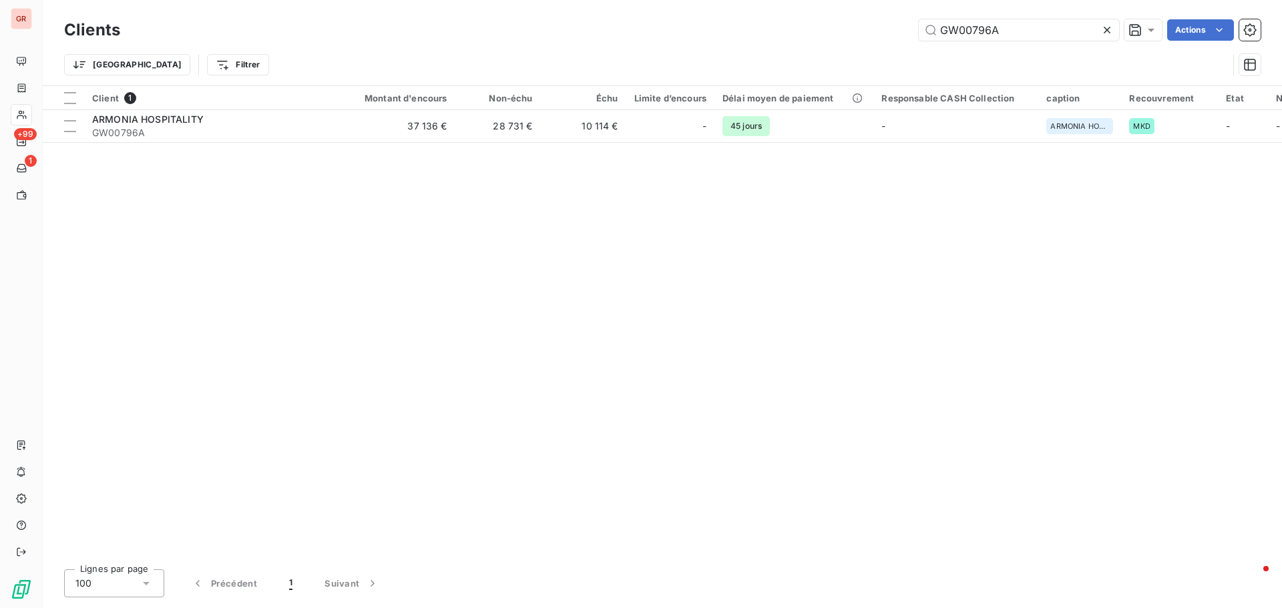
drag, startPoint x: 1002, startPoint y: 31, endPoint x: 739, endPoint y: 39, distance: 263.1
click at [739, 39] on div "GW00796A Actions" at bounding box center [698, 29] width 1124 height 21
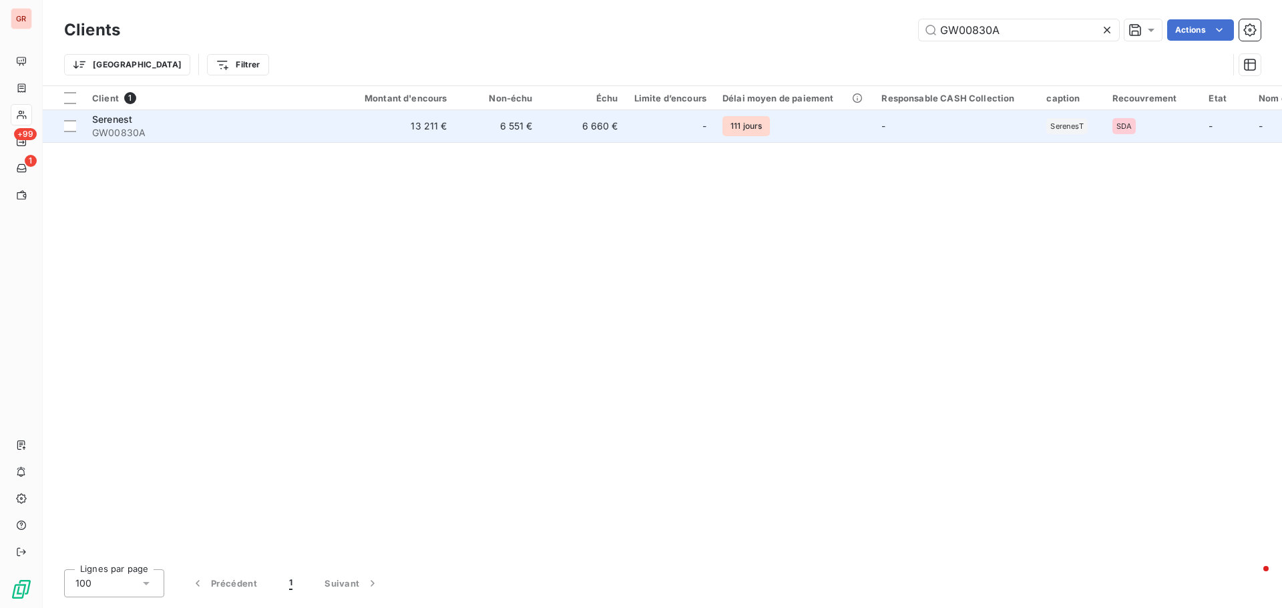
type input "GW00830A"
click at [122, 119] on span "Serenest" at bounding box center [112, 118] width 40 height 11
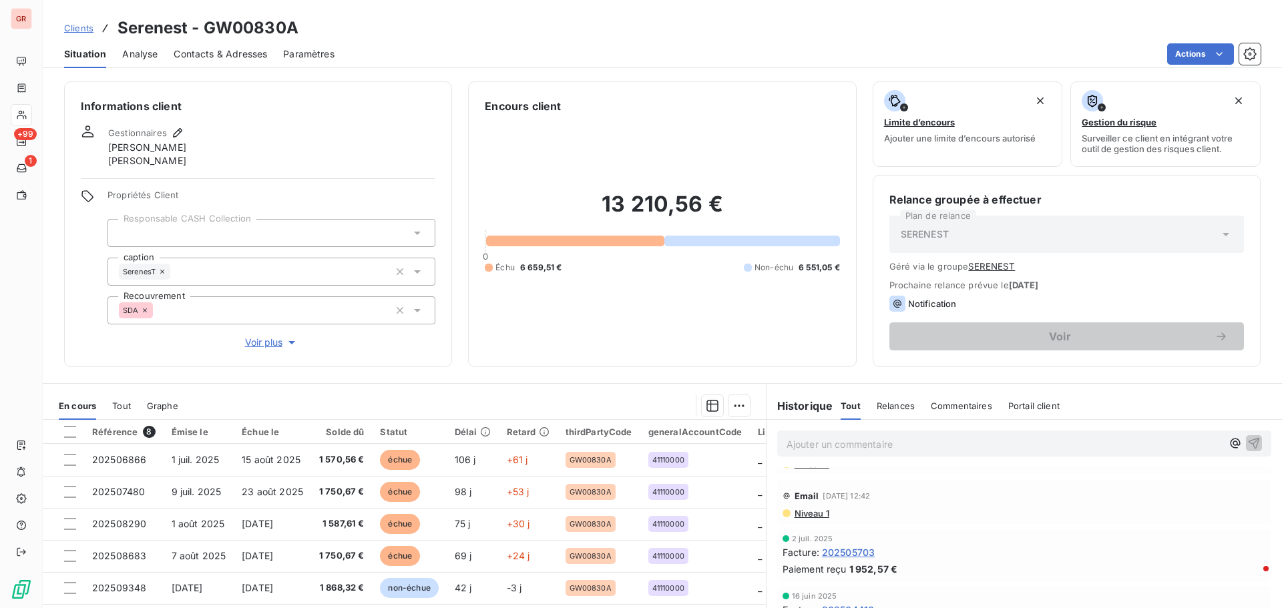
scroll to position [467, 0]
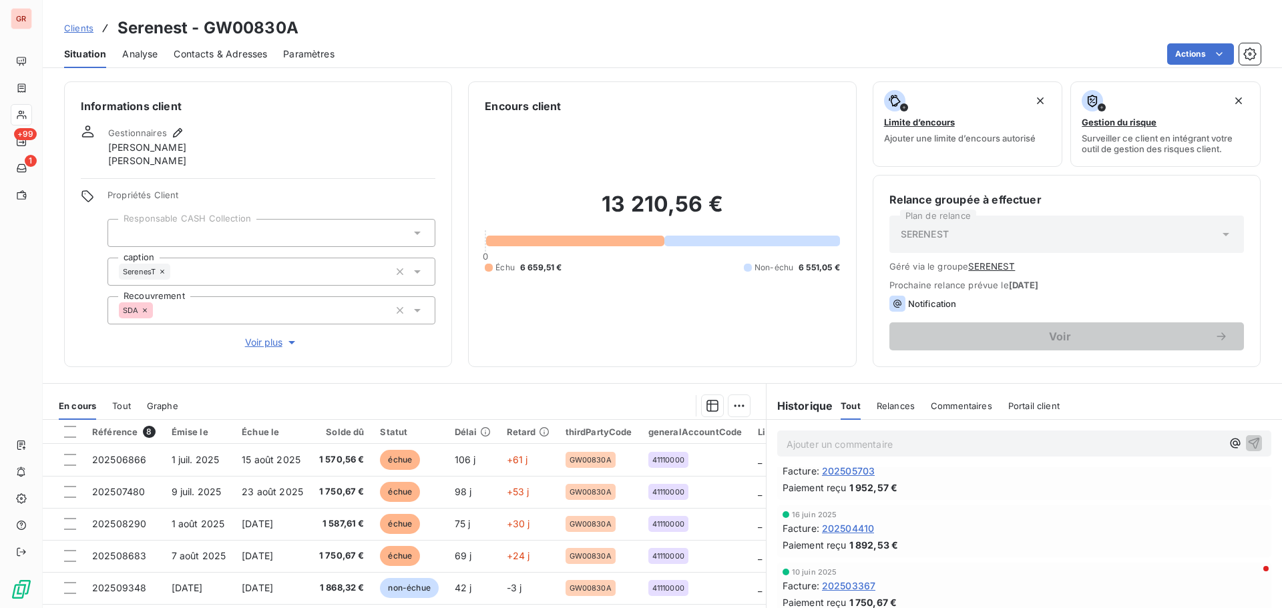
click at [235, 49] on span "Contacts & Adresses" at bounding box center [220, 53] width 93 height 13
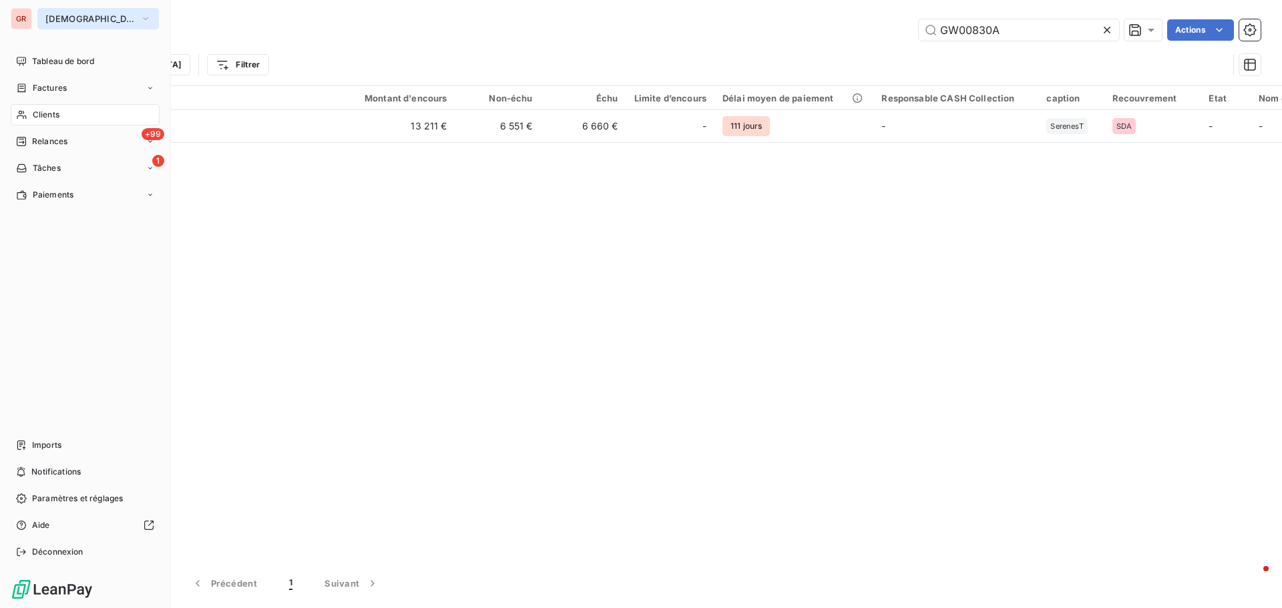
click at [140, 21] on icon "button" at bounding box center [145, 18] width 11 height 13
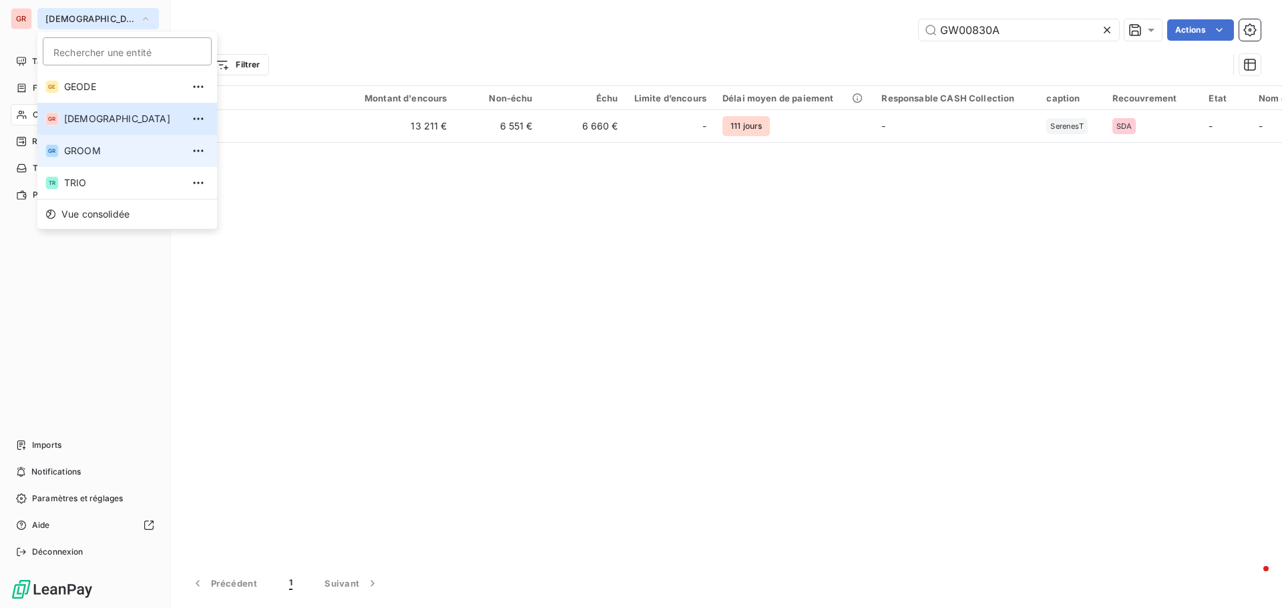
click at [107, 152] on span "GROOM" at bounding box center [123, 150] width 118 height 13
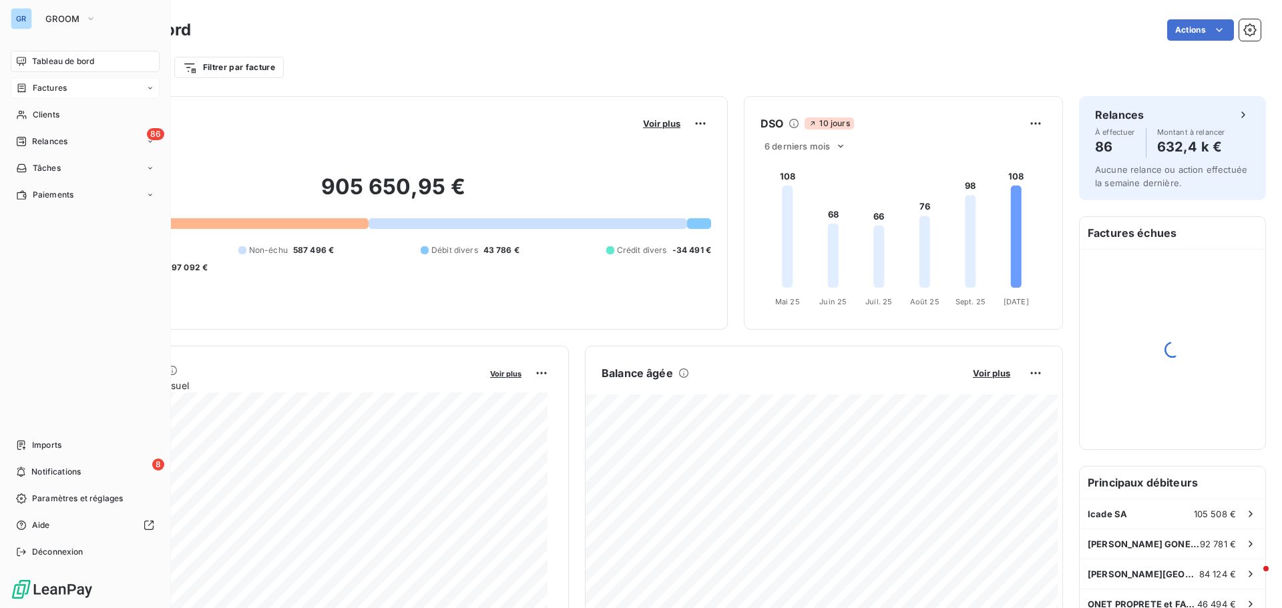
click at [63, 87] on span "Factures" at bounding box center [50, 88] width 34 height 12
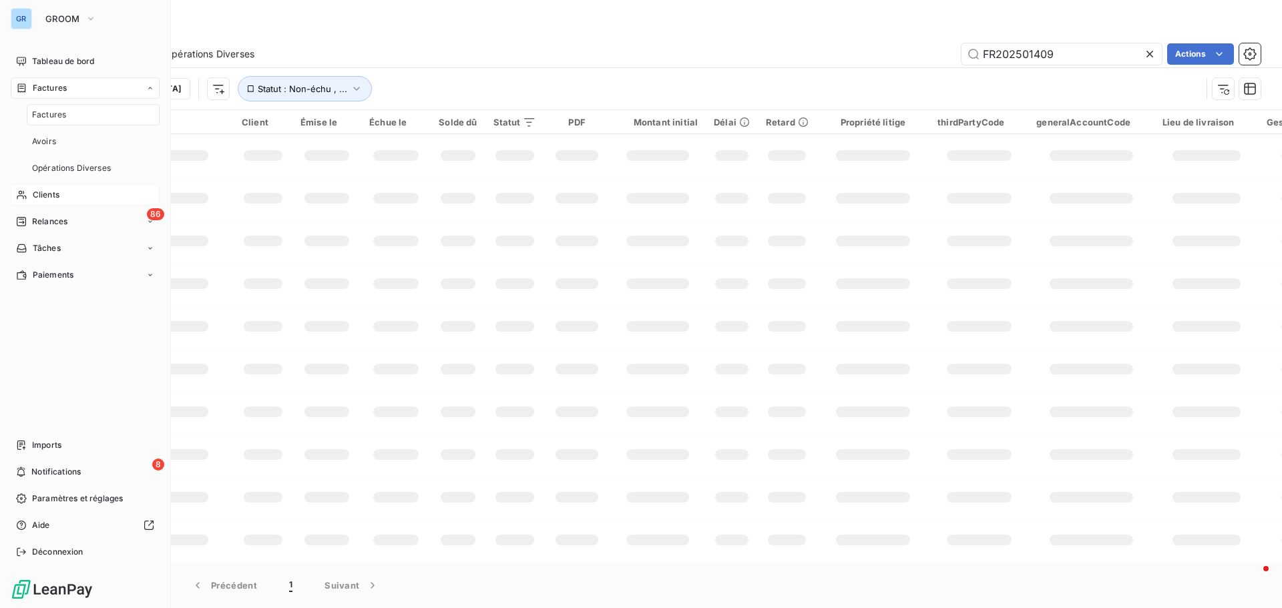
click at [49, 197] on span "Clients" at bounding box center [46, 195] width 27 height 12
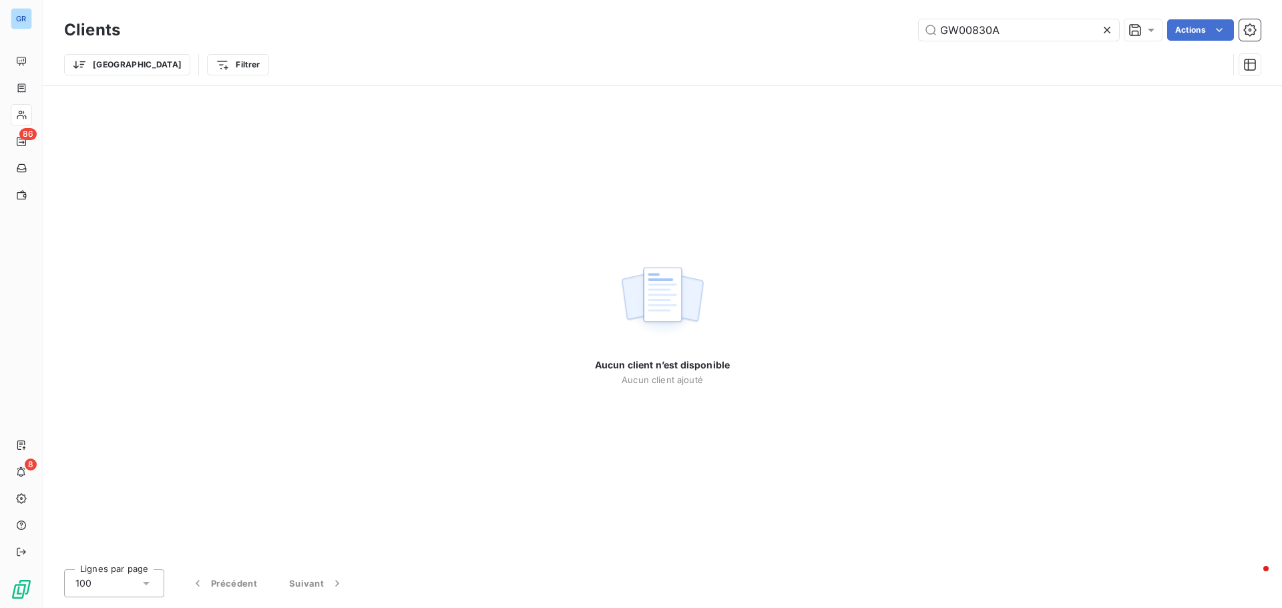
drag, startPoint x: 1003, startPoint y: 39, endPoint x: 858, endPoint y: 39, distance: 144.8
click at [879, 37] on div "GW00830A Actions" at bounding box center [698, 29] width 1124 height 21
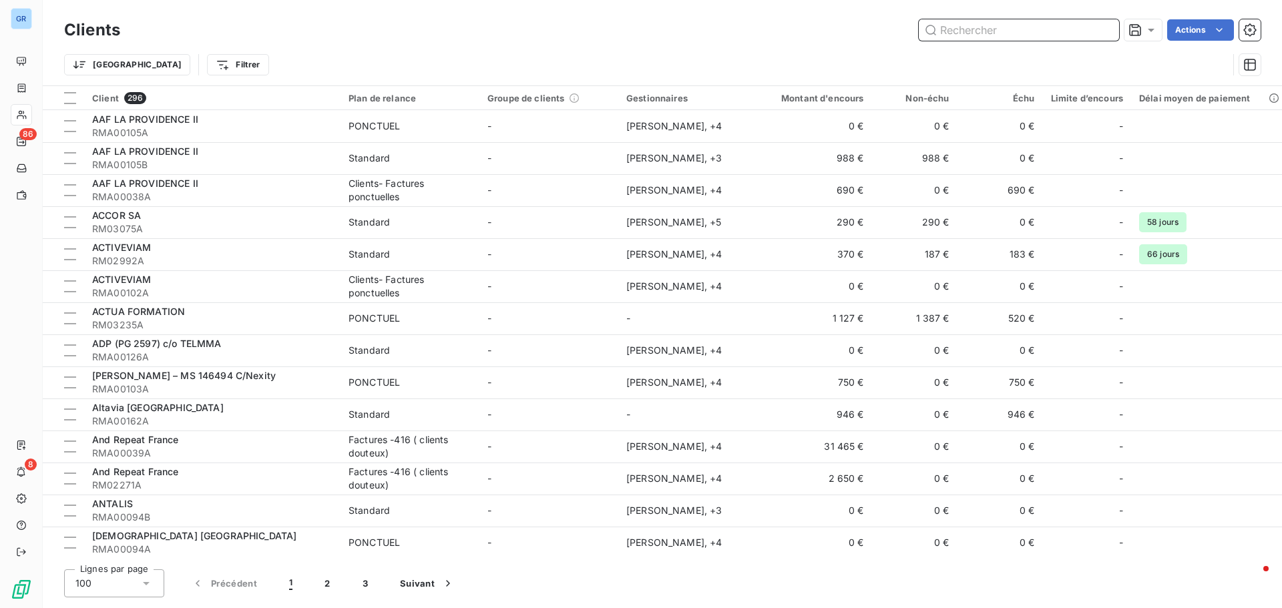
click at [980, 28] on input "text" at bounding box center [1018, 29] width 200 height 21
paste input "RM00249A"
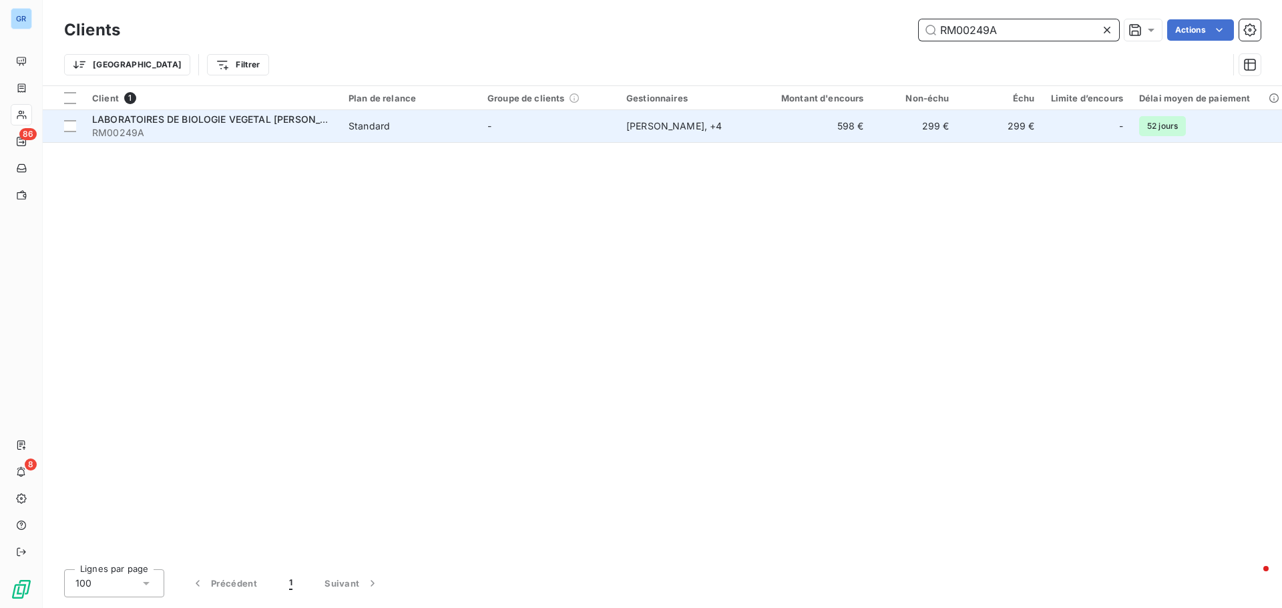
type input "RM00249A"
click at [216, 126] on span "RM00249A" at bounding box center [212, 132] width 240 height 13
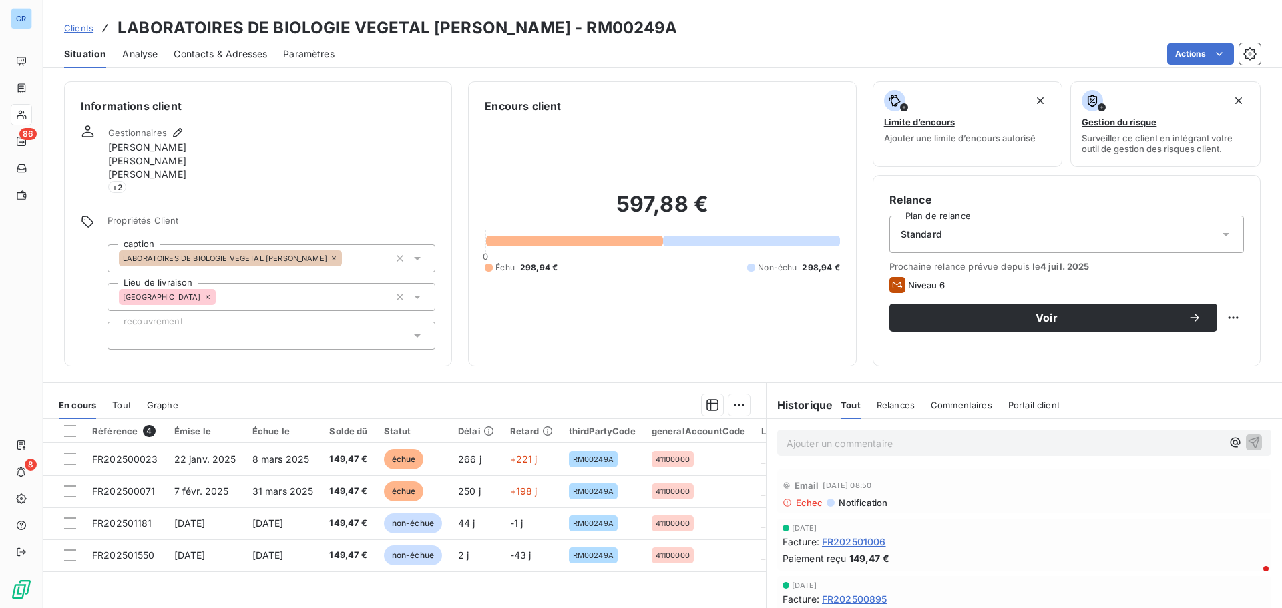
click at [230, 52] on span "Contacts & Adresses" at bounding box center [220, 53] width 93 height 13
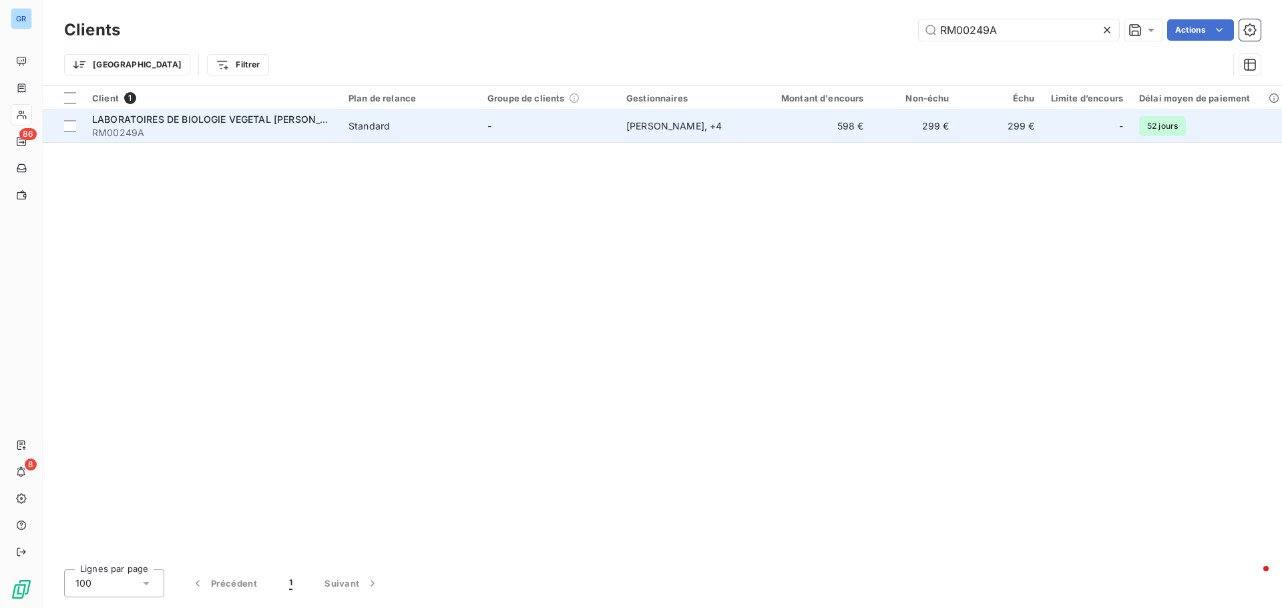
click at [221, 120] on span "LABORATOIRES DE BIOLOGIE VEGETAL [PERSON_NAME]" at bounding box center [222, 118] width 260 height 11
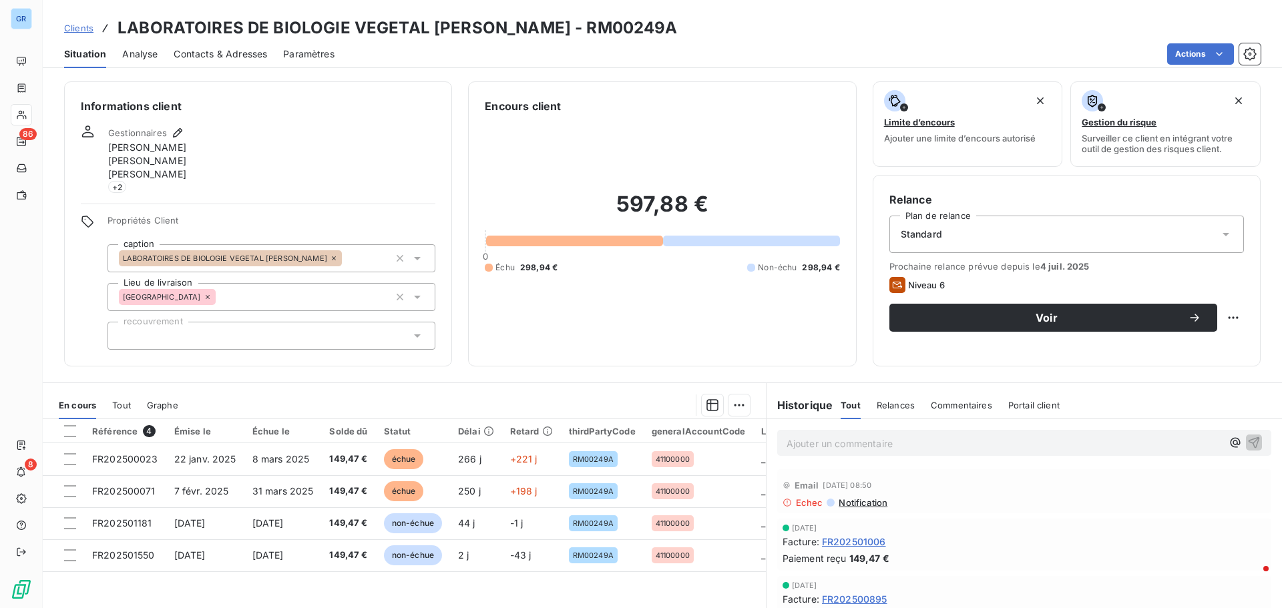
click at [252, 52] on span "Contacts & Adresses" at bounding box center [220, 53] width 93 height 13
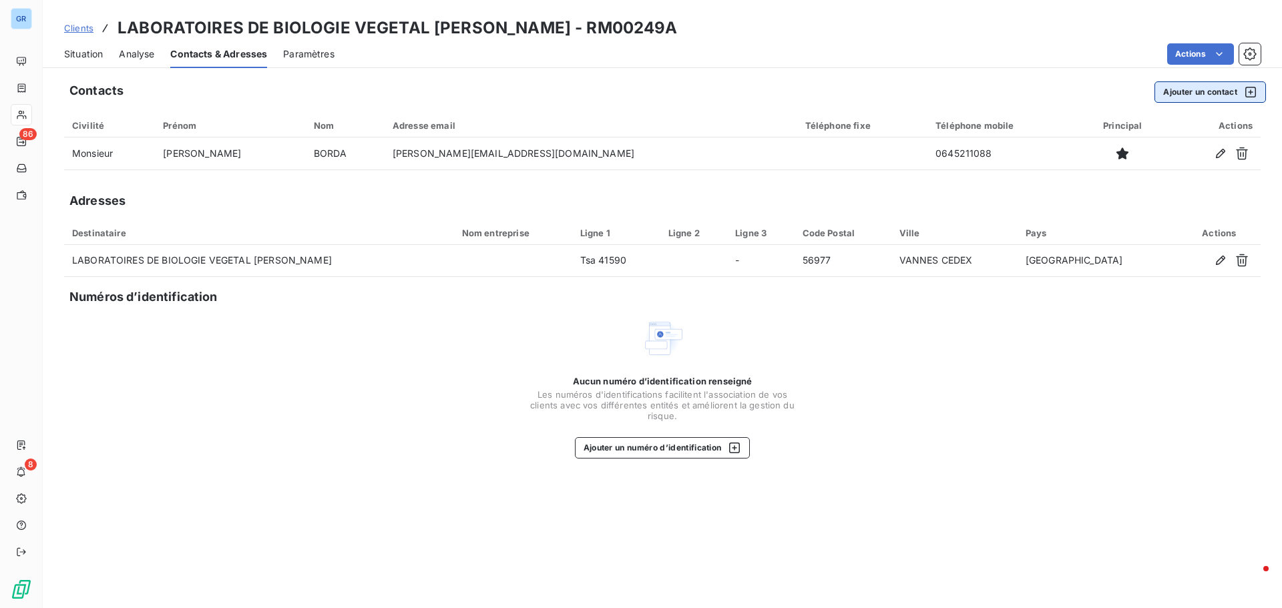
click at [1251, 88] on icon "button" at bounding box center [1250, 91] width 13 height 13
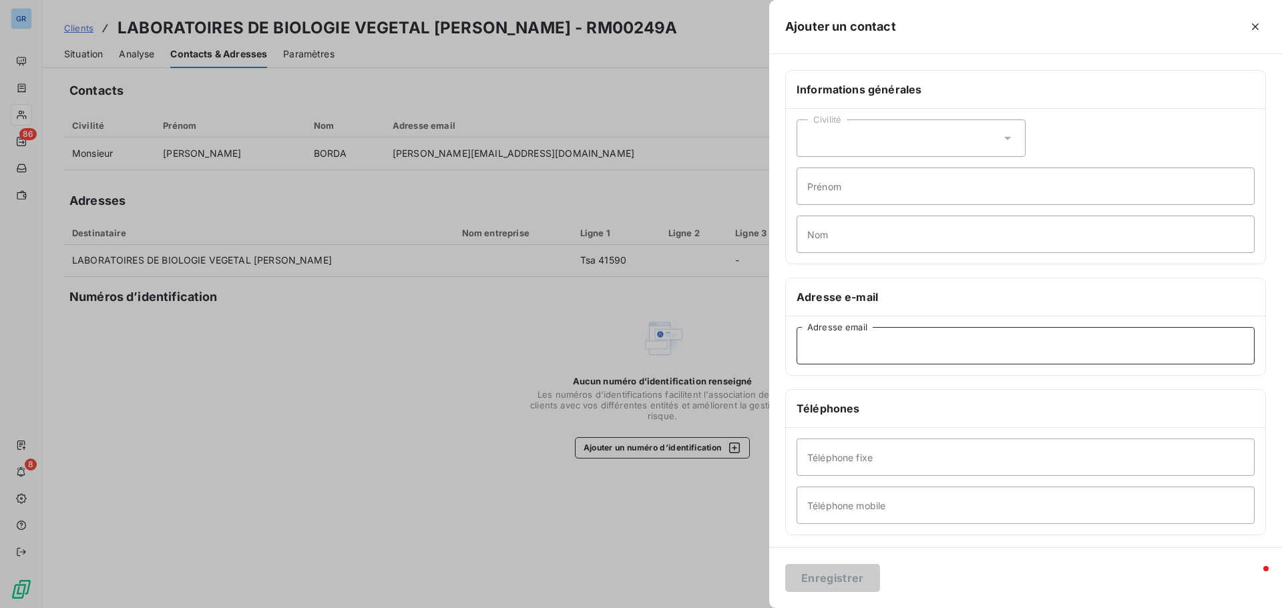
click at [857, 344] on input "Adresse email" at bounding box center [1025, 345] width 458 height 37
paste input "envois-frn-csp@yrnet.com"
type input "envois-frn-csp@yrnet.com"
click at [839, 581] on button "Enregistrer" at bounding box center [832, 578] width 95 height 28
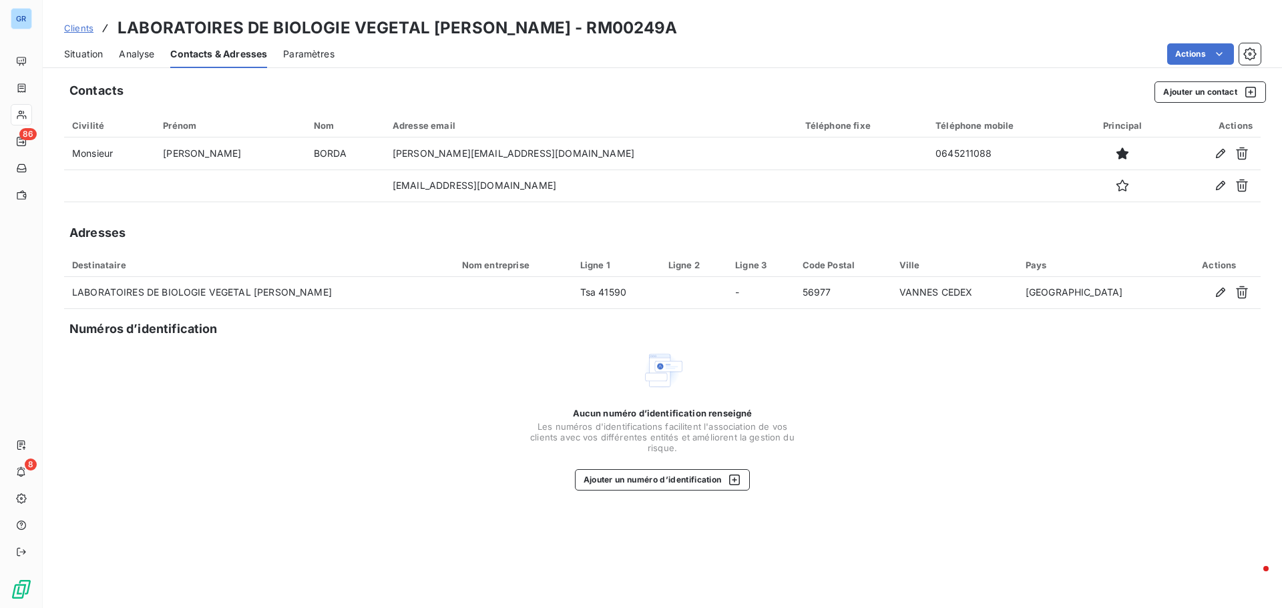
click at [398, 524] on div "Contacts Ajouter un contact Civilité Prénom Nom Adresse email Téléphone fixe Té…" at bounding box center [662, 340] width 1239 height 535
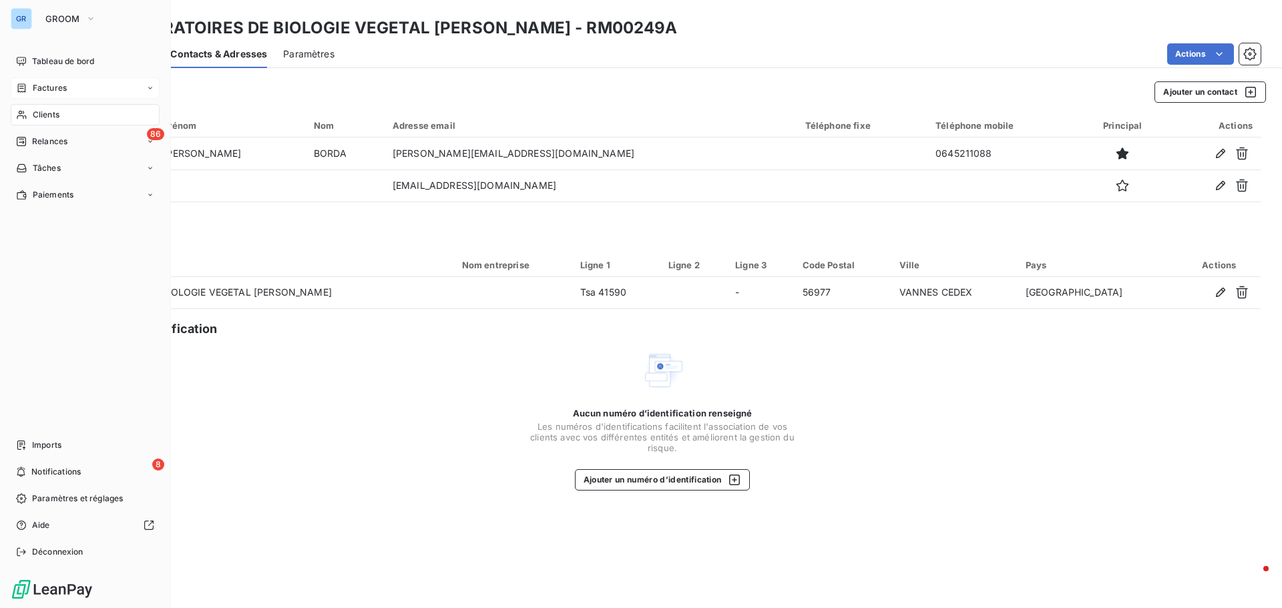
click at [46, 81] on div "Factures" at bounding box center [85, 87] width 149 height 21
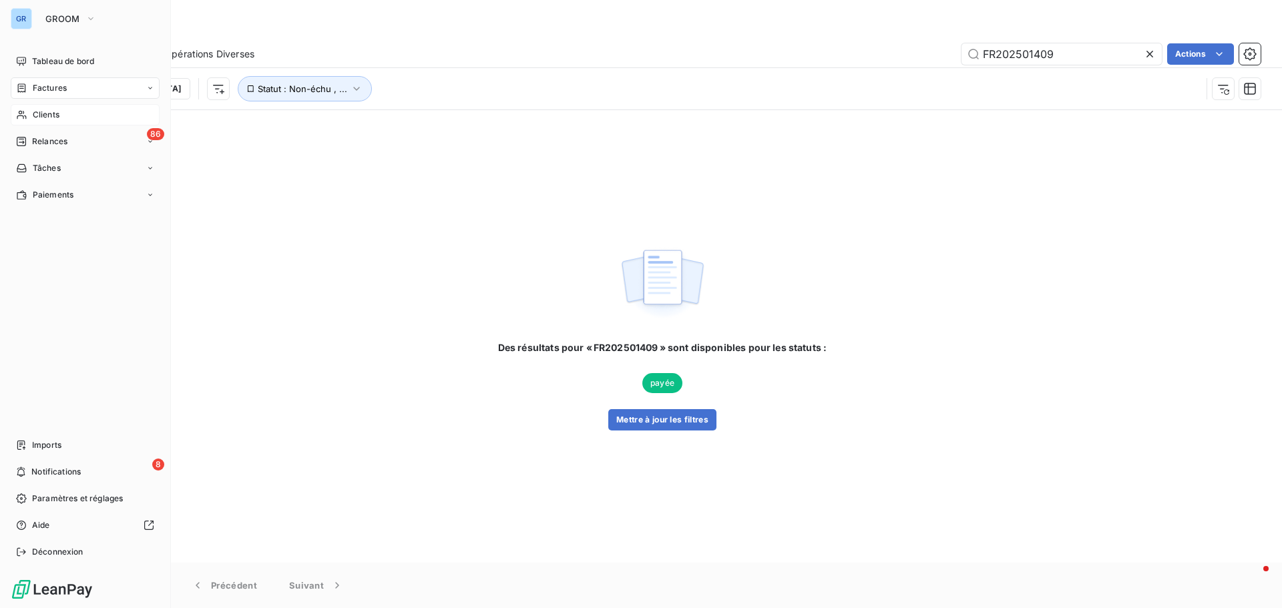
click at [42, 113] on span "Clients" at bounding box center [46, 115] width 27 height 12
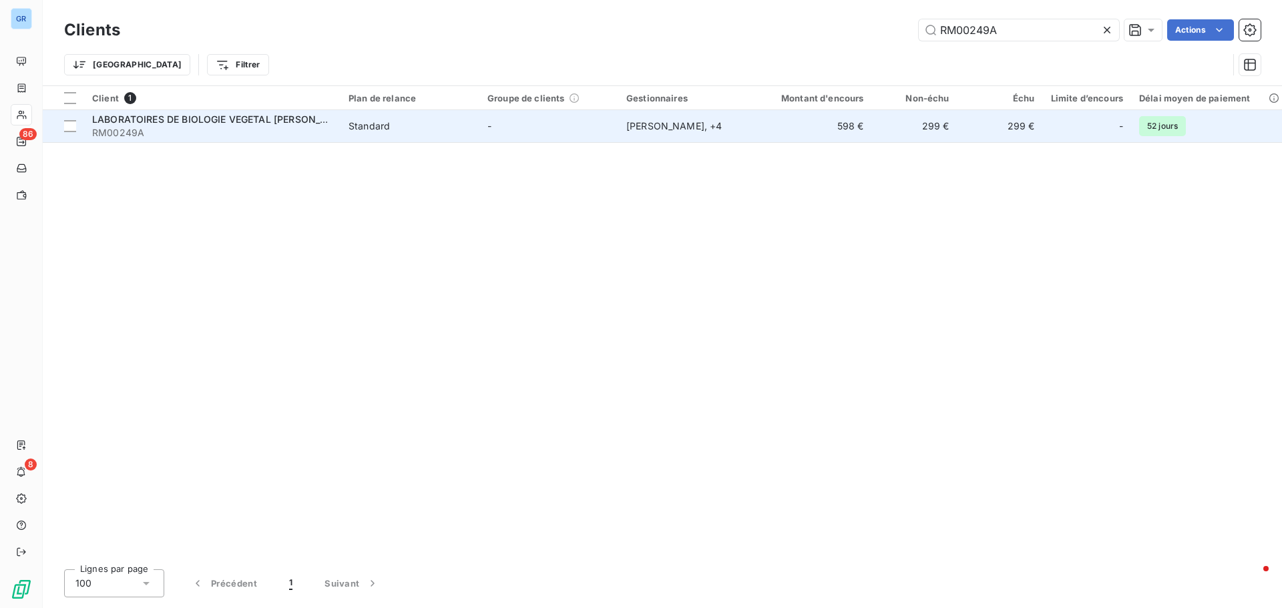
click at [217, 117] on span "LABORATOIRES DE BIOLOGIE VEGETAL [PERSON_NAME]" at bounding box center [222, 118] width 260 height 11
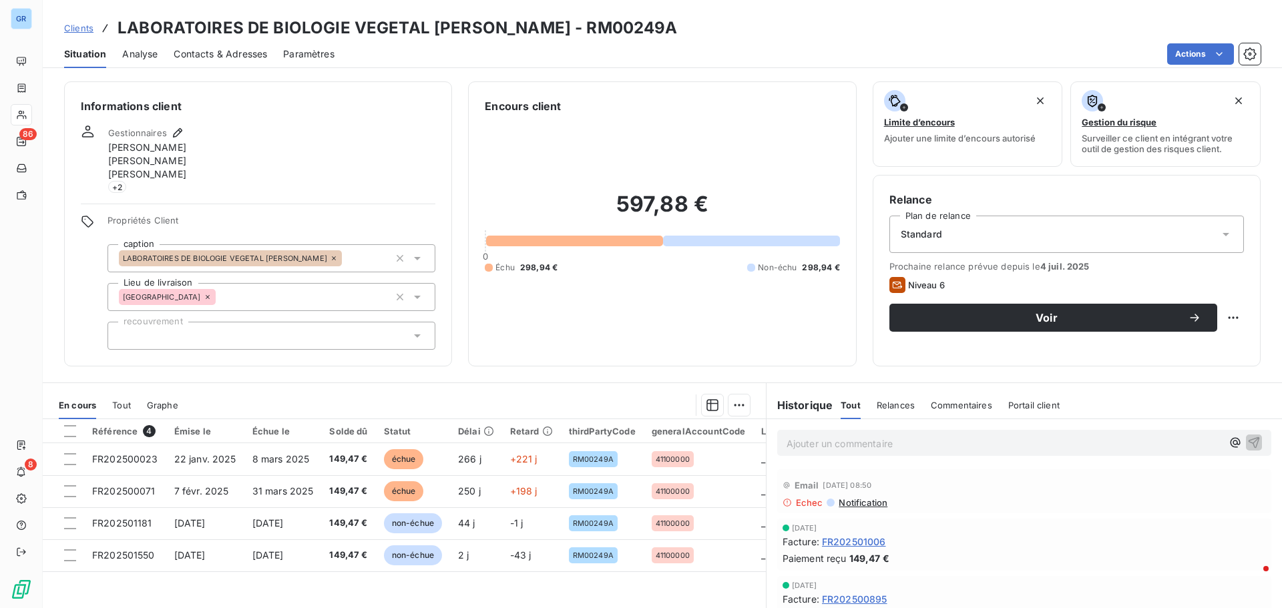
click at [858, 503] on span "Notification" at bounding box center [862, 502] width 50 height 11
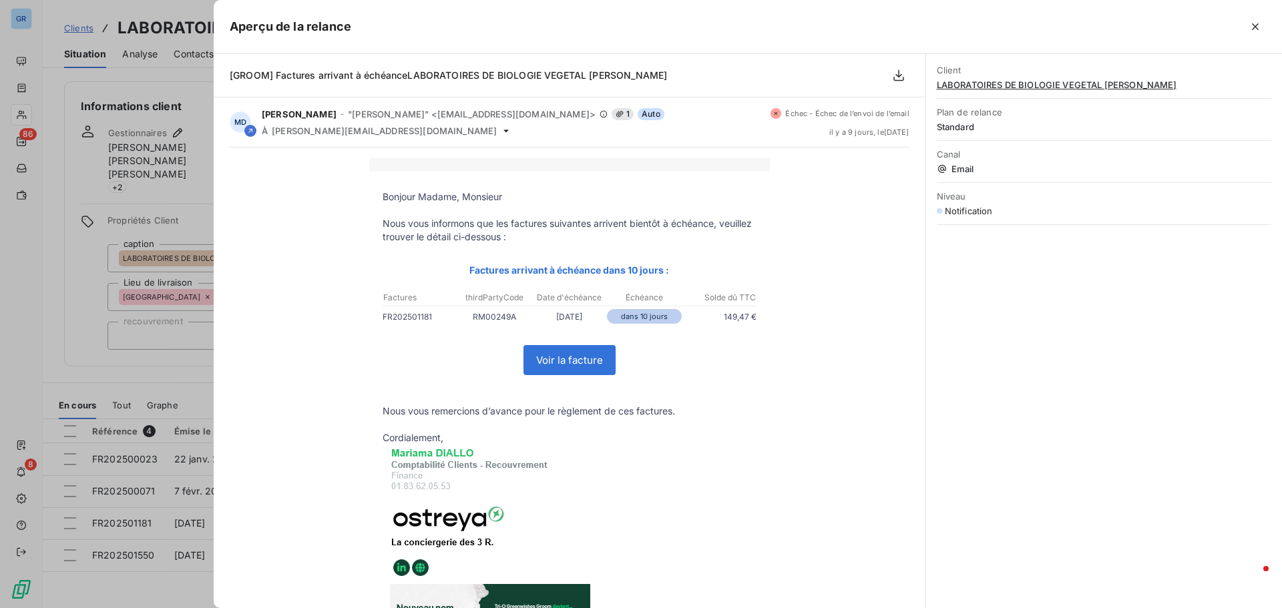
click at [196, 386] on div at bounding box center [641, 304] width 1282 height 608
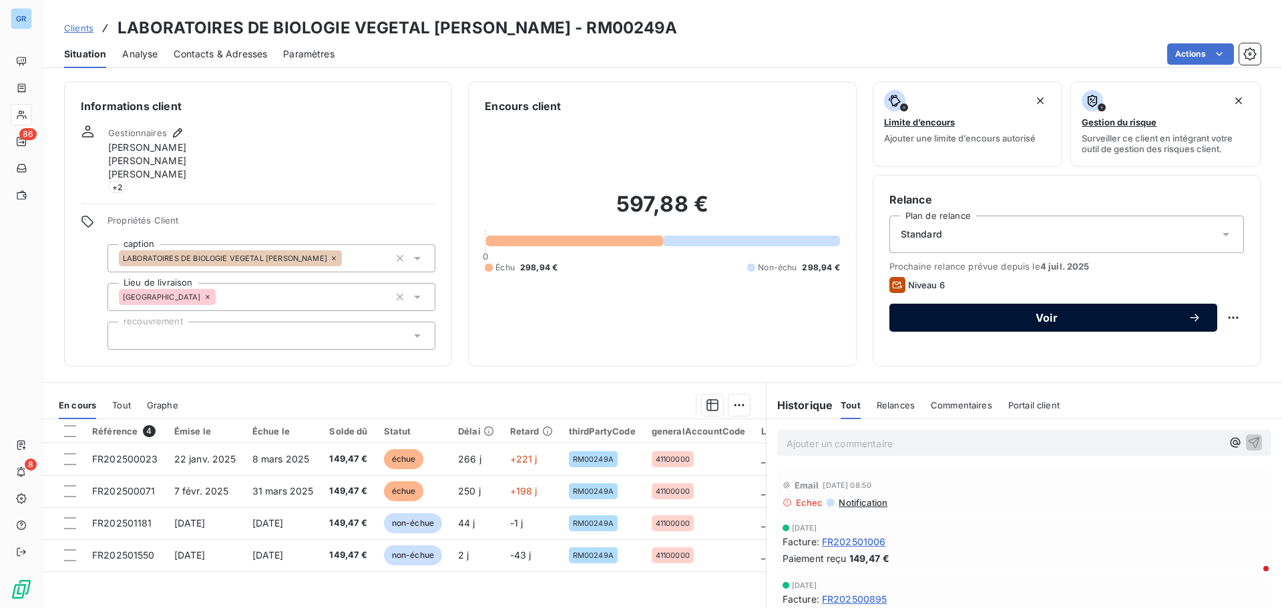
click at [1042, 320] on span "Voir" at bounding box center [1046, 317] width 282 height 11
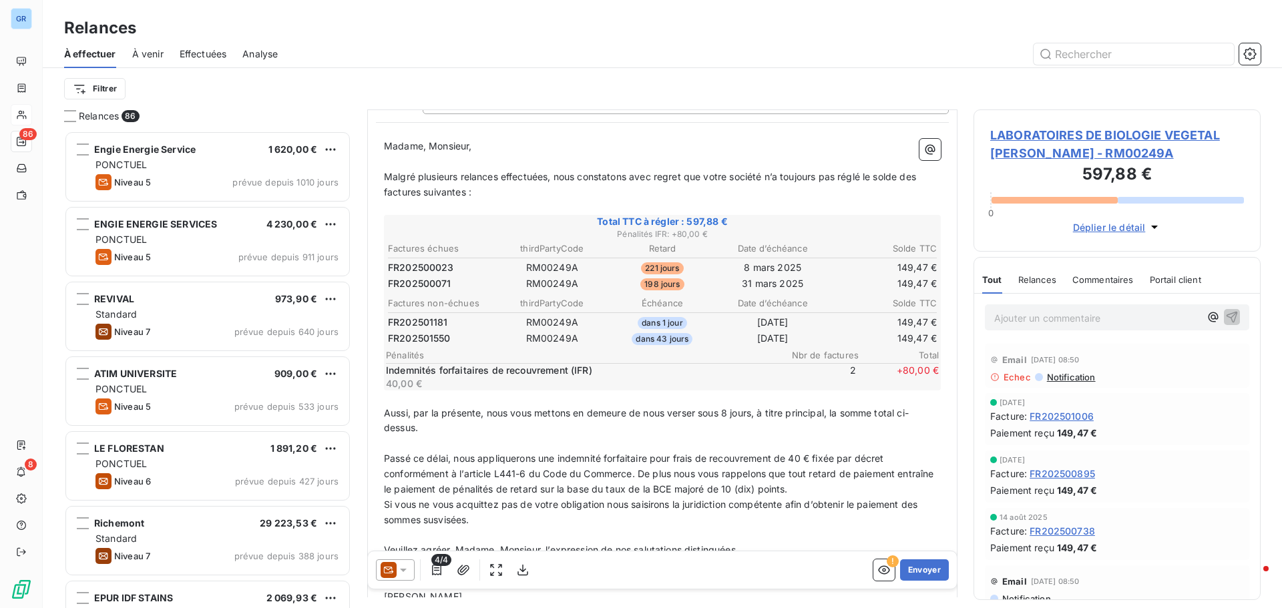
scroll to position [134, 0]
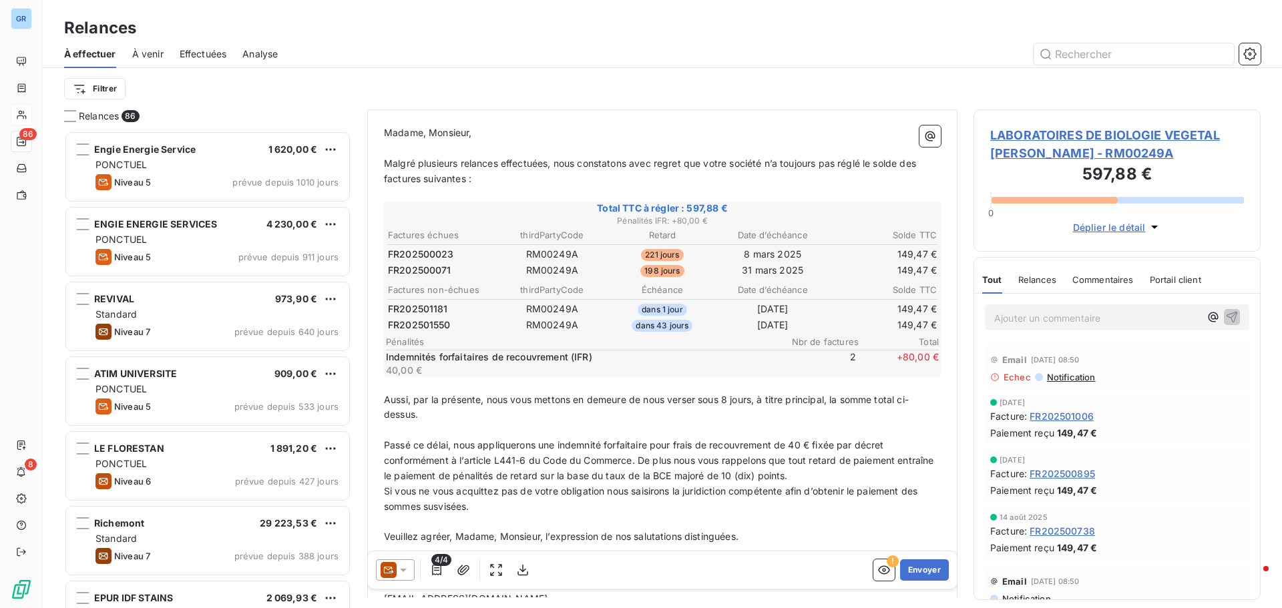
click at [402, 571] on icon at bounding box center [402, 569] width 13 height 13
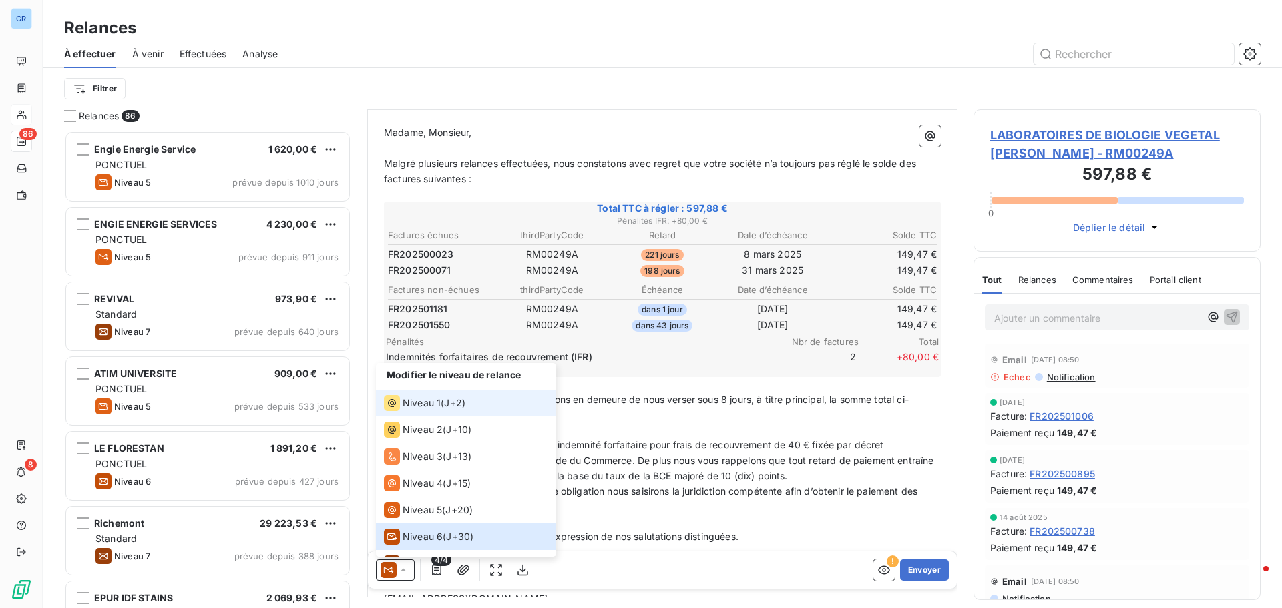
click at [423, 400] on span "Niveau 1" at bounding box center [421, 402] width 38 height 13
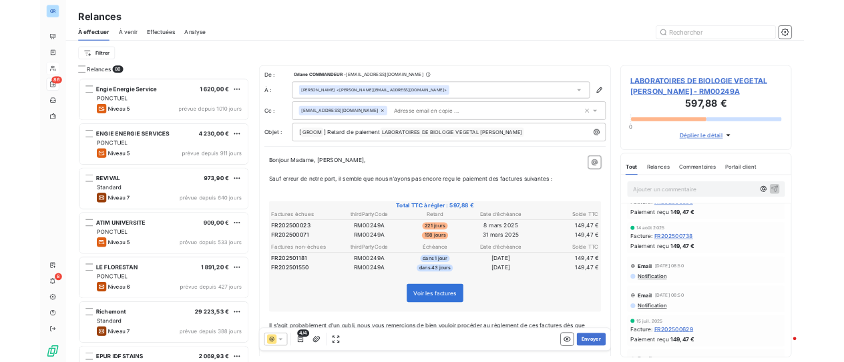
scroll to position [0, 0]
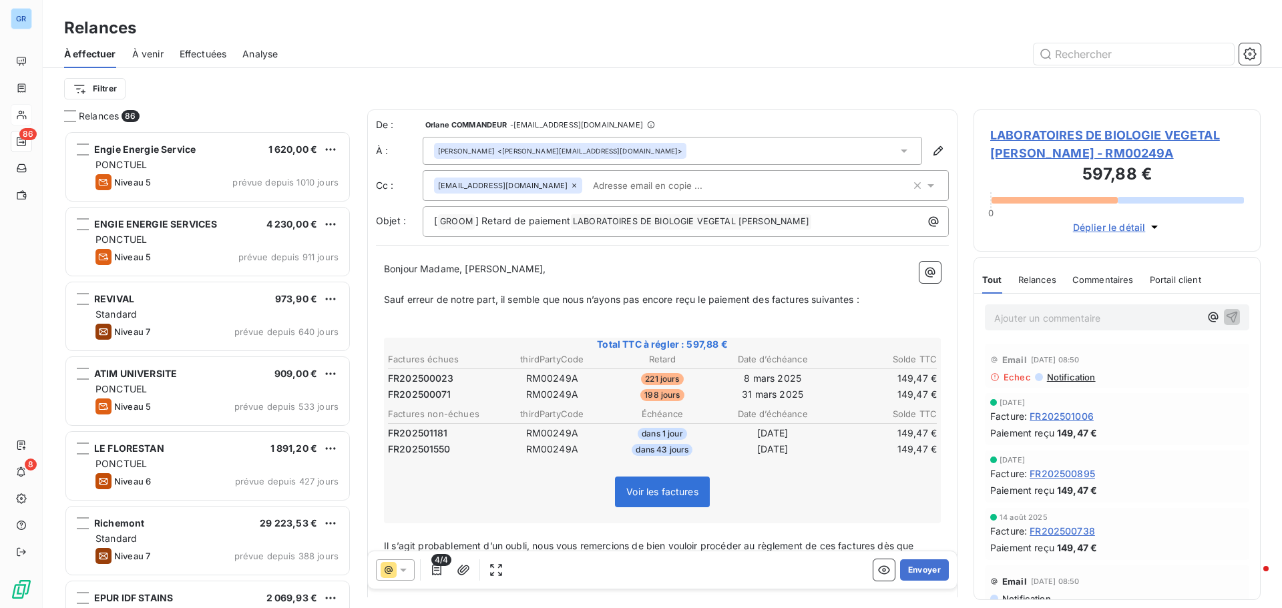
click at [589, 150] on div "Mathieu BORDA <mathieu.borda@yrnet.com>" at bounding box center [560, 151] width 252 height 16
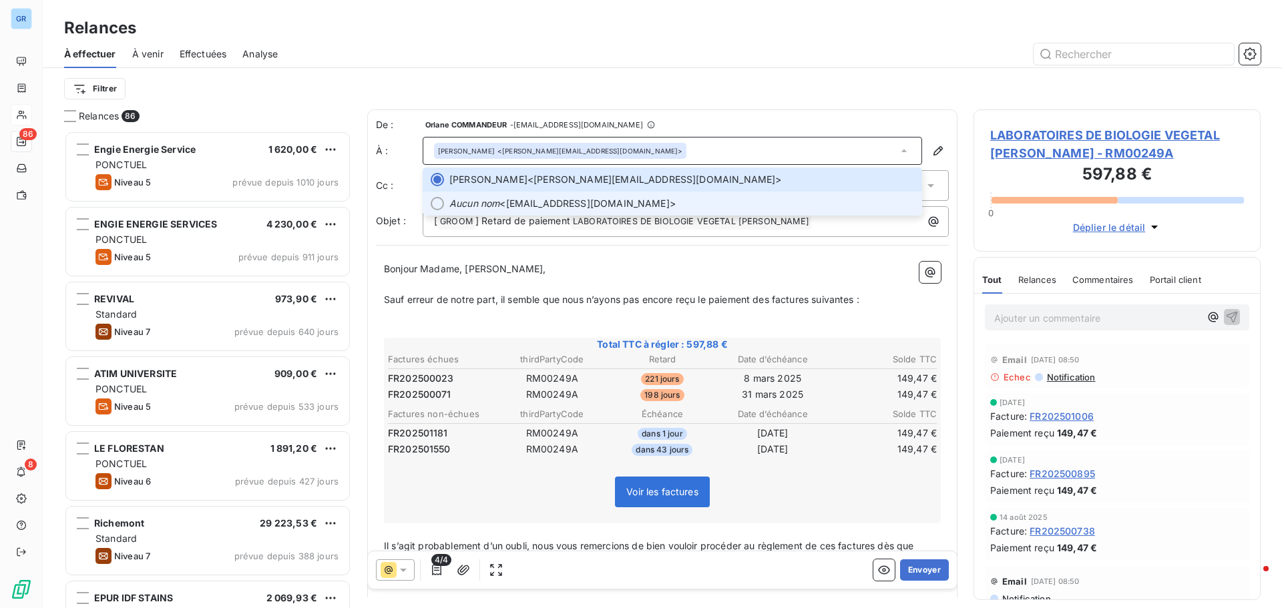
click at [568, 206] on span "Aucun nom <envois-frn-csp@yrnet.com>" at bounding box center [681, 203] width 465 height 13
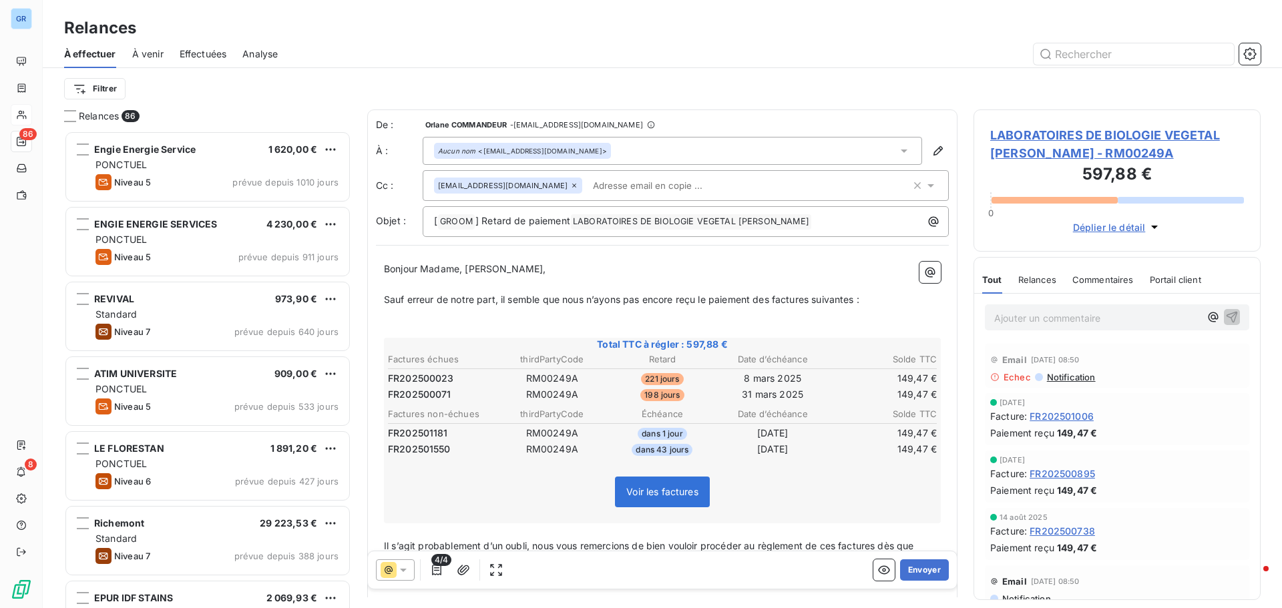
click at [924, 186] on icon at bounding box center [930, 185] width 13 height 13
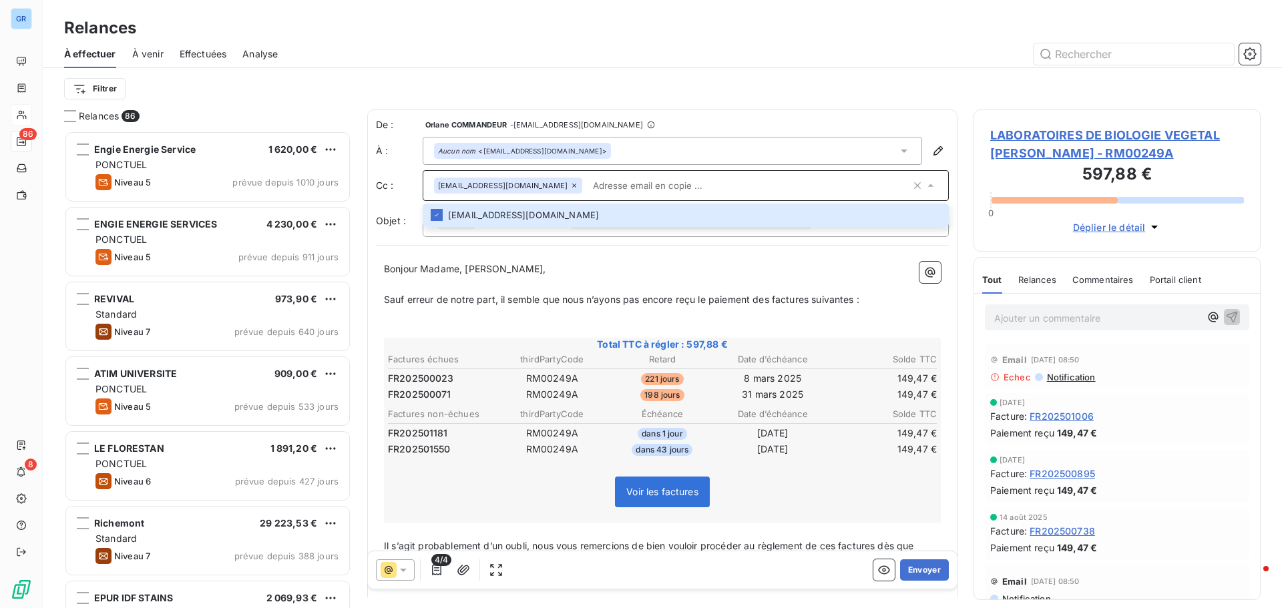
click at [665, 183] on input "text" at bounding box center [748, 186] width 323 height 20
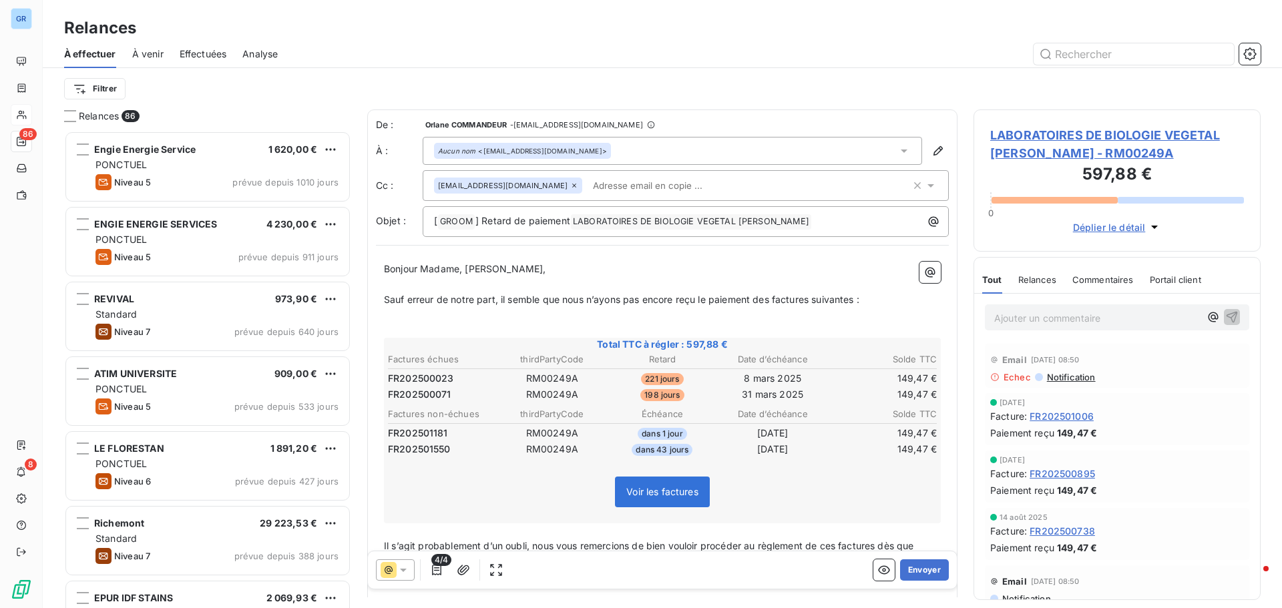
click at [570, 185] on icon at bounding box center [574, 186] width 8 height 8
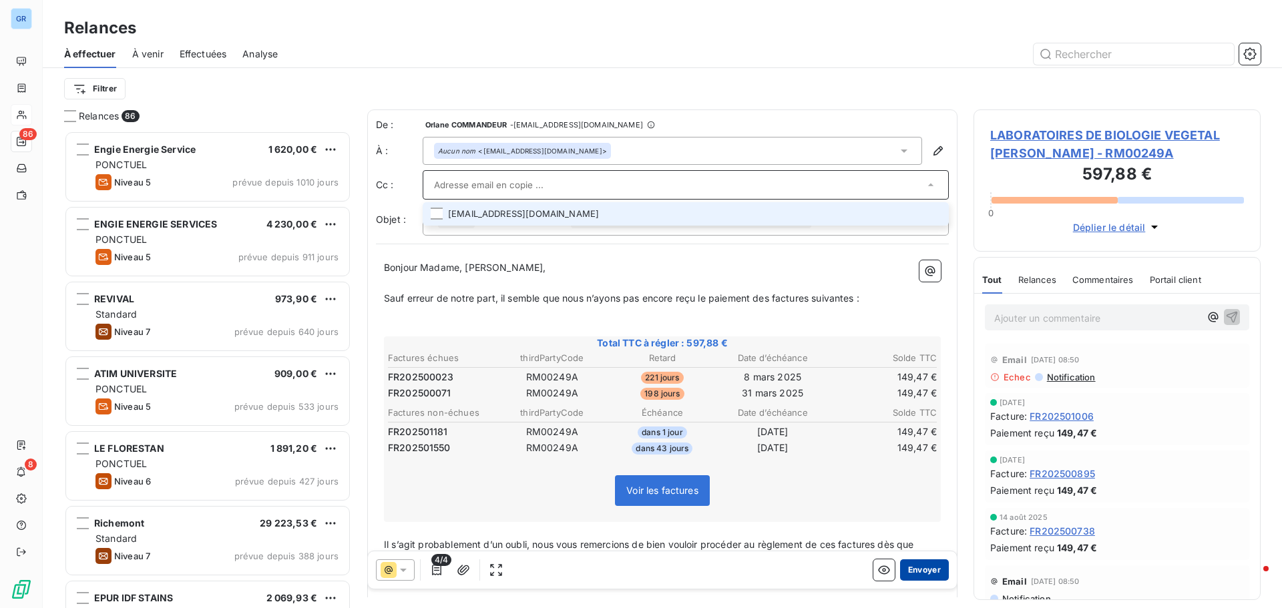
click at [922, 569] on button "Envoyer" at bounding box center [924, 569] width 49 height 21
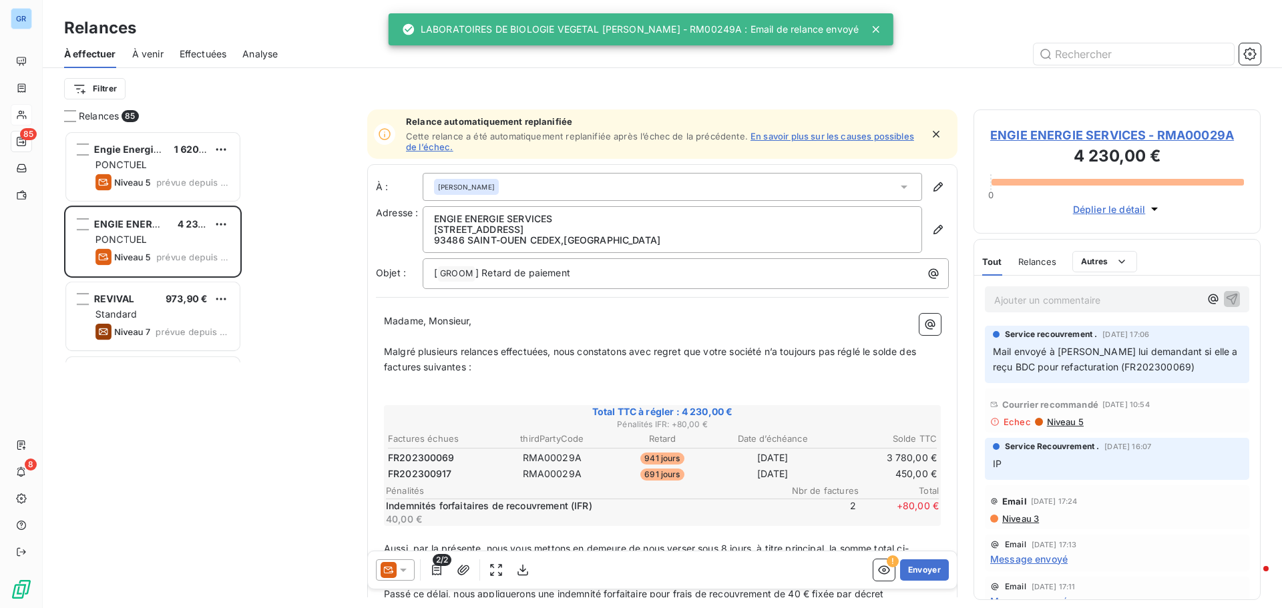
scroll to position [467, 277]
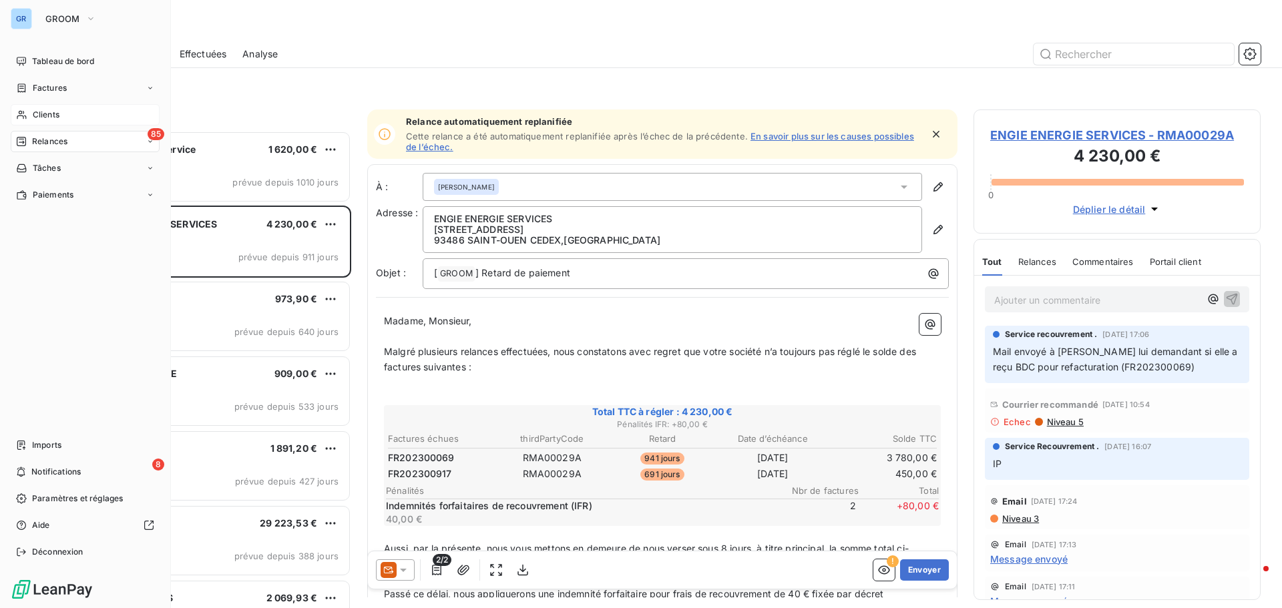
click at [47, 117] on span "Clients" at bounding box center [46, 115] width 27 height 12
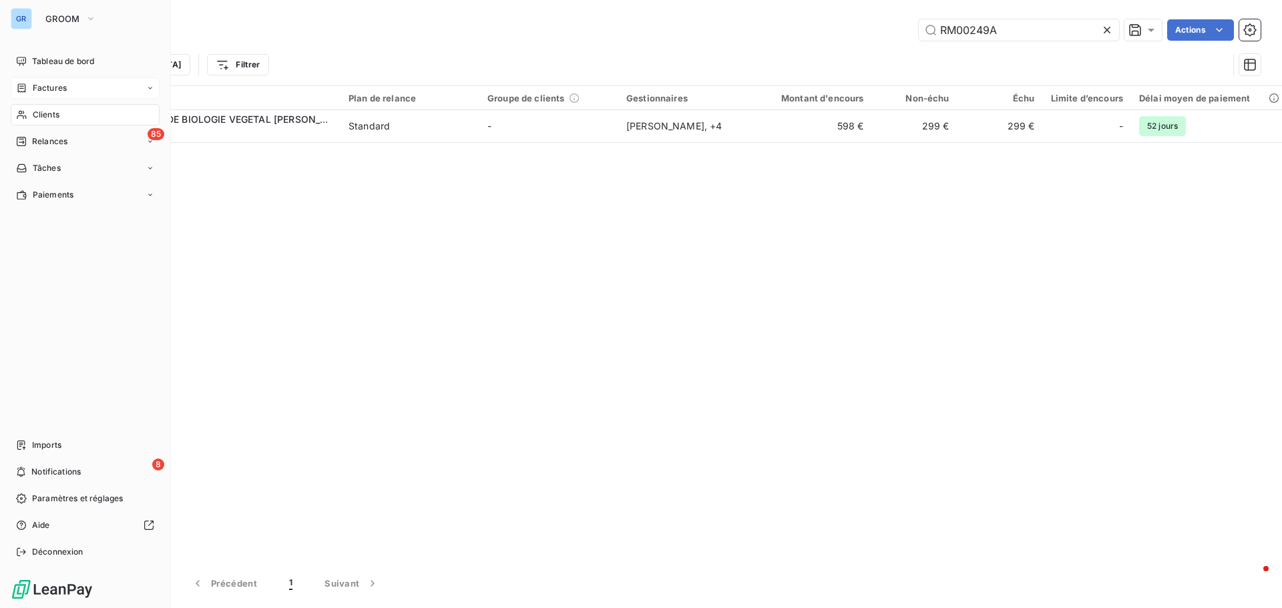
click at [56, 90] on span "Factures" at bounding box center [50, 88] width 34 height 12
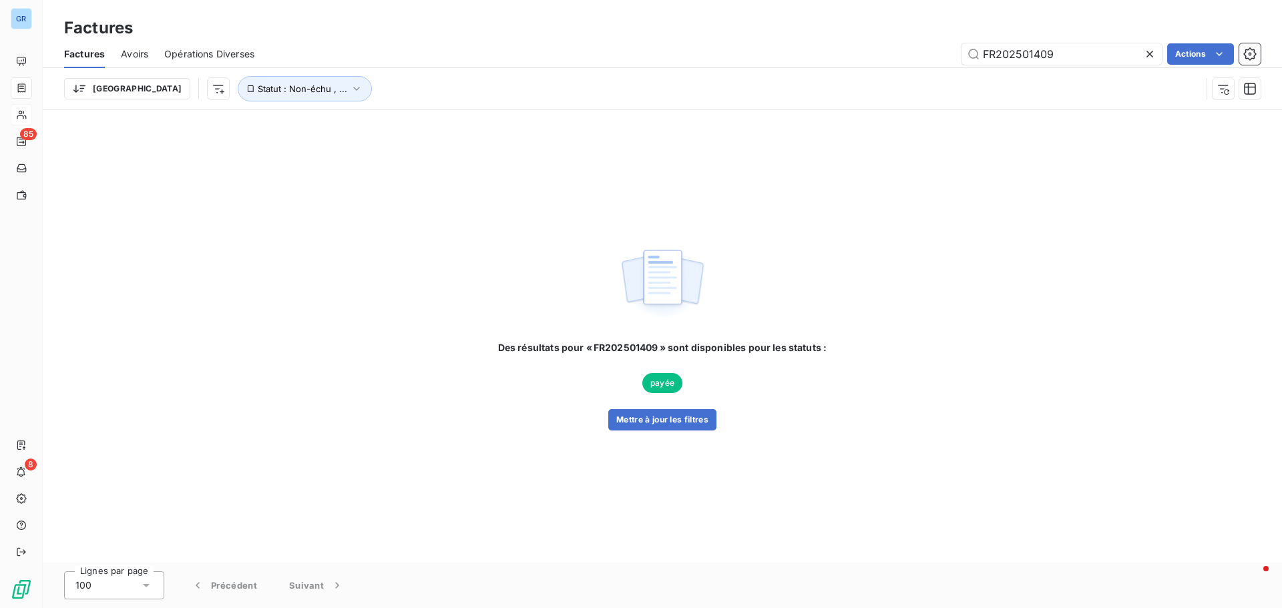
drag, startPoint x: 1062, startPoint y: 61, endPoint x: 920, endPoint y: 67, distance: 142.3
click at [944, 65] on div "Factures Avoirs Opérations Diverses FR202501409 Actions" at bounding box center [662, 54] width 1239 height 28
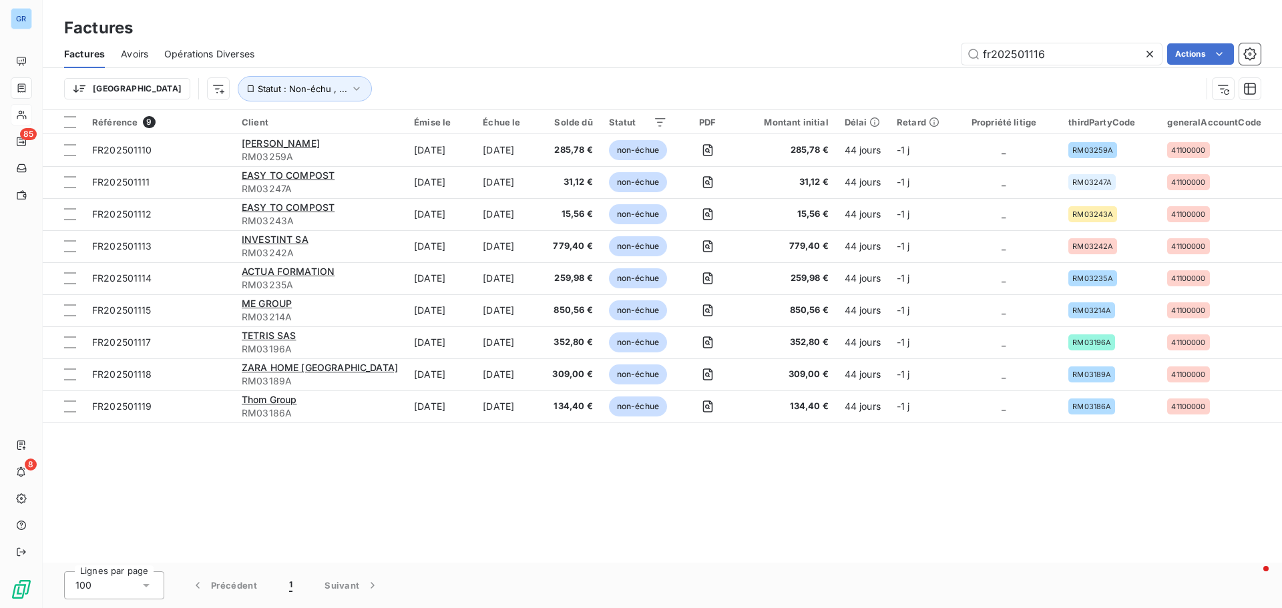
type input "fr2025011167"
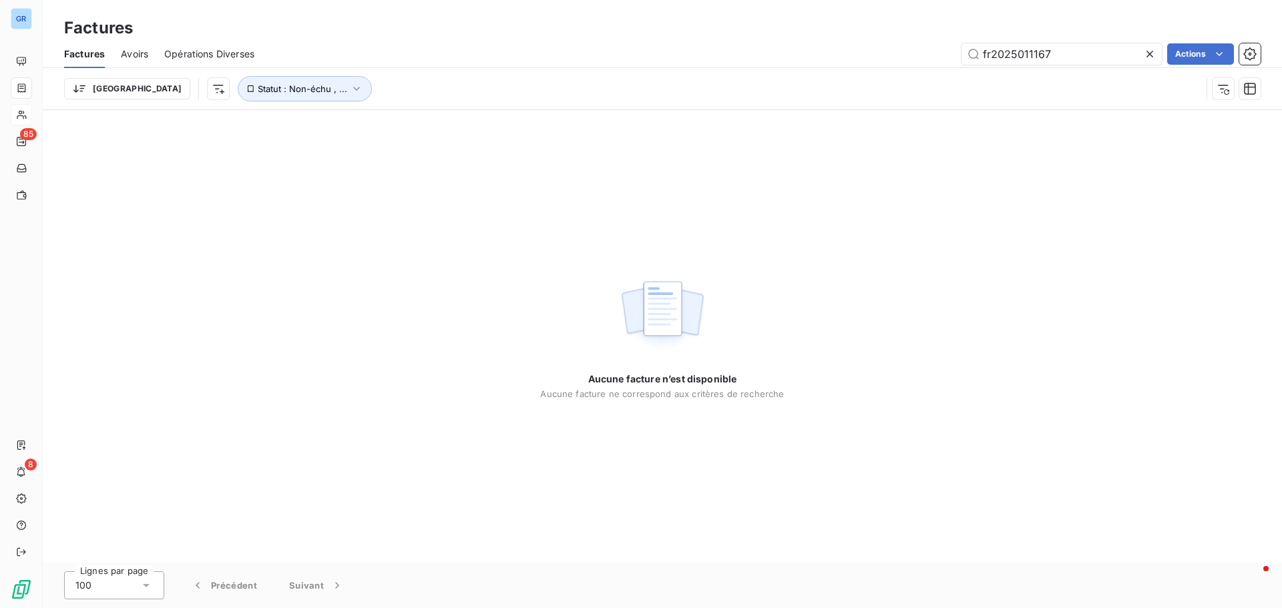
drag, startPoint x: 1064, startPoint y: 48, endPoint x: 890, endPoint y: 74, distance: 176.1
click at [894, 73] on div "Factures Avoirs Opérations Diverses fr2025011167 Actions Trier Statut : Non-éch…" at bounding box center [662, 74] width 1239 height 69
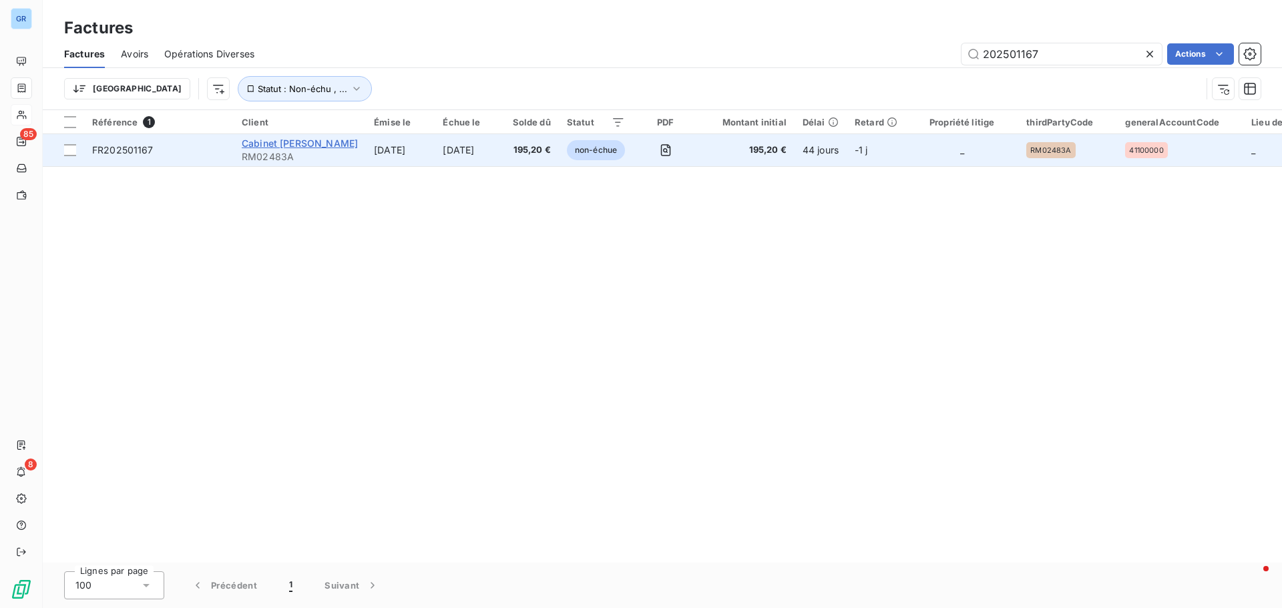
type input "202501167"
click at [308, 146] on span "Cabinet Jena CharpentieR" at bounding box center [300, 143] width 116 height 11
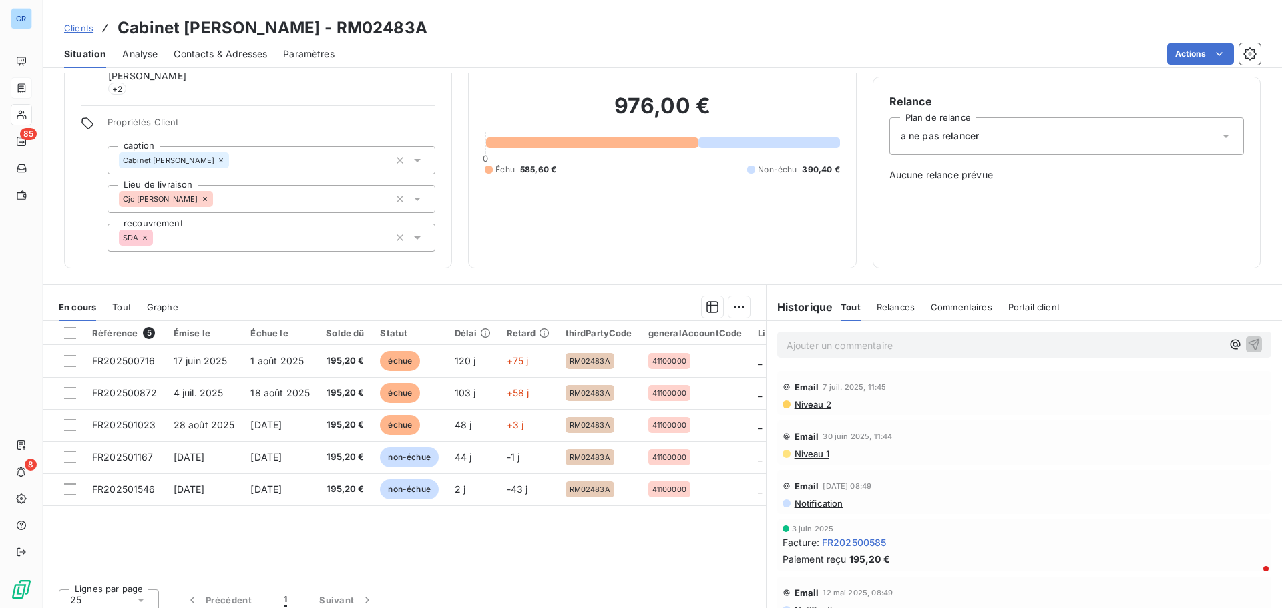
scroll to position [108, 0]
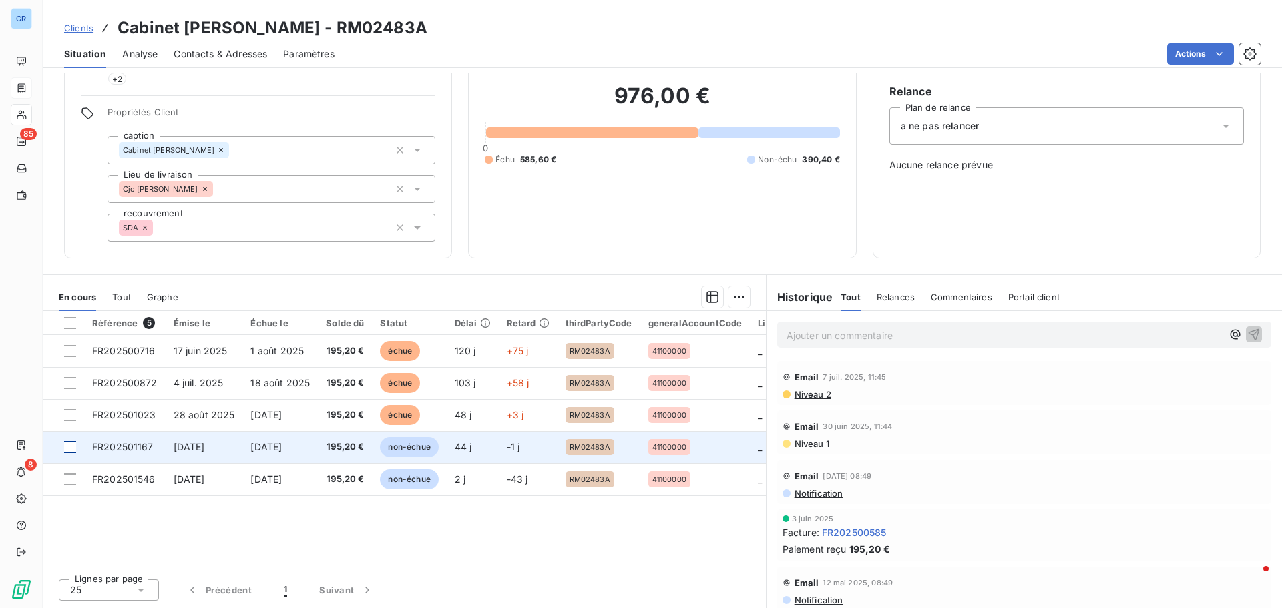
click at [73, 444] on div at bounding box center [70, 447] width 12 height 12
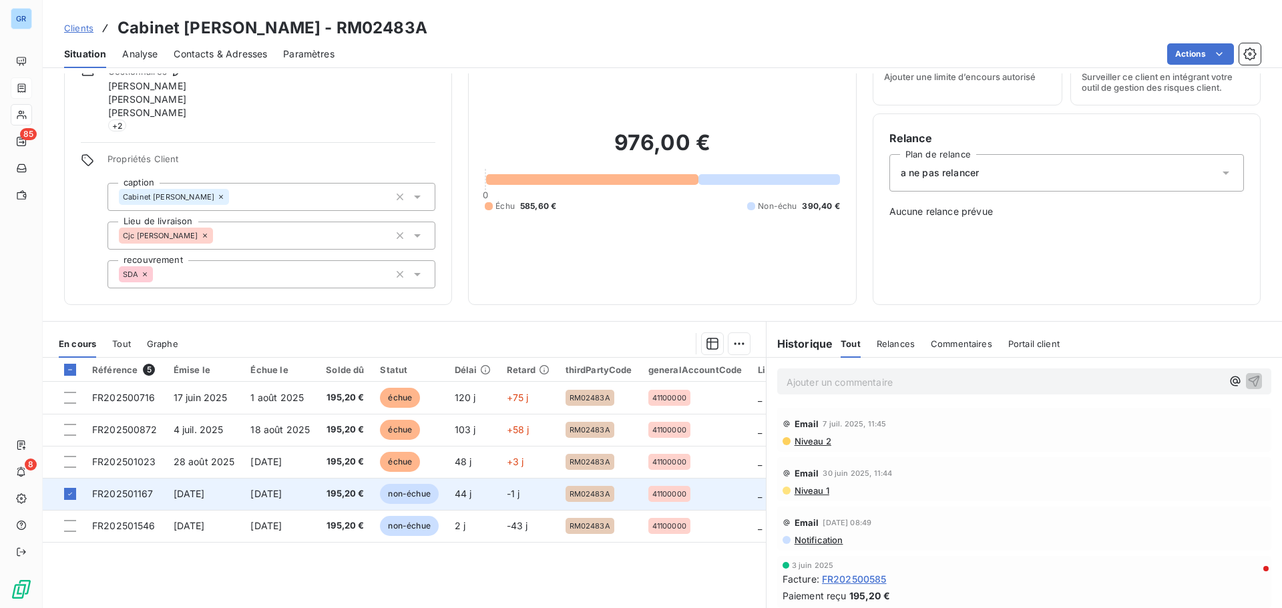
scroll to position [41, 0]
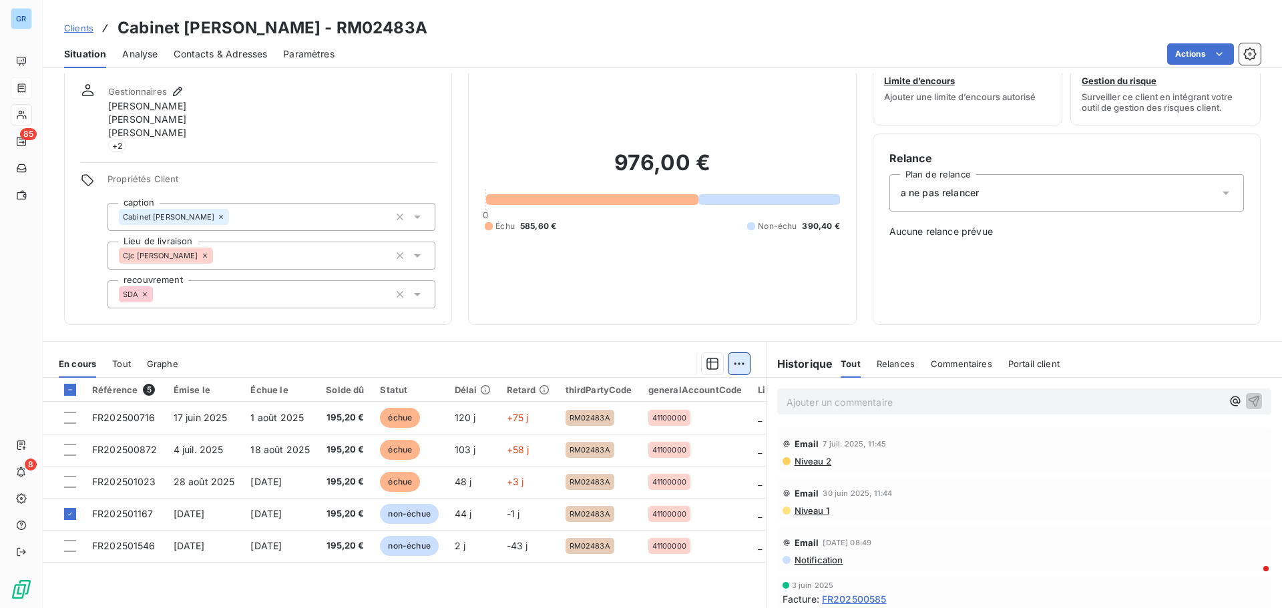
click at [736, 357] on html "GR 85 8 Clients Cabinet Jena CharpentieR - RM02483A Situation Analyse Contacts …" at bounding box center [641, 304] width 1282 height 608
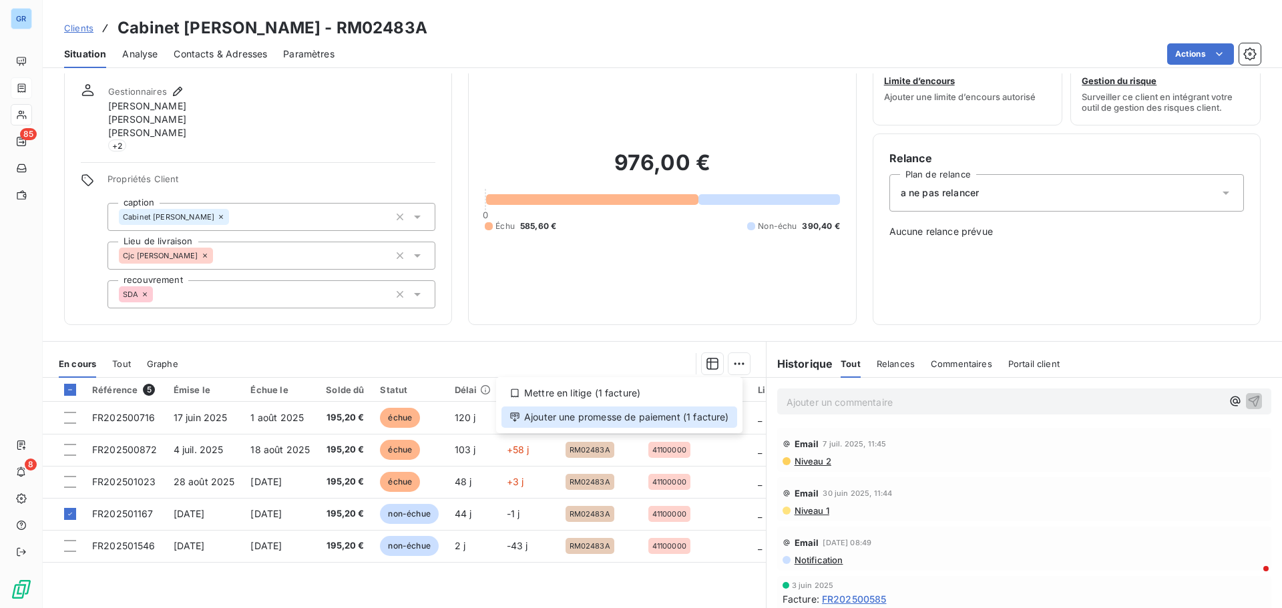
click at [638, 426] on div "Ajouter une promesse de paiement (1 facture)" at bounding box center [619, 416] width 236 height 21
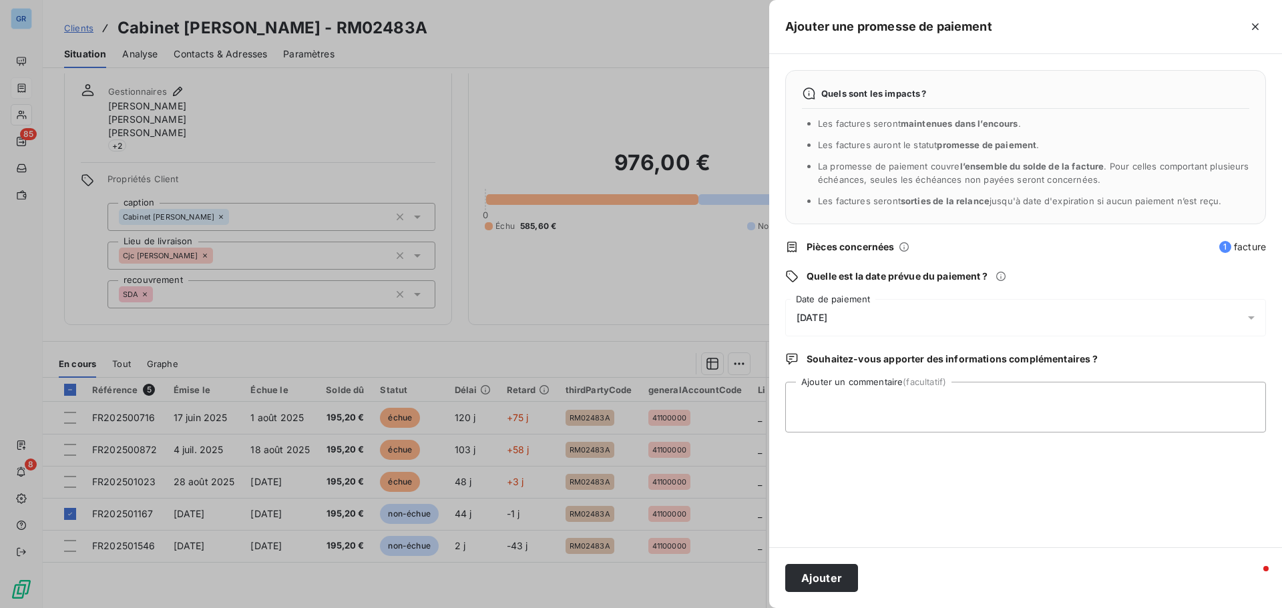
drag, startPoint x: 1256, startPoint y: 311, endPoint x: 1205, endPoint y: 332, distance: 55.0
click at [1256, 312] on icon at bounding box center [1250, 317] width 13 height 13
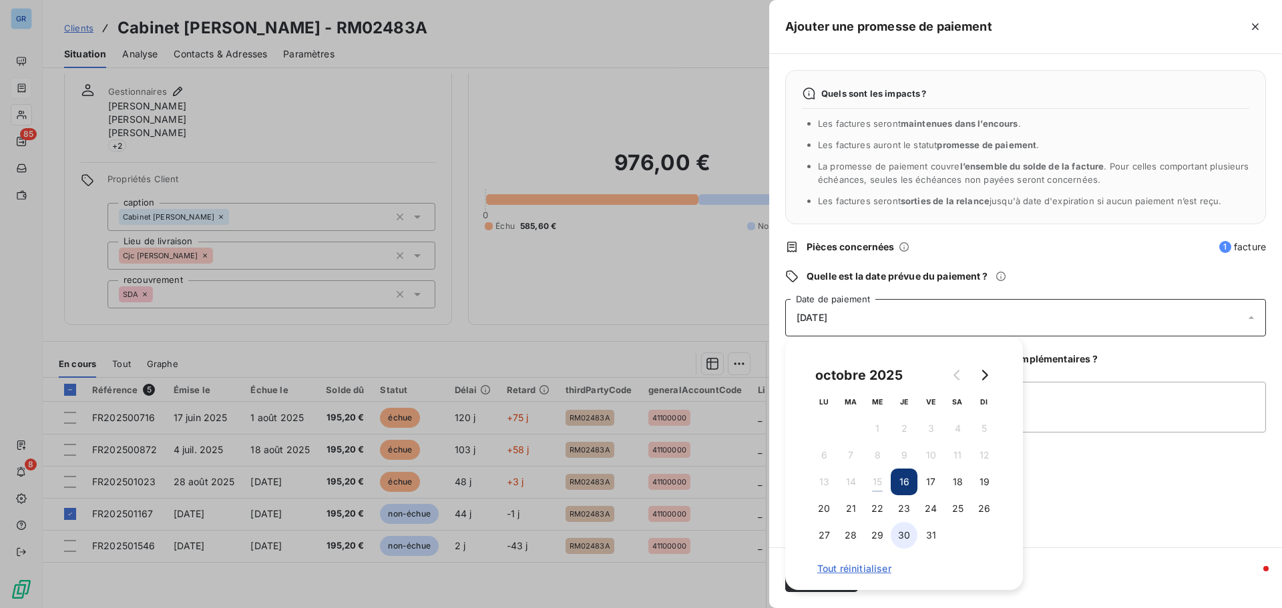
click at [902, 530] on button "30" at bounding box center [903, 535] width 27 height 27
click at [1079, 406] on textarea "Ajouter un commentaire (facultatif)" at bounding box center [1025, 407] width 481 height 51
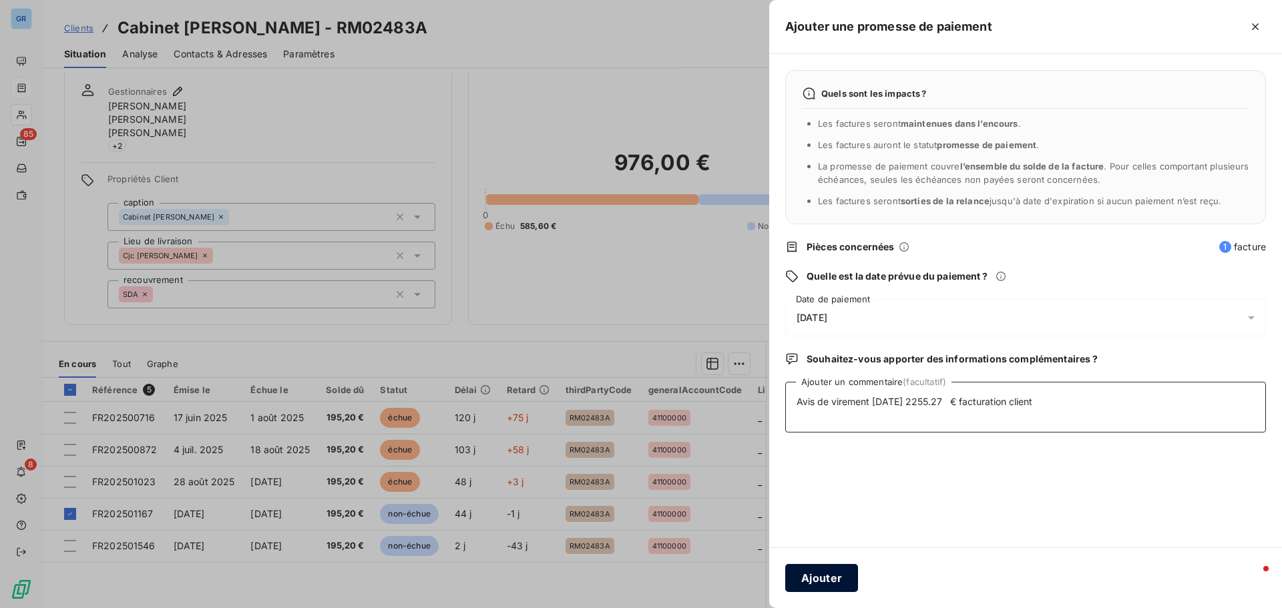
type textarea "Avis de virement 10/10/25 2255.27 € facturation client"
click at [816, 583] on button "Ajouter" at bounding box center [821, 578] width 73 height 28
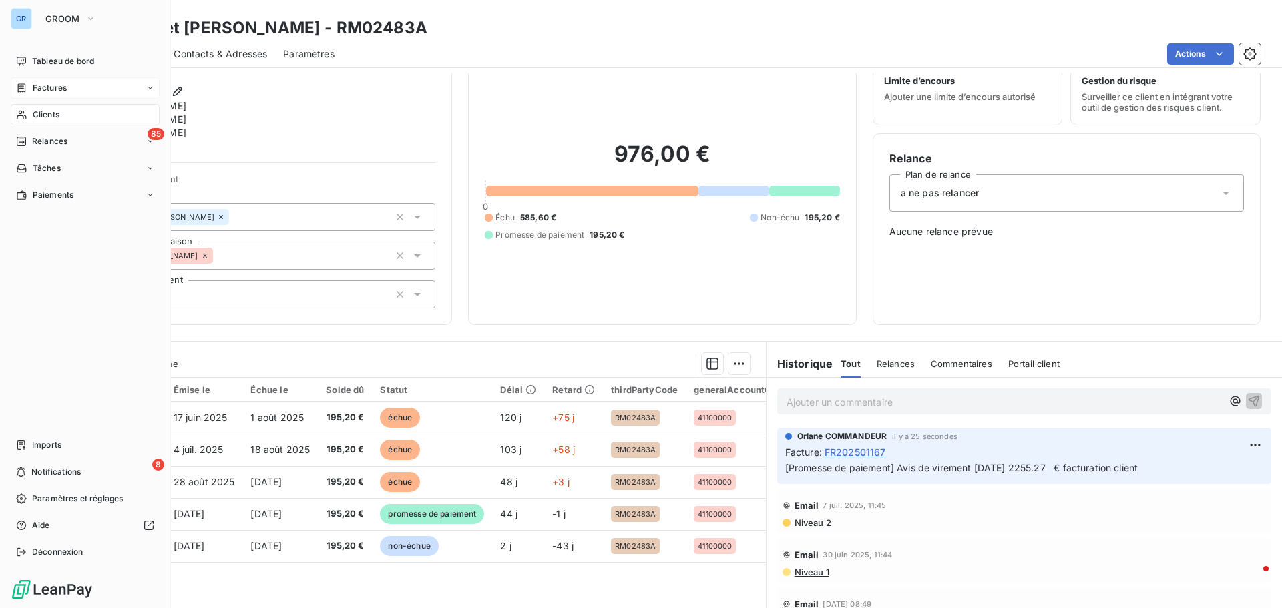
click at [61, 90] on span "Factures" at bounding box center [50, 88] width 34 height 12
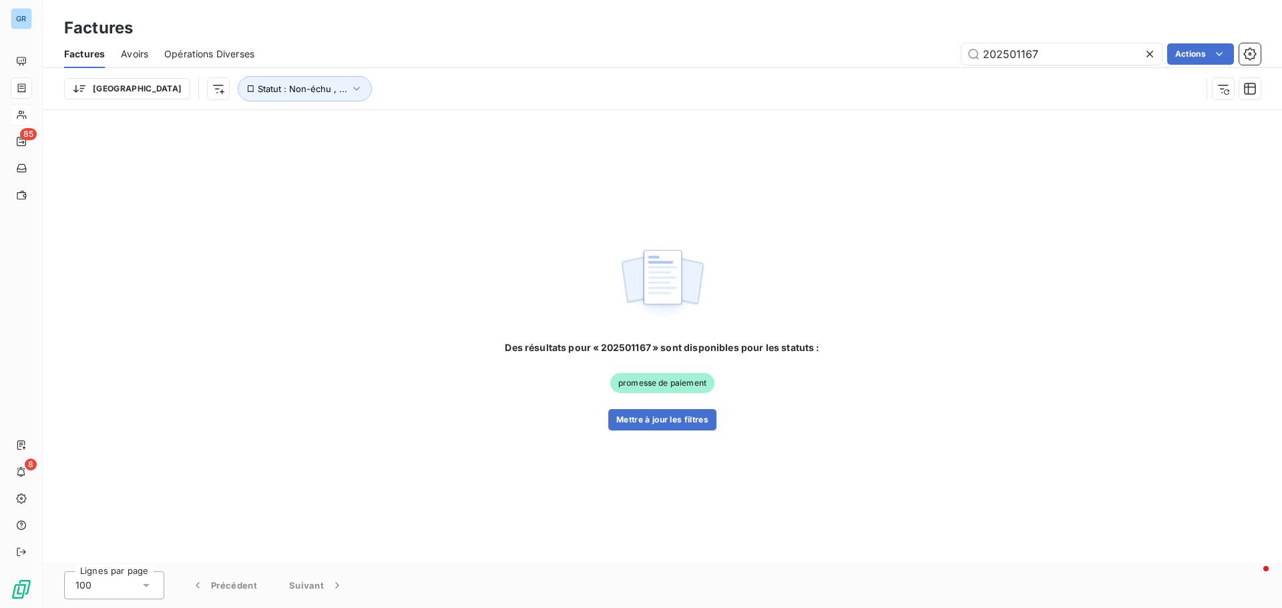
drag, startPoint x: 1071, startPoint y: 51, endPoint x: 712, endPoint y: 89, distance: 360.5
click at [796, 73] on div "Factures Avoirs Opérations Diverses 202501167 Actions Trier Statut : Non-échu ,…" at bounding box center [662, 74] width 1239 height 69
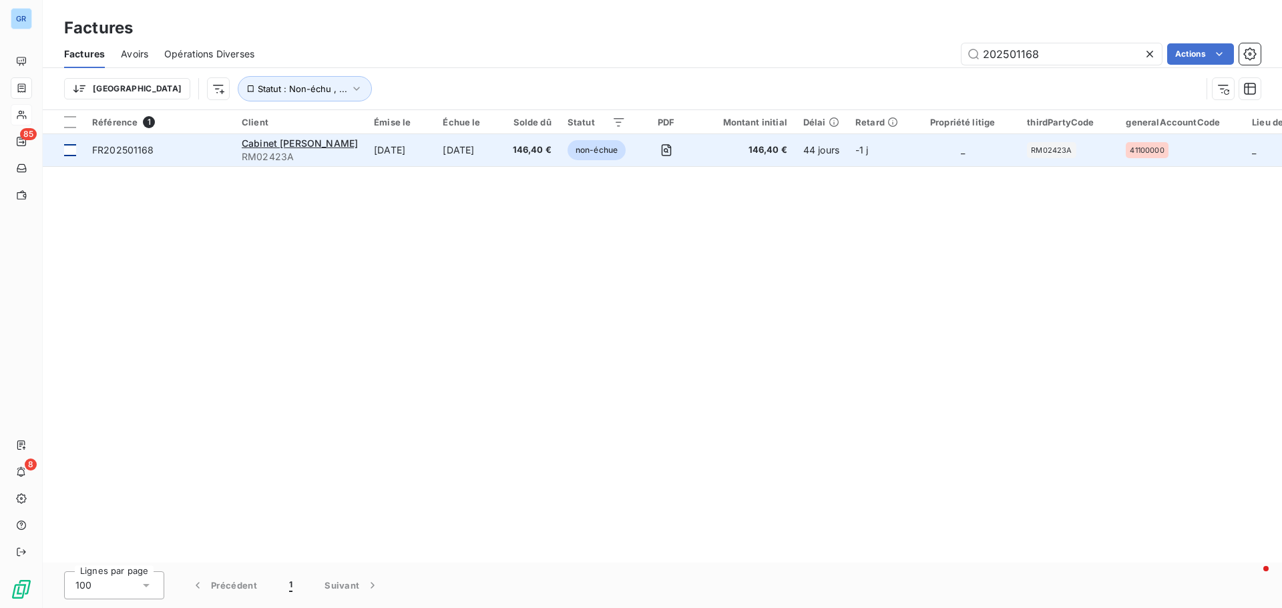
type input "202501168"
click at [71, 151] on div at bounding box center [70, 150] width 12 height 12
click at [302, 138] on span "Cabinet Jean CharpentieR" at bounding box center [300, 143] width 116 height 11
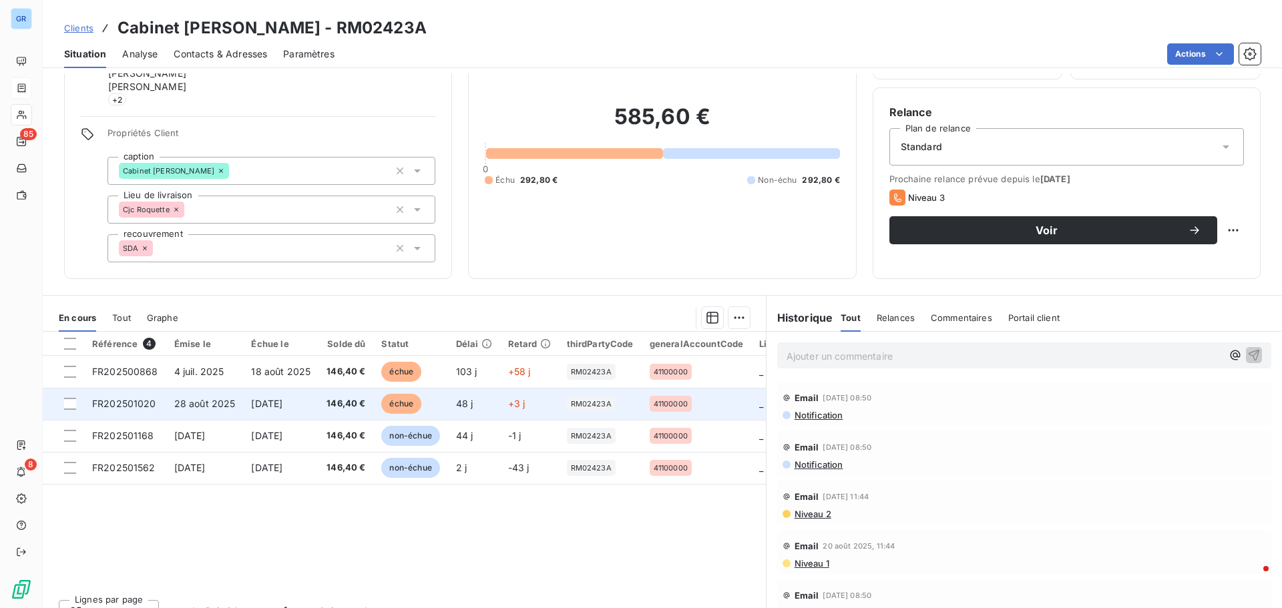
scroll to position [108, 0]
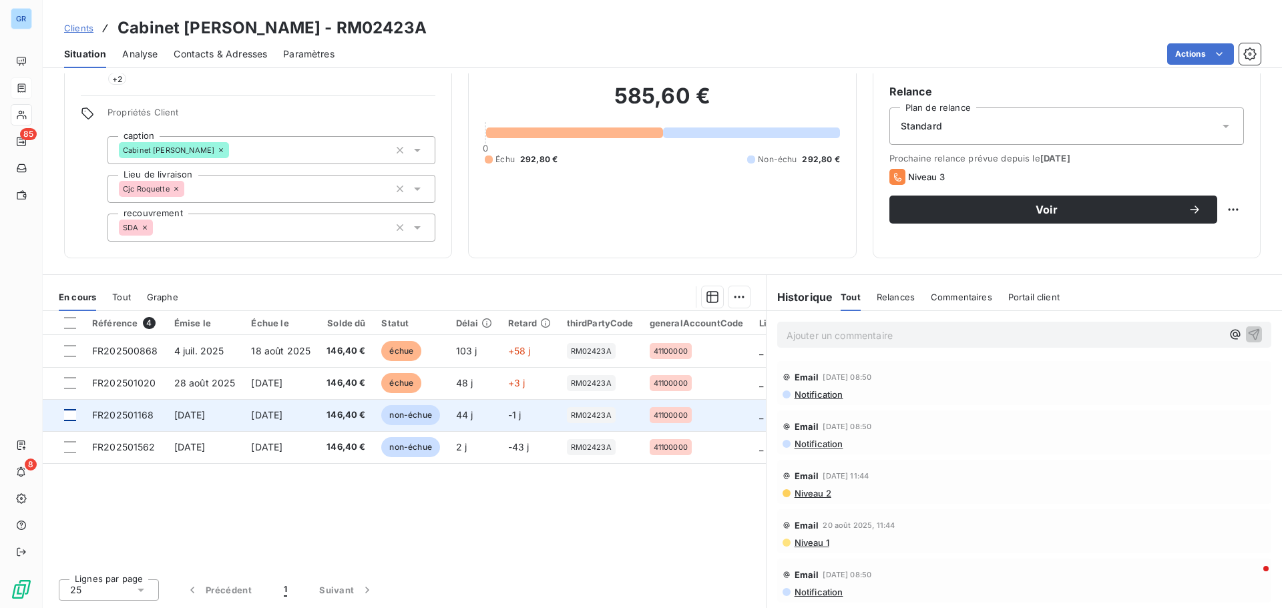
click at [73, 419] on div at bounding box center [70, 415] width 12 height 12
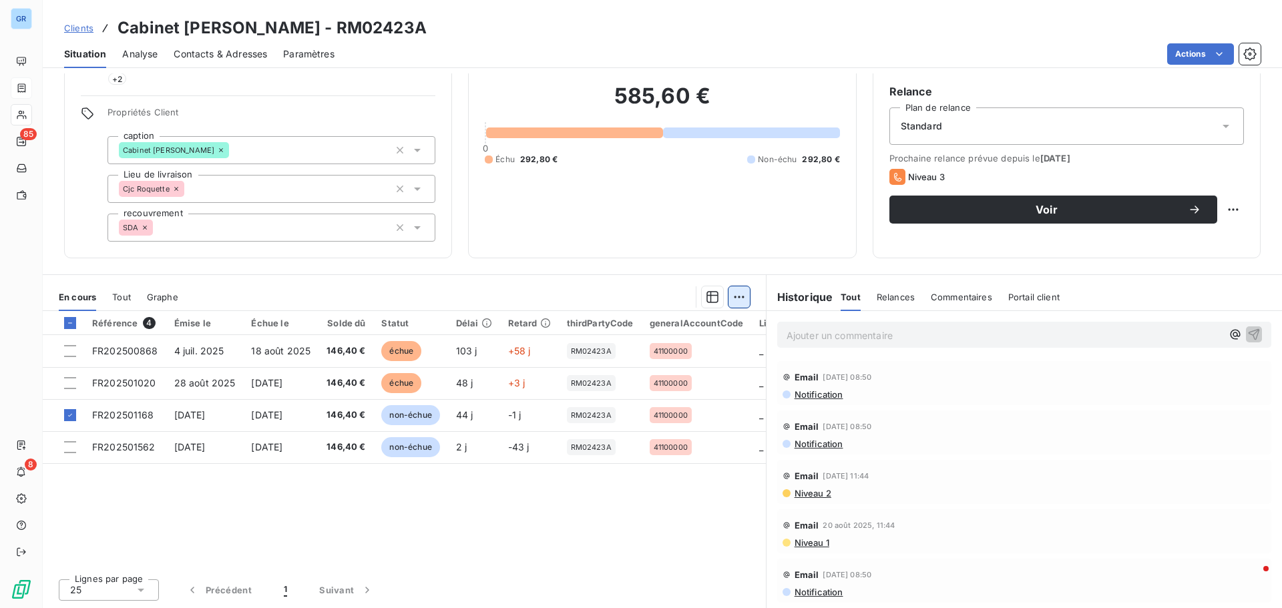
click at [731, 298] on html "GR 85 8 Clients Cabinet Jean CharpentieR - RM02423A Situation Analyse Contacts …" at bounding box center [641, 304] width 1282 height 608
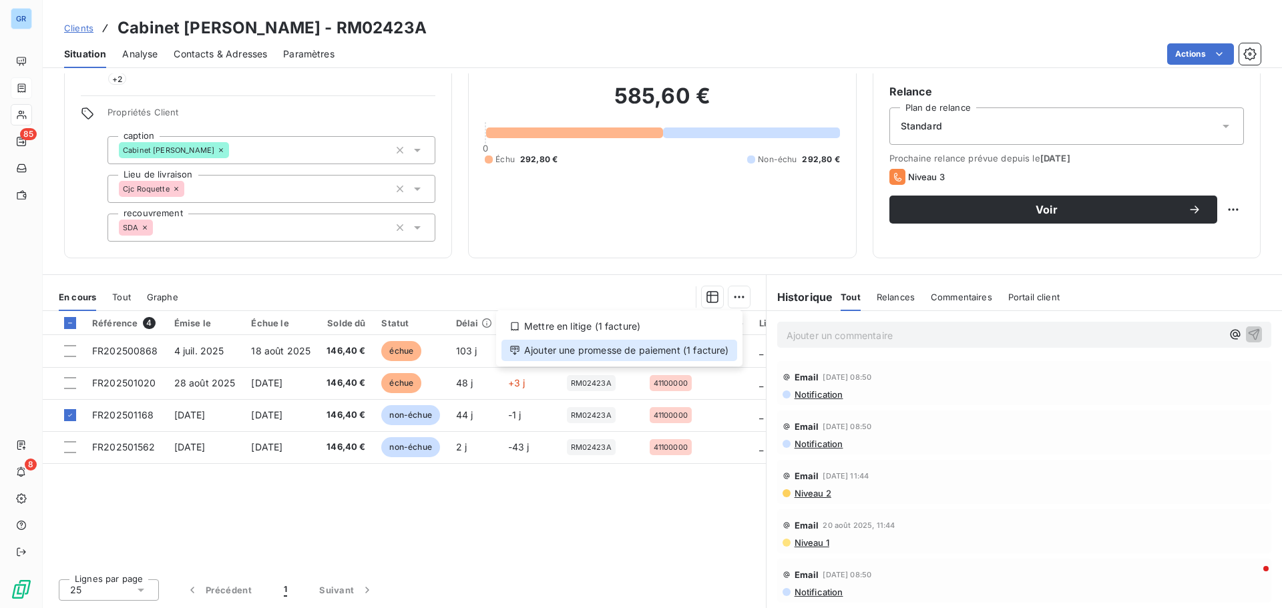
click at [603, 358] on div "Ajouter une promesse de paiement (1 facture)" at bounding box center [619, 350] width 236 height 21
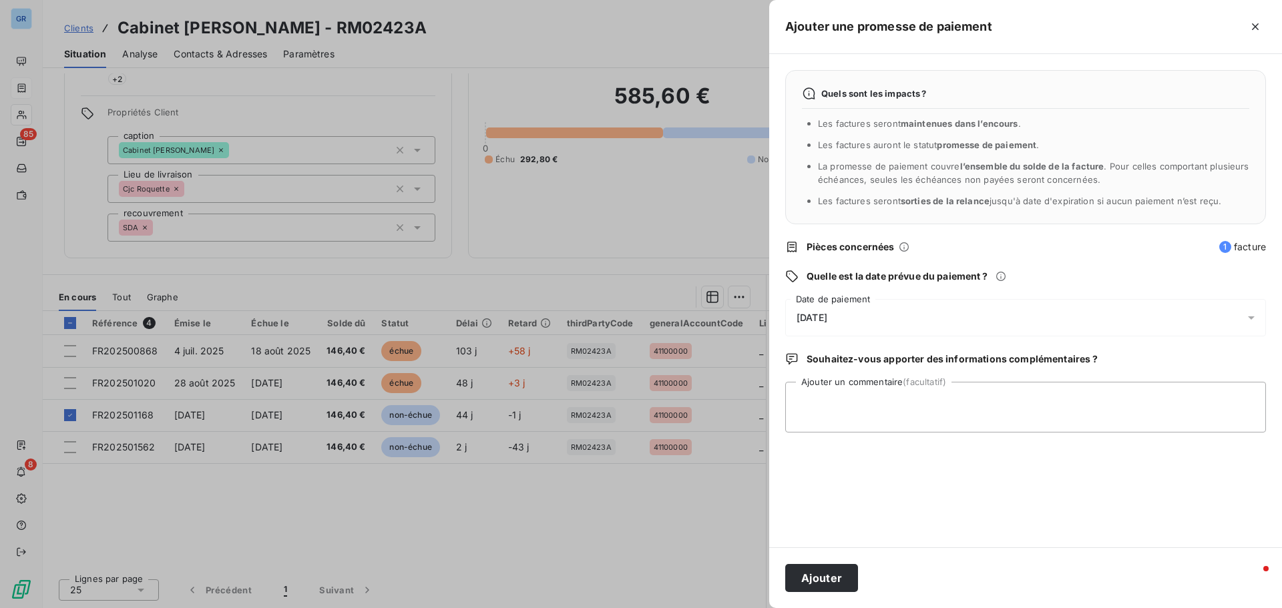
click at [1249, 315] on icon at bounding box center [1250, 317] width 13 height 13
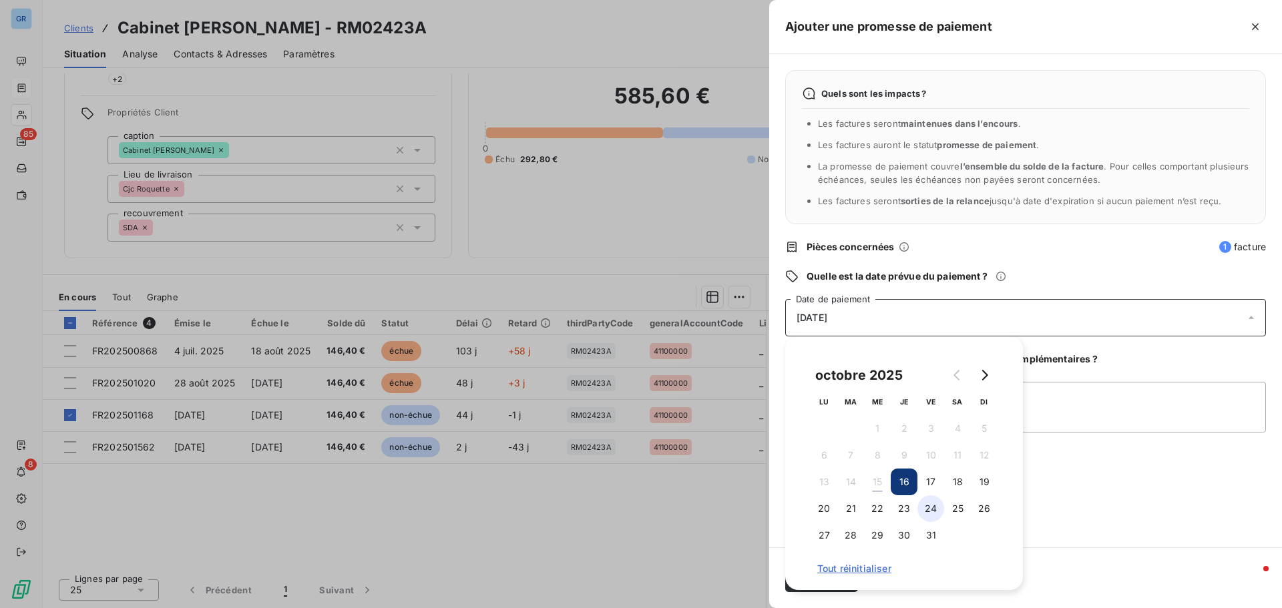
drag, startPoint x: 903, startPoint y: 536, endPoint x: 928, endPoint y: 513, distance: 33.5
click at [904, 536] on button "30" at bounding box center [903, 535] width 27 height 27
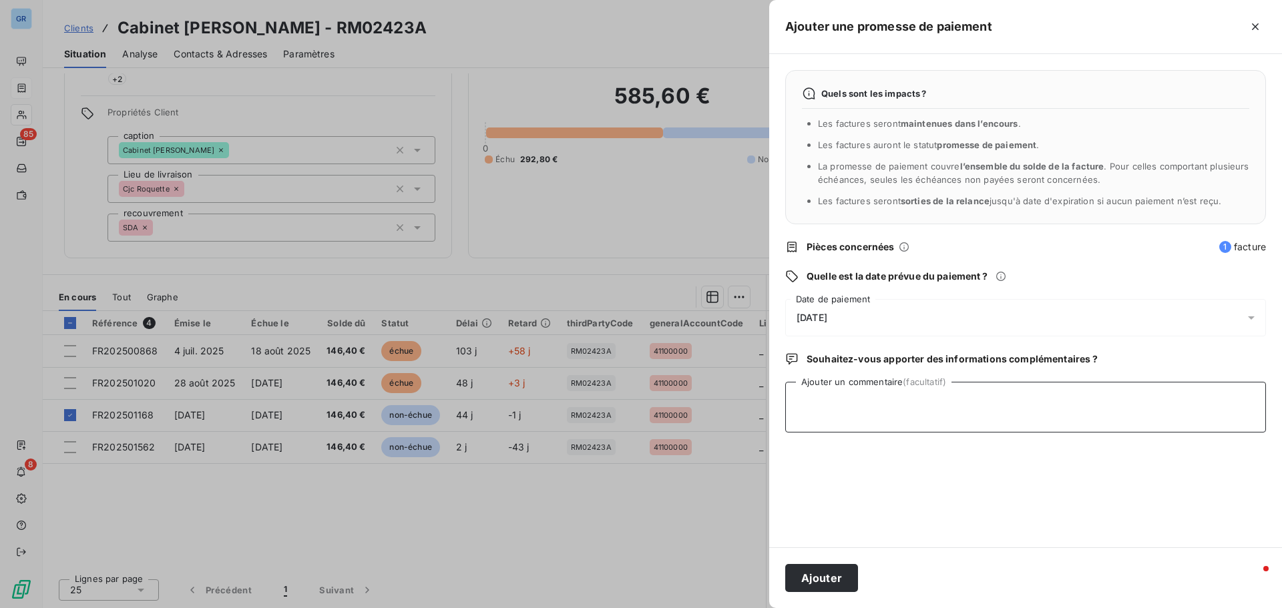
click at [1062, 398] on textarea "Ajouter un commentaire (facultatif)" at bounding box center [1025, 407] width 481 height 51
type textarea "Avis de virement 10/10/25 2 255.27 € facturation client"
click at [814, 581] on button "Ajouter" at bounding box center [821, 578] width 73 height 28
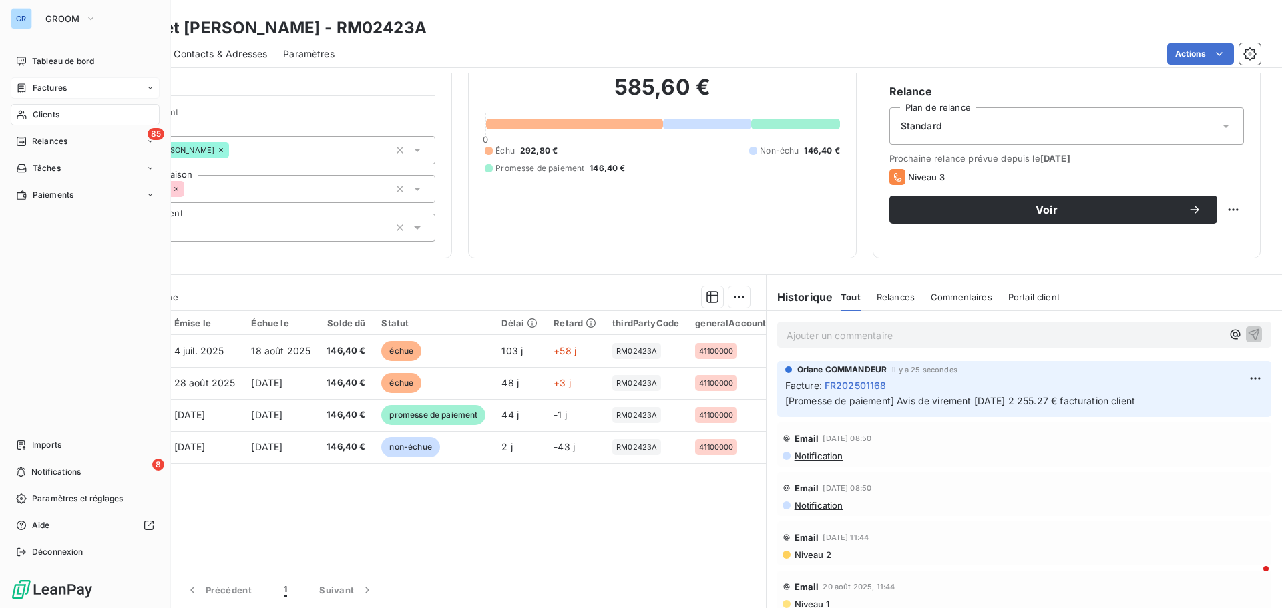
click at [59, 82] on span "Factures" at bounding box center [50, 88] width 34 height 12
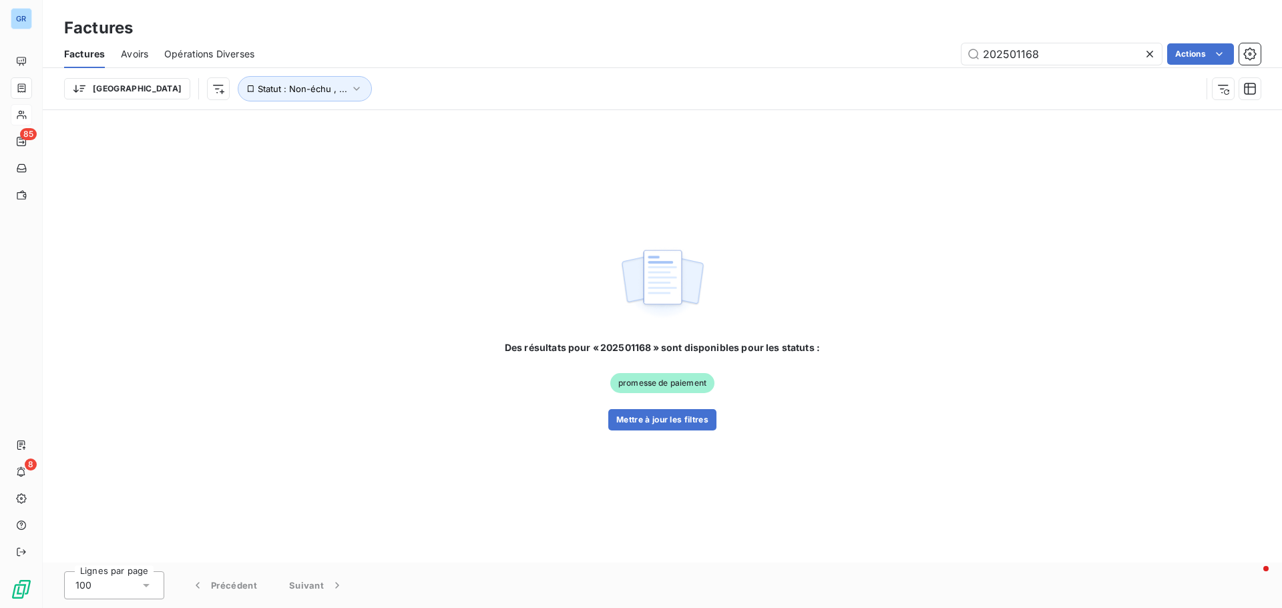
drag, startPoint x: 1059, startPoint y: 50, endPoint x: 751, endPoint y: 85, distance: 309.7
click at [777, 85] on div "Factures Avoirs Opérations Diverses 202501168 Actions Trier Statut : Non-échu ,…" at bounding box center [662, 74] width 1239 height 69
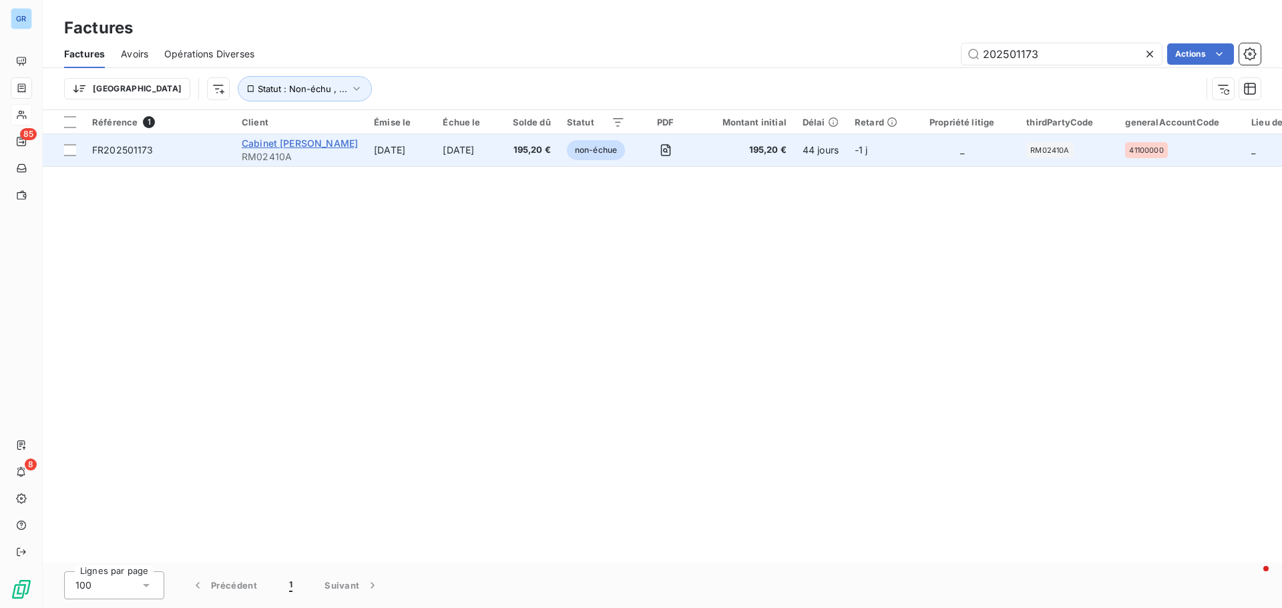
type input "202501173"
click at [308, 138] on span "Cabinet Jean Charpentier" at bounding box center [300, 143] width 116 height 11
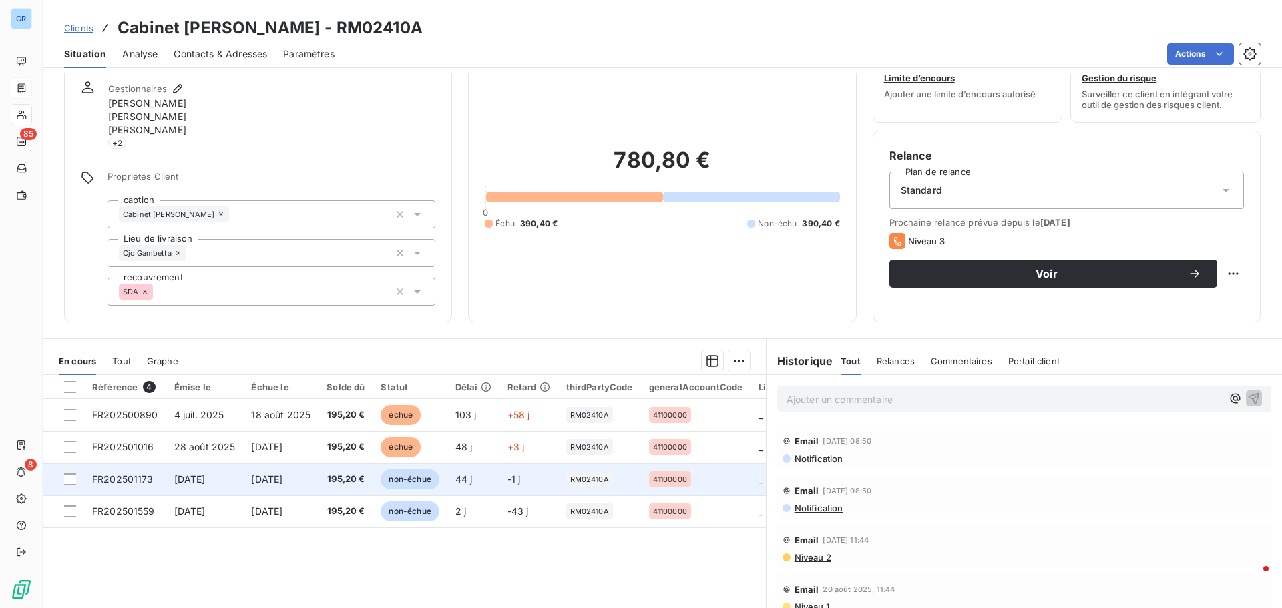
scroll to position [67, 0]
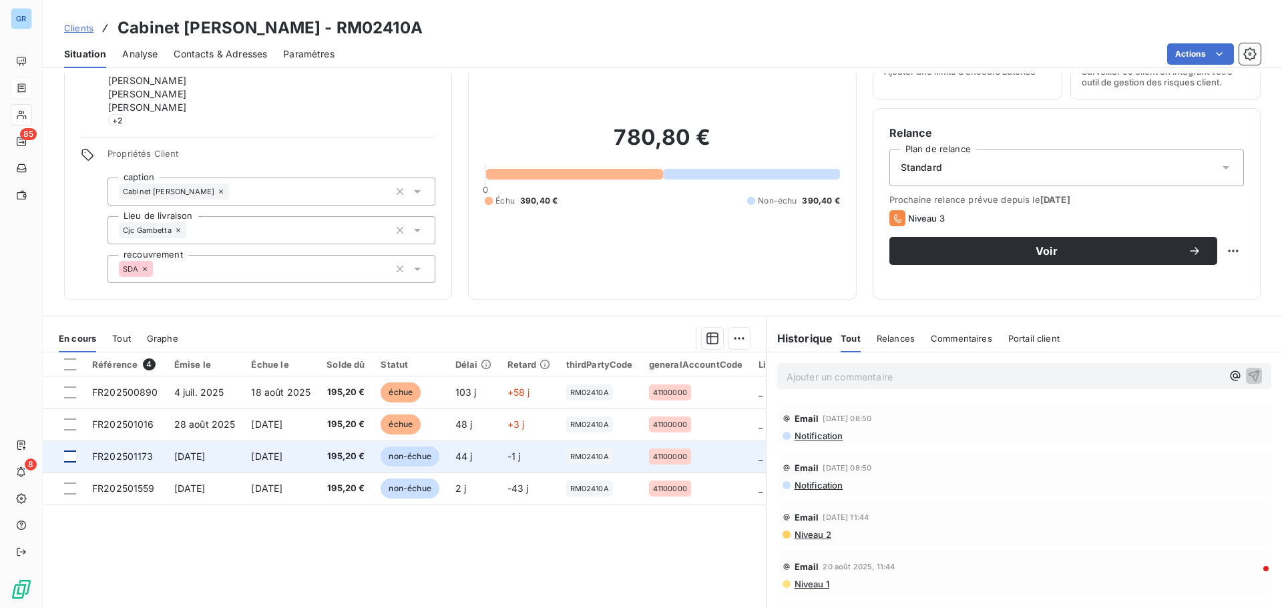
click at [70, 460] on div at bounding box center [70, 457] width 12 height 12
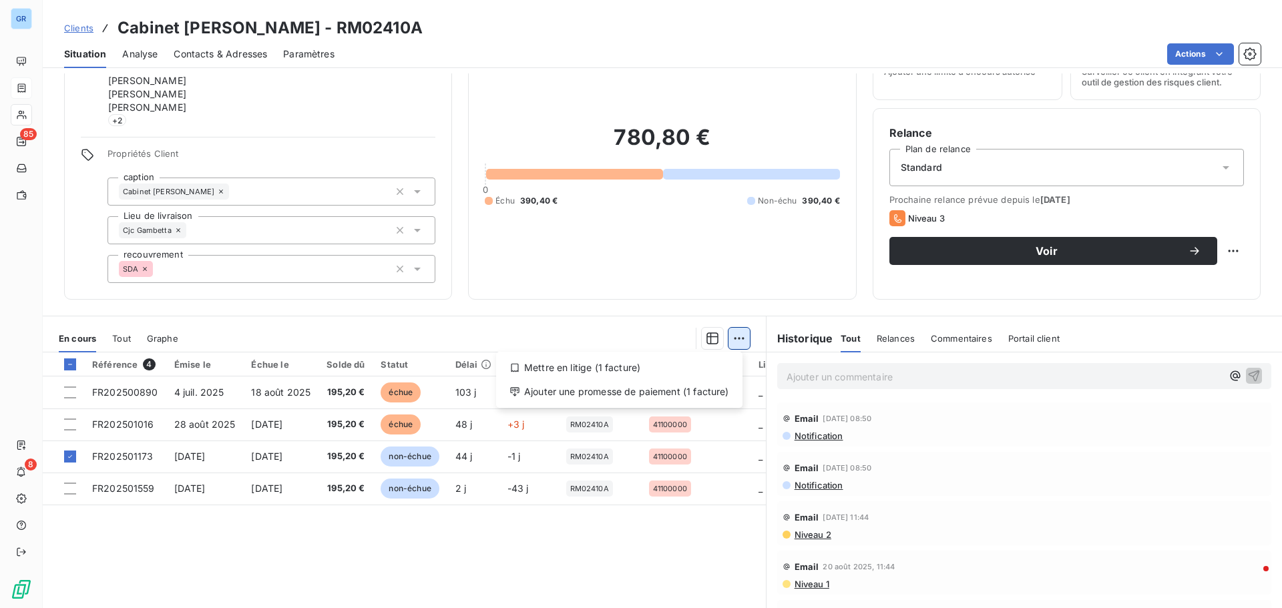
click at [734, 334] on html "GR 85 8 Clients Cabinet Jean Charpentier - RM02410A Situation Analyse Contacts …" at bounding box center [641, 304] width 1282 height 608
click at [648, 395] on div "Ajouter une promesse de paiement (1 facture)" at bounding box center [619, 391] width 236 height 21
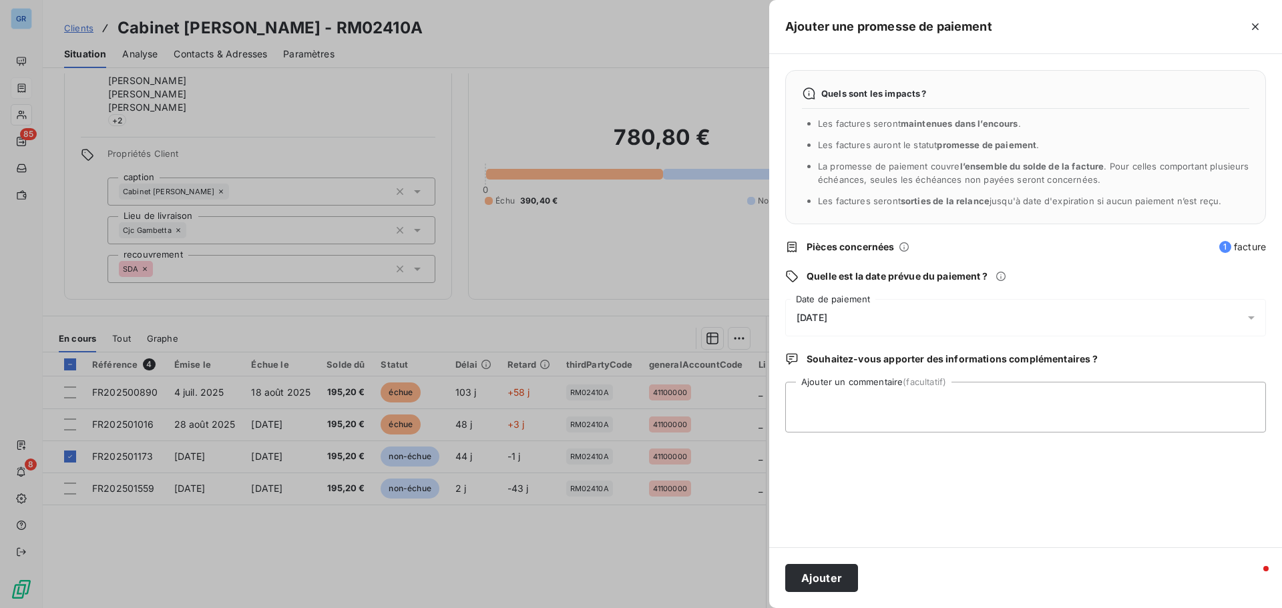
click at [1251, 316] on icon at bounding box center [1250, 317] width 13 height 13
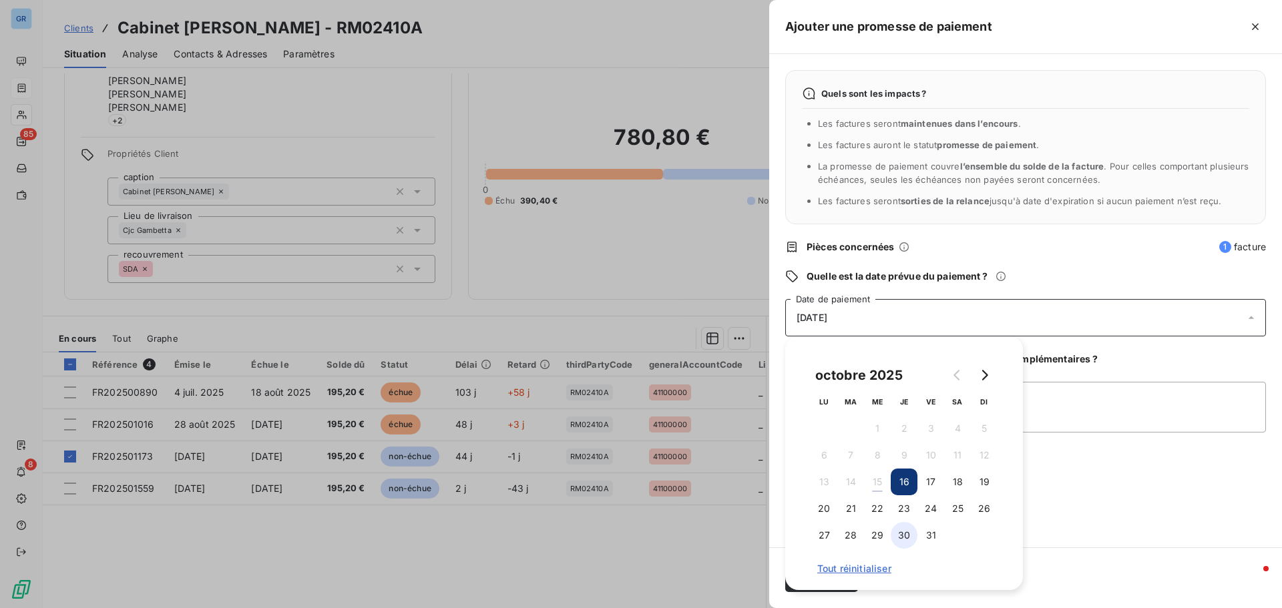
click at [908, 533] on button "30" at bounding box center [903, 535] width 27 height 27
click at [1035, 410] on textarea "Ajouter un commentaire (facultatif)" at bounding box center [1025, 407] width 481 height 51
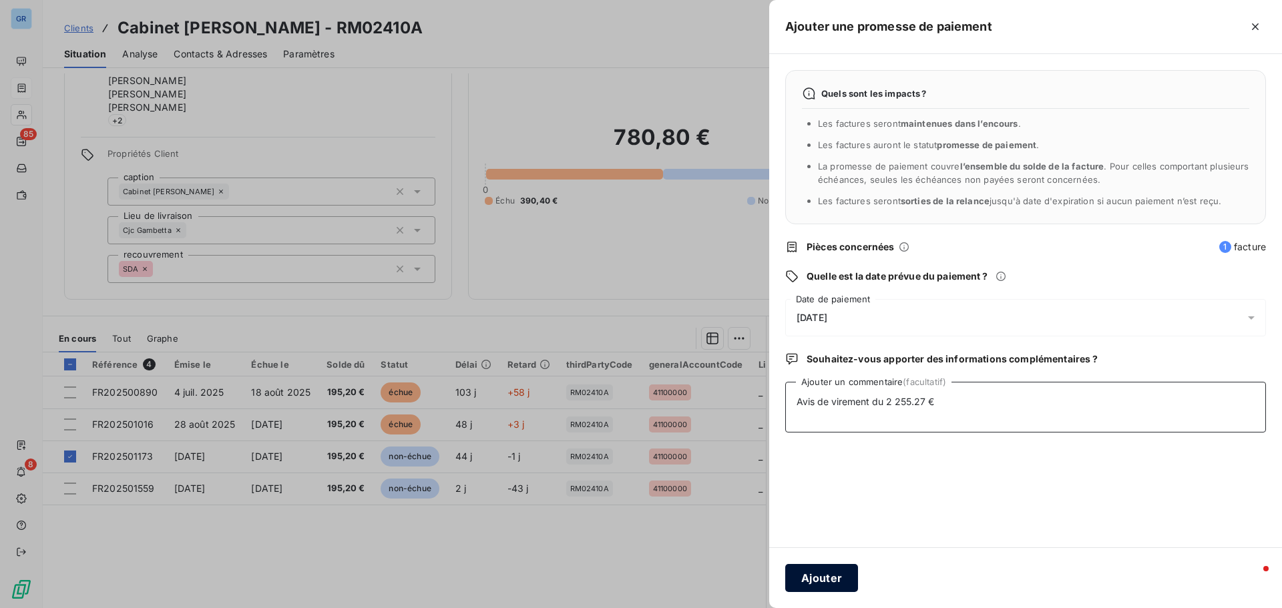
type textarea "Avis de virement du 2 255.27 €"
click at [825, 577] on button "Ajouter" at bounding box center [821, 578] width 73 height 28
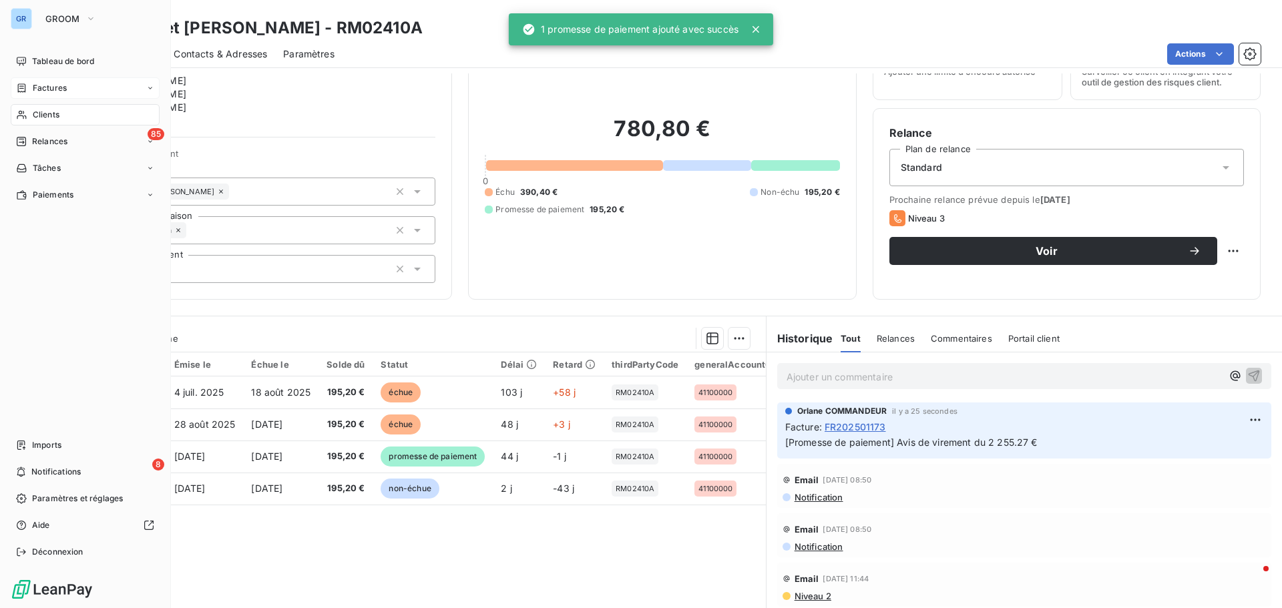
click at [55, 86] on span "Factures" at bounding box center [50, 88] width 34 height 12
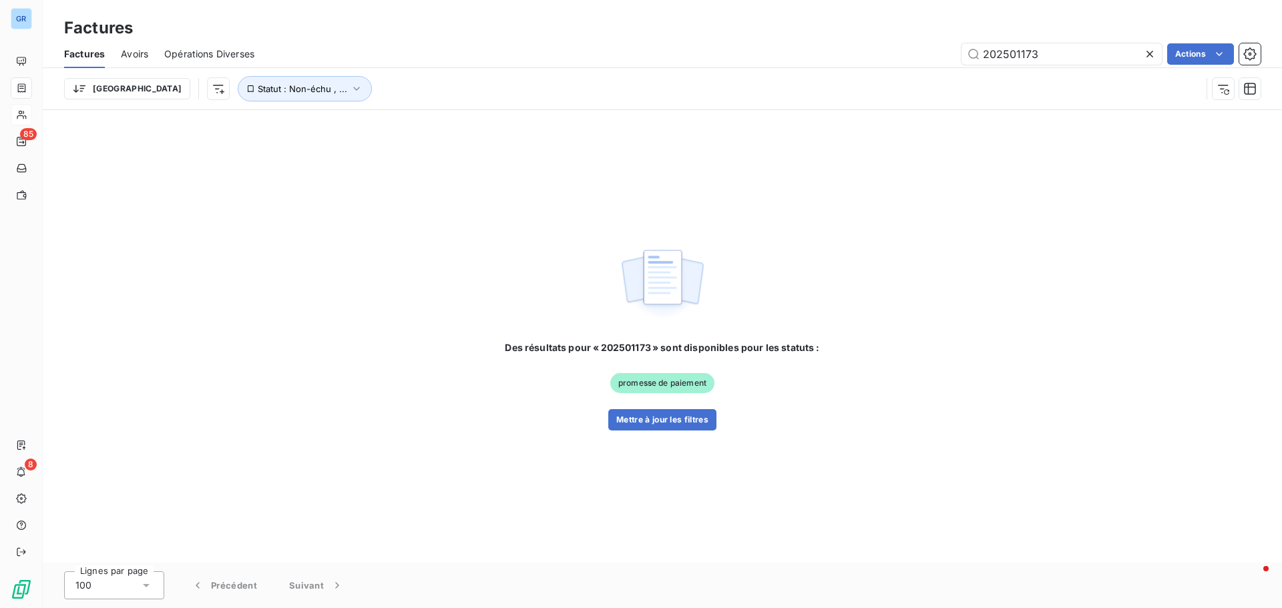
drag, startPoint x: 1051, startPoint y: 57, endPoint x: 688, endPoint y: 138, distance: 372.0
click at [712, 136] on div "Factures Factures Avoirs Opérations Diverses 202501173 Actions Trier Statut : N…" at bounding box center [662, 304] width 1239 height 608
click at [350, 91] on icon "button" at bounding box center [356, 88] width 13 height 13
click at [496, 121] on icon at bounding box center [495, 123] width 13 height 13
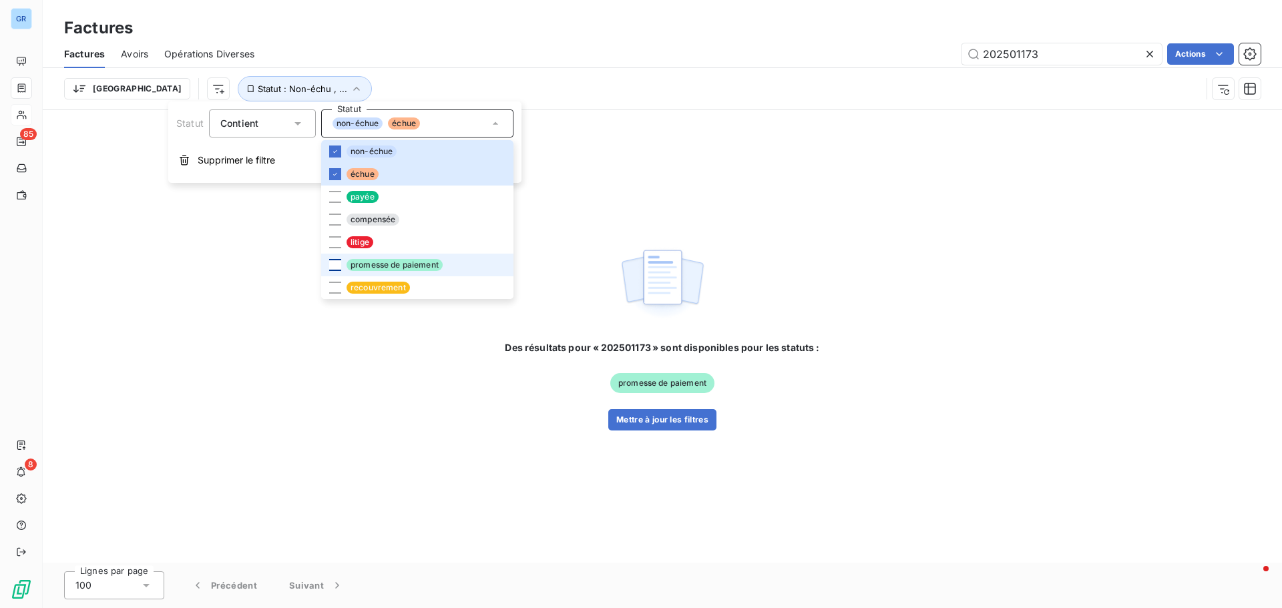
click at [338, 263] on div at bounding box center [335, 265] width 12 height 12
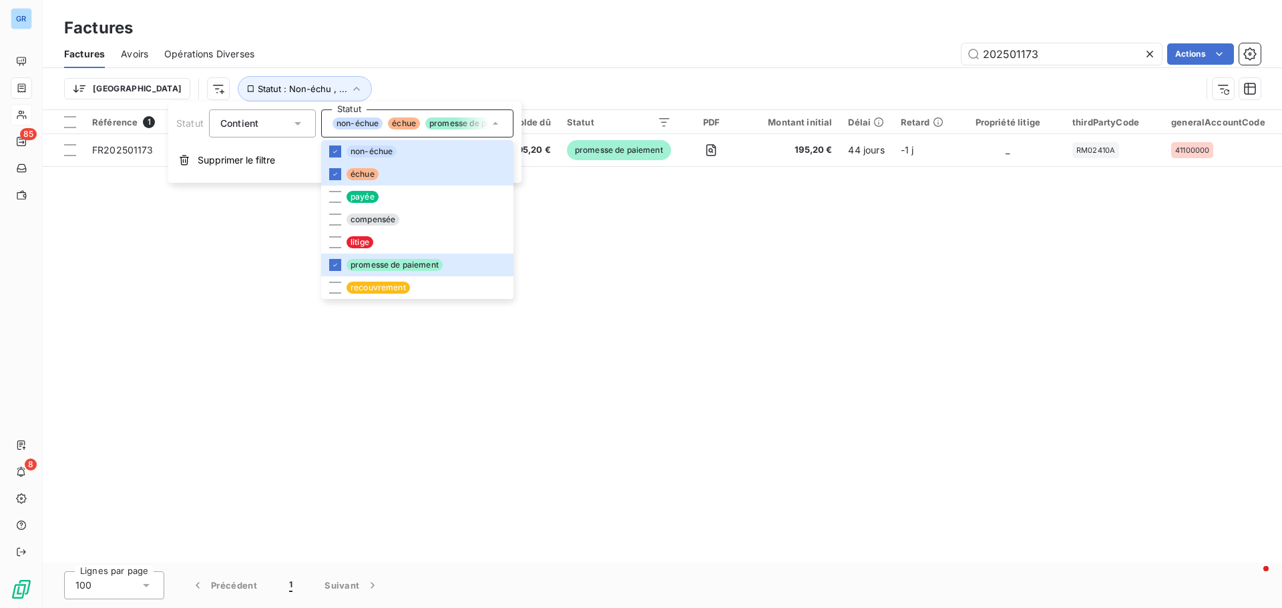
click at [607, 240] on div "Référence 1 Client Émise le Échue le Solde dû Statut PDF Montant initial Délai …" at bounding box center [662, 336] width 1239 height 453
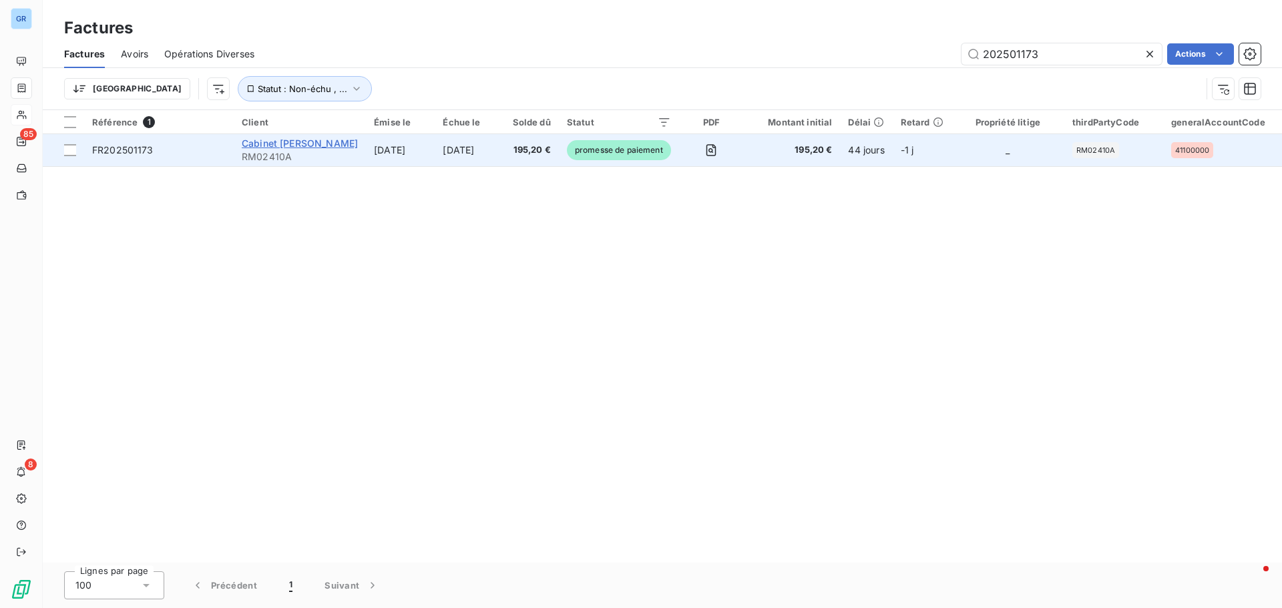
click at [298, 146] on span "Cabinet Jean Charpentier" at bounding box center [300, 143] width 116 height 11
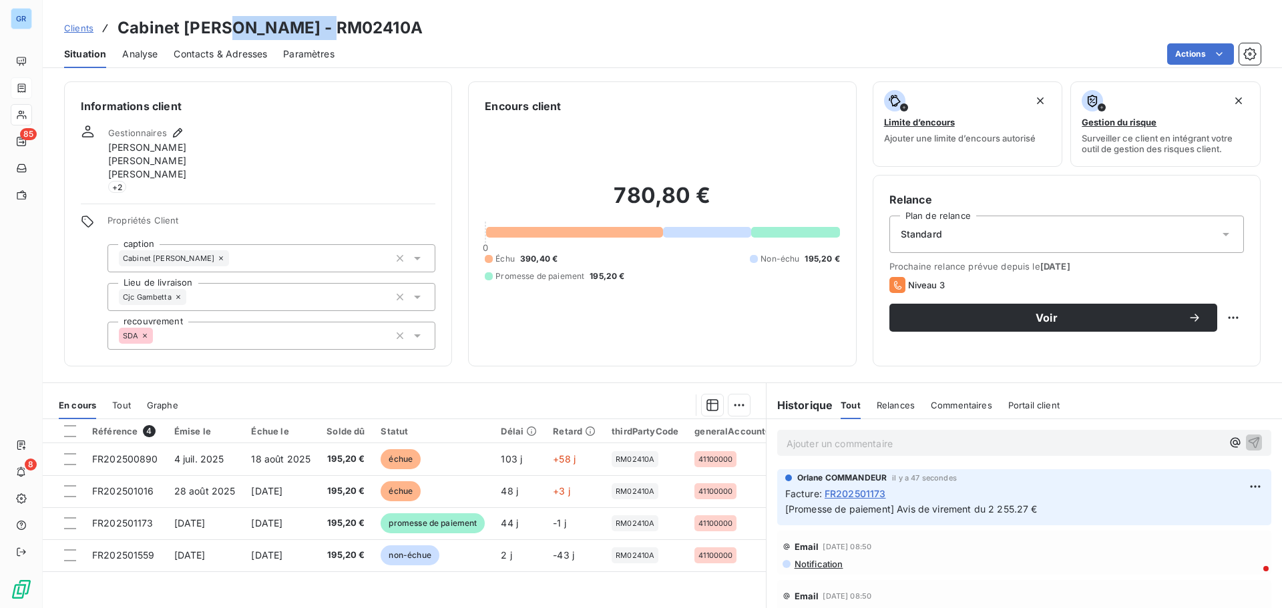
drag, startPoint x: 320, startPoint y: 29, endPoint x: 230, endPoint y: 36, distance: 91.0
click at [230, 36] on h3 "Cabinet Jean Charpentier - RM02410A" at bounding box center [269, 28] width 305 height 24
copy h3 "Charpentier"
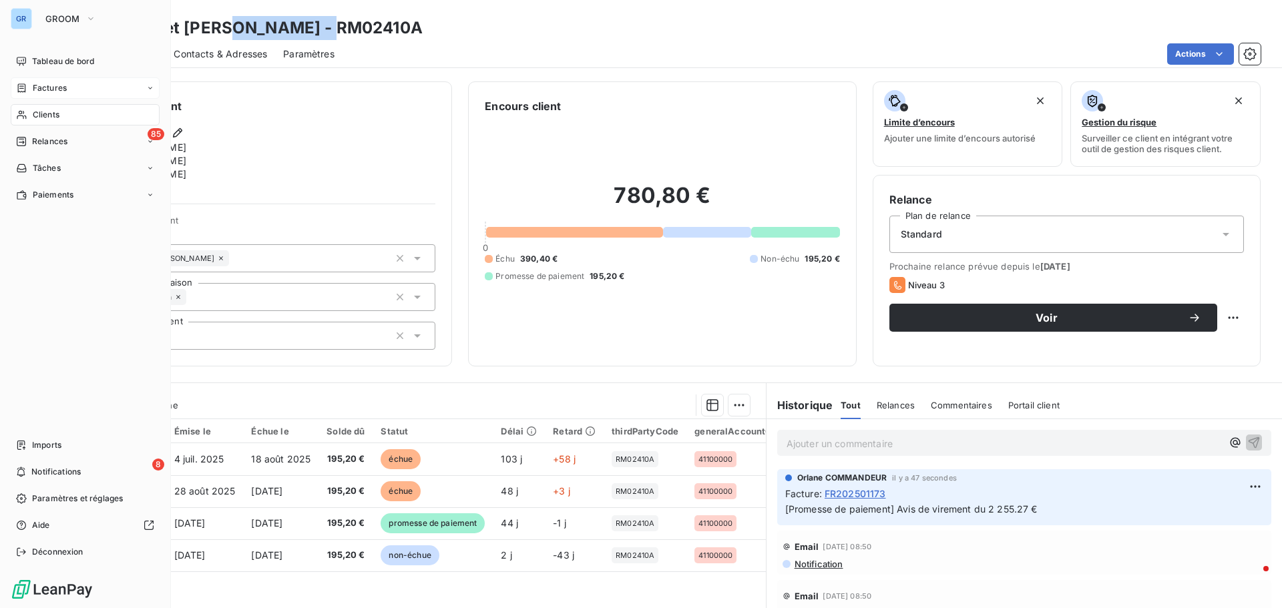
drag, startPoint x: 53, startPoint y: 81, endPoint x: 146, endPoint y: 78, distance: 93.5
click at [53, 81] on div "Factures" at bounding box center [85, 87] width 149 height 21
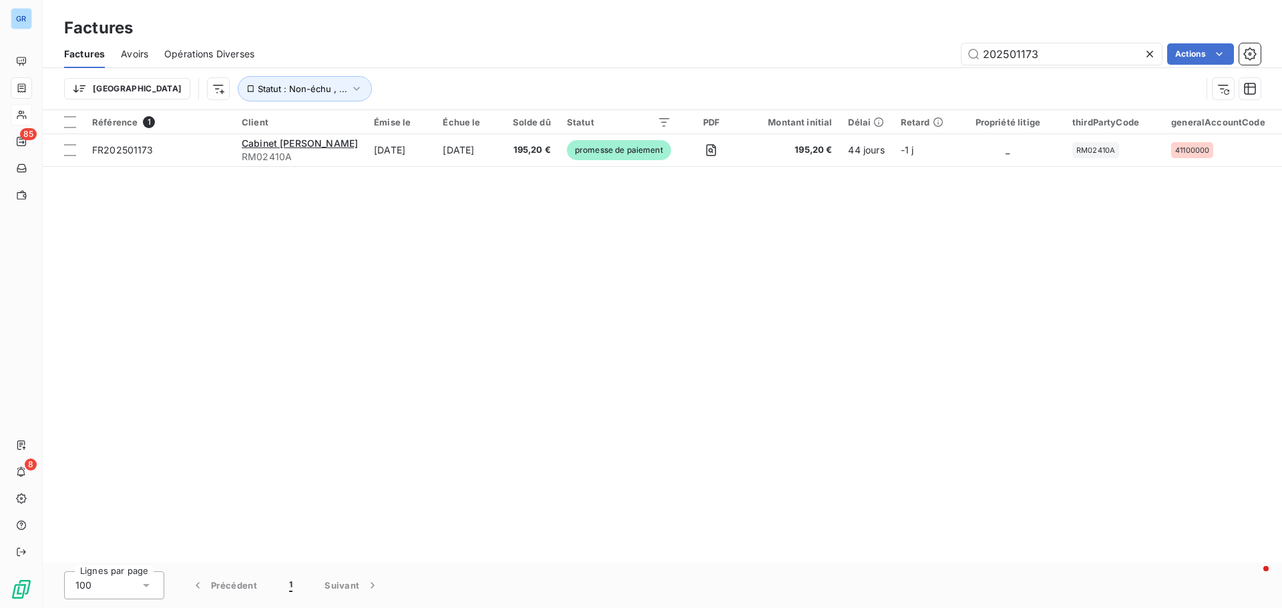
drag, startPoint x: 1059, startPoint y: 49, endPoint x: 650, endPoint y: 168, distance: 426.1
click at [719, 152] on div "Factures Factures Avoirs Opérations Diverses 202501173 Actions Trier Statut : N…" at bounding box center [662, 304] width 1239 height 608
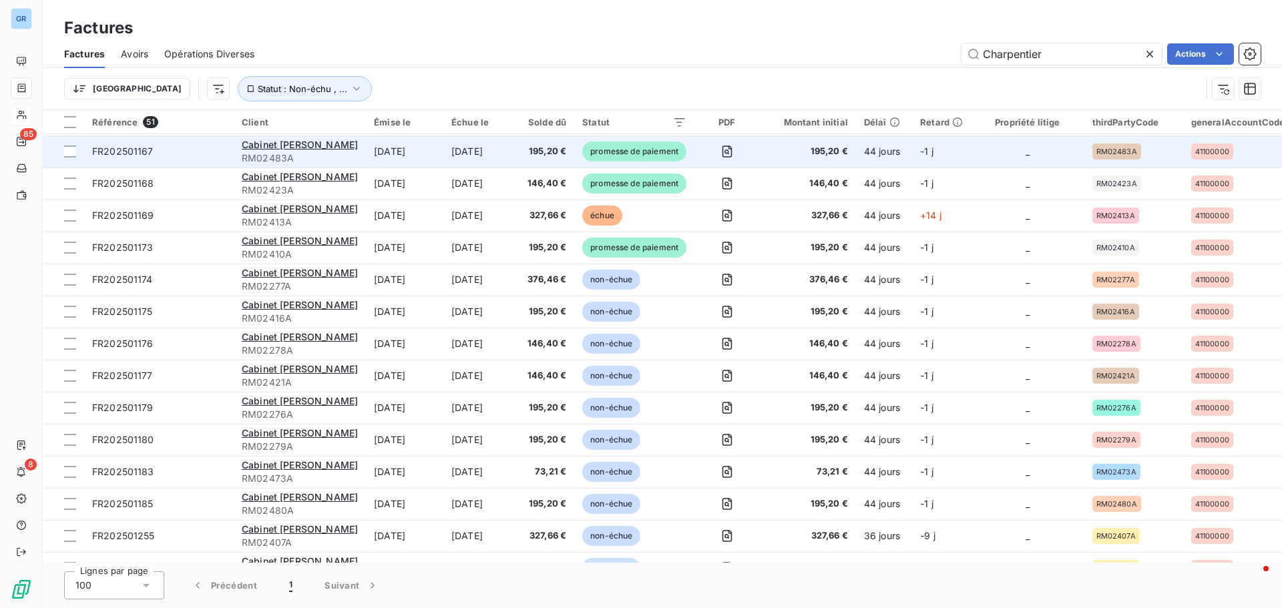
scroll to position [801, 0]
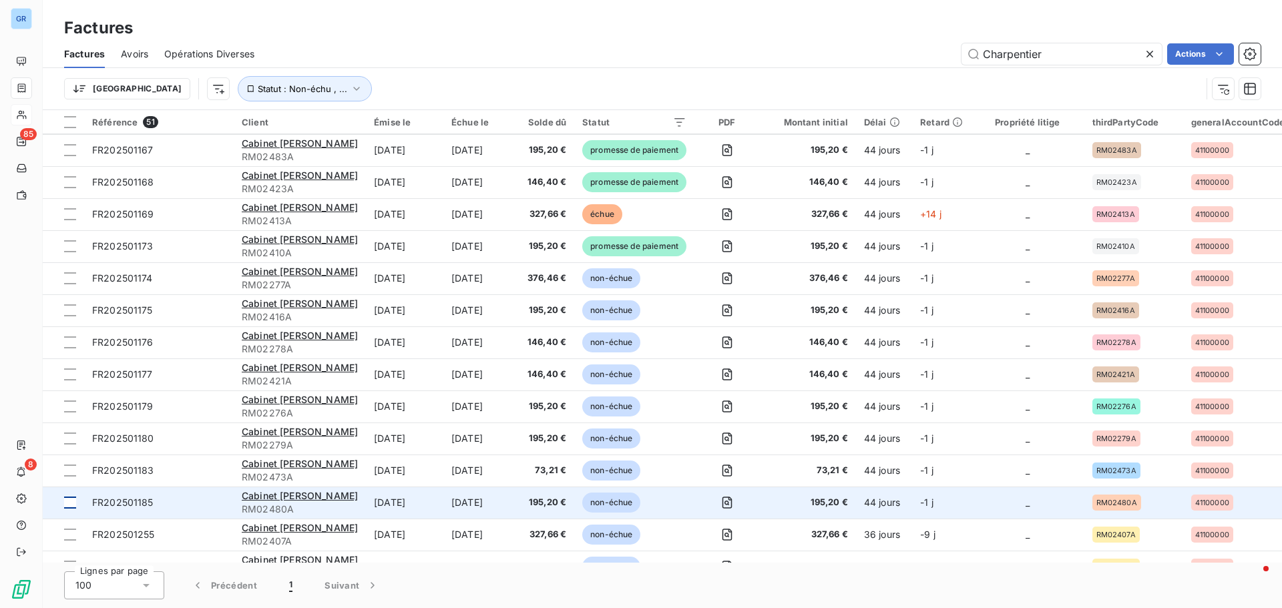
type input "Charpentier"
click at [67, 499] on div at bounding box center [70, 503] width 12 height 12
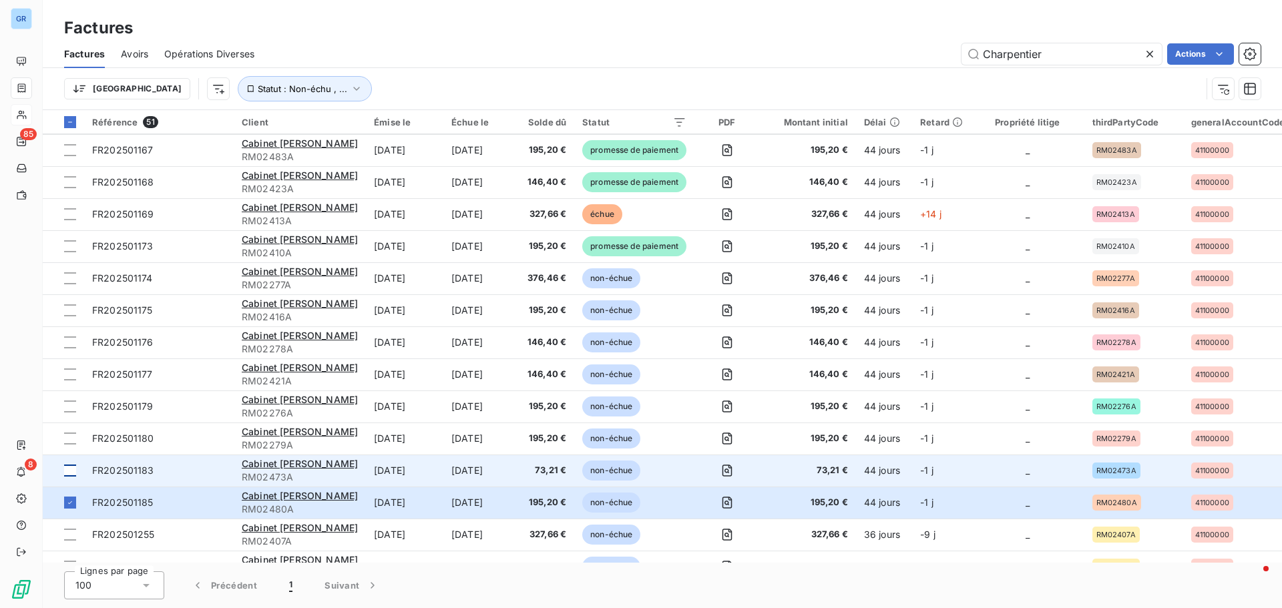
click at [69, 470] on div at bounding box center [70, 471] width 12 height 12
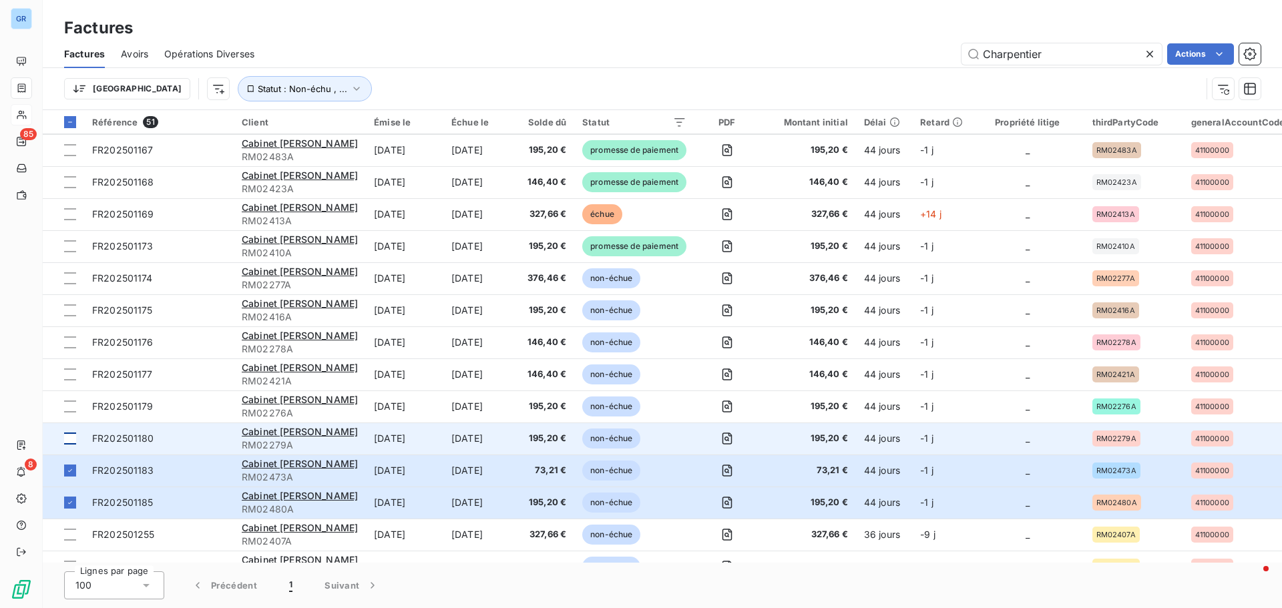
click at [68, 437] on div at bounding box center [70, 439] width 12 height 12
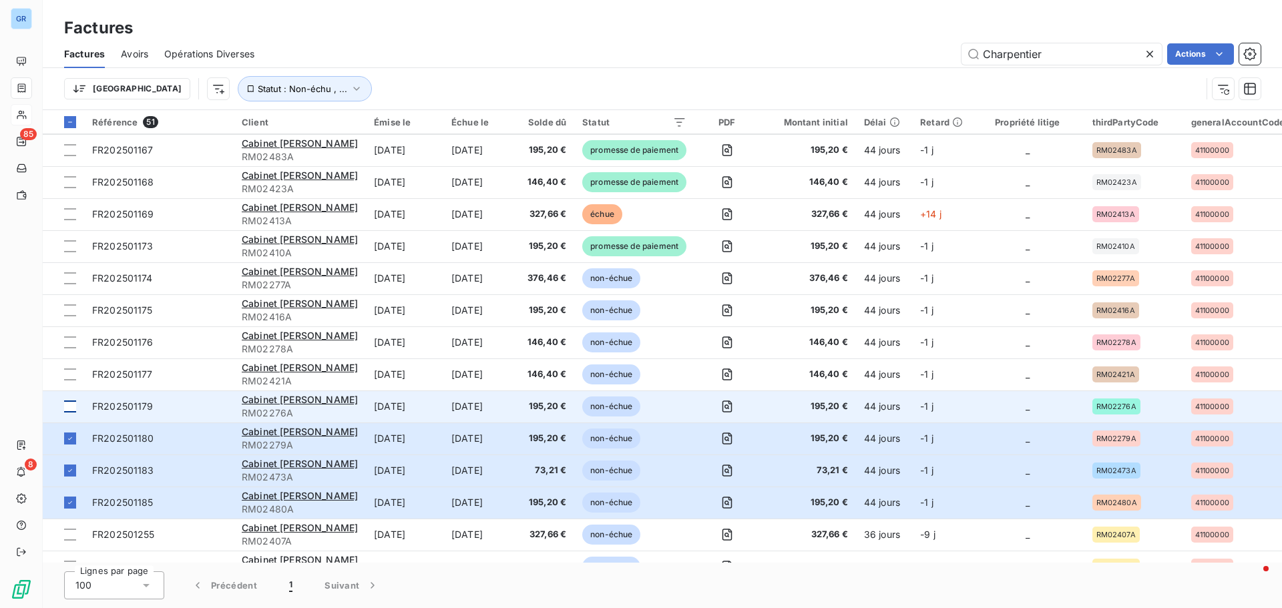
click at [73, 407] on div at bounding box center [70, 406] width 12 height 12
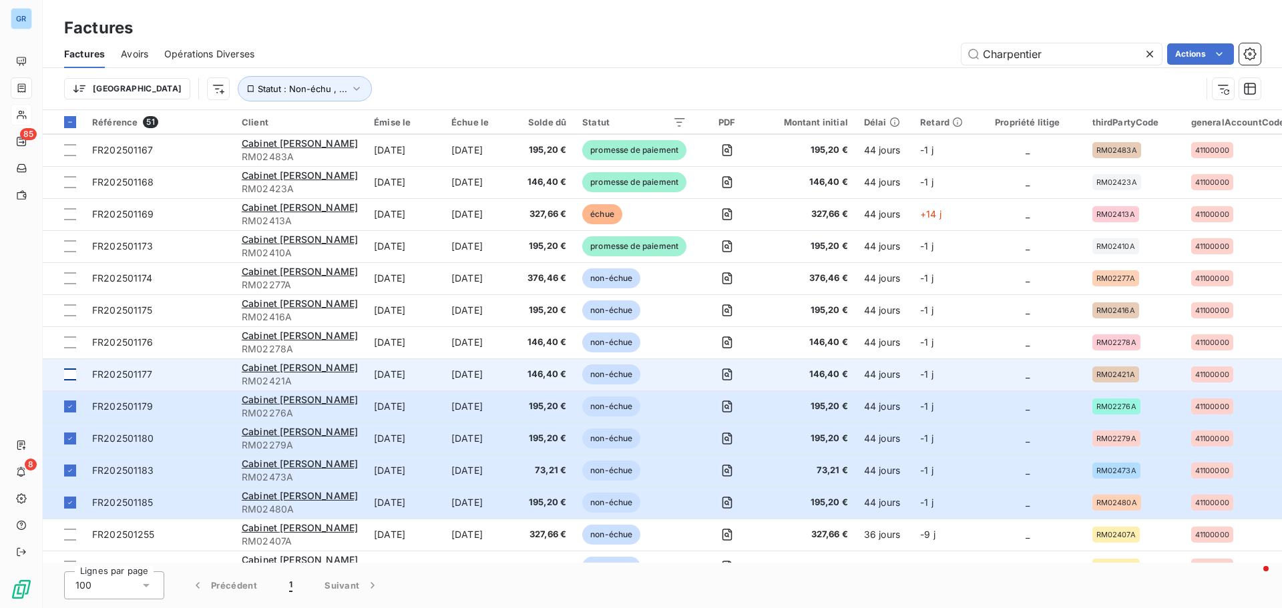
click at [69, 372] on div at bounding box center [70, 374] width 12 height 12
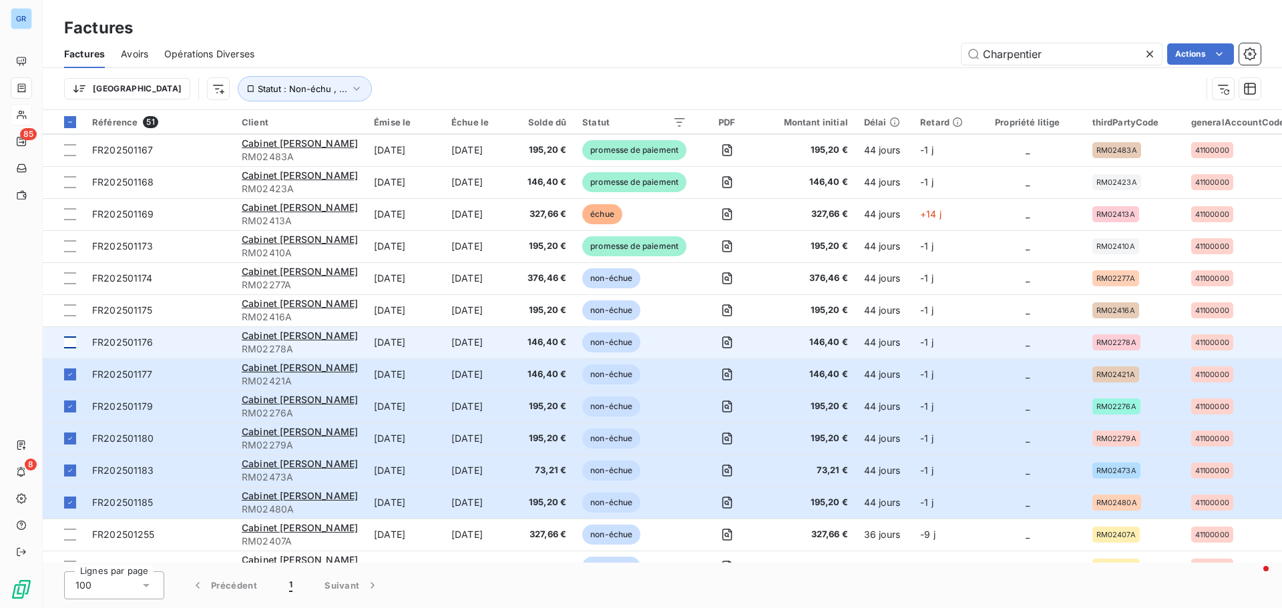
click at [65, 340] on div at bounding box center [70, 342] width 12 height 12
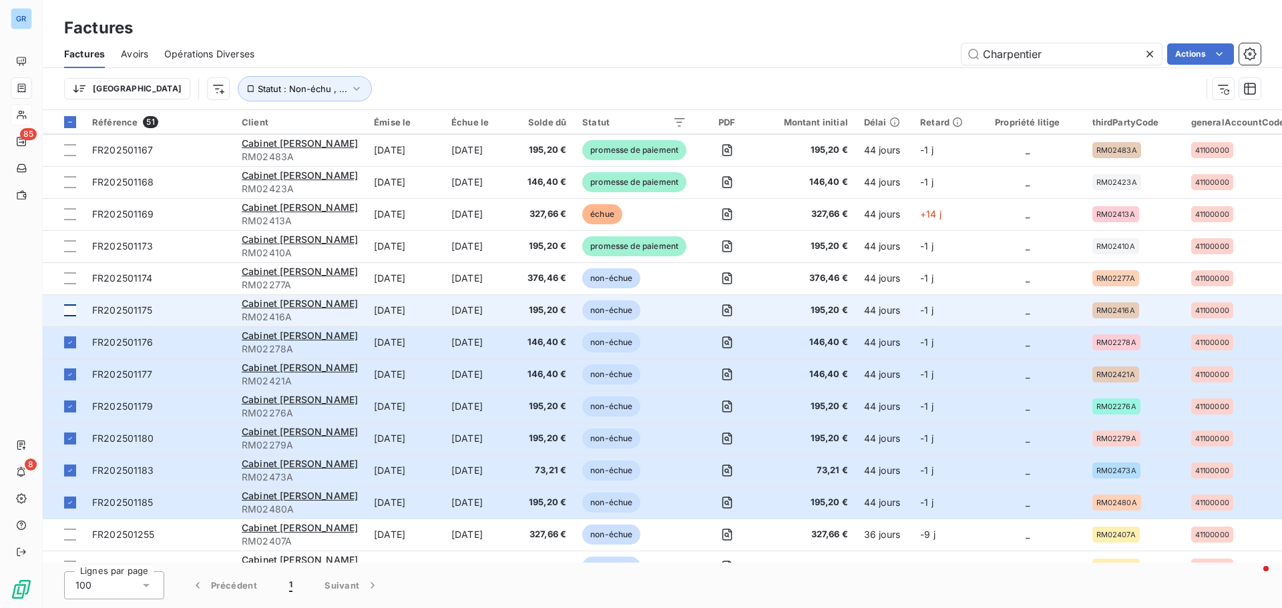
click at [73, 304] on div at bounding box center [70, 310] width 12 height 12
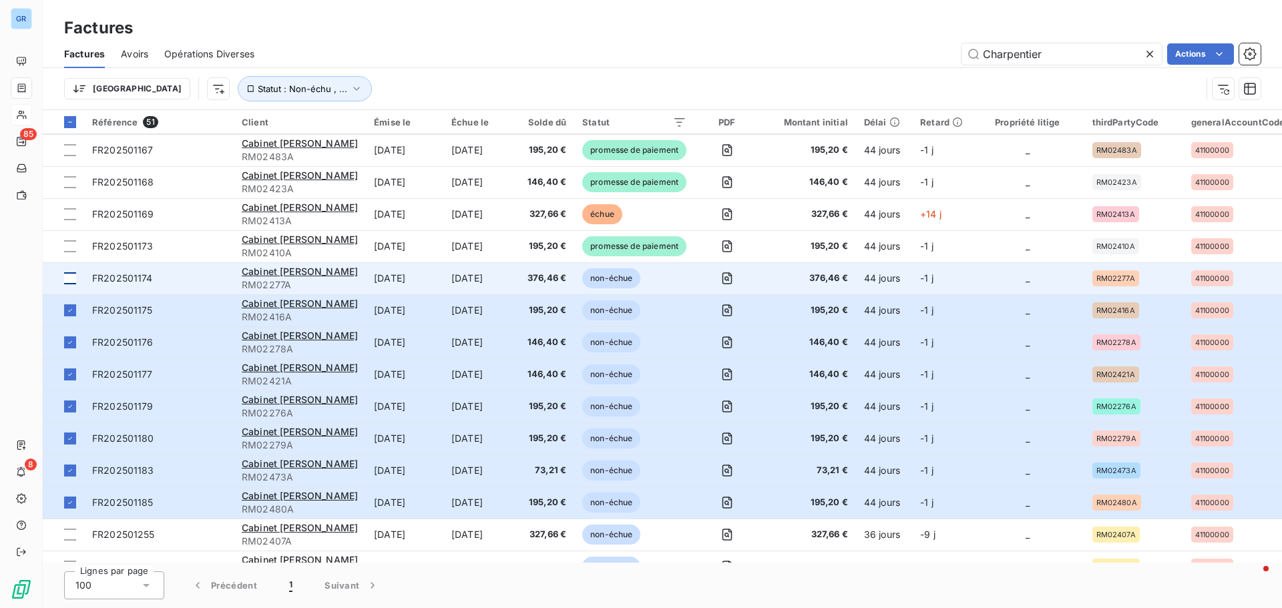
click at [69, 272] on div at bounding box center [70, 278] width 12 height 12
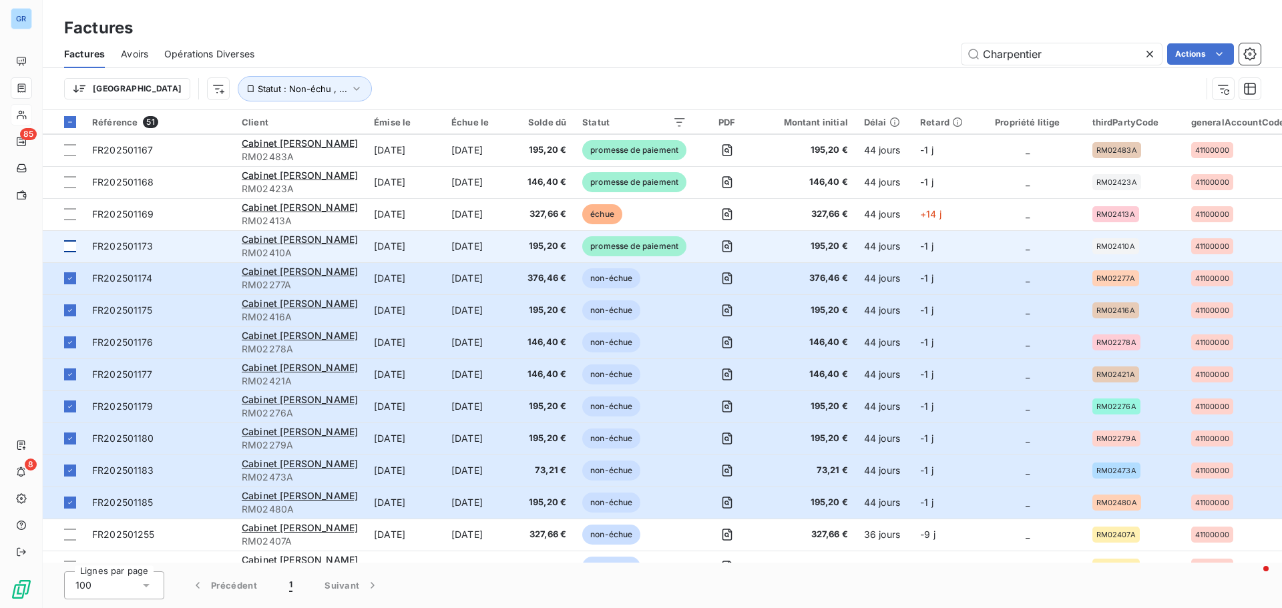
click at [68, 246] on div at bounding box center [70, 246] width 12 height 12
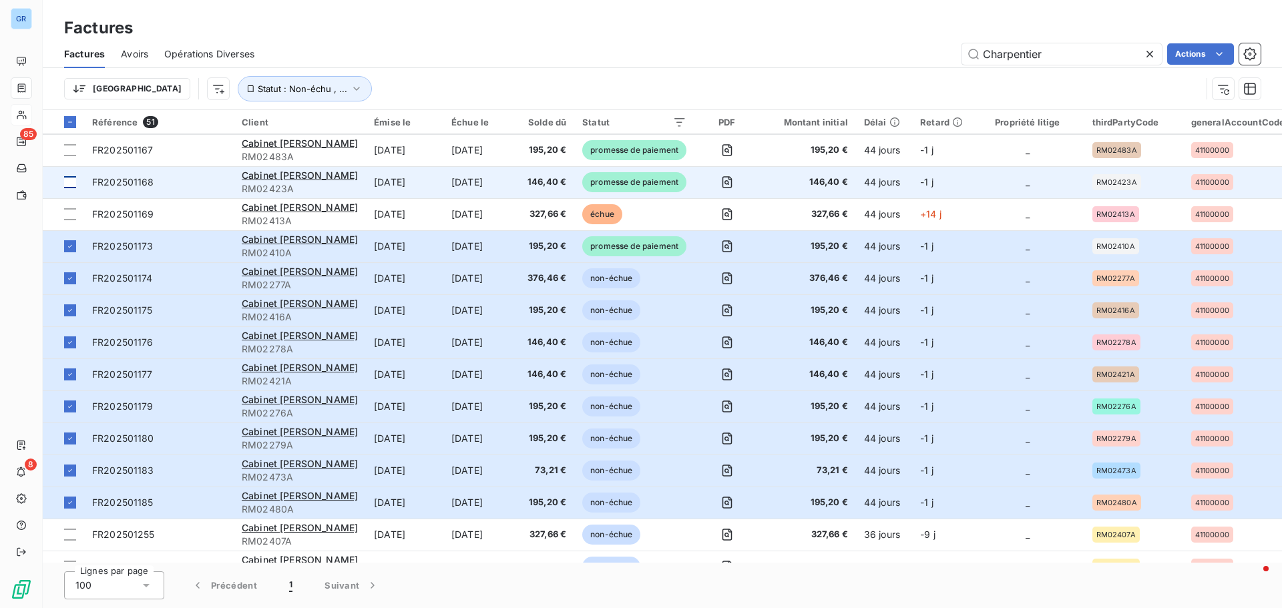
click at [81, 181] on td at bounding box center [63, 182] width 41 height 32
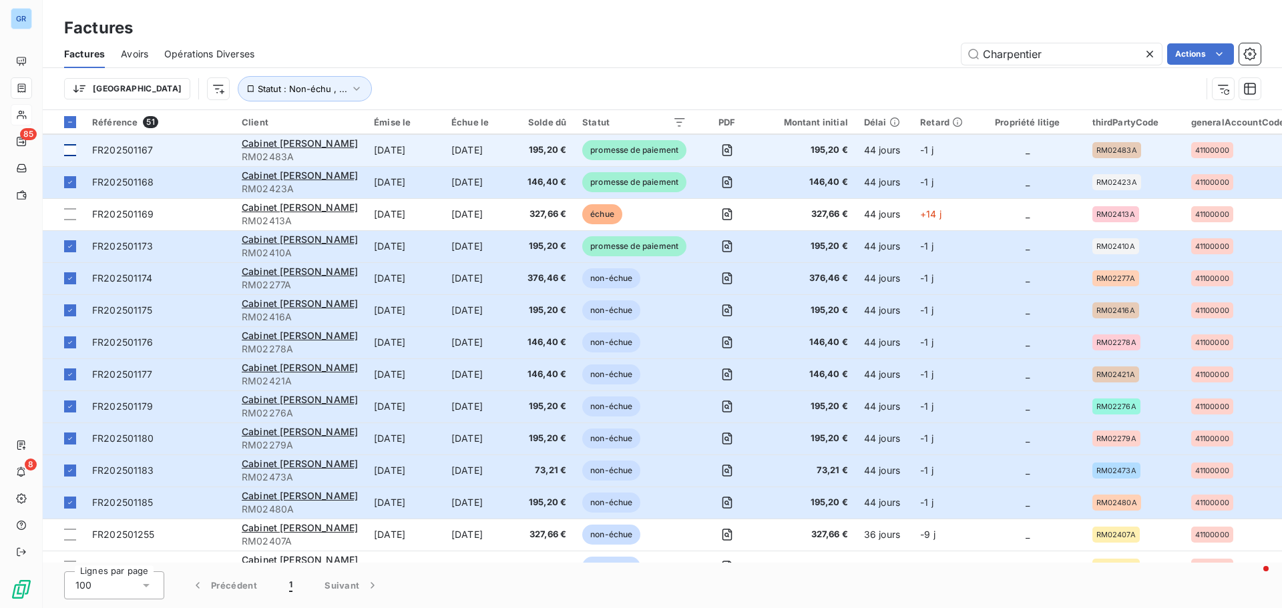
click at [71, 147] on div at bounding box center [70, 150] width 12 height 12
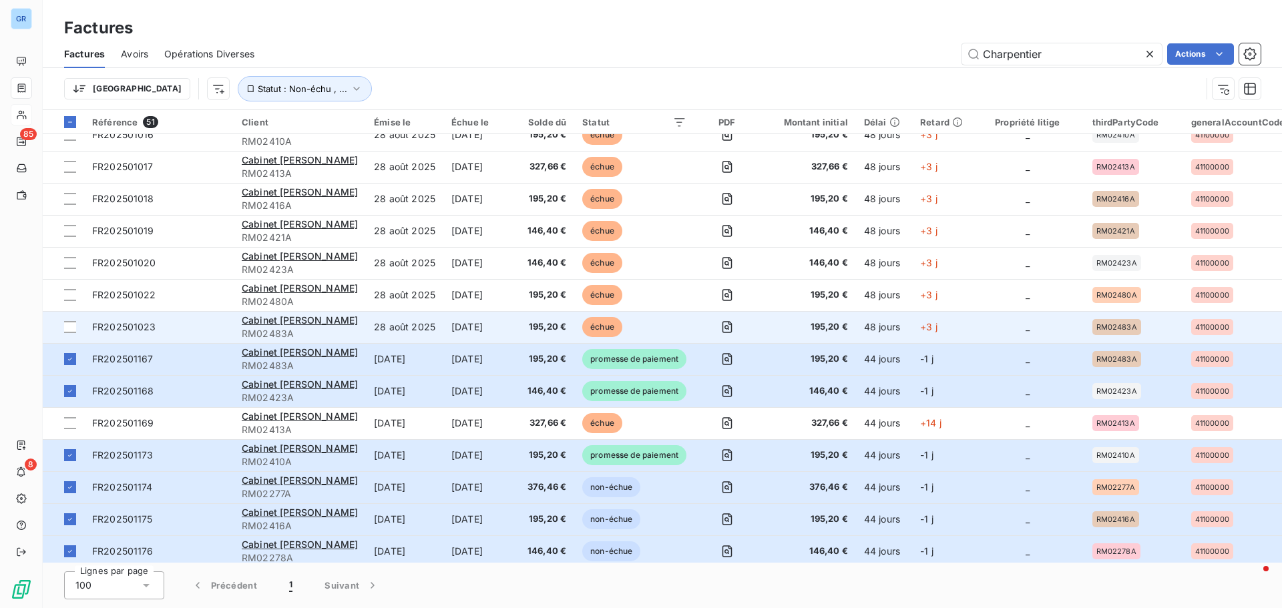
scroll to position [601, 0]
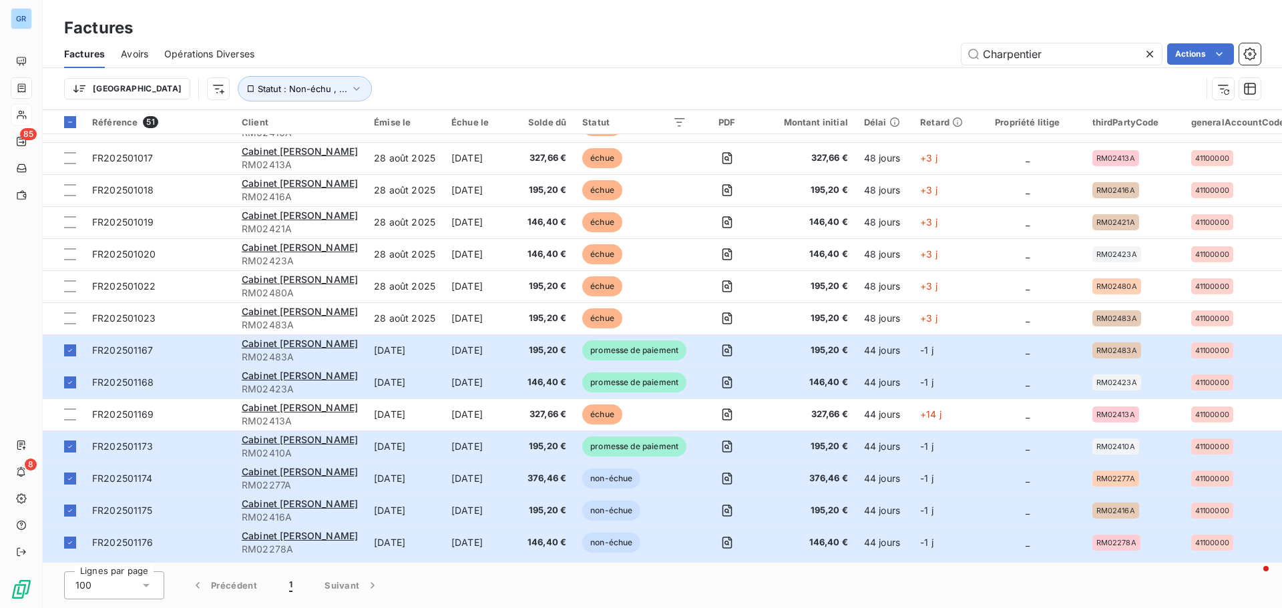
click at [1225, 55] on html "GR 85 8 Factures Factures Avoirs Opérations Diverses Charpentier Actions Trier …" at bounding box center [641, 304] width 1282 height 608
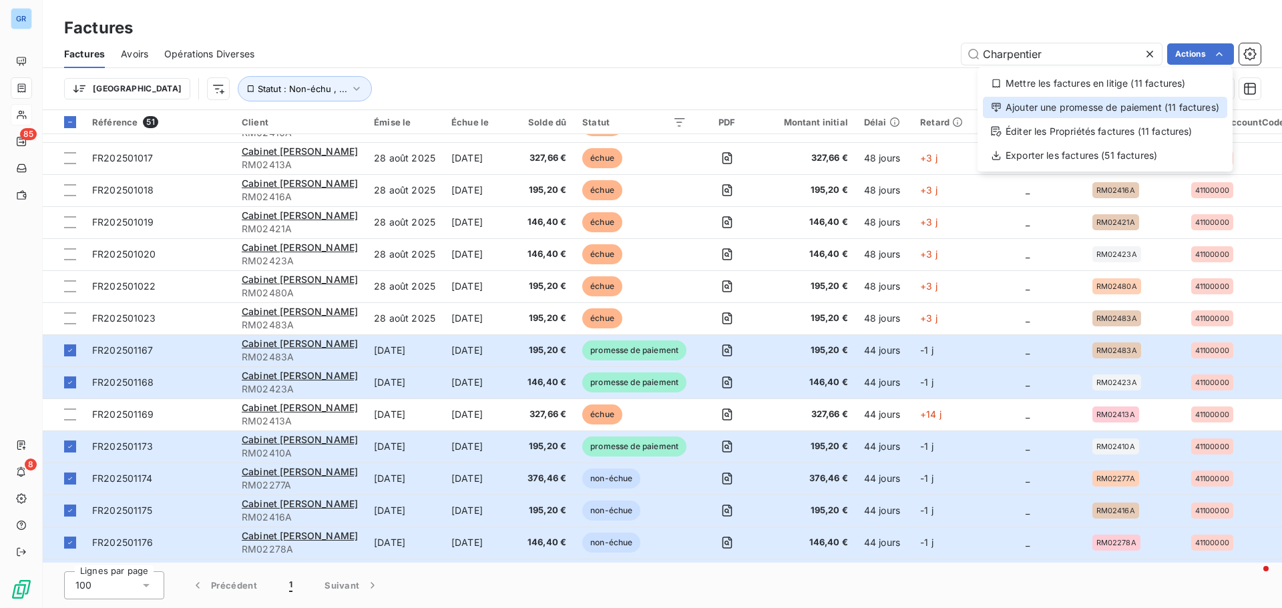
click at [1139, 108] on div "Ajouter une promesse de paiement (11 factures)" at bounding box center [1105, 107] width 244 height 21
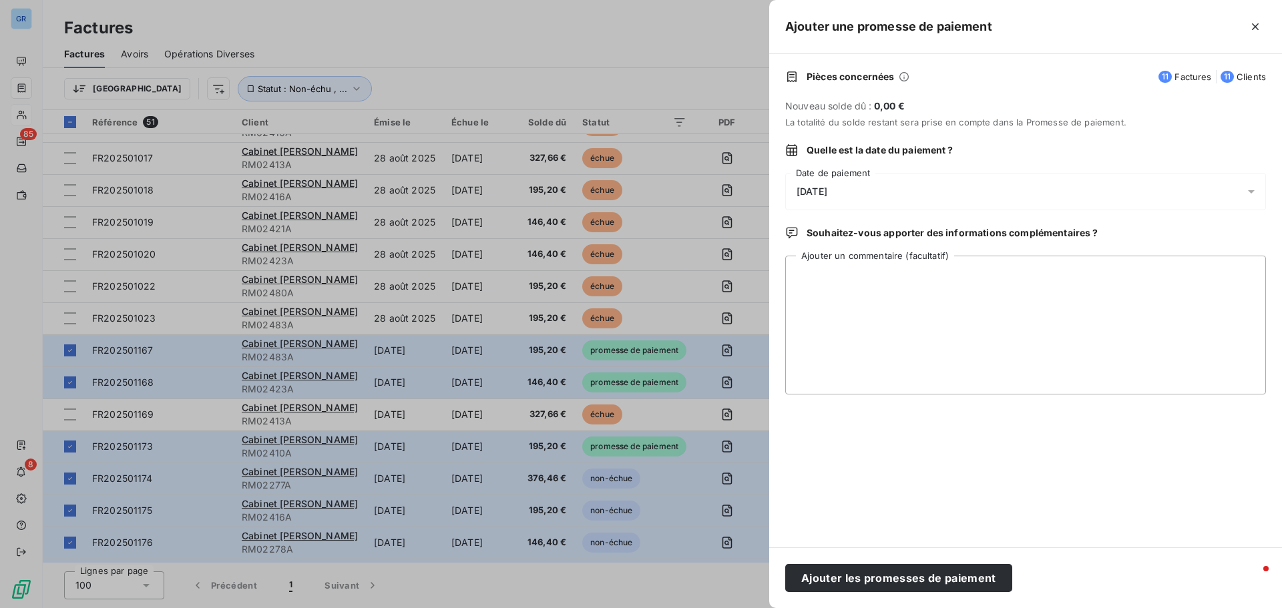
click at [1253, 193] on icon at bounding box center [1250, 191] width 13 height 13
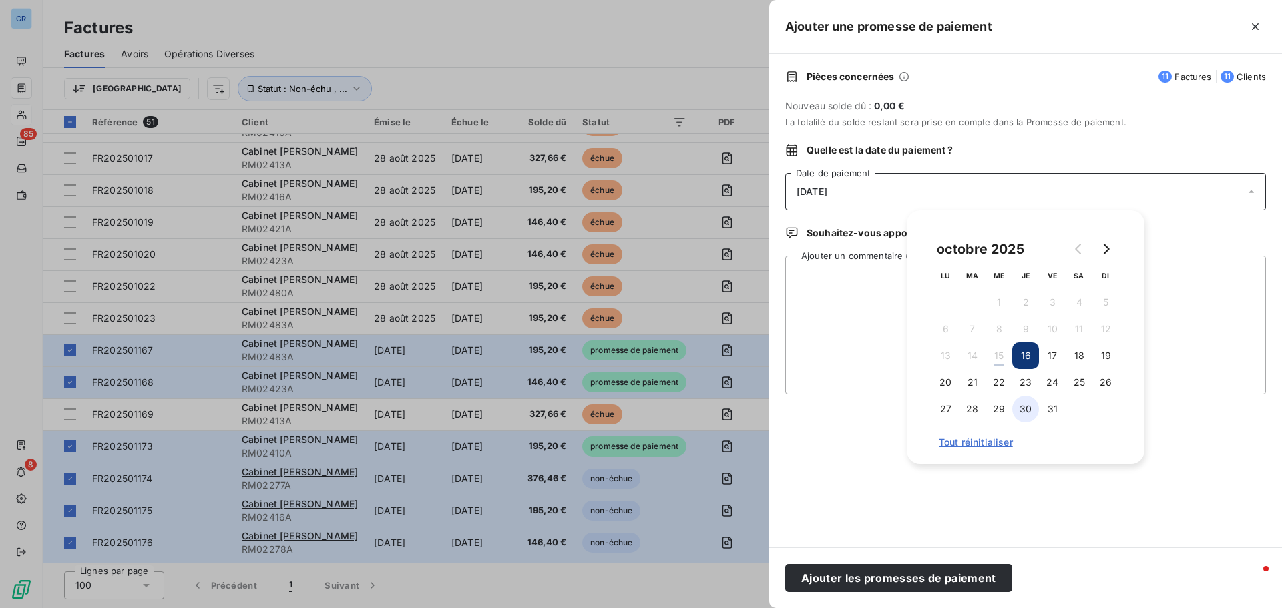
click at [1025, 412] on button "30" at bounding box center [1025, 409] width 27 height 27
click at [822, 296] on textarea "Ajouter un commentaire (facultatif)" at bounding box center [1025, 325] width 481 height 139
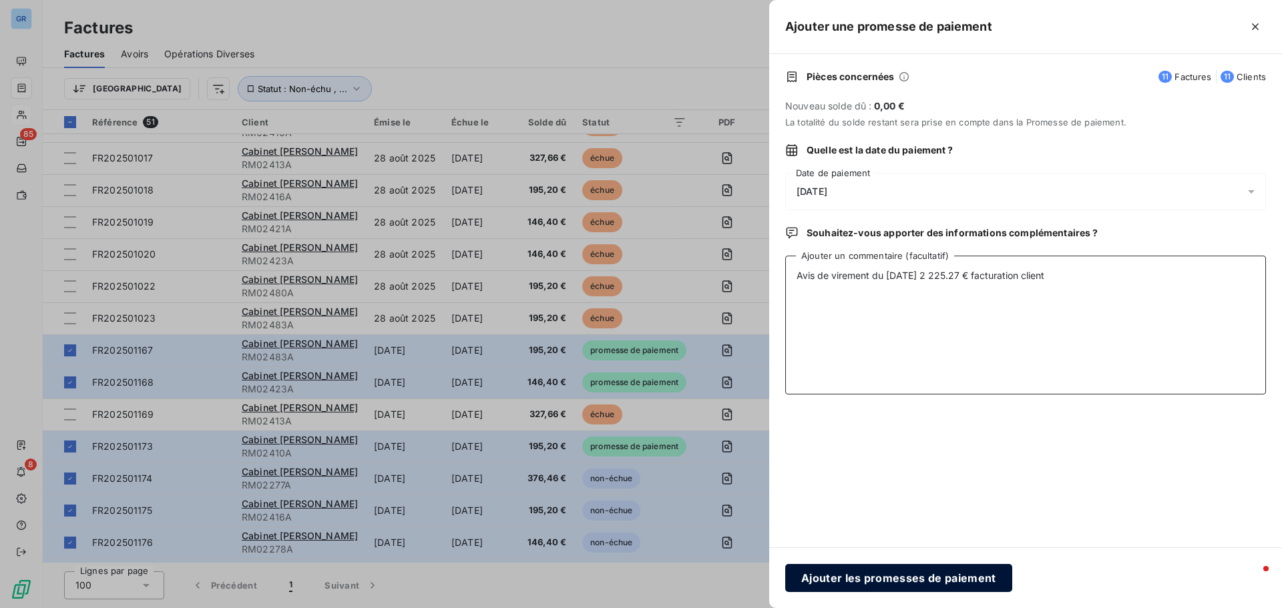
type textarea "Avis de virement du 10/10/25 2 225.27 € facturation client"
click at [895, 576] on button "Ajouter les promesses de paiement" at bounding box center [898, 578] width 227 height 28
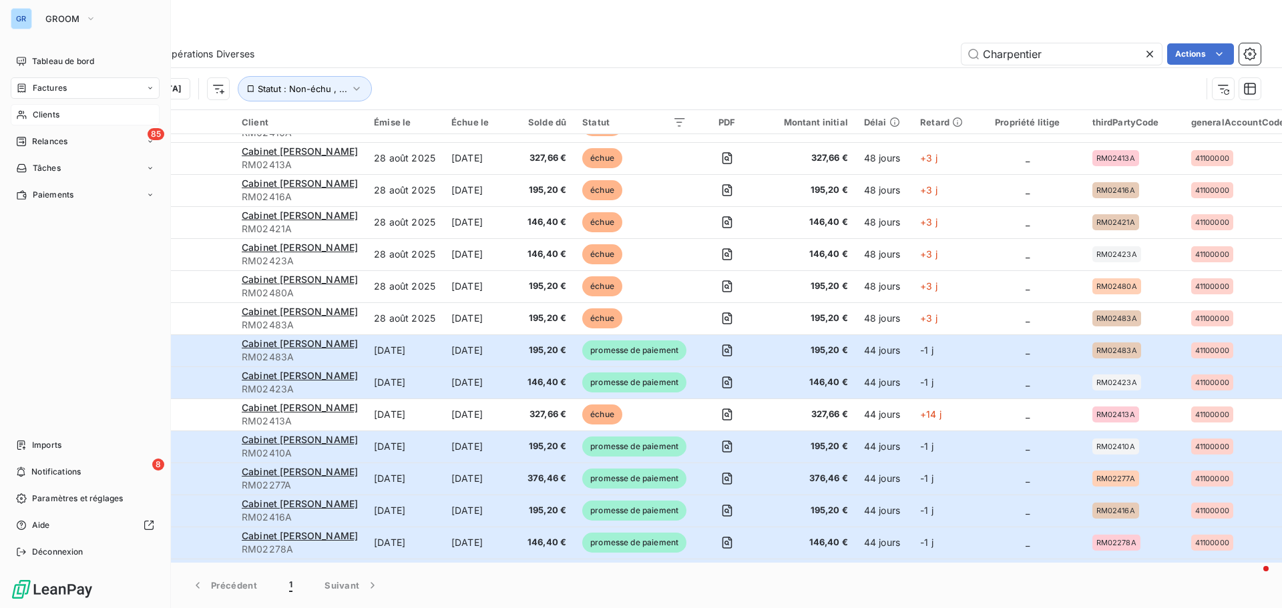
click at [47, 117] on span "Clients" at bounding box center [46, 115] width 27 height 12
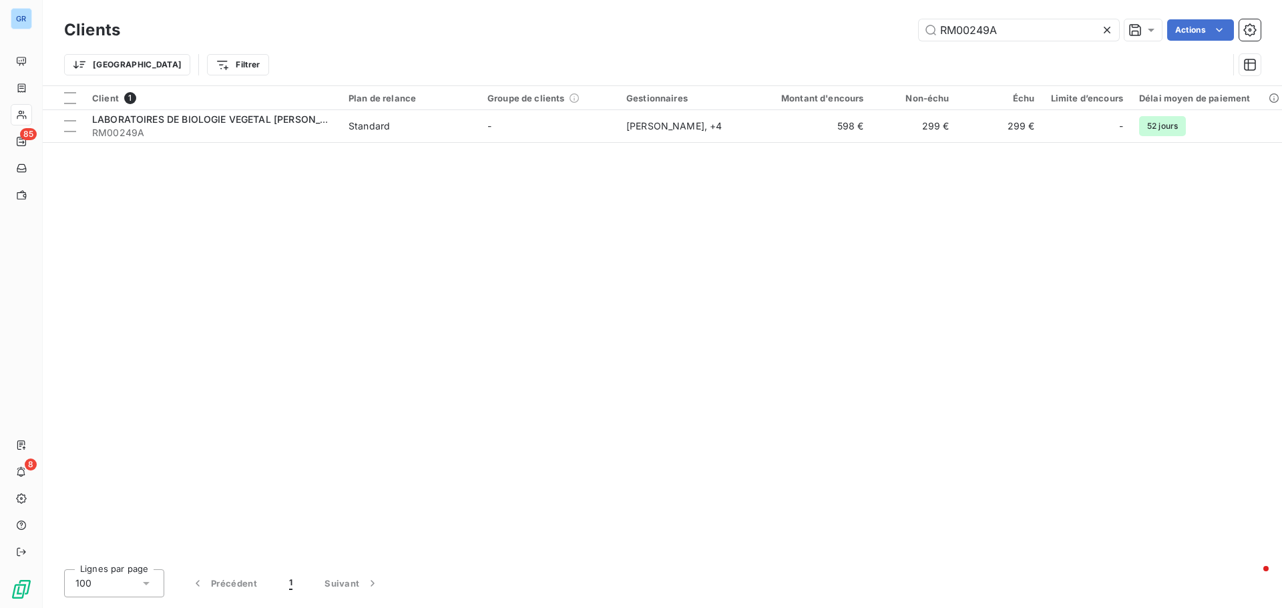
drag, startPoint x: 1009, startPoint y: 31, endPoint x: 804, endPoint y: 59, distance: 207.6
click at [804, 59] on div "Clients RM00249A Actions Trier Filtrer" at bounding box center [662, 50] width 1196 height 69
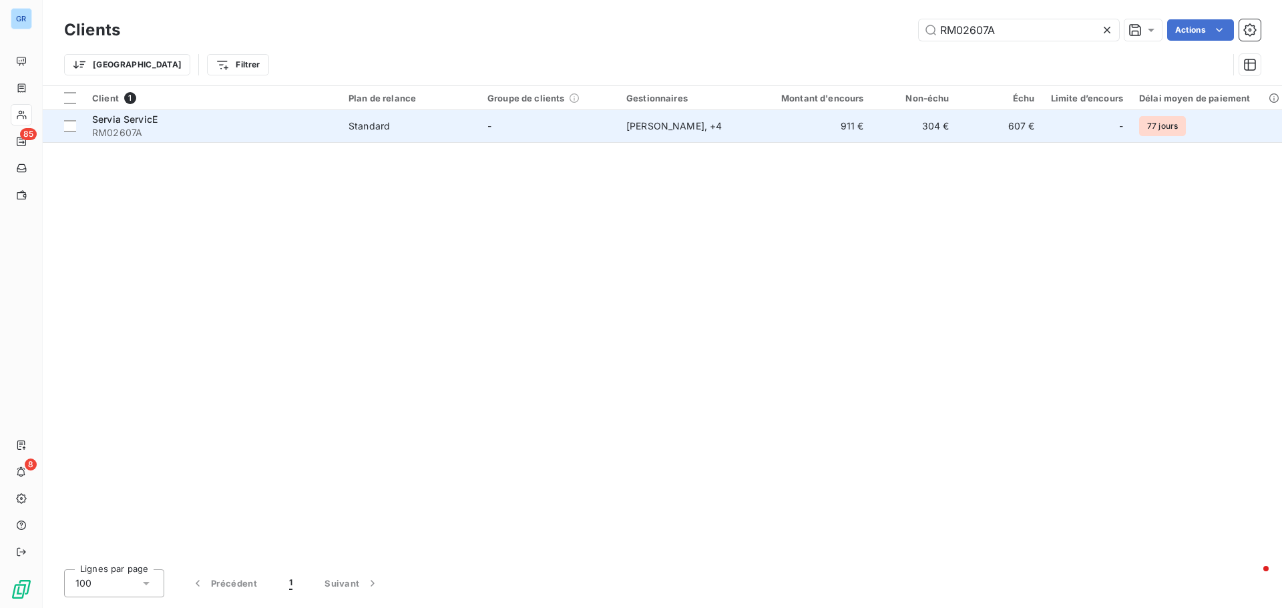
type input "RM02607A"
click at [130, 122] on span "Servia ServicE" at bounding box center [124, 118] width 65 height 11
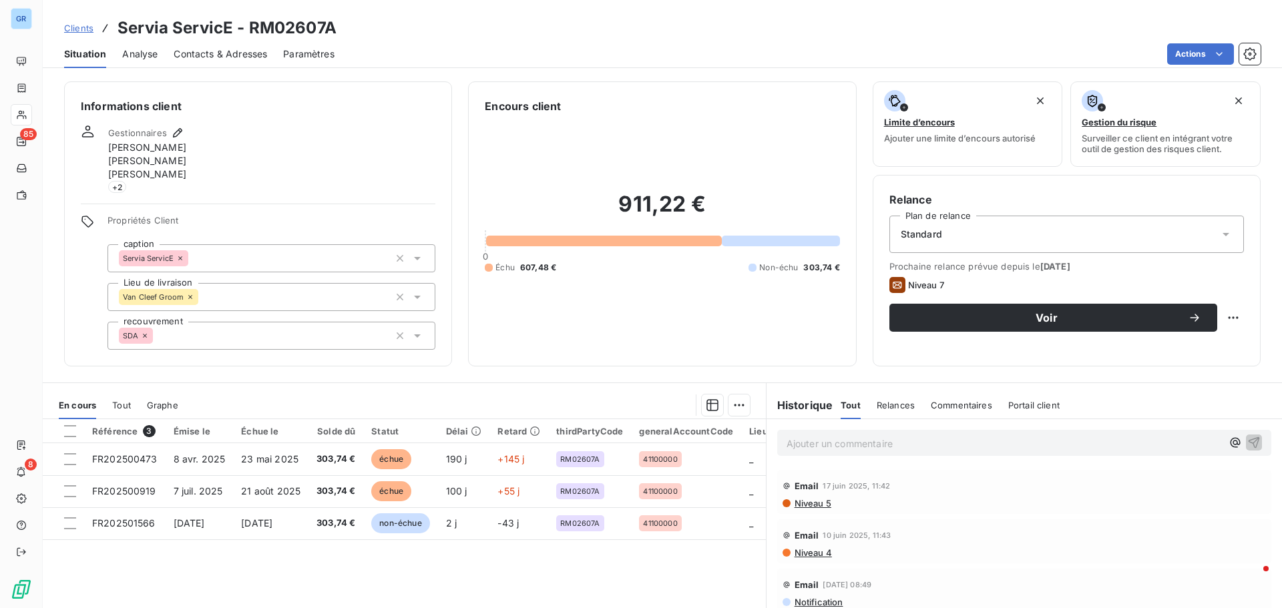
scroll to position [601, 0]
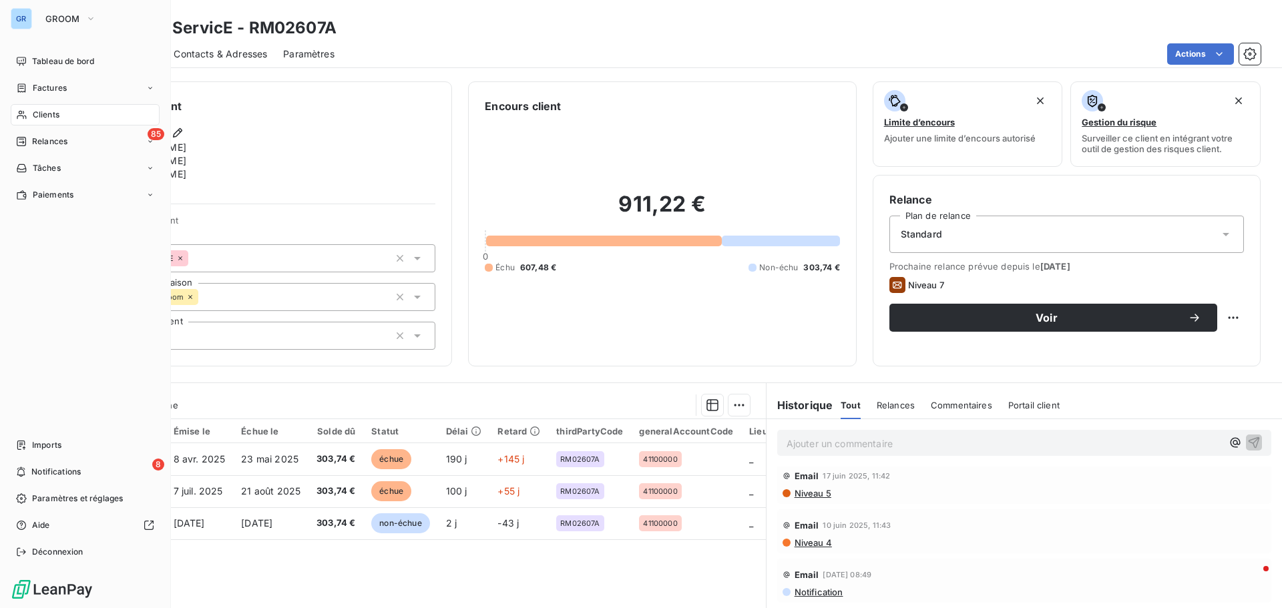
click at [64, 85] on span "Factures" at bounding box center [50, 88] width 34 height 12
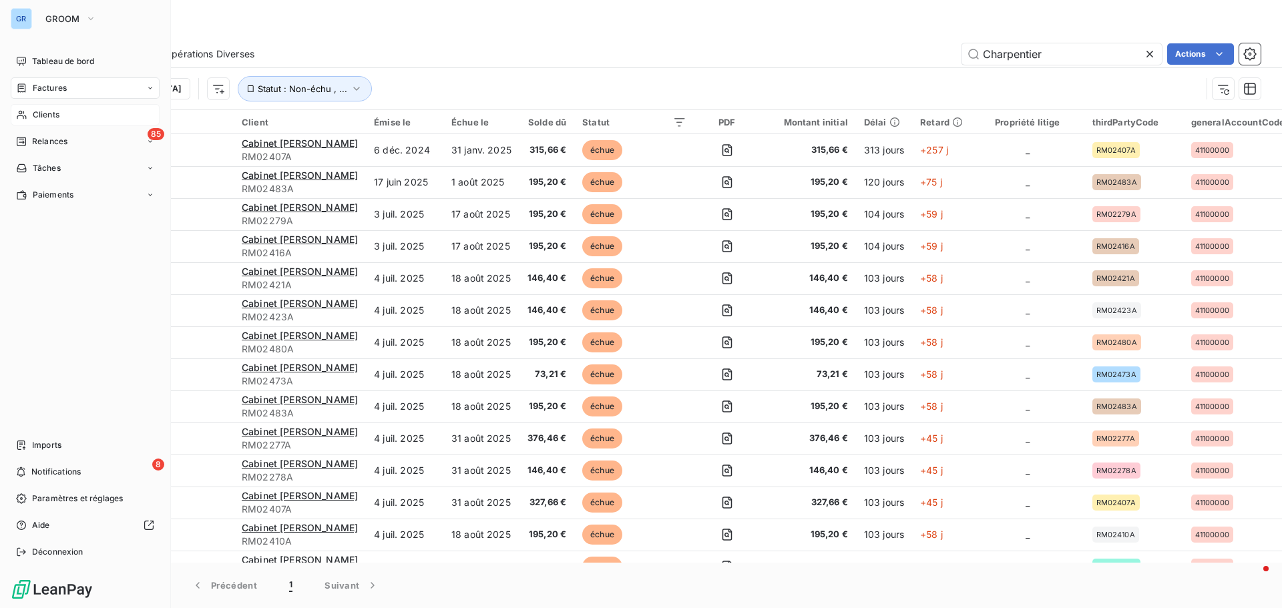
click at [55, 112] on span "Clients" at bounding box center [46, 115] width 27 height 12
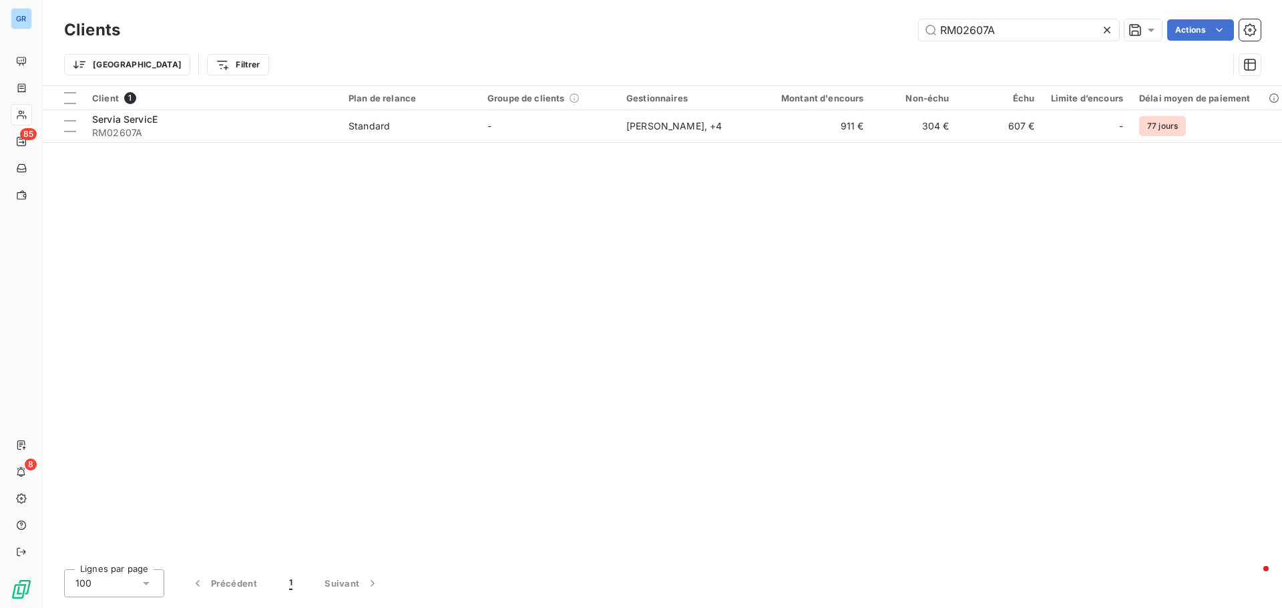
drag, startPoint x: 1005, startPoint y: 31, endPoint x: 854, endPoint y: 38, distance: 150.3
click at [856, 38] on div "RM02607A Actions" at bounding box center [698, 29] width 1124 height 21
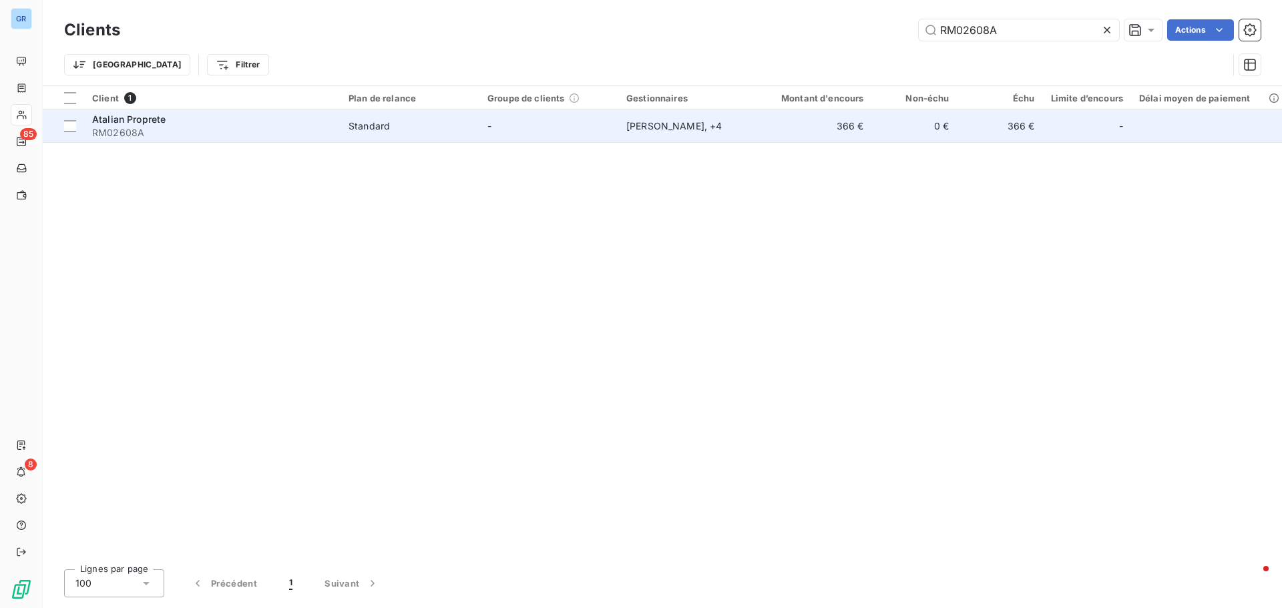
type input "RM02608A"
click at [131, 123] on span "Atalian Proprete" at bounding box center [128, 118] width 73 height 11
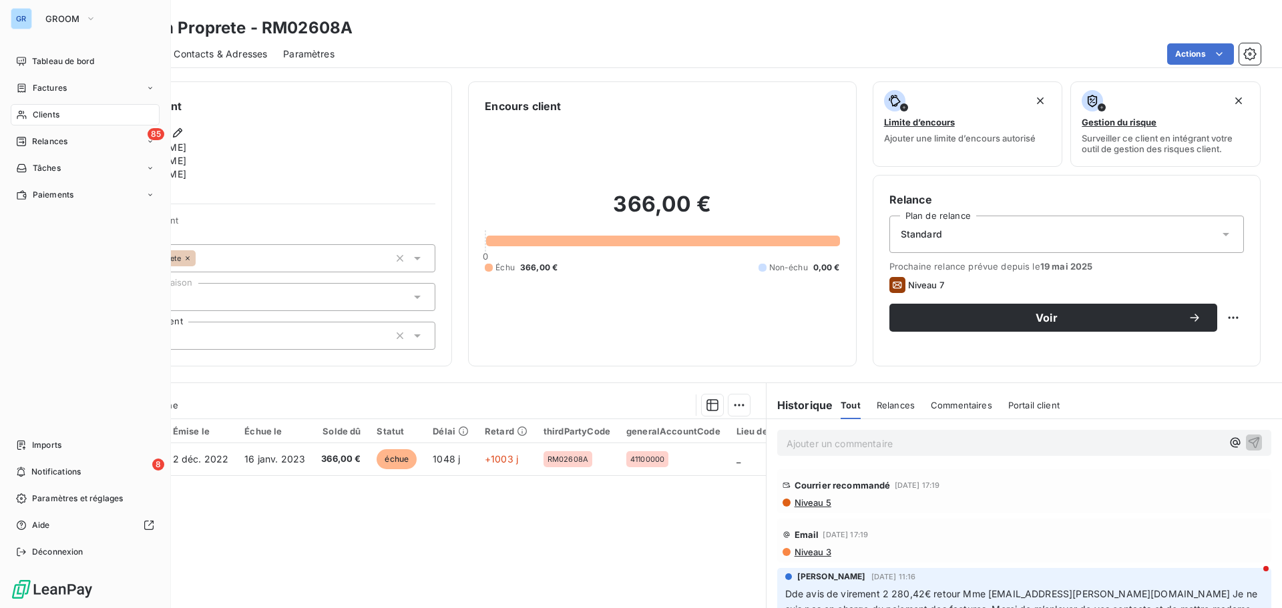
click at [54, 88] on span "Factures" at bounding box center [50, 88] width 34 height 12
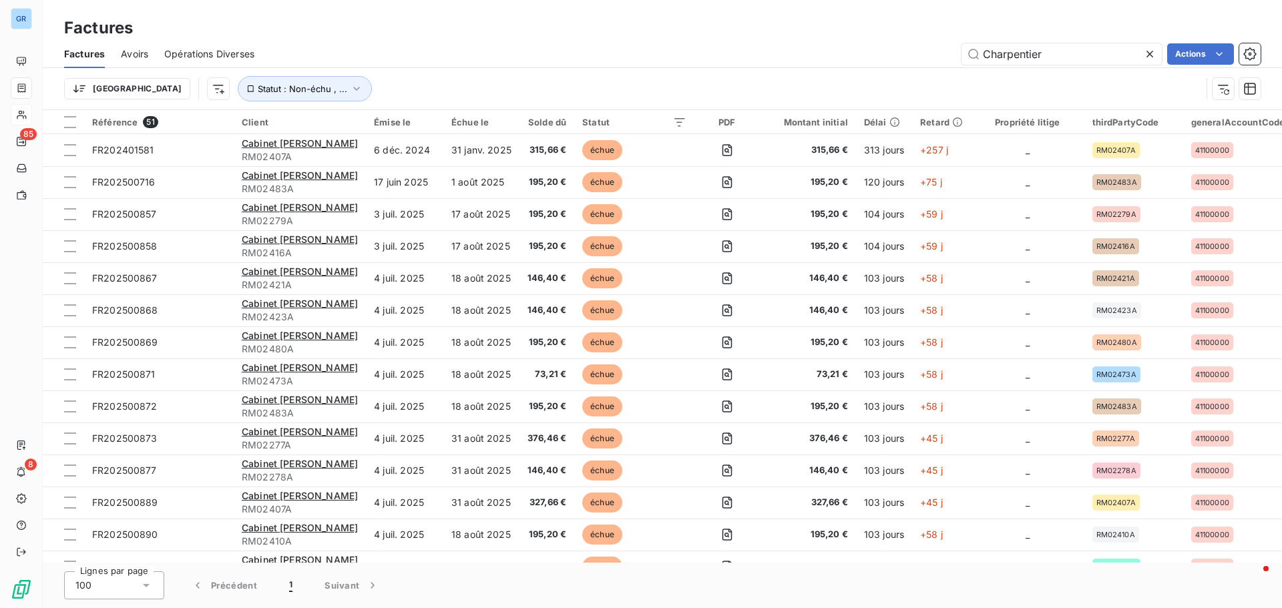
drag, startPoint x: 1056, startPoint y: 50, endPoint x: 817, endPoint y: 79, distance: 240.7
click at [831, 77] on div "Factures Avoirs Opérations Diverses Charpentier Actions Trier Statut : Non-échu…" at bounding box center [662, 74] width 1239 height 69
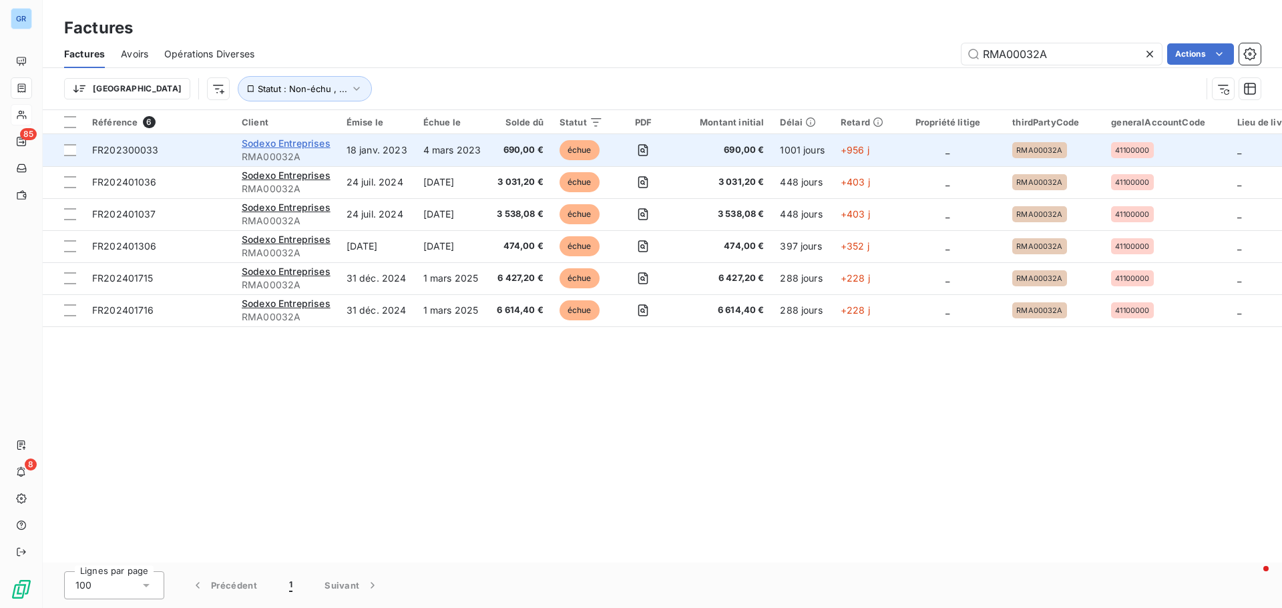
type input "RMA00032A"
click at [294, 144] on span "Sodexo Entreprises" at bounding box center [286, 143] width 89 height 11
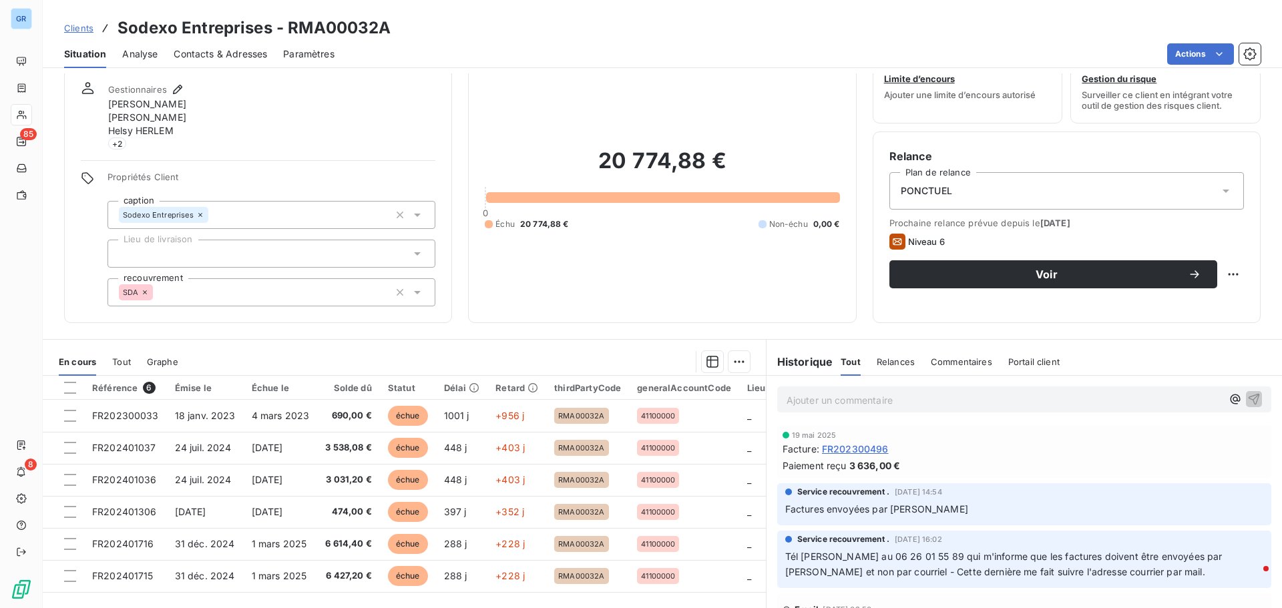
scroll to position [67, 0]
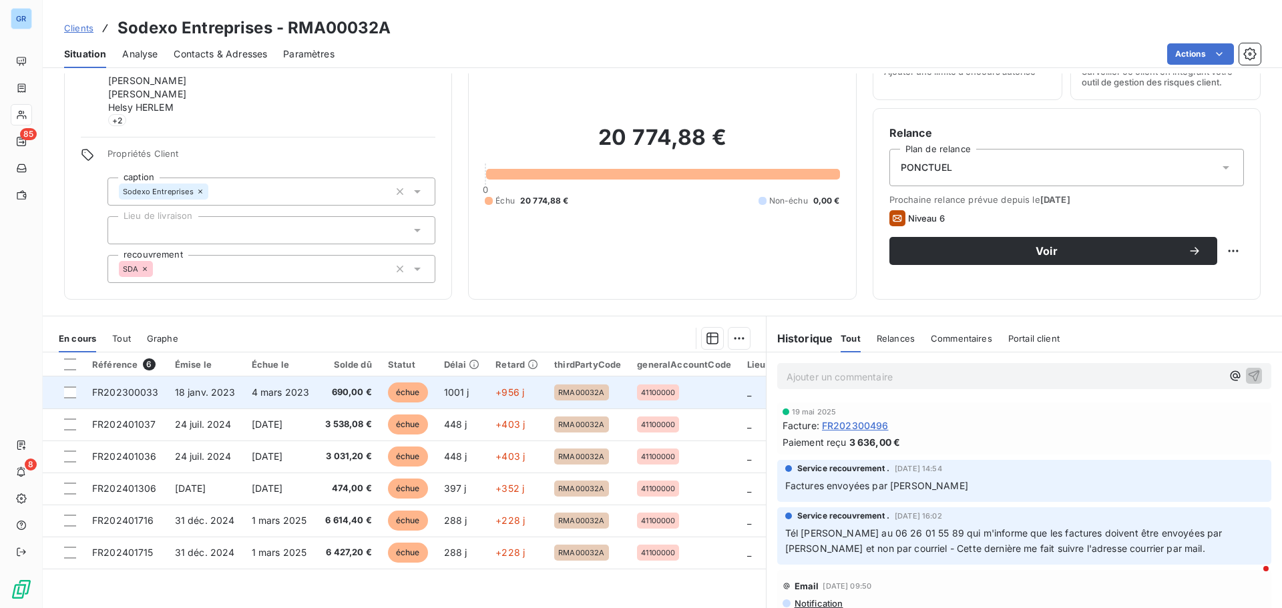
click at [300, 388] on span "4 mars 2023" at bounding box center [281, 391] width 58 height 11
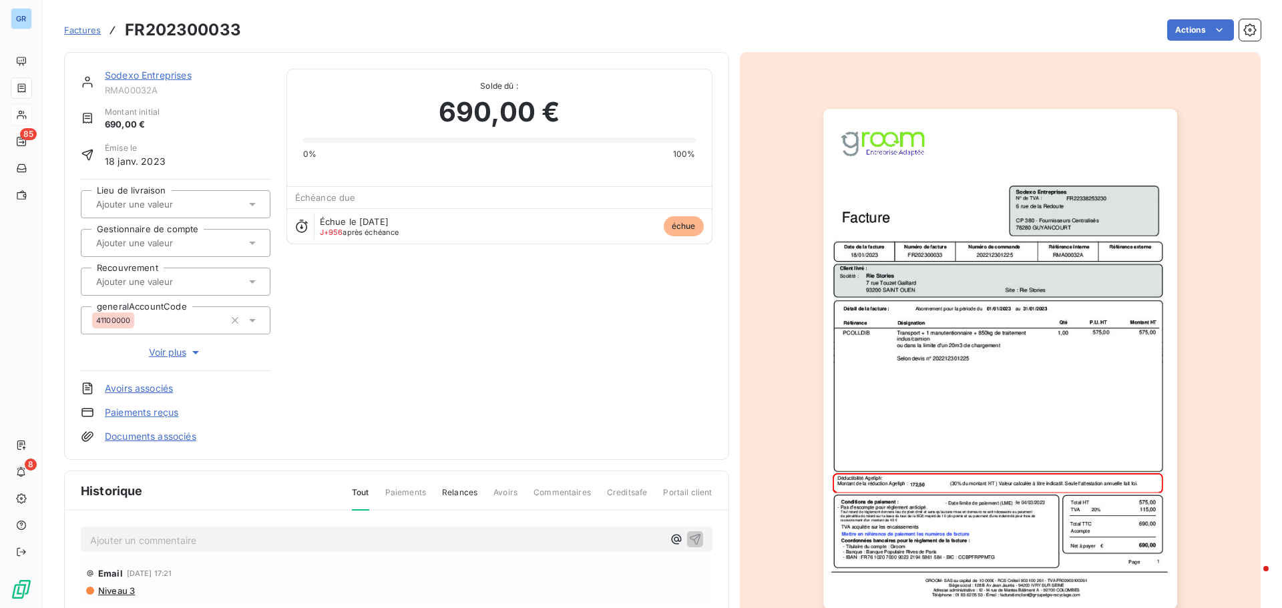
click at [1077, 258] on img "button" at bounding box center [1000, 359] width 354 height 501
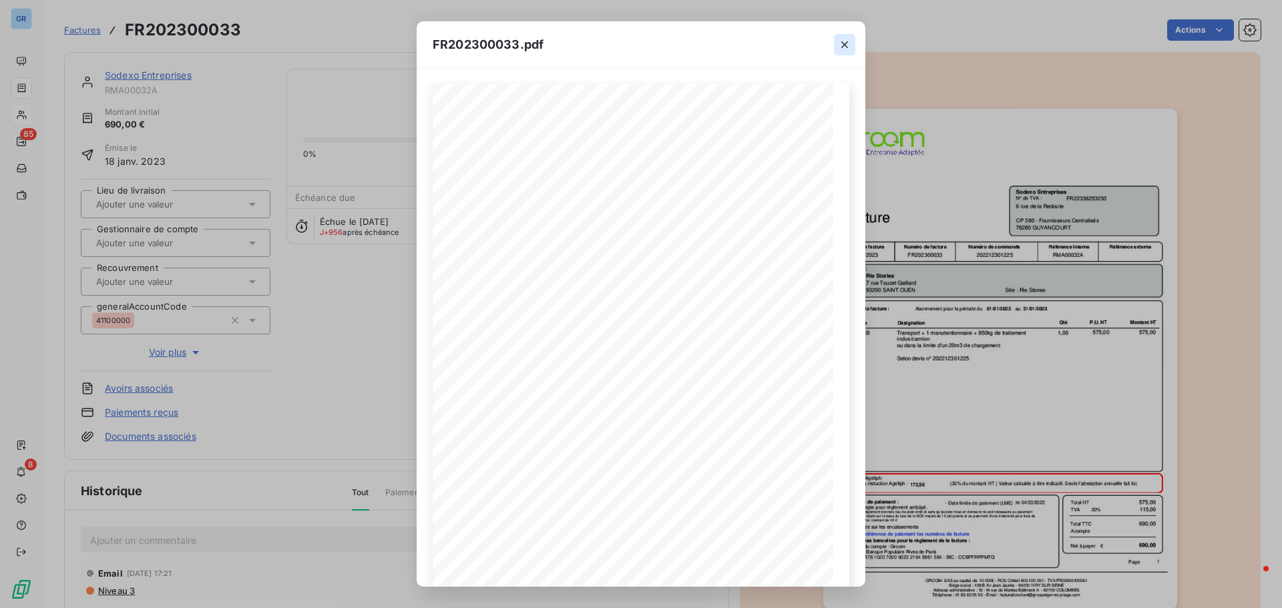
click at [846, 43] on icon "button" at bounding box center [844, 44] width 13 height 13
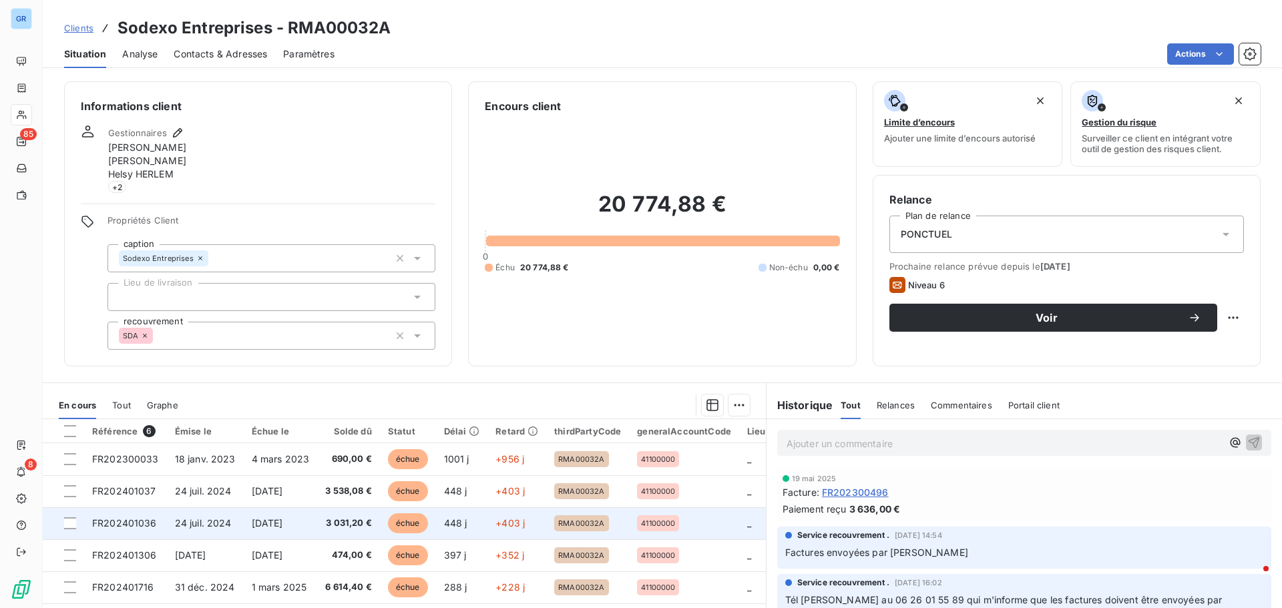
click at [283, 523] on span "[DATE]" at bounding box center [267, 522] width 31 height 11
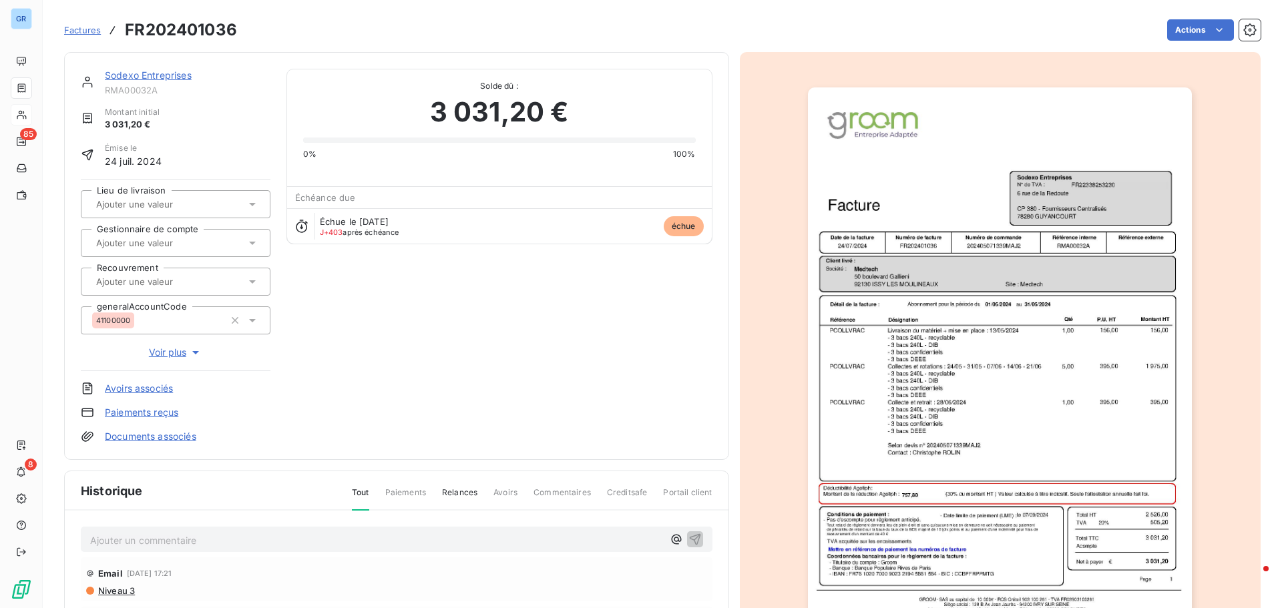
click at [1074, 187] on img "button" at bounding box center [1000, 358] width 384 height 543
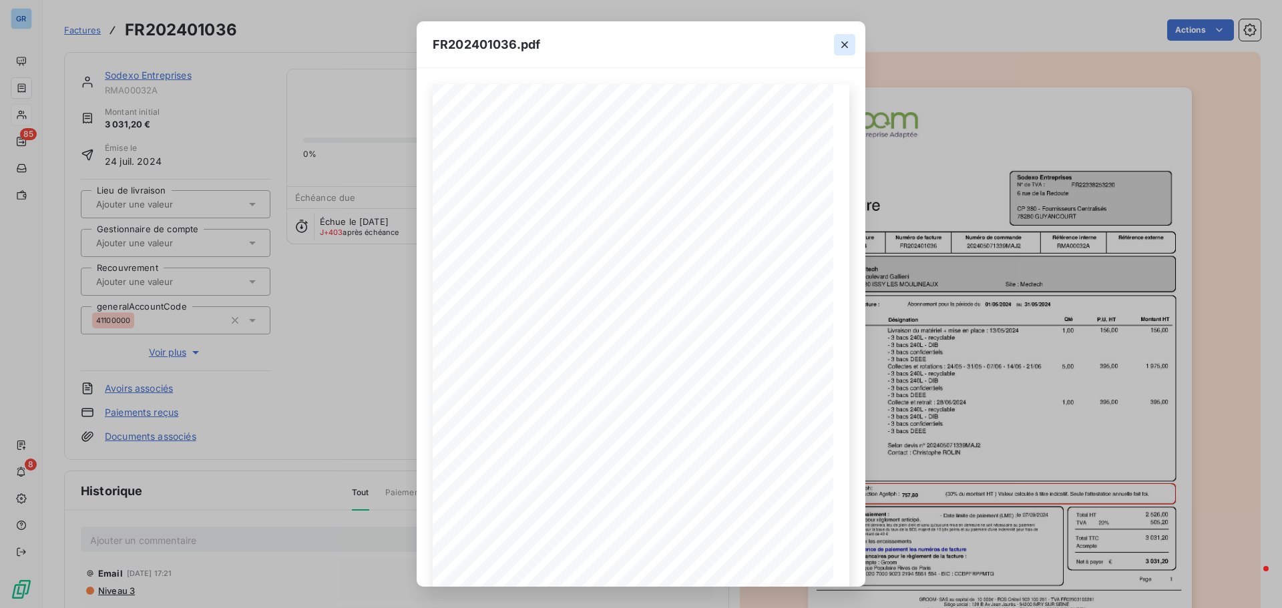
click at [844, 49] on icon "button" at bounding box center [844, 44] width 13 height 13
